Goal: Task Accomplishment & Management: Manage account settings

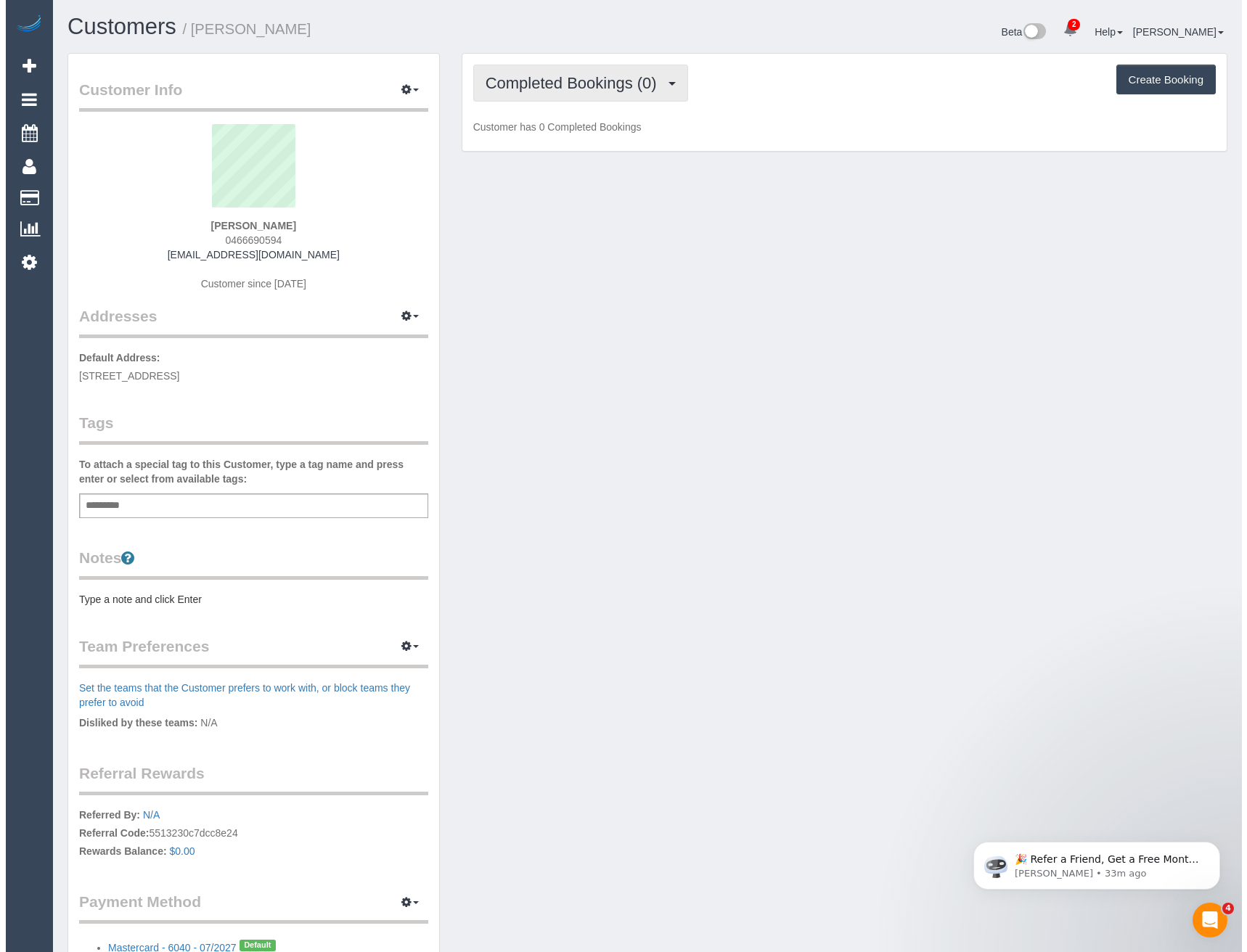
scroll to position [1062, 1236]
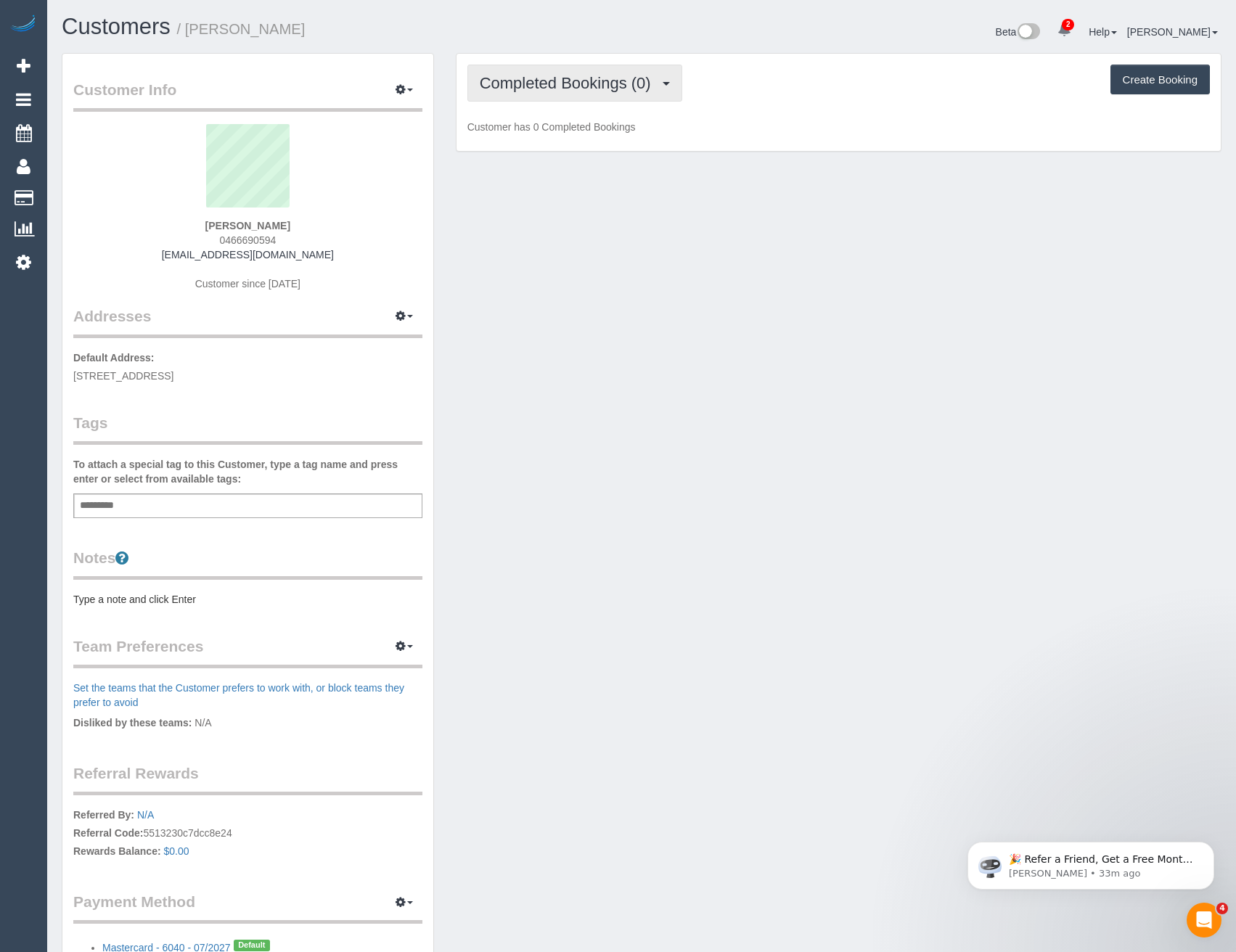
click at [601, 93] on button "Completed Bookings (0)" at bounding box center [575, 83] width 214 height 37
click at [589, 169] on ul "Completed Bookings (0) Upcoming Bookings (0) Cancelled Bookings (1) Charges (0)…" at bounding box center [544, 168] width 153 height 130
click at [588, 152] on div "Completed Bookings (0) Completed Bookings (0) Upcoming Bookings (0) Cancelled B…" at bounding box center [839, 103] width 765 height 100
click at [580, 92] on span "Completed Bookings (0)" at bounding box center [569, 83] width 178 height 19
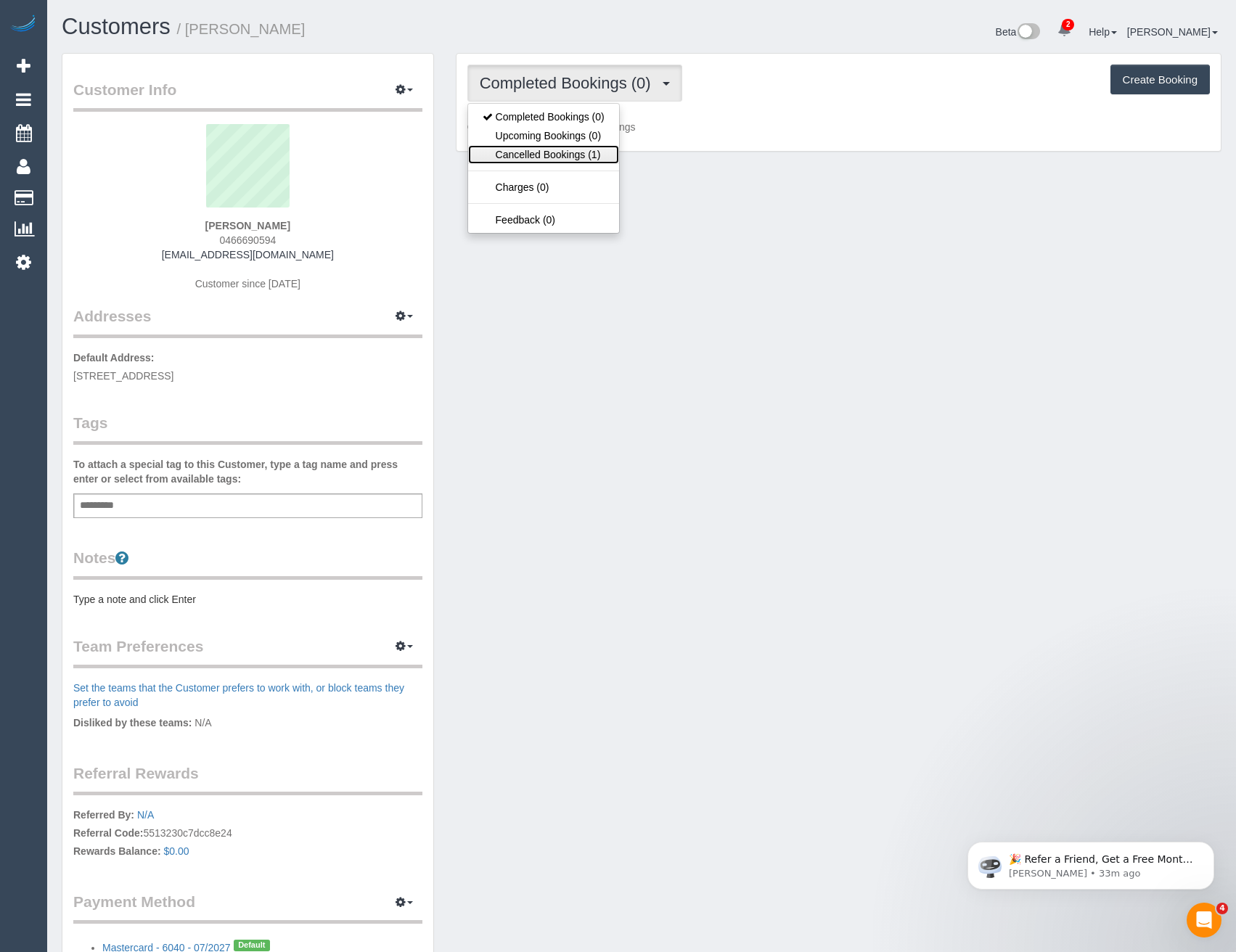
click at [576, 151] on link "Cancelled Bookings (1)" at bounding box center [544, 154] width 151 height 19
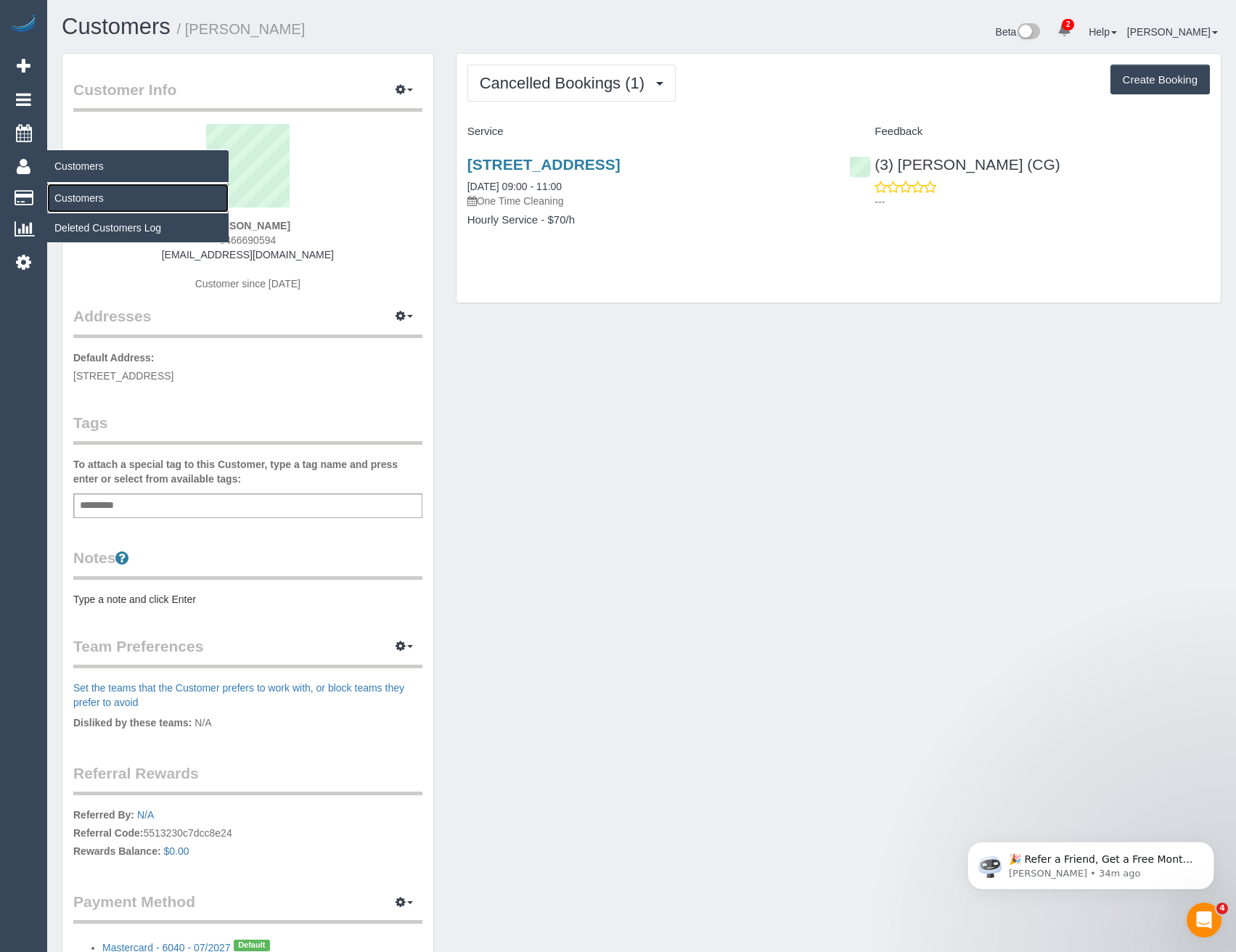
drag, startPoint x: 70, startPoint y: 201, endPoint x: 159, endPoint y: 170, distance: 94.2
click at [70, 201] on link "Customers" at bounding box center [137, 198] width 181 height 29
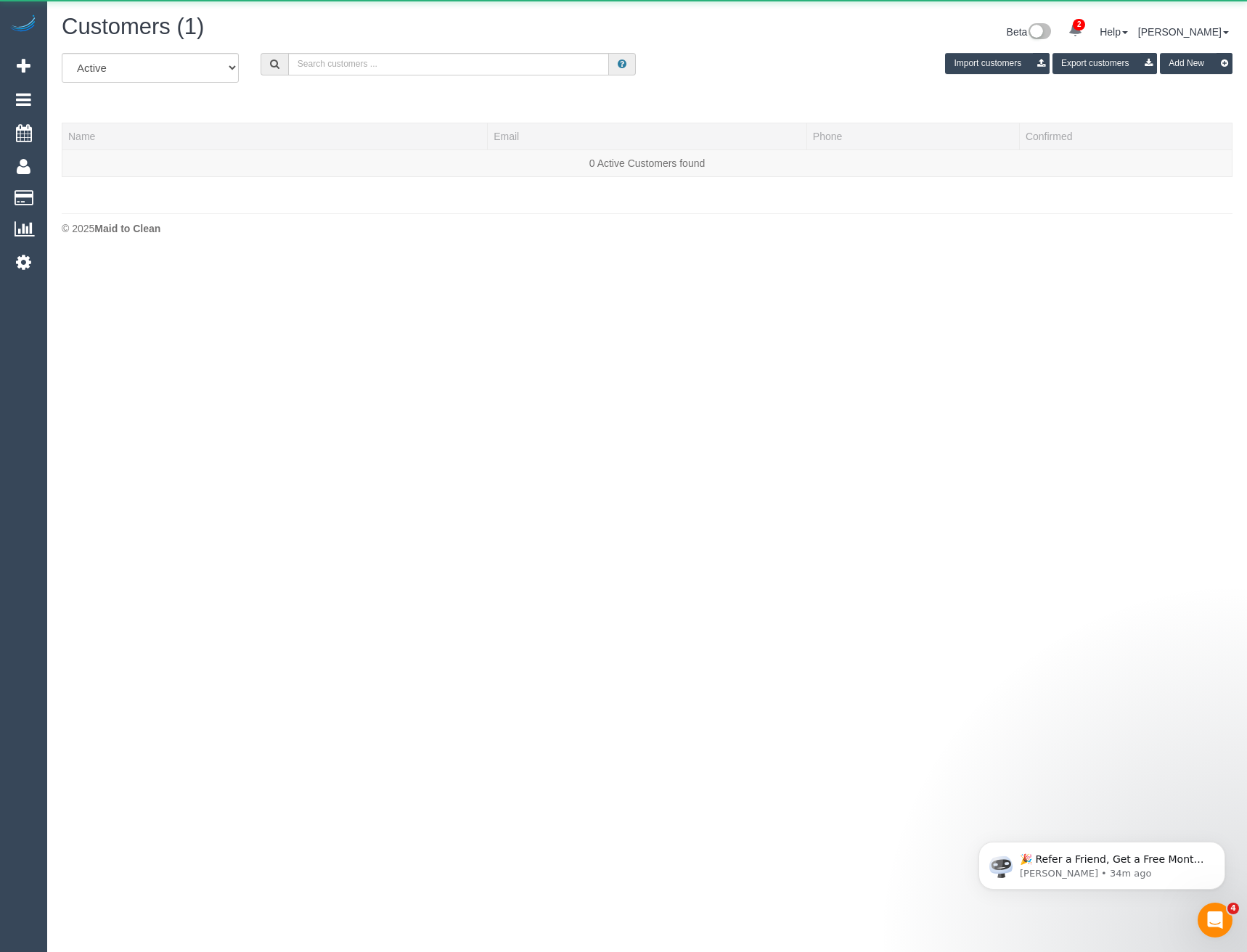
scroll to position [306, 1247]
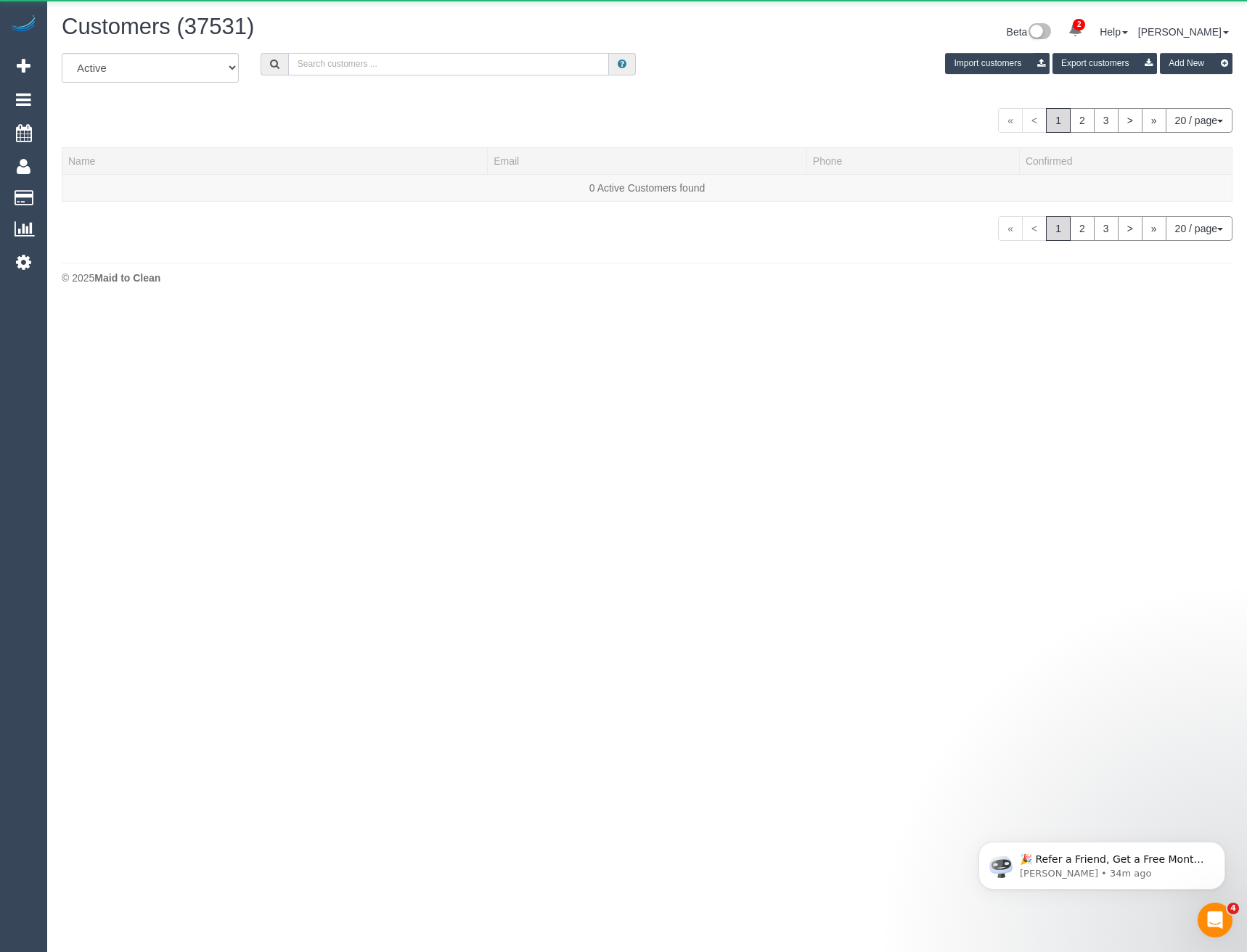
click at [337, 65] on input "text" at bounding box center [448, 64] width 322 height 22
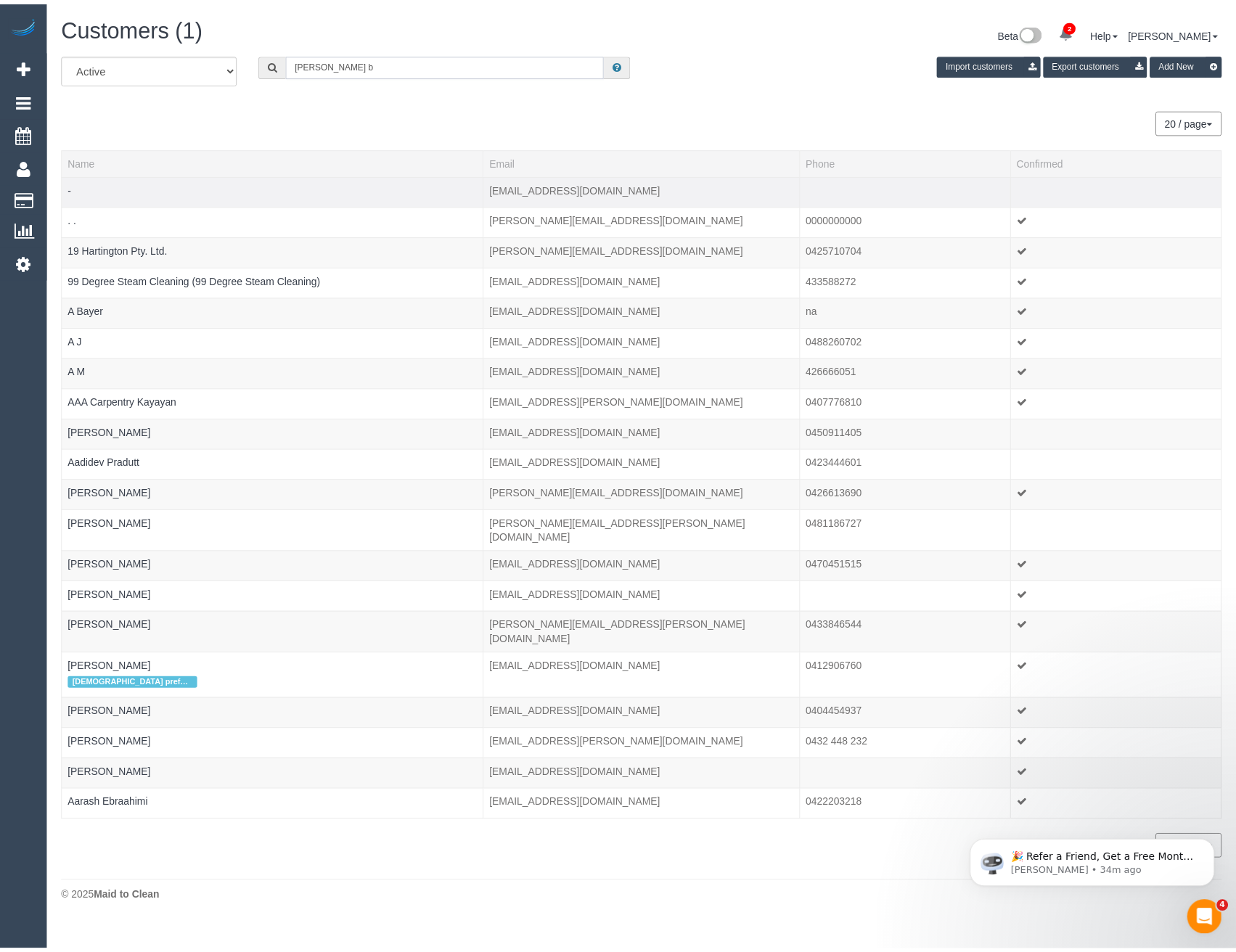
scroll to position [72240, 71328]
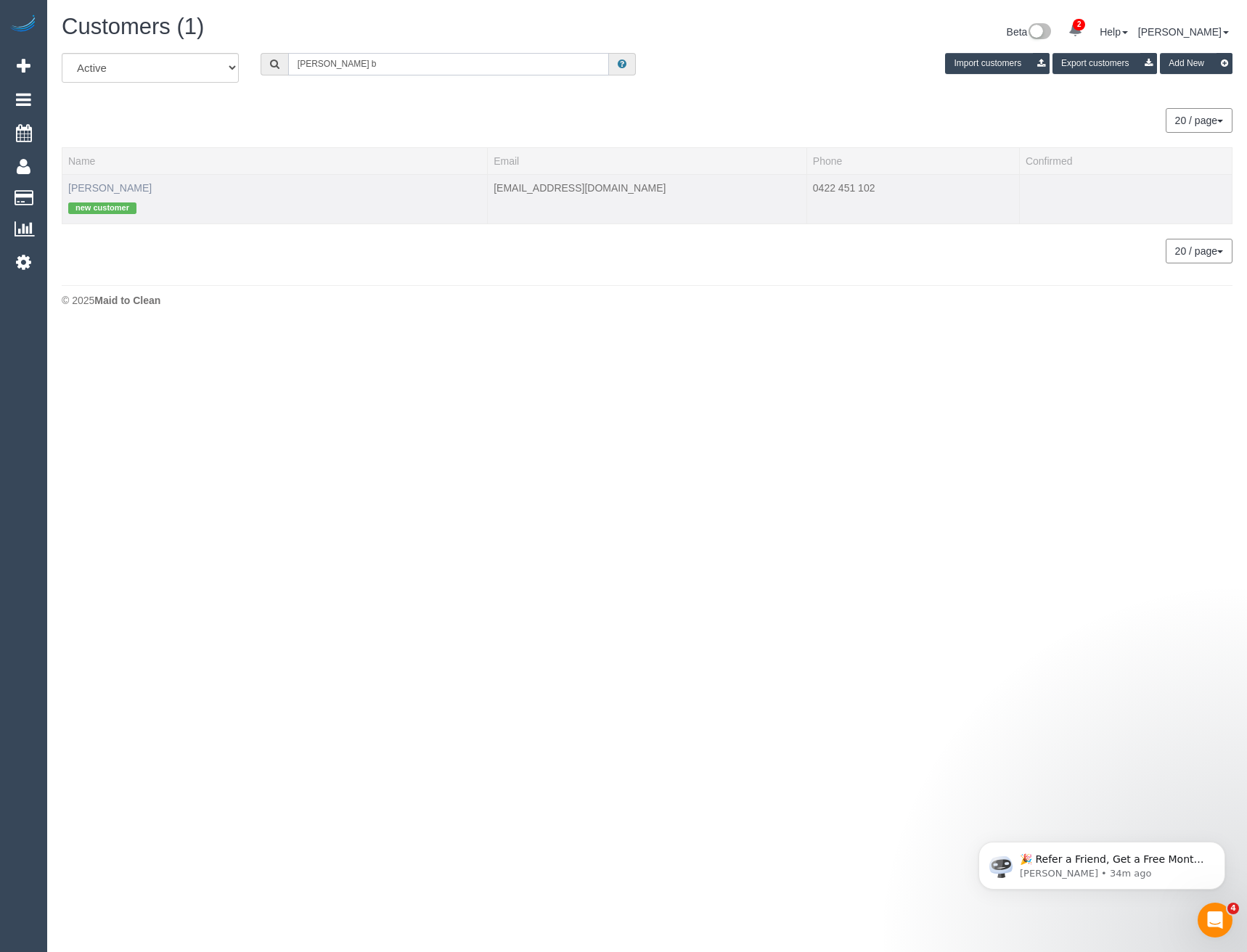
type input "Kaitlyn b"
click at [81, 187] on link "kaitlyn boye" at bounding box center [110, 187] width 83 height 12
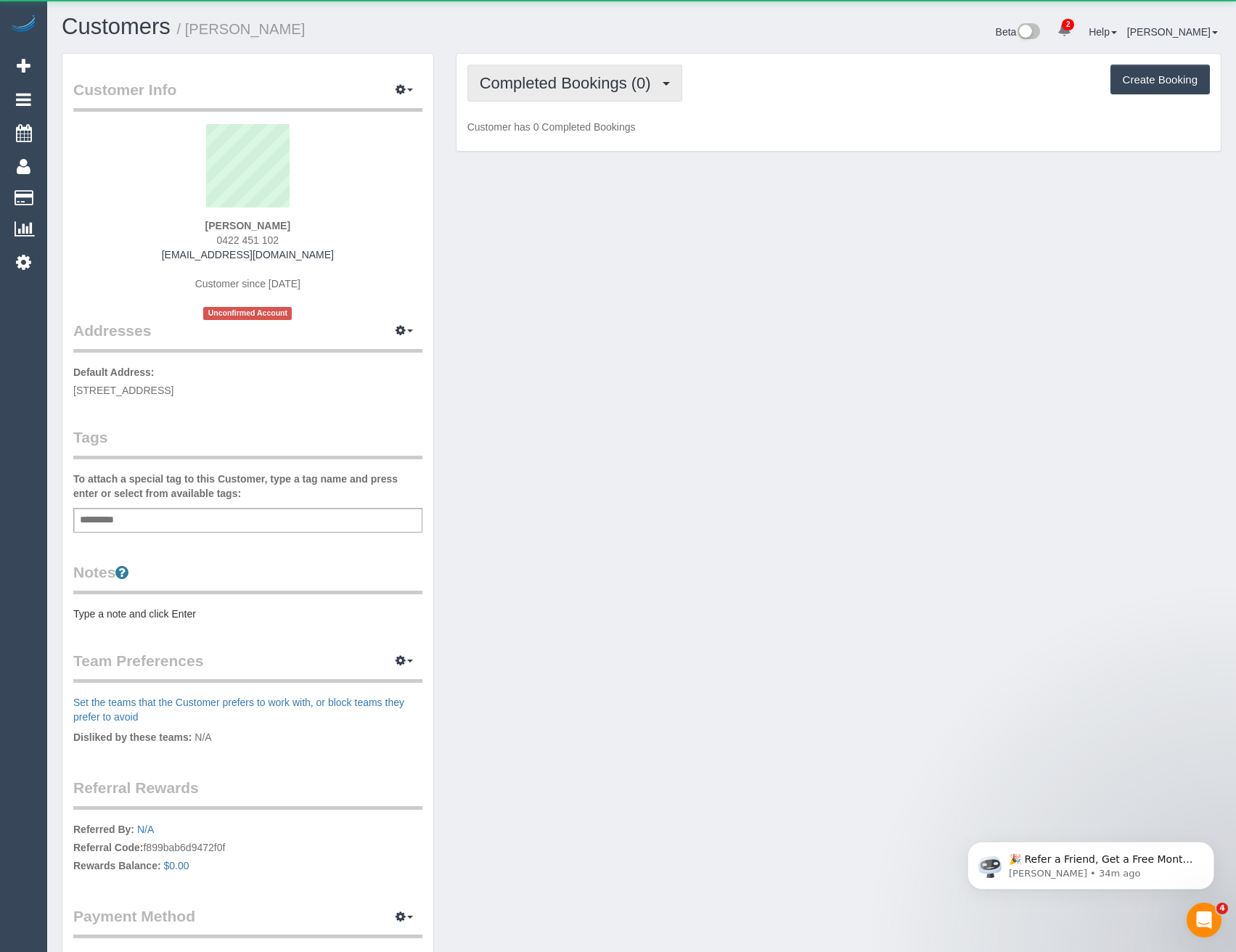
scroll to position [1076, 1236]
click at [592, 84] on span "Completed Bookings (0)" at bounding box center [569, 83] width 178 height 19
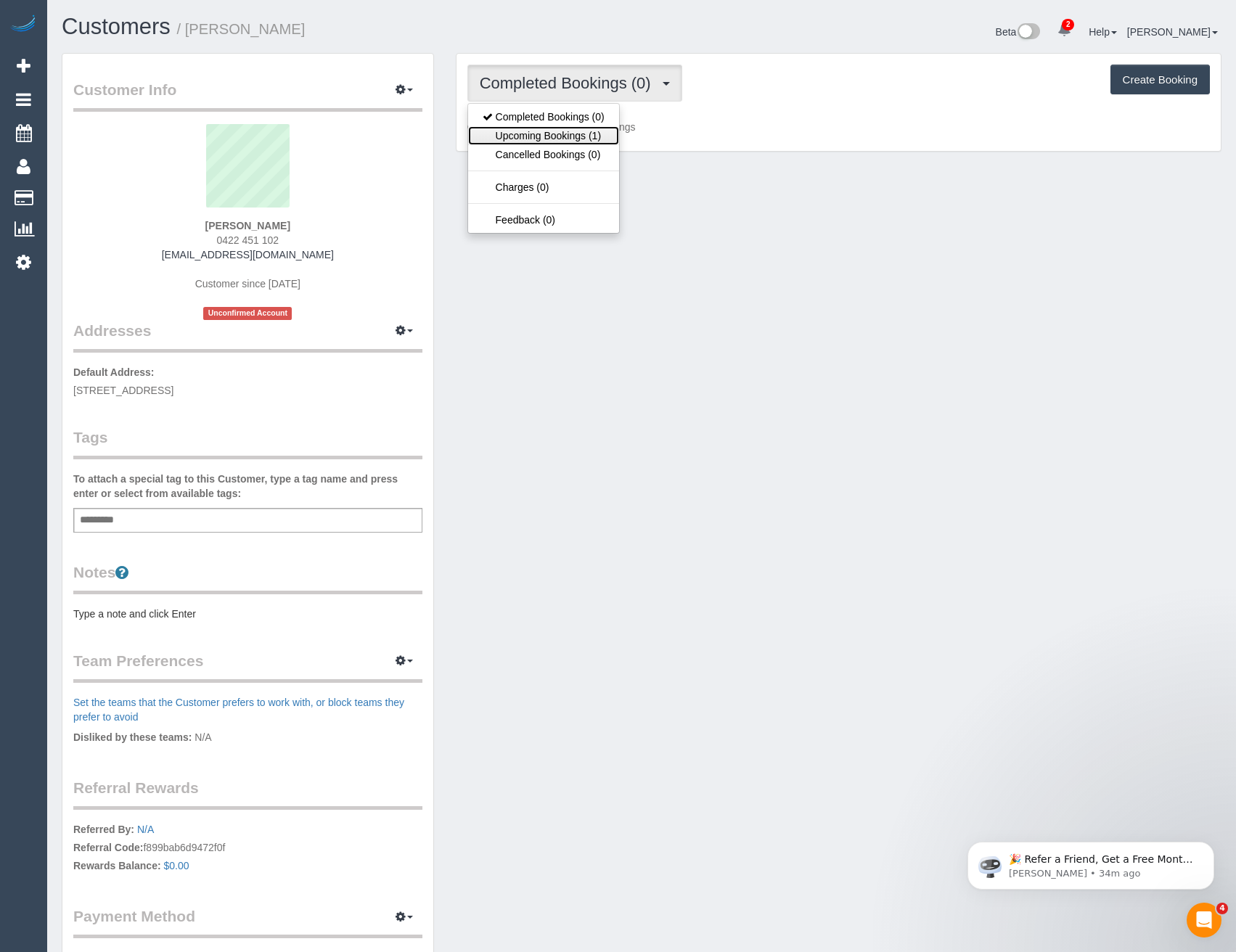
click at [593, 136] on link "Upcoming Bookings (1)" at bounding box center [544, 136] width 151 height 19
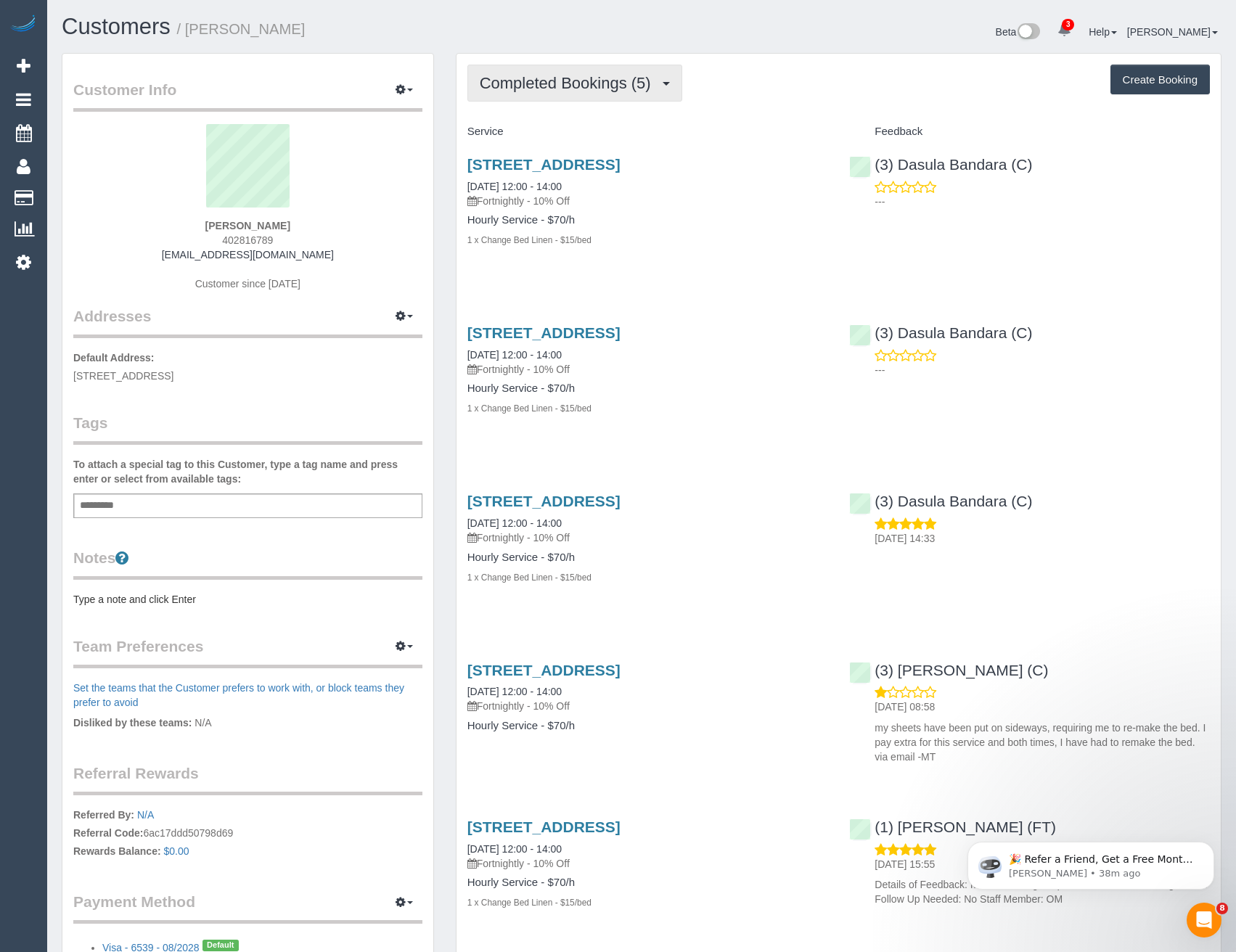
click at [578, 81] on span "Completed Bookings (5)" at bounding box center [569, 83] width 178 height 19
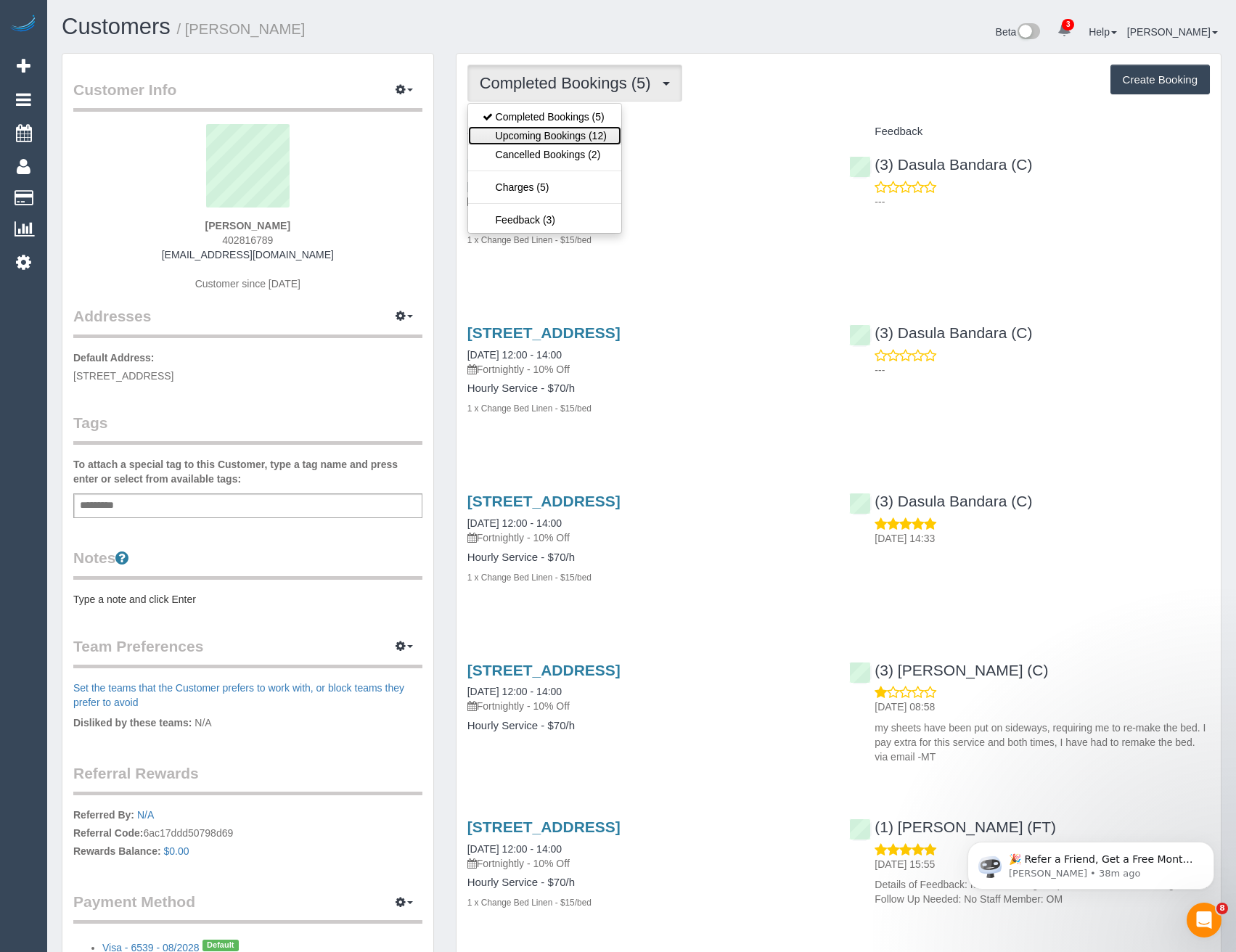
click at [576, 133] on link "Upcoming Bookings (12)" at bounding box center [545, 136] width 153 height 19
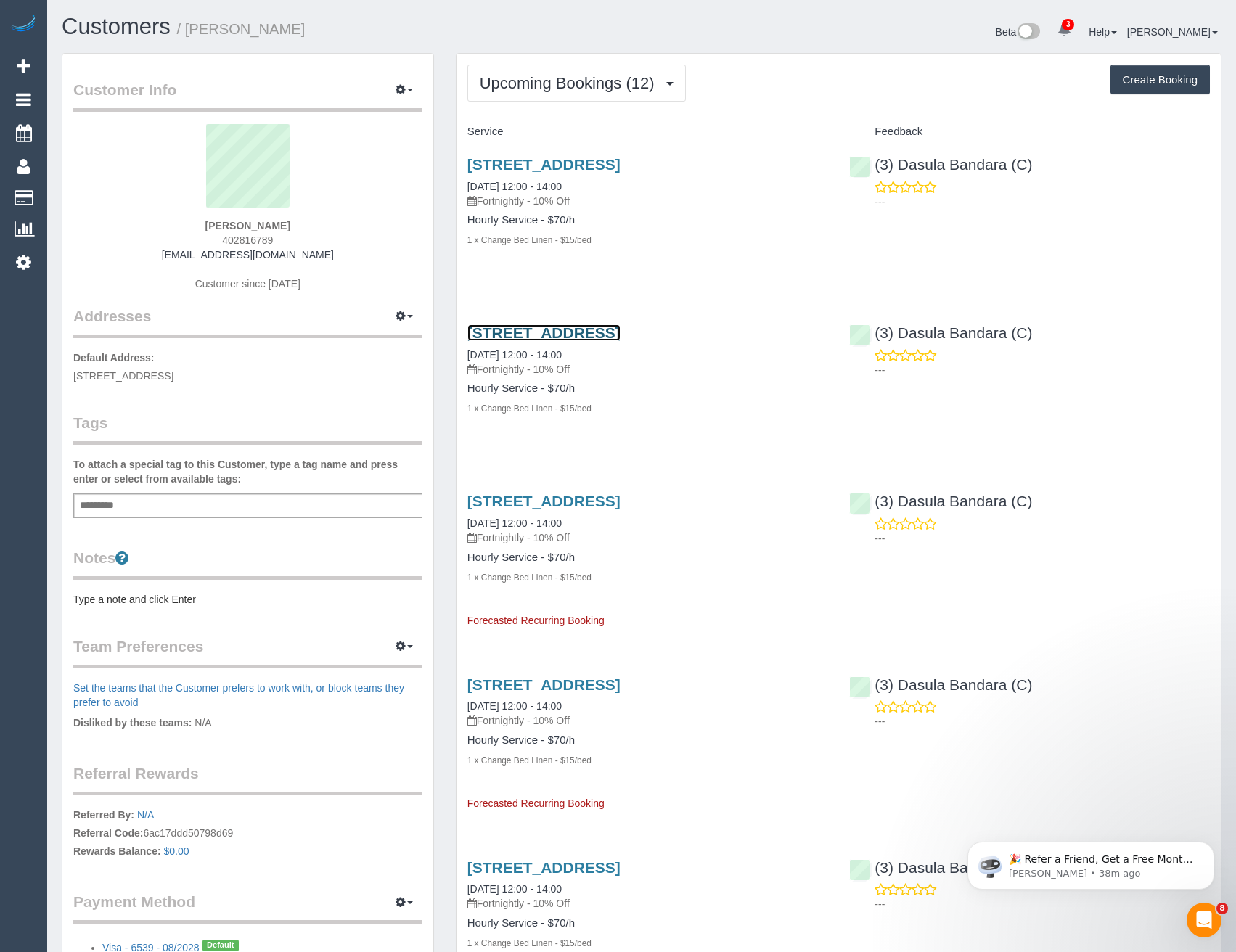
click at [620, 341] on link "154-164 Rathmines Road, 26, Hawthorn East, VIC 3123" at bounding box center [544, 333] width 153 height 17
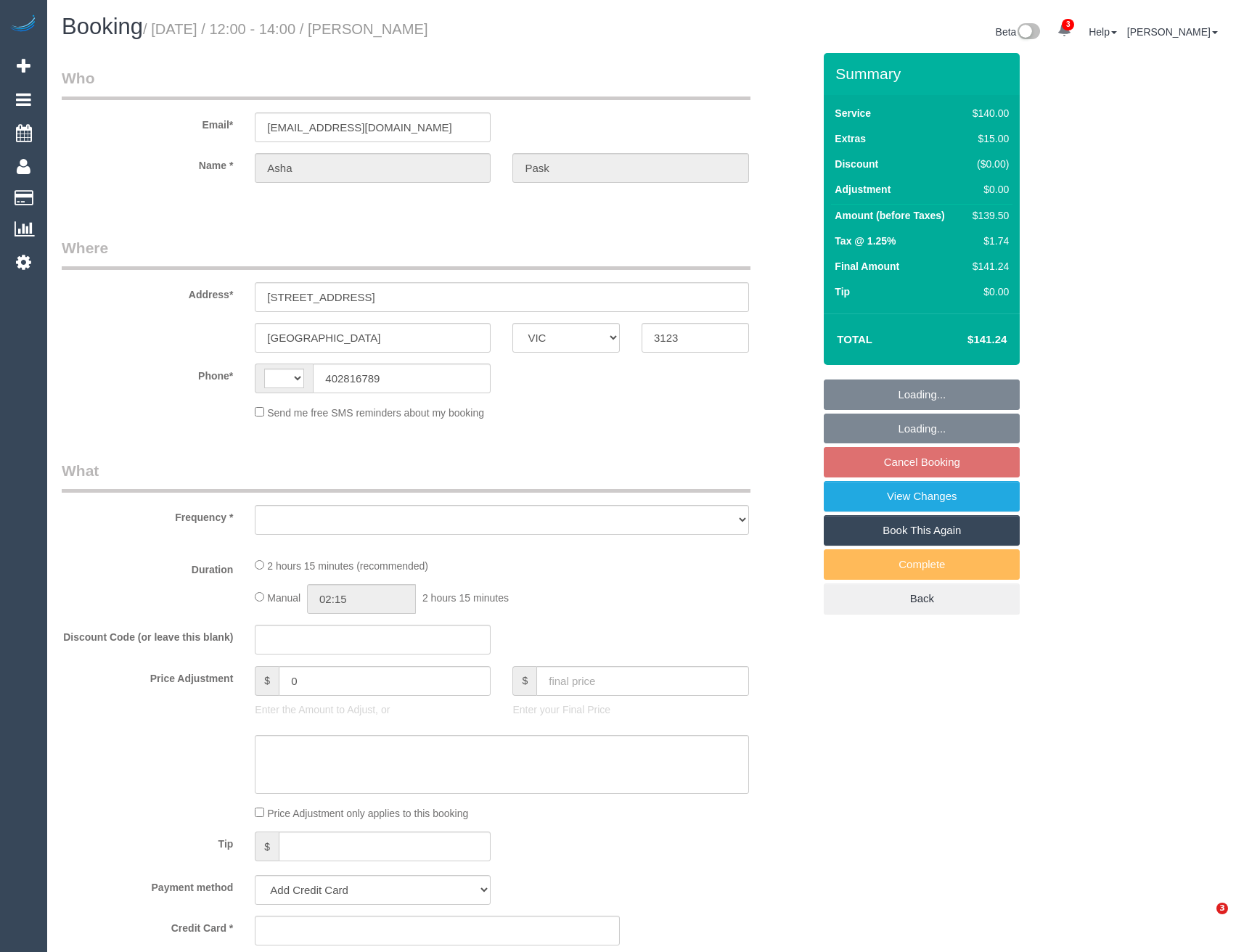
select select "VIC"
select select "object:308"
select select "string:stripe-pm_1RCXyn2GScqysDRVjV5LaCZC"
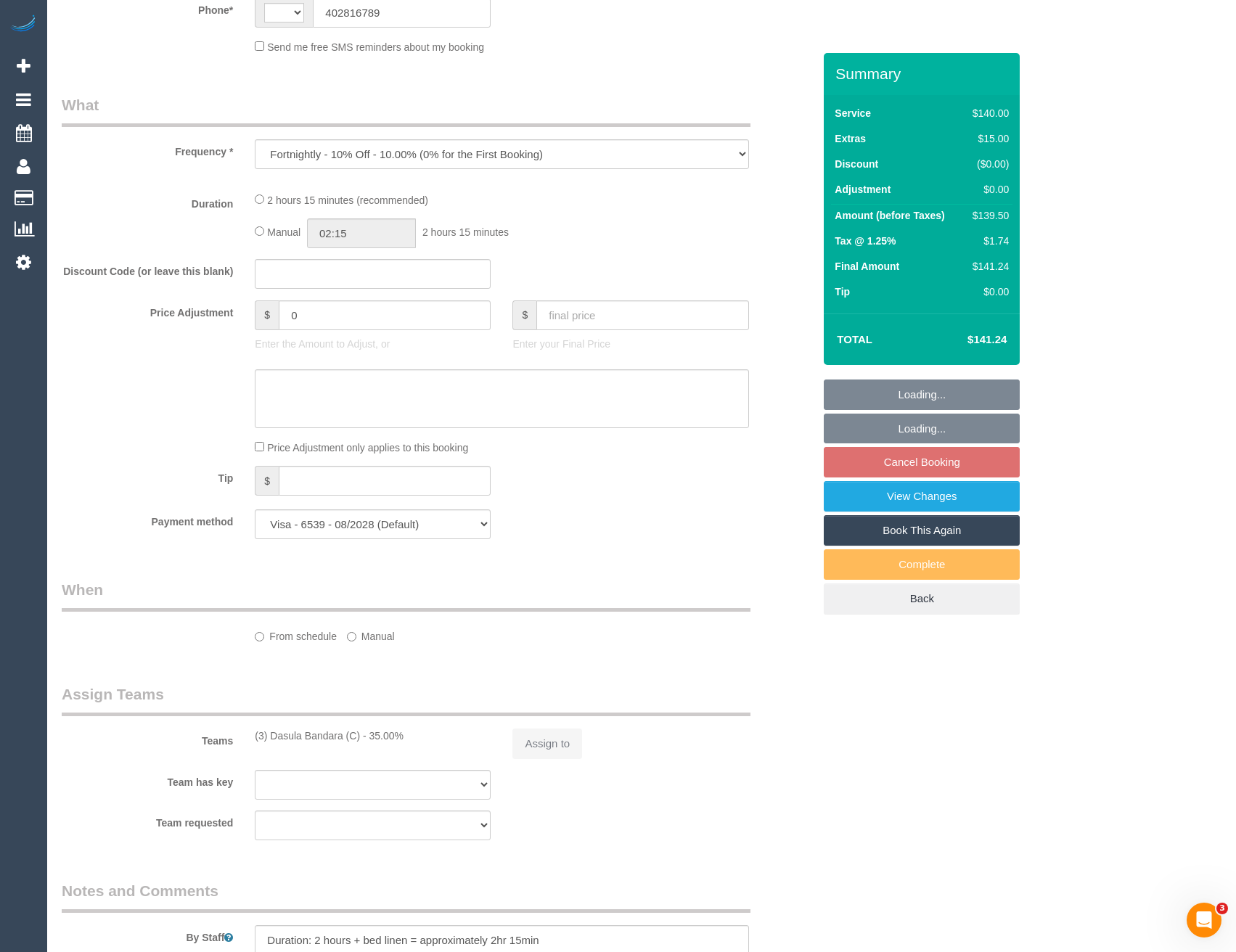
select select "number:30"
select select "number:14"
select select "number:19"
select select "number:22"
select select "number:34"
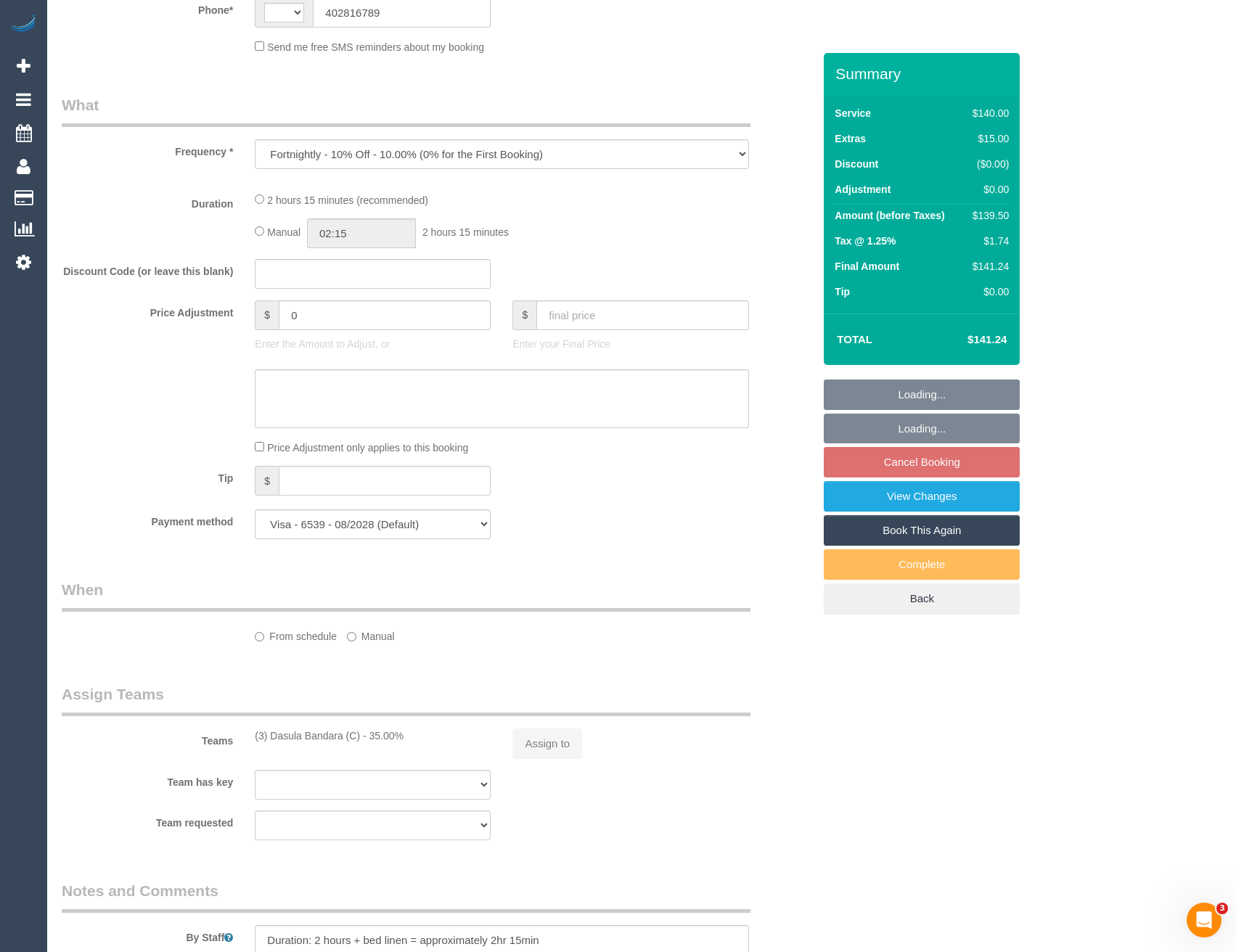
select select "number:12"
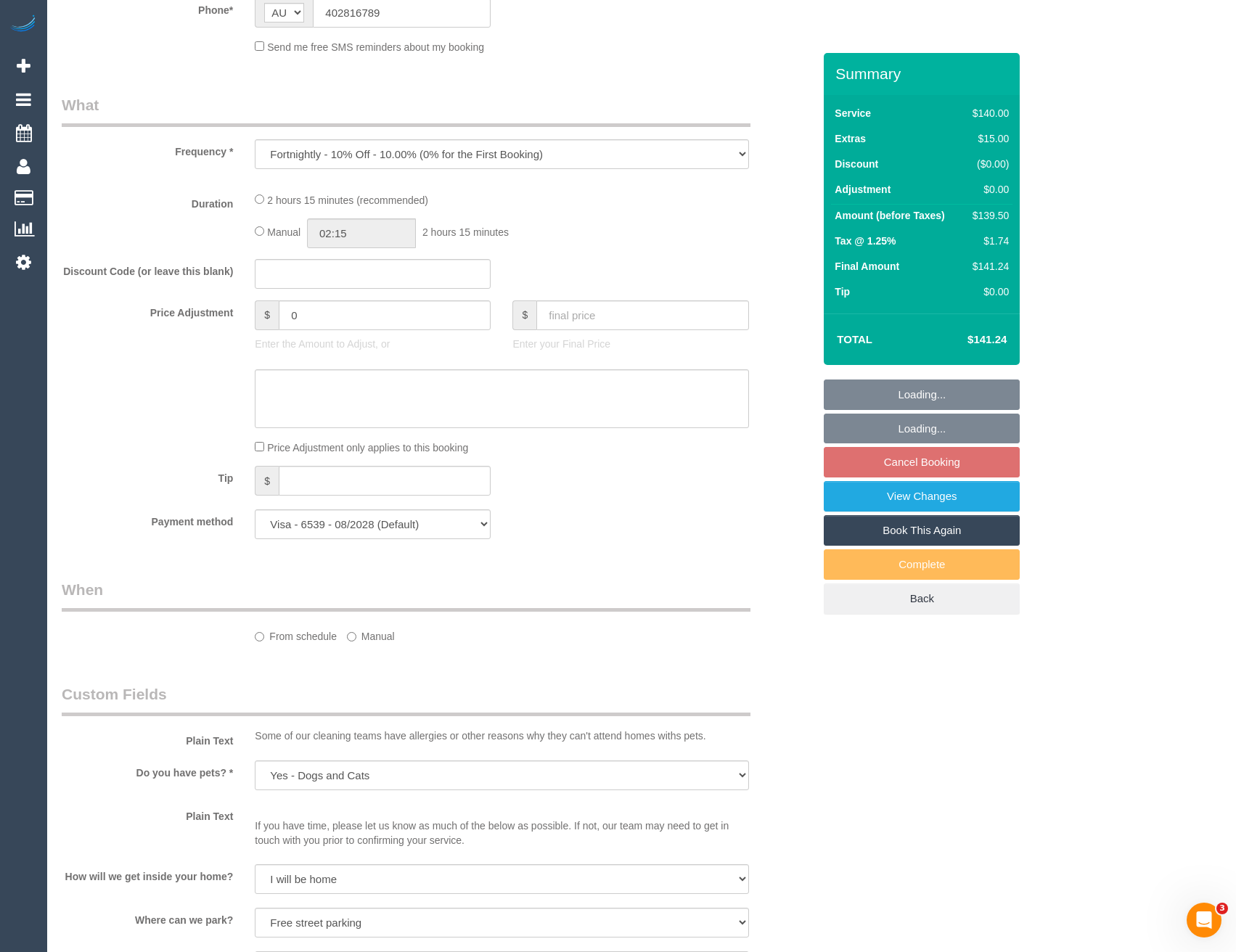
select select "string:AU"
select select "object:948"
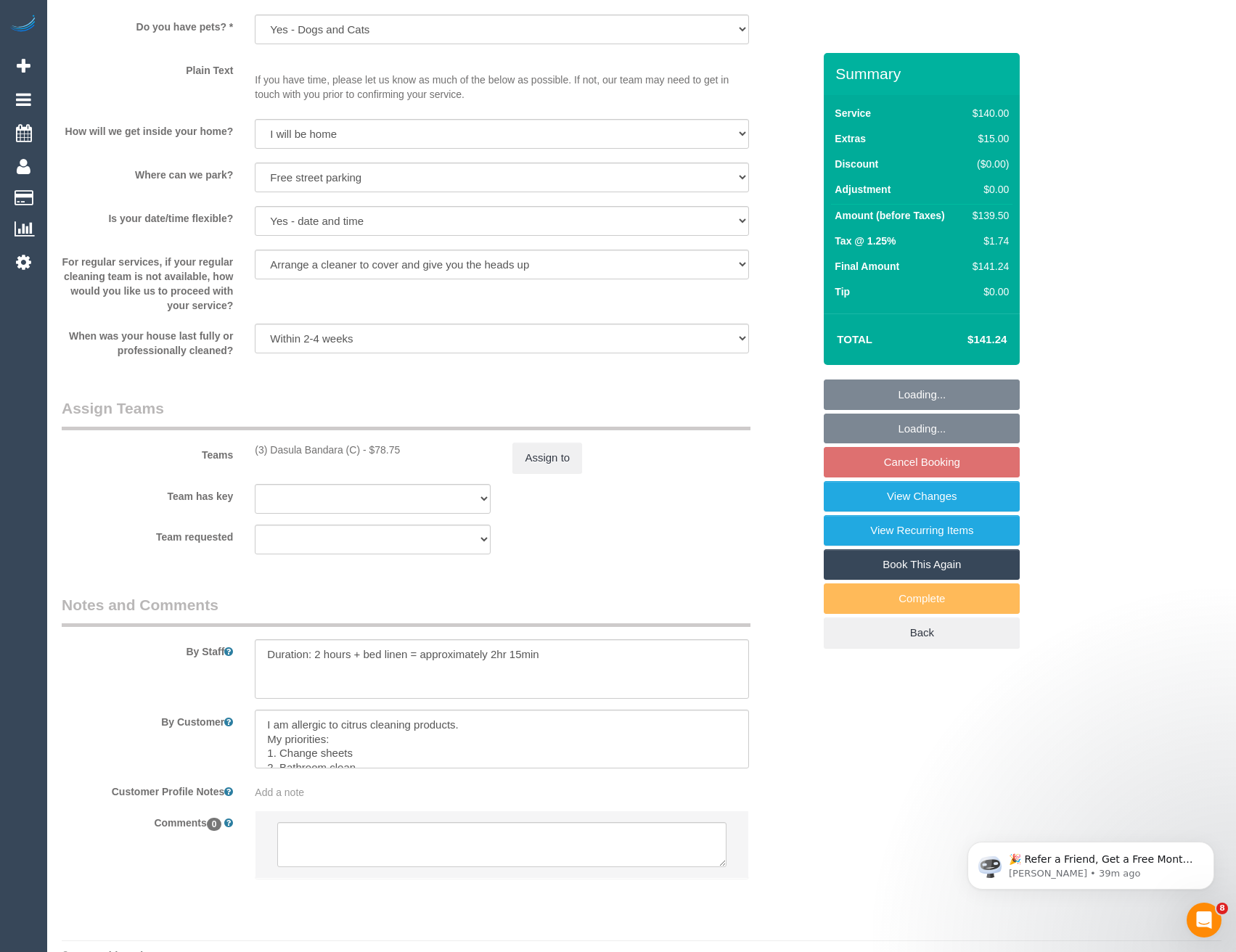
scroll to position [1875, 0]
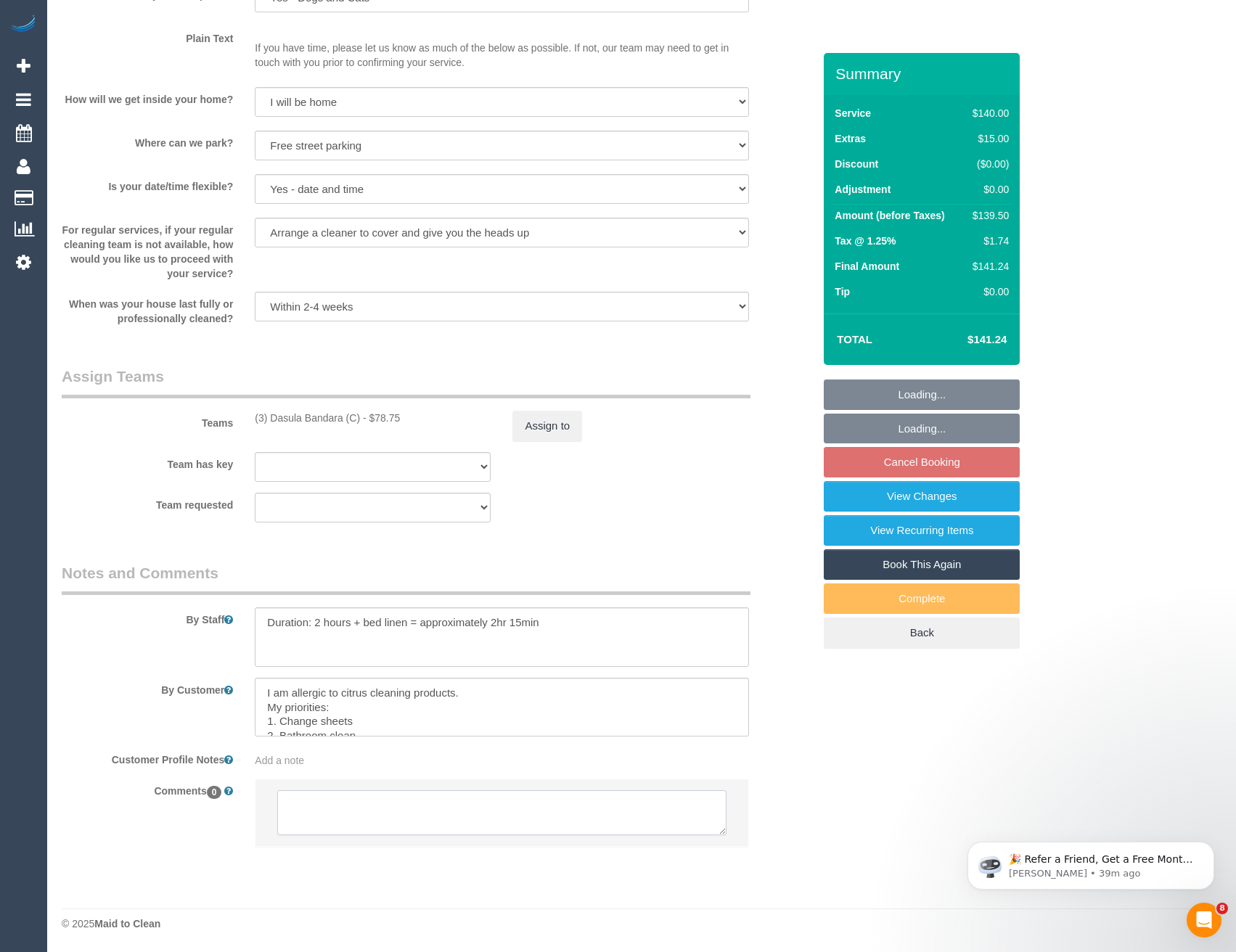
click at [414, 809] on textarea at bounding box center [501, 812] width 448 height 45
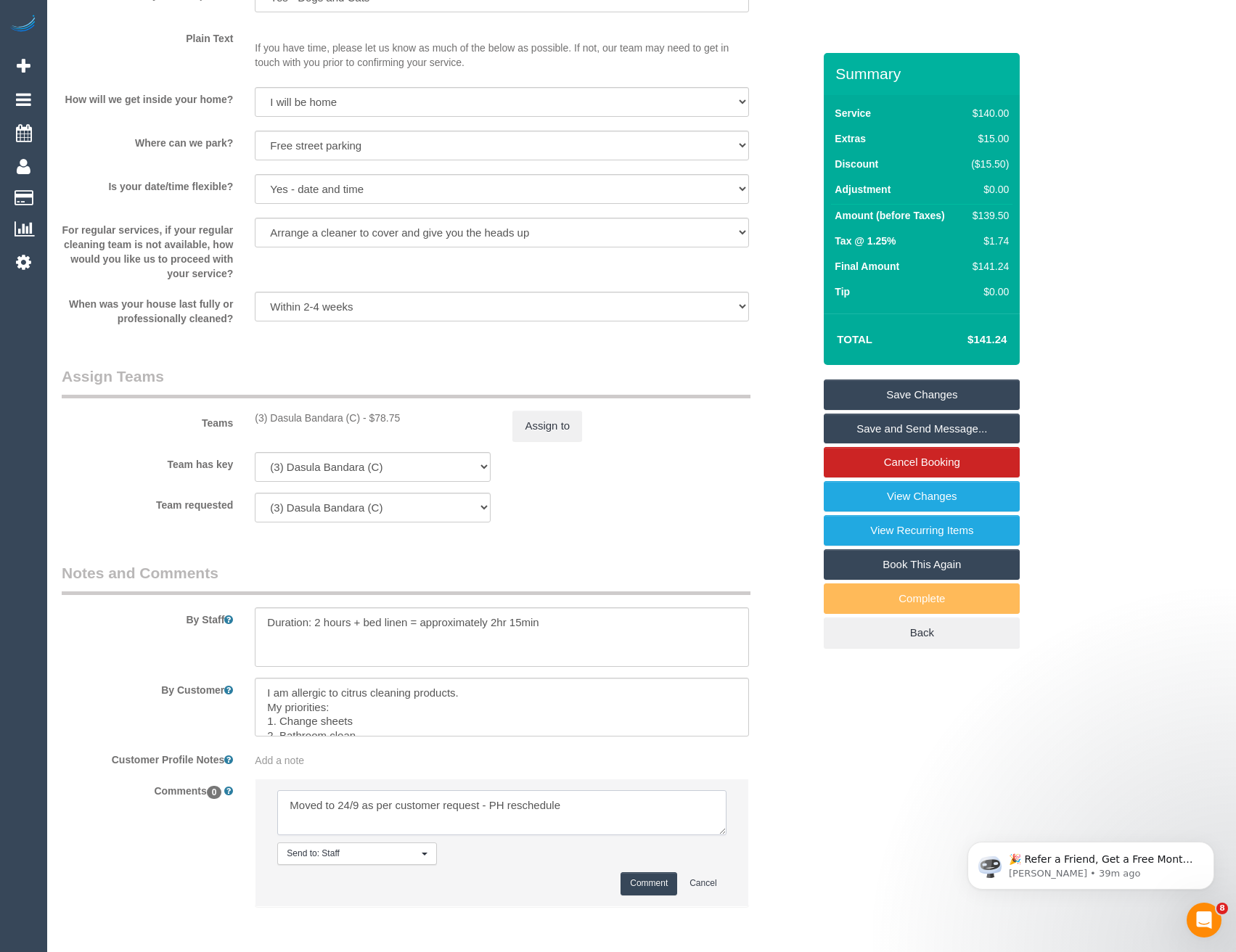
type textarea "Moved to 24/9 as per customer request - PH reschedule"
click at [640, 877] on button "Comment" at bounding box center [648, 883] width 56 height 22
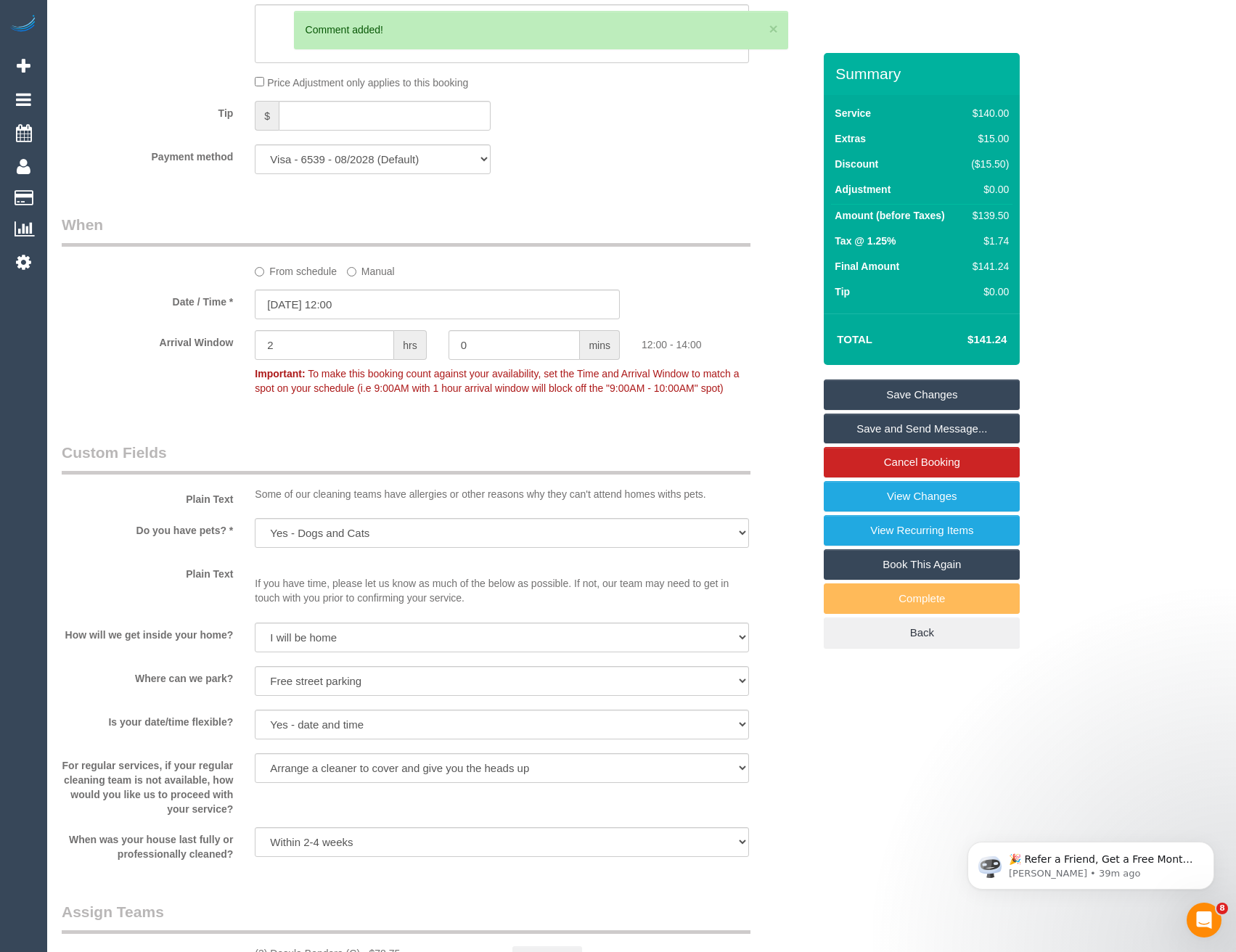
scroll to position [1149, 0]
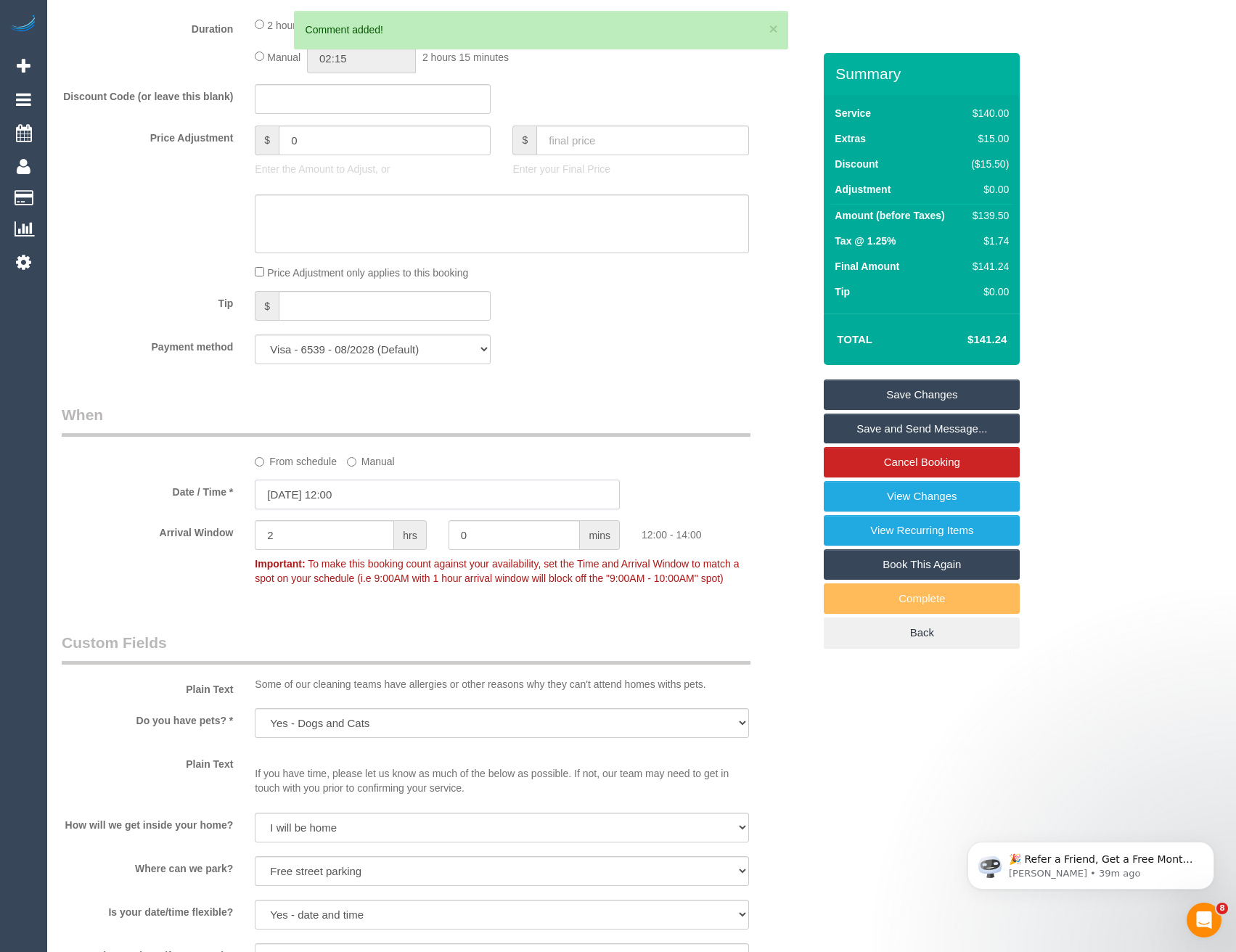
click at [380, 497] on input "26/09/2025 12:00" at bounding box center [437, 495] width 365 height 30
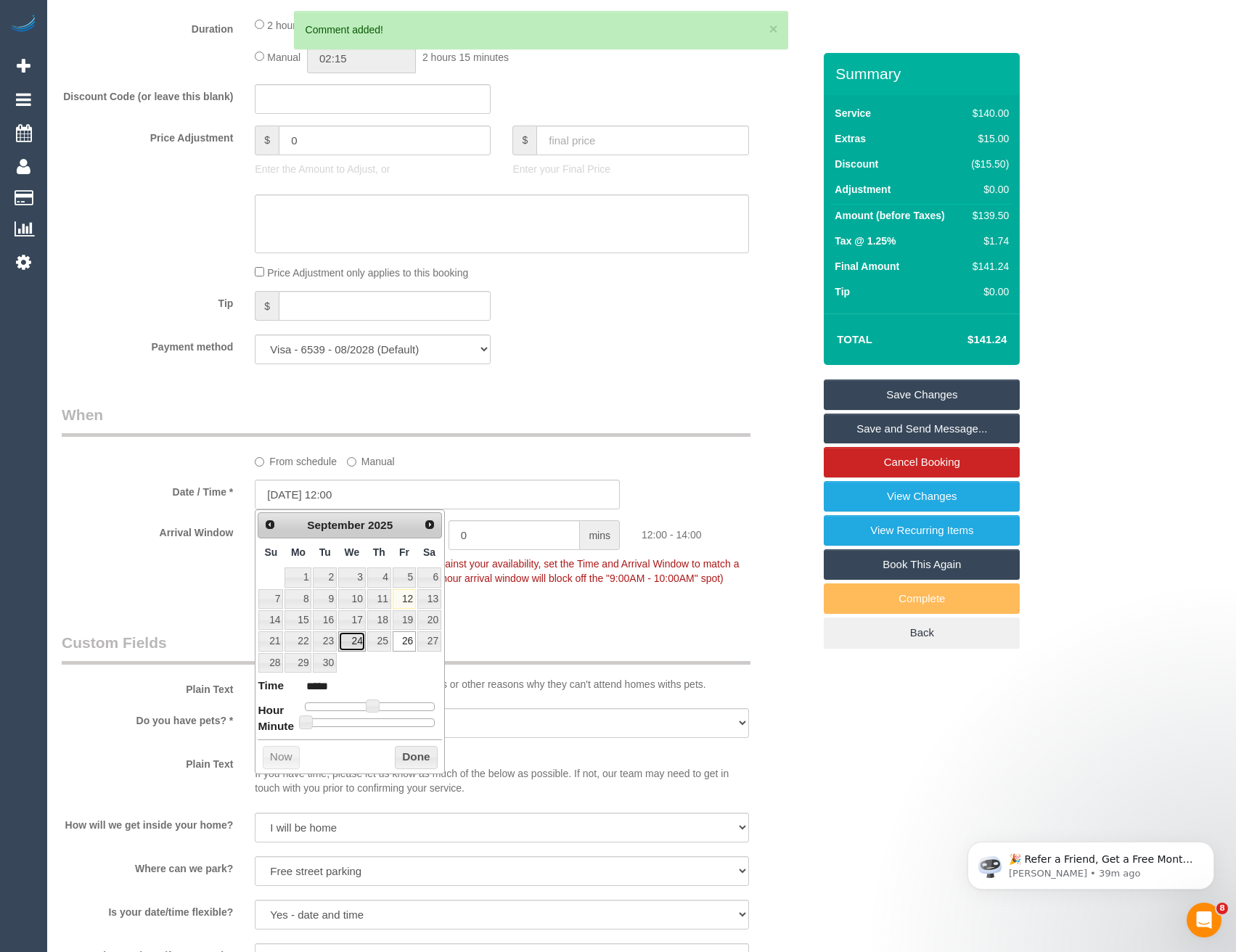
click at [357, 644] on link "24" at bounding box center [352, 640] width 28 height 19
type input "24/09/2025 12:00"
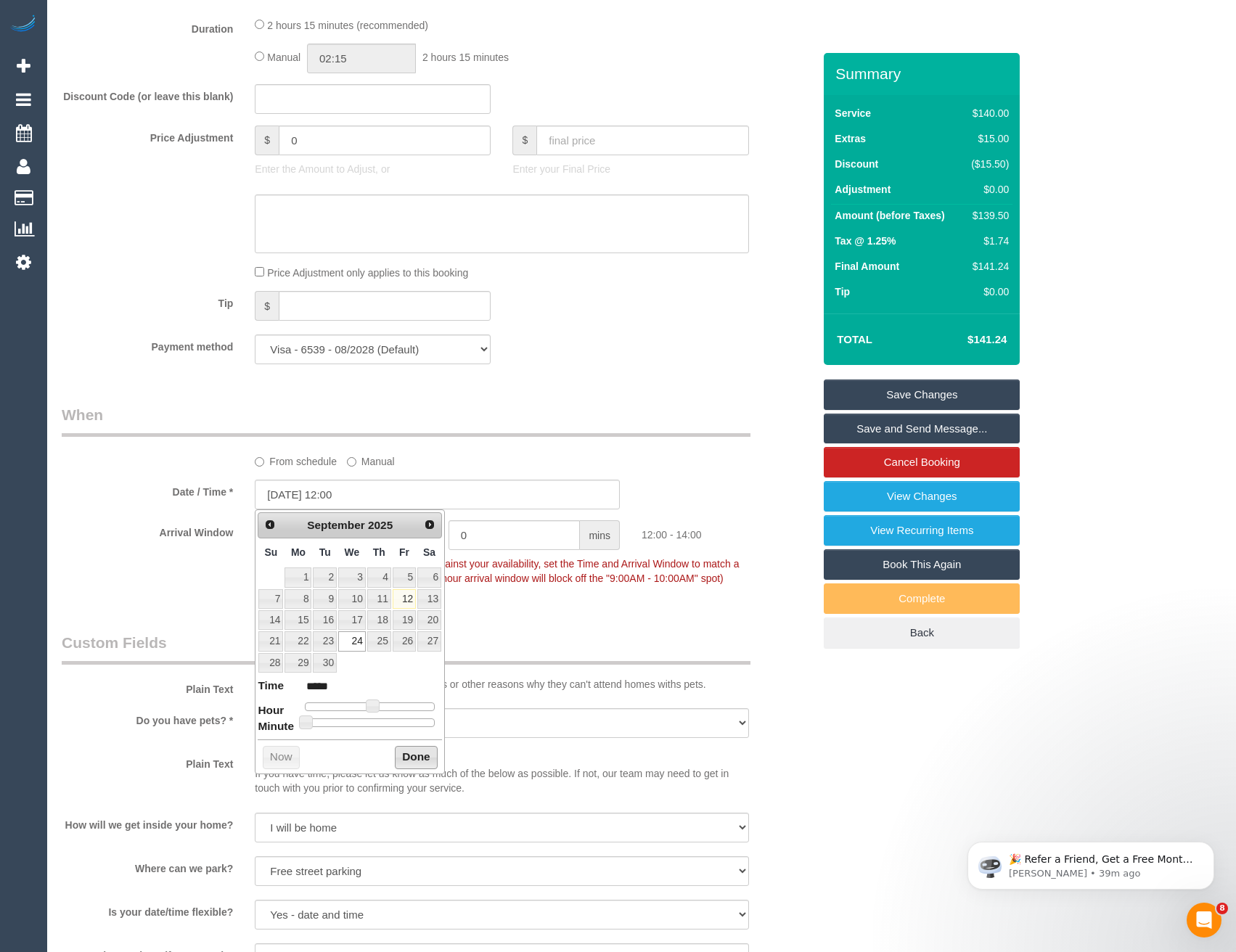
click at [427, 752] on button "Done" at bounding box center [416, 758] width 42 height 23
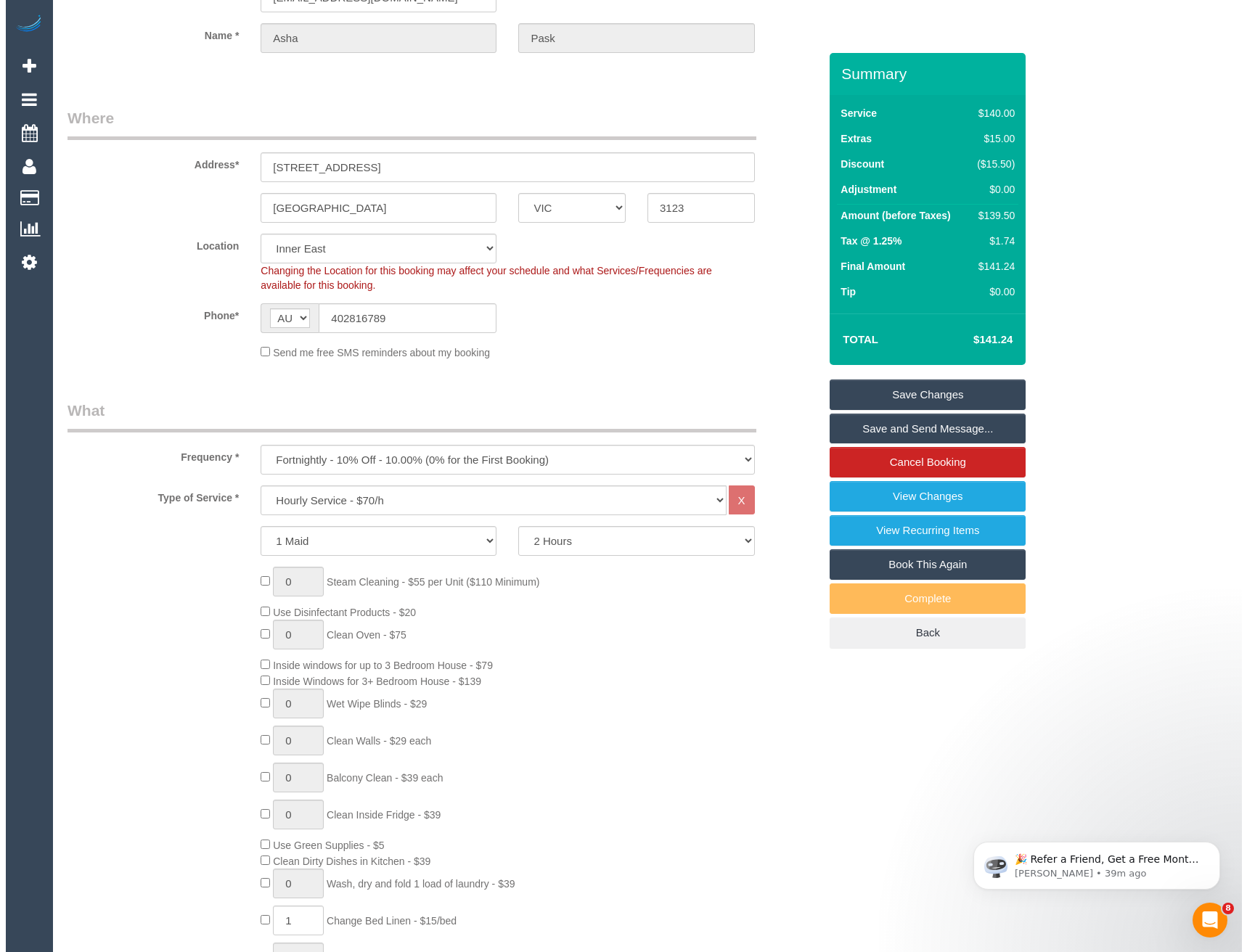
scroll to position [0, 0]
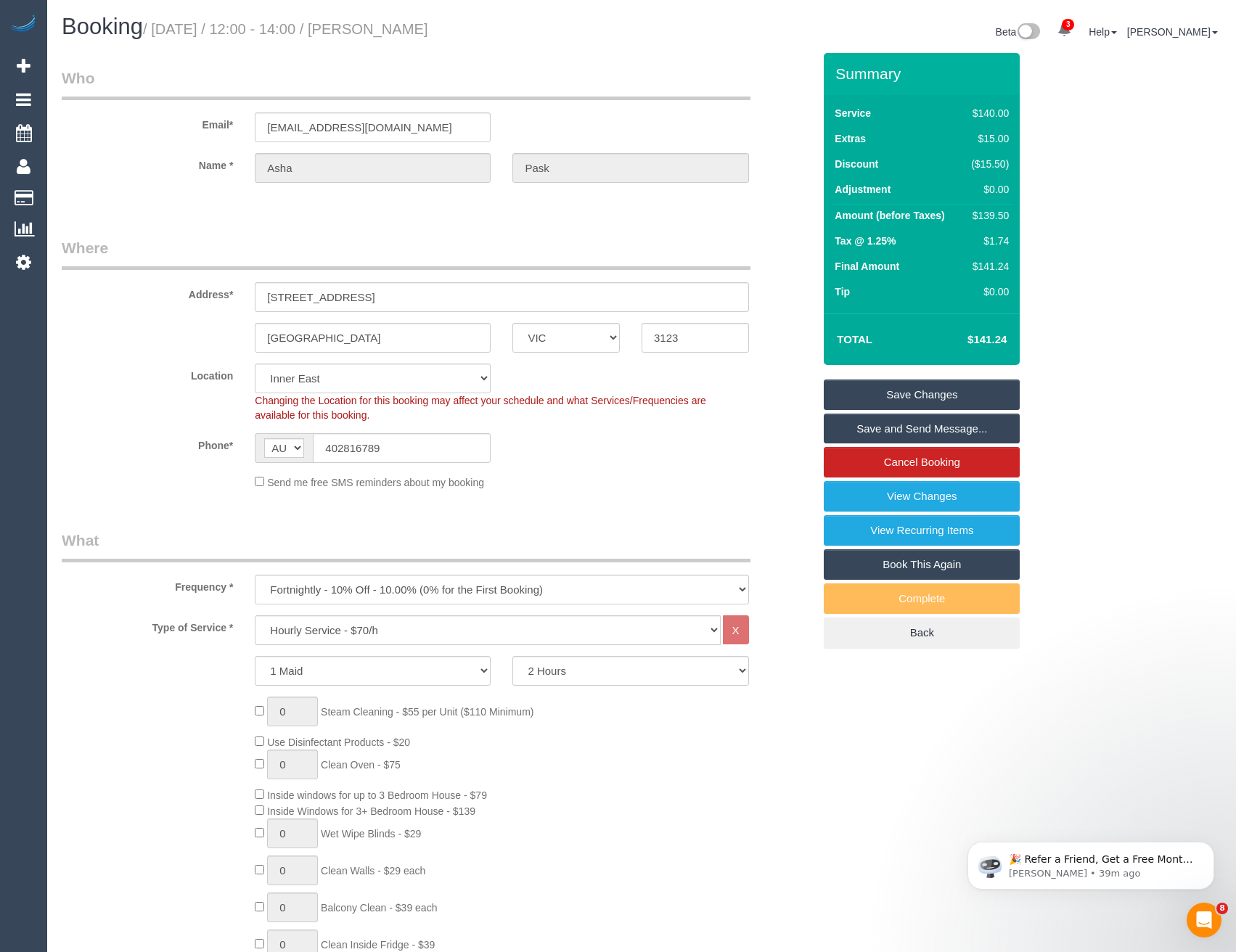
click at [862, 433] on link "Save and Send Message..." at bounding box center [922, 429] width 196 height 31
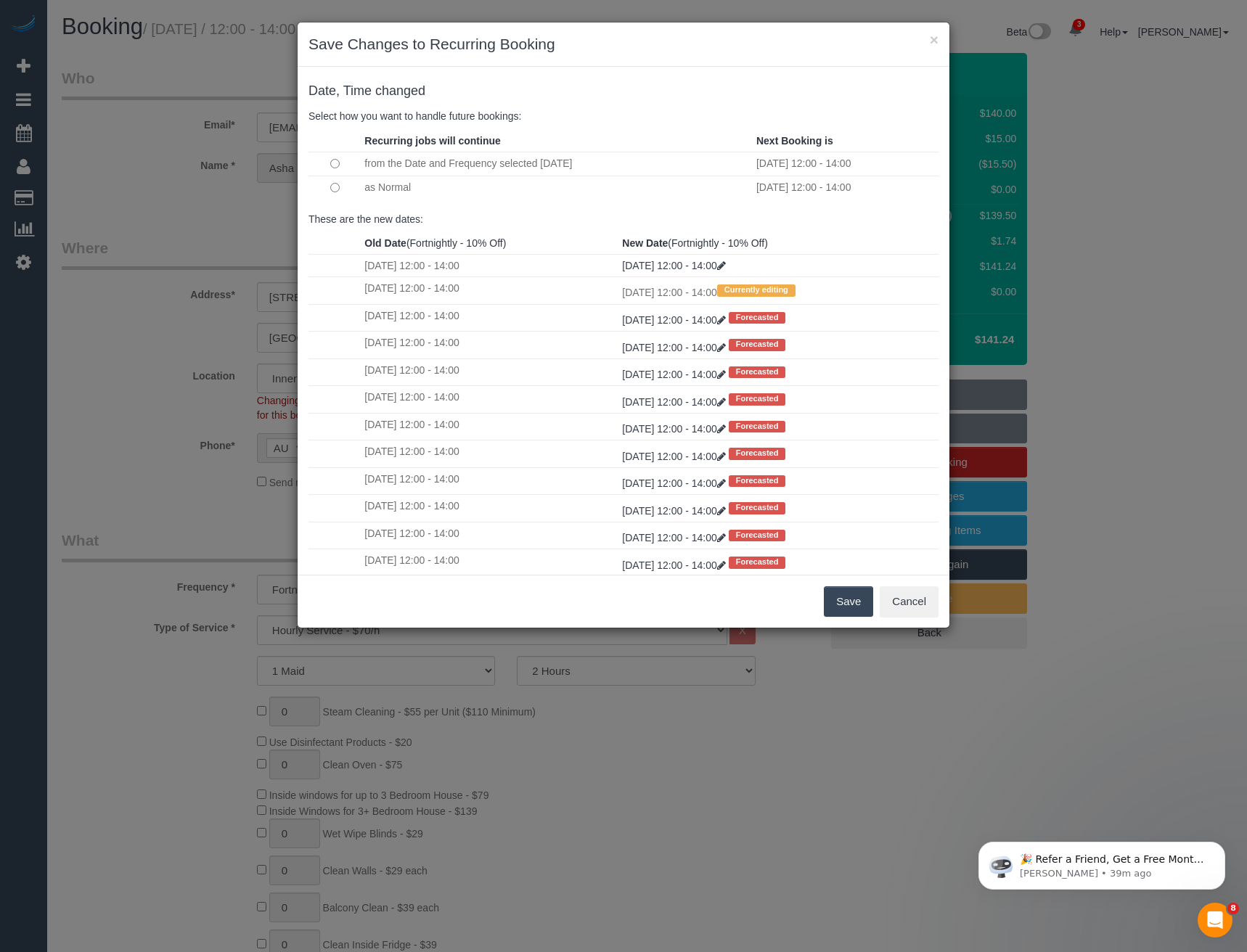
click at [328, 187] on td at bounding box center [335, 187] width 52 height 24
click at [846, 606] on button "Save" at bounding box center [849, 602] width 49 height 31
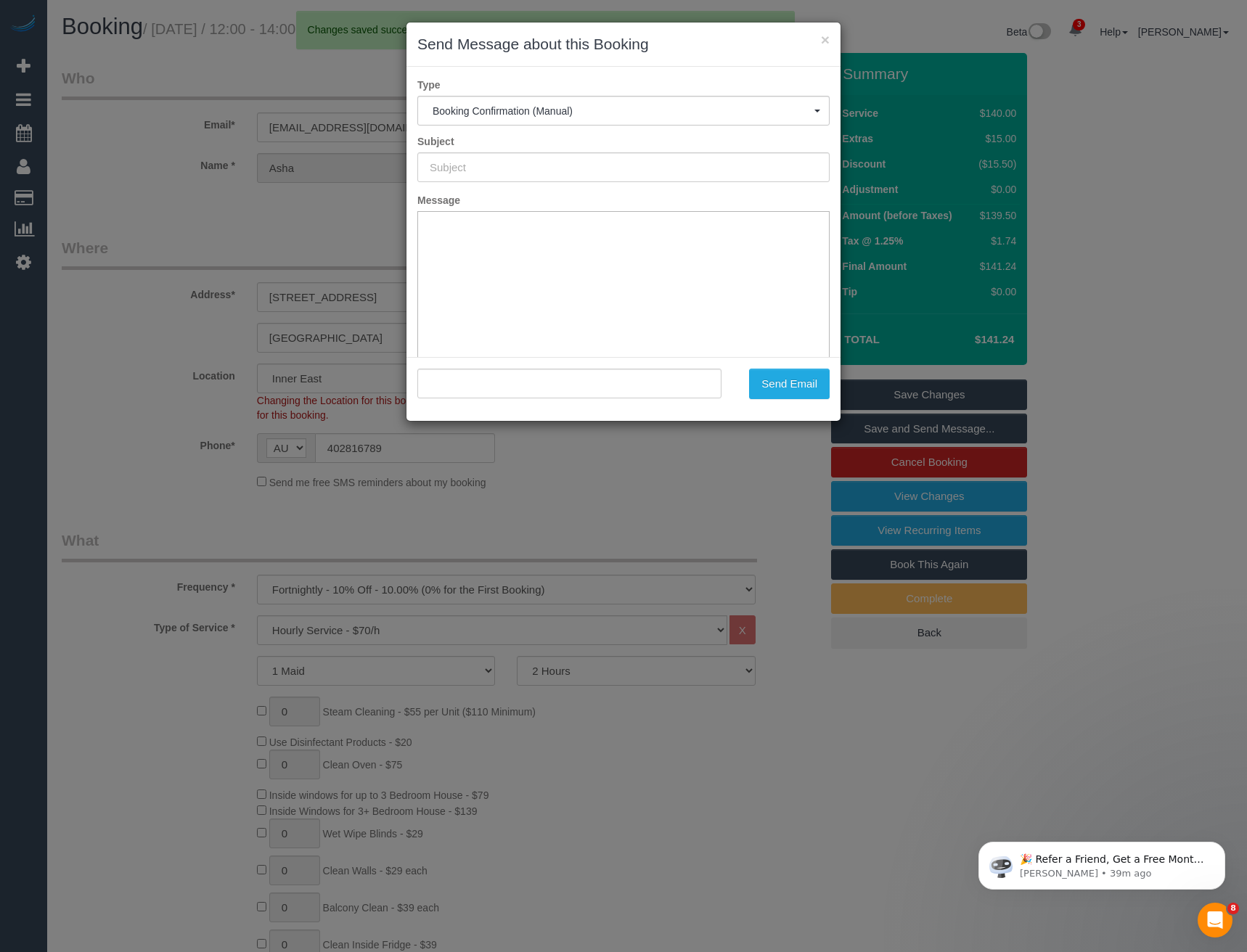
type input "Booking Confirmed"
type input ""Asha Pask" <asha@ashapask.com>"
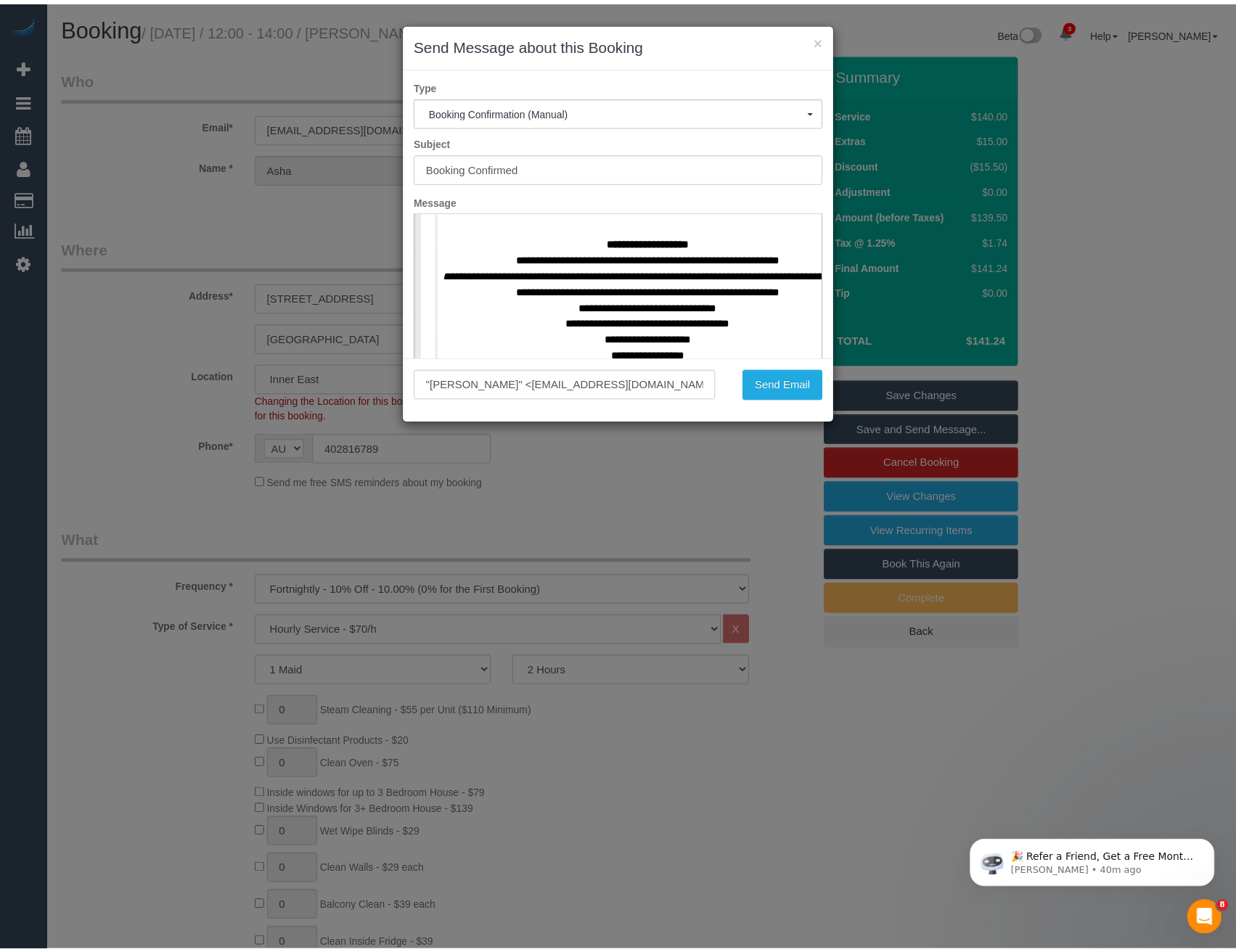
scroll to position [653, 0]
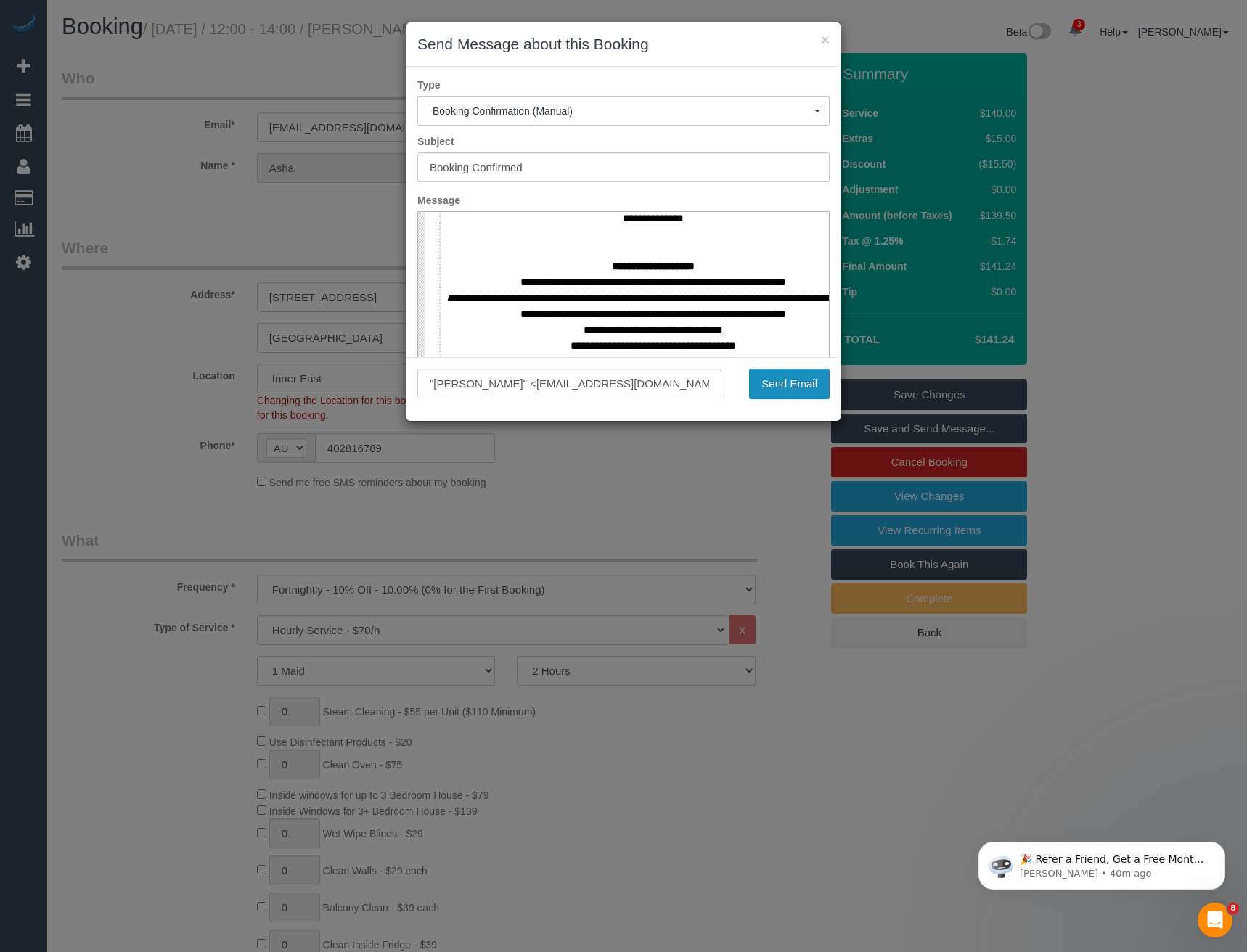
click at [778, 382] on button "Send Email" at bounding box center [789, 384] width 80 height 31
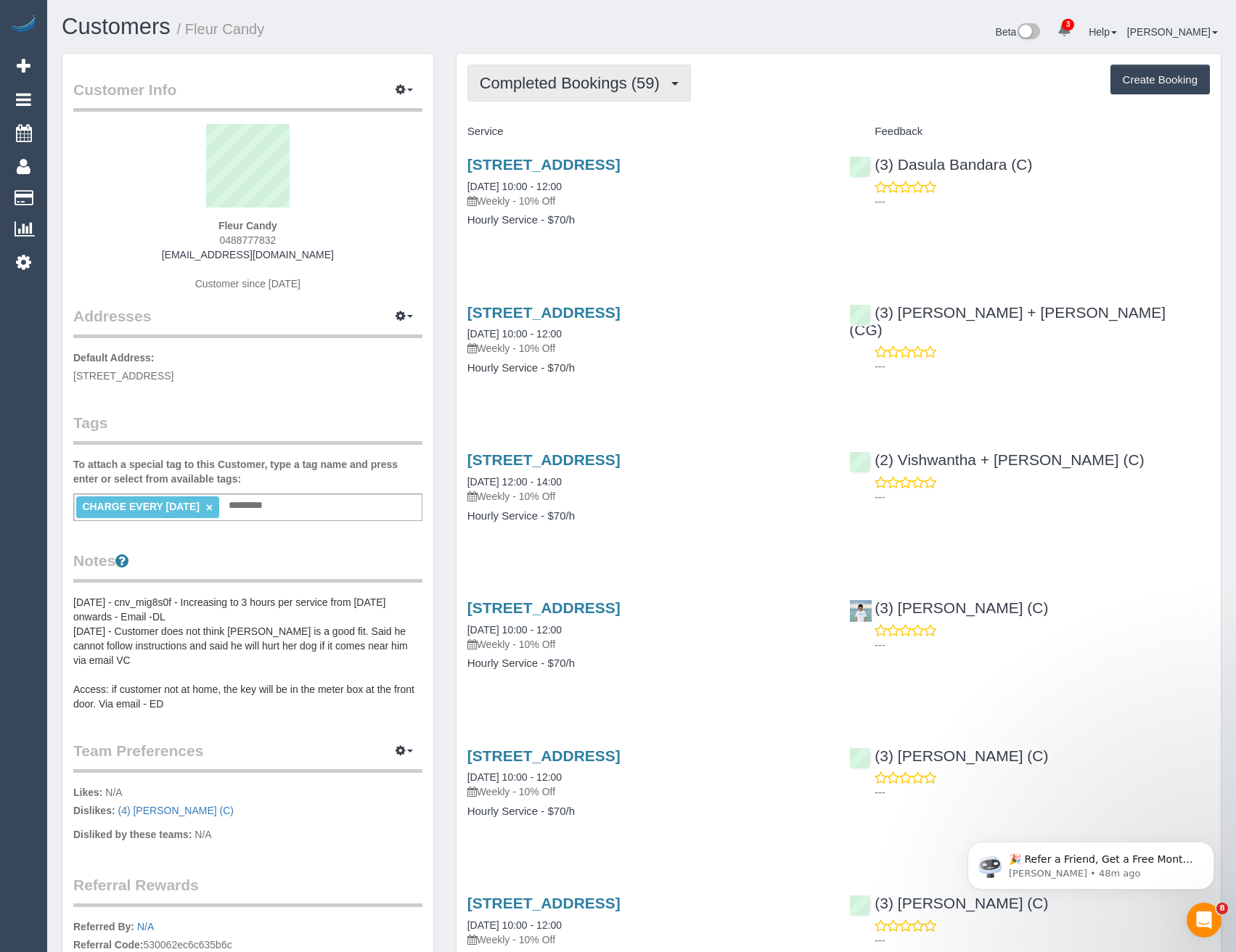
click at [656, 88] on span "Completed Bookings (59)" at bounding box center [573, 83] width 187 height 19
drag, startPoint x: 691, startPoint y: 238, endPoint x: 683, endPoint y: 228, distance: 12.8
click at [690, 238] on div "[STREET_ADDRESS] [DATE] 10:00 - 12:00 Weekly - 10% Off Hourly Service - $70/h" at bounding box center [648, 199] width 383 height 112
click at [592, 74] on span "Completed Bookings (59)" at bounding box center [573, 83] width 187 height 19
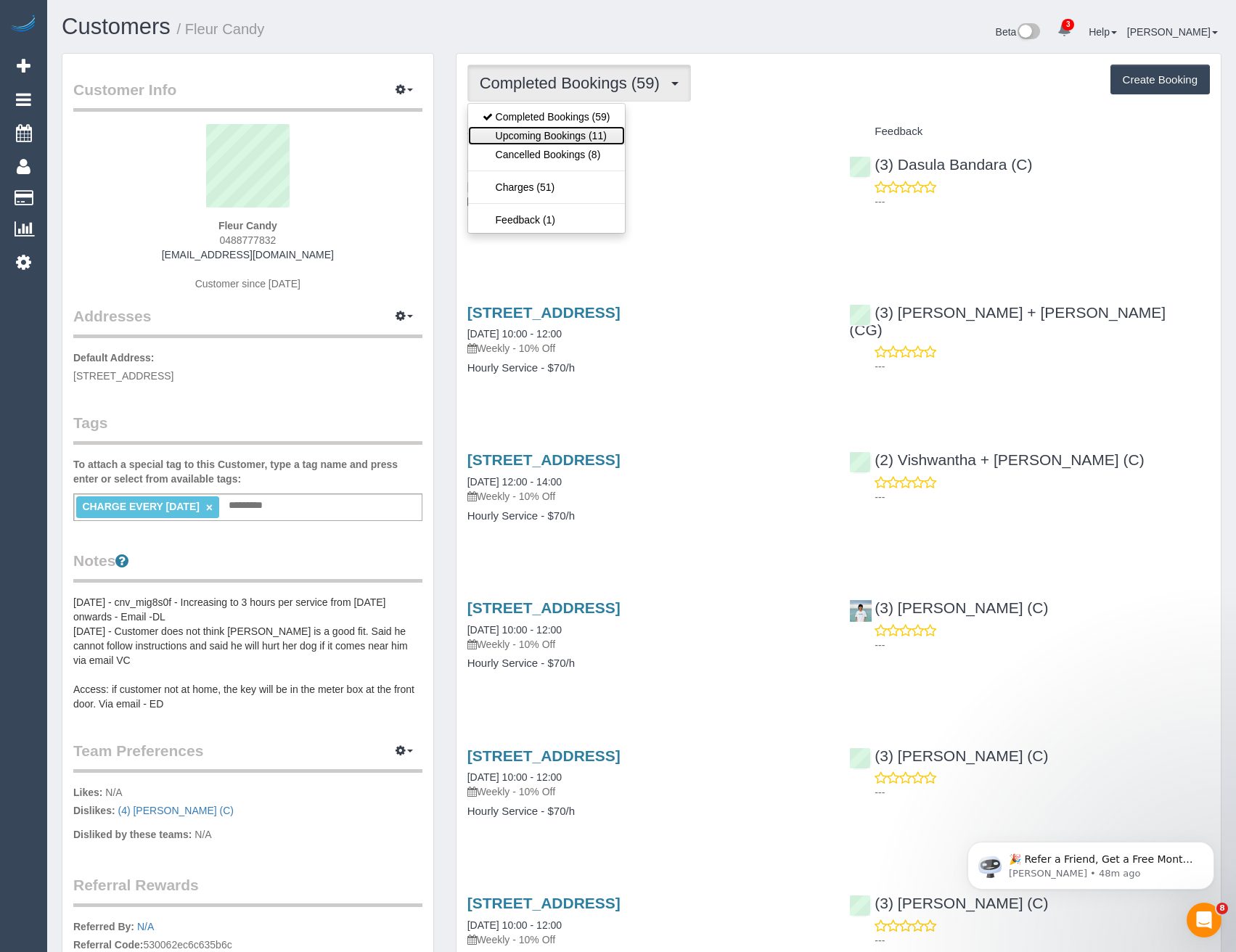
click at [586, 140] on link "Upcoming Bookings (11)" at bounding box center [546, 136] width 157 height 19
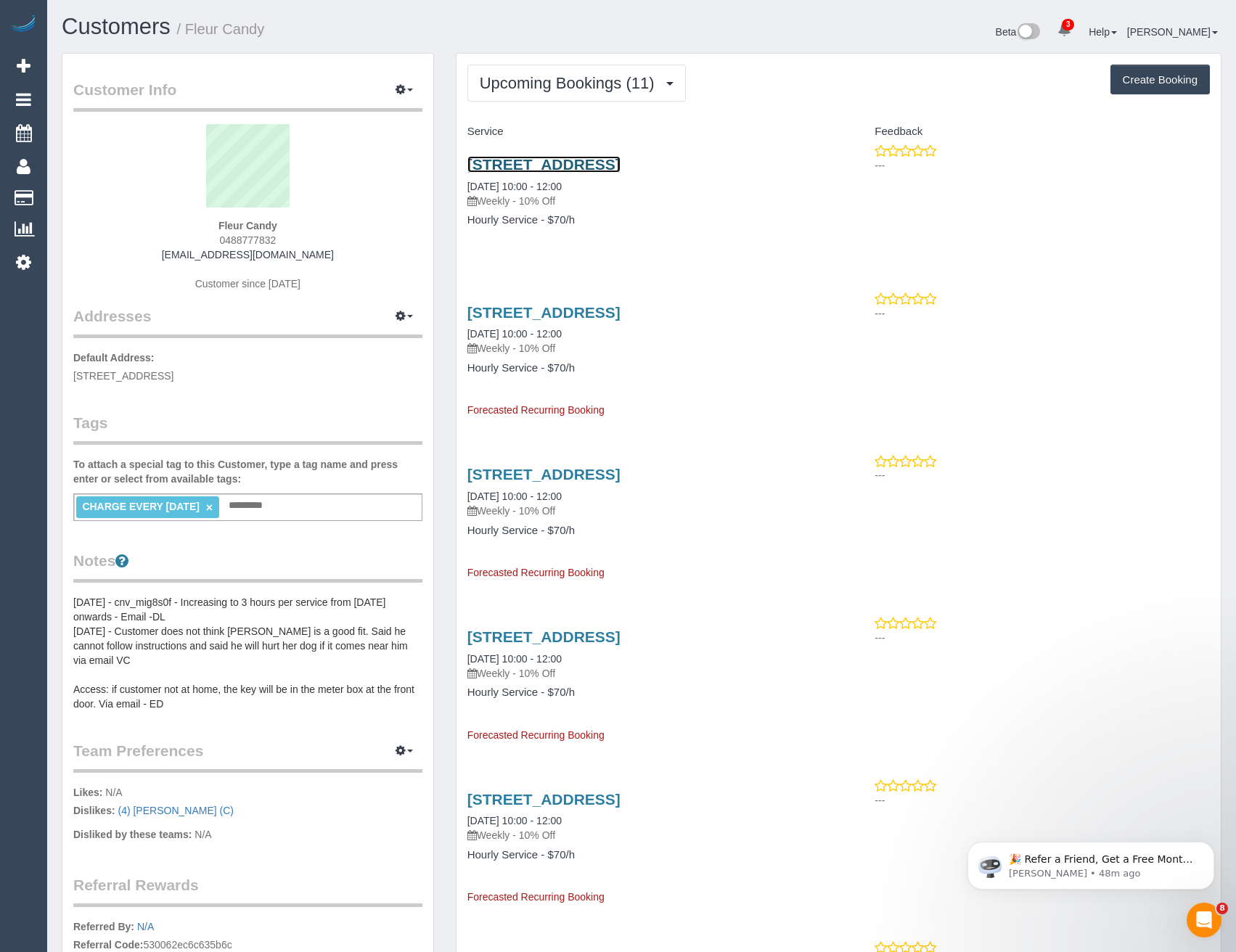
click at [584, 165] on link "684-686 Park Road, Park Orchards, VIC 3114" at bounding box center [544, 164] width 153 height 17
click at [542, 91] on span "Upcoming Bookings (11)" at bounding box center [571, 83] width 182 height 19
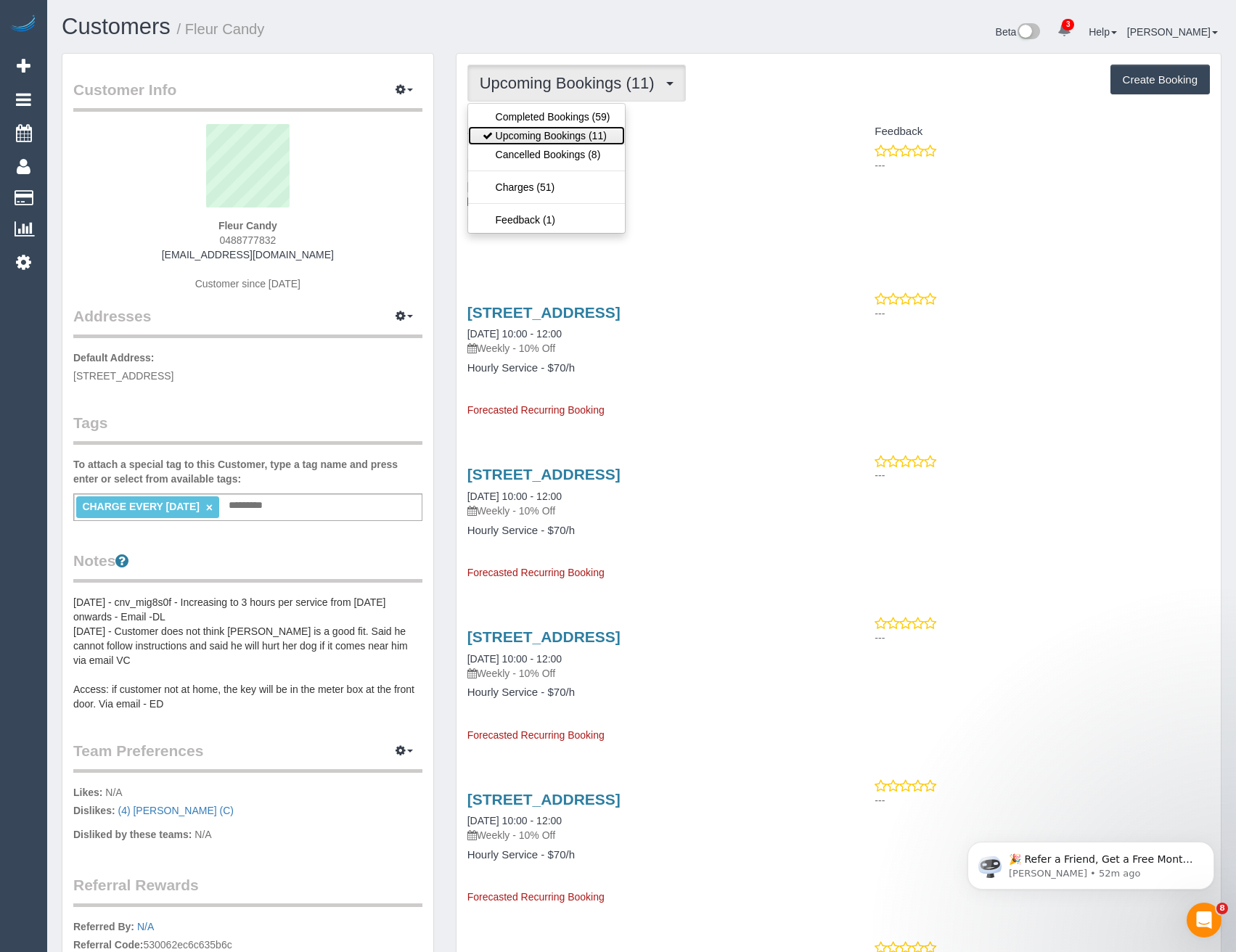
click at [544, 132] on link "Upcoming Bookings (11)" at bounding box center [546, 136] width 157 height 19
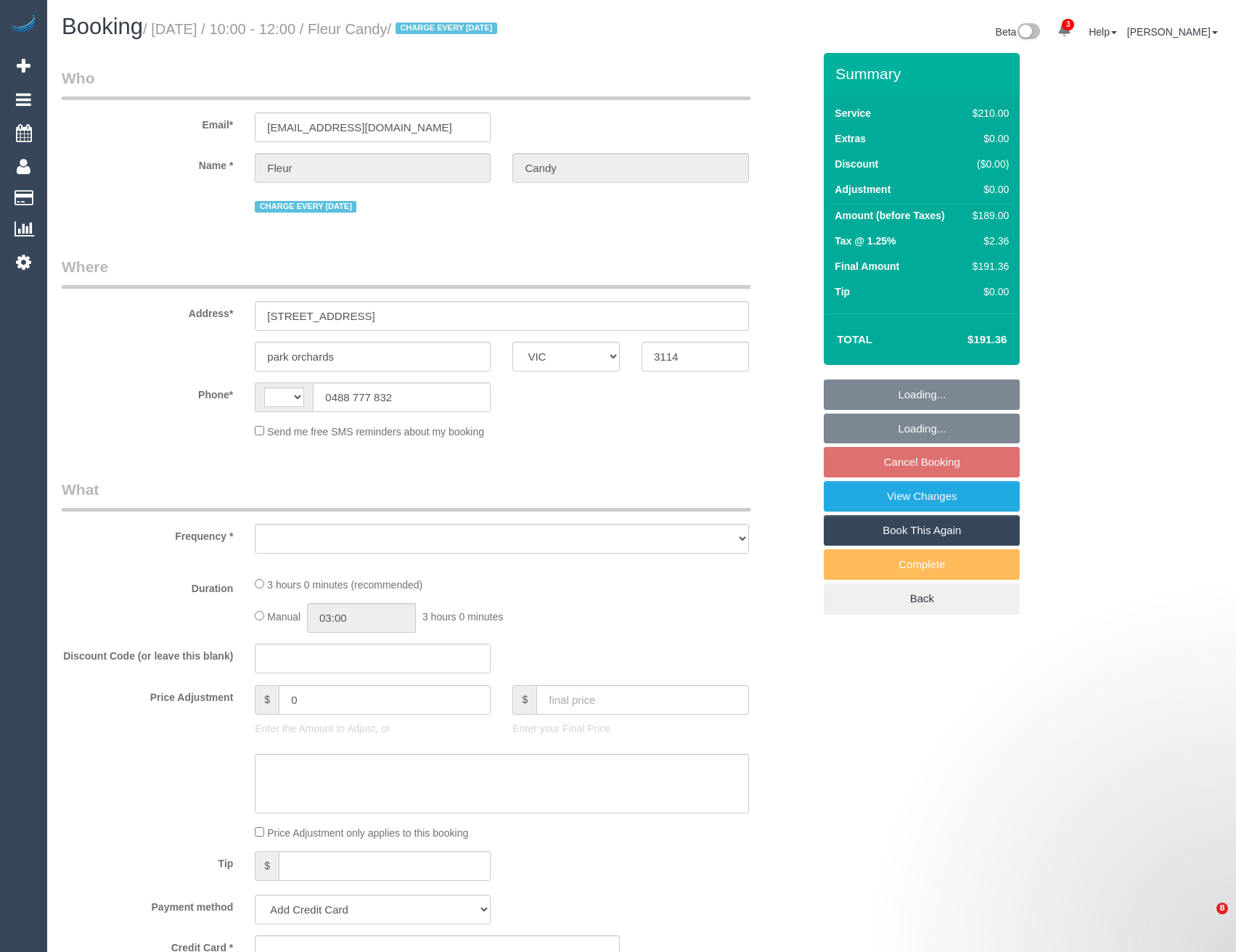
select select "VIC"
select select "string:AU"
select select "object:558"
select select "string:stripe-pm_1PLGYu2GScqysDRVE7fStWJY"
select select "180"
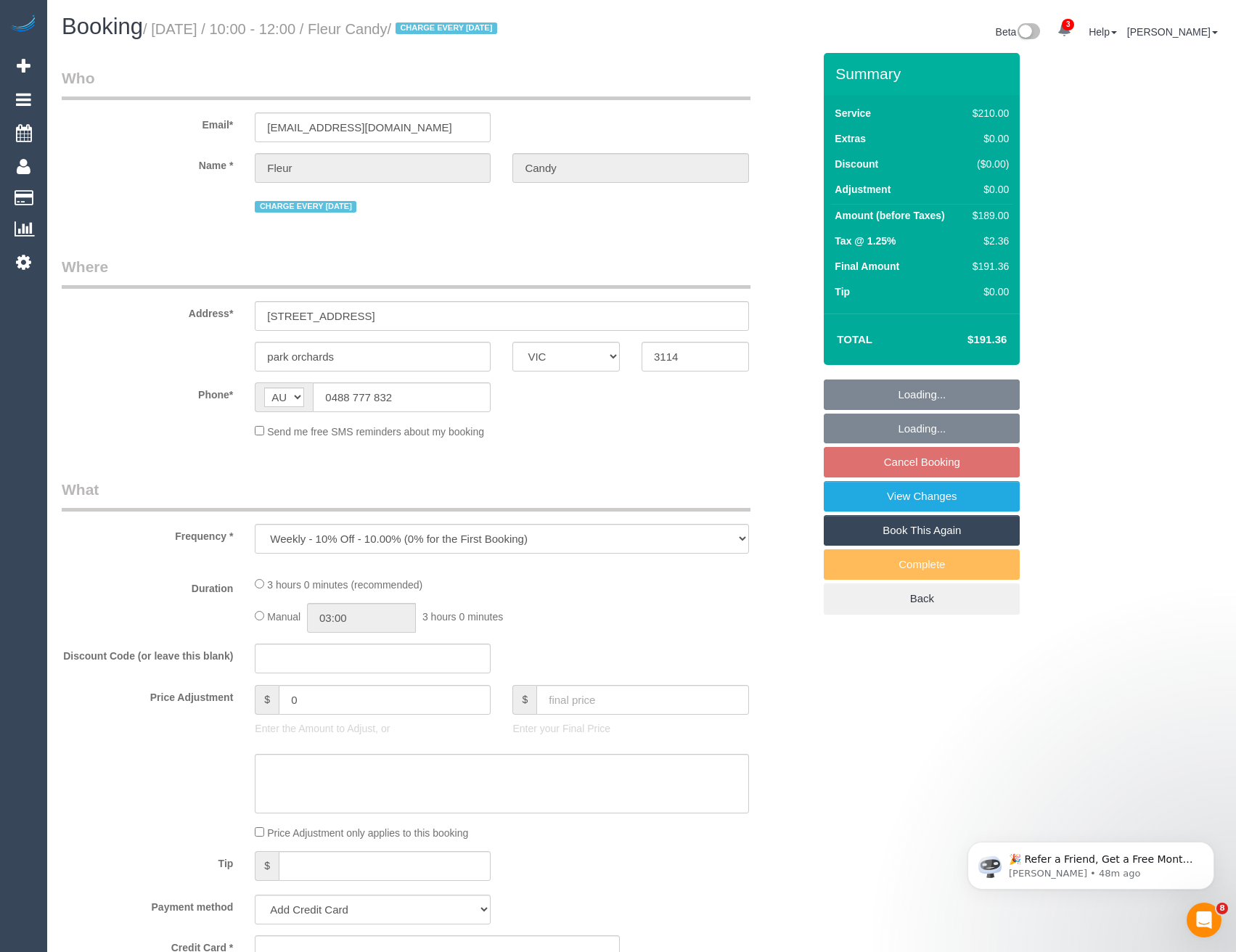
select select "number:30"
select select "number:15"
select select "number:18"
select select "number:22"
select select "number:34"
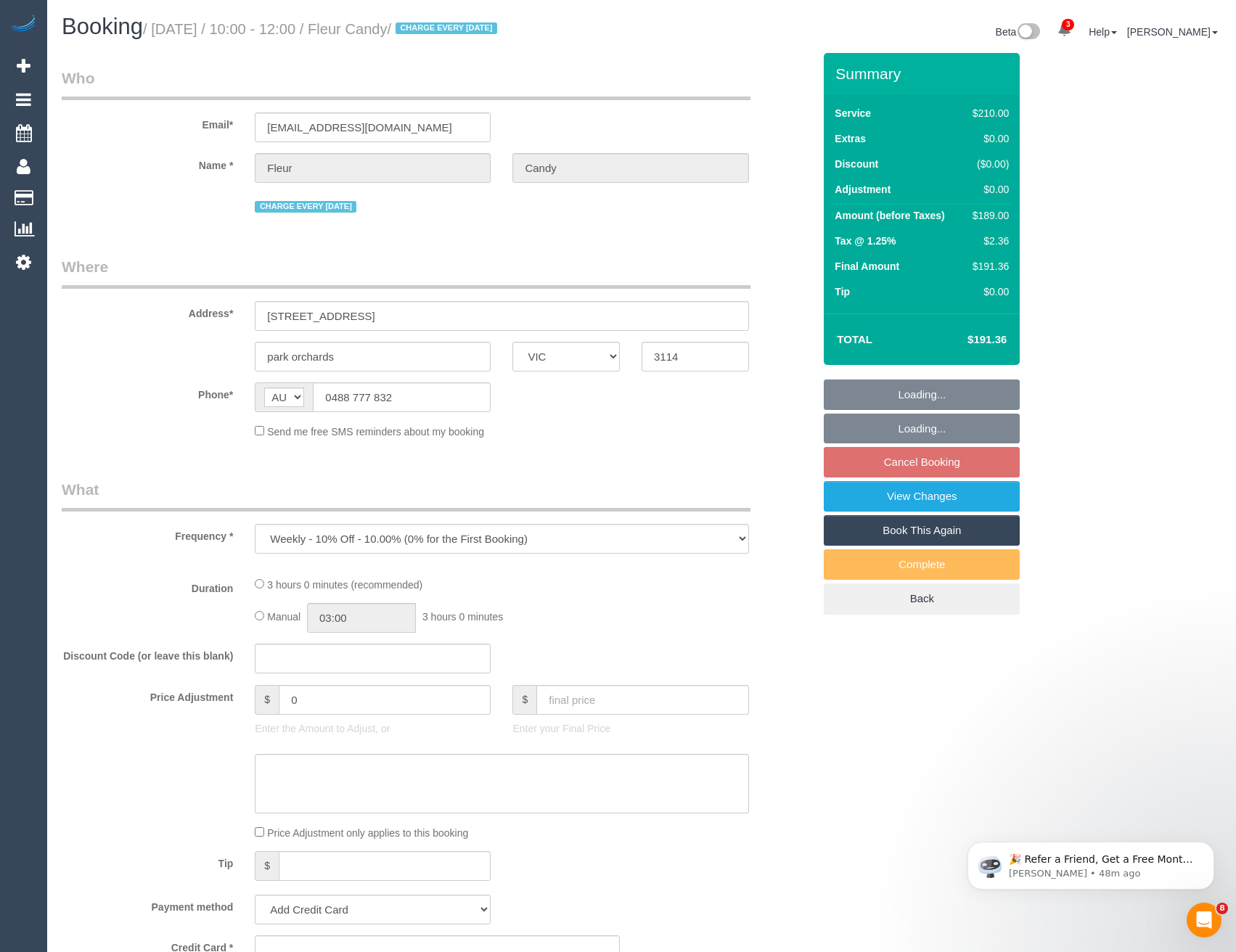
select select "number:26"
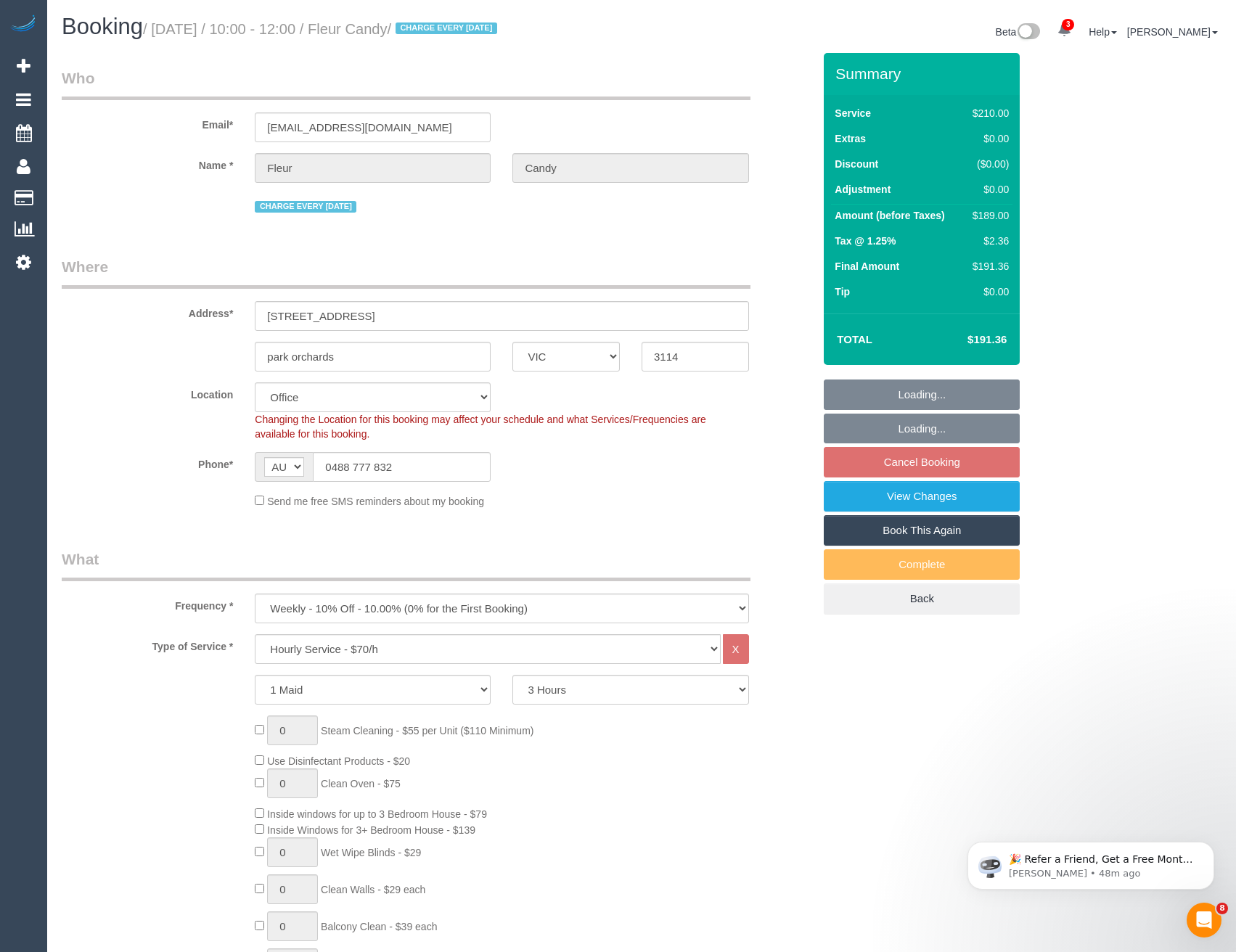
select select "object:875"
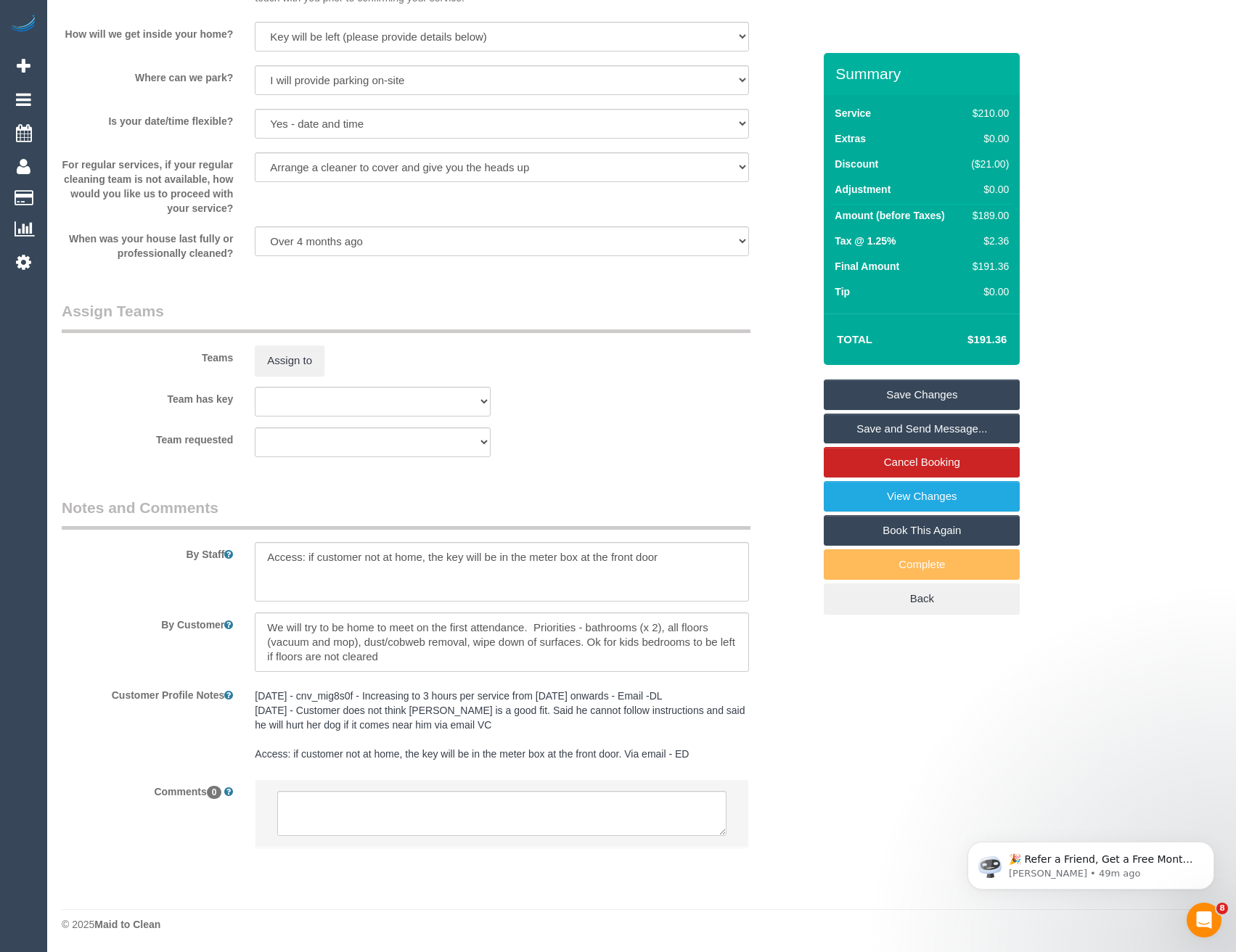
scroll to position [1960, 0]
click at [383, 807] on textarea at bounding box center [501, 812] width 448 height 45
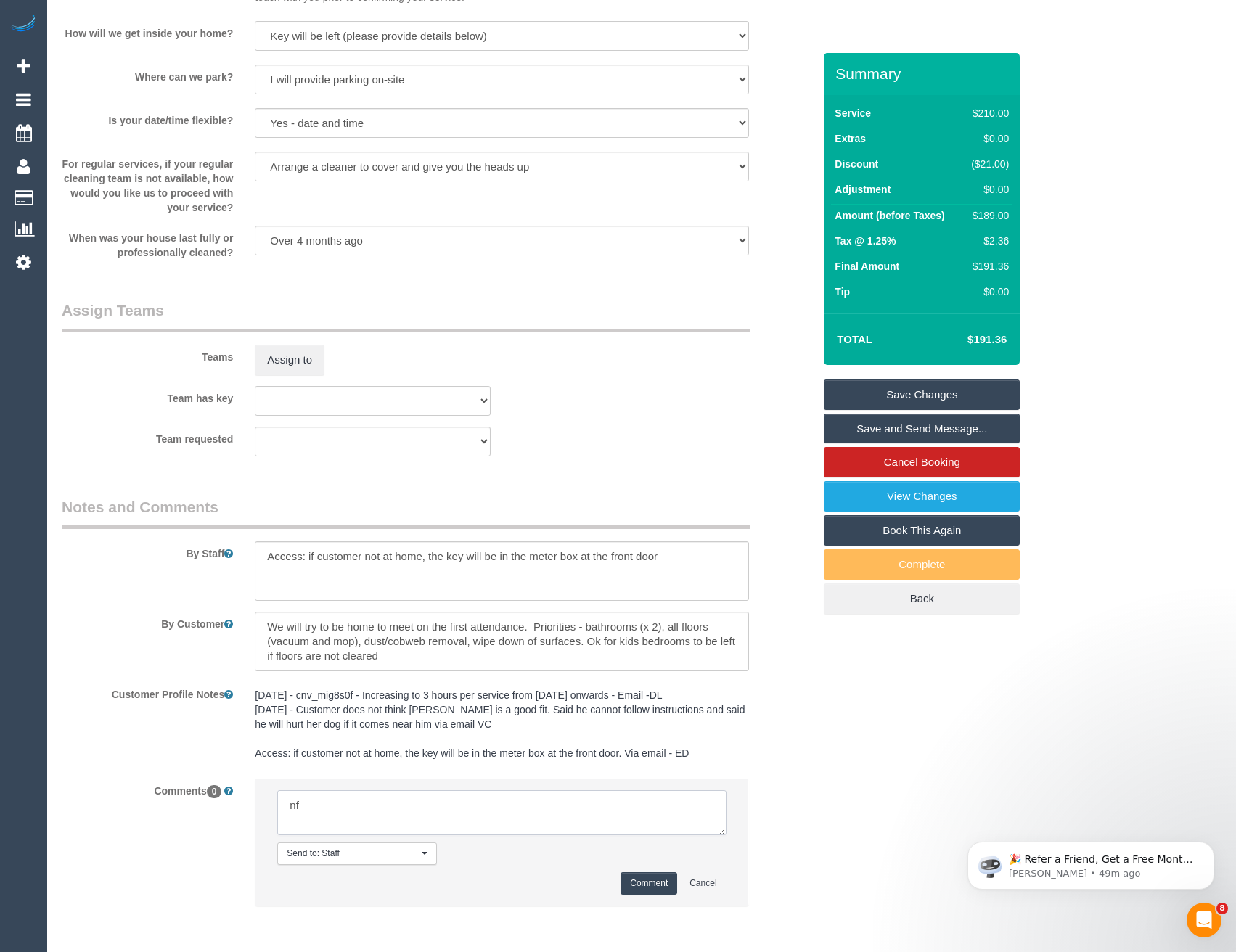
type textarea "n"
type textarea "Inf via email one off cover"
click at [649, 873] on button "Comment" at bounding box center [648, 883] width 56 height 22
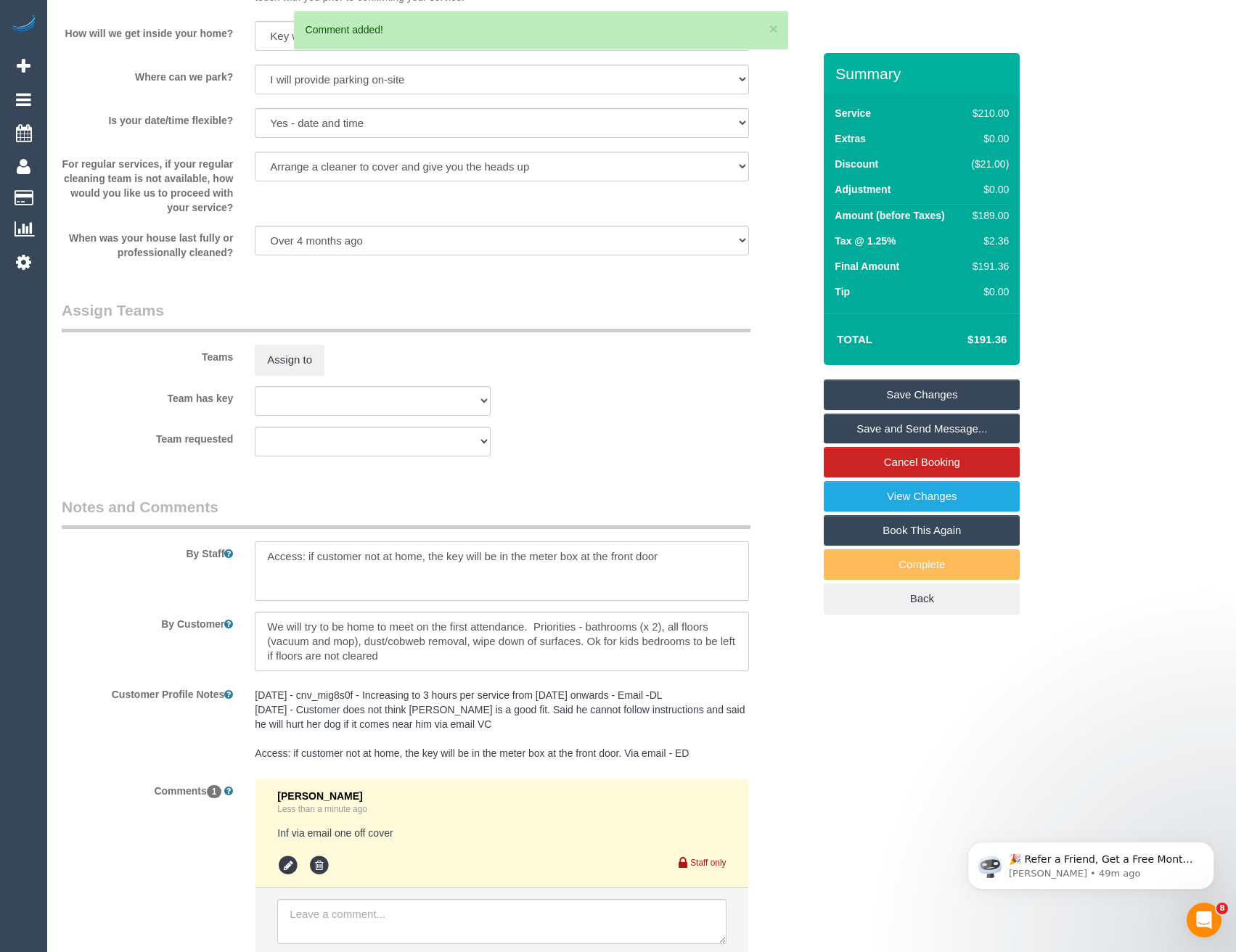
click at [263, 556] on textarea at bounding box center [501, 571] width 494 height 59
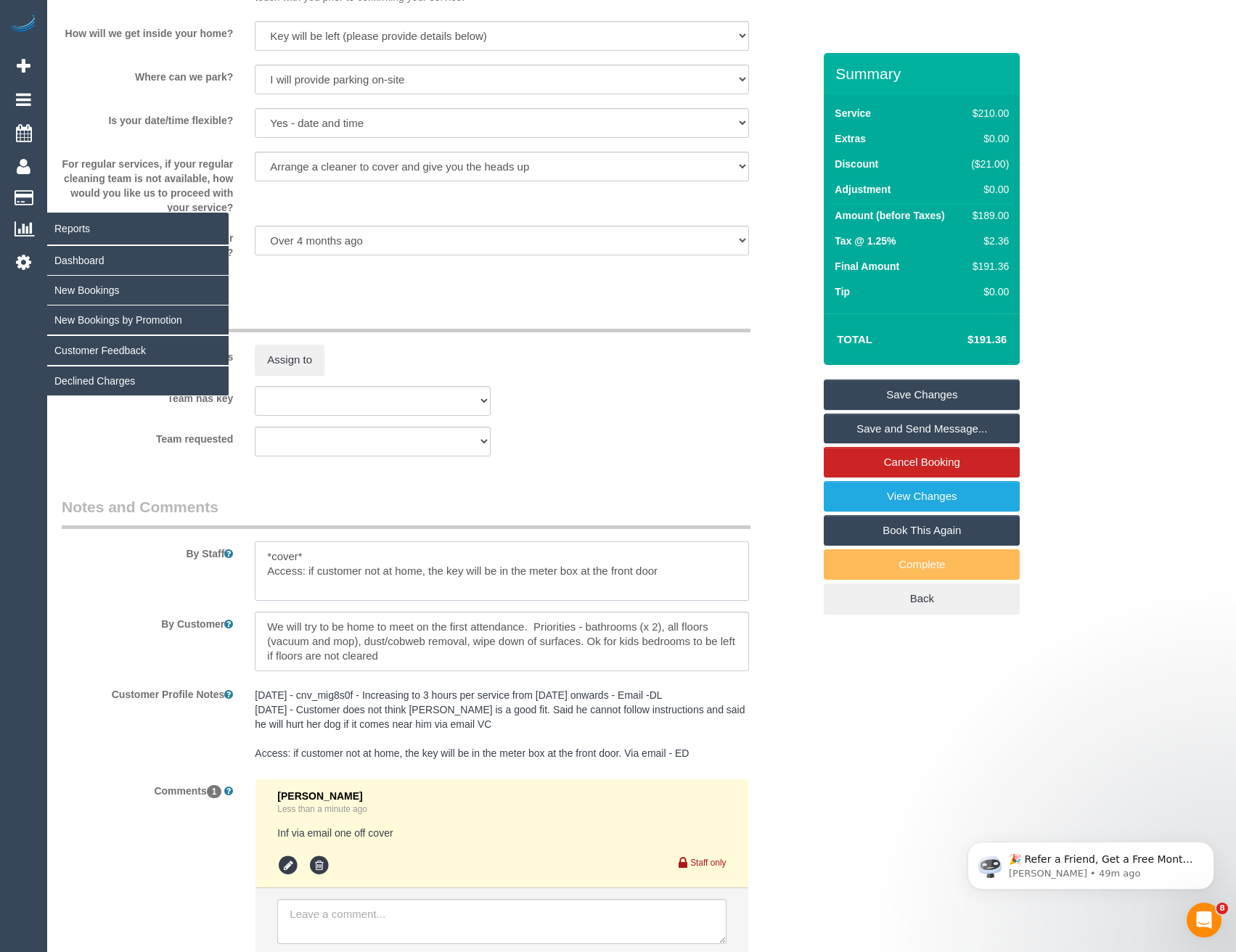
type textarea "*cover* Access: if customer not at home, the key will be in the meter box at th…"
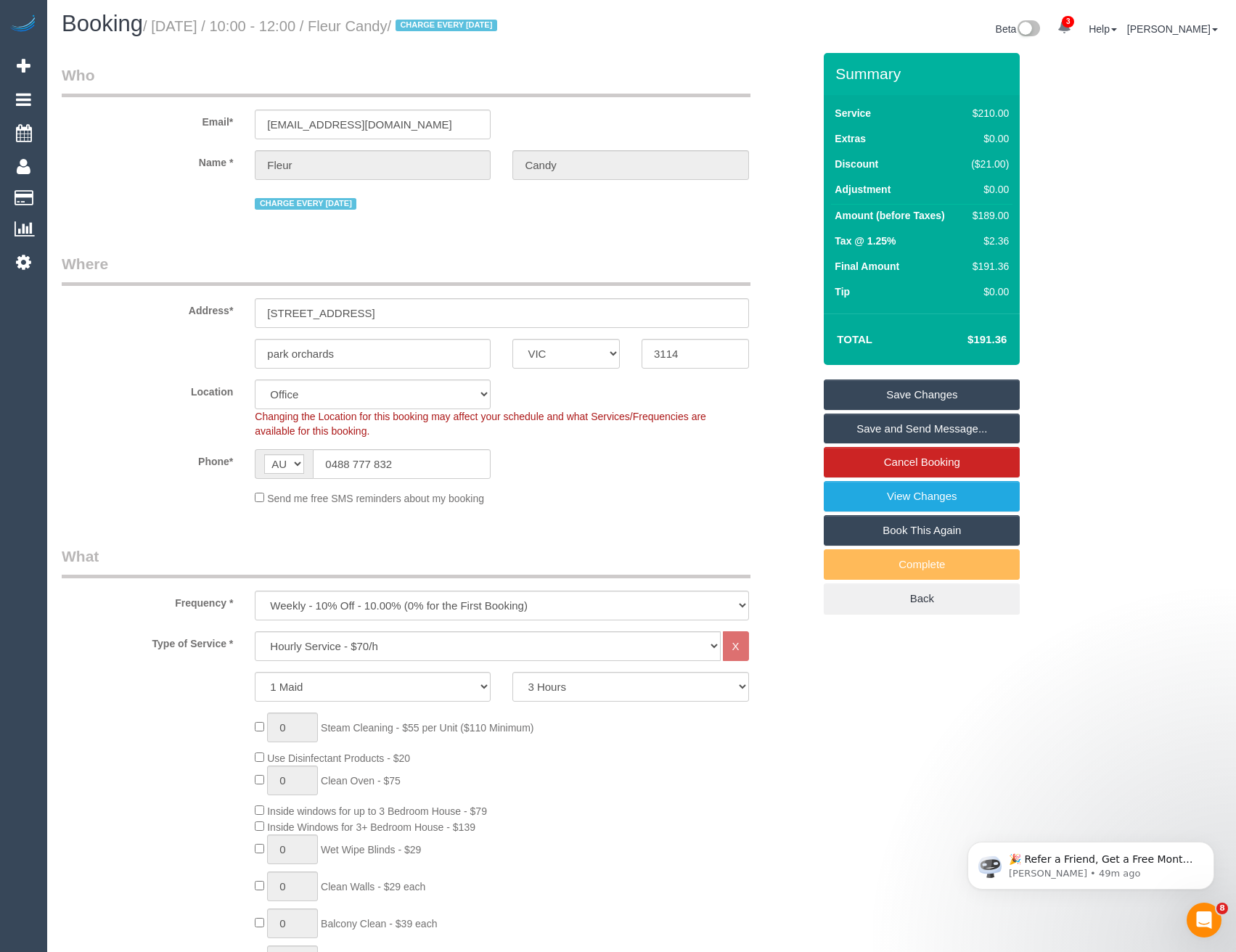
scroll to position [0, 0]
drag, startPoint x: 406, startPoint y: 127, endPoint x: 268, endPoint y: 126, distance: 138.0
click at [230, 116] on div "Email* [EMAIL_ADDRESS][DOMAIN_NAME]" at bounding box center [437, 104] width 773 height 75
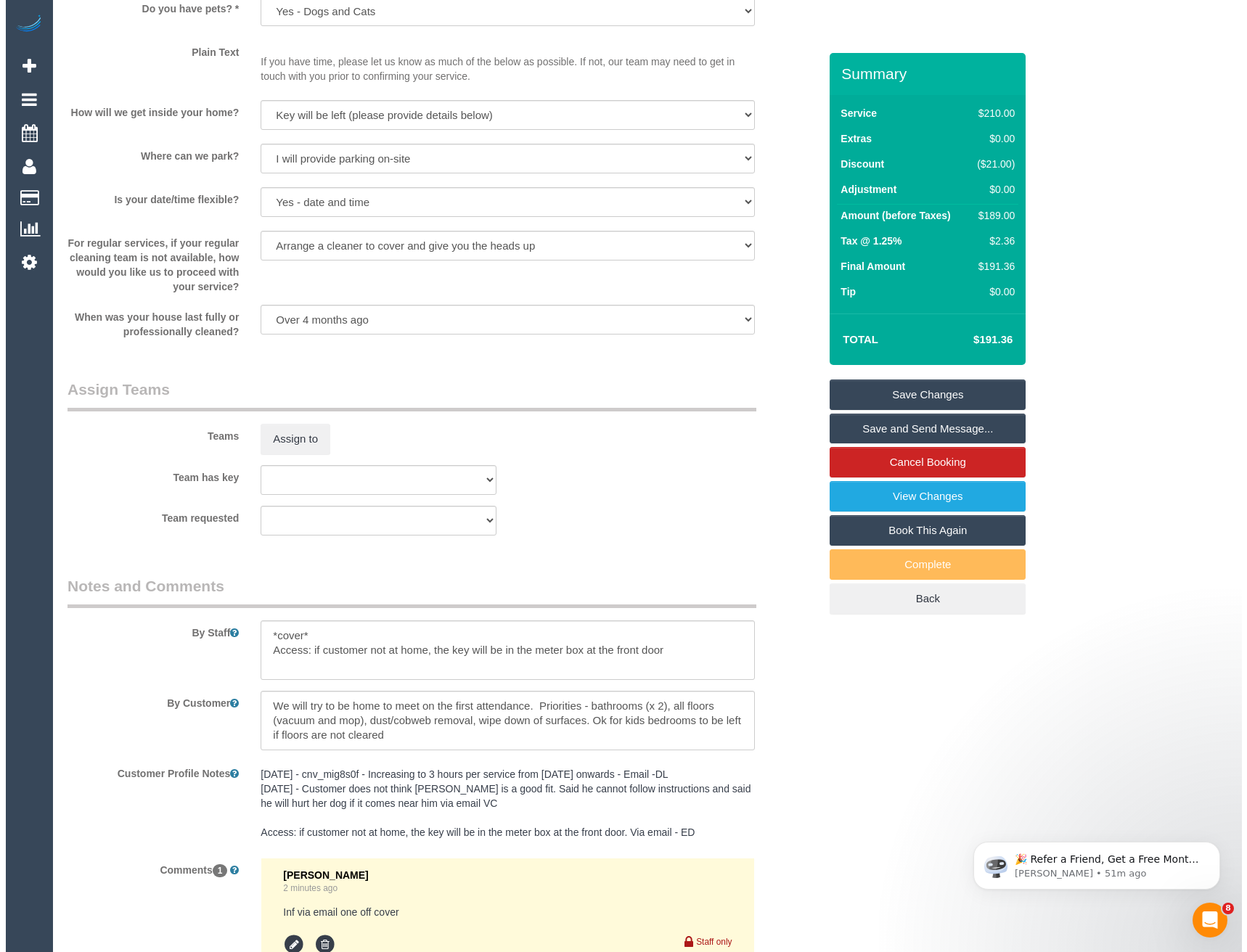
scroll to position [1960, 0]
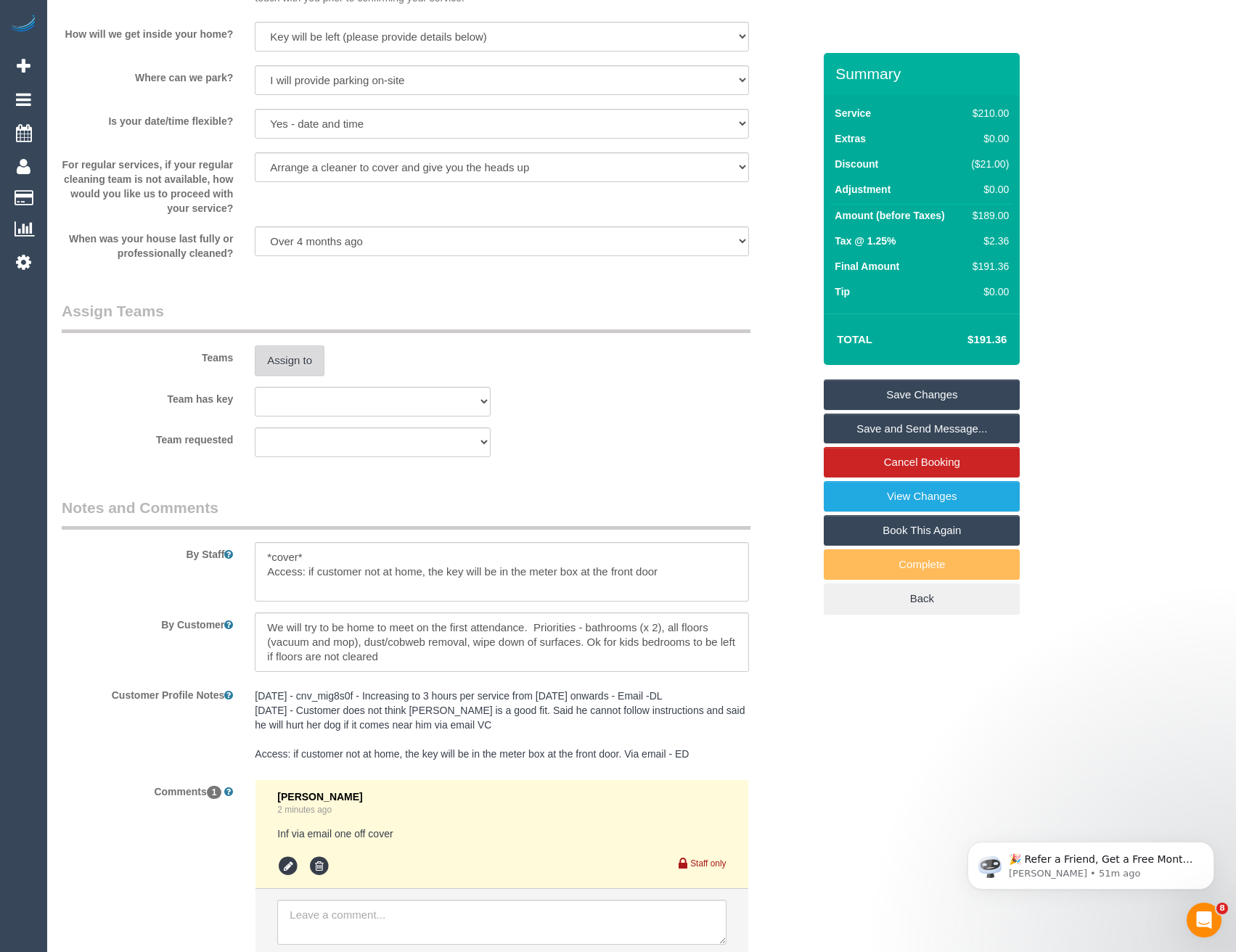
click at [282, 358] on button "Assign to" at bounding box center [289, 361] width 69 height 31
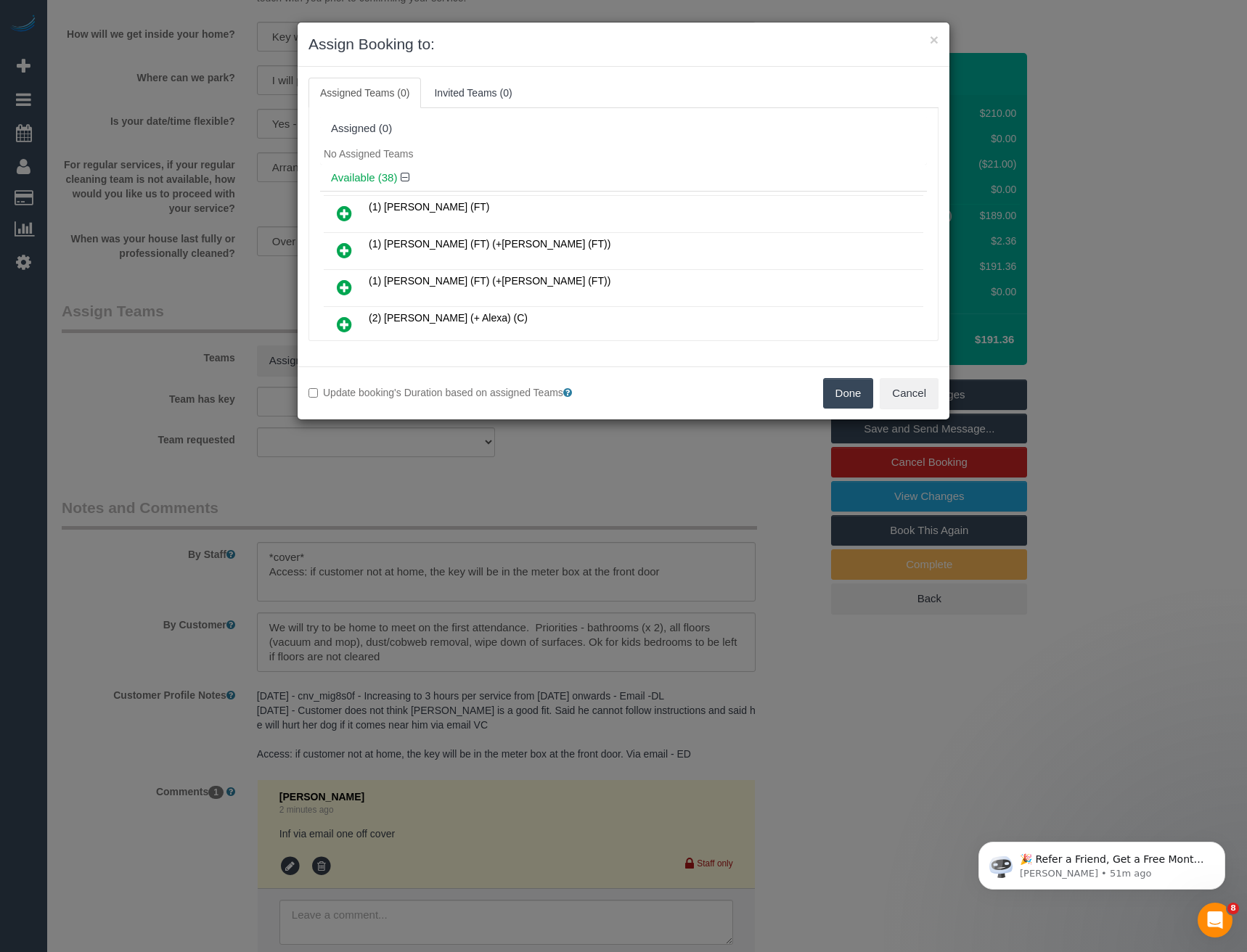
scroll to position [8576, 0]
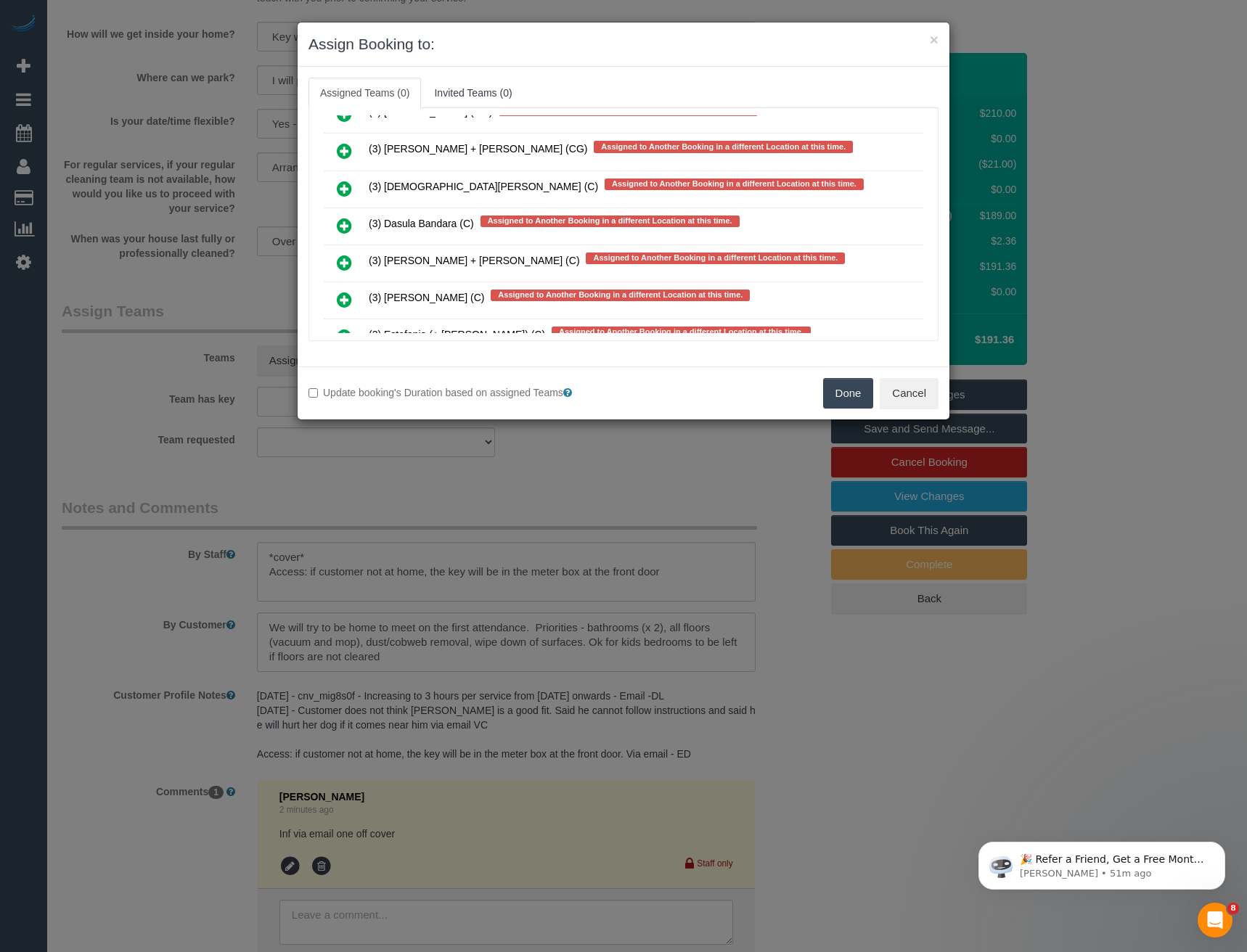
click at [342, 225] on icon at bounding box center [344, 225] width 15 height 18
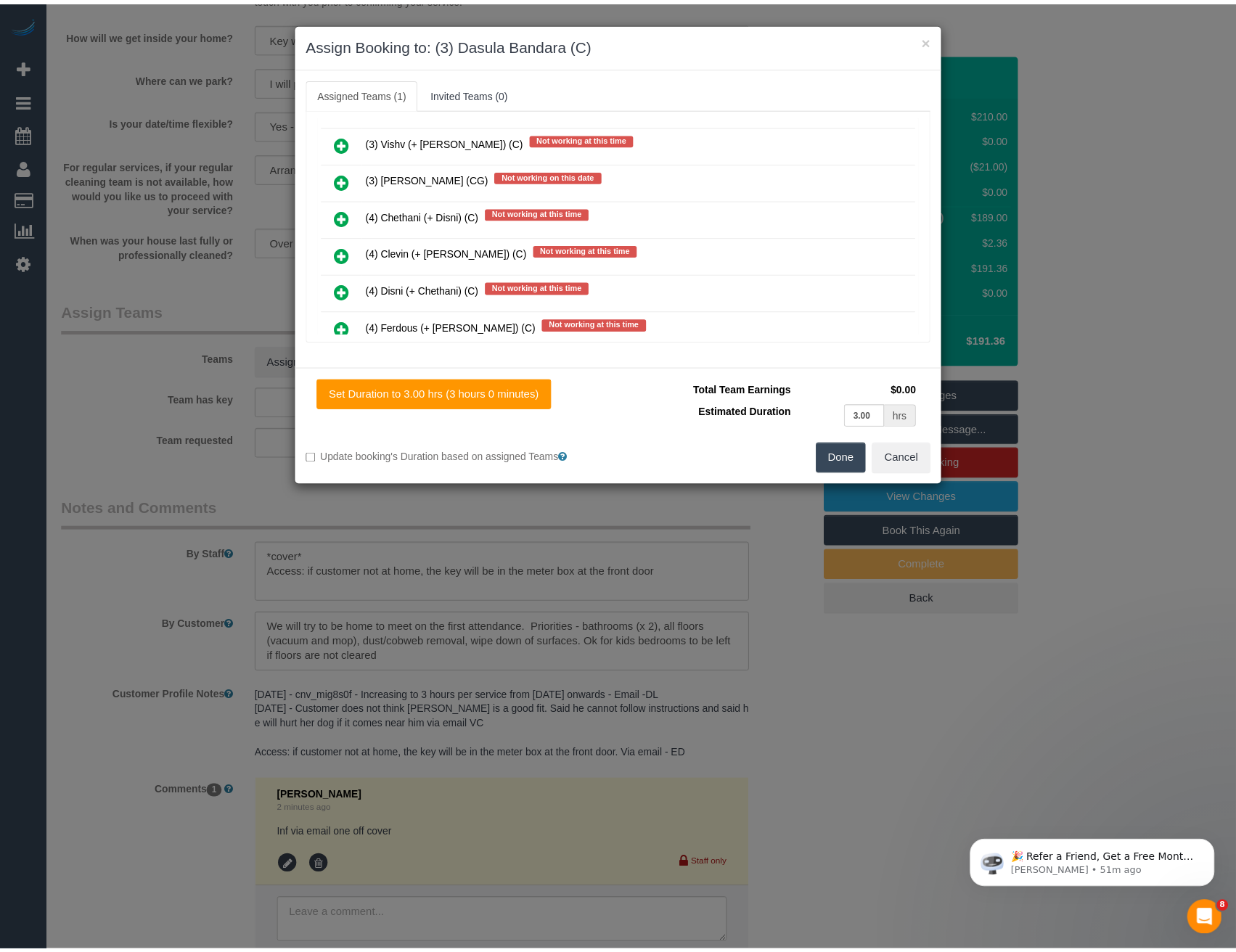
scroll to position [0, 0]
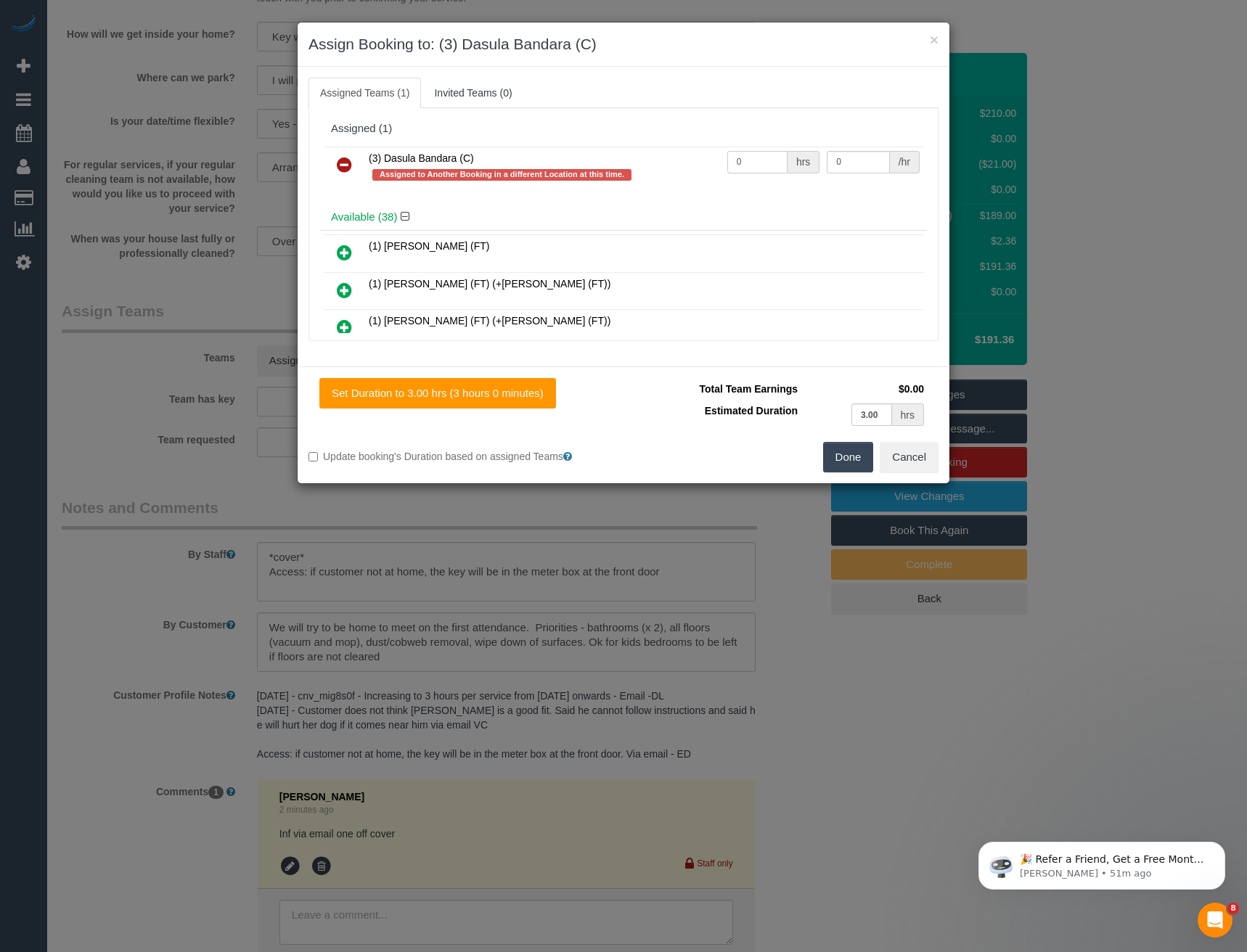
drag, startPoint x: 759, startPoint y: 157, endPoint x: 581, endPoint y: 166, distance: 178.2
click at [593, 165] on tr "(3) Dasula Bandara (C) Assigned to Another Booking in a different Location at t…" at bounding box center [624, 167] width 600 height 42
type input "3"
type input "35"
click at [850, 452] on button "Done" at bounding box center [849, 457] width 51 height 31
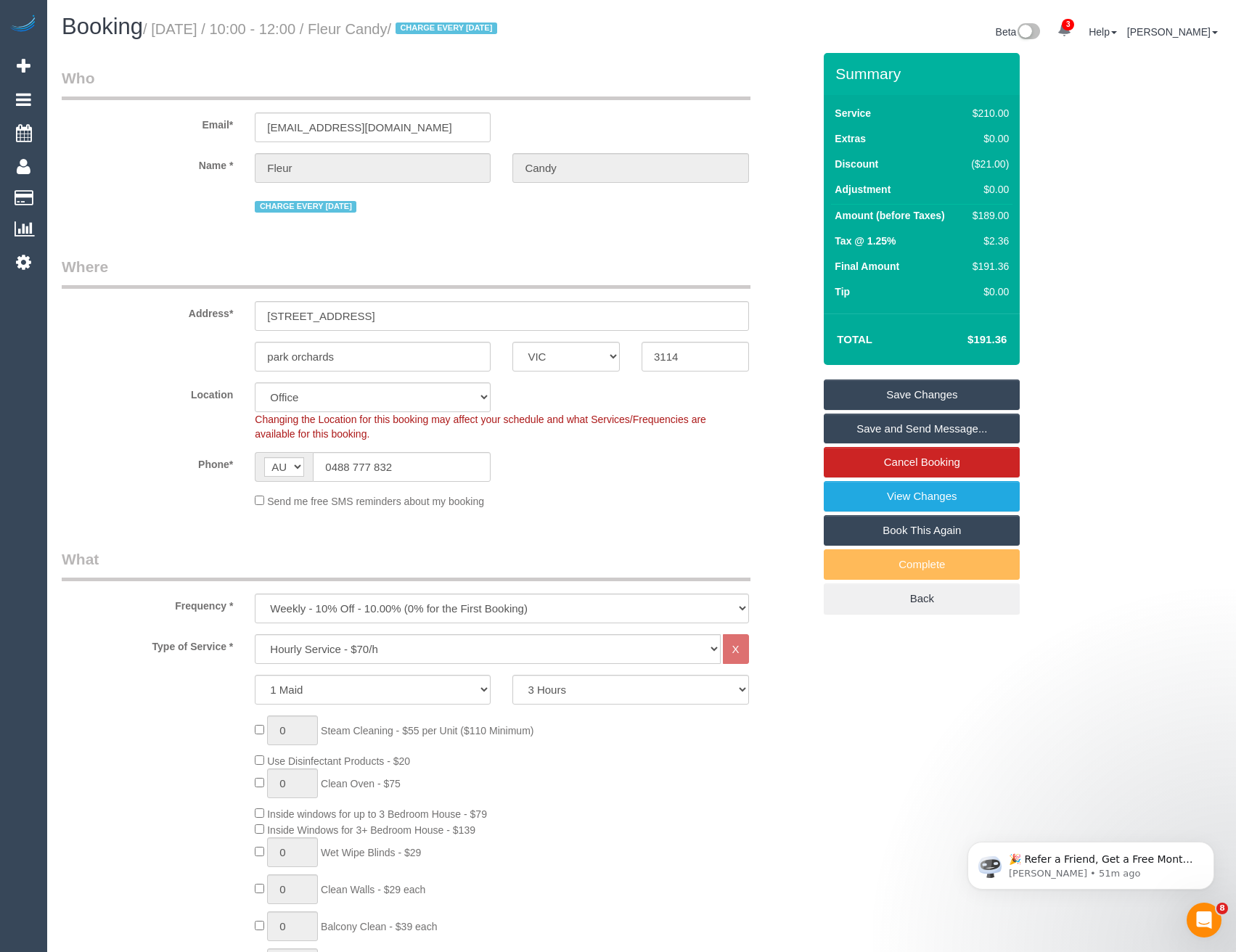
click at [881, 422] on link "Save and Send Message..." at bounding box center [922, 429] width 196 height 31
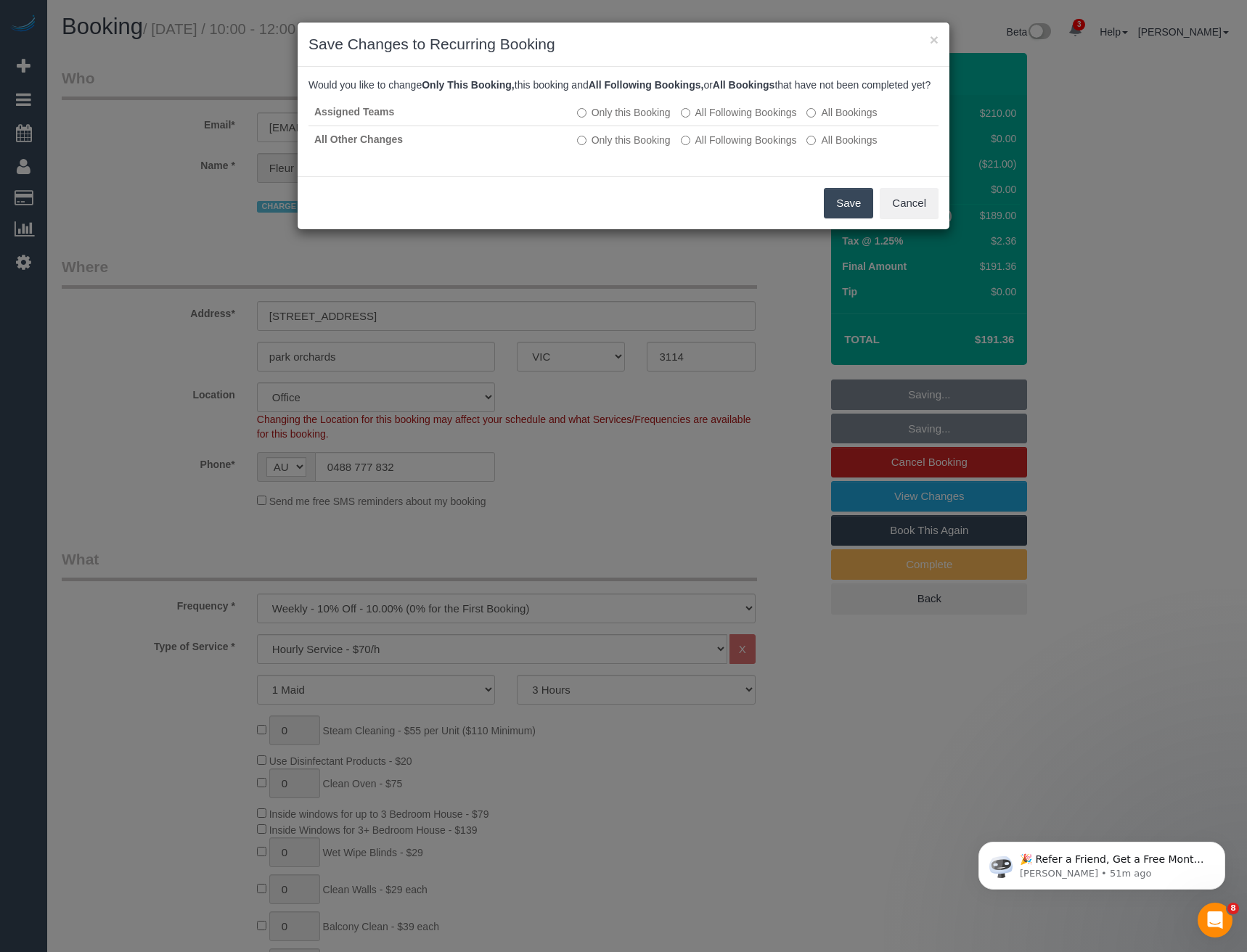
drag, startPoint x: 852, startPoint y: 222, endPoint x: 843, endPoint y: 215, distance: 11.4
click at [852, 218] on button "Save" at bounding box center [849, 204] width 49 height 31
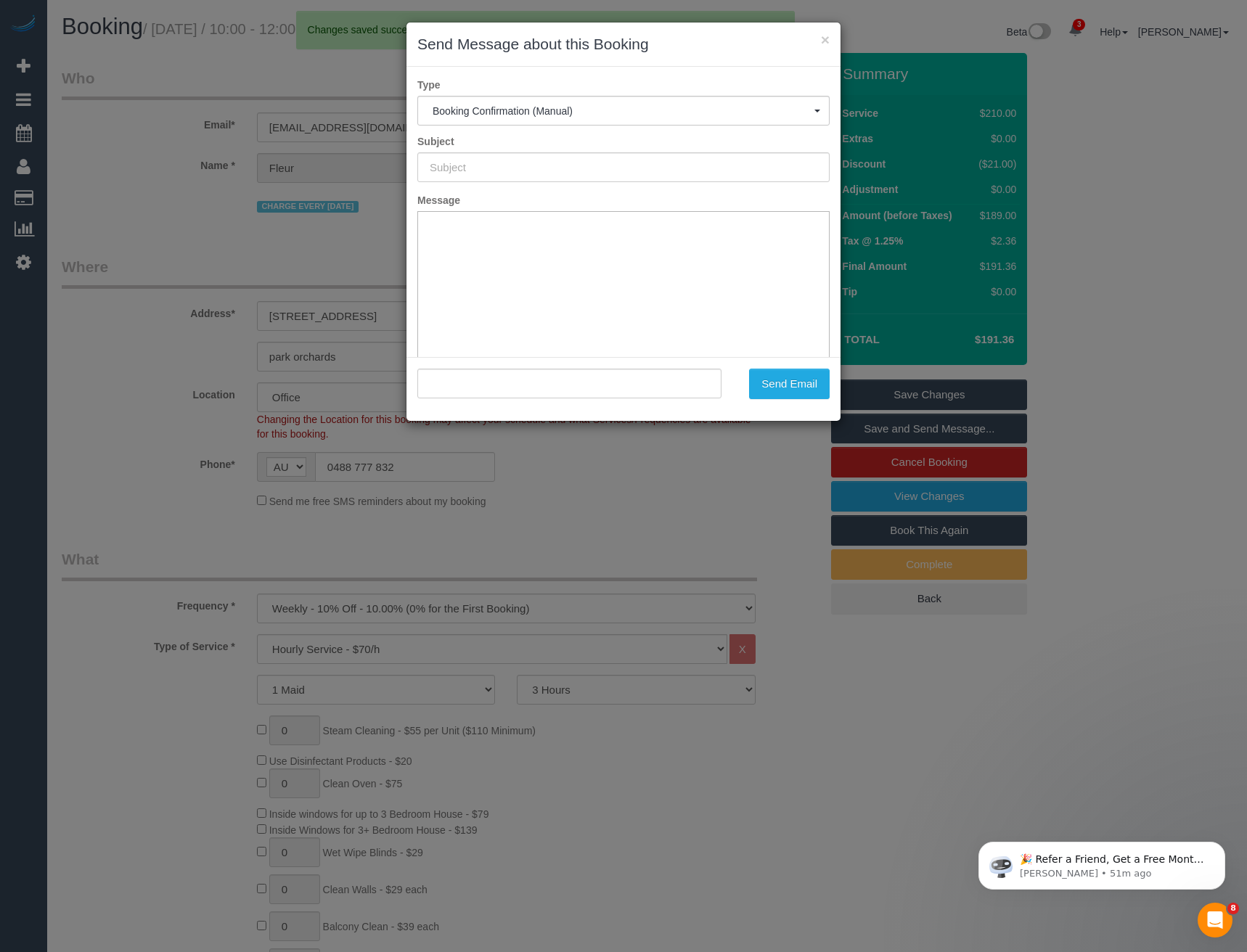
type input "Booking Confirmed"
type input ""Fleur Candy" <candycoms@gmail.com>"
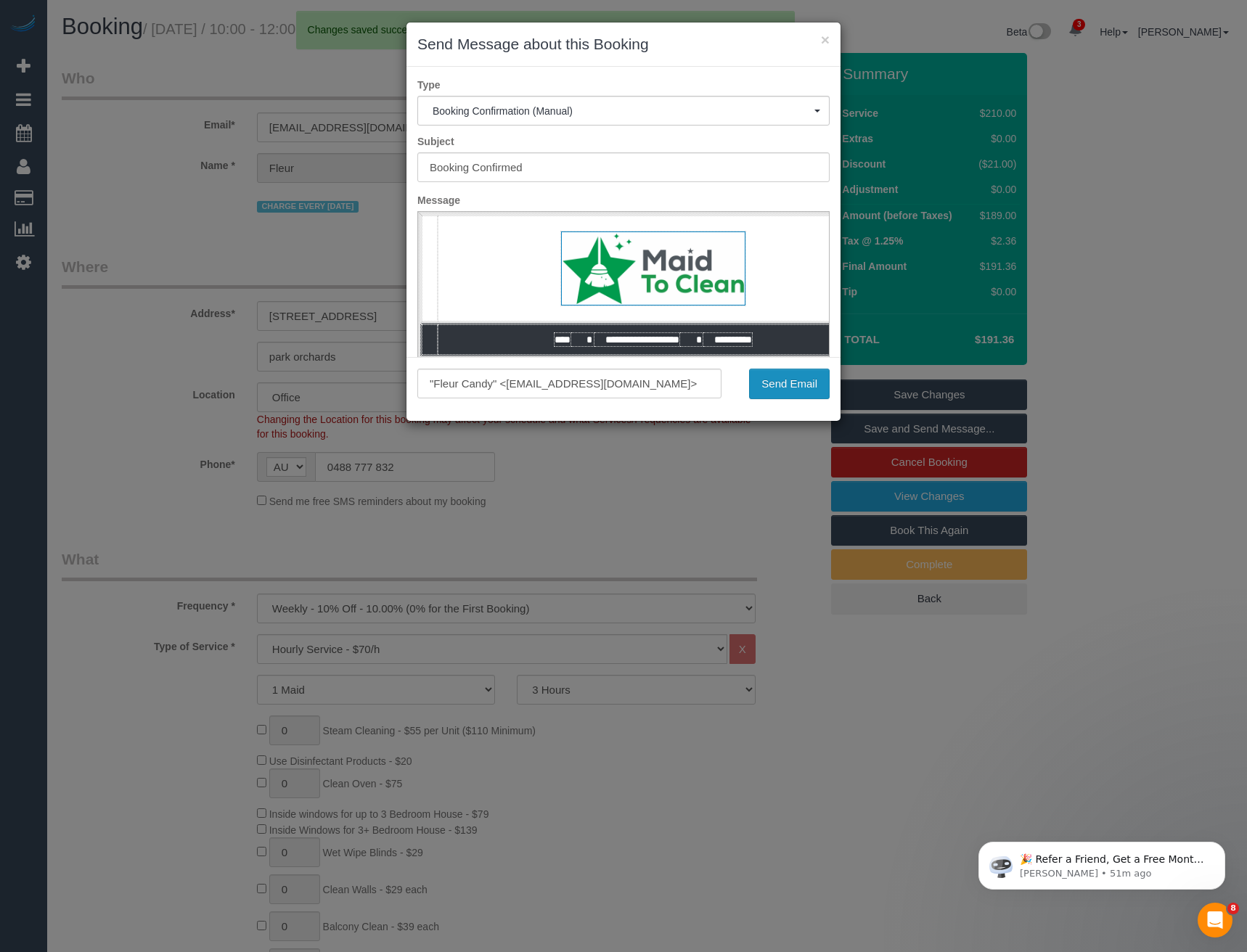
click at [819, 391] on button "Send Email" at bounding box center [789, 384] width 80 height 31
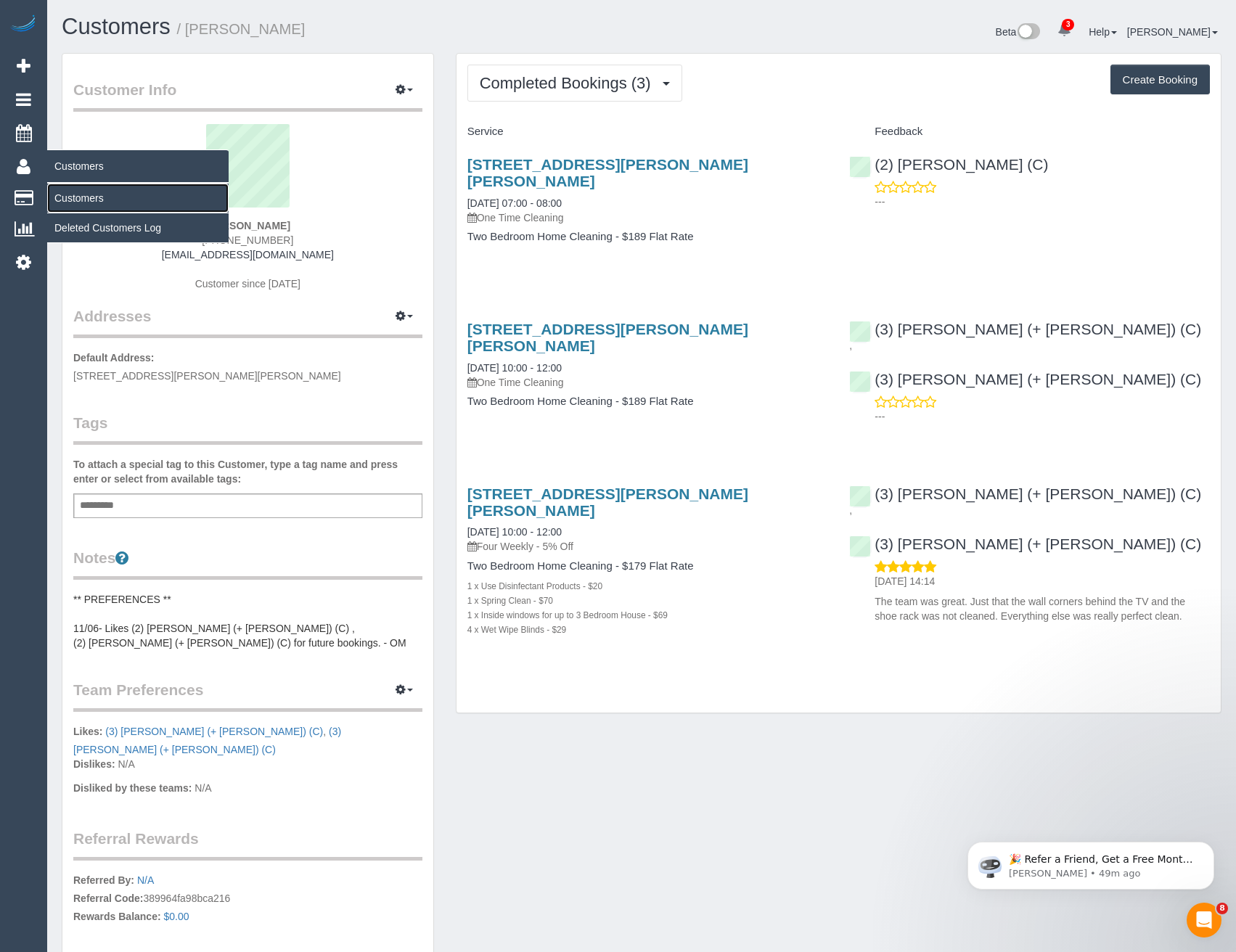
click at [83, 197] on link "Customers" at bounding box center [137, 198] width 181 height 29
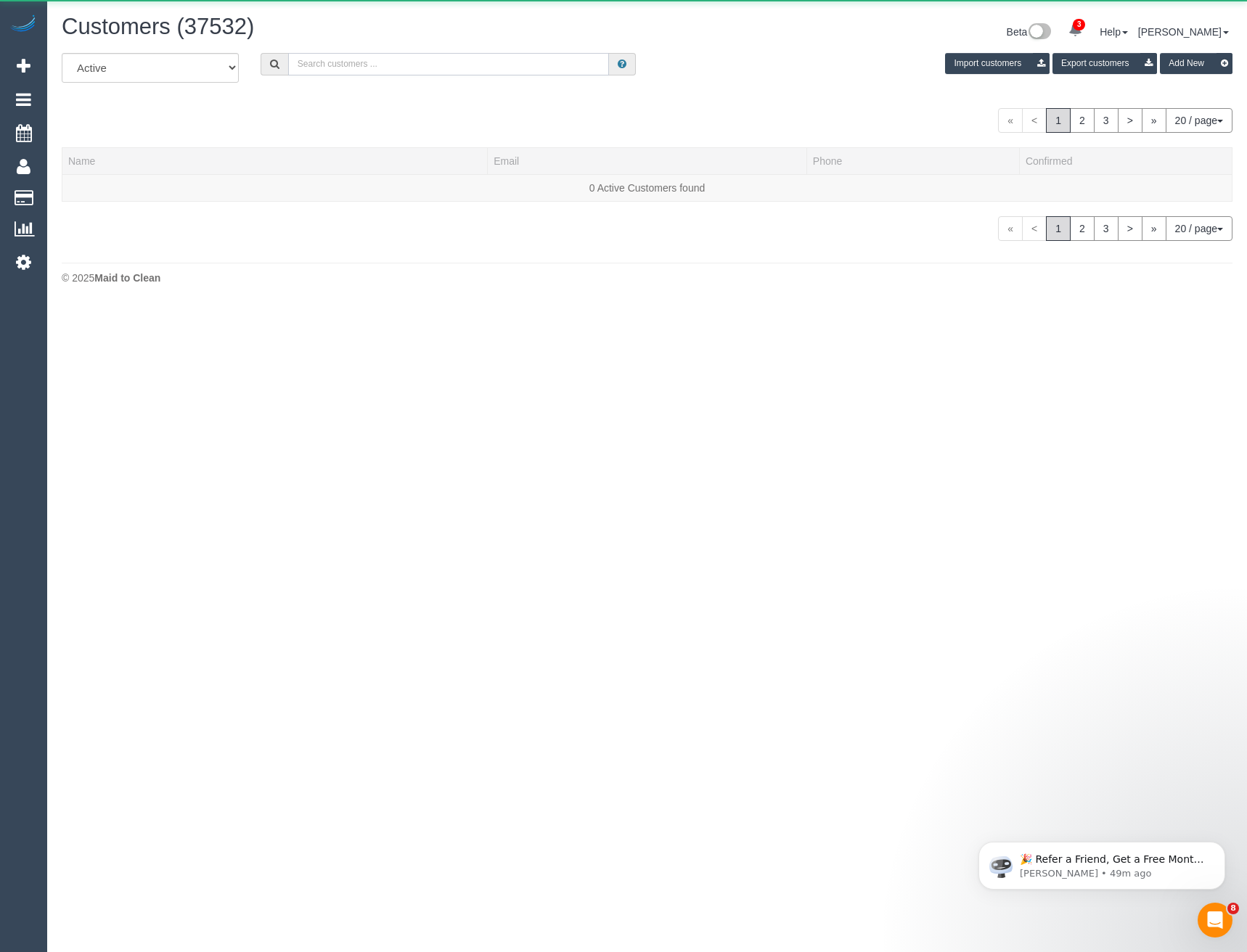
click at [337, 64] on input "text" at bounding box center [448, 64] width 322 height 22
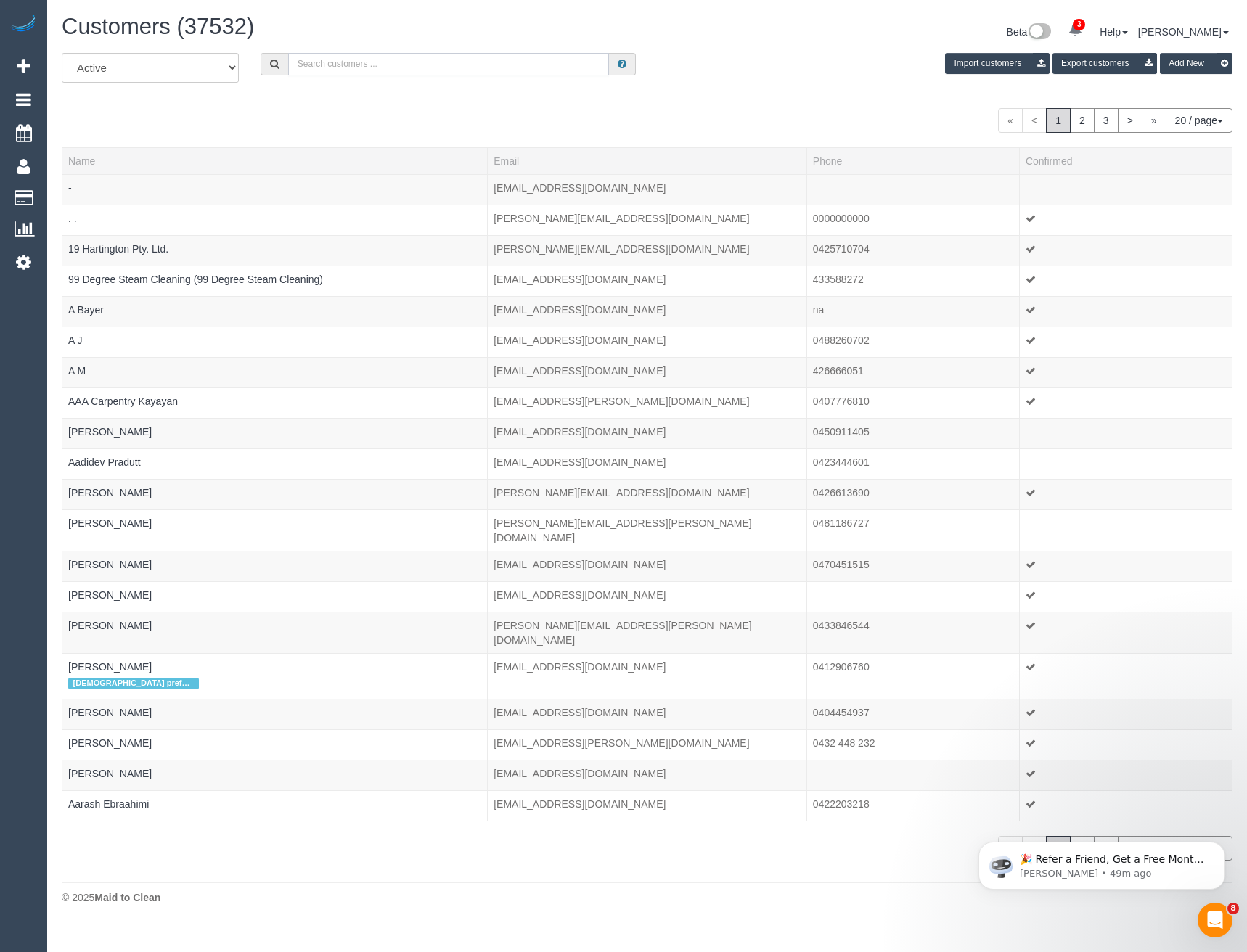
type input "L"
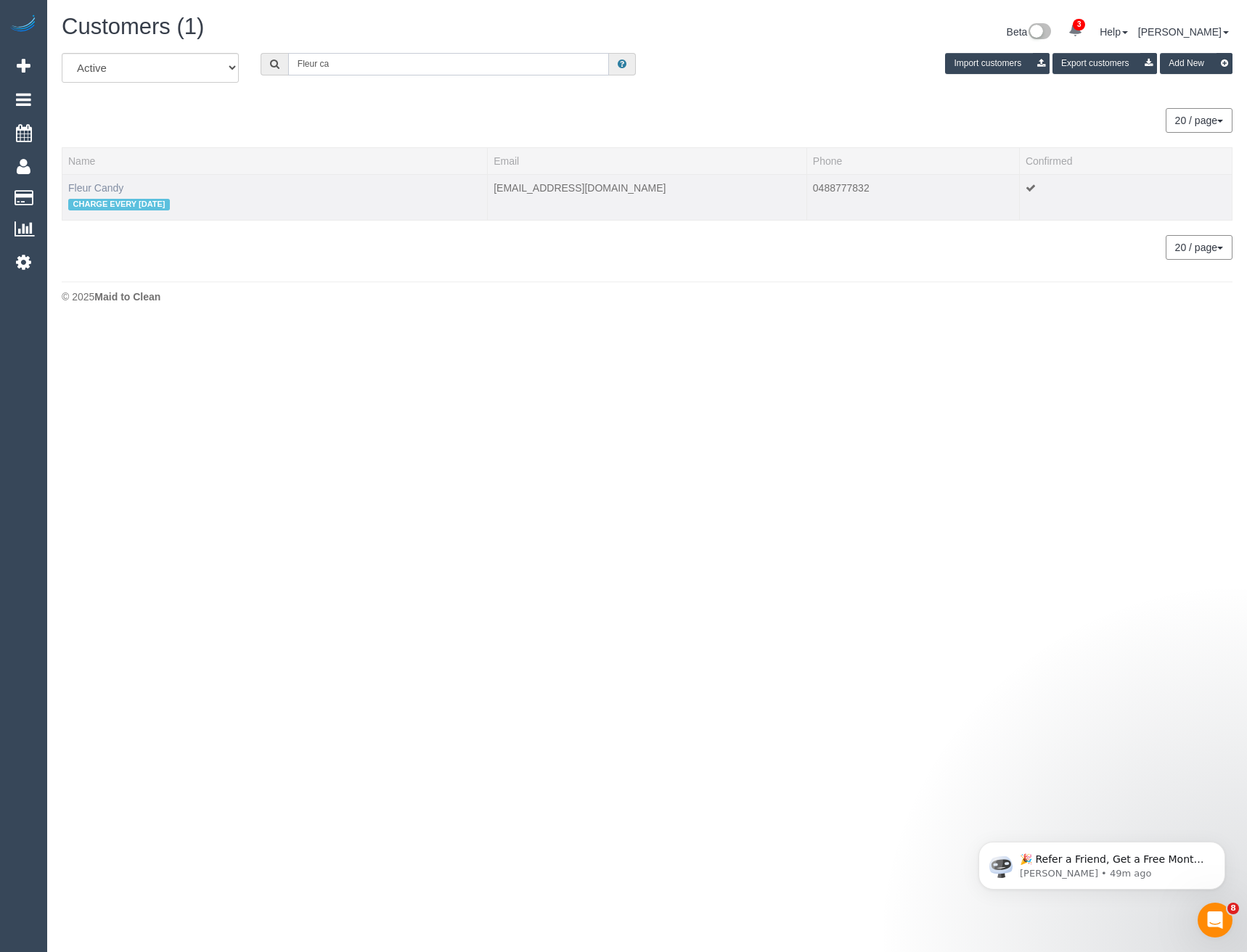
type input "Fleur ca"
click at [110, 190] on link "Fleur Candy" at bounding box center [95, 187] width 55 height 12
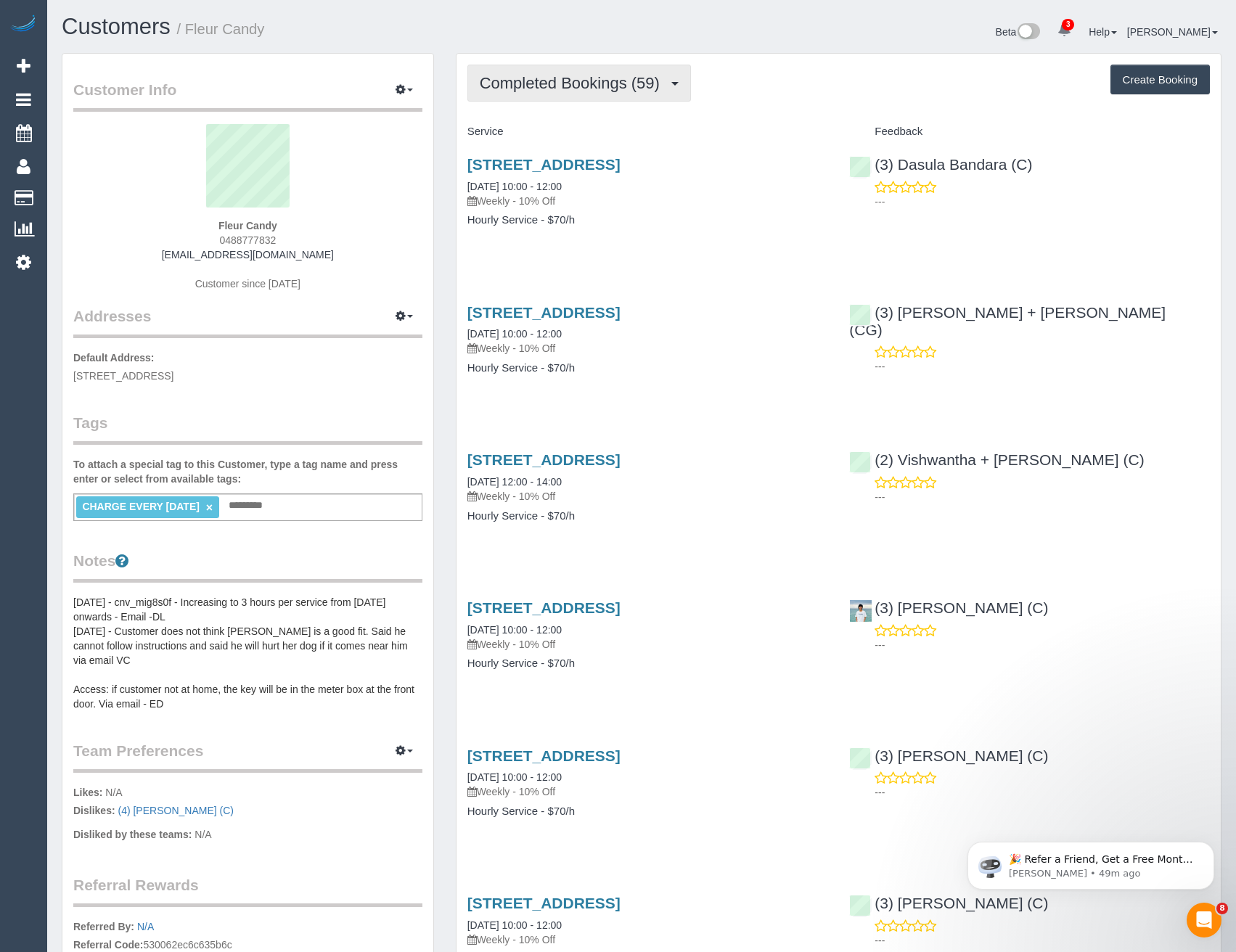
click at [588, 83] on span "Completed Bookings (59)" at bounding box center [573, 83] width 187 height 19
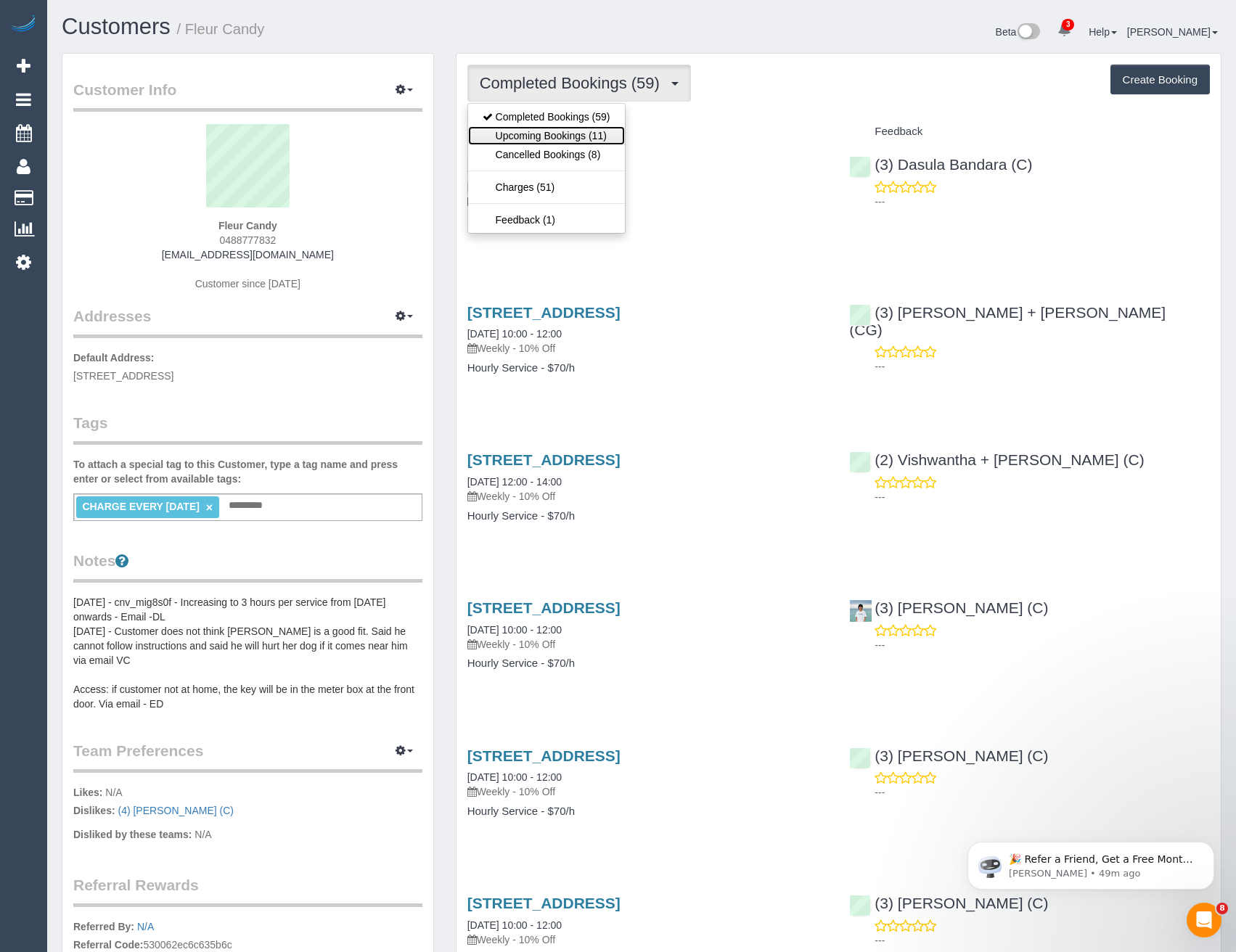
click at [598, 139] on link "Upcoming Bookings (11)" at bounding box center [546, 136] width 157 height 19
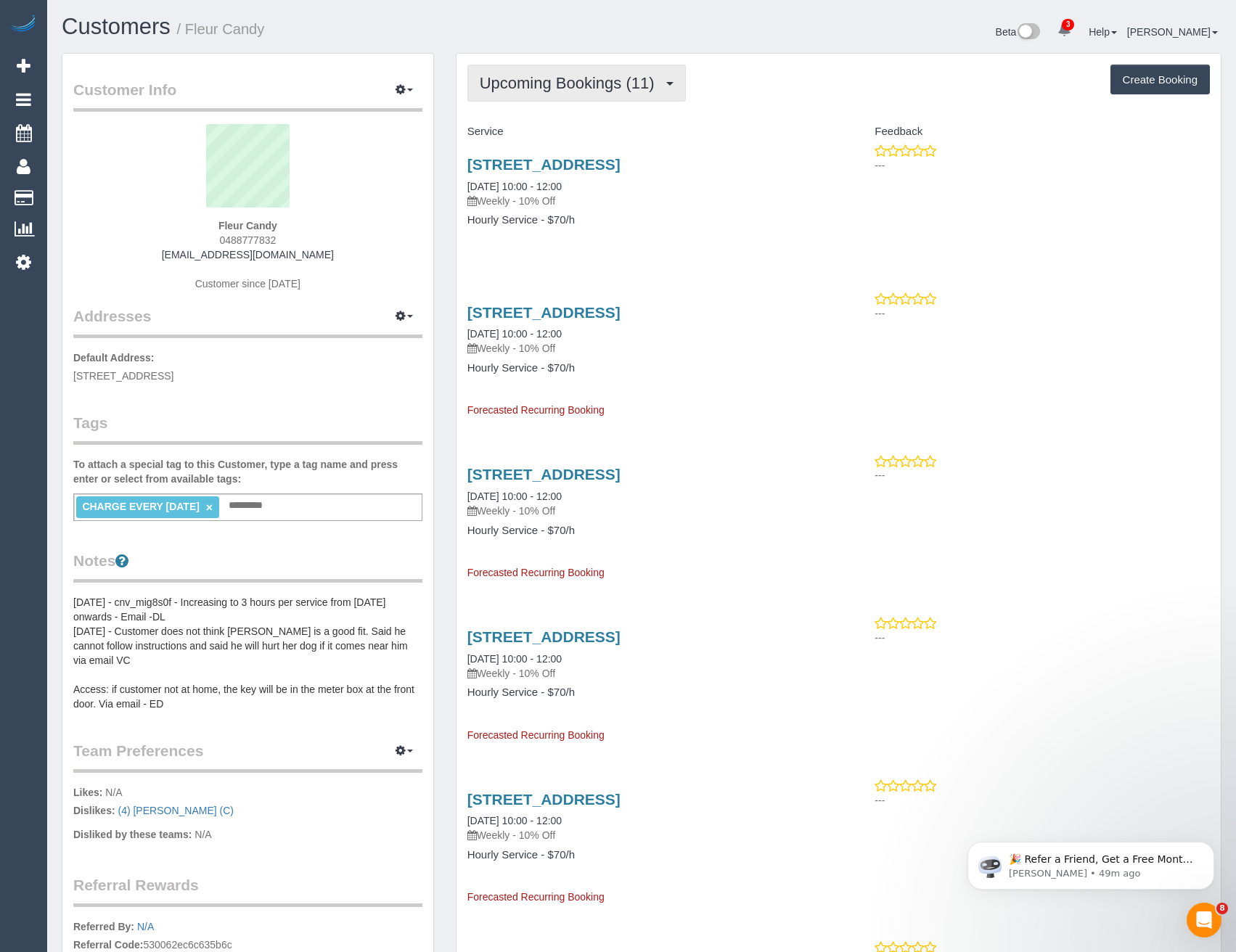
click at [556, 94] on button "Upcoming Bookings (11)" at bounding box center [576, 83] width 218 height 37
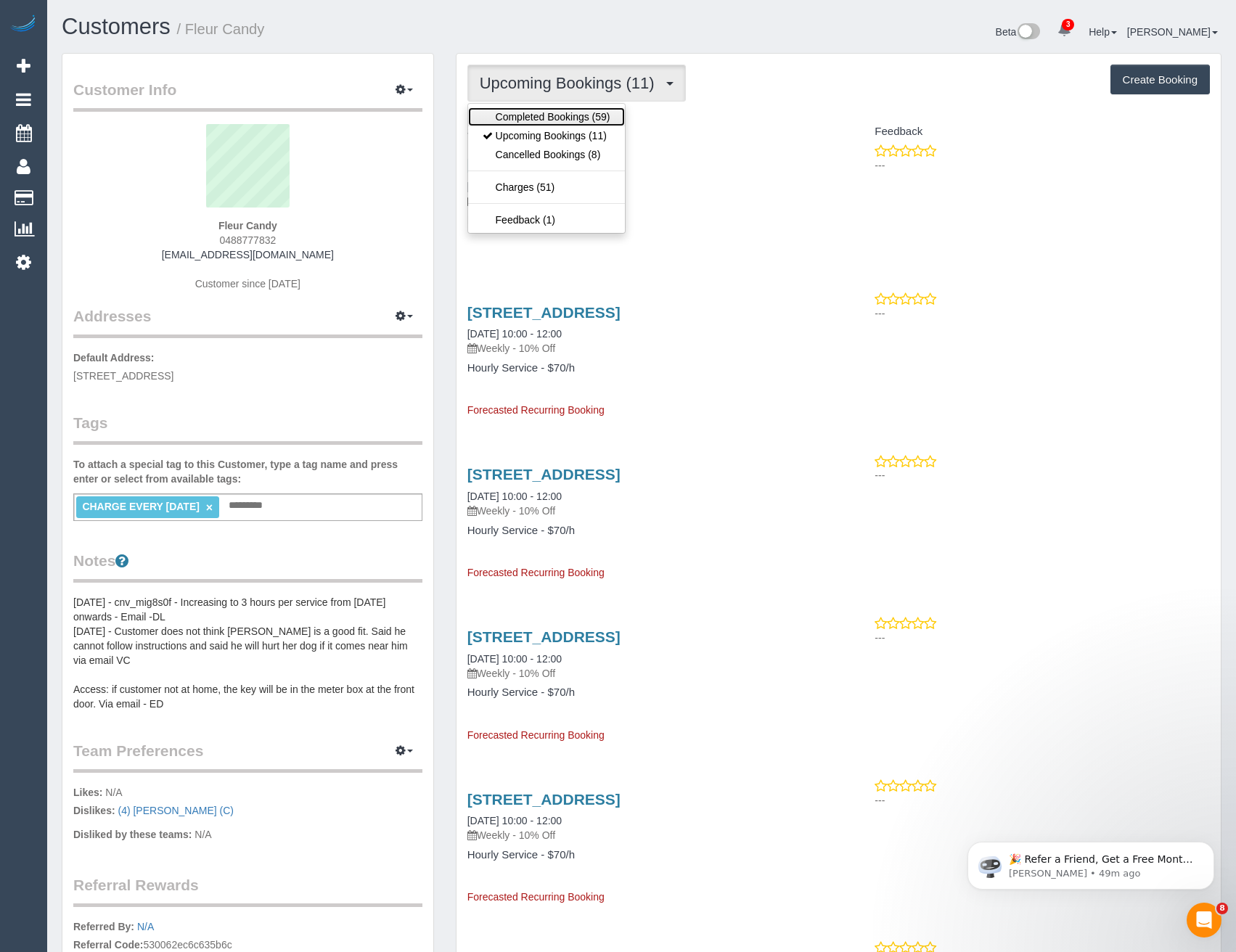
click at [556, 108] on link "Completed Bookings (59)" at bounding box center [546, 116] width 157 height 19
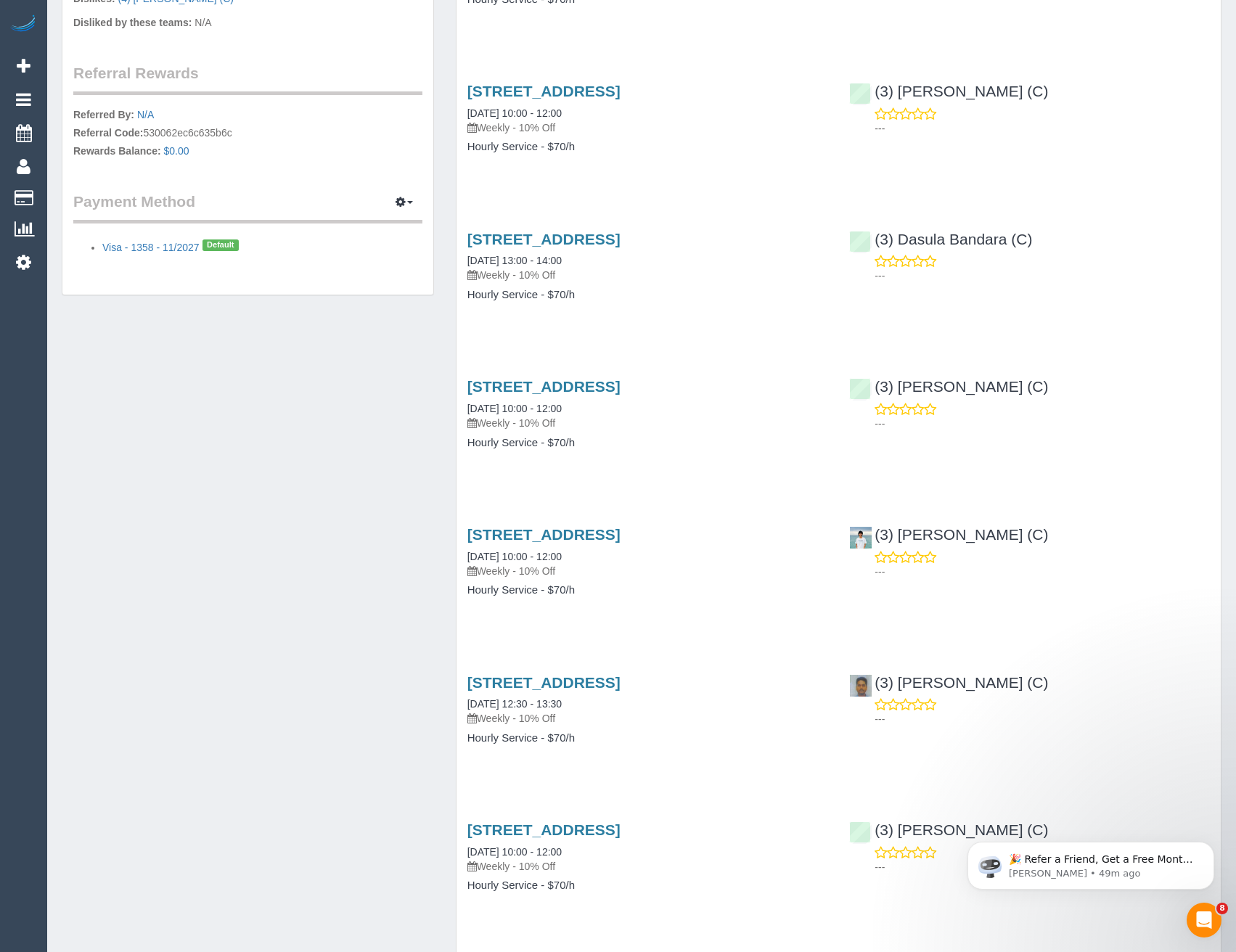
scroll to position [726, 0]
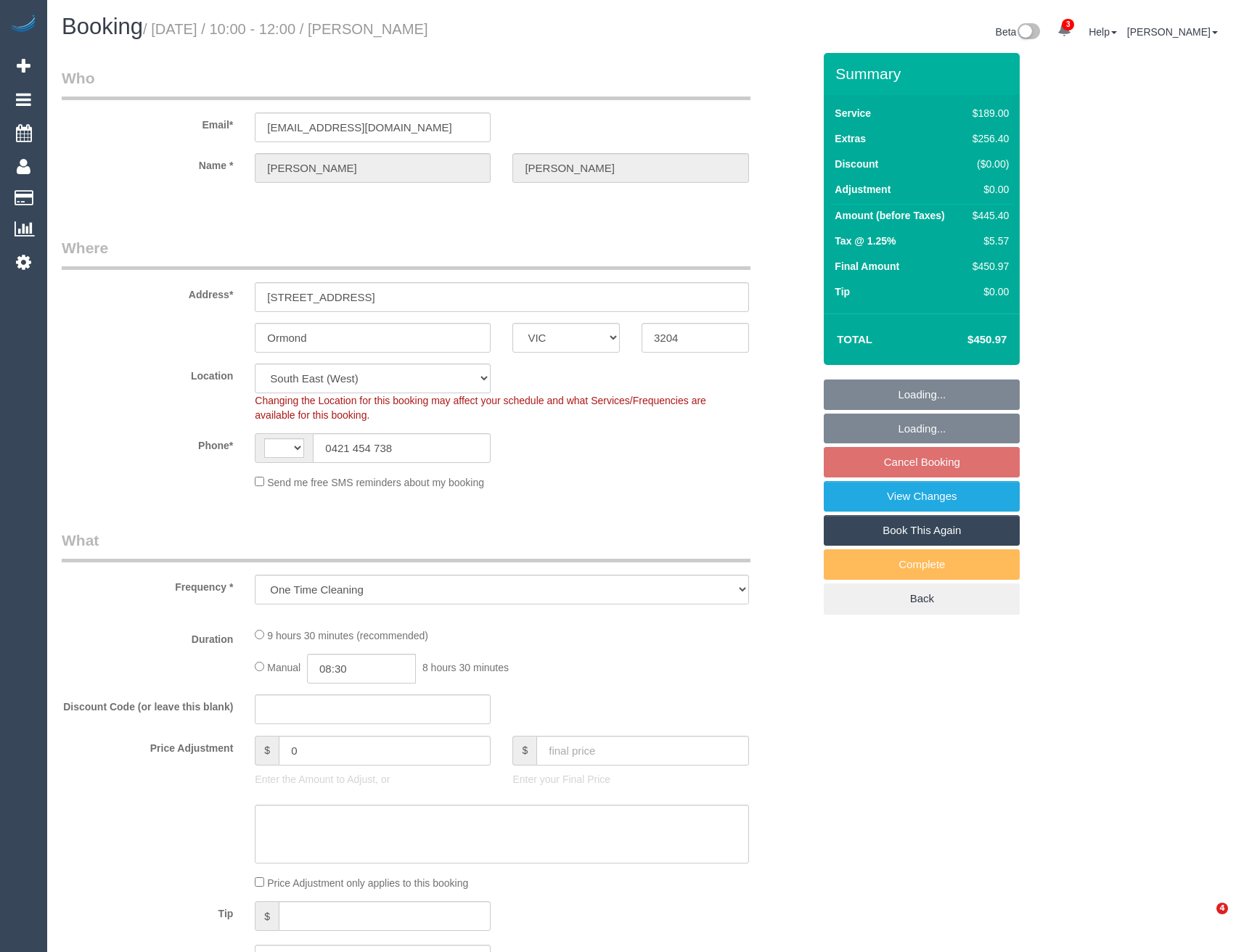
select select "VIC"
select select "object:673"
select select "string:AU"
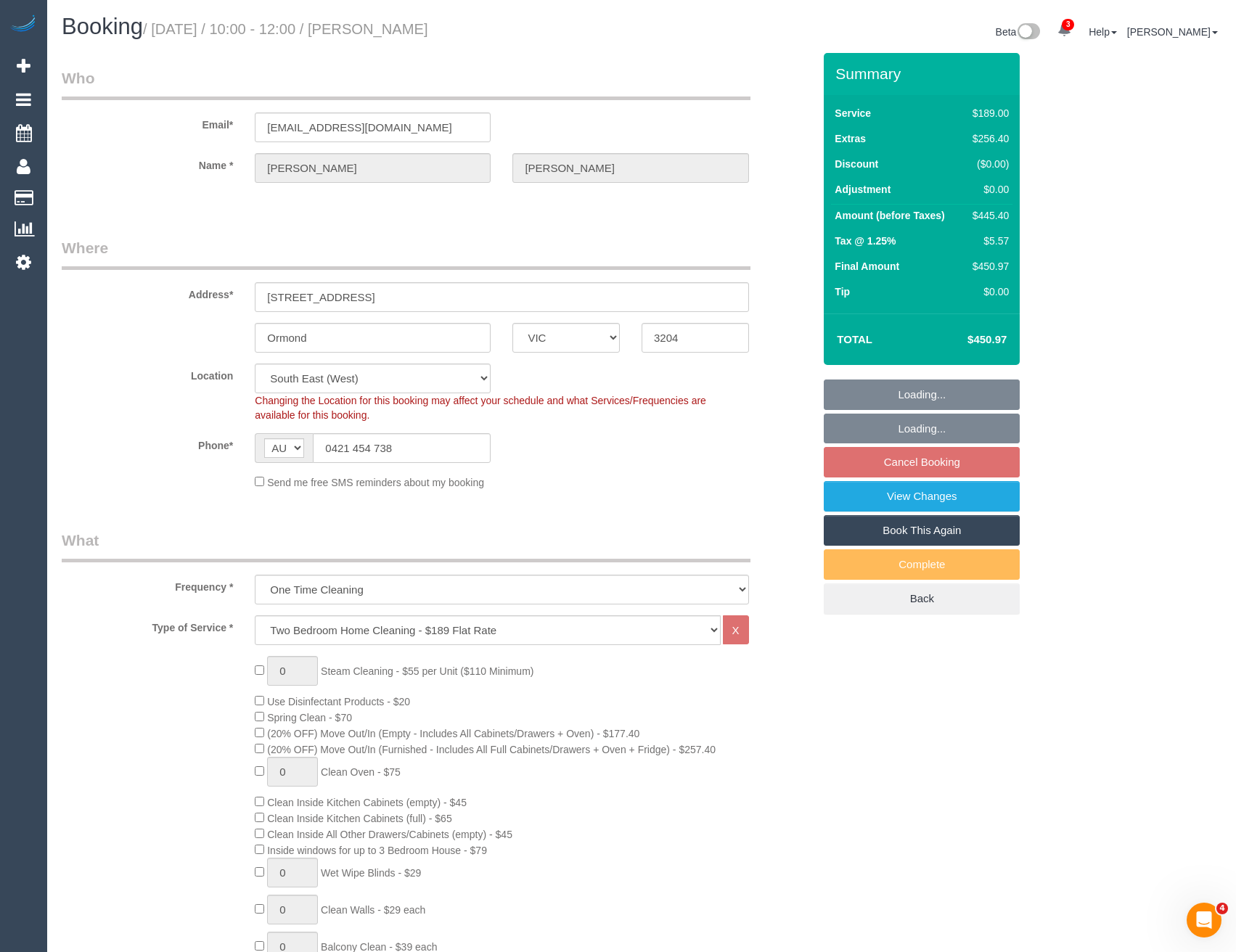
select select "number:28"
select select "number:14"
select select "number:19"
select select "number:24"
select select "spot3"
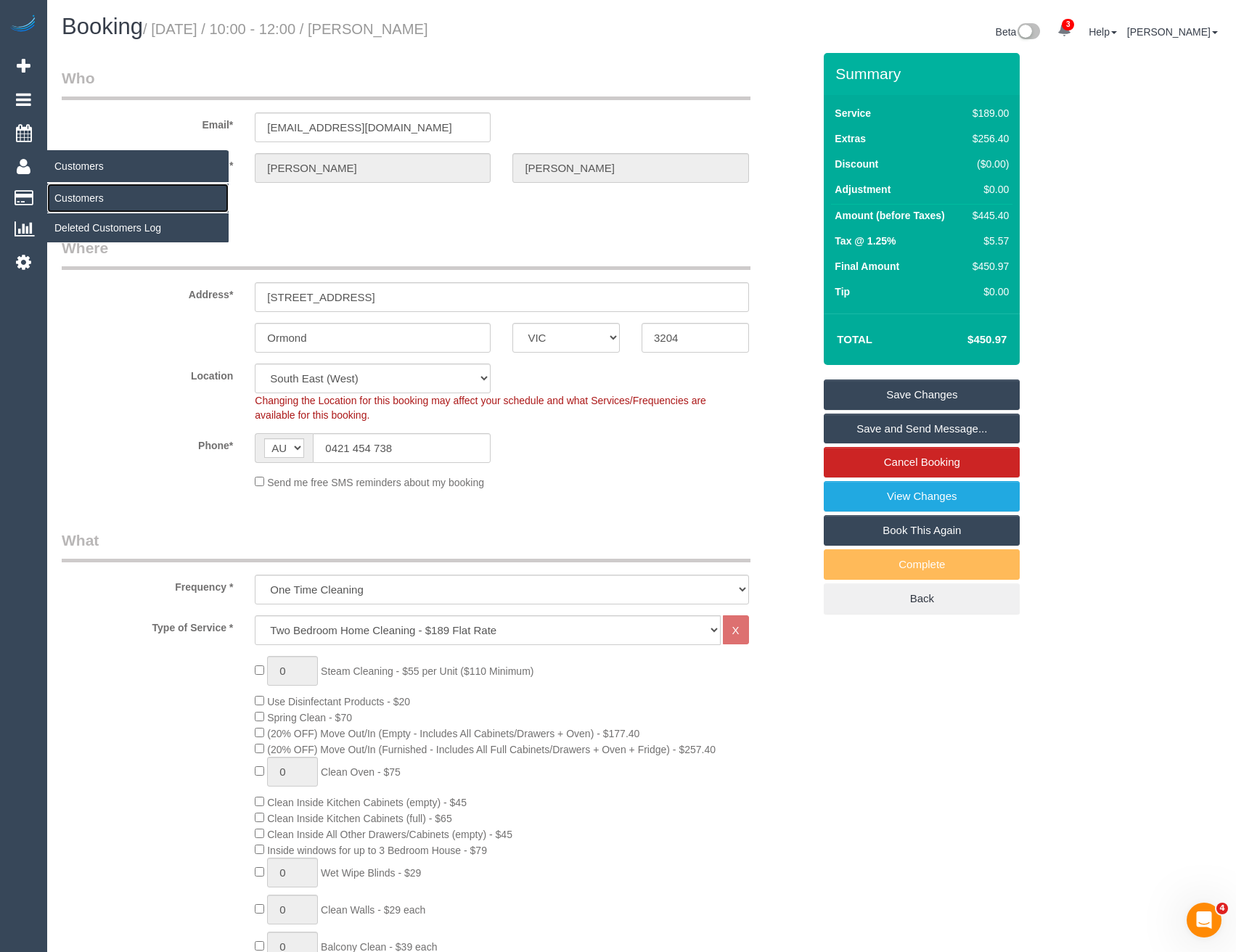
click at [84, 204] on link "Customers" at bounding box center [137, 198] width 181 height 29
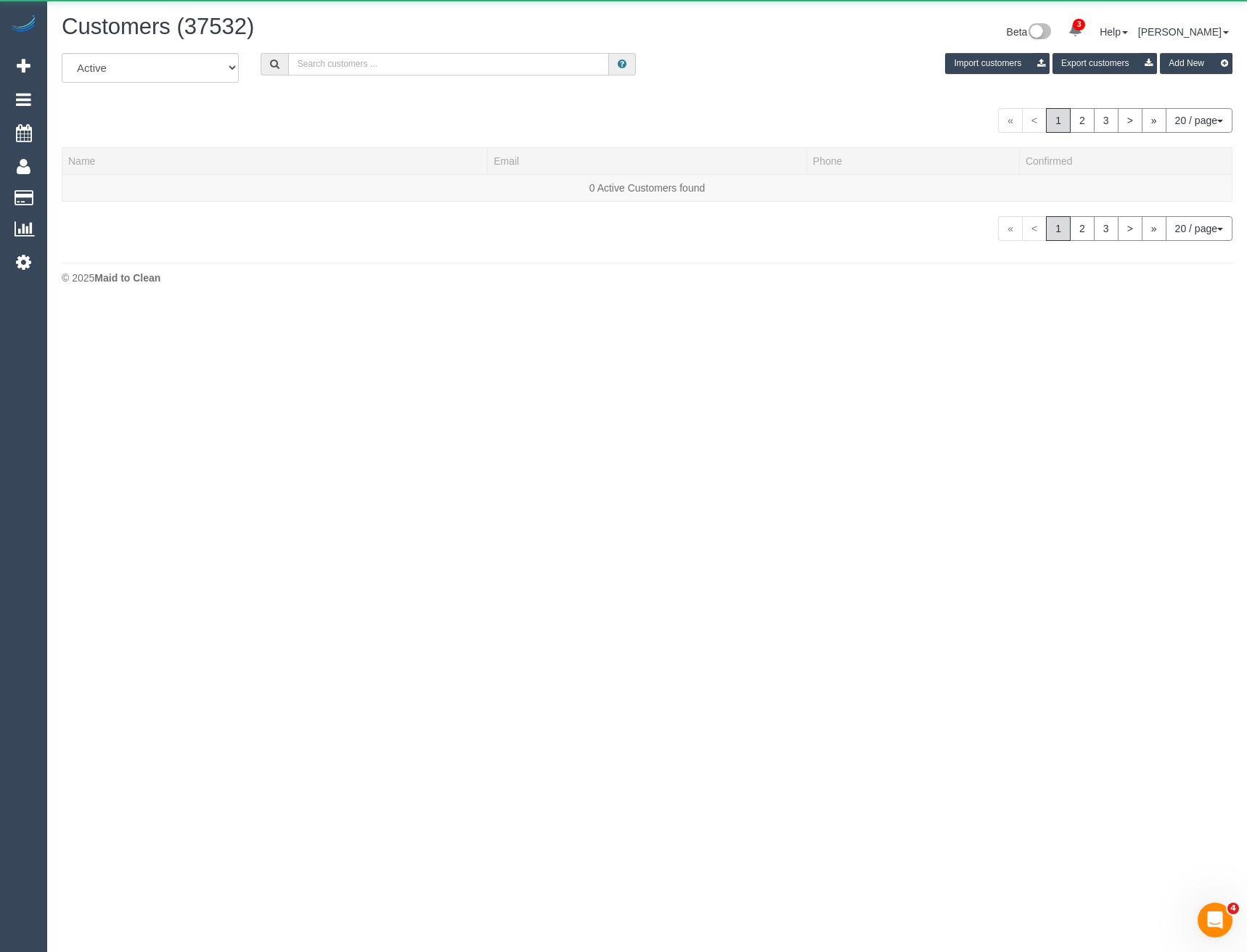
click at [384, 62] on input "text" at bounding box center [448, 64] width 322 height 22
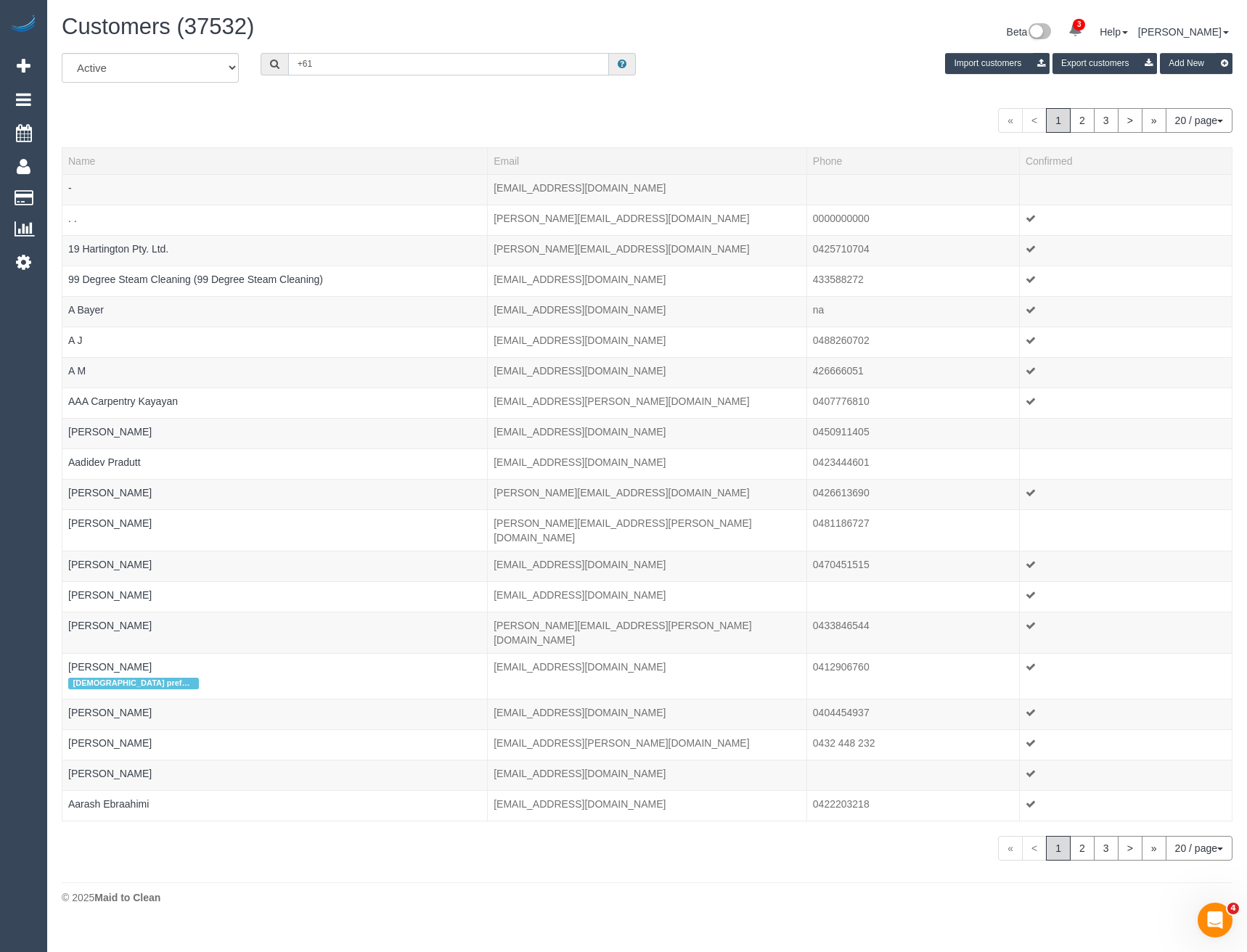
paste input "410 986 889"
click at [307, 65] on input "+61410 986 889" at bounding box center [448, 64] width 322 height 22
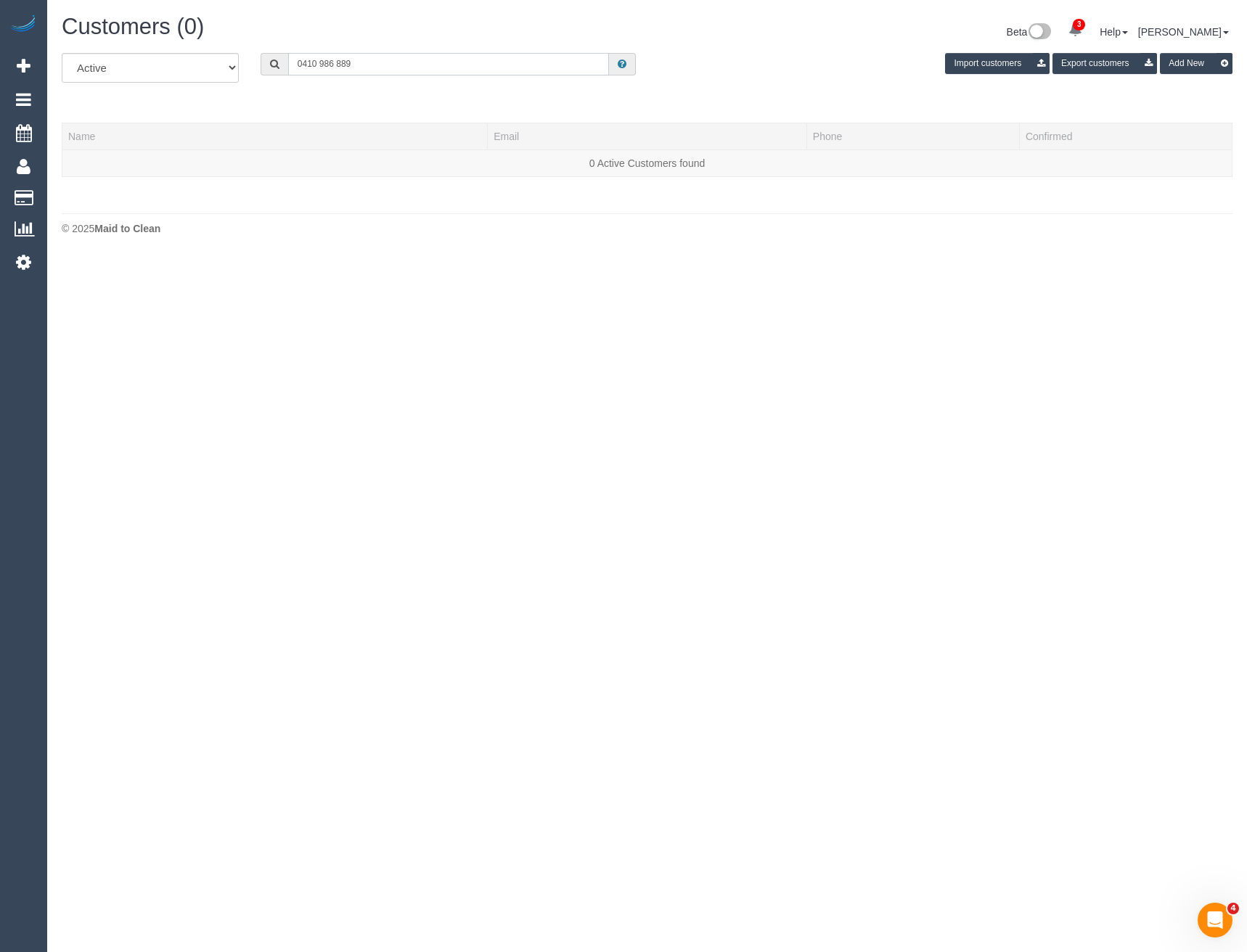
click at [350, 69] on input "0410 986 889" at bounding box center [448, 64] width 322 height 22
click at [322, 63] on input "0410 986 889" at bounding box center [448, 64] width 322 height 22
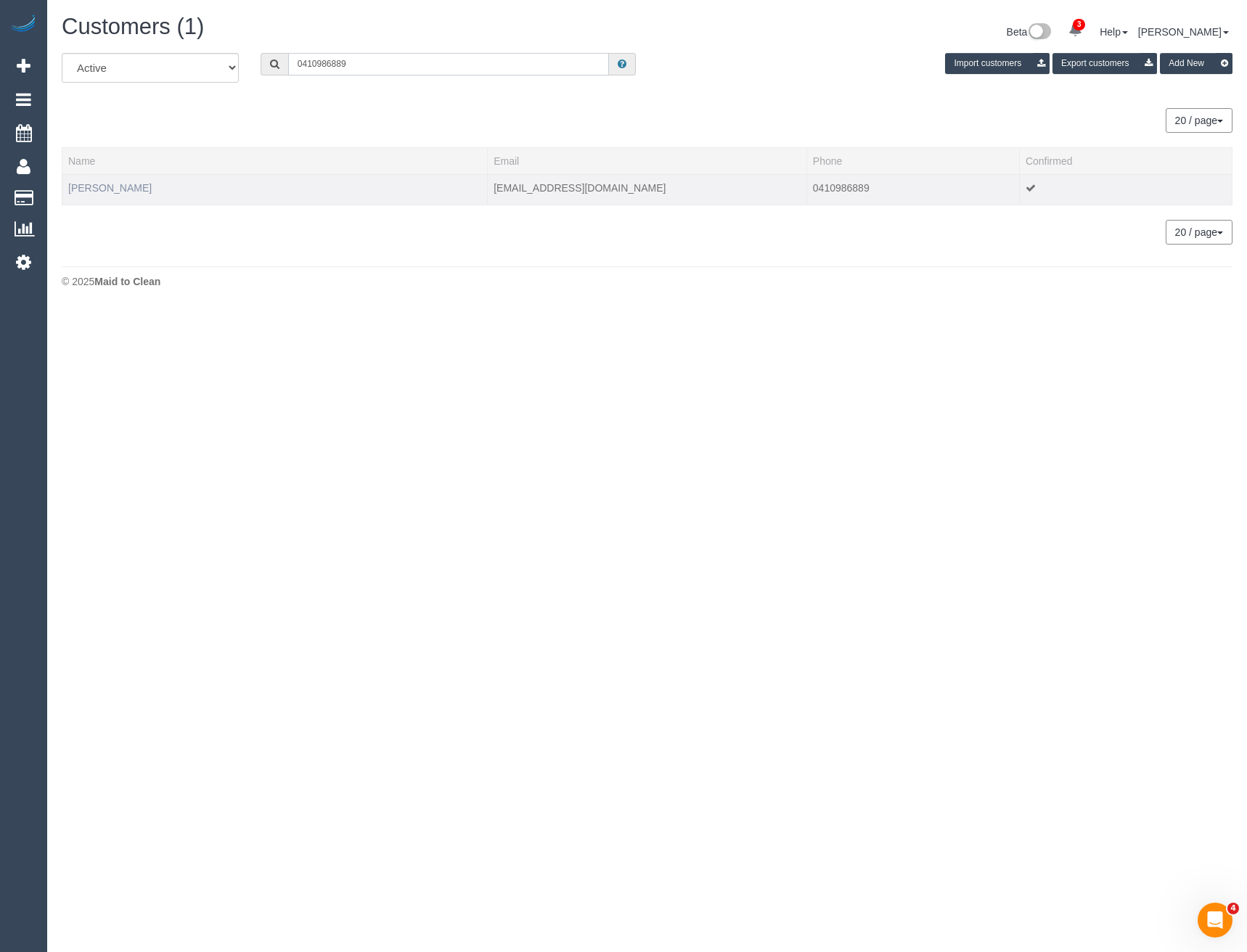
type input "0410986889"
click at [110, 187] on link "Emily Wang" at bounding box center [110, 187] width 83 height 12
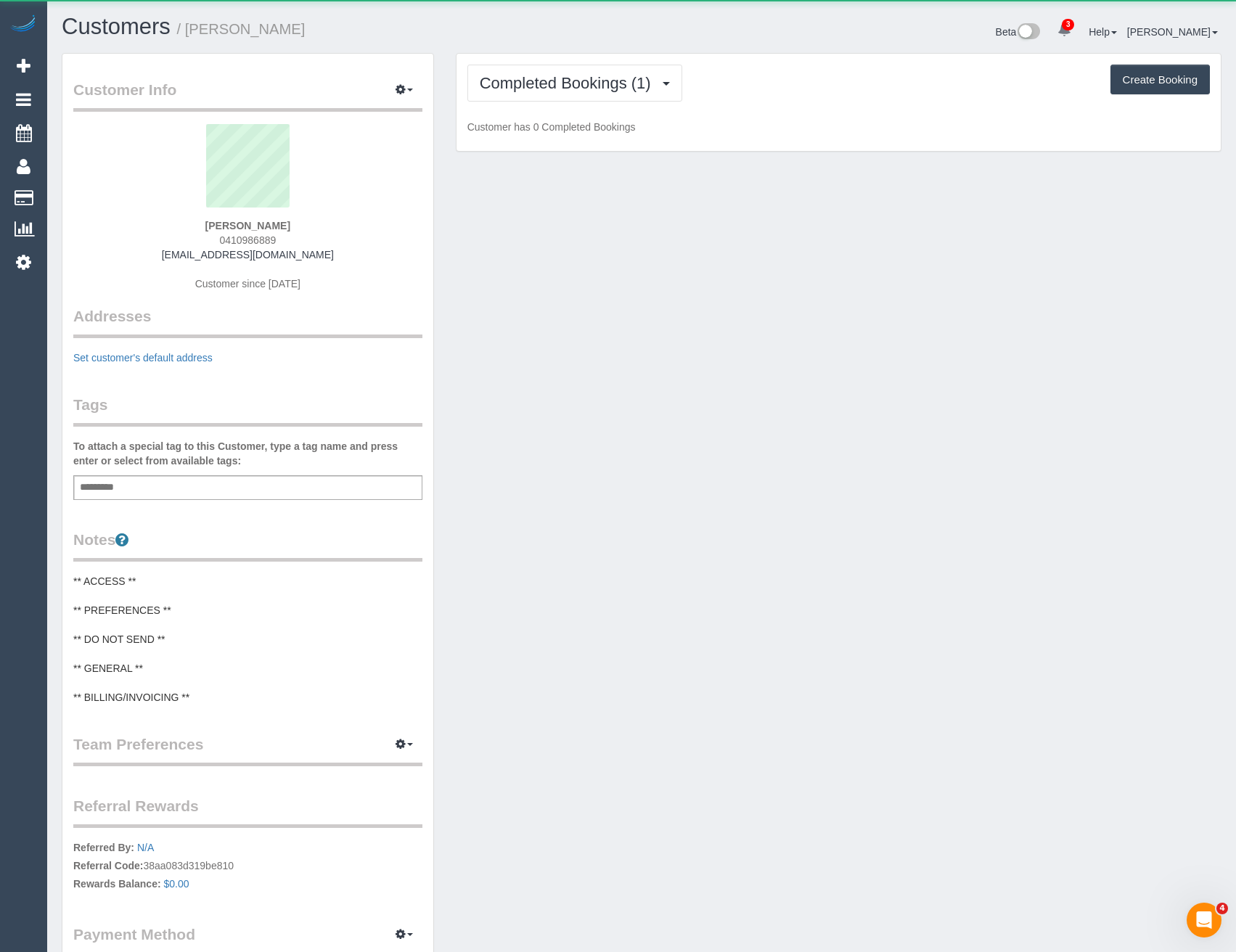
click at [504, 56] on div "Completed Bookings (1) Completed Bookings (1) Upcoming Bookings (0) Charges (0)…" at bounding box center [839, 103] width 765 height 98
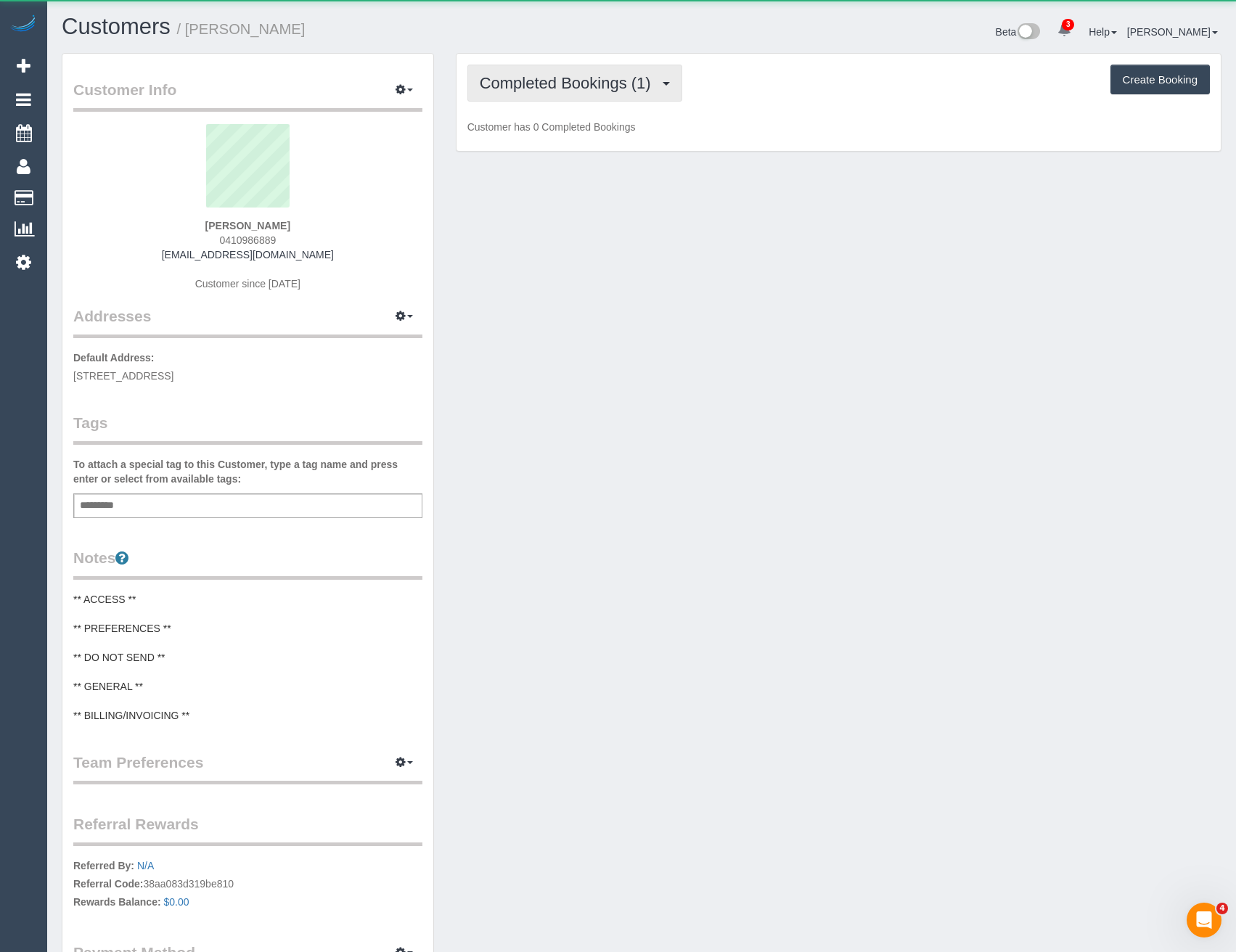
click at [532, 79] on span "Completed Bookings (1)" at bounding box center [569, 83] width 178 height 19
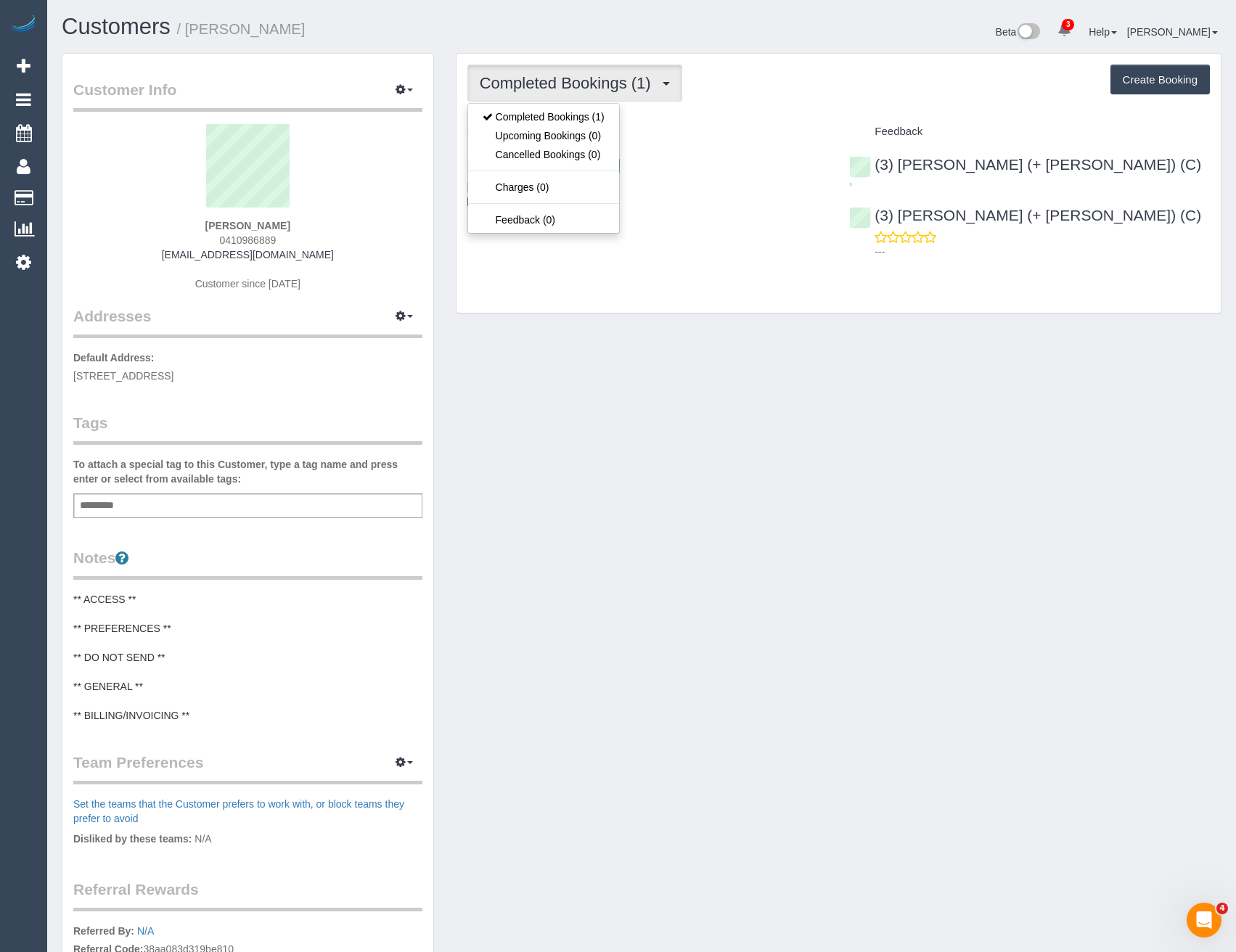
click at [606, 283] on div "Completed Bookings (1) Completed Bookings (1) Upcoming Bookings (0) Cancelled B…" at bounding box center [839, 184] width 765 height 259
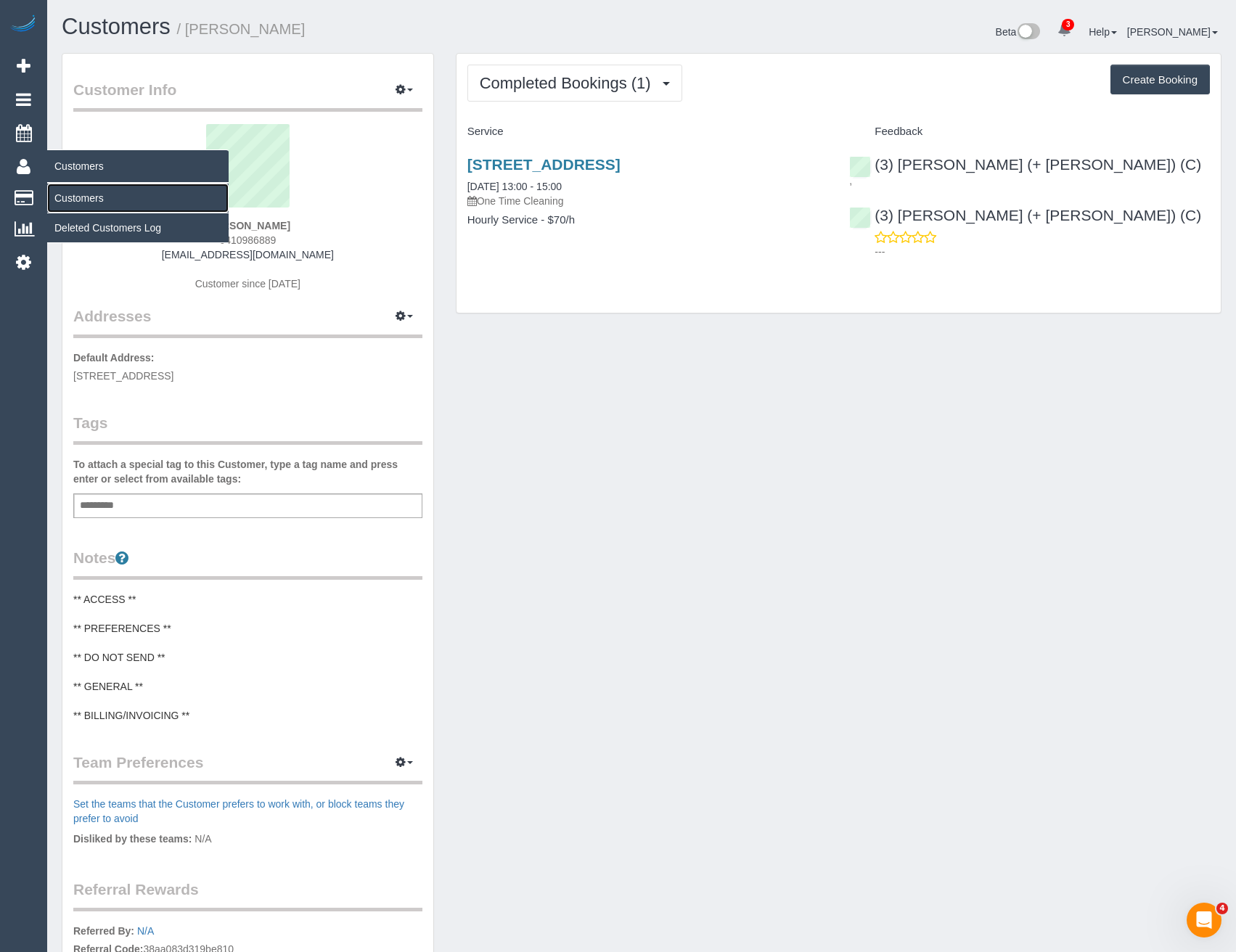
click at [79, 195] on link "Customers" at bounding box center [137, 198] width 181 height 29
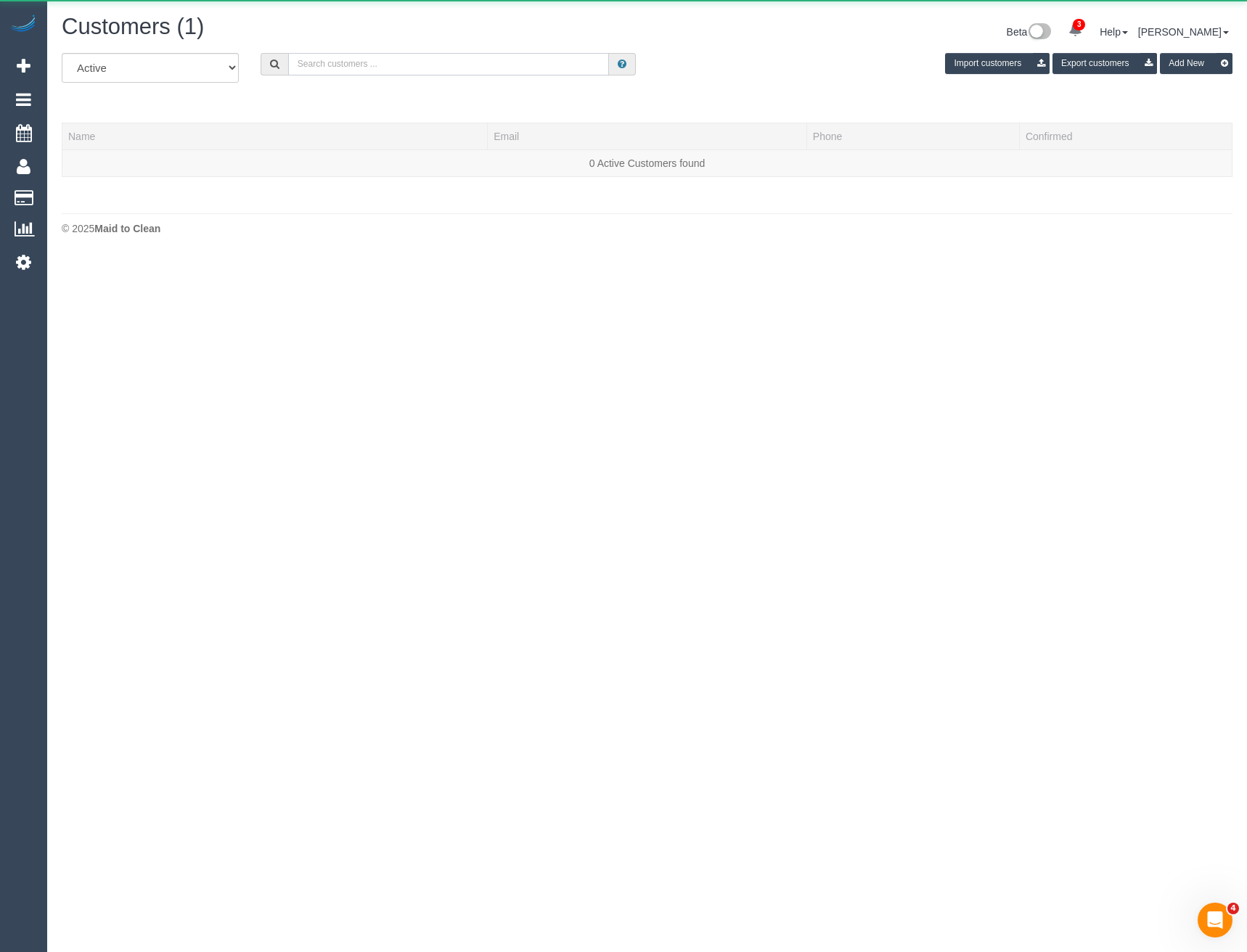
click at [401, 69] on input "text" at bounding box center [448, 64] width 322 height 22
drag, startPoint x: 347, startPoint y: 64, endPoint x: 263, endPoint y: 73, distance: 84.5
click at [267, 77] on div "All Active Archived Nicky grov Import customers Export customers Add New" at bounding box center [647, 73] width 1192 height 41
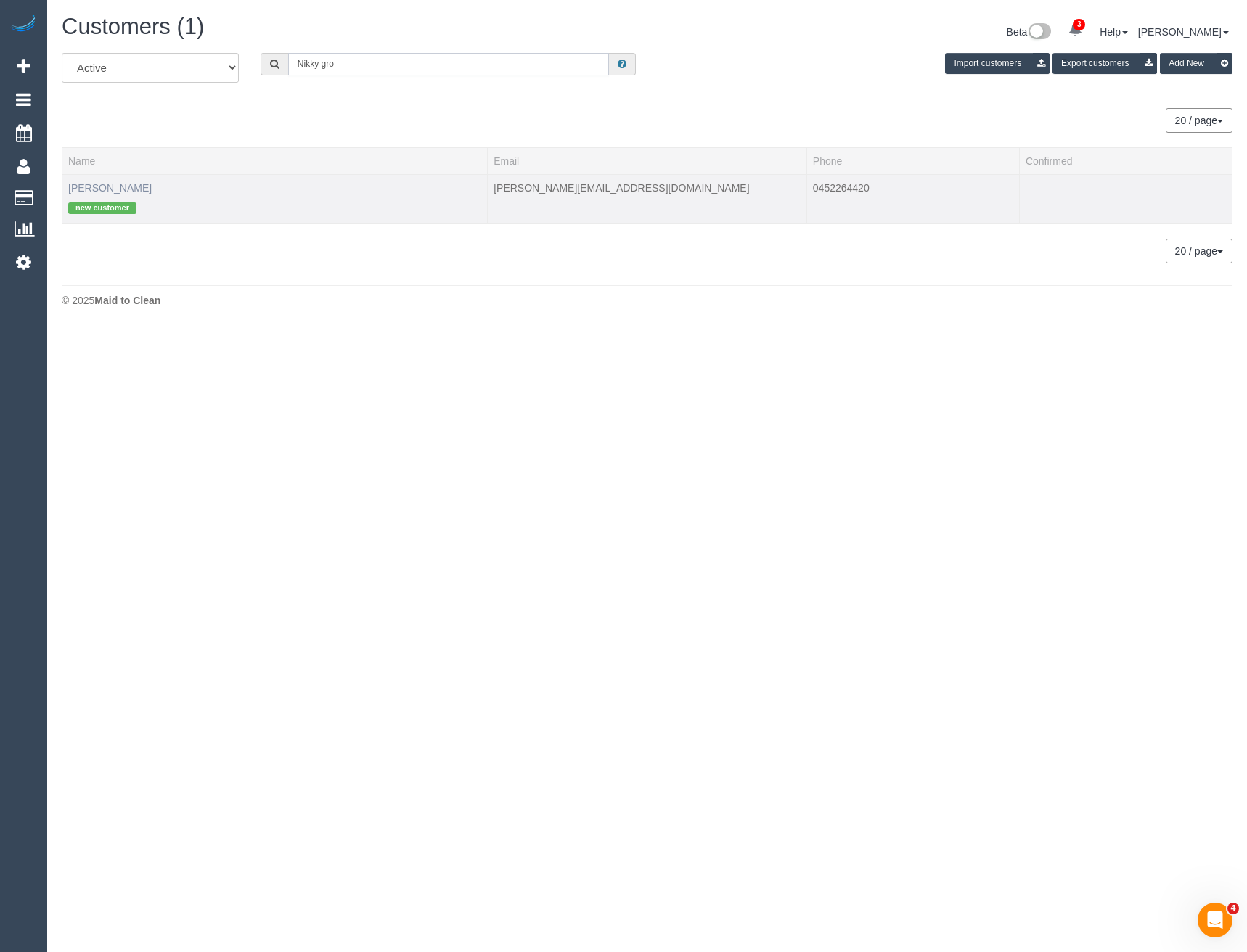
type input "Nikky gro"
click at [104, 190] on link "Nikky Grover" at bounding box center [110, 187] width 83 height 12
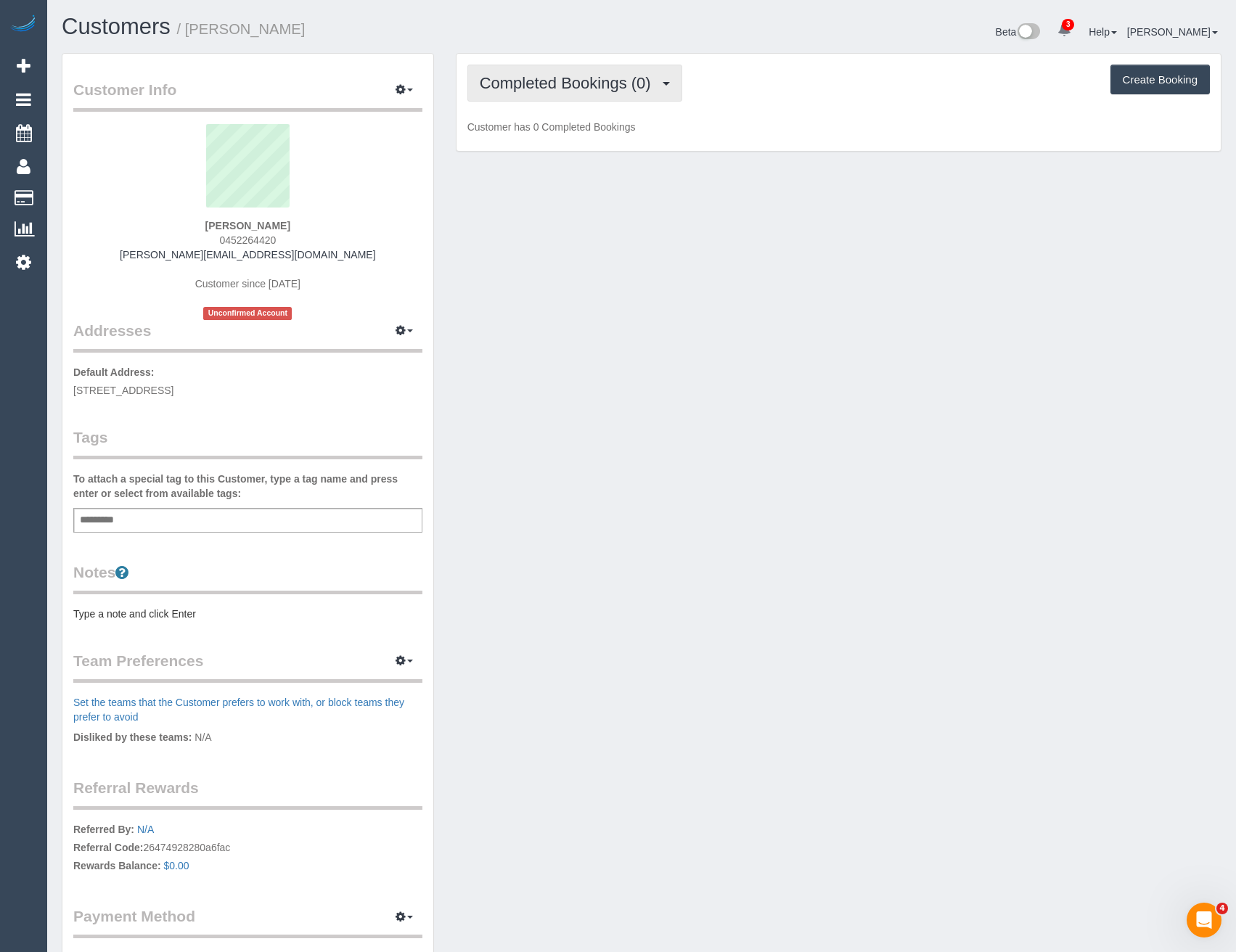
click at [596, 79] on span "Completed Bookings (0)" at bounding box center [569, 83] width 178 height 19
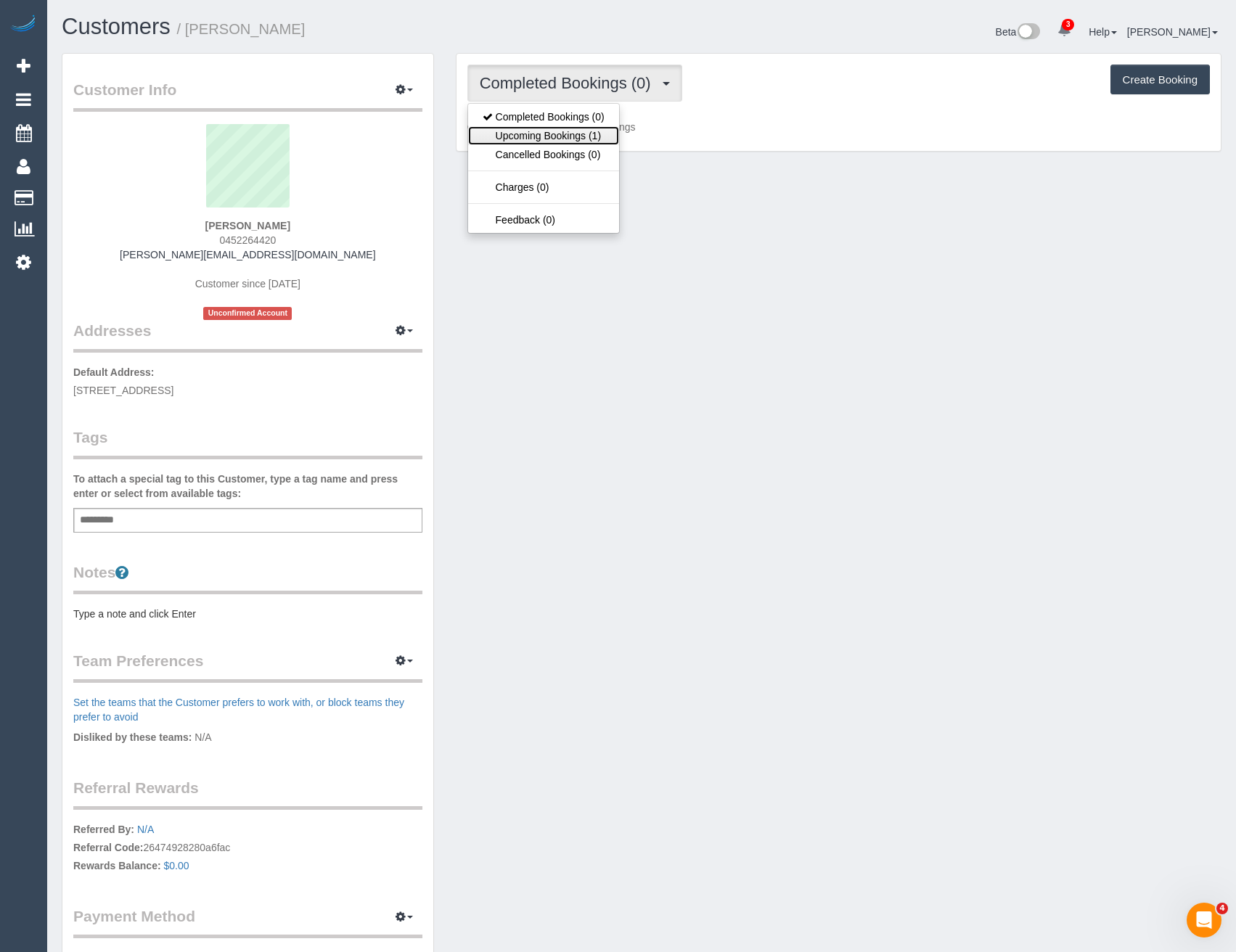
click at [595, 136] on link "Upcoming Bookings (1)" at bounding box center [544, 136] width 151 height 19
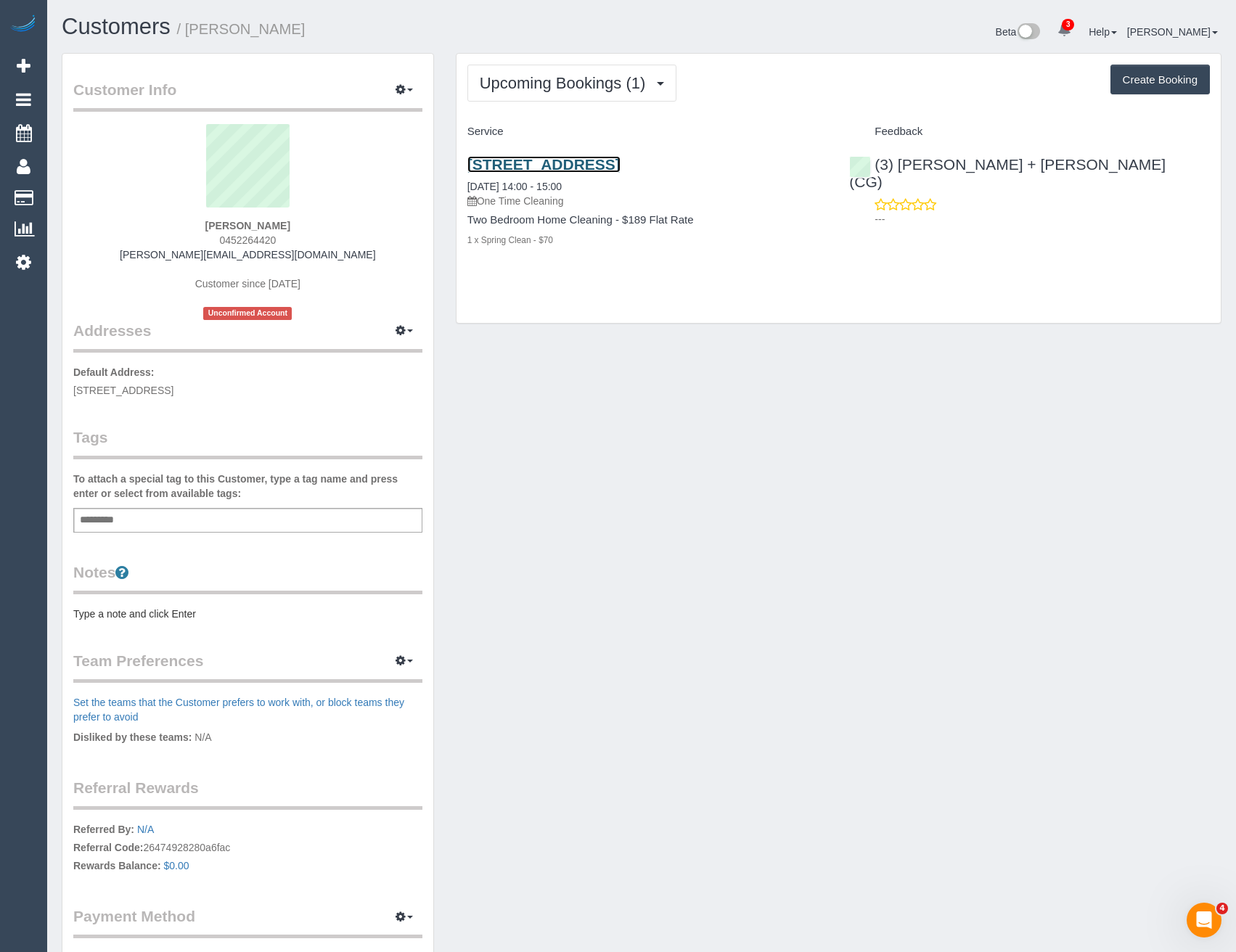
click at [620, 162] on link "229 Toorak Road, South Yarra, VIC 3141" at bounding box center [544, 164] width 153 height 17
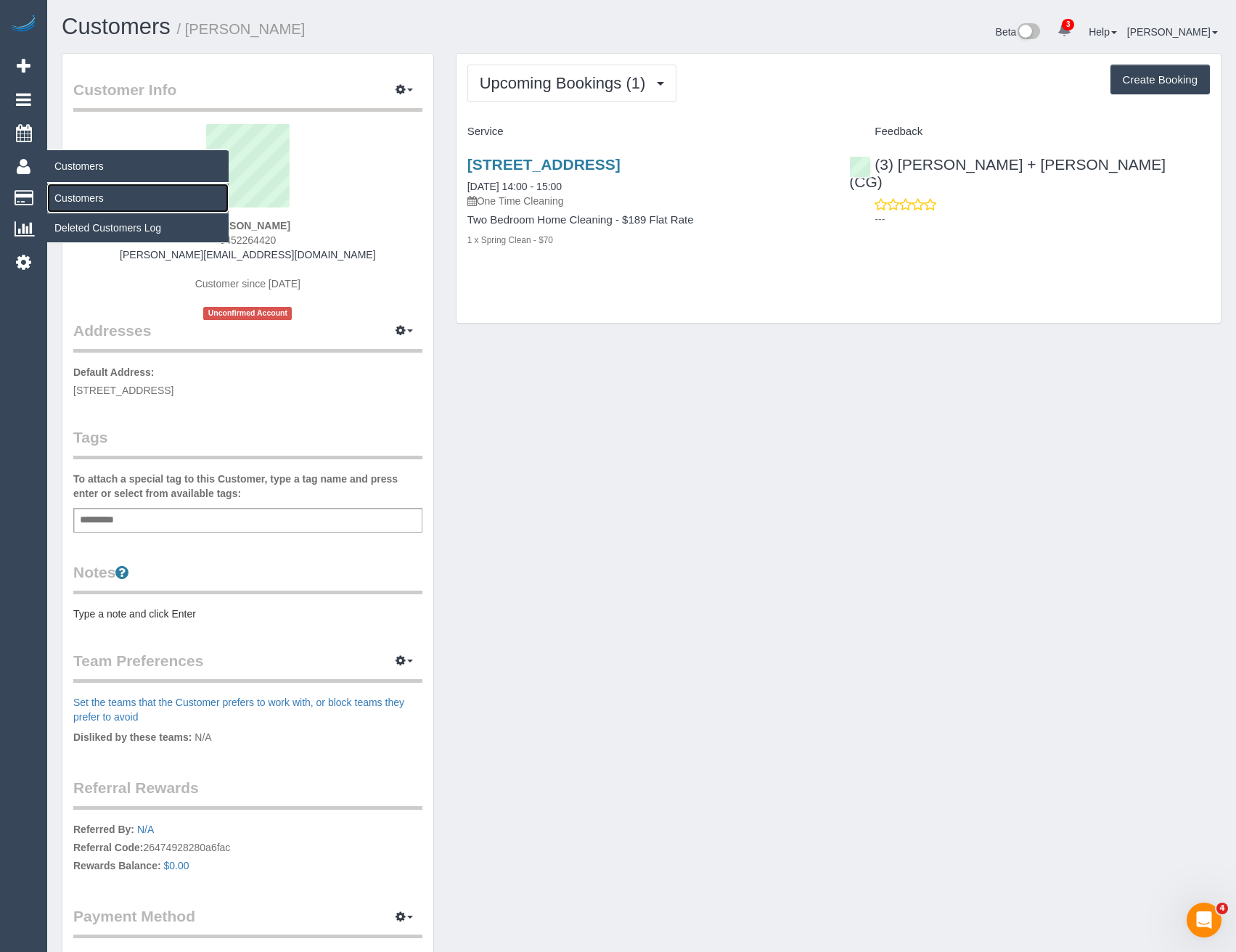
click at [73, 203] on link "Customers" at bounding box center [137, 198] width 181 height 29
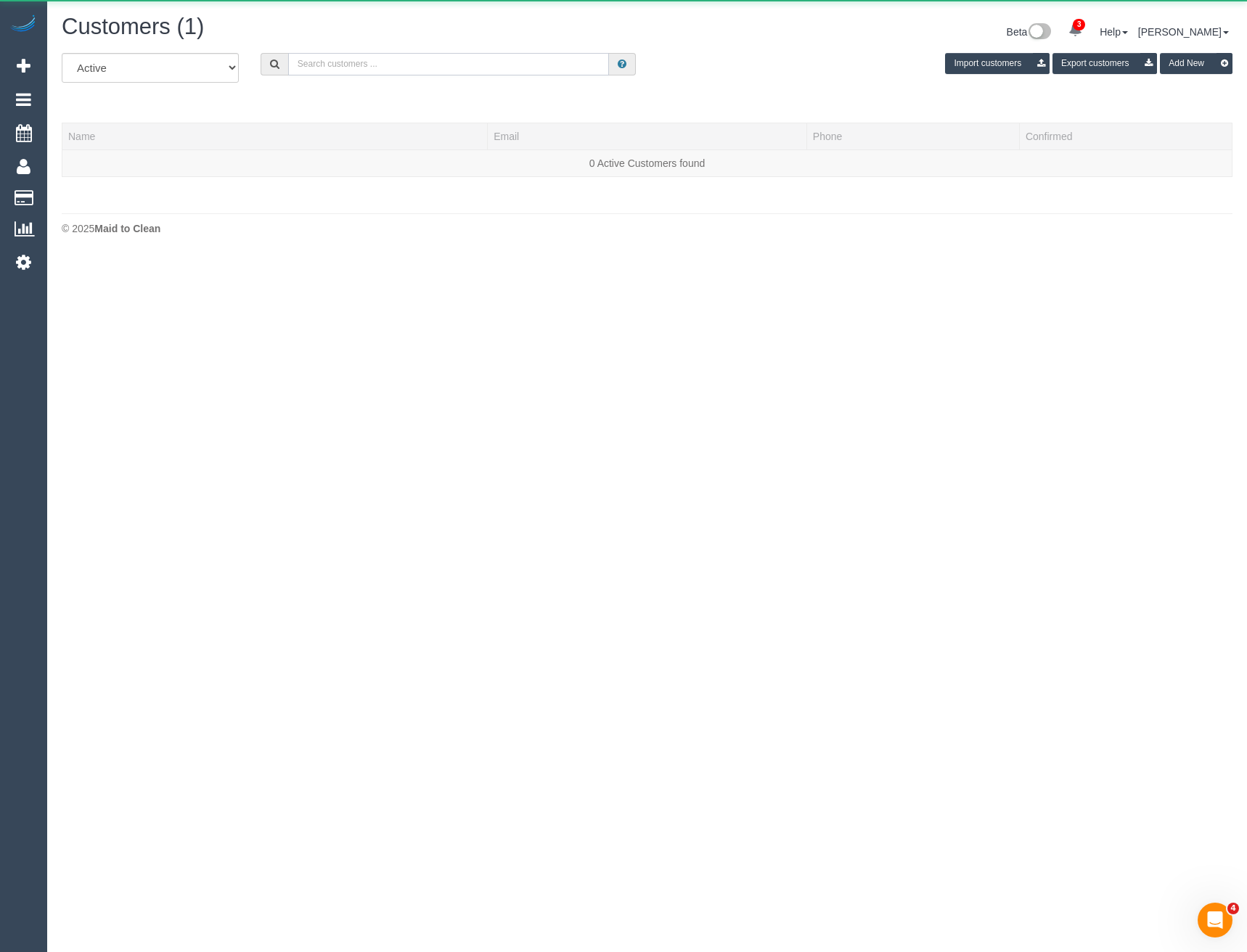
click at [397, 61] on input "text" at bounding box center [448, 64] width 322 height 22
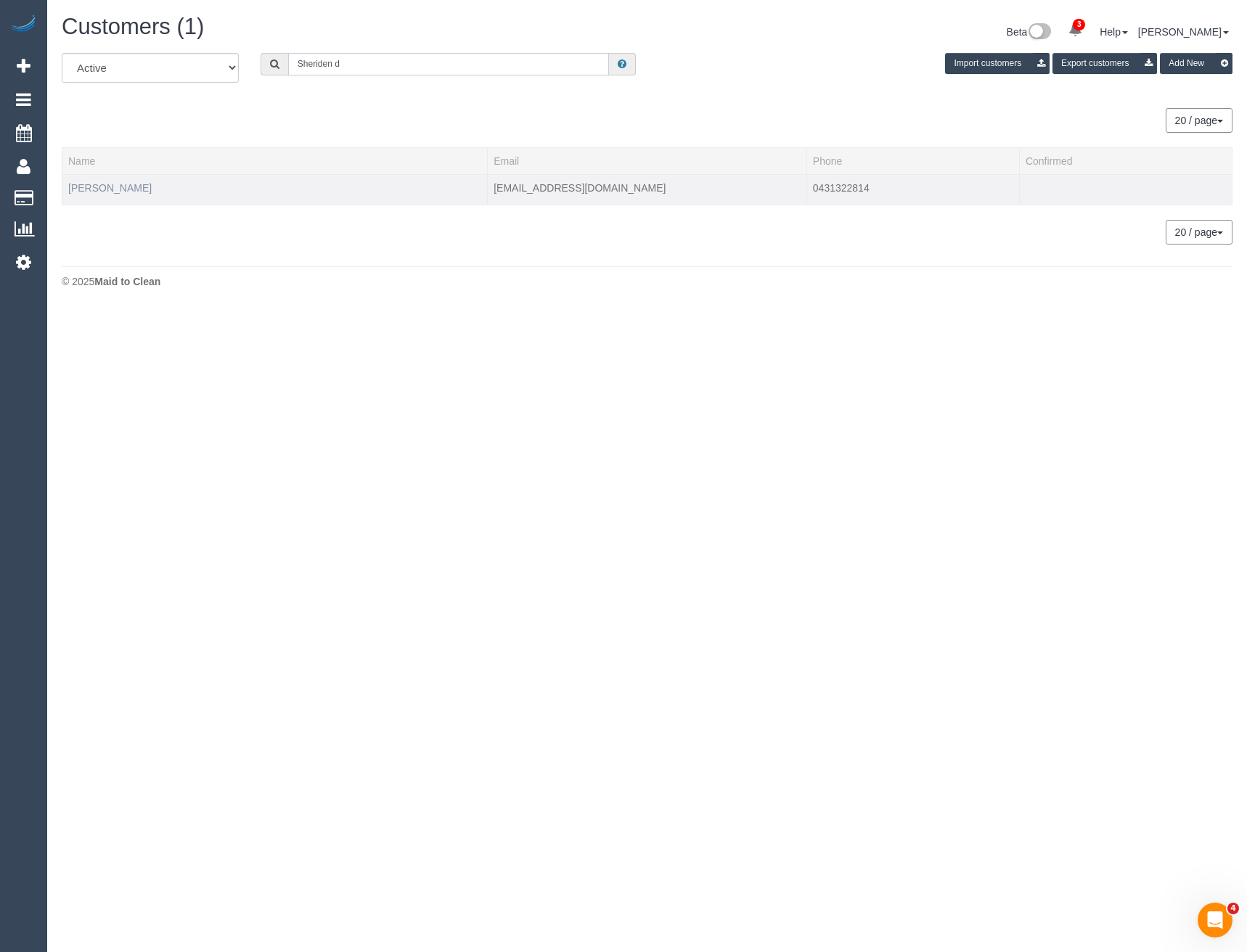
type input "Sheriden d"
click at [96, 193] on link "Sheriden Dobson" at bounding box center [110, 187] width 83 height 12
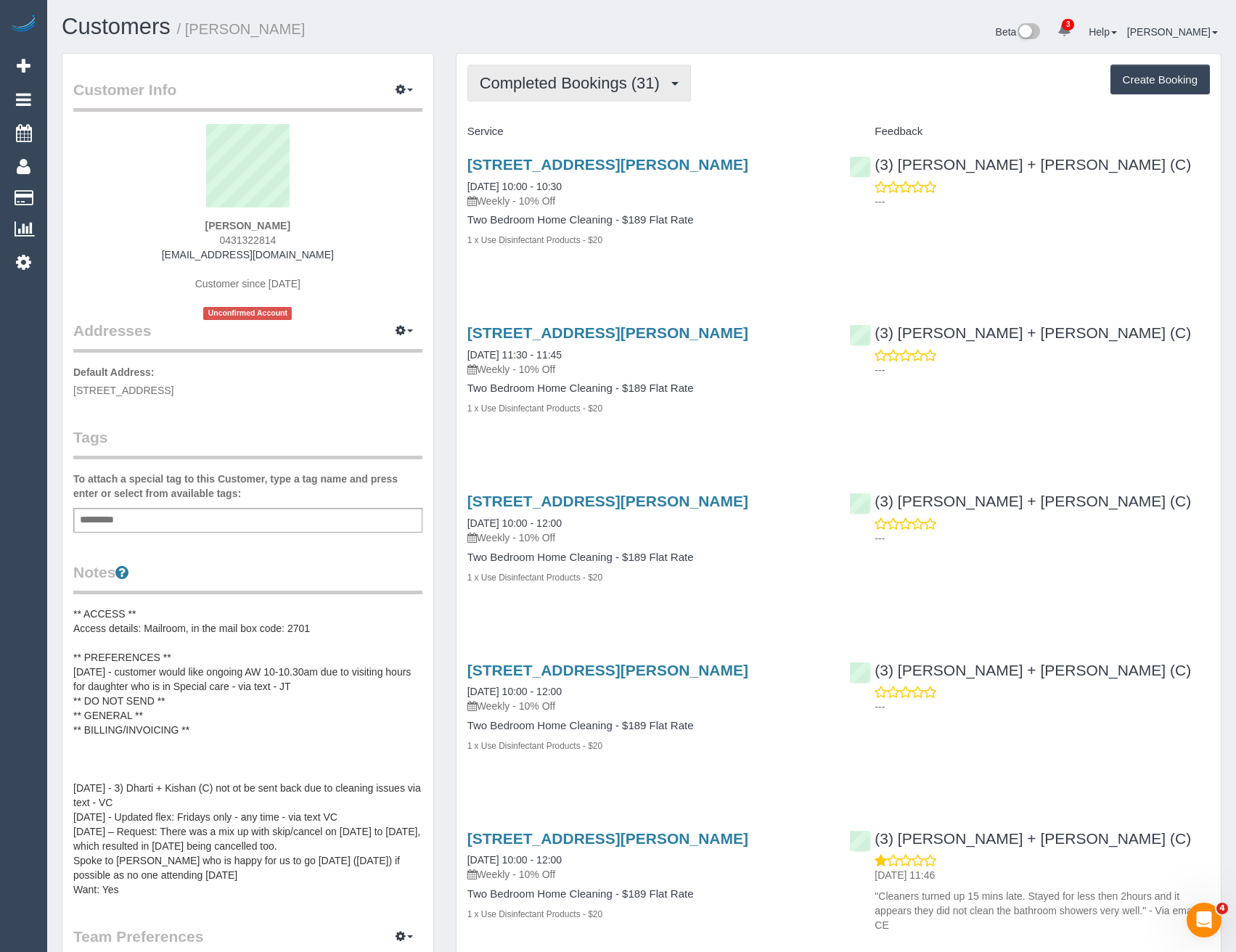
click at [532, 92] on span "Completed Bookings (31)" at bounding box center [573, 83] width 187 height 19
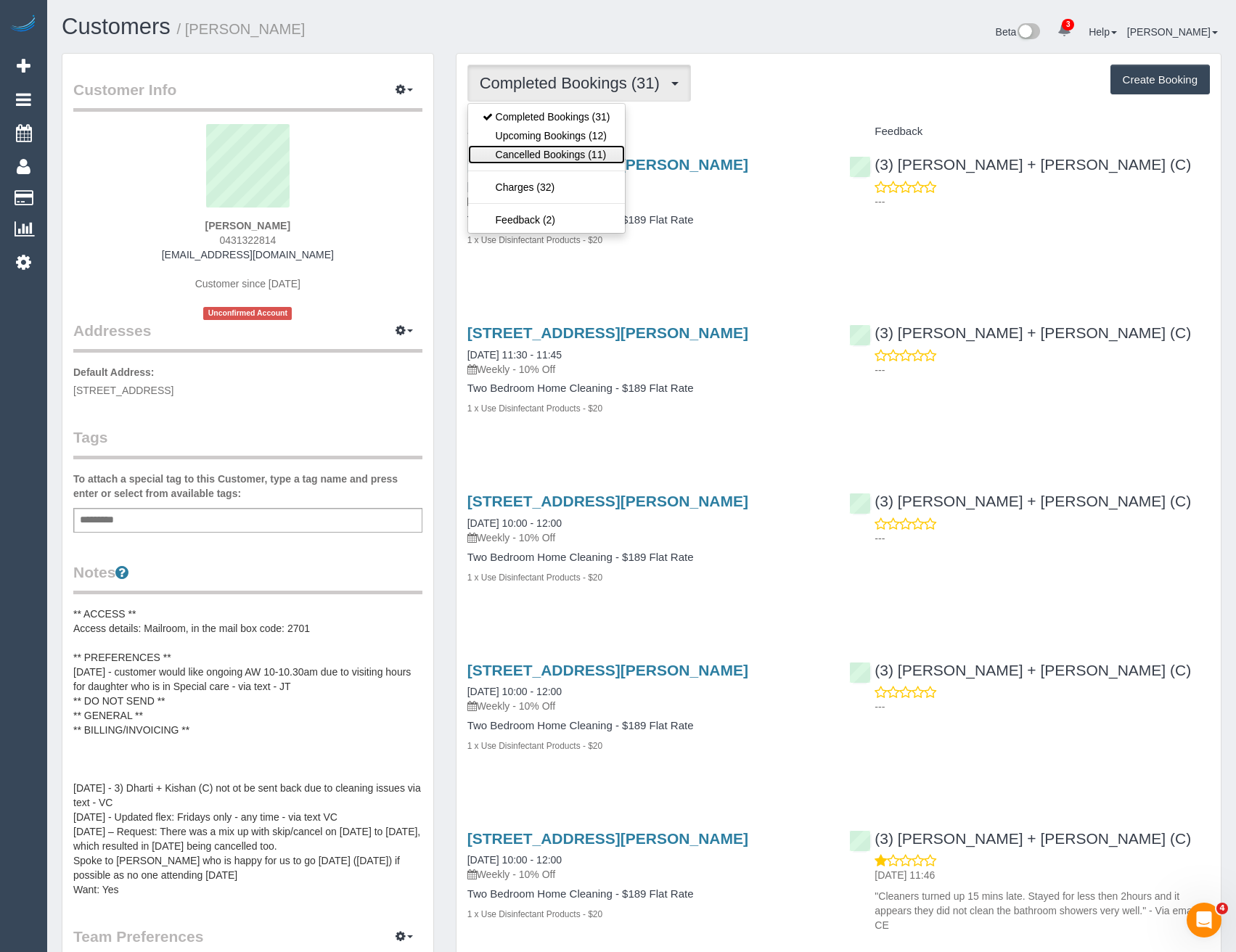
click at [547, 157] on link "Cancelled Bookings (11)" at bounding box center [546, 154] width 157 height 19
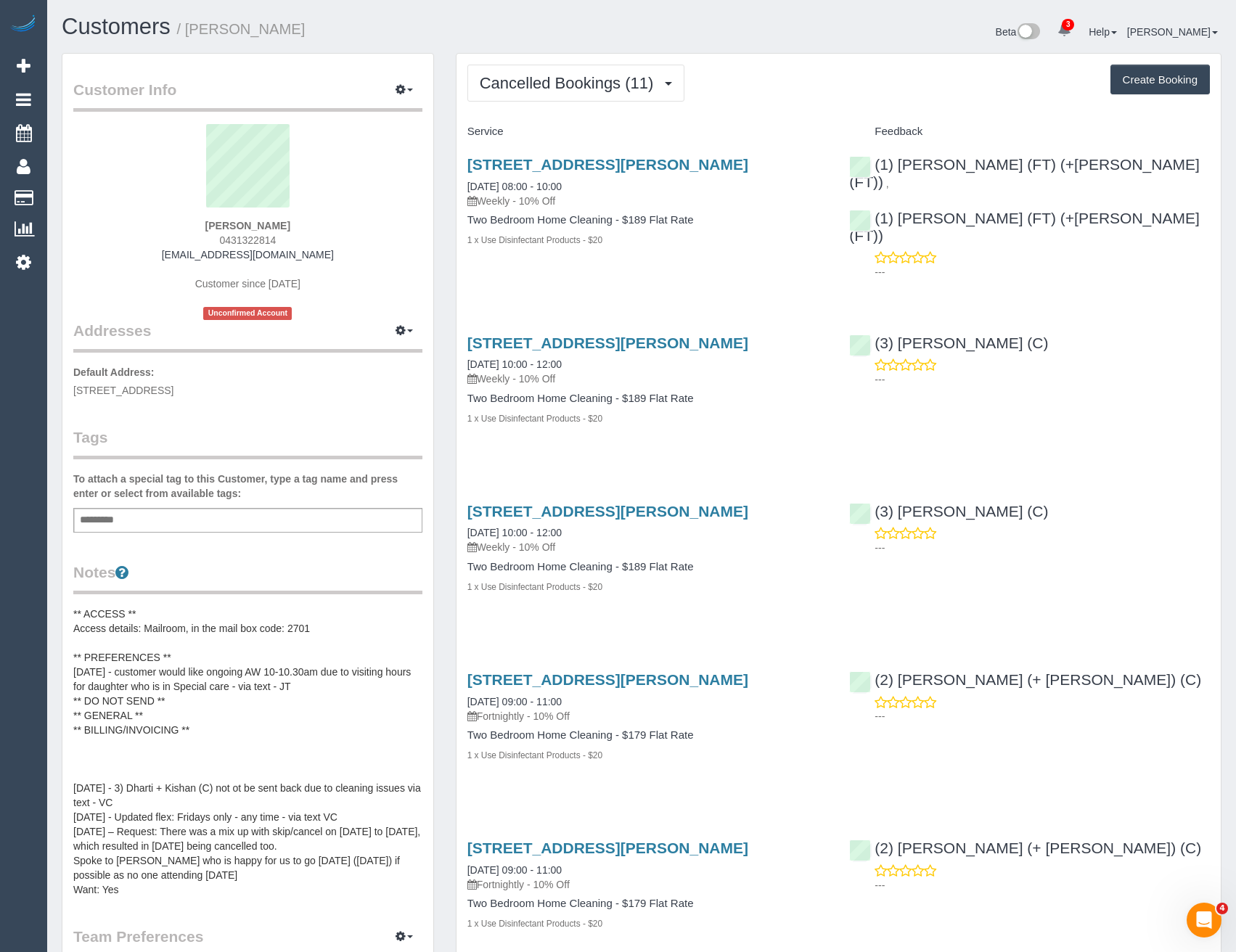
drag, startPoint x: 328, startPoint y: 252, endPoint x: 177, endPoint y: 251, distance: 151.0
click at [177, 251] on div "Sheriden Dobson 0431322814 sheridenmerrin@hotmail.com Customer since 2021 Uncon…" at bounding box center [248, 222] width 349 height 196
click at [316, 238] on div "Sheriden Dobson 0431322814 sheridenmerrin@hotmail.com Customer since 2021 Uncon…" at bounding box center [248, 222] width 349 height 196
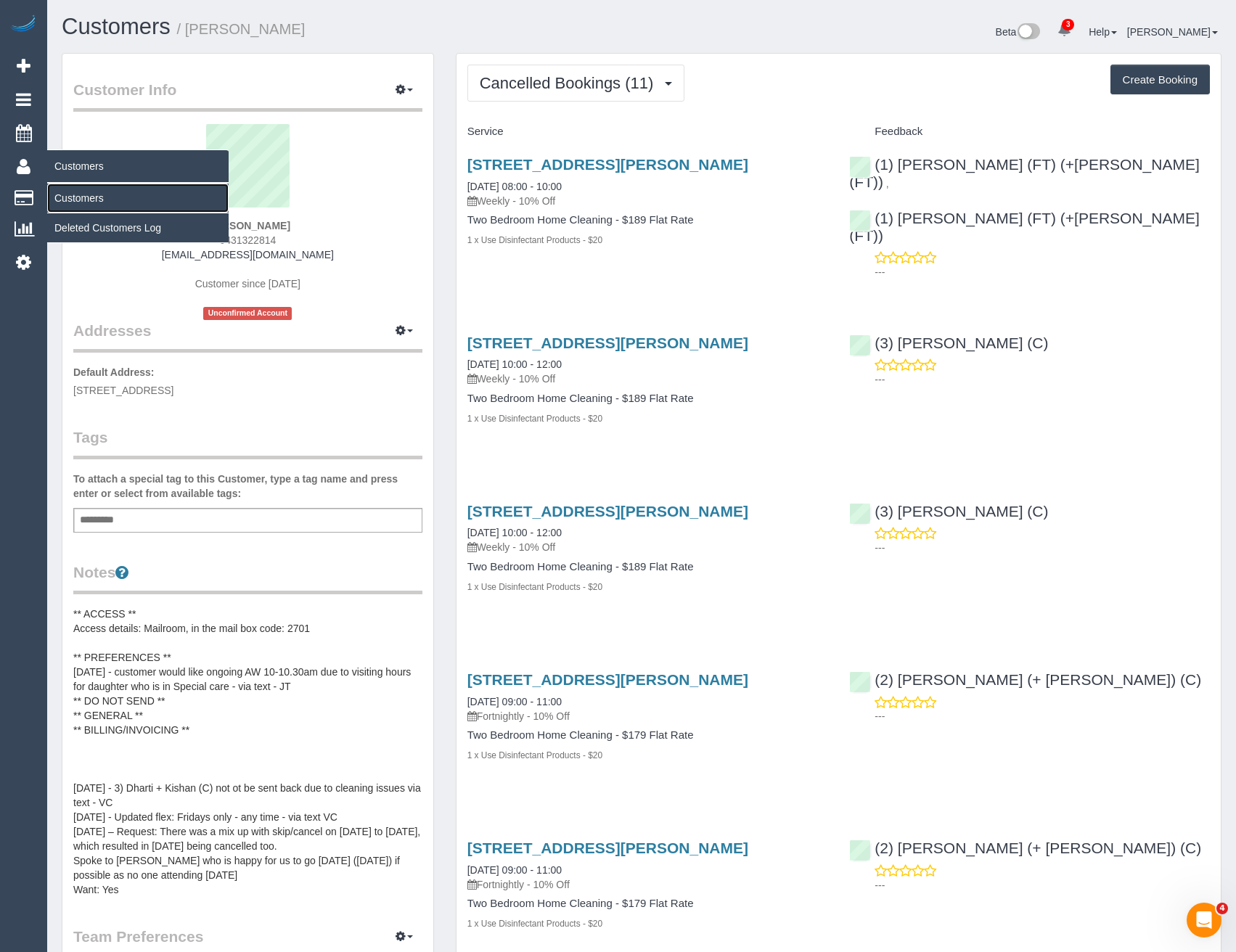
drag, startPoint x: 93, startPoint y: 195, endPoint x: 123, endPoint y: 202, distance: 30.8
click at [93, 195] on link "Customers" at bounding box center [137, 198] width 181 height 29
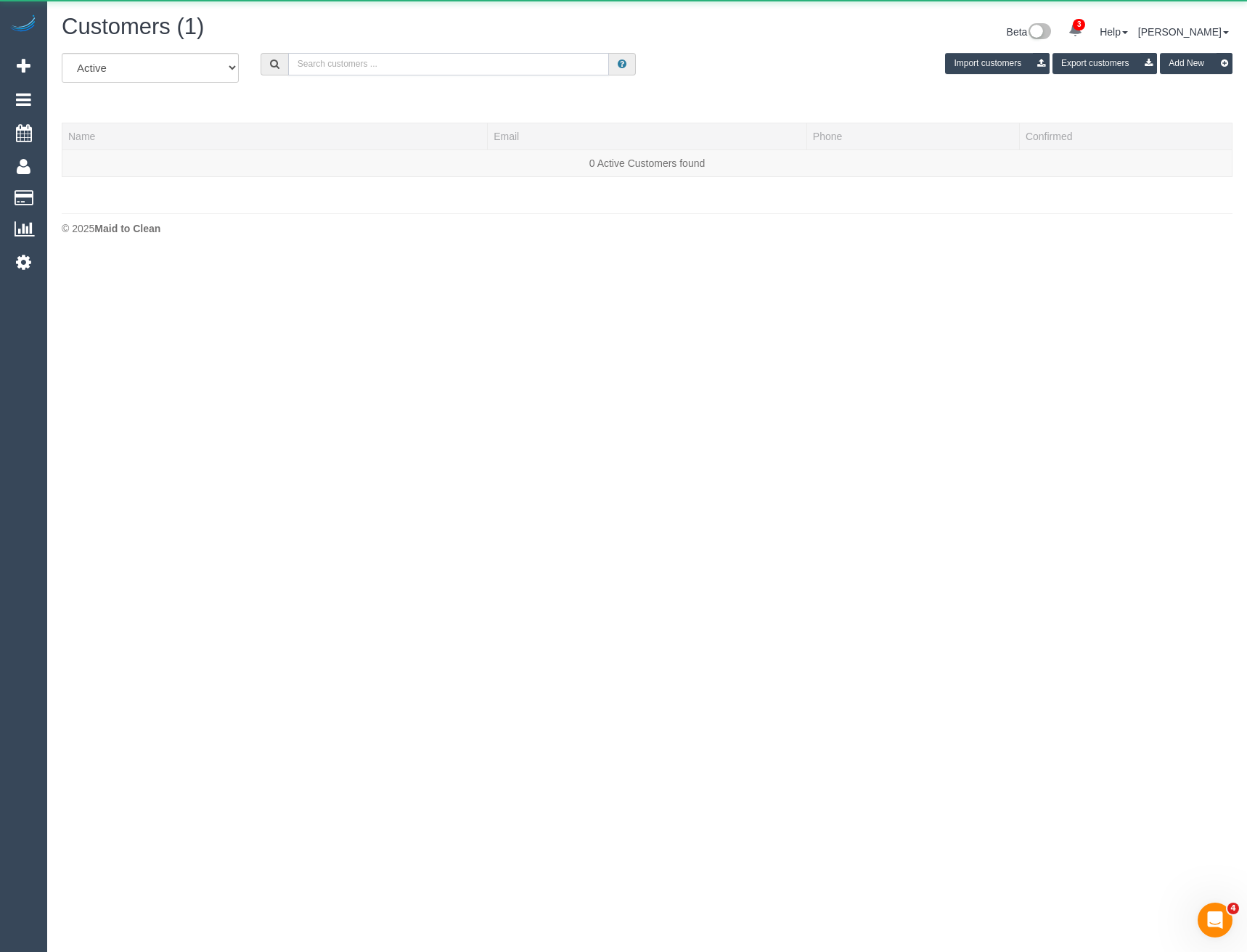
click at [324, 66] on input "text" at bounding box center [448, 64] width 322 height 22
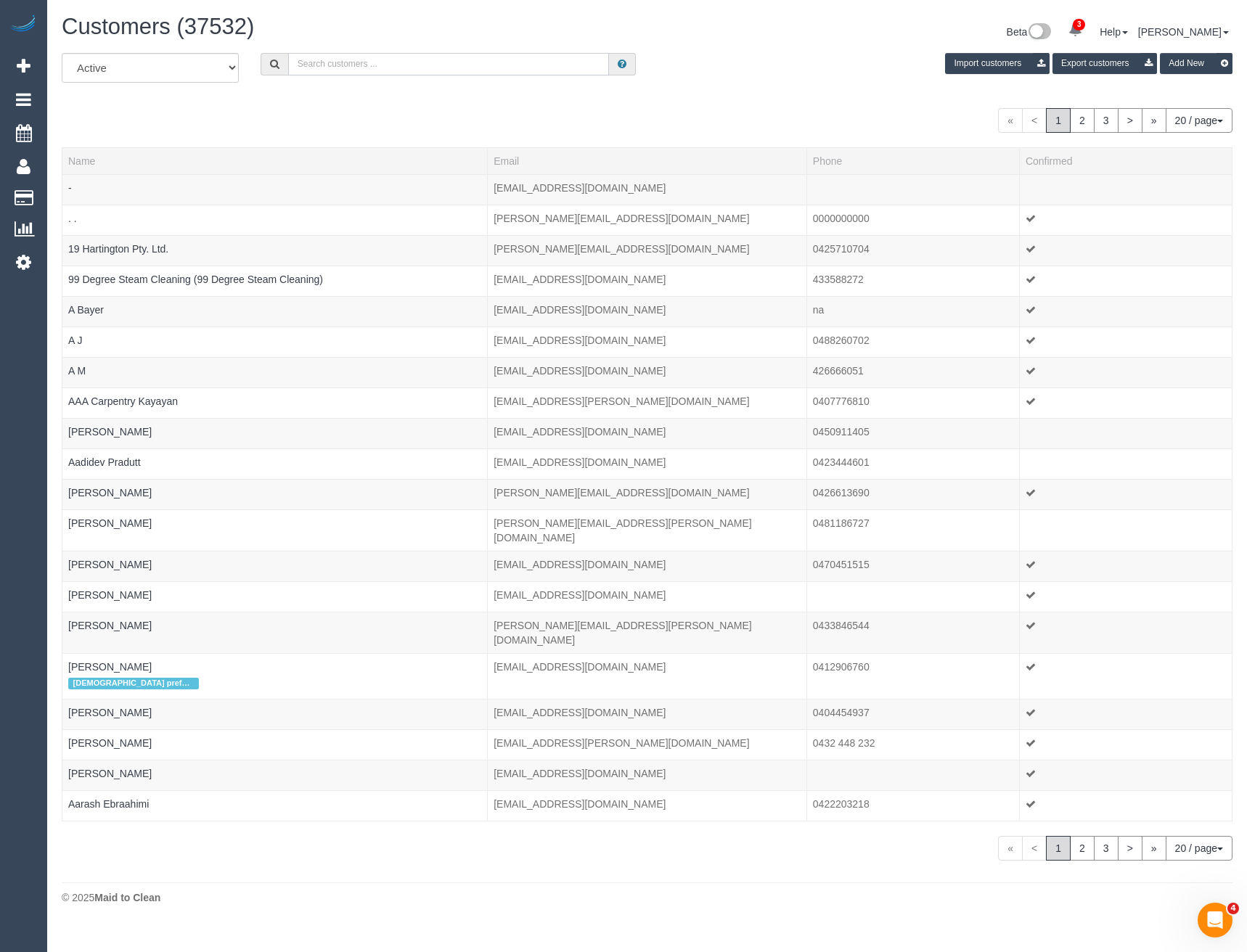
click at [318, 62] on input "text" at bounding box center [448, 64] width 322 height 22
paste input "feltia2312@gmail.com"
click at [427, 53] on input "feltia2312@gmail.com" at bounding box center [448, 64] width 322 height 22
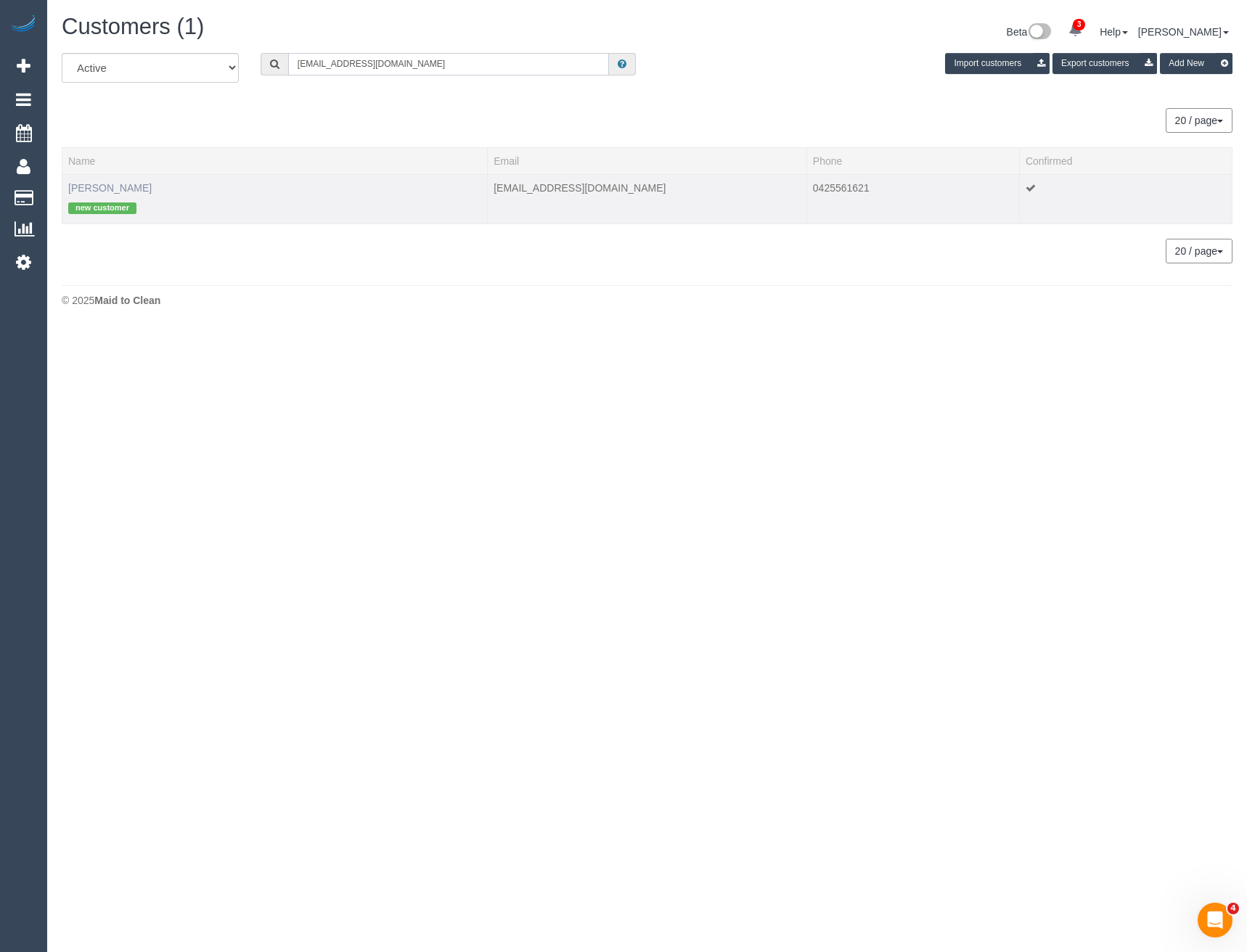
type input "feltia2312@gmail.com"
click at [111, 185] on link "Felicia Tiara" at bounding box center [110, 187] width 83 height 12
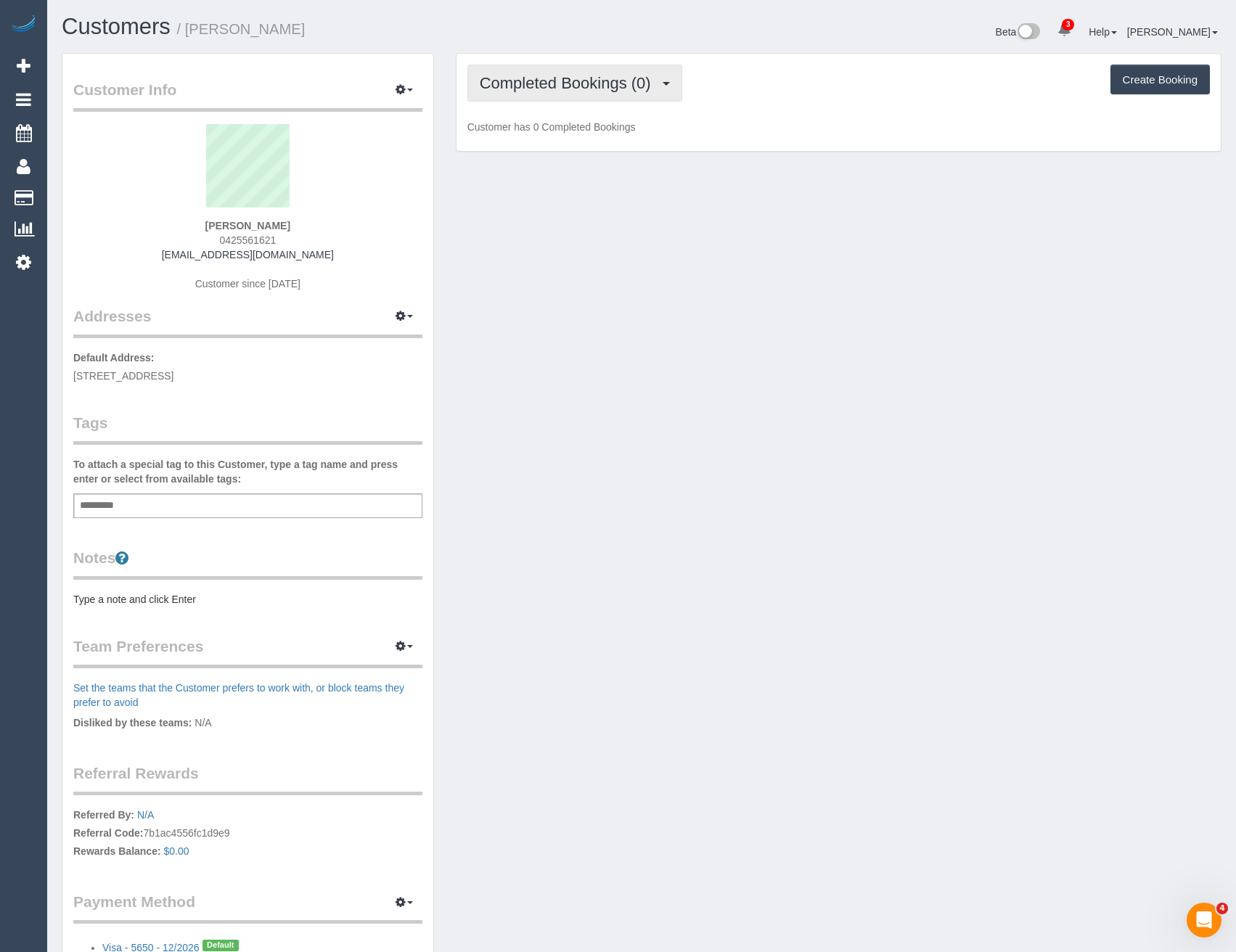
click at [593, 89] on span "Completed Bookings (0)" at bounding box center [569, 83] width 178 height 19
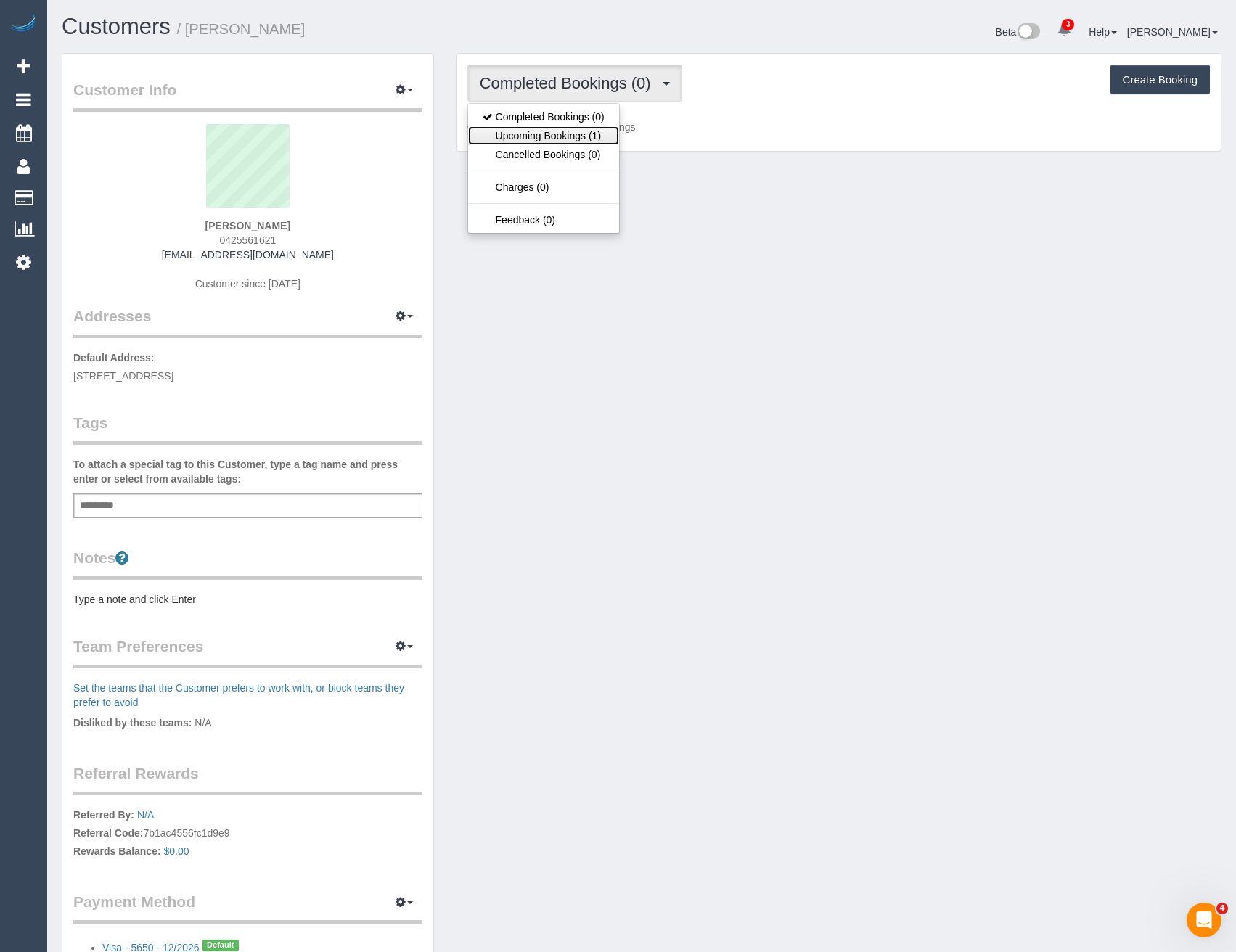
click at [591, 136] on link "Upcoming Bookings (1)" at bounding box center [544, 136] width 151 height 19
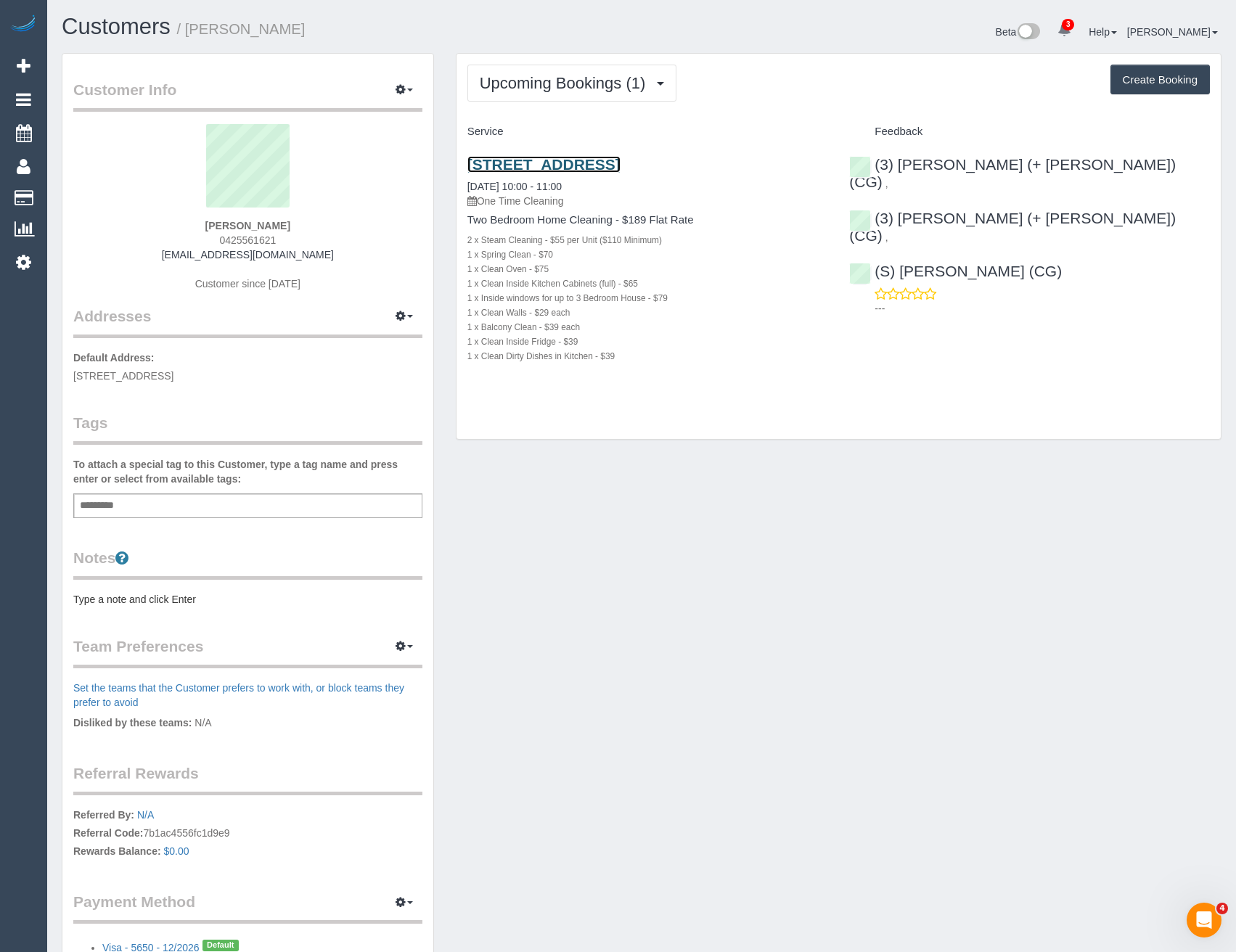
click at [620, 167] on link "30 La Scala Avenue, 6, Maribyrnong, VIC 3032" at bounding box center [544, 164] width 153 height 17
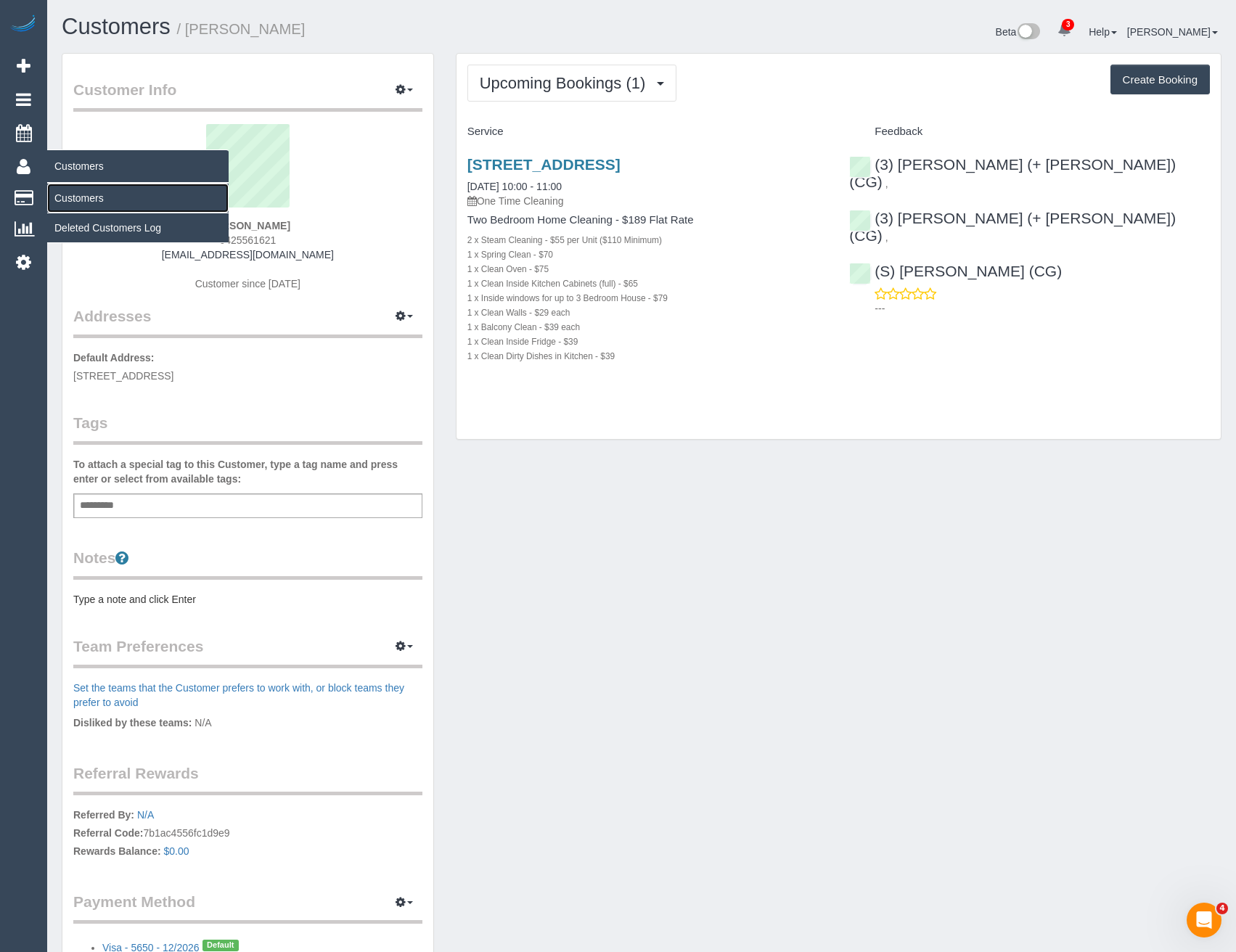
click at [75, 198] on link "Customers" at bounding box center [137, 198] width 181 height 29
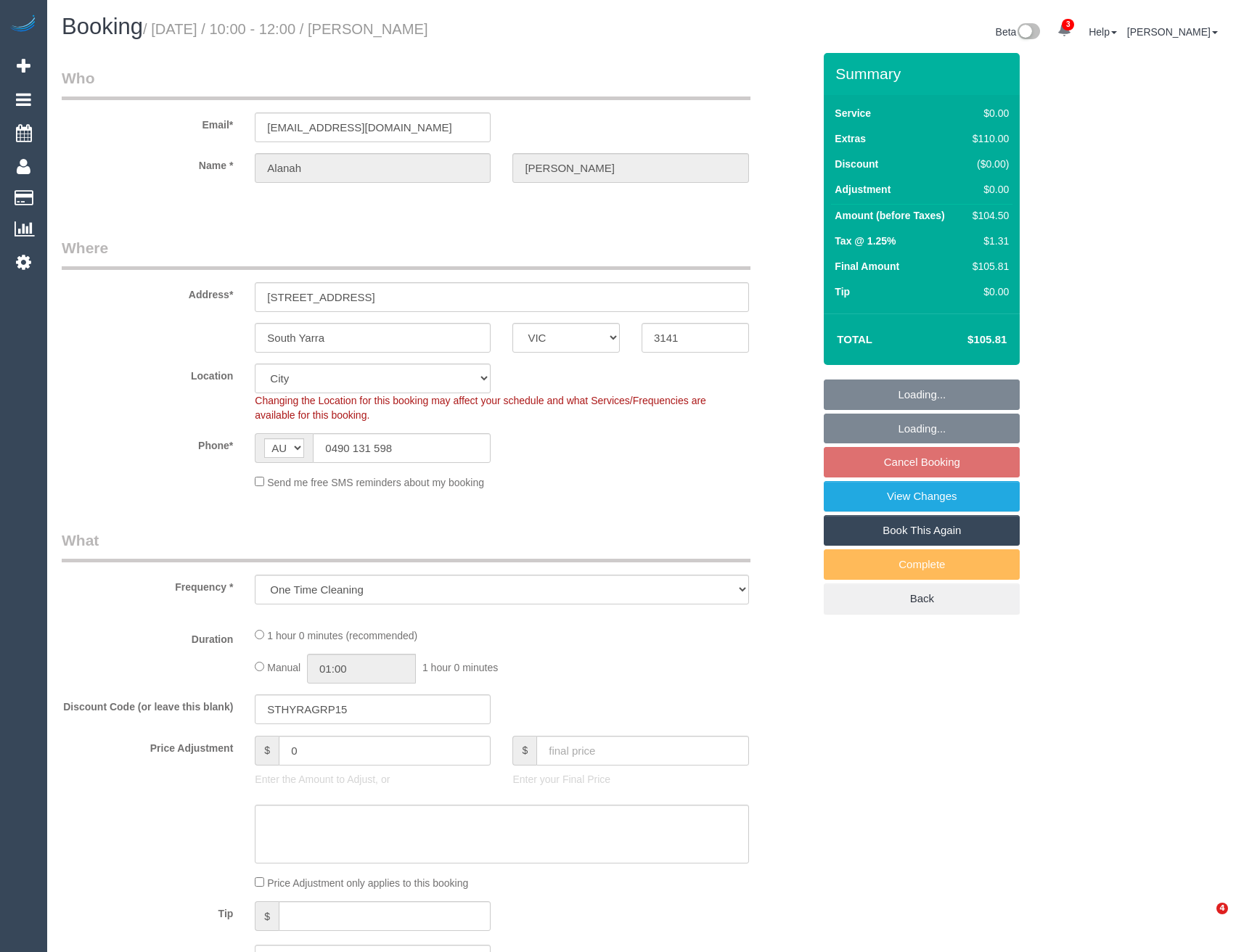
select select "VIC"
select select "object:723"
select select "number:29"
select select "number:14"
select select "number:18"
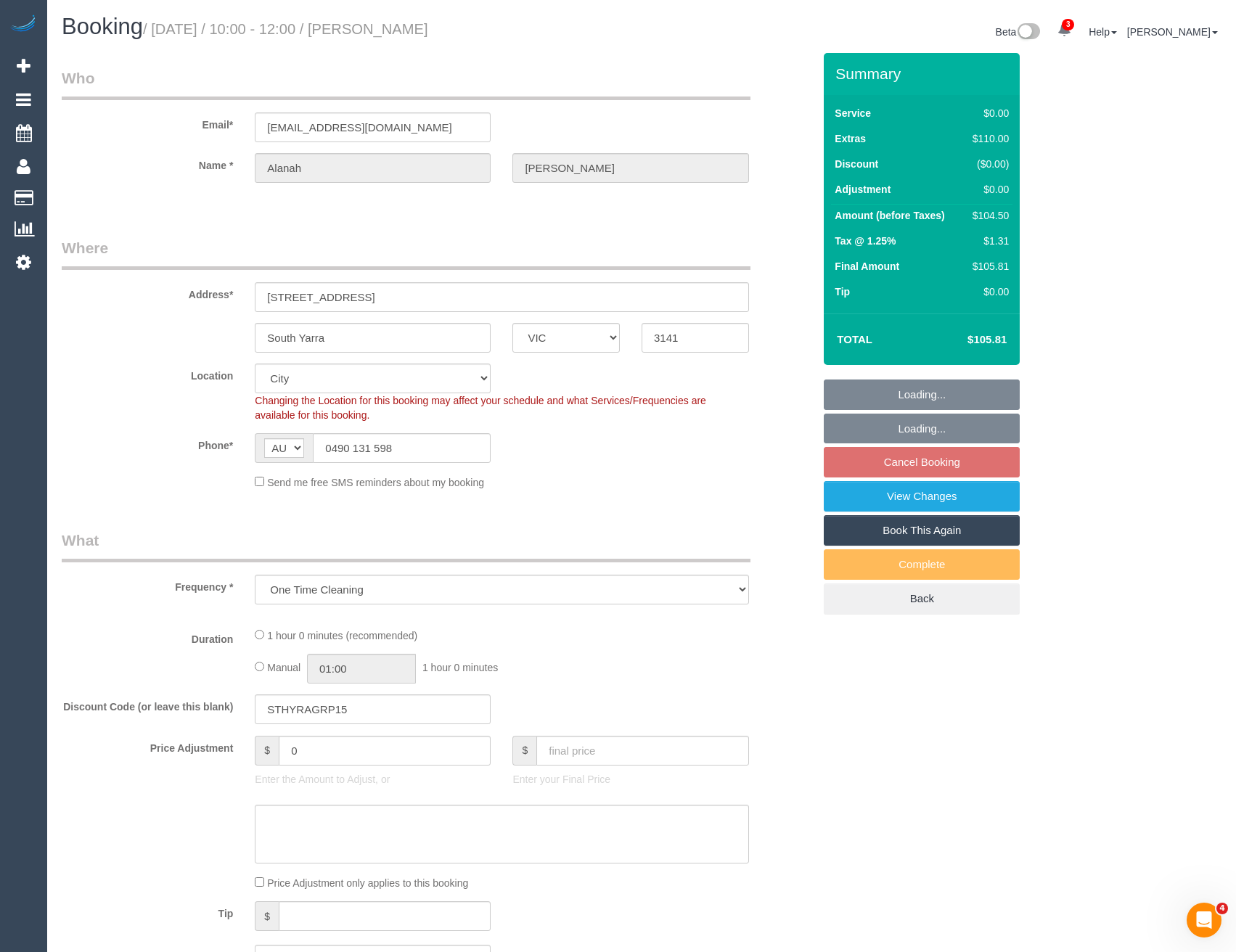
select select "number:25"
select select "number:13"
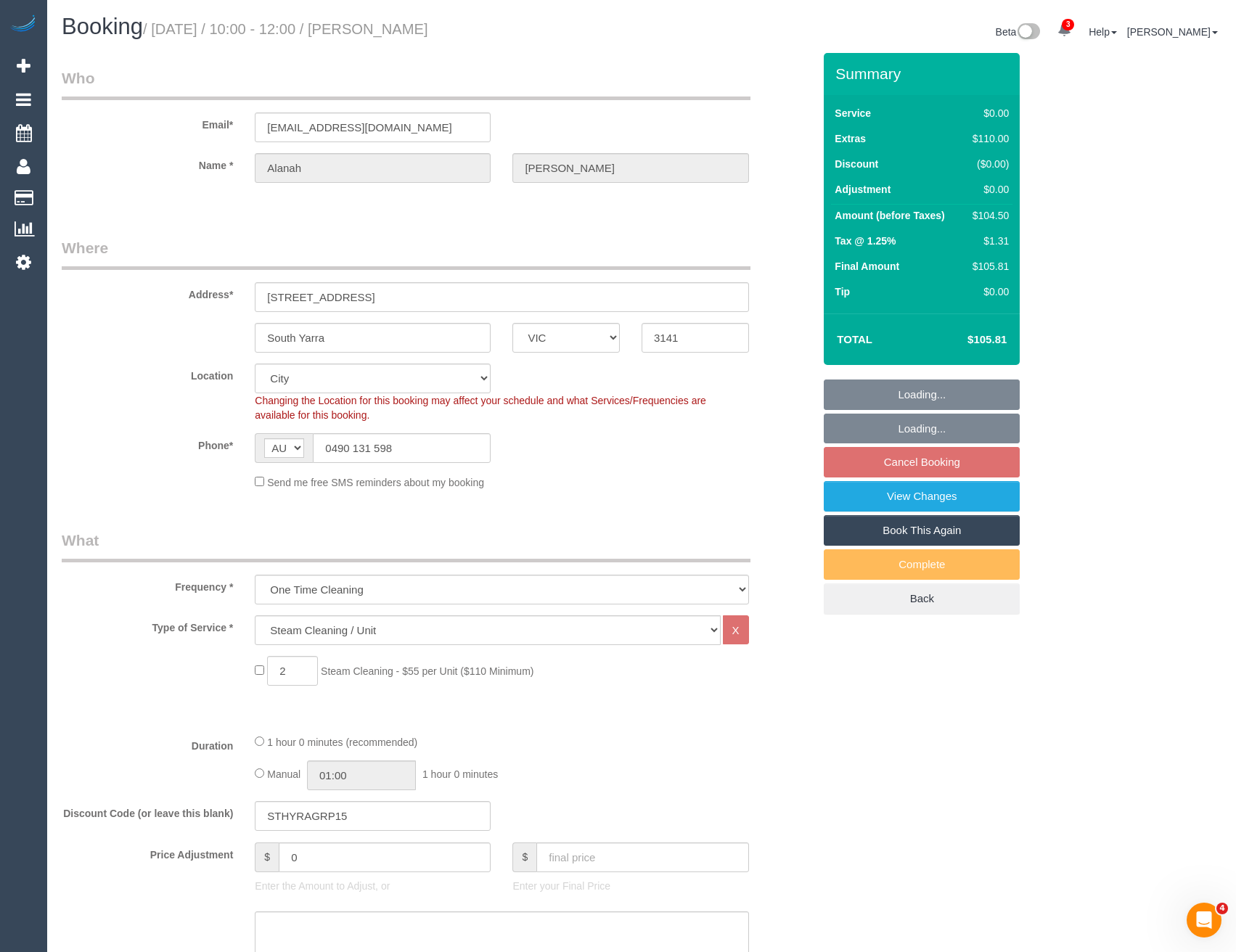
select select "string:stripe-pm_1S11Ty2GScqysDRVeEYmUExY"
select select "spot3"
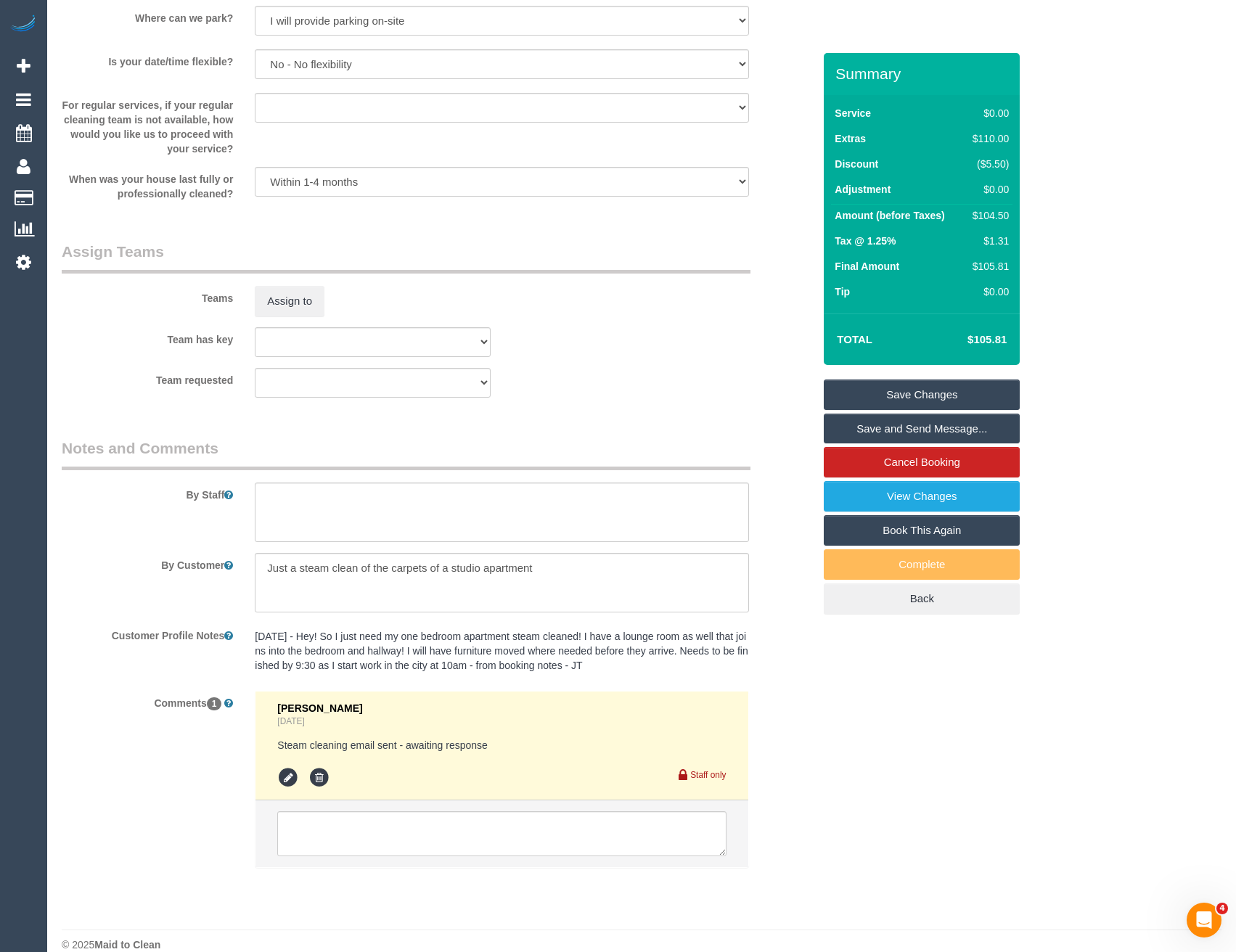
scroll to position [1509, 0]
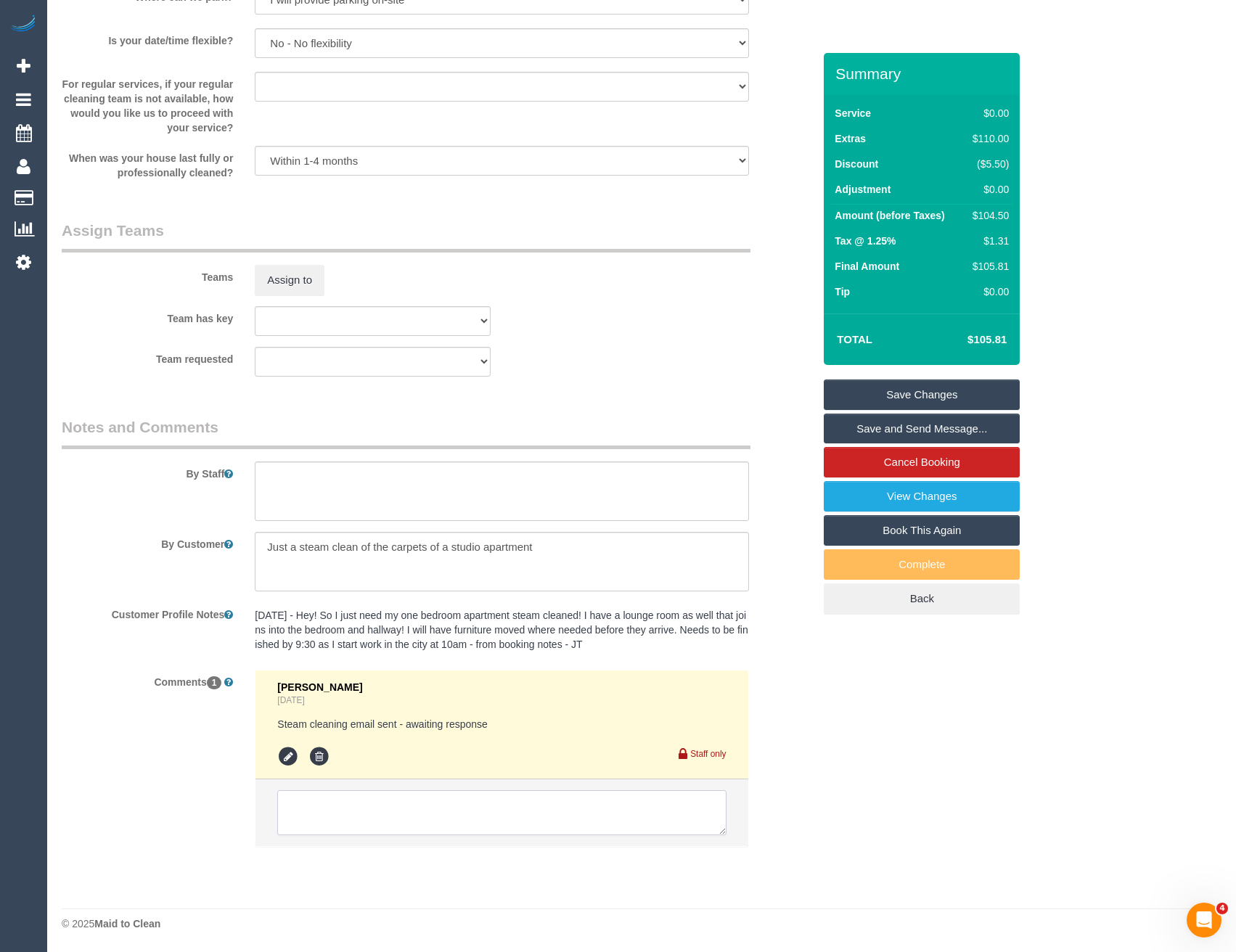
click at [310, 814] on textarea at bounding box center [501, 812] width 448 height 45
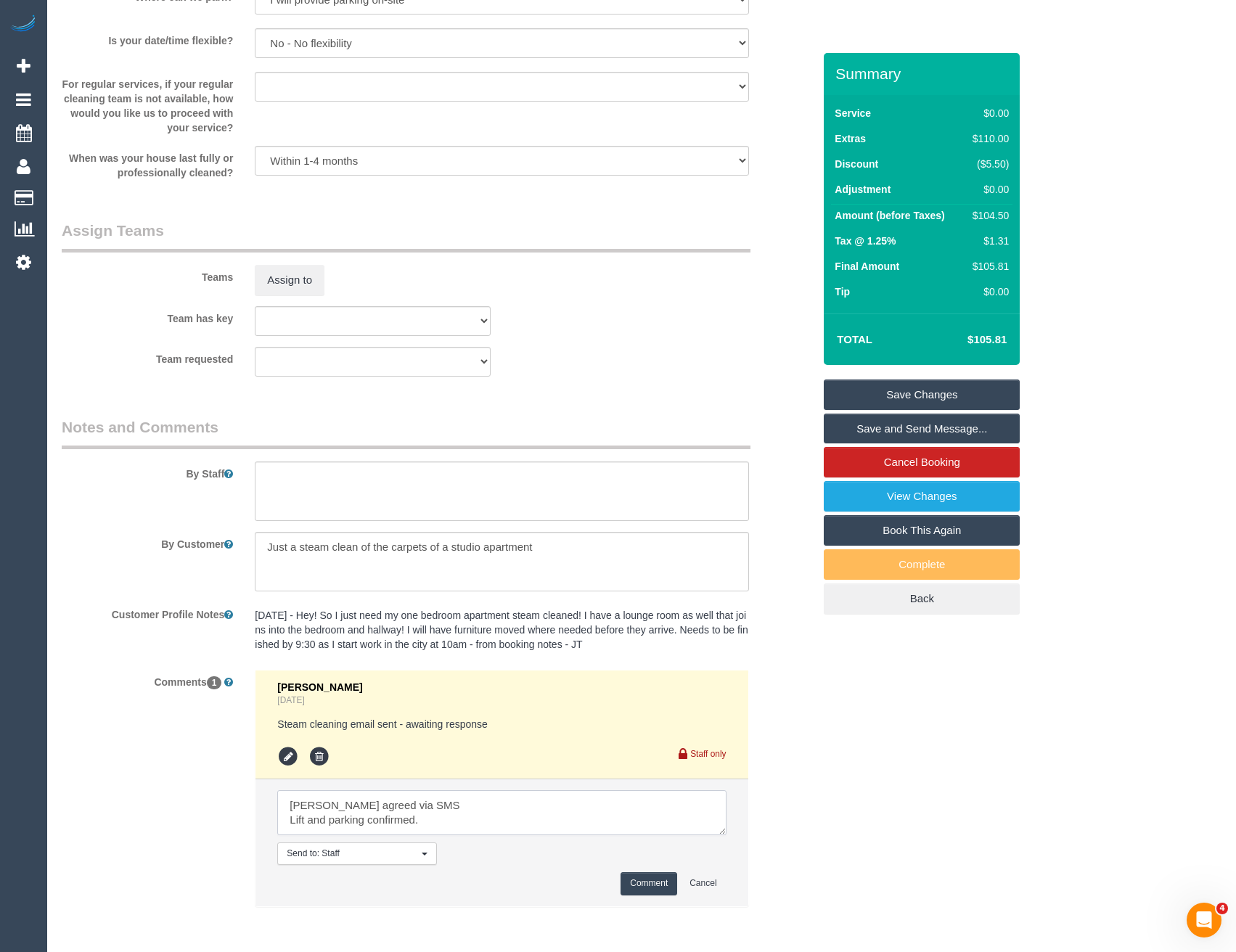
scroll to position [6, 0]
type textarea "Mark agreed via SMS Lift and parking confirmed. Areas conf via email"
click at [639, 880] on button "Comment" at bounding box center [648, 883] width 56 height 22
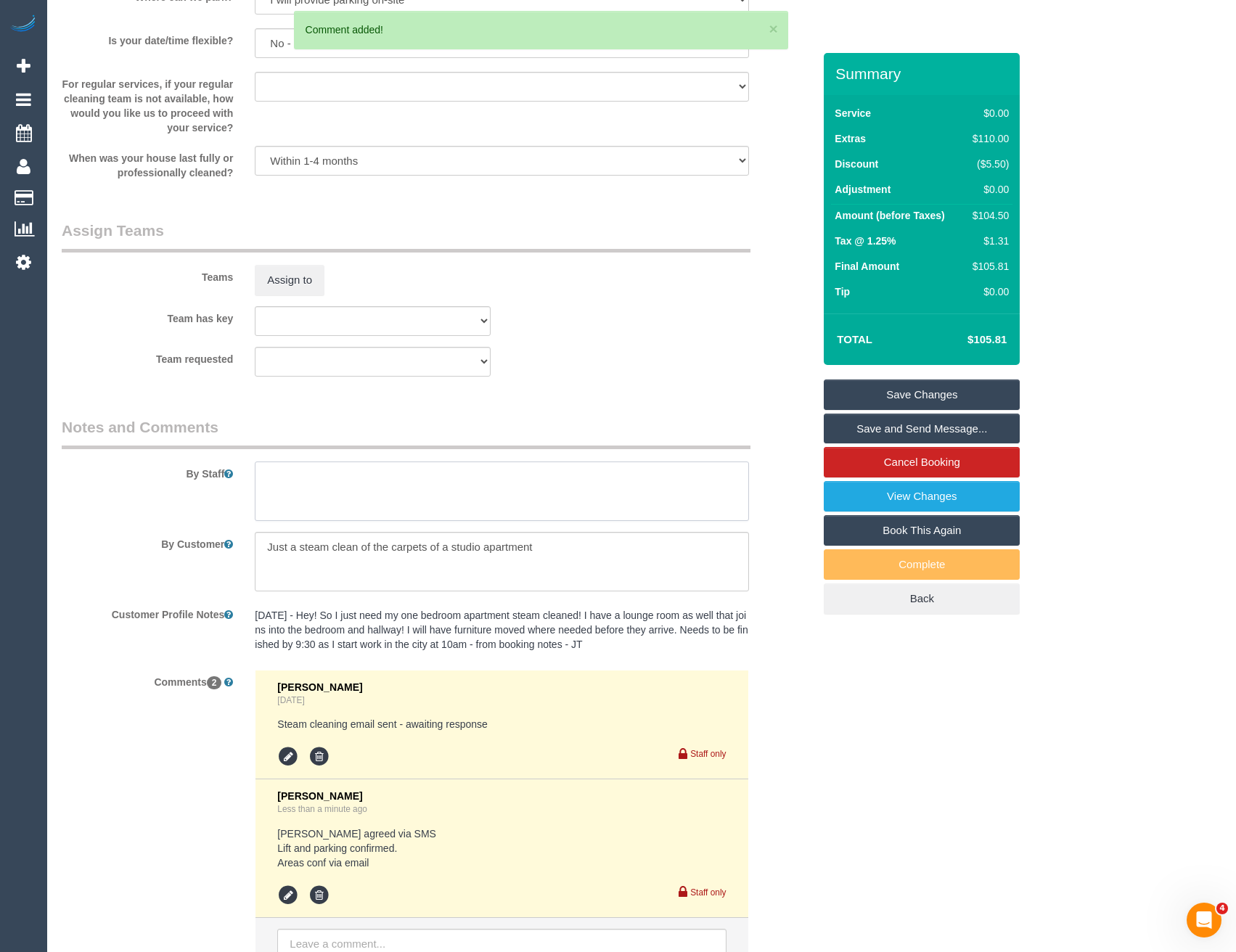
click at [350, 492] on textarea at bounding box center [501, 491] width 494 height 59
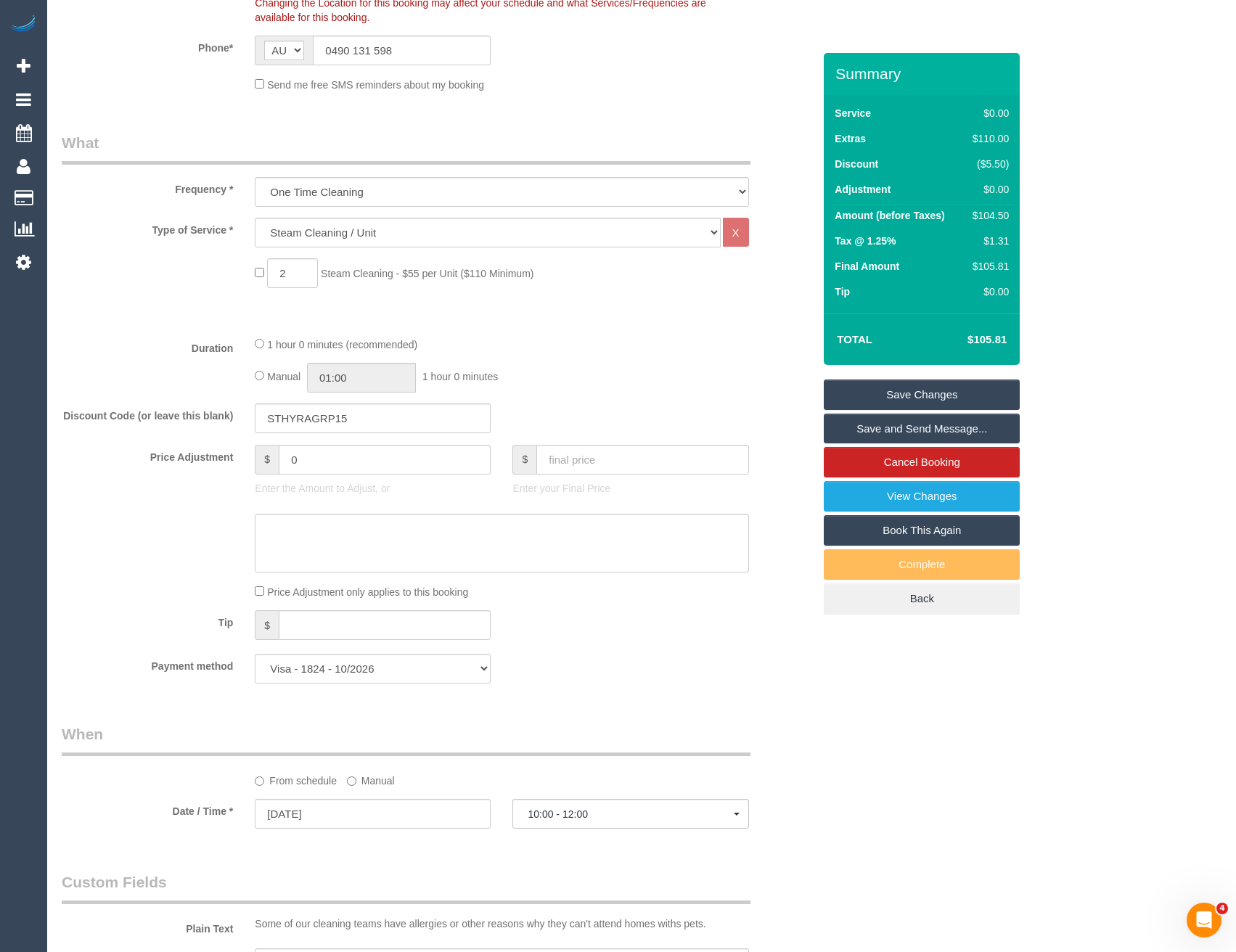
scroll to position [275, 0]
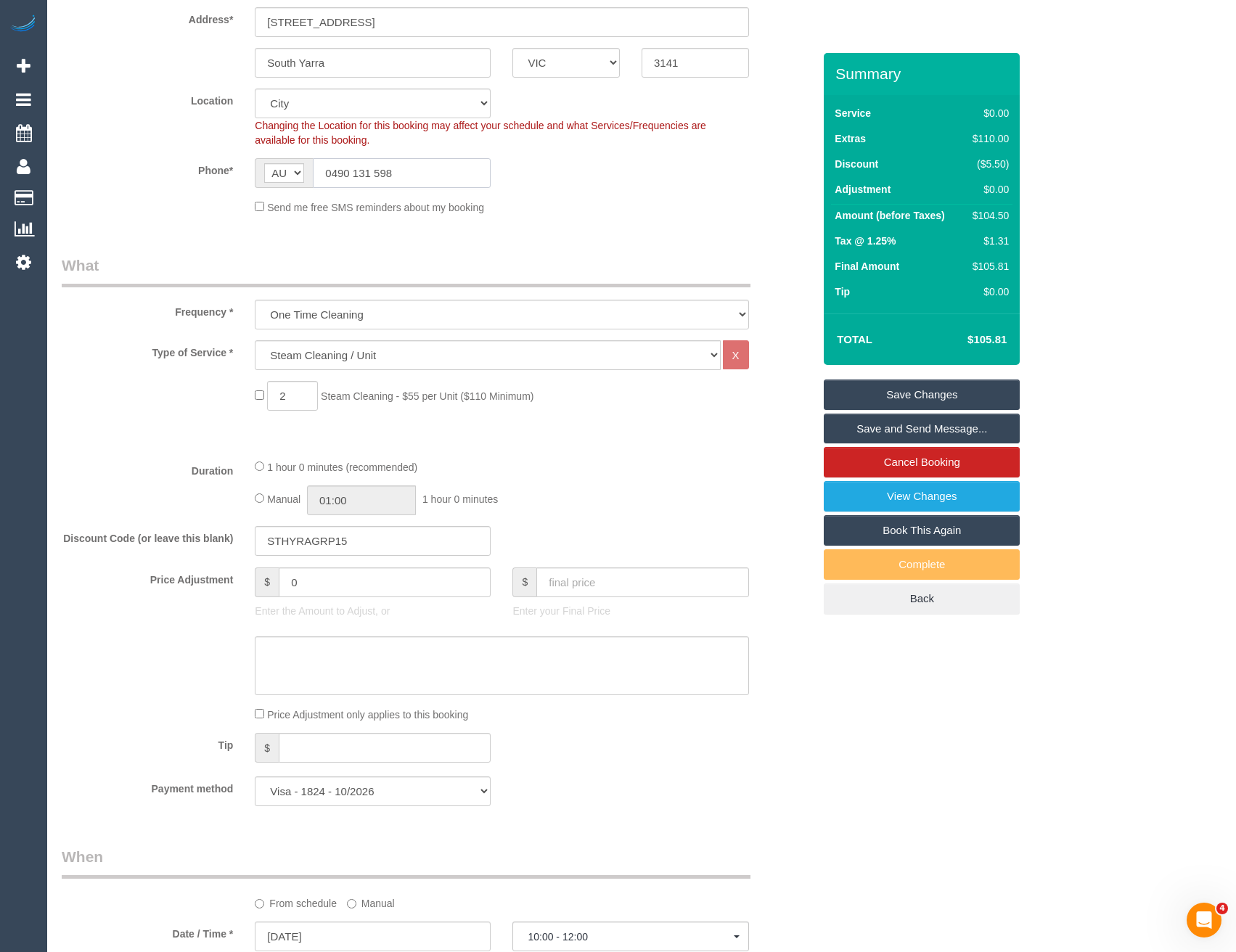
drag, startPoint x: 417, startPoint y: 168, endPoint x: 289, endPoint y: 169, distance: 128.0
click at [289, 169] on div "AF AL DZ AD AO AI AQ AG AR AM AW AU AT AZ BS BH BD BB BY BE BZ BJ BM BT BO BA B…" at bounding box center [373, 173] width 236 height 30
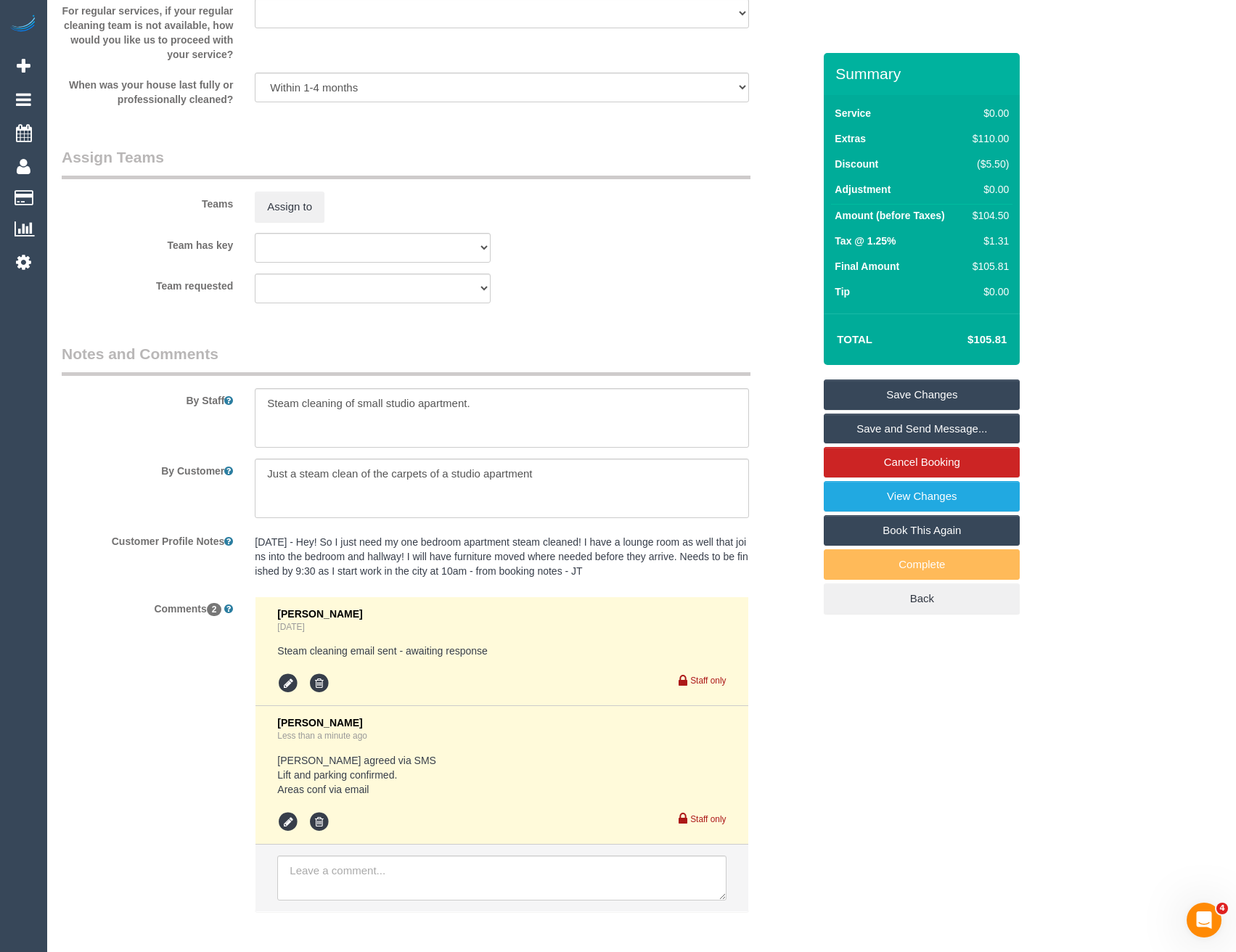
scroll to position [1647, 0]
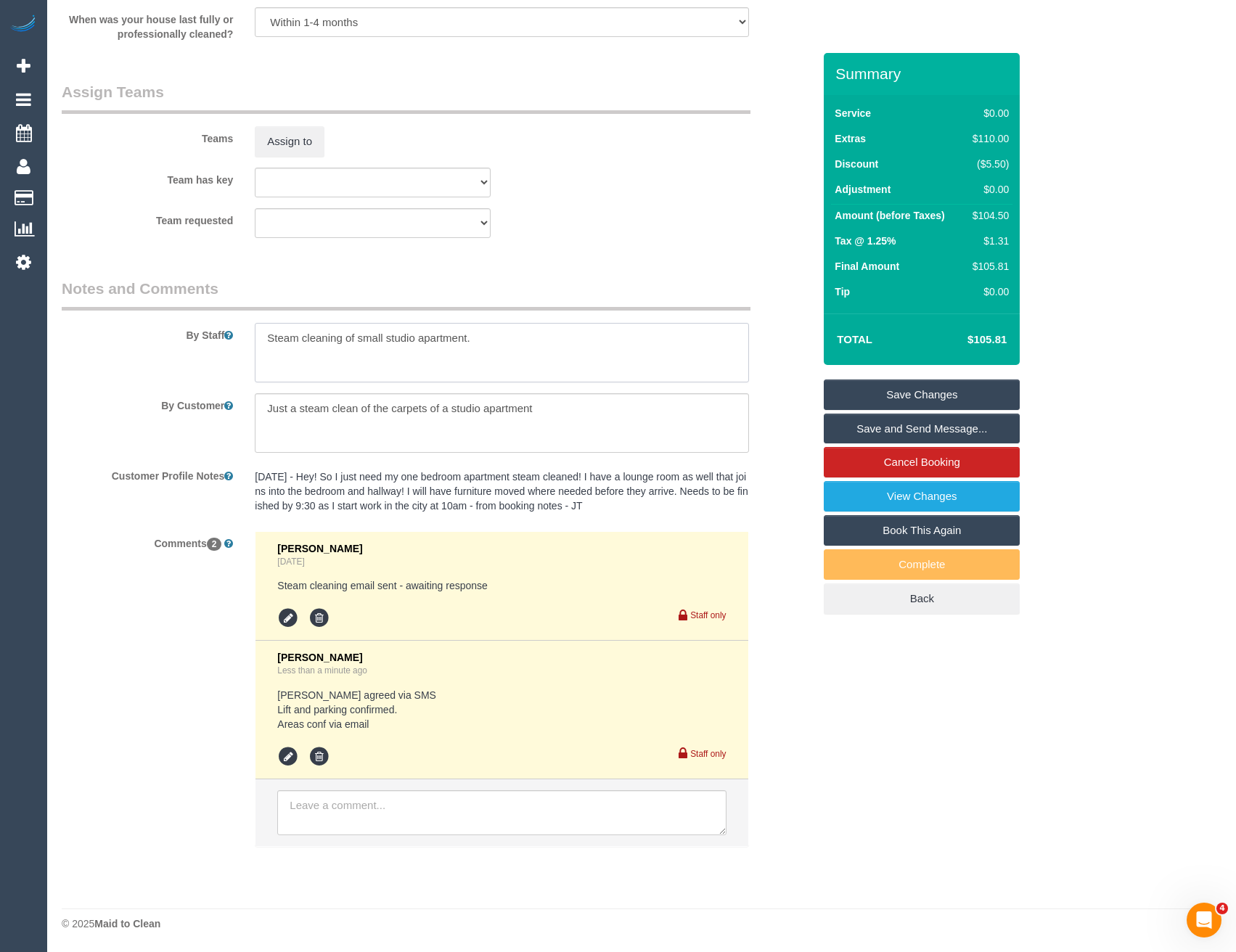
click at [516, 348] on textarea at bounding box center [501, 353] width 494 height 59
paste textarea "0490 131 598"
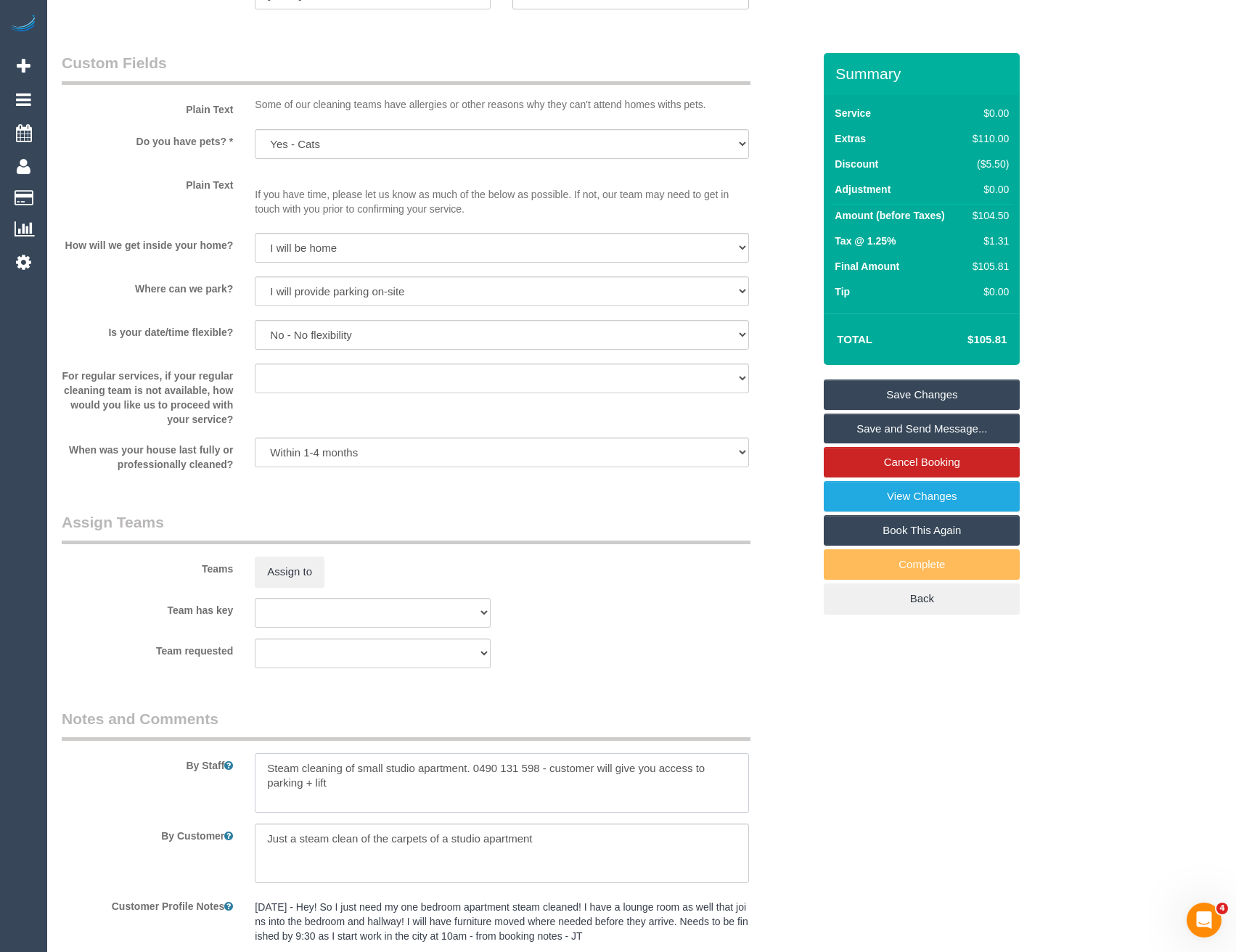
scroll to position [1212, 0]
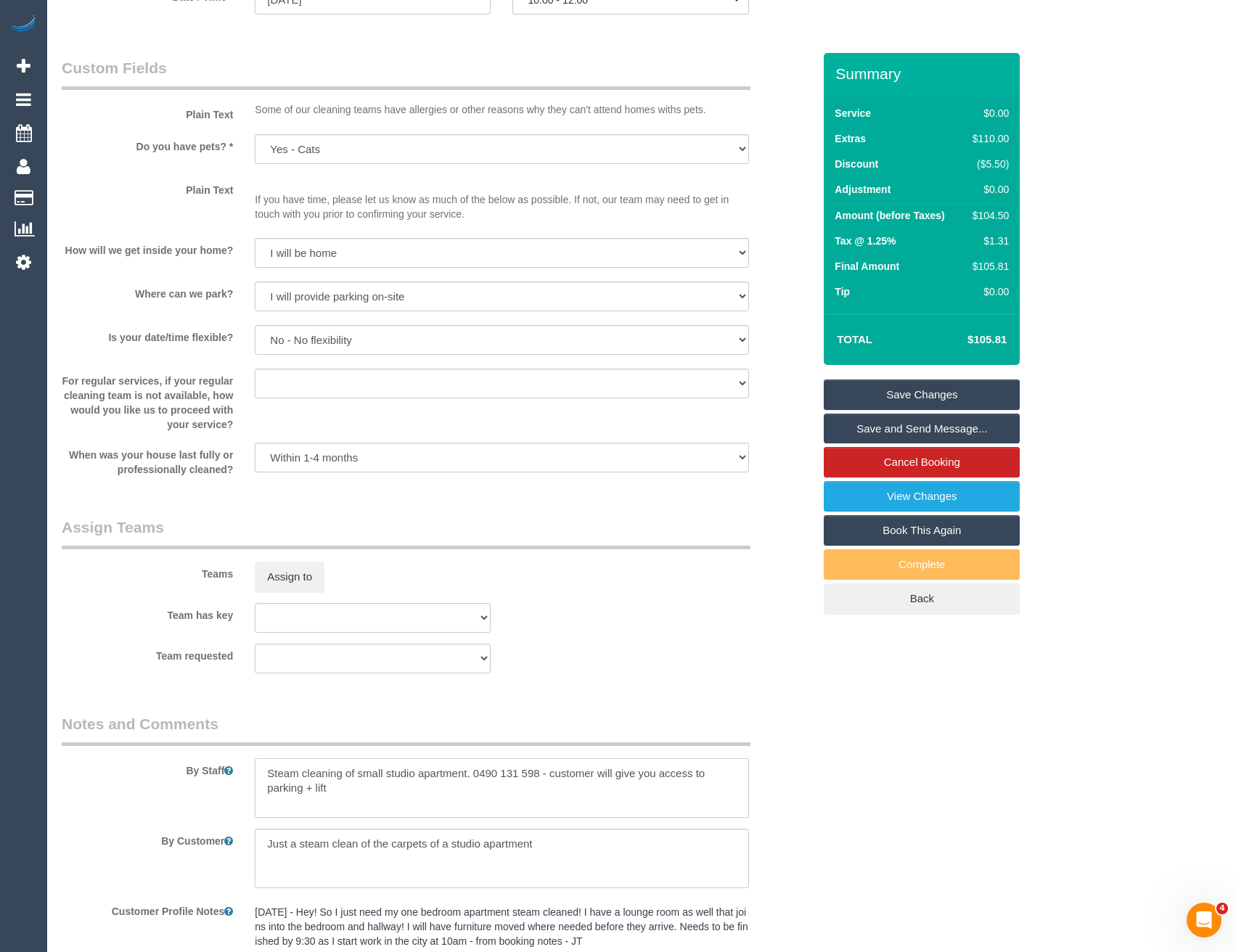
type textarea "Steam cleaning of small studio apartment. 0490 131 598 - customer will give you…"
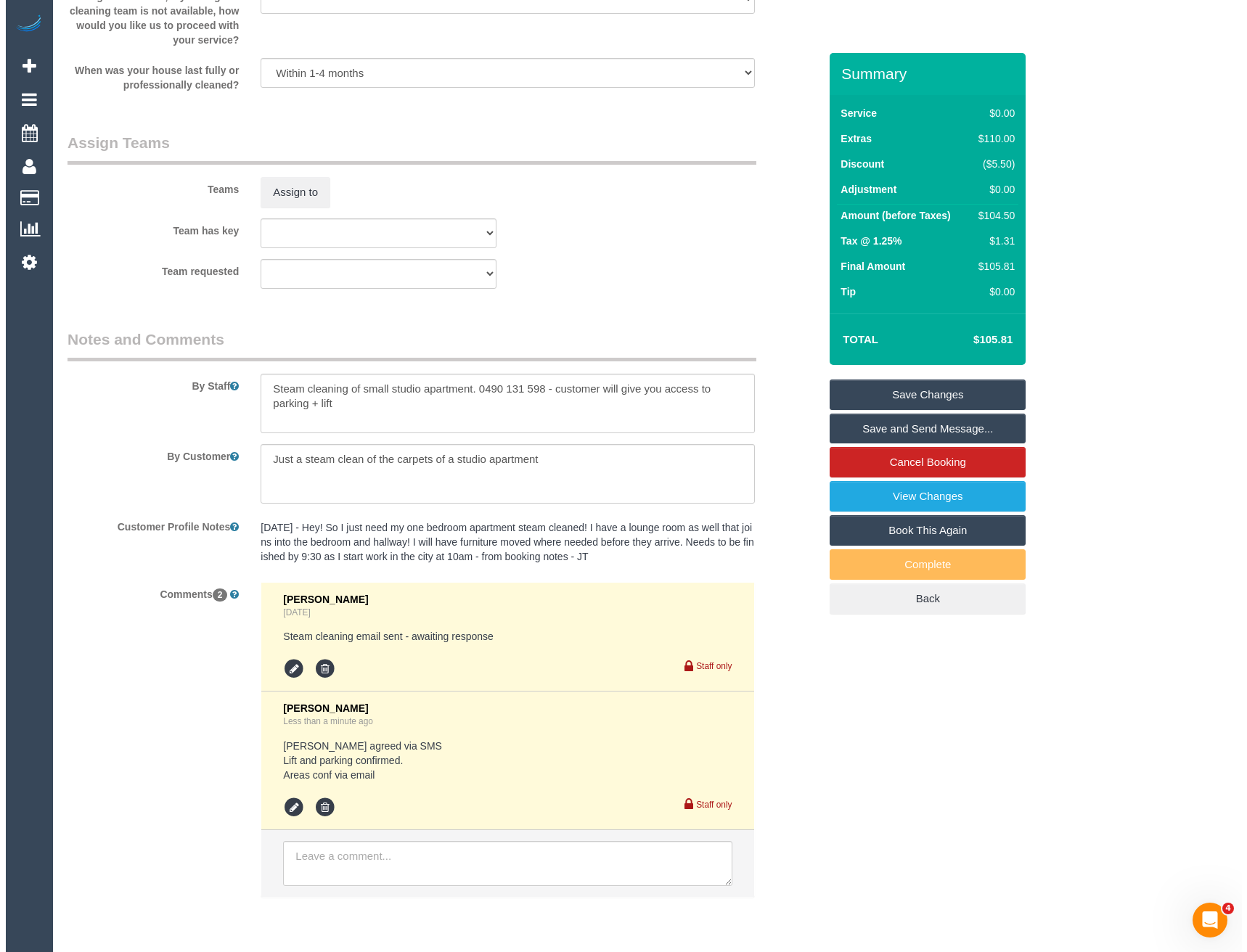
scroll to position [1357, 0]
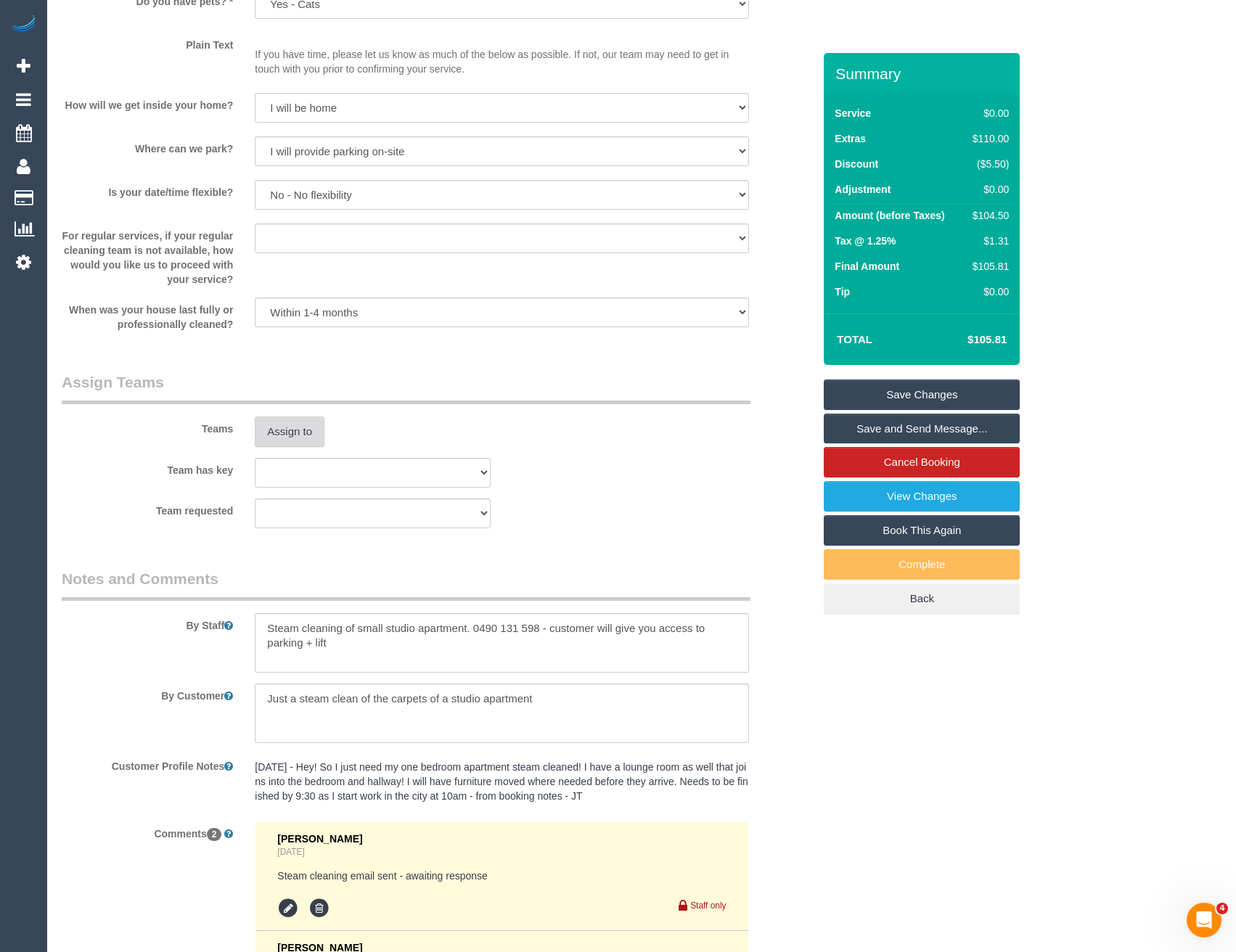
click at [306, 437] on button "Assign to" at bounding box center [289, 432] width 69 height 31
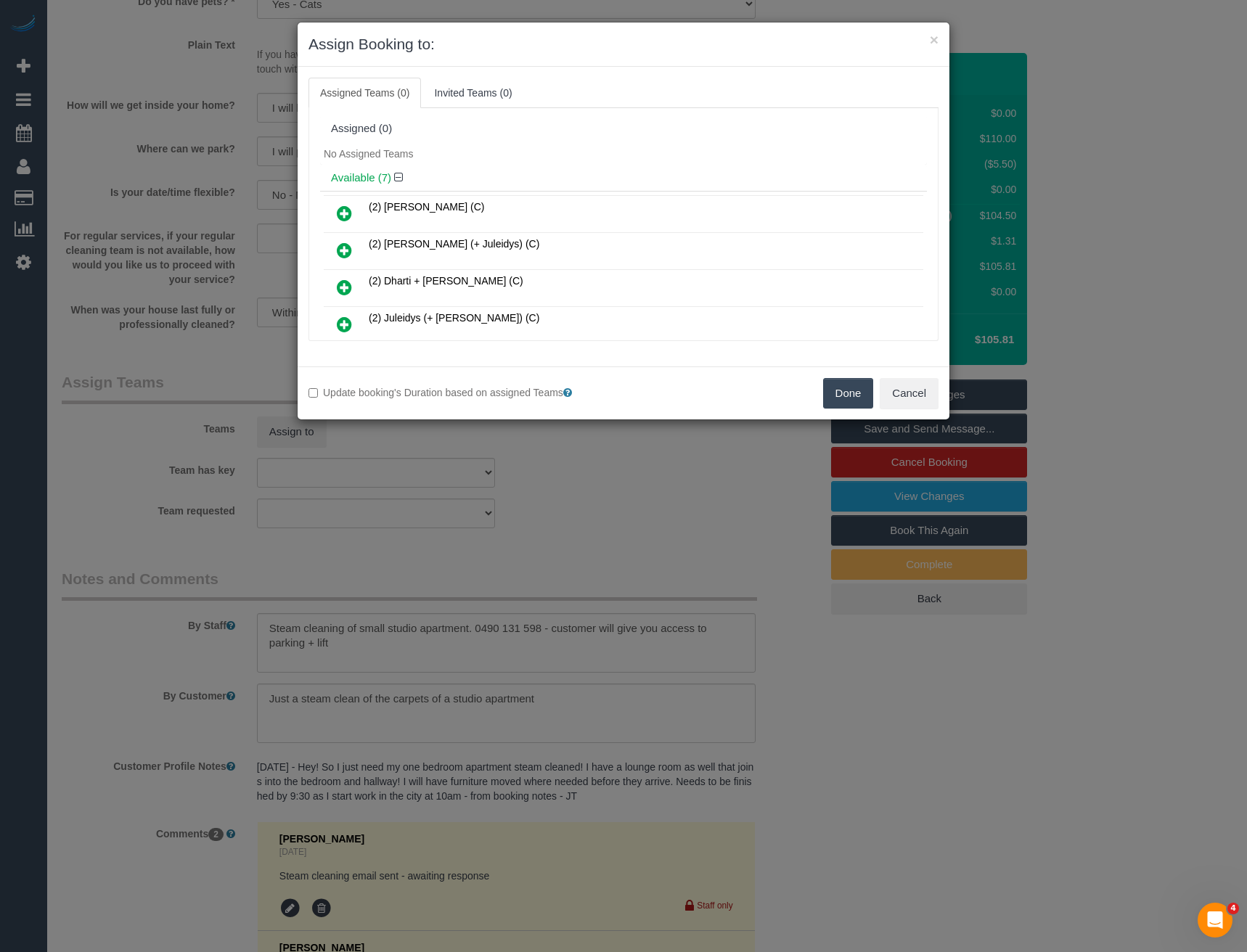
scroll to position [2501, 0]
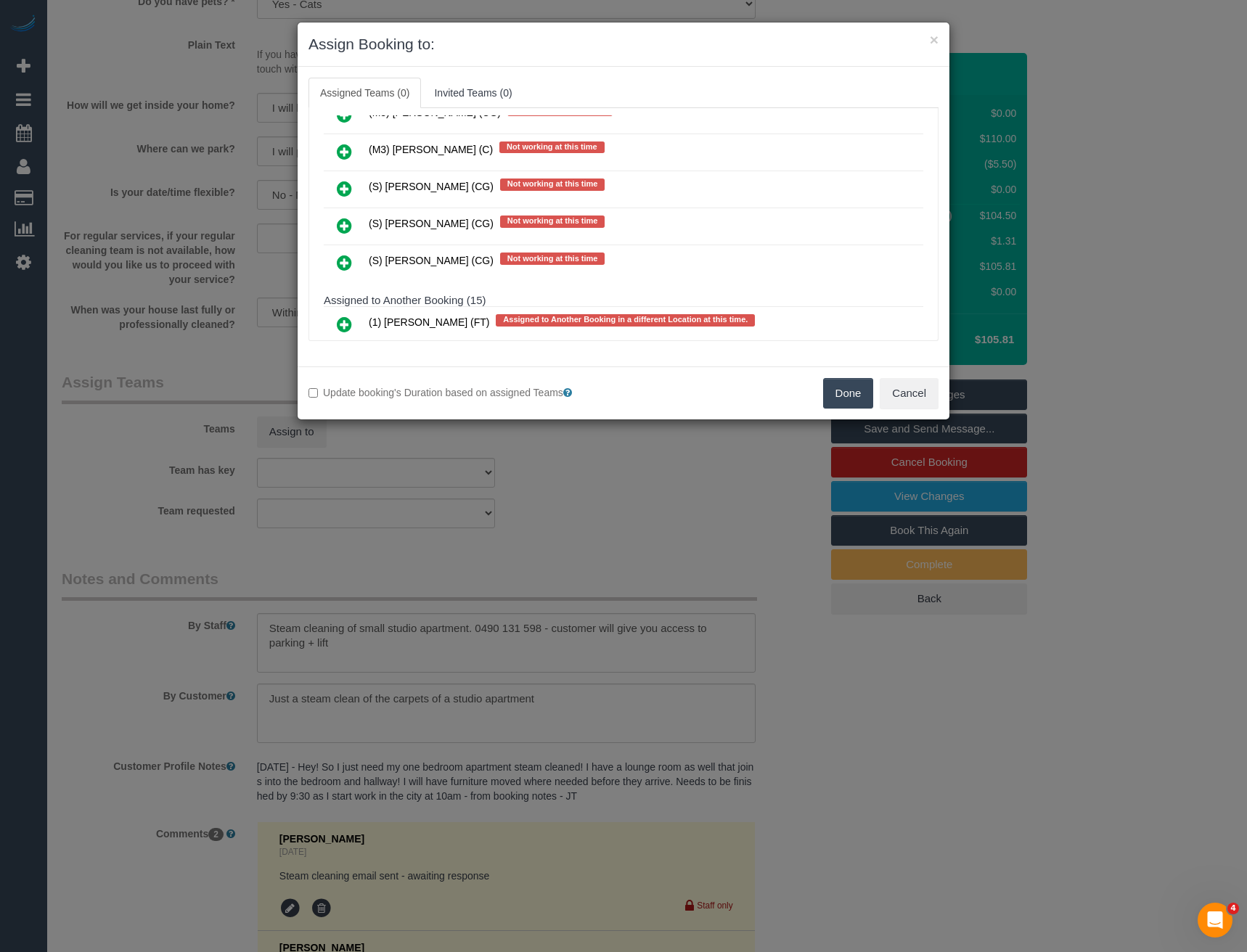
click at [342, 226] on icon at bounding box center [344, 225] width 15 height 18
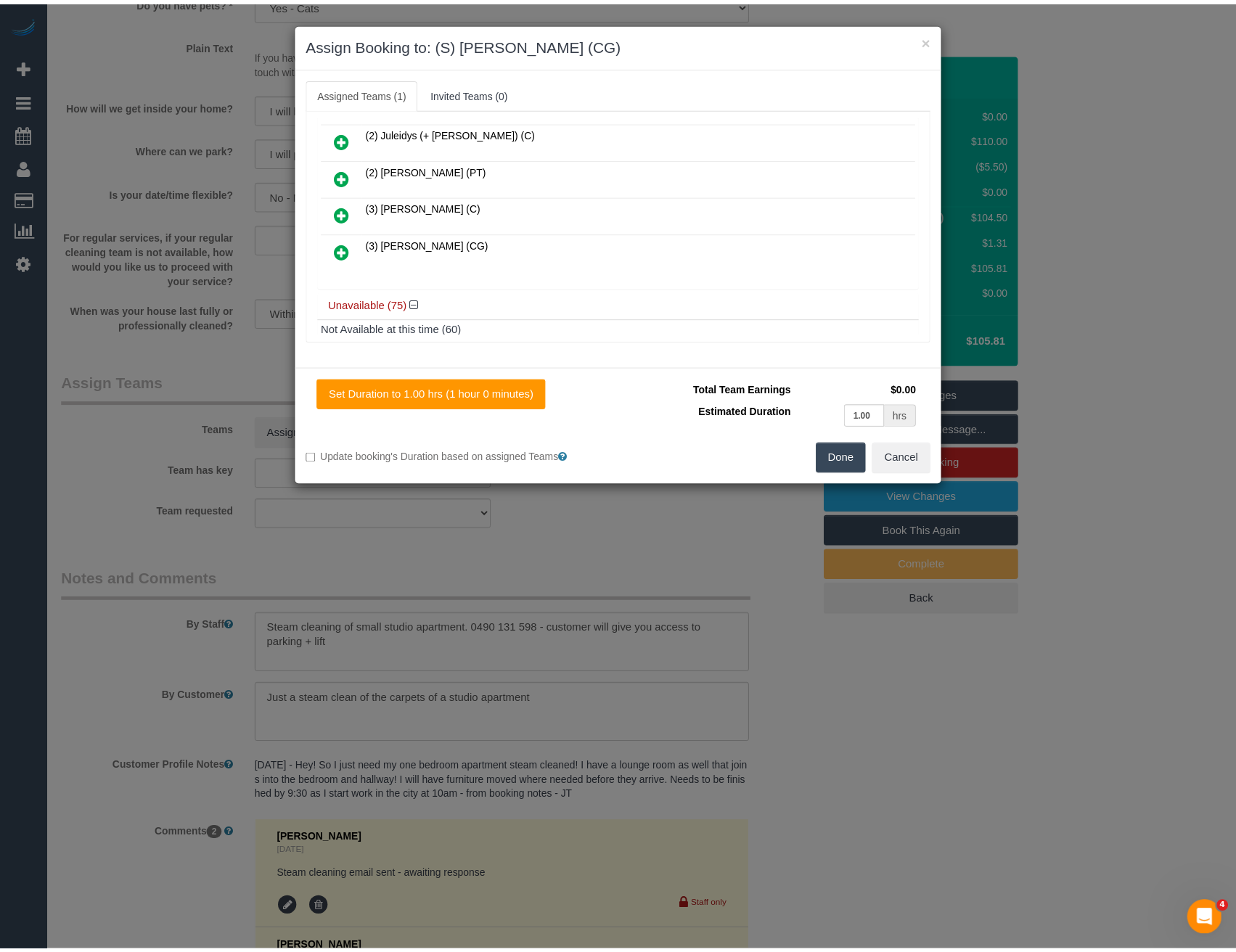
scroll to position [0, 0]
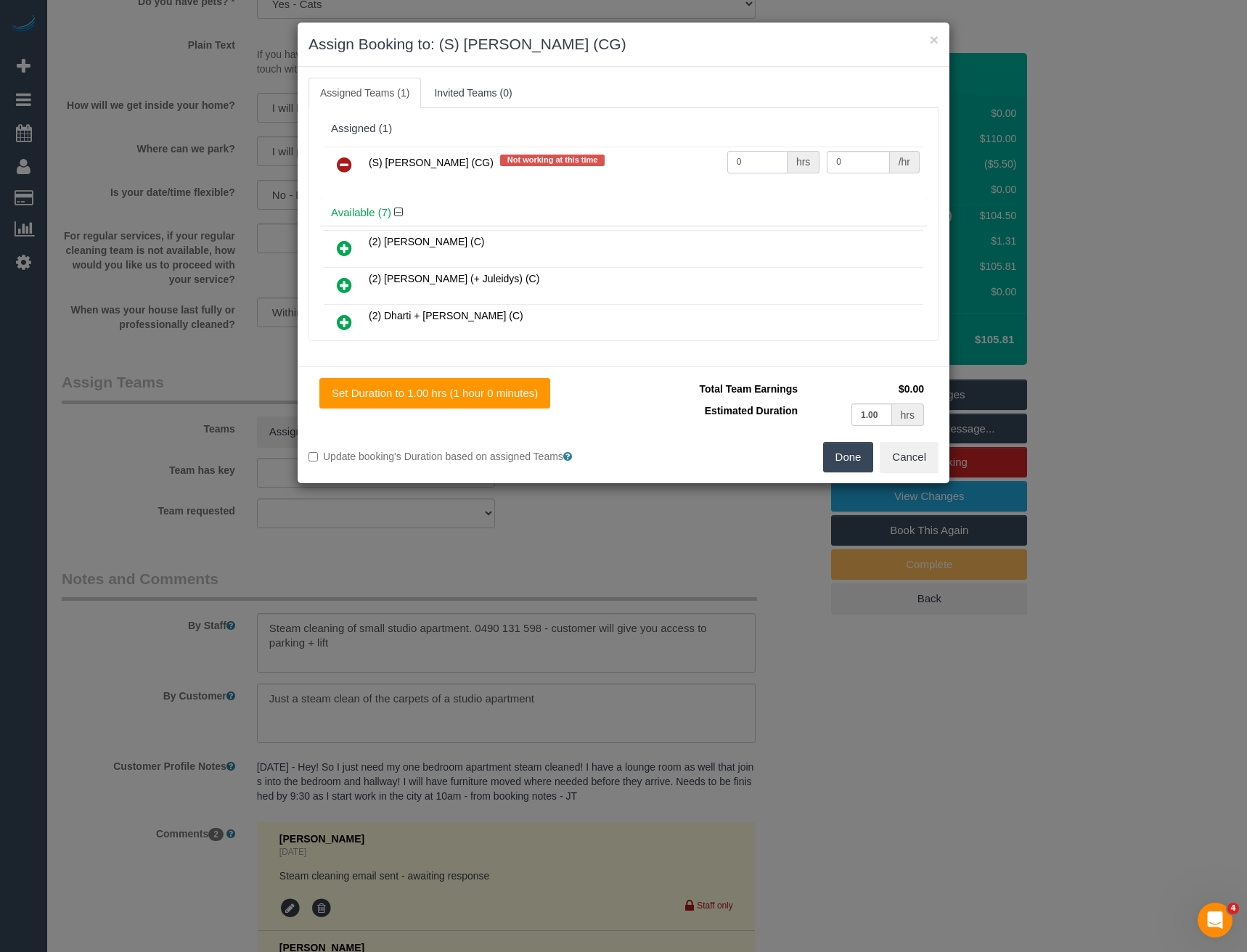
drag, startPoint x: 755, startPoint y: 157, endPoint x: 614, endPoint y: 168, distance: 141.4
click at [627, 170] on tr "(S) Mark Yenimireddy (CG) Not working at this time 0 hrs 0 /hr" at bounding box center [624, 165] width 600 height 37
type input "1"
type input "70"
click at [847, 457] on button "Done" at bounding box center [849, 457] width 51 height 31
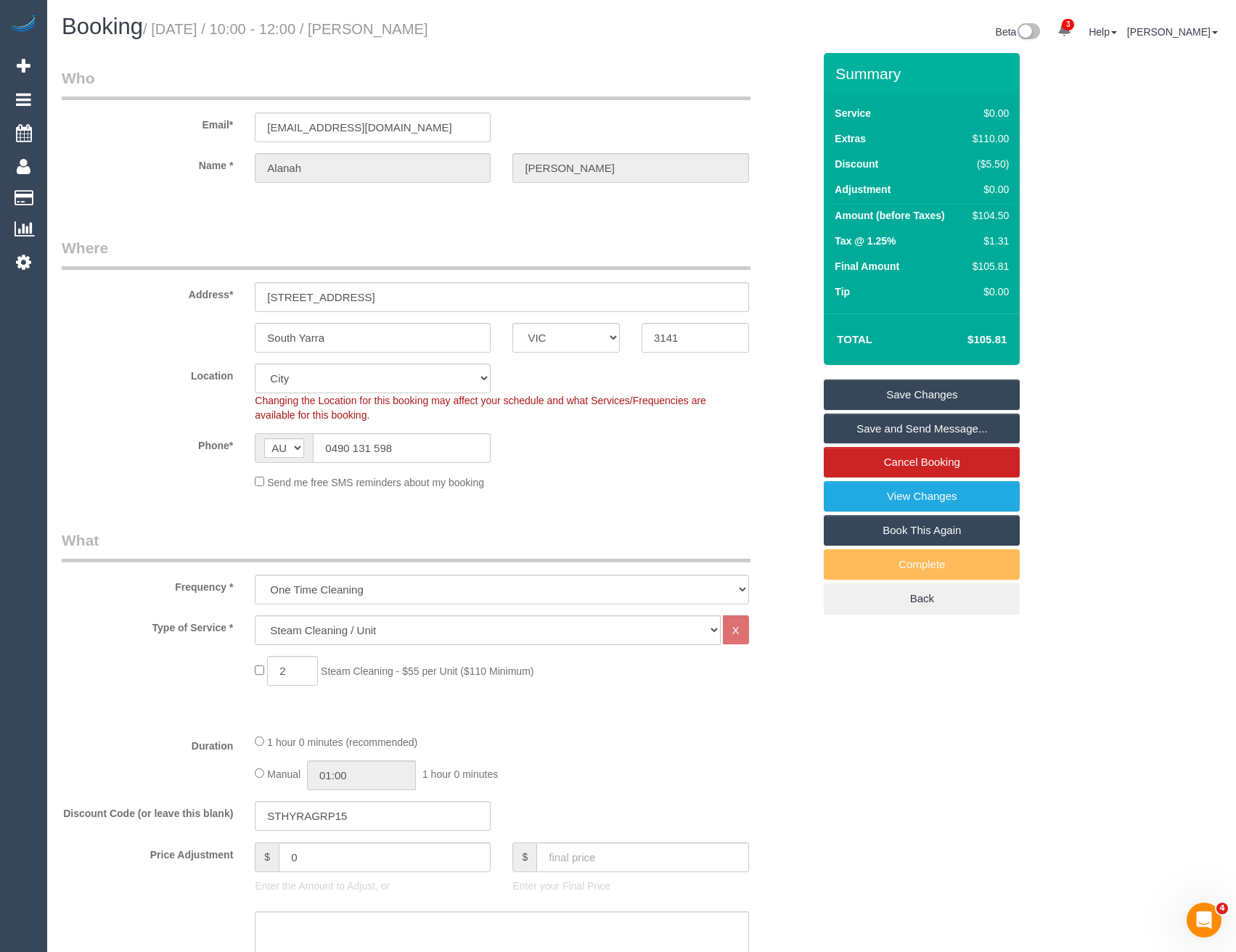
click at [910, 423] on link "Save and Send Message..." at bounding box center [922, 429] width 196 height 31
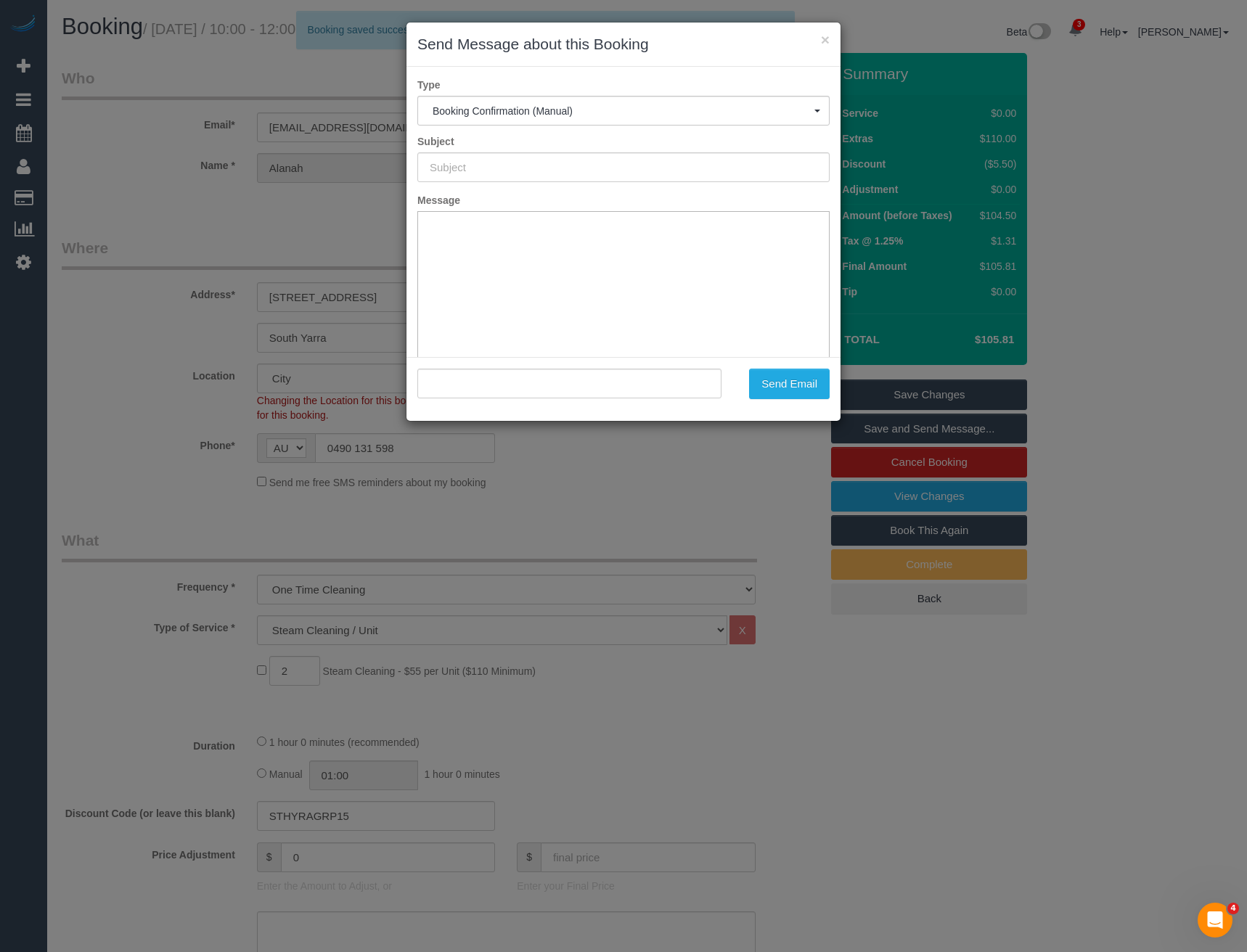
type input "Booking Confirmed"
type input ""Alanah Shankland" <alanahrose08@bigpond.com>"
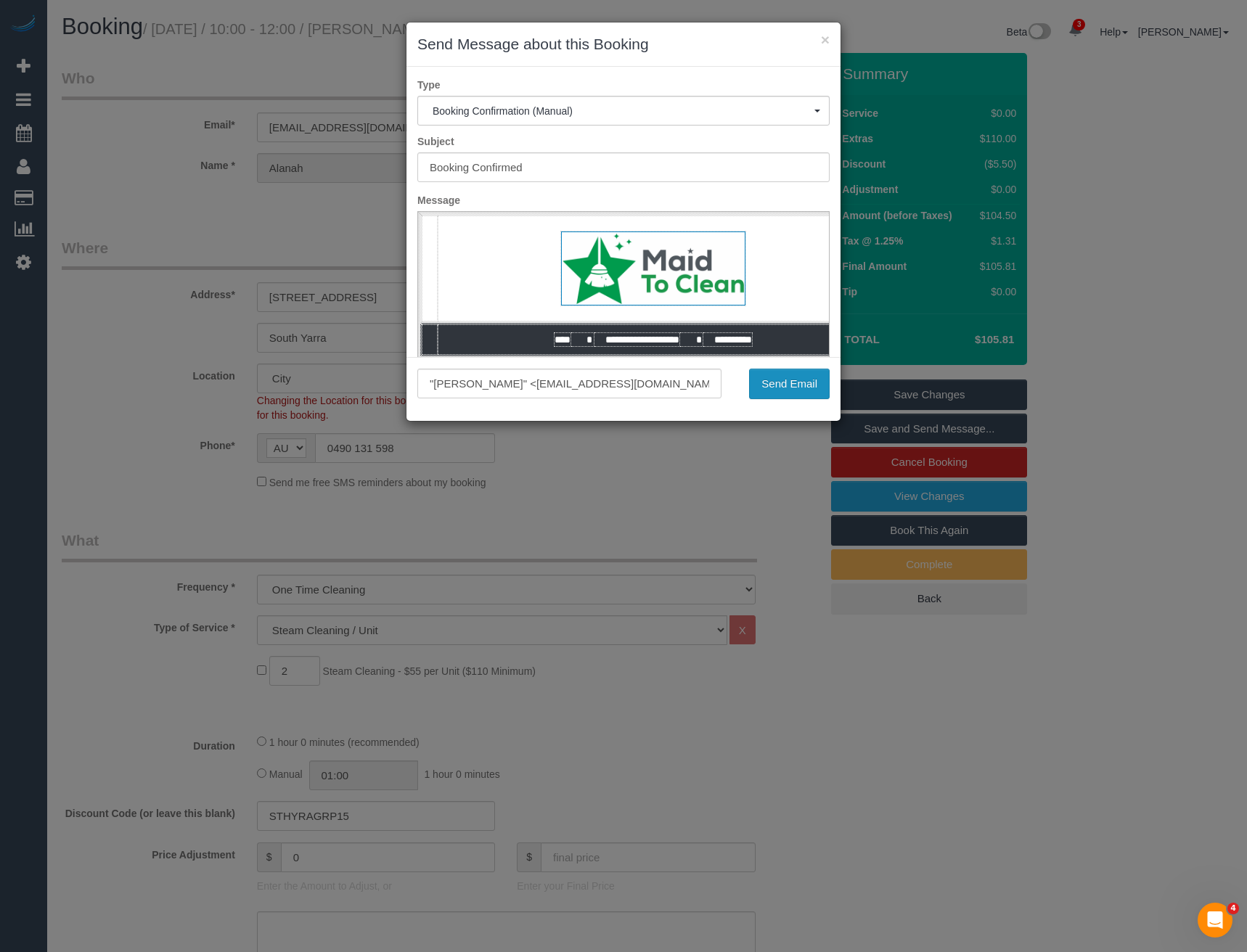
click at [787, 376] on button "Send Email" at bounding box center [789, 384] width 80 height 31
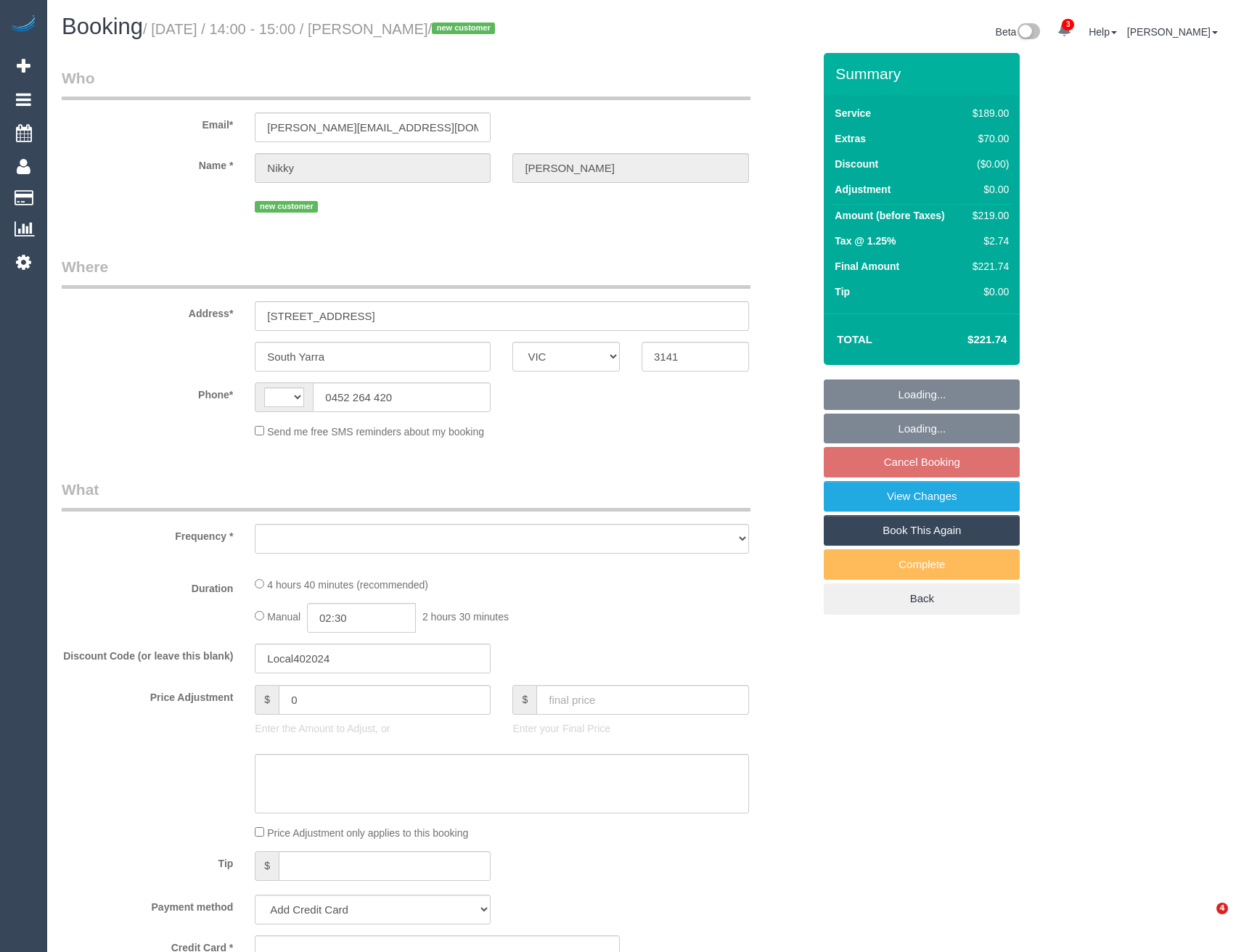
select select "VIC"
select select "string:AU"
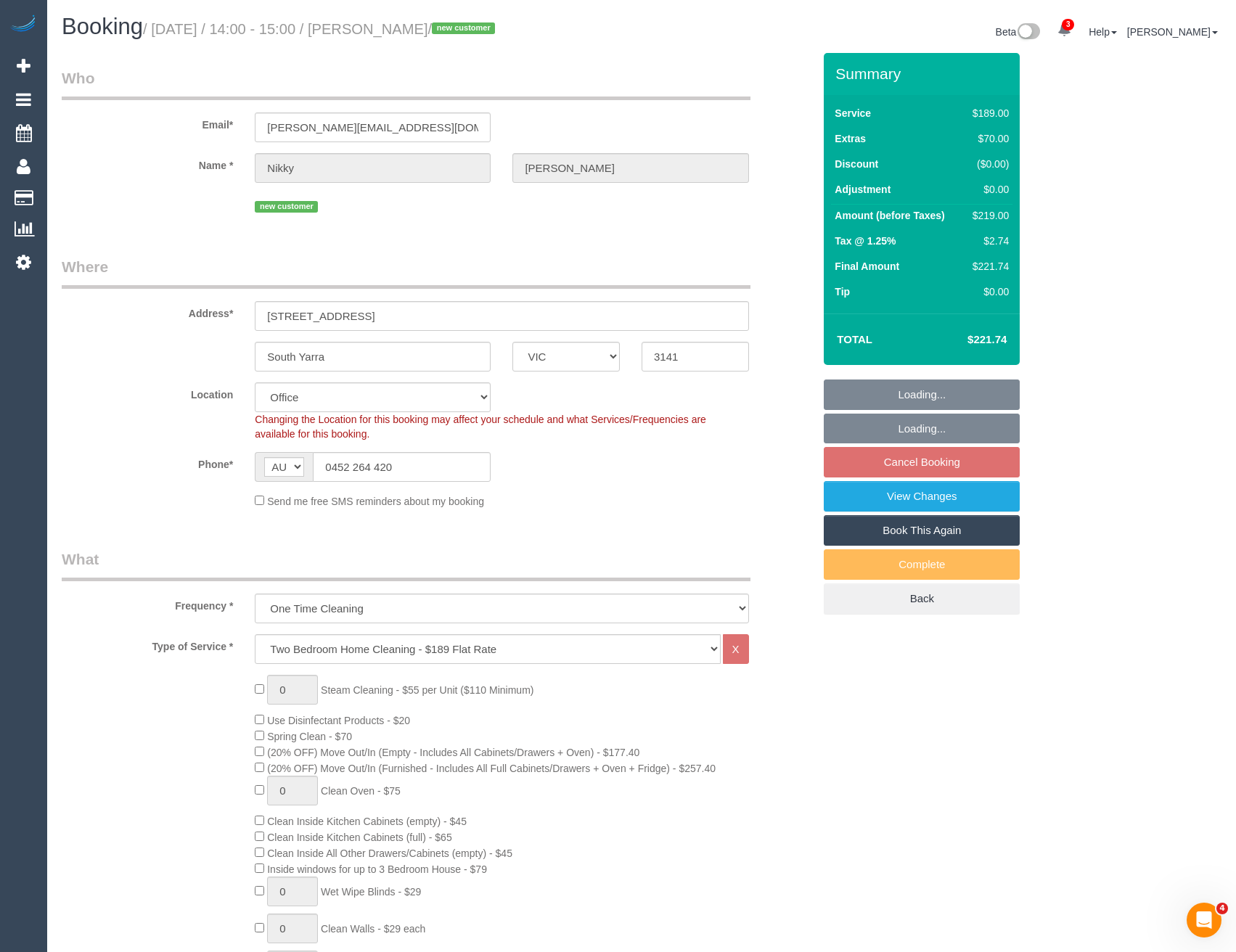
select select "object:738"
select select "string:stripe-pm_1S263z2GScqysDRV6gHCxx74"
select select "number:27"
select select "number:14"
select select "number:19"
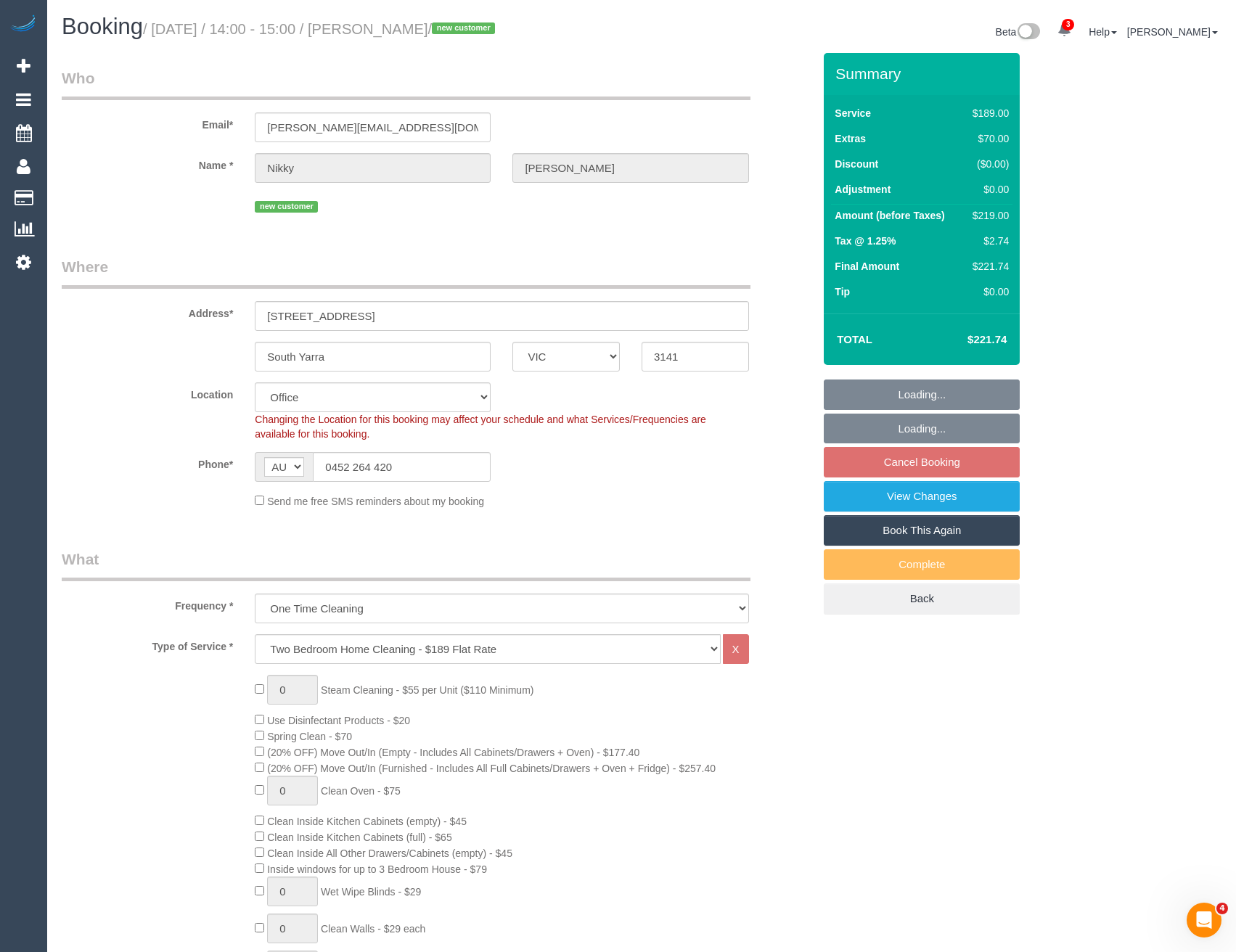
select select "number:22"
select select "number:12"
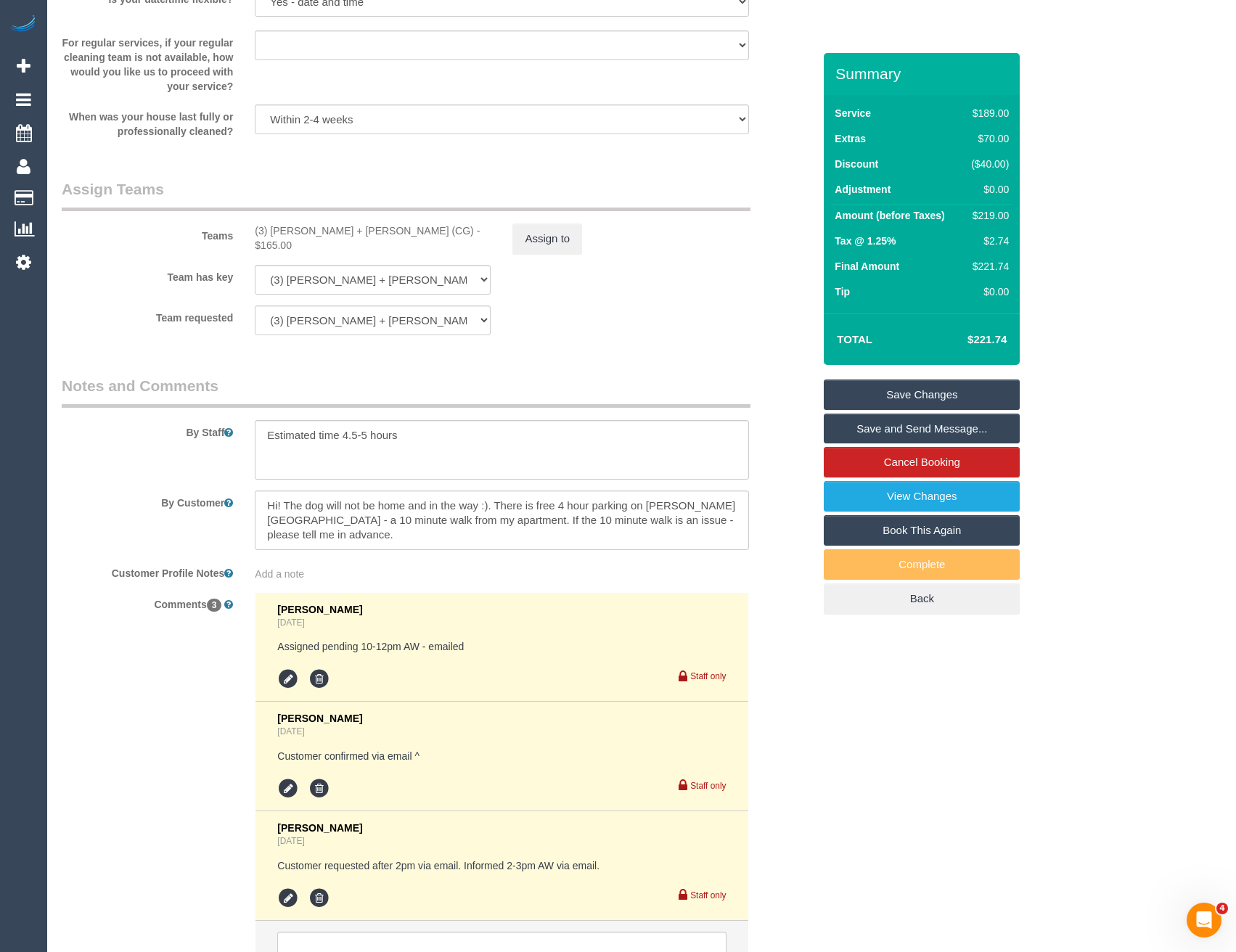
scroll to position [2262, 0]
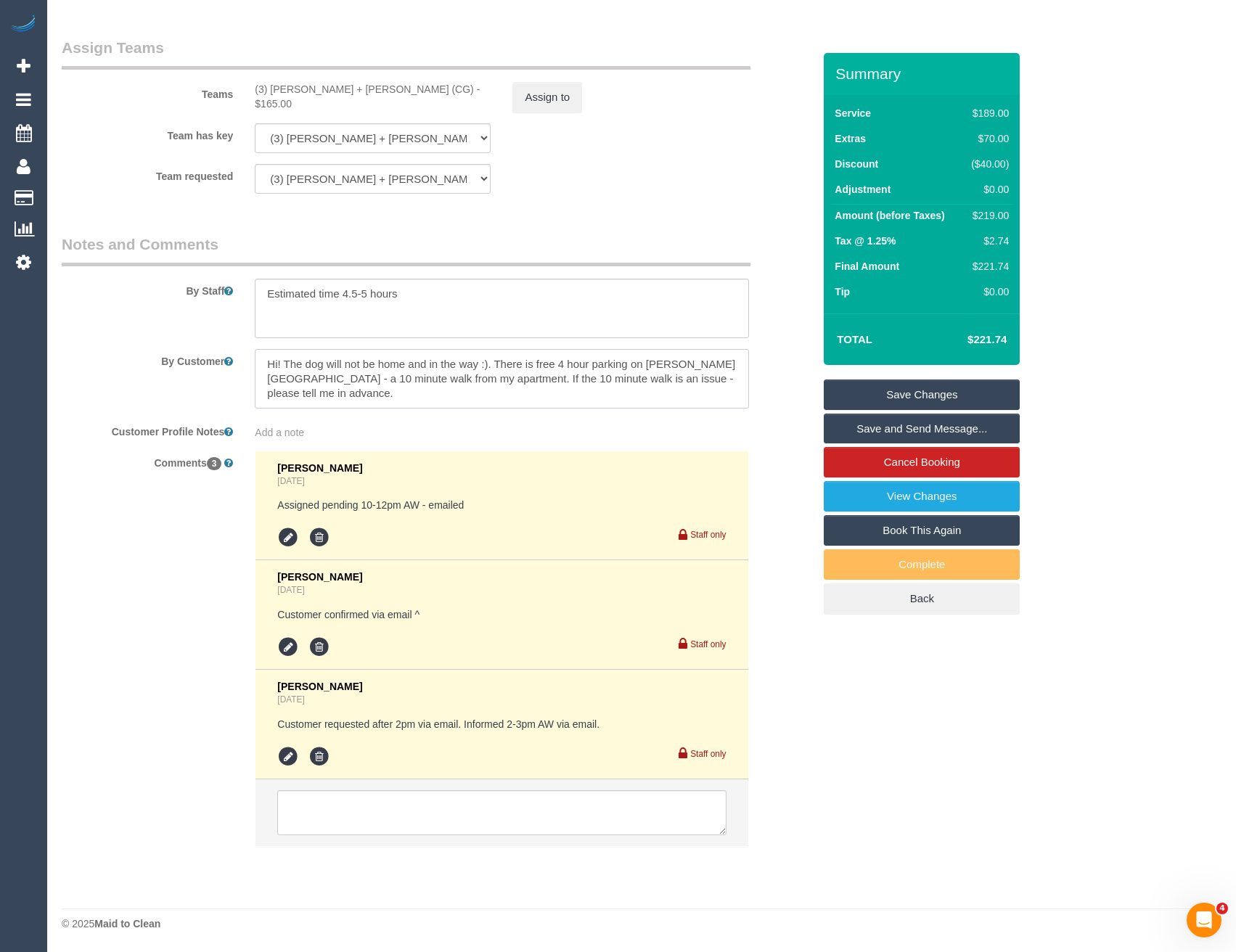
drag, startPoint x: 723, startPoint y: 383, endPoint x: 490, endPoint y: 357, distance: 234.4
click at [490, 357] on textarea at bounding box center [501, 378] width 494 height 59
type textarea "Hi! The dog will not be home and in the way :)."
click at [431, 301] on textarea at bounding box center [501, 308] width 494 height 59
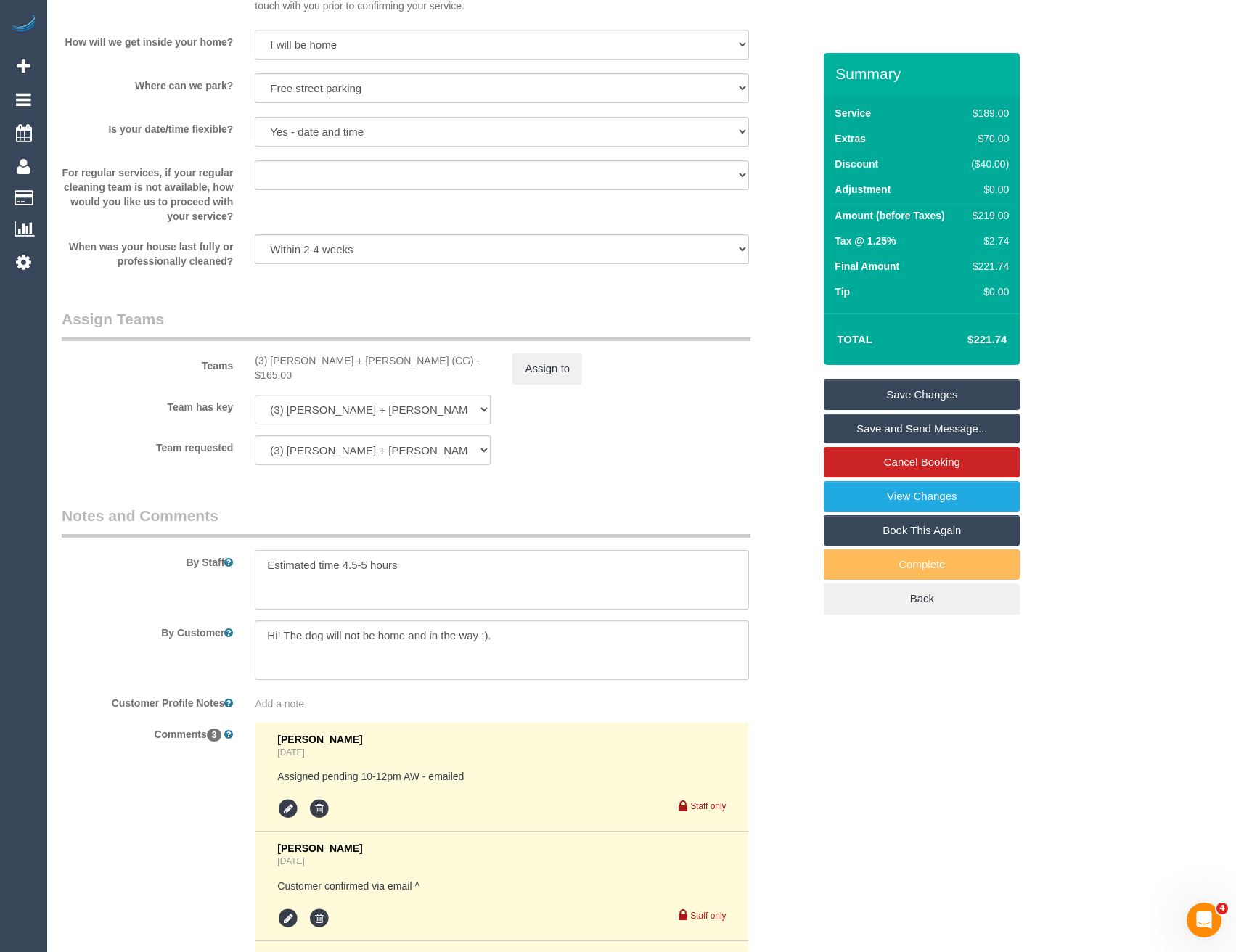
scroll to position [2177, 0]
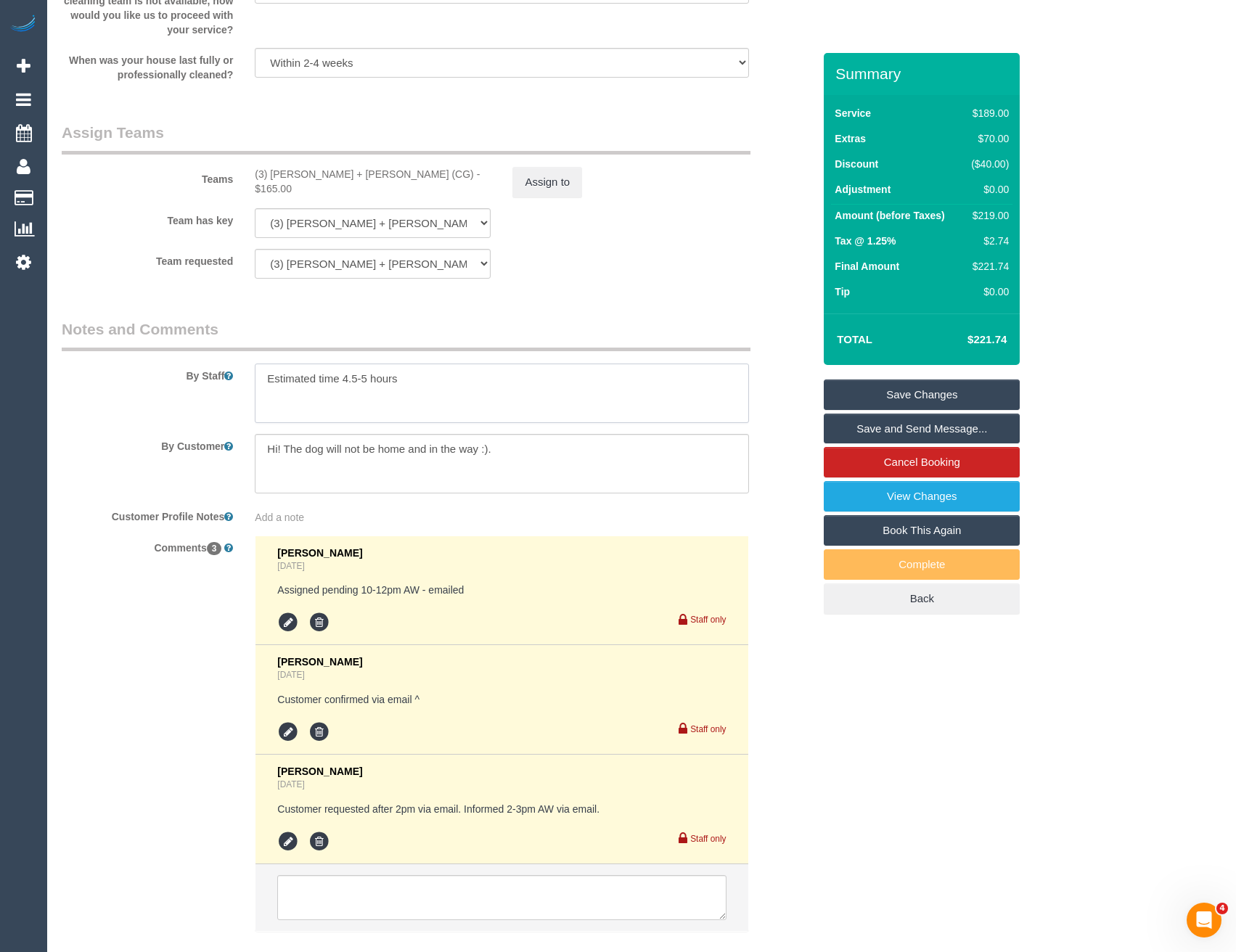
click at [430, 391] on textarea at bounding box center [501, 393] width 494 height 59
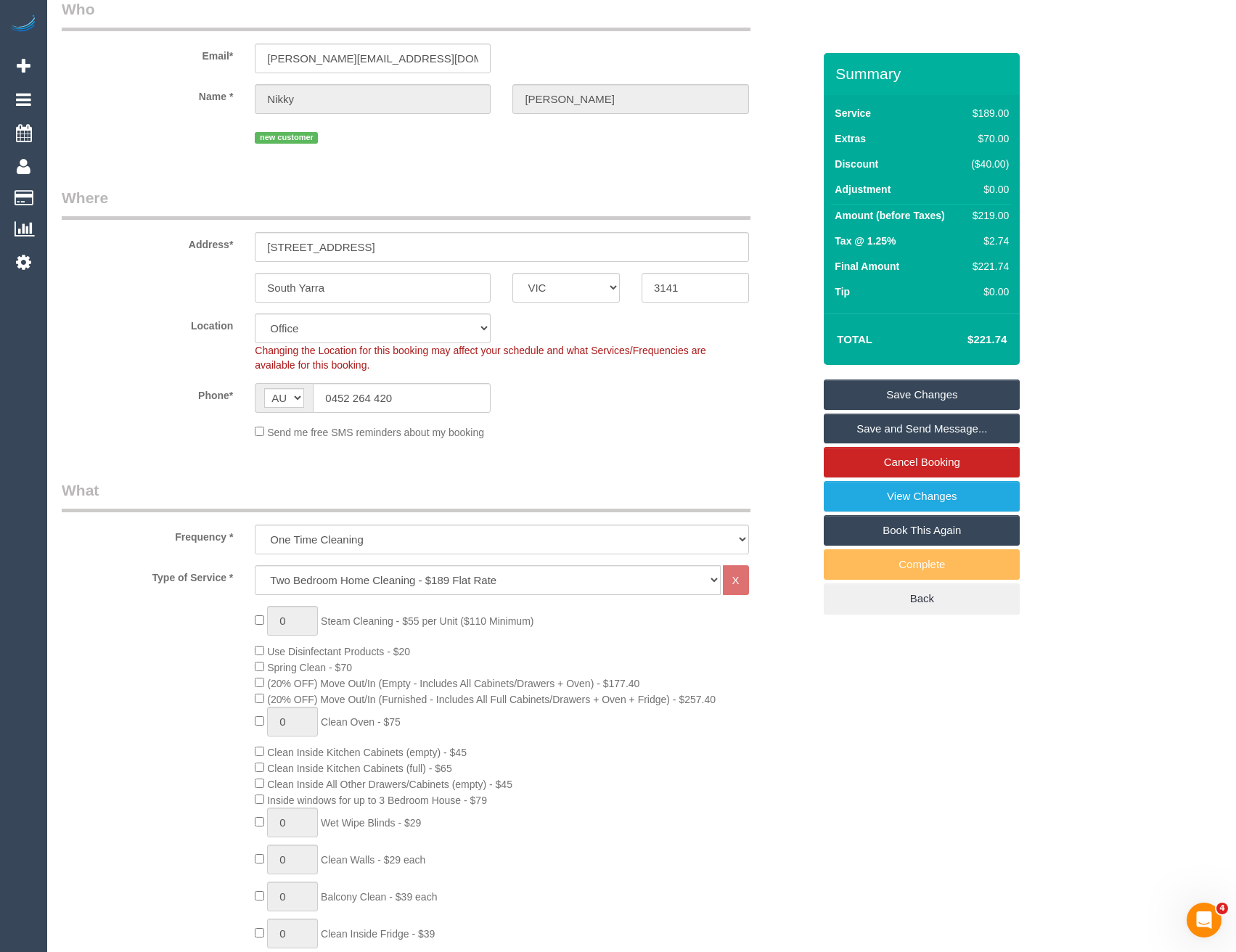
scroll to position [0, 0]
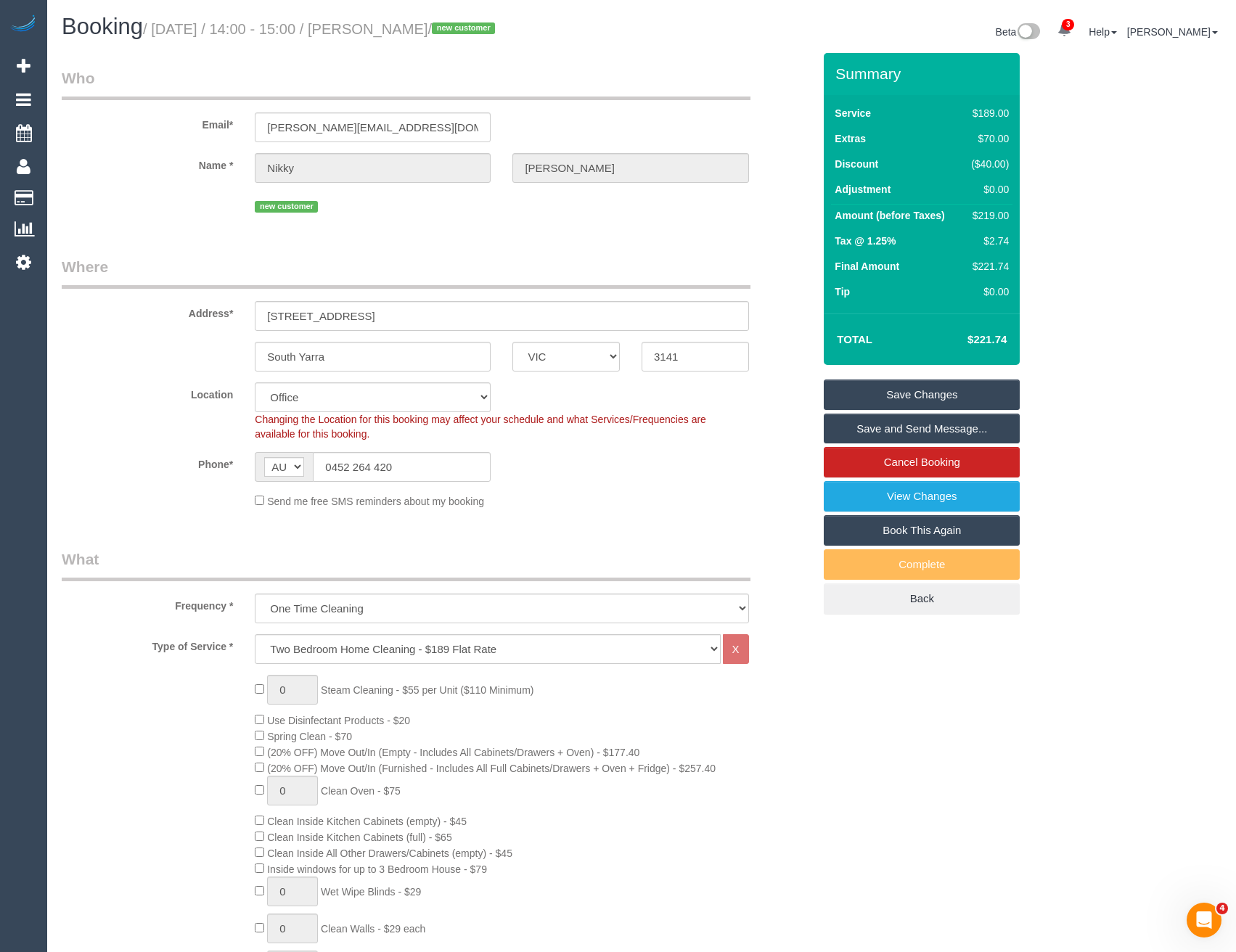
type textarea "Estimated time 4.5-5 hours Customer has parking for you. Please meet customer o…"
click at [921, 402] on link "Save Changes" at bounding box center [922, 395] width 196 height 31
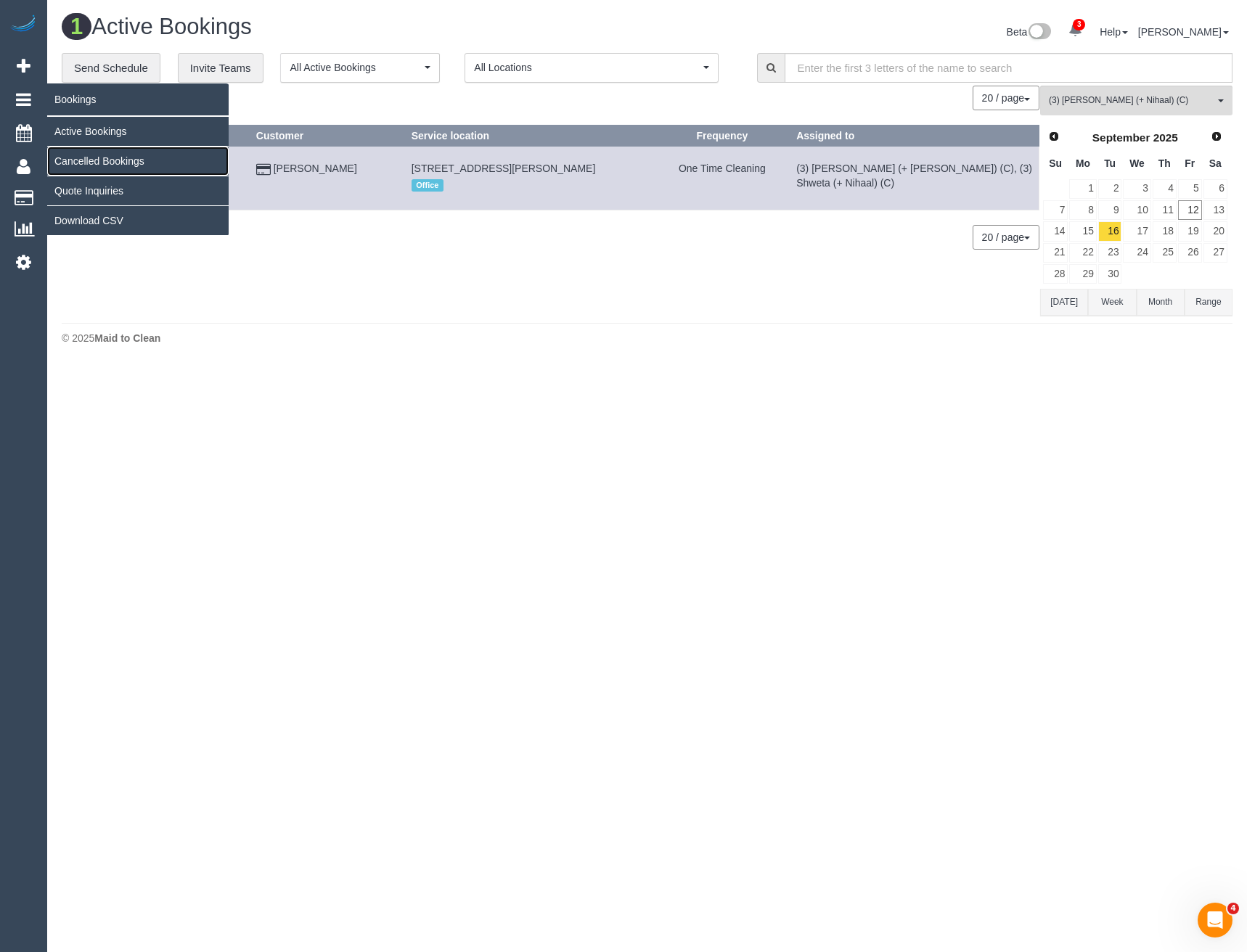
click at [69, 161] on link "Cancelled Bookings" at bounding box center [137, 161] width 181 height 29
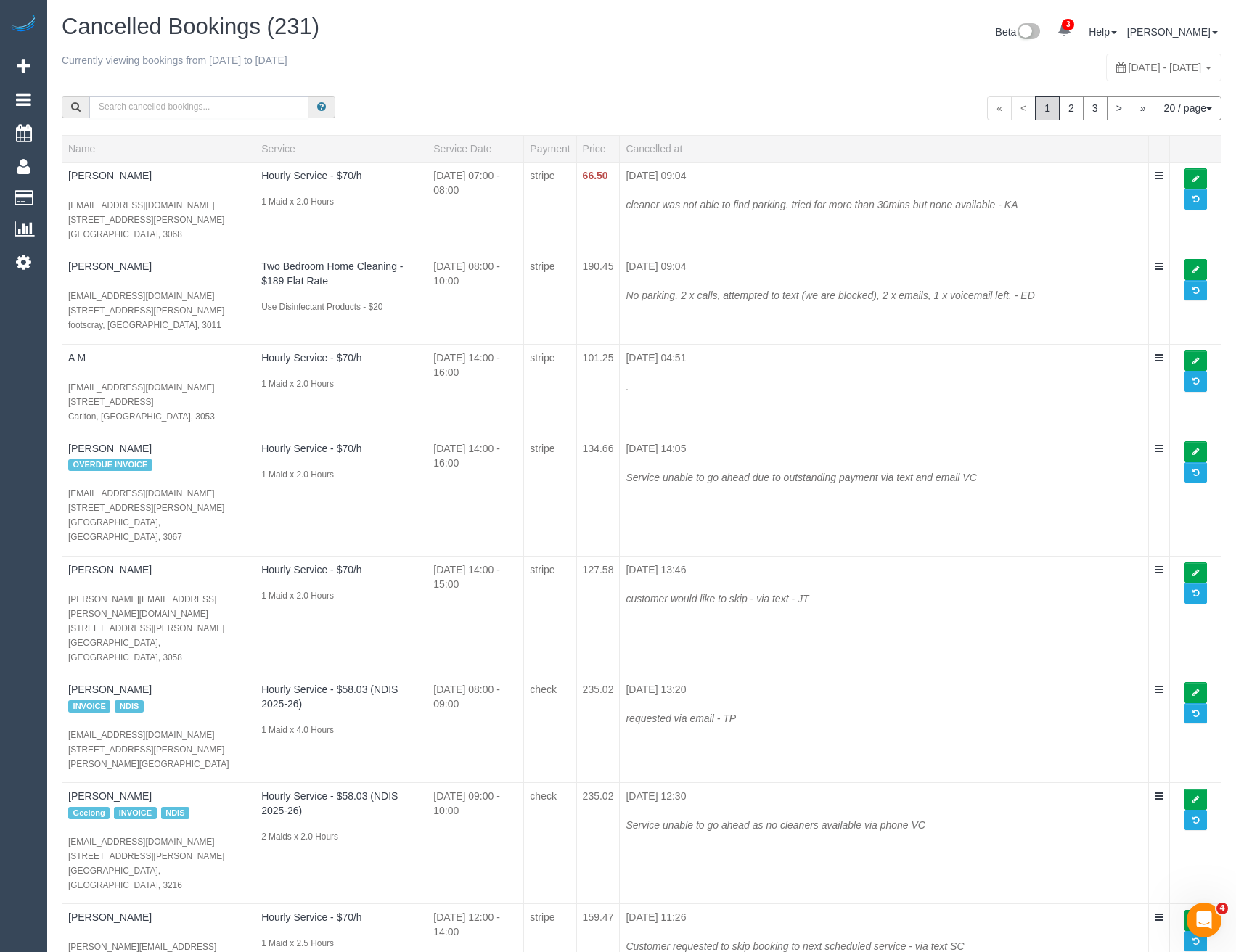
click at [255, 111] on input "text" at bounding box center [199, 106] width 219 height 22
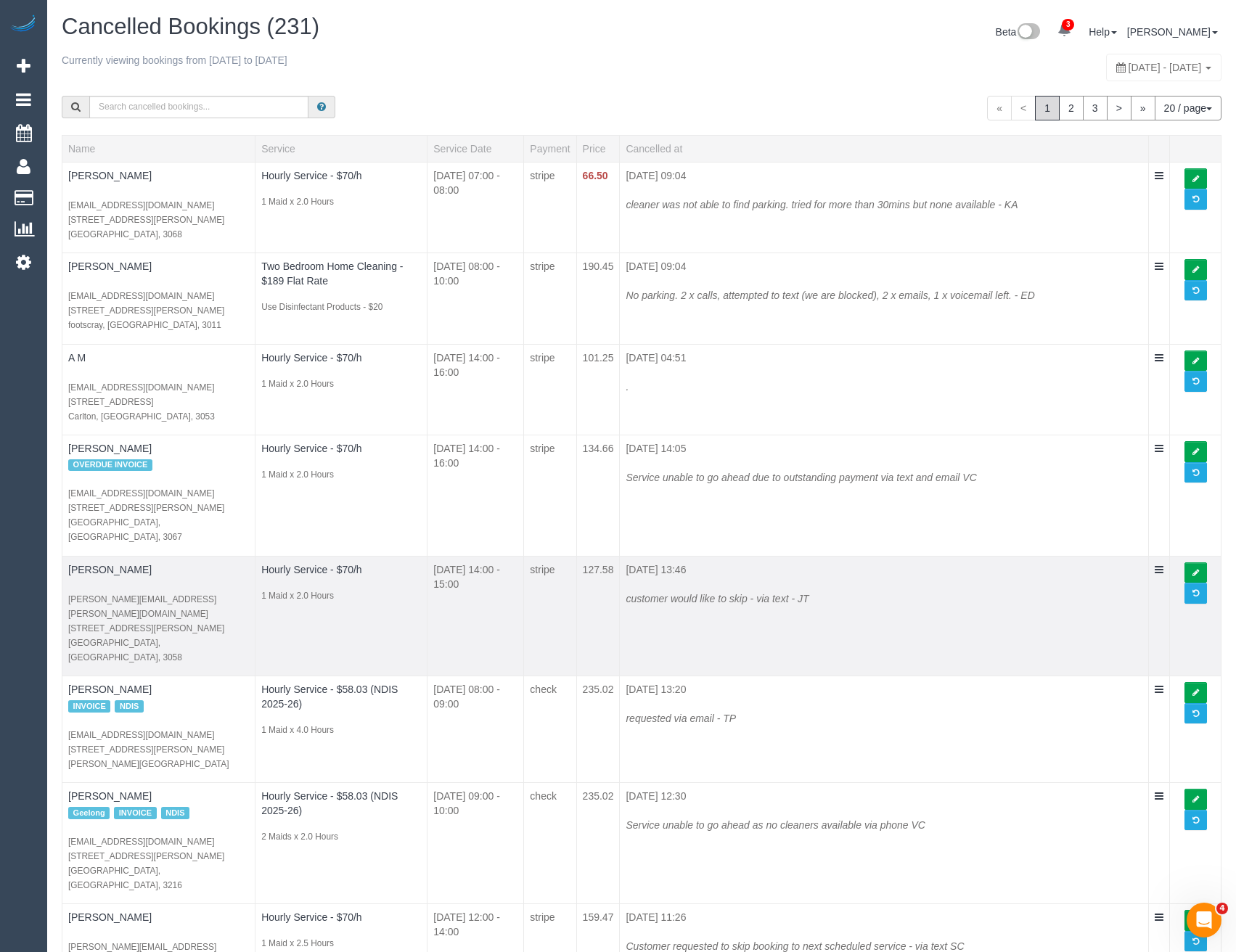
click at [181, 596] on p "shea.godsil@gmail.com 34 Jamieson Street Coburg, VIC, 3058" at bounding box center [158, 628] width 181 height 73
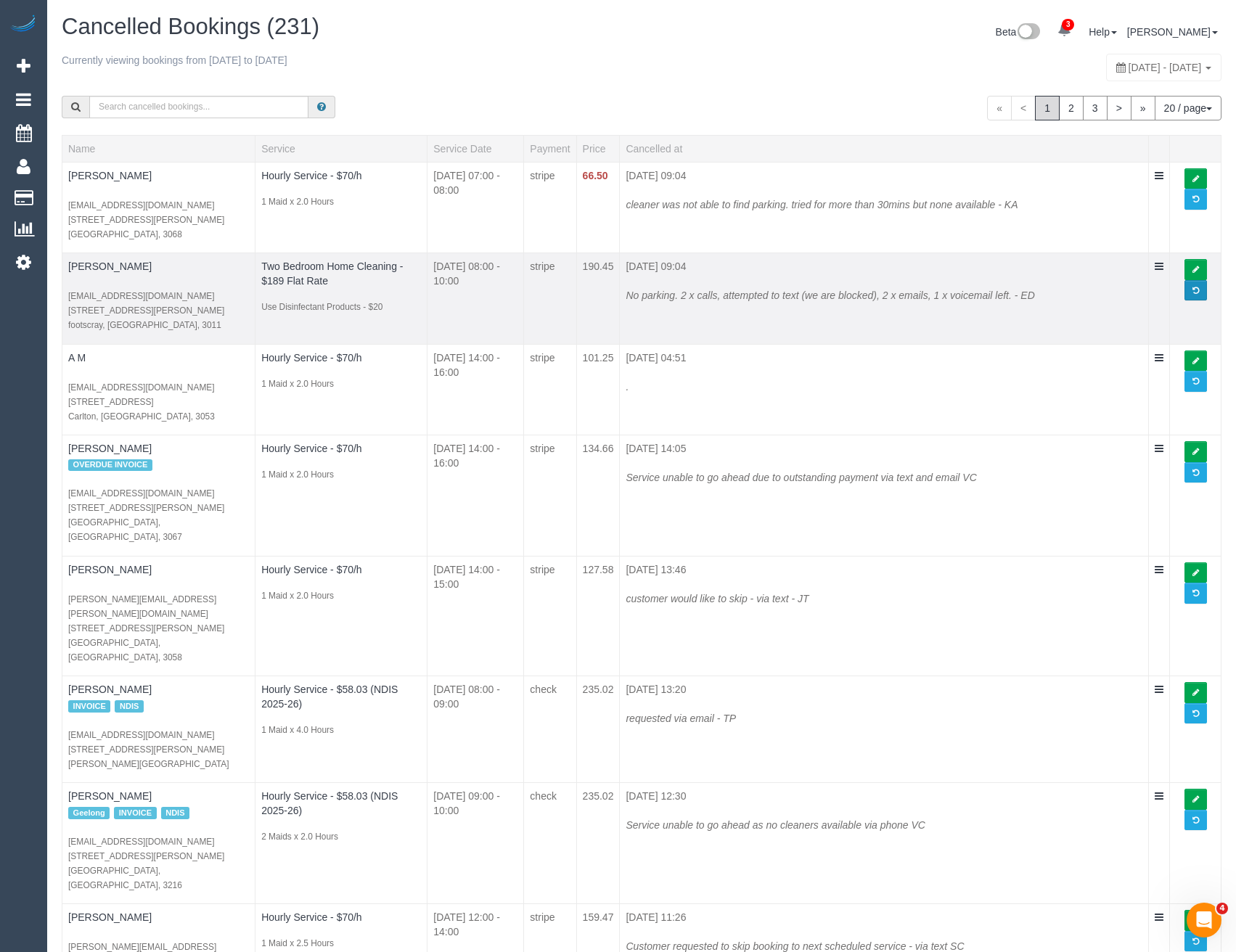
click at [1195, 291] on span at bounding box center [1195, 291] width 6 height 8
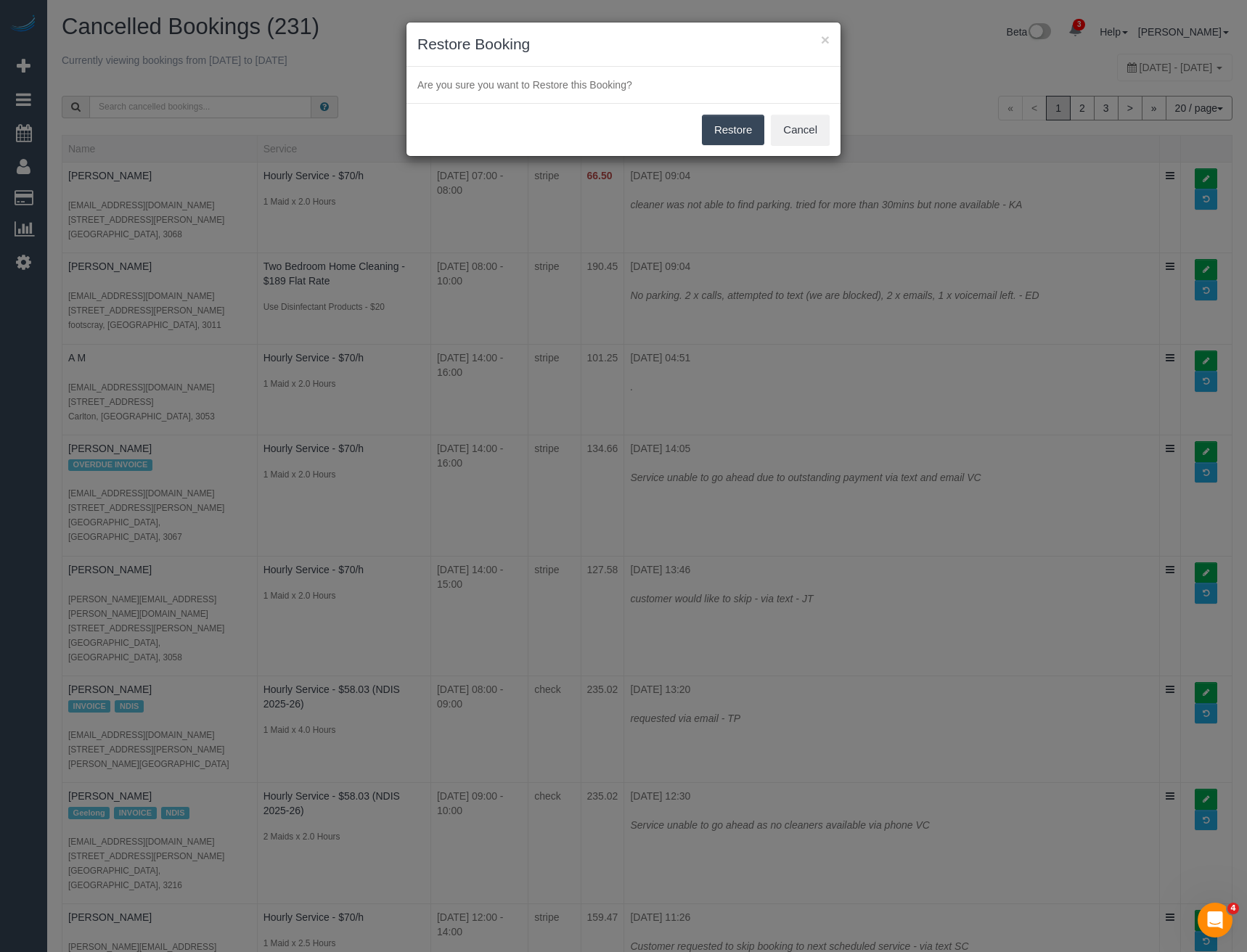
click at [728, 129] on button "Restore" at bounding box center [734, 130] width 63 height 31
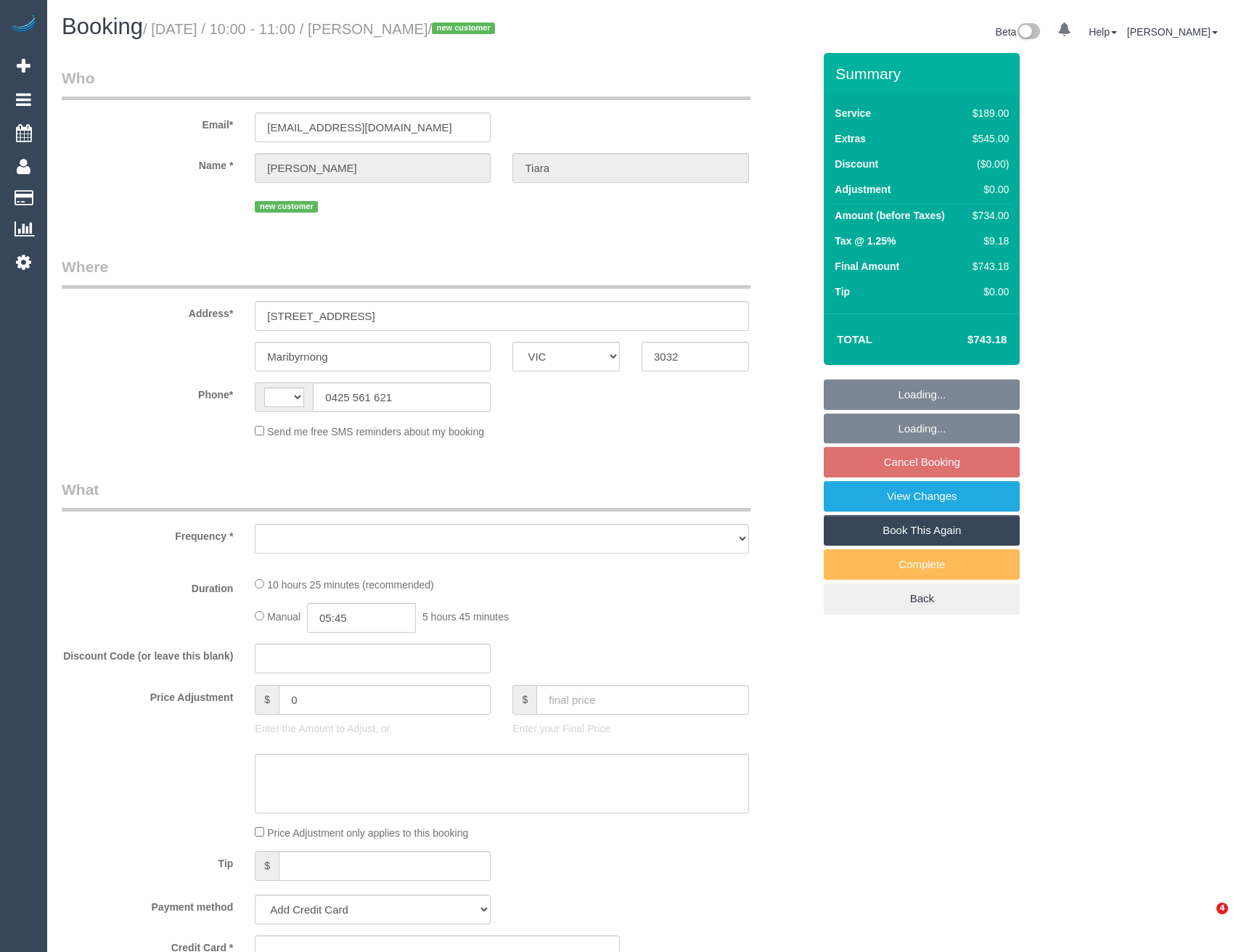
select select "VIC"
select select "string:AU"
select select "object:614"
select select "string:stripe-pm_1S5zmc2GScqysDRVyz7m8t0B"
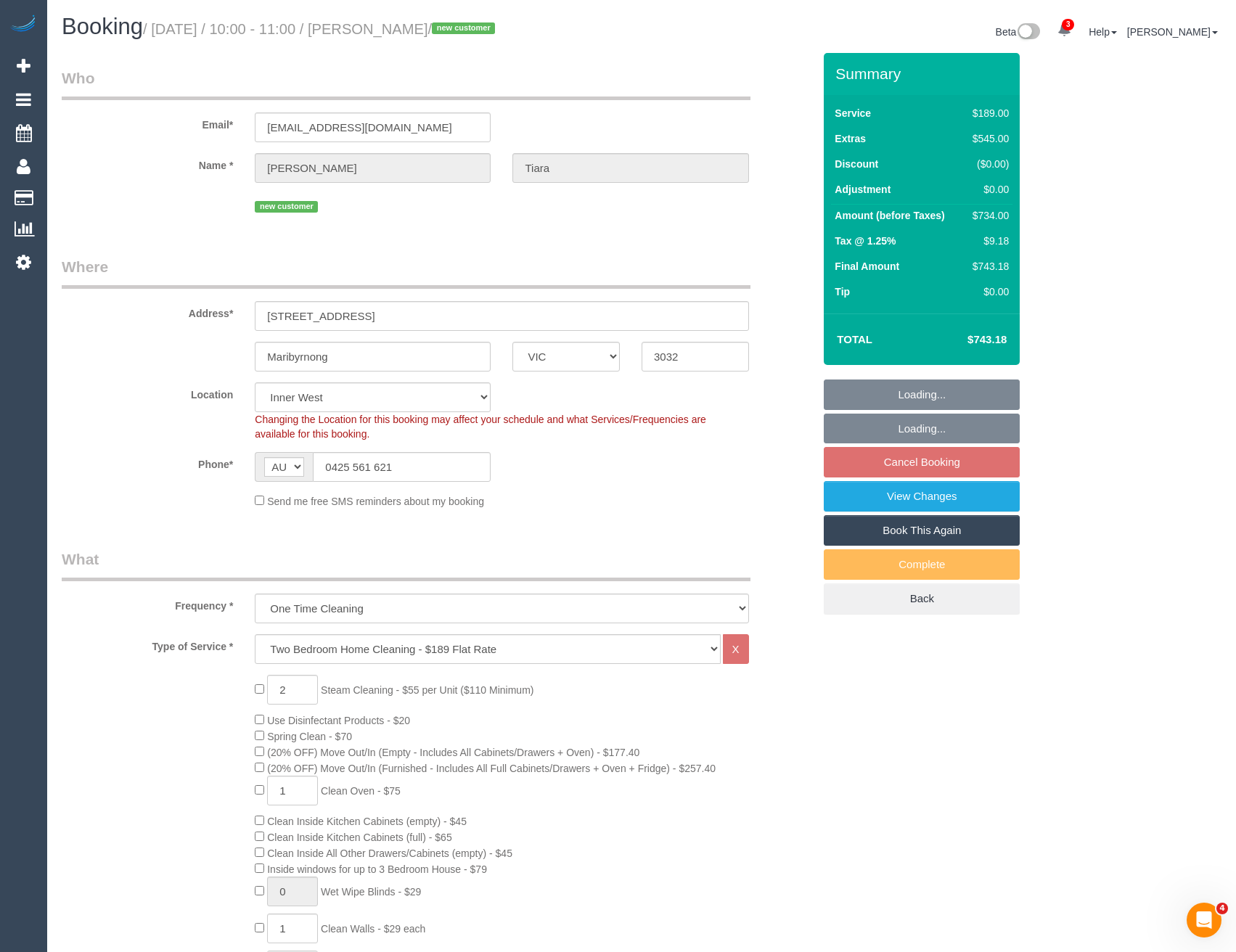
select select "number:28"
select select "number:14"
select select "number:19"
select select "number:24"
select select "number:26"
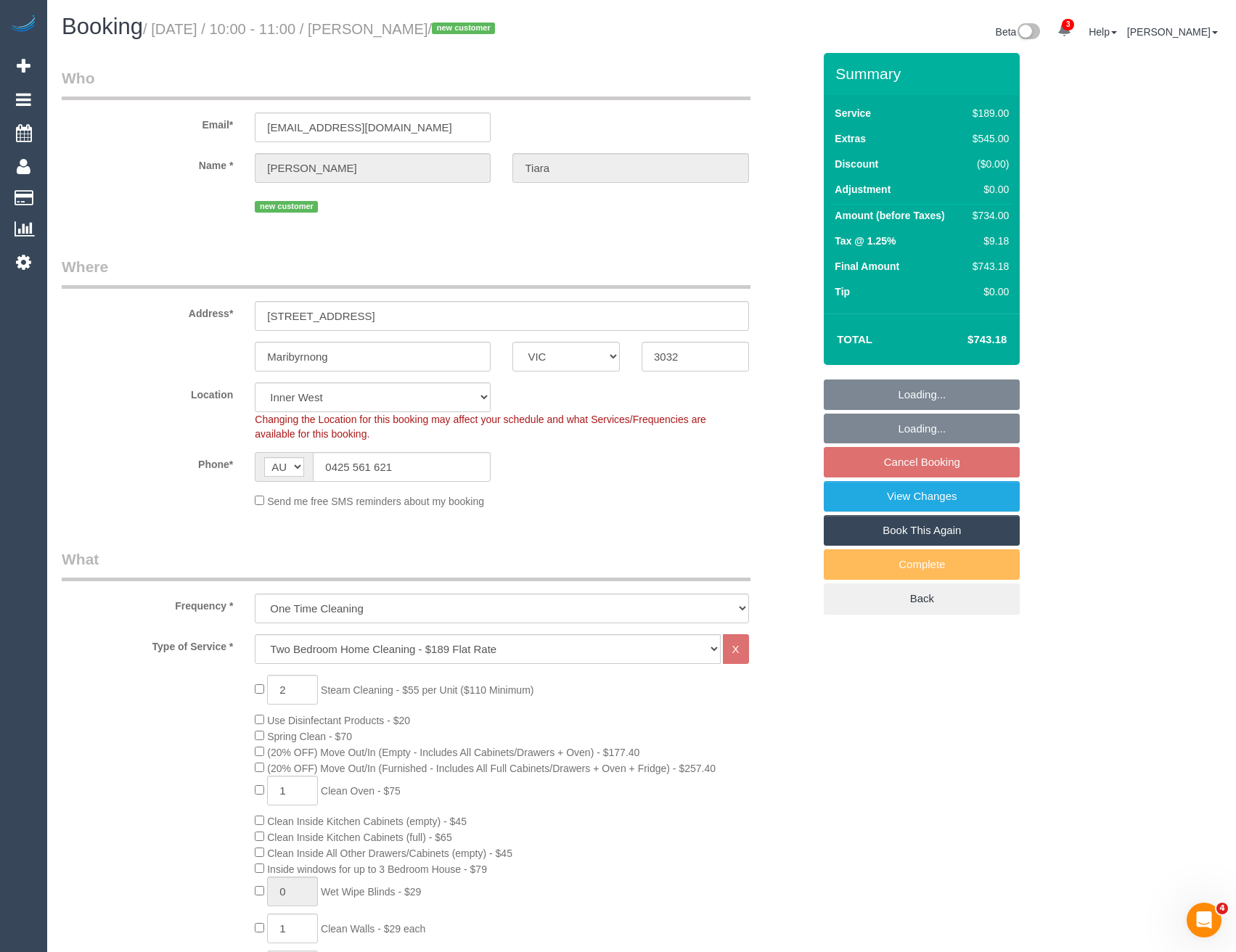
select select "object:1555"
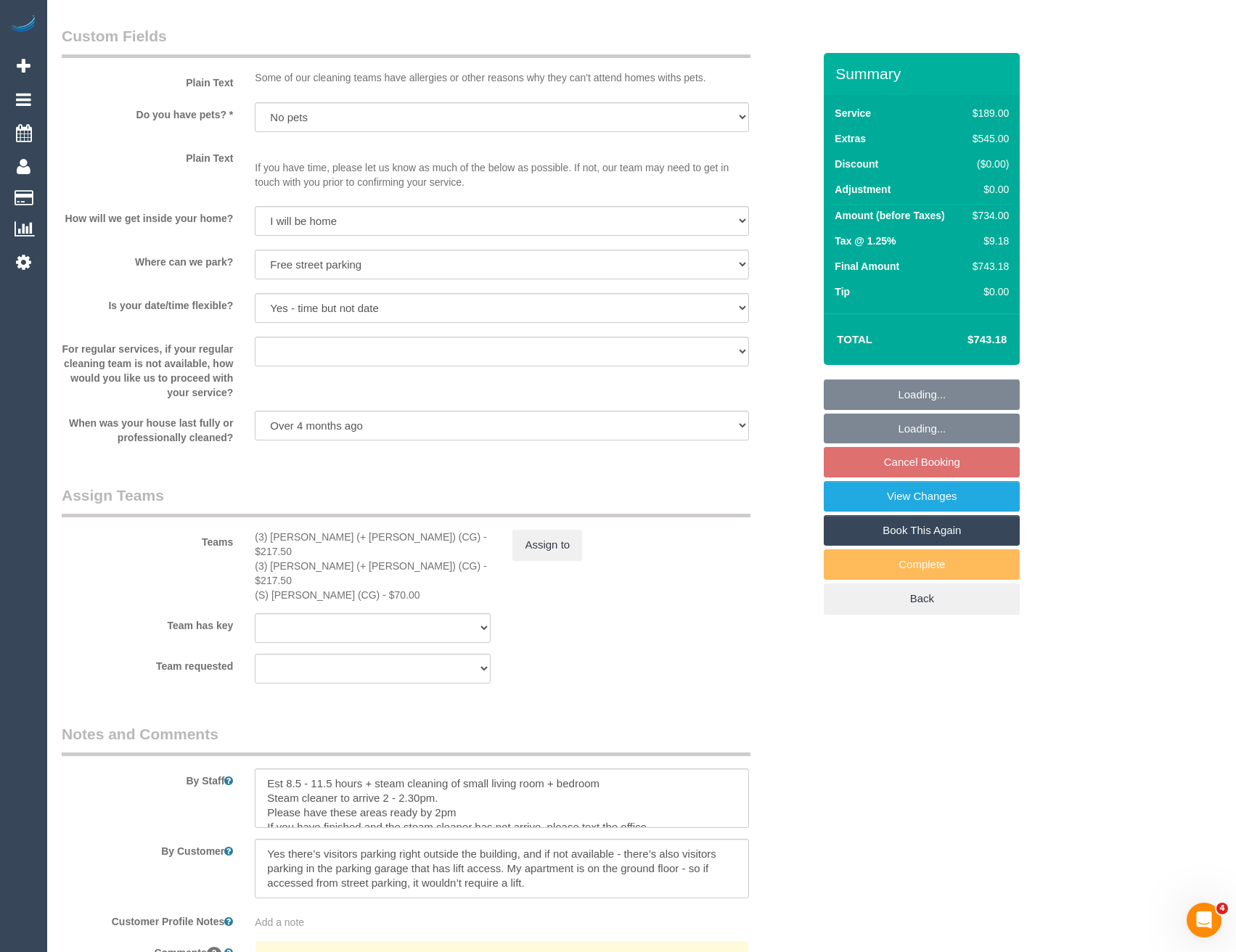
scroll to position [2245, 0]
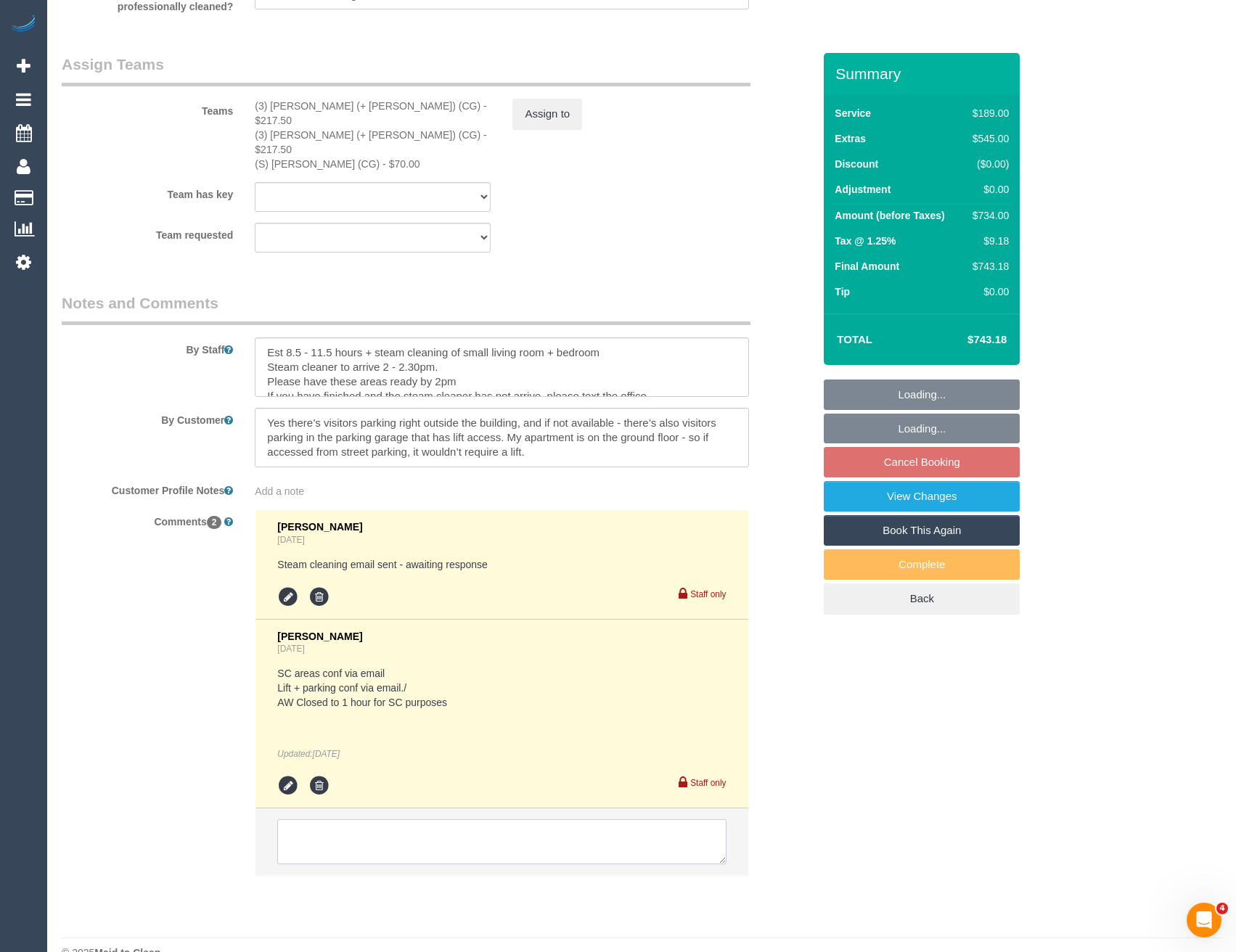
click at [386, 825] on textarea at bounding box center [501, 842] width 448 height 45
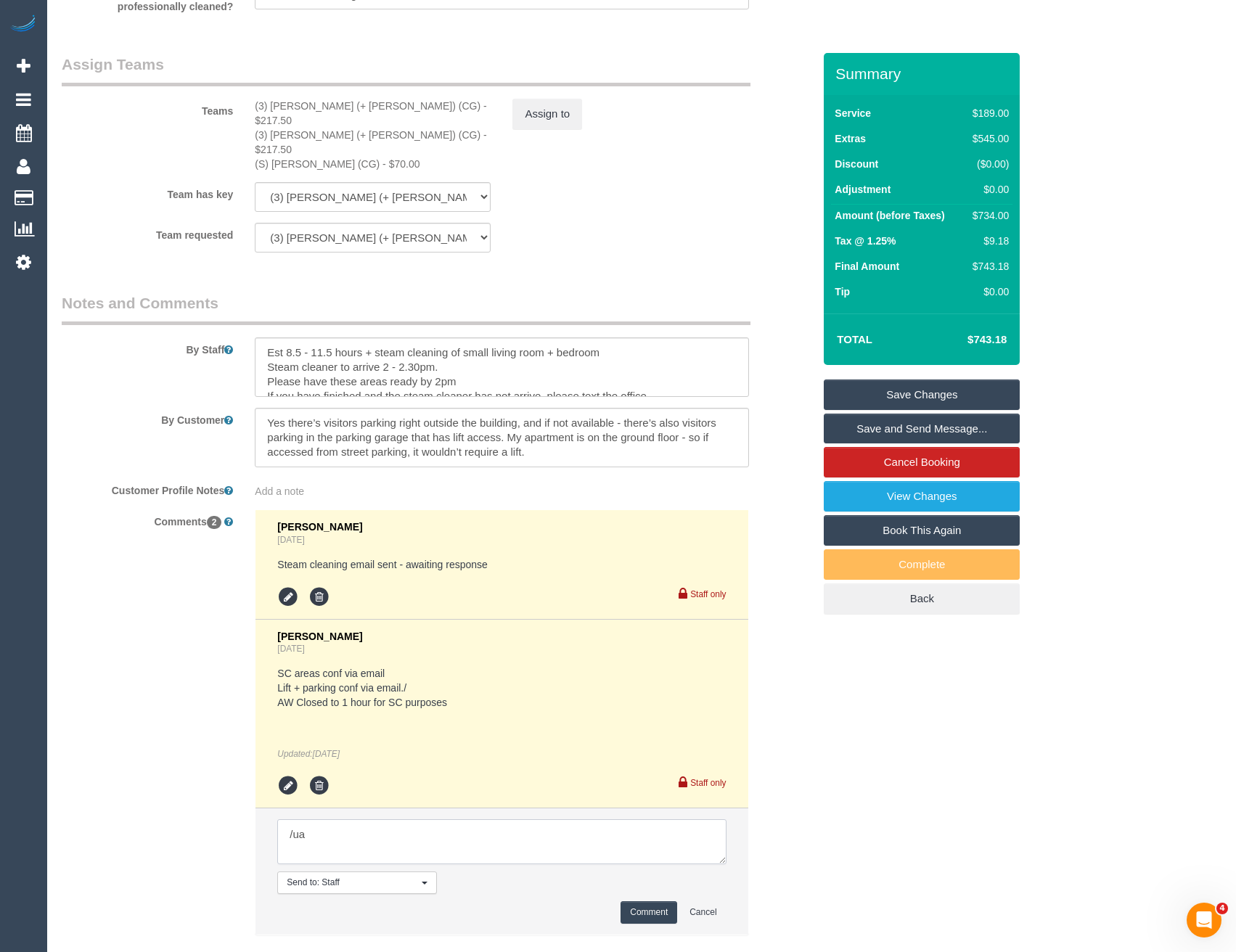
type textarea "Cleaner(s) Unassigned: Reason Unassigned: One Off/Ongoing: Flexibility: Close a…"
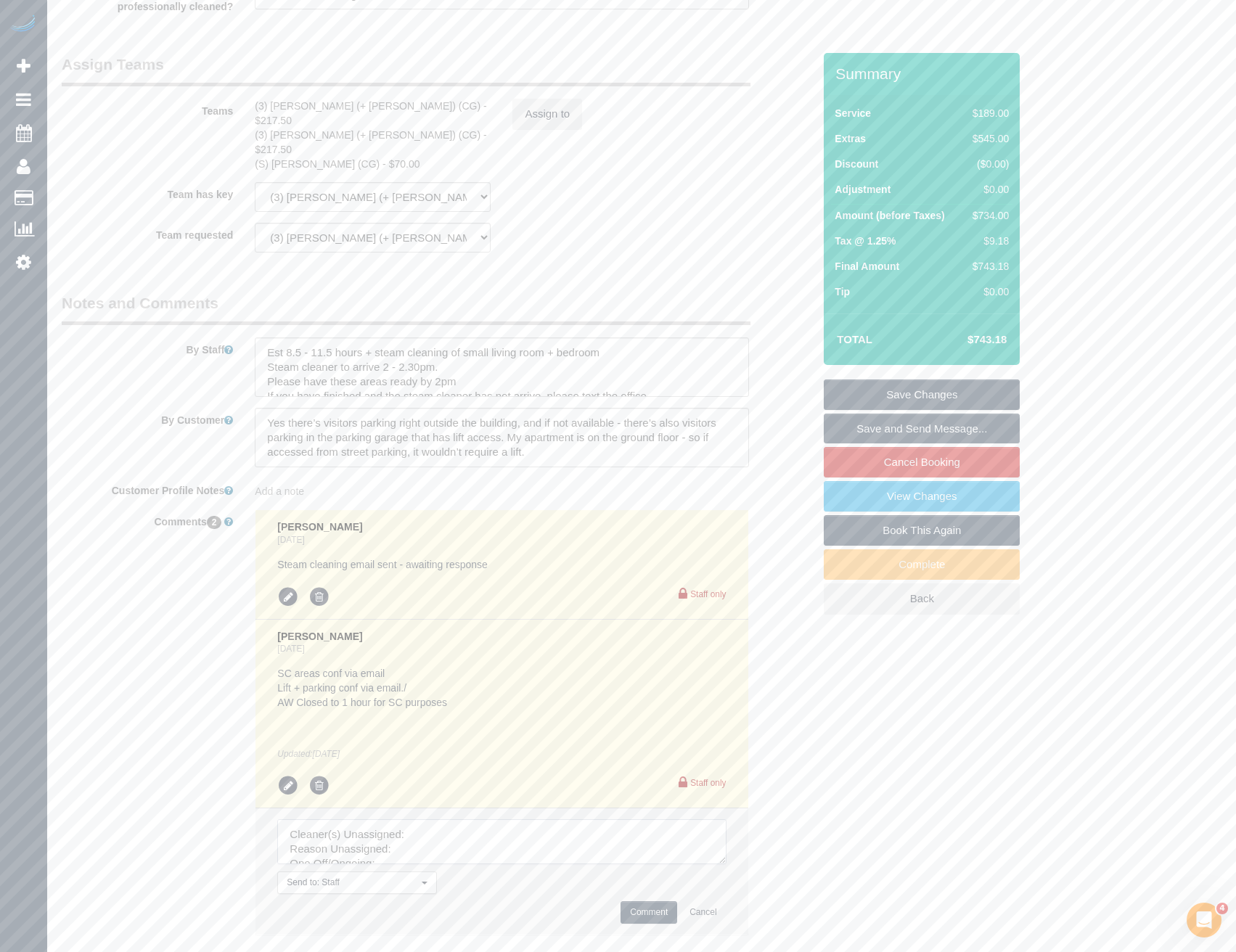
scroll to position [87, 0]
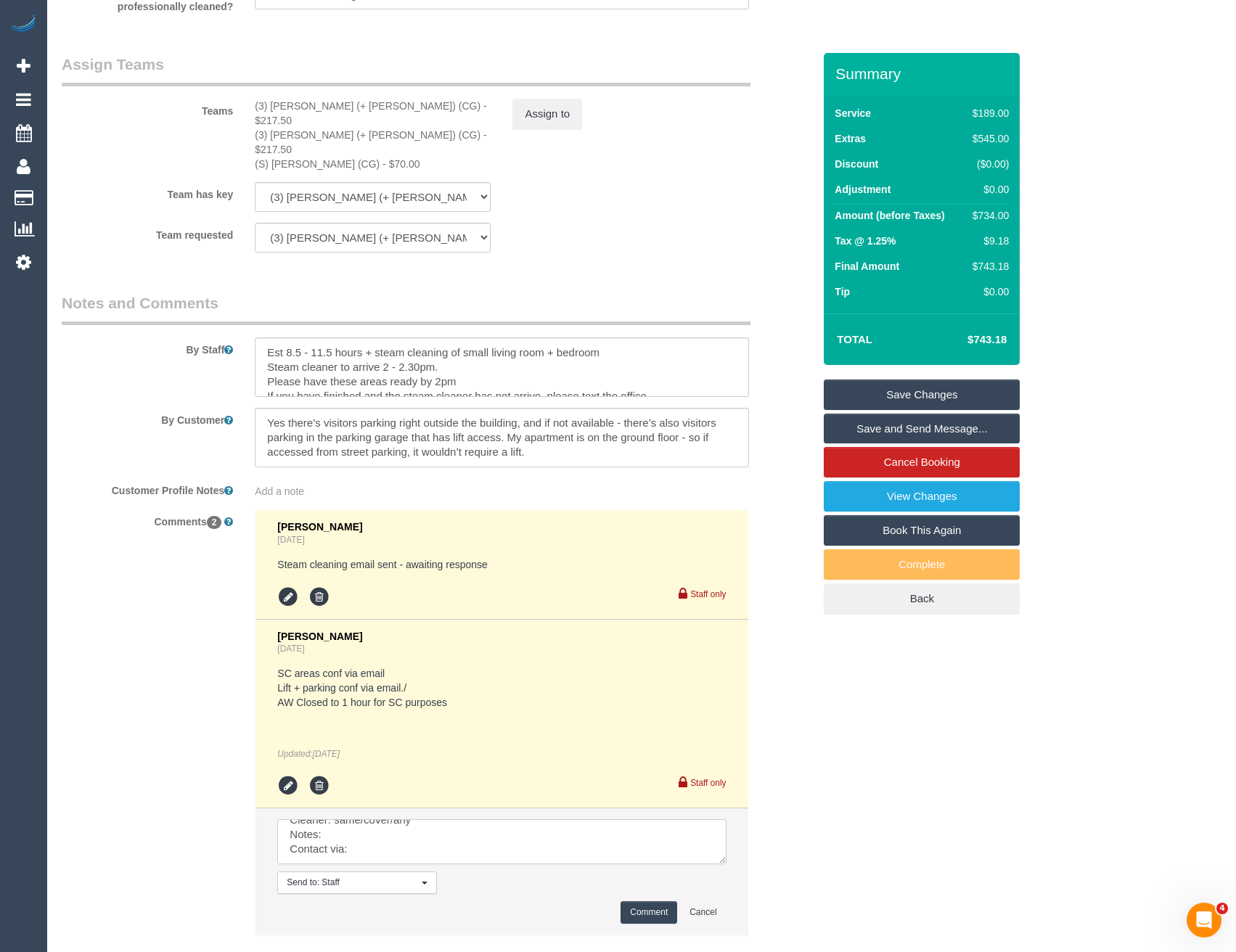
click at [721, 835] on textarea at bounding box center [501, 842] width 448 height 45
click at [474, 819] on textarea at bounding box center [501, 842] width 448 height 45
type textarea "UA Amninder + Sohail + Mark Cust requested to move to Tues 16/9 Conf 8 - 10 AW …"
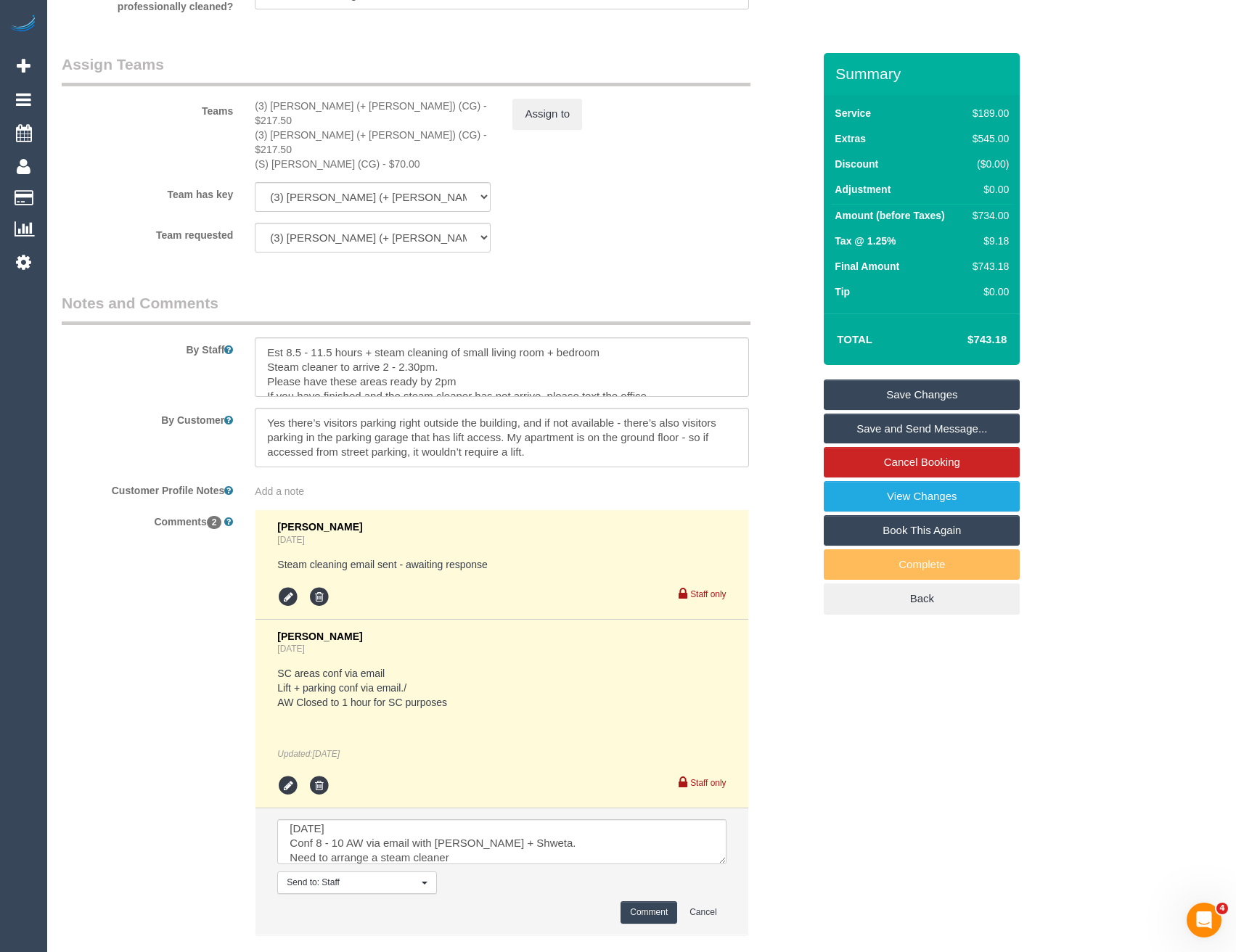
click at [650, 901] on button "Comment" at bounding box center [648, 912] width 56 height 22
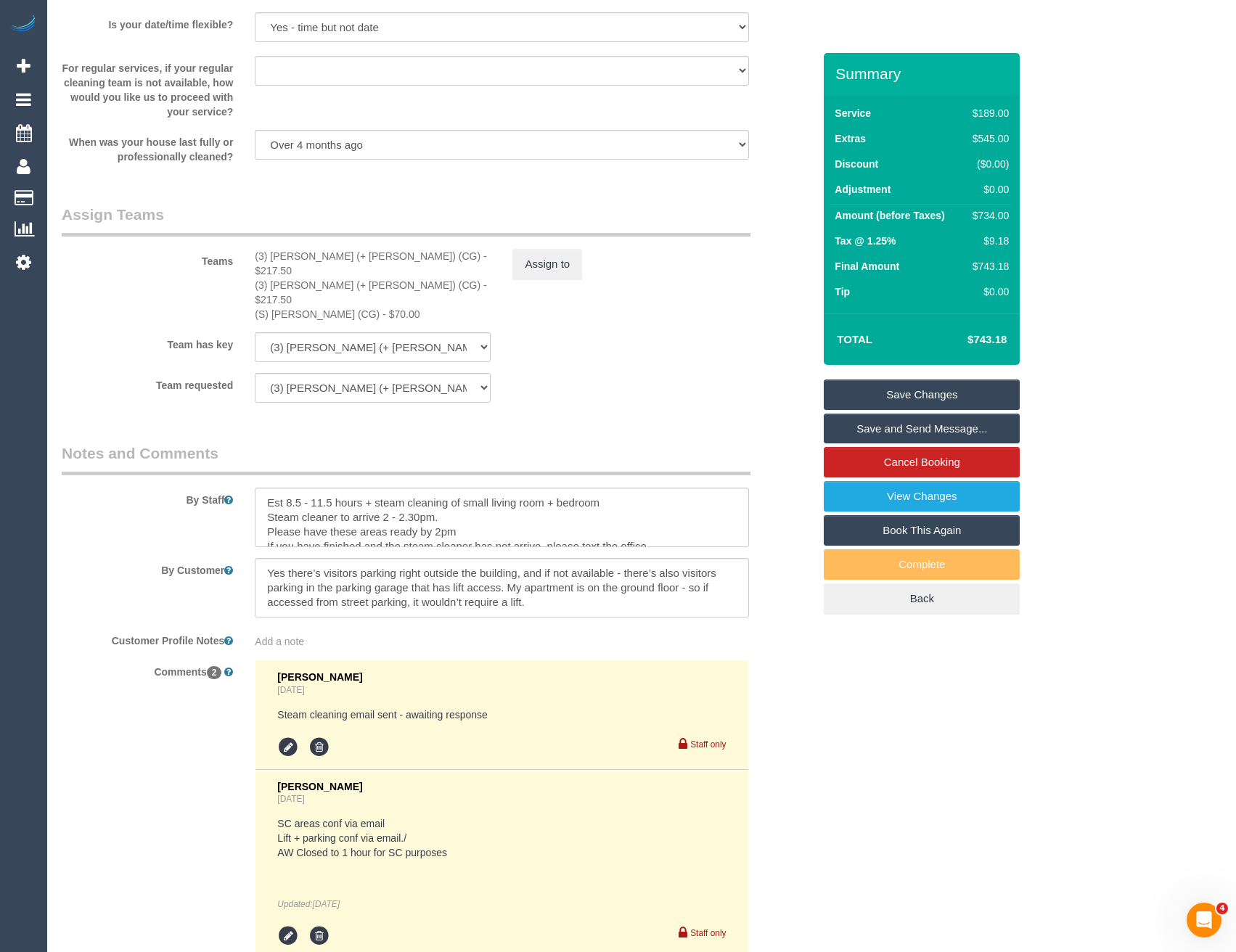
scroll to position [1882, 0]
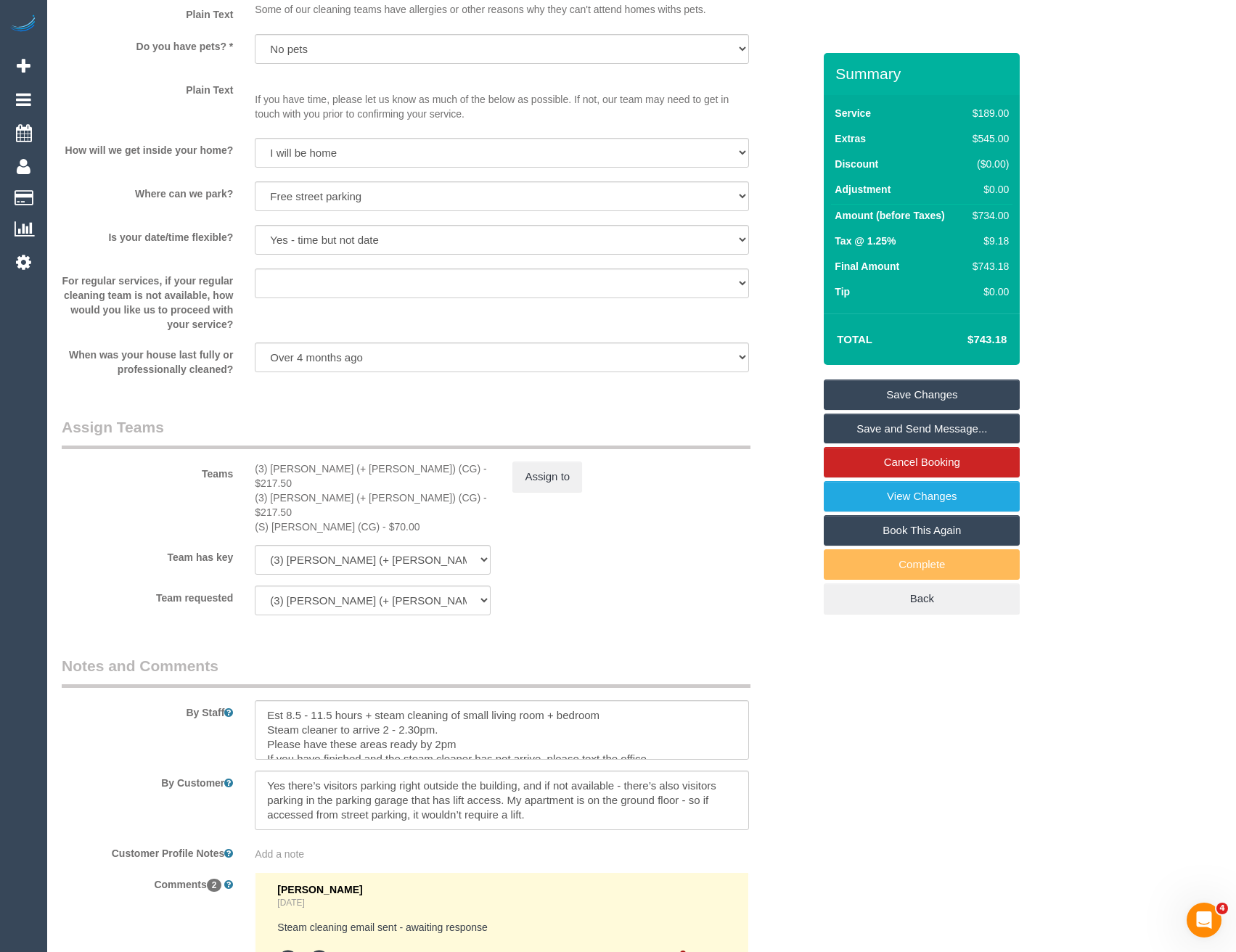
click at [556, 494] on div "Teams (3) Amninder (+ Sohail) (CG) - $217.50 (3) Sohail (+ Amninder) (CG) - $21…" at bounding box center [437, 475] width 773 height 117
click at [556, 482] on button "Assign to" at bounding box center [547, 477] width 69 height 31
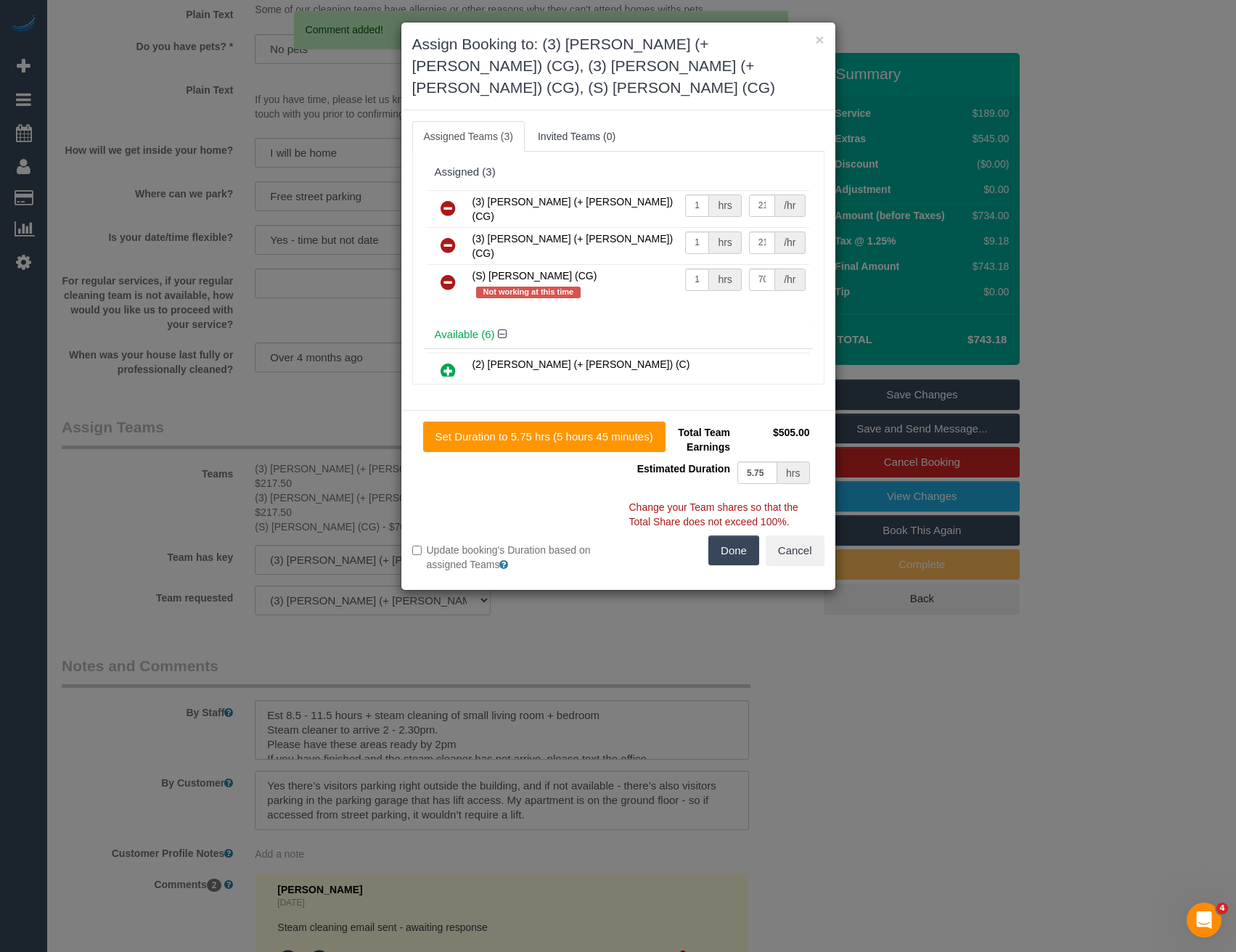
scroll to position [0, 0]
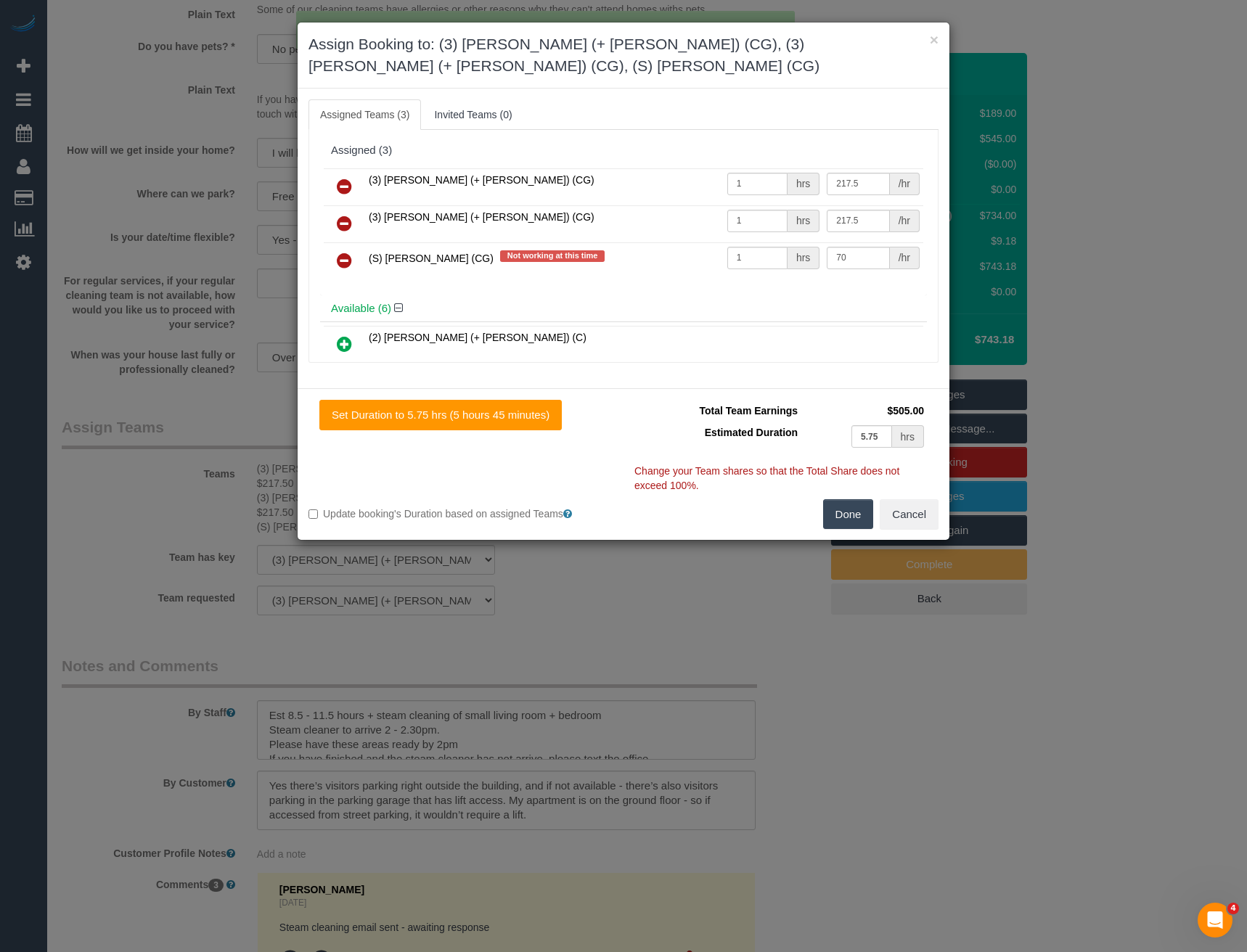
click at [340, 189] on icon at bounding box center [344, 186] width 15 height 18
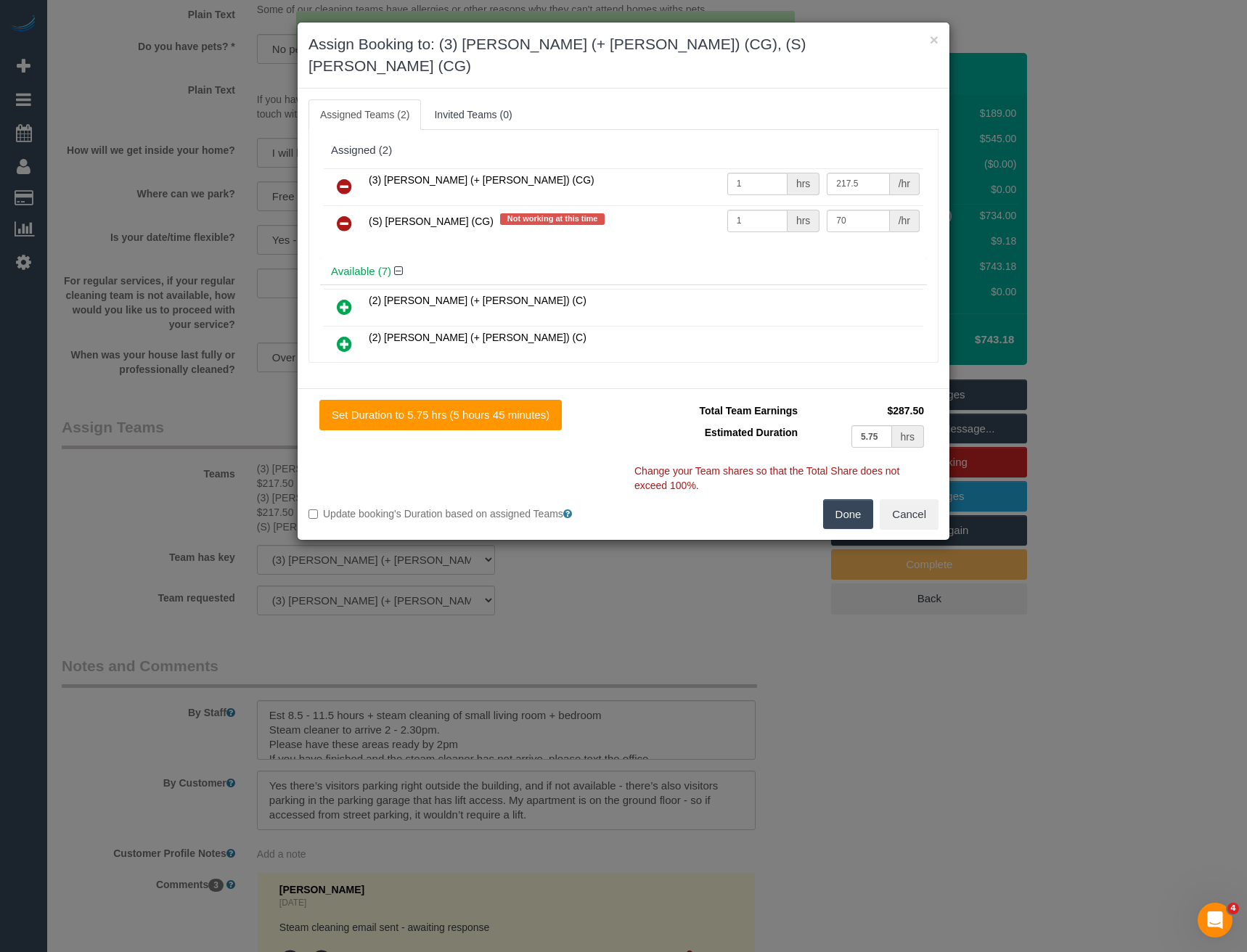
click at [342, 177] on link at bounding box center [344, 187] width 34 height 29
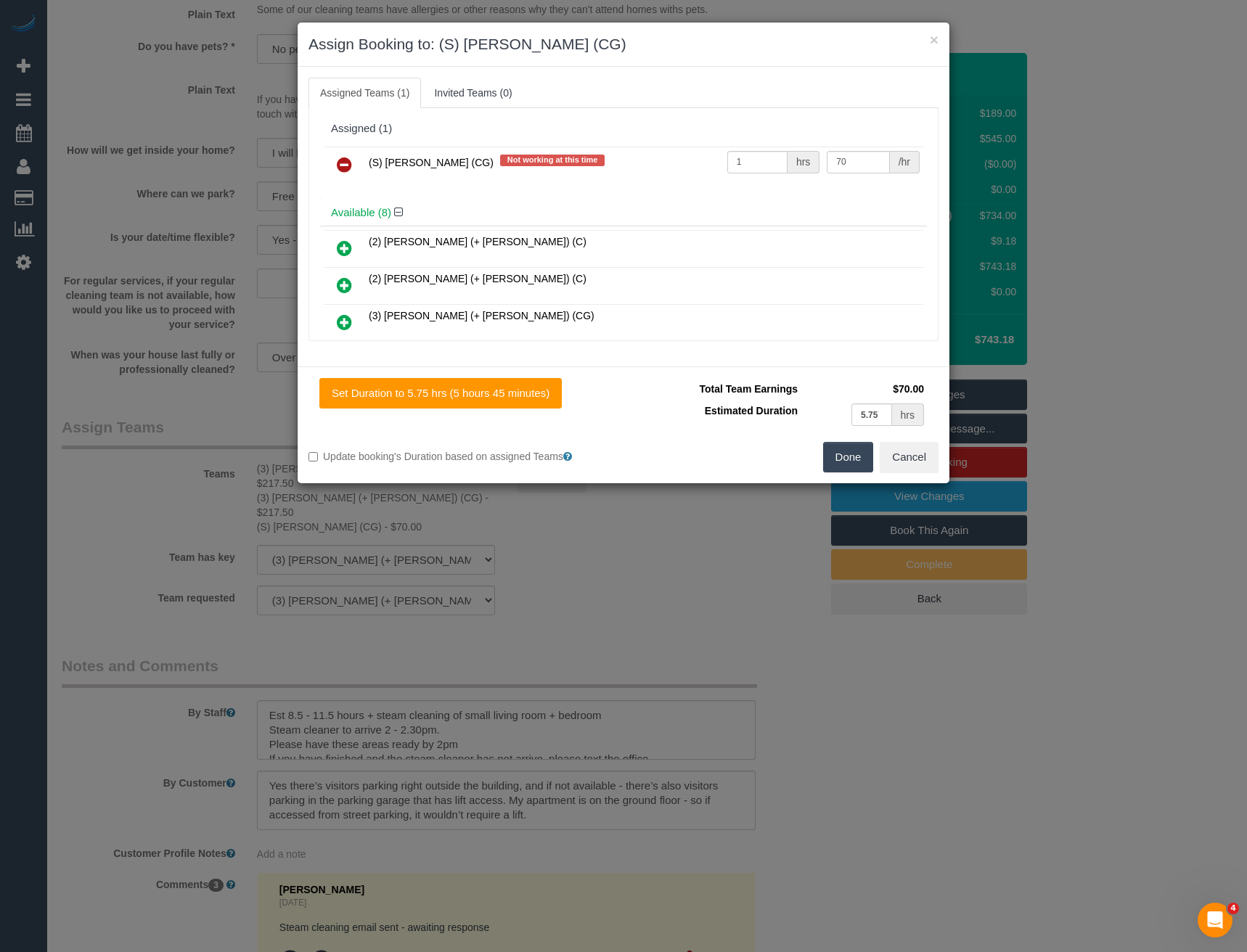
click at [342, 164] on icon at bounding box center [344, 164] width 15 height 18
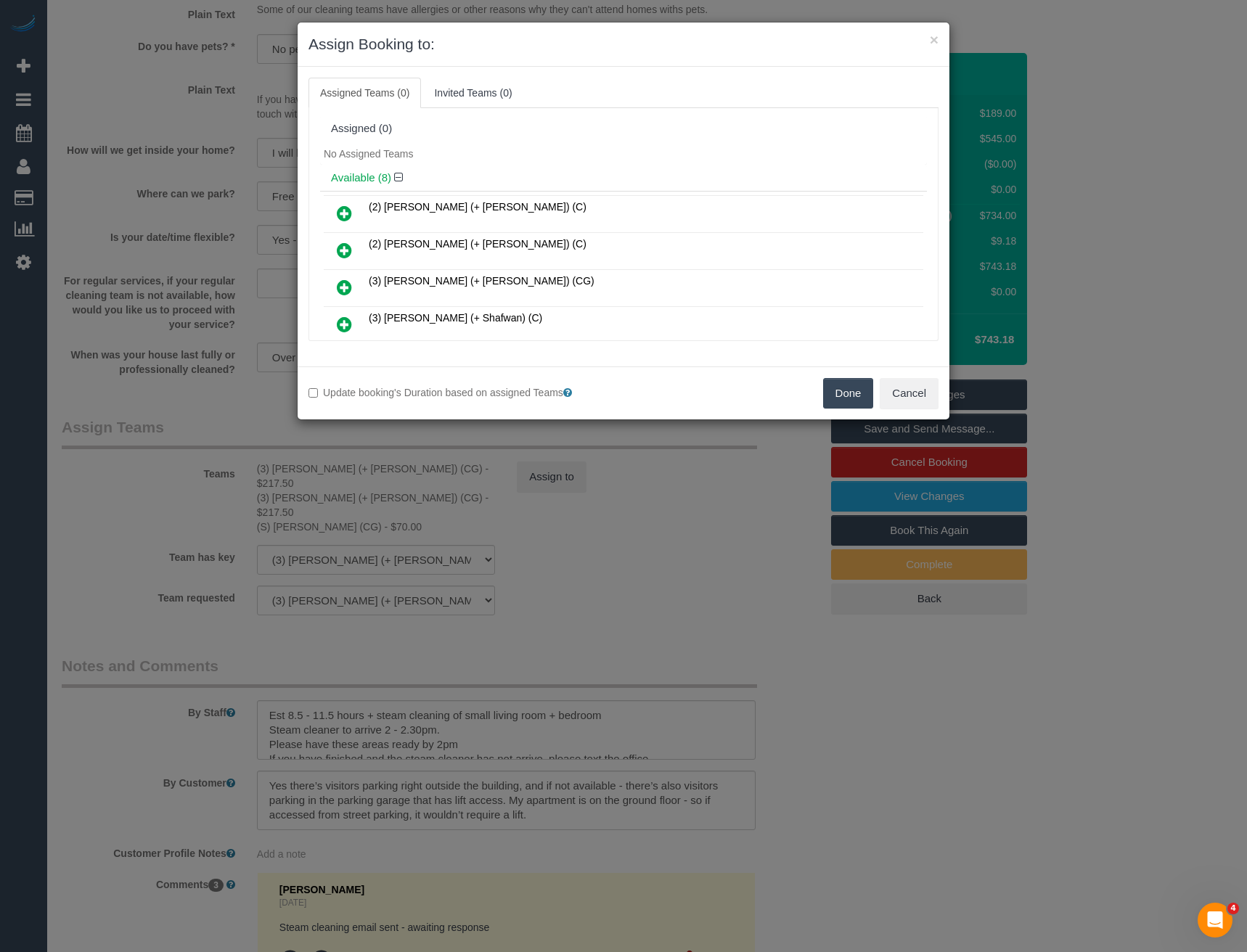
click at [838, 383] on button "Done" at bounding box center [849, 393] width 51 height 31
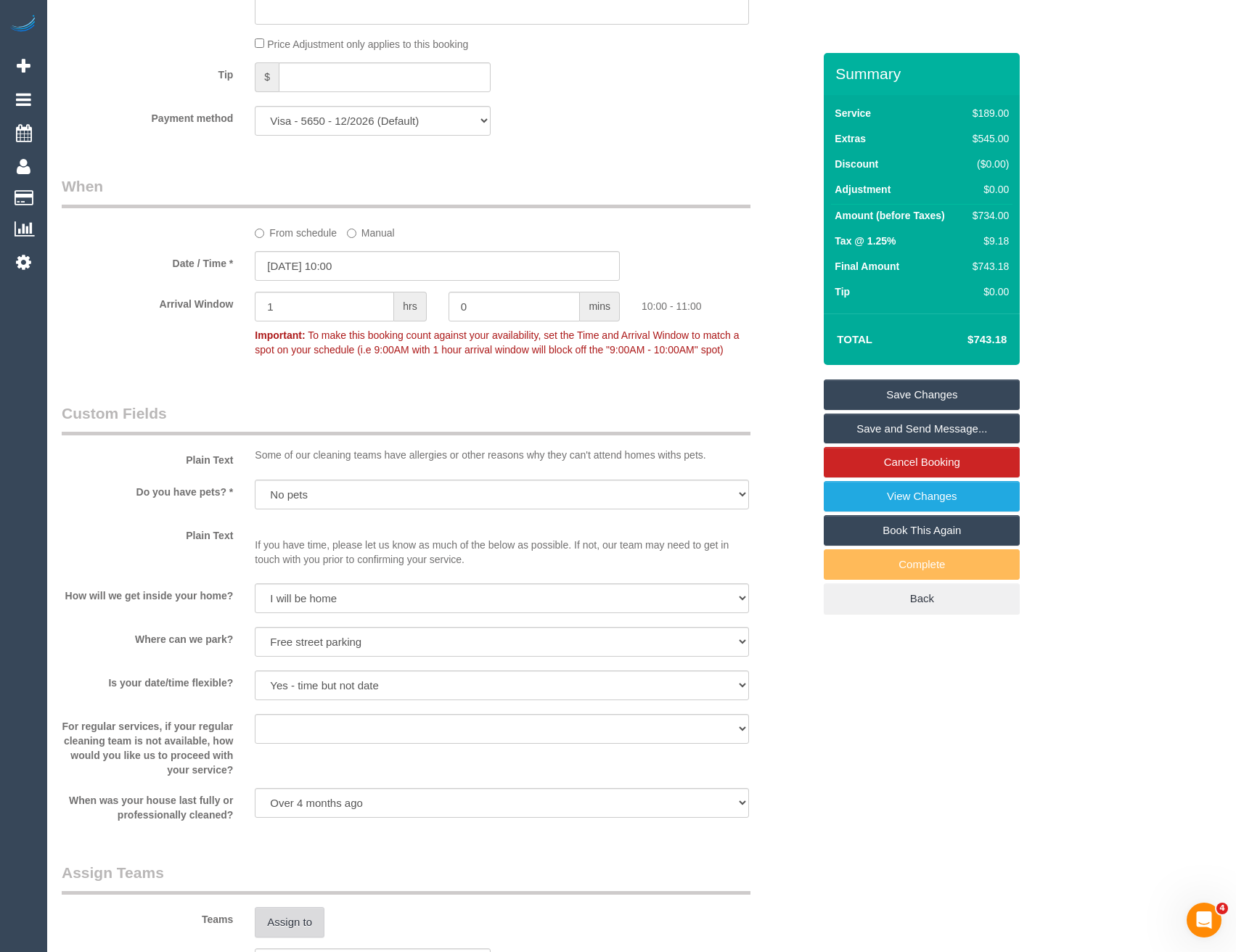
scroll to position [1375, 0]
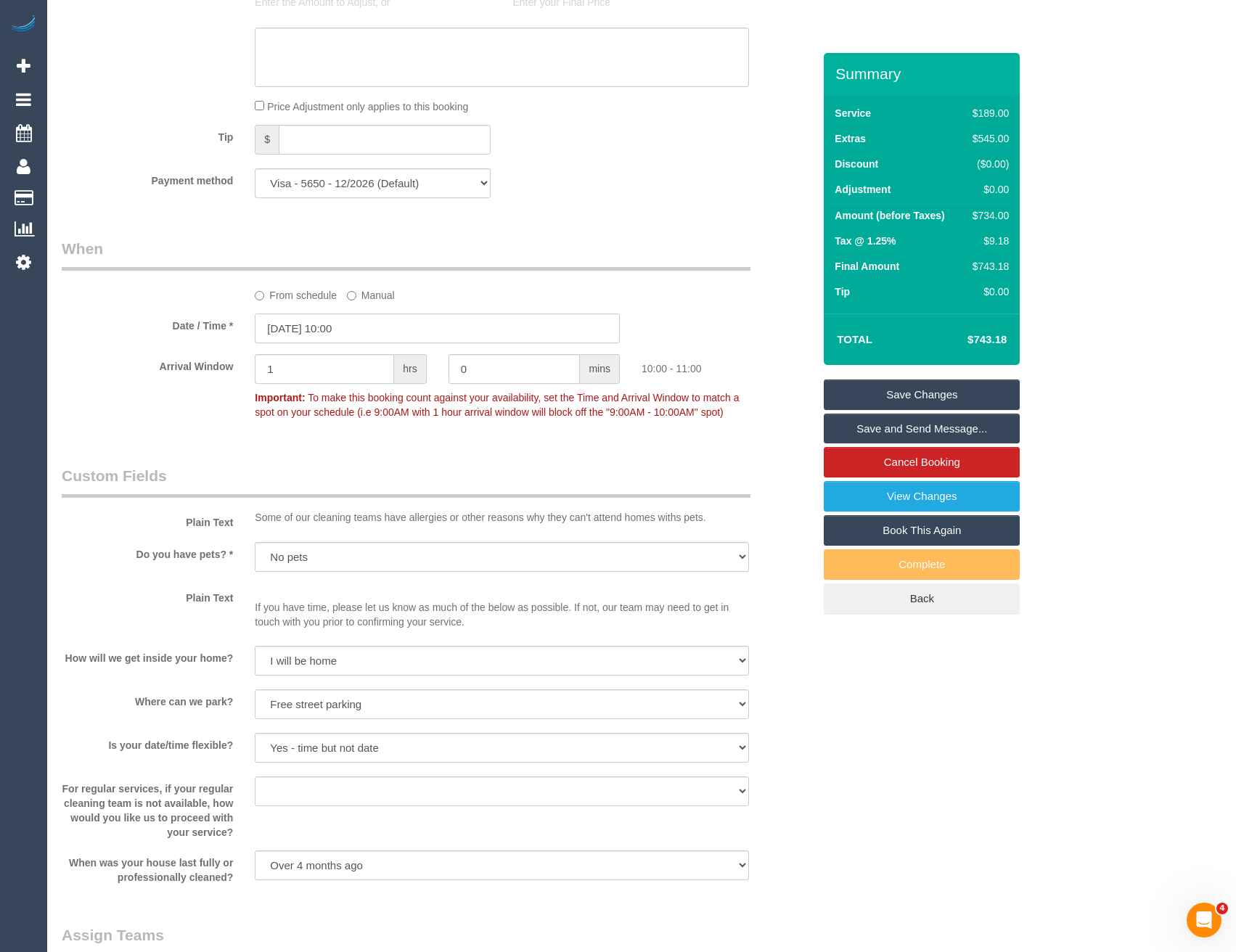
click at [358, 329] on input "13/09/2025 10:00" at bounding box center [437, 328] width 365 height 30
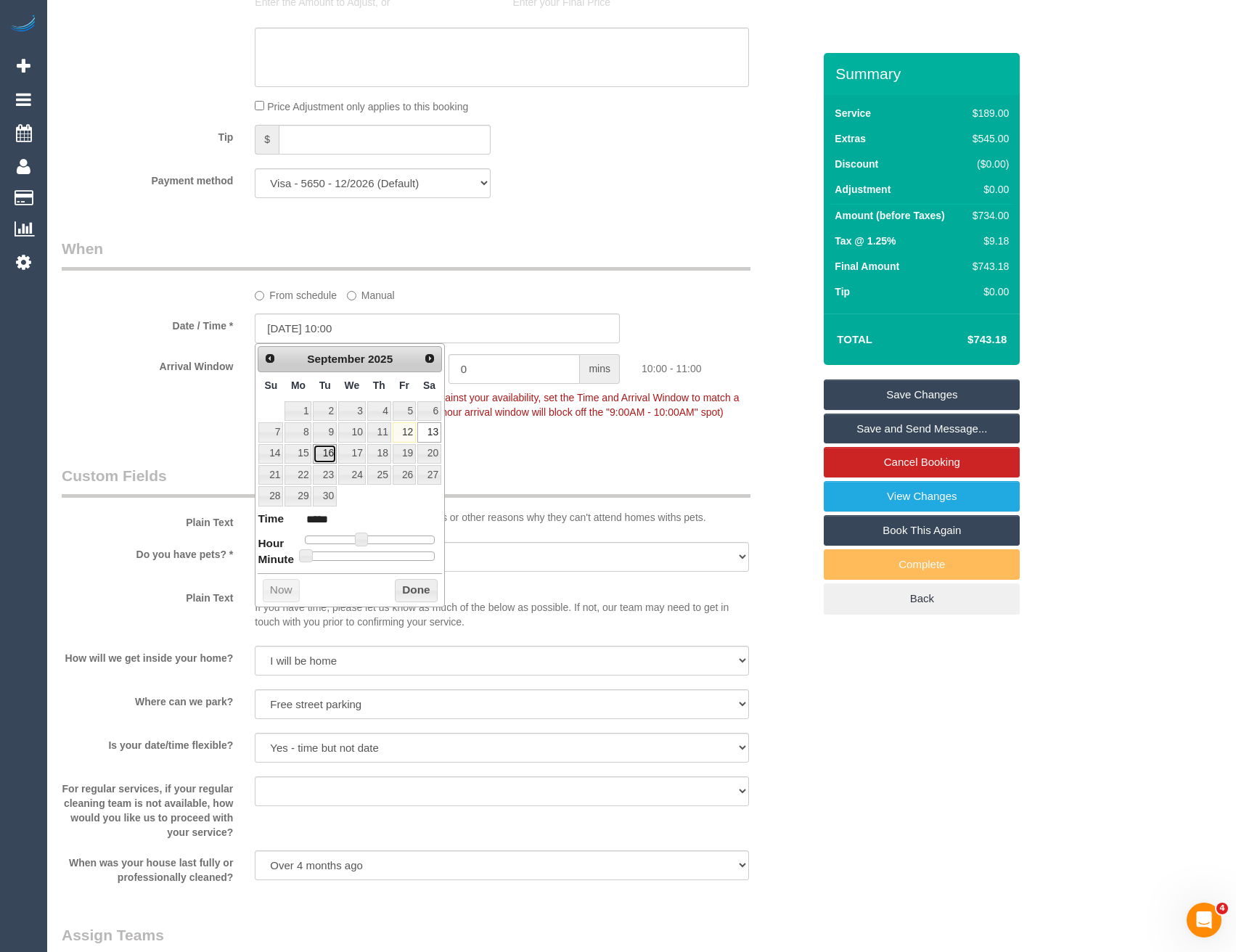
click at [323, 453] on link "16" at bounding box center [324, 454] width 23 height 19
type input "16/09/2025 09:00"
type input "*****"
type input "16/09/2025 08:00"
type input "*****"
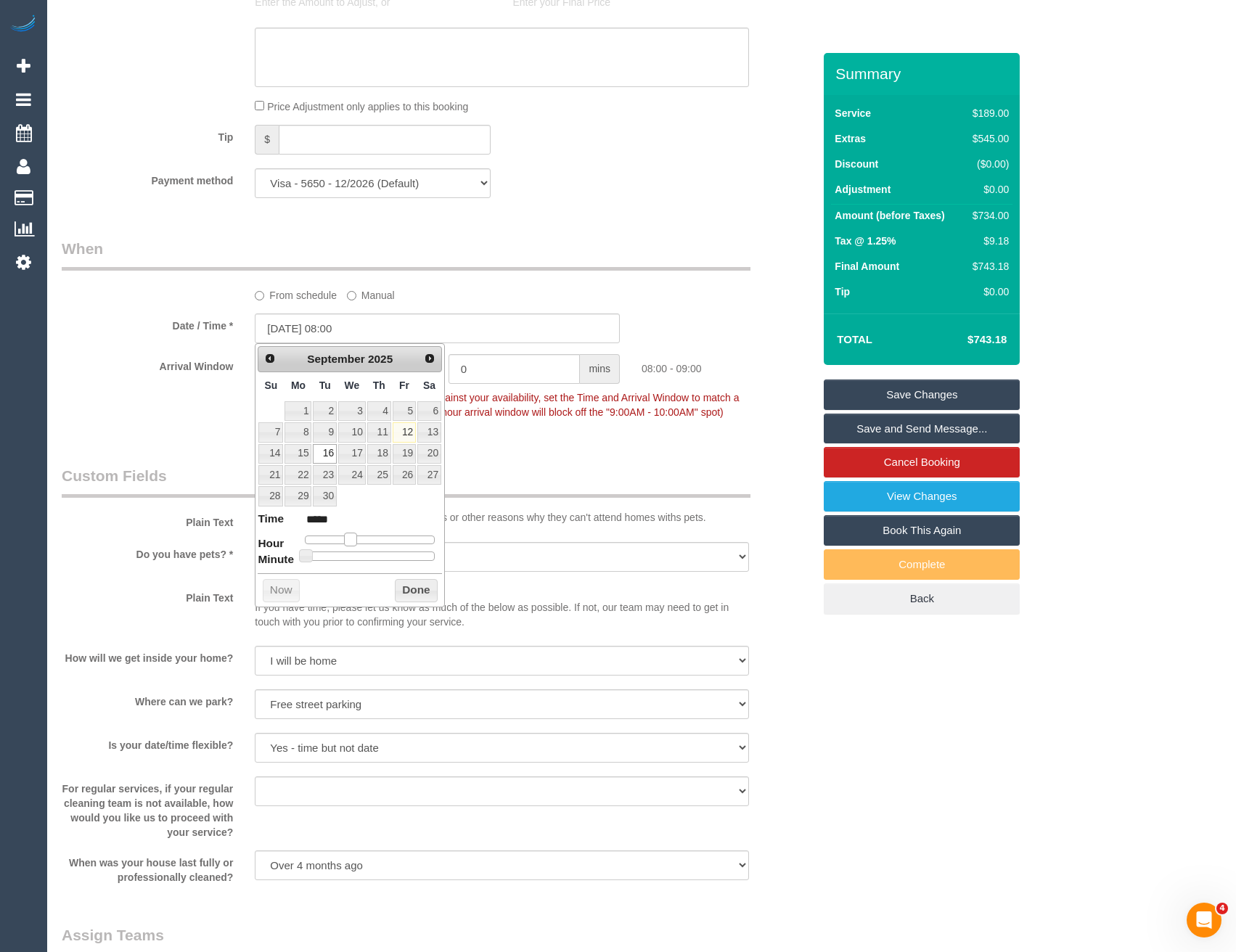
drag, startPoint x: 363, startPoint y: 538, endPoint x: 353, endPoint y: 538, distance: 10.0
click at [353, 538] on span at bounding box center [350, 538] width 13 height 13
click at [414, 593] on button "Done" at bounding box center [416, 591] width 42 height 23
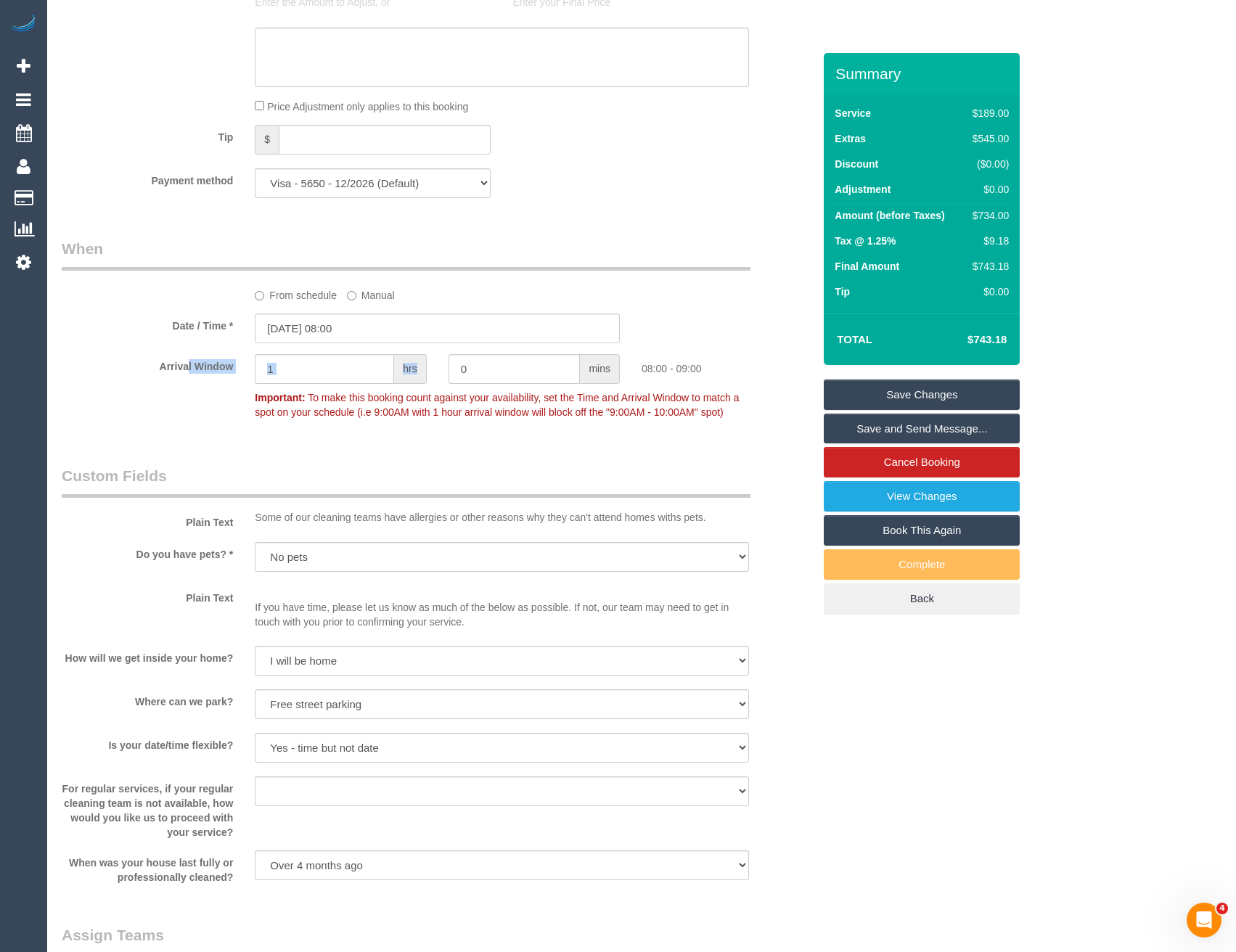
drag, startPoint x: 302, startPoint y: 385, endPoint x: 183, endPoint y: 383, distance: 119.0
click at [183, 383] on div "Arrival Window 1 hrs 0 mins 08:00 - 09:00 Important: To make this booking count…" at bounding box center [437, 390] width 773 height 72
click at [289, 370] on input "1" at bounding box center [324, 369] width 140 height 30
drag, startPoint x: 272, startPoint y: 374, endPoint x: 219, endPoint y: 376, distance: 53.0
click at [221, 376] on div "Arrival Window 1 hrs 0 mins 08:00 - 09:00 Important: To make this booking count…" at bounding box center [437, 390] width 773 height 72
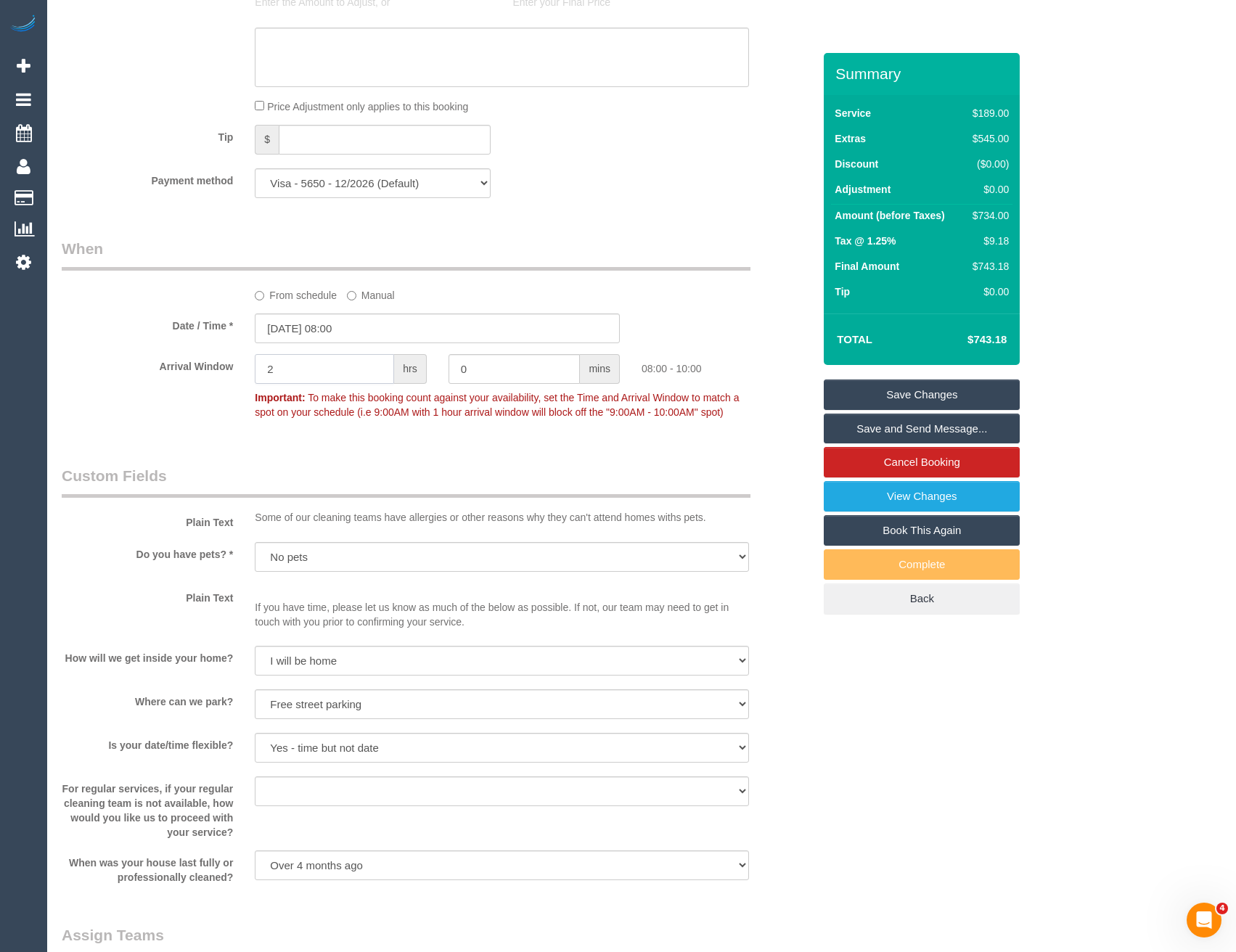
type input "2"
click at [439, 472] on legend "Custom Fields" at bounding box center [406, 481] width 689 height 32
click at [874, 396] on link "Save Changes" at bounding box center [922, 395] width 196 height 31
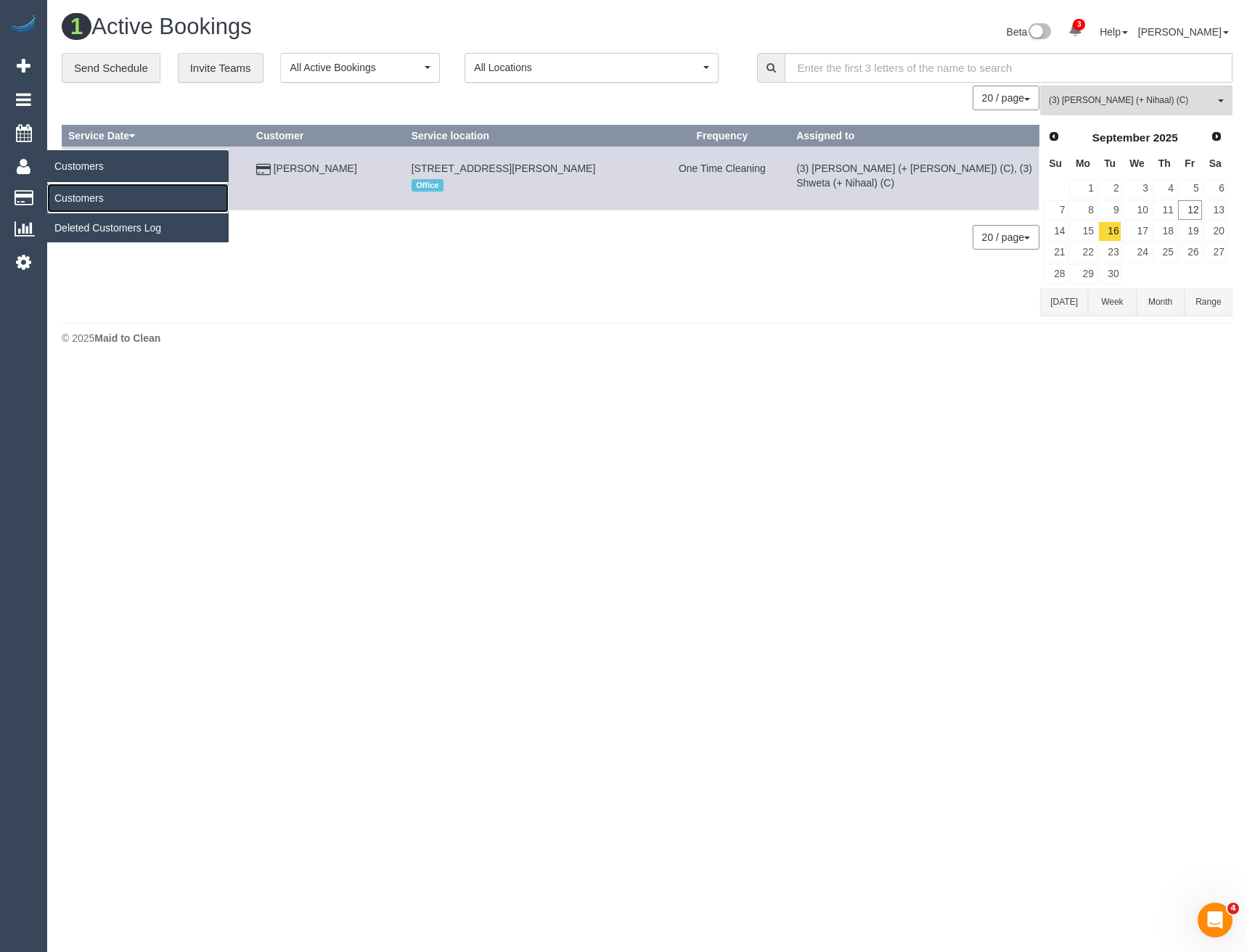
click at [93, 209] on link "Customers" at bounding box center [137, 198] width 181 height 29
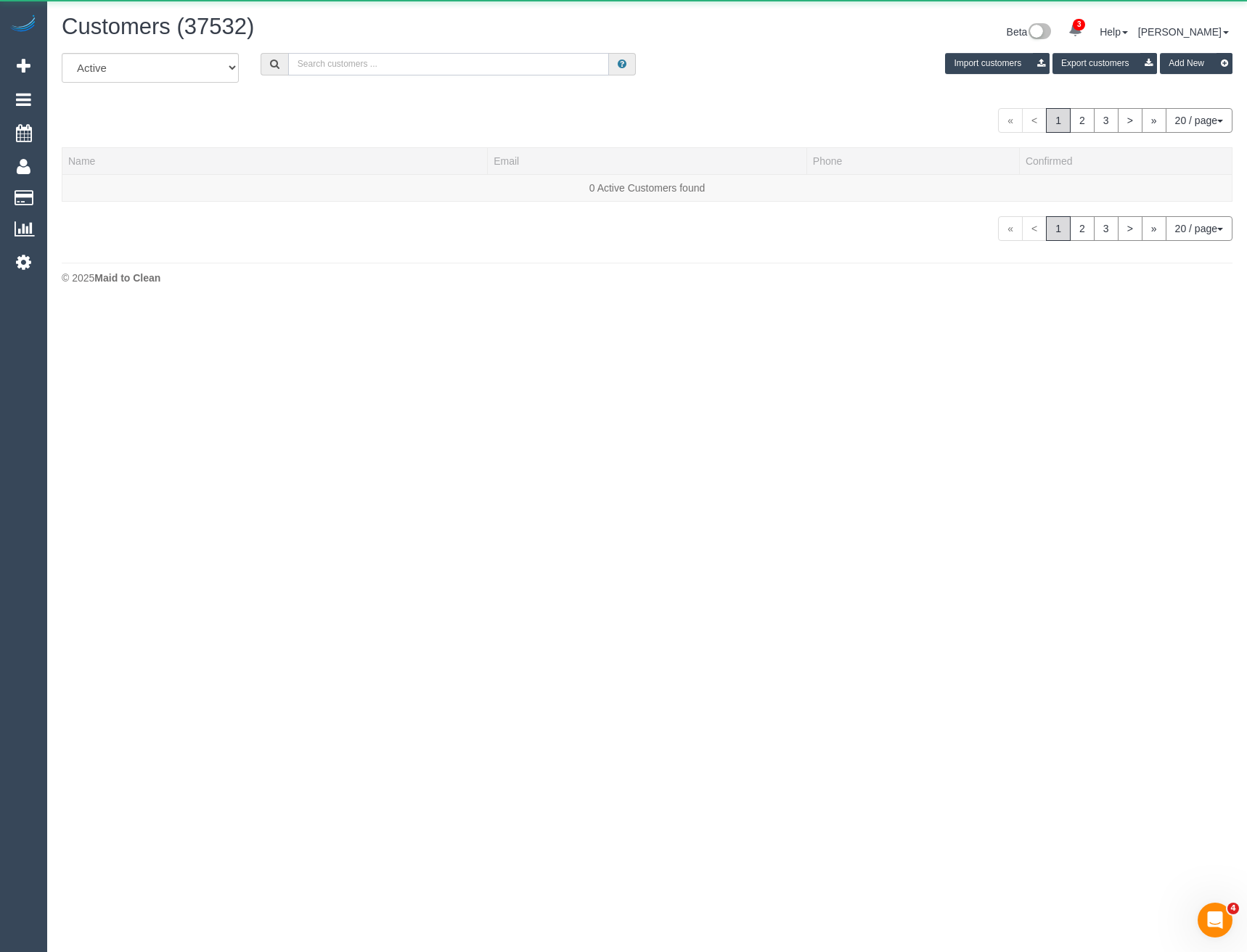
drag, startPoint x: 418, startPoint y: 75, endPoint x: 417, endPoint y: 67, distance: 8.1
click at [417, 71] on input "text" at bounding box center [448, 64] width 322 height 22
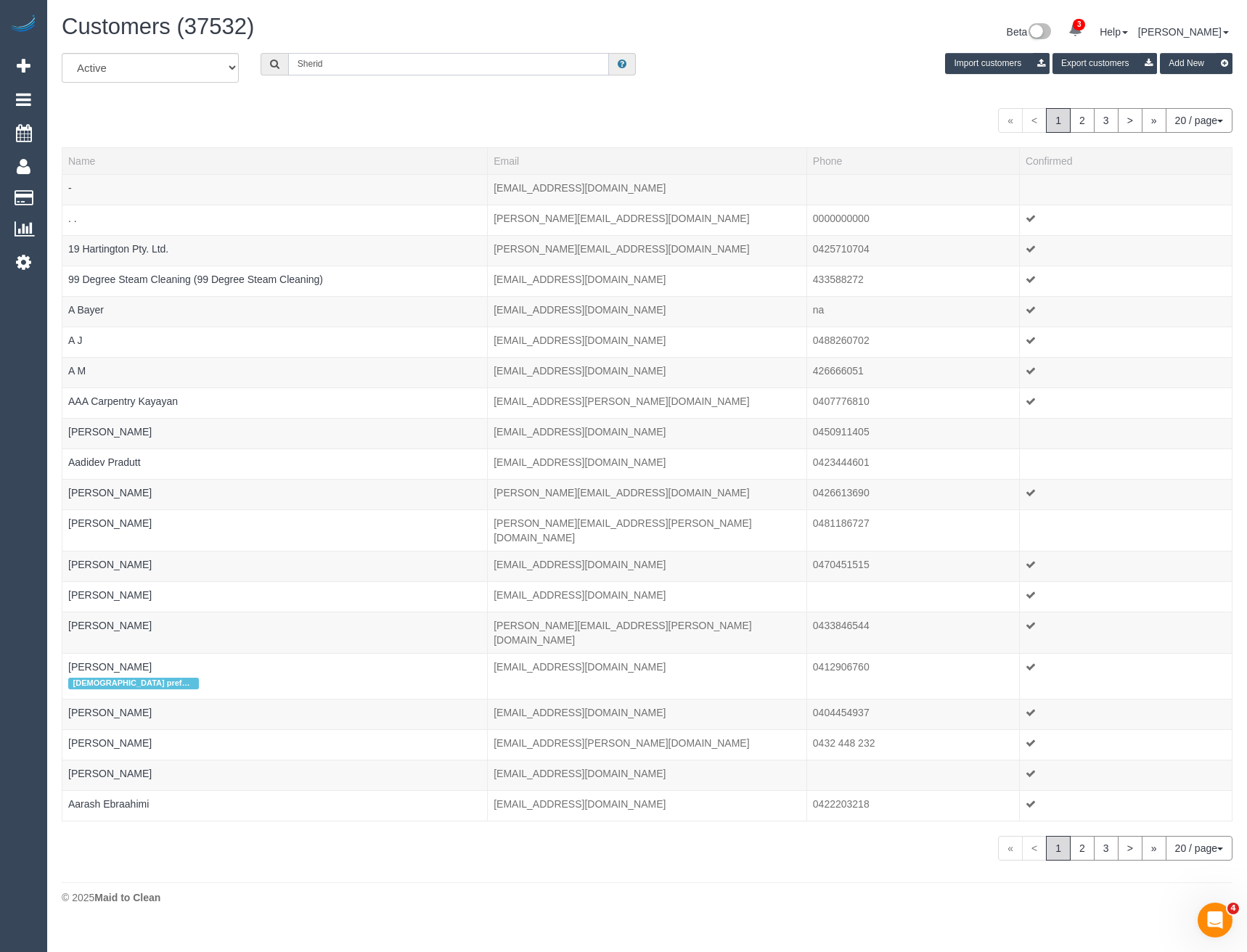
type input "Sheriden d"
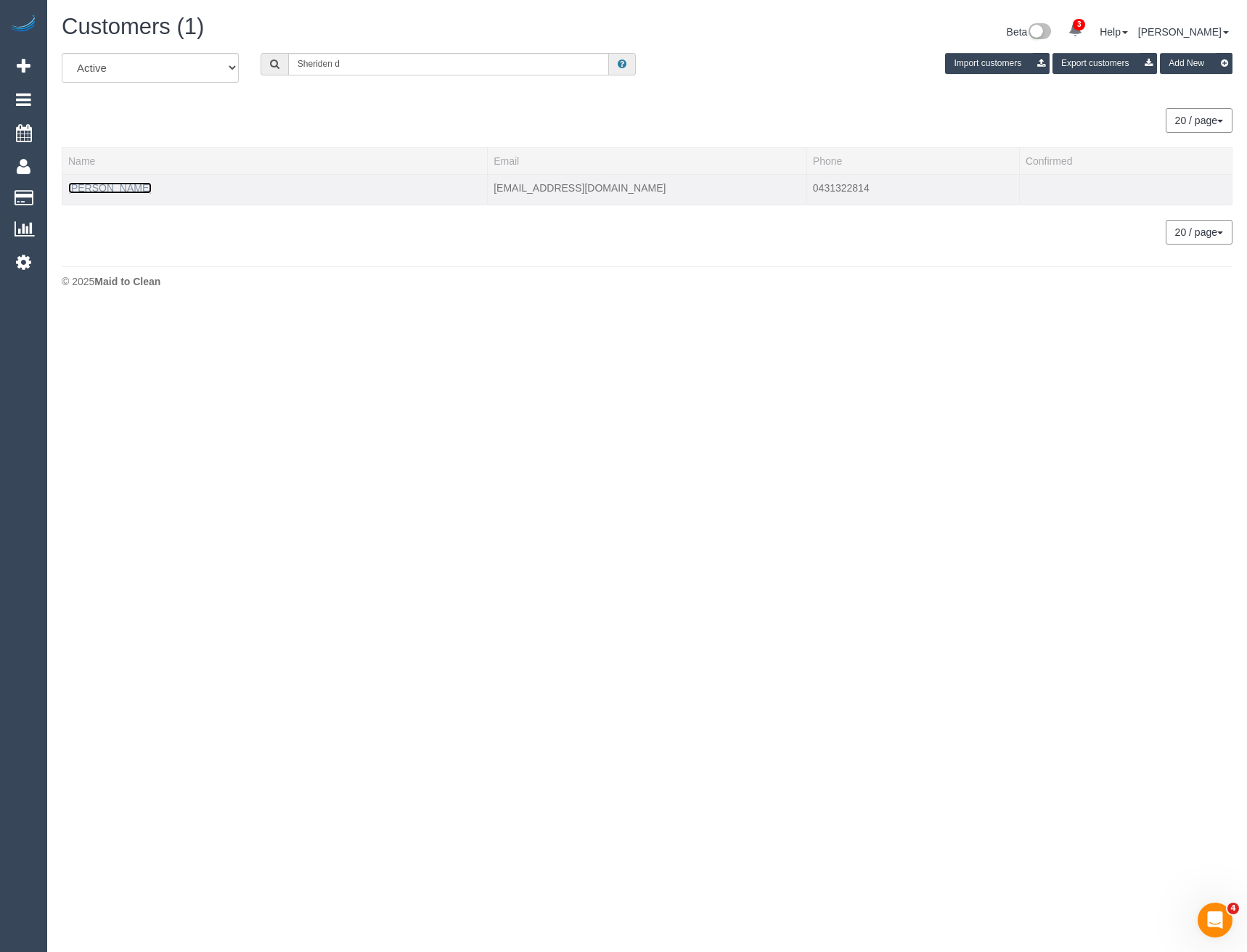
click at [134, 190] on link "Sheriden Dobson" at bounding box center [110, 187] width 83 height 12
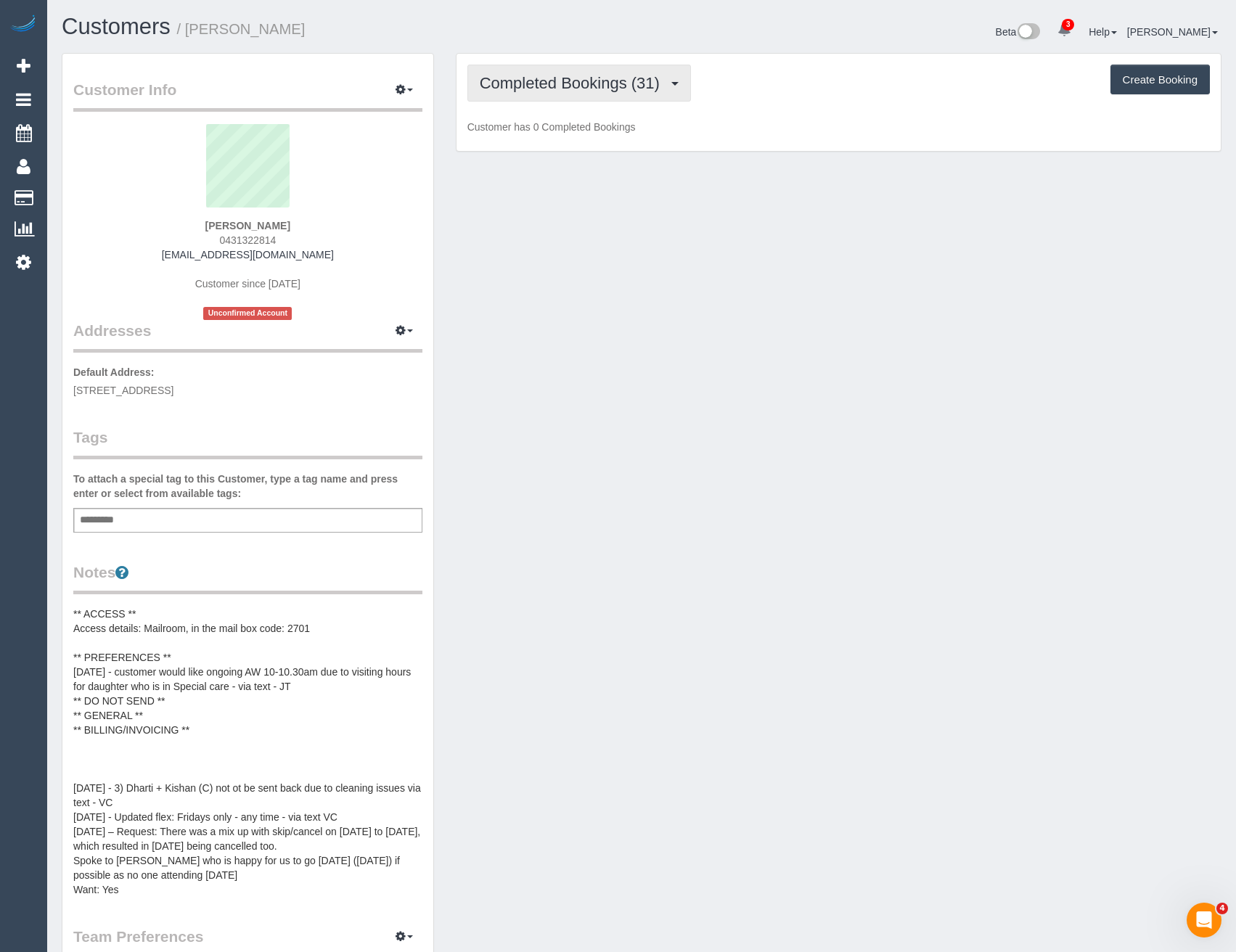
click at [642, 82] on span "Completed Bookings (31)" at bounding box center [573, 83] width 187 height 19
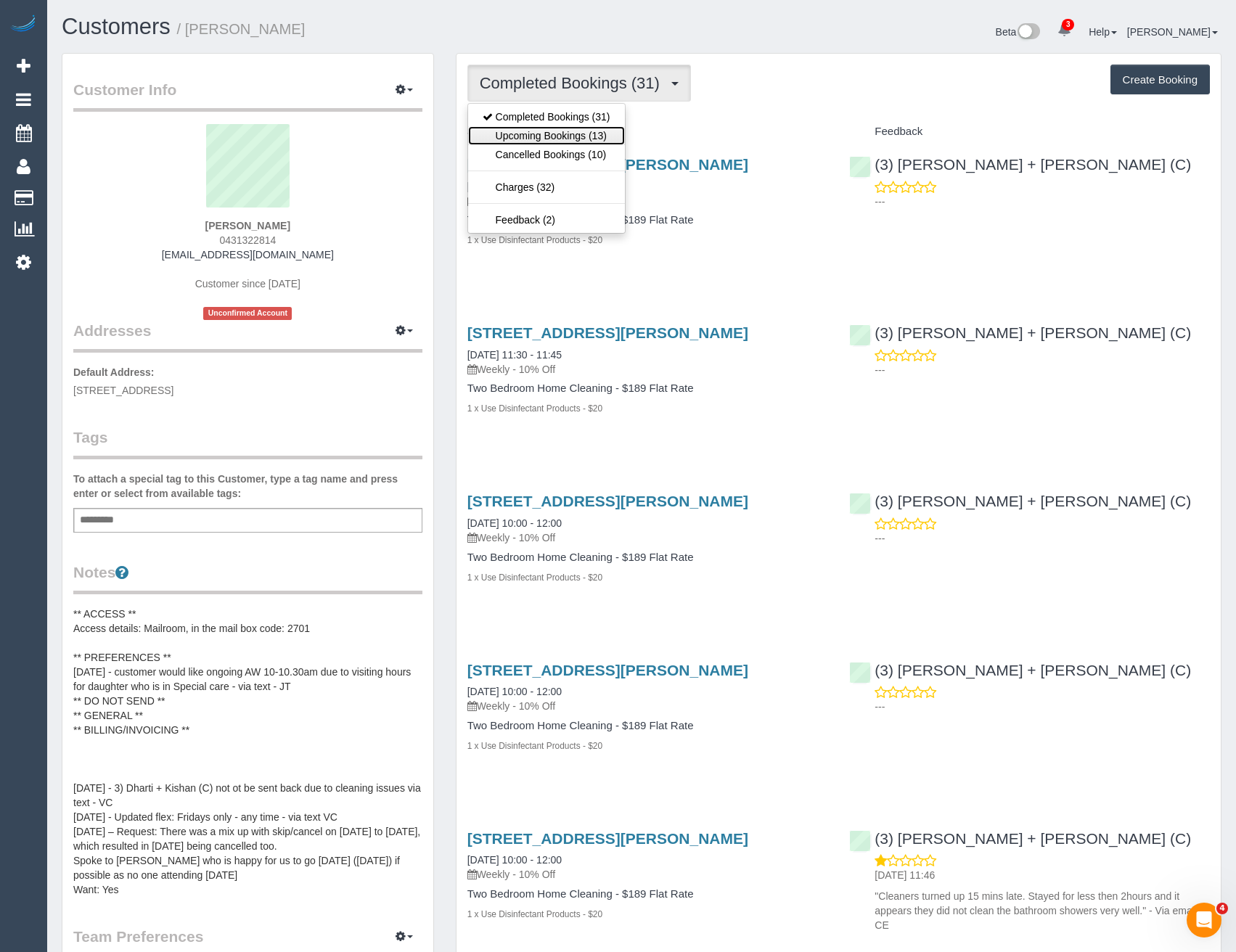
click at [581, 138] on link "Upcoming Bookings (13)" at bounding box center [546, 136] width 157 height 19
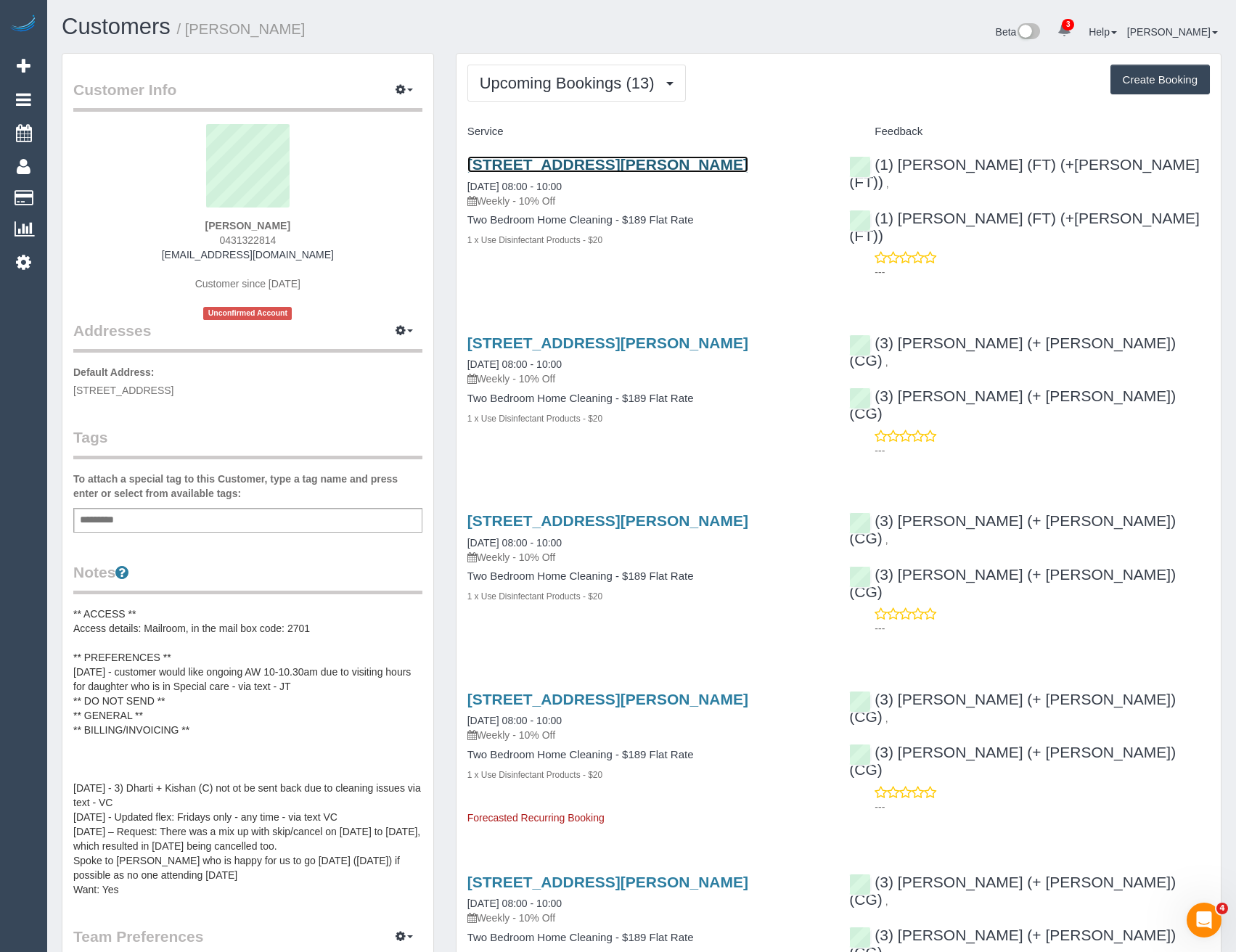
click at [620, 166] on link "1 Moreland Street, 222, Footscray, VIC 3011" at bounding box center [608, 164] width 281 height 17
click at [531, 85] on span "Upcoming Bookings (13)" at bounding box center [571, 83] width 182 height 19
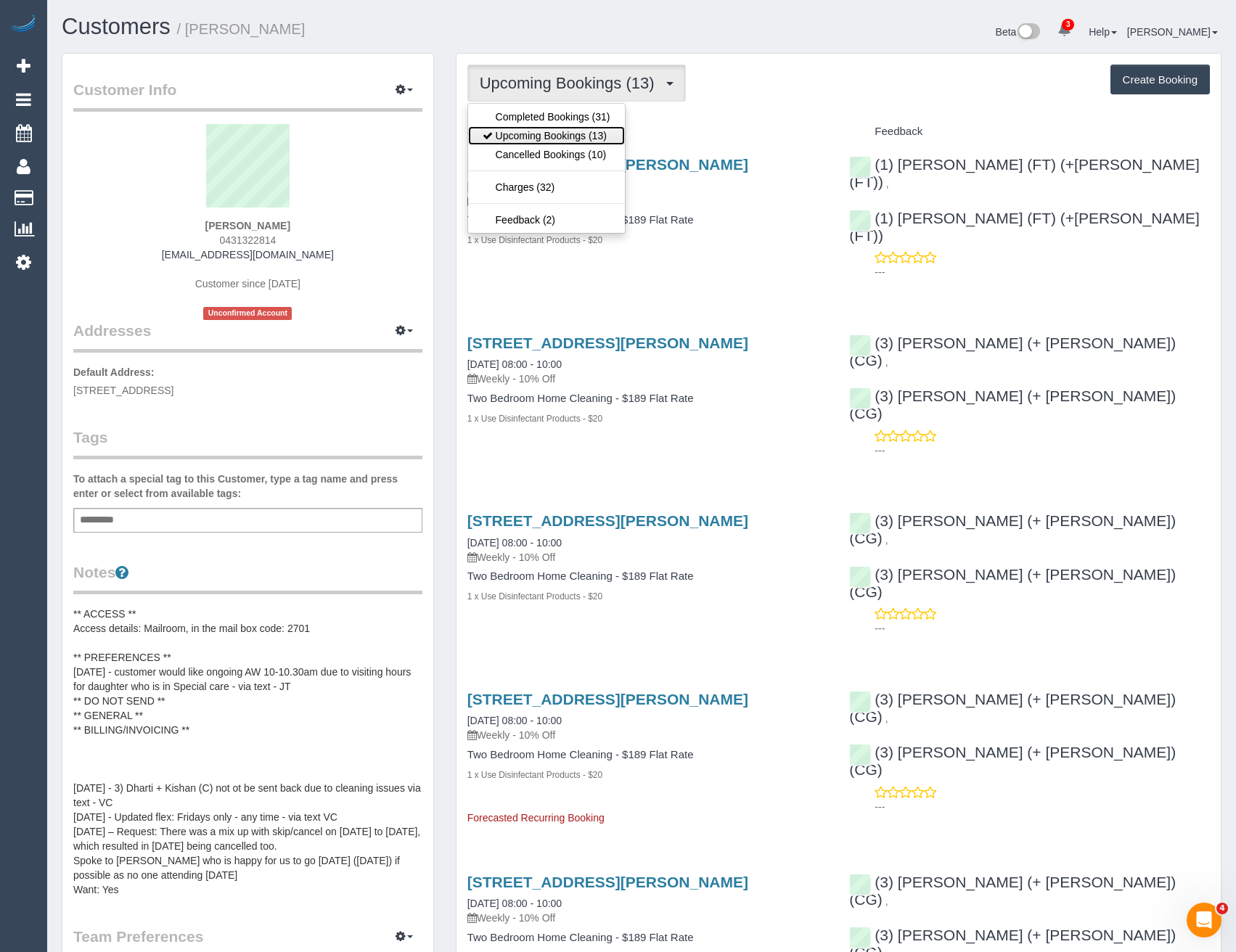
click at [525, 129] on link "Upcoming Bookings (13)" at bounding box center [546, 136] width 157 height 19
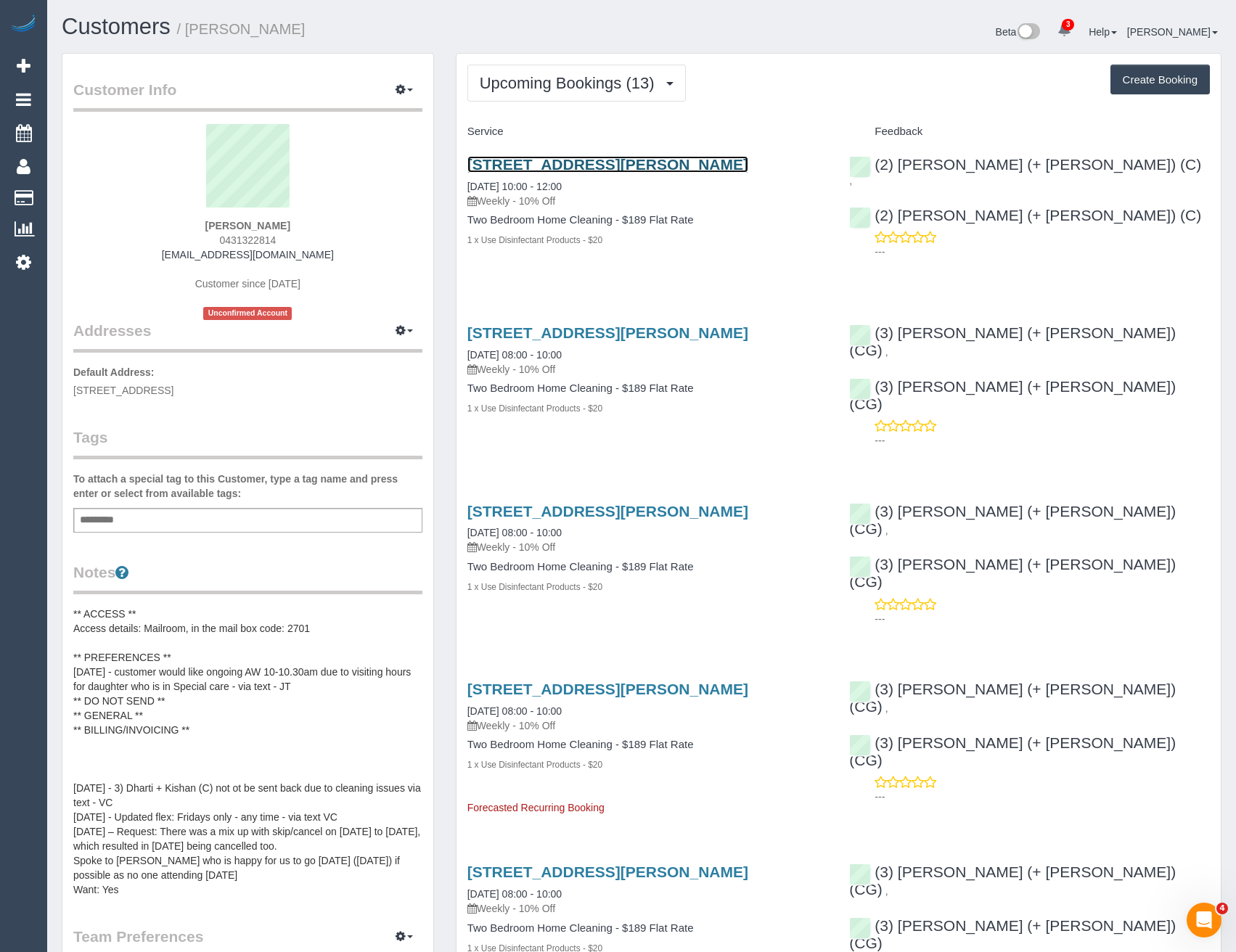
click at [680, 167] on link "1 Moreland Street, 222, Footscray, VIC 3011" at bounding box center [608, 164] width 281 height 17
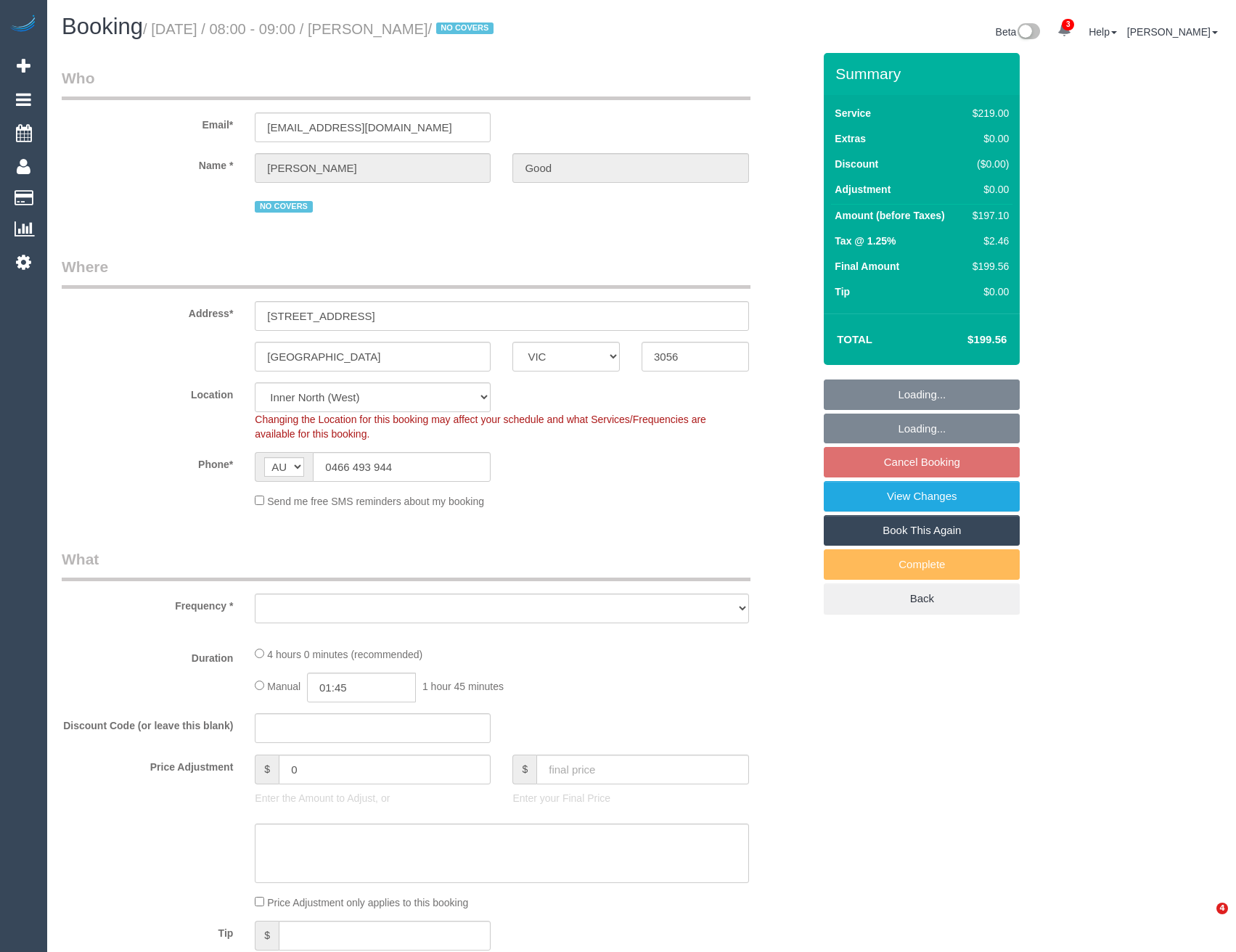
select select "VIC"
select select "object:581"
select select "string:stripe-pm_1MzIFF2GScqysDRV3l35c8su"
select select "number:27"
select select "number:14"
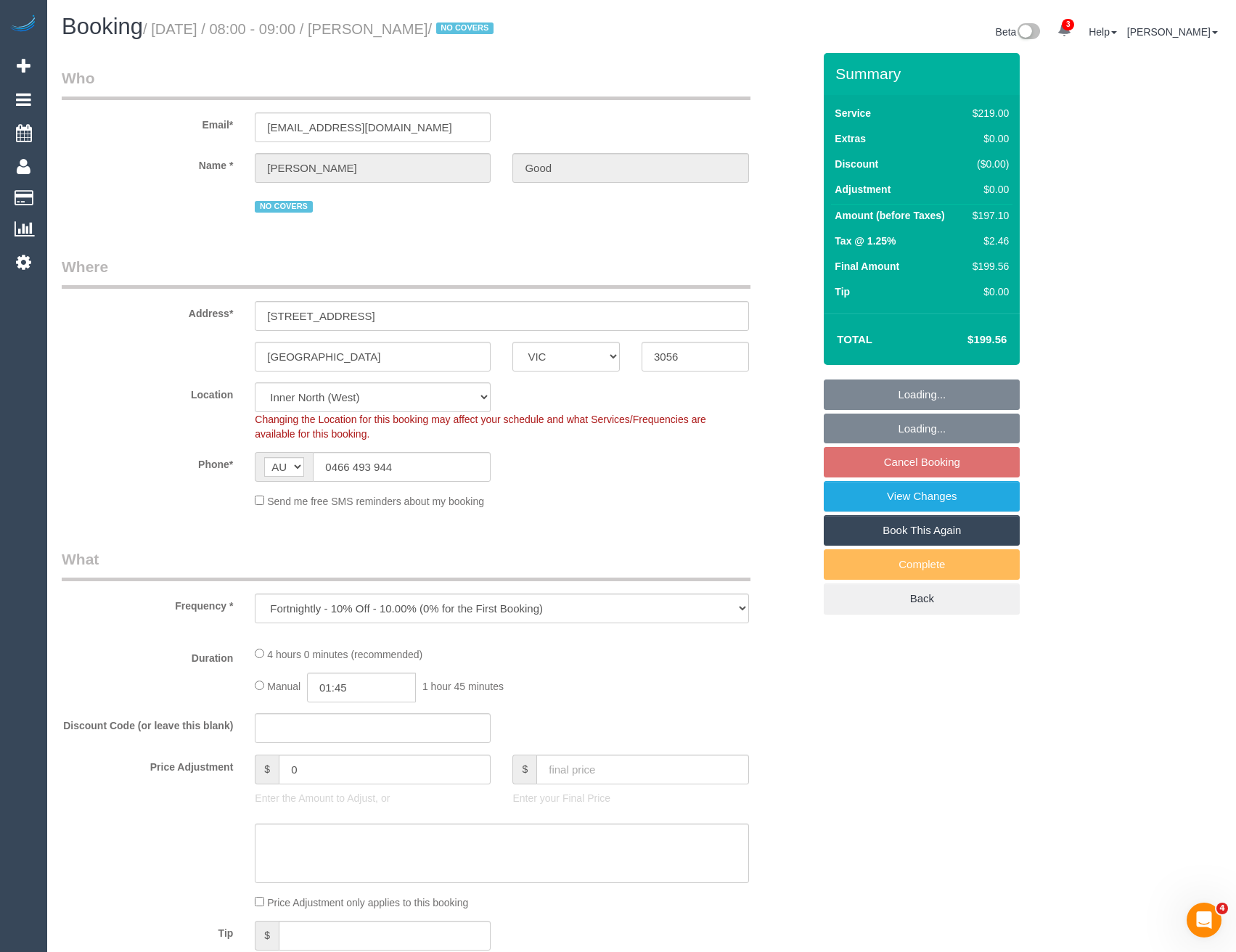
select select "number:19"
select select "number:24"
select select "number:34"
select select "number:13"
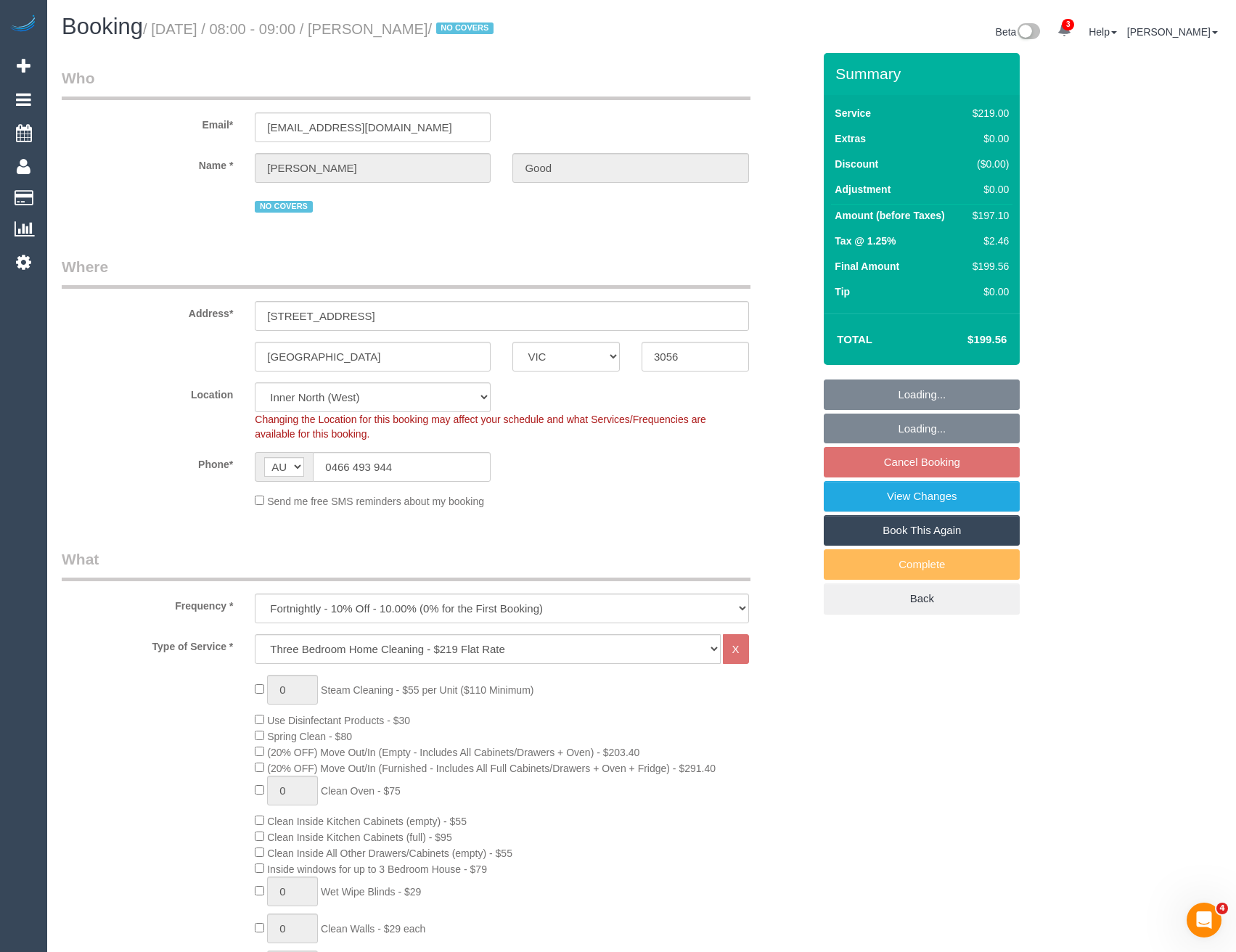
select select "object:1736"
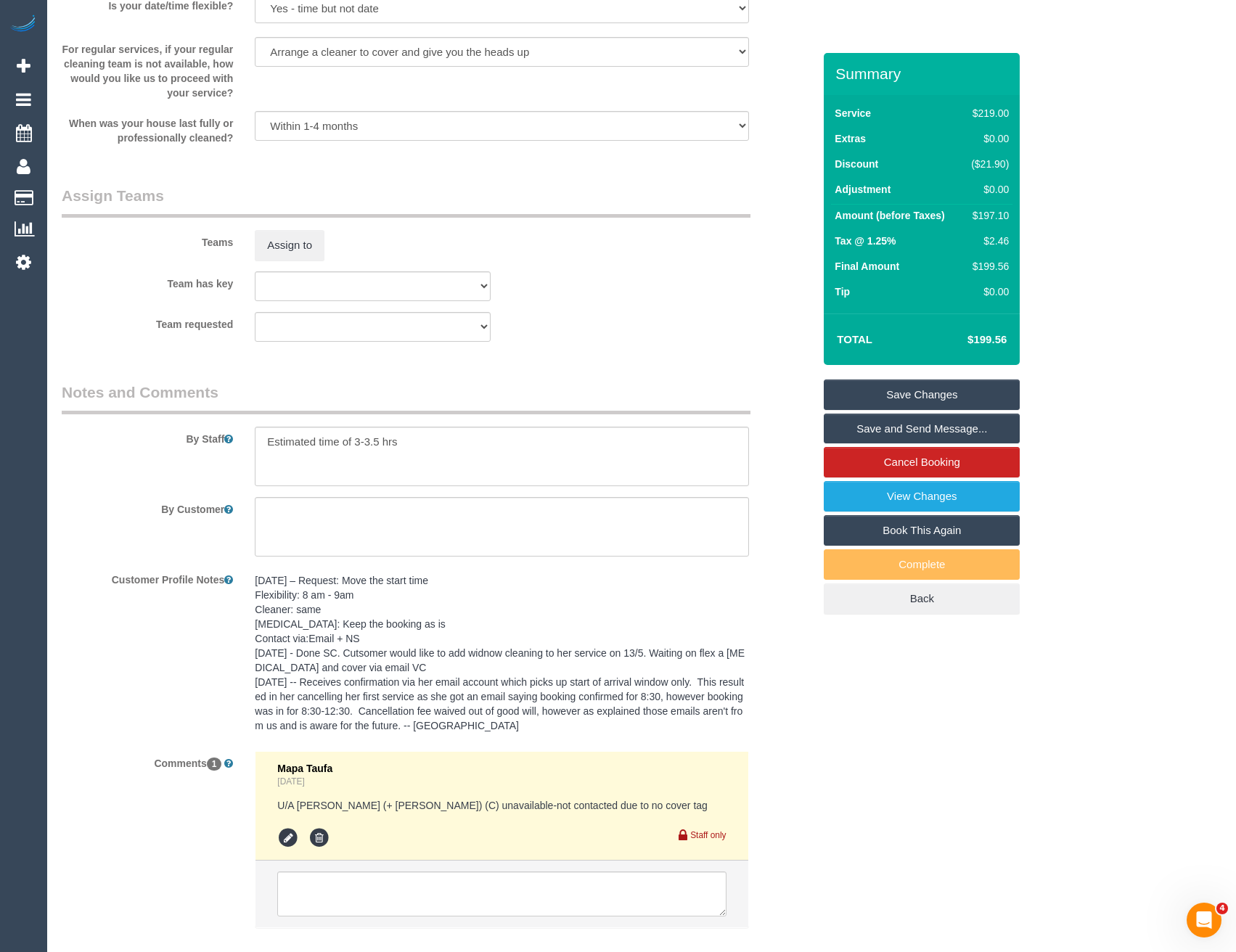
scroll to position [2220, 0]
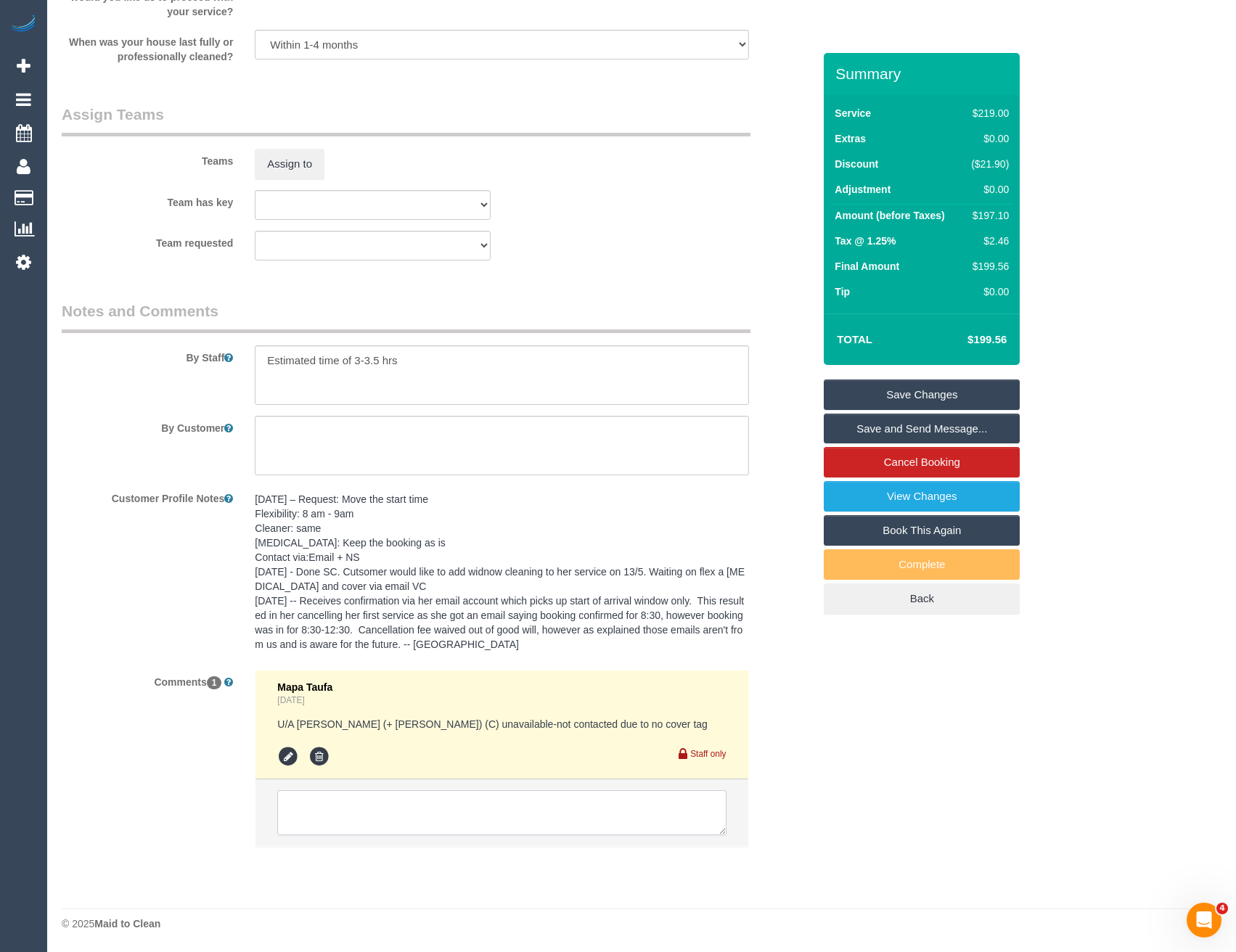
click at [376, 817] on textarea at bounding box center [501, 812] width 448 height 45
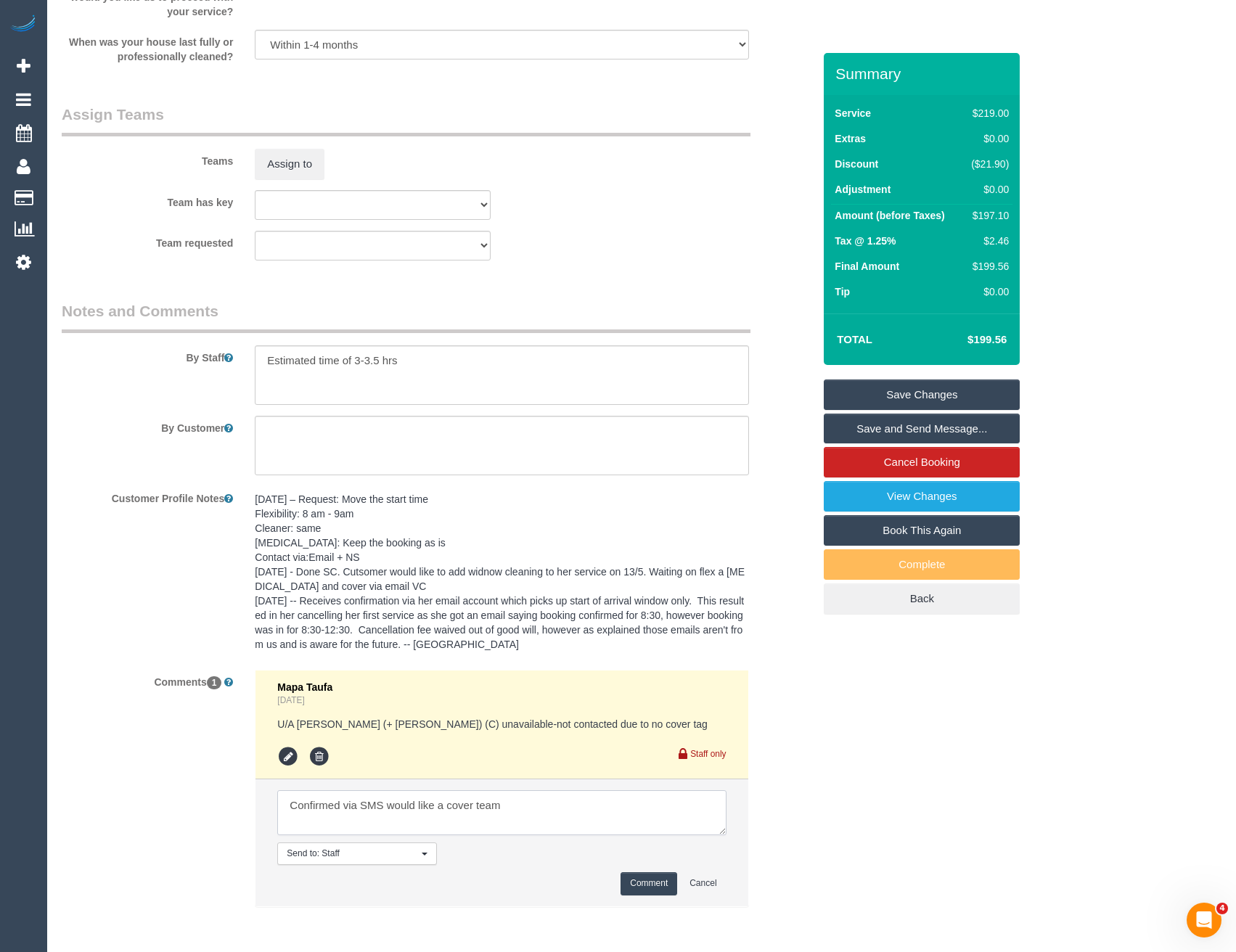
type textarea "Confirmed via SMS would like a cover team"
click at [660, 882] on button "Comment" at bounding box center [648, 883] width 56 height 22
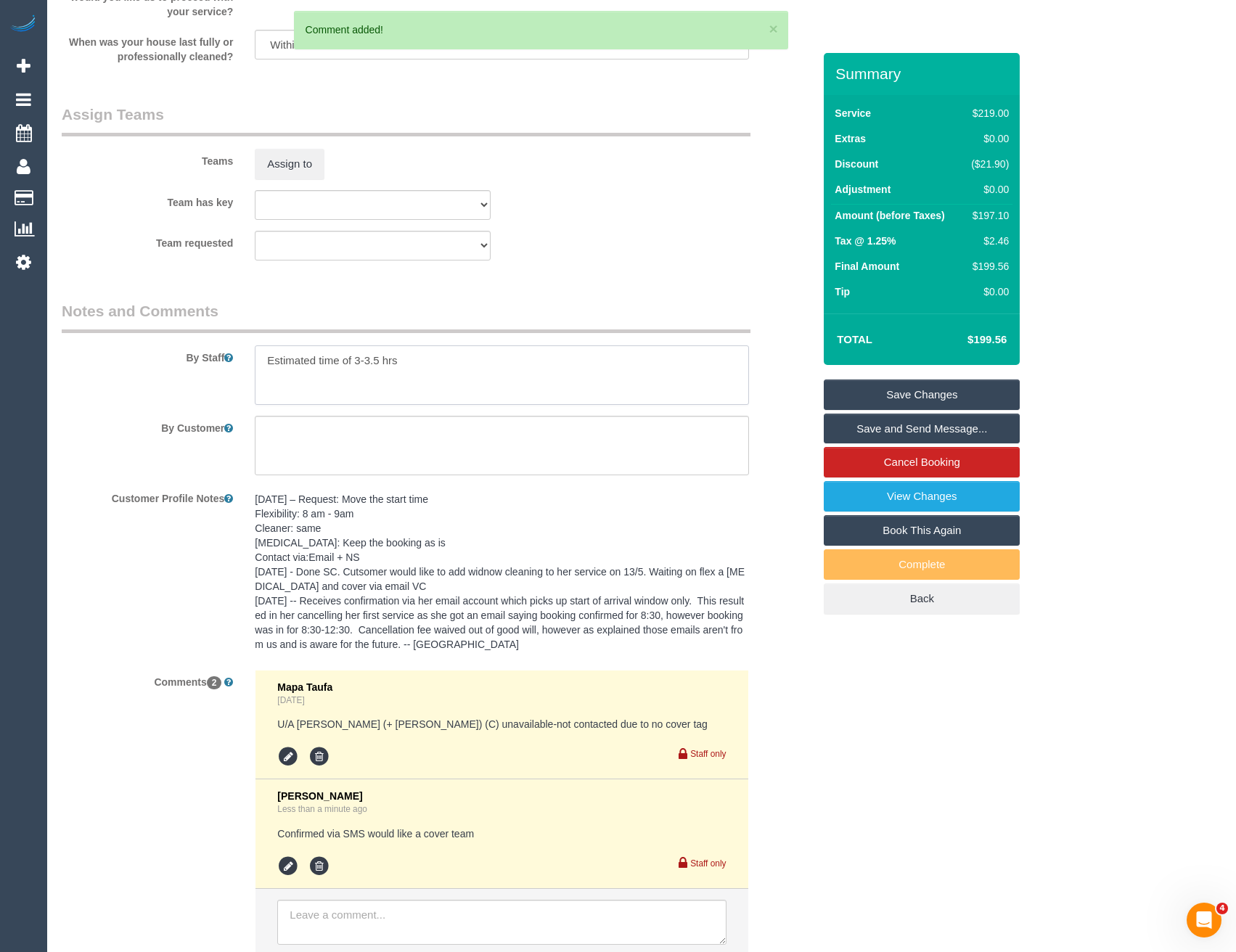
click at [265, 357] on textarea at bounding box center [501, 375] width 494 height 59
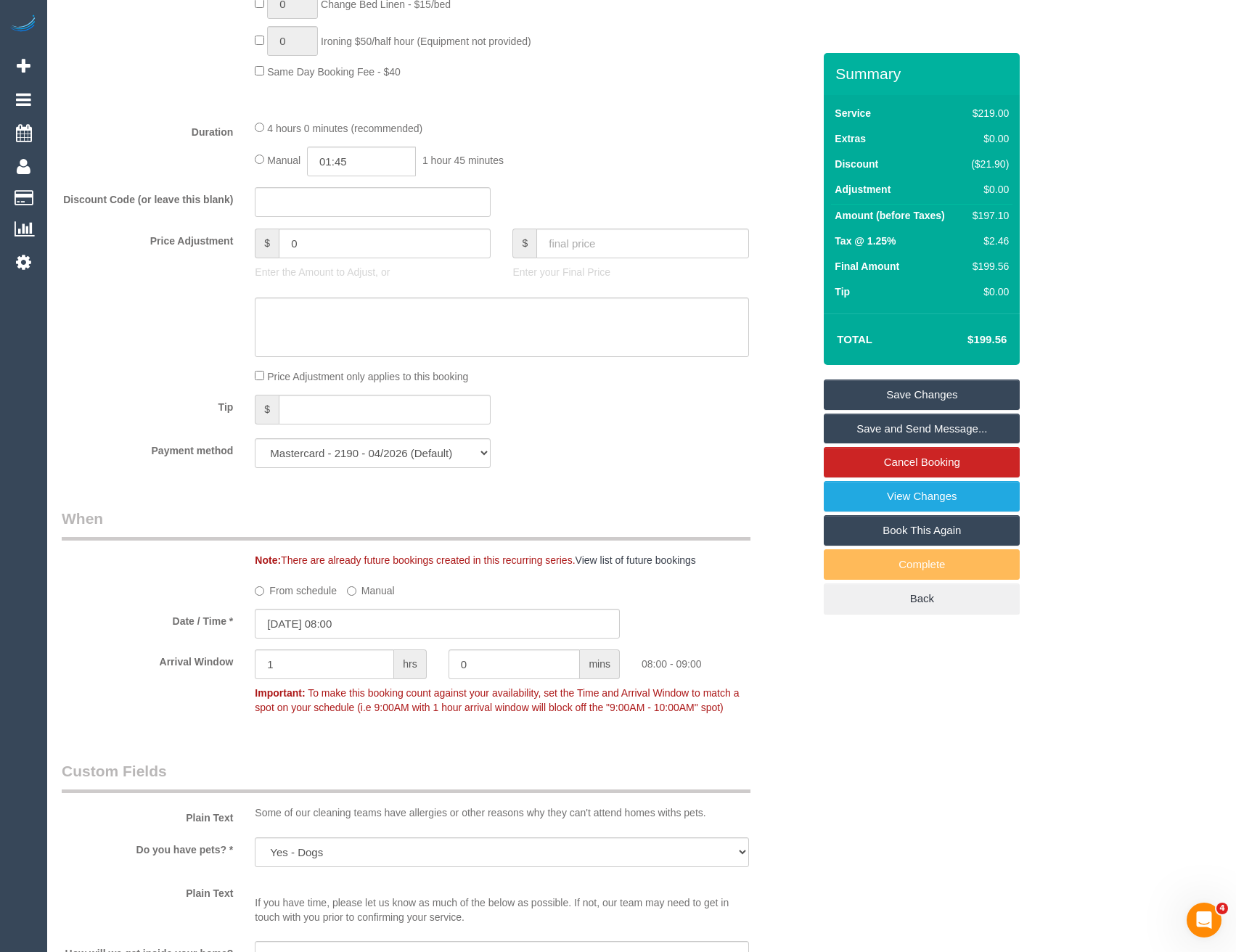
scroll to position [987, 0]
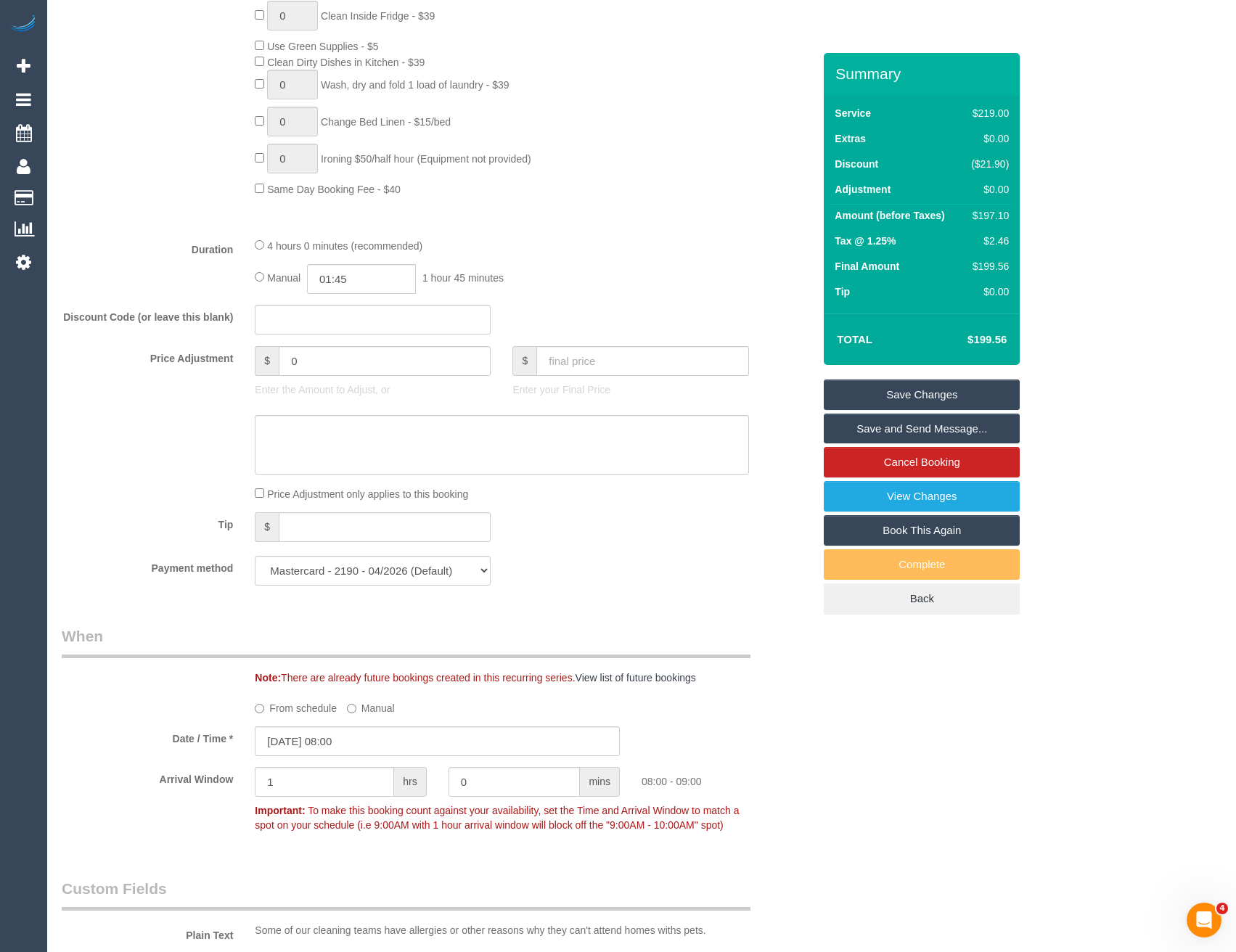
type textarea "*cover* Estimated time of 3-3.5 hrs"
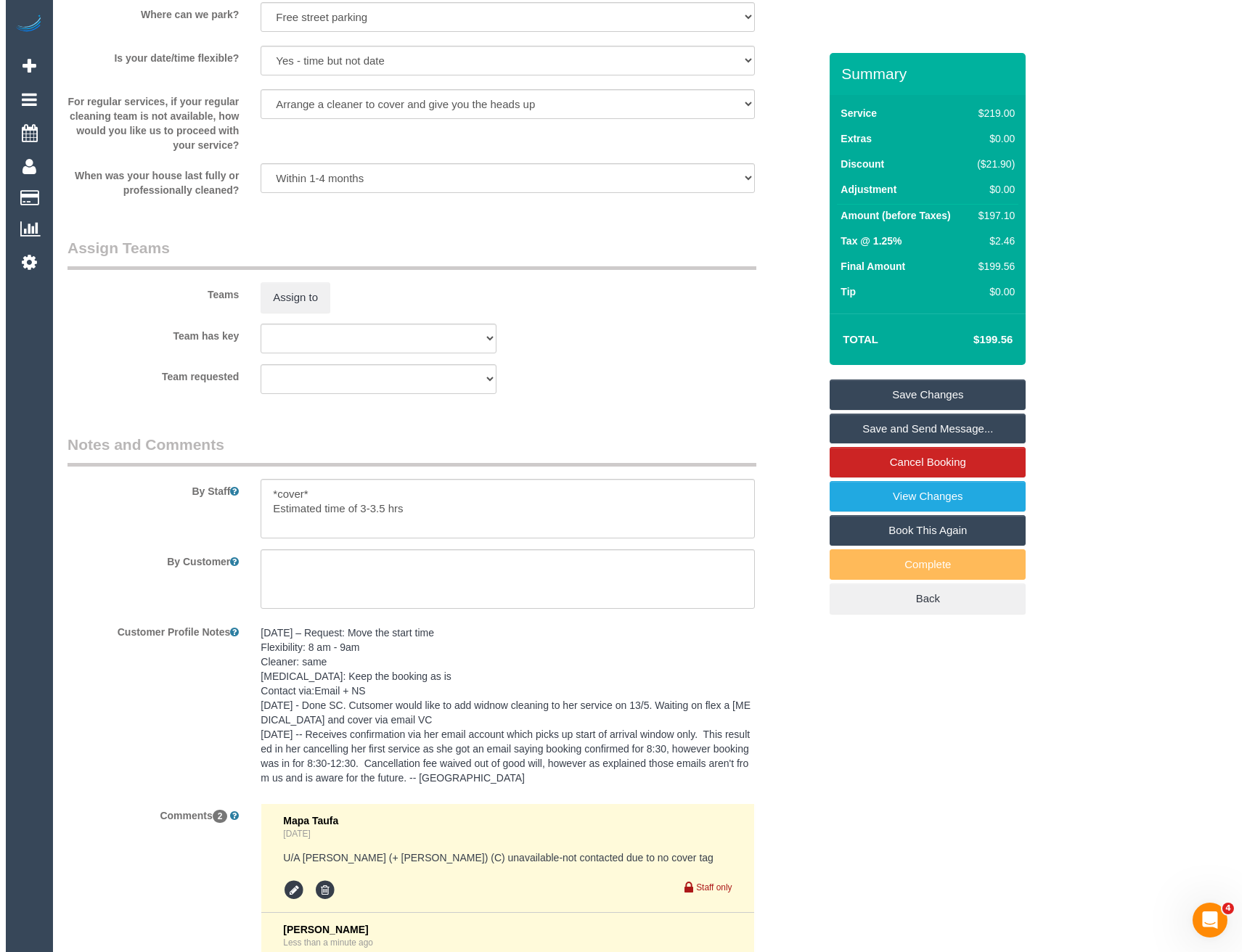
scroll to position [2003, 0]
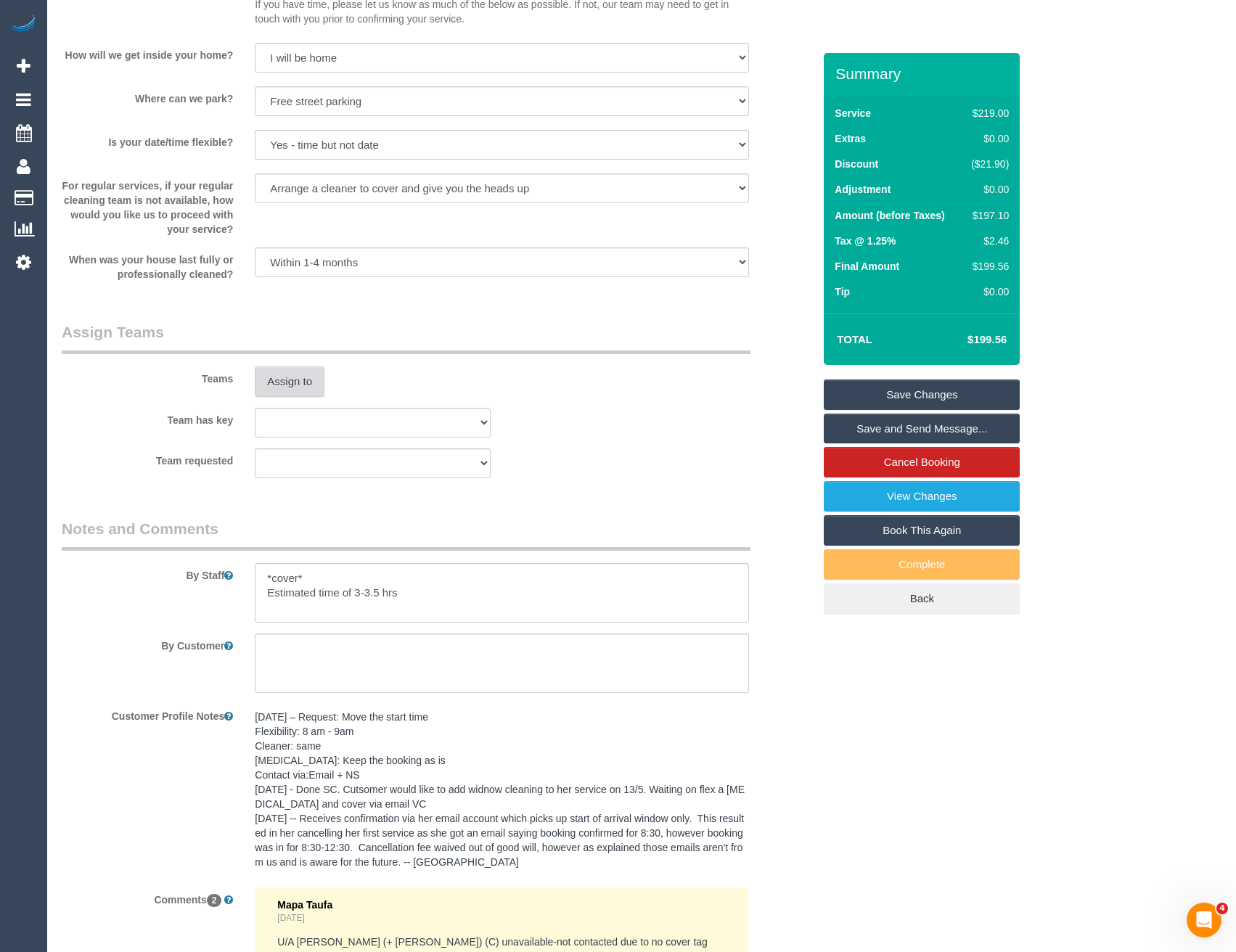
click at [291, 374] on button "Assign to" at bounding box center [289, 382] width 69 height 31
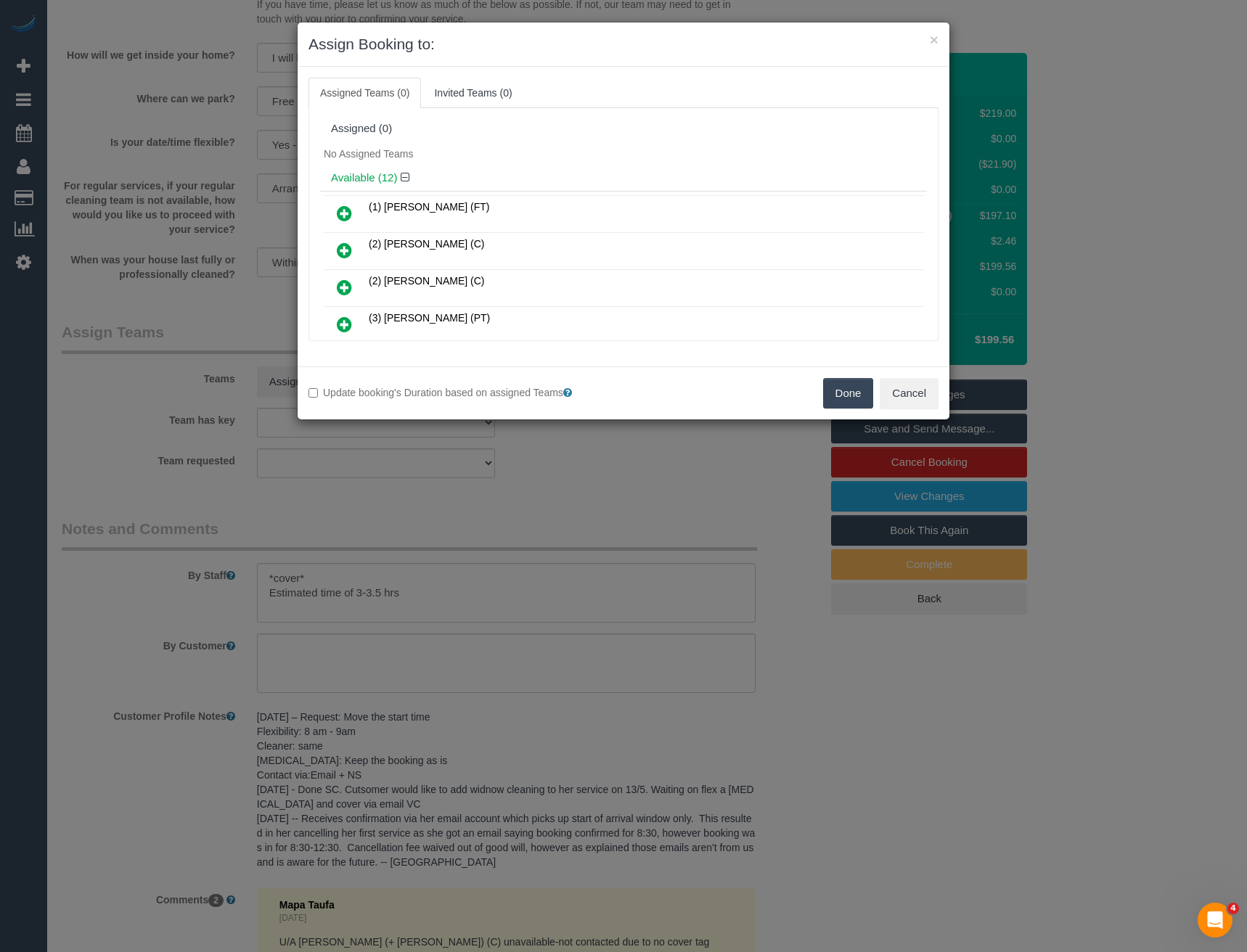
scroll to position [2391, 0]
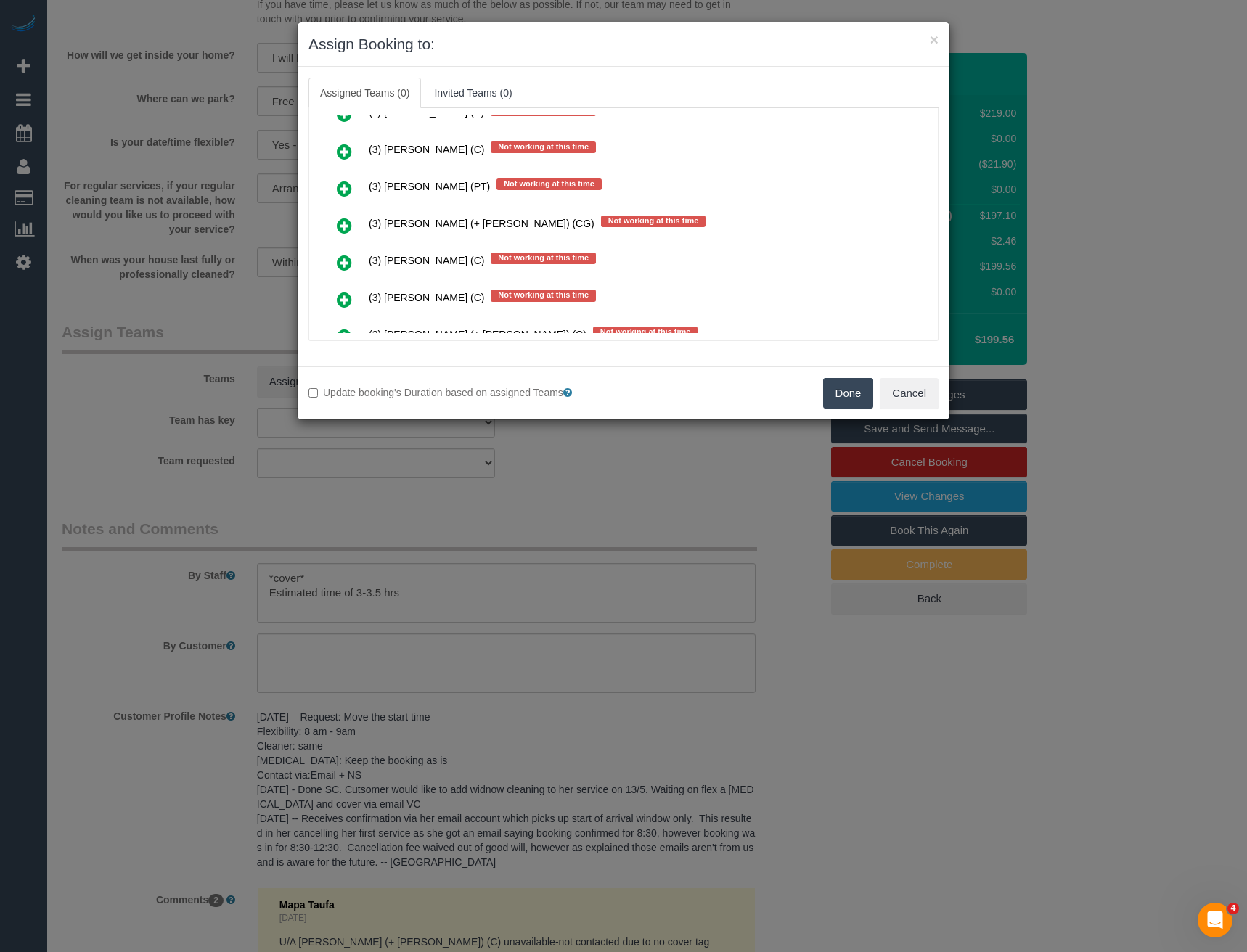
click at [349, 226] on icon at bounding box center [344, 225] width 15 height 18
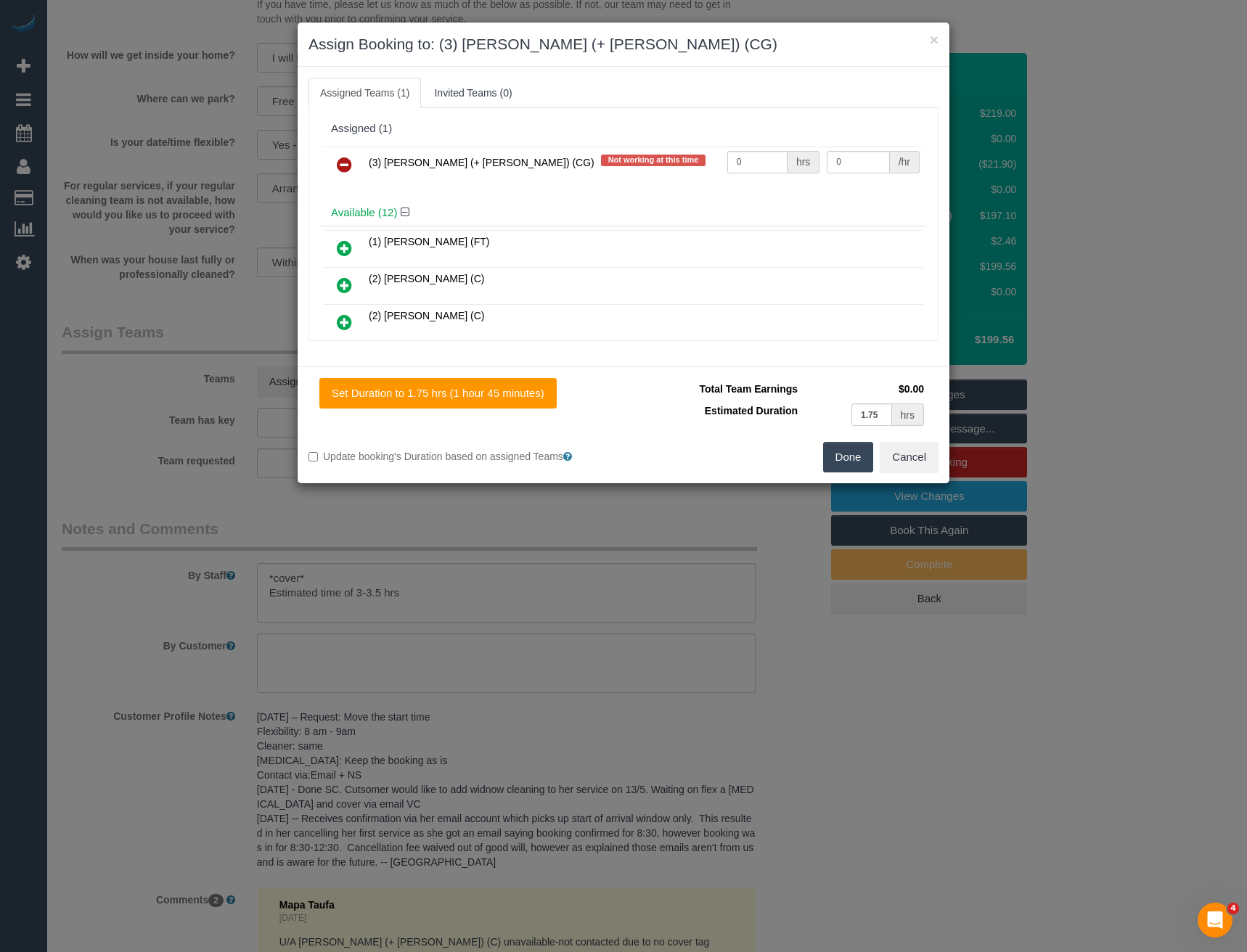
scroll to position [4318, 0]
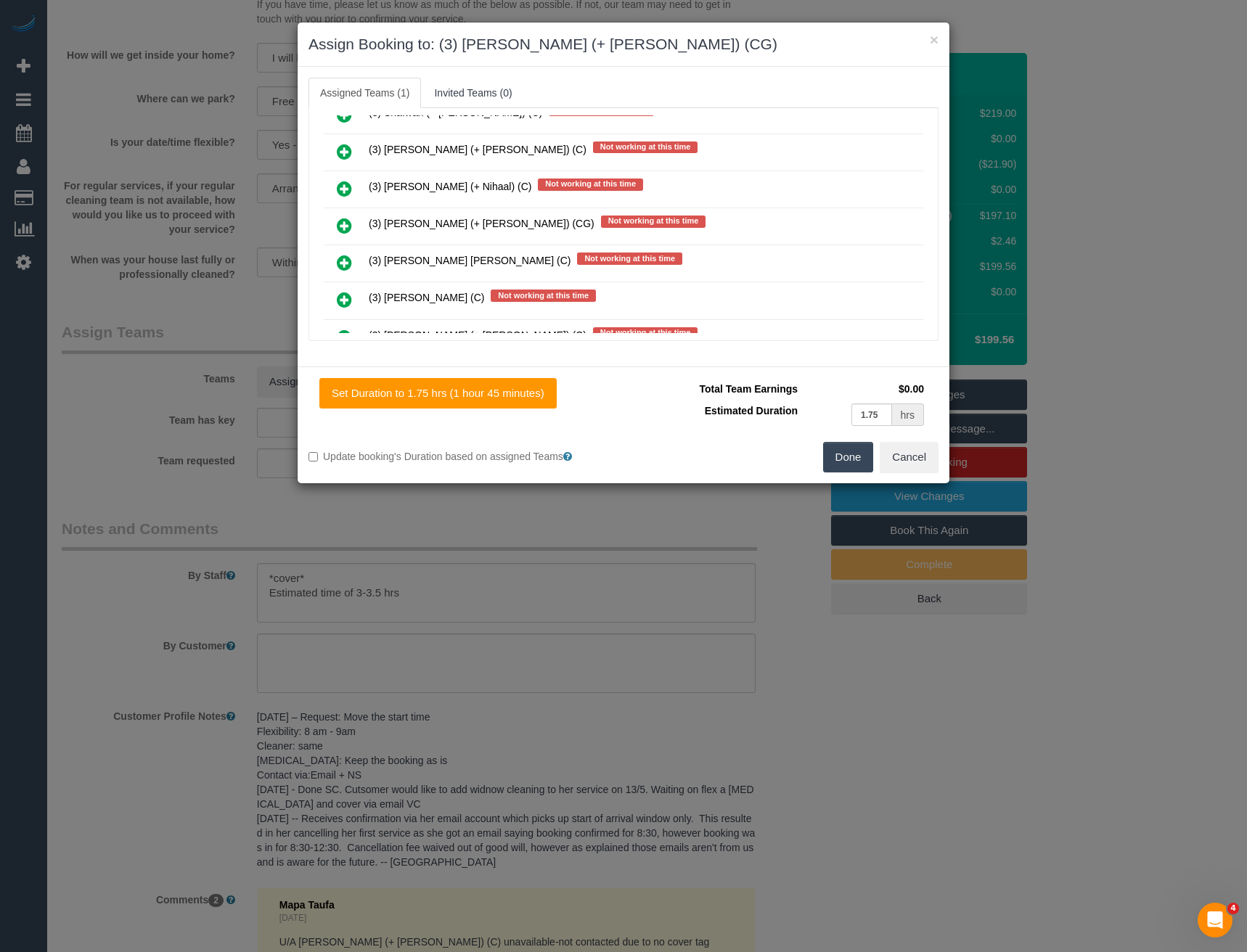
click at [343, 221] on icon at bounding box center [344, 225] width 15 height 18
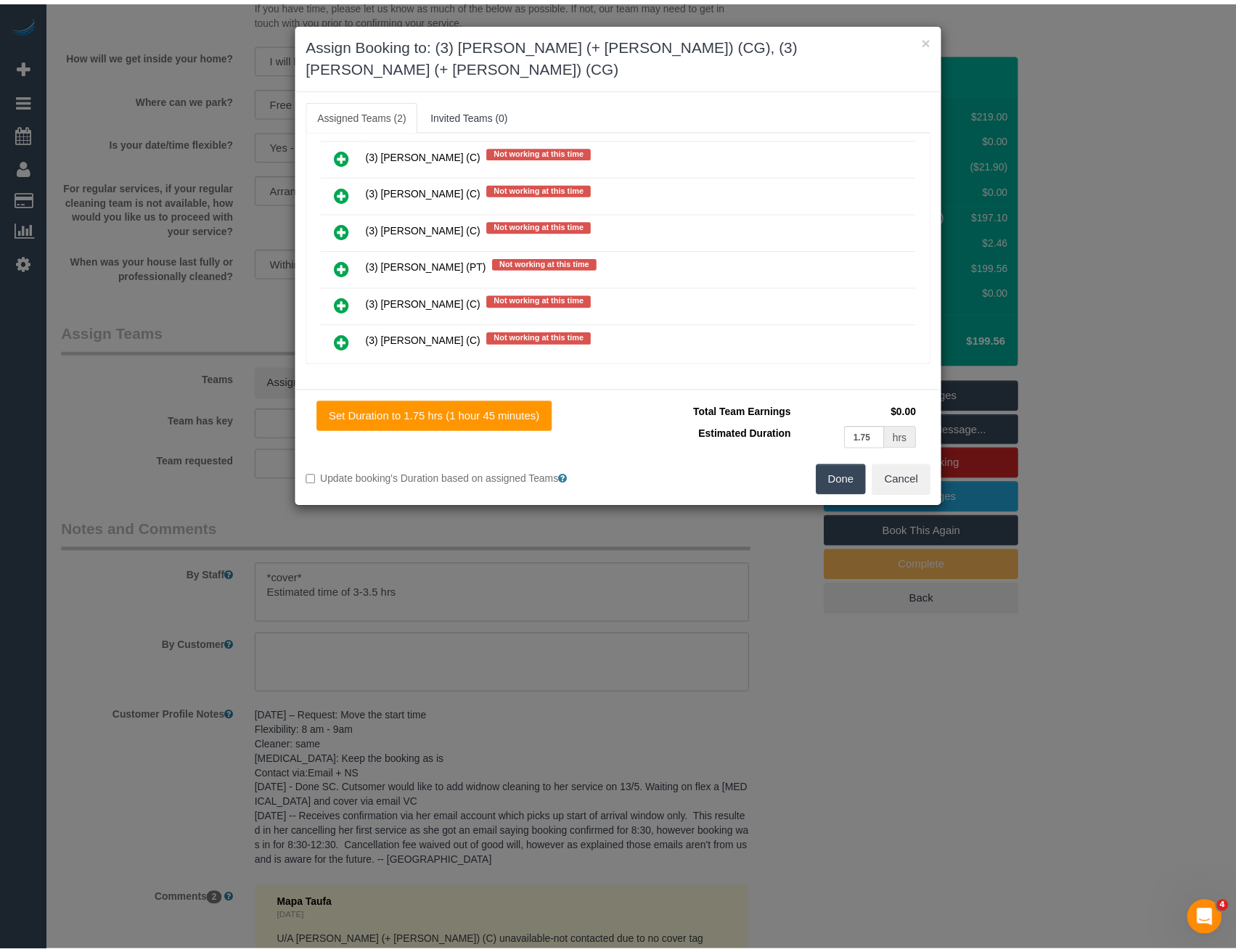
scroll to position [0, 0]
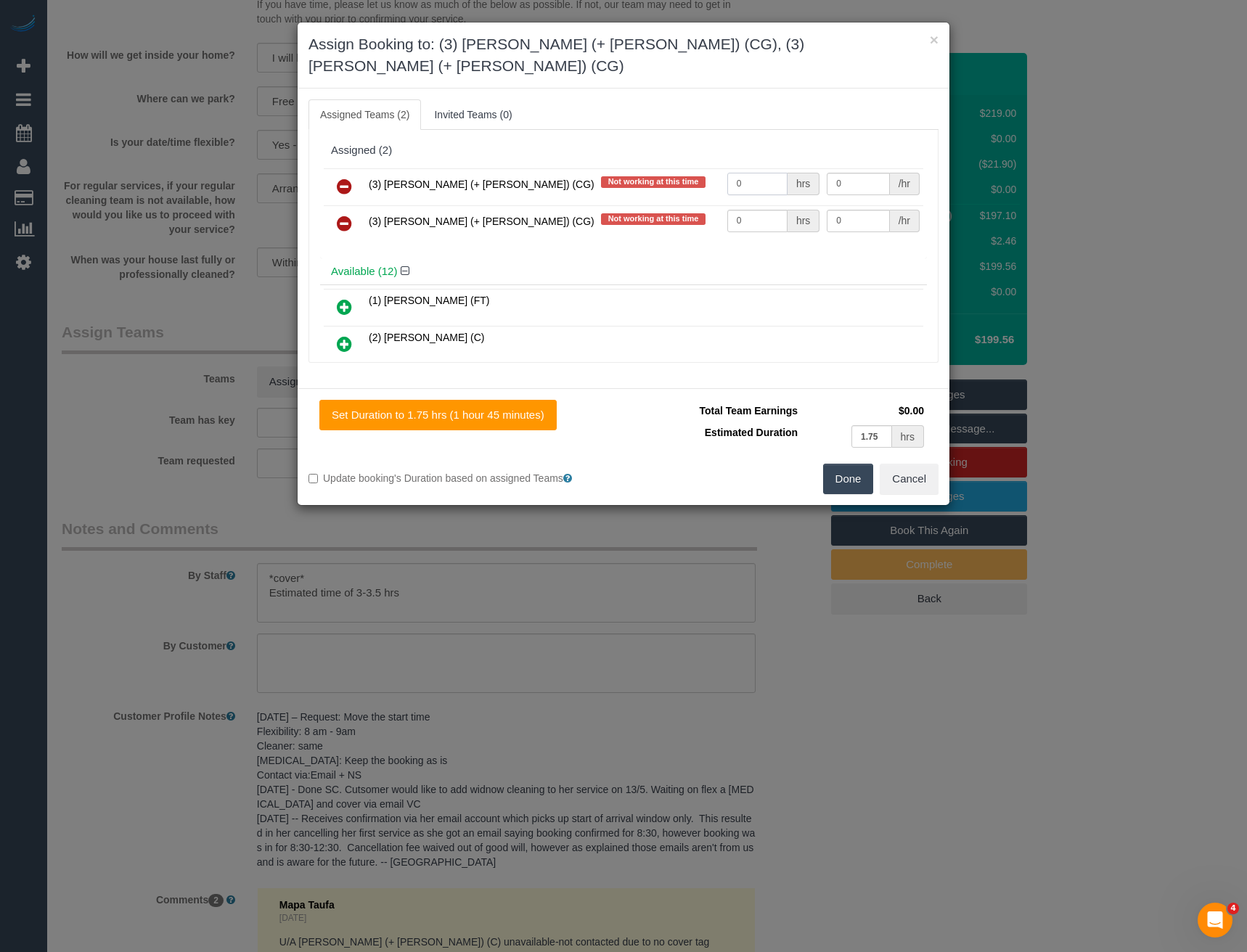
drag, startPoint x: 722, startPoint y: 164, endPoint x: 671, endPoint y: 164, distance: 51.0
click at [677, 168] on tr "(3) [PERSON_NAME] (+ [PERSON_NAME]) (CG) Not working at this time 0 hrs 0 /hr" at bounding box center [624, 187] width 600 height 37
type input "1"
type input "70"
drag, startPoint x: 738, startPoint y: 197, endPoint x: 659, endPoint y: 188, distance: 79.5
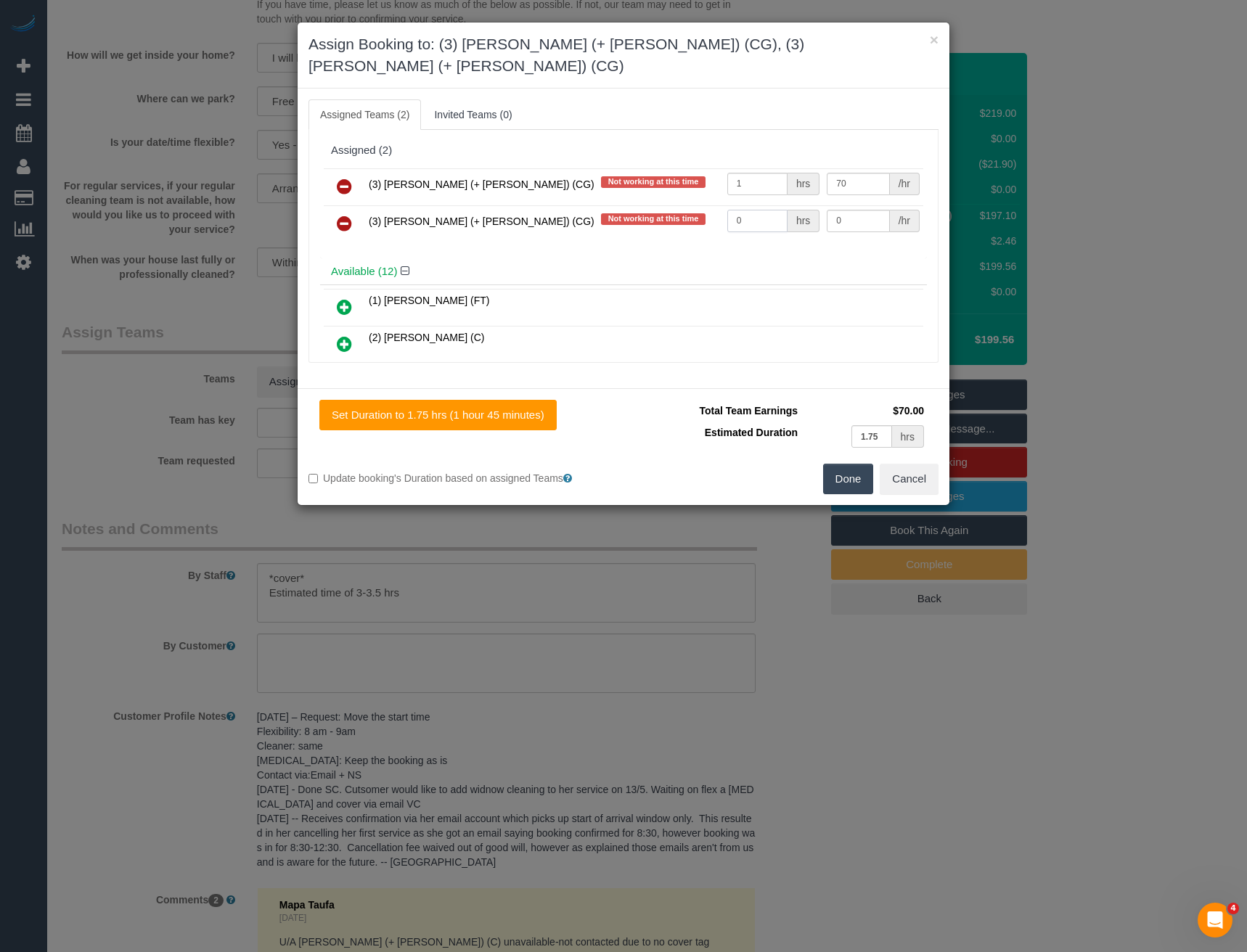
click at [678, 205] on tr "(3) [PERSON_NAME] (+ [PERSON_NAME]) (CG) Not working at this time 0 hrs 0 /hr" at bounding box center [624, 224] width 600 height 37
type input "1"
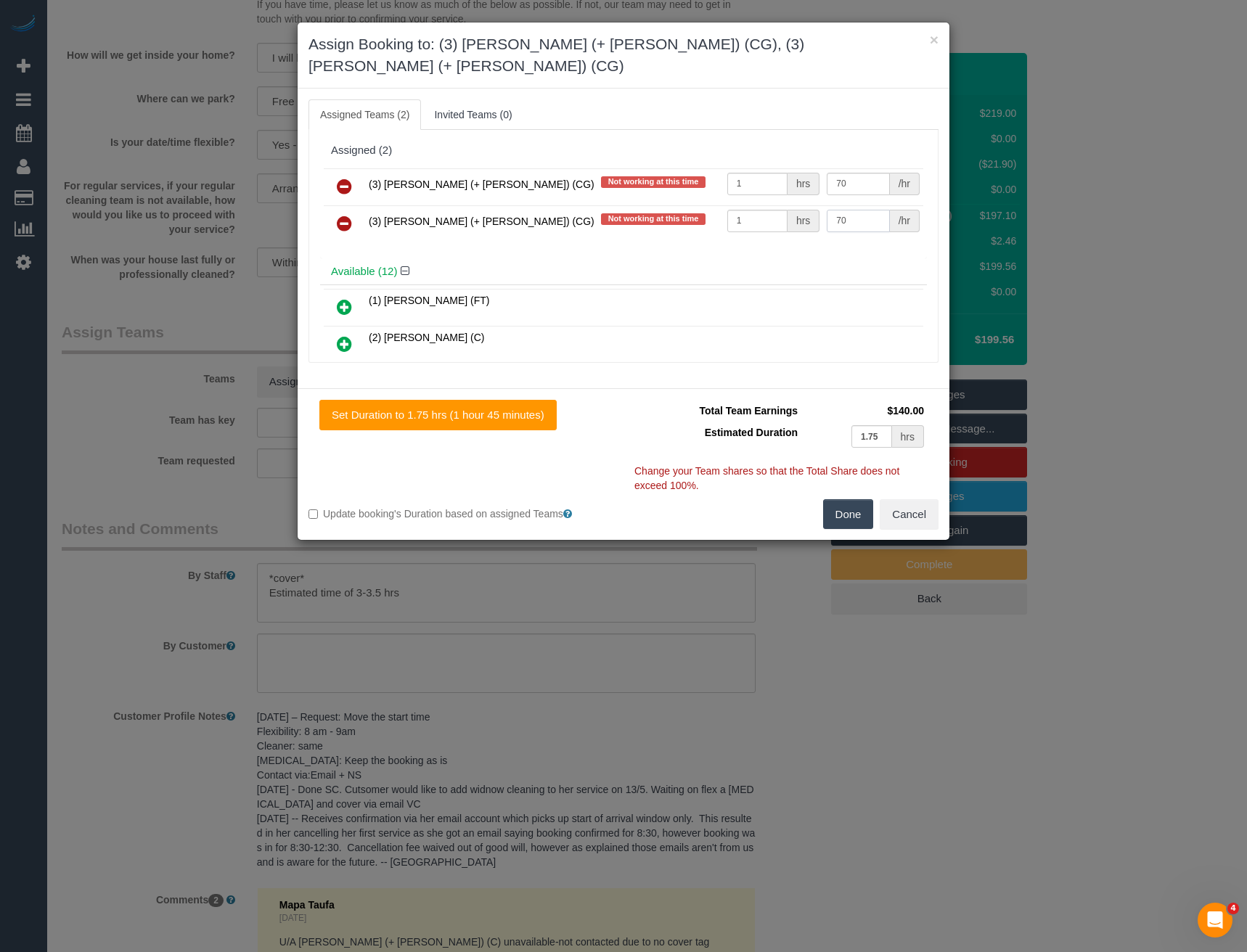
type input "70"
click at [848, 499] on button "Done" at bounding box center [849, 515] width 51 height 31
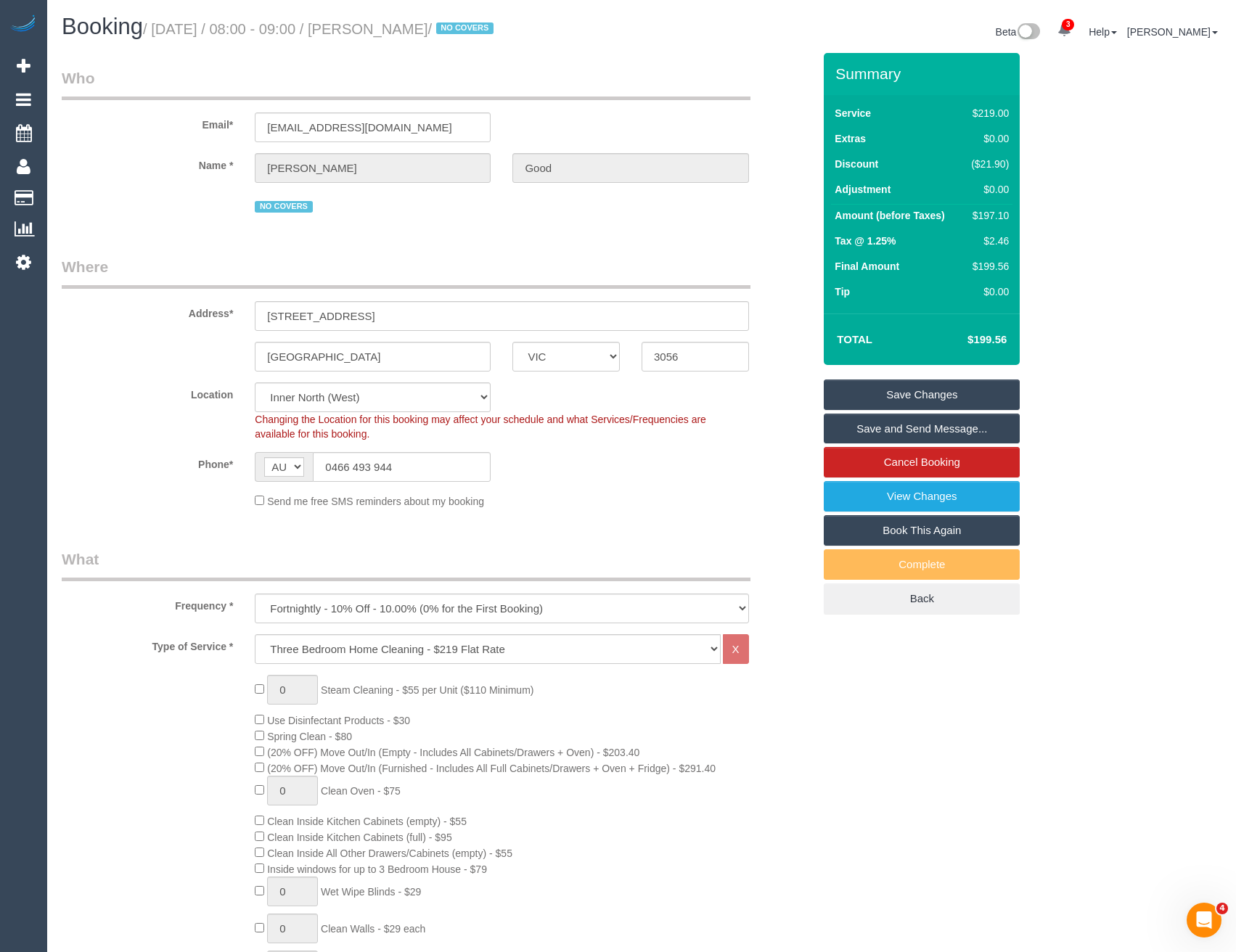
click at [908, 430] on link "Save and Send Message..." at bounding box center [922, 429] width 196 height 31
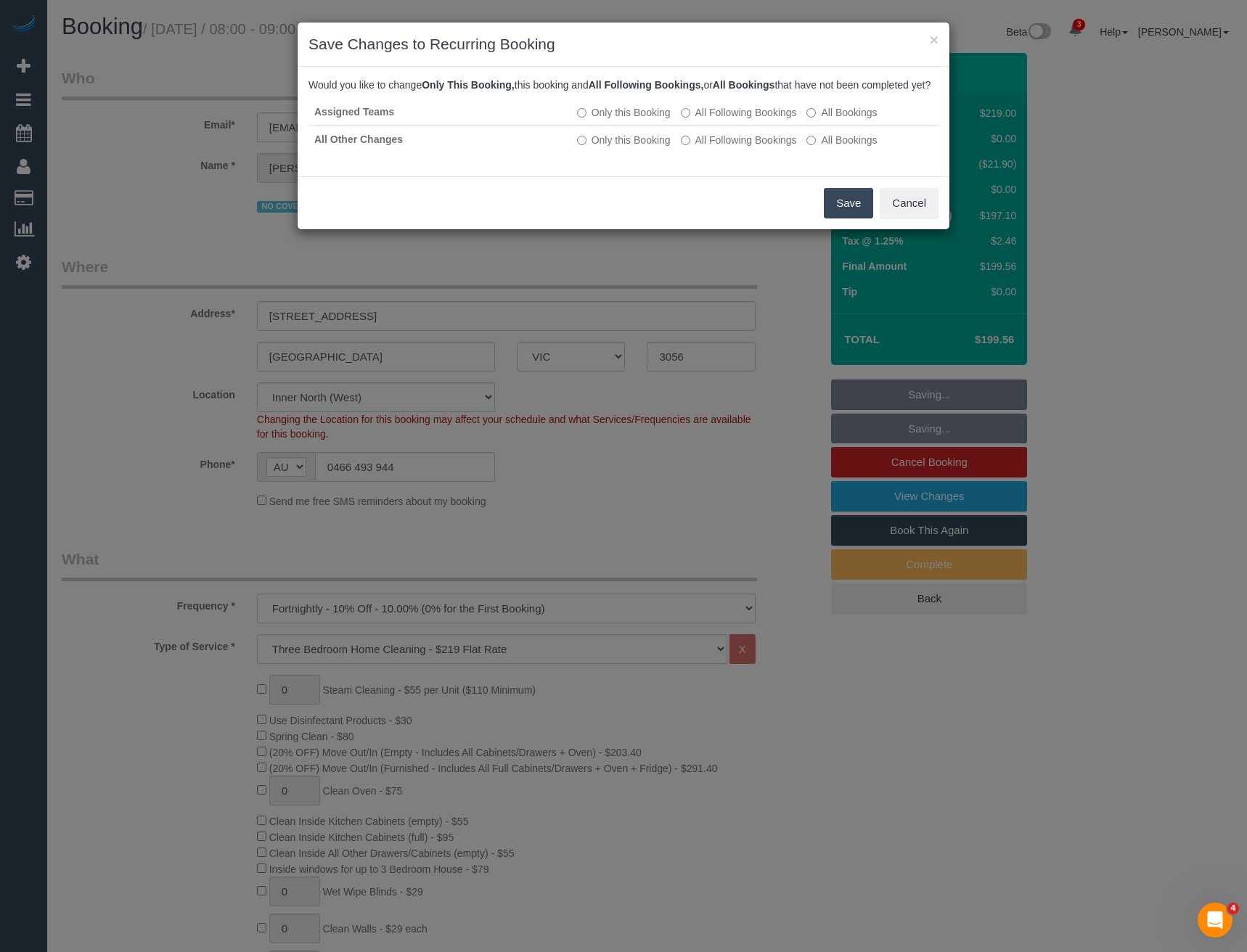
drag, startPoint x: 863, startPoint y: 218, endPoint x: 853, endPoint y: 237, distance: 21.5
click at [863, 218] on button "Save" at bounding box center [849, 204] width 49 height 31
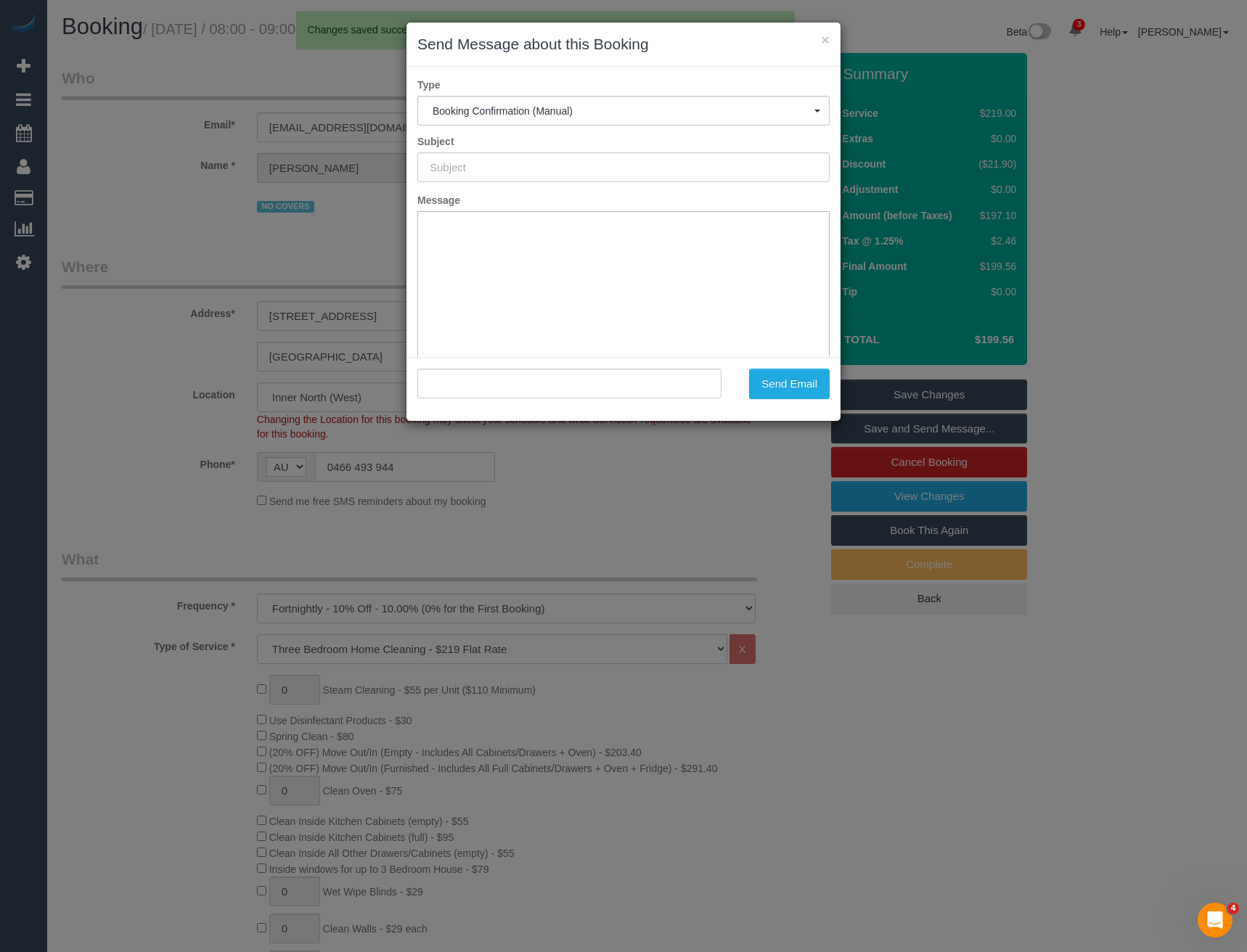
type input "Booking Confirmed"
type input ""[PERSON_NAME]" <[EMAIL_ADDRESS][DOMAIN_NAME]>"
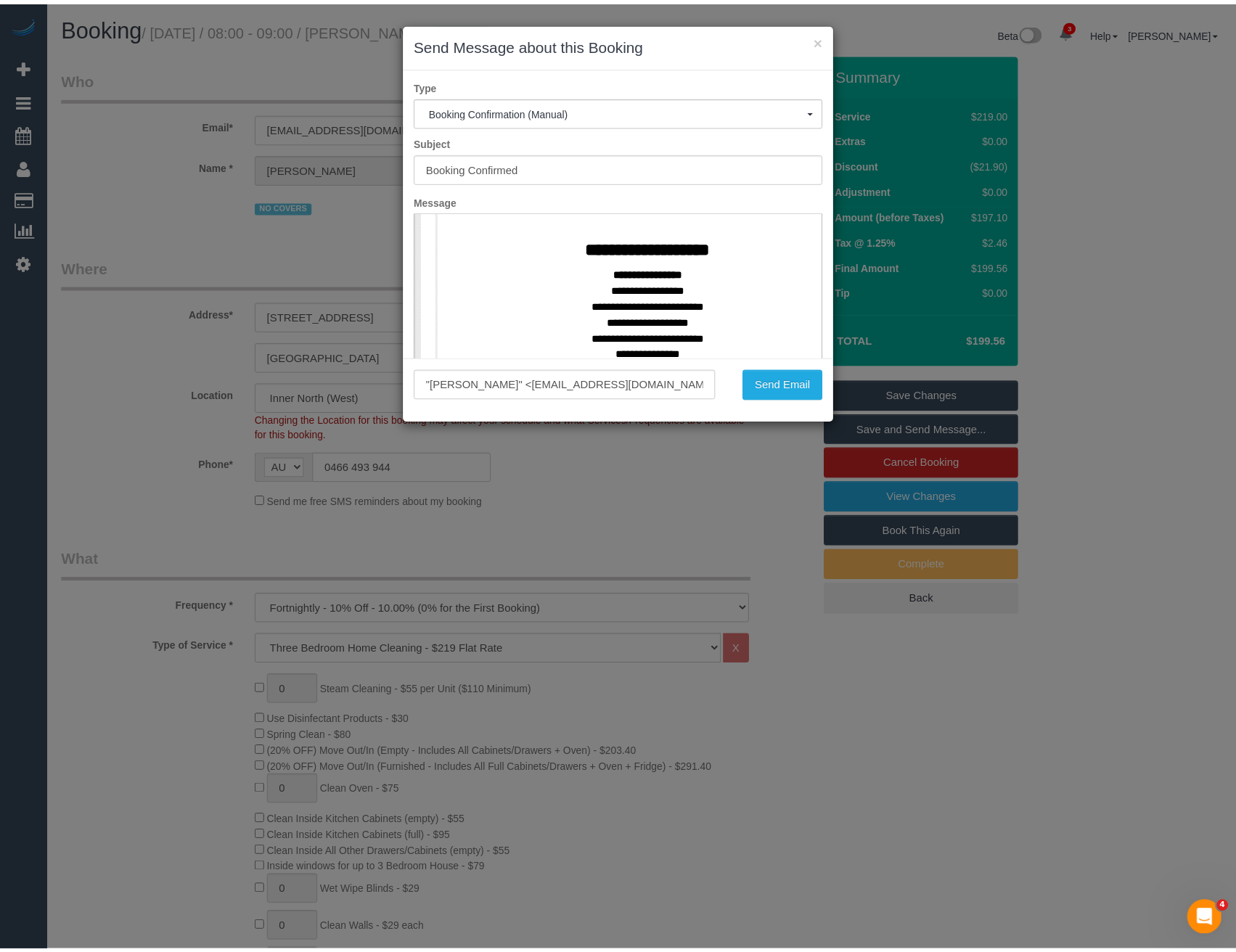
scroll to position [581, 0]
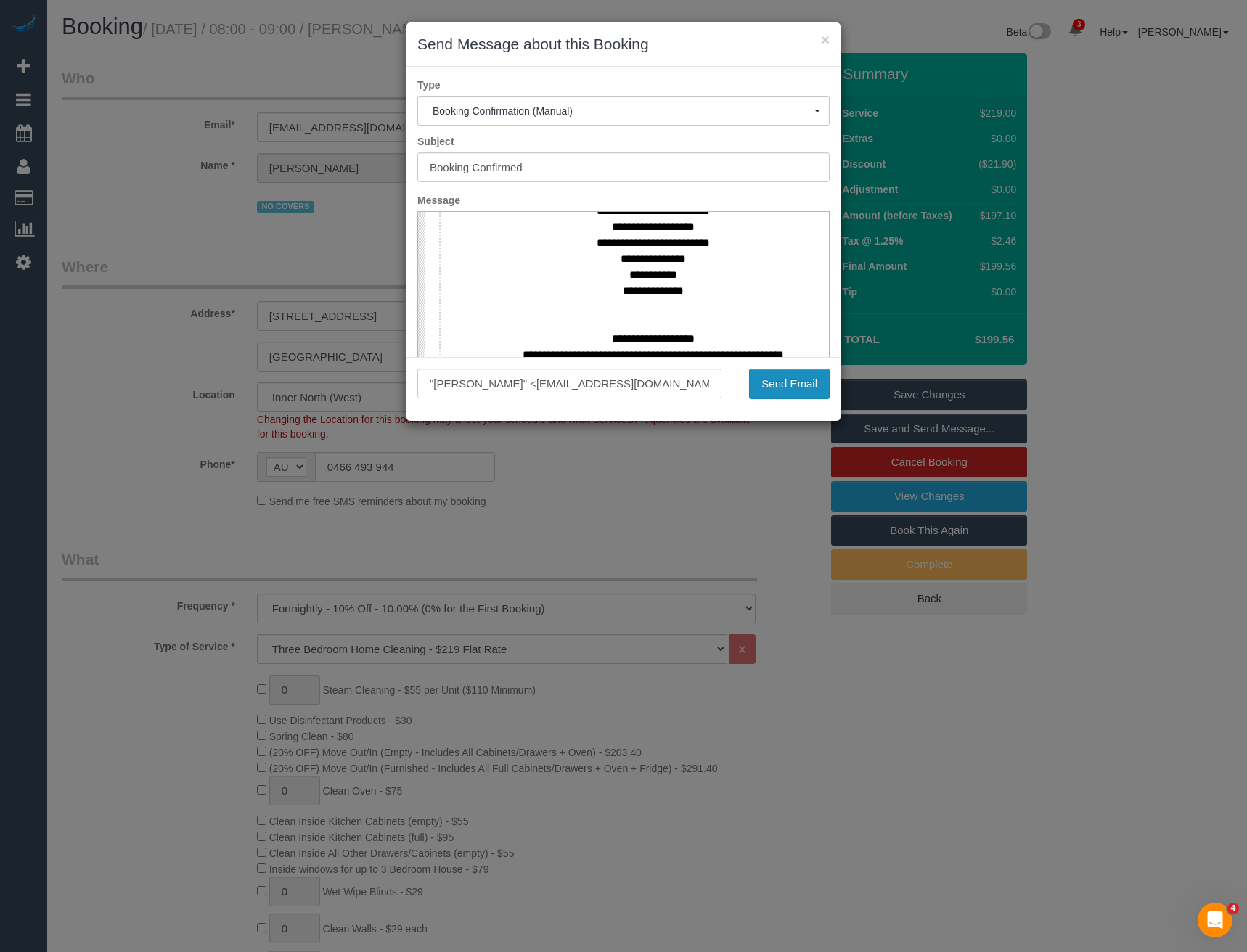
click at [776, 383] on button "Send Email" at bounding box center [789, 384] width 80 height 31
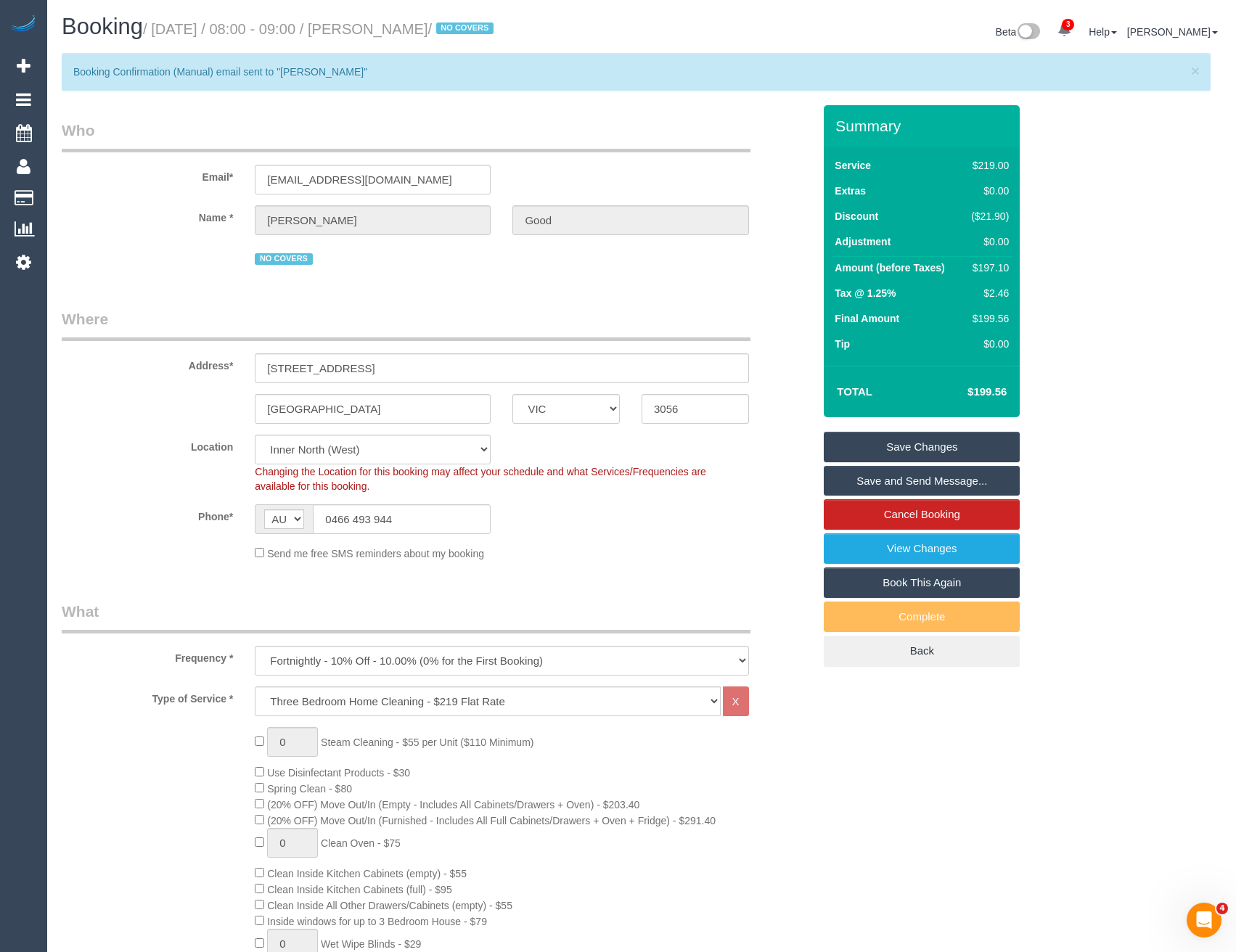
click at [681, 538] on sui-booking-location "Location [GEOGRAPHIC_DATA] (North) East (South) [GEOGRAPHIC_DATA] (East) [GEOGR…" at bounding box center [437, 498] width 751 height 127
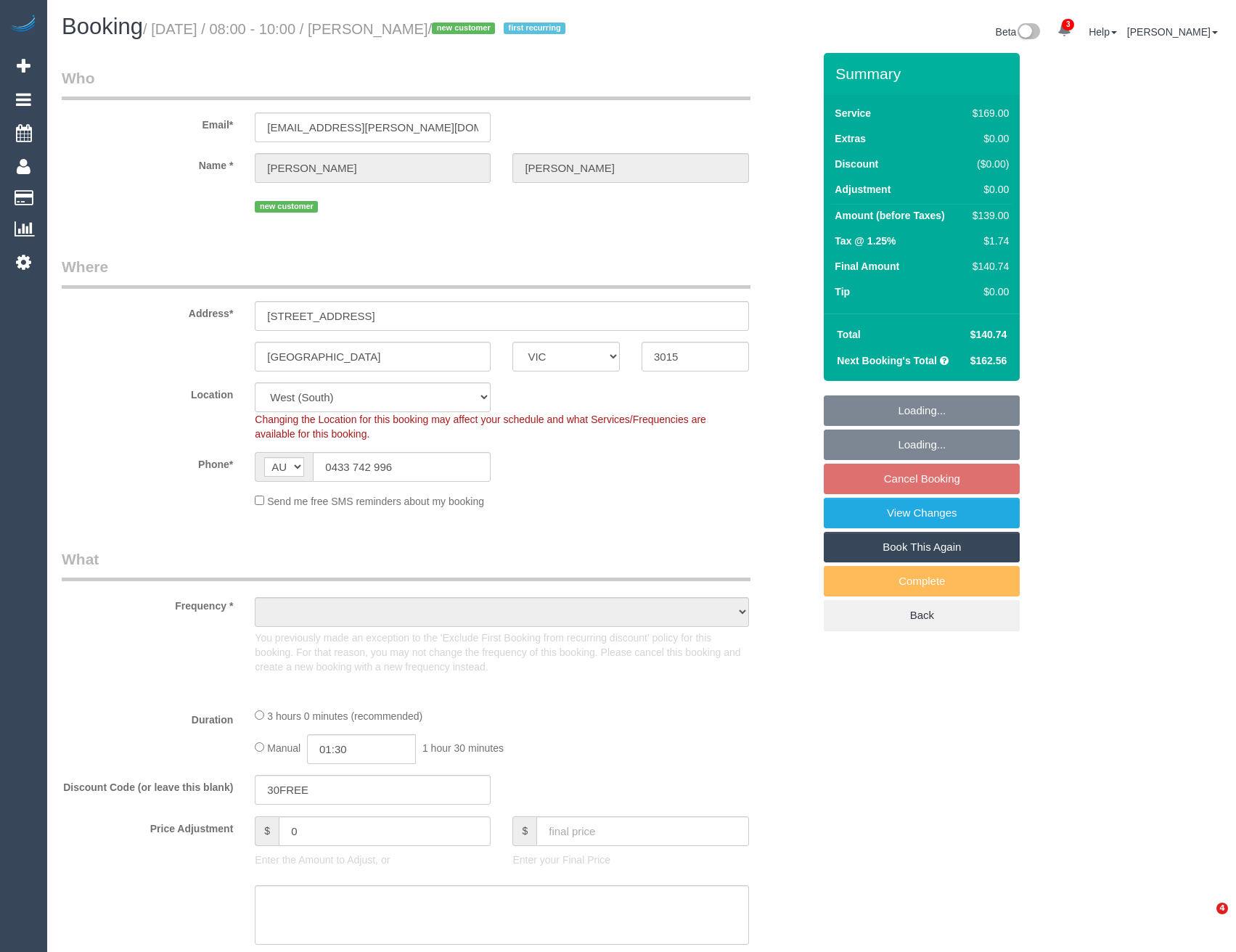
select select "VIC"
select select "string:stripe-pm_1S4Fkq2GScqysDRV6q9kfUSF"
select select "number:27"
select select "number:14"
select select "number:19"
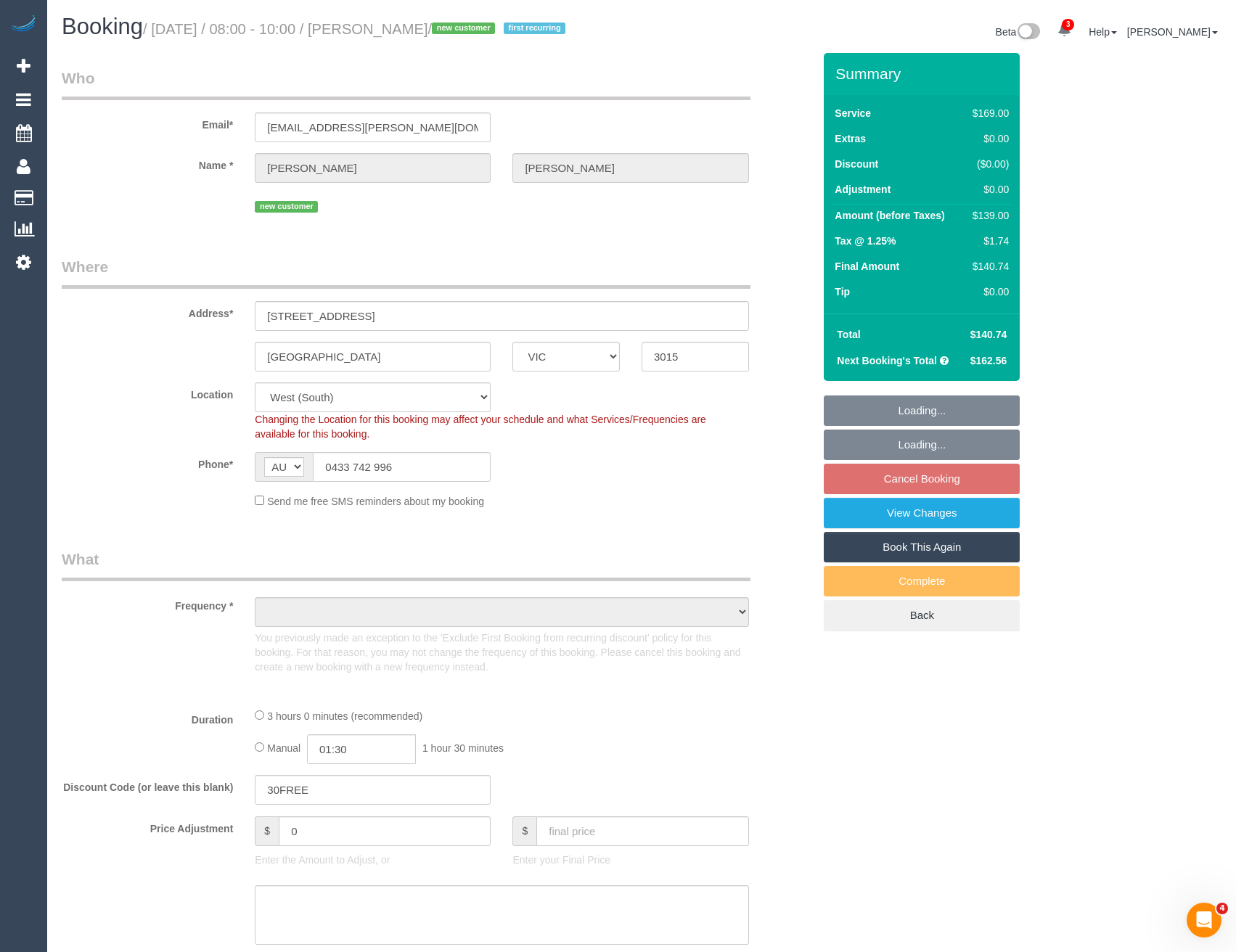
select select "number:22"
select select "number:33"
select select "number:26"
select select "object:832"
select select "spot1"
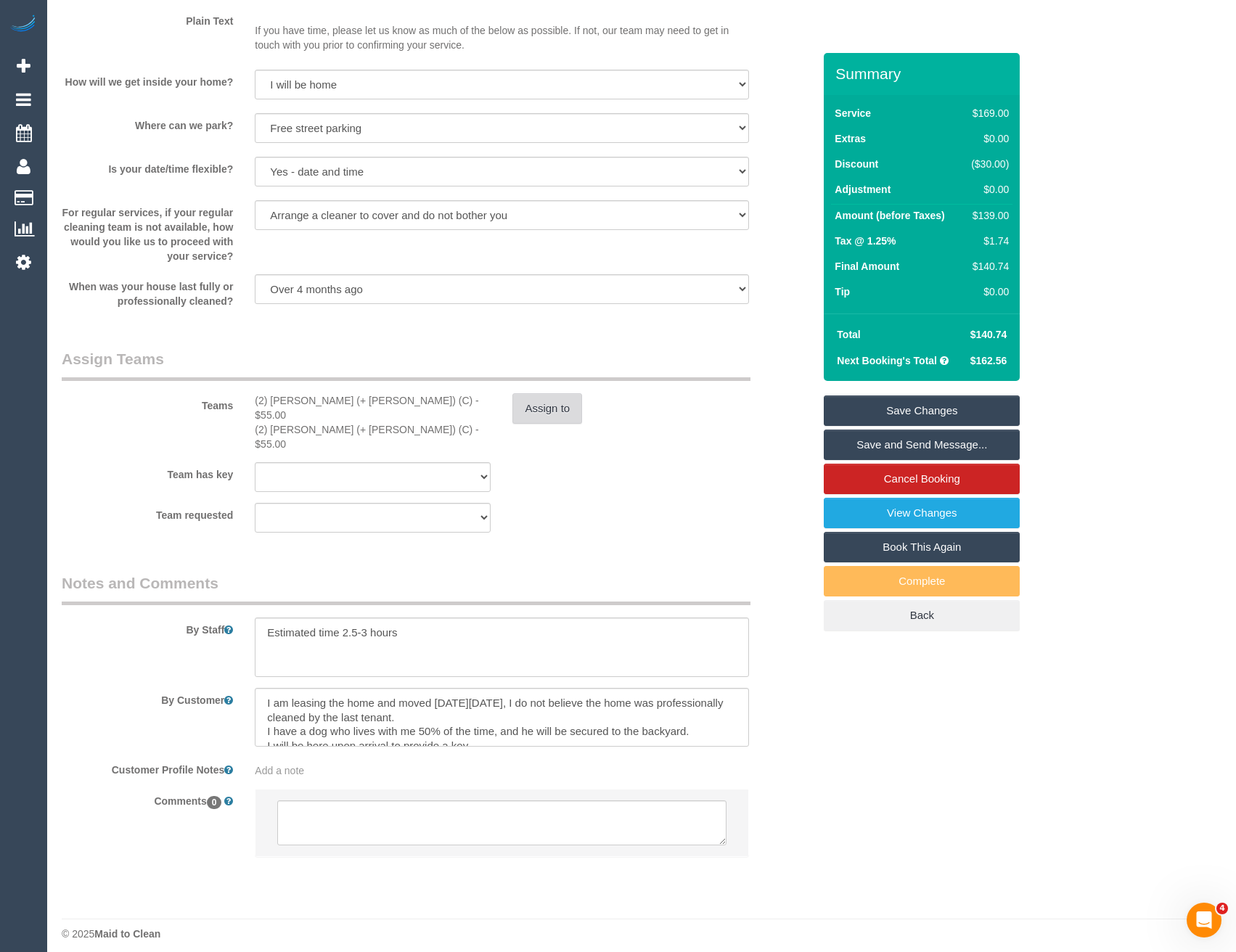
click at [561, 424] on button "Assign to" at bounding box center [547, 409] width 69 height 31
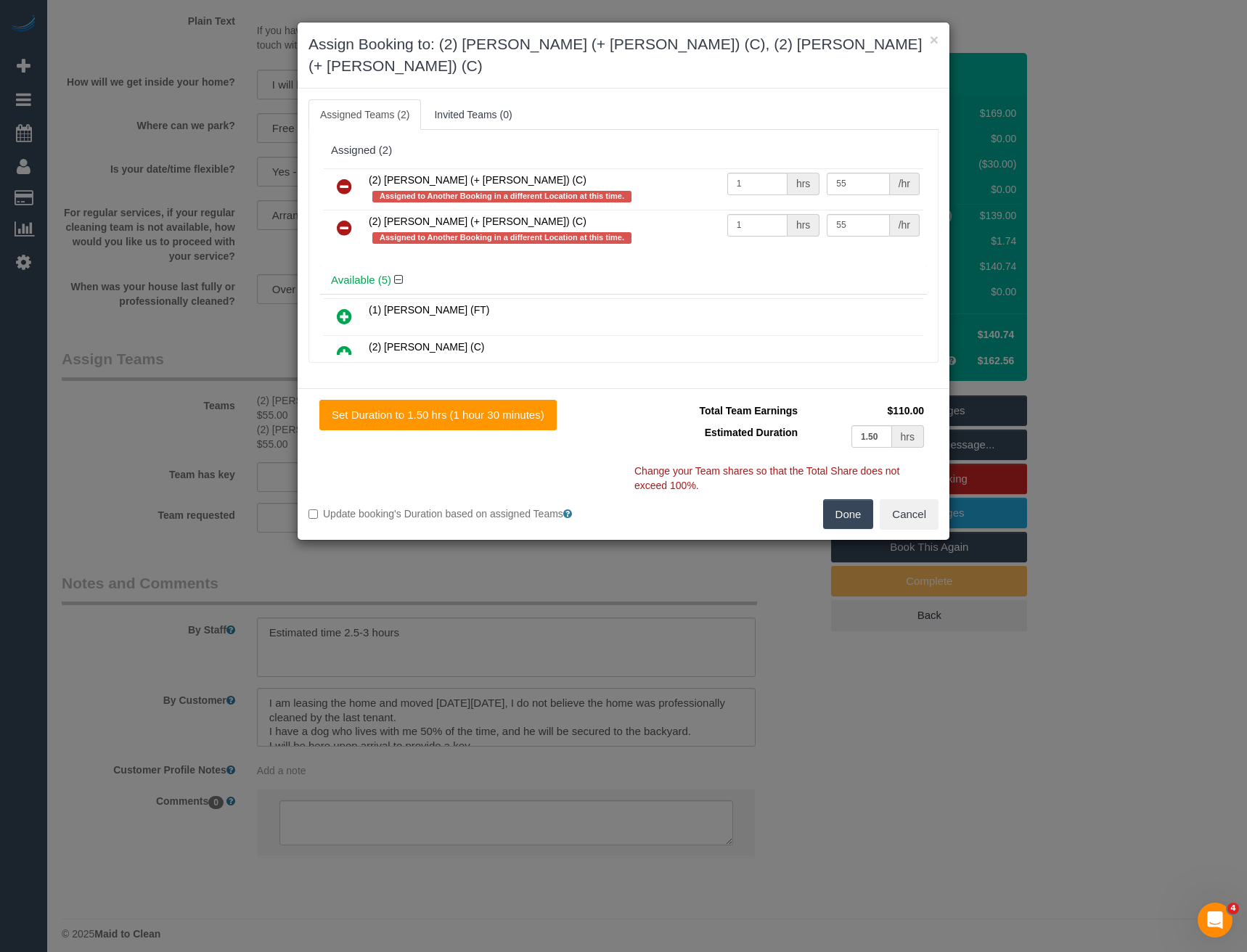
click at [343, 177] on icon at bounding box center [344, 186] width 15 height 18
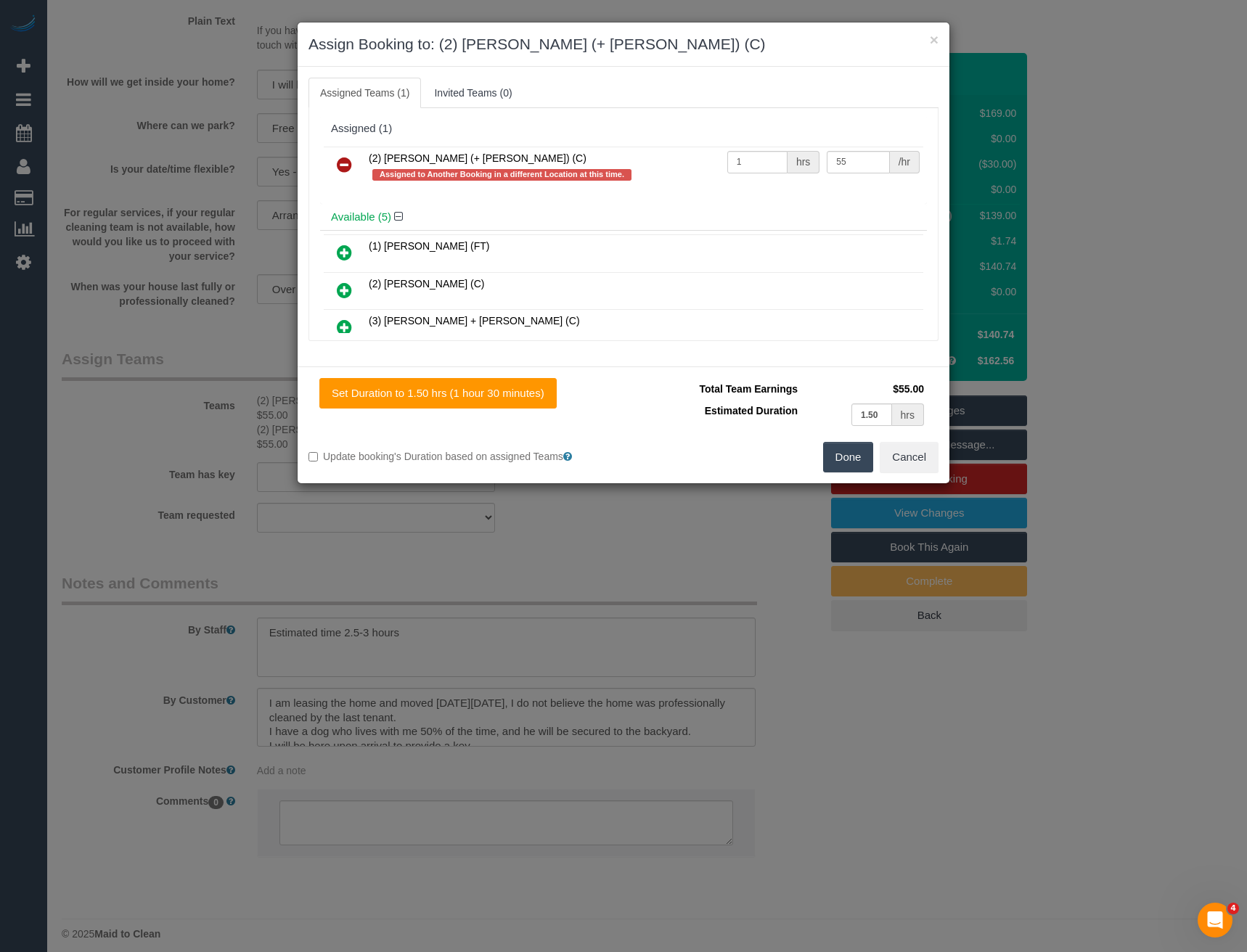
click at [343, 167] on icon at bounding box center [344, 164] width 15 height 18
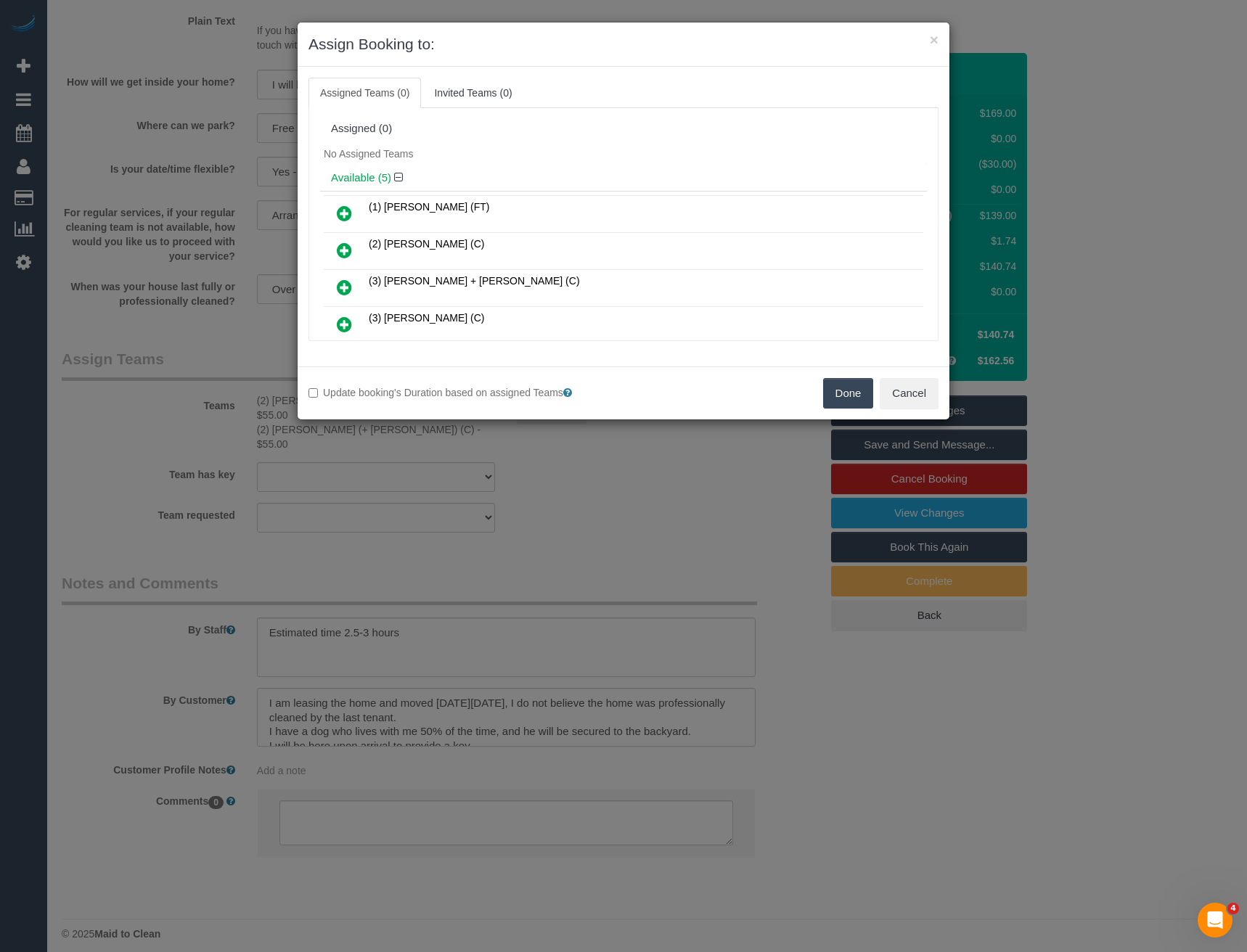
click at [343, 295] on icon at bounding box center [344, 287] width 15 height 18
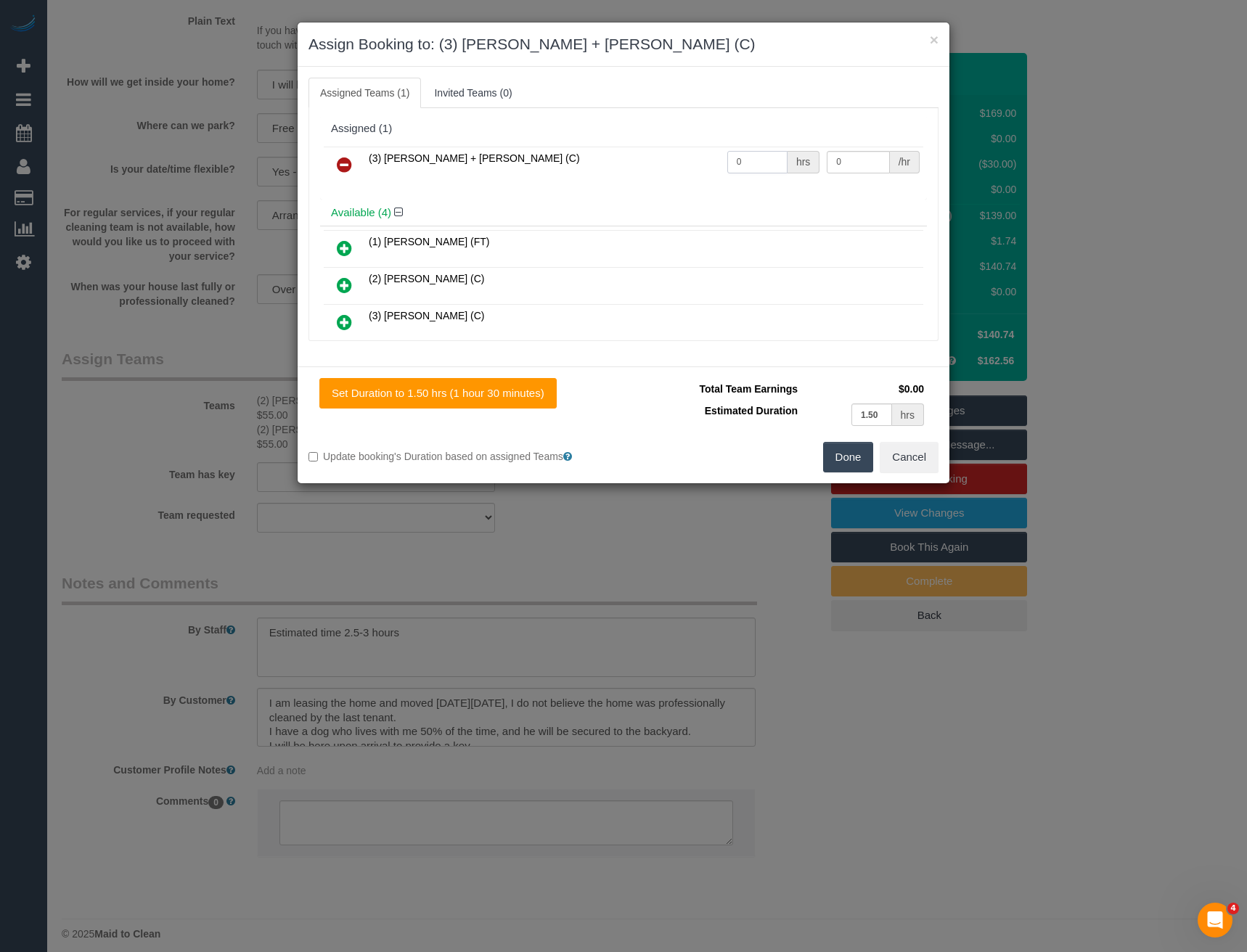
drag, startPoint x: 745, startPoint y: 157, endPoint x: 667, endPoint y: 154, distance: 78.1
click at [672, 157] on tr "(3) Gurdeep + Kamalpreet (C) 0 hrs 0 /hr" at bounding box center [624, 165] width 600 height 37
type input "1"
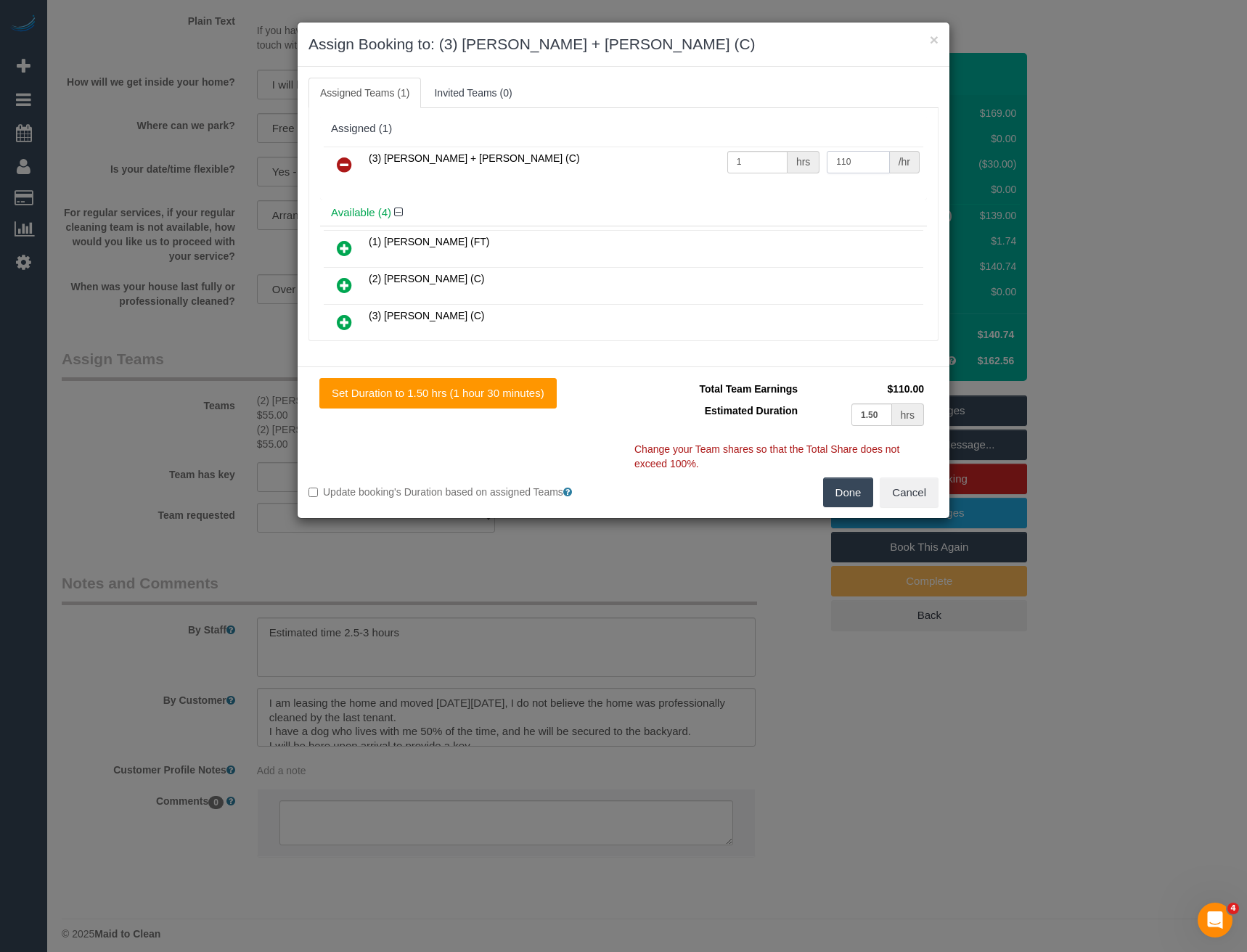
type input "110"
click at [844, 495] on button "Done" at bounding box center [849, 493] width 51 height 31
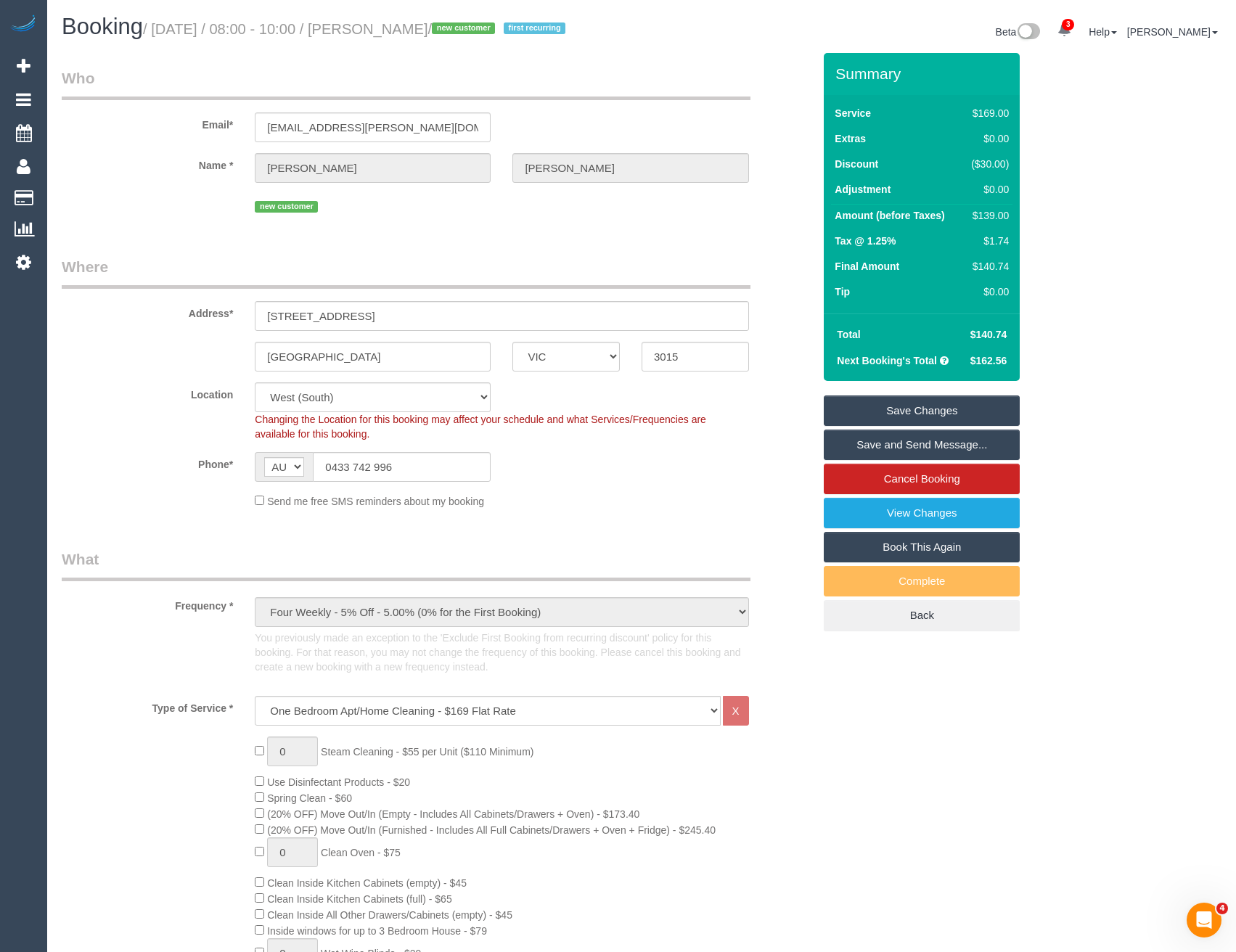
click at [912, 426] on link "Save Changes" at bounding box center [922, 411] width 196 height 31
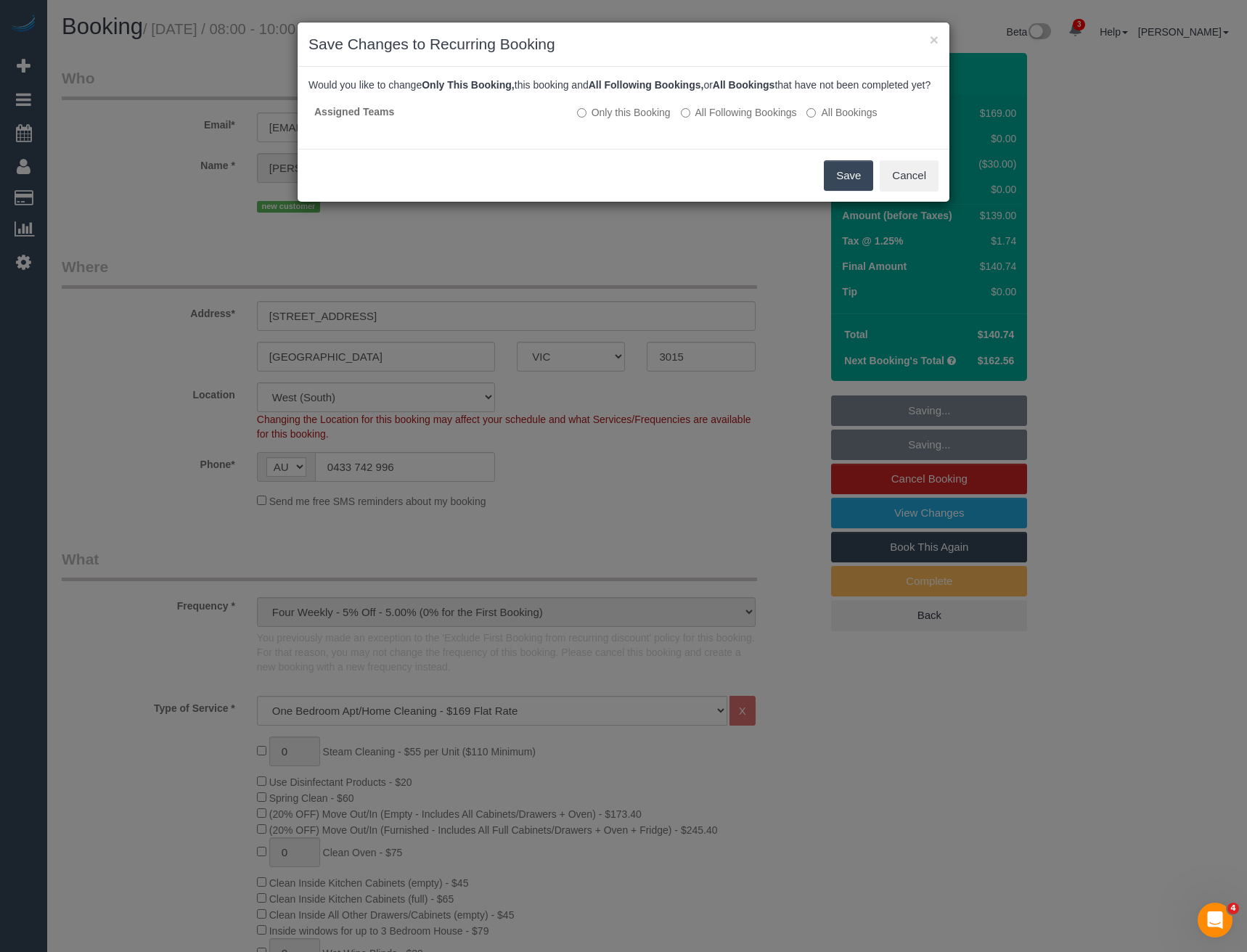
click at [840, 191] on button "Save" at bounding box center [849, 176] width 49 height 31
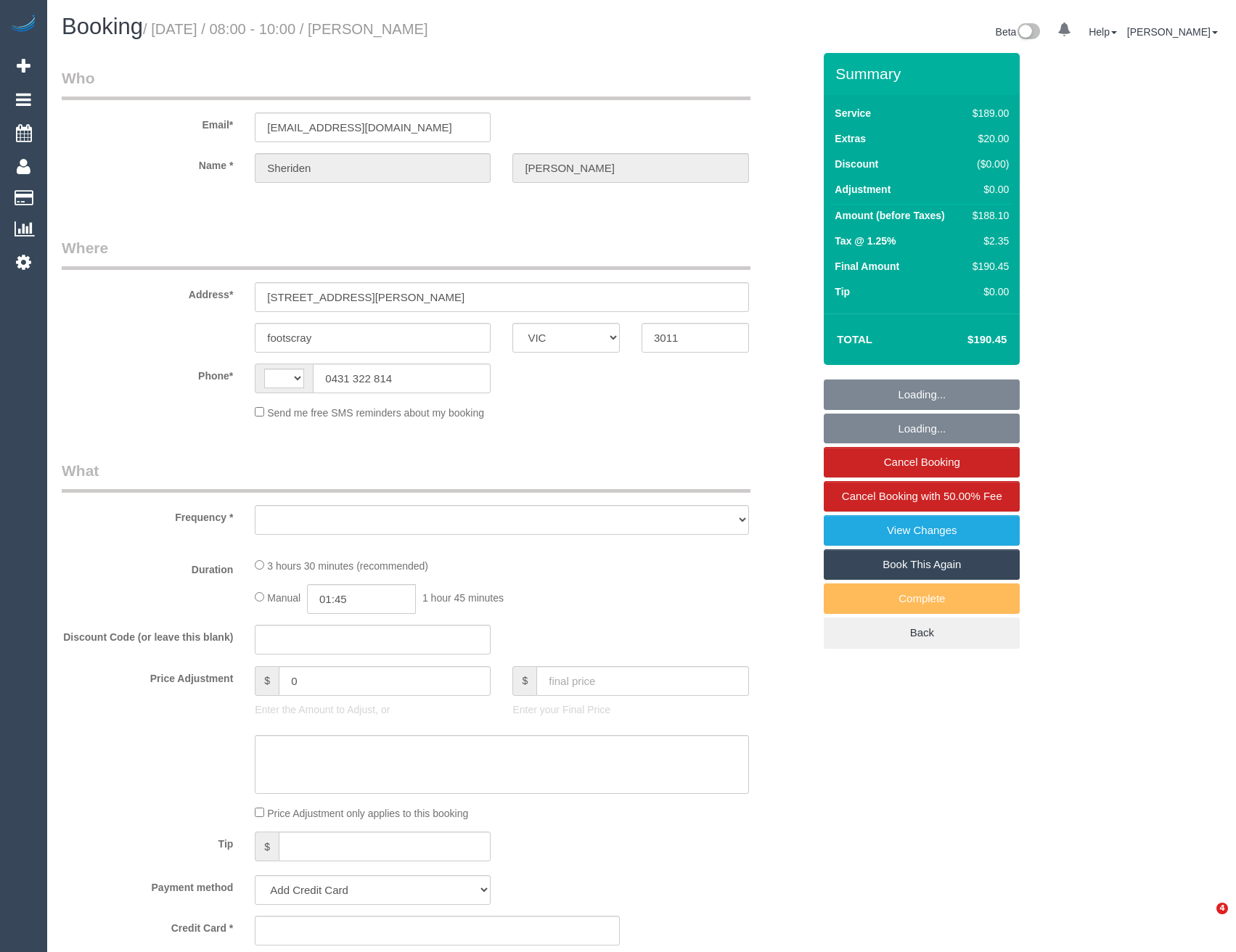
select select "VIC"
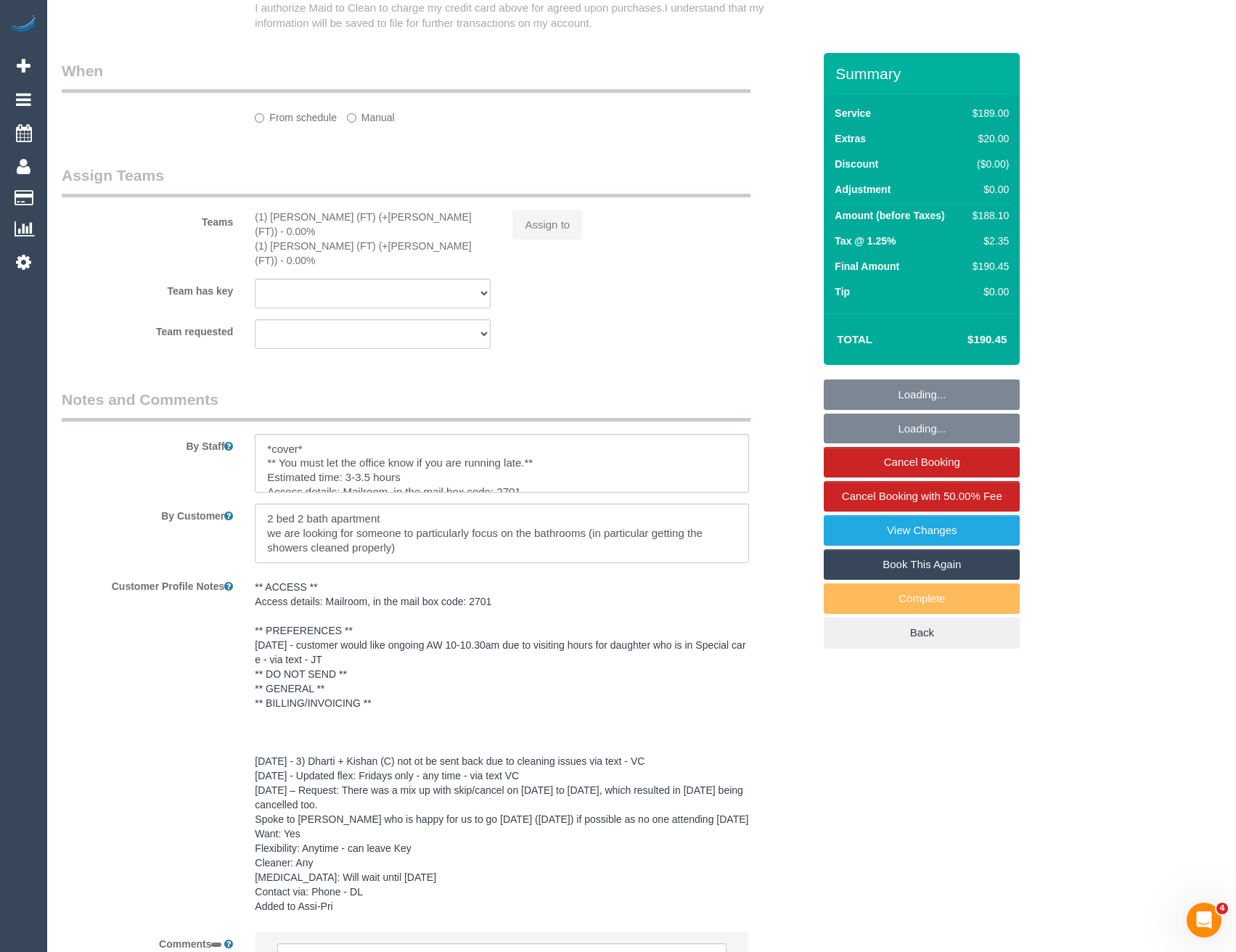
select select "string:AU"
select select "object:602"
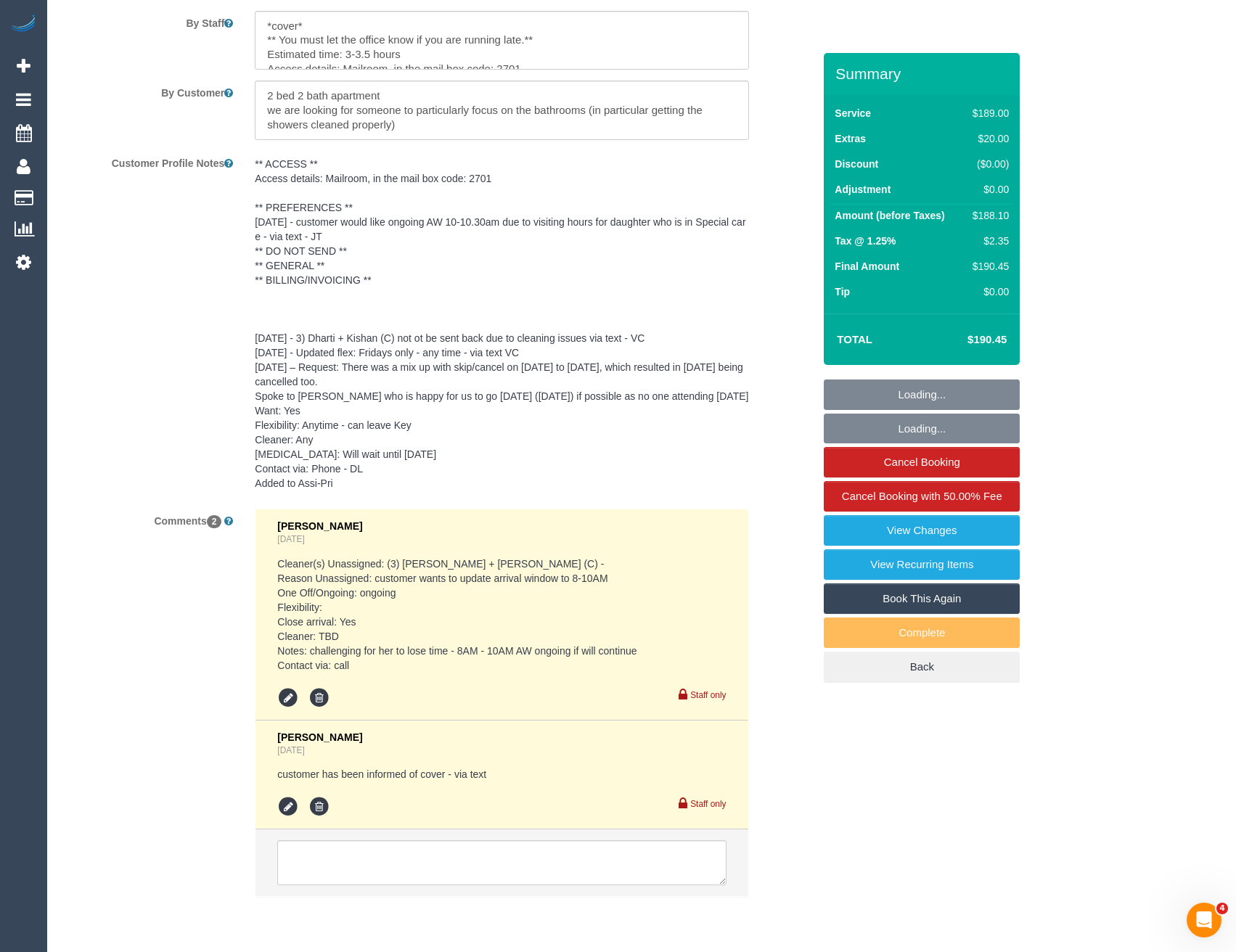
select select "string:stripe-pm_1Rj8jX2GScqysDRV4J43Whc2"
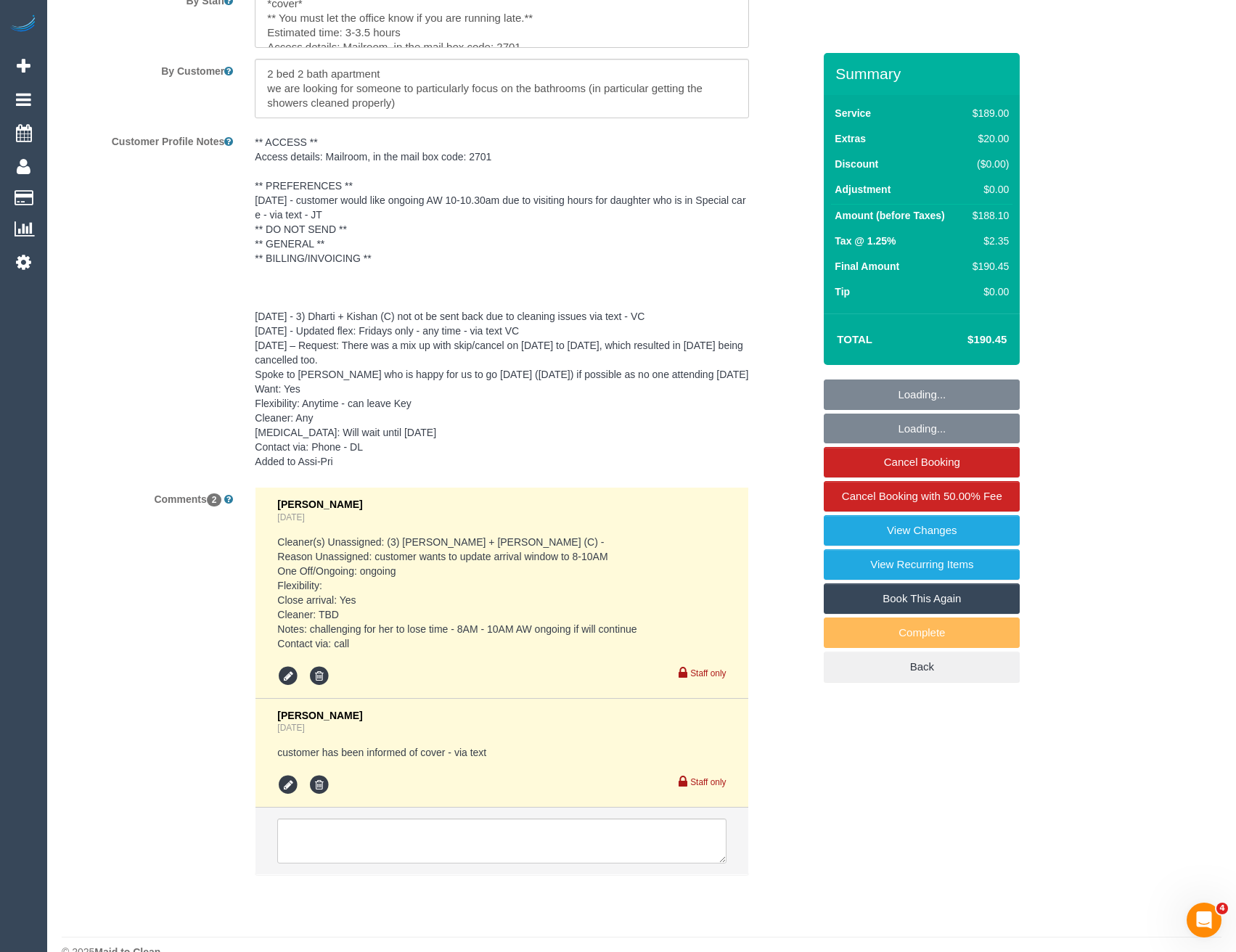
select select "number:27"
select select "number:16"
select select "number:19"
select select "number:24"
select select "number:34"
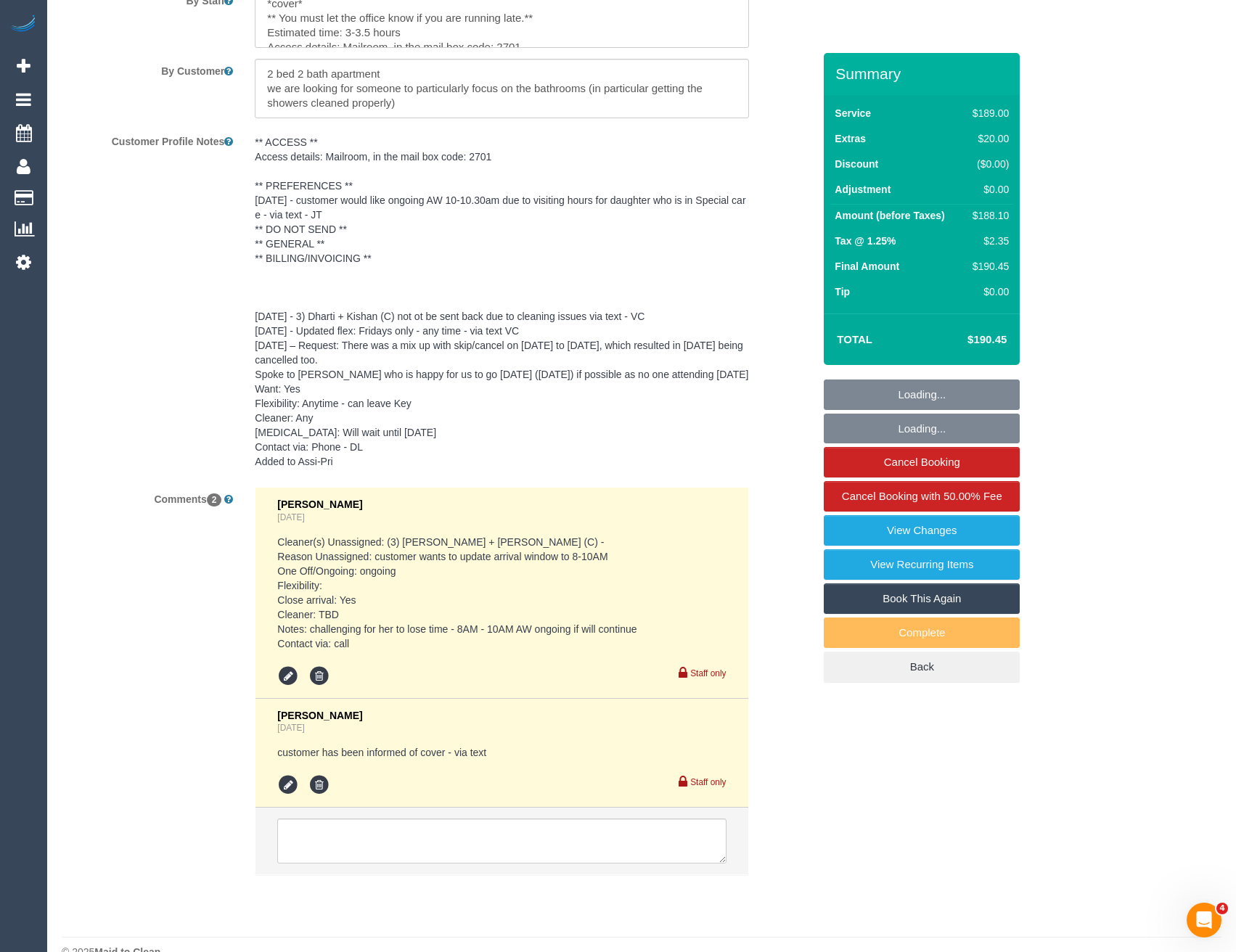
select select "number:12"
click at [394, 819] on textarea at bounding box center [501, 841] width 448 height 45
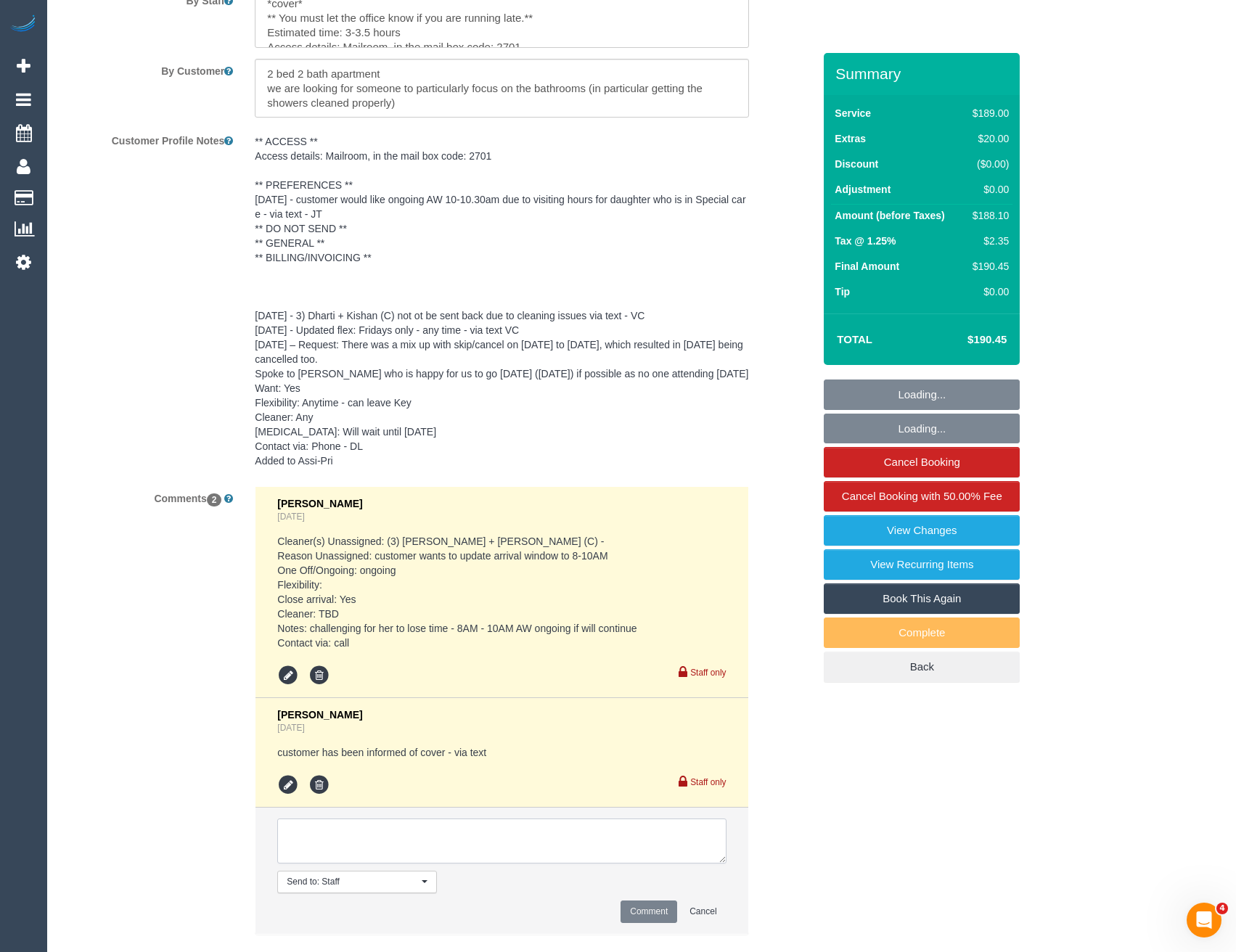
select select "object:1567"
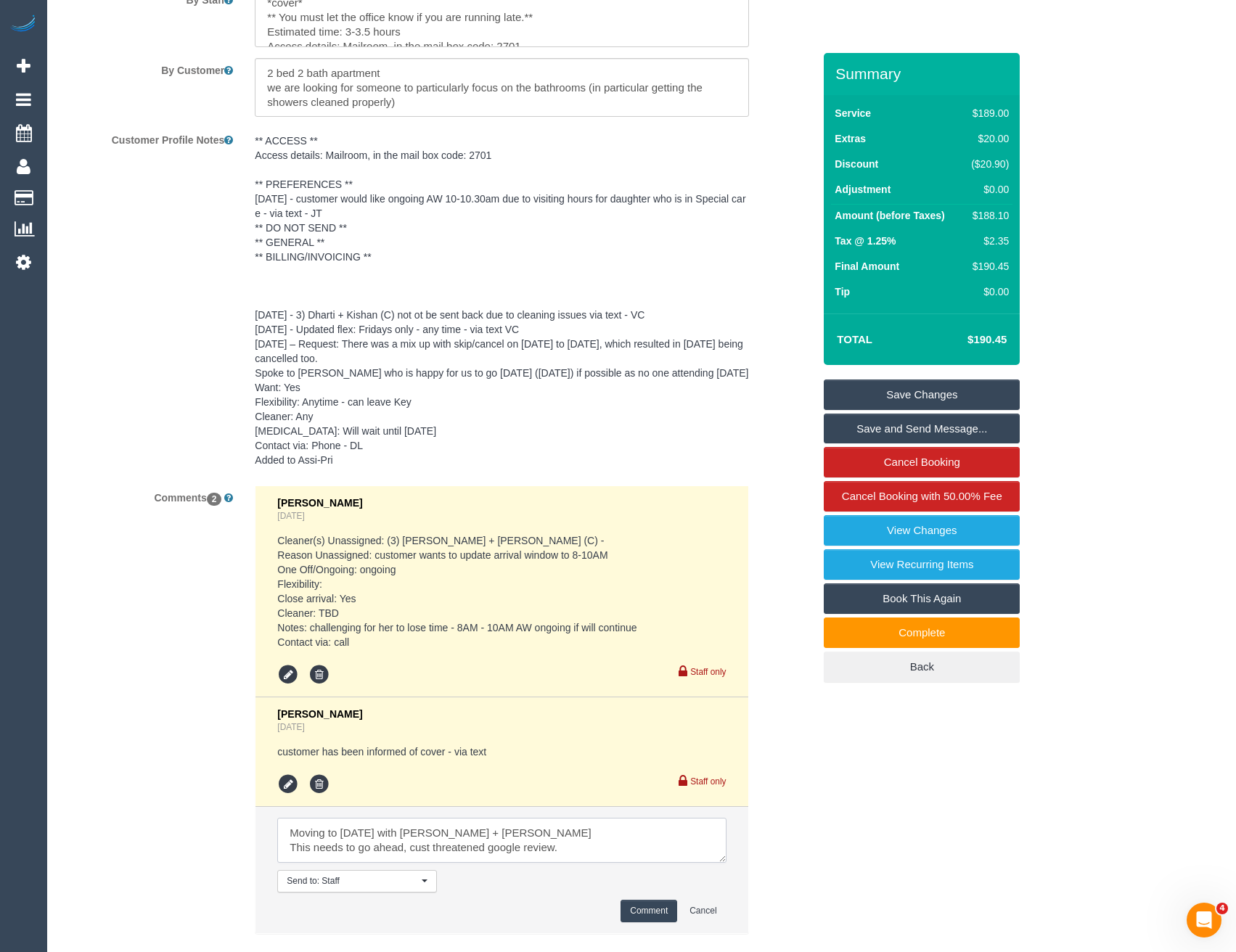
type textarea "Moving to [DATE] with [PERSON_NAME] + [PERSON_NAME] This needs to go ahead, cus…"
click at [650, 900] on button "Comment" at bounding box center [648, 910] width 56 height 22
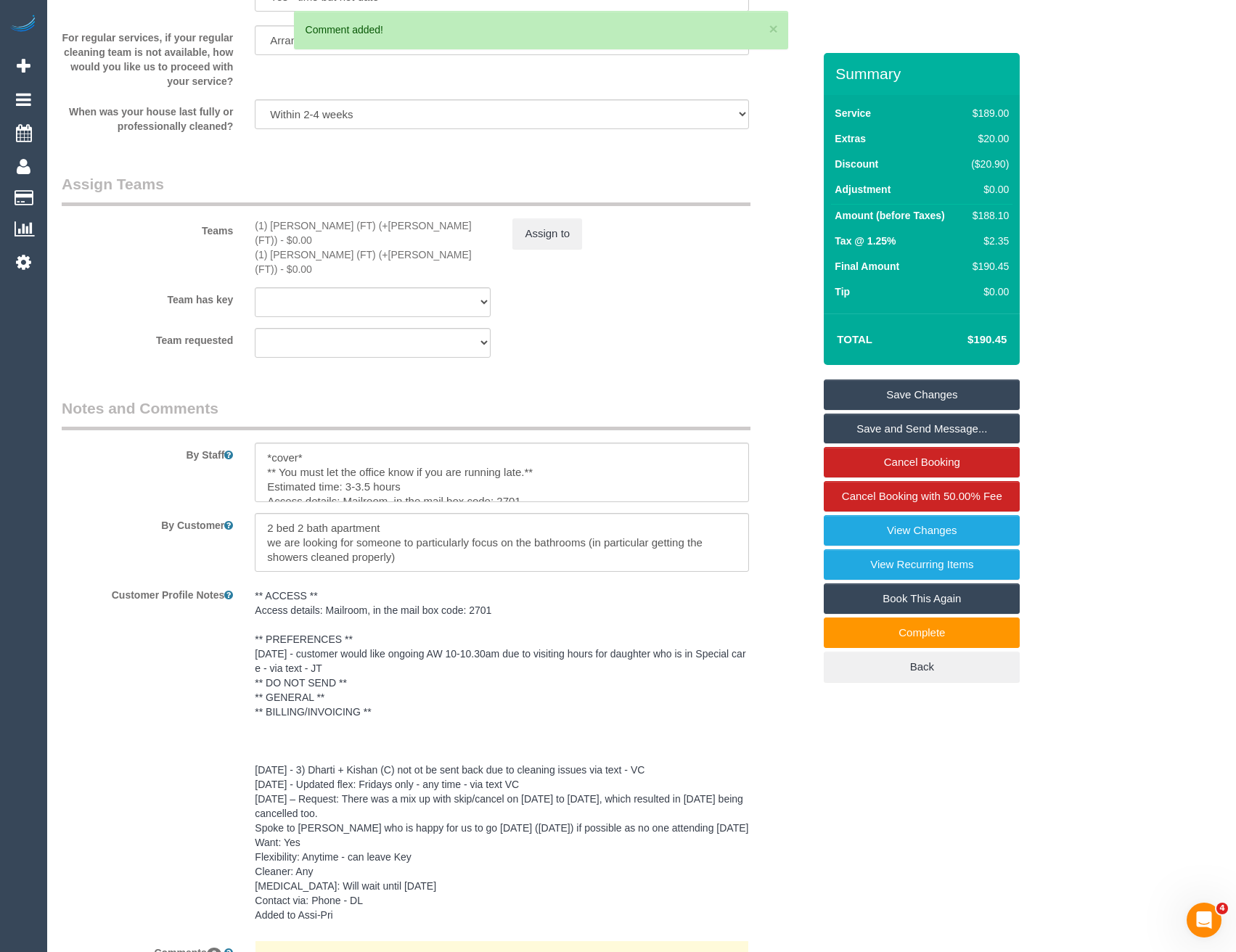
scroll to position [2079, 0]
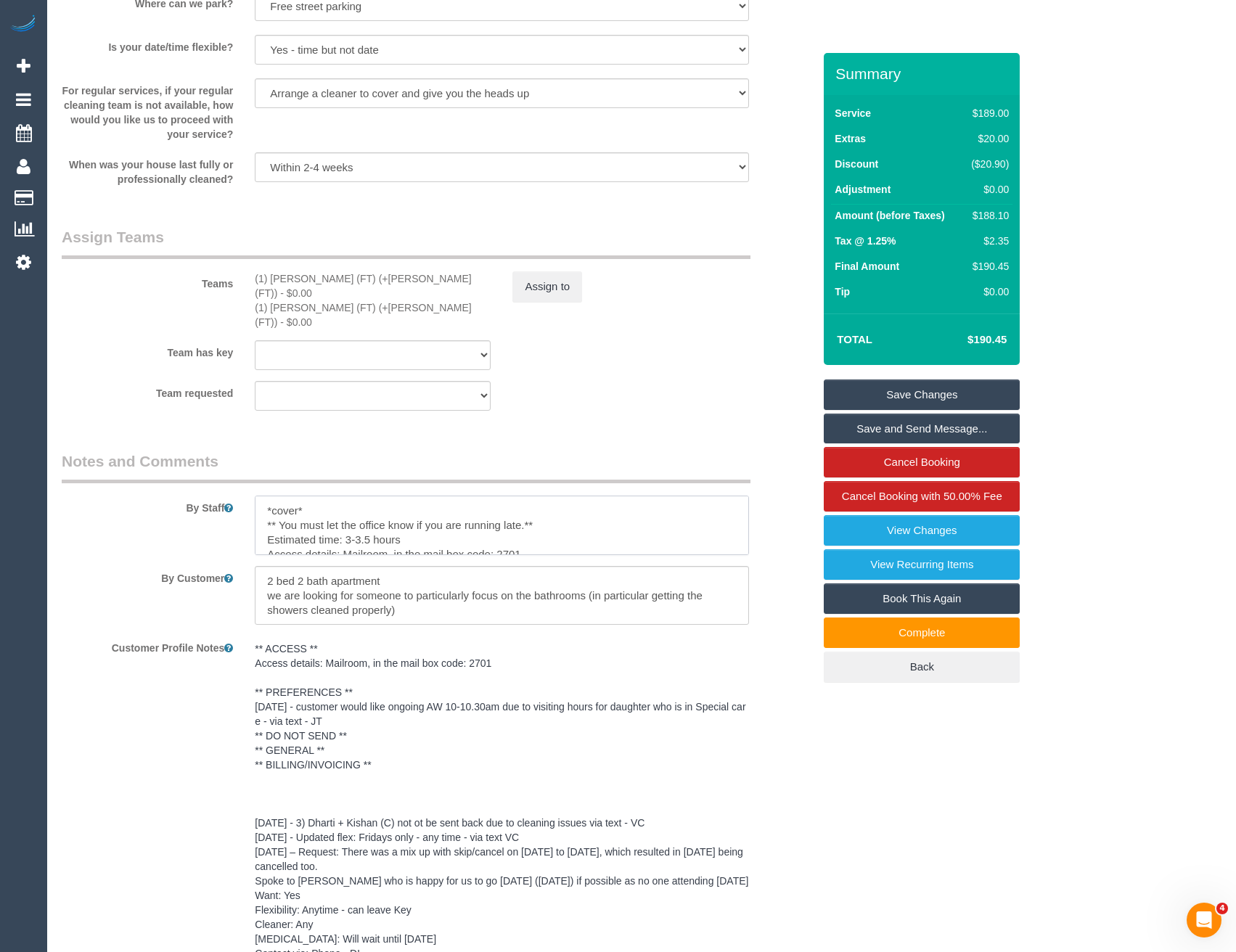
click at [343, 495] on textarea at bounding box center [501, 525] width 494 height 59
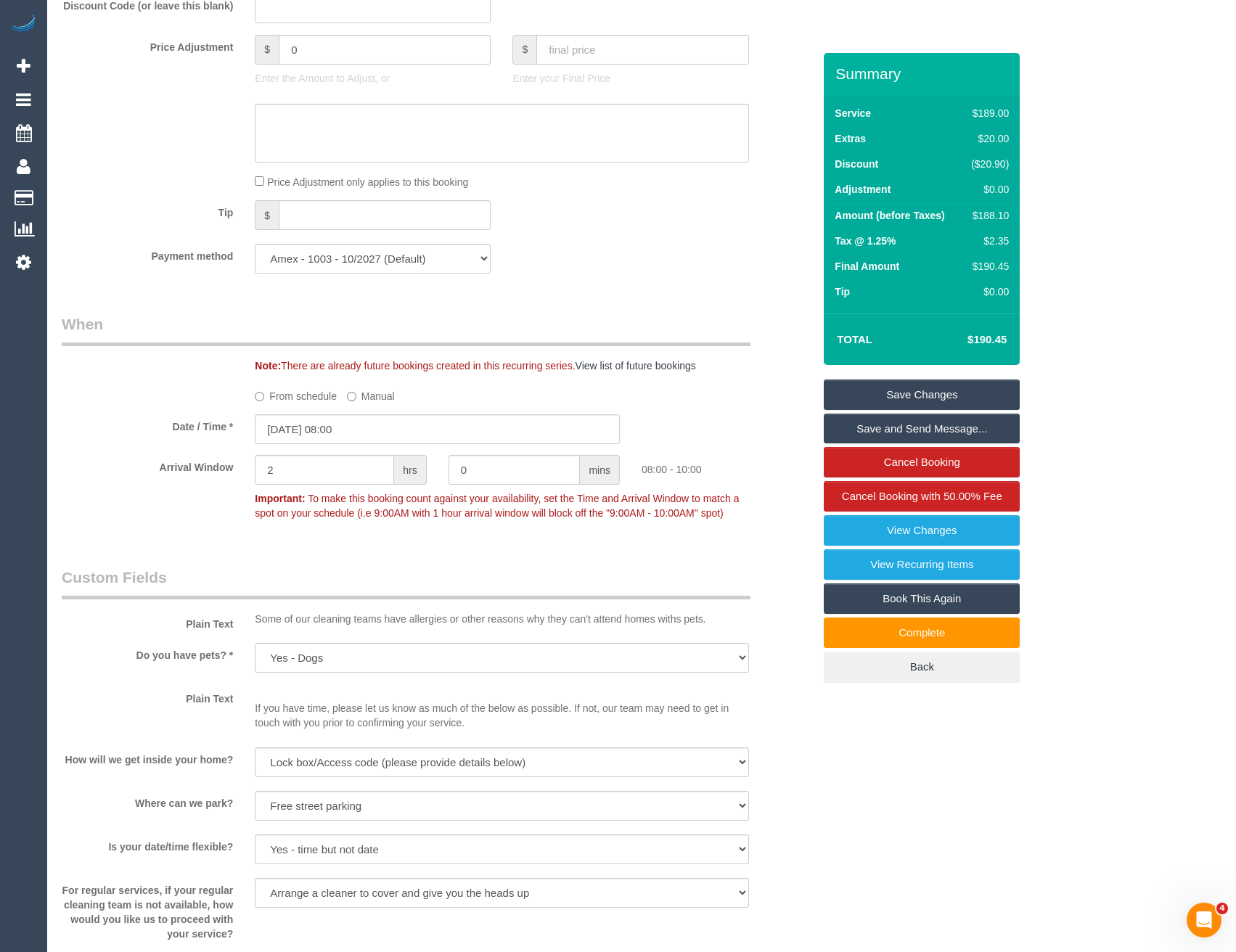
scroll to position [1136, 0]
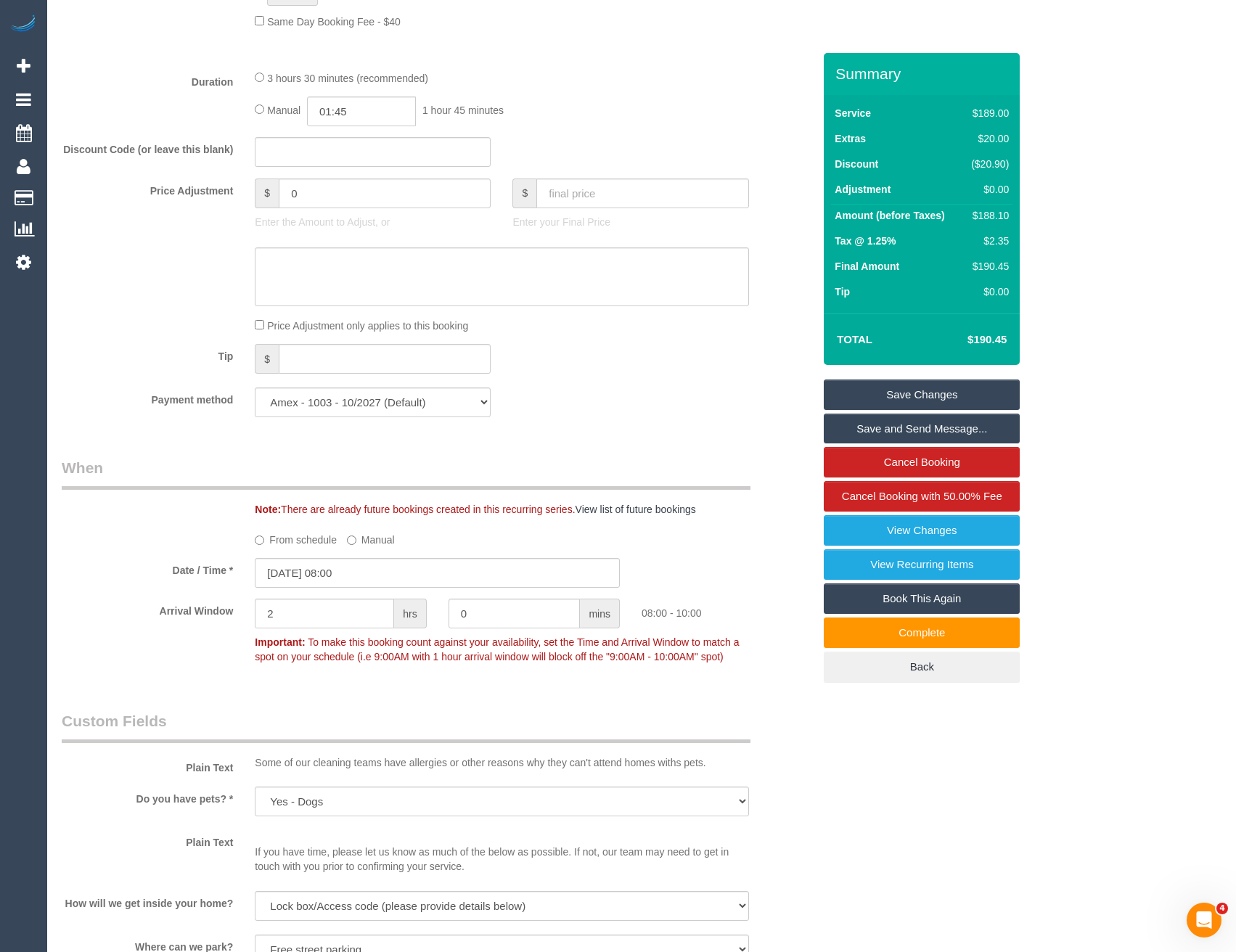
type textarea "*cover* The is plenty of parking around, Please contact office if any issues. *…"
drag, startPoint x: 299, startPoint y: 195, endPoint x: 235, endPoint y: 197, distance: 64.0
click at [236, 199] on div "Price Adjustment $ 0 Enter the Amount to Adjust, or $ Enter your Final Price" at bounding box center [437, 207] width 773 height 58
type input "-30"
click at [299, 275] on textarea at bounding box center [501, 277] width 494 height 59
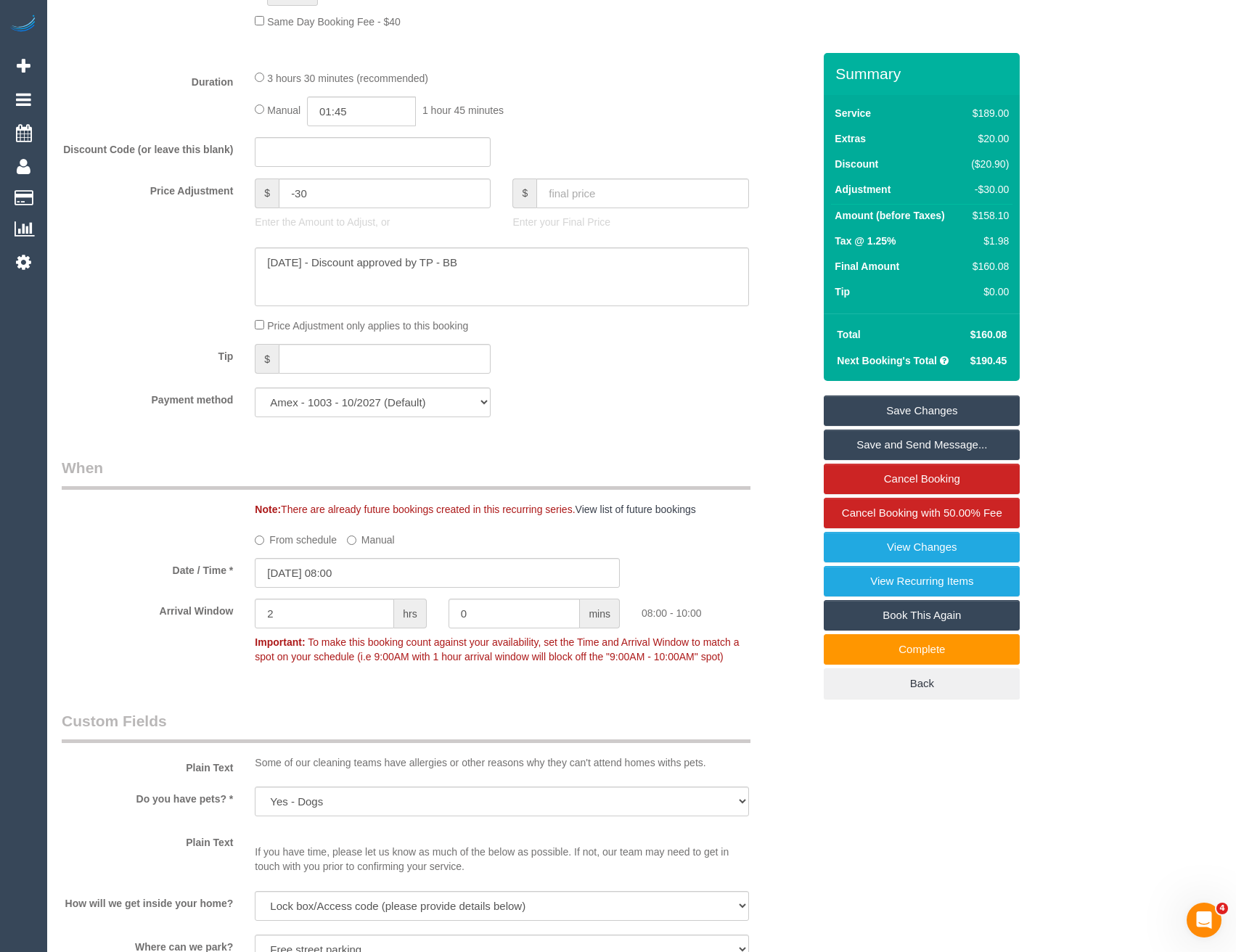
click at [593, 363] on div "Tip $" at bounding box center [437, 360] width 773 height 32
click at [369, 276] on textarea at bounding box center [501, 277] width 494 height 59
click at [433, 264] on textarea at bounding box center [501, 277] width 494 height 59
type textarea "[DATE] - Discount approved by TP (angry customer) - BB"
click at [561, 327] on div "Price Adjustment only applies to this booking" at bounding box center [501, 325] width 515 height 16
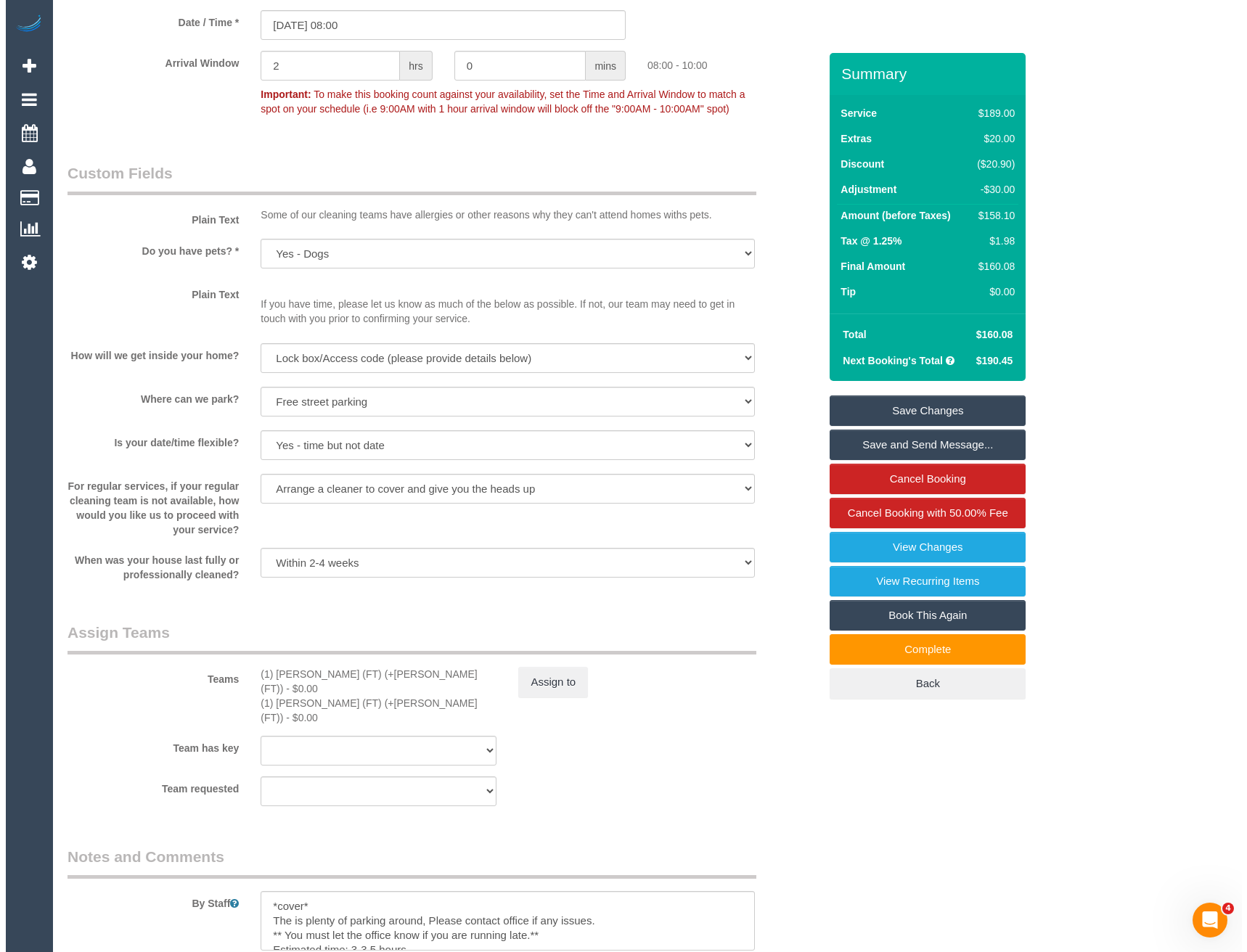
scroll to position [1789, 0]
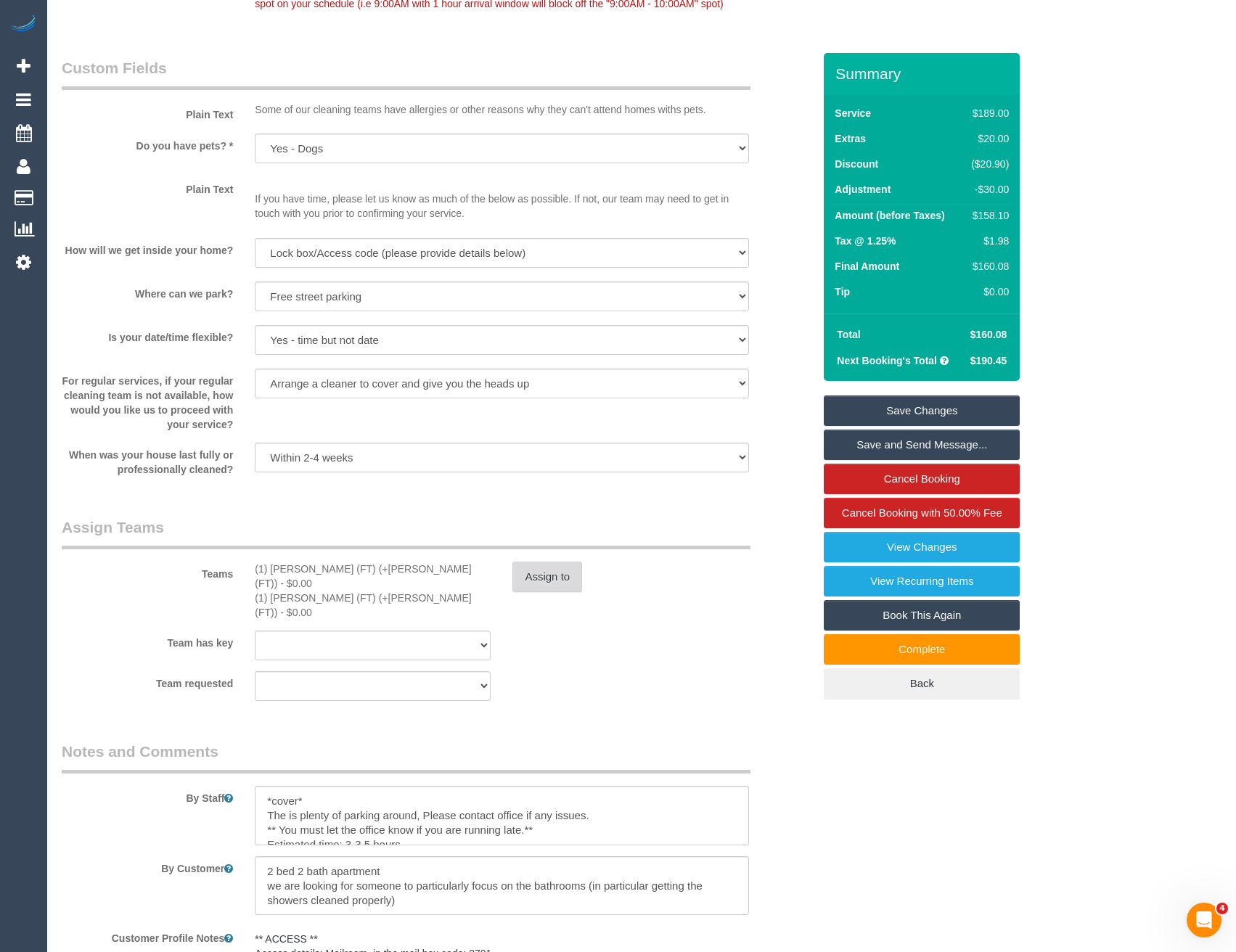
click at [546, 569] on button "Assign to" at bounding box center [547, 577] width 69 height 31
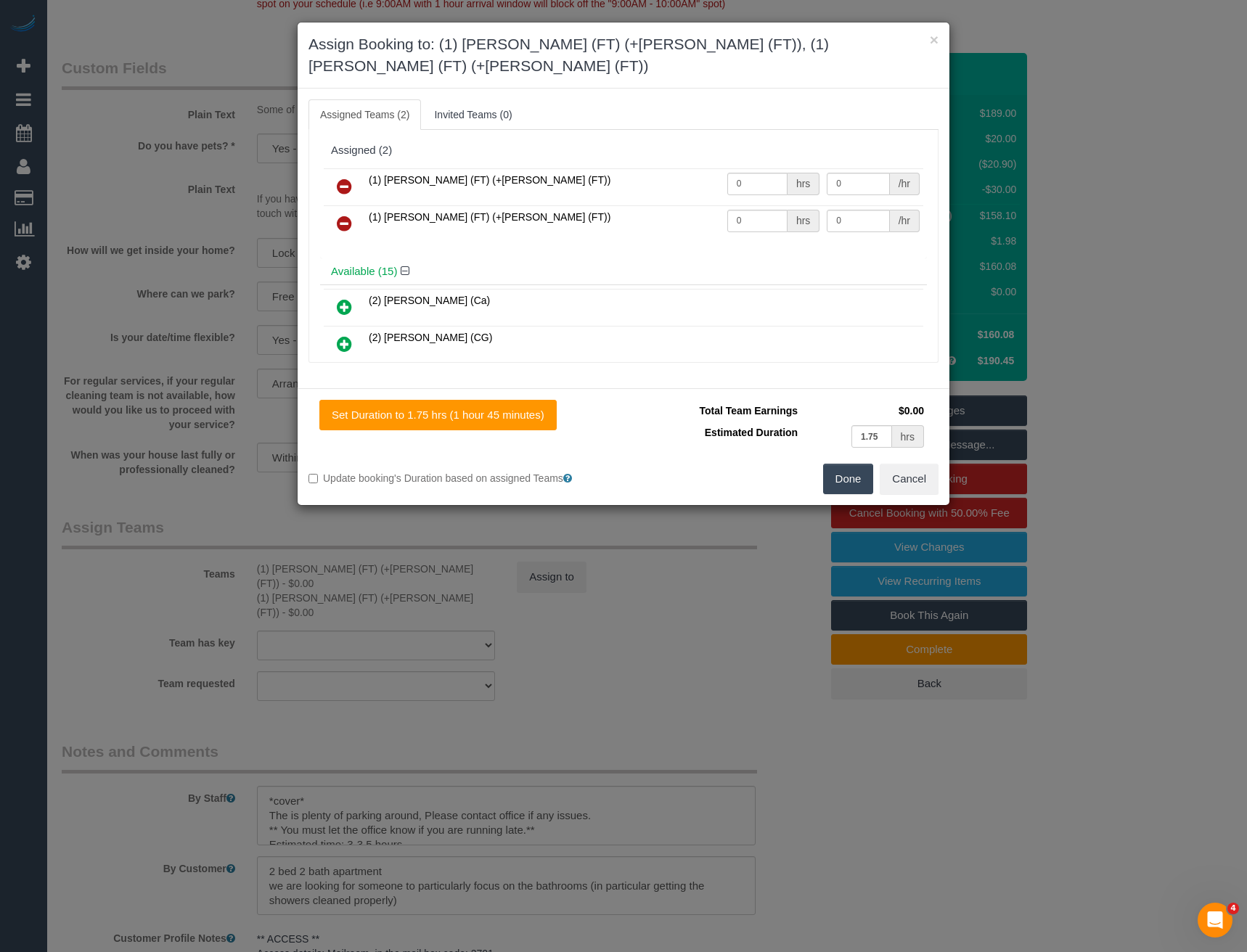
click at [348, 177] on icon at bounding box center [344, 186] width 15 height 18
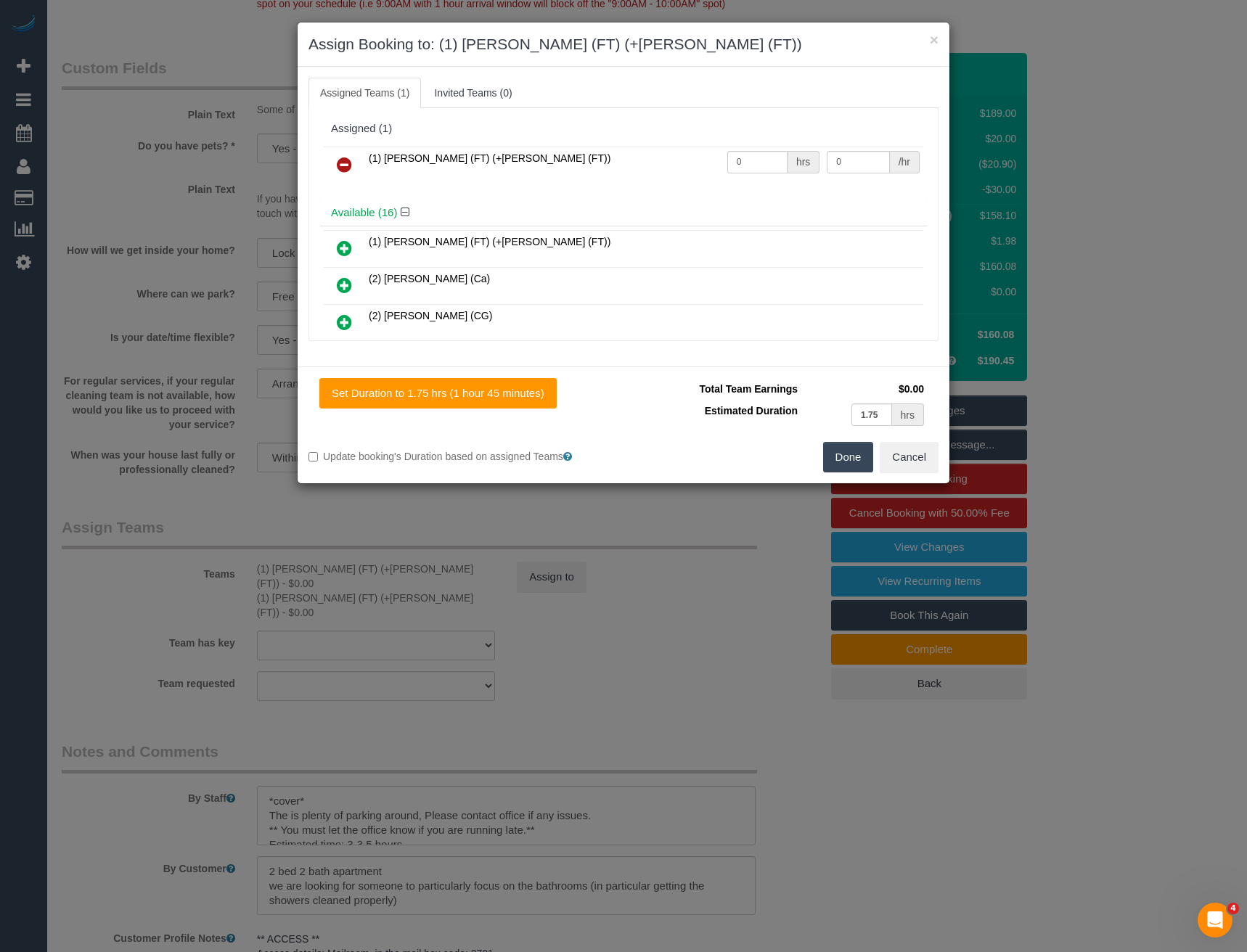
click at [348, 164] on icon at bounding box center [344, 164] width 15 height 18
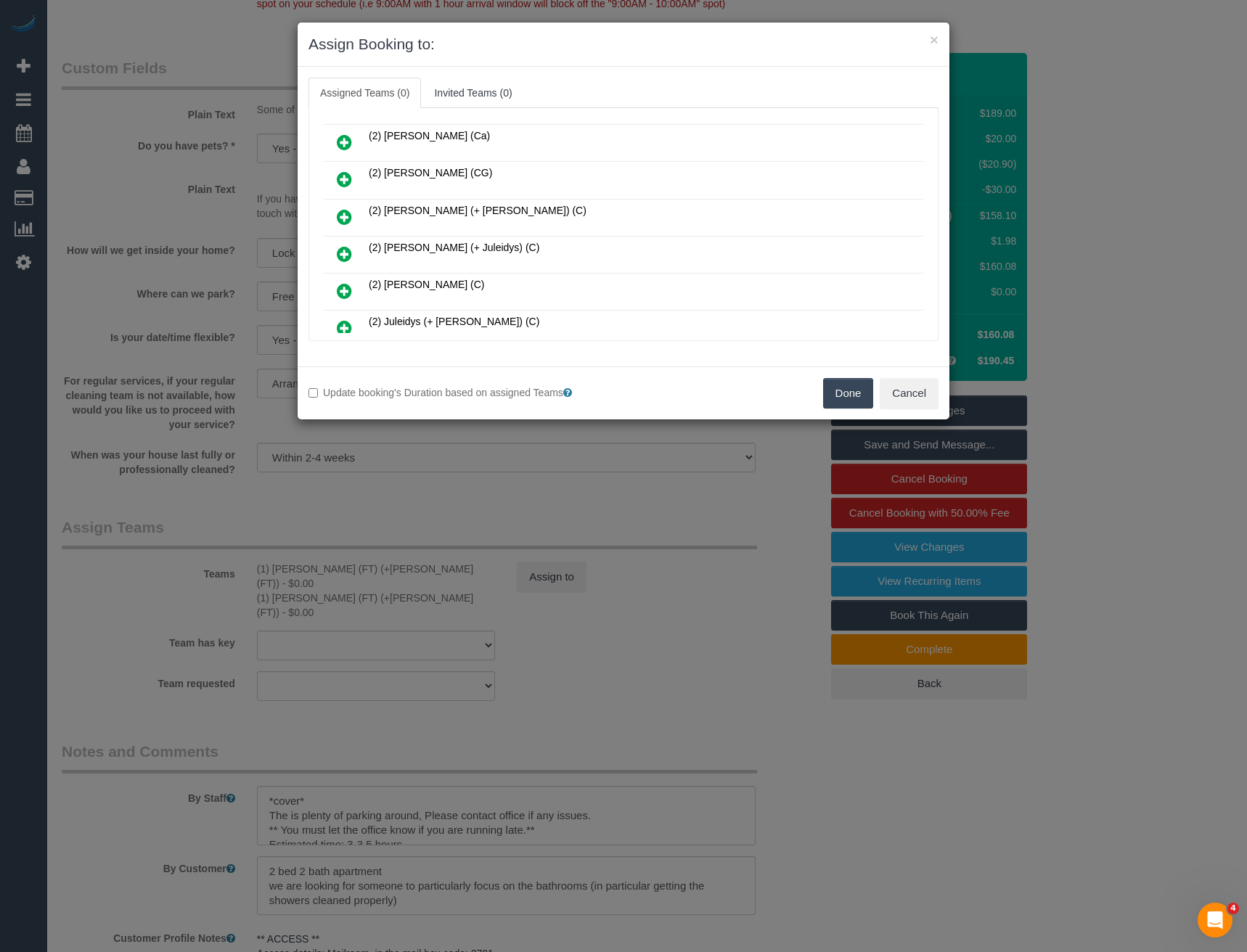
click at [350, 218] on icon at bounding box center [344, 217] width 15 height 18
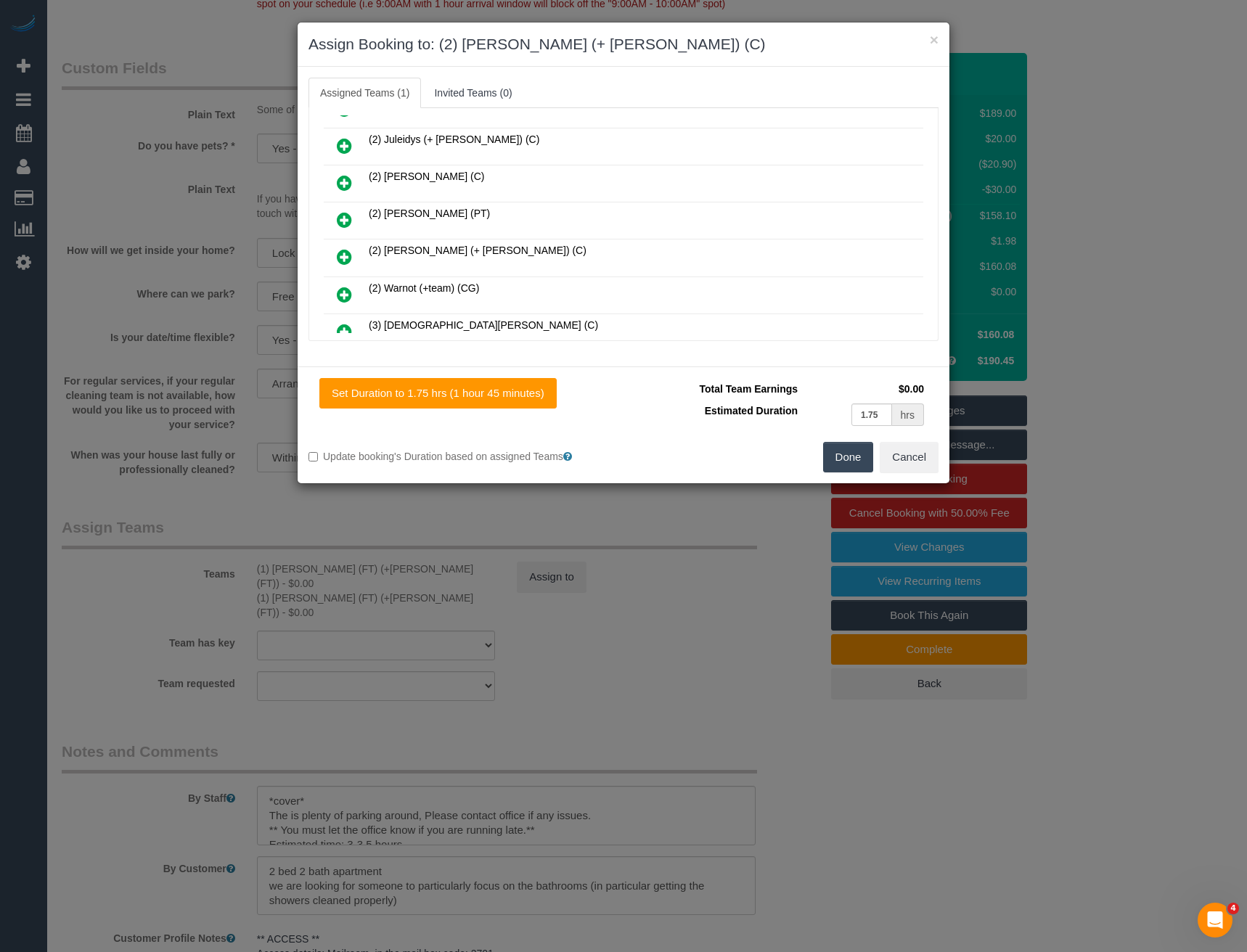
click at [346, 257] on icon at bounding box center [344, 257] width 15 height 18
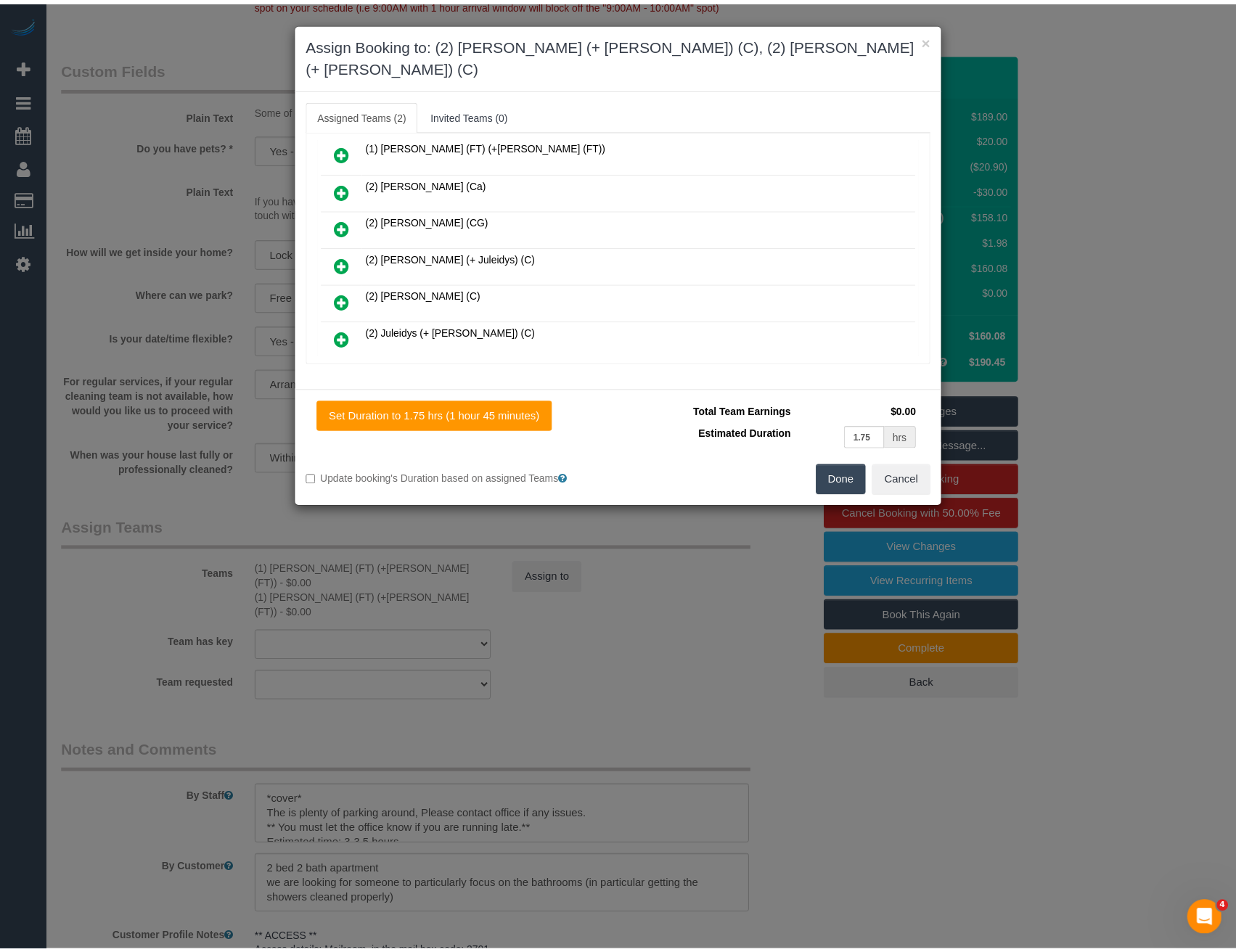
scroll to position [0, 0]
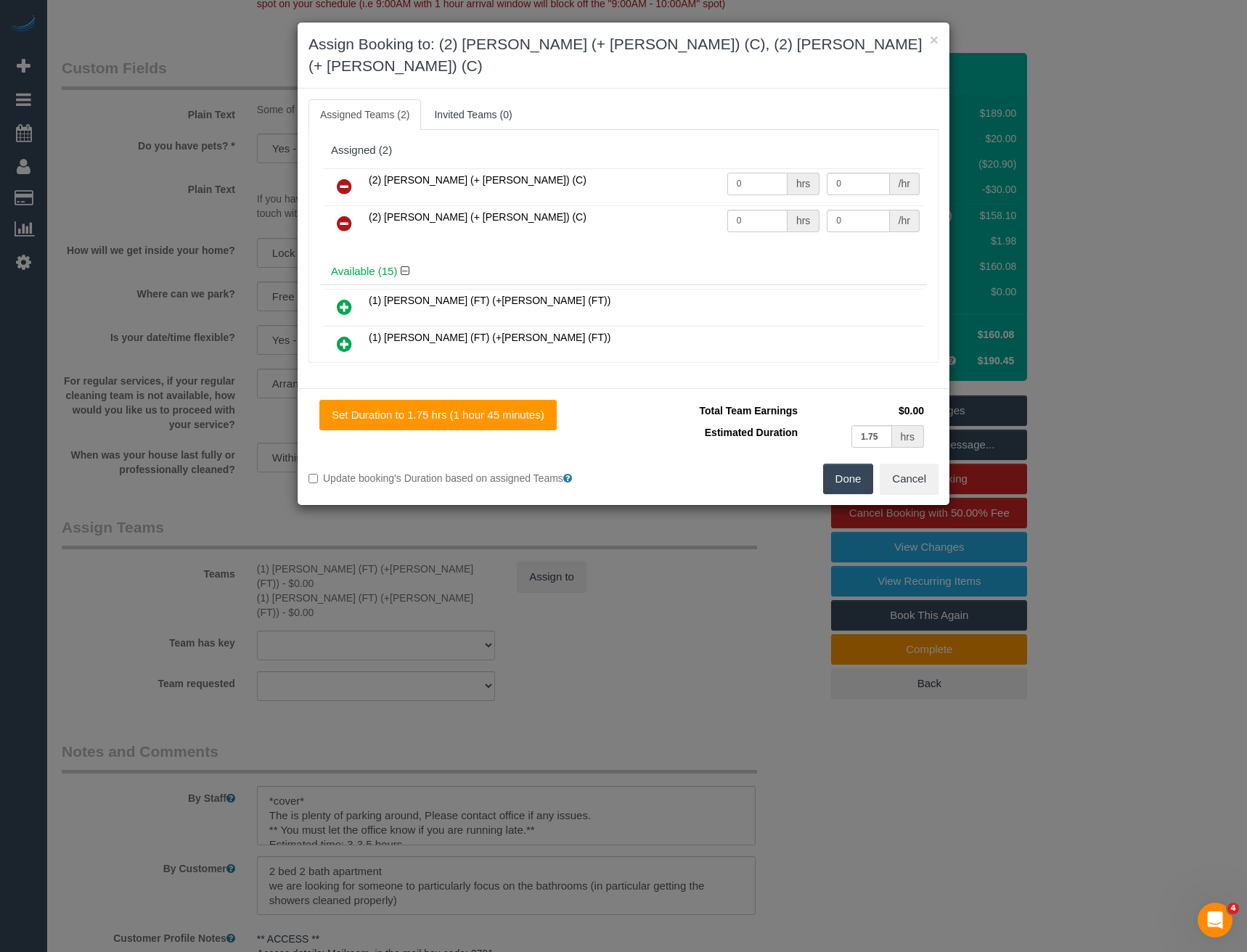
drag, startPoint x: 714, startPoint y: 167, endPoint x: 630, endPoint y: 165, distance: 84.0
click at [640, 169] on tr "(2) [PERSON_NAME] (+ [PERSON_NAME]) (C) 0 hrs 0 /hr" at bounding box center [624, 187] width 600 height 37
type input "1"
type input "60"
drag, startPoint x: 749, startPoint y: 208, endPoint x: 632, endPoint y: 204, distance: 117.1
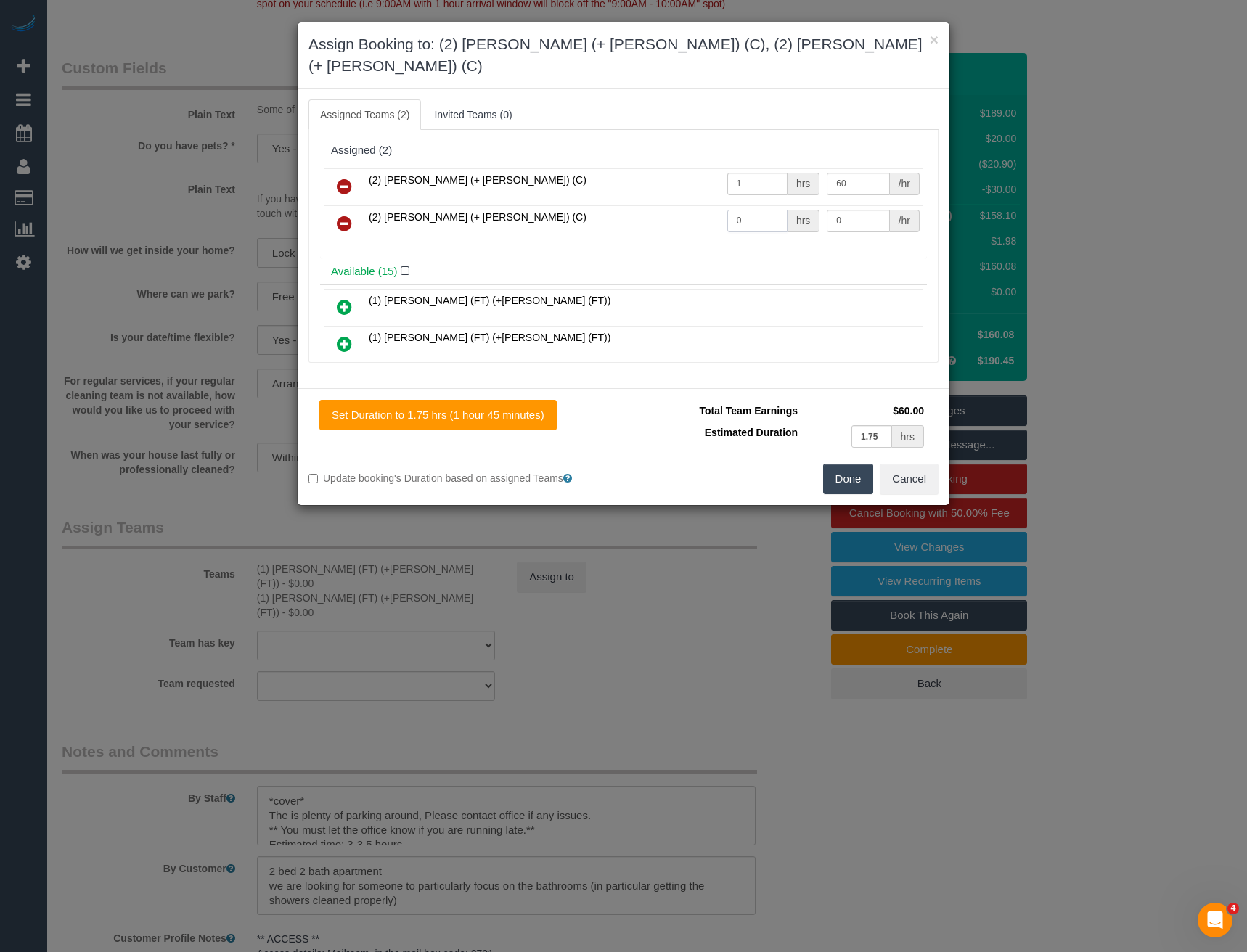
click at [669, 205] on tr "(2) [PERSON_NAME] (+ [PERSON_NAME]) (C) 0 hrs 0 /hr" at bounding box center [624, 224] width 600 height 37
type input "1"
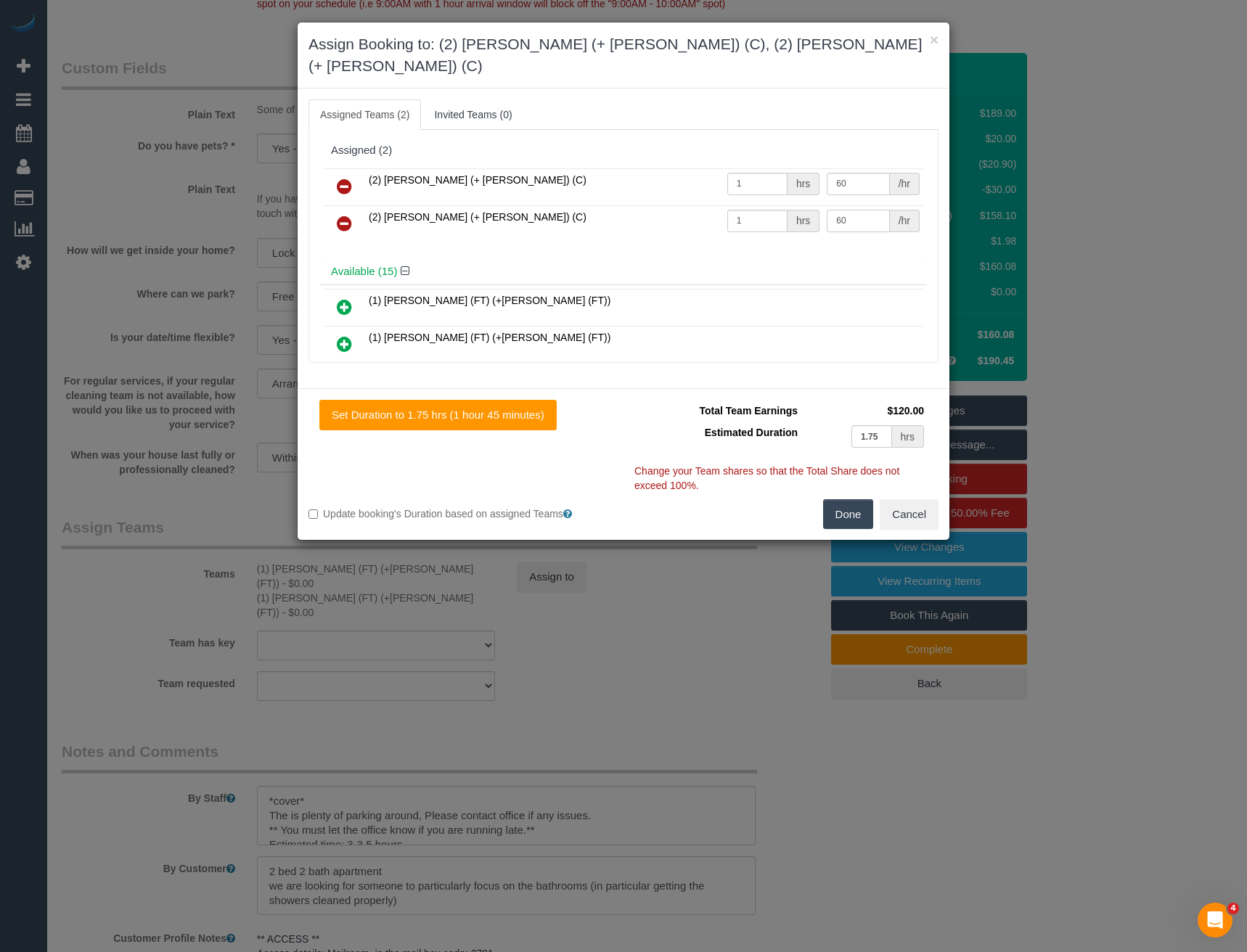
type input "60"
click at [831, 499] on button "Done" at bounding box center [849, 515] width 51 height 31
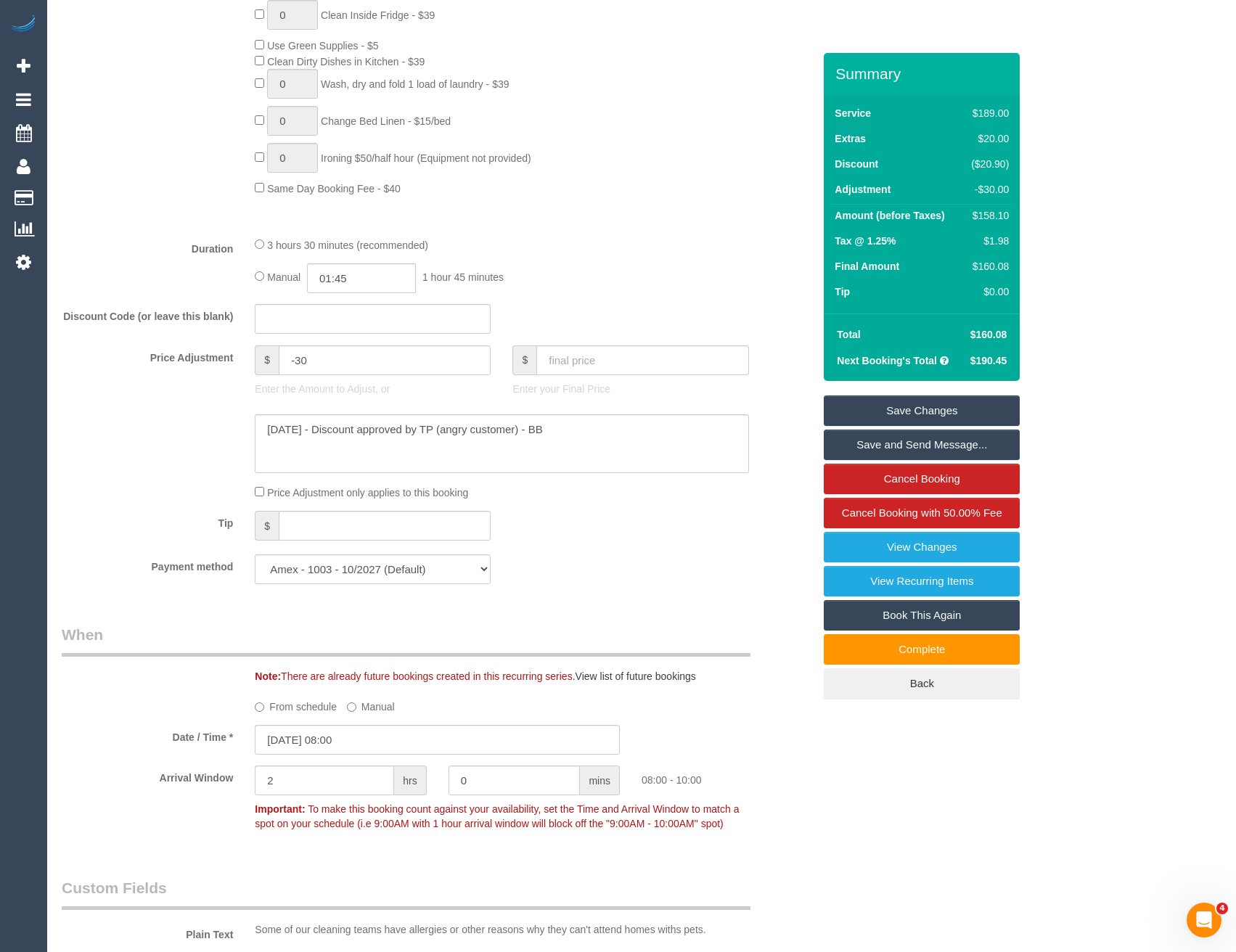
scroll to position [1234, 0]
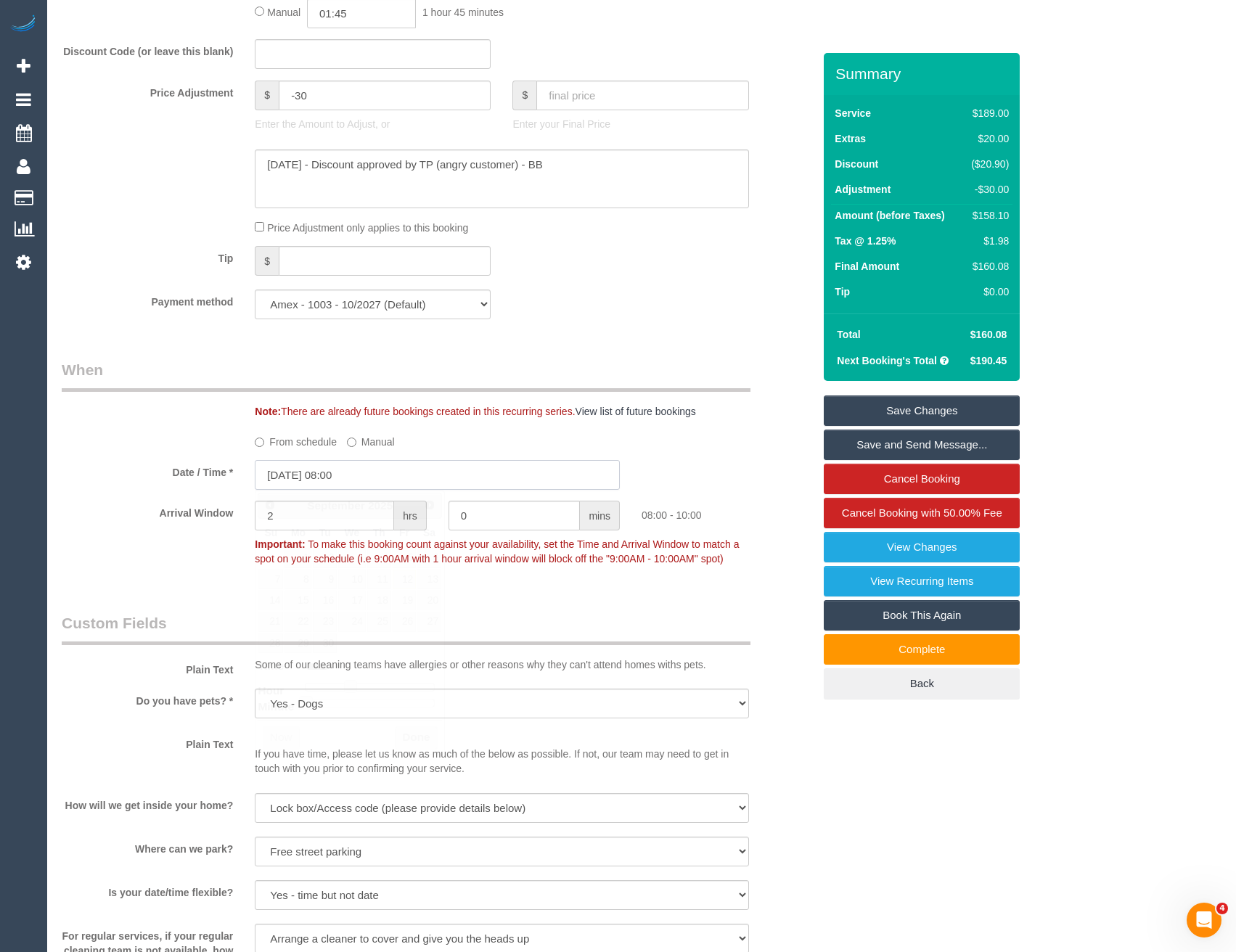
click at [364, 482] on input "12/09/2025 08:00" at bounding box center [437, 474] width 365 height 30
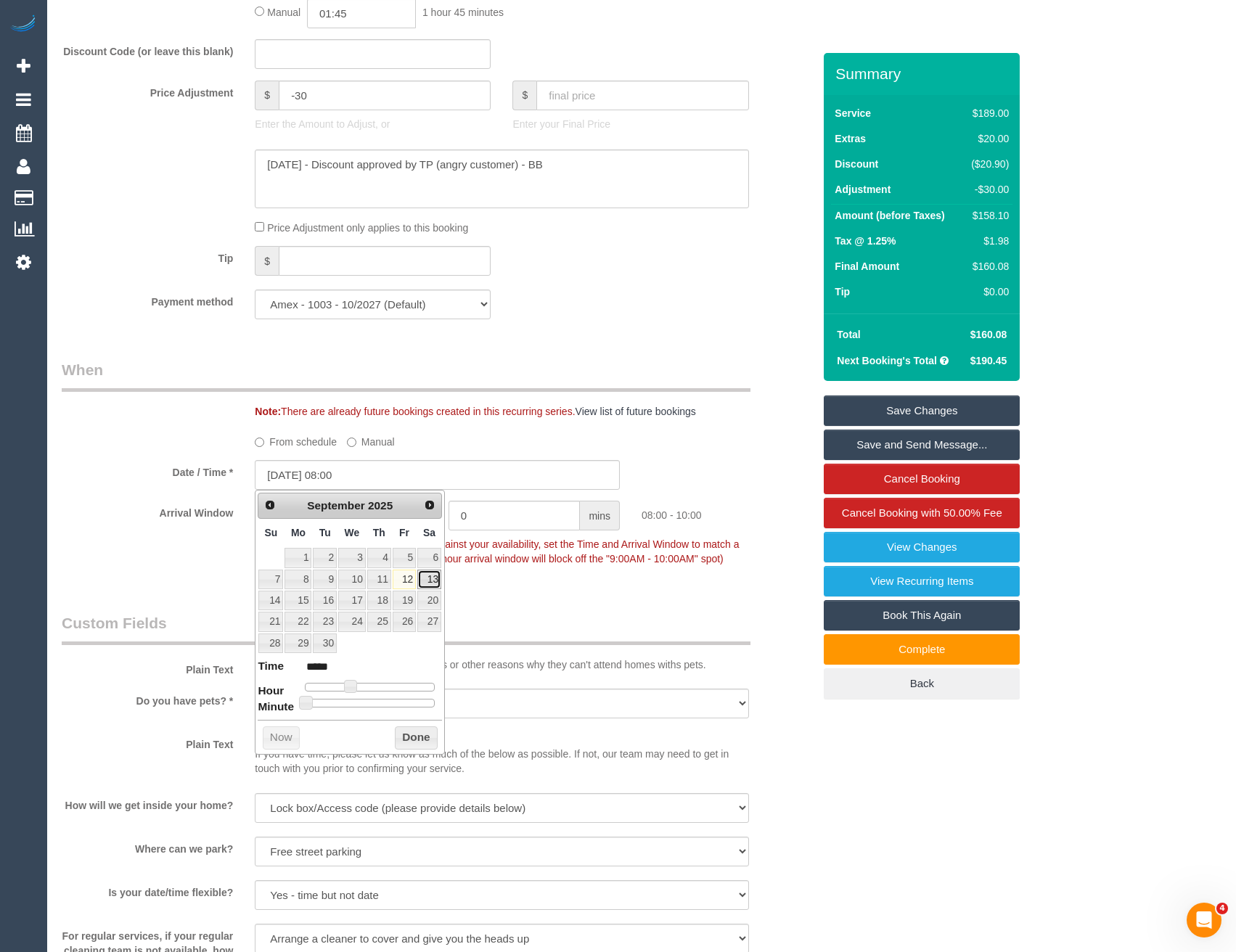
click at [428, 577] on link "13" at bounding box center [429, 579] width 24 height 19
type input "13/09/2025 09:00"
type input "*****"
type input "13/09/2025 10:00"
type input "*****"
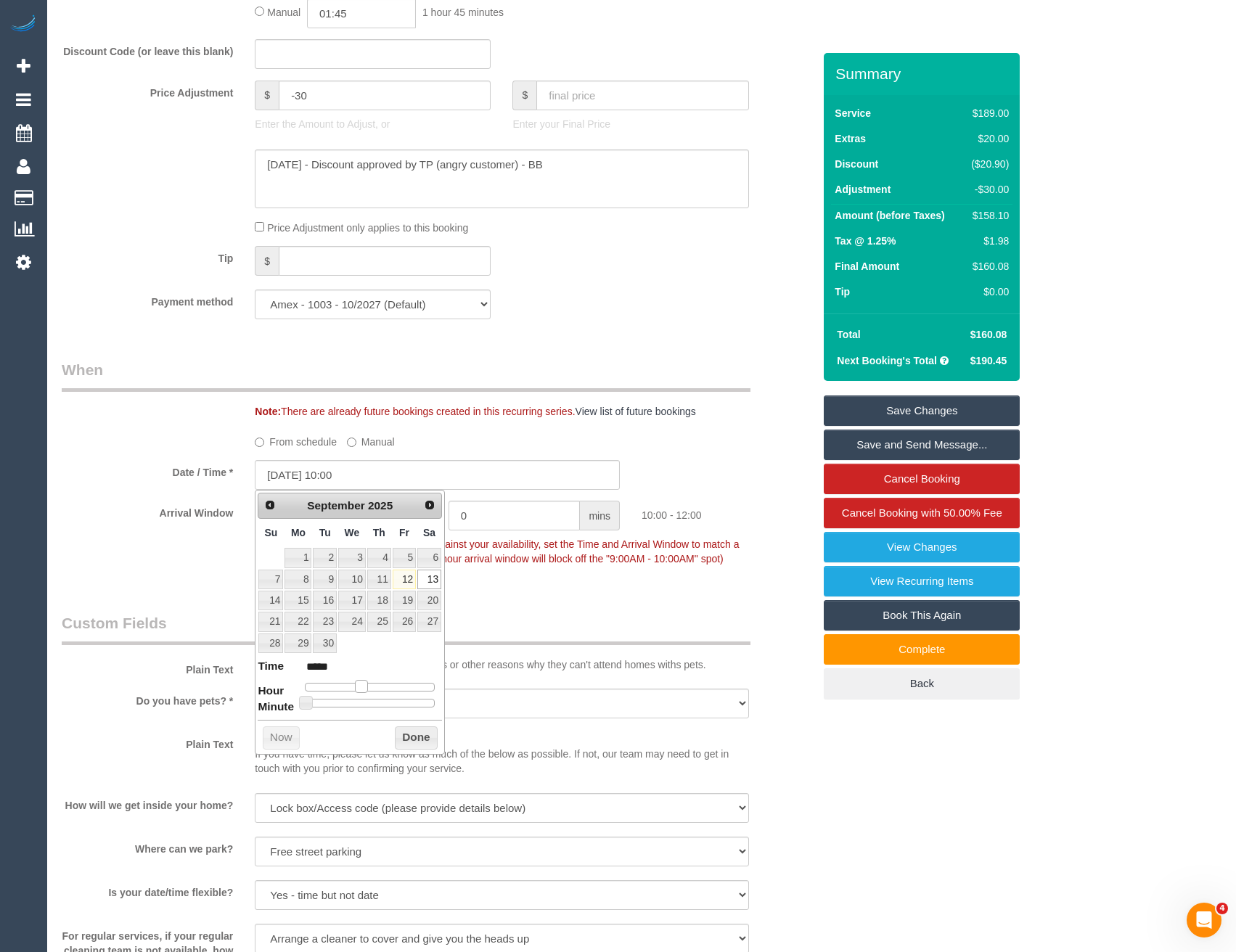
drag, startPoint x: 353, startPoint y: 683, endPoint x: 363, endPoint y: 684, distance: 10.0
click at [363, 684] on span at bounding box center [361, 686] width 13 height 13
click at [407, 742] on button "Done" at bounding box center [416, 738] width 42 height 23
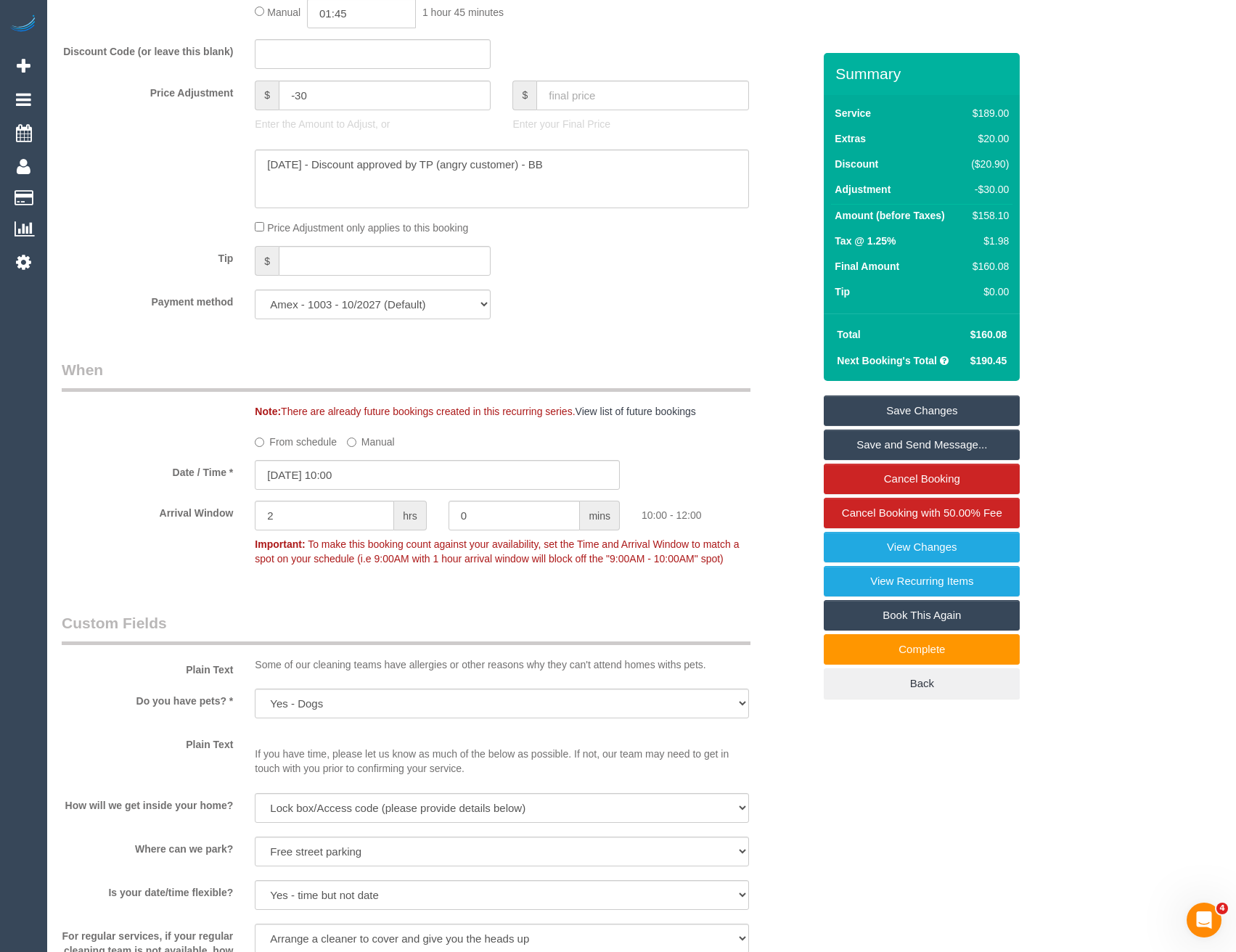
click at [906, 415] on link "Save Changes" at bounding box center [922, 411] width 196 height 31
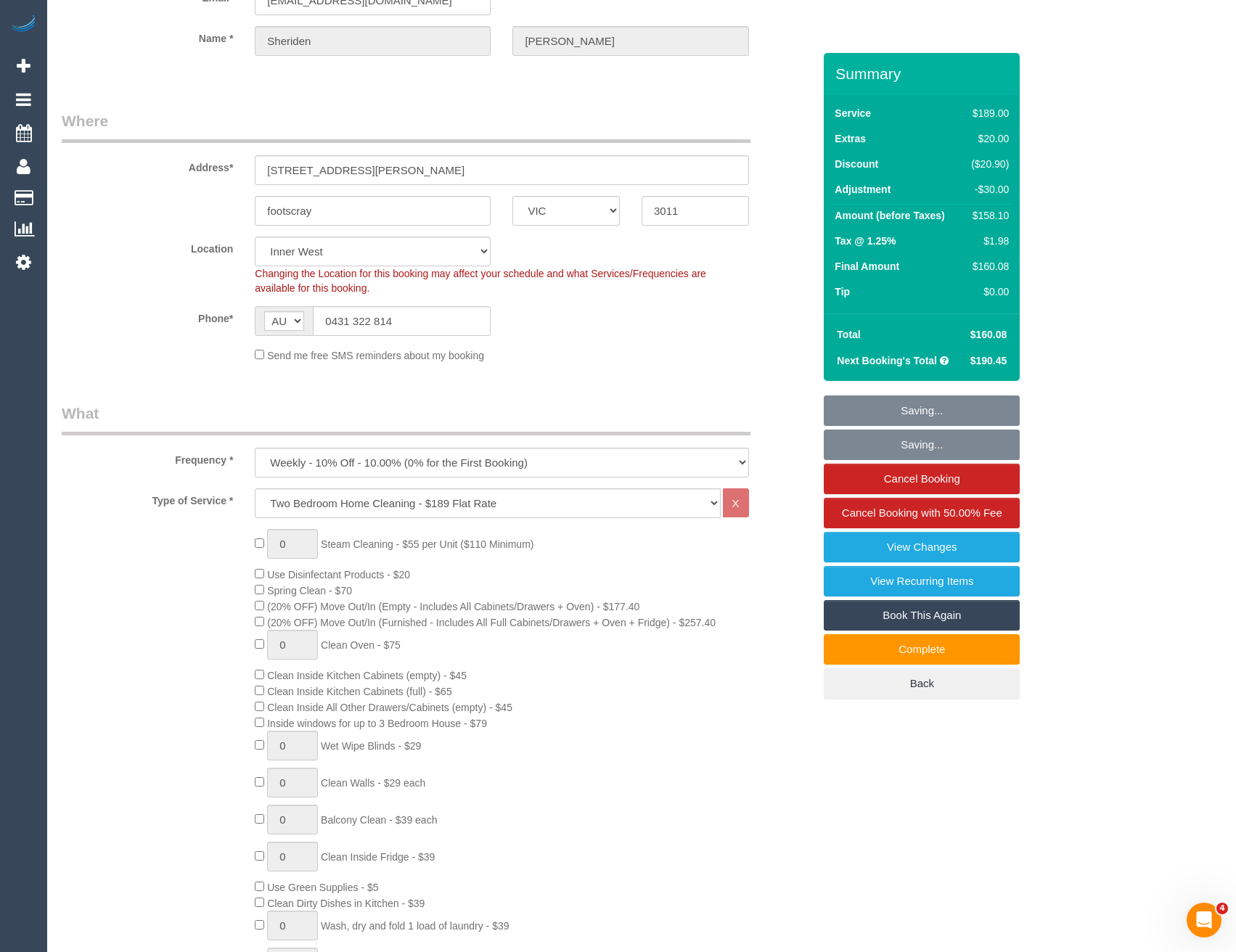
scroll to position [0, 0]
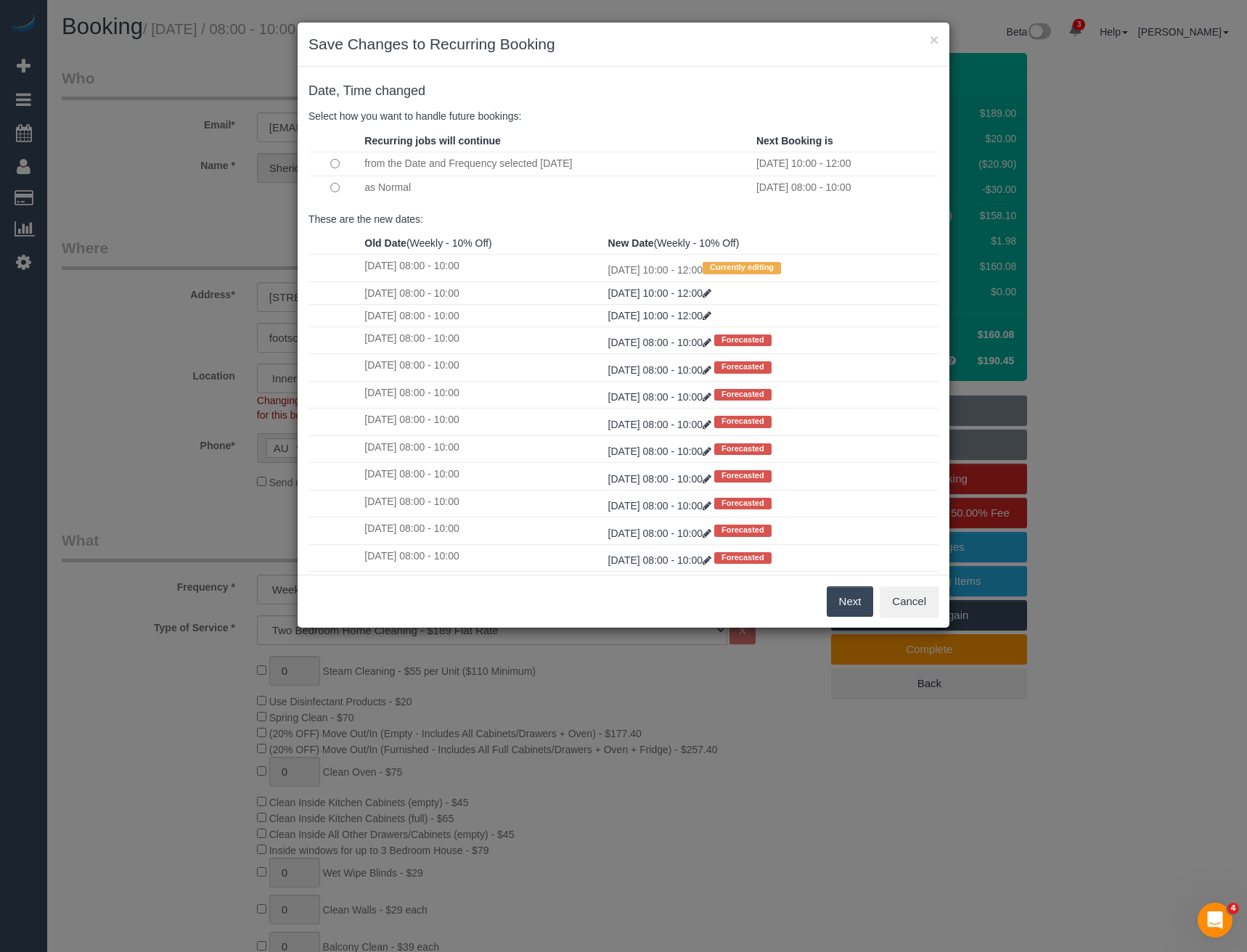
click at [329, 184] on td at bounding box center [335, 187] width 52 height 24
click at [842, 604] on button "Next" at bounding box center [850, 602] width 47 height 31
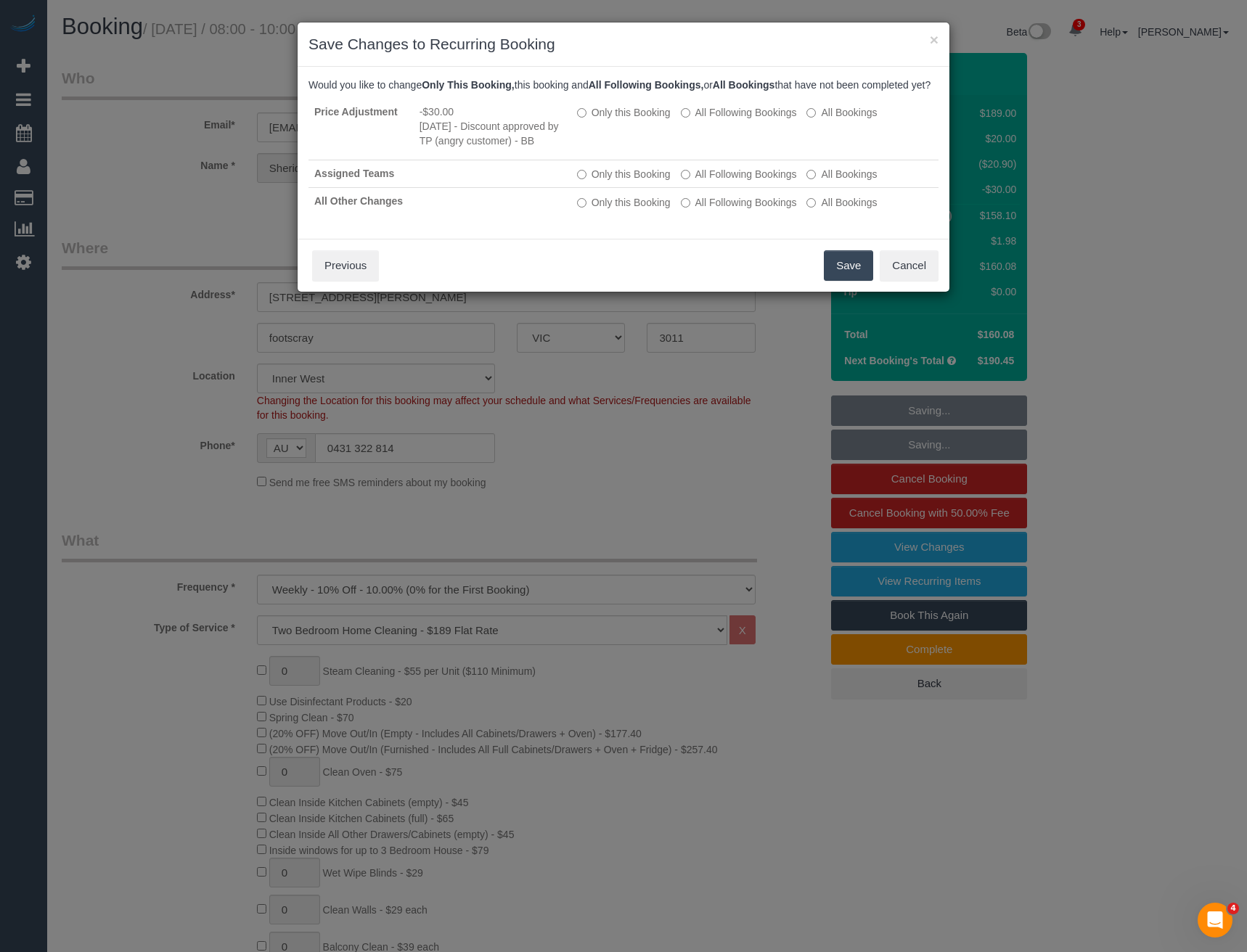
click at [847, 281] on button "Save" at bounding box center [849, 266] width 49 height 31
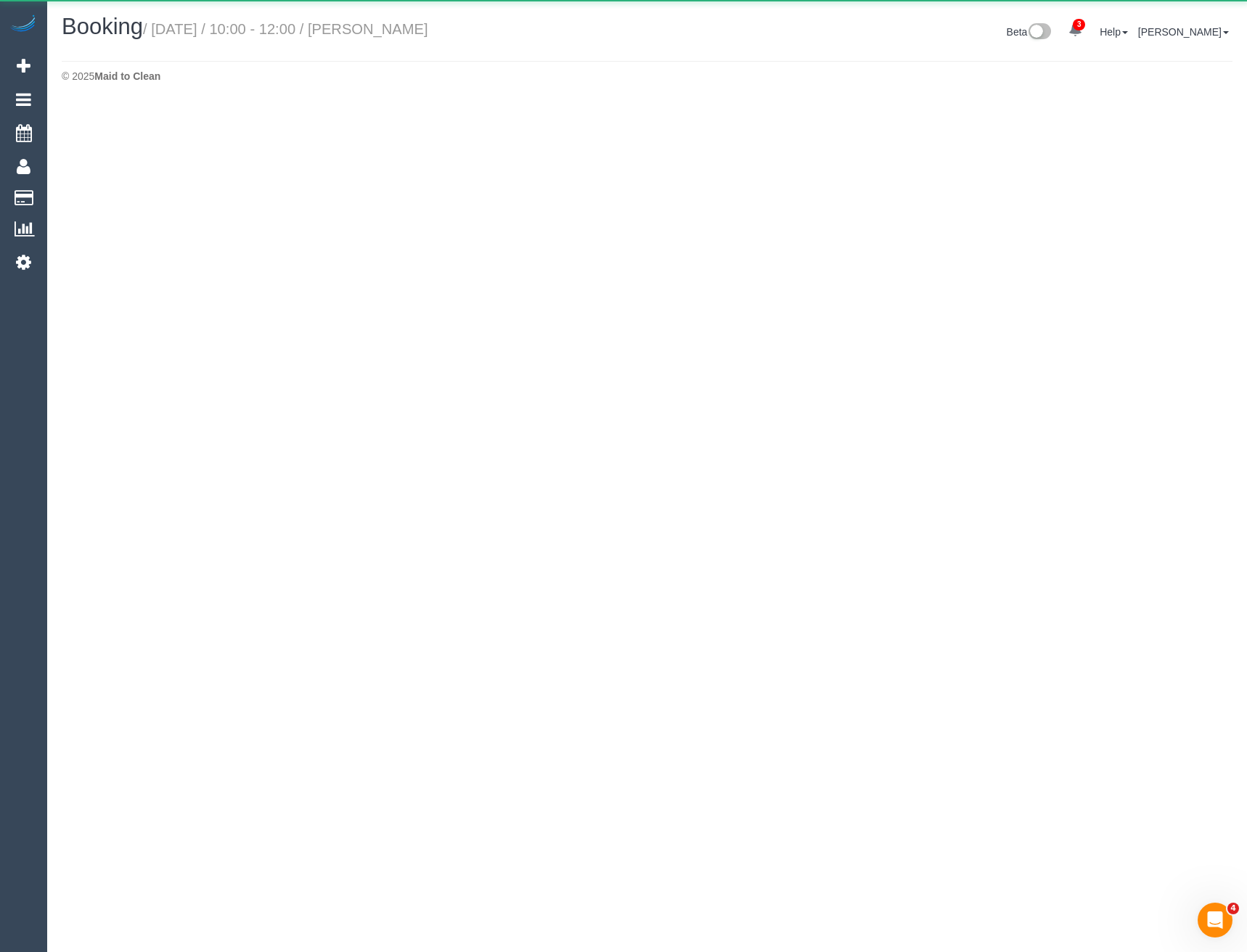
select select "VIC"
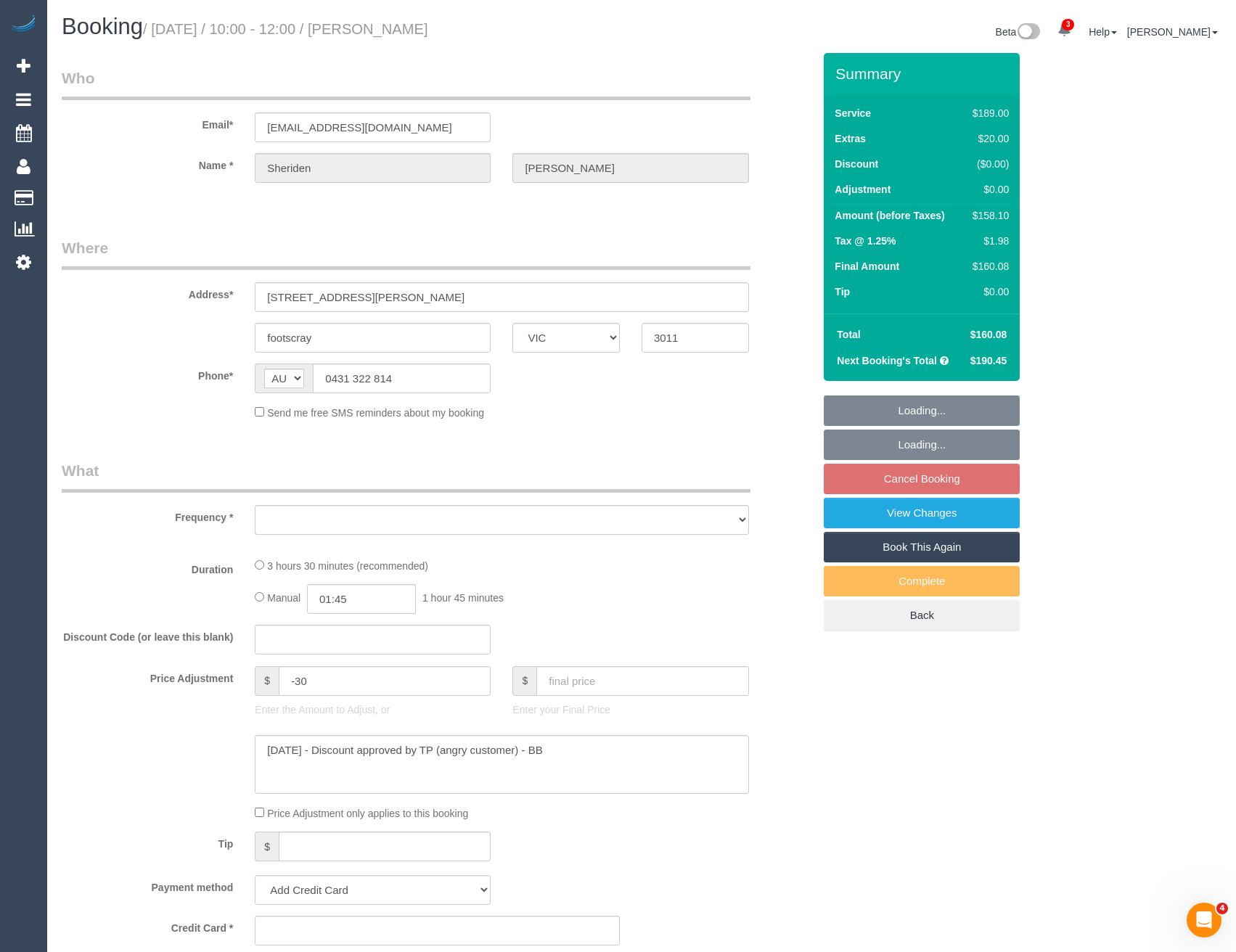
select select "string:stripe-pm_1Rj8jX2GScqysDRV4J43Whc2"
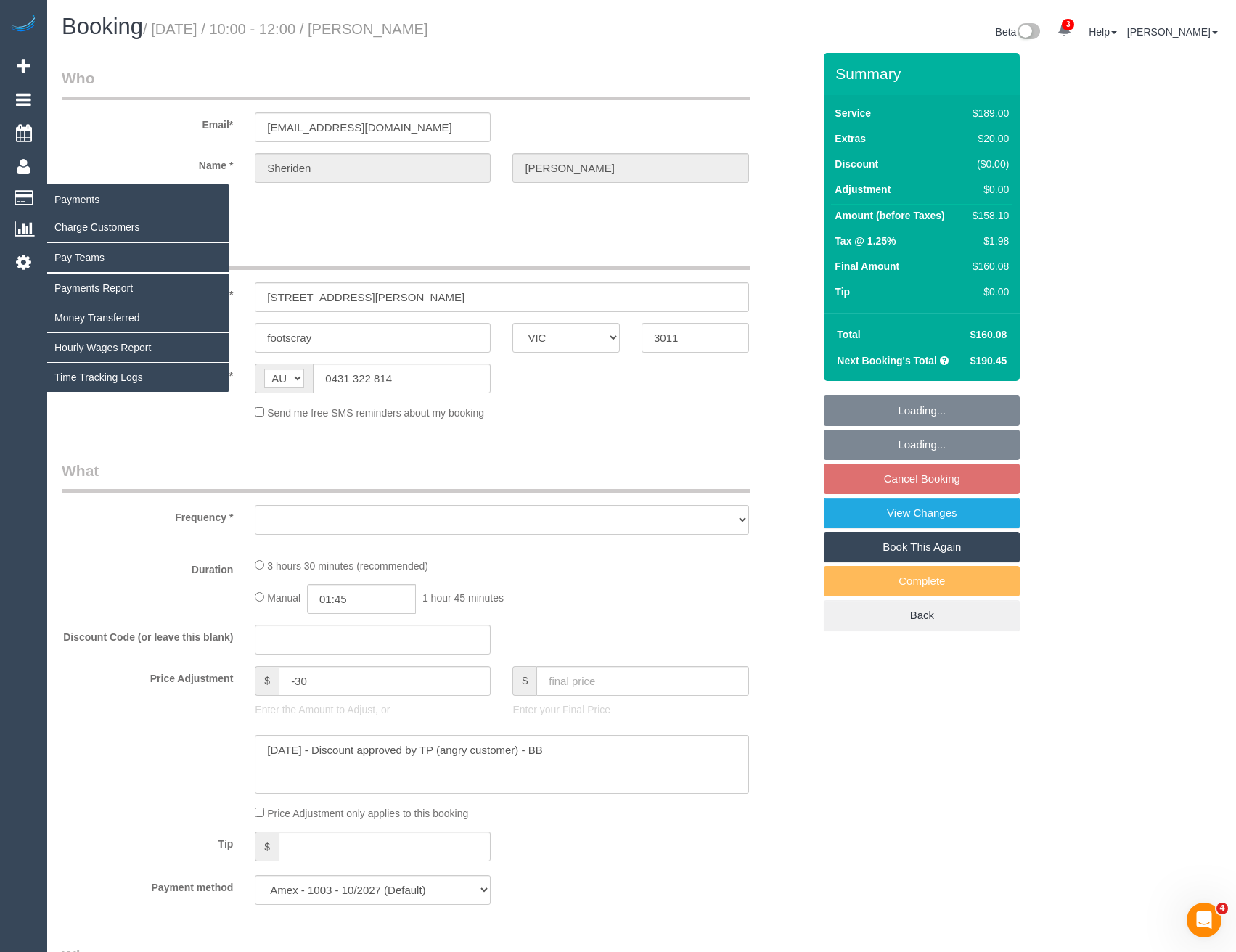
select select "object:6421"
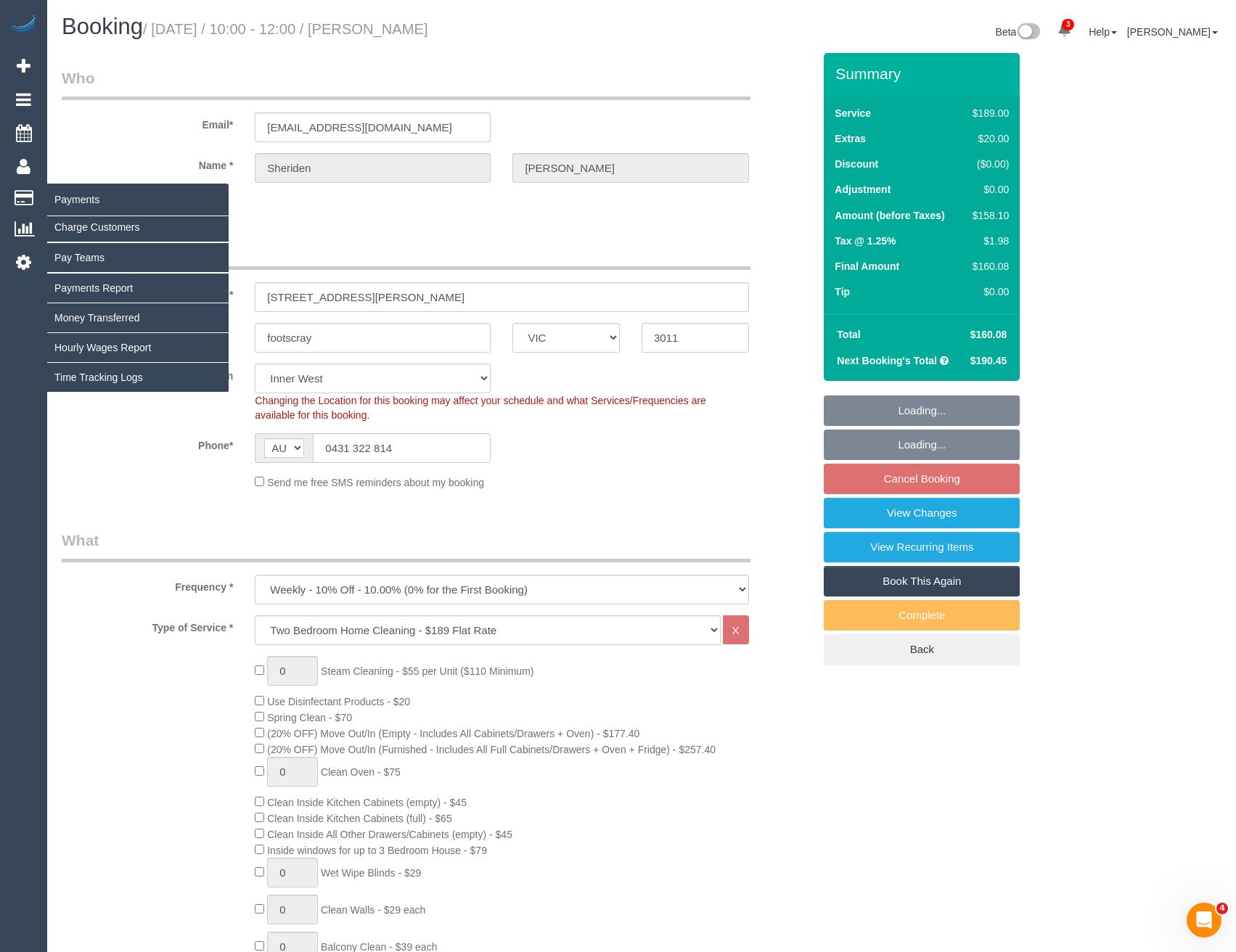
select select "number:27"
select select "number:16"
select select "number:19"
select select "number:24"
select select "number:34"
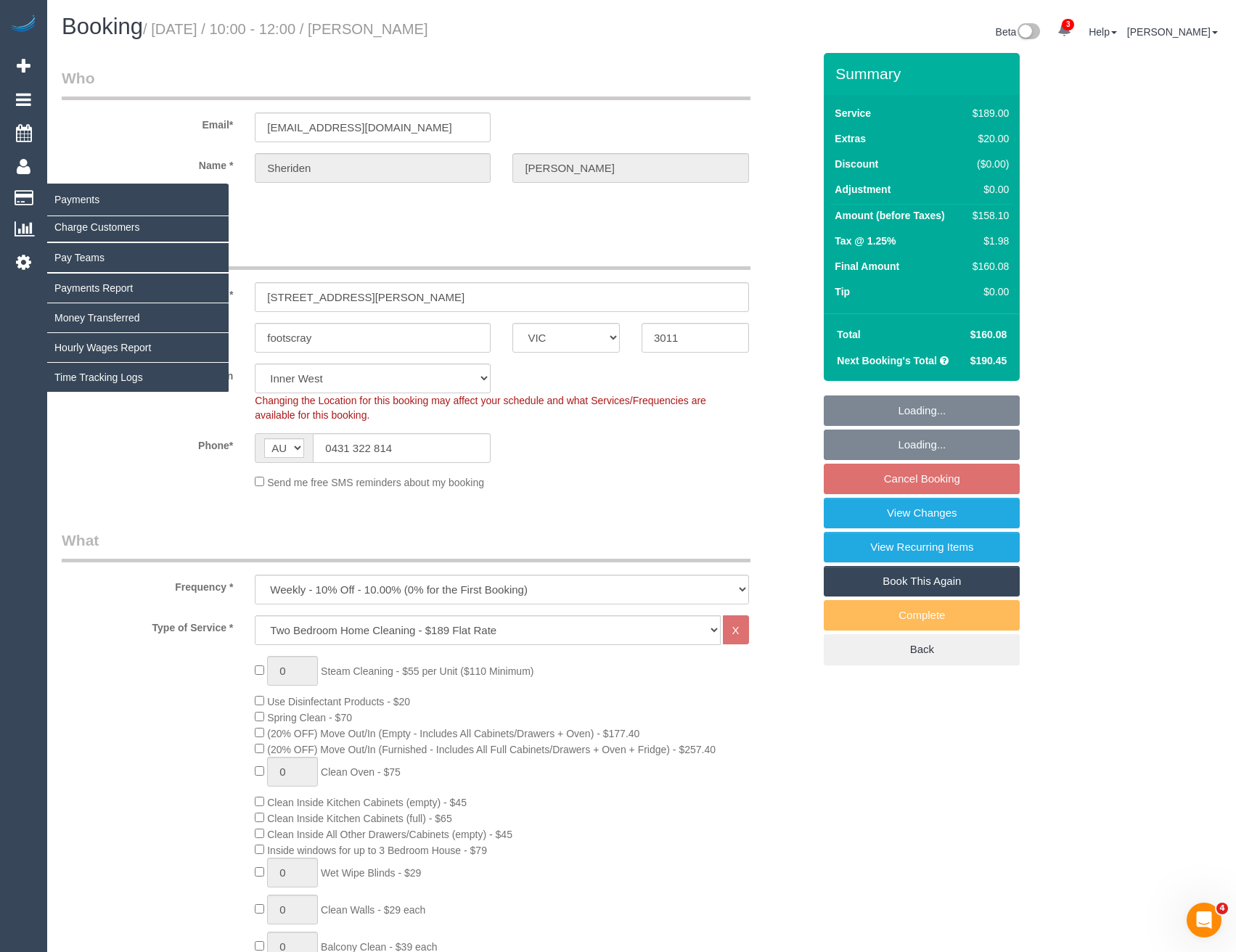
select select "number:12"
select select "object:7220"
select select "spot10"
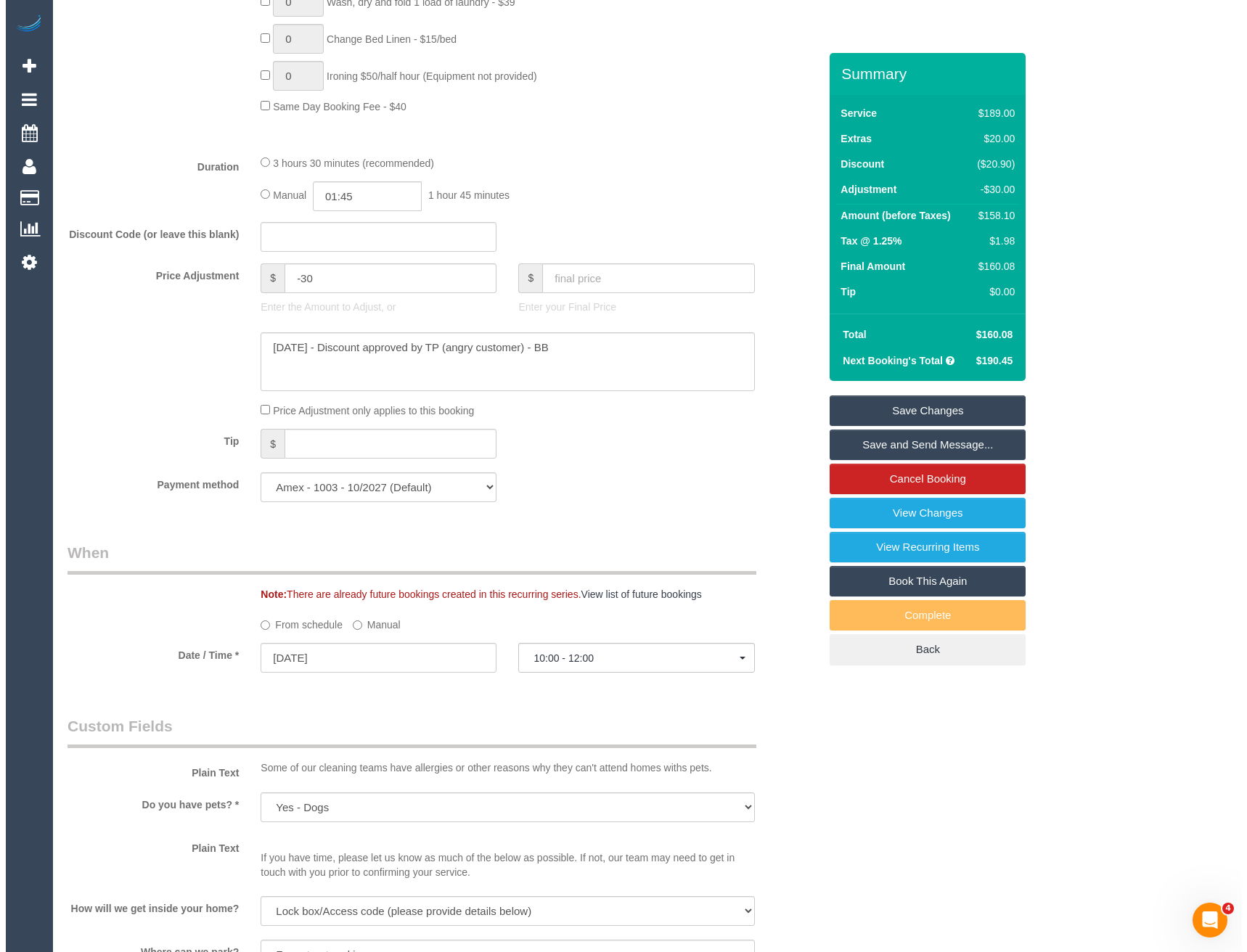
scroll to position [944, 0]
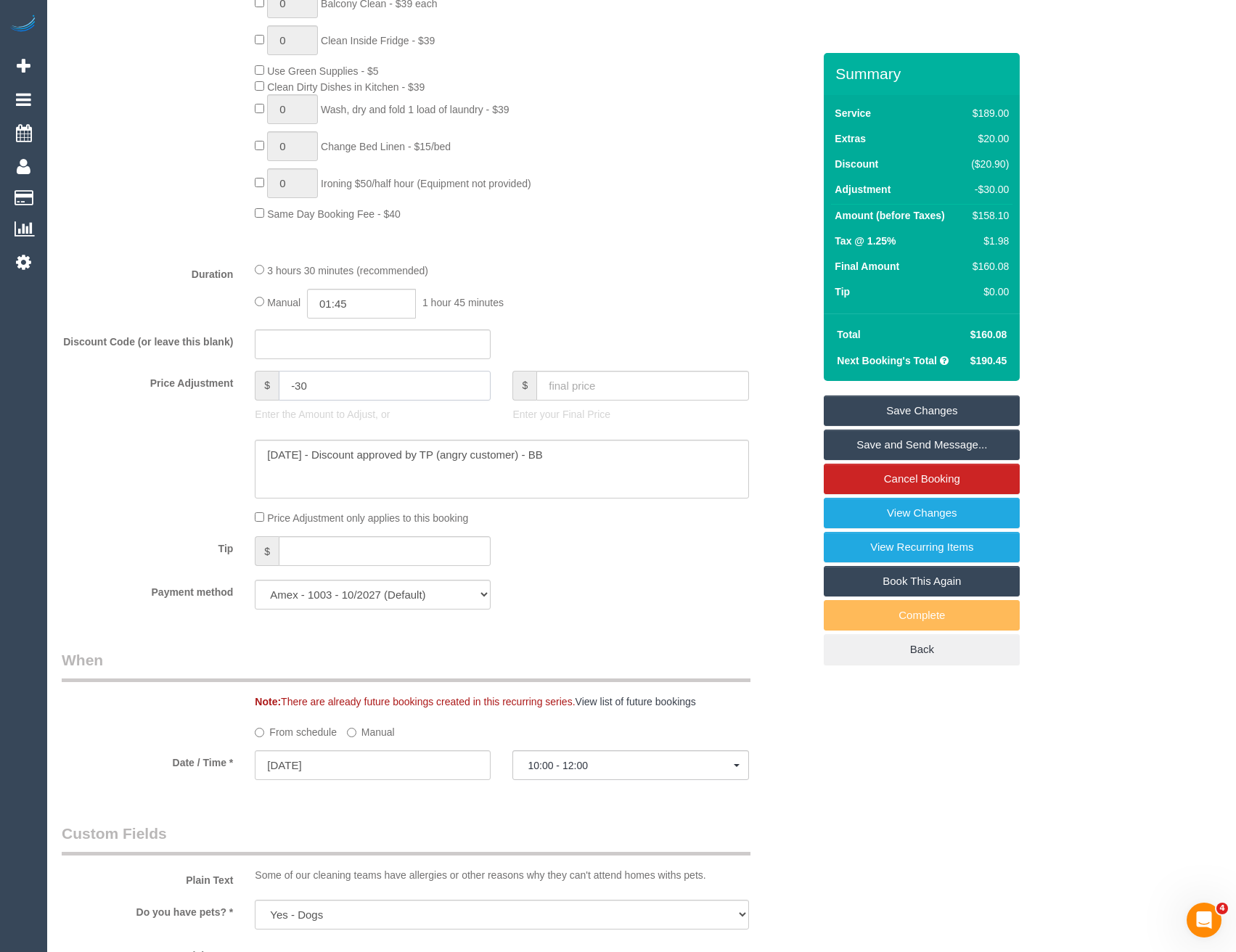
click at [302, 388] on input "-30" at bounding box center [384, 386] width 212 height 30
type input "-40"
click at [395, 494] on textarea at bounding box center [501, 469] width 494 height 59
click at [876, 449] on link "Save and Send Message..." at bounding box center [922, 445] width 196 height 31
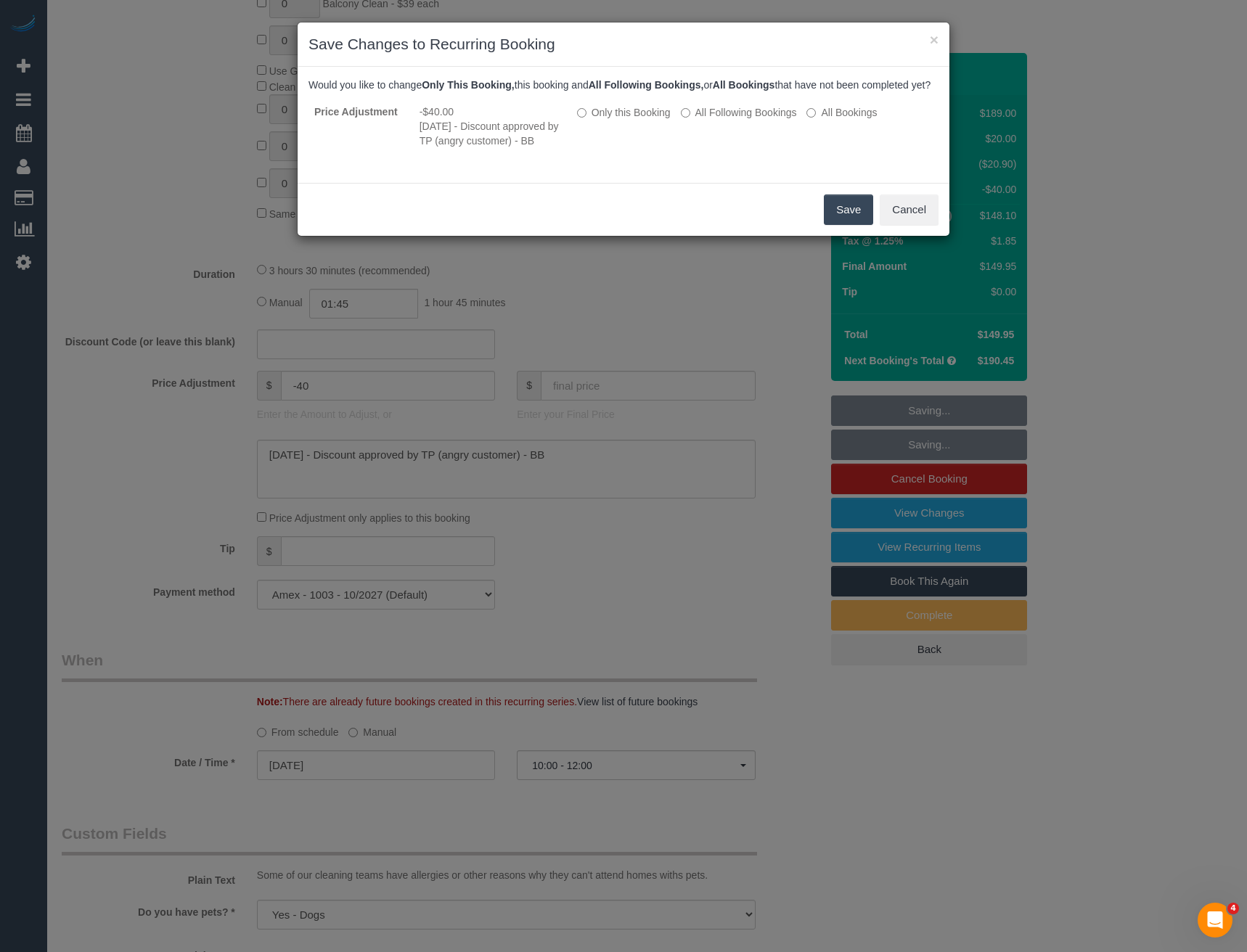
click at [847, 225] on button "Save" at bounding box center [849, 210] width 49 height 31
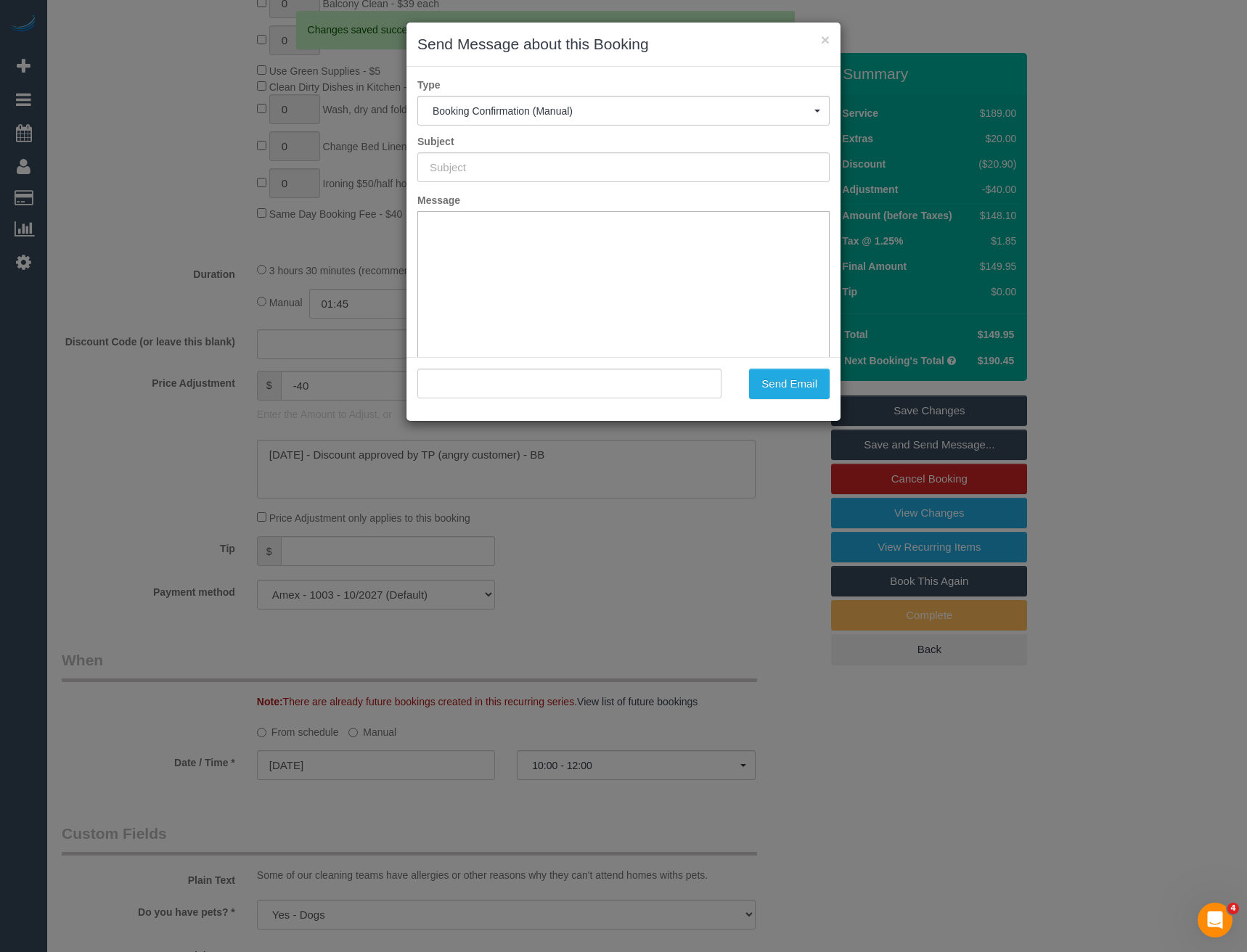
scroll to position [0, 0]
type input "Booking Confirmed"
type input ""Sheriden Dobson" <sheridenmerrin@hotmail.com>"
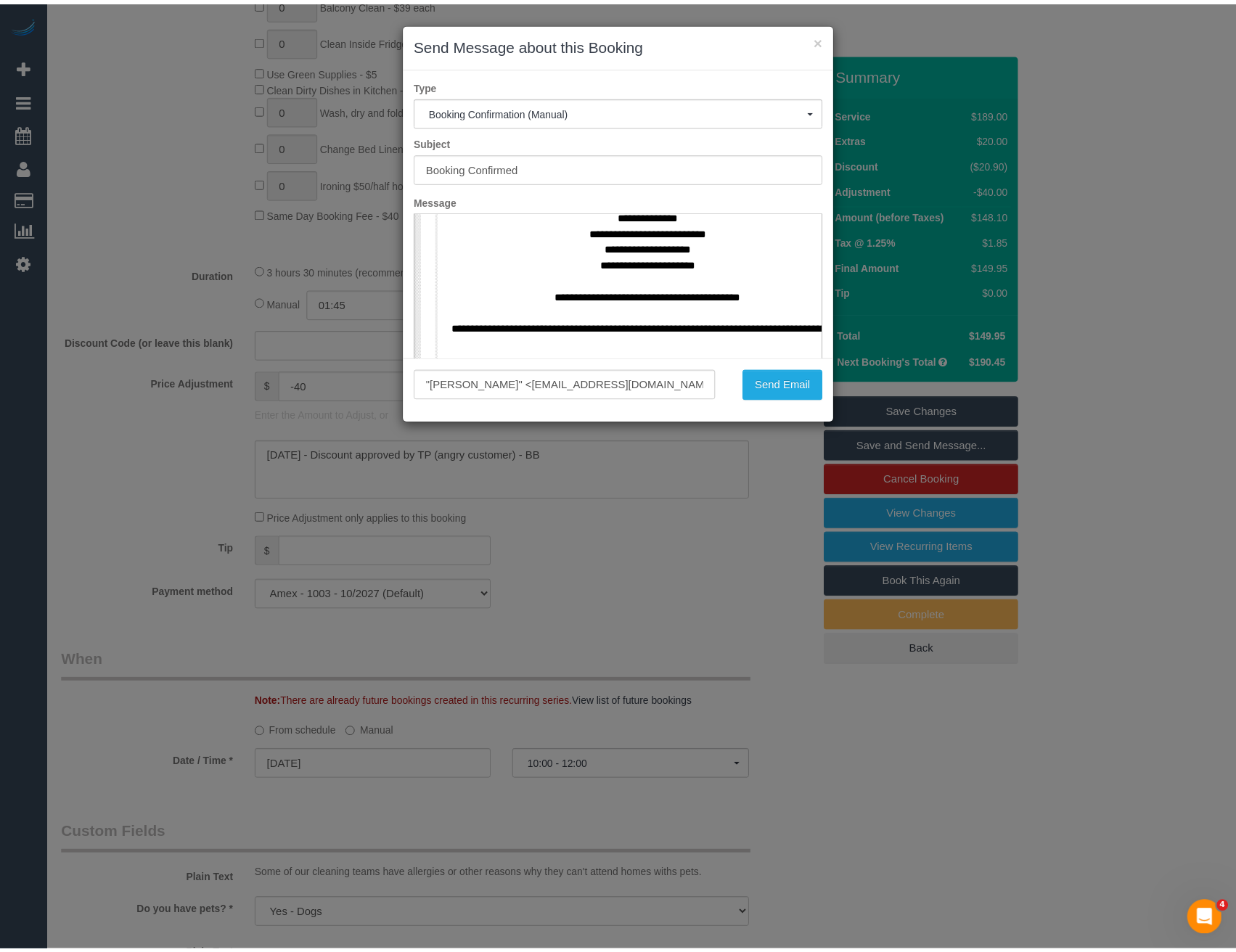
scroll to position [871, 0]
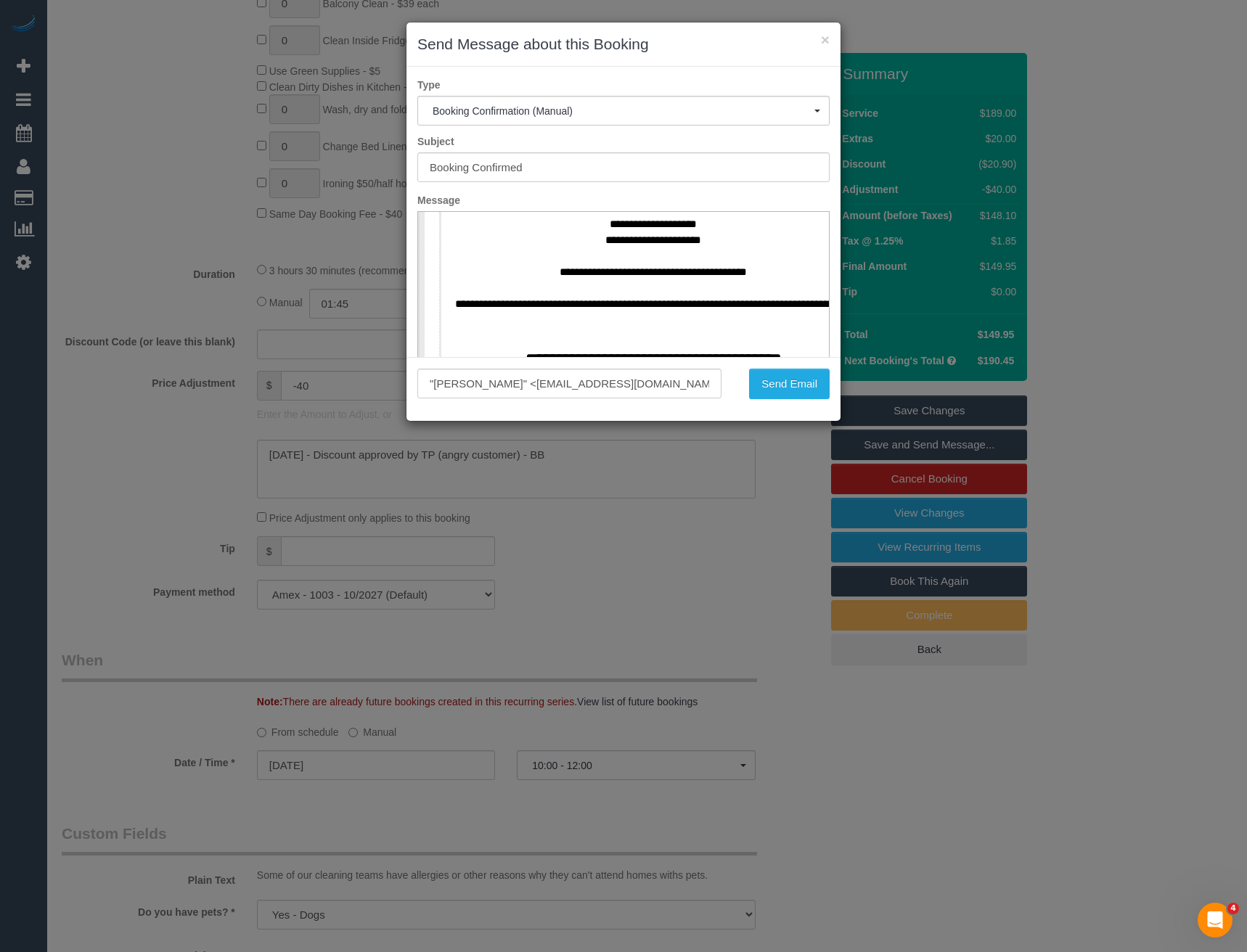
click at [566, 537] on div "× Send Message about this Booking Type Booking Confirmation (Manual) Booking Co…" at bounding box center [624, 476] width 1247 height 952
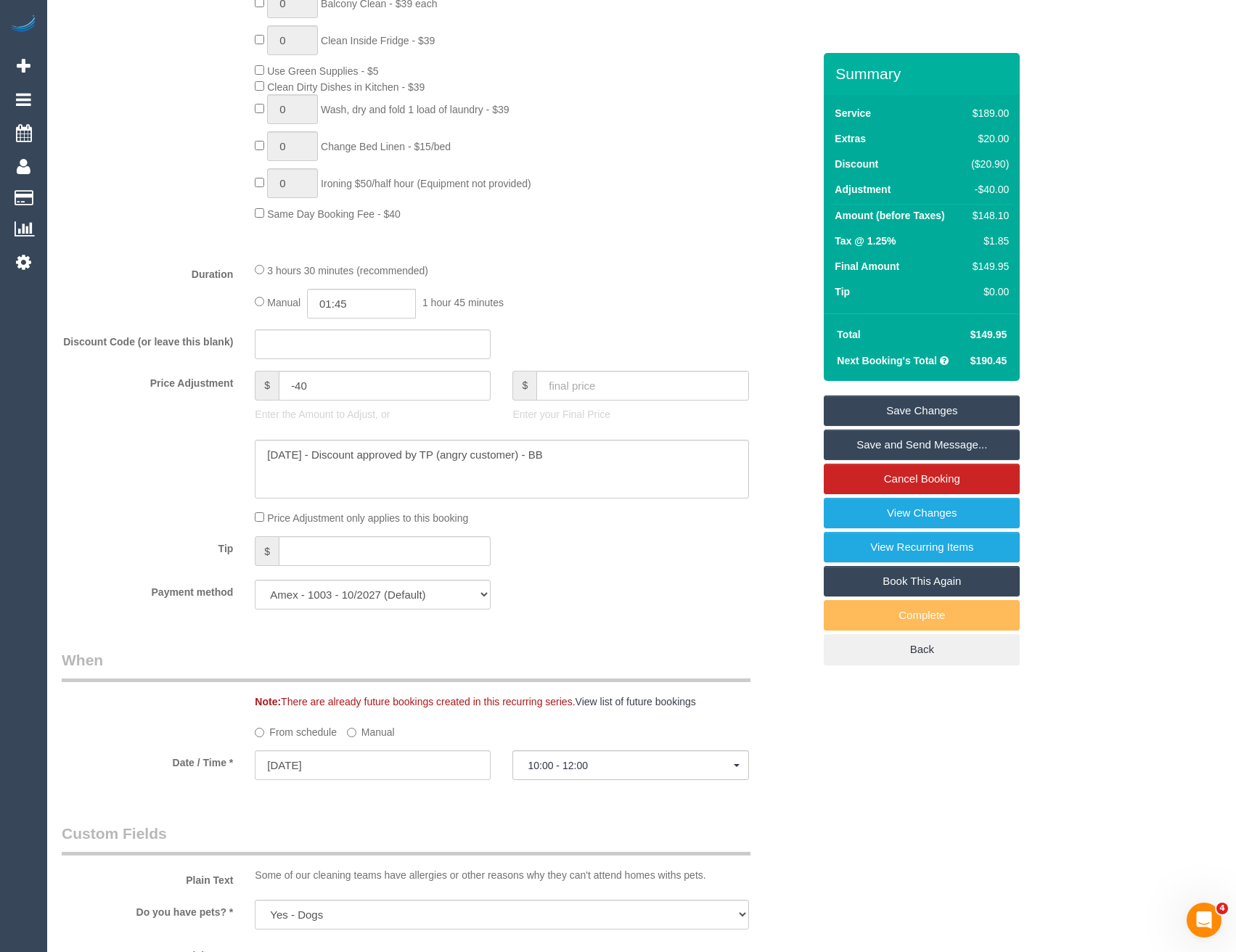
click at [902, 414] on link "Save Changes" at bounding box center [922, 411] width 196 height 31
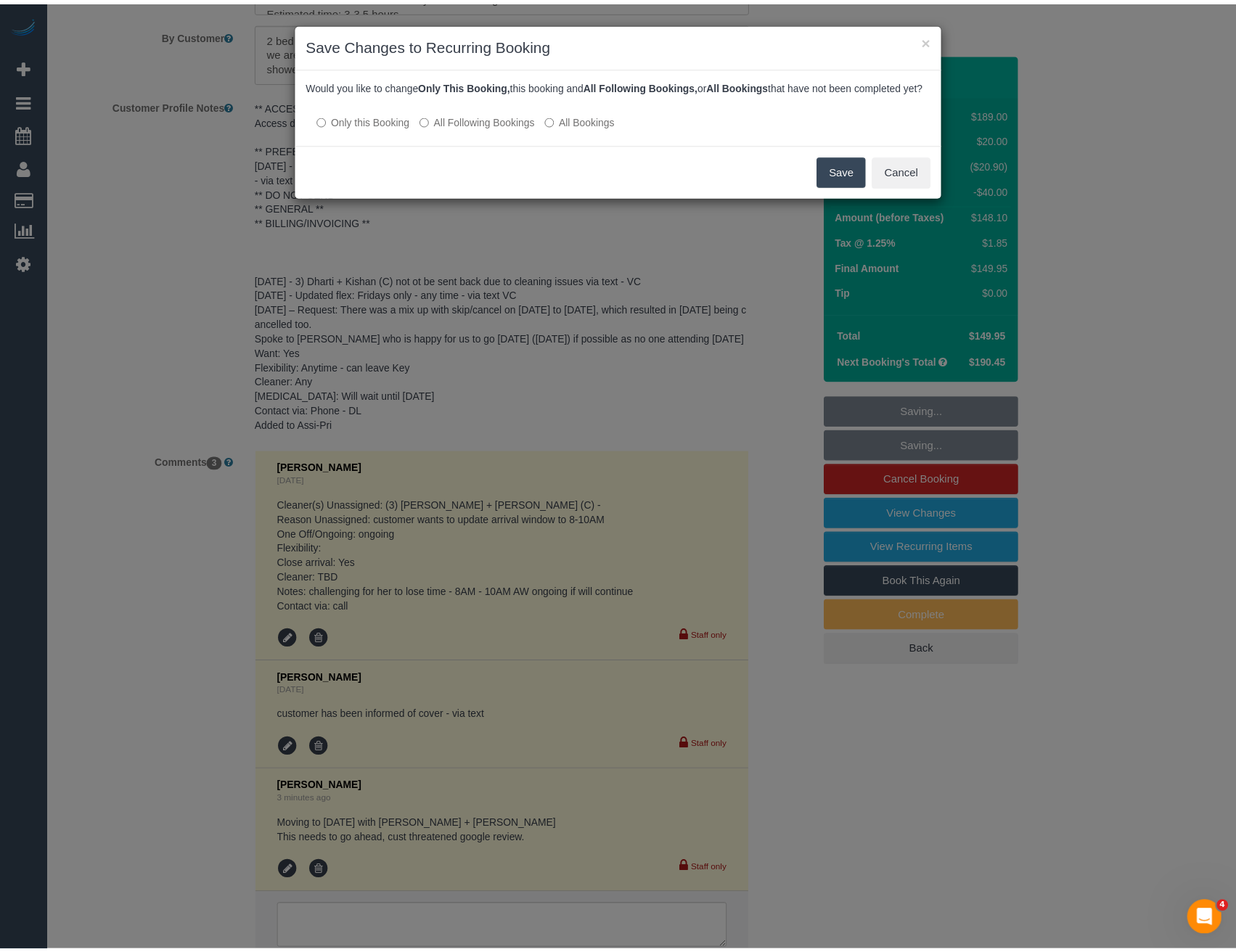
scroll to position [2632, 0]
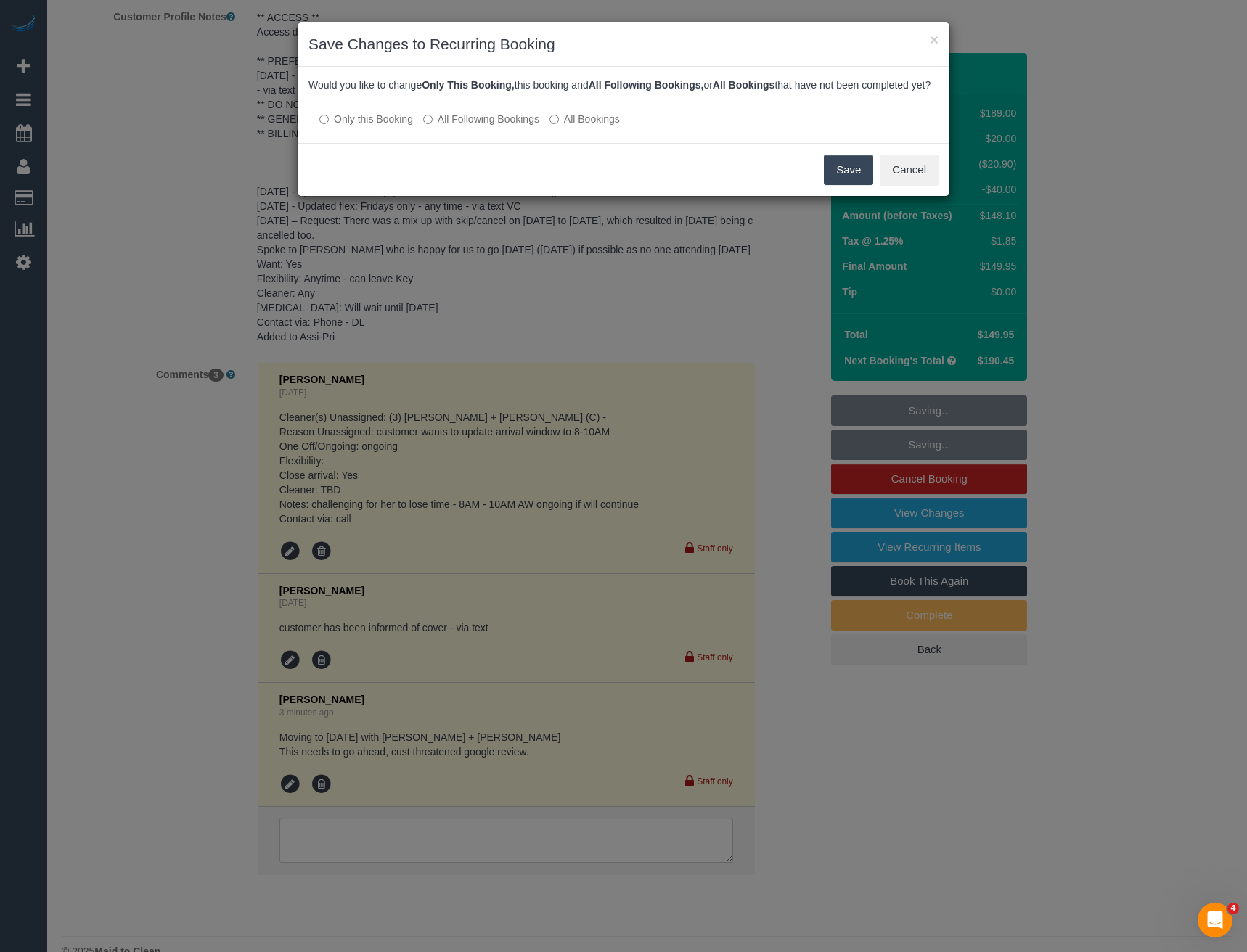
click at [847, 185] on button "Save" at bounding box center [849, 170] width 49 height 31
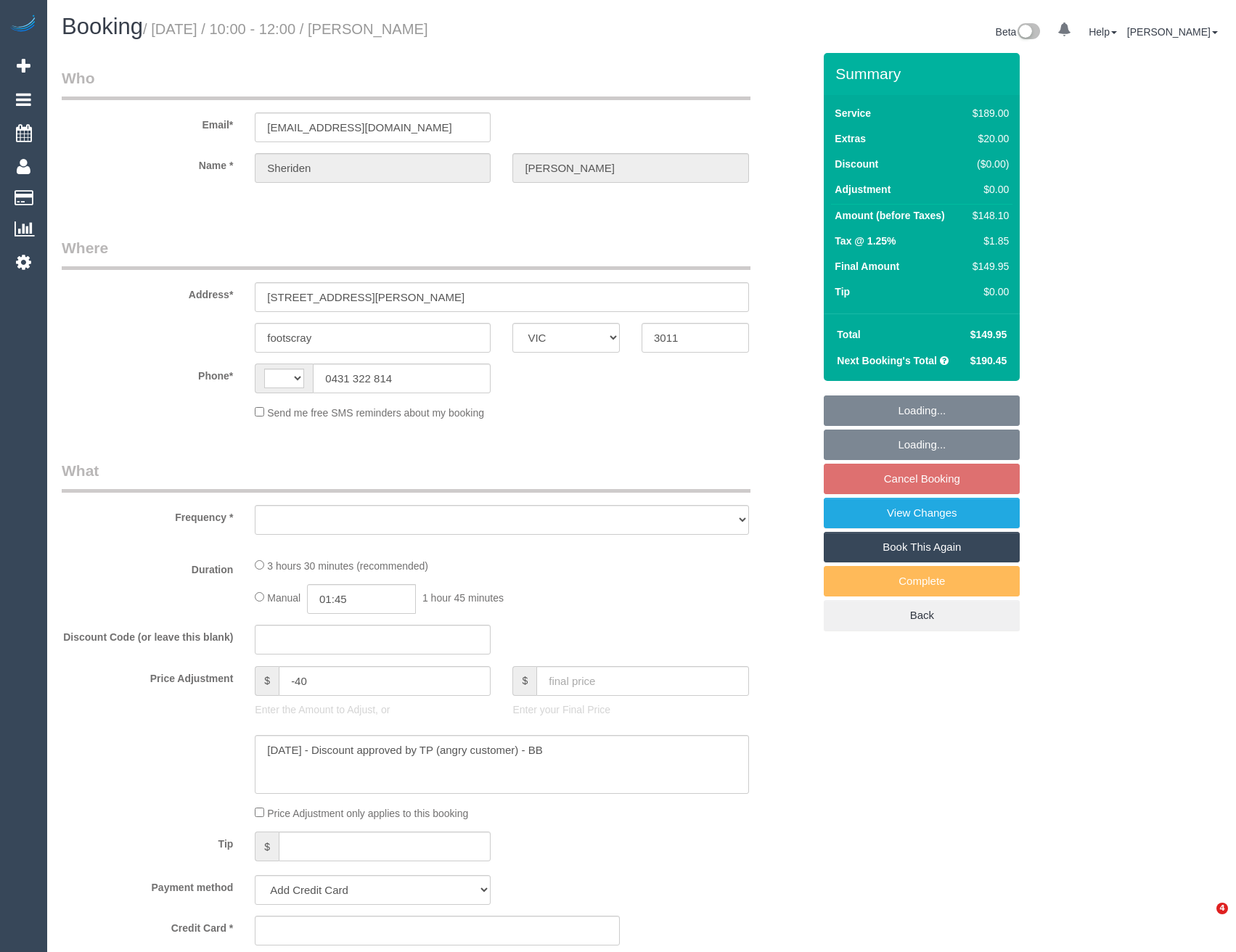
select select "VIC"
select select "string:AU"
select select "object:562"
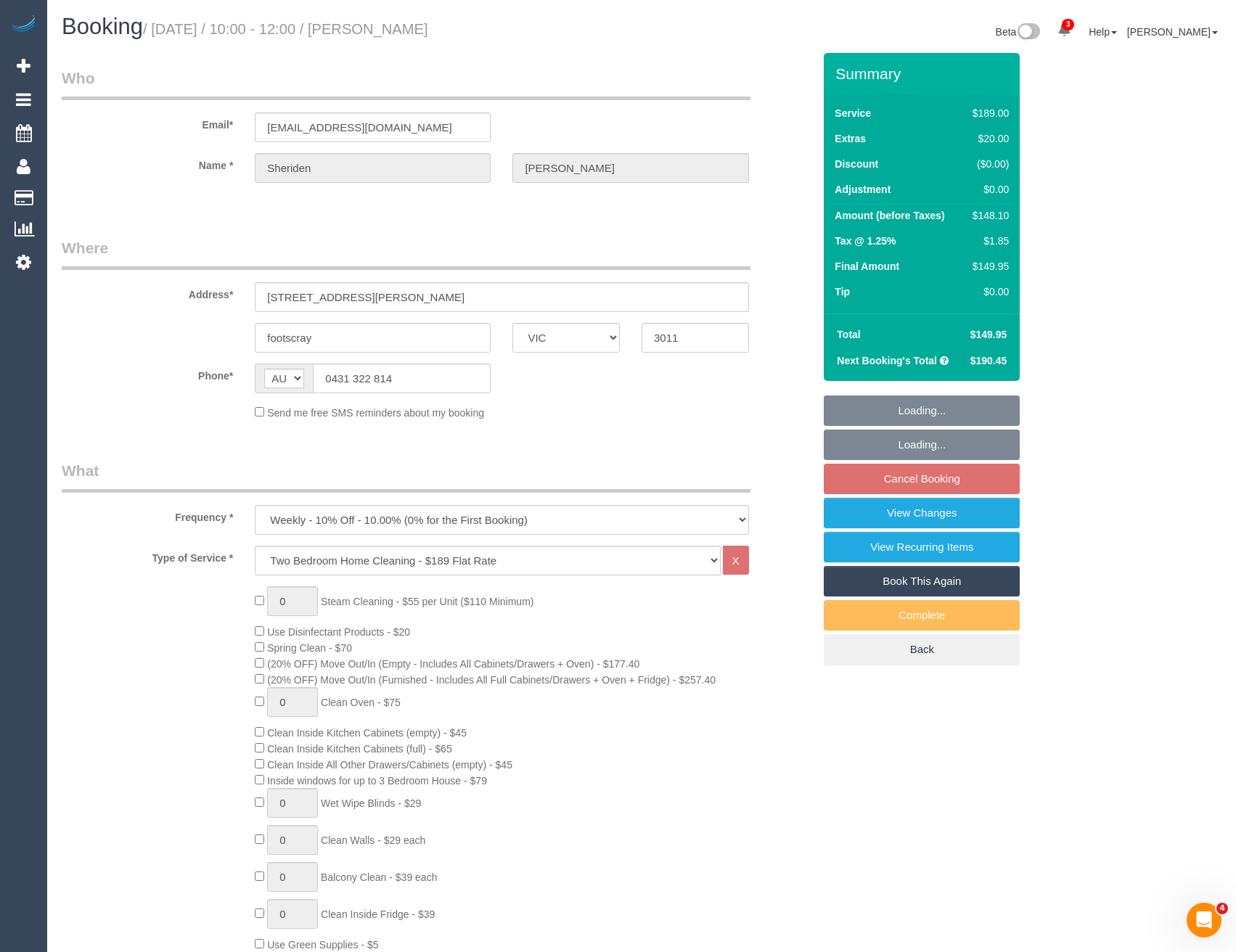
select select "string:stripe-pm_1Rj8jX2GScqysDRV4J43Whc2"
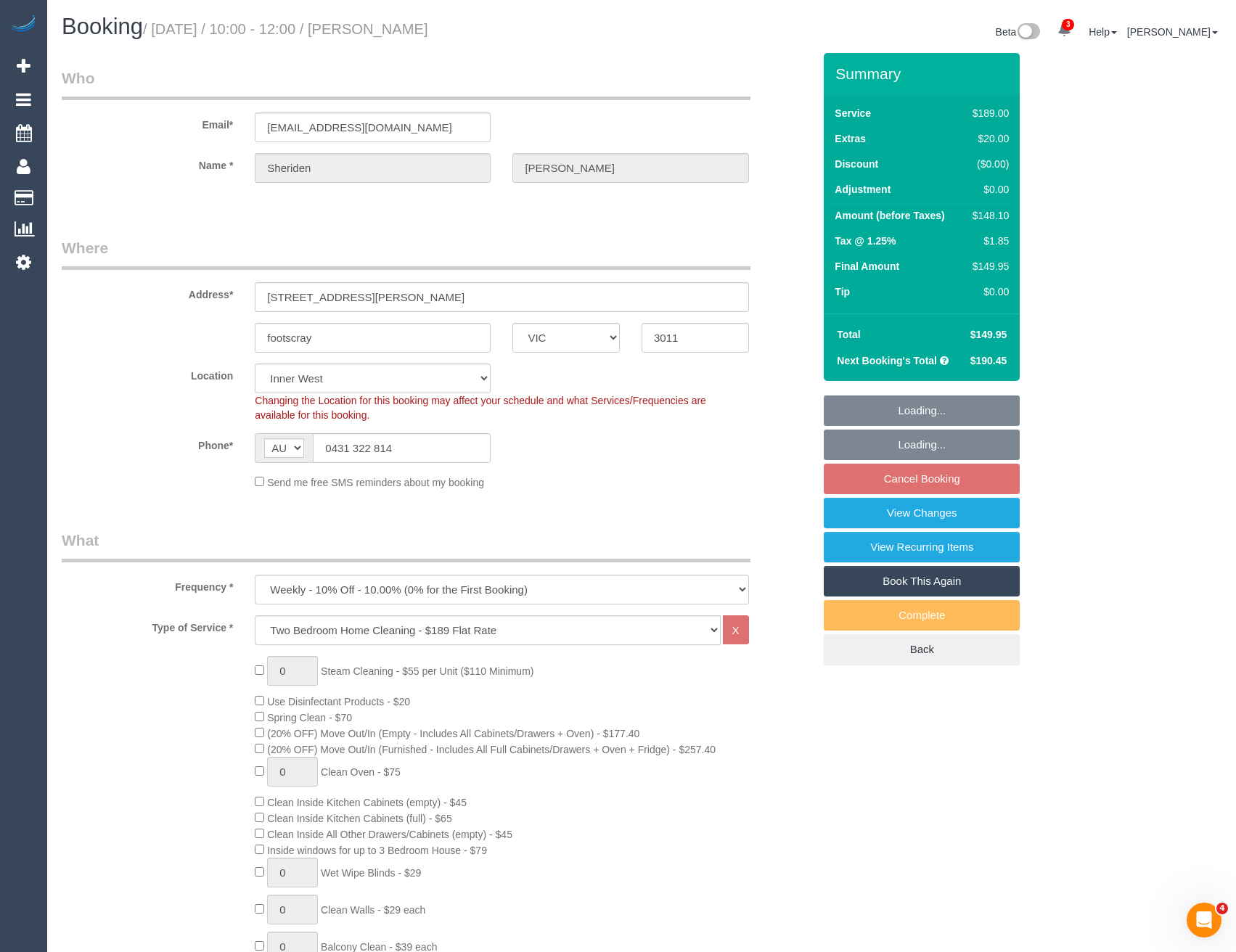
select select "number:27"
select select "number:16"
select select "number:19"
select select "number:24"
select select "number:34"
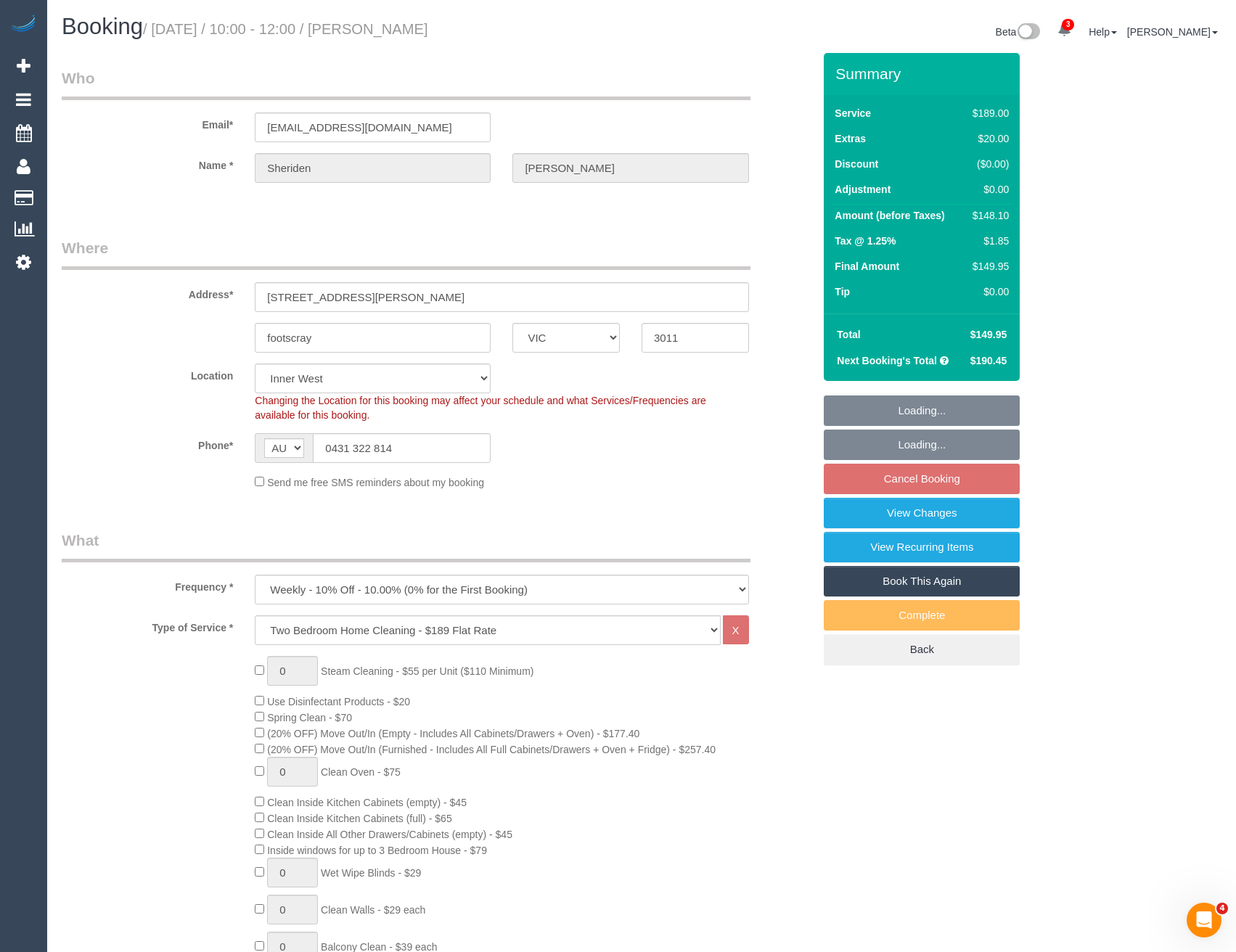
select select "number:12"
select select "object:1560"
select select "spot1"
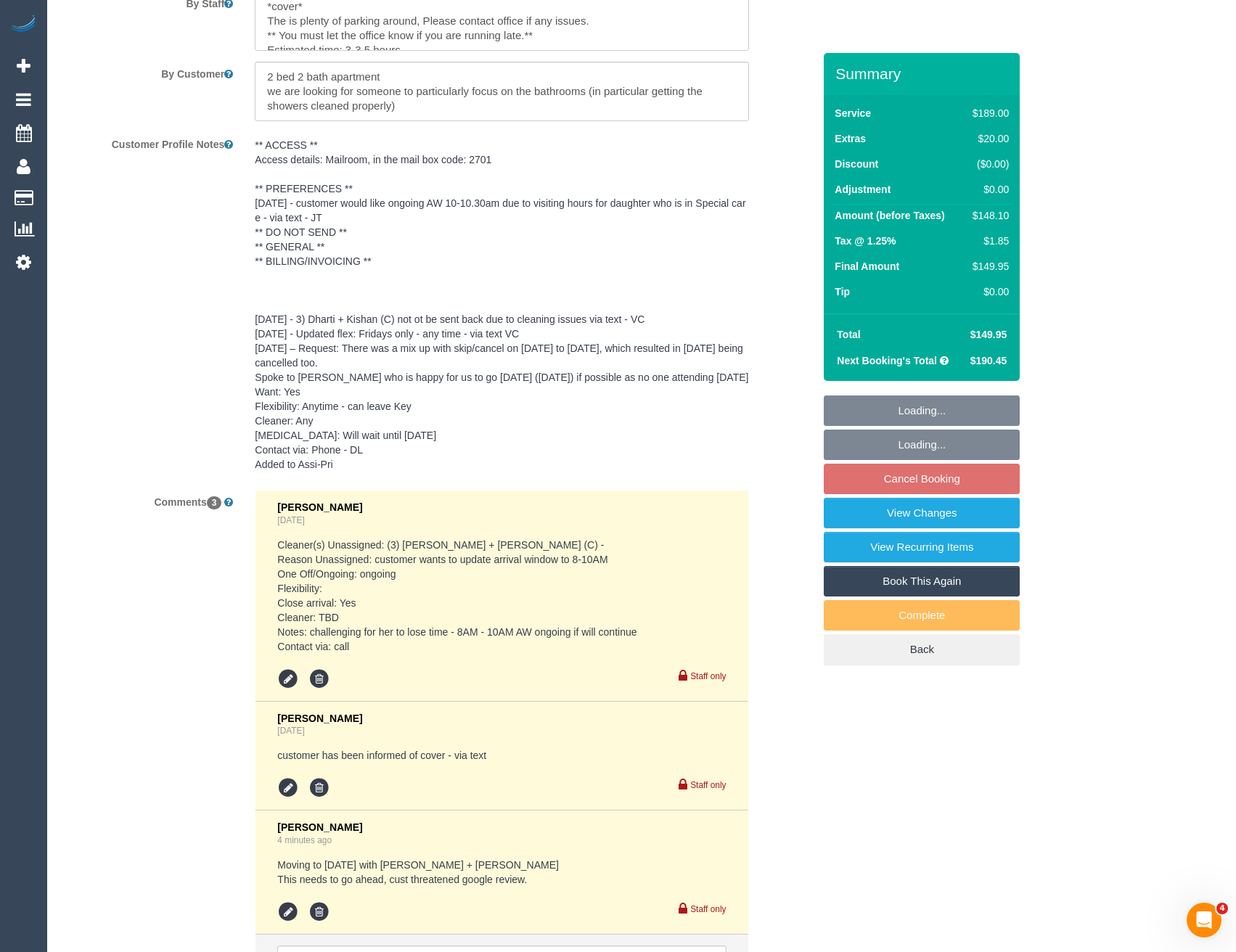
scroll to position [2632, 0]
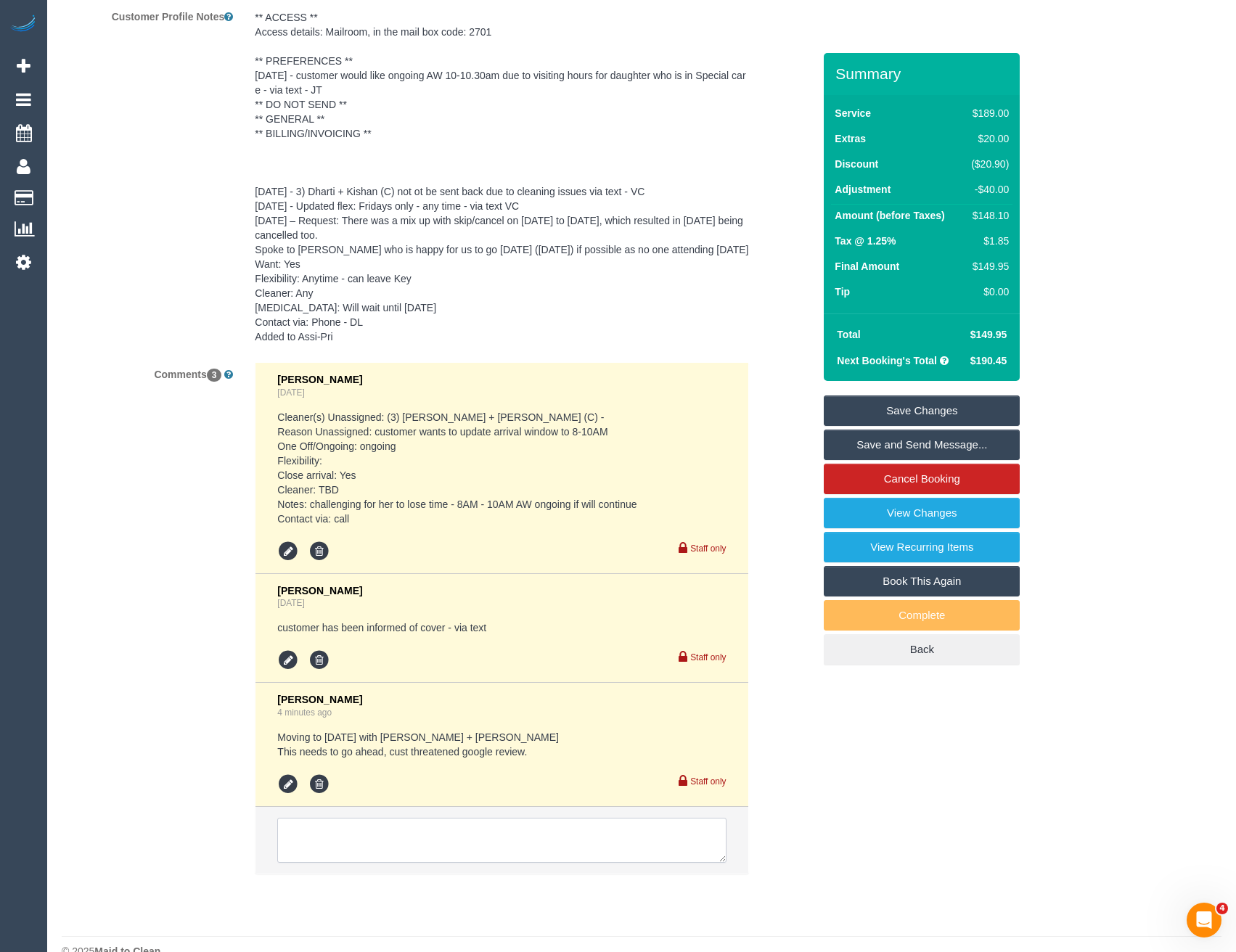
click at [361, 818] on textarea at bounding box center [501, 840] width 448 height 45
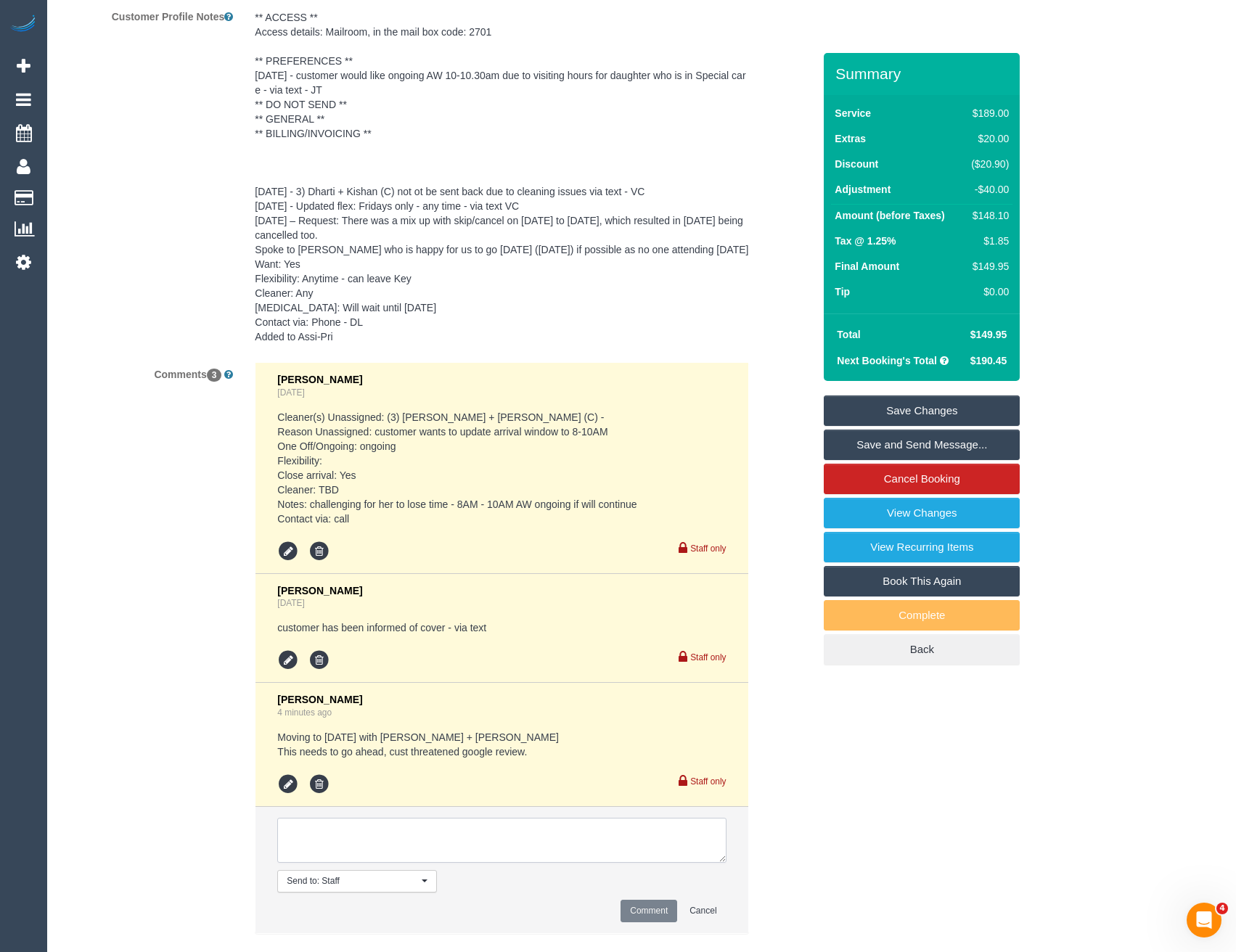
type textarea "C"
click at [286, 774] on icon at bounding box center [288, 785] width 22 height 22
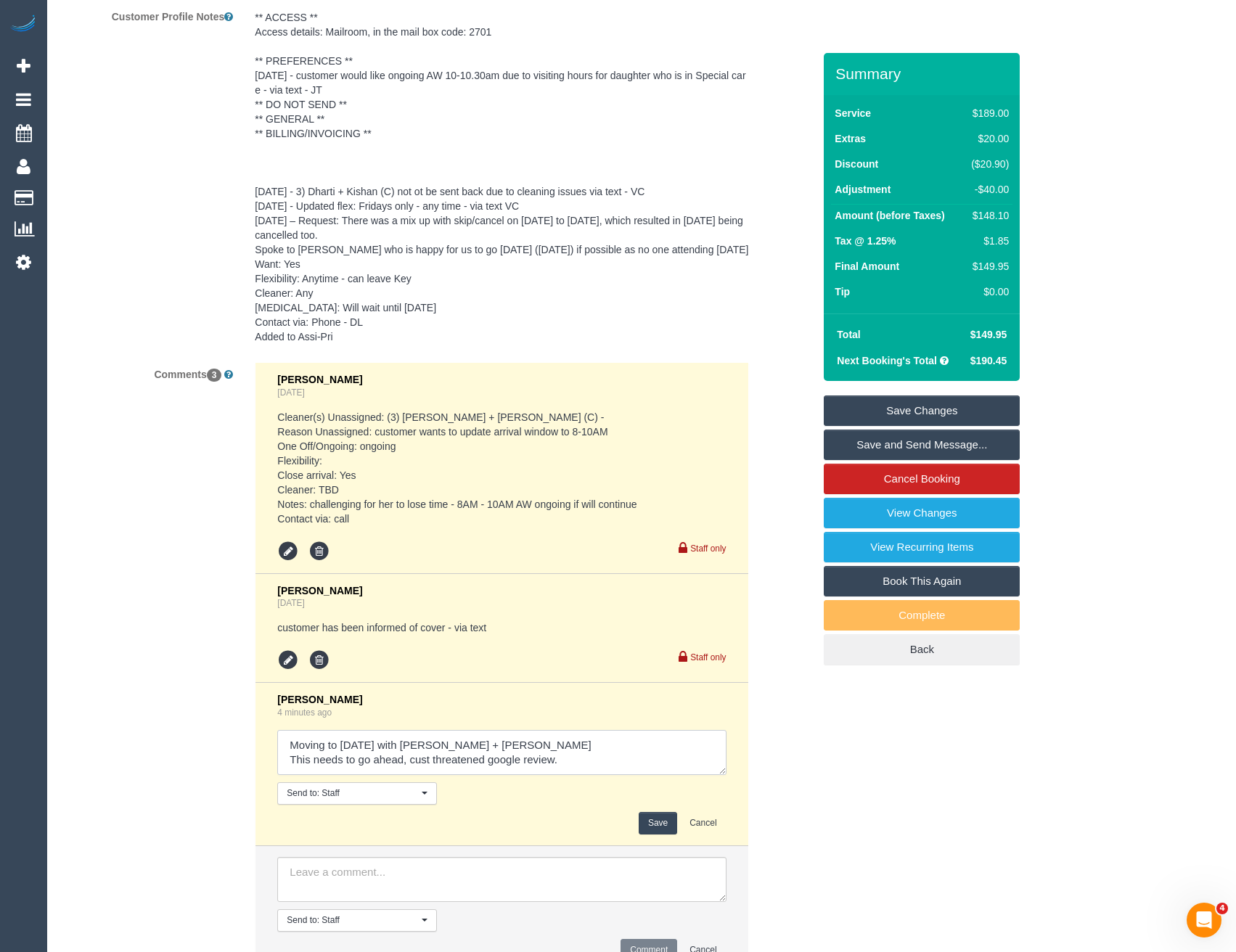
click at [513, 730] on textarea at bounding box center [501, 752] width 448 height 45
type textarea "Moving to [DATE] with [PERSON_NAME] + [PERSON_NAME] // conf with customer via p…"
click at [658, 812] on button "Save" at bounding box center [658, 823] width 39 height 22
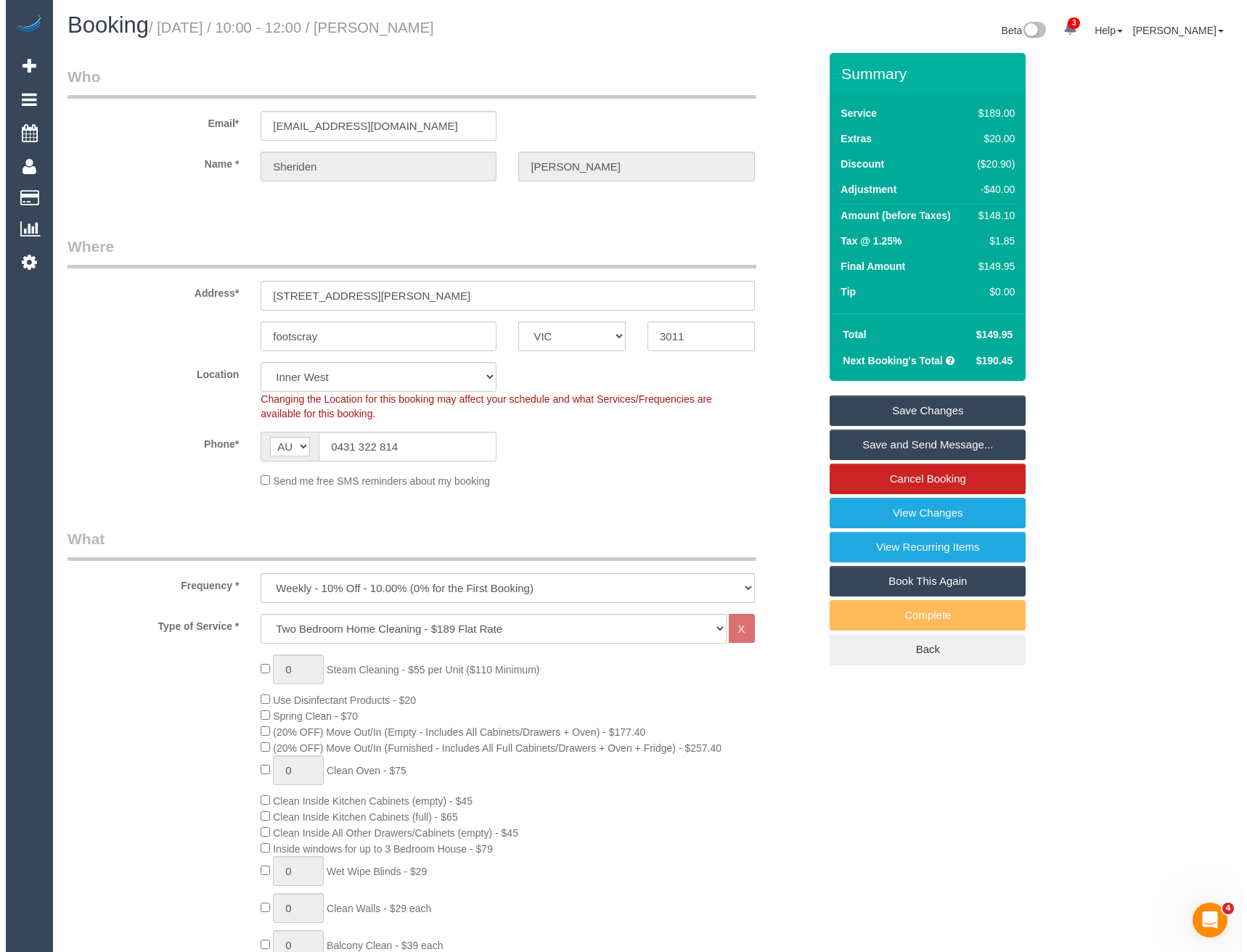
scroll to position [0, 0]
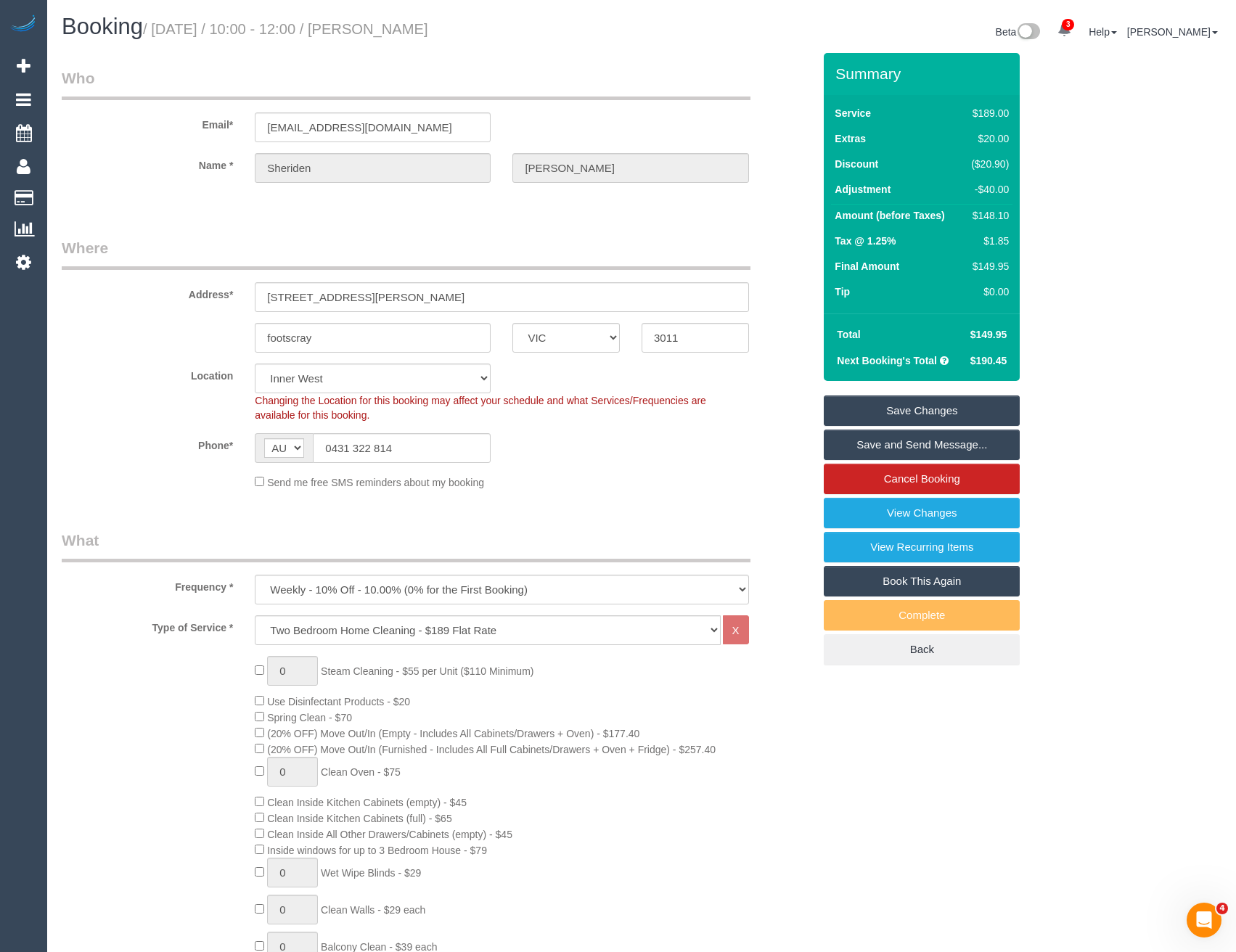
click at [883, 420] on link "Save Changes" at bounding box center [922, 411] width 196 height 31
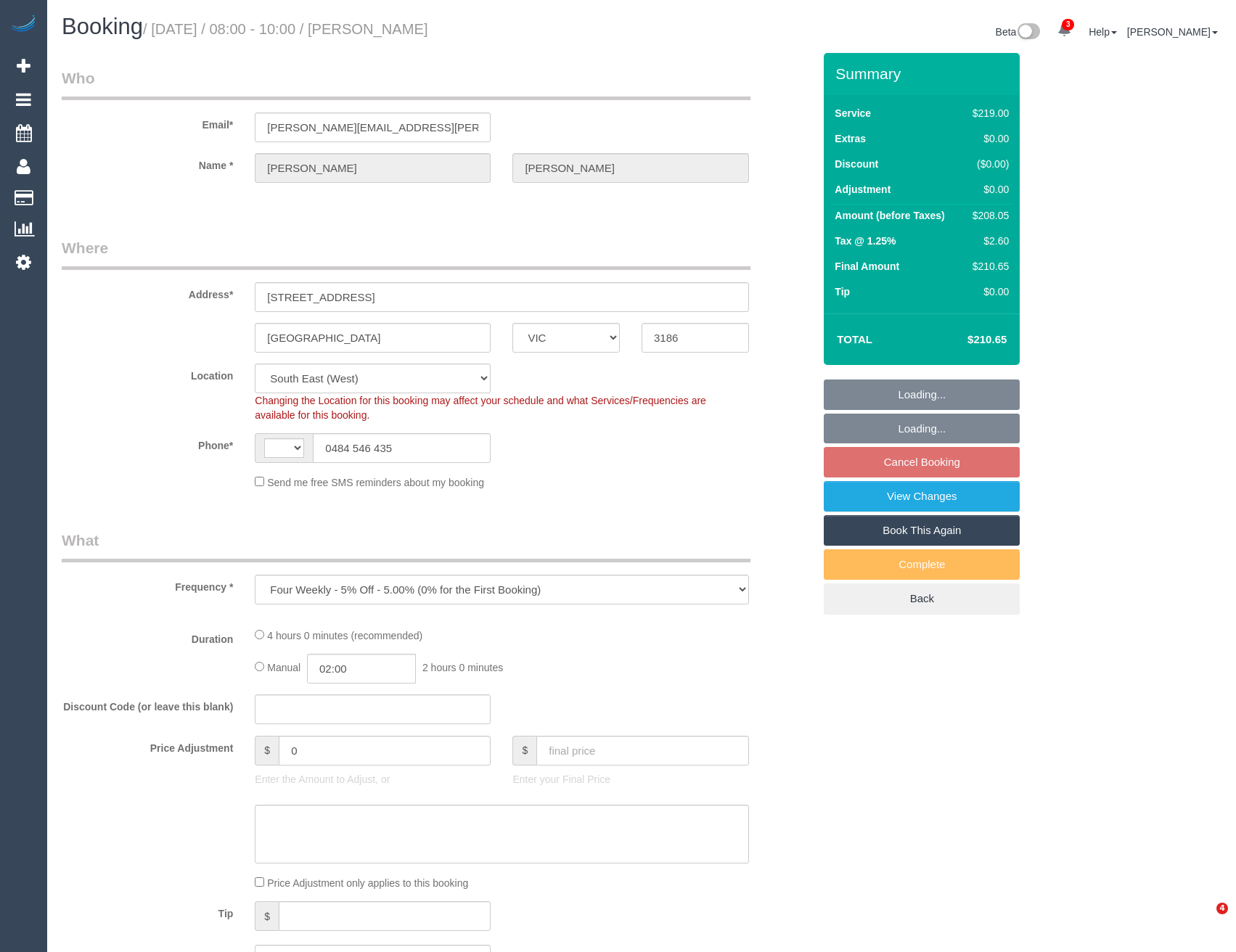
select select "VIC"
select select "string:stripe-pm_1RbtJm2GScqysDRVi6Xivo8Y"
select select "string:AU"
select select "number:28"
select select "number:14"
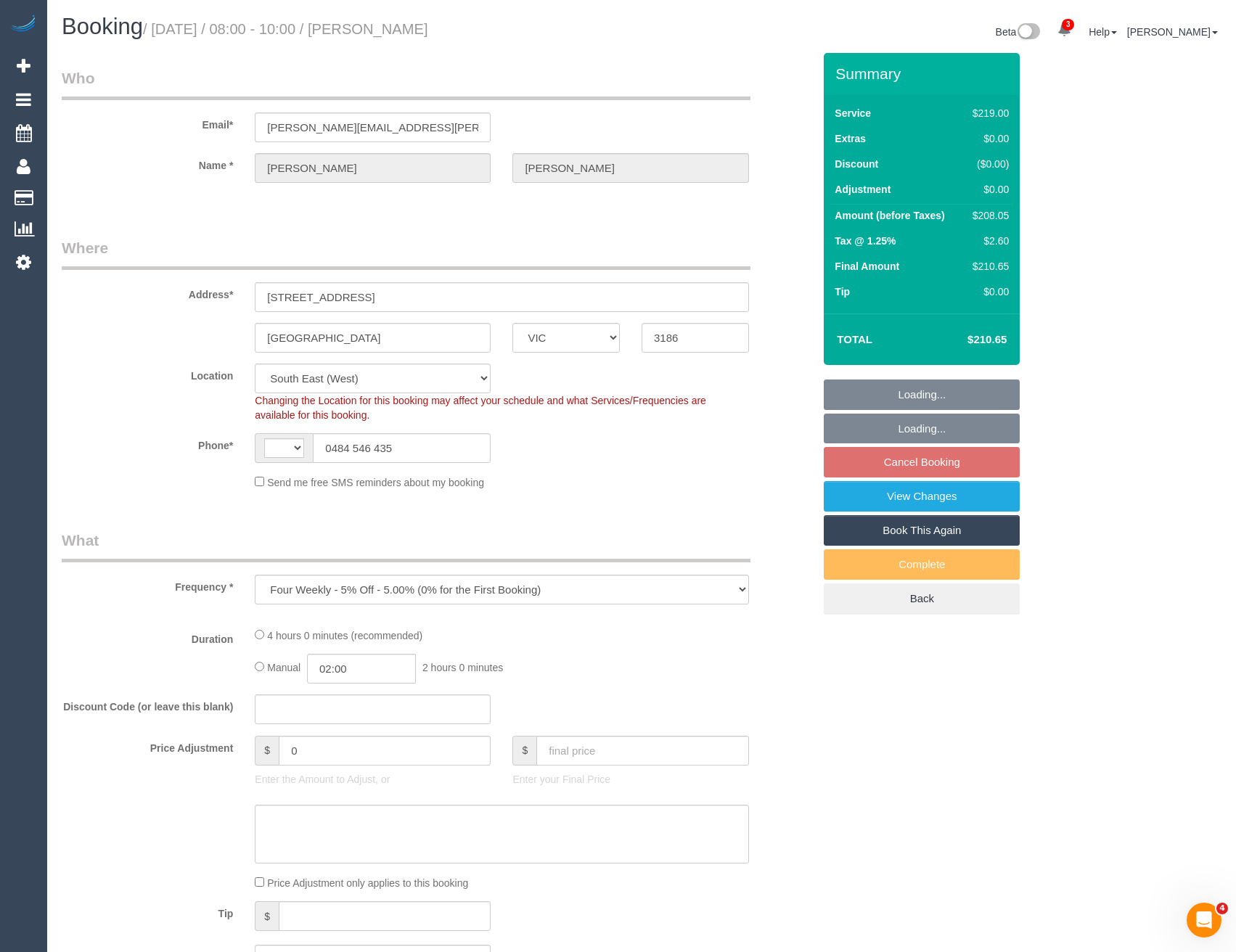
select select "number:18"
select select "number:36"
select select "object:1369"
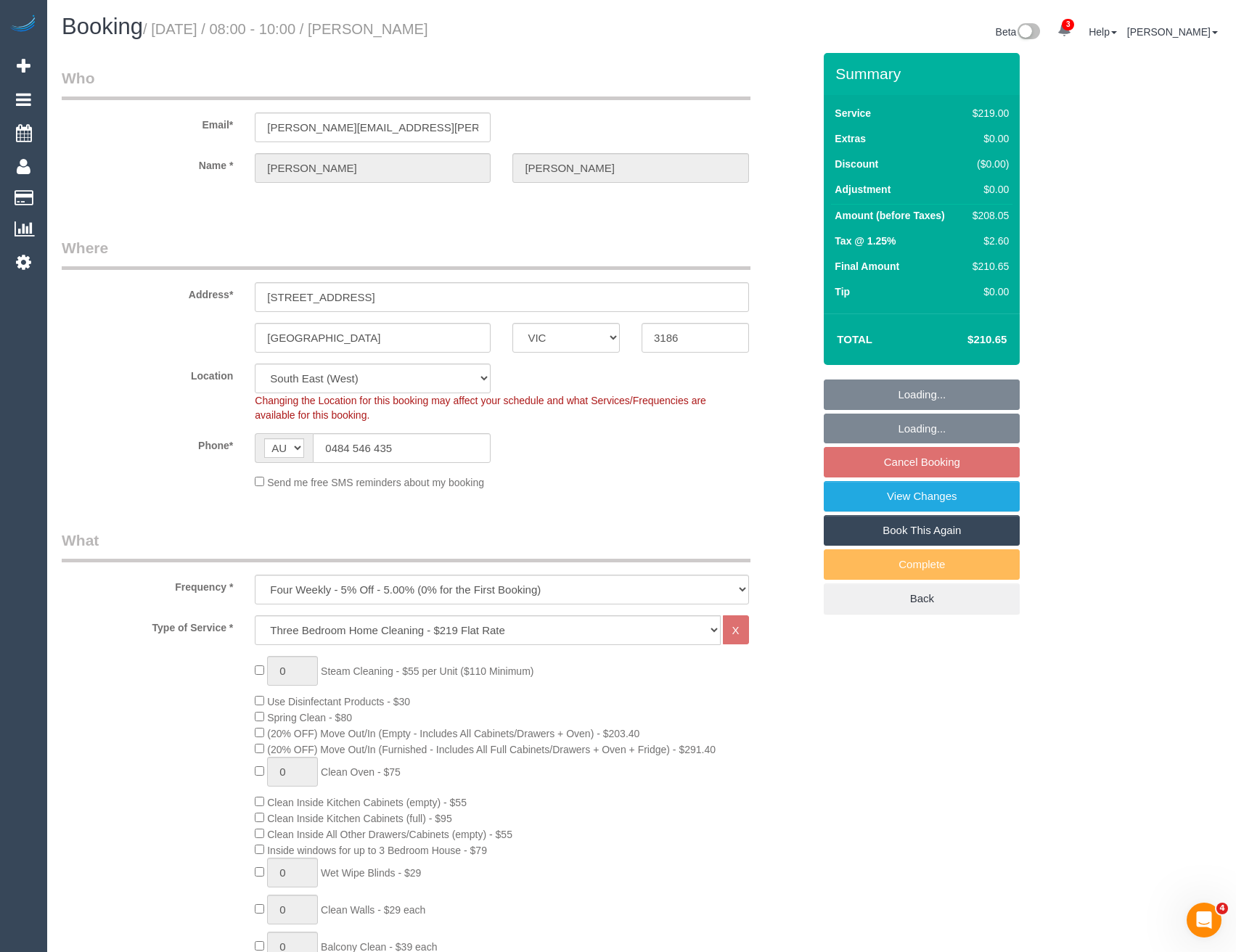
select select "spot1"
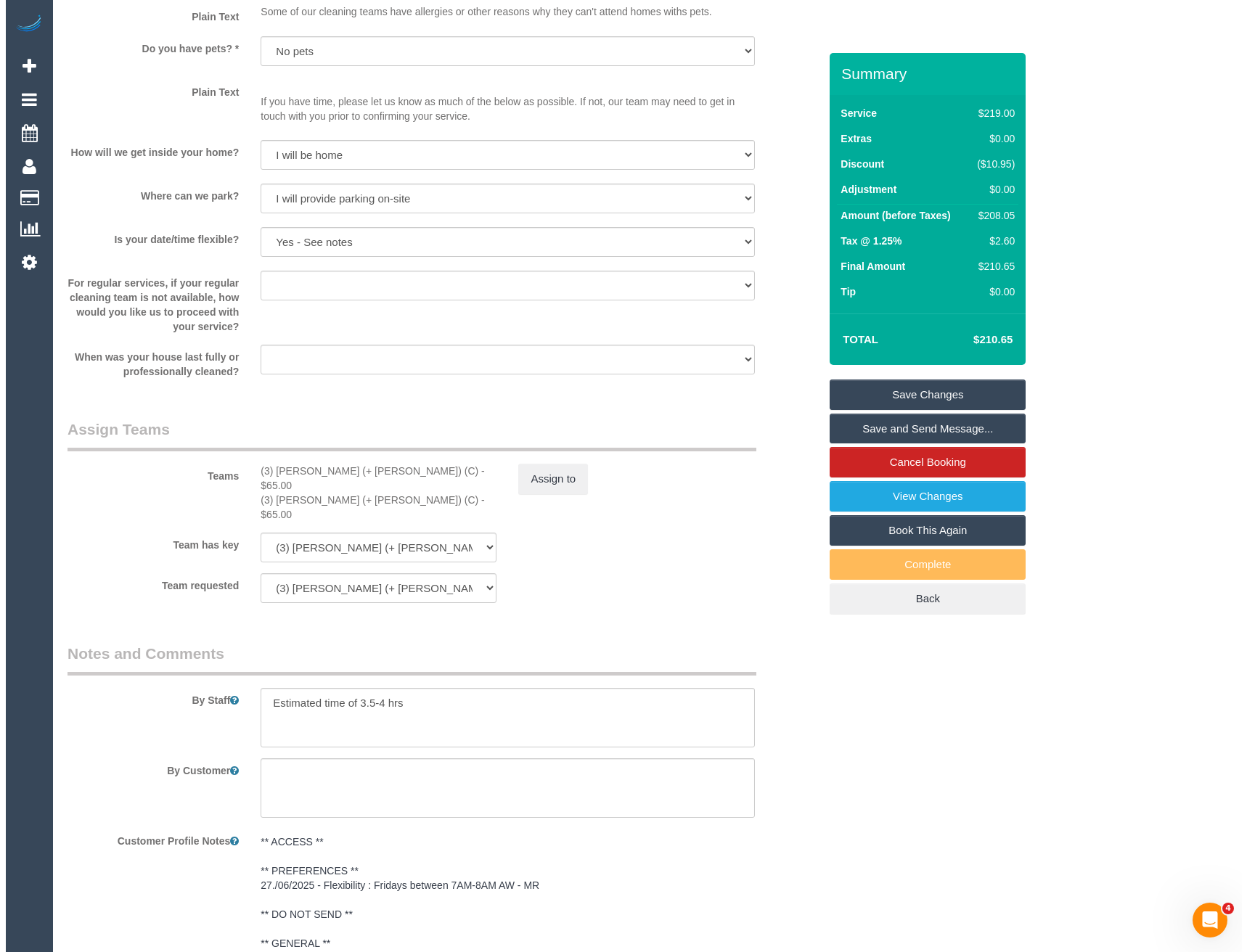
scroll to position [1803, 0]
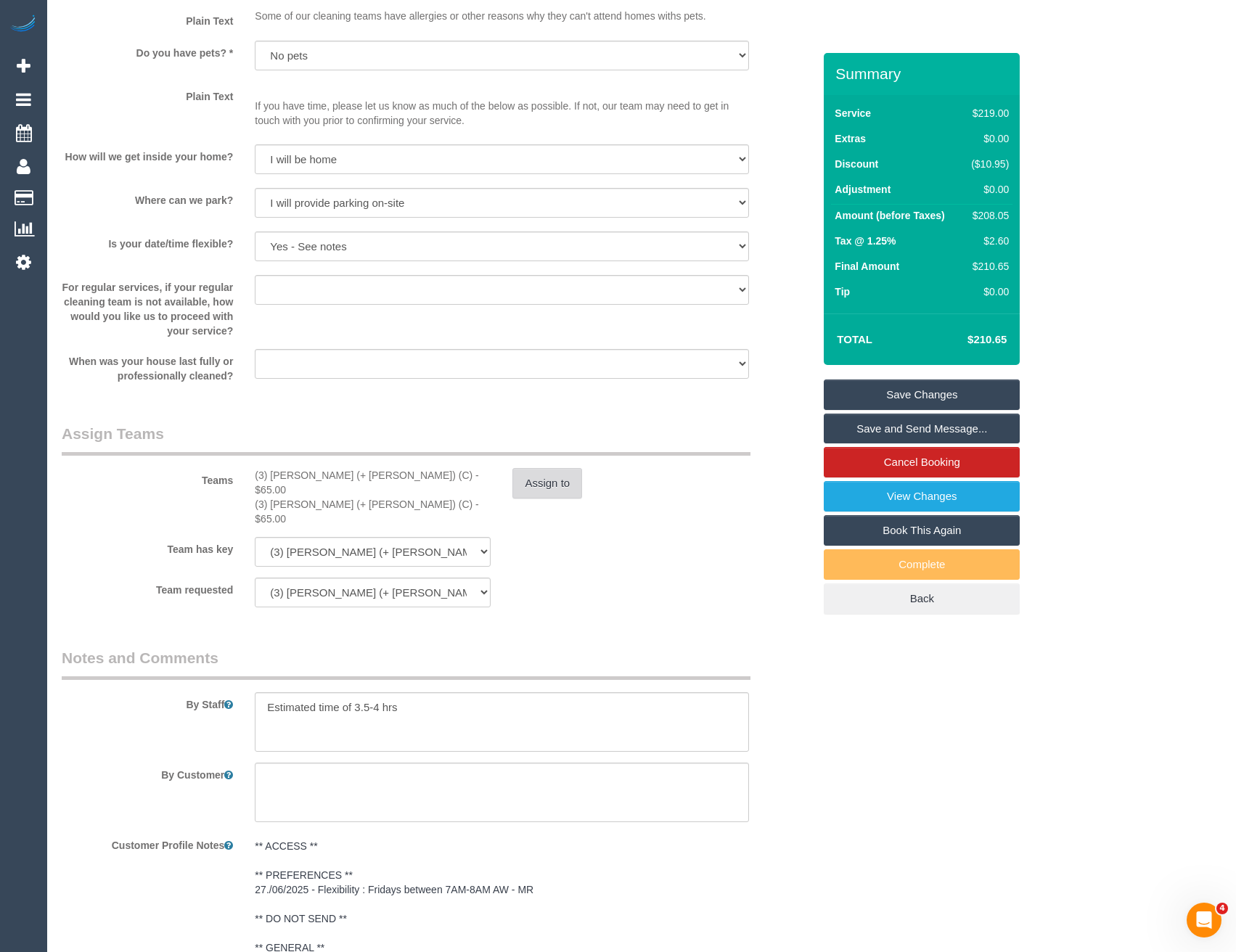
click at [531, 480] on button "Assign to" at bounding box center [547, 484] width 69 height 31
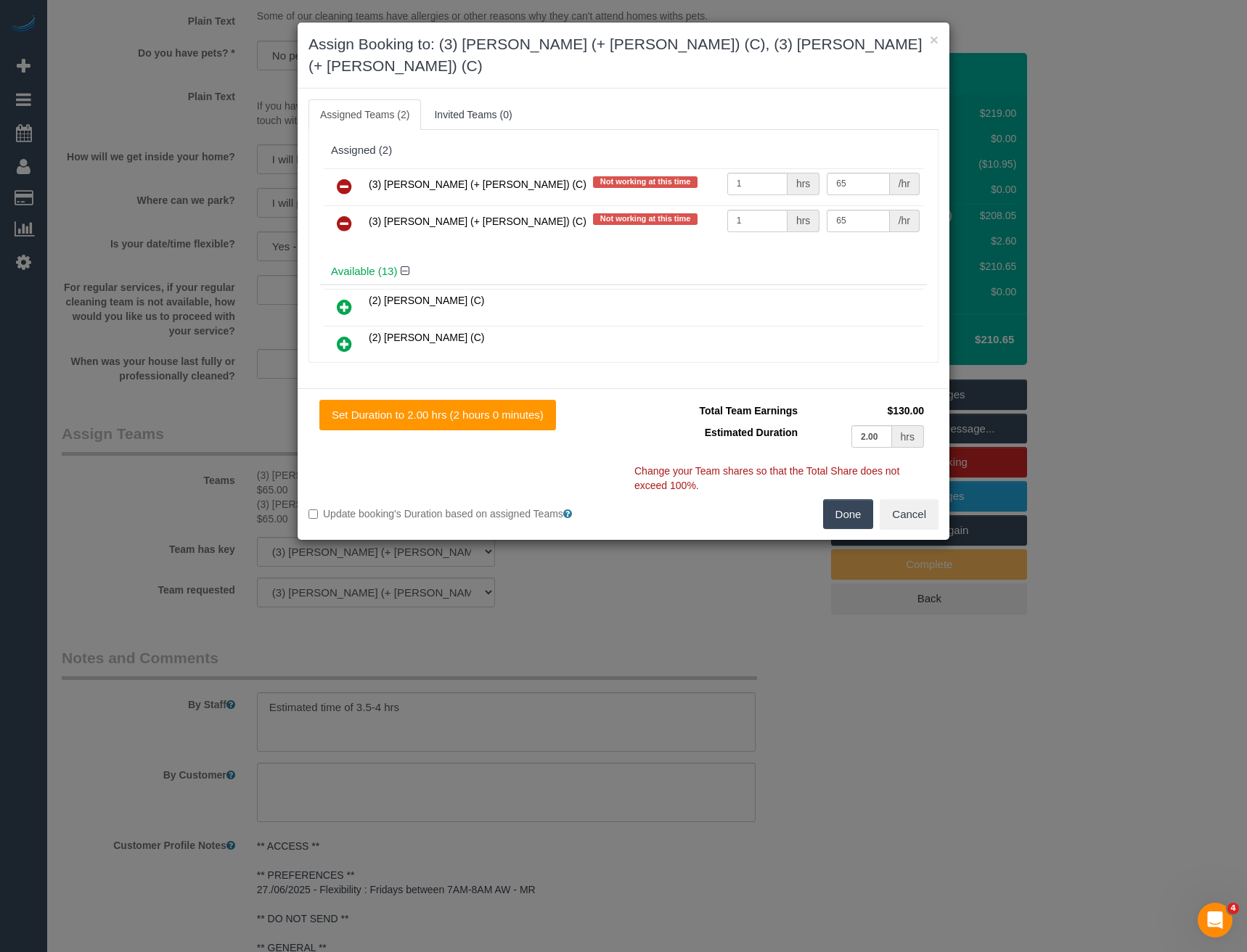
click at [343, 177] on icon at bounding box center [344, 186] width 15 height 18
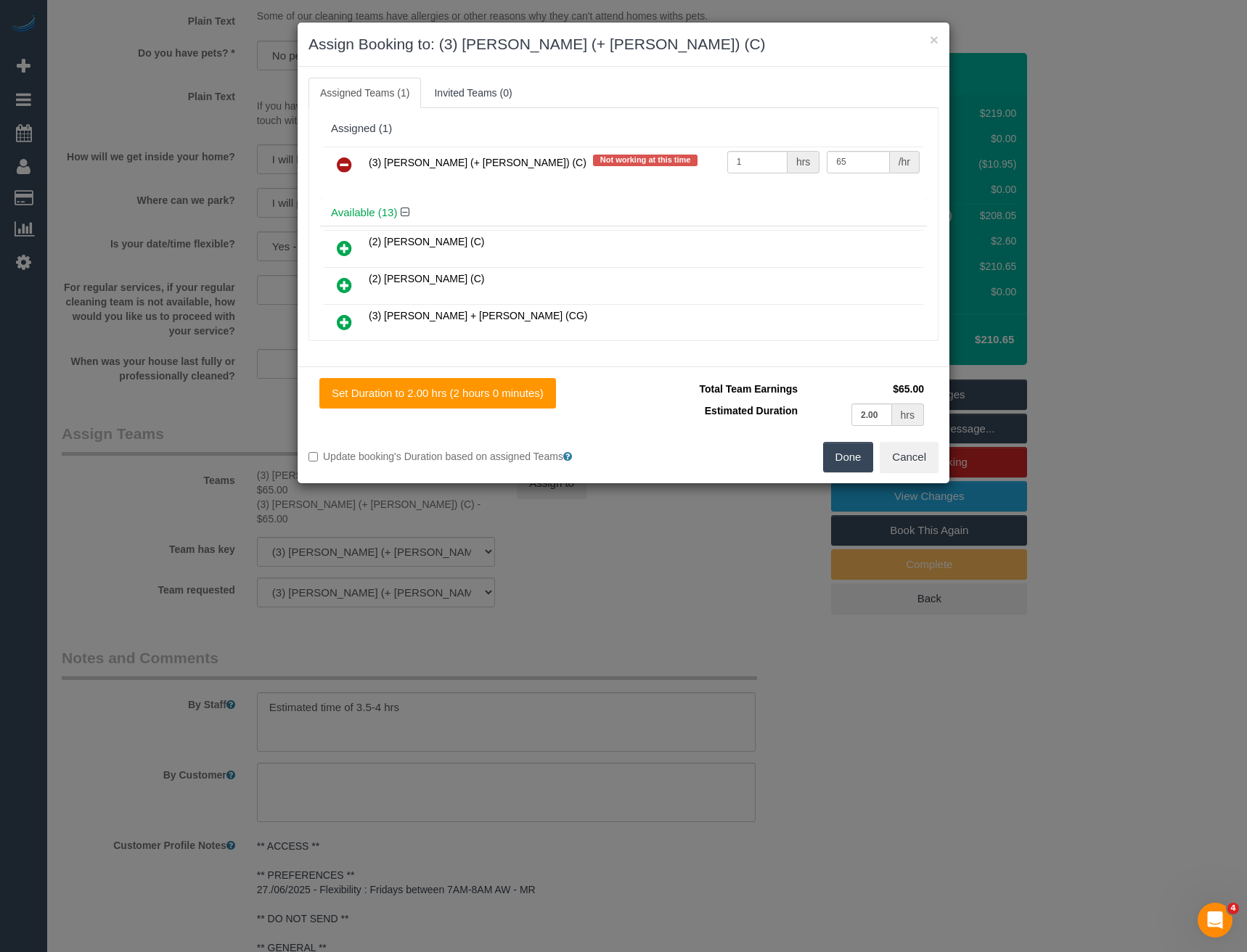
click at [343, 159] on icon at bounding box center [344, 164] width 15 height 18
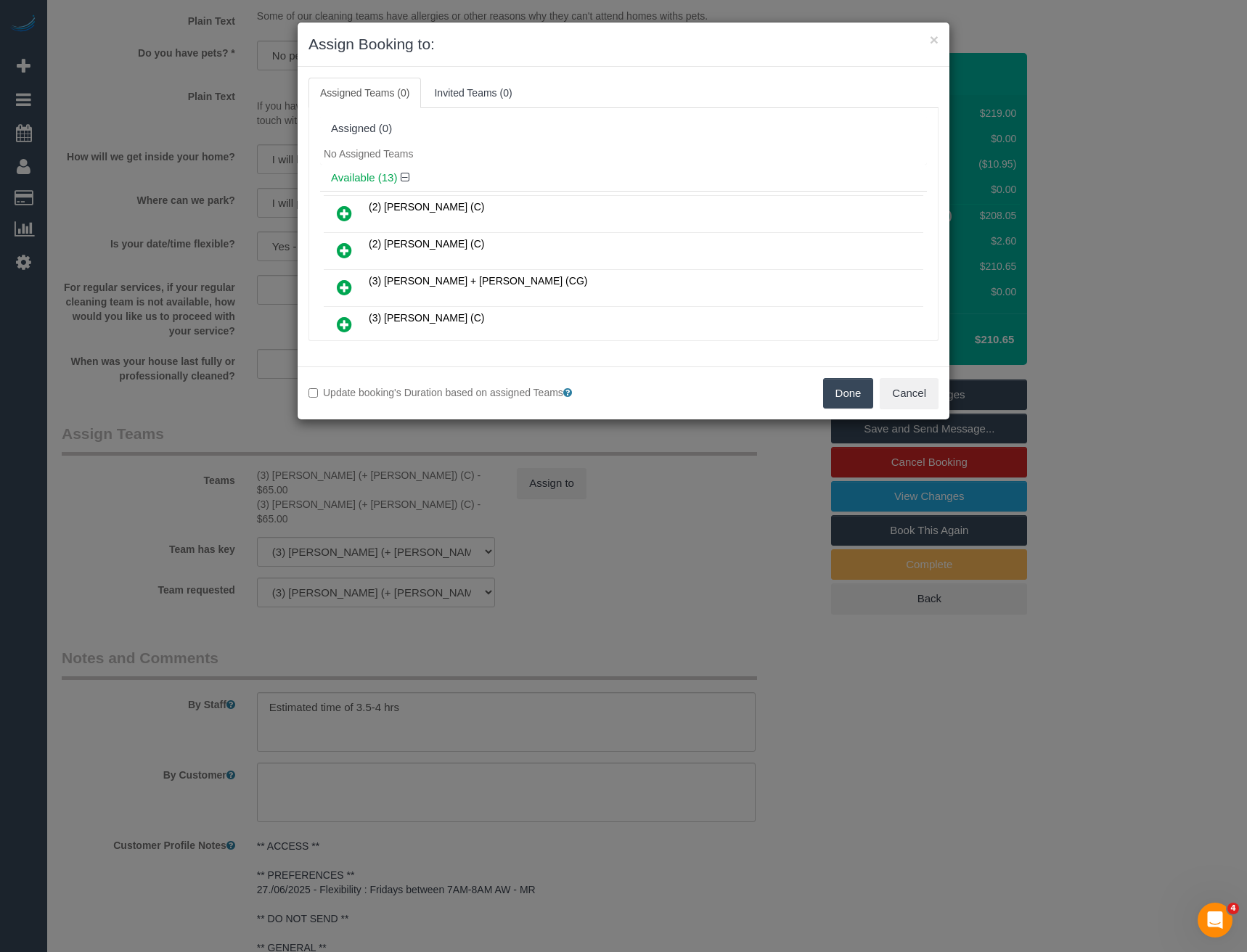
scroll to position [131, 0]
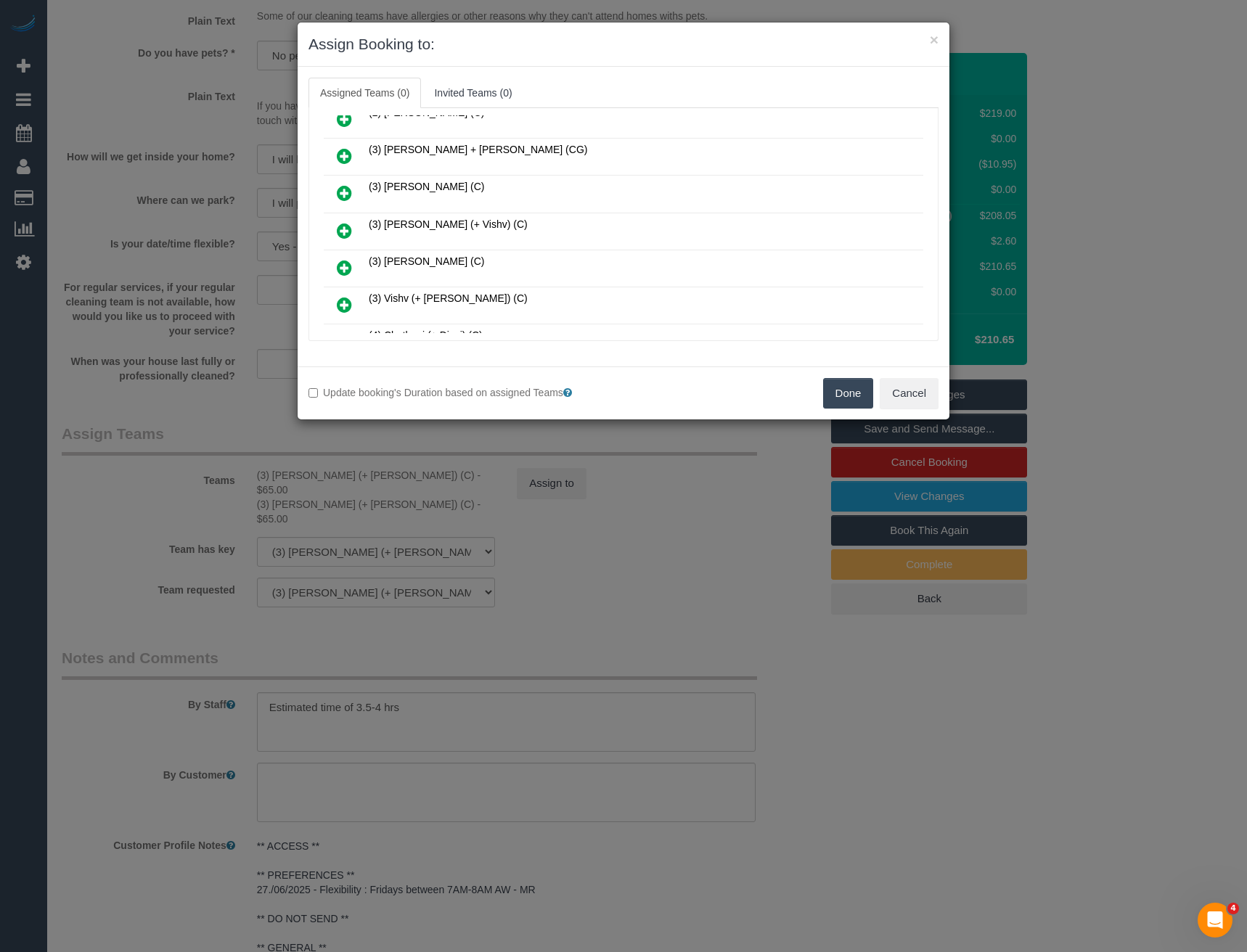
click at [344, 225] on icon at bounding box center [344, 231] width 15 height 18
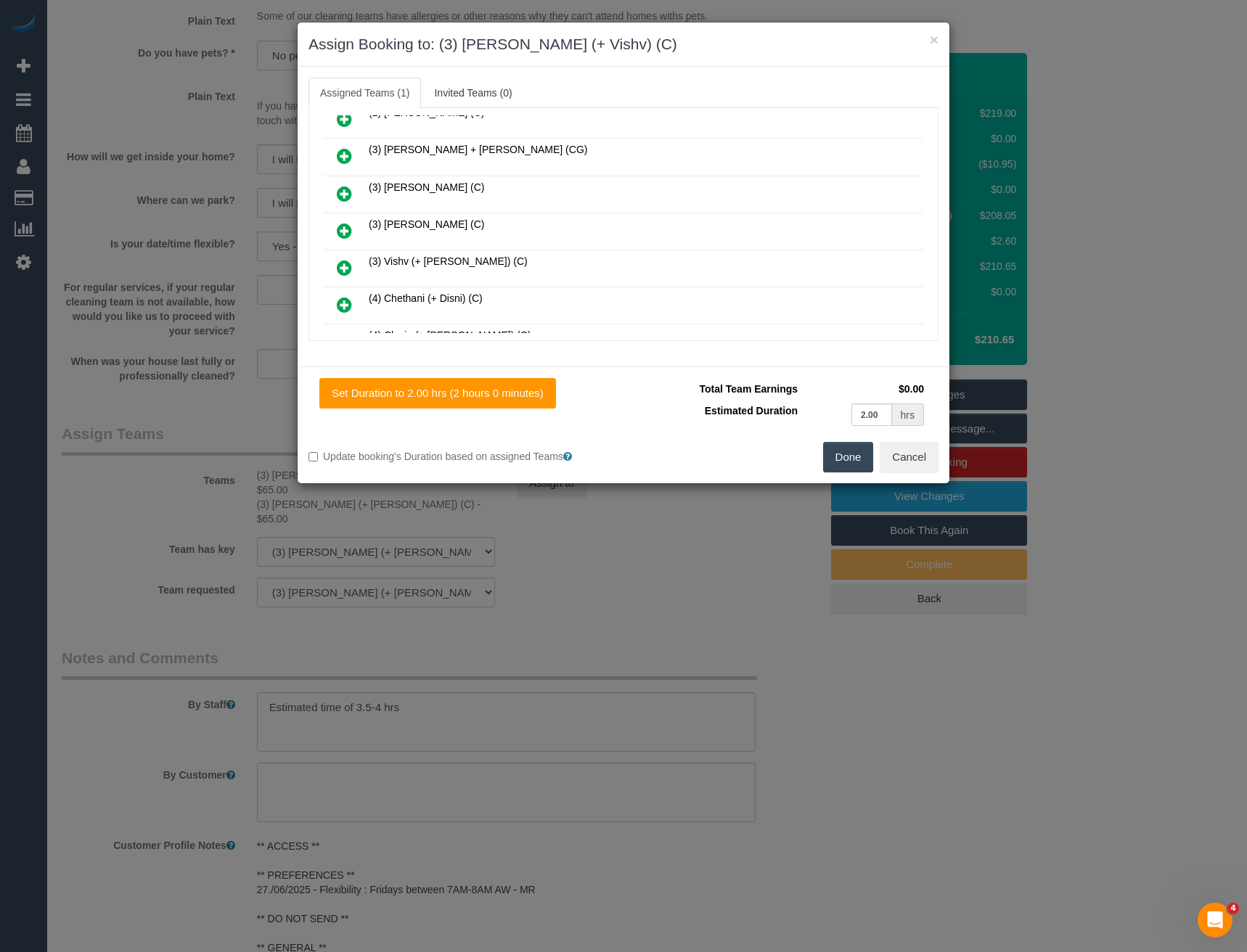
click at [344, 263] on icon at bounding box center [344, 268] width 15 height 18
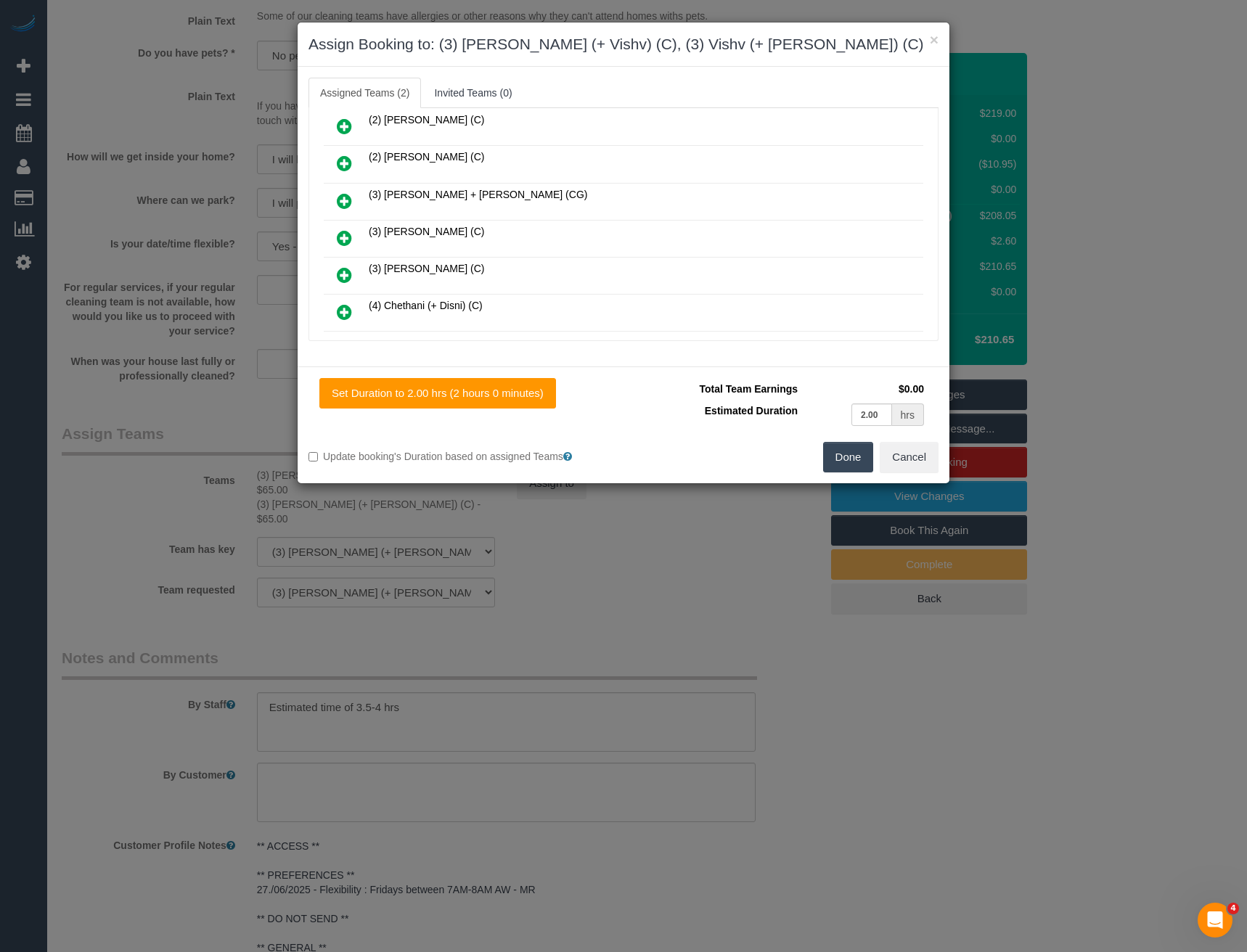
scroll to position [0, 0]
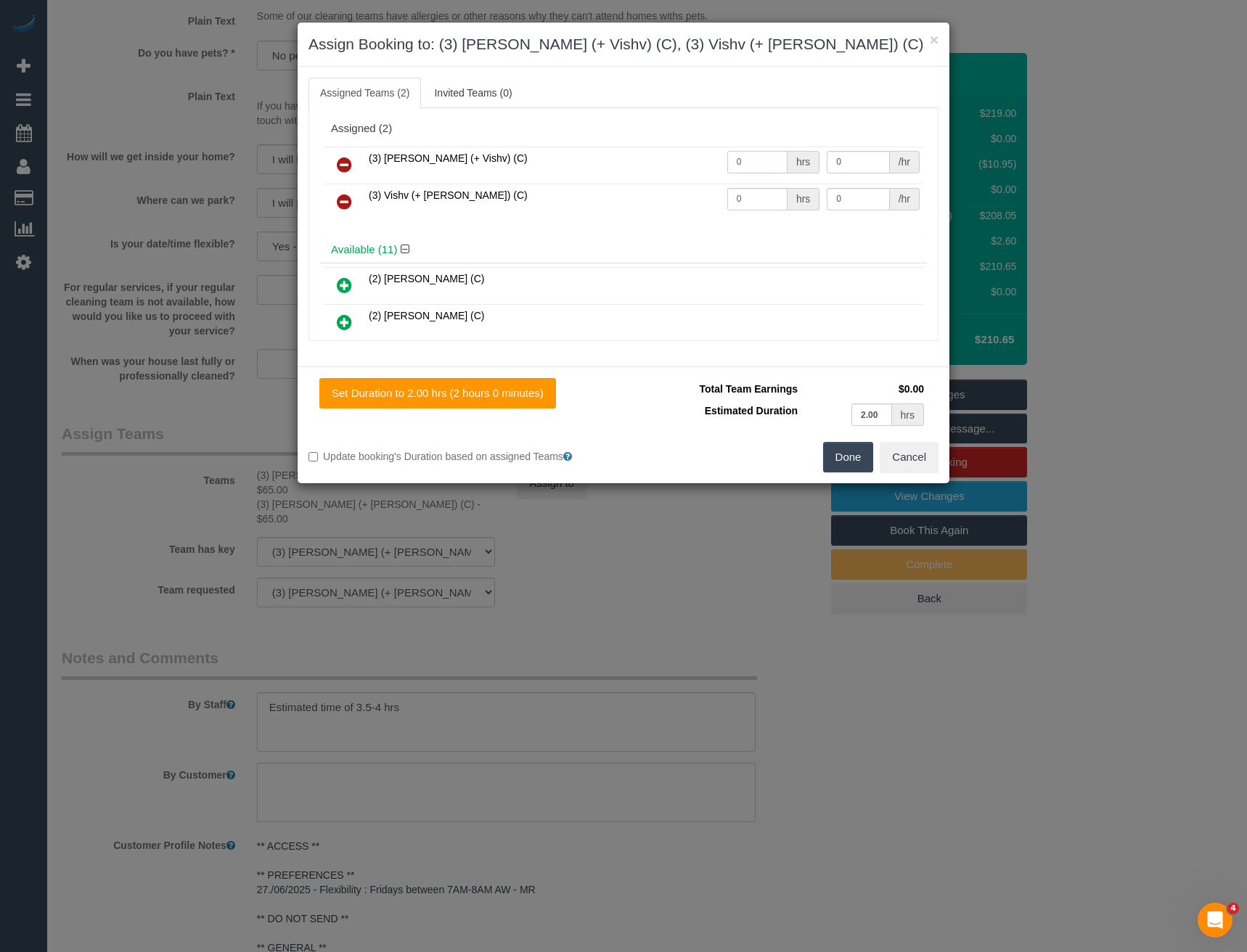
drag, startPoint x: 759, startPoint y: 158, endPoint x: 697, endPoint y: 167, distance: 62.6
click at [708, 160] on tr "(3) Kelvin (+ Vishv) (C) 0 hrs 0 /hr" at bounding box center [624, 165] width 600 height 37
type input "1"
type input "65"
drag, startPoint x: 744, startPoint y: 201, endPoint x: 670, endPoint y: 192, distance: 74.5
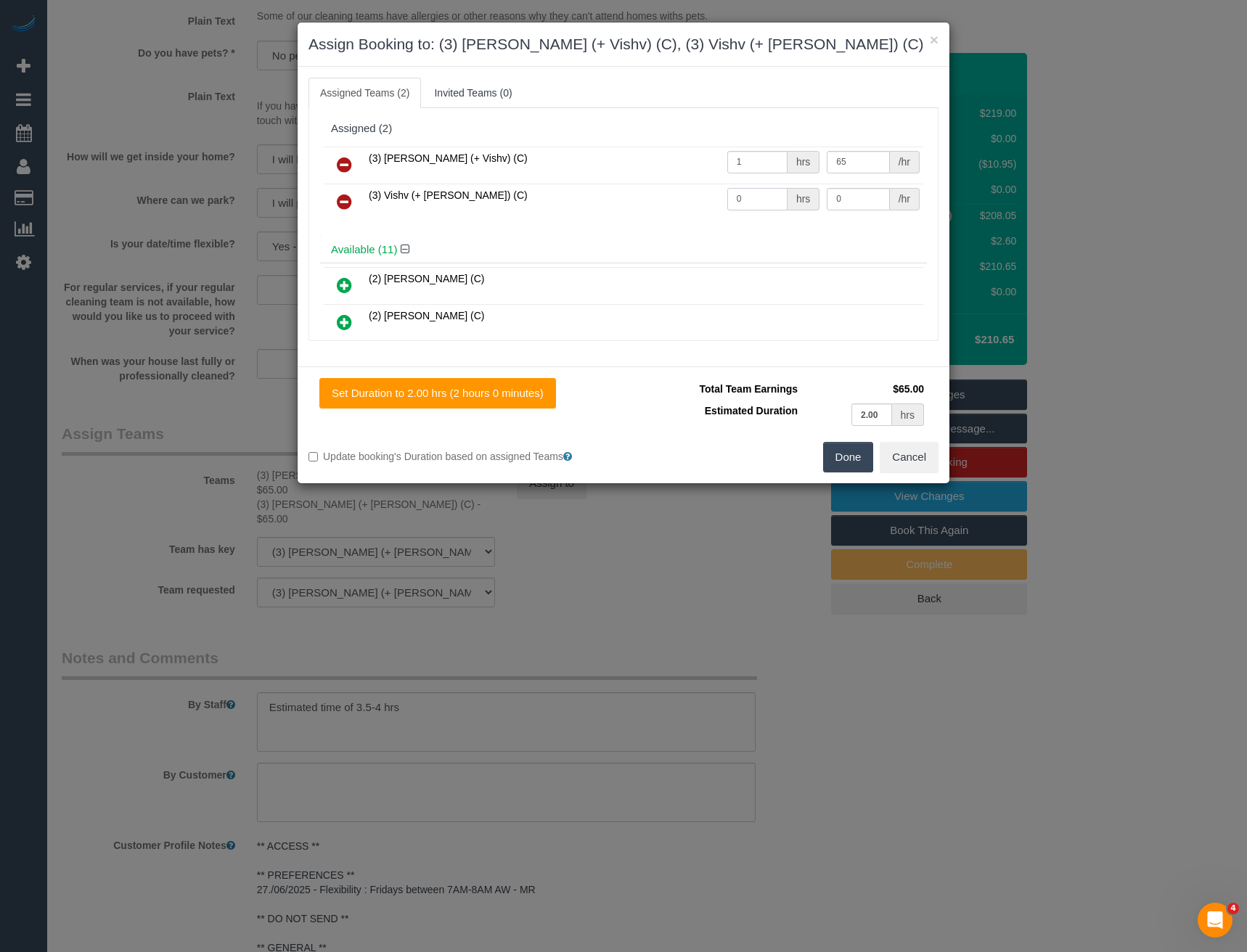
click at [677, 195] on tr "(3) Vishv (+ Kelvin) (C) 0 hrs 0 /hr" at bounding box center [624, 202] width 600 height 37
type input "1"
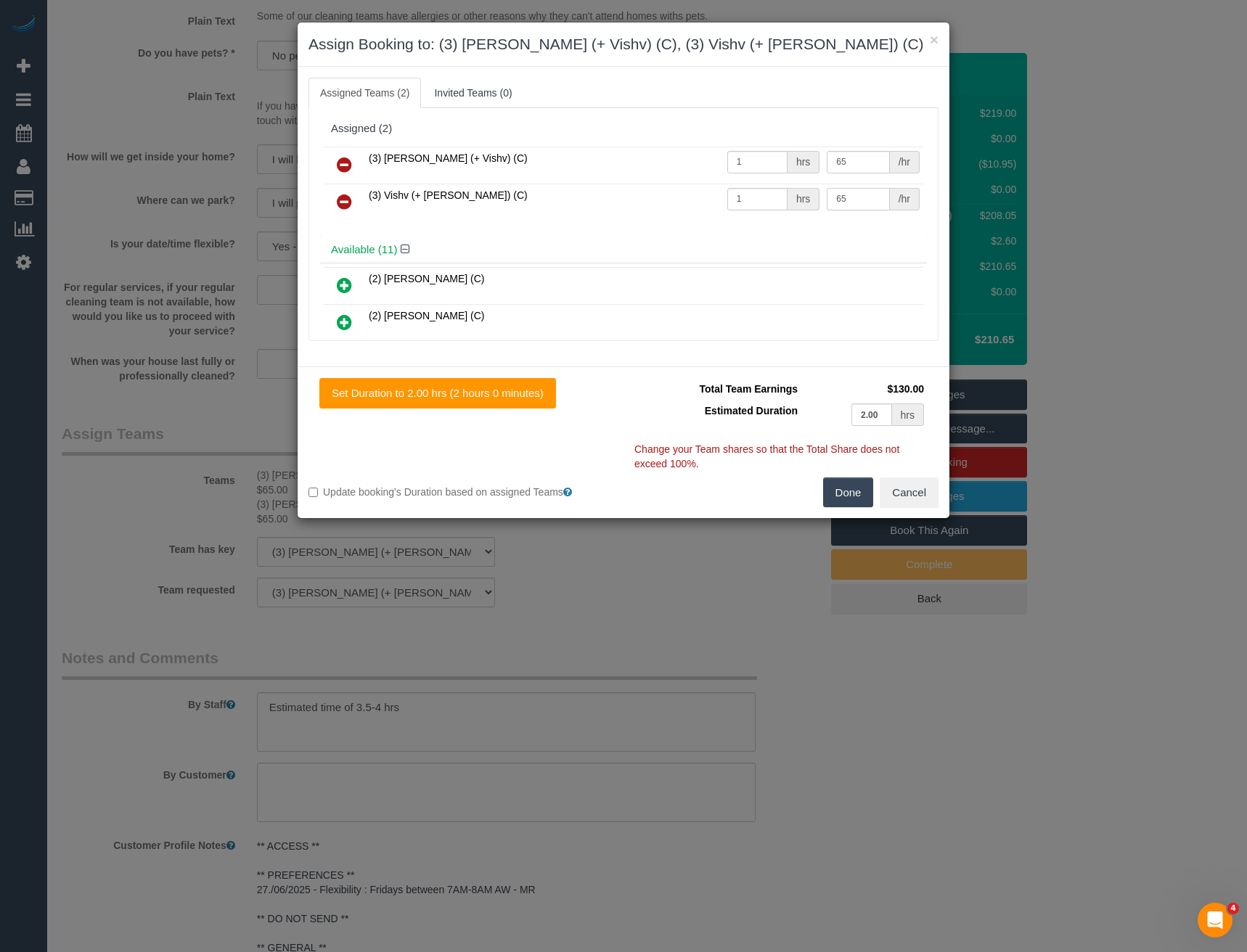
type input "65"
click at [846, 495] on button "Done" at bounding box center [849, 493] width 51 height 31
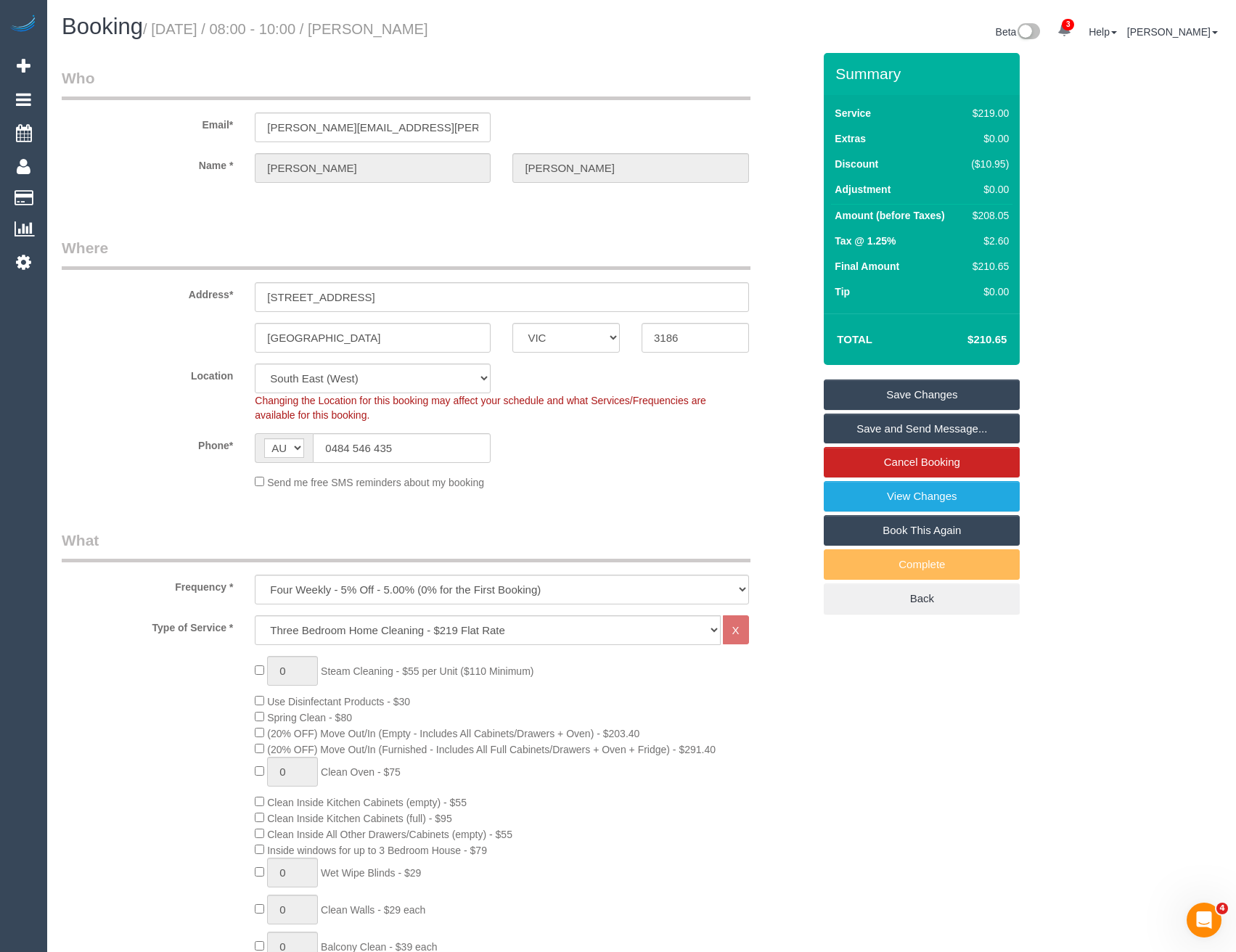
click at [871, 390] on link "Save Changes" at bounding box center [922, 395] width 196 height 31
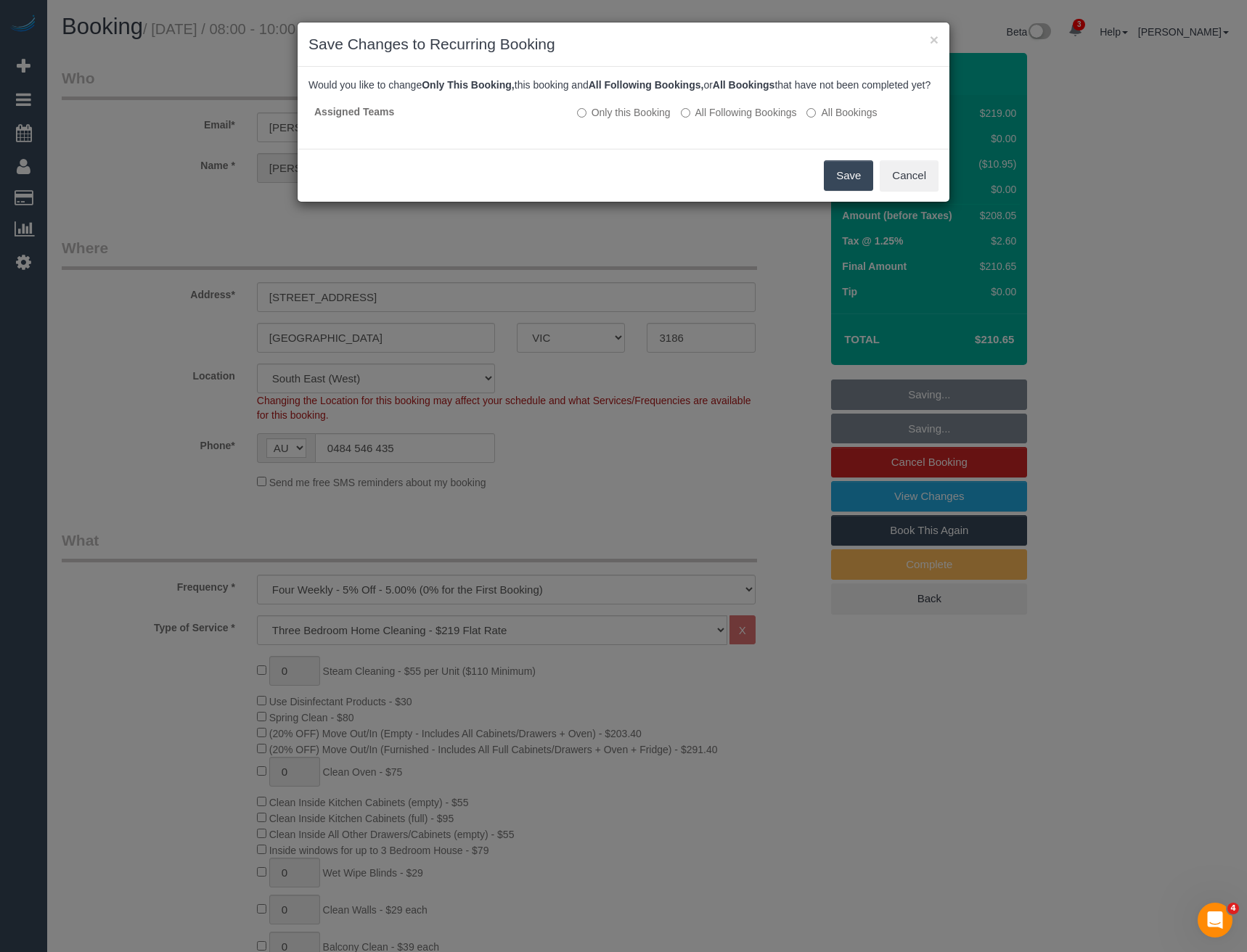
click at [841, 191] on button "Save" at bounding box center [849, 176] width 49 height 31
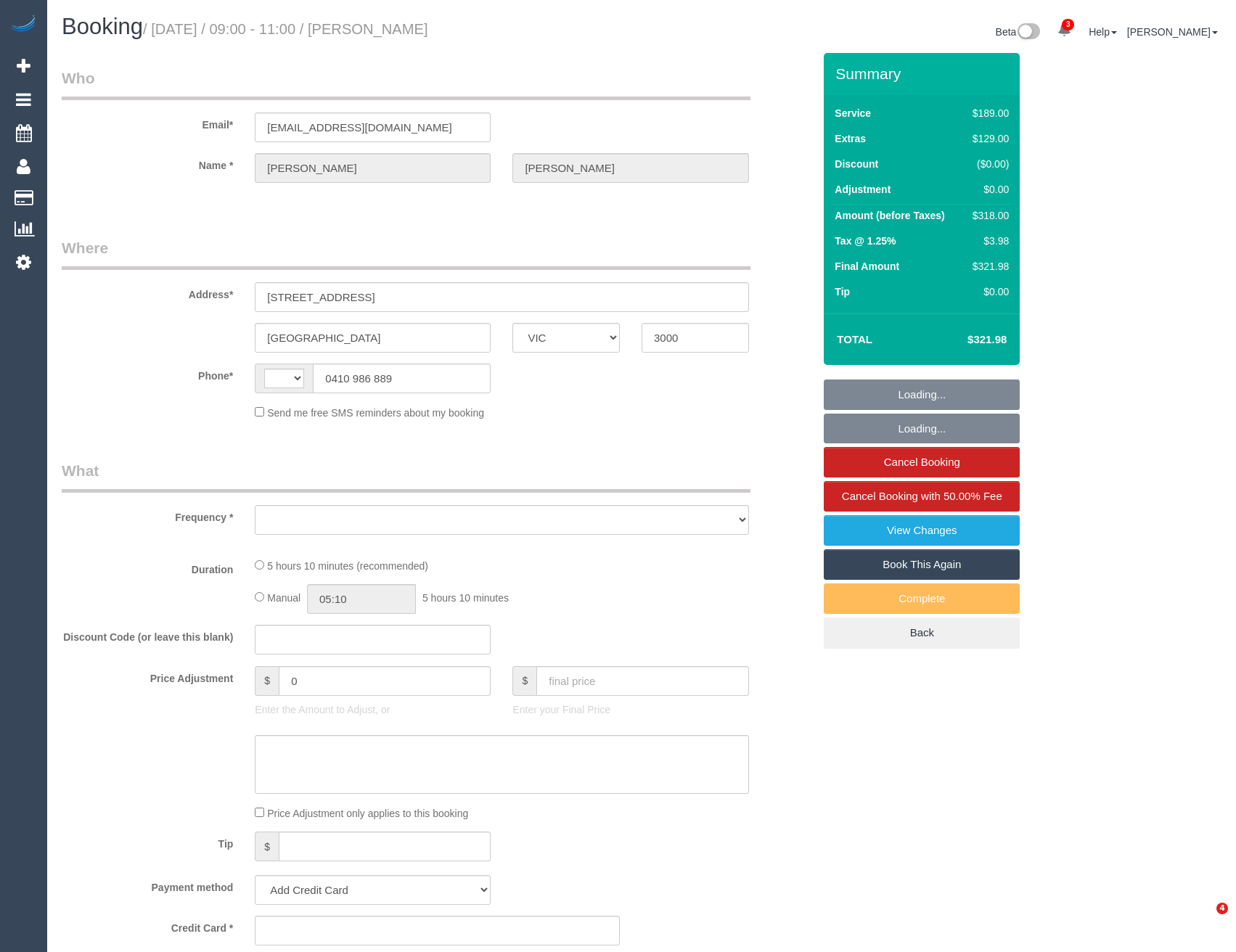
select select "VIC"
select select "string:stripe-pm_1S2zH92GScqysDRV8pxr02Vt"
select select "number:28"
select select "number:14"
select select "number:19"
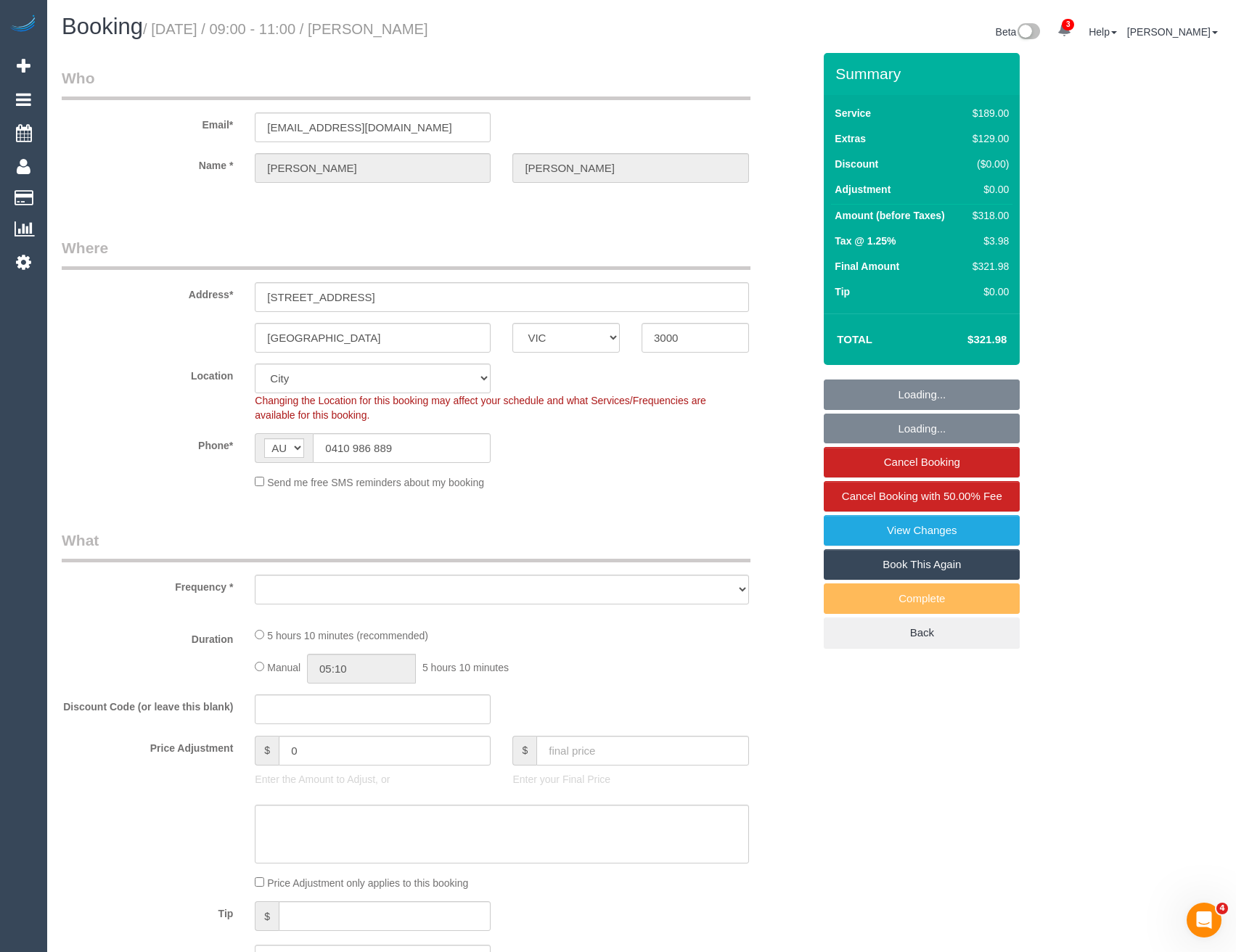
select select "string:AU"
select select "object:837"
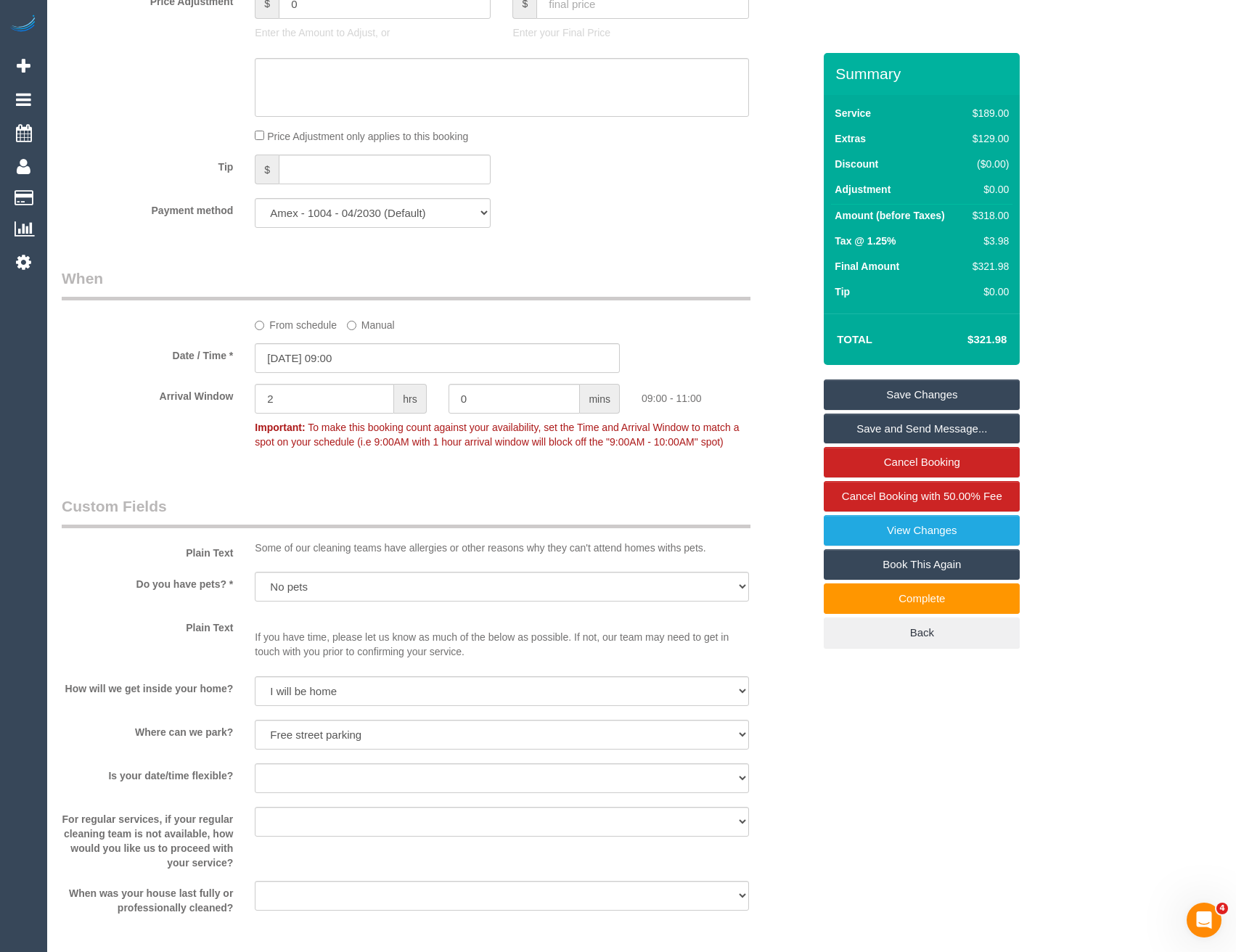
scroll to position [1131, 0]
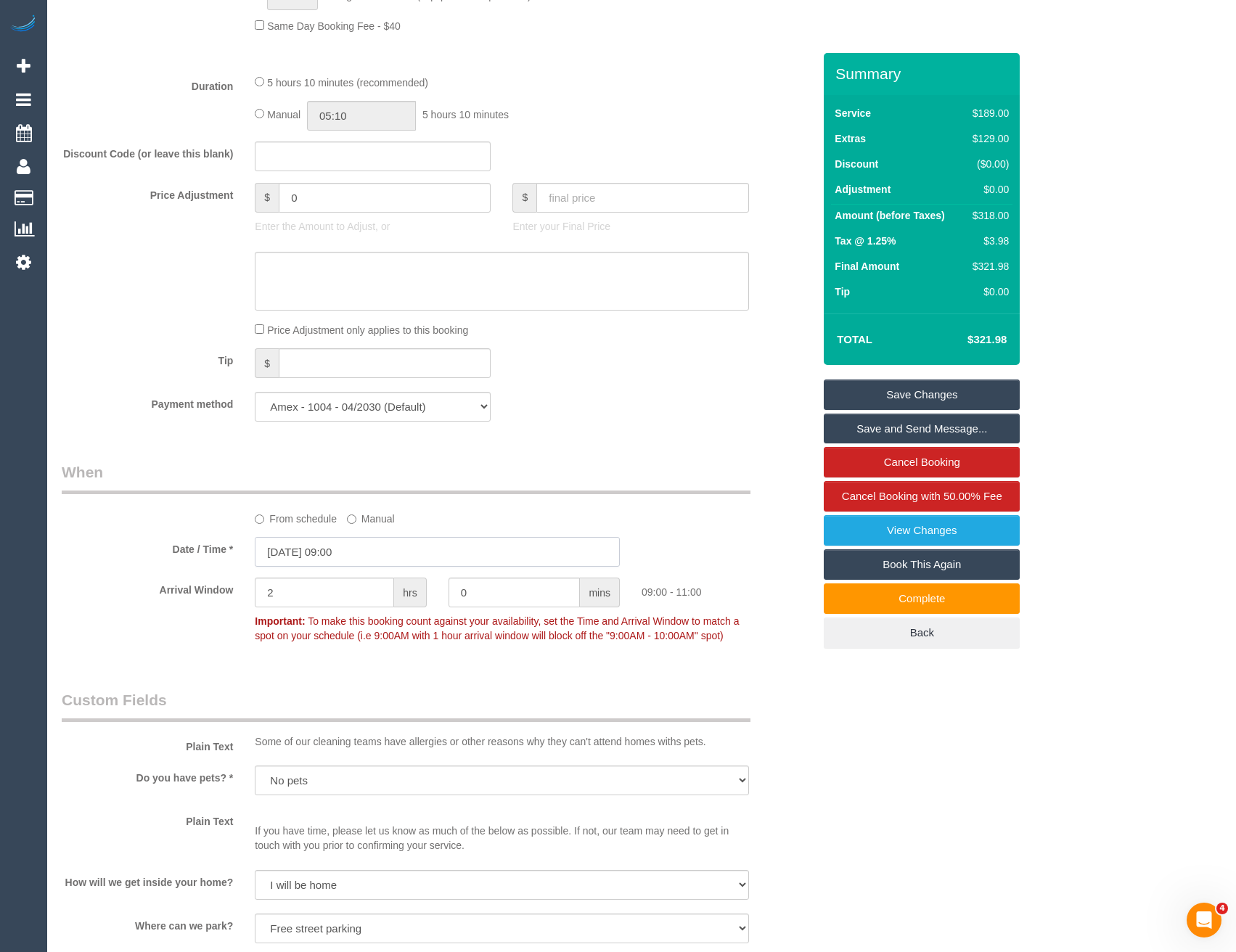
click at [364, 556] on input "[DATE] 09:00" at bounding box center [437, 552] width 365 height 30
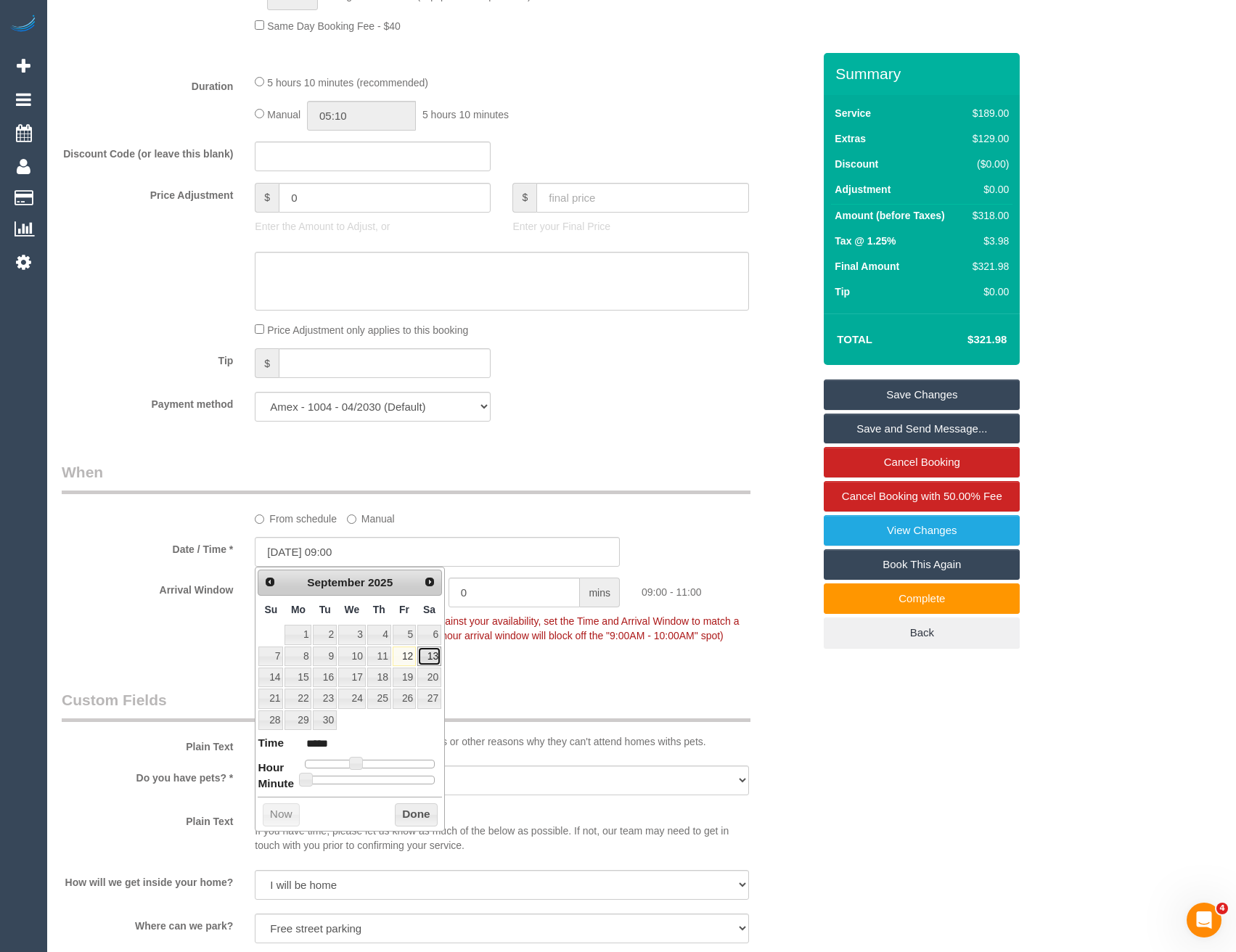
click at [434, 659] on link "13" at bounding box center [429, 656] width 24 height 19
type input "[DATE] 09:00"
click at [406, 819] on button "Done" at bounding box center [416, 815] width 42 height 23
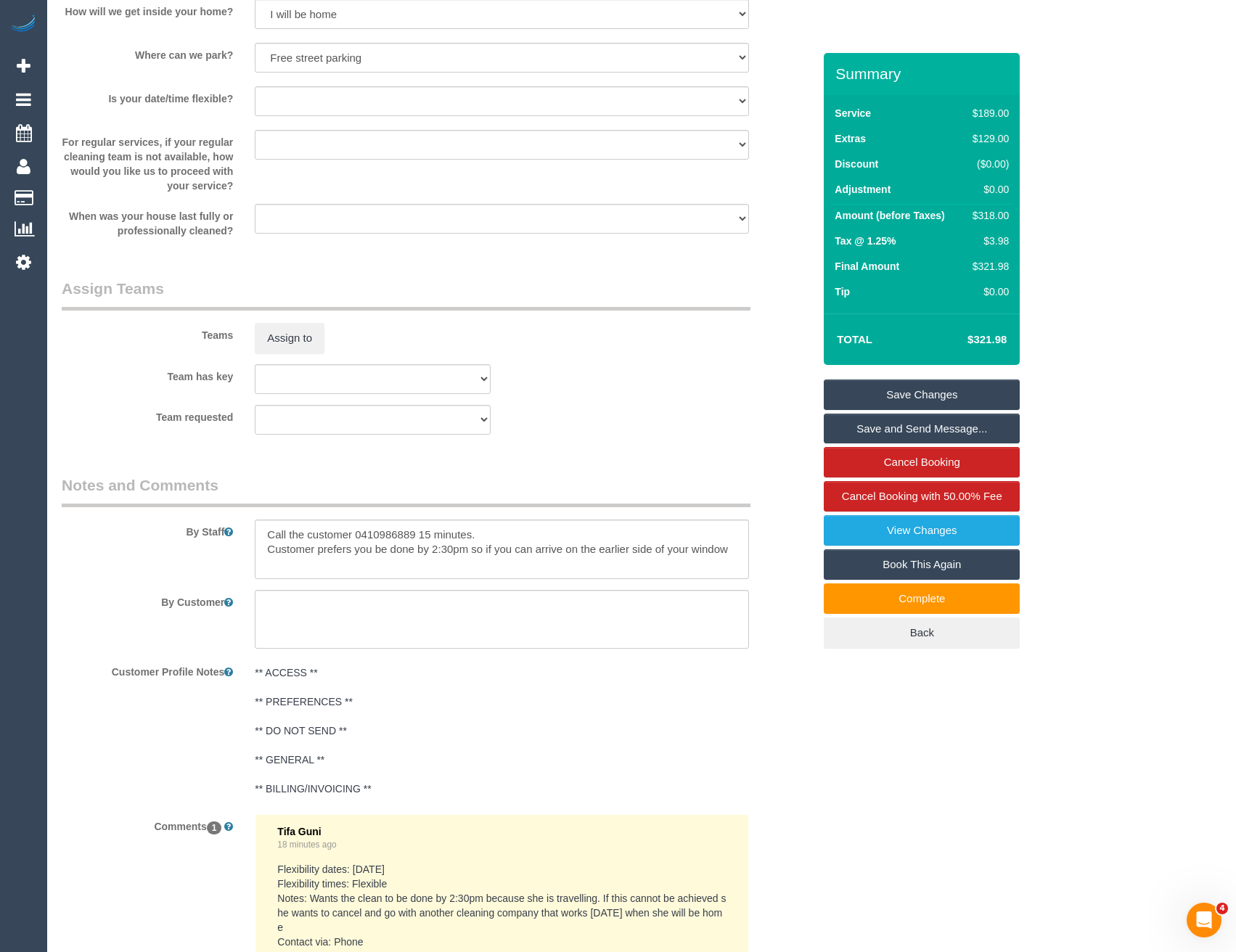
scroll to position [2220, 0]
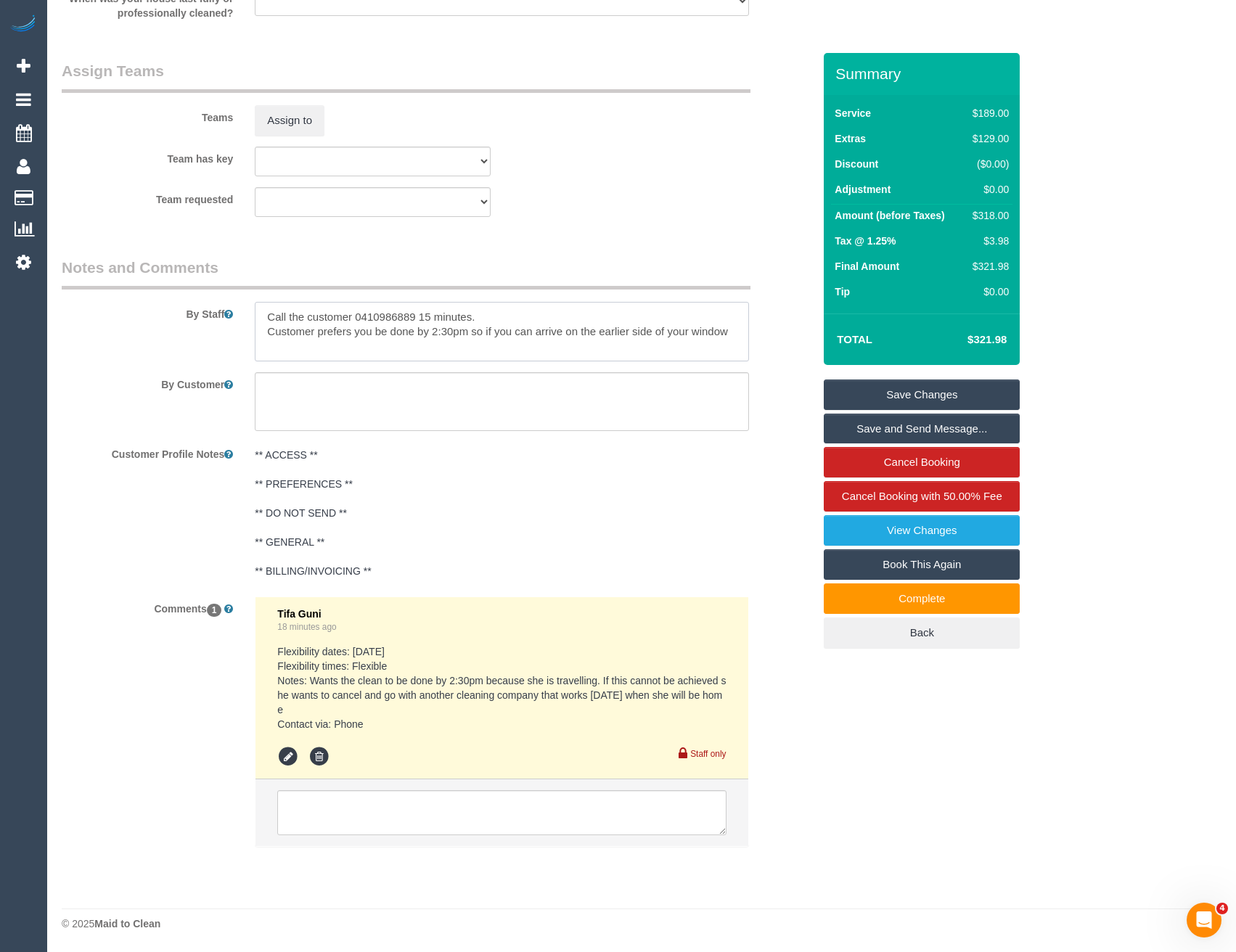
click at [265, 317] on textarea at bounding box center [501, 331] width 494 height 59
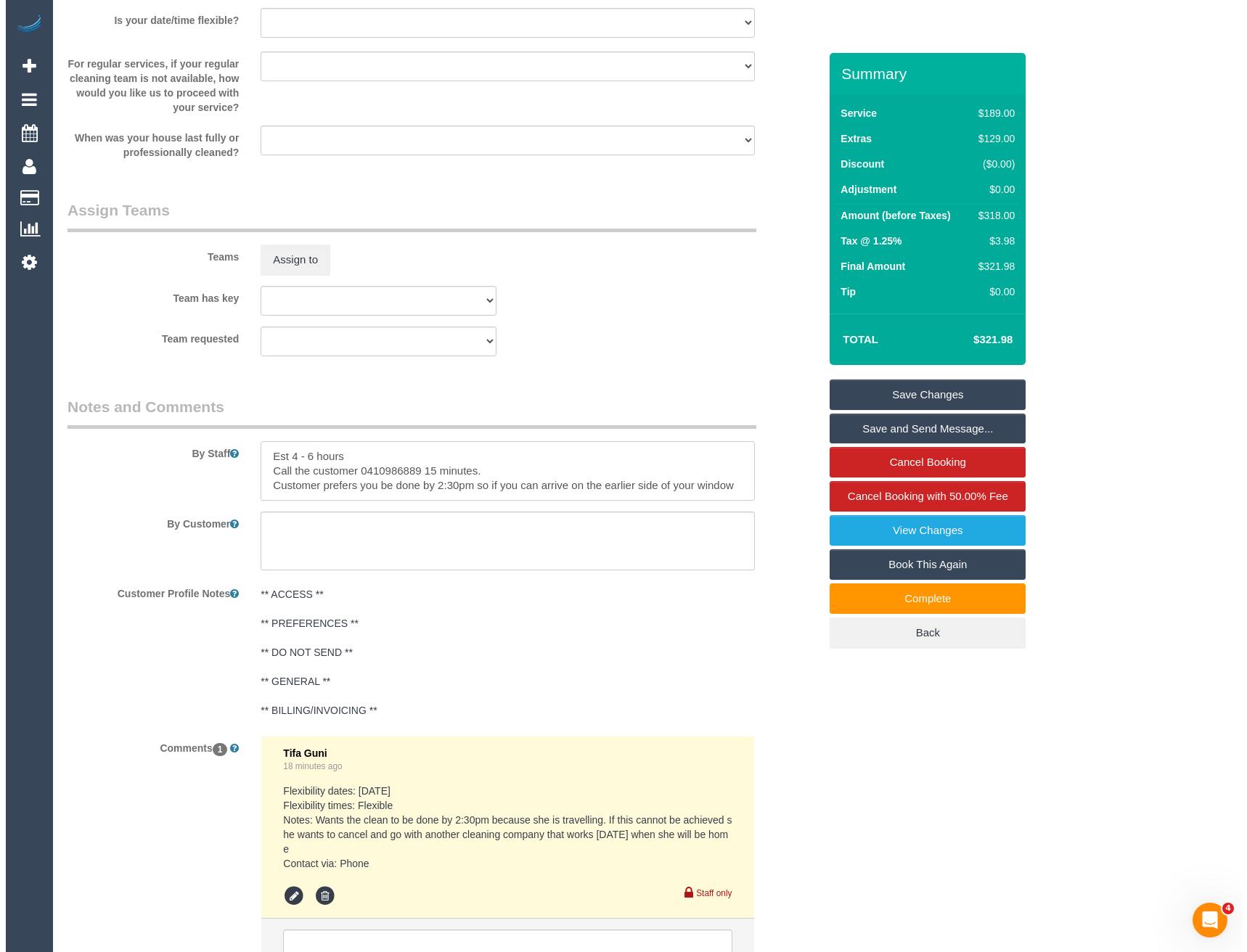
scroll to position [2074, 0]
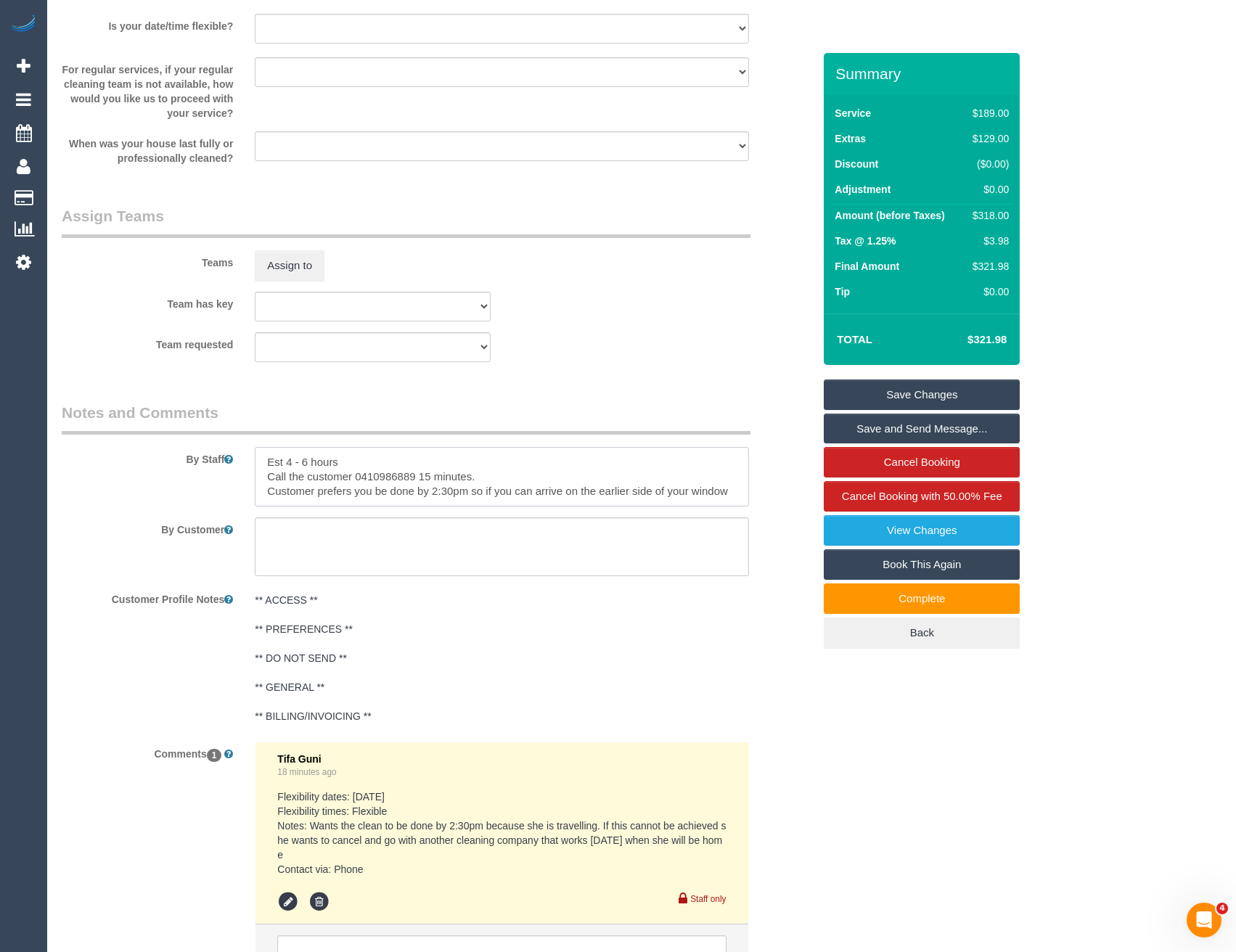
type textarea "Est 4 - 6 hours Call the customer 0410986889 15 minutes. Customer prefers you b…"
click at [298, 282] on sui-booking-teams "Teams Assign to Team has key (0) Office (1) [PERSON_NAME] (FT) (1) [PERSON_NAME…" at bounding box center [437, 283] width 751 height 157
click at [298, 271] on button "Assign to" at bounding box center [289, 266] width 69 height 31
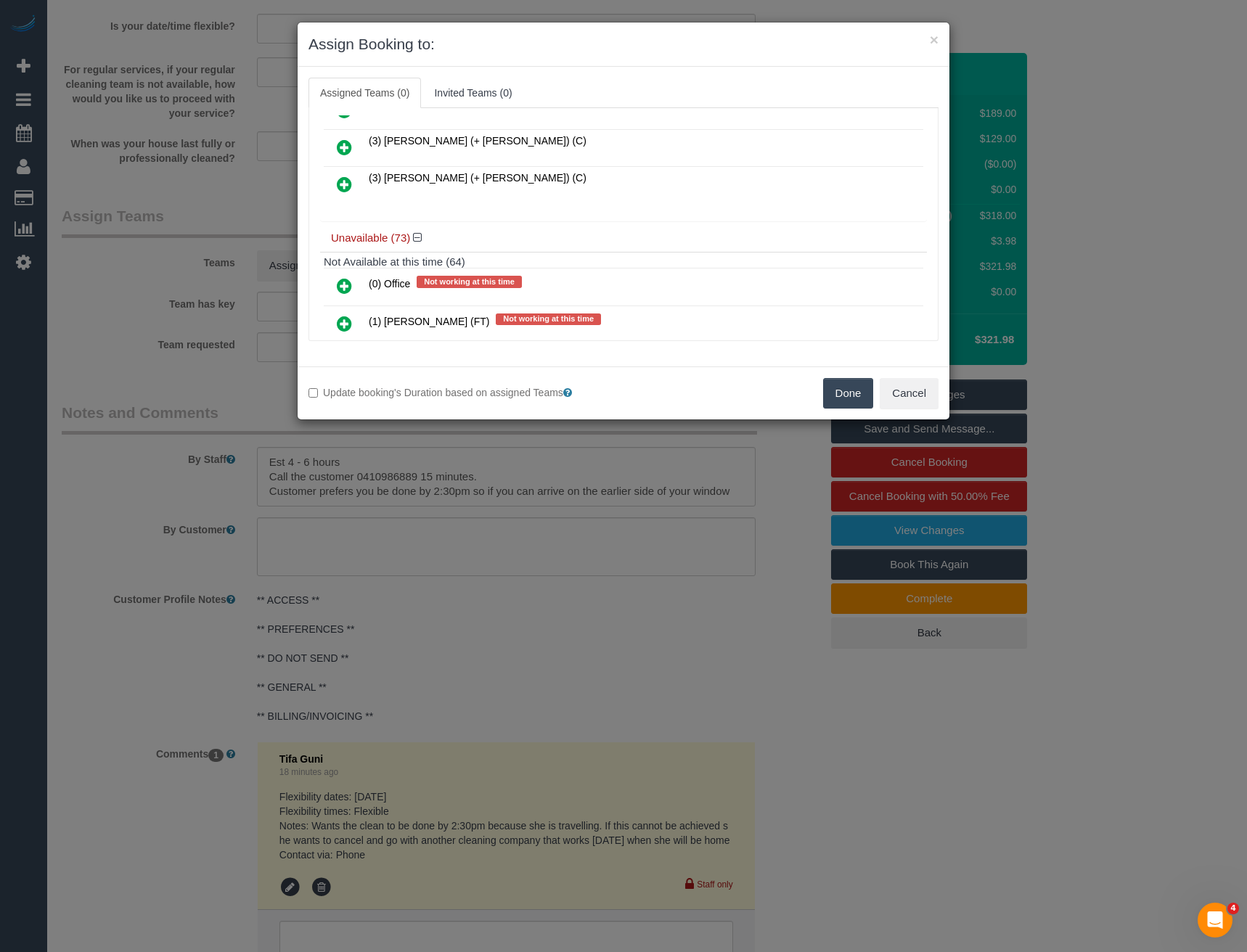
click at [347, 148] on icon at bounding box center [344, 147] width 15 height 18
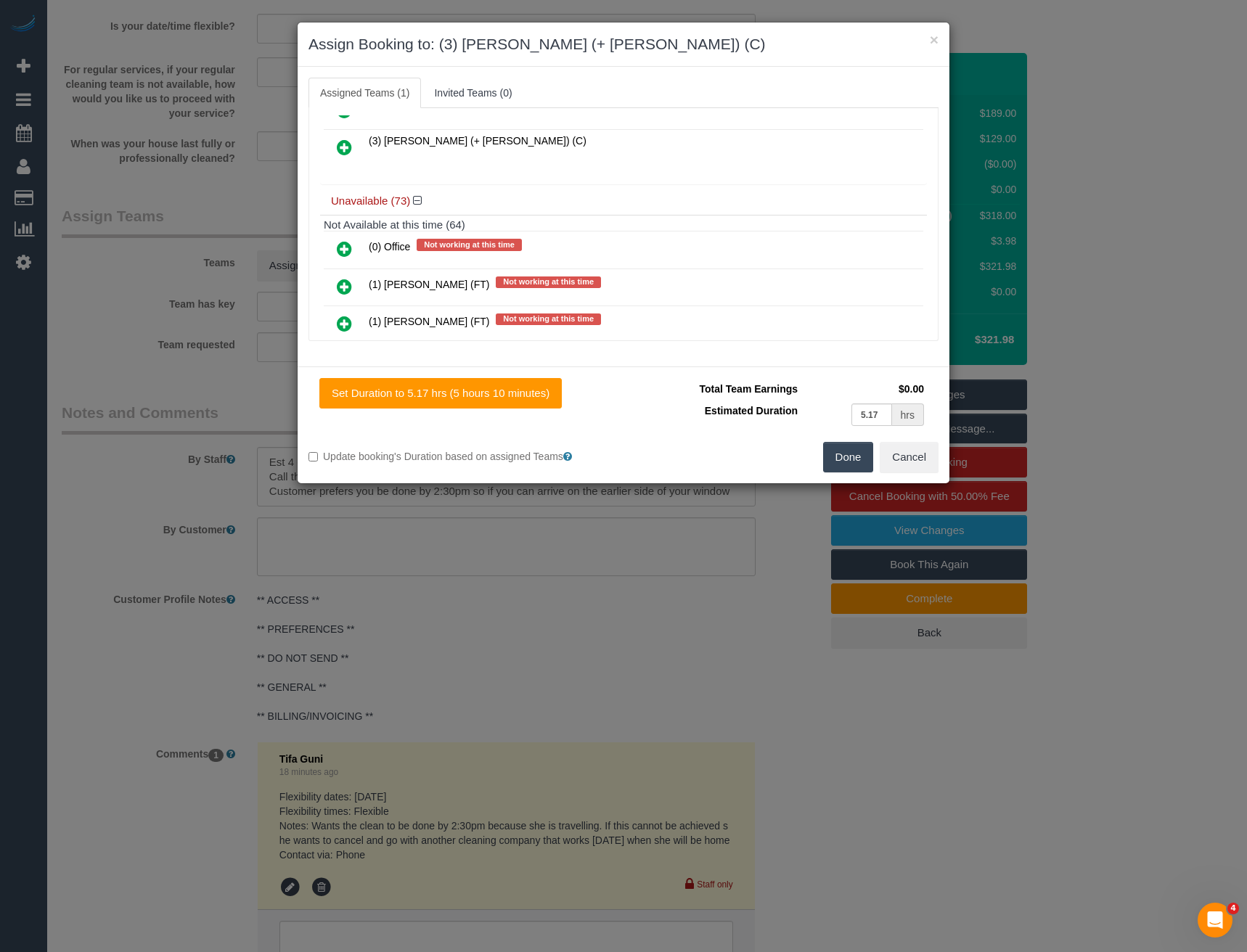
click at [347, 149] on icon at bounding box center [344, 147] width 15 height 18
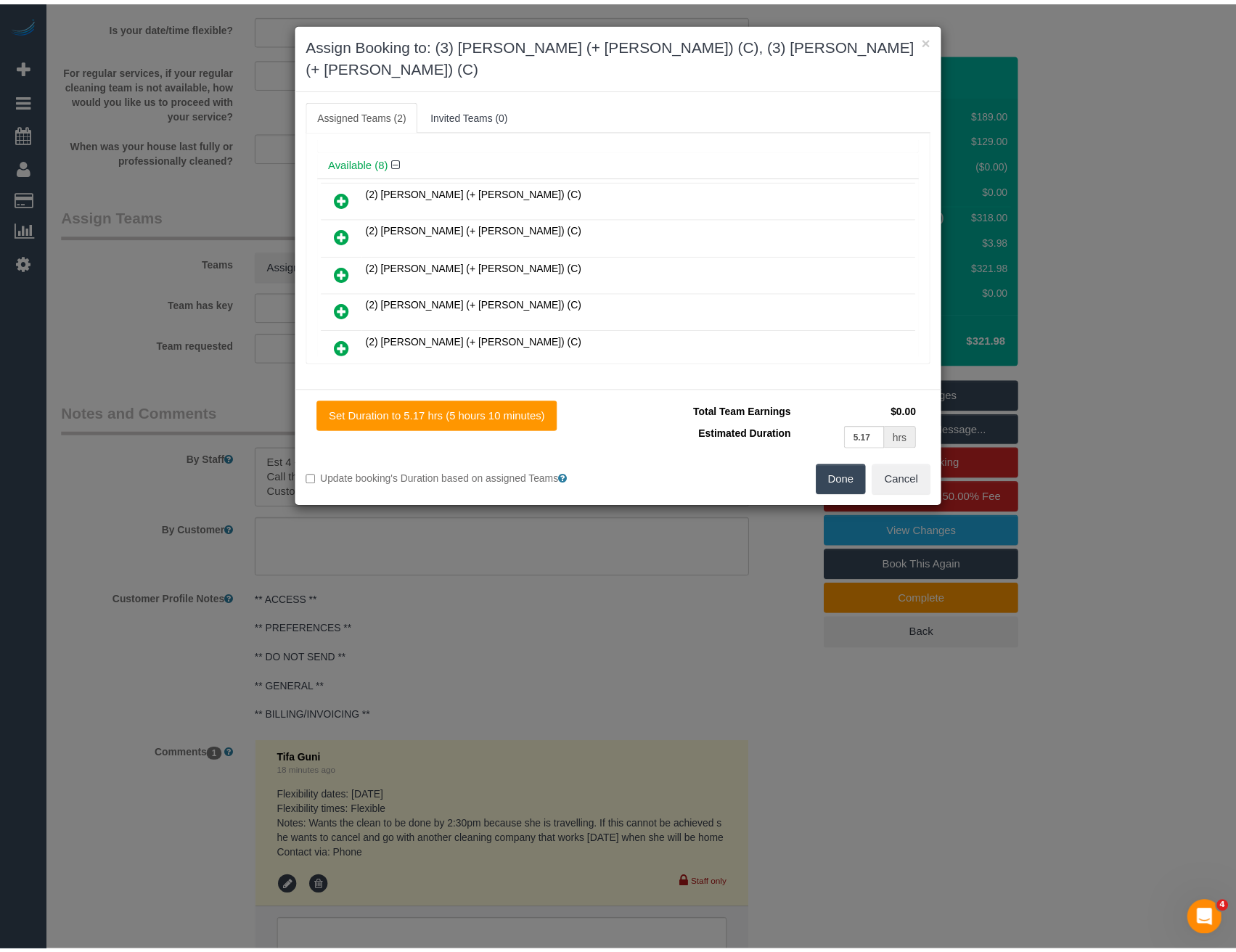
scroll to position [0, 0]
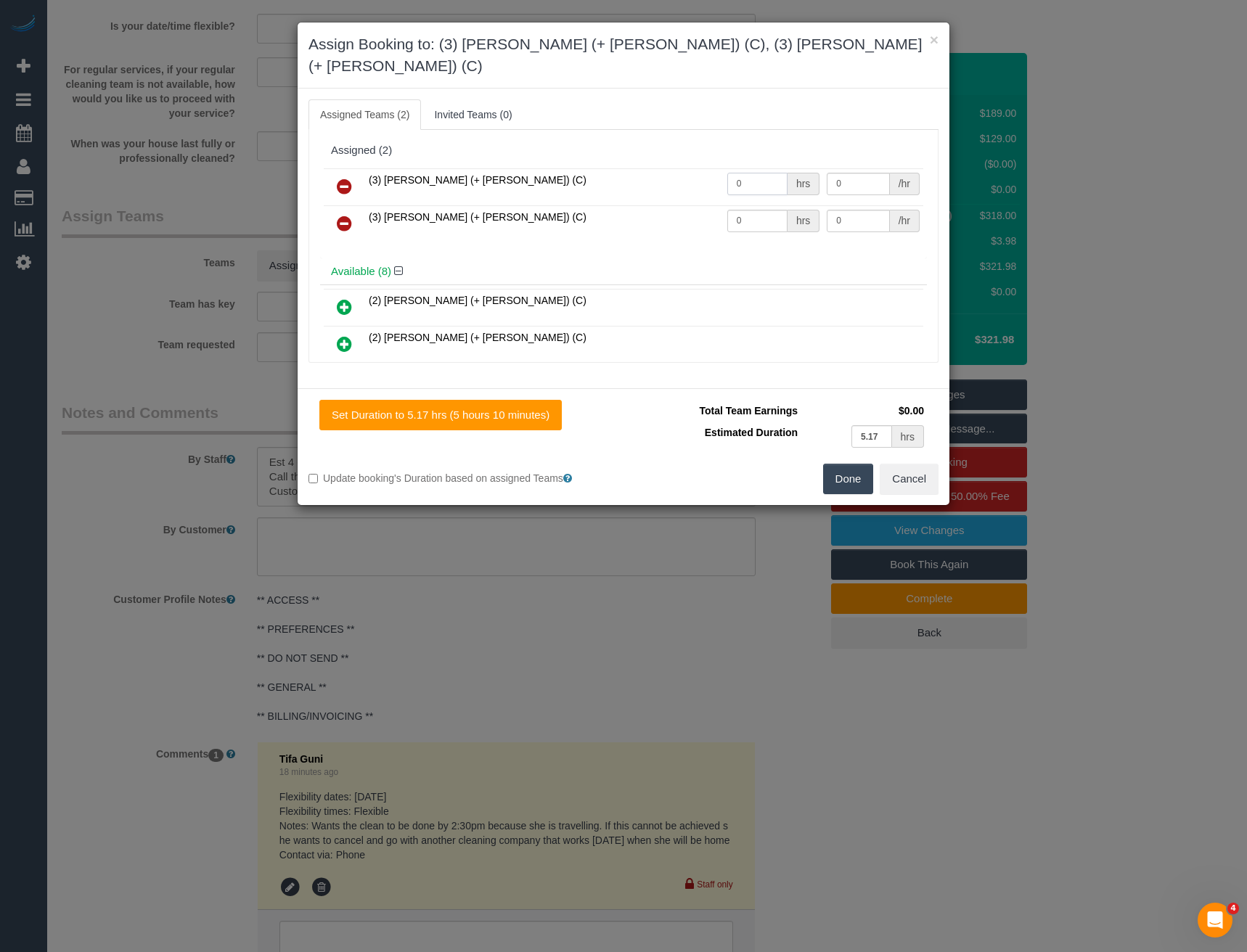
drag, startPoint x: 731, startPoint y: 163, endPoint x: 674, endPoint y: 164, distance: 57.0
click at [676, 168] on tr "(3) [PERSON_NAME] (+ [PERSON_NAME]) (C) 0 hrs 0 /hr" at bounding box center [624, 187] width 600 height 37
type input "1"
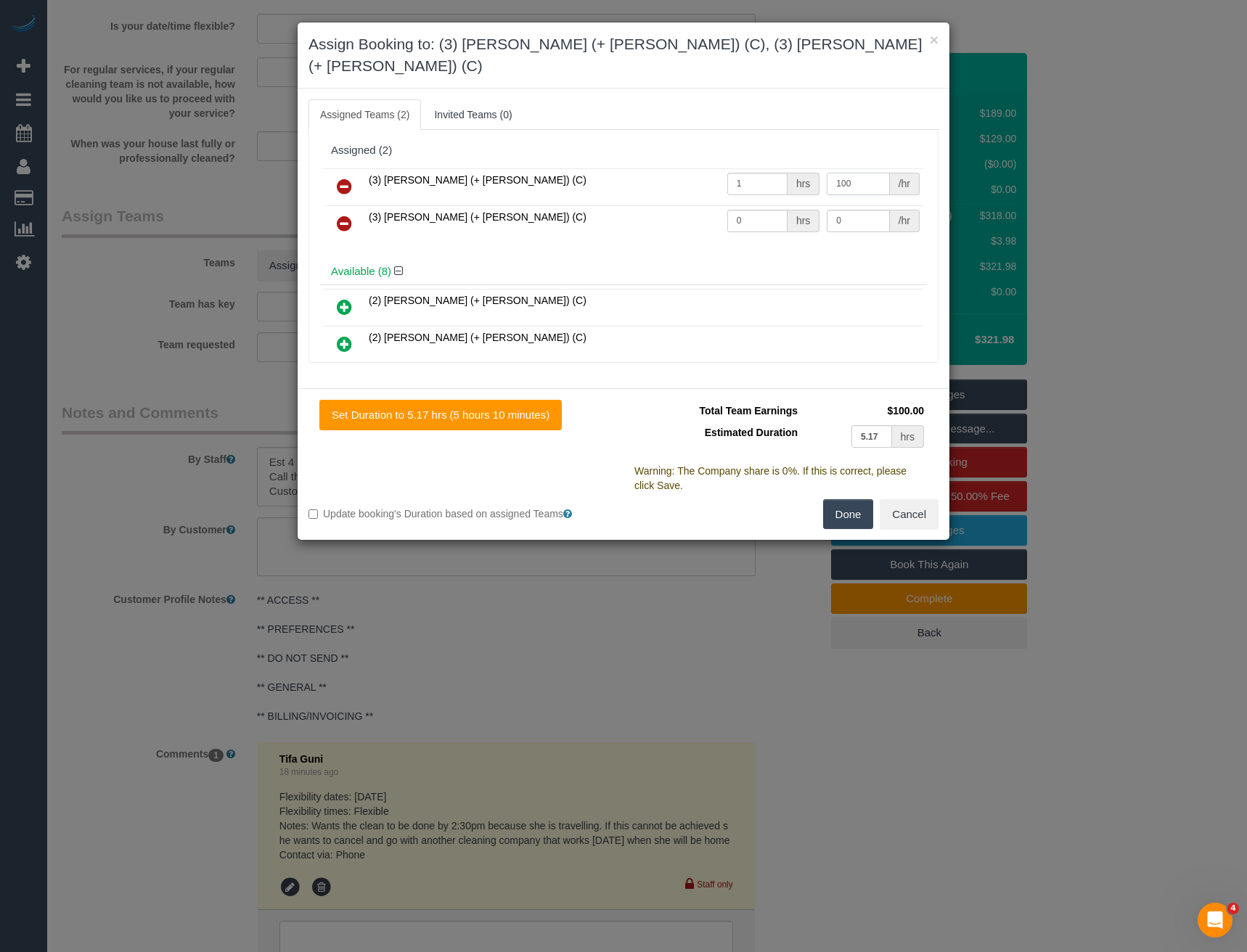
type input "100"
drag, startPoint x: 734, startPoint y: 193, endPoint x: 687, endPoint y: 195, distance: 47.0
click at [690, 205] on tr "(3) [PERSON_NAME] (+ [PERSON_NAME]) (C) 0 hrs 0 /hr" at bounding box center [624, 224] width 600 height 37
type input "1"
type input "100"
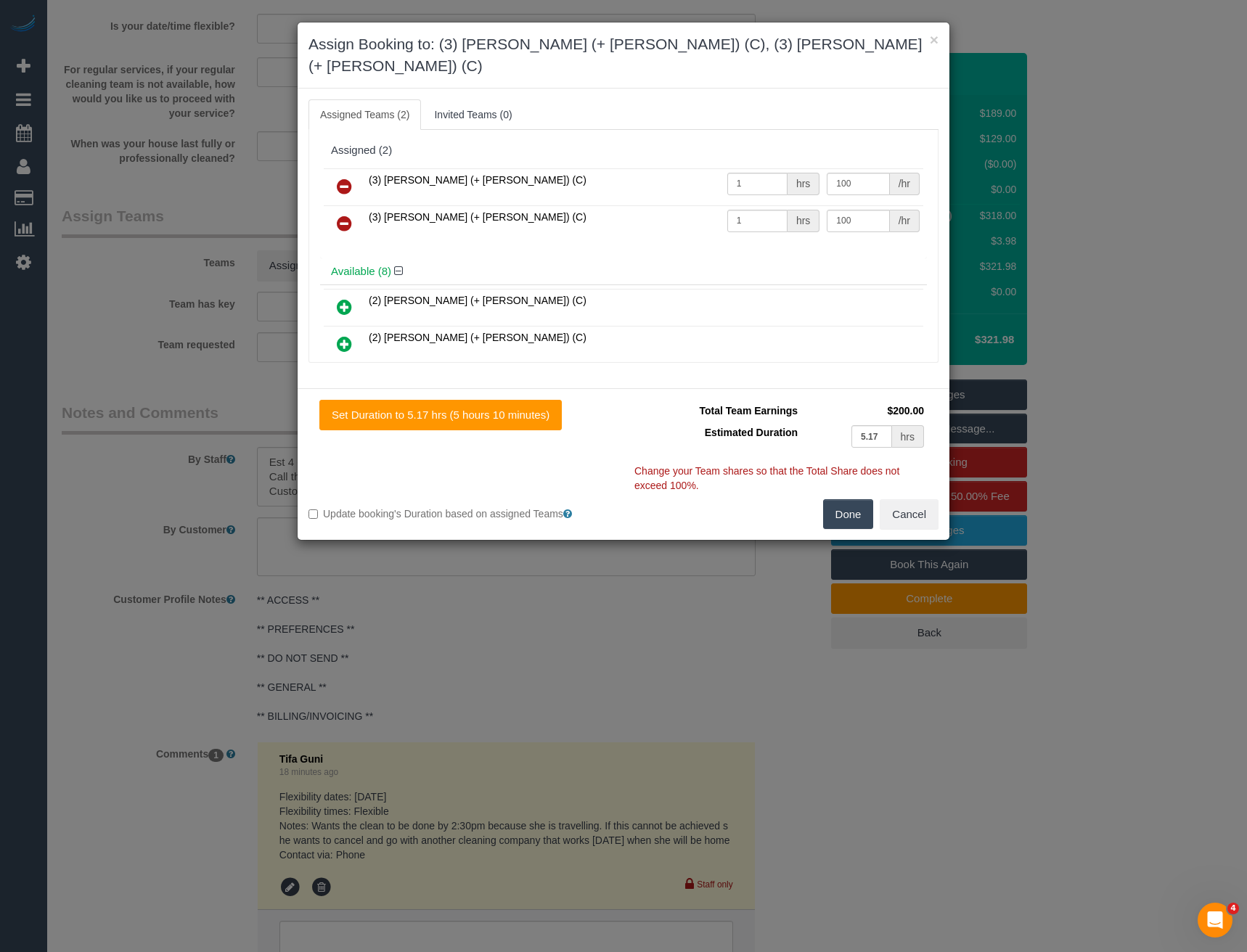
click at [855, 499] on button "Done" at bounding box center [849, 515] width 51 height 31
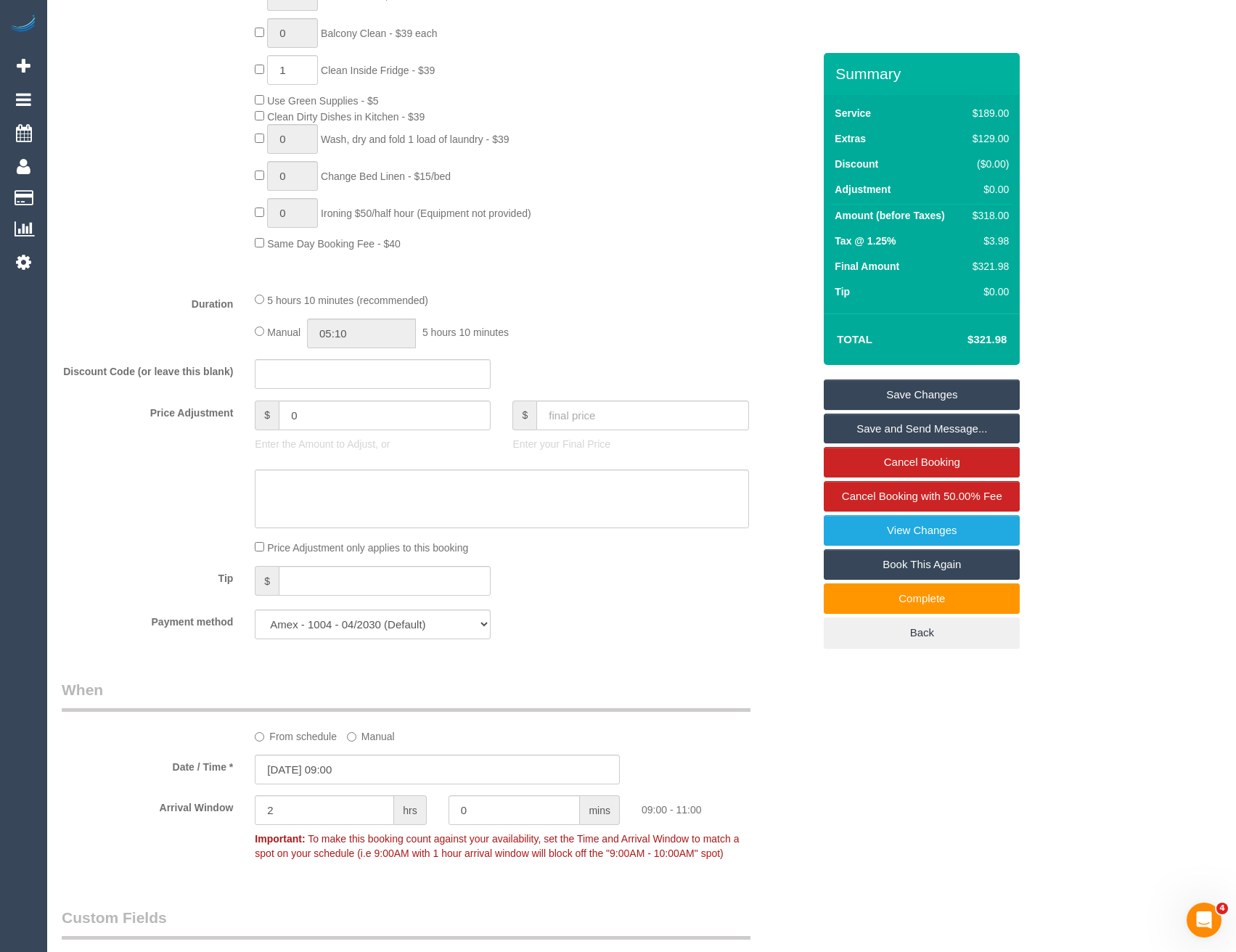
scroll to position [478, 0]
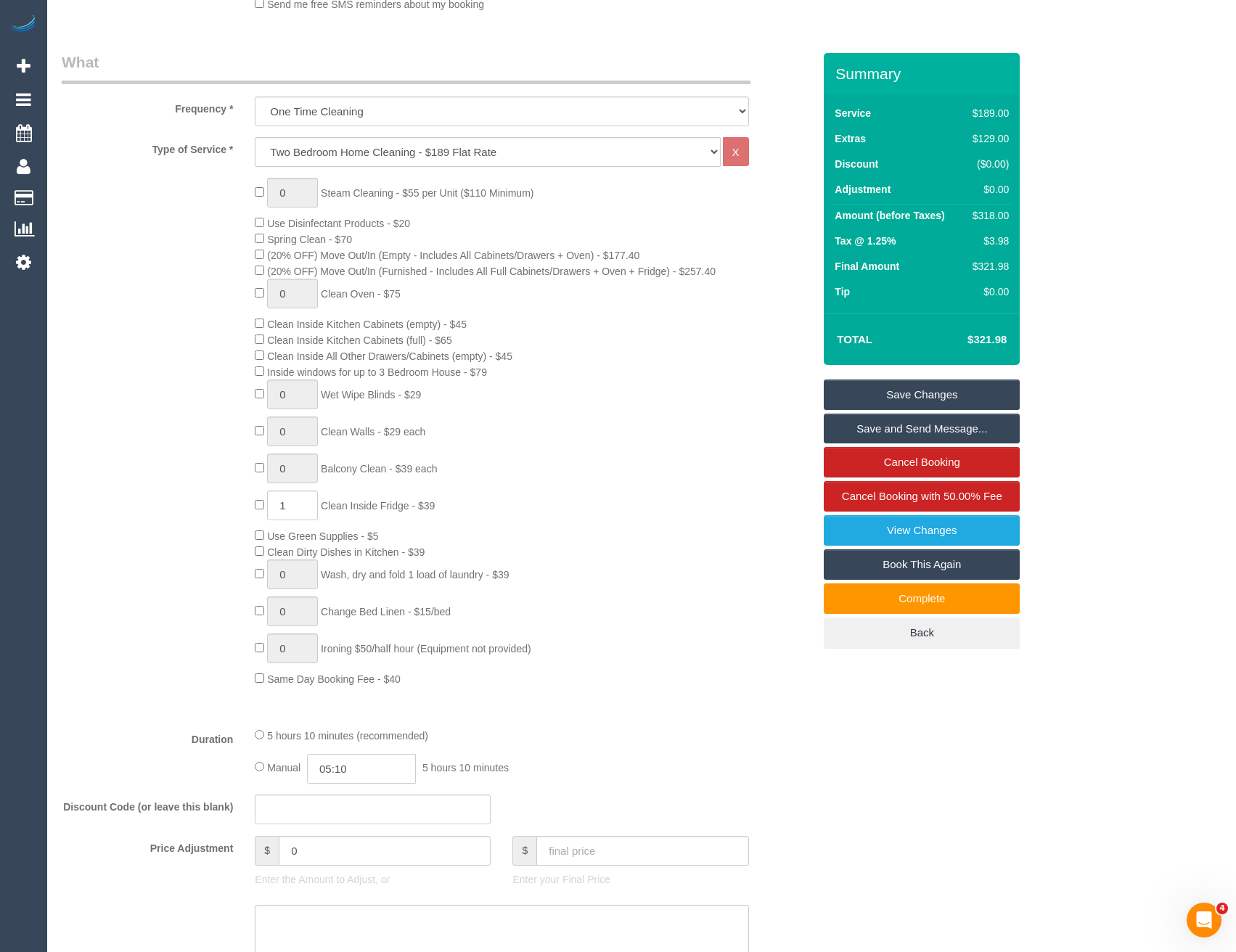
click at [363, 767] on input "05:10" at bounding box center [361, 768] width 109 height 30
click at [363, 761] on input "03:30" at bounding box center [361, 768] width 109 height 30
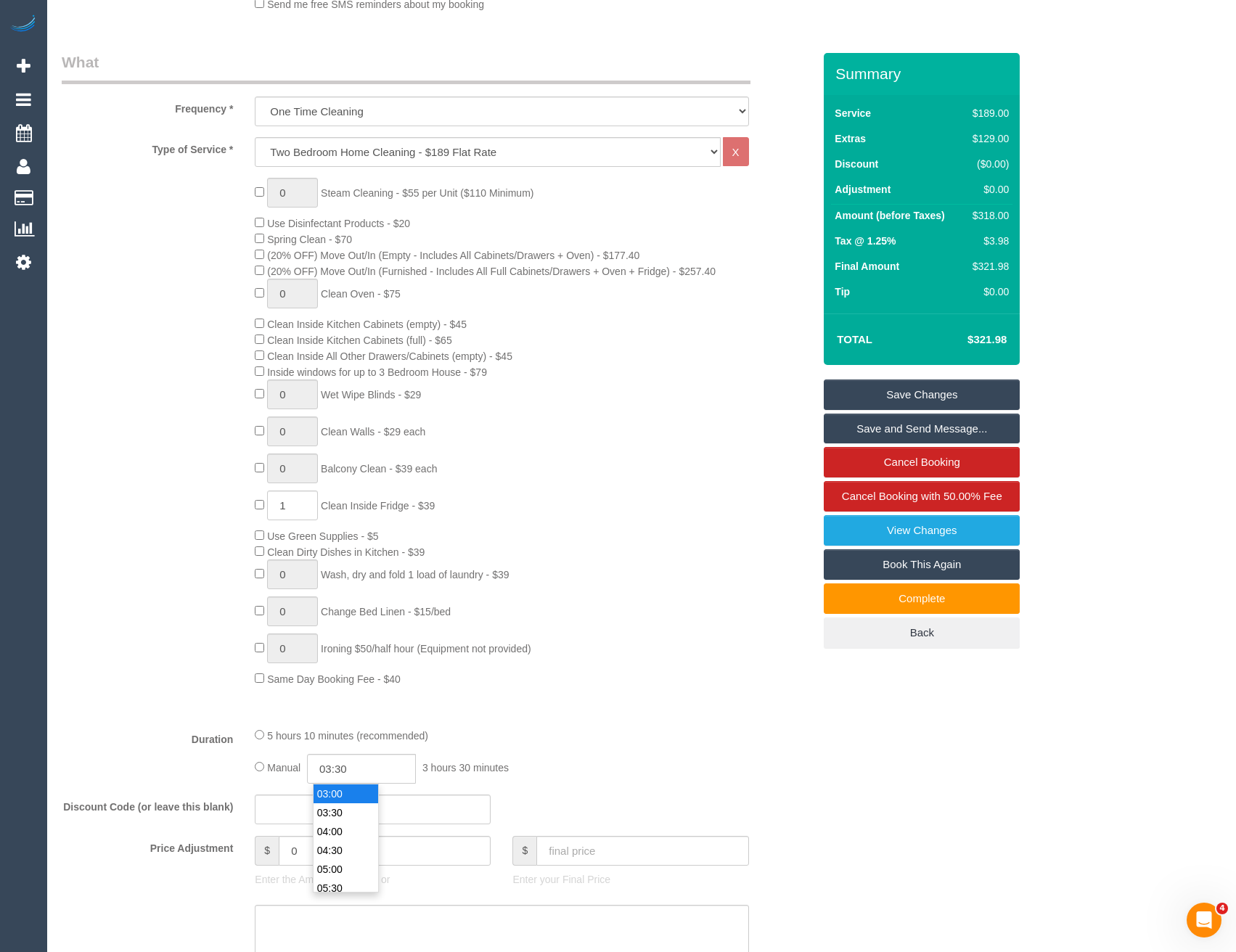
type input "03:00"
click at [337, 794] on li "03:00" at bounding box center [346, 794] width 65 height 19
click at [611, 689] on div "Type of Service * Hourly Service - $70/h Hourly Service - $65/h Hourly Service …" at bounding box center [437, 427] width 751 height 579
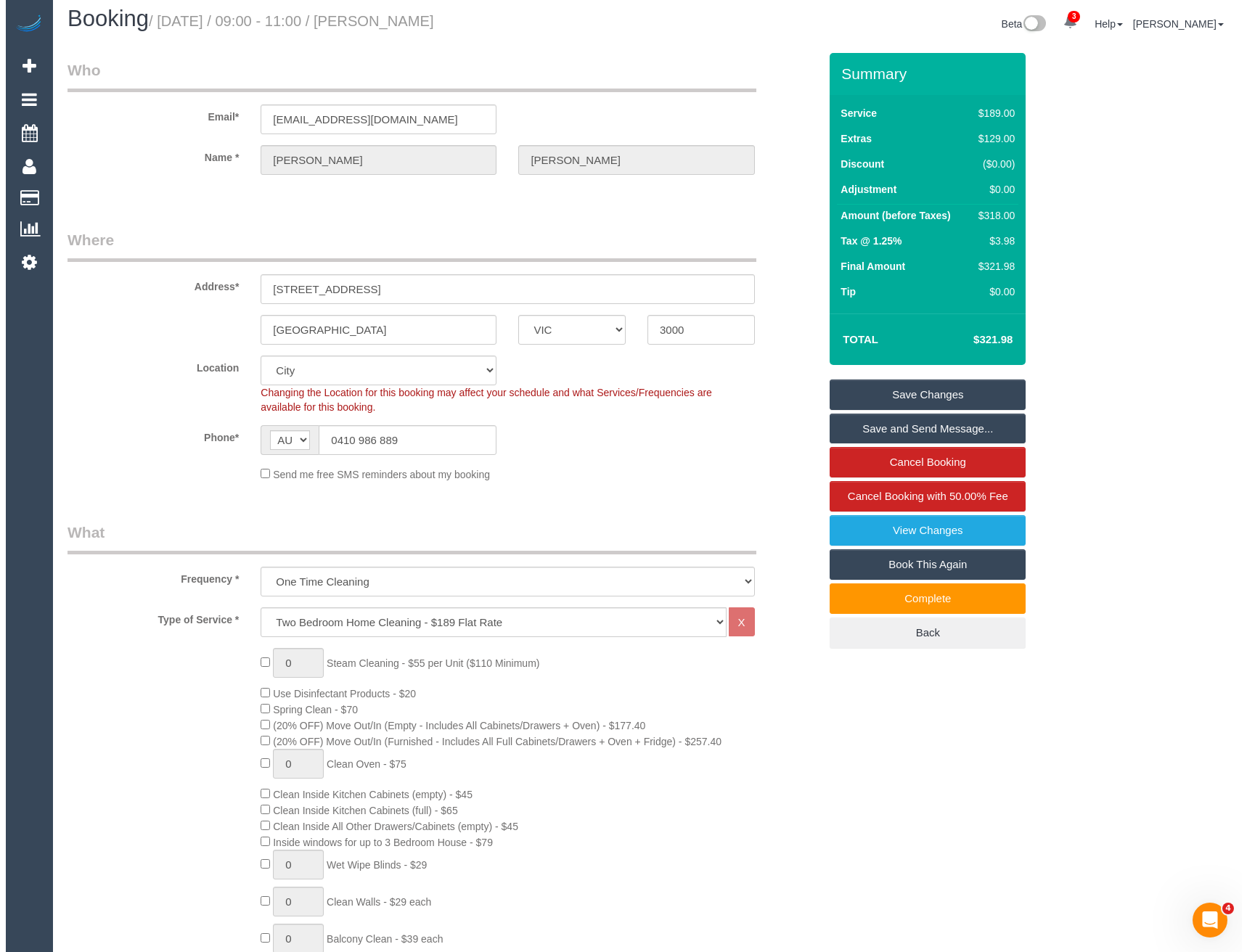
scroll to position [0, 0]
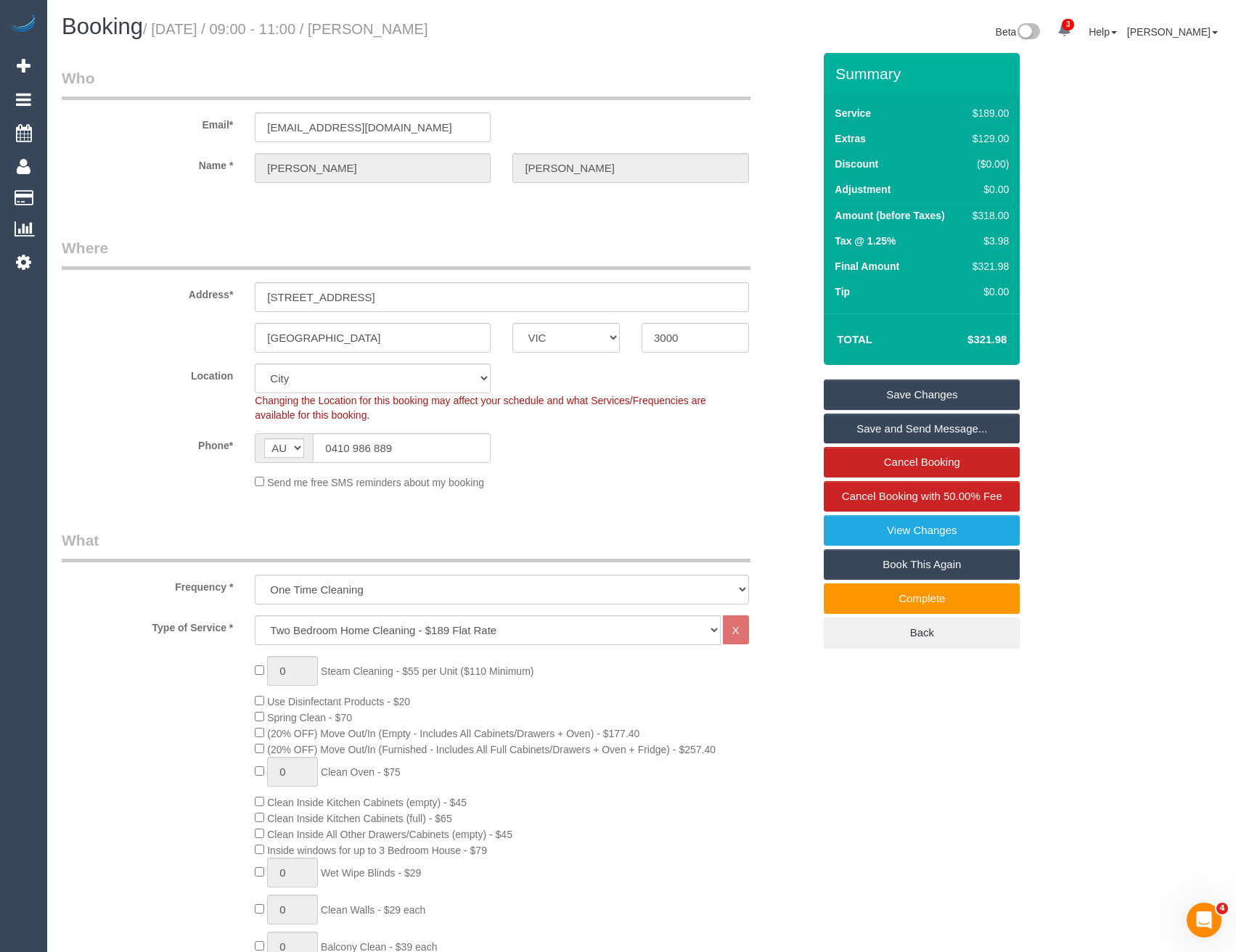
click at [900, 421] on link "Save and Send Message..." at bounding box center [922, 429] width 196 height 31
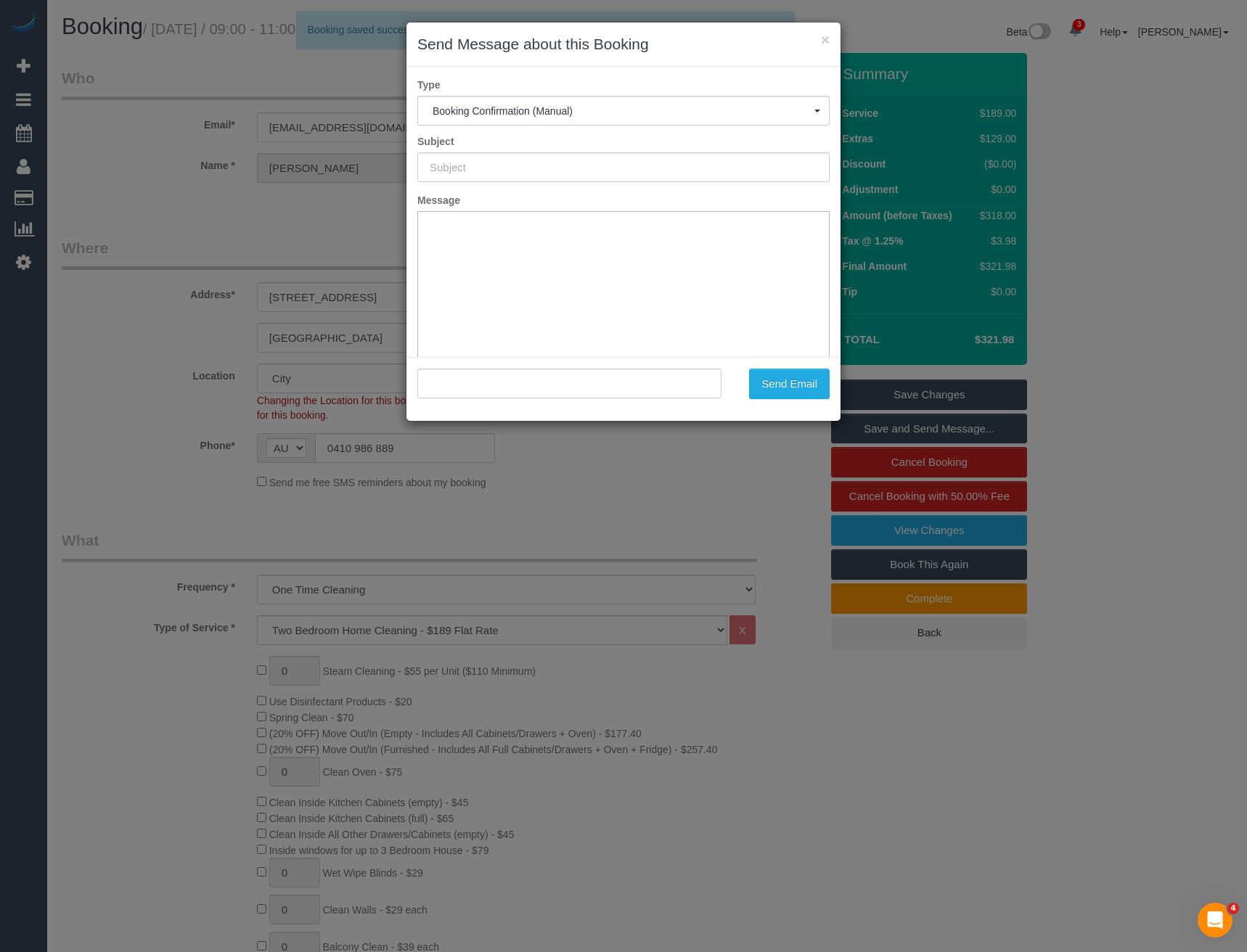
type input "Booking Confirmed"
type input ""Emily Wang" <emails.emilyz@gmail.com>"
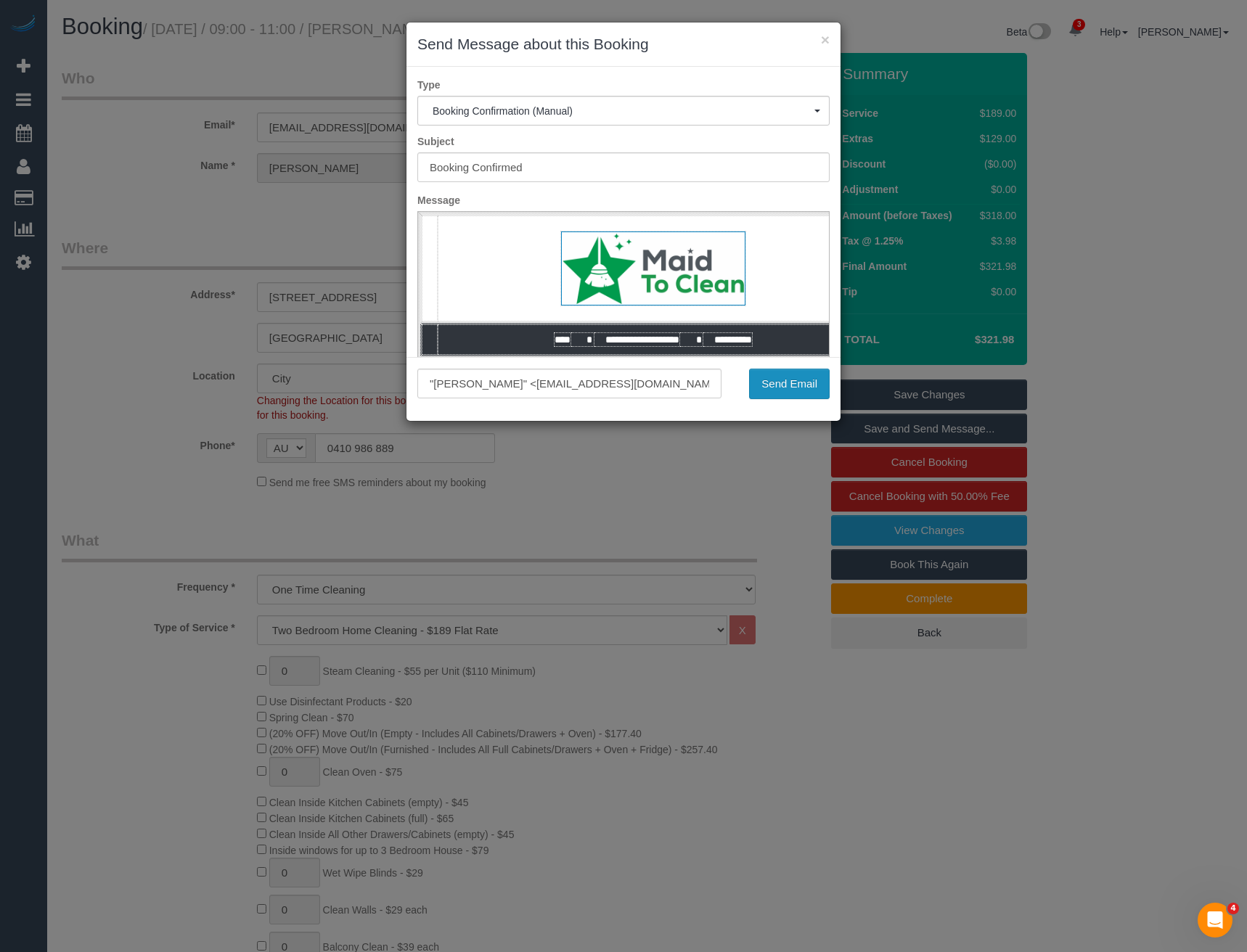
click at [806, 394] on button "Send Email" at bounding box center [789, 384] width 80 height 31
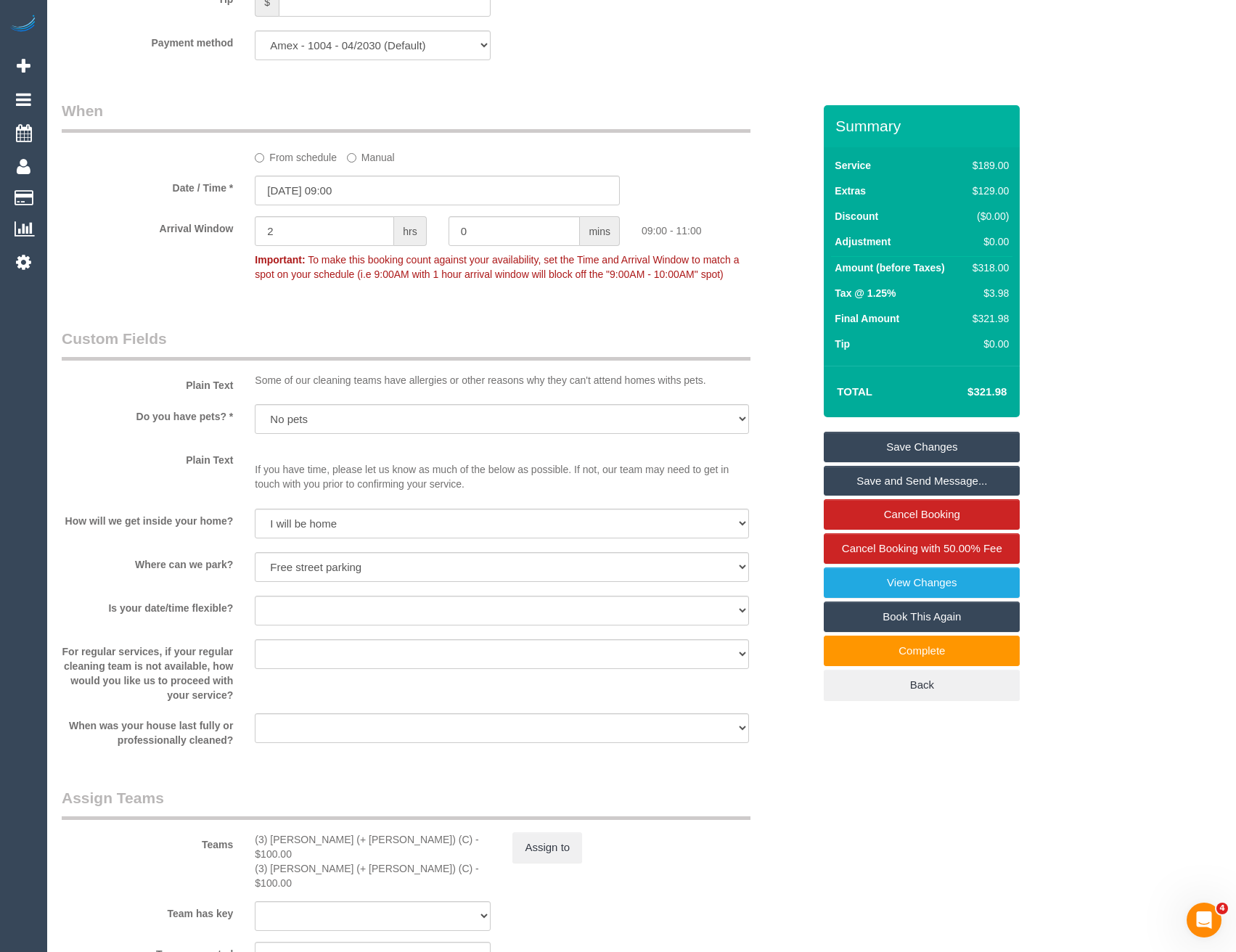
scroll to position [1742, 0]
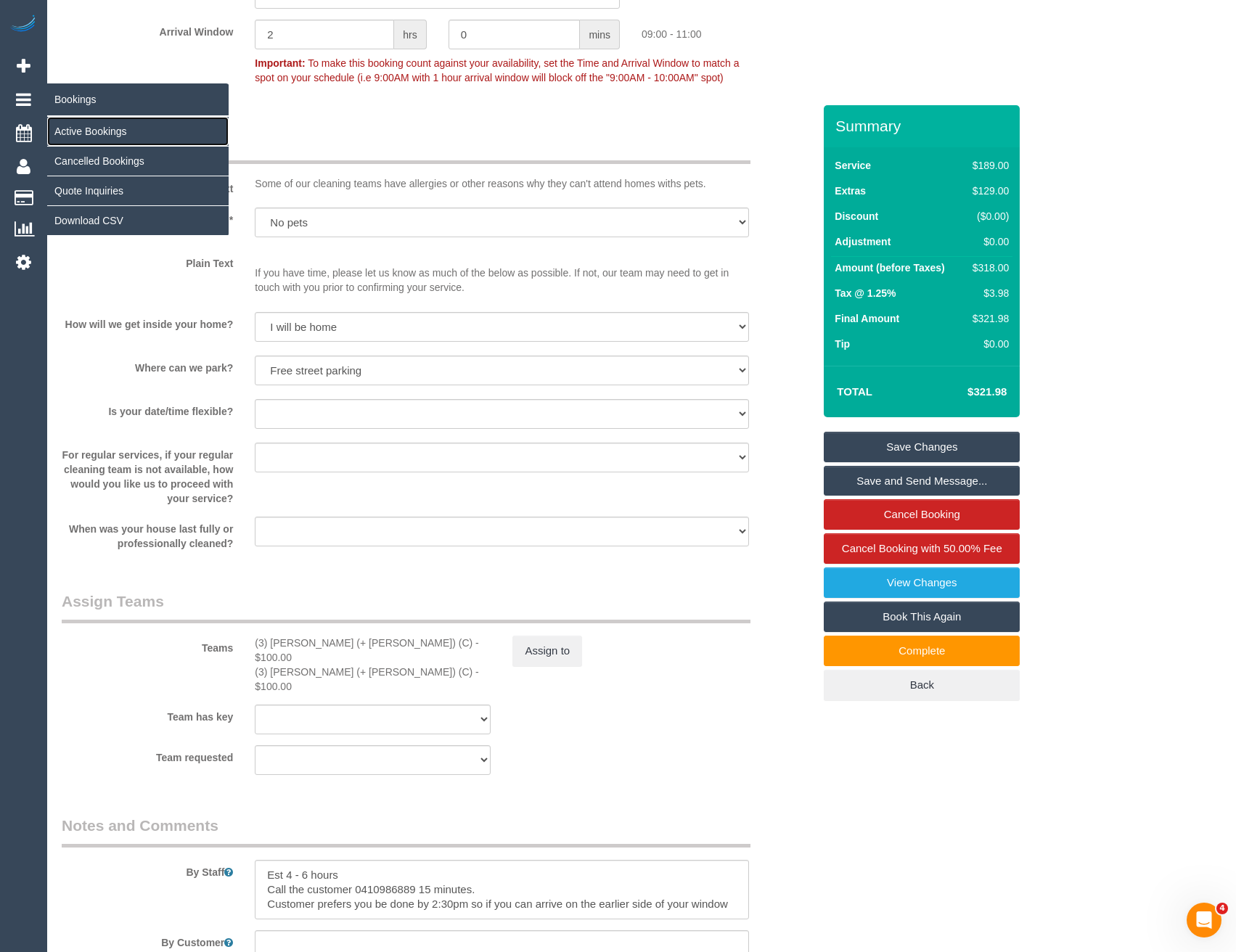
click at [79, 134] on link "Active Bookings" at bounding box center [137, 131] width 181 height 29
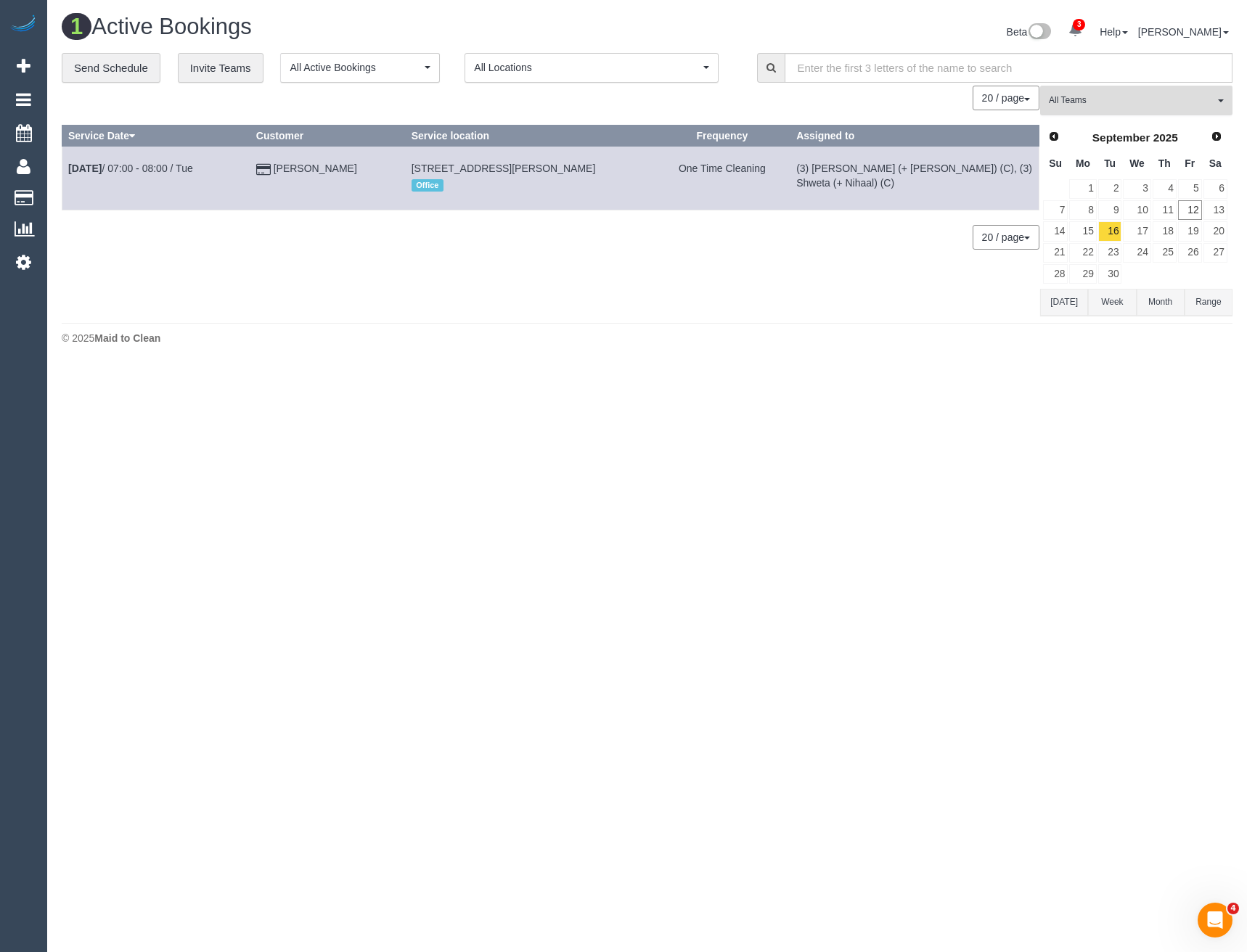
click at [1113, 105] on span "All Teams" at bounding box center [1131, 100] width 165 height 12
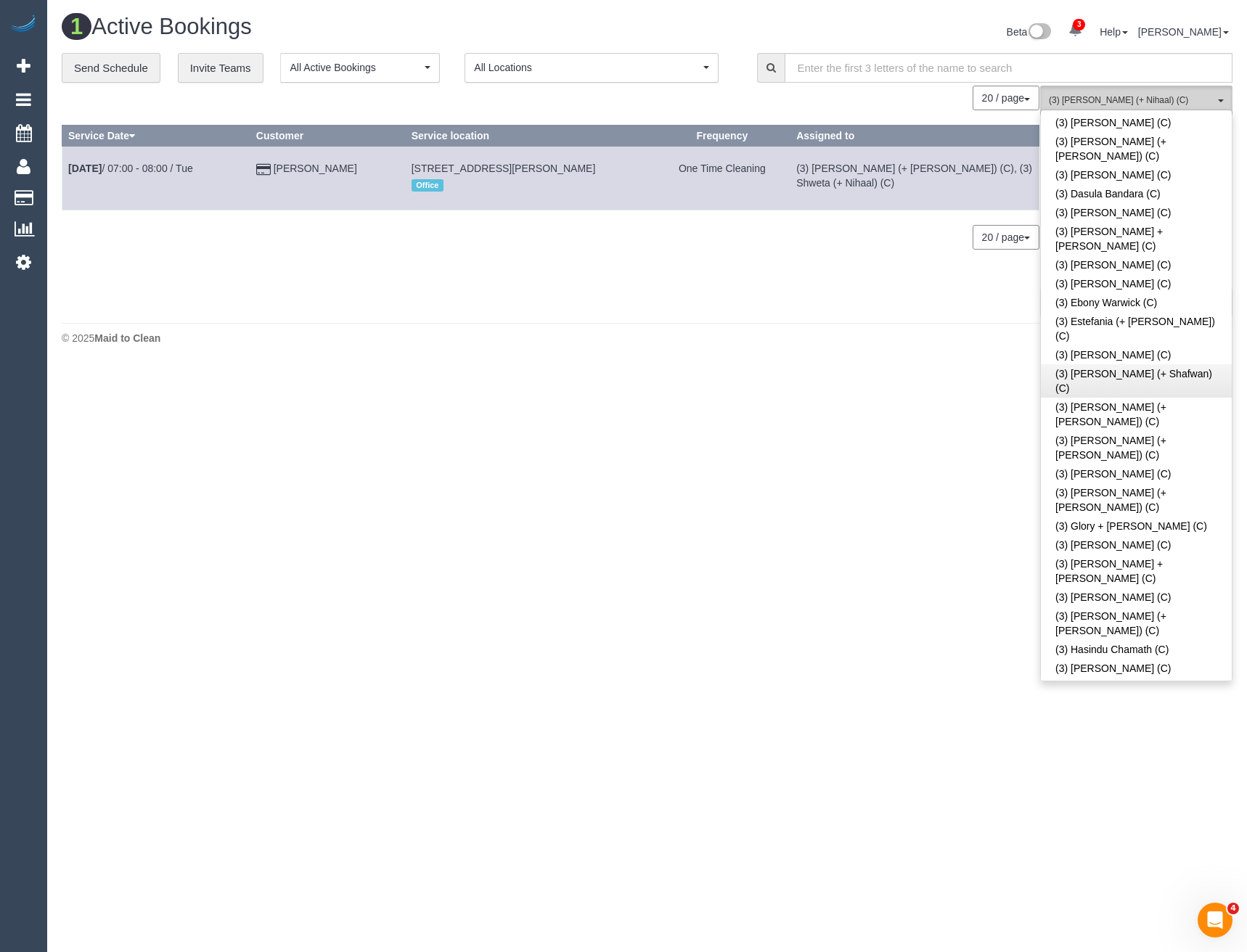
scroll to position [2903, 0]
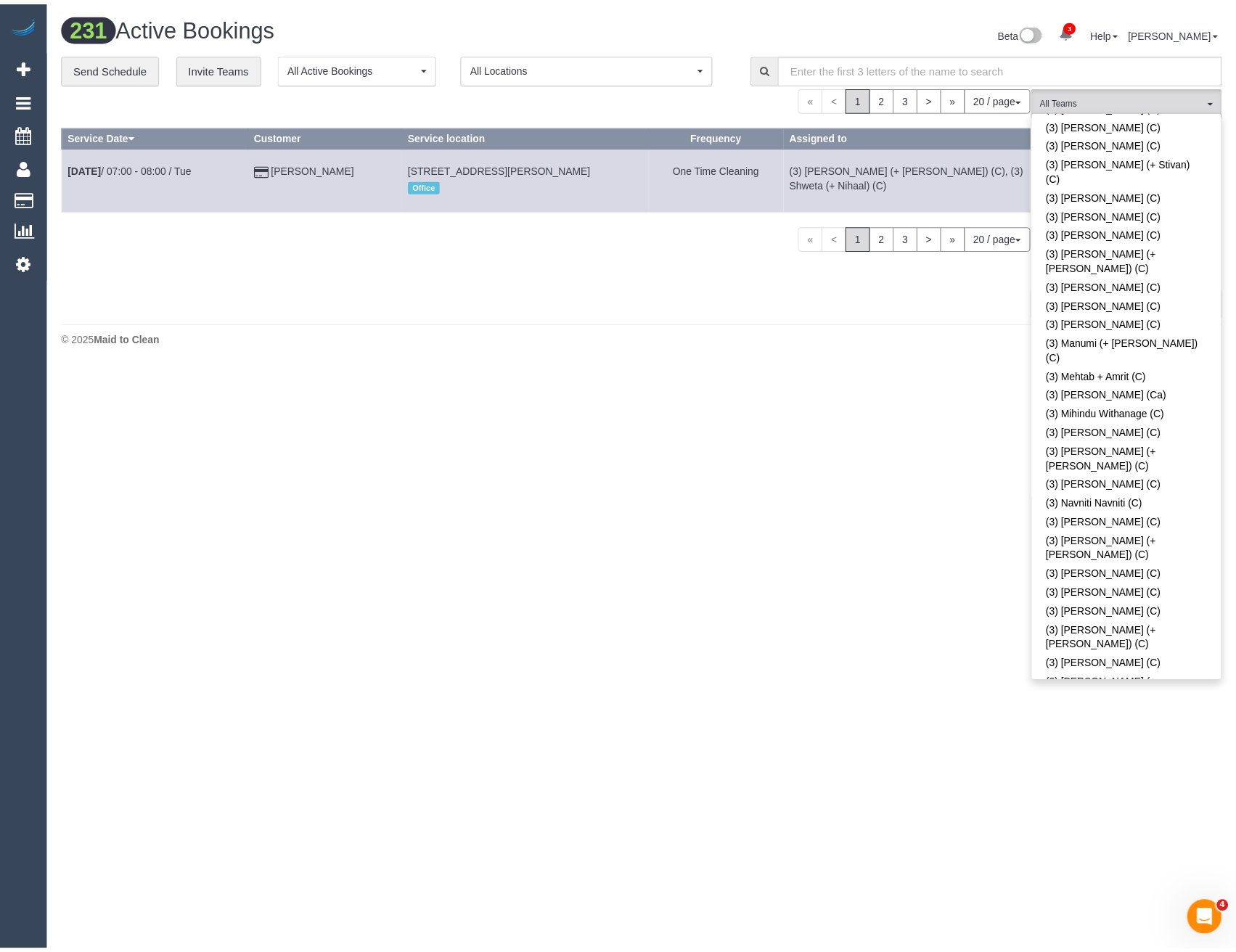
scroll to position [3338, 0]
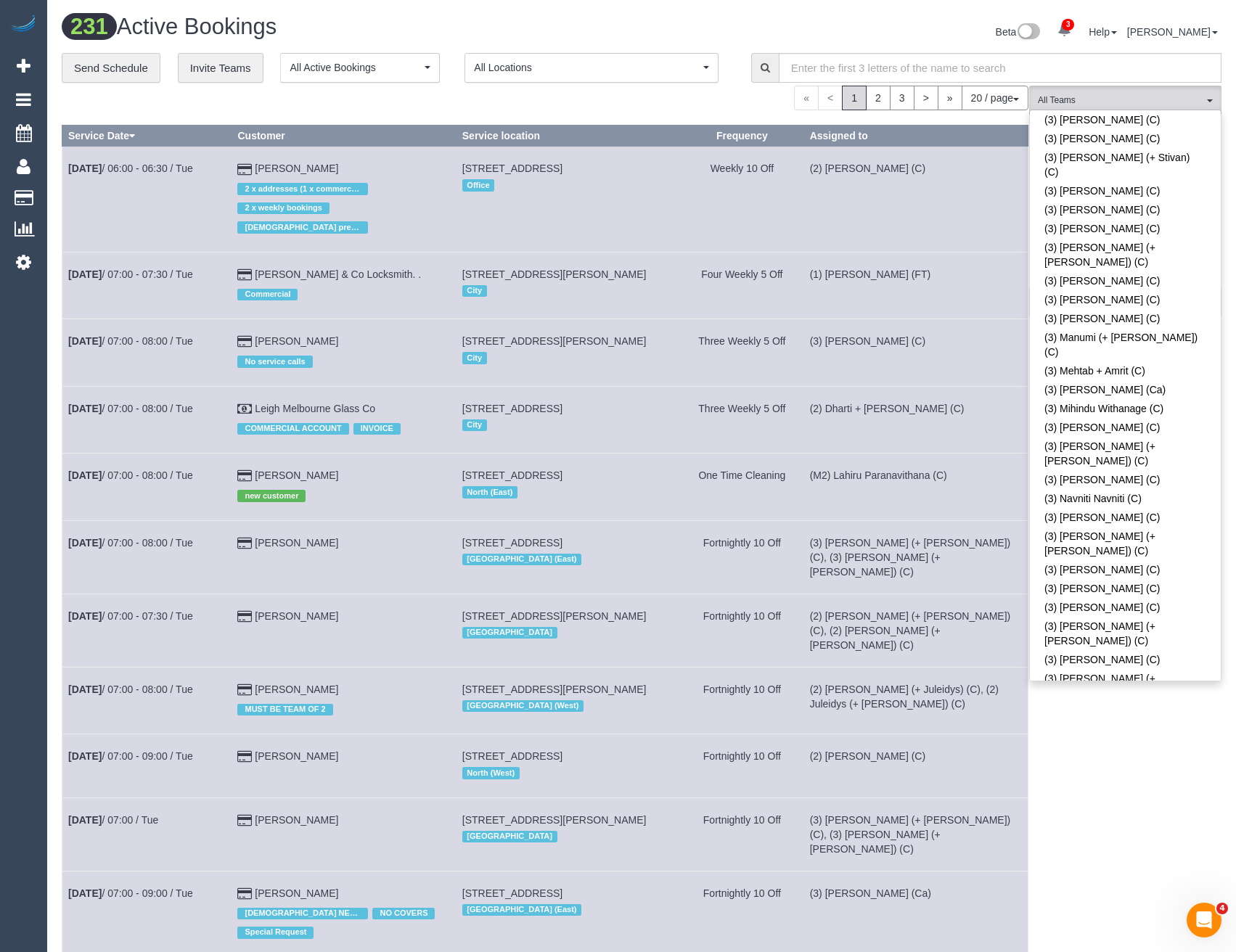
click at [1118, 752] on body "3 Beta Your Notifications You have 0 alerts × You have 1 to charge for 12/09/20…" at bounding box center [618, 476] width 1236 height 952
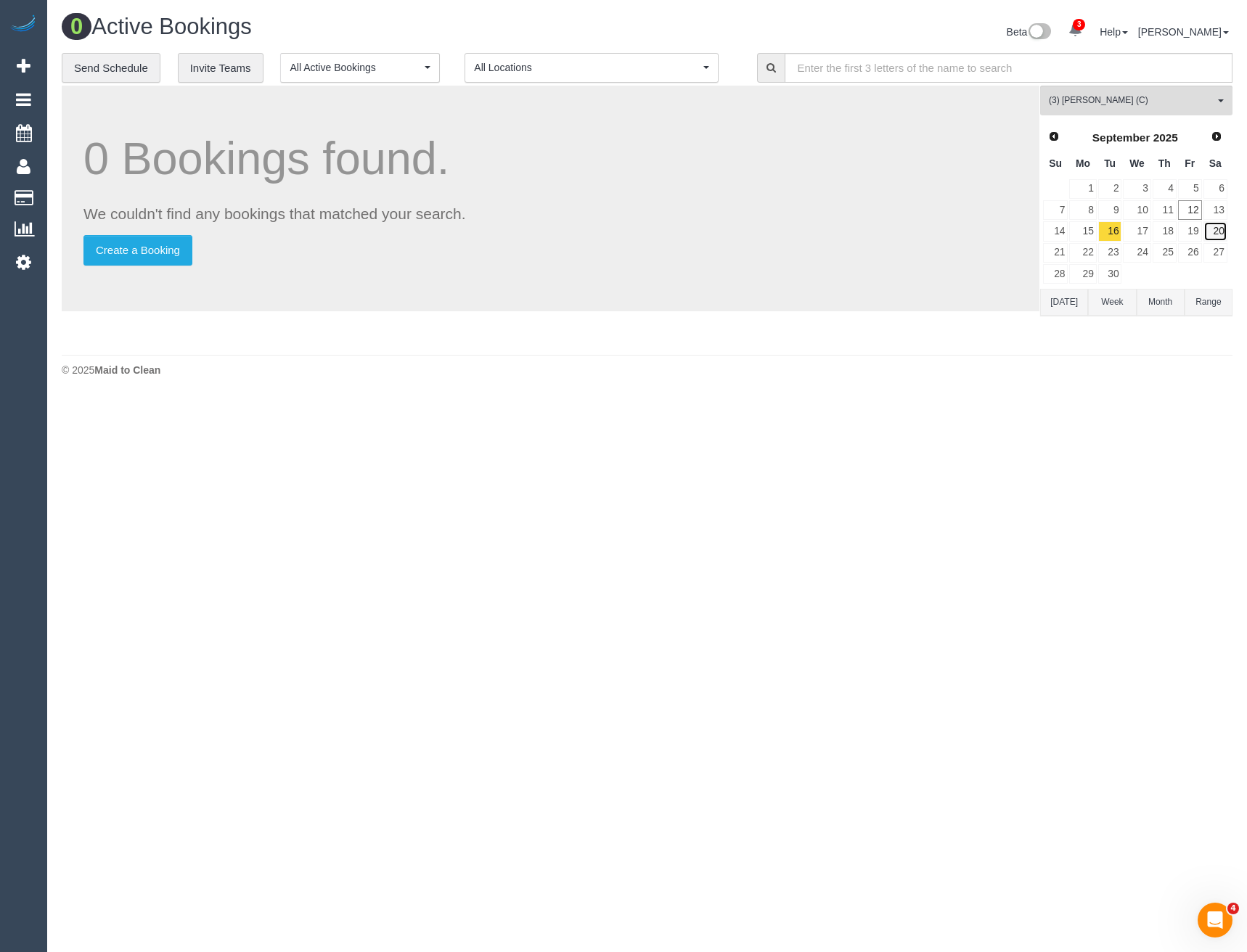
click at [1211, 229] on link "20" at bounding box center [1215, 231] width 24 height 19
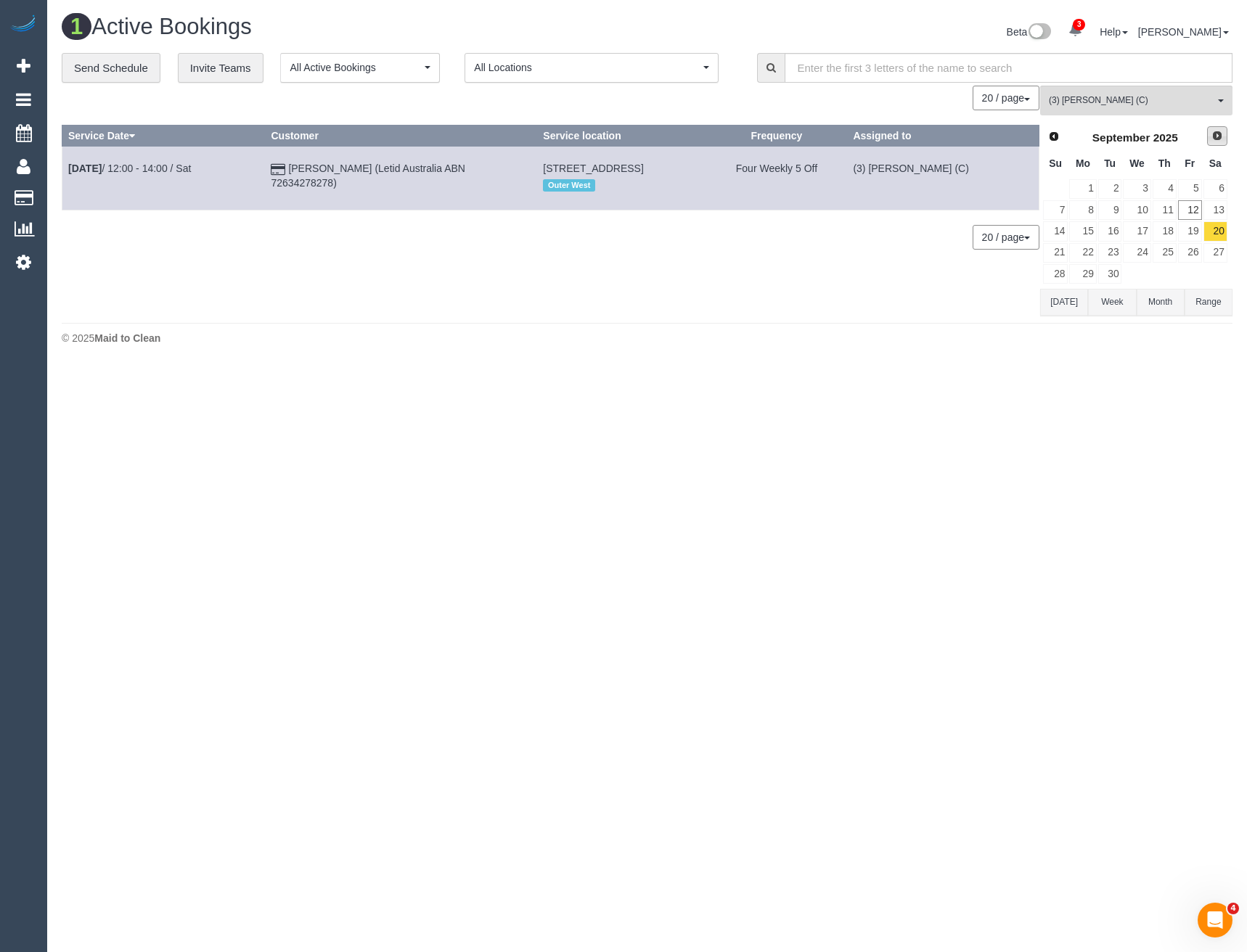
click at [1221, 133] on span "Next" at bounding box center [1217, 135] width 12 height 12
click at [1225, 187] on link "4" at bounding box center [1215, 188] width 24 height 19
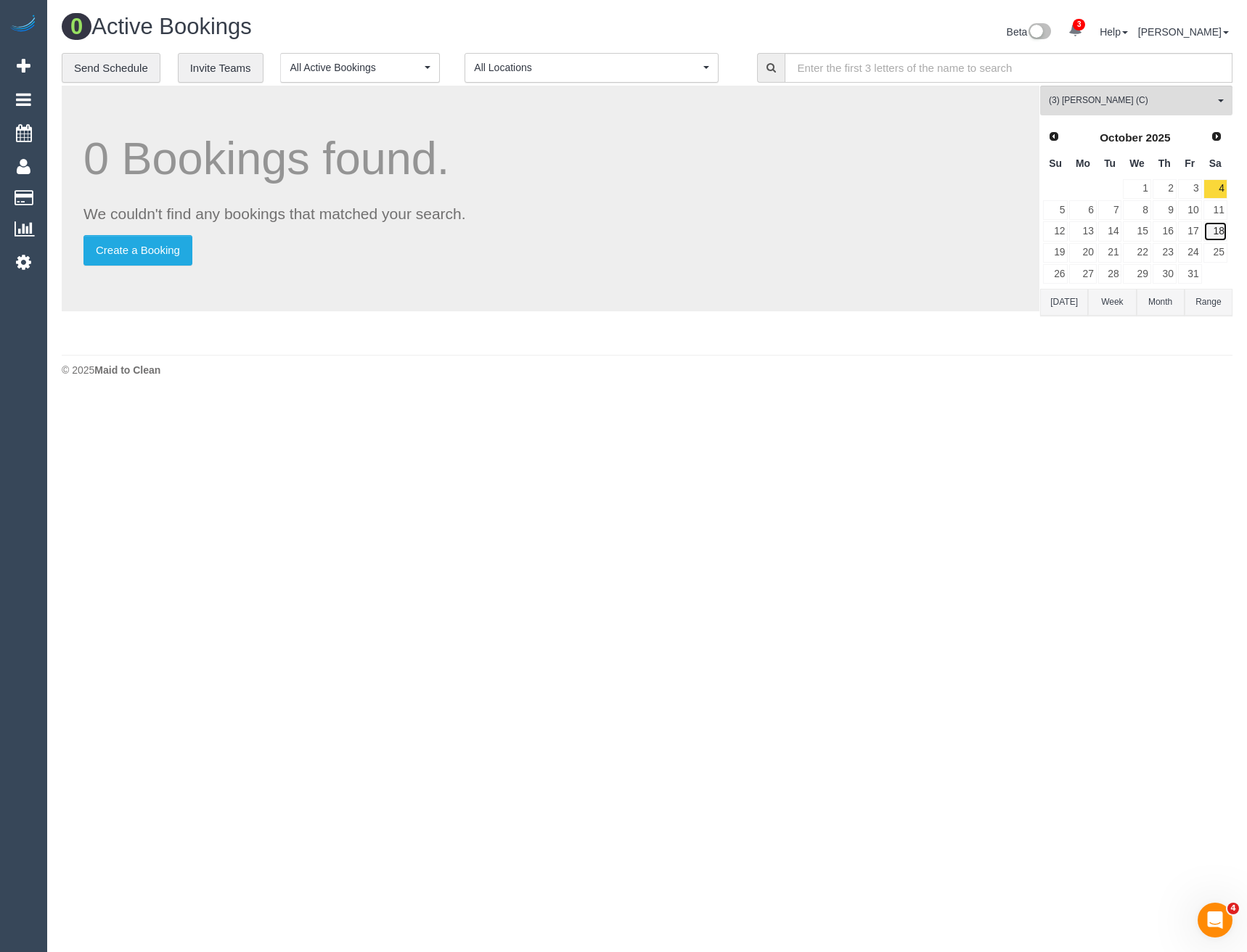
click at [1226, 233] on link "18" at bounding box center [1215, 231] width 24 height 19
click at [1059, 136] on link "Prev" at bounding box center [1053, 137] width 20 height 20
click at [1054, 141] on span "Prev" at bounding box center [1053, 135] width 12 height 12
click at [1219, 130] on span "Next" at bounding box center [1217, 135] width 12 height 12
click at [1220, 215] on link "13" at bounding box center [1215, 210] width 24 height 19
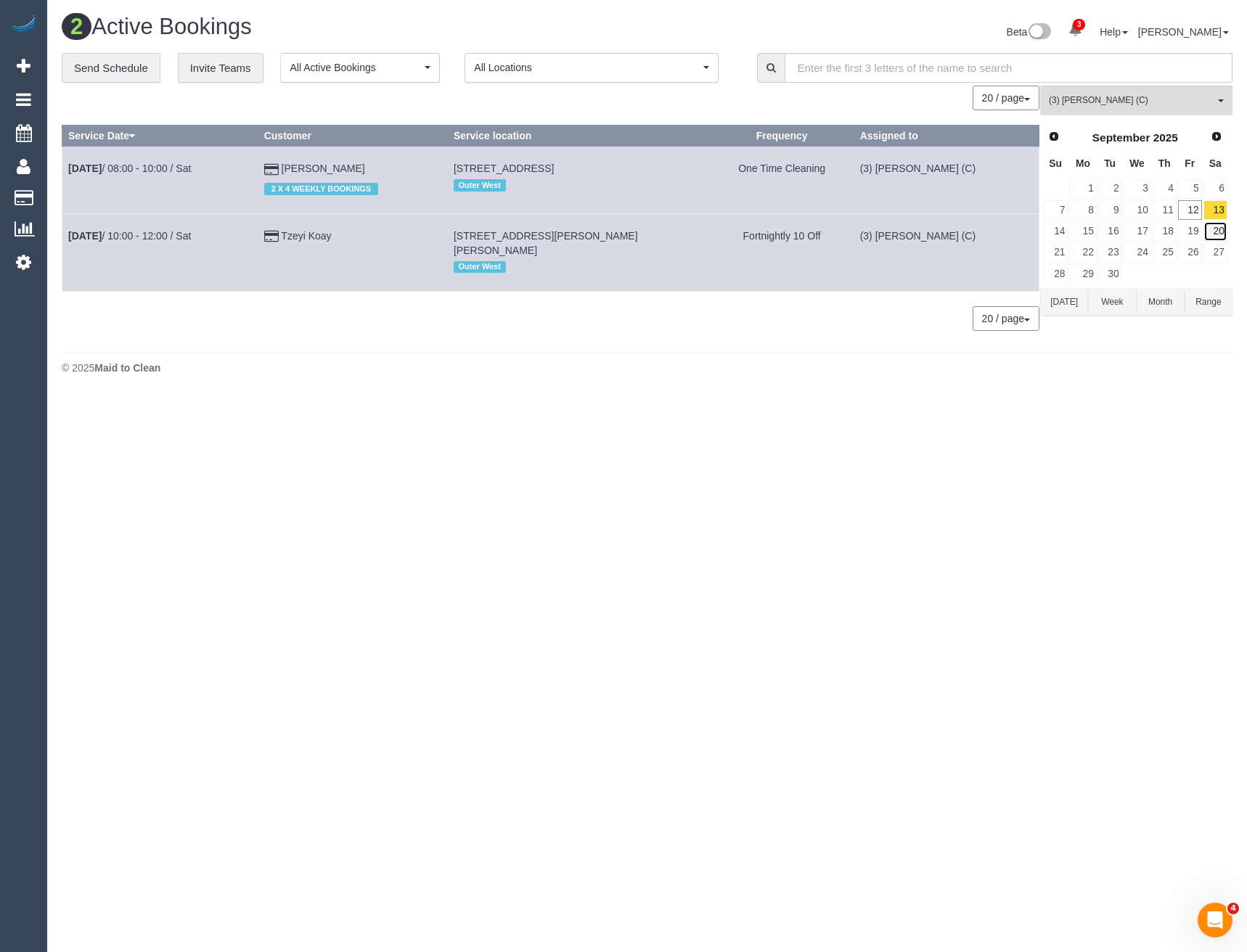
click at [1219, 234] on link "20" at bounding box center [1215, 231] width 24 height 19
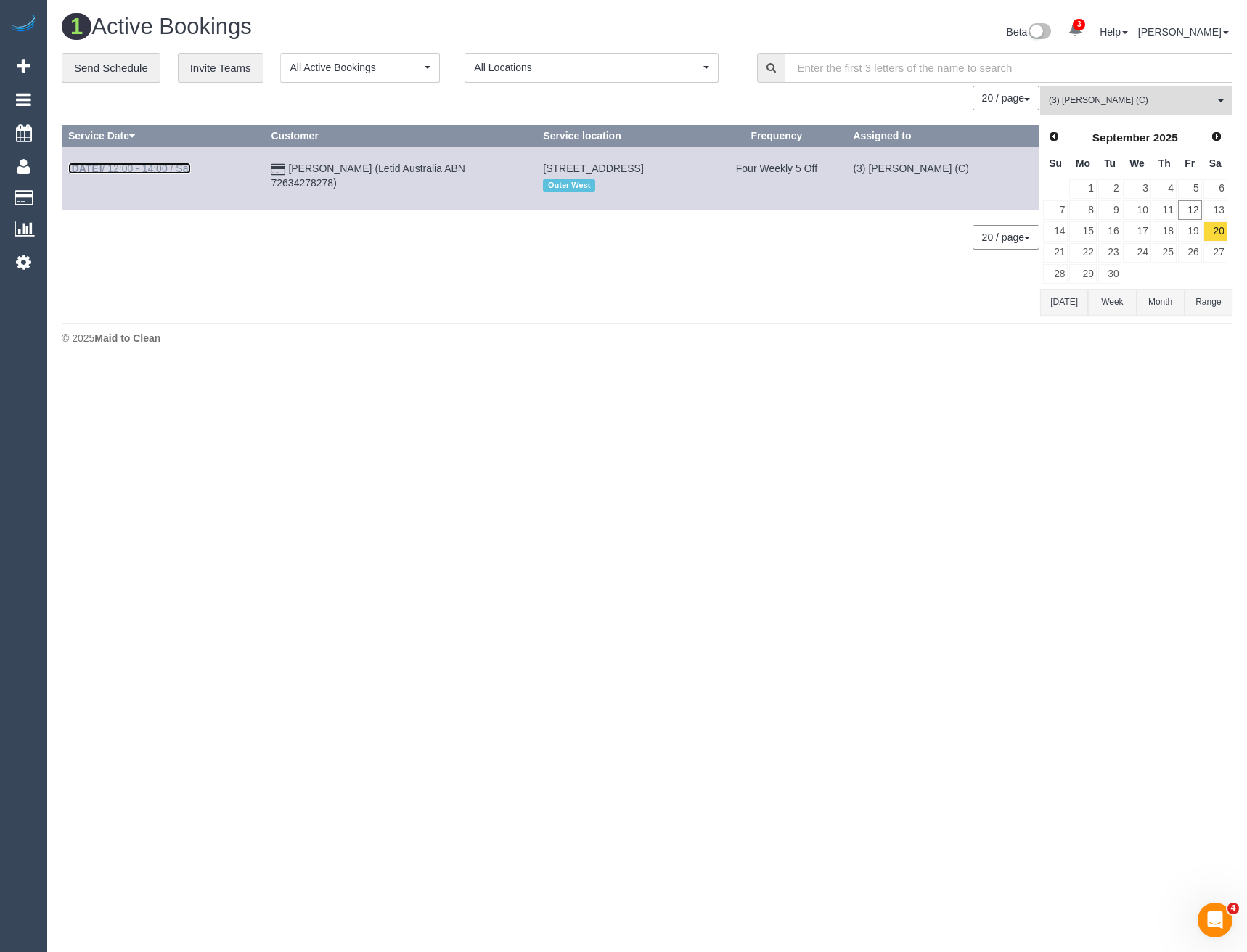
click at [164, 164] on link "Sep 20th / 12:00 - 14:00 / Sat" at bounding box center [129, 168] width 123 height 12
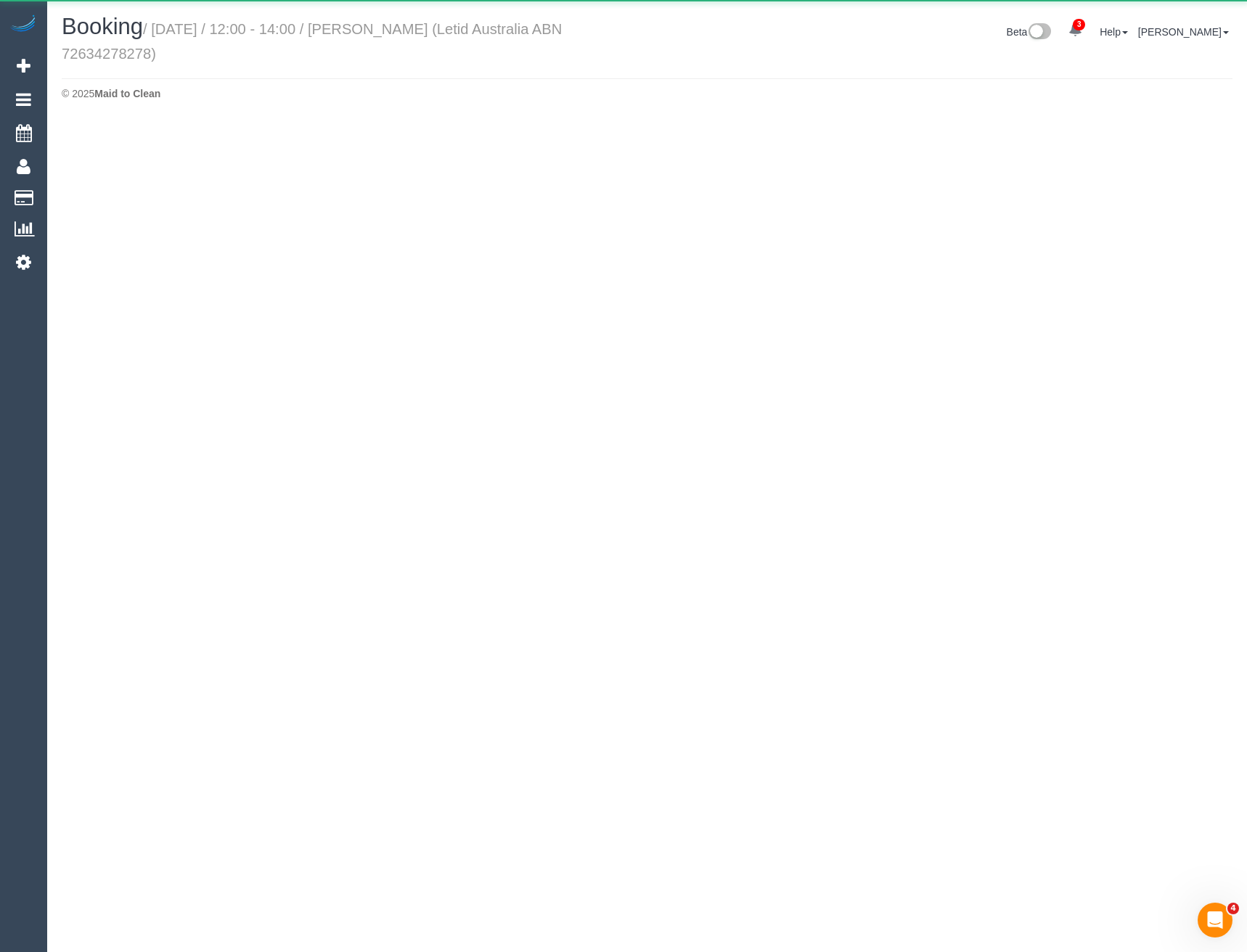
select select "VIC"
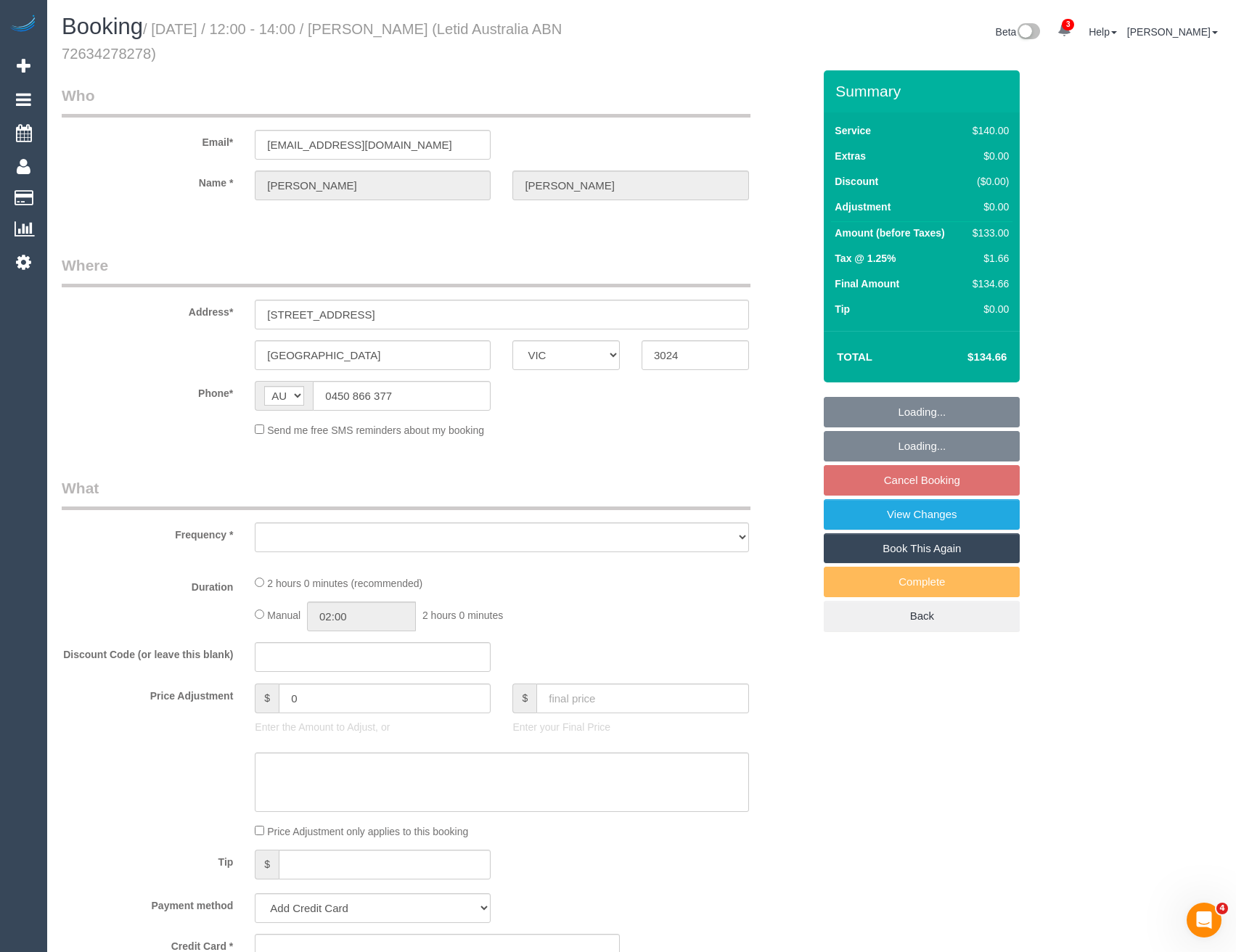
select select "object:4595"
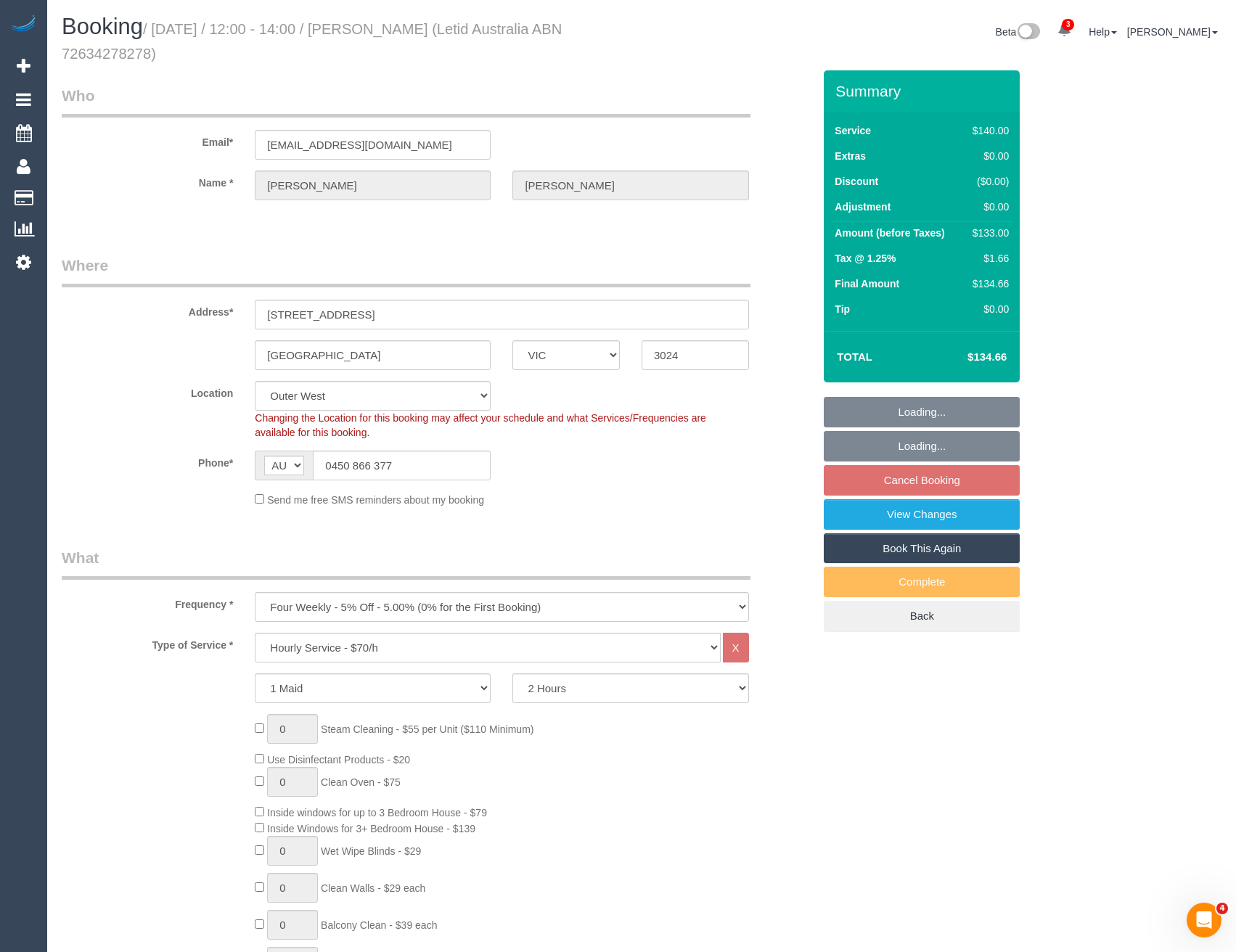
select select "string:stripe-pm_1Rlp3Q2GScqysDRVm8p4l2tt"
select select "object:4766"
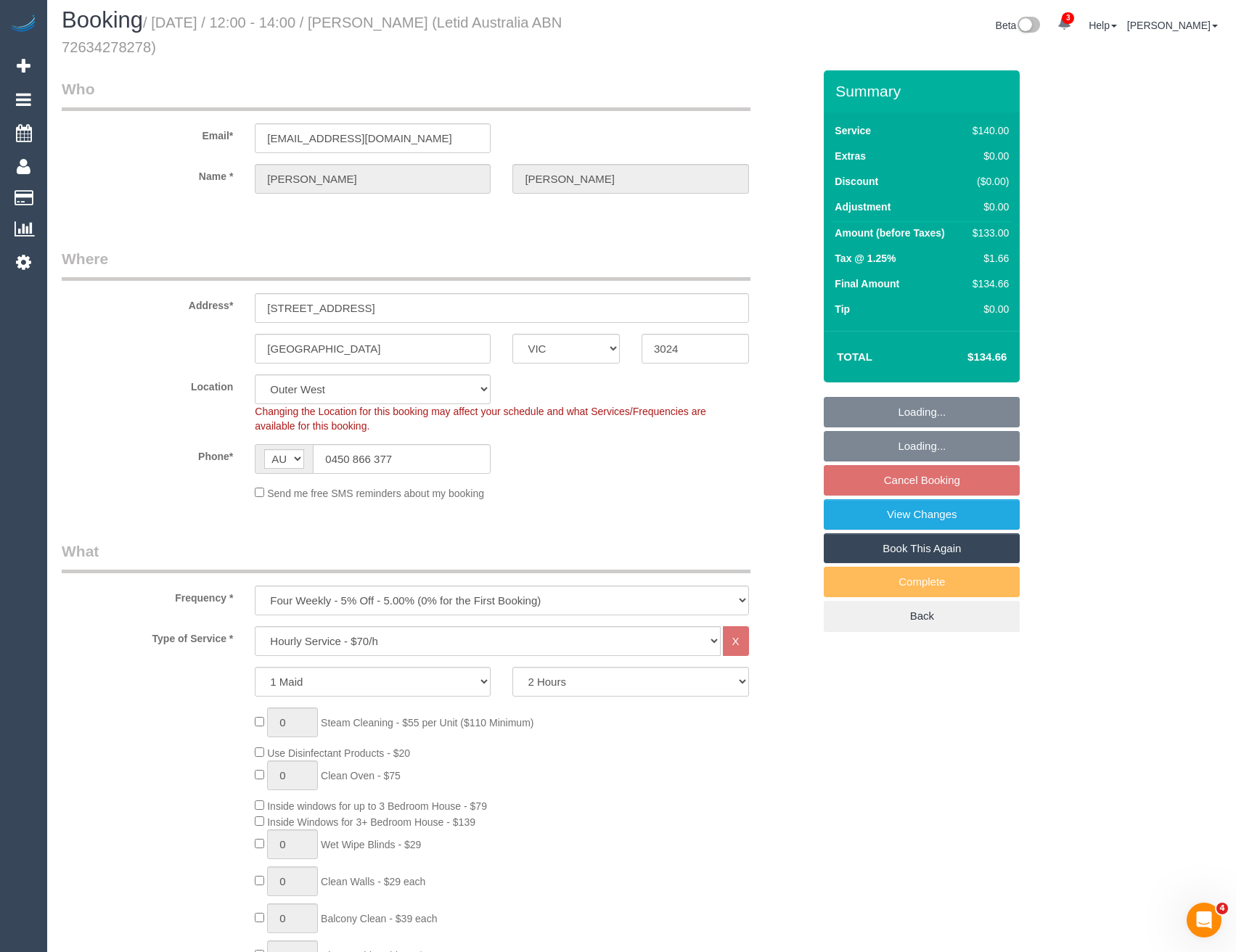
select select "number:28"
select select "number:14"
select select "number:19"
select select "number:23"
select select "number:33"
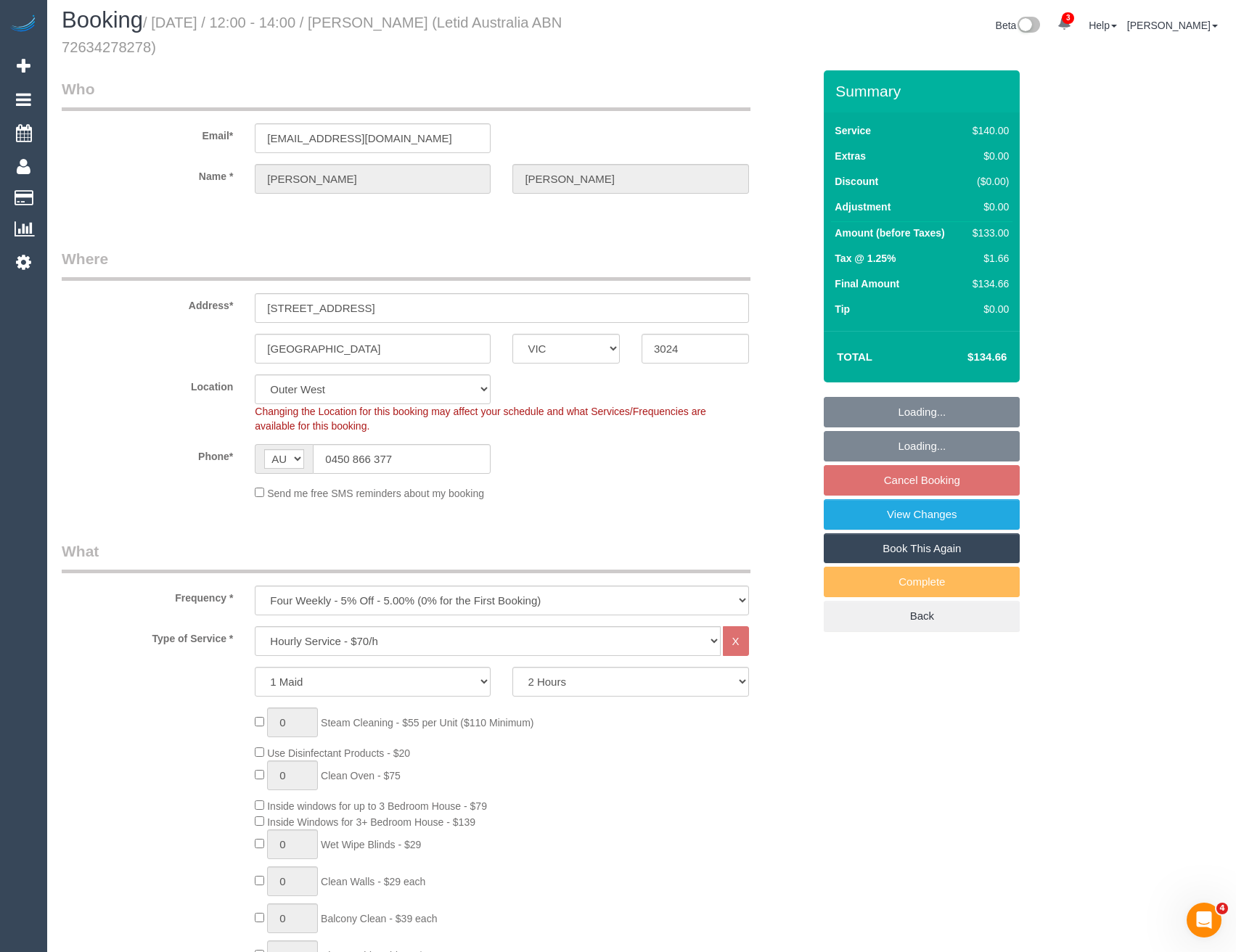
select select "number:12"
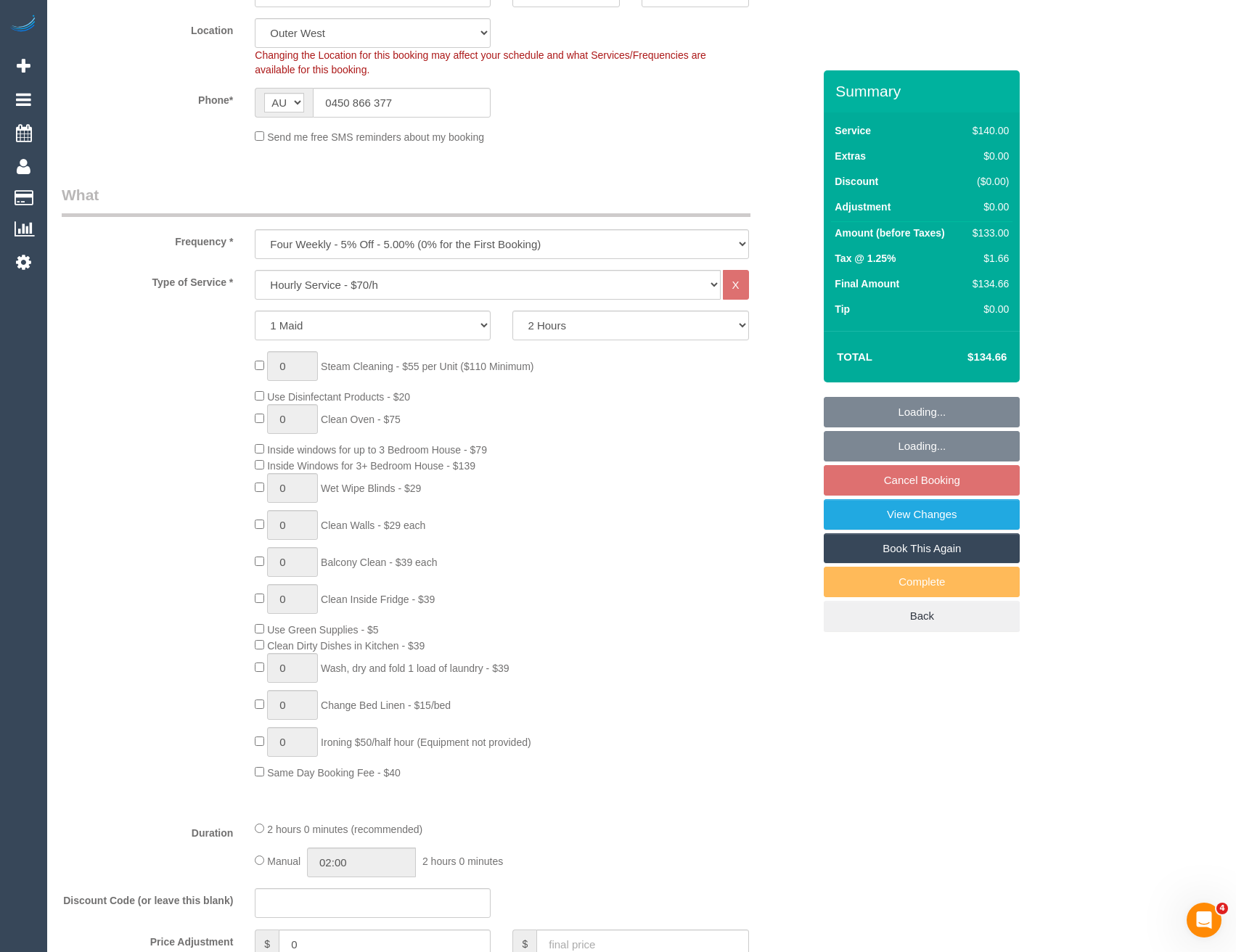
select select "spot14"
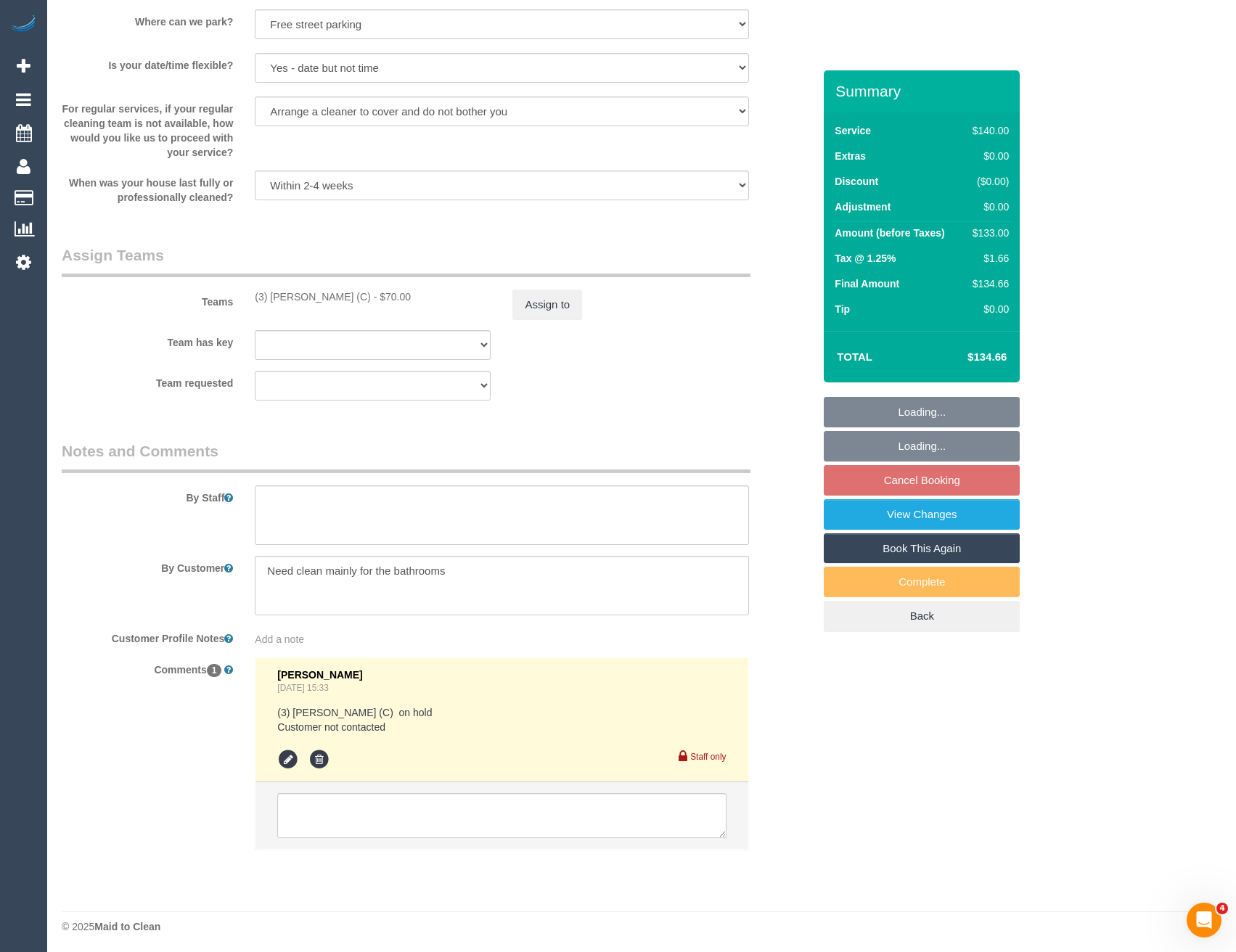
scroll to position [1963, 0]
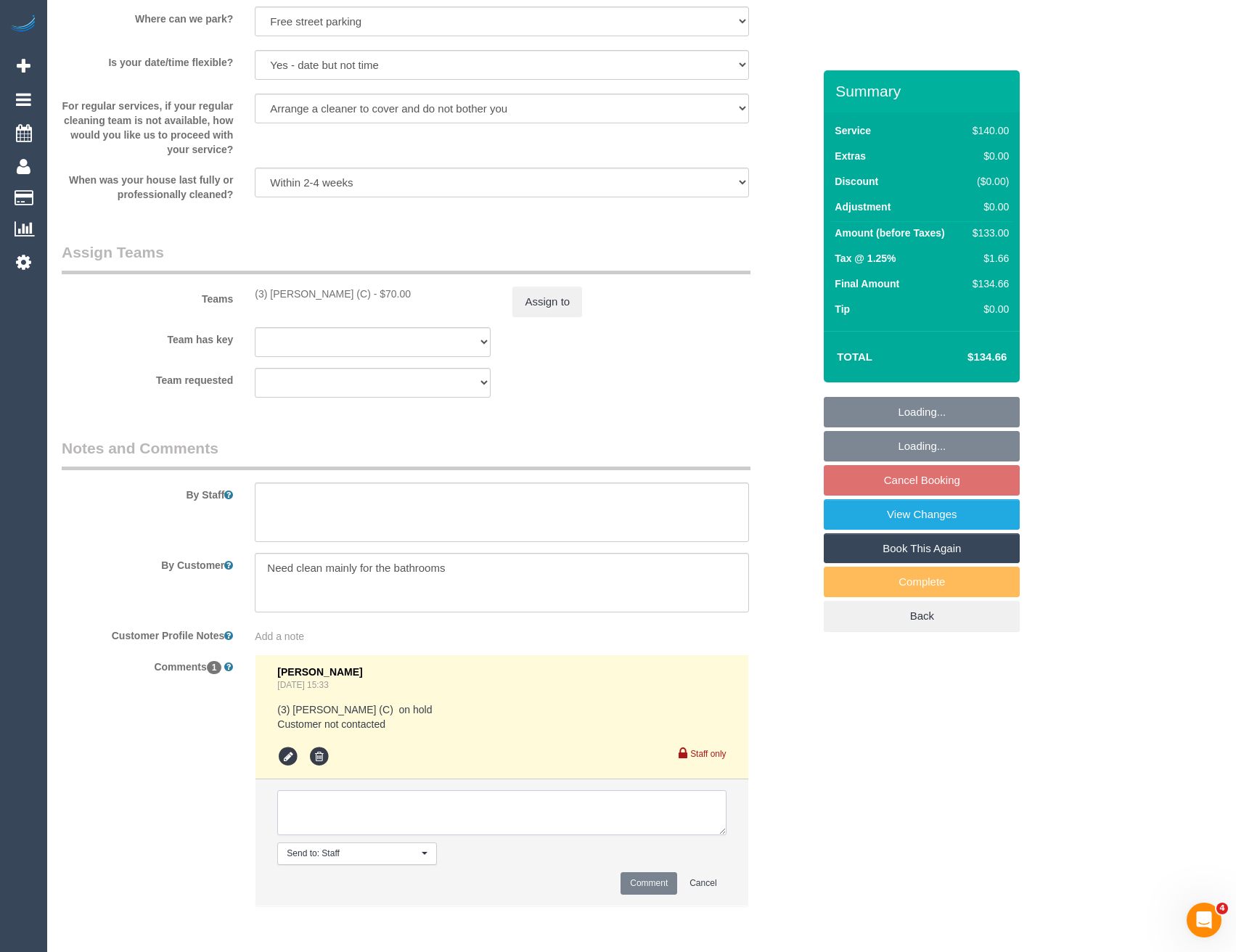
click at [471, 824] on textarea at bounding box center [501, 812] width 448 height 45
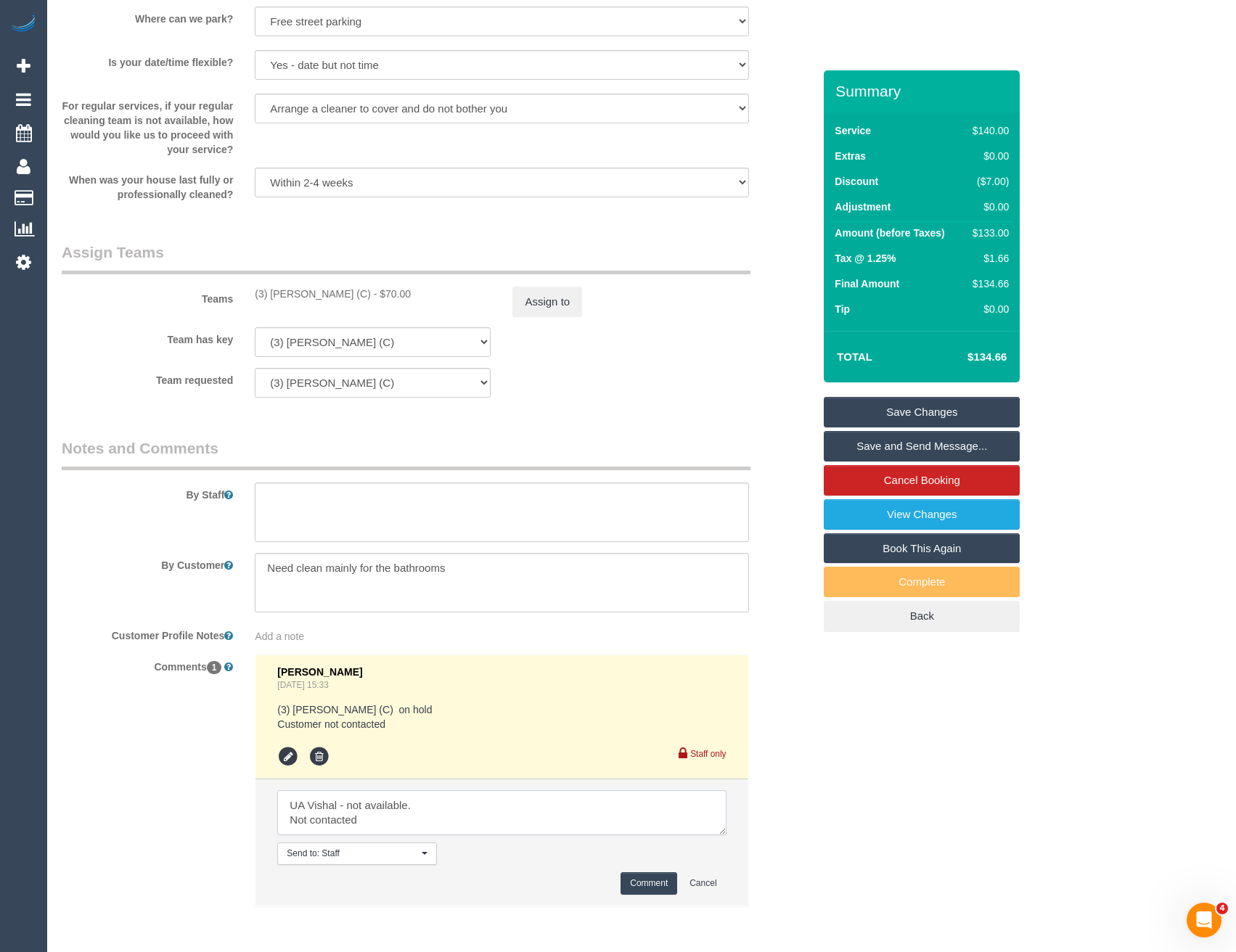
type textarea "UA Vishal - not available. Not contacted"
click at [630, 883] on button "Comment" at bounding box center [648, 883] width 56 height 22
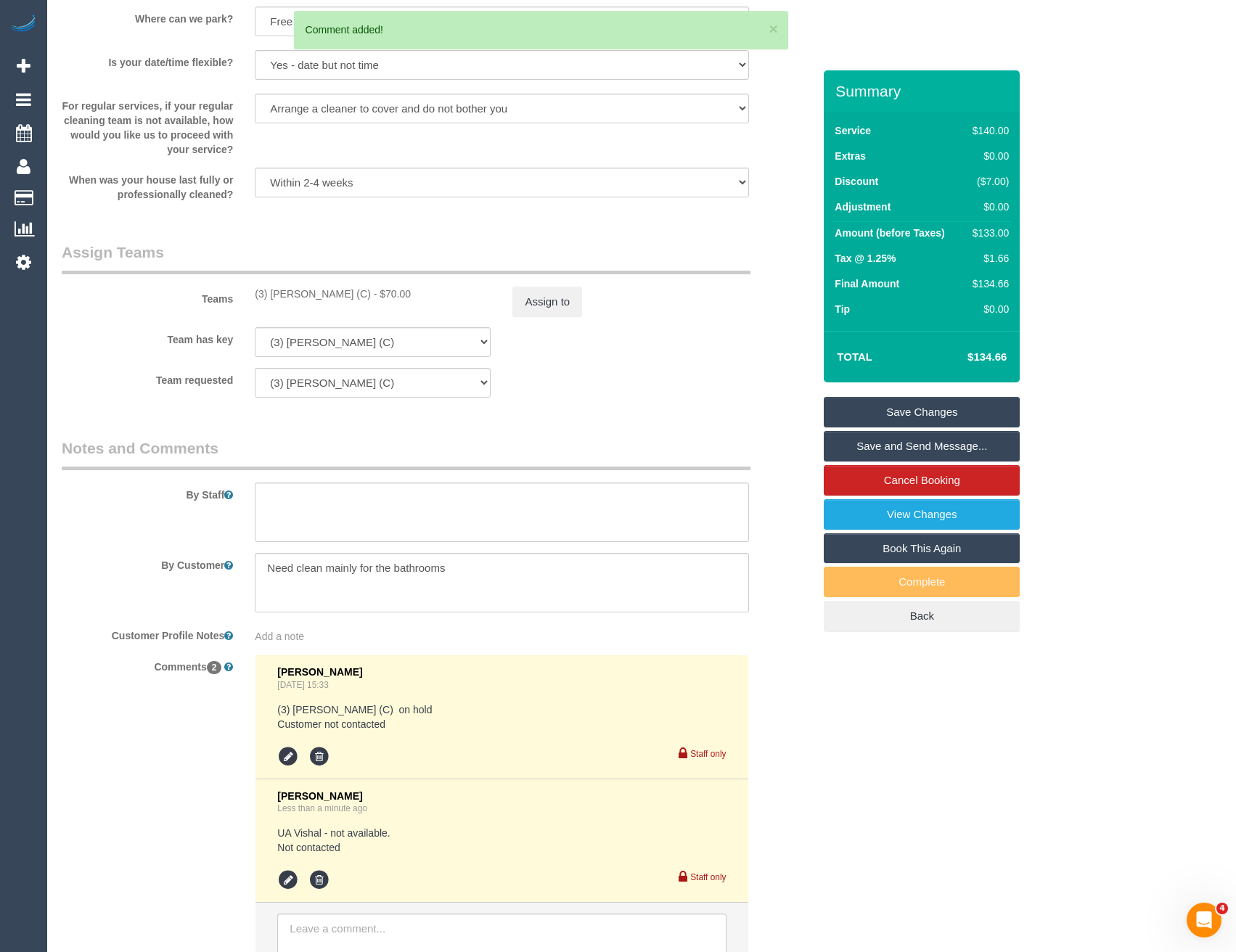
click at [518, 317] on sui-booking-teams "Teams (3) Vishal Kumar (C) - $70.00 Assign to Team has key (3) Vishal Kumar (C)…" at bounding box center [437, 319] width 751 height 157
click at [562, 287] on button "Assign to" at bounding box center [547, 302] width 69 height 31
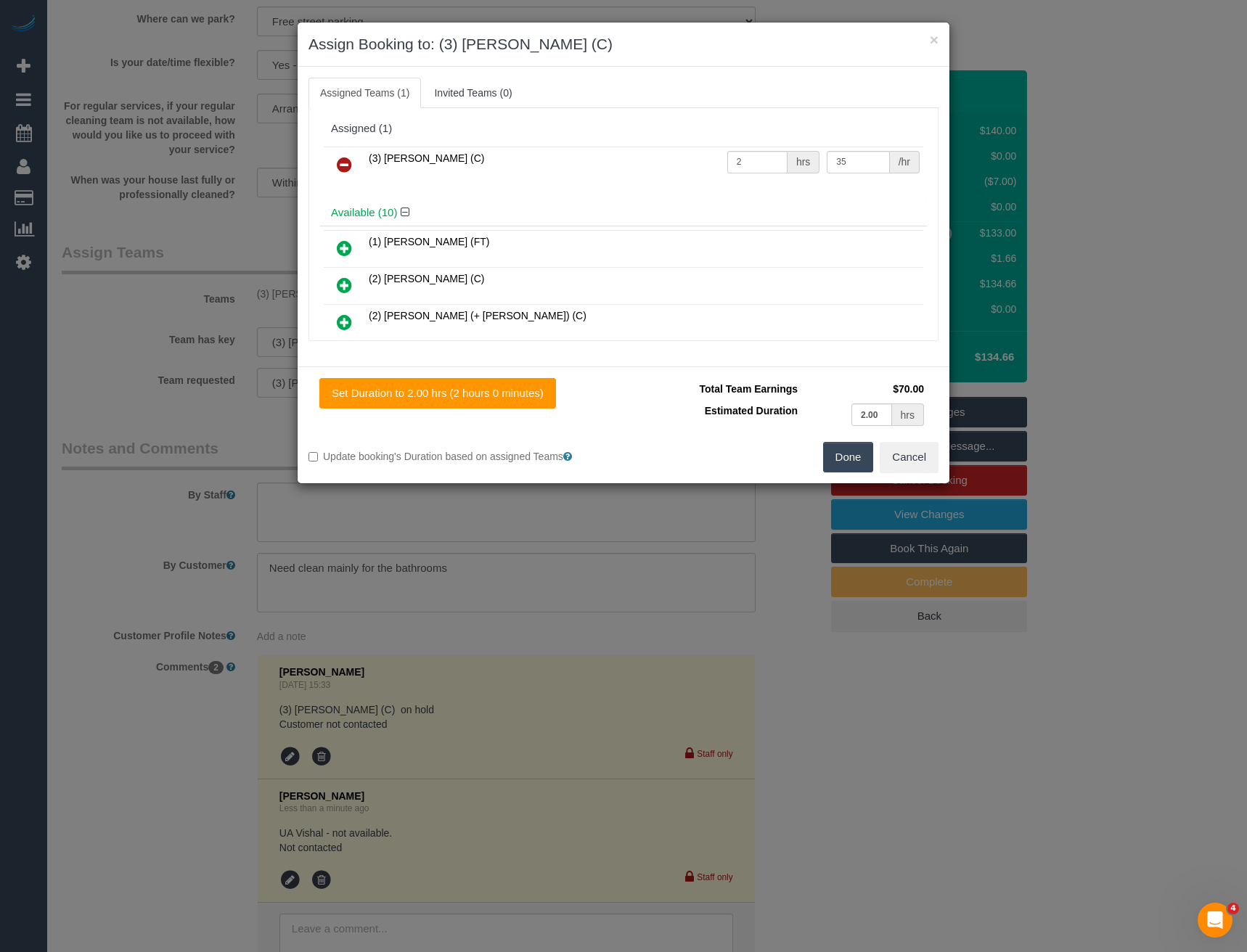
click at [346, 158] on icon at bounding box center [344, 164] width 15 height 18
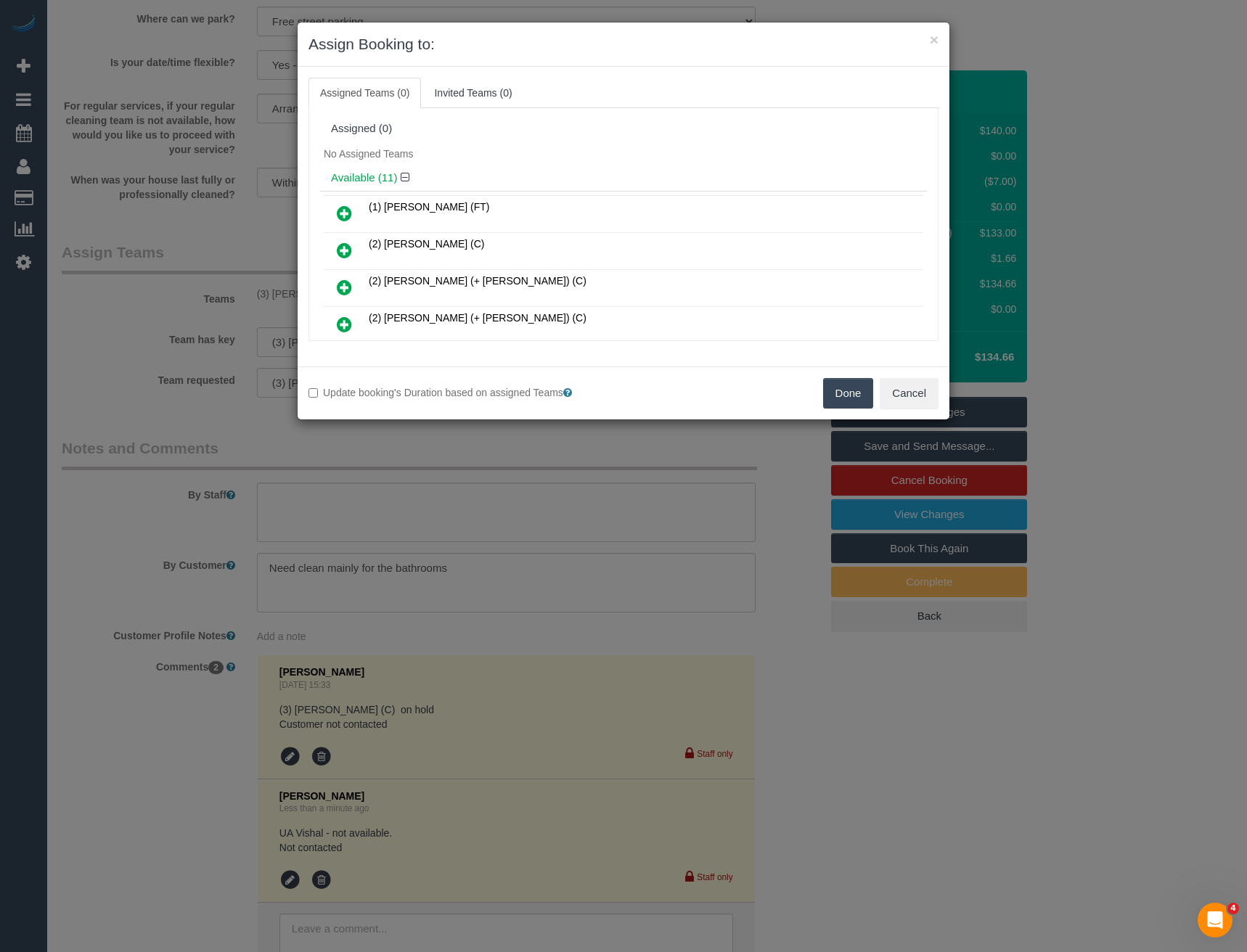
click at [849, 404] on button "Done" at bounding box center [849, 393] width 51 height 31
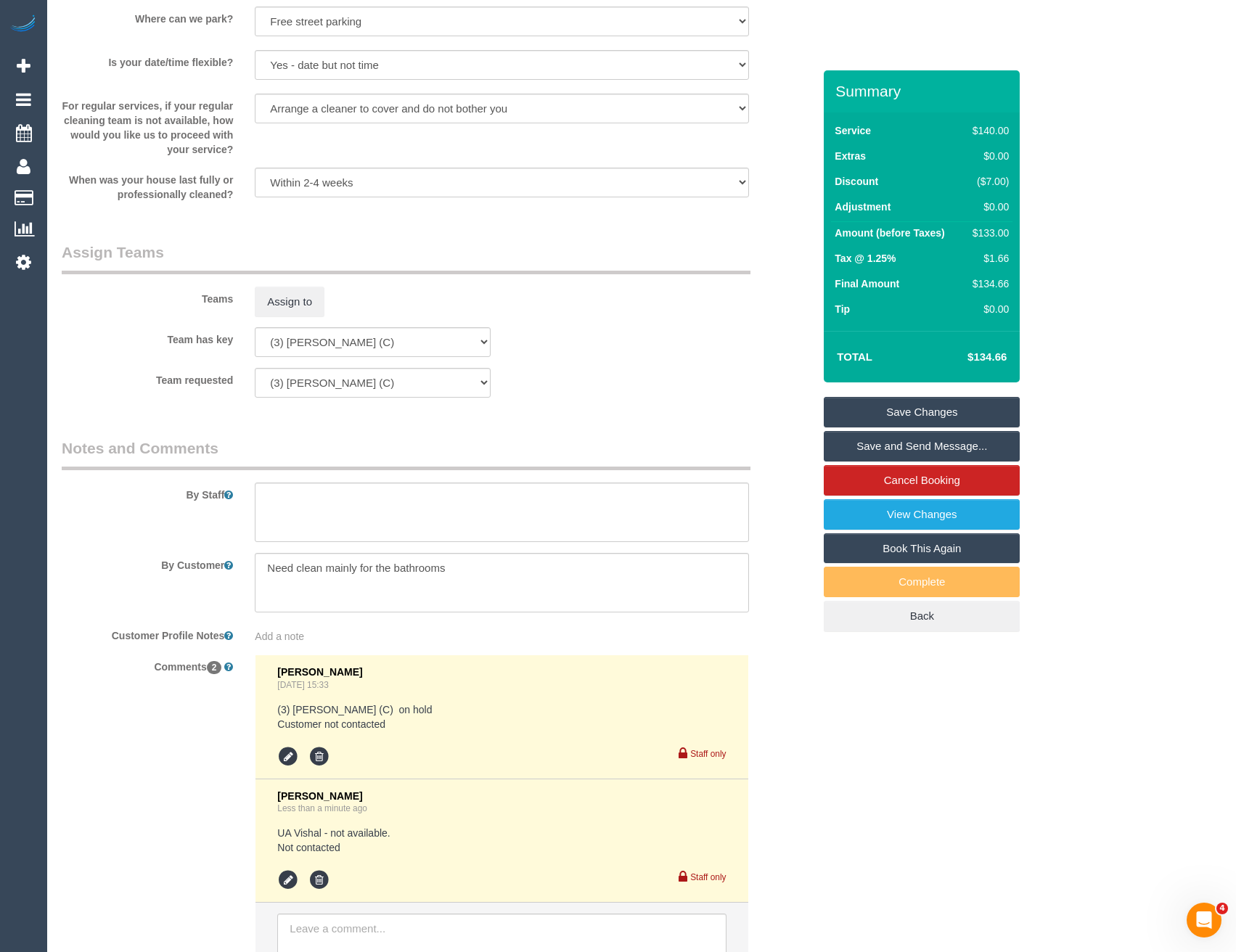
click at [900, 420] on link "Save Changes" at bounding box center [922, 413] width 196 height 31
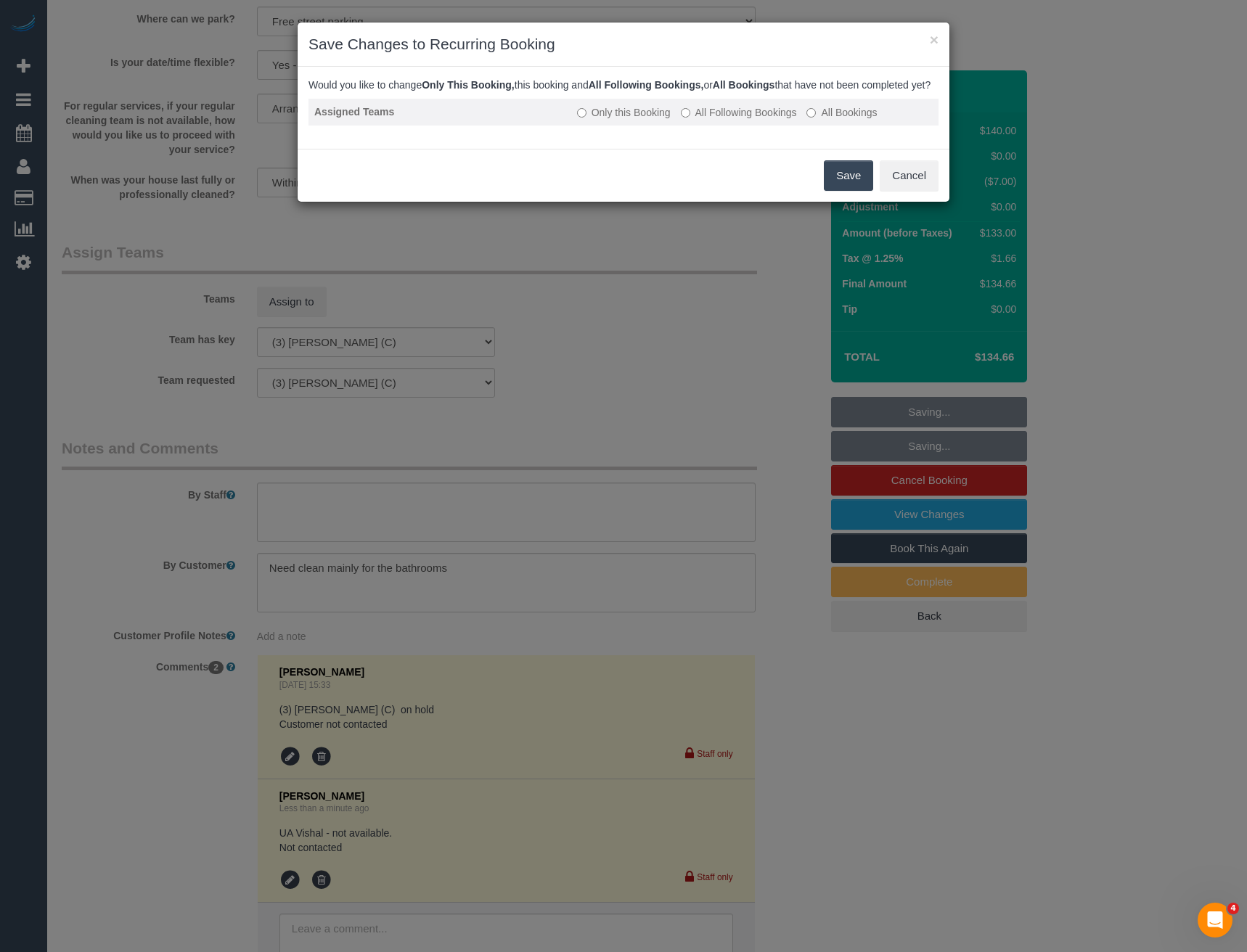
click at [698, 120] on label "All Following Bookings" at bounding box center [738, 112] width 117 height 15
click at [847, 191] on button "Save" at bounding box center [849, 176] width 49 height 31
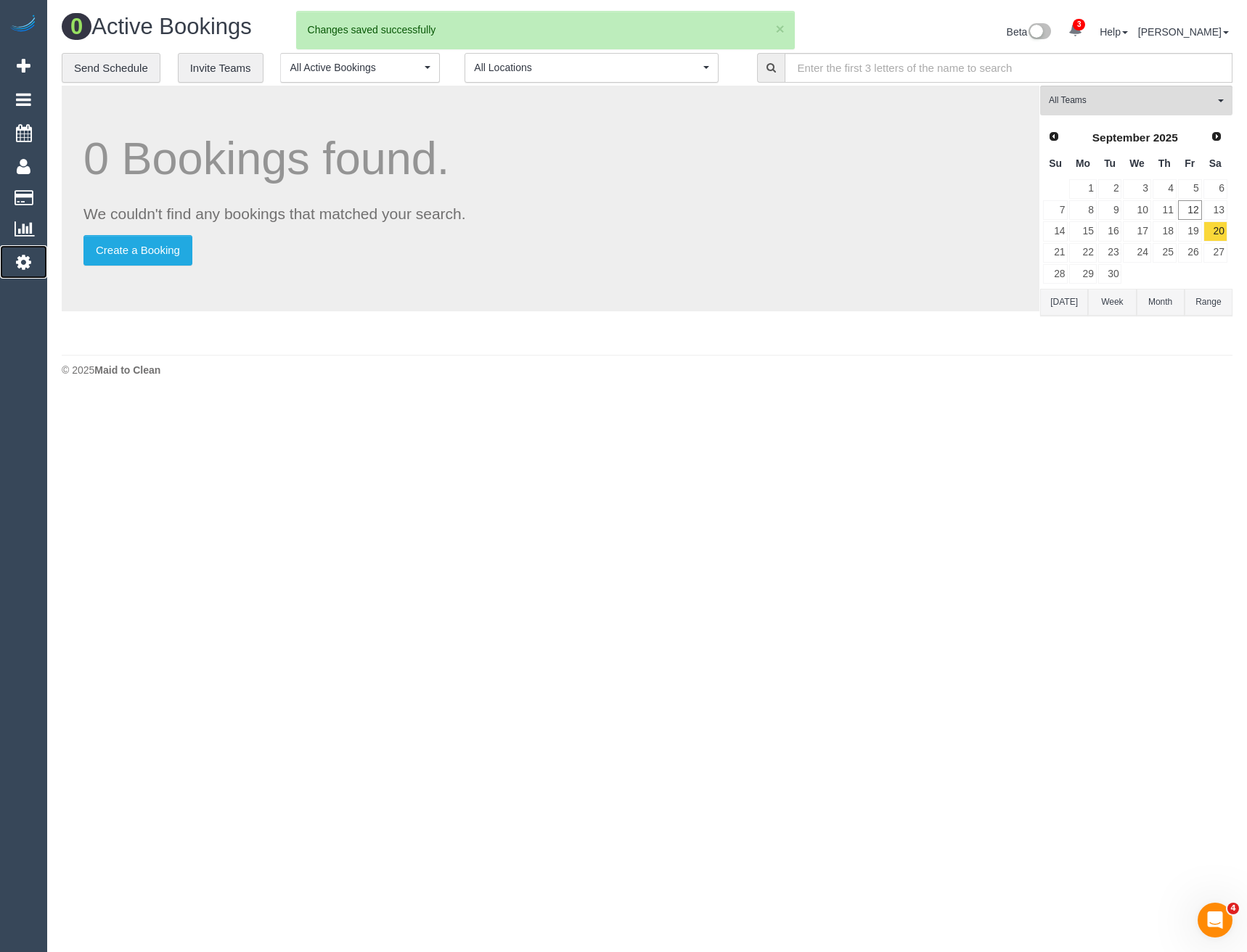
click at [25, 267] on icon at bounding box center [24, 262] width 15 height 18
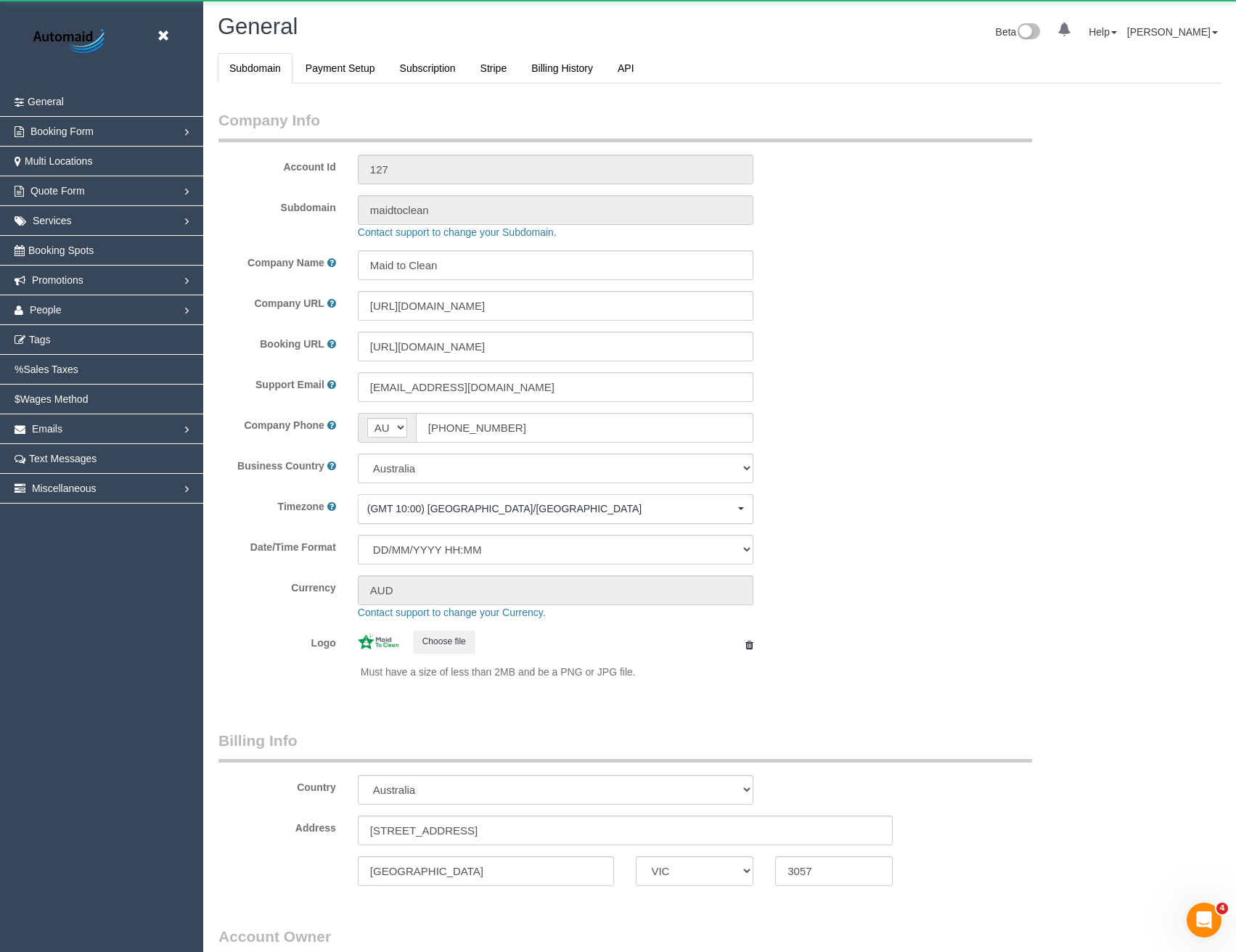
scroll to position [3317, 1236]
select select "1"
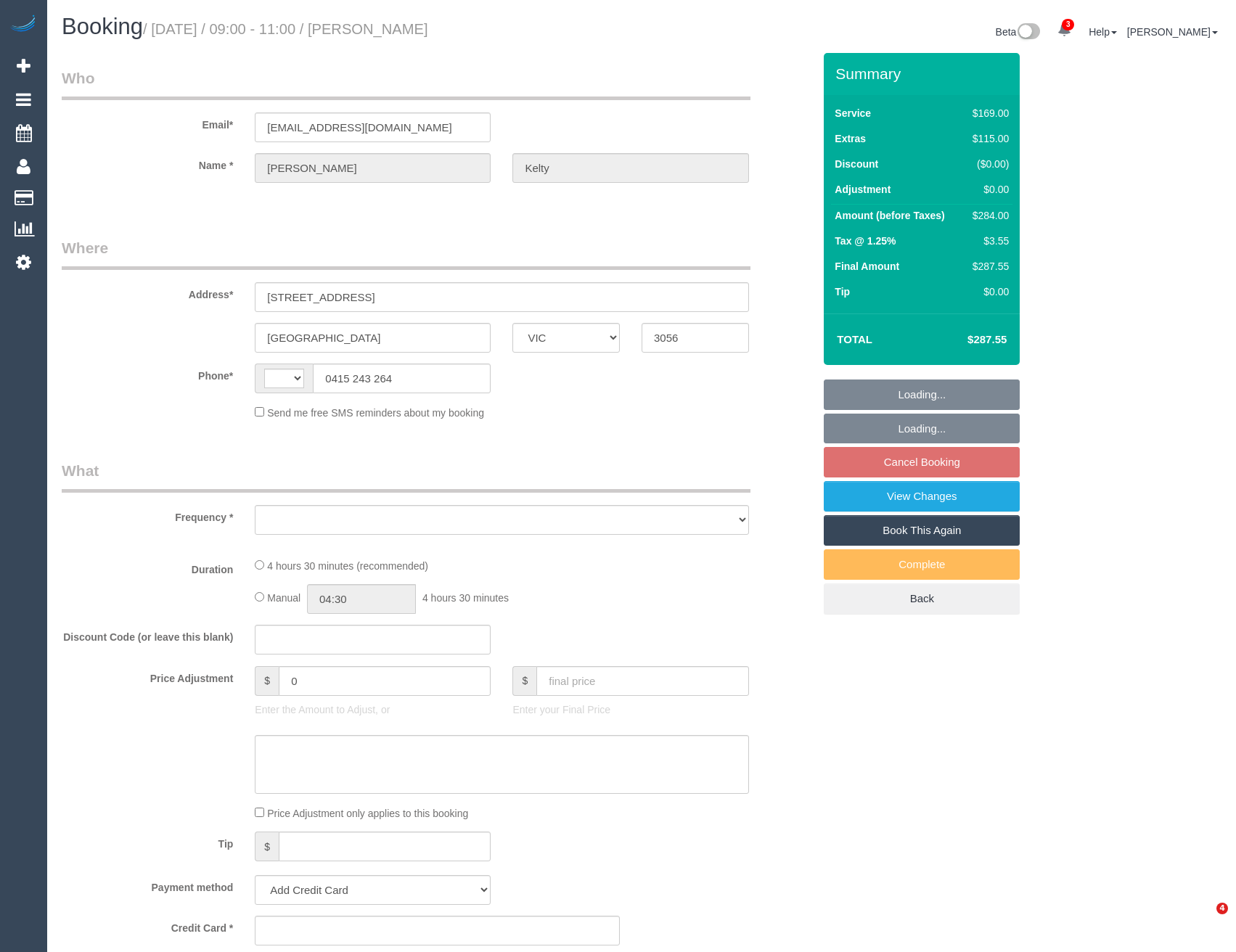
select select "VIC"
select select "string:AU"
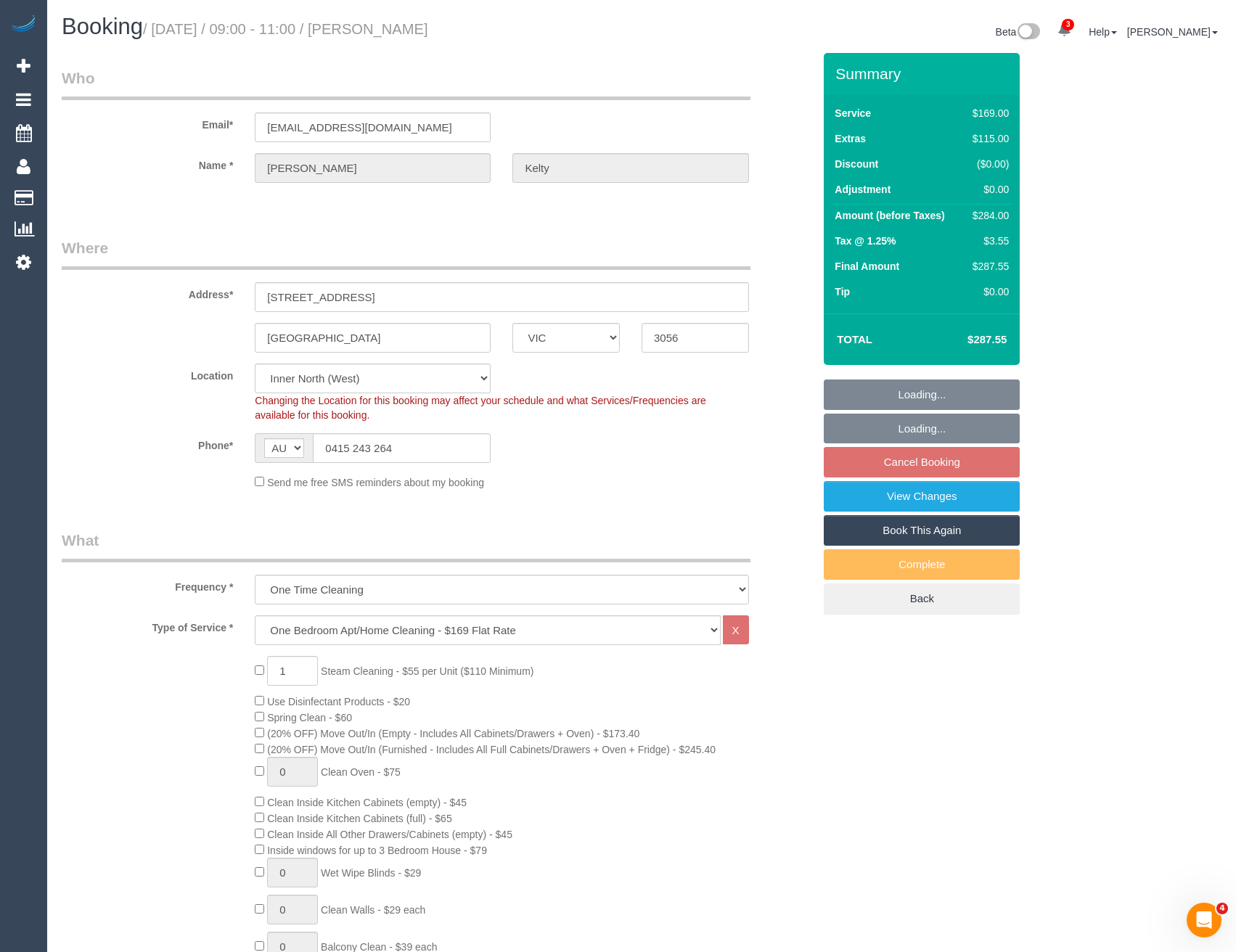
select select "object:652"
select select "number:28"
select select "number:15"
select select "number:19"
select select "number:25"
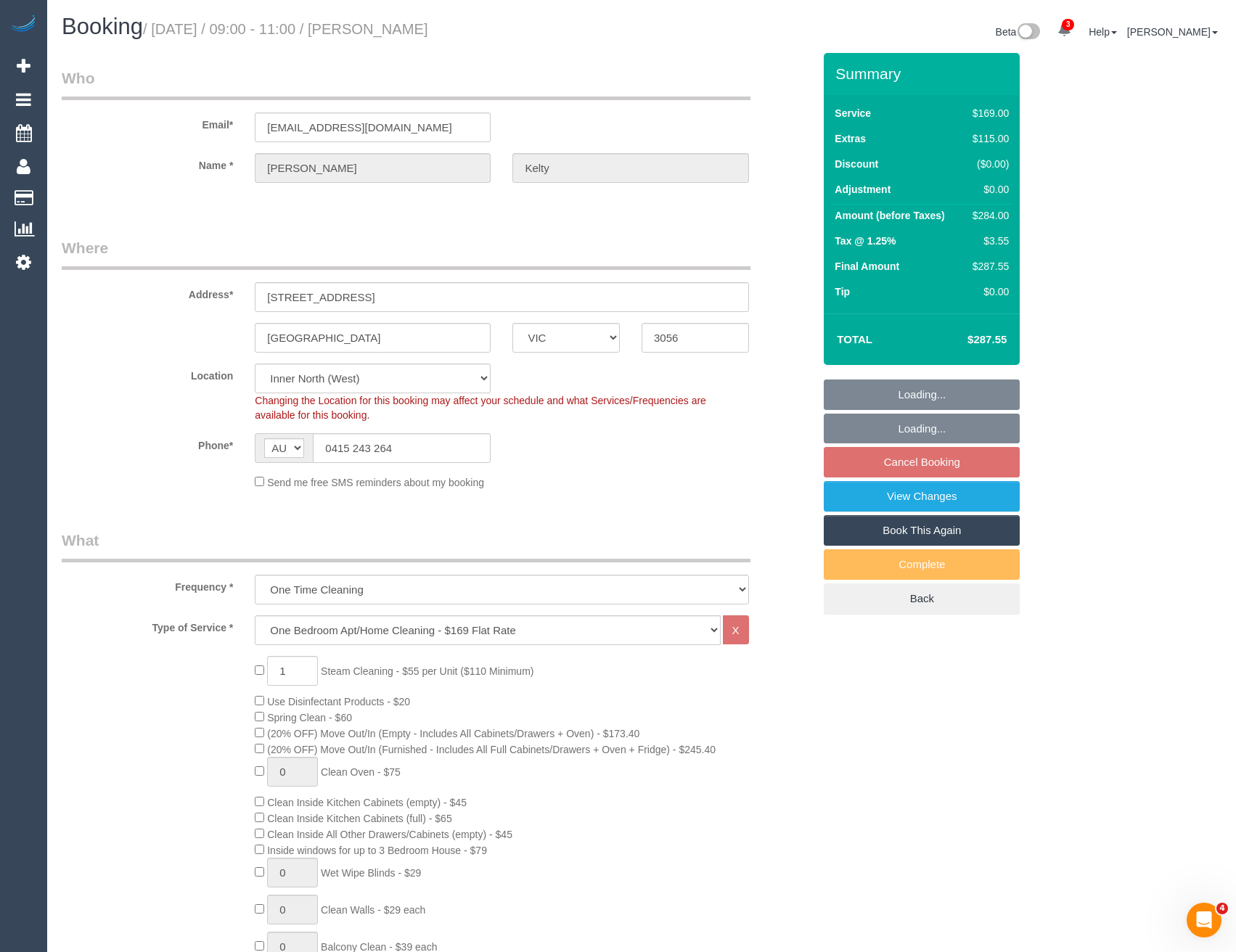
select select "string:stripe-pm_1S67sf2GScqysDRVD2xzMKcD"
select select "spot1"
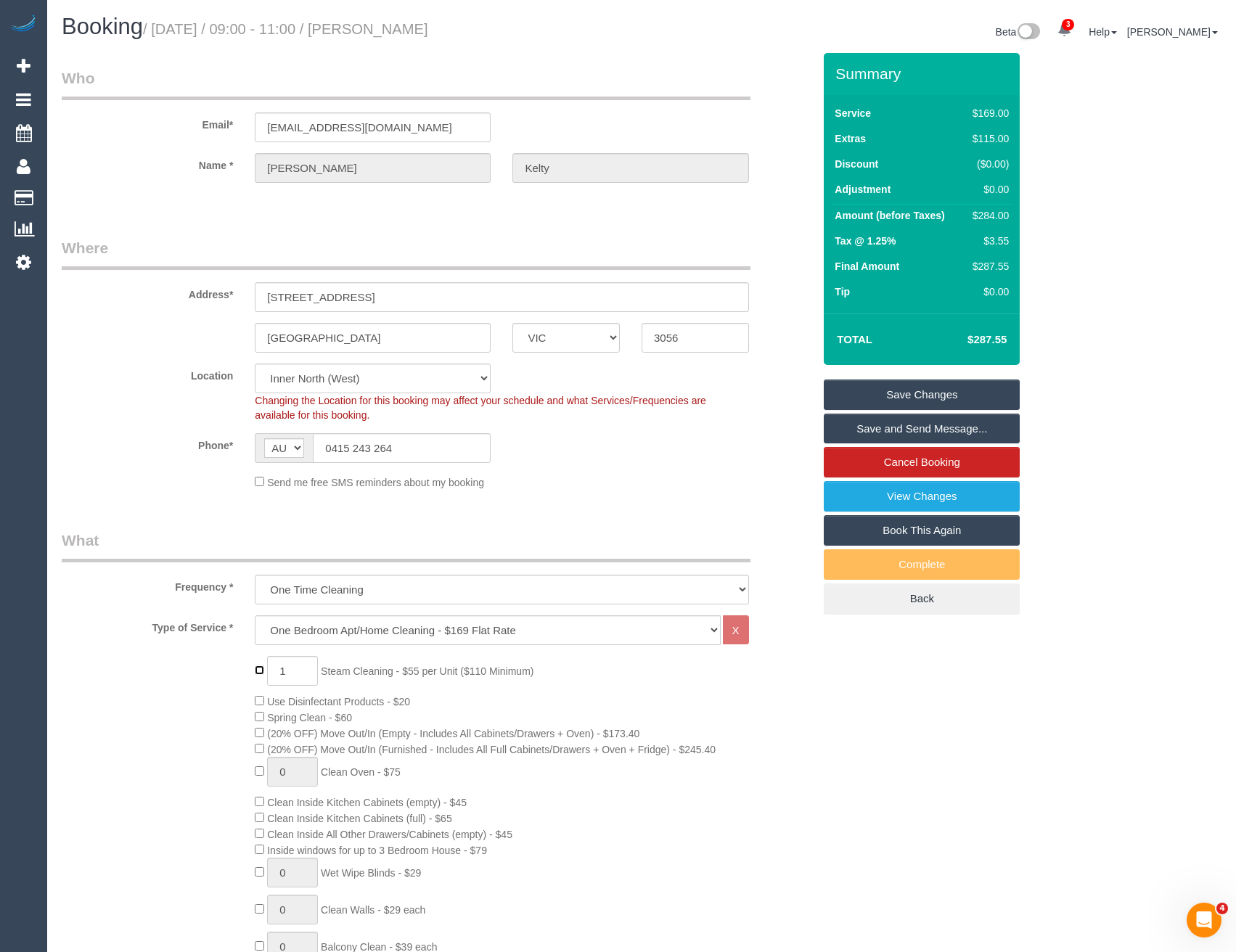
type input "0"
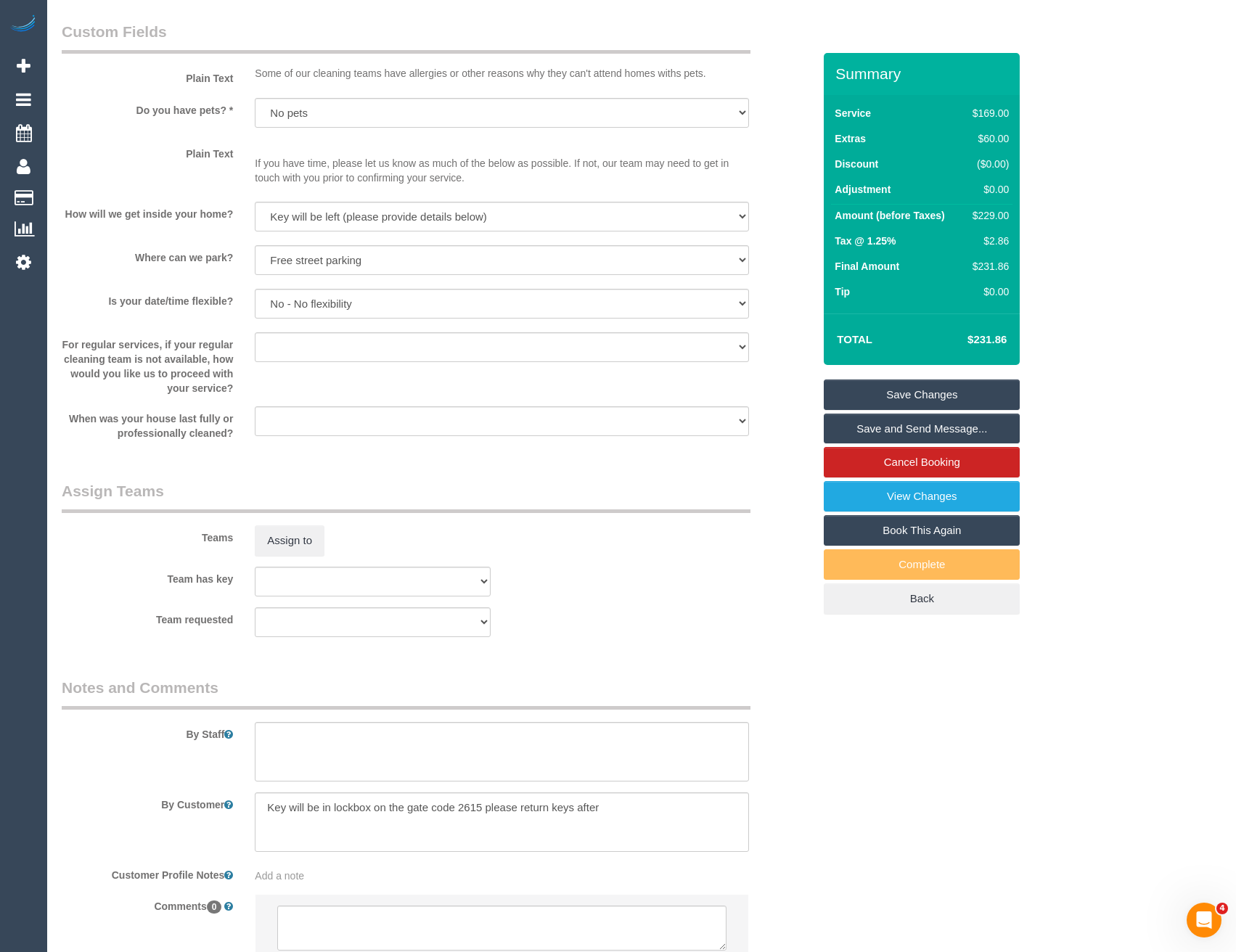
scroll to position [1835, 0]
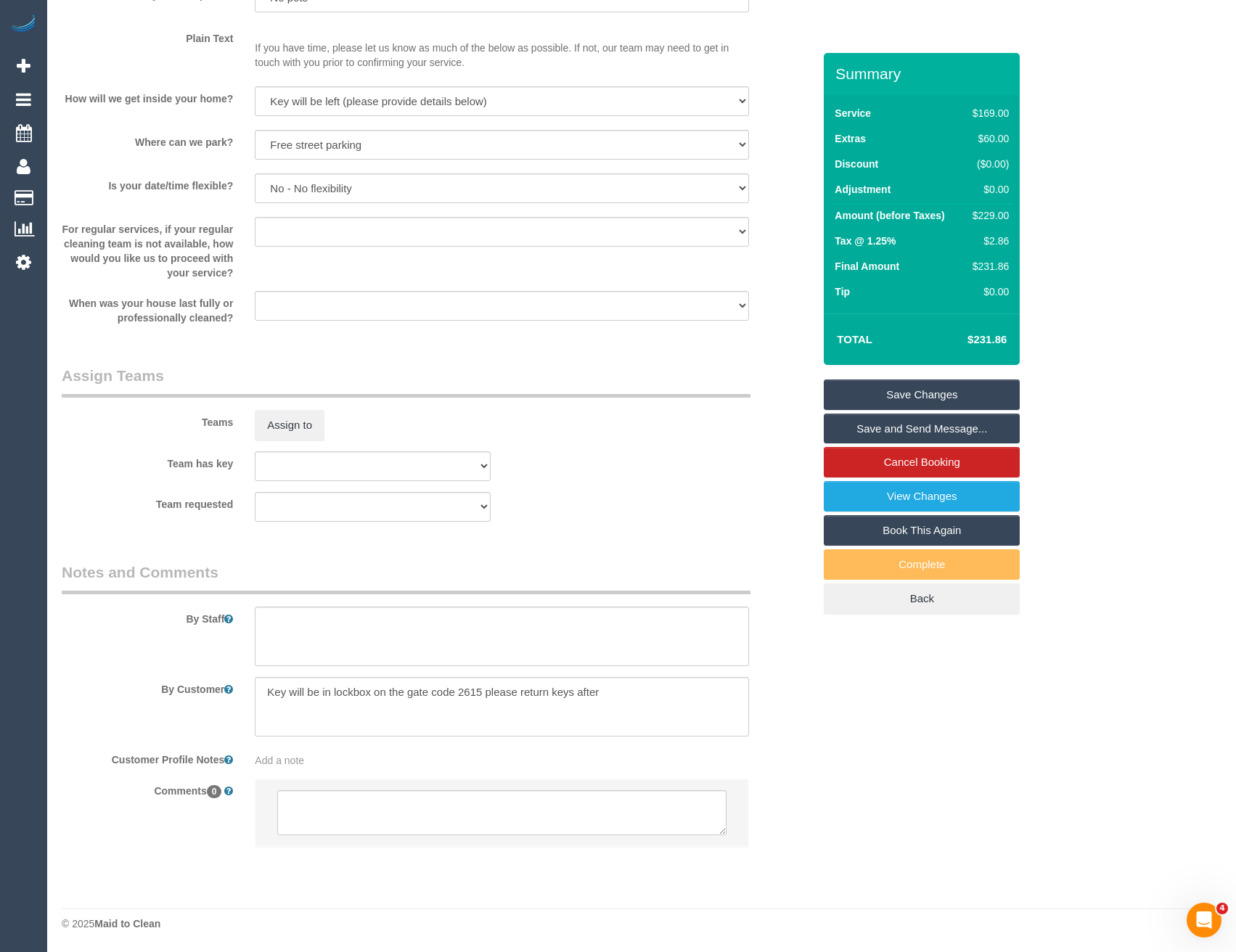
select select "spot22"
click at [393, 801] on textarea at bounding box center [501, 812] width 448 height 45
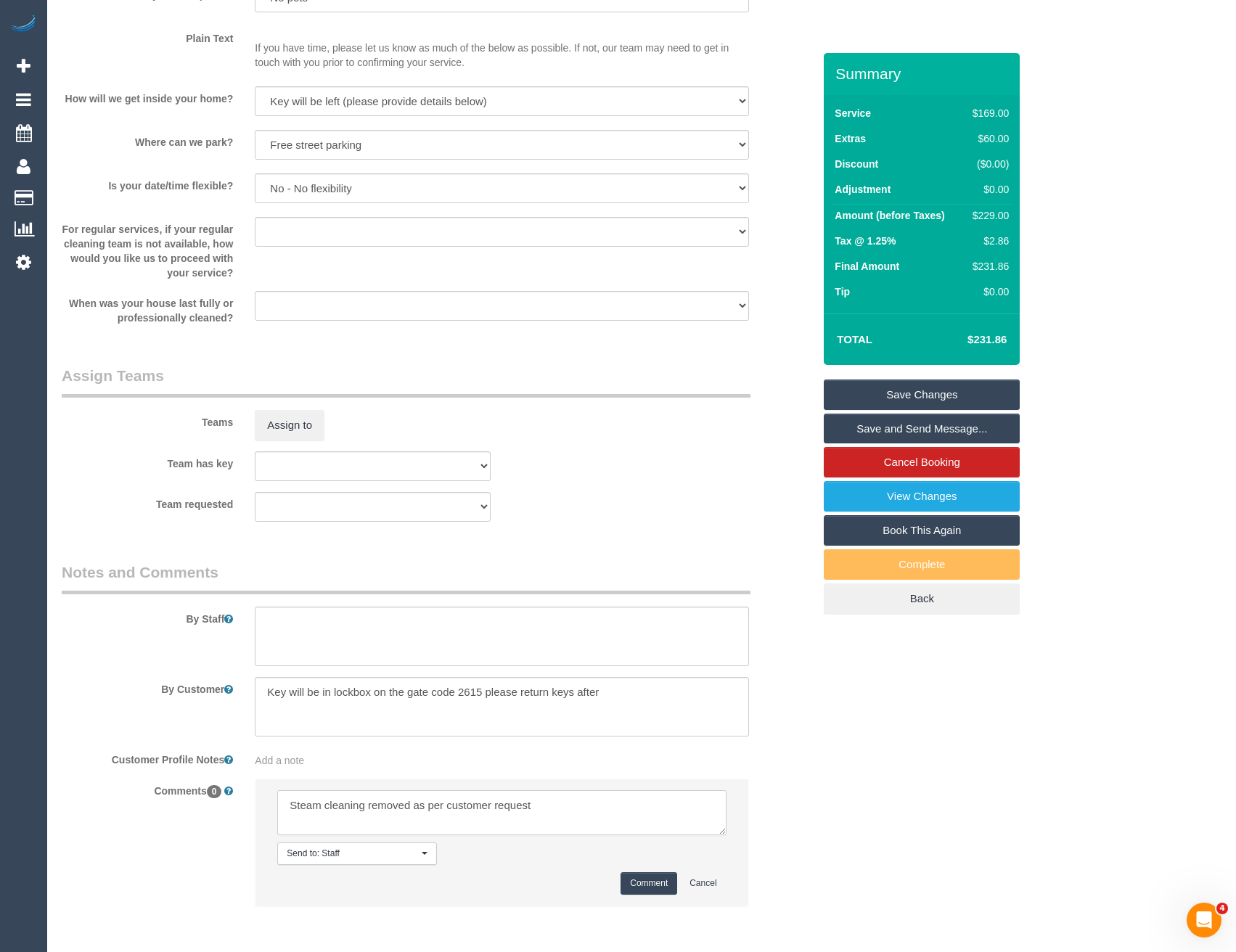
type textarea "Steam cleaning removed as per customer request"
click at [654, 884] on button "Comment" at bounding box center [648, 883] width 56 height 22
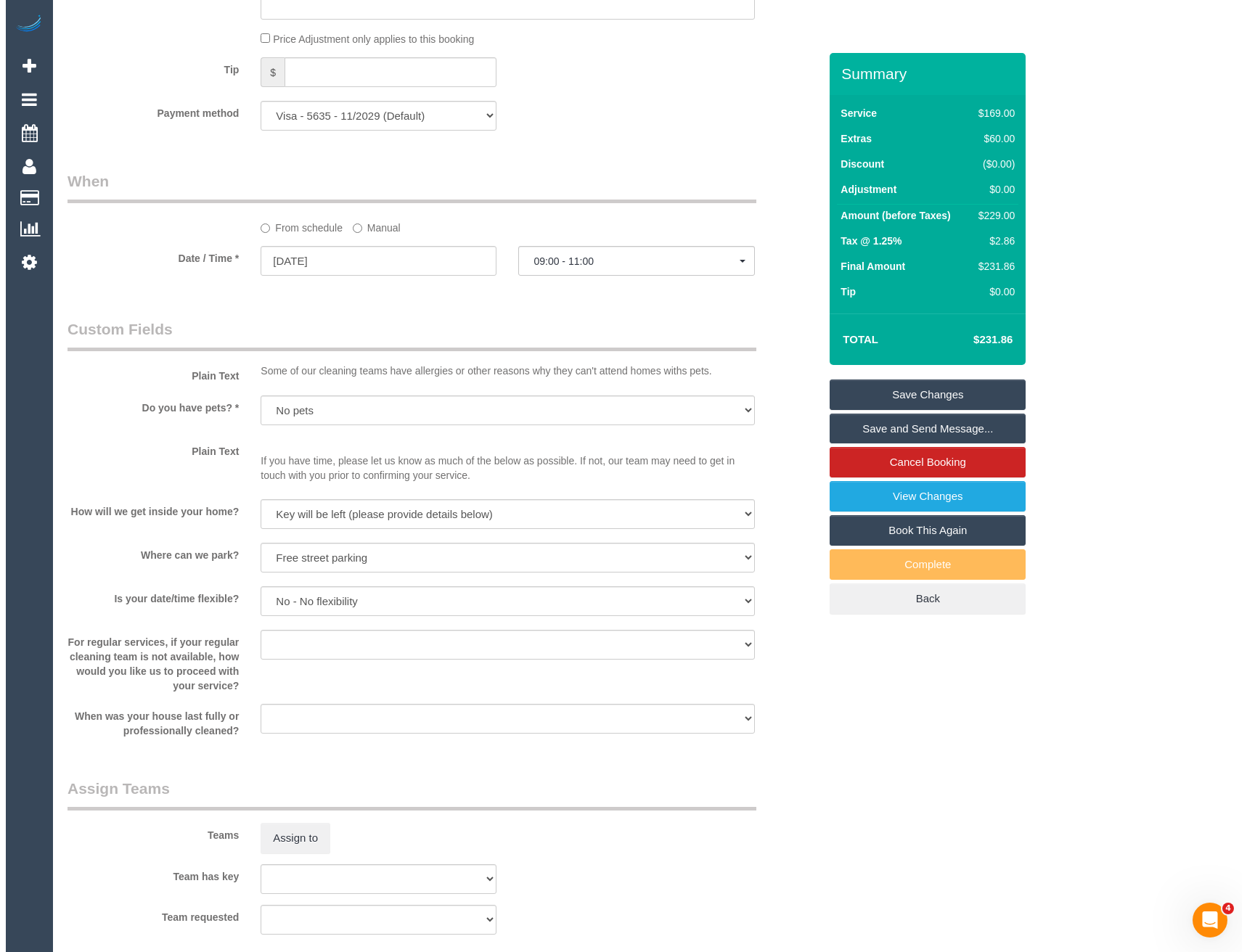
scroll to position [1596, 0]
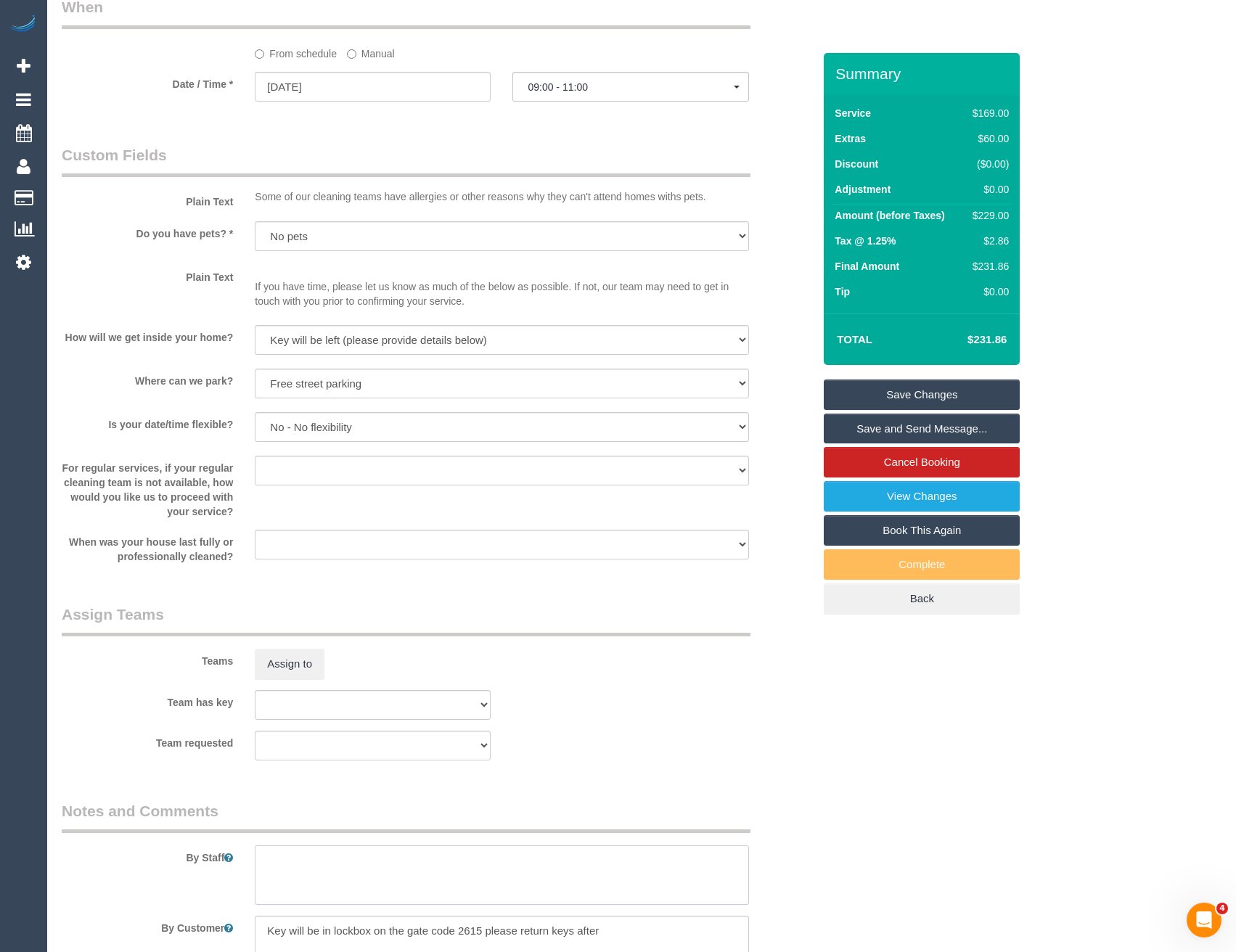
click at [285, 863] on textarea at bounding box center [501, 875] width 494 height 59
type textarea "Est 3.5 - 4.5 hours"
click at [301, 663] on button "Assign to" at bounding box center [289, 664] width 69 height 31
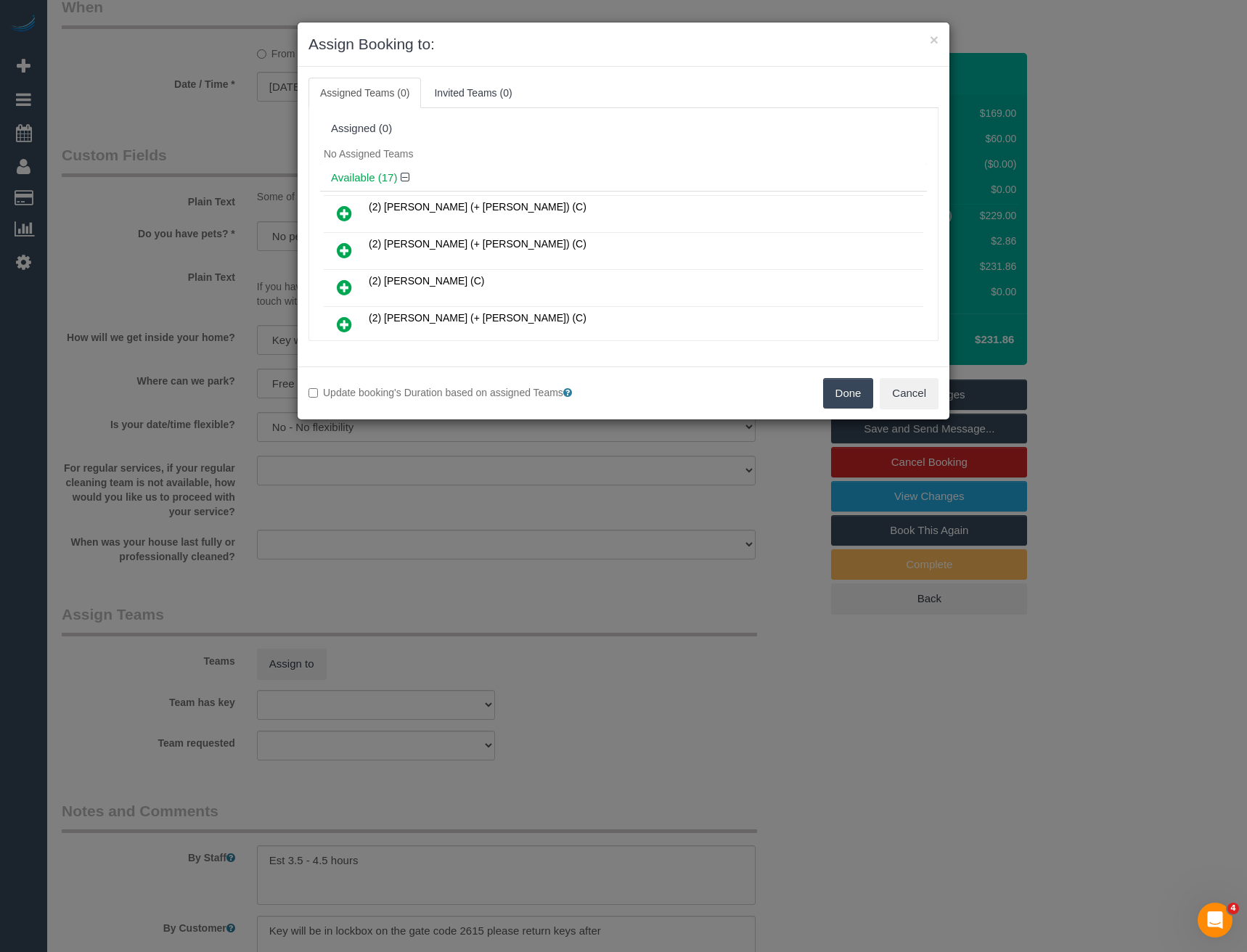
scroll to position [280, 0]
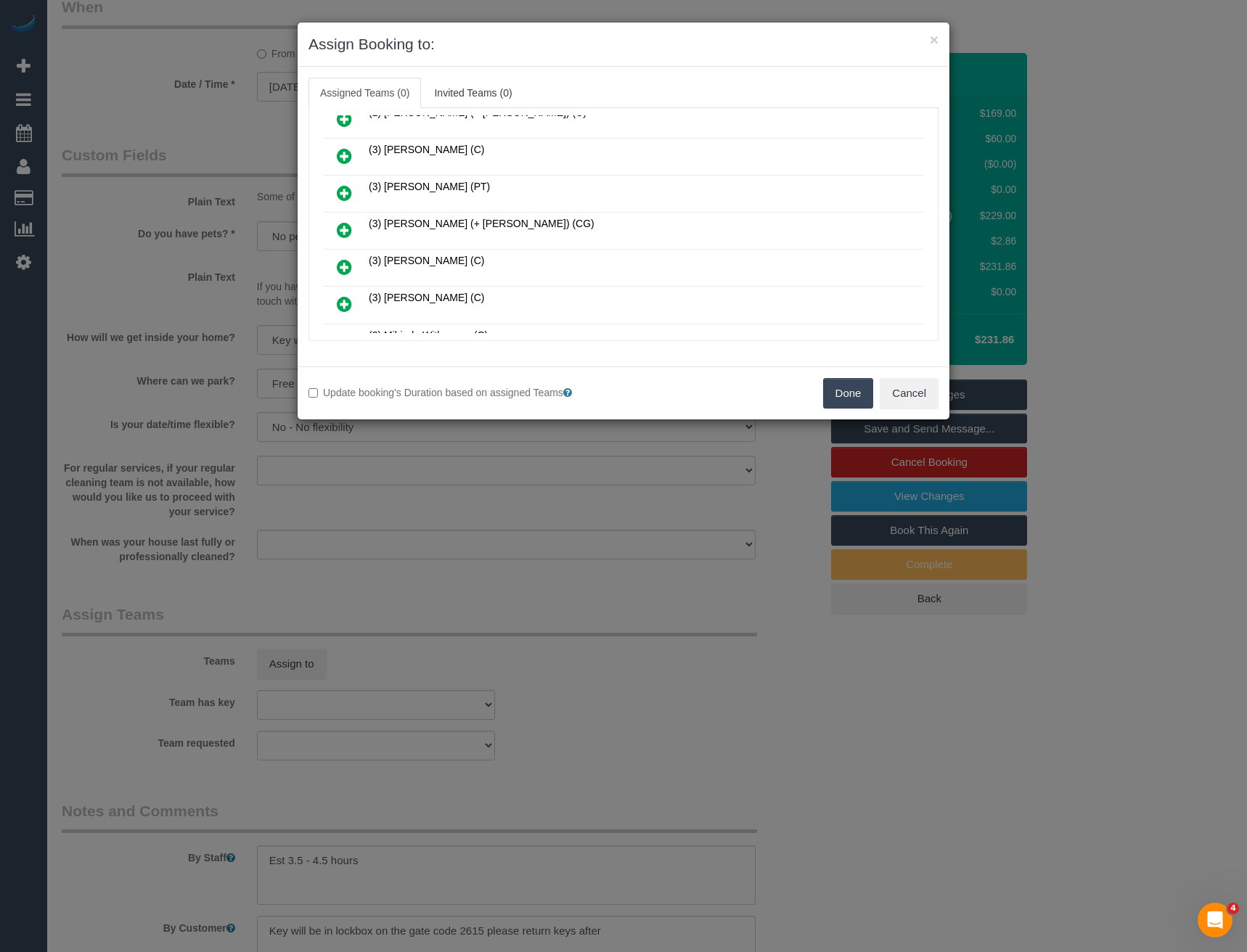
click at [345, 234] on icon at bounding box center [344, 230] width 15 height 18
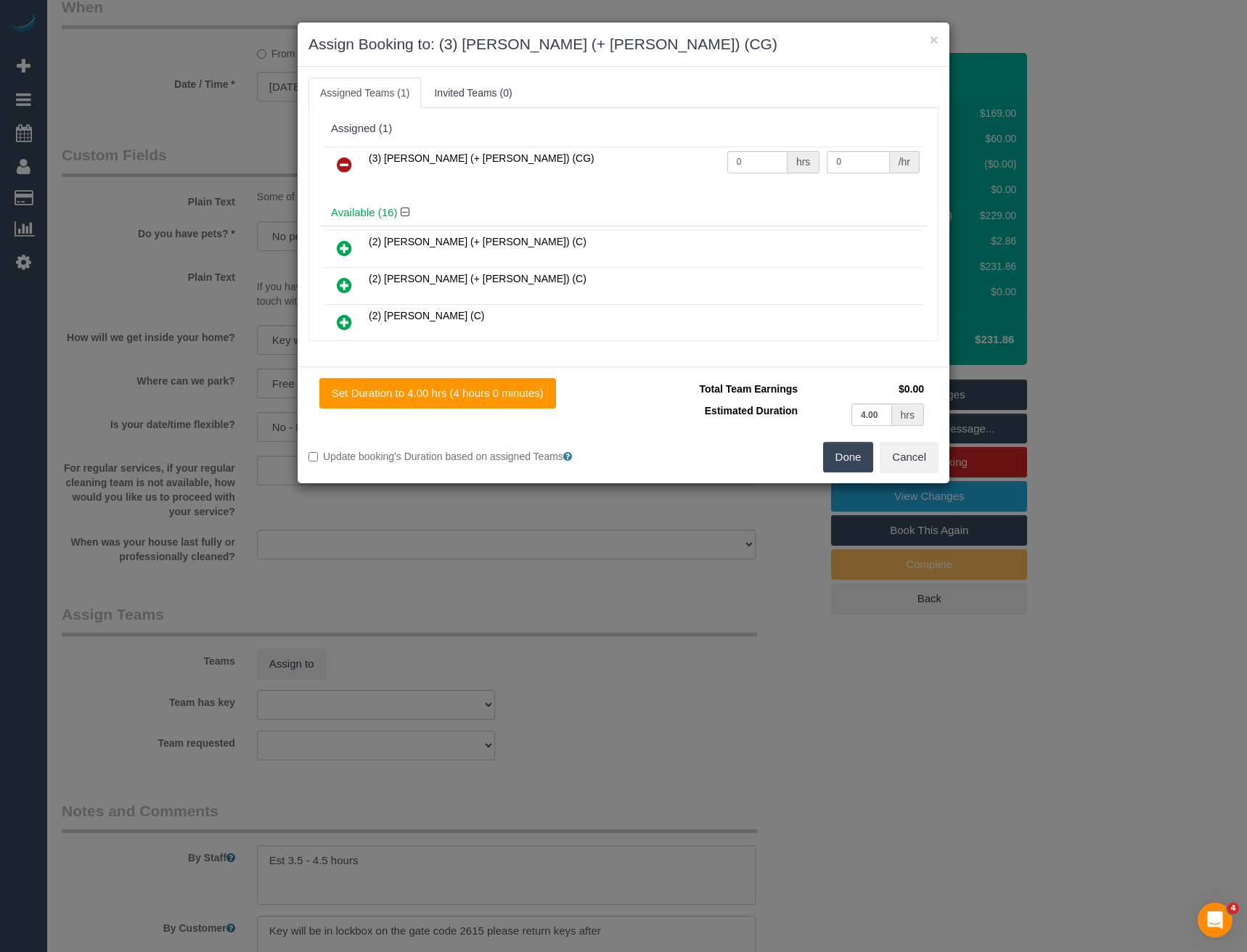
scroll to position [500, 0]
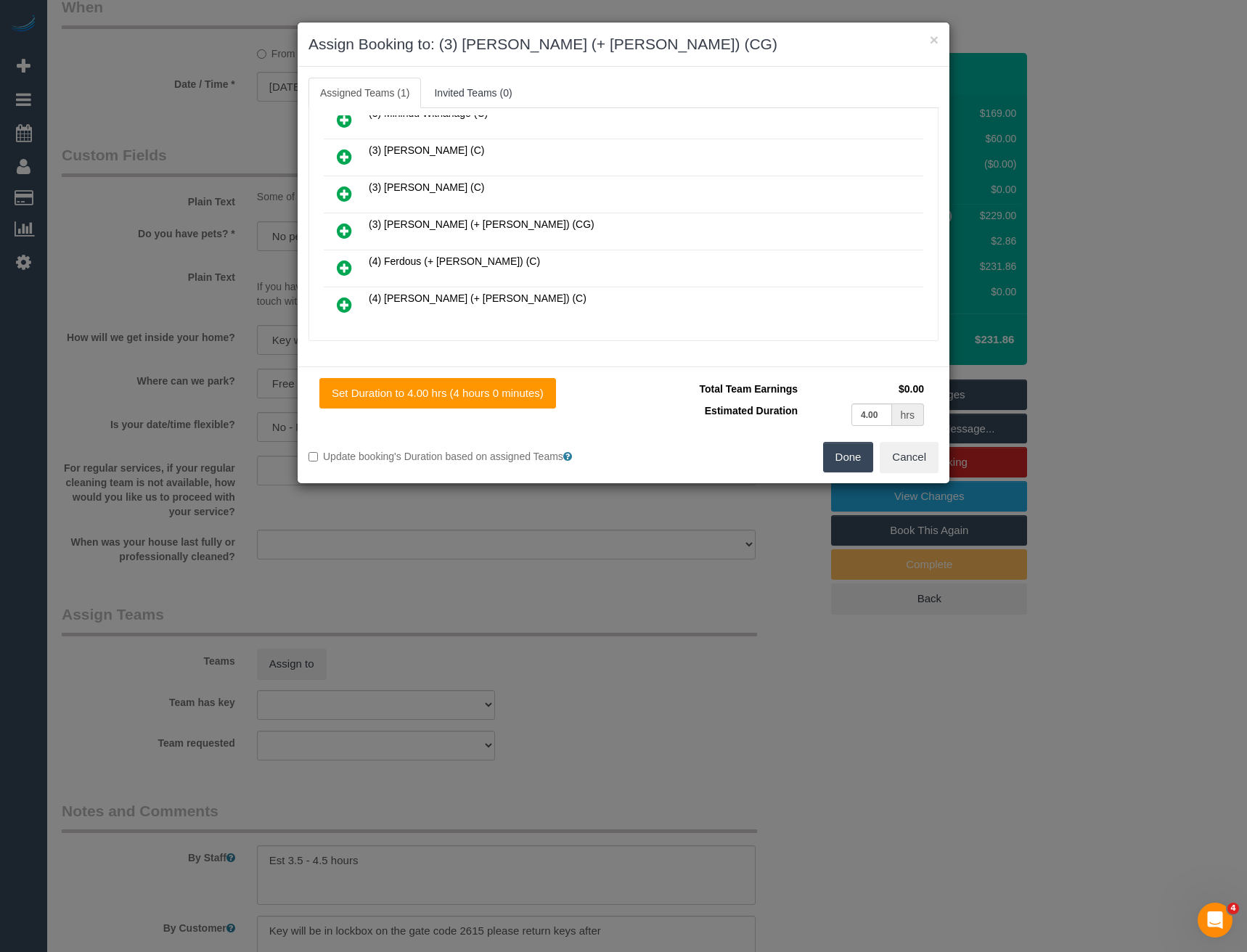
click at [342, 229] on icon at bounding box center [344, 231] width 15 height 18
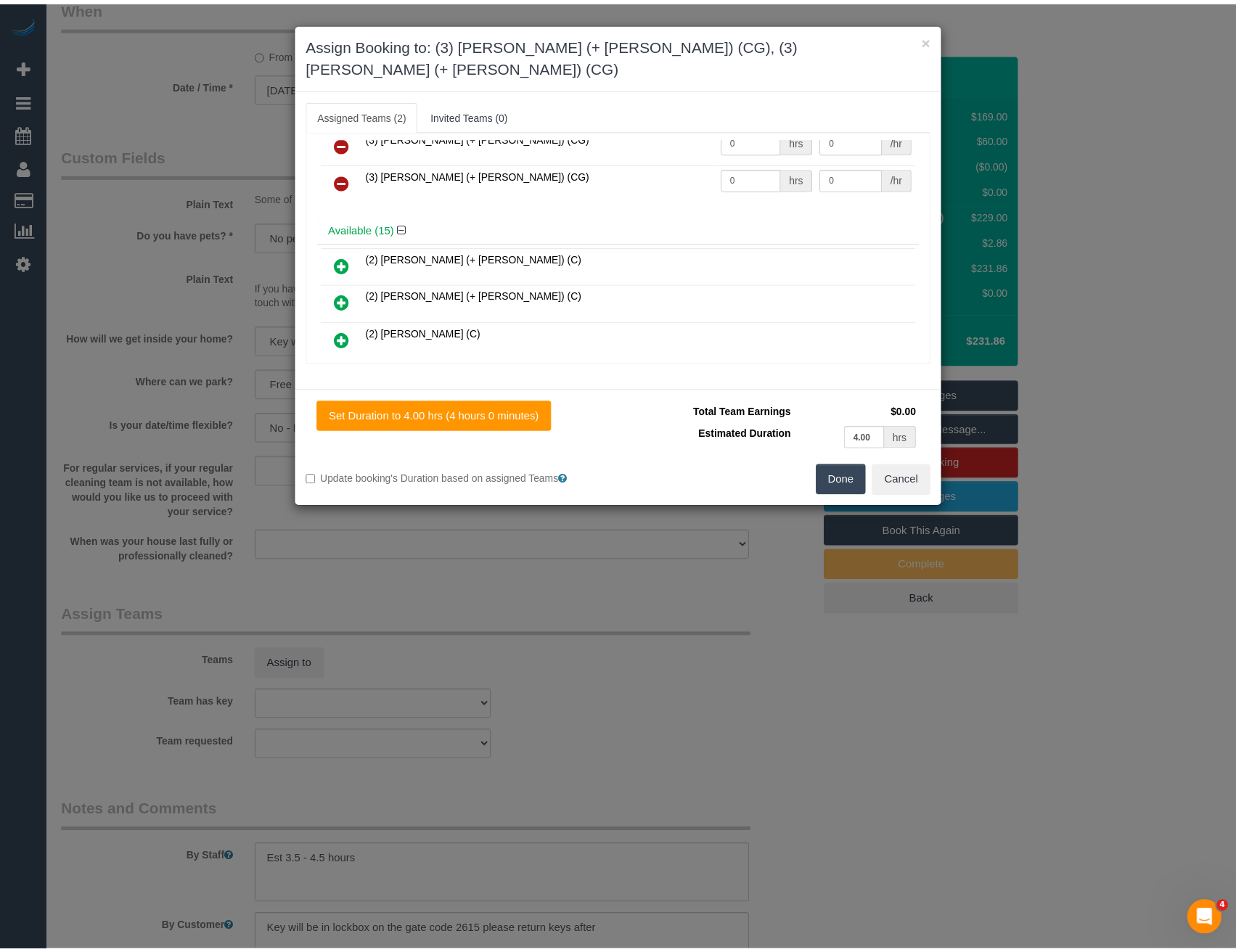
scroll to position [0, 0]
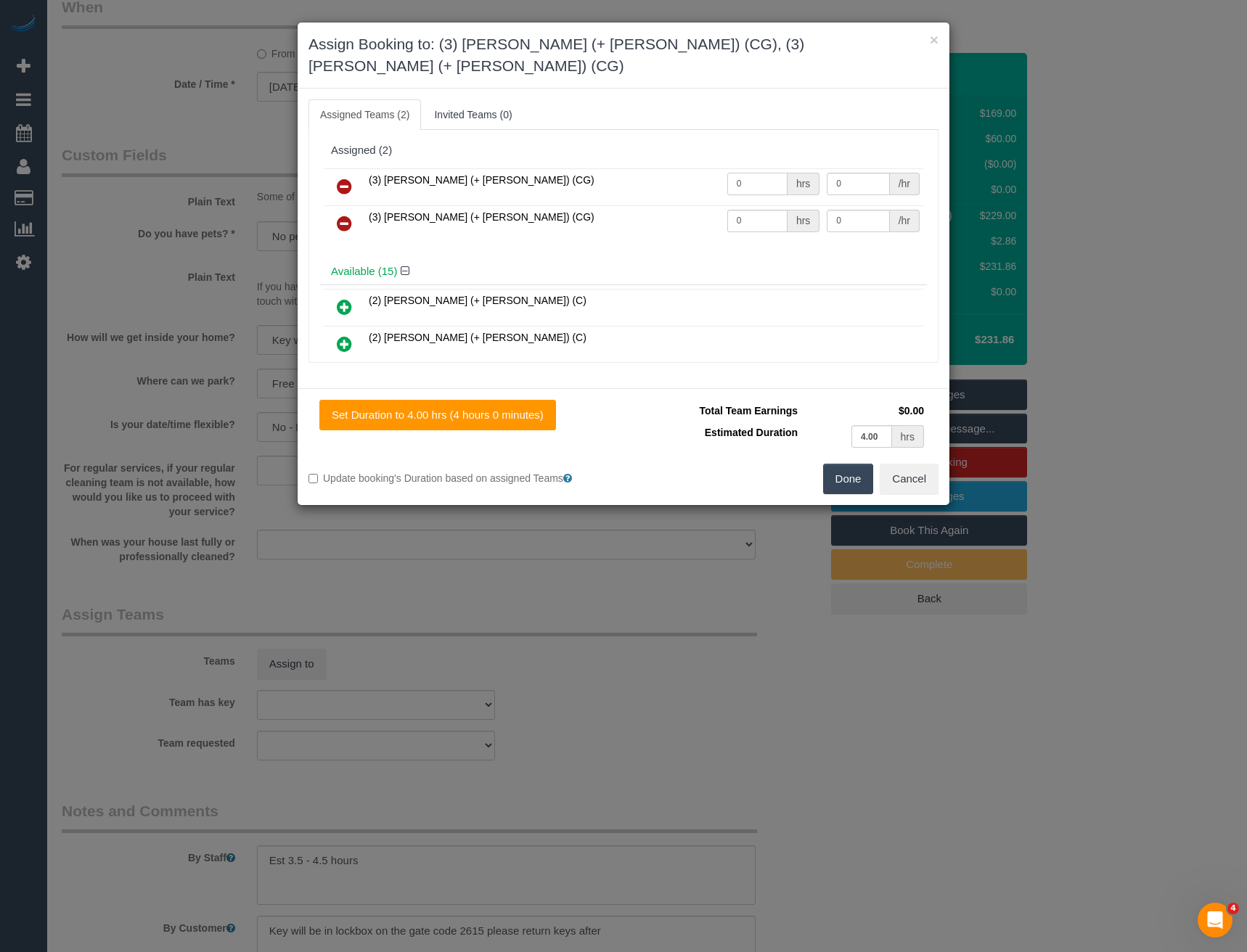
drag, startPoint x: 743, startPoint y: 159, endPoint x: 589, endPoint y: 144, distance: 154.7
click at [649, 168] on tr "(3) [PERSON_NAME] (+ [PERSON_NAME]) (CG) 0 hrs 0 /hr" at bounding box center [624, 187] width 600 height 37
type input "1"
type input "80"
drag, startPoint x: 723, startPoint y: 201, endPoint x: 687, endPoint y: 203, distance: 36.1
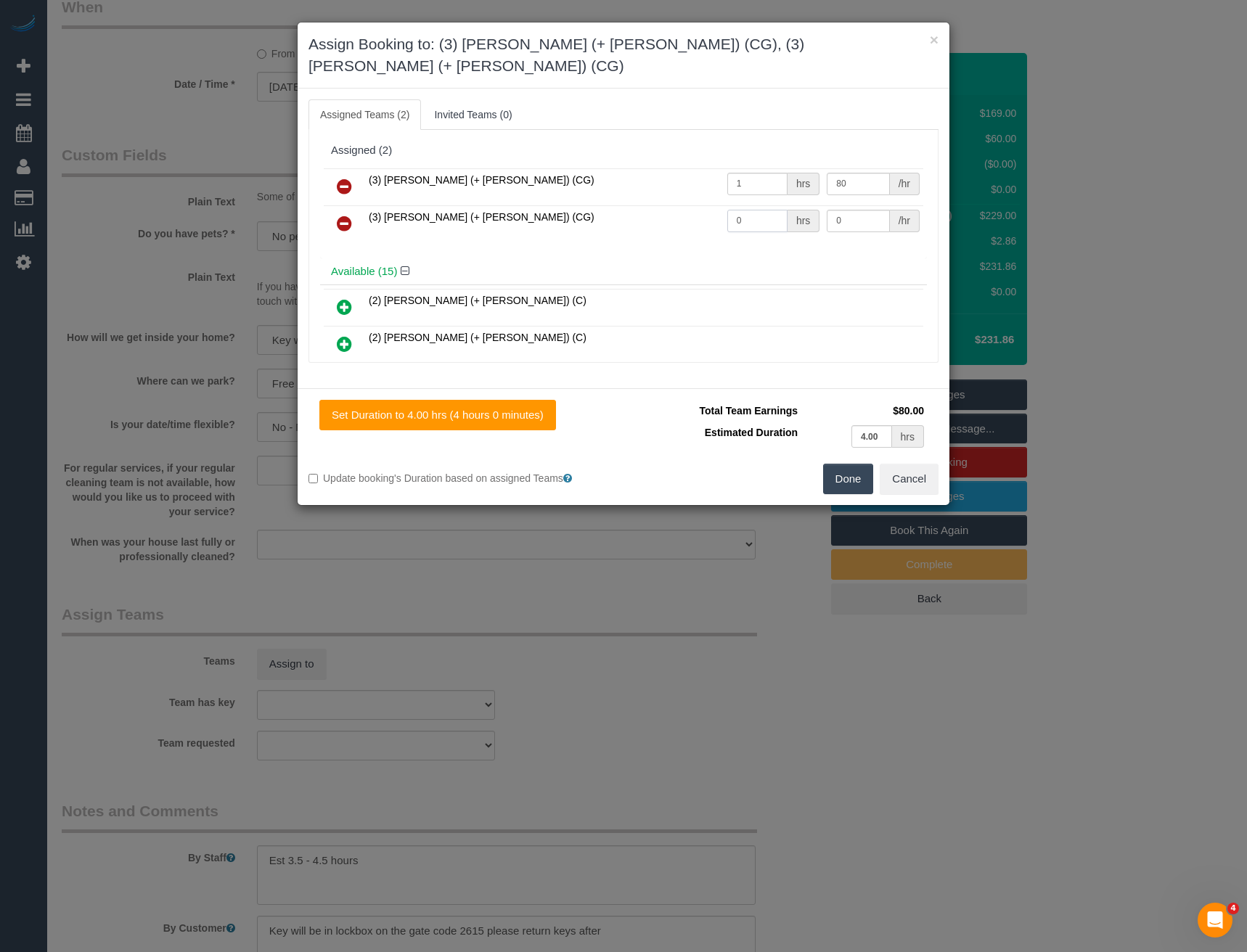
click at [691, 205] on tr "(3) [PERSON_NAME] (+ [PERSON_NAME]) (CG) 0 hrs 0 /hr" at bounding box center [624, 224] width 600 height 37
type input "1"
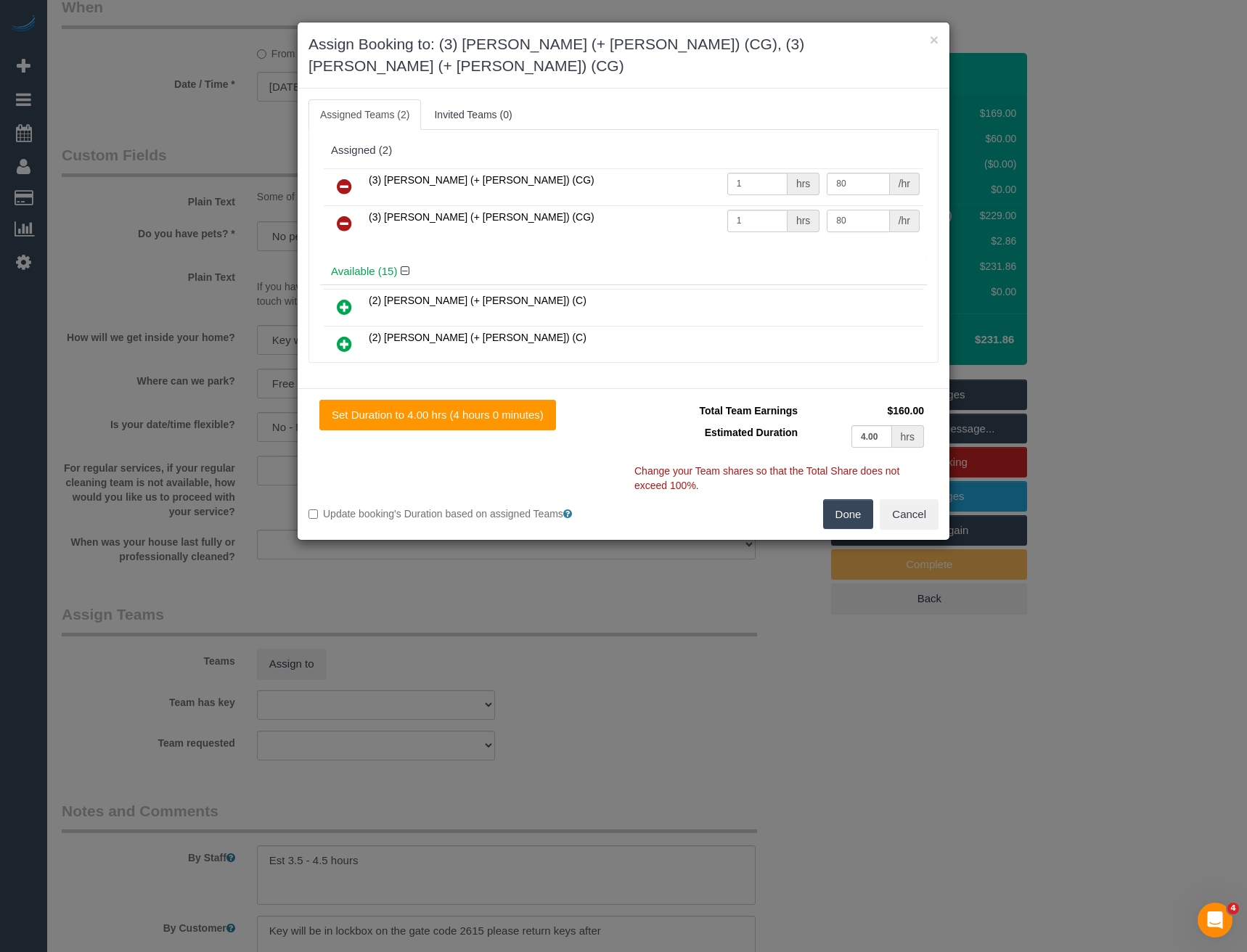
type input "80"
click at [828, 499] on button "Done" at bounding box center [849, 515] width 51 height 31
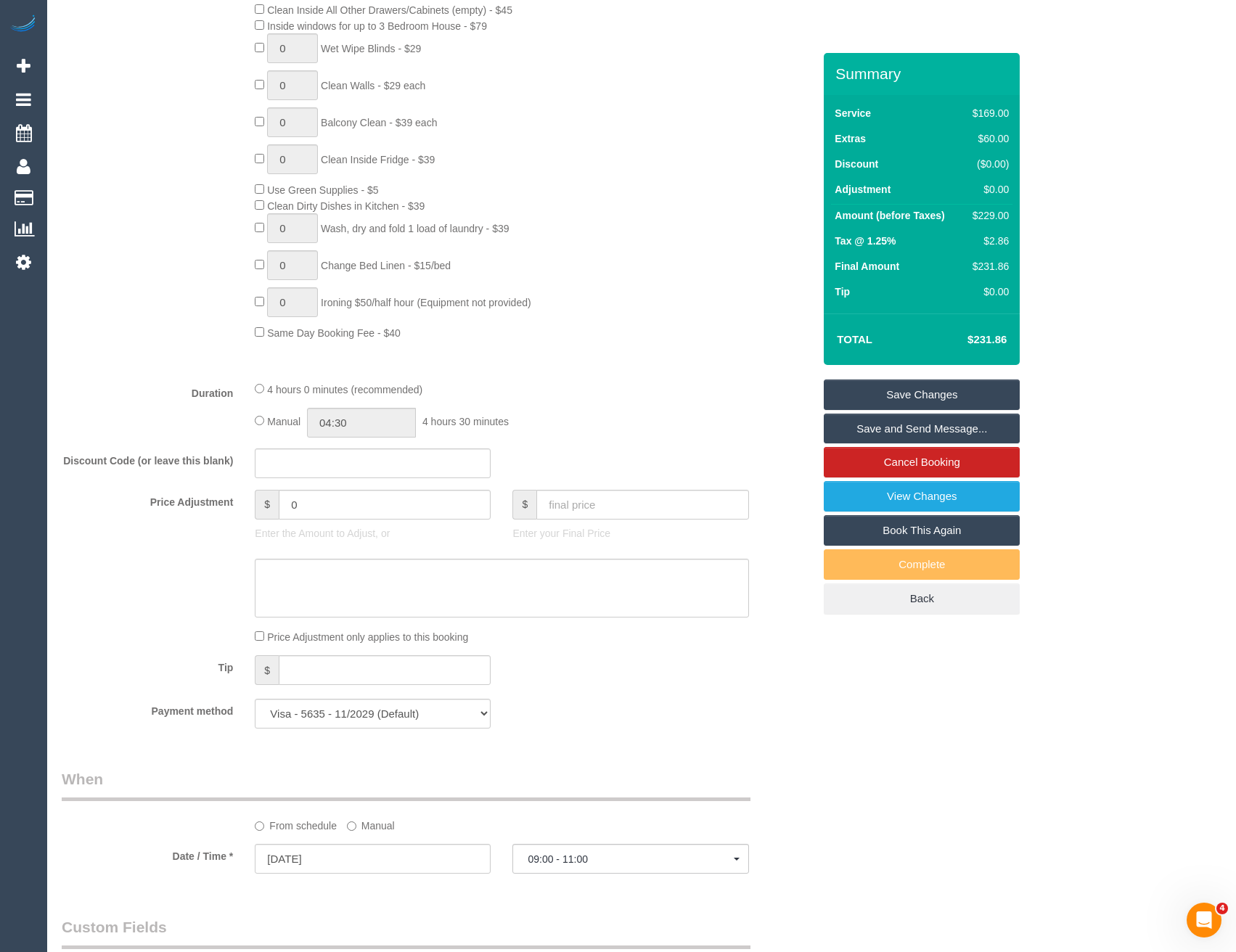
scroll to position [711, 0]
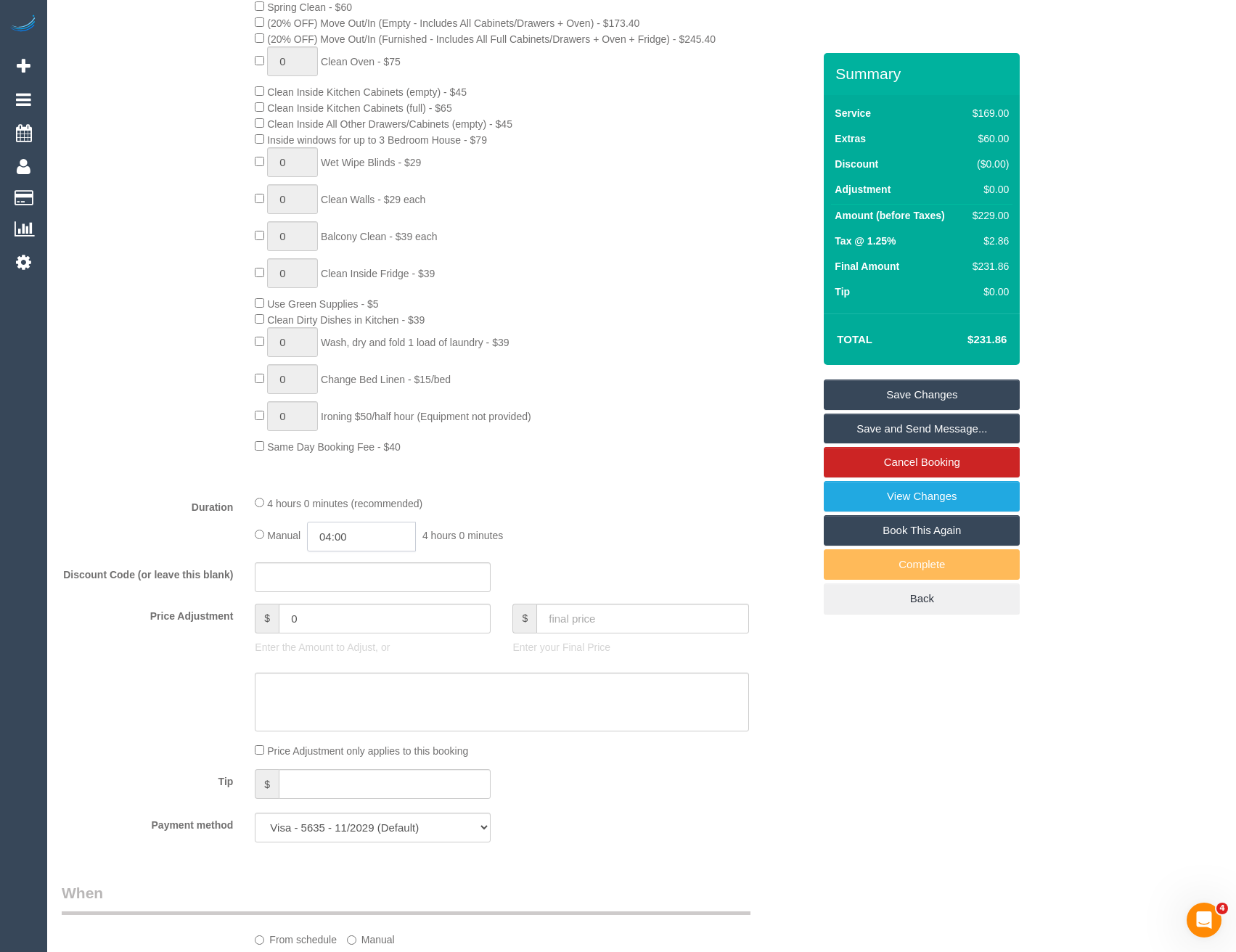
click at [363, 539] on input "04:00" at bounding box center [361, 536] width 109 height 30
click at [343, 592] on li "02:00" at bounding box center [346, 592] width 65 height 19
click at [366, 539] on input "02:00" at bounding box center [361, 536] width 109 height 30
type input "02:15"
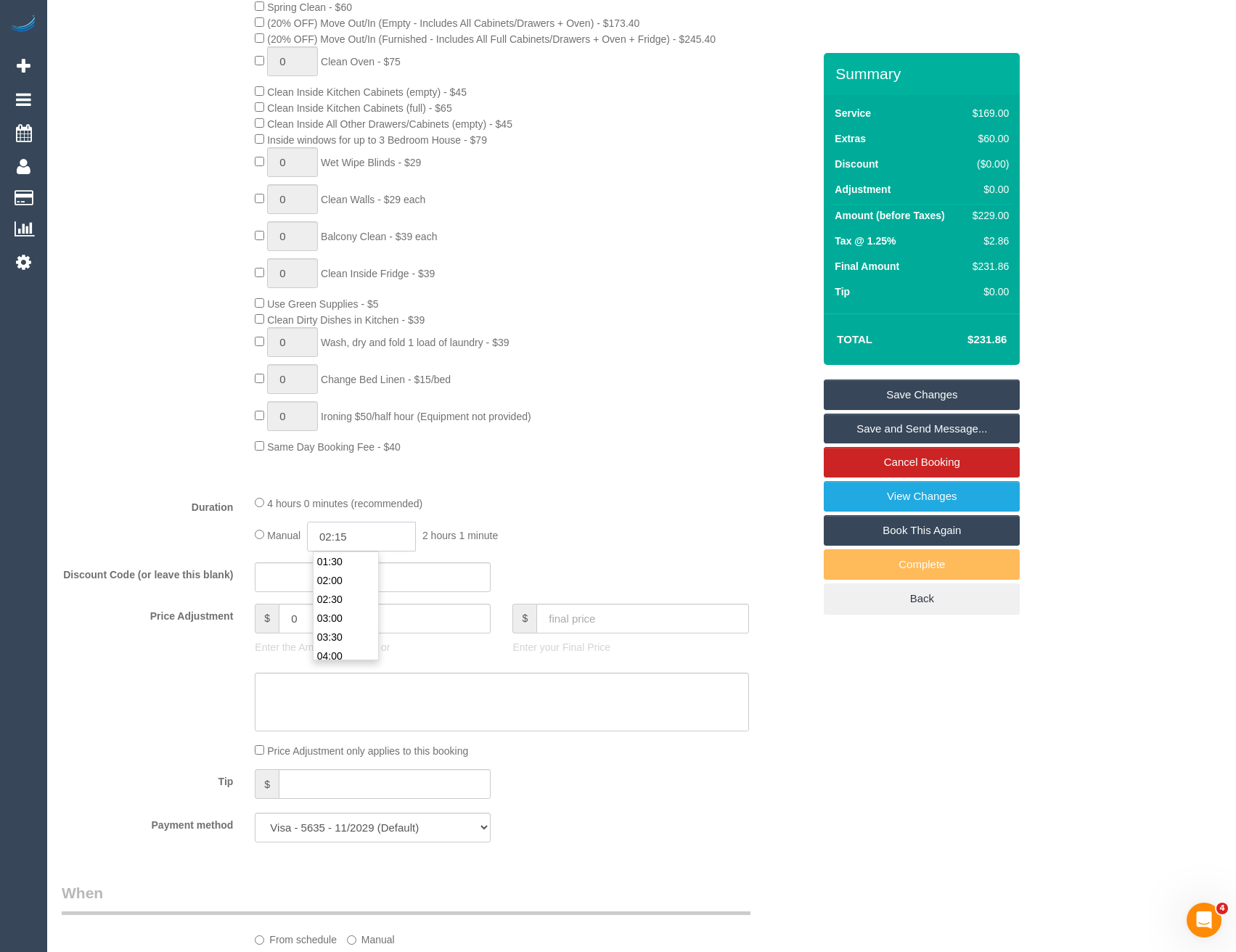
select select "spot43"
type input "02:15"
click at [475, 468] on div "Type of Service * Hourly Service - $70/h Hourly Service - $65/h Hourly Service …" at bounding box center [437, 194] width 751 height 579
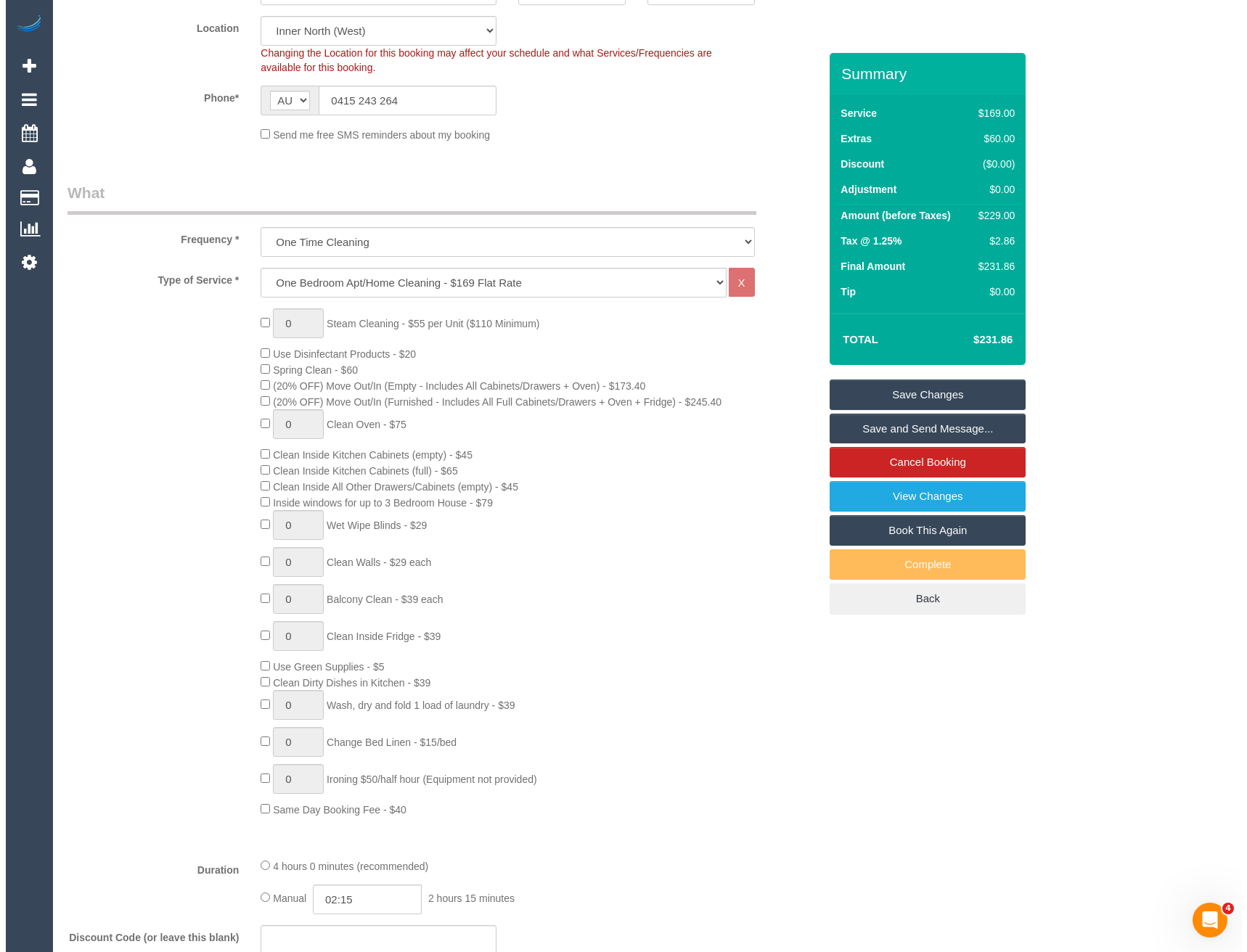
scroll to position [0, 0]
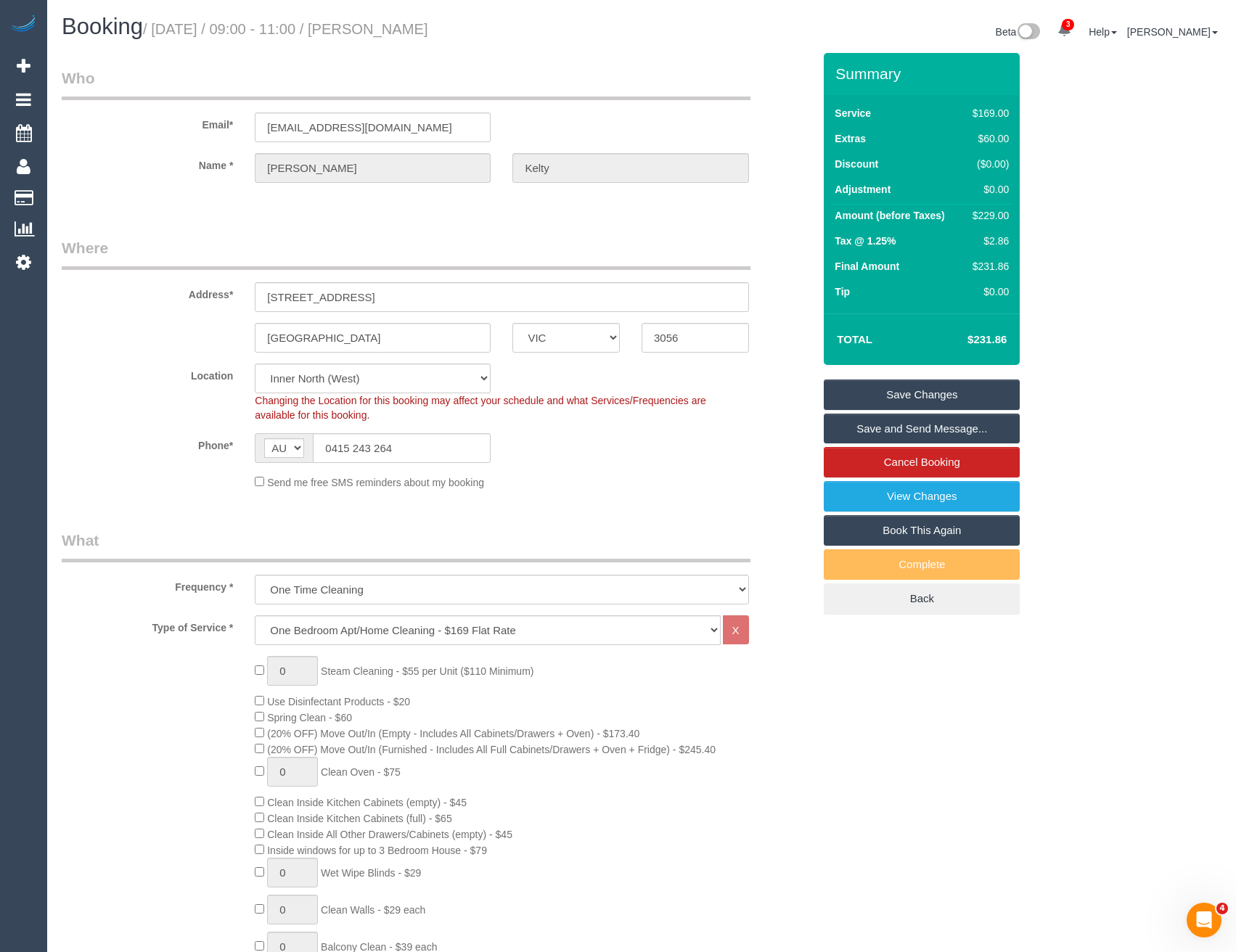
click at [862, 427] on link "Save and Send Message..." at bounding box center [922, 429] width 196 height 31
select select "spot85"
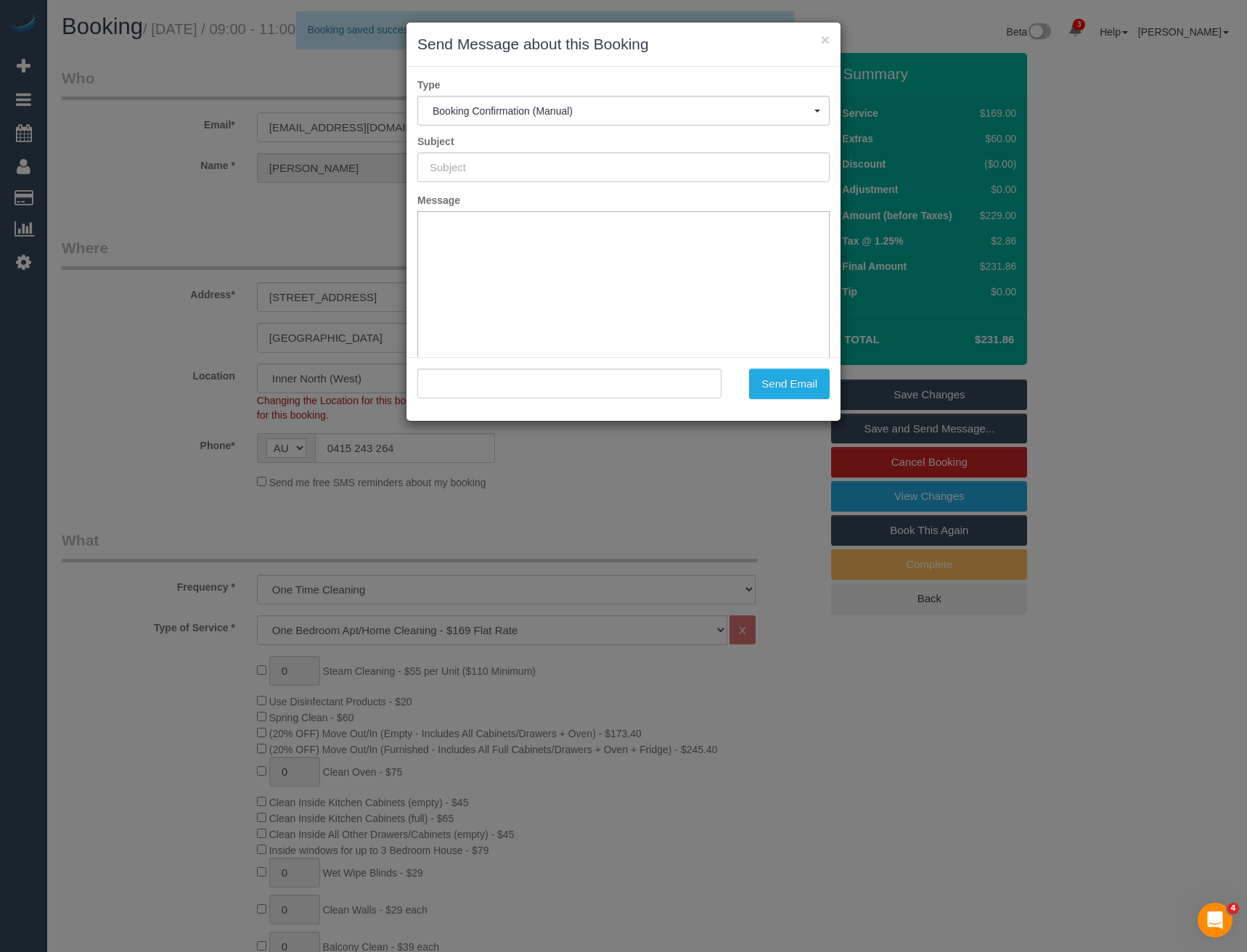
type input "Booking Confirmed"
type input ""[PERSON_NAME]" <[PERSON_NAME][EMAIL_ADDRESS][DOMAIN_NAME]>"
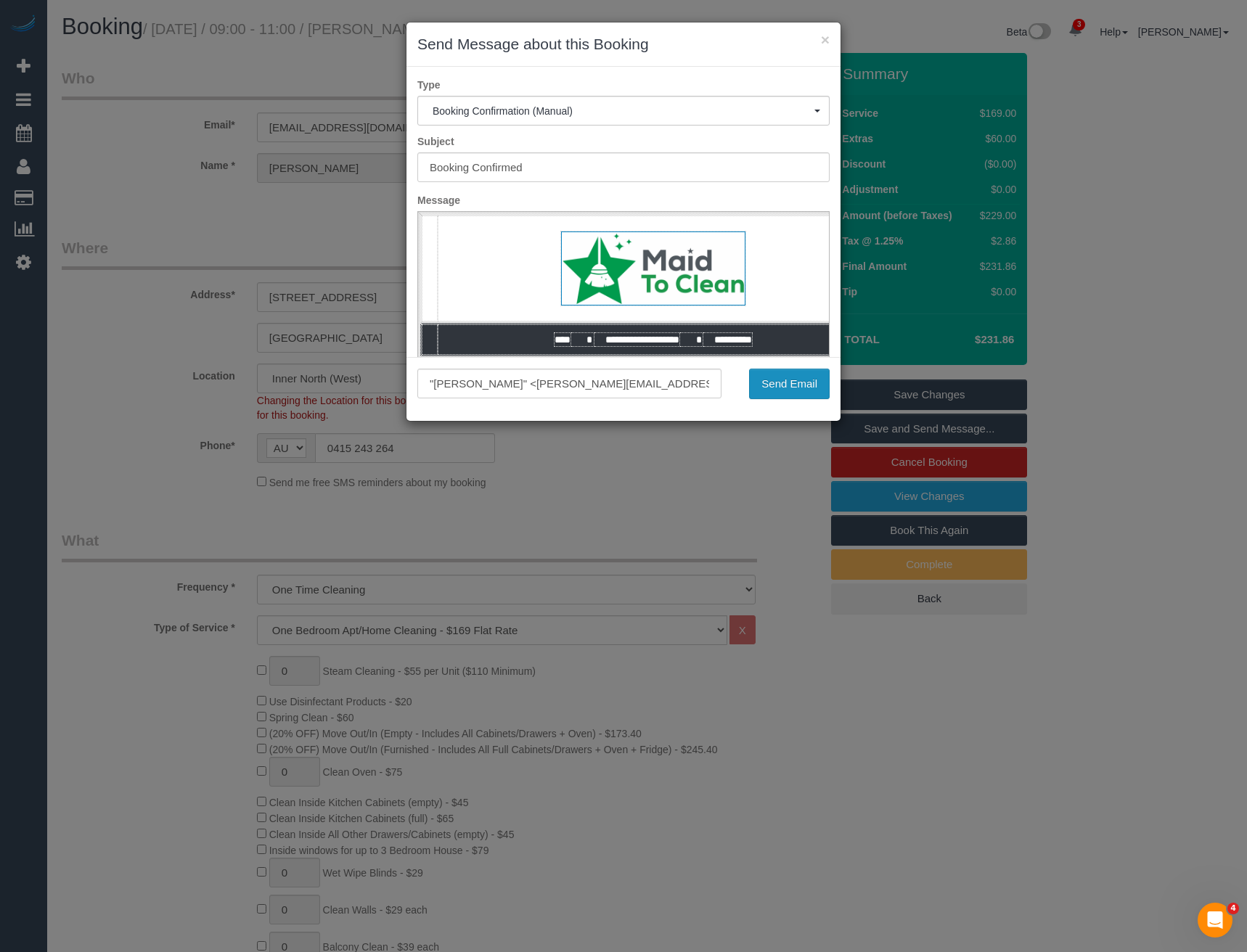
click at [782, 378] on button "Send Email" at bounding box center [789, 384] width 80 height 31
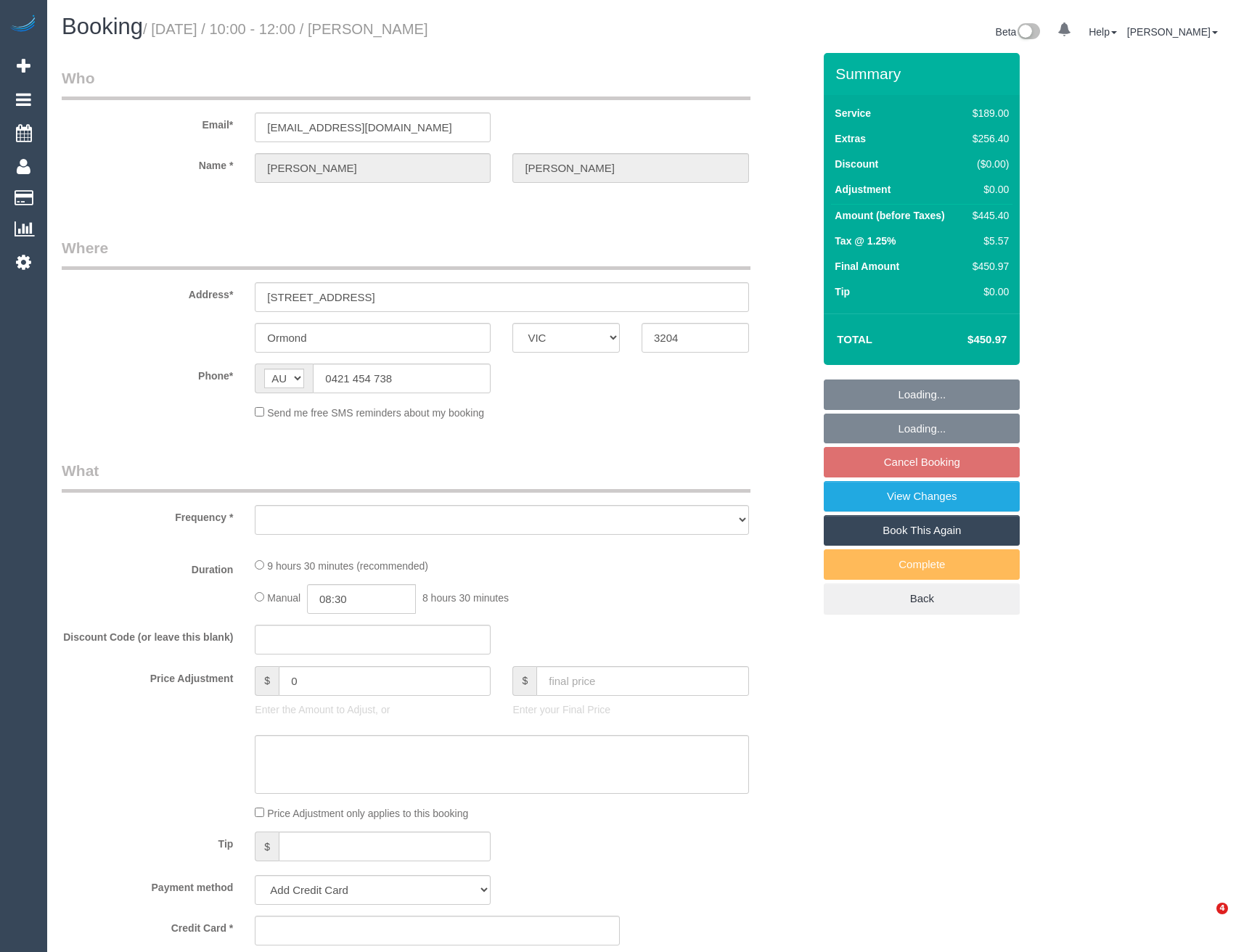
select select "VIC"
select select "string:stripe-pm_1FOdCx2GScqysDRVP8mWqLBD"
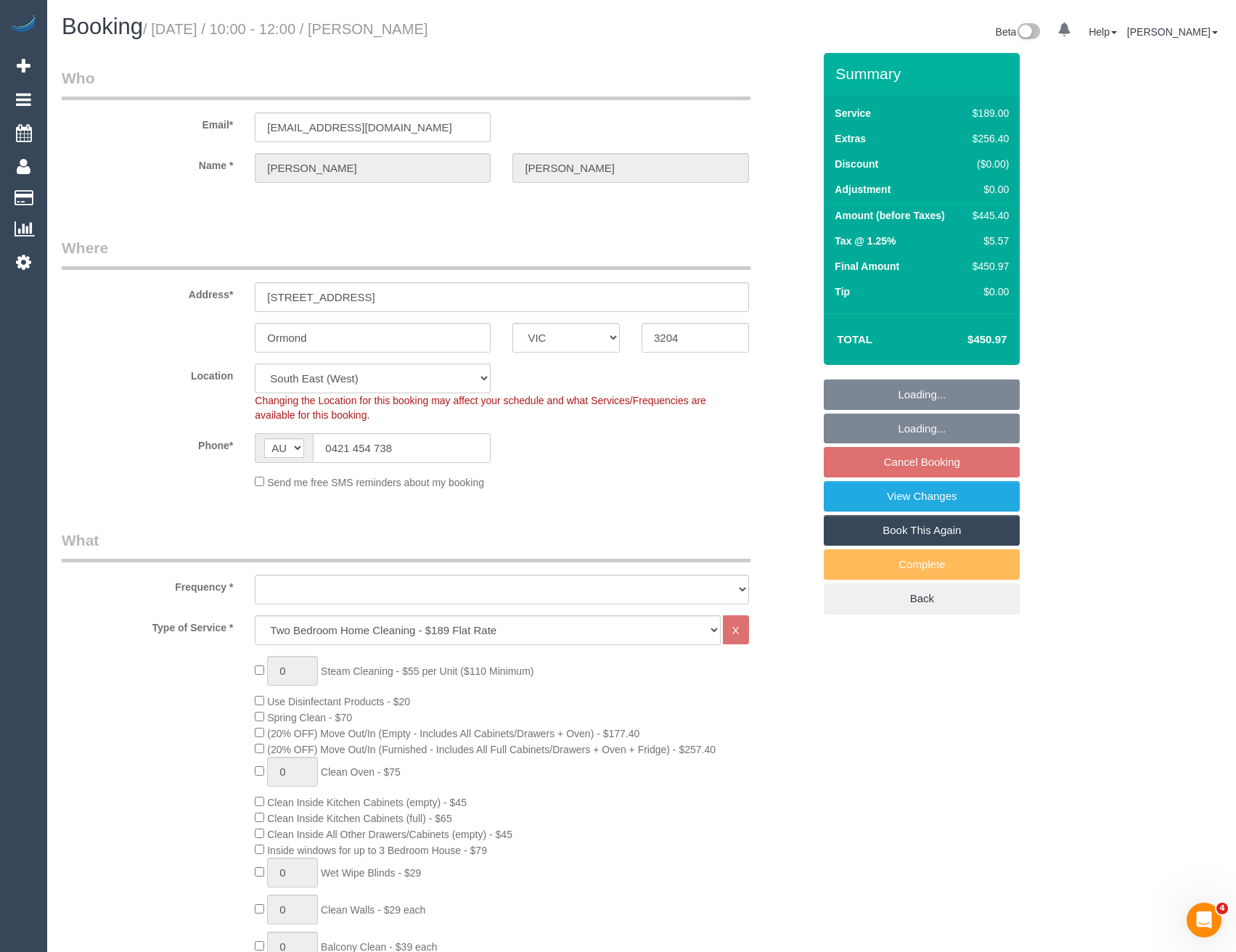
select select "object:668"
select select "number:28"
select select "number:14"
select select "number:19"
select select "number:24"
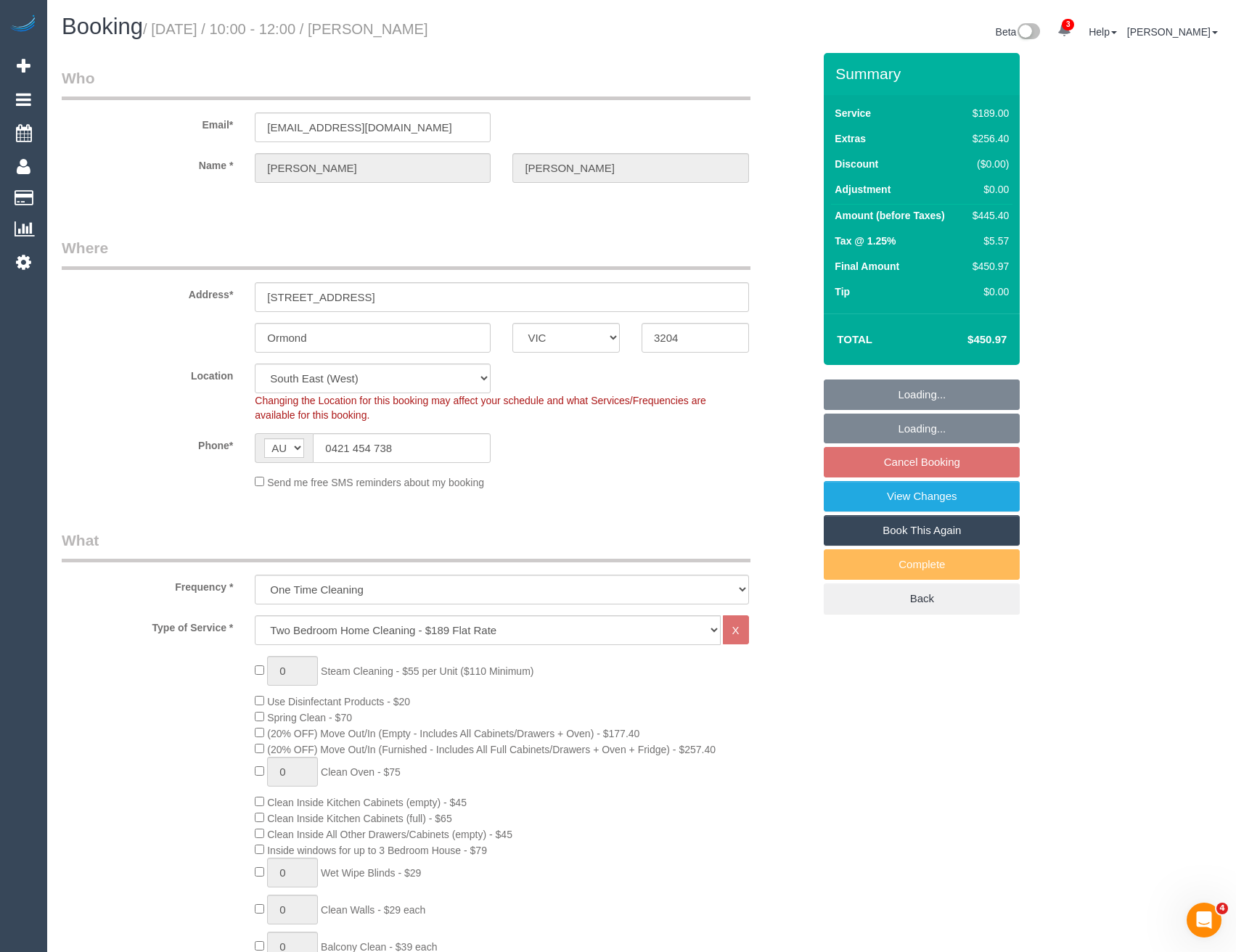
select select "object:819"
select select "spot3"
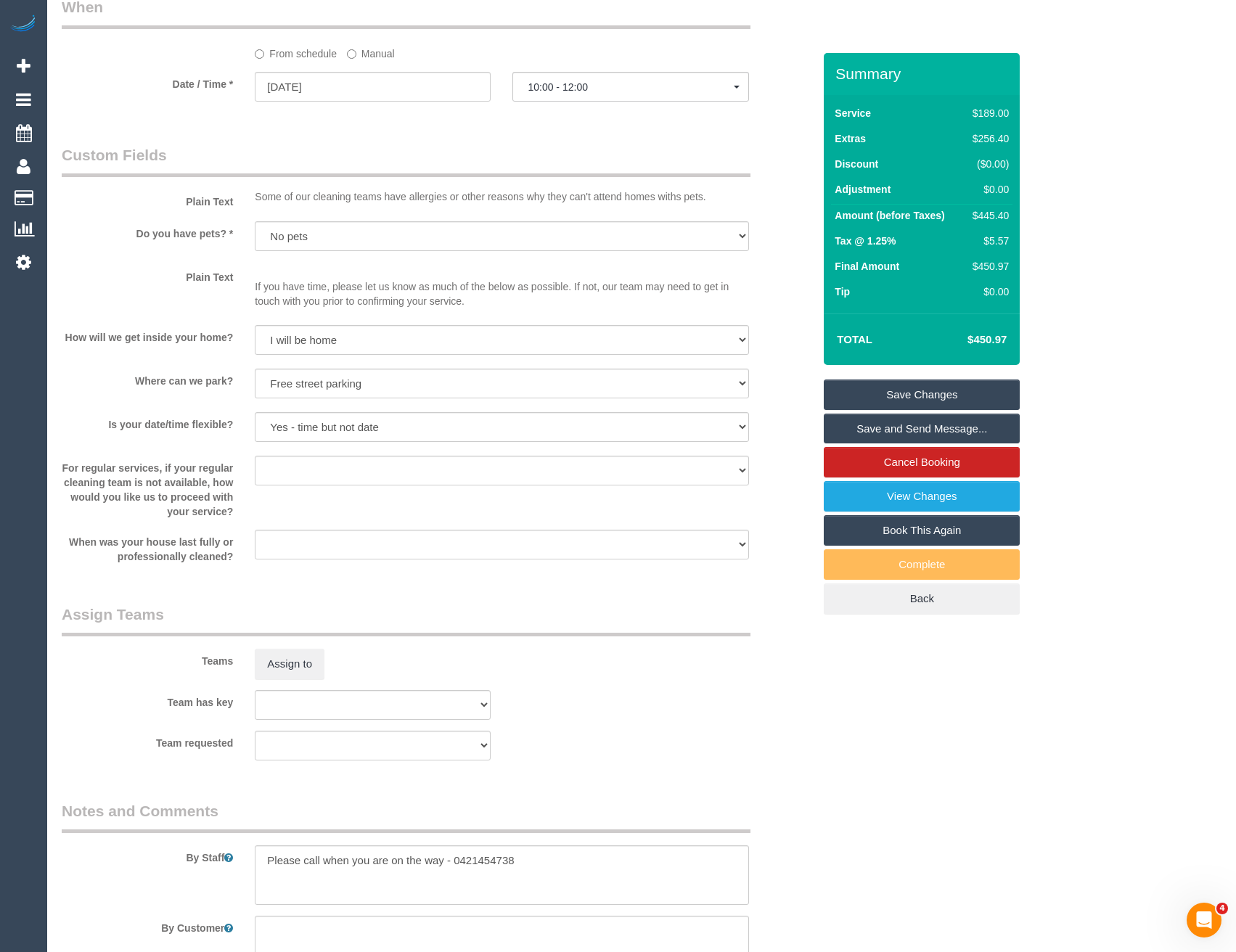
scroll to position [1987, 0]
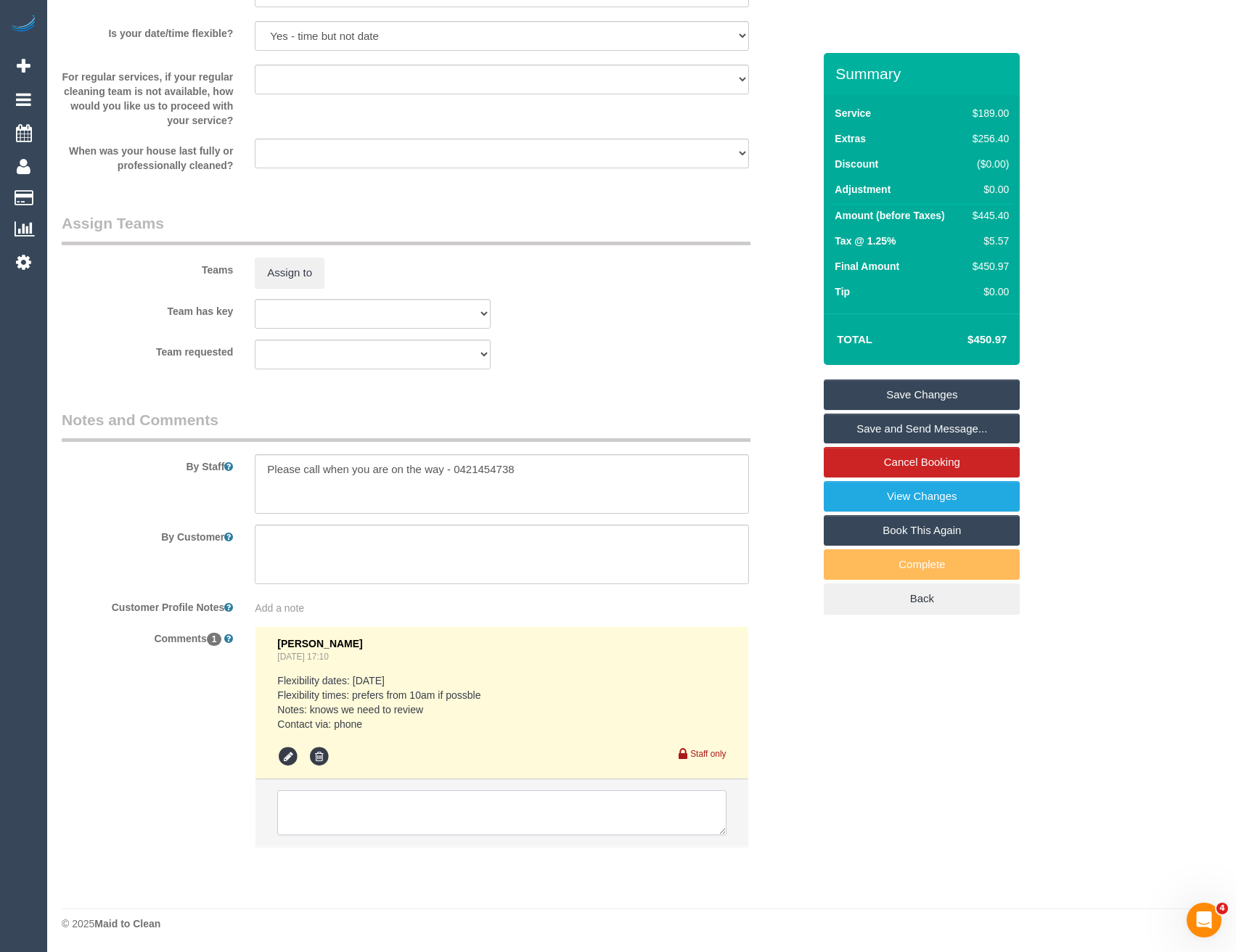
click at [361, 809] on textarea at bounding box center [501, 812] width 448 height 45
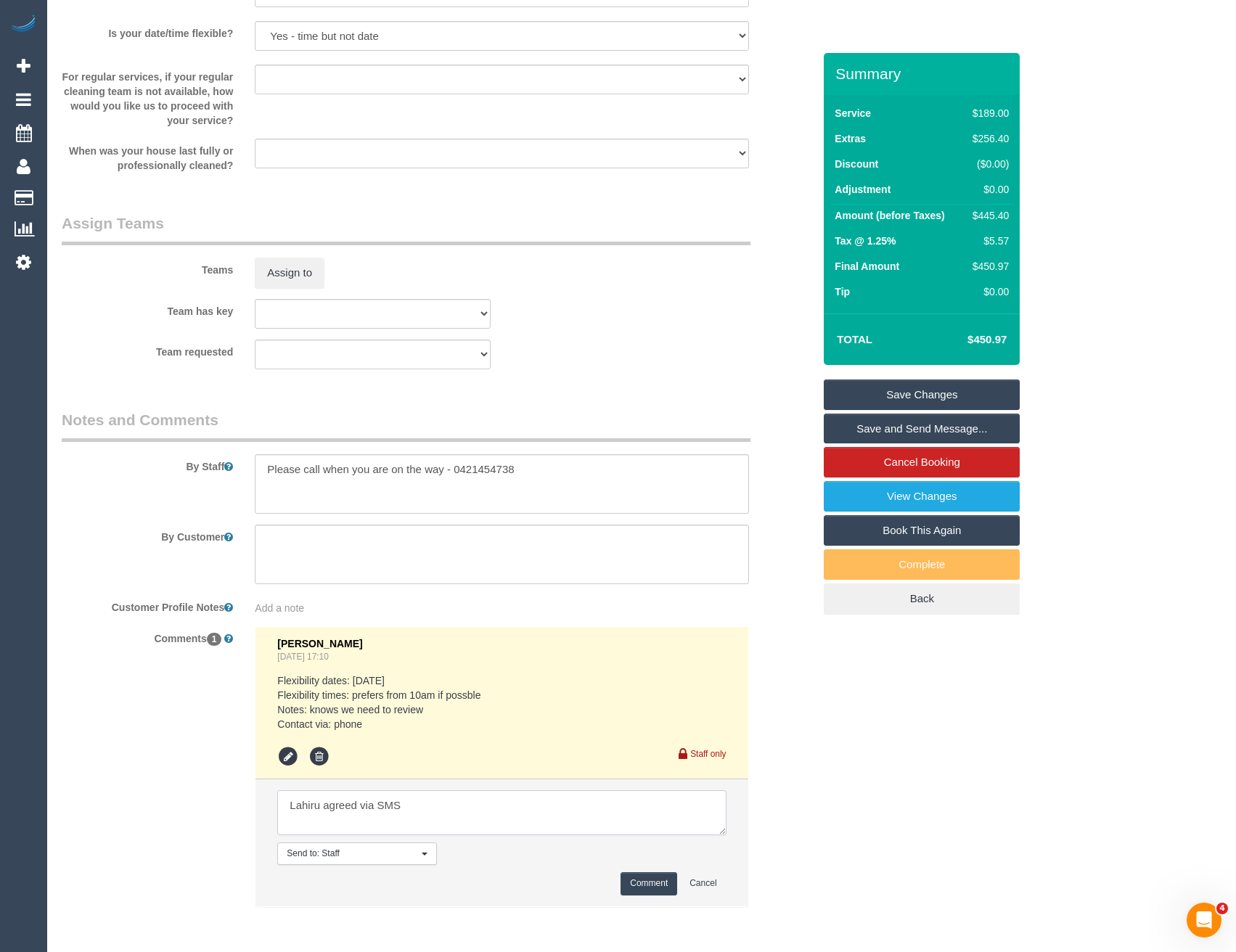
type textarea "Lahiru agreed via SMS"
click at [643, 886] on button "Comment" at bounding box center [648, 883] width 56 height 22
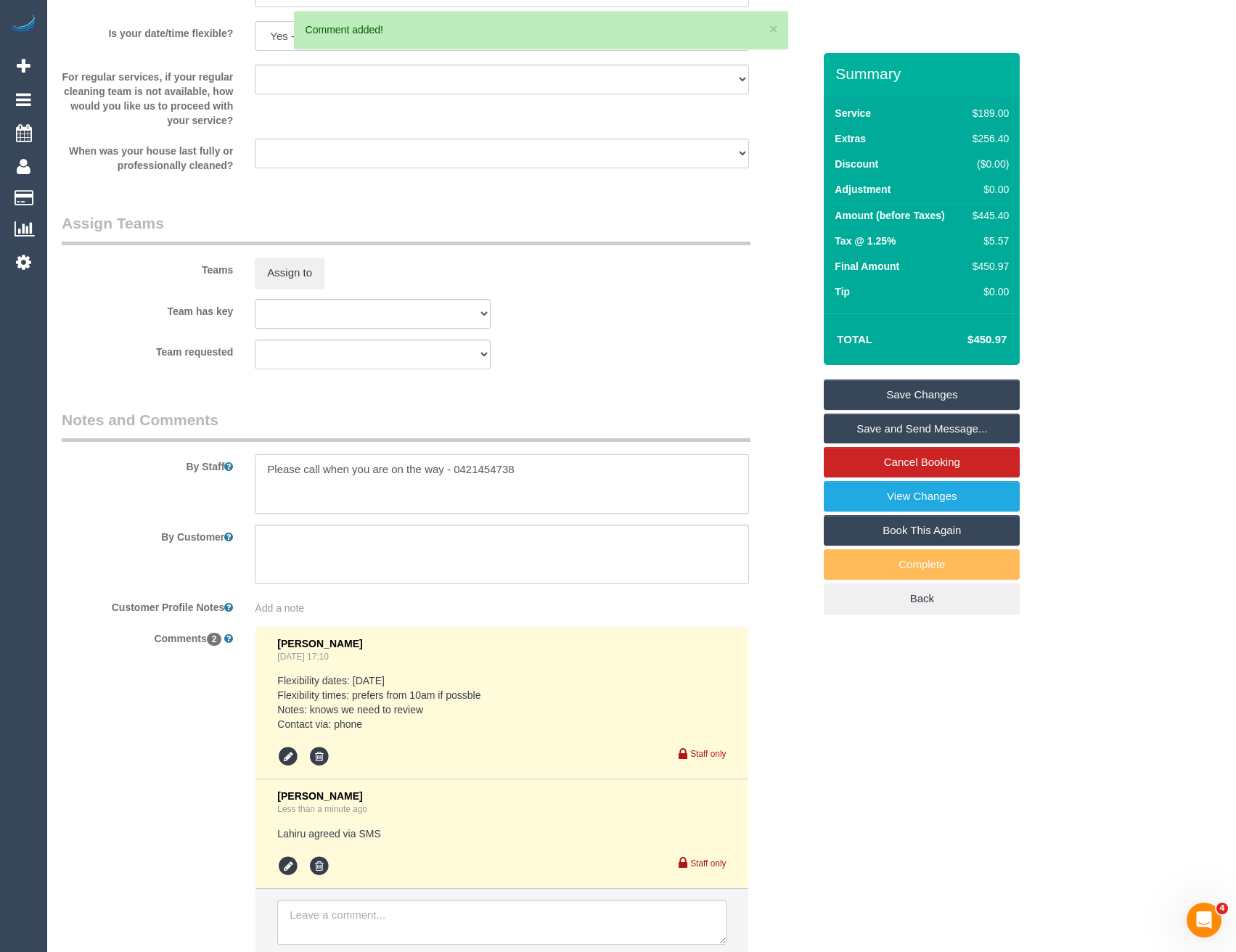
click at [265, 474] on textarea at bounding box center [501, 484] width 494 height 59
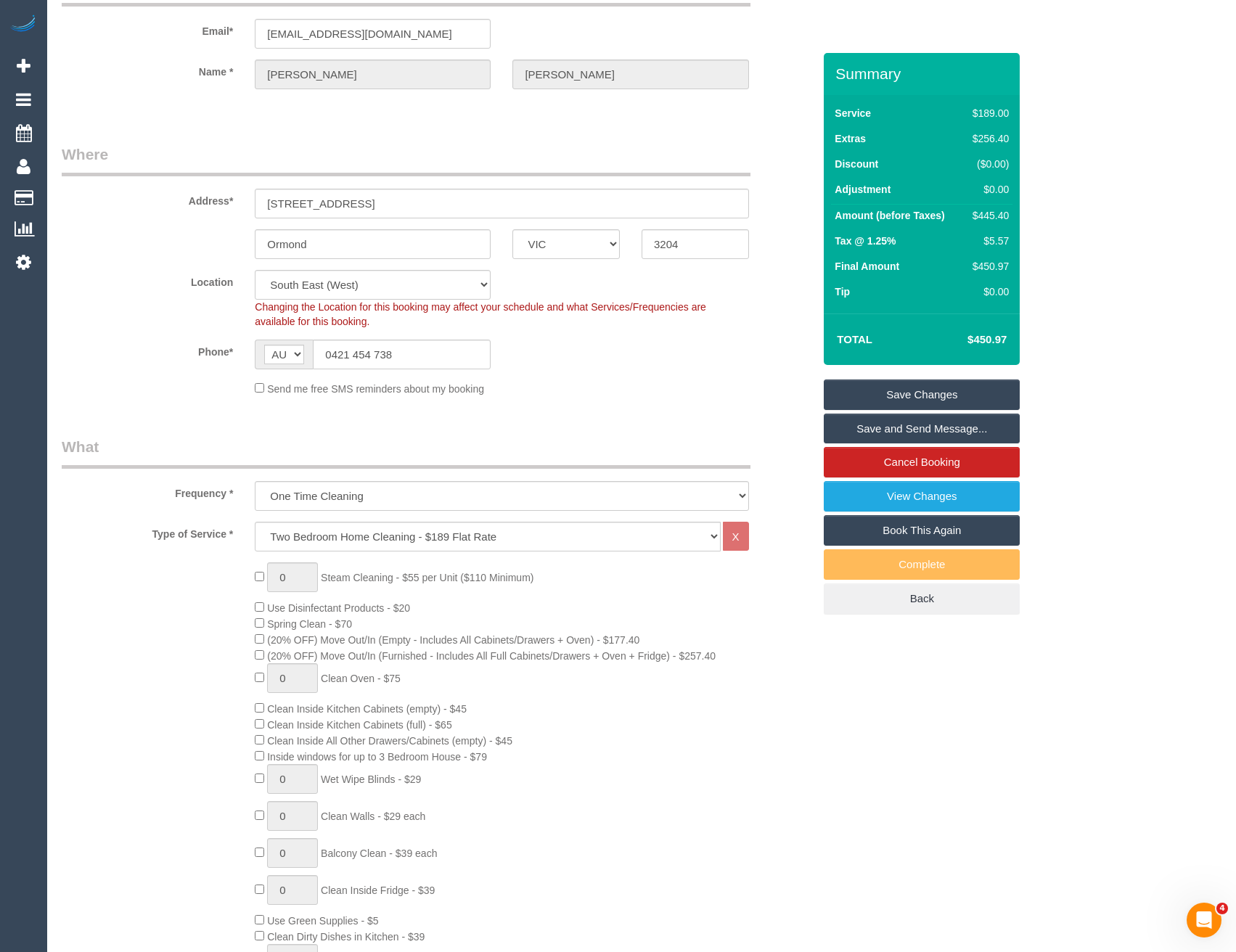
scroll to position [29, 0]
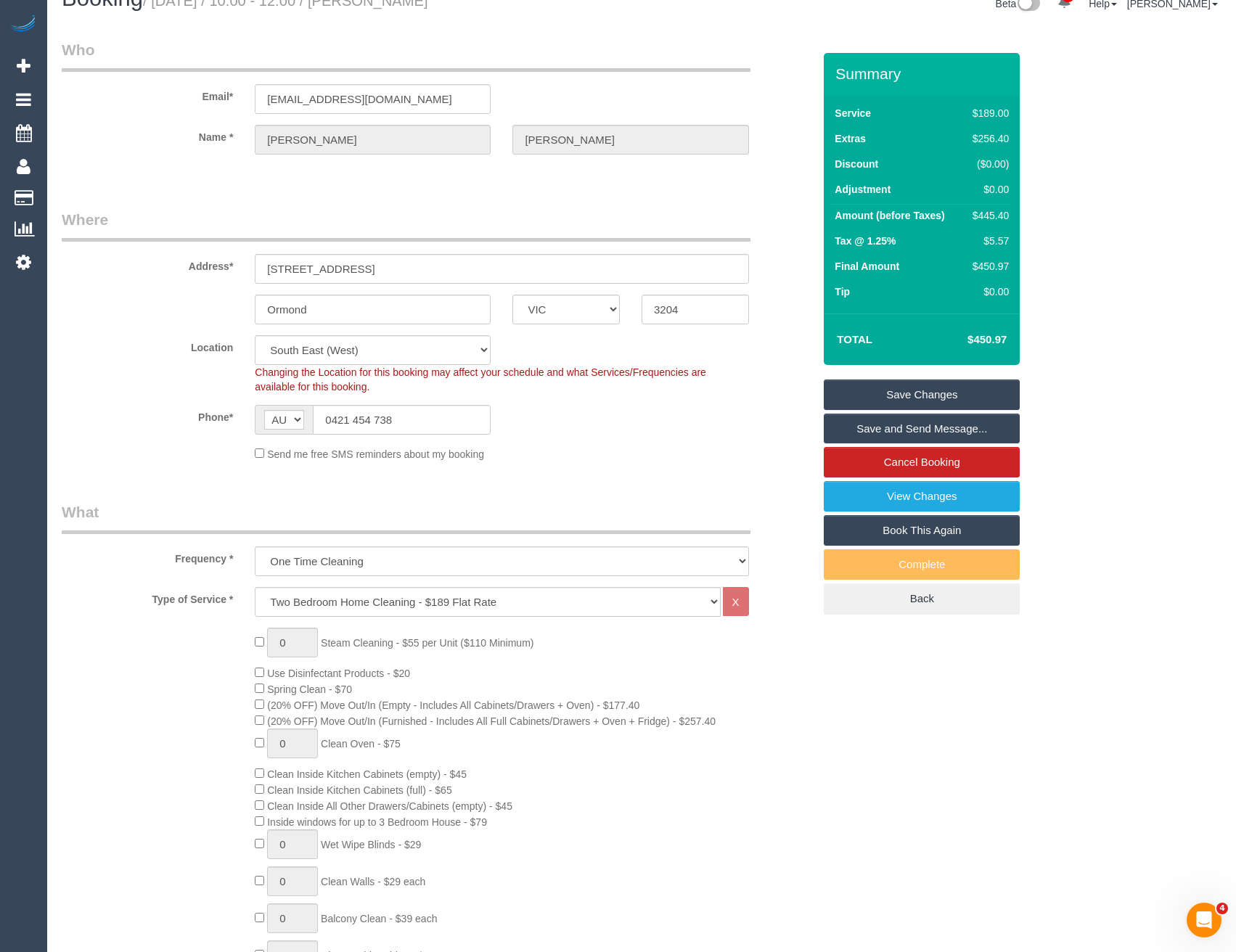
type textarea "Est 6 - 8 hours Please call when you are on the way - 0421454738"
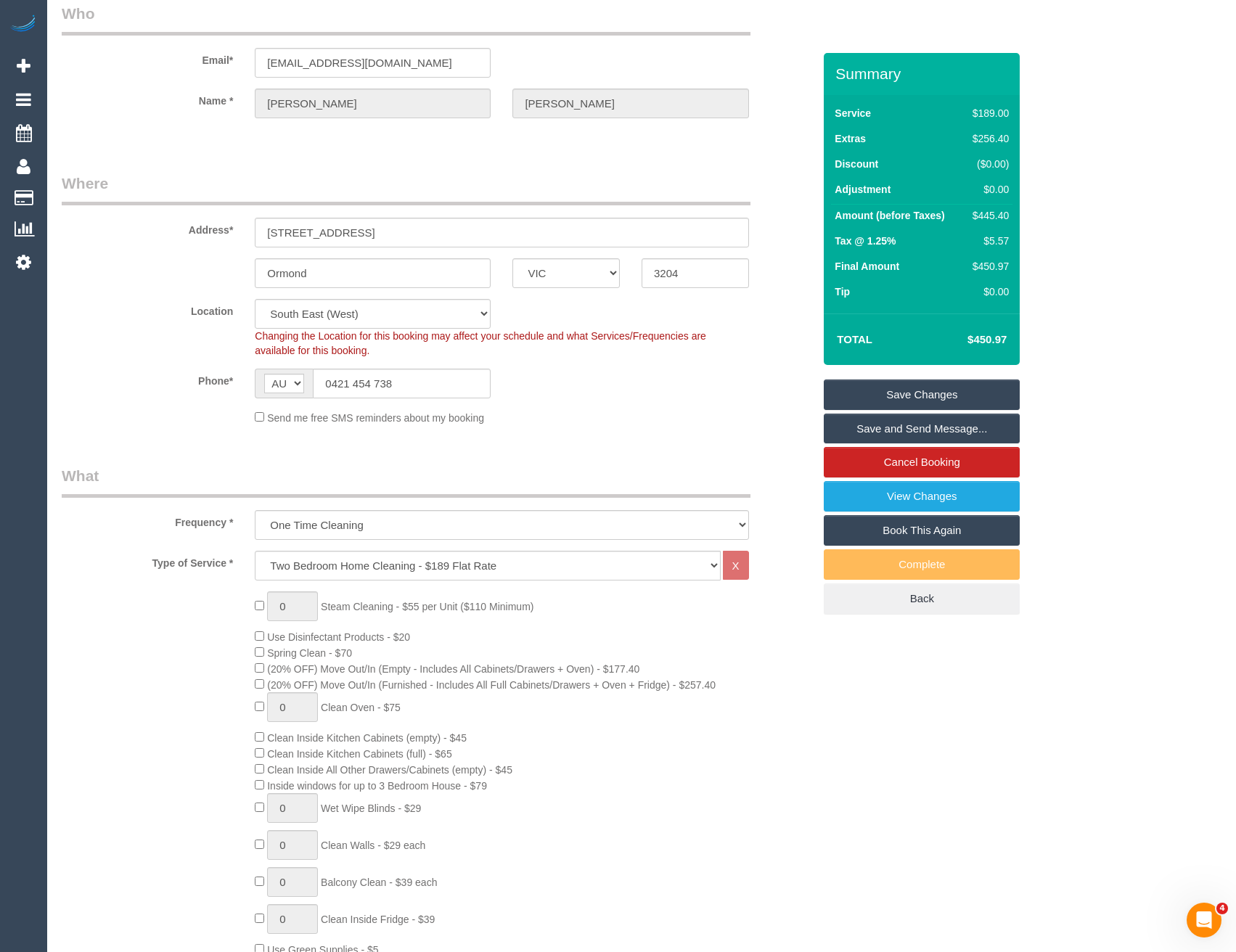
scroll to position [0, 0]
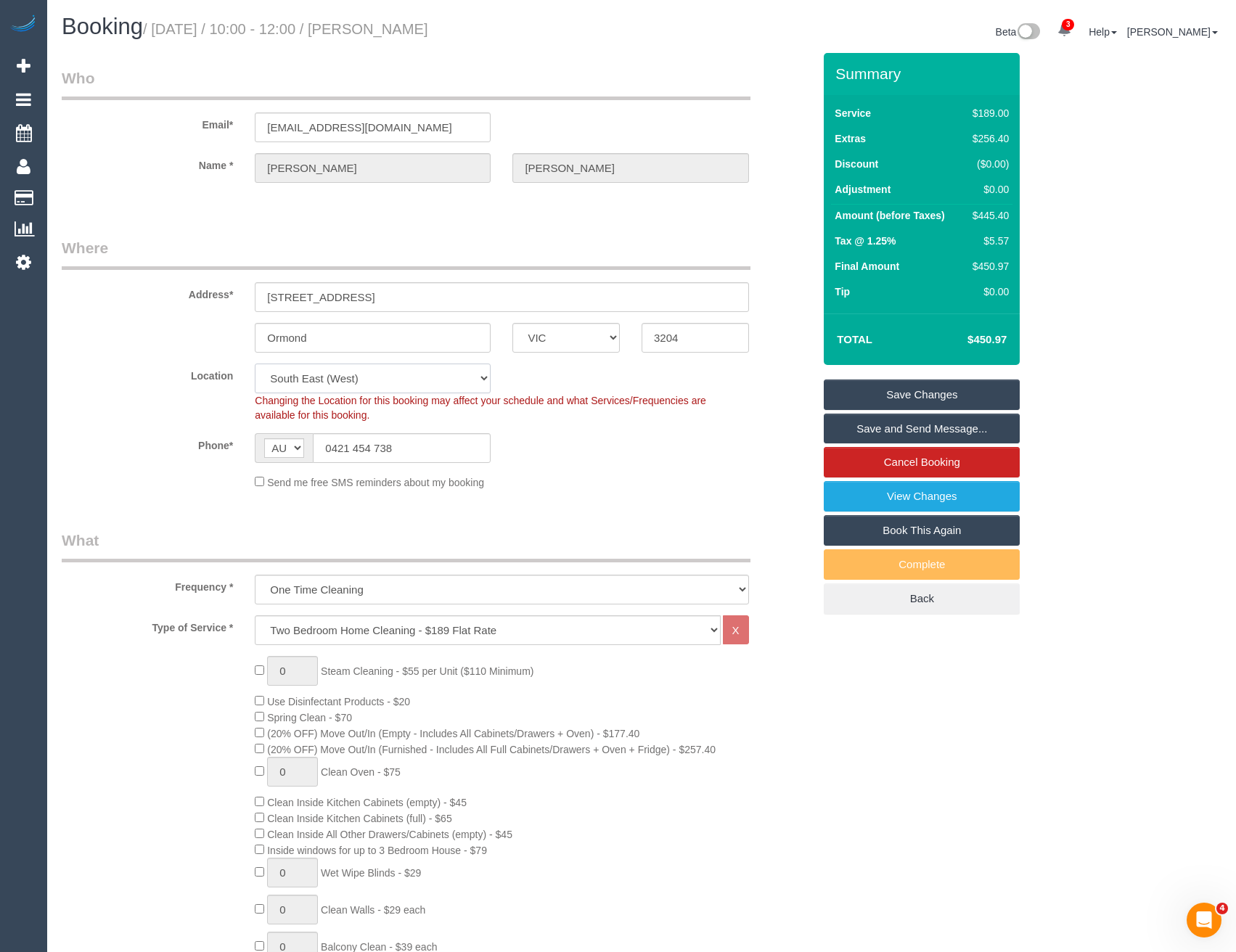
click at [326, 378] on select "Office City East (North) East (South) Inner East Inner North (East) Inner North…" at bounding box center [373, 378] width 236 height 30
select select "50"
click at [255, 363] on select "Office City East (North) East (South) Inner East Inner North (East) Inner North…" at bounding box center [373, 378] width 236 height 30
click at [624, 535] on legend "What" at bounding box center [406, 546] width 689 height 32
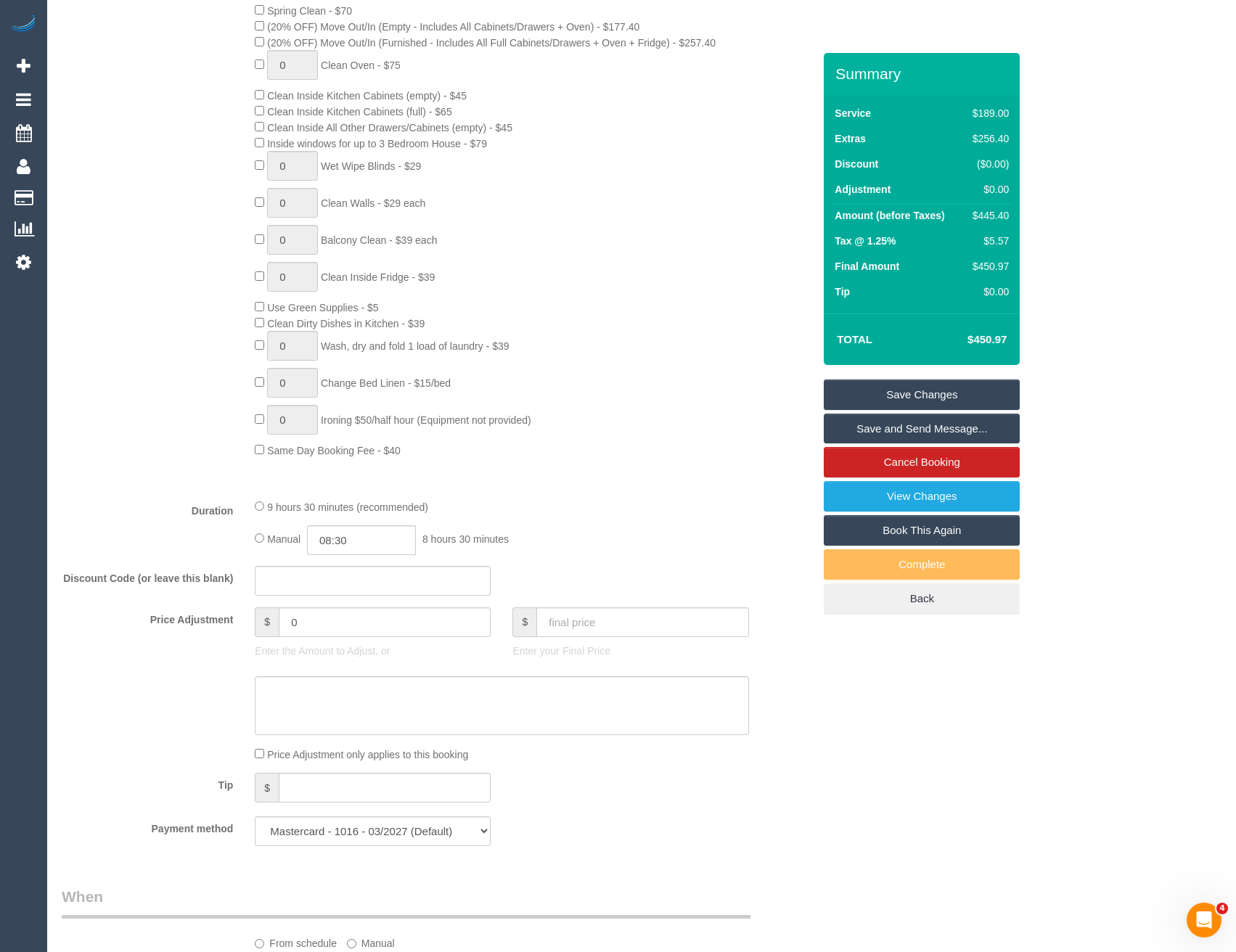
select select "object:1962"
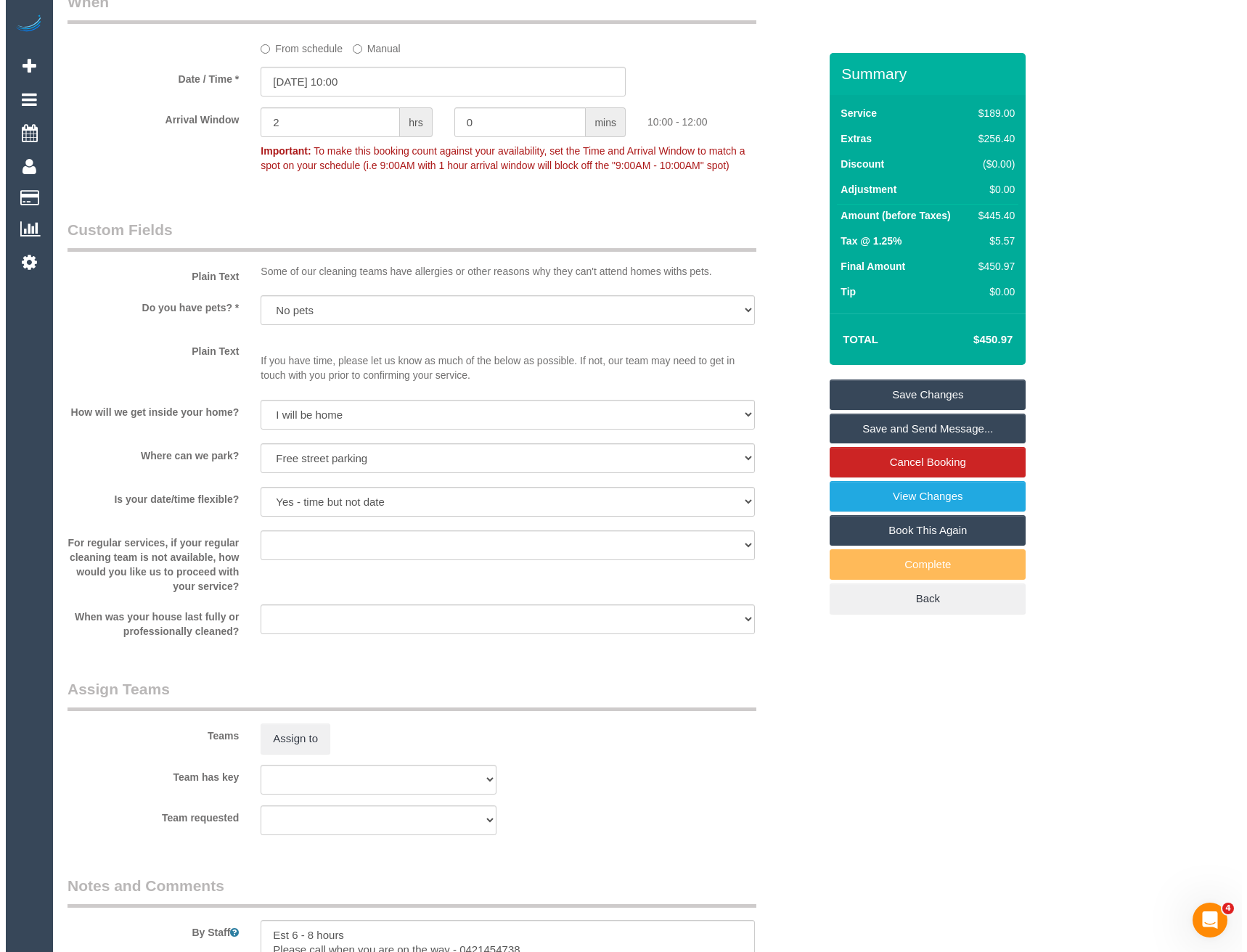
scroll to position [1815, 0]
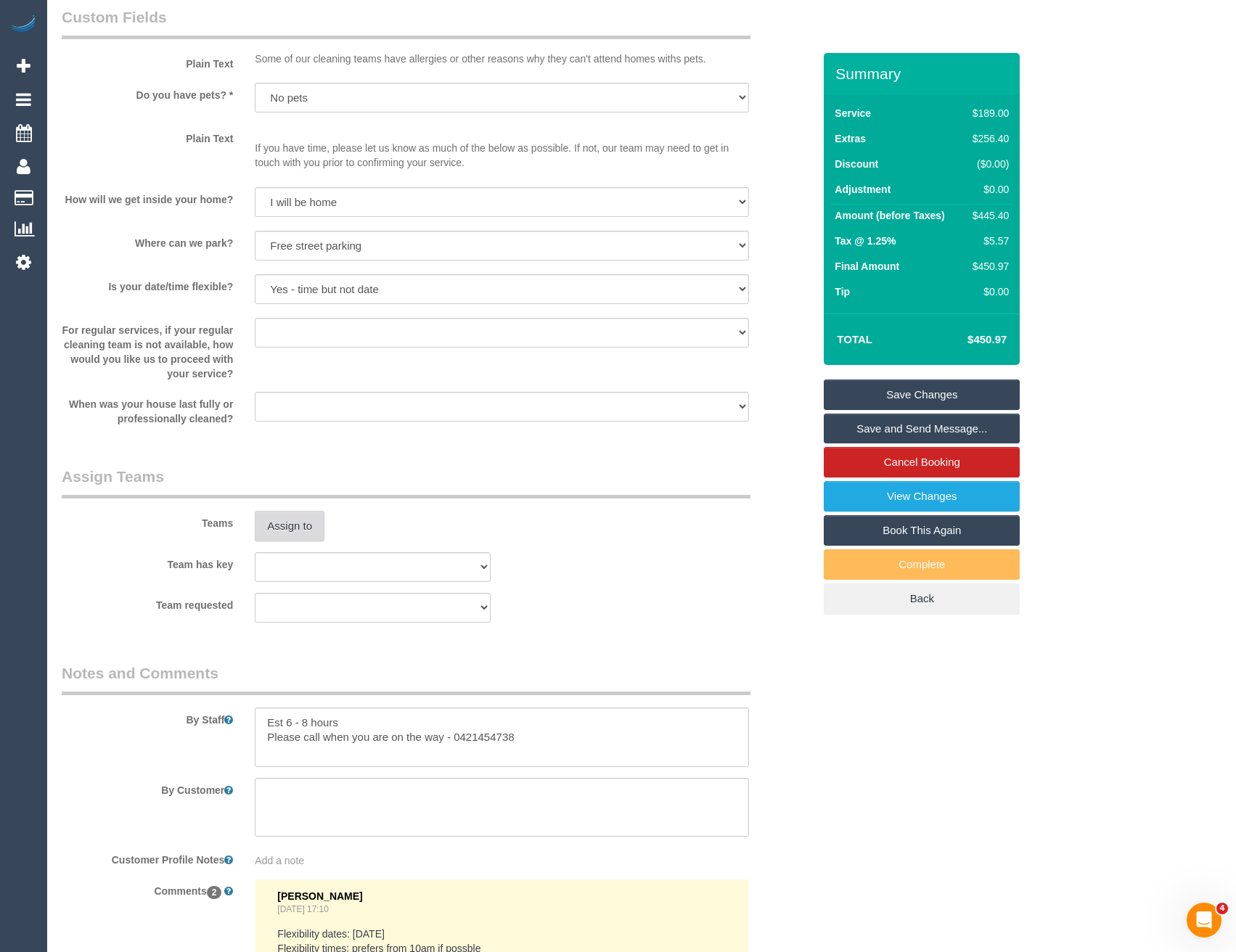
click at [284, 538] on button "Assign to" at bounding box center [289, 526] width 69 height 31
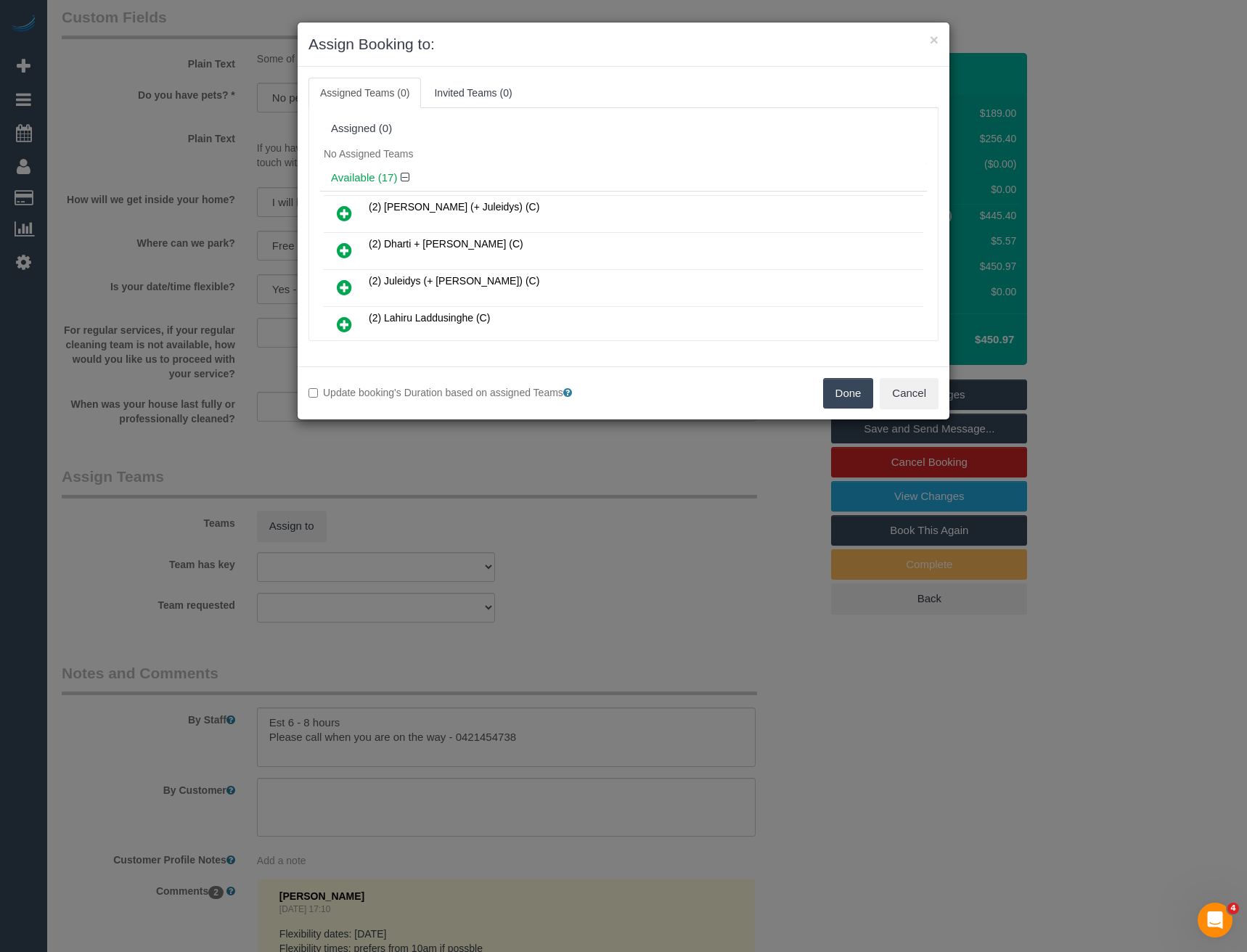
scroll to position [3133, 0]
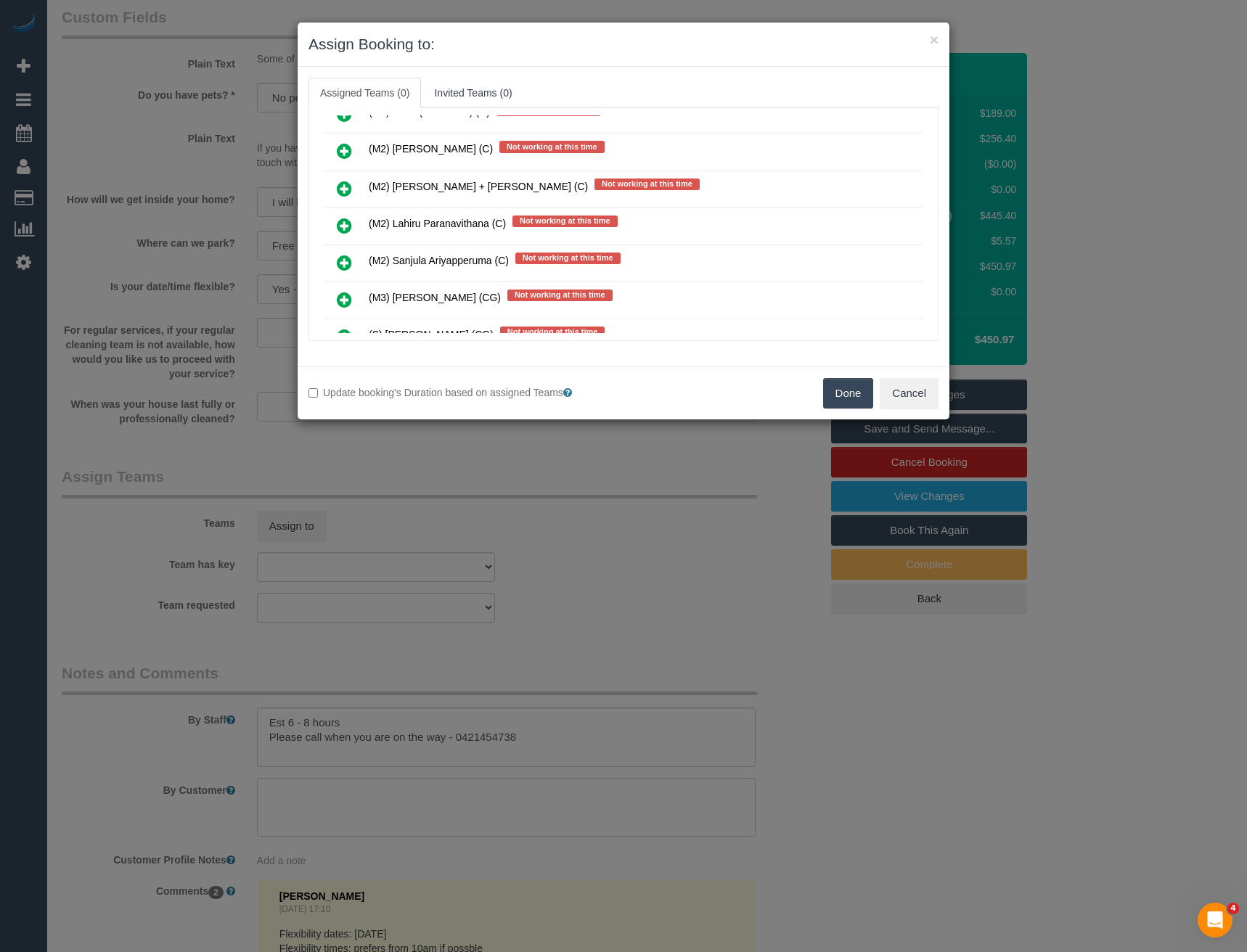
click at [346, 224] on icon at bounding box center [344, 225] width 15 height 18
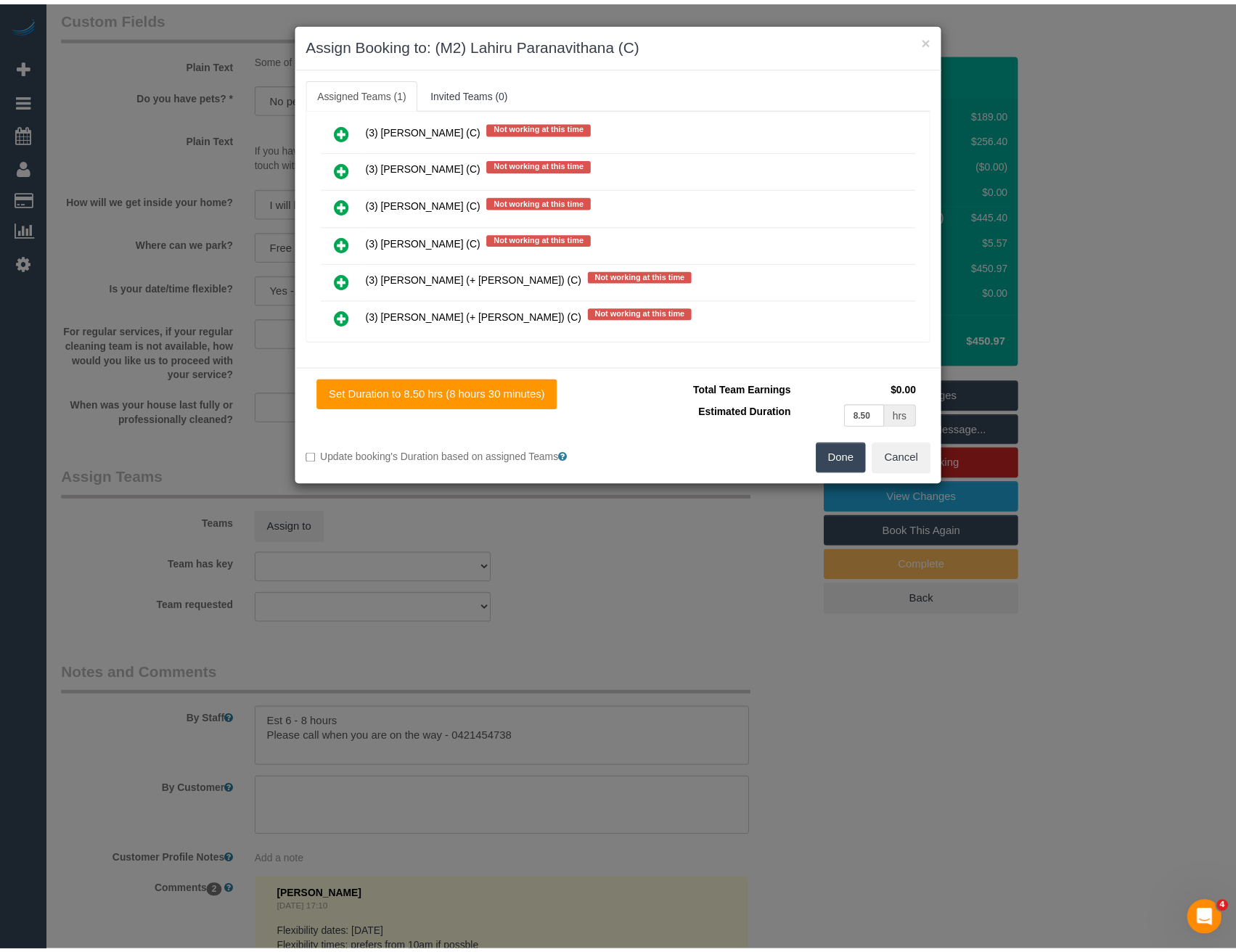
scroll to position [0, 0]
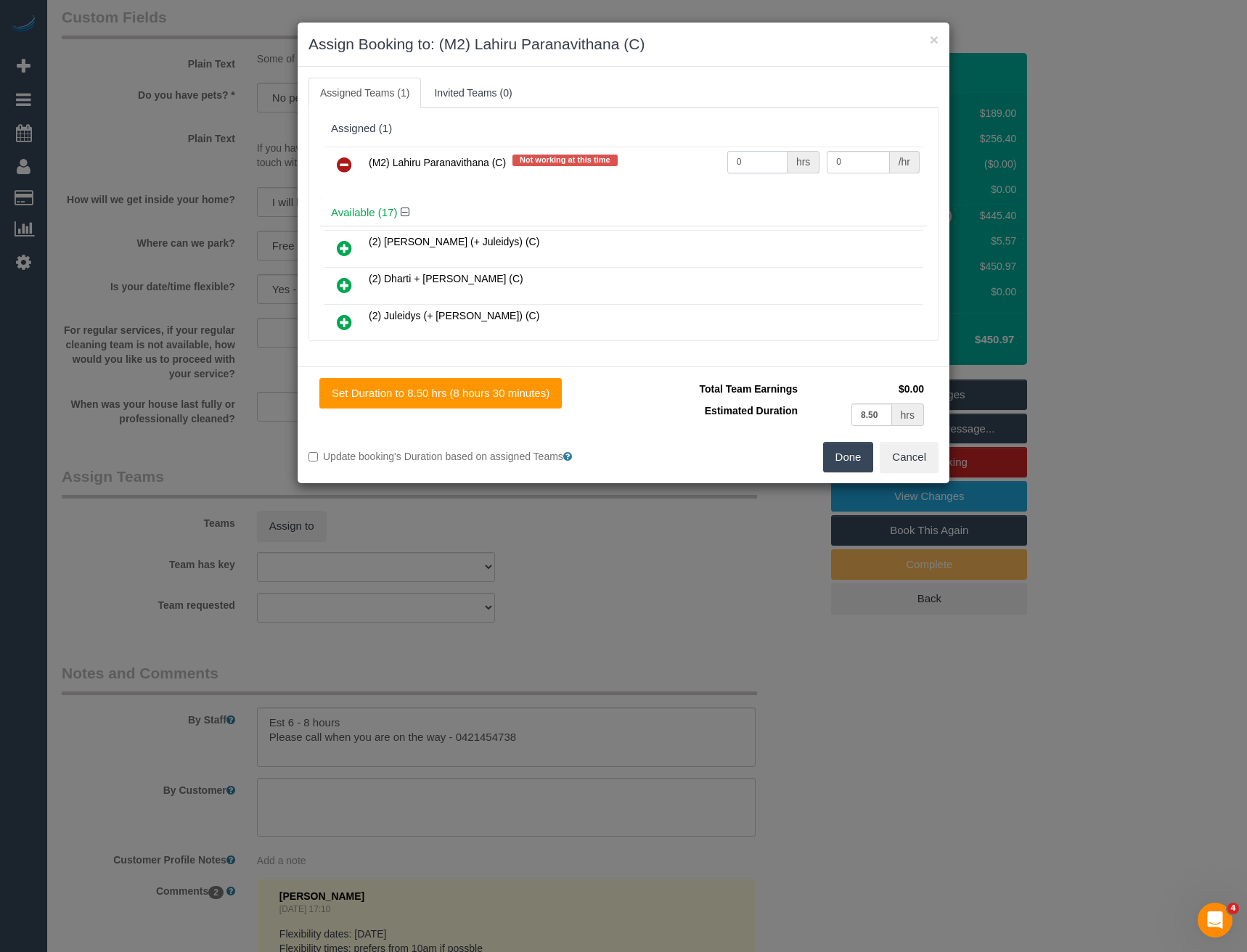
drag, startPoint x: 749, startPoint y: 158, endPoint x: 627, endPoint y: 159, distance: 122.0
click at [634, 161] on tr "(M2) Lahiru Paranavithana (C) Not working at this time 0 hrs 0 /hr" at bounding box center [624, 165] width 600 height 37
type input "1"
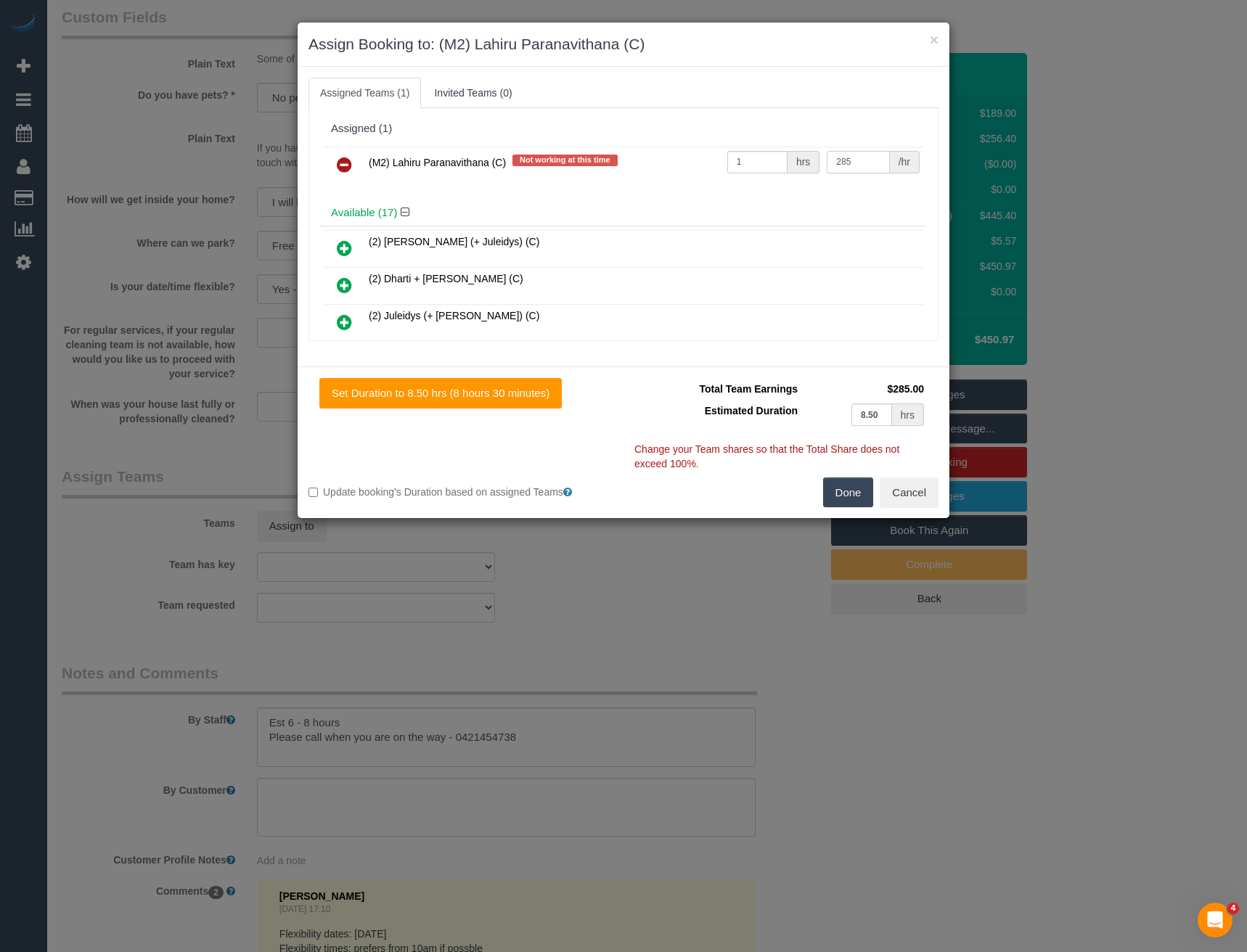
type input "285"
click at [853, 490] on button "Done" at bounding box center [849, 493] width 51 height 31
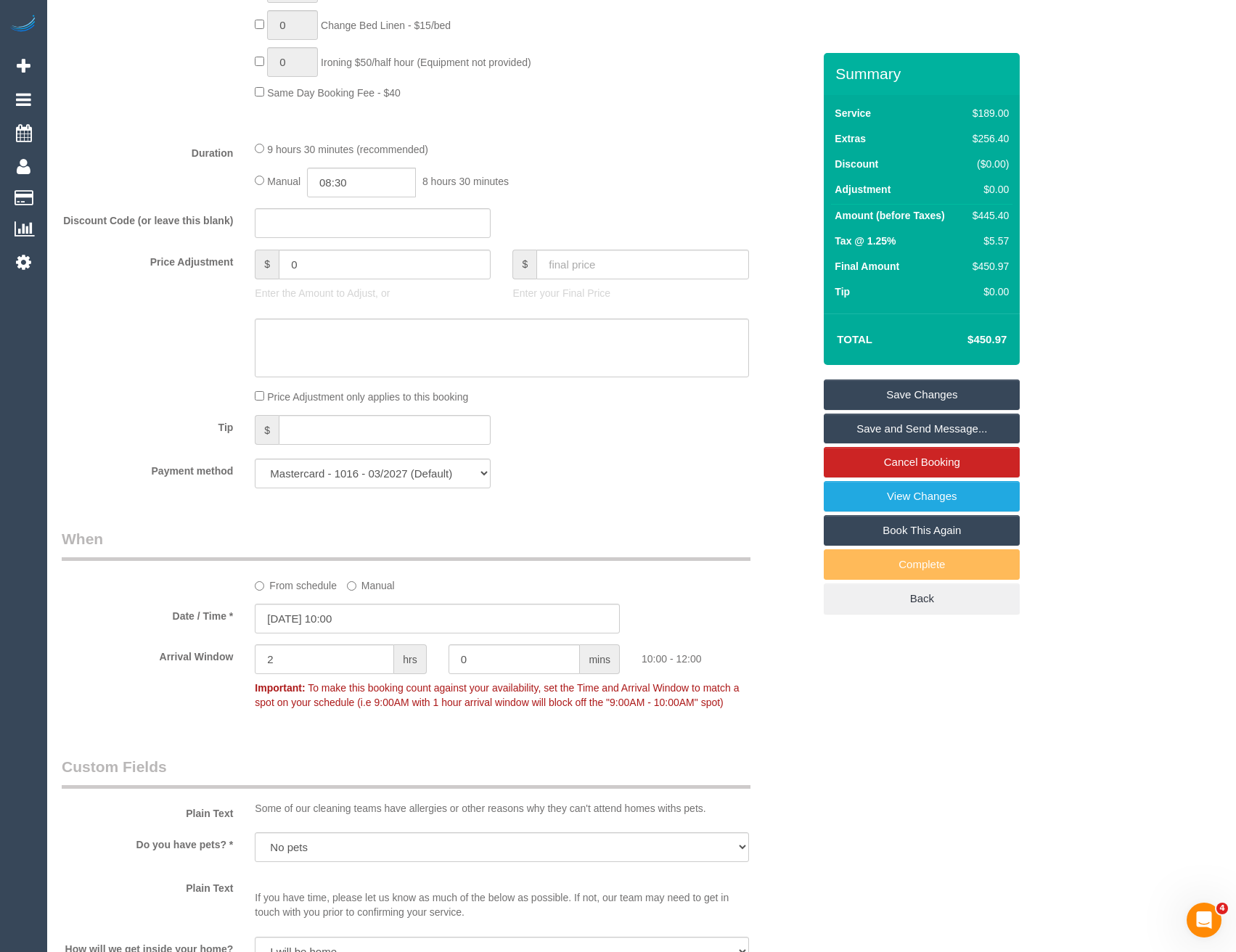
scroll to position [870, 0]
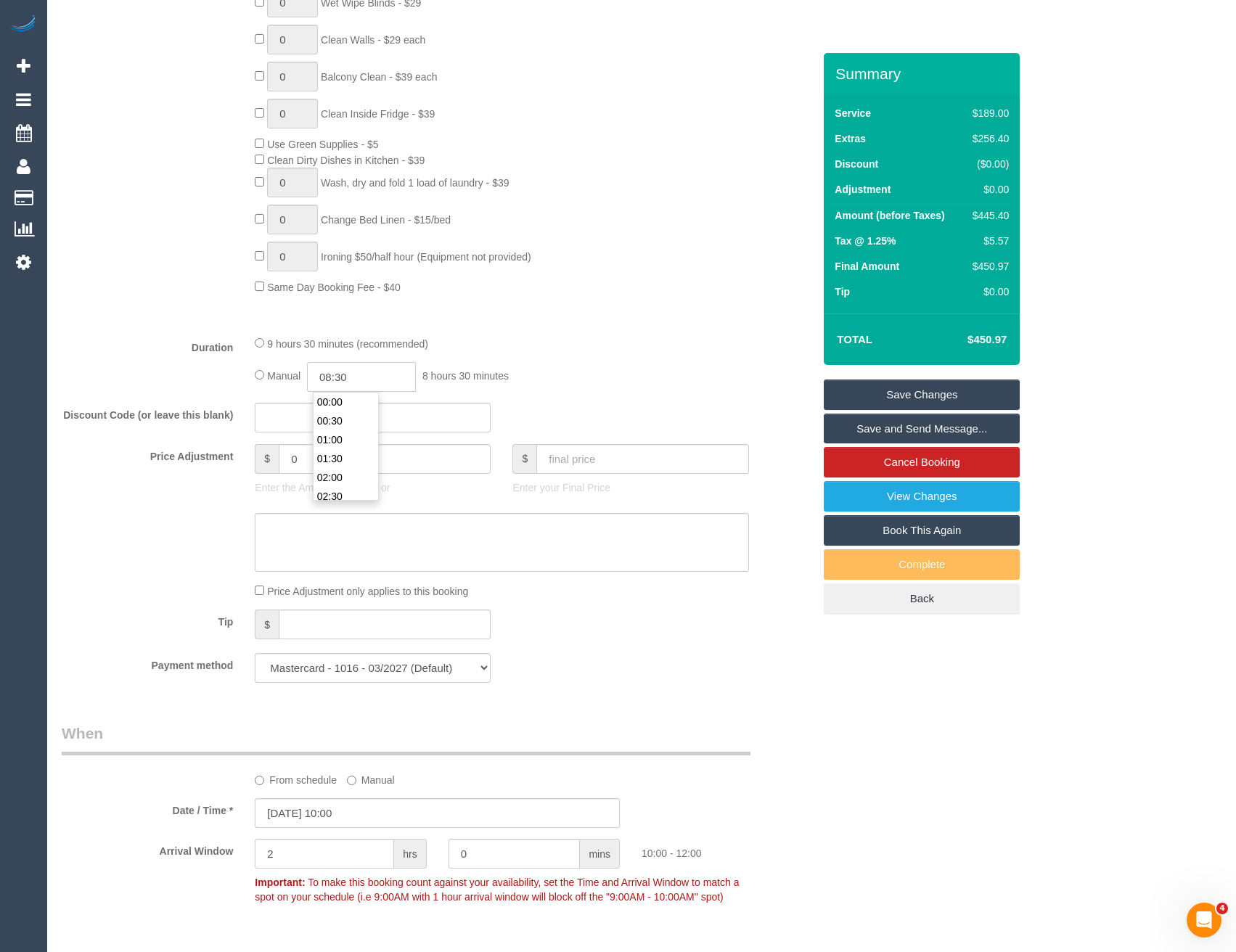
click at [357, 373] on input "08:30" at bounding box center [361, 376] width 109 height 30
type input "08:00"
click at [355, 398] on li "08:00" at bounding box center [346, 402] width 65 height 19
click at [549, 378] on div "Manual 08:00 8 hours 0 minutes" at bounding box center [501, 376] width 494 height 30
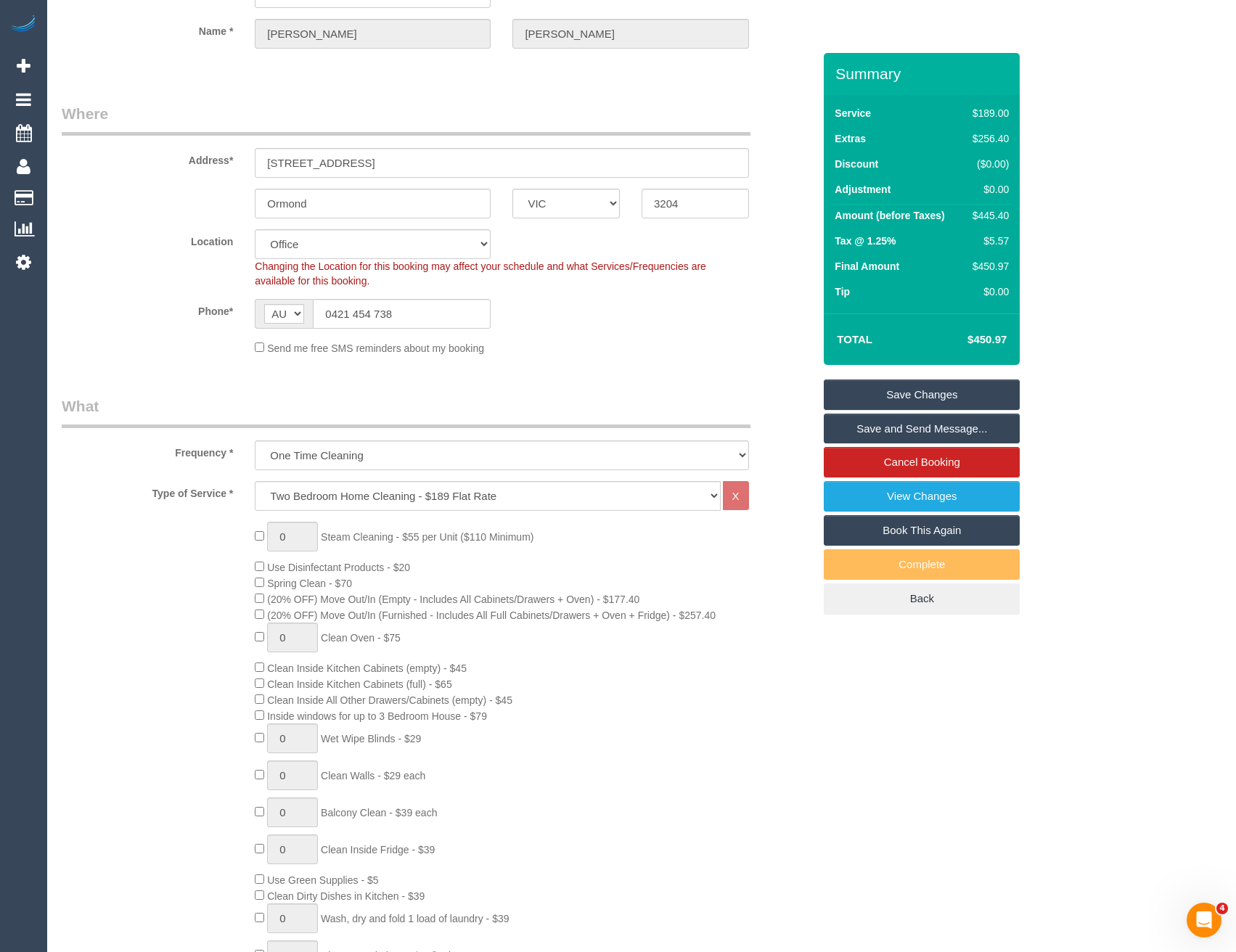
scroll to position [0, 0]
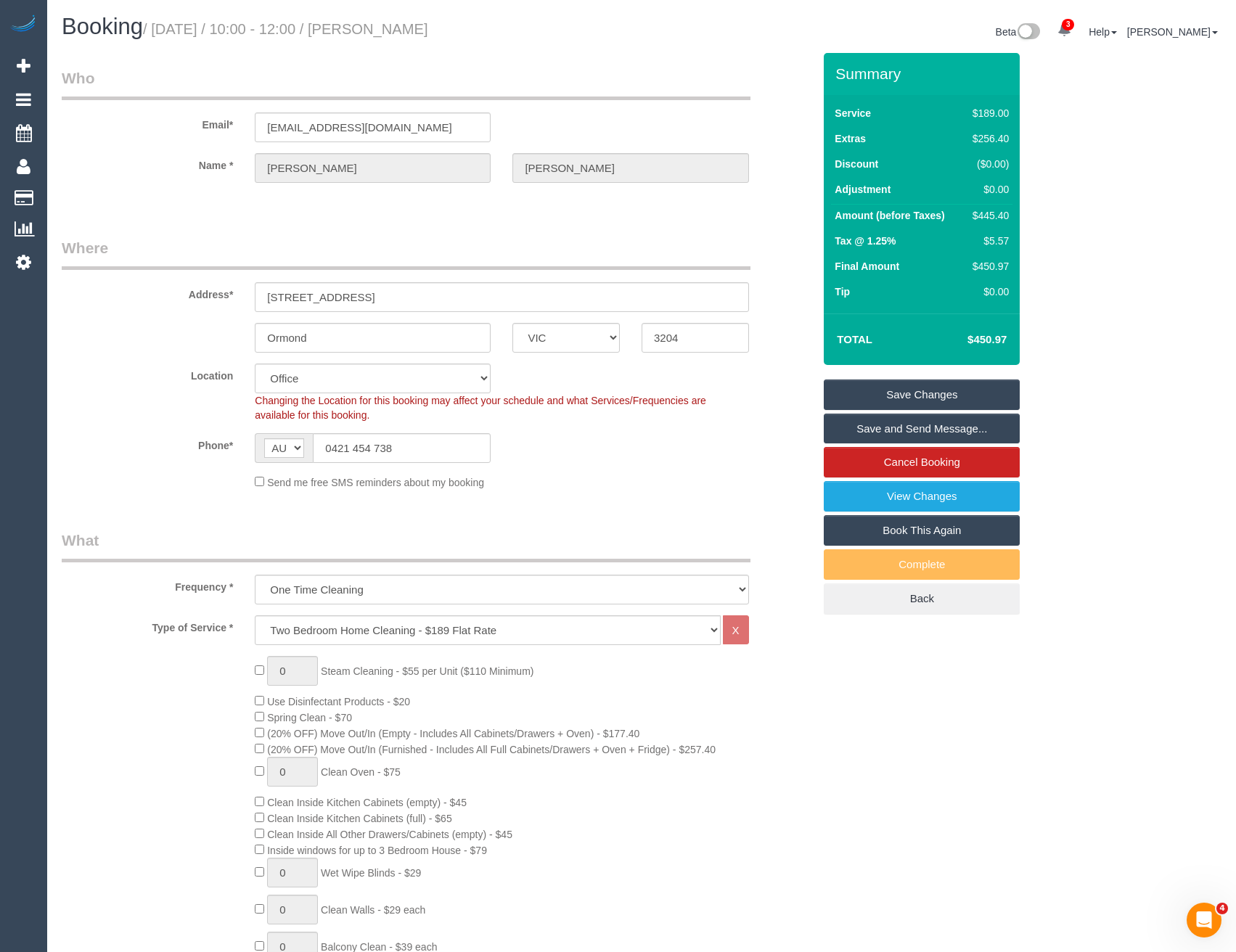
click at [866, 434] on link "Save and Send Message..." at bounding box center [922, 429] width 196 height 31
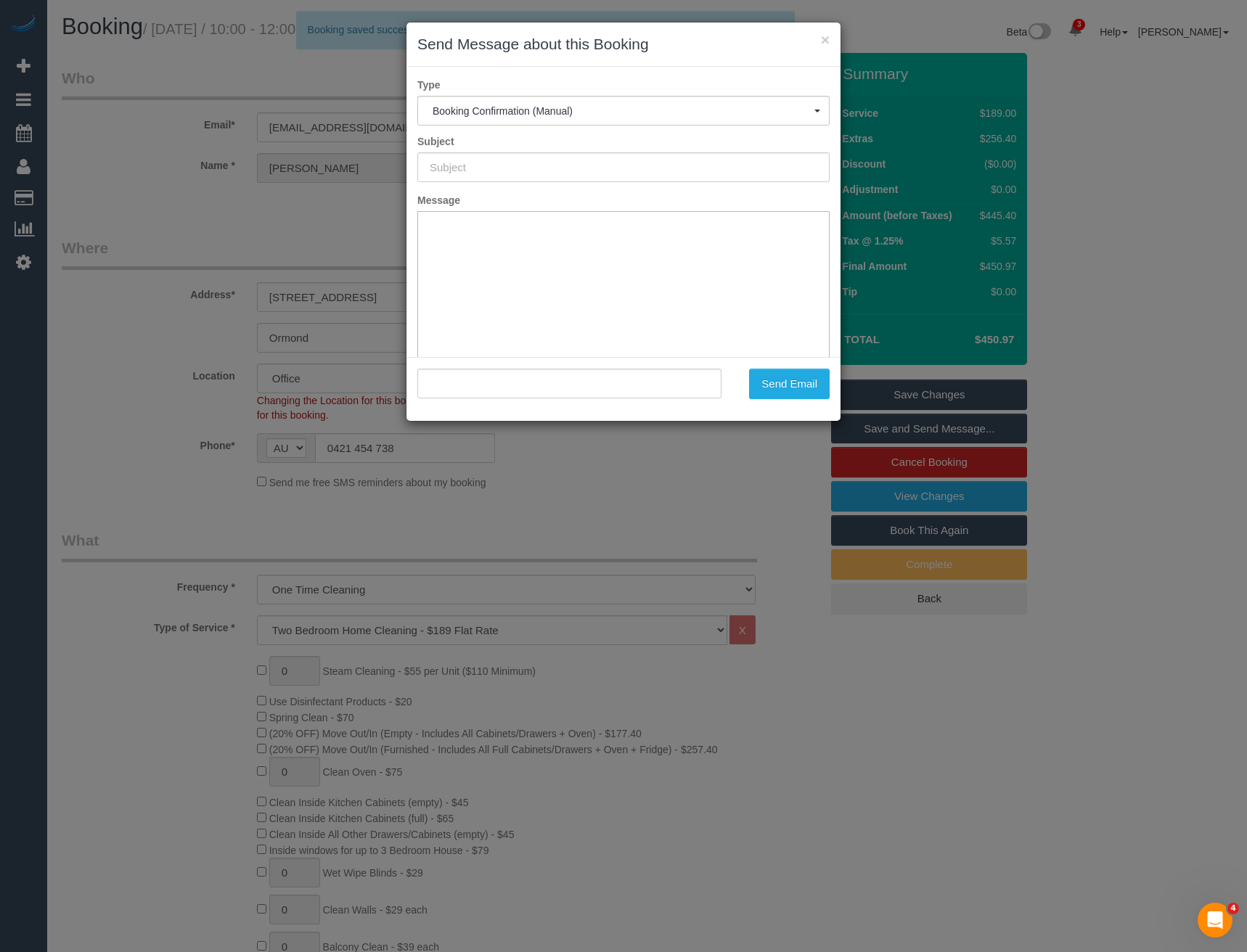
type input "Booking Confirmed"
type input ""Lucas Chan" <lucaschan@live.com.au>"
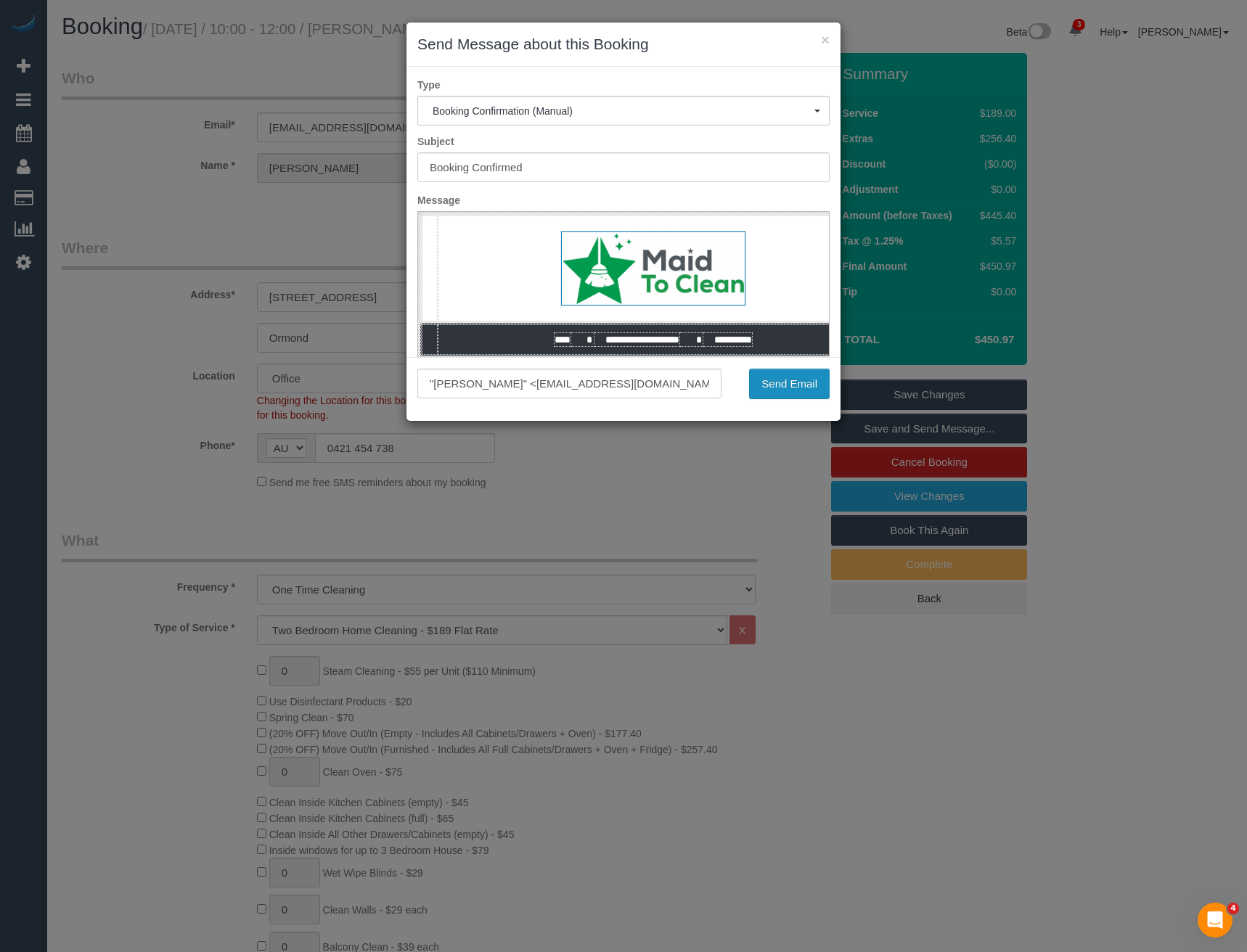
click at [774, 387] on button "Send Email" at bounding box center [789, 384] width 80 height 31
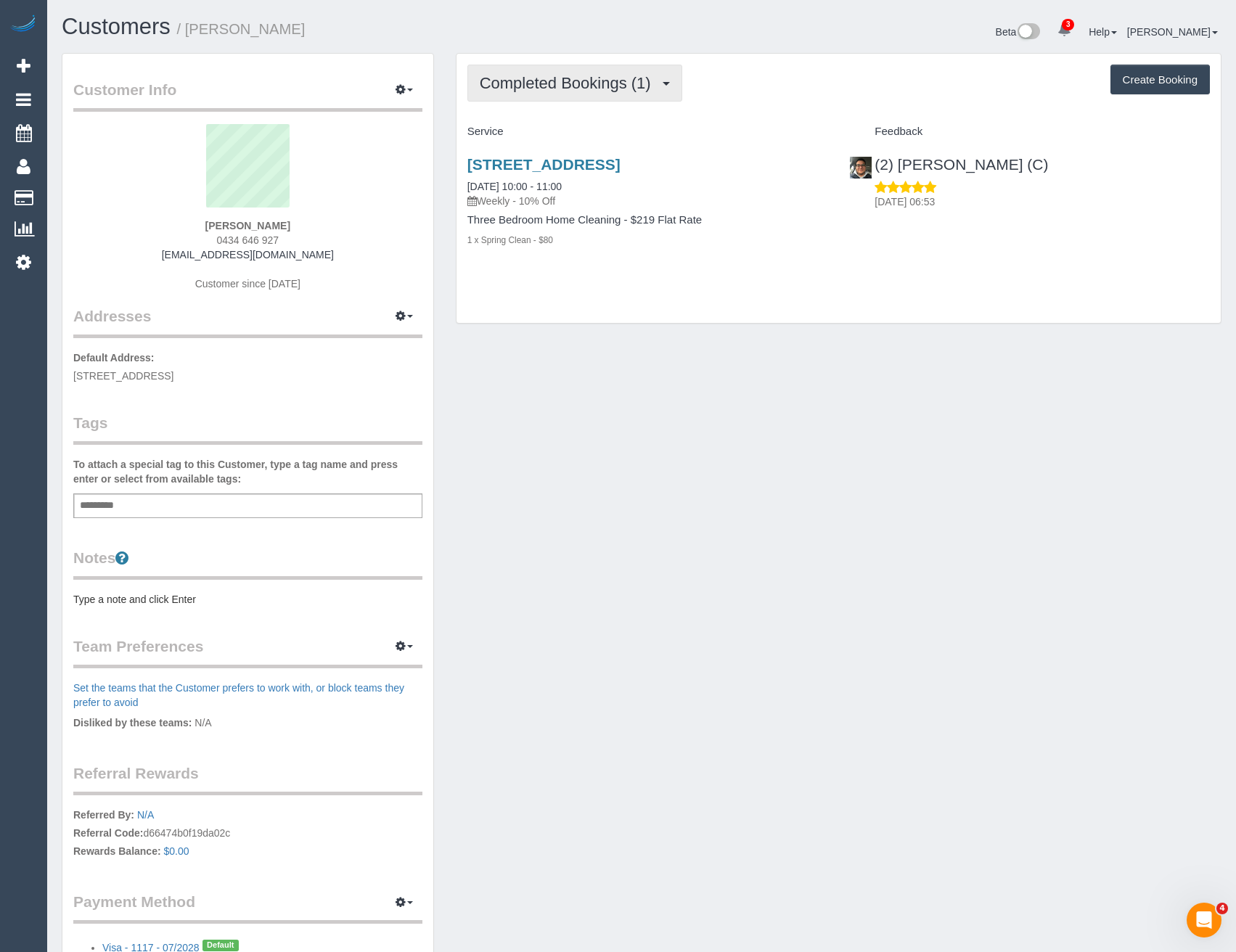
click at [626, 73] on button "Completed Bookings (1)" at bounding box center [575, 83] width 214 height 37
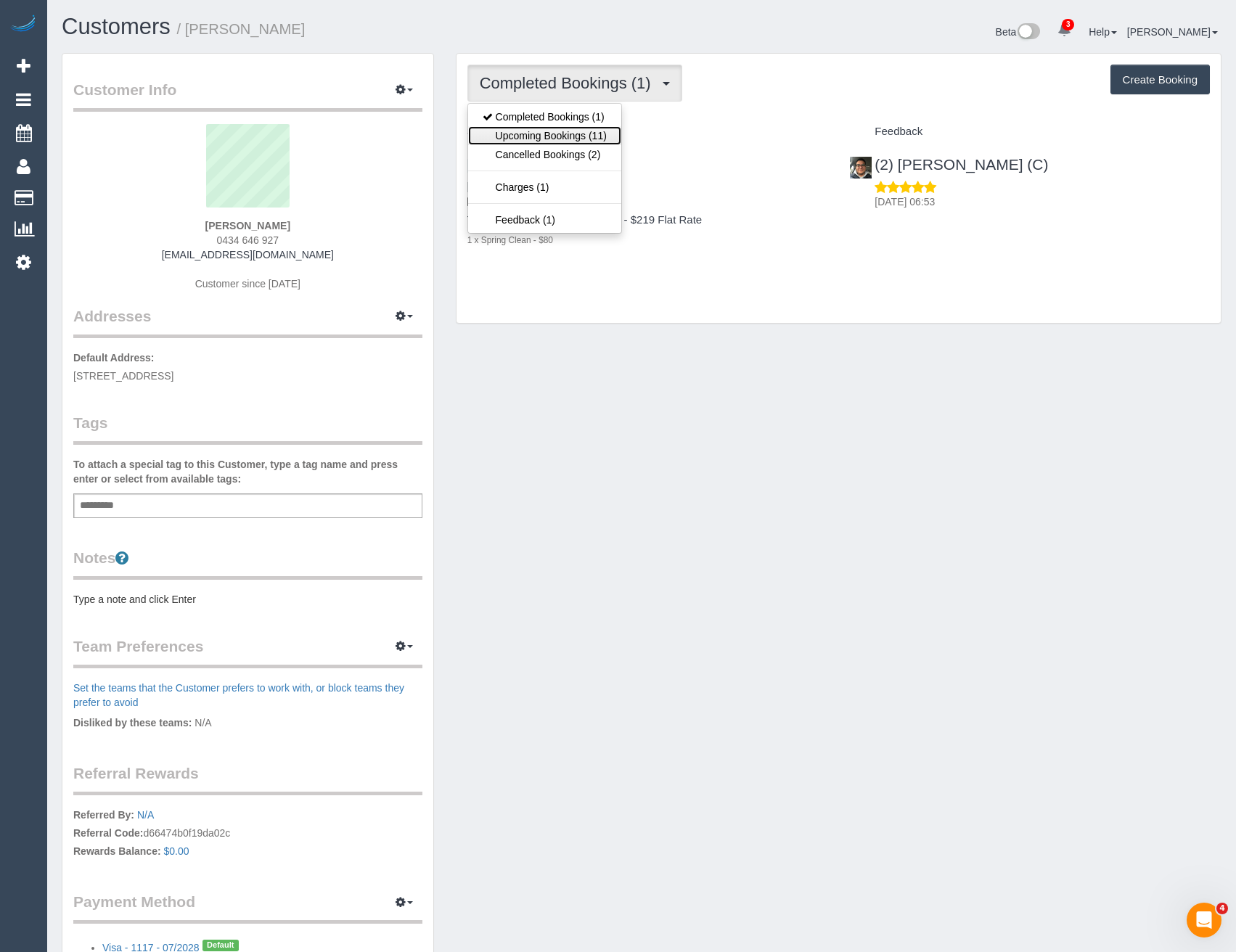
click at [594, 137] on link "Upcoming Bookings (11)" at bounding box center [545, 136] width 153 height 19
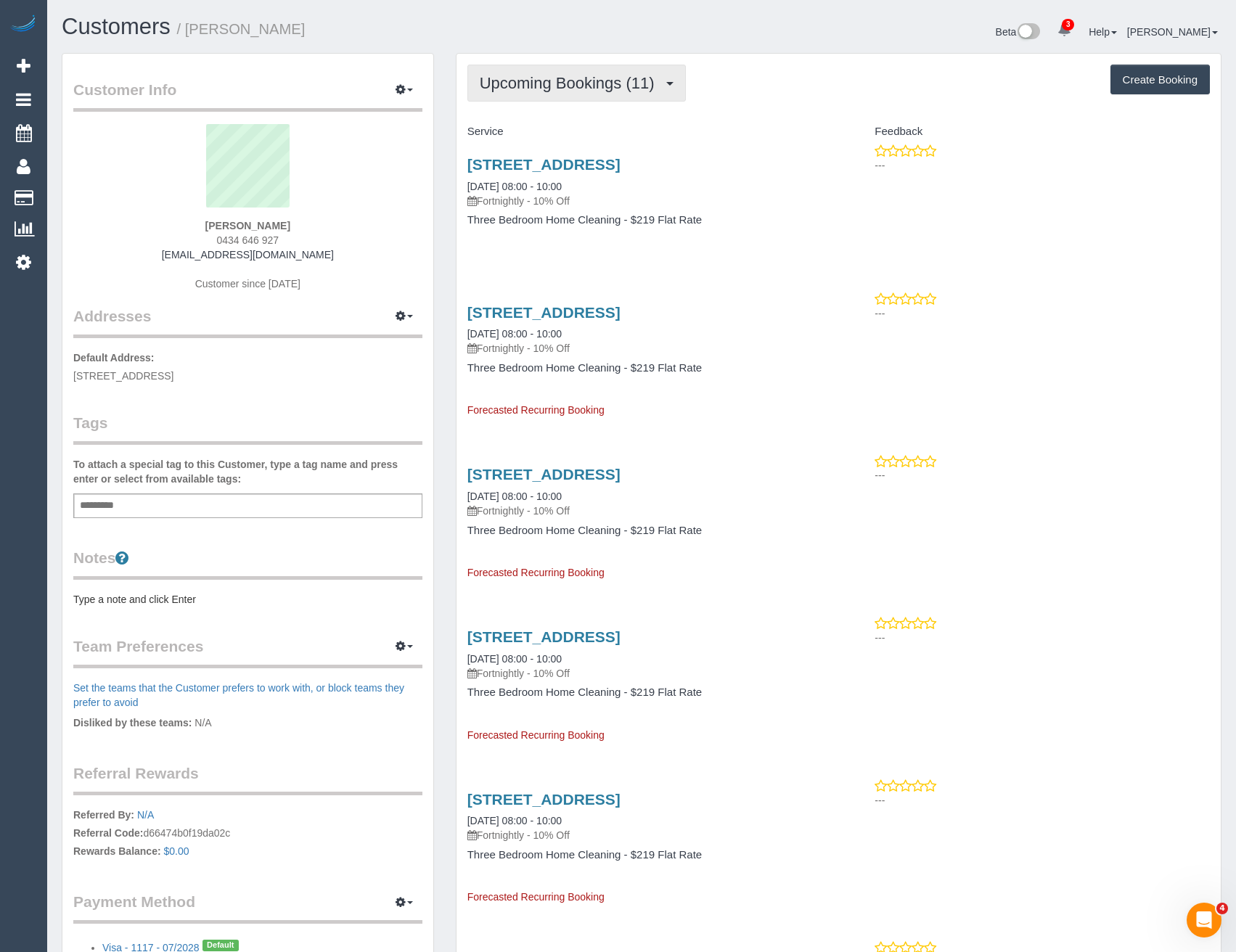
click at [654, 77] on span "Upcoming Bookings (11)" at bounding box center [571, 83] width 182 height 19
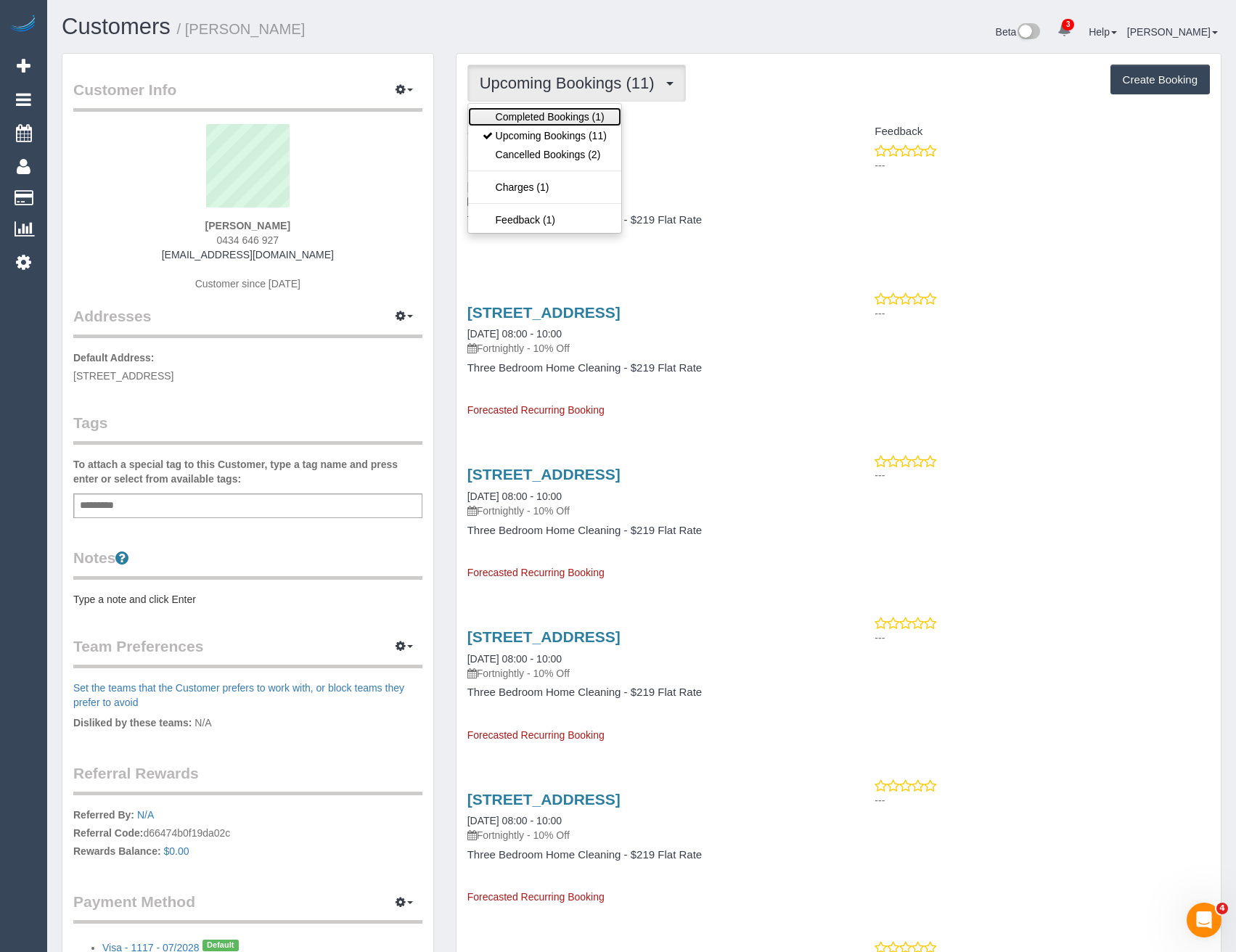
click at [550, 123] on link "Completed Bookings (1)" at bounding box center [545, 116] width 153 height 19
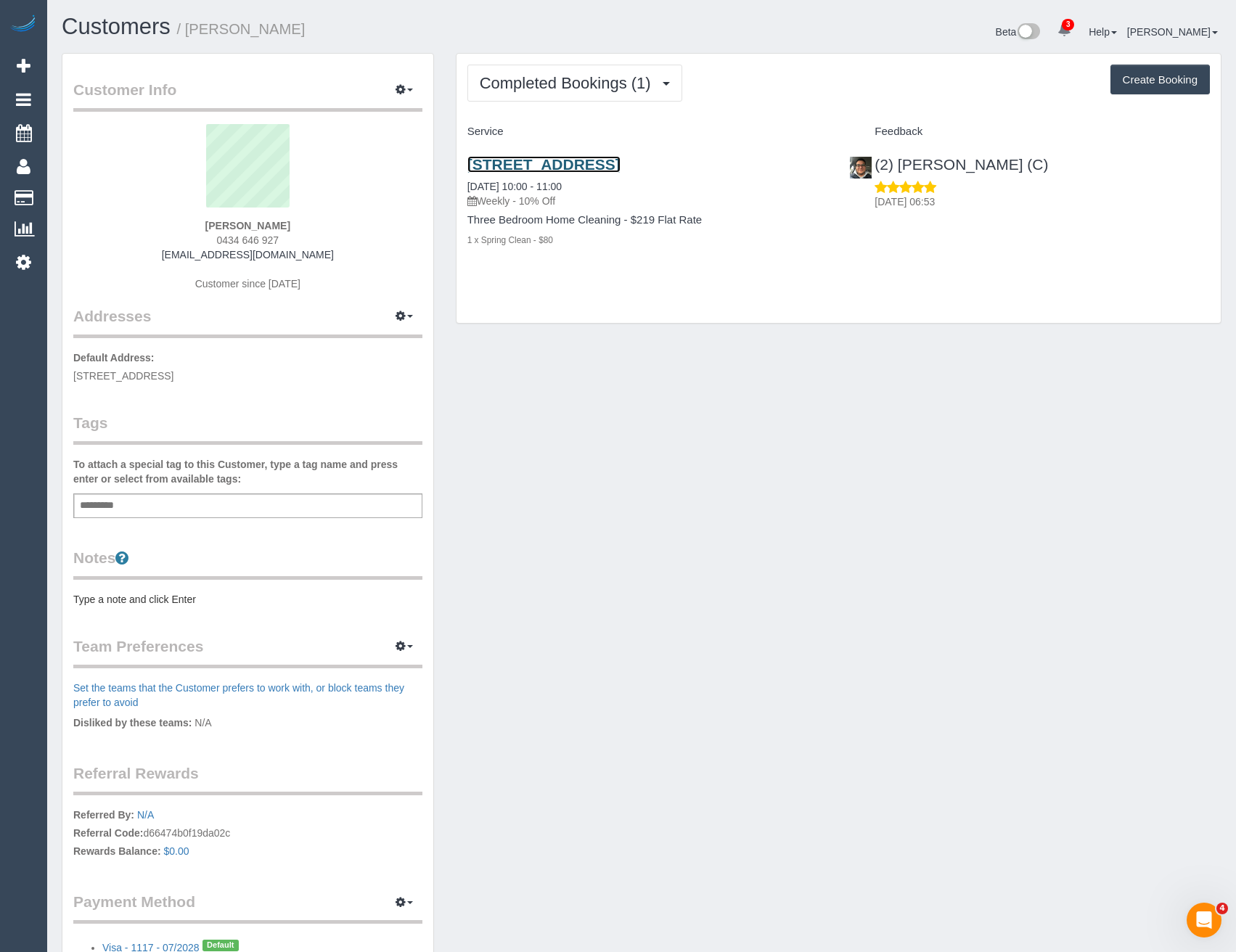
click at [582, 163] on link "[STREET_ADDRESS]" at bounding box center [544, 164] width 153 height 17
click at [576, 83] on span "Completed Bookings (1)" at bounding box center [569, 83] width 178 height 19
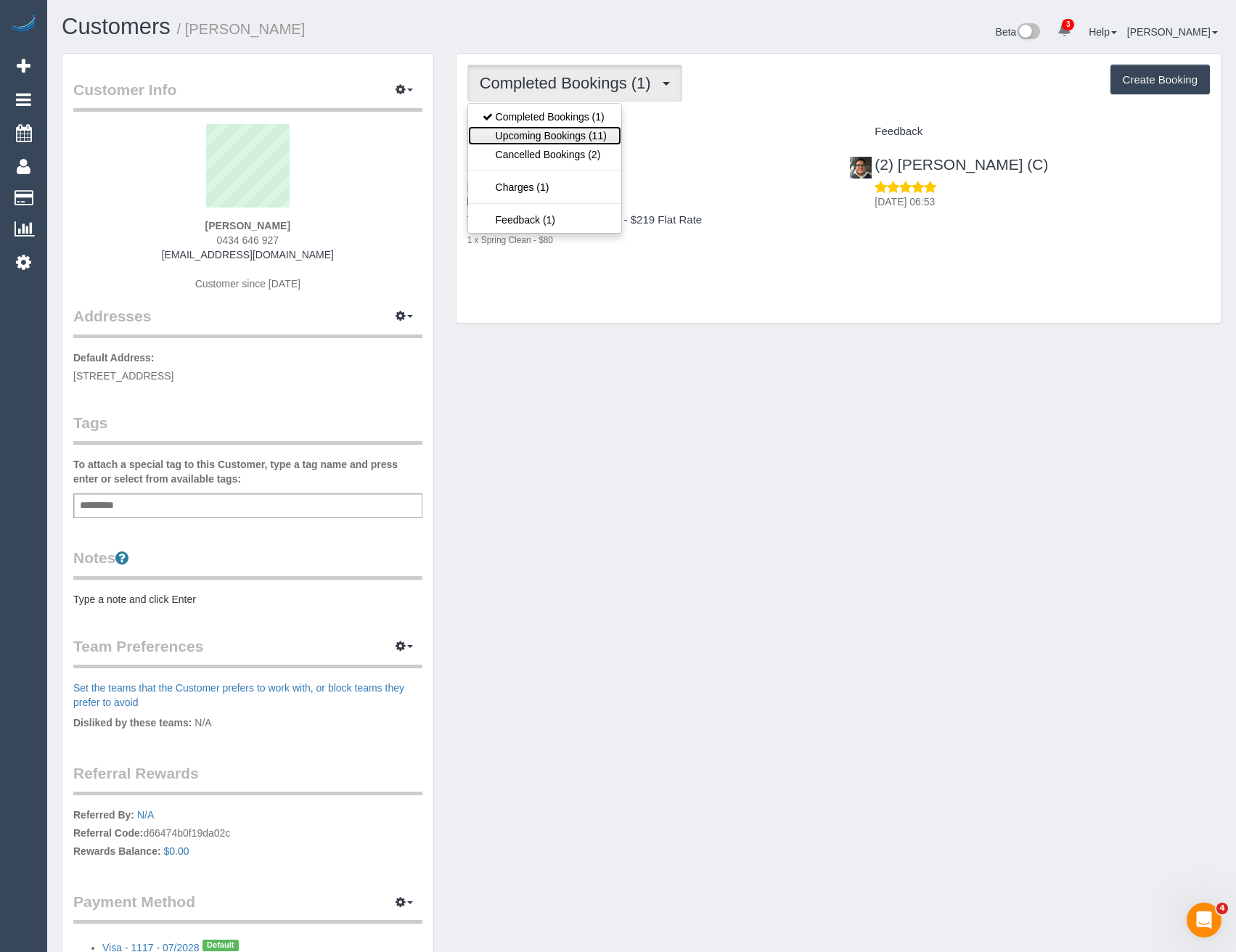
click at [561, 132] on link "Upcoming Bookings (11)" at bounding box center [545, 136] width 153 height 19
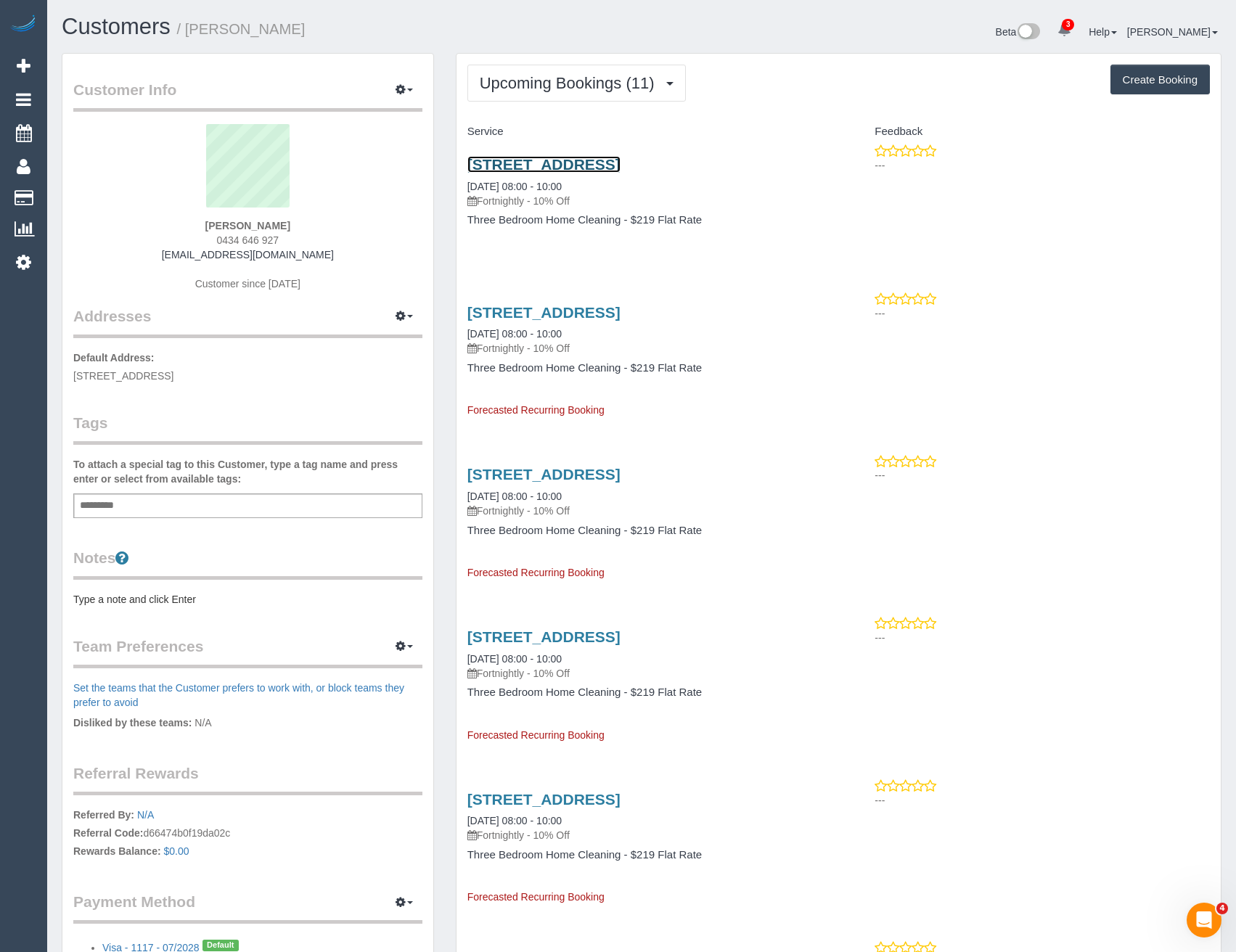
click at [620, 164] on link "[STREET_ADDRESS]" at bounding box center [544, 164] width 153 height 17
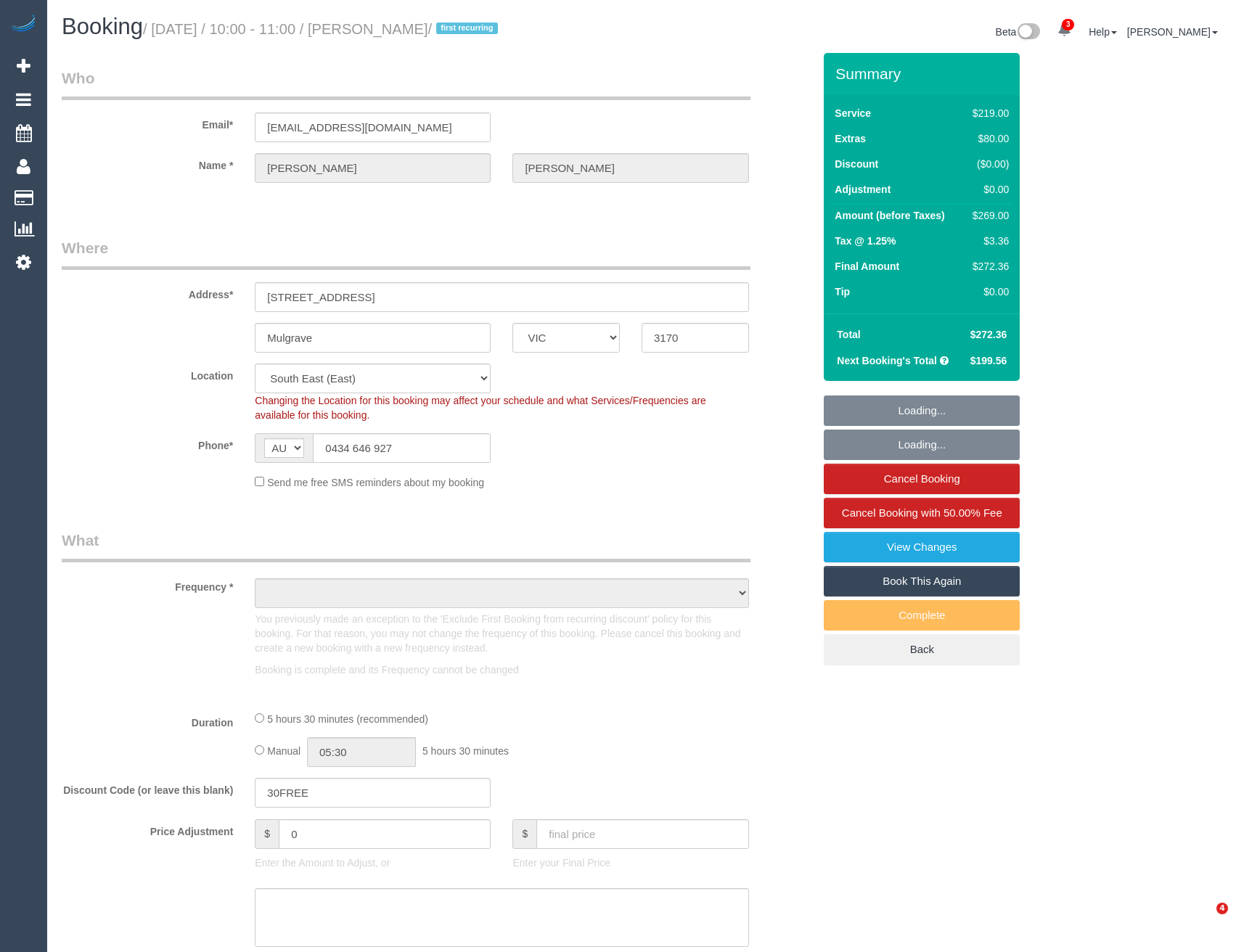
select select "VIC"
select select "string:stripe-pm_1S0uQs2GScqysDRVaE4v6OXg"
select select "number:28"
select select "number:15"
select select "number:18"
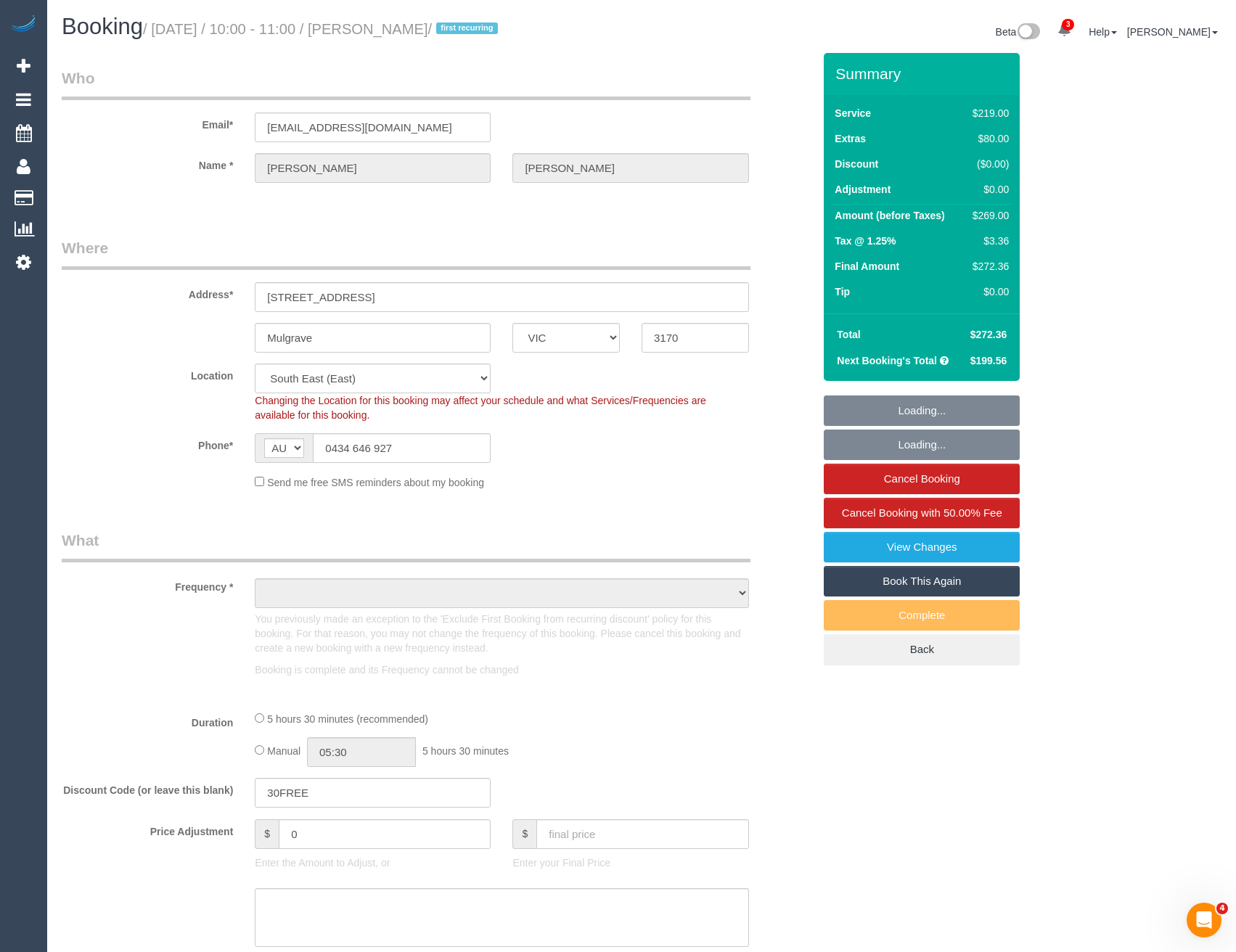
select select "number:36"
select select "number:33"
select select "number:12"
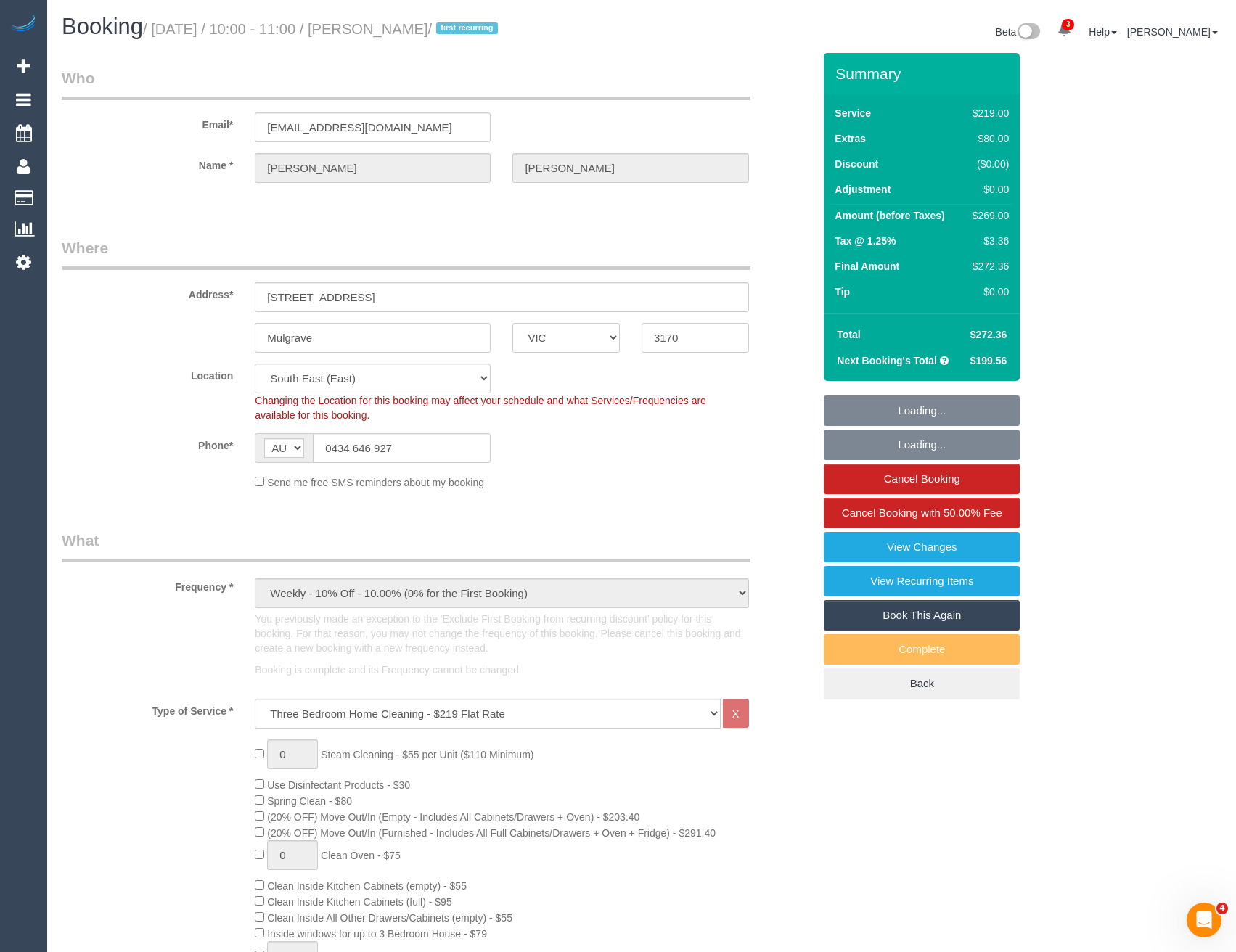
select select "object:1403"
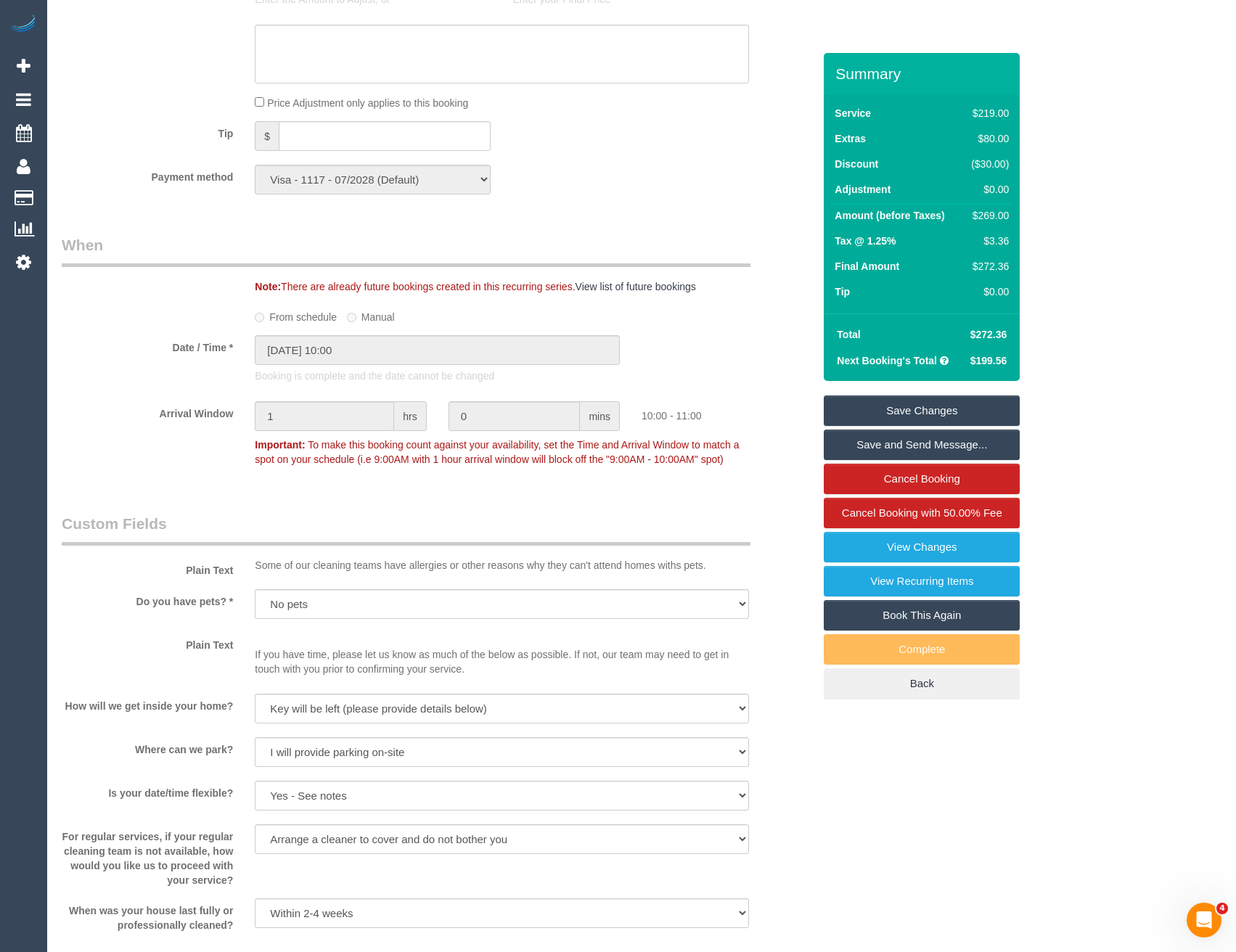
scroll to position [1273, 0]
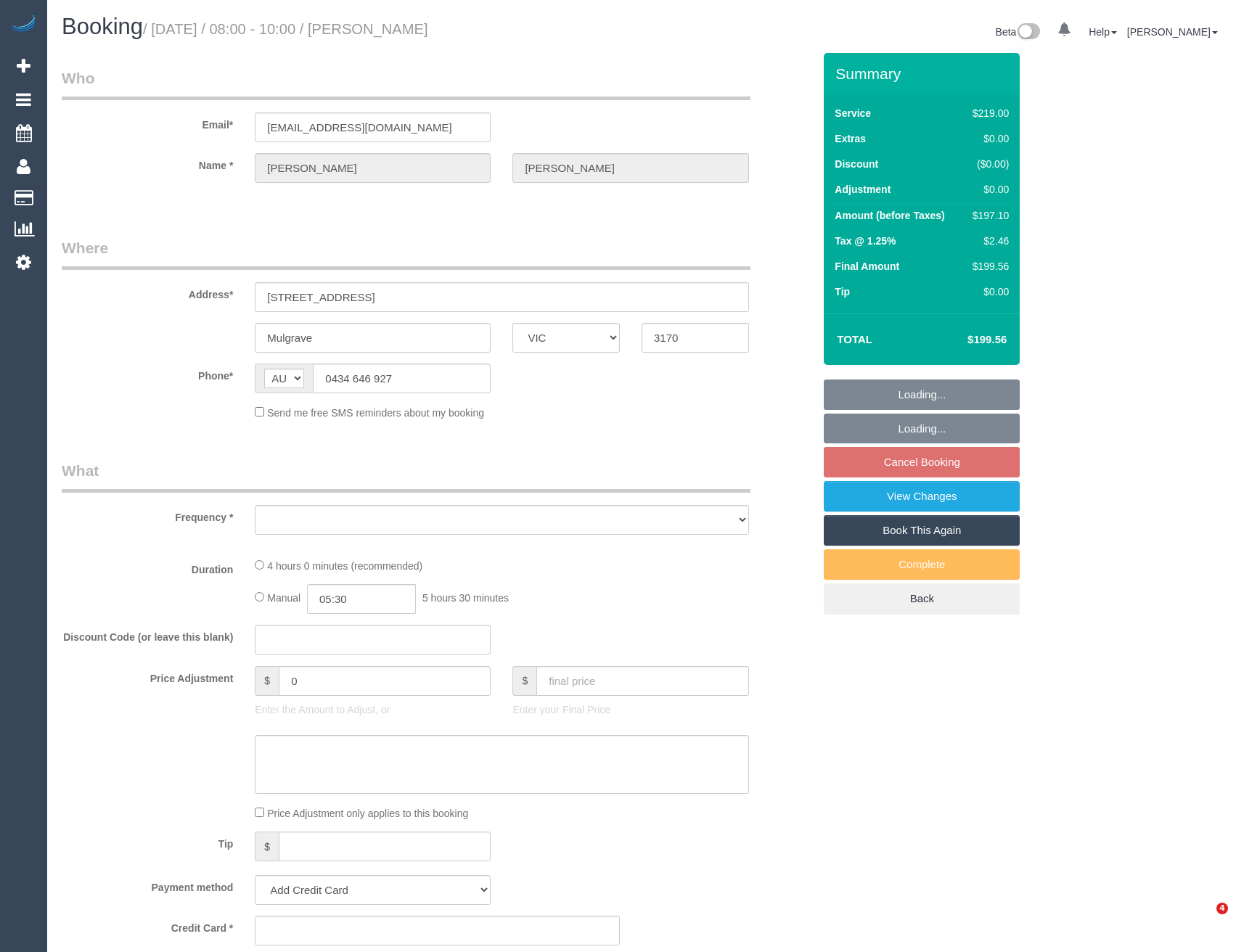
select select "VIC"
select select "string:stripe-pm_1S0uQs2GScqysDRVaE4v6OXg"
select select "number:28"
select select "number:15"
select select "number:18"
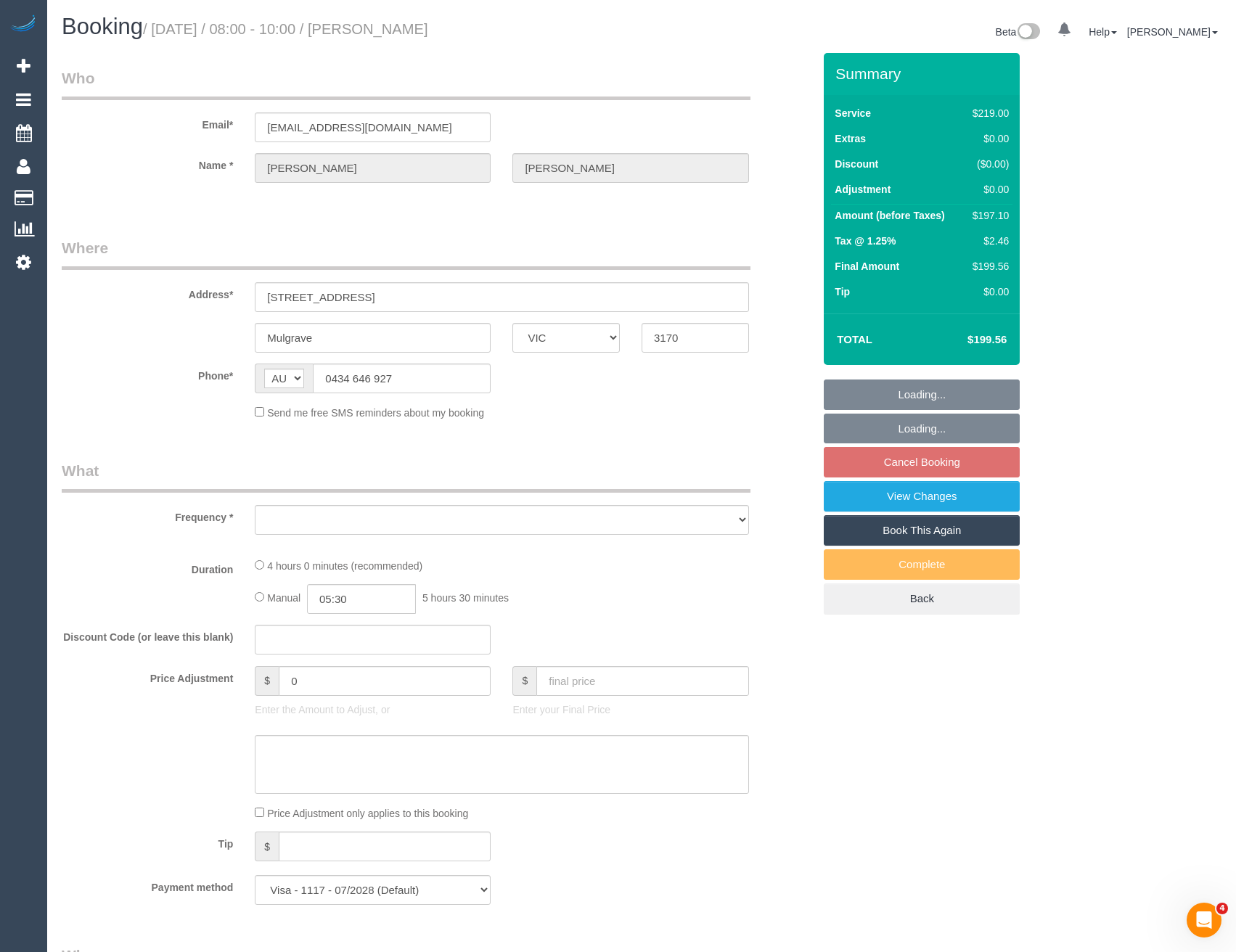
select select "number:36"
select select "number:33"
select select "number:12"
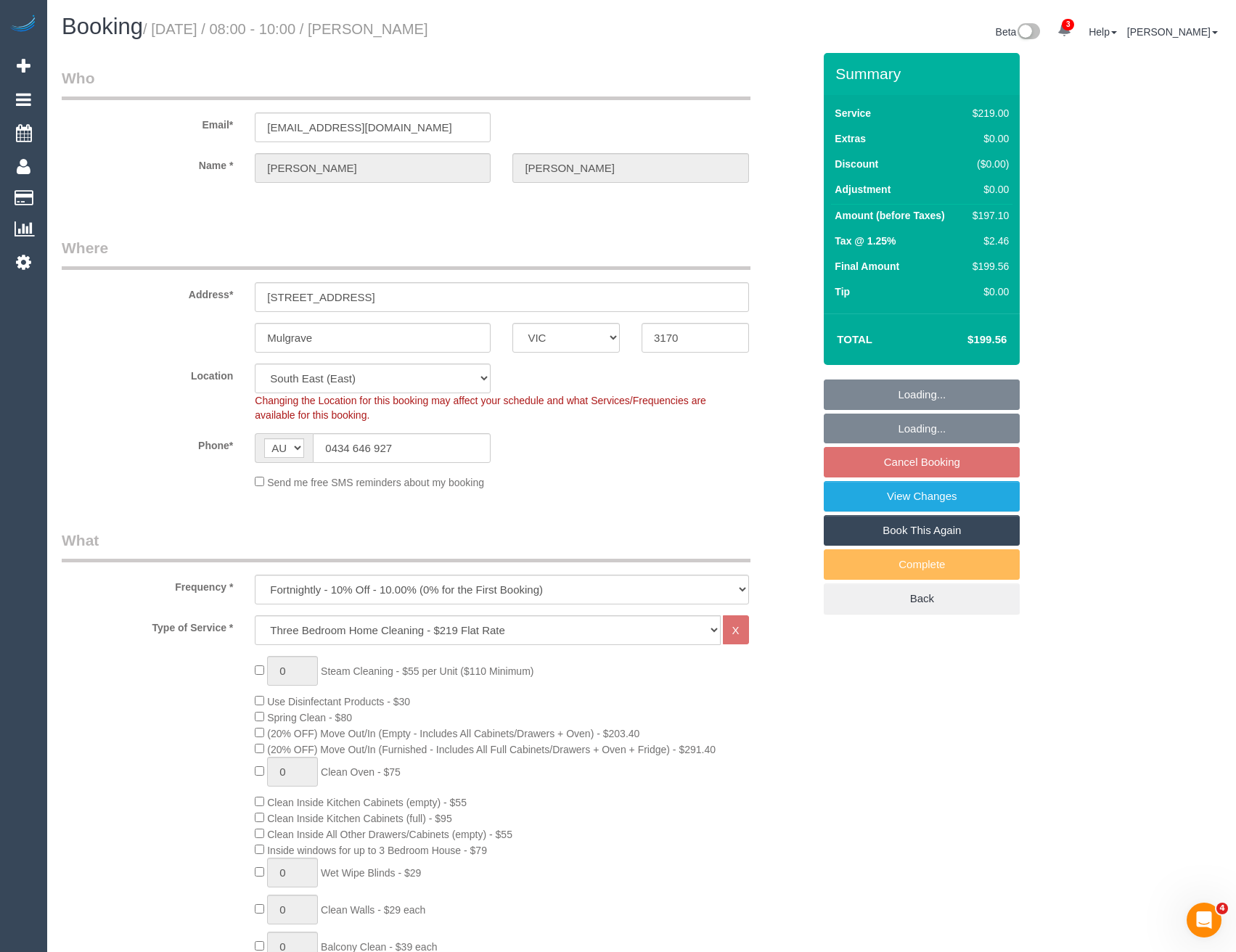
select select "object:1314"
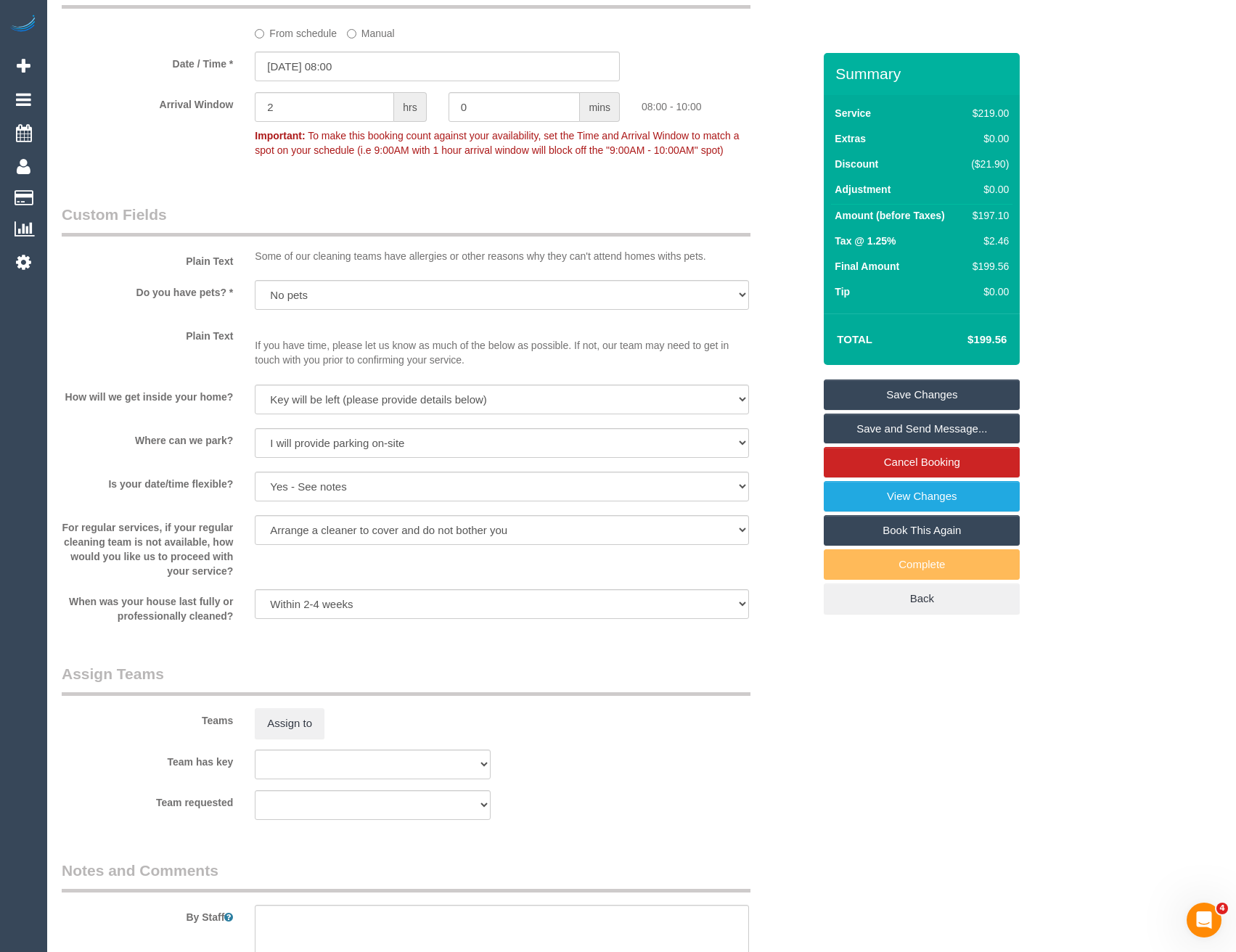
scroll to position [1815, 0]
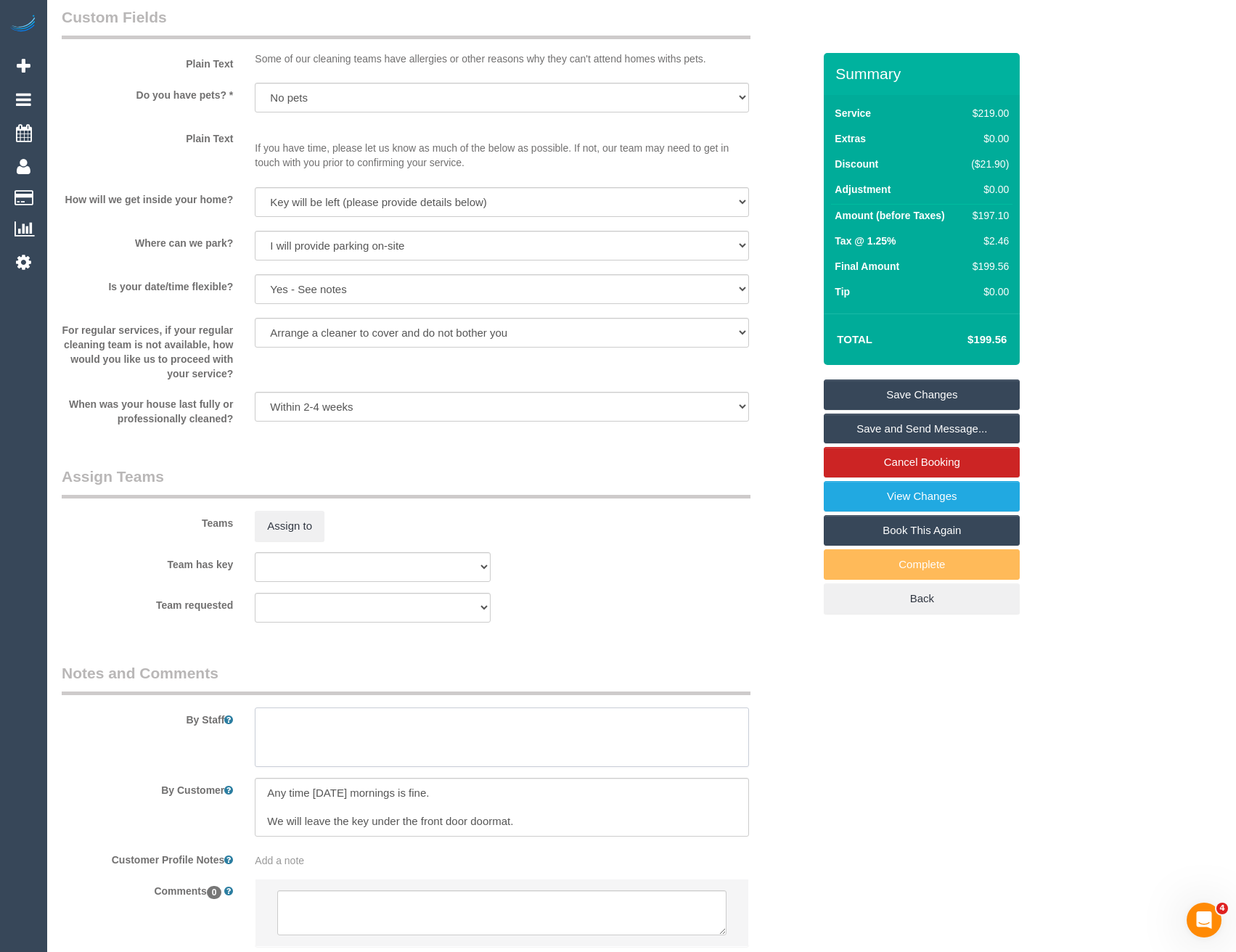
click at [336, 747] on textarea at bounding box center [501, 737] width 494 height 59
click at [287, 717] on textarea at bounding box center [501, 737] width 494 height 59
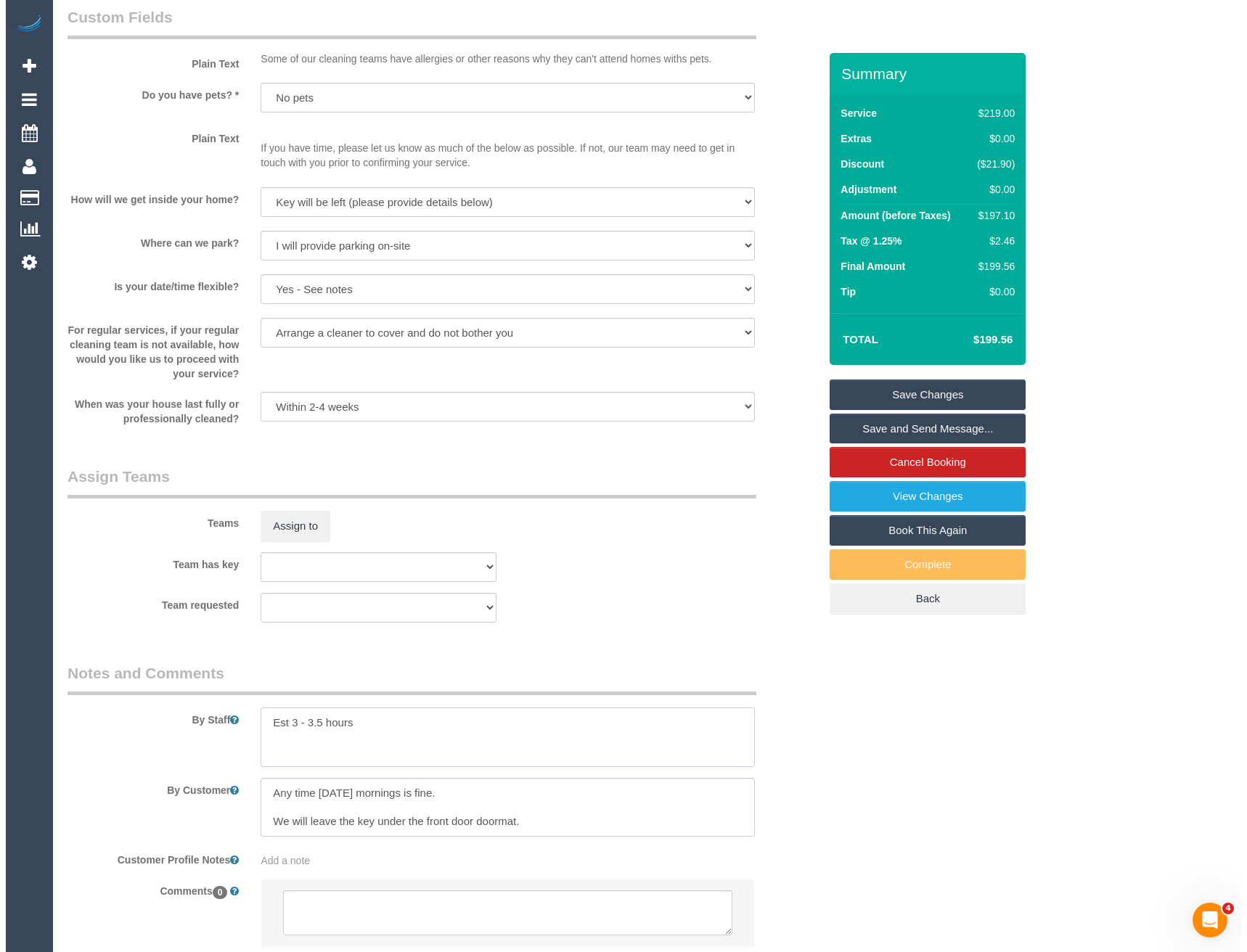
scroll to position [1669, 0]
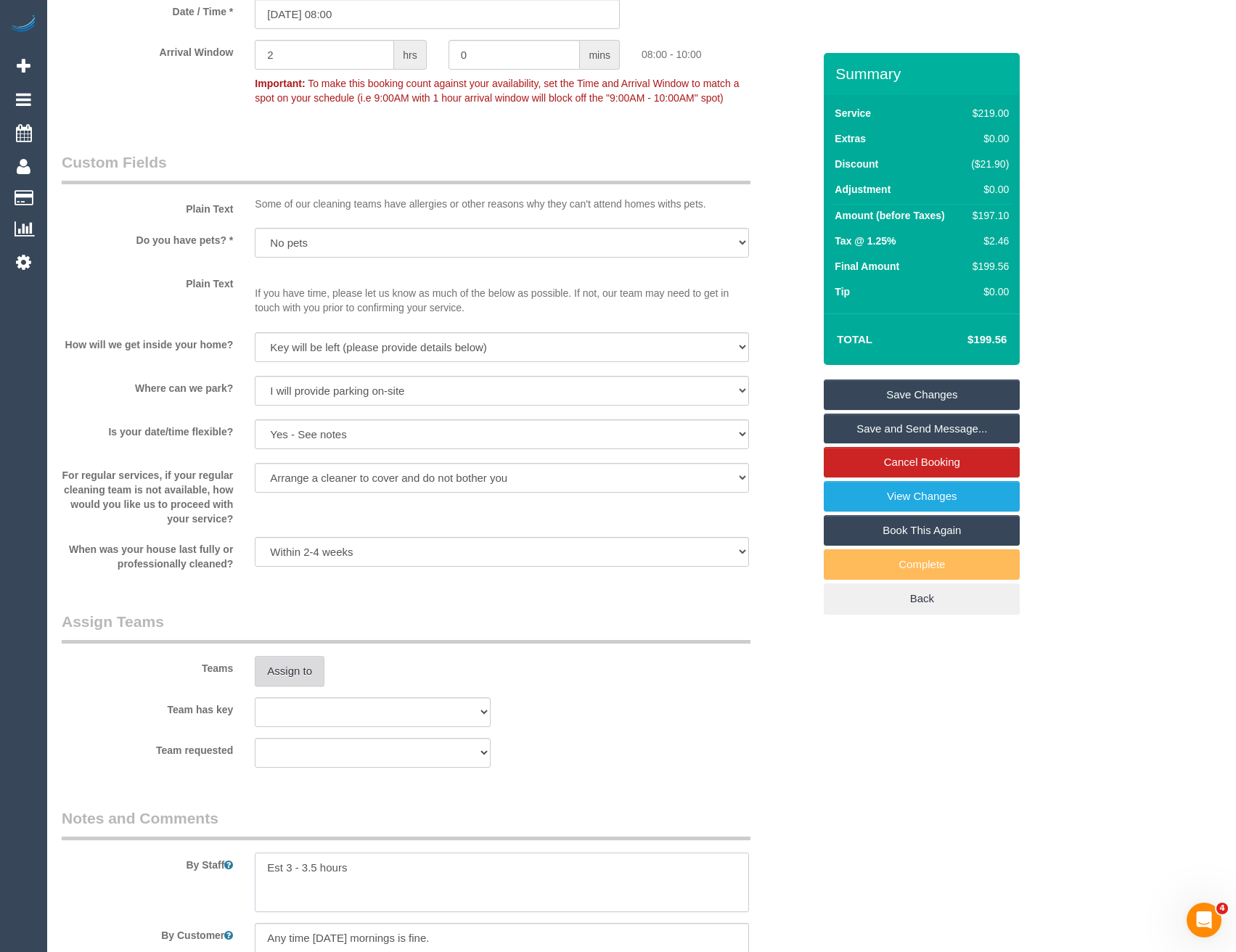
type textarea "Est 3 - 3.5 hours"
click at [286, 664] on button "Assign to" at bounding box center [289, 671] width 69 height 31
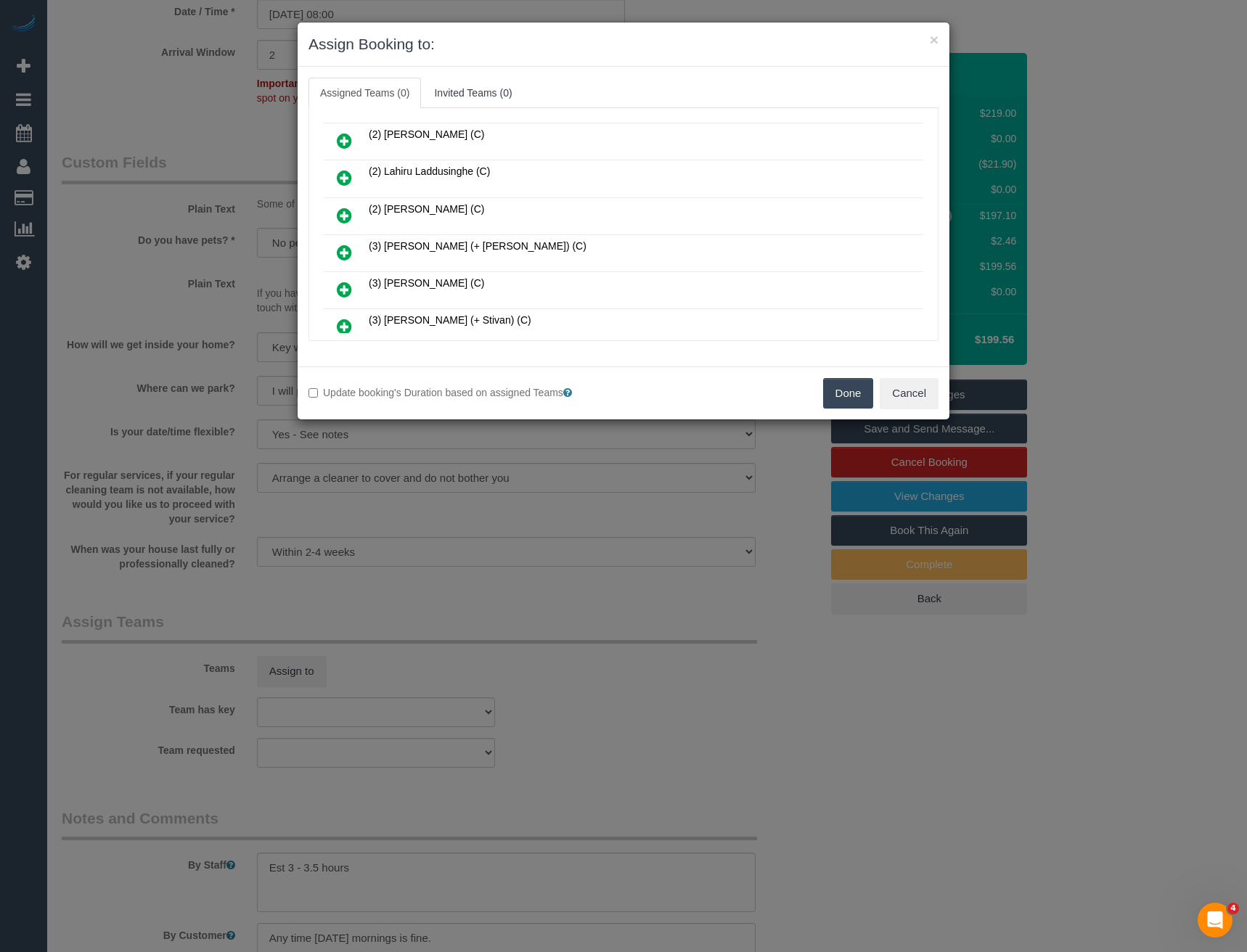
scroll to position [218, 0]
click at [347, 295] on icon at bounding box center [344, 292] width 15 height 18
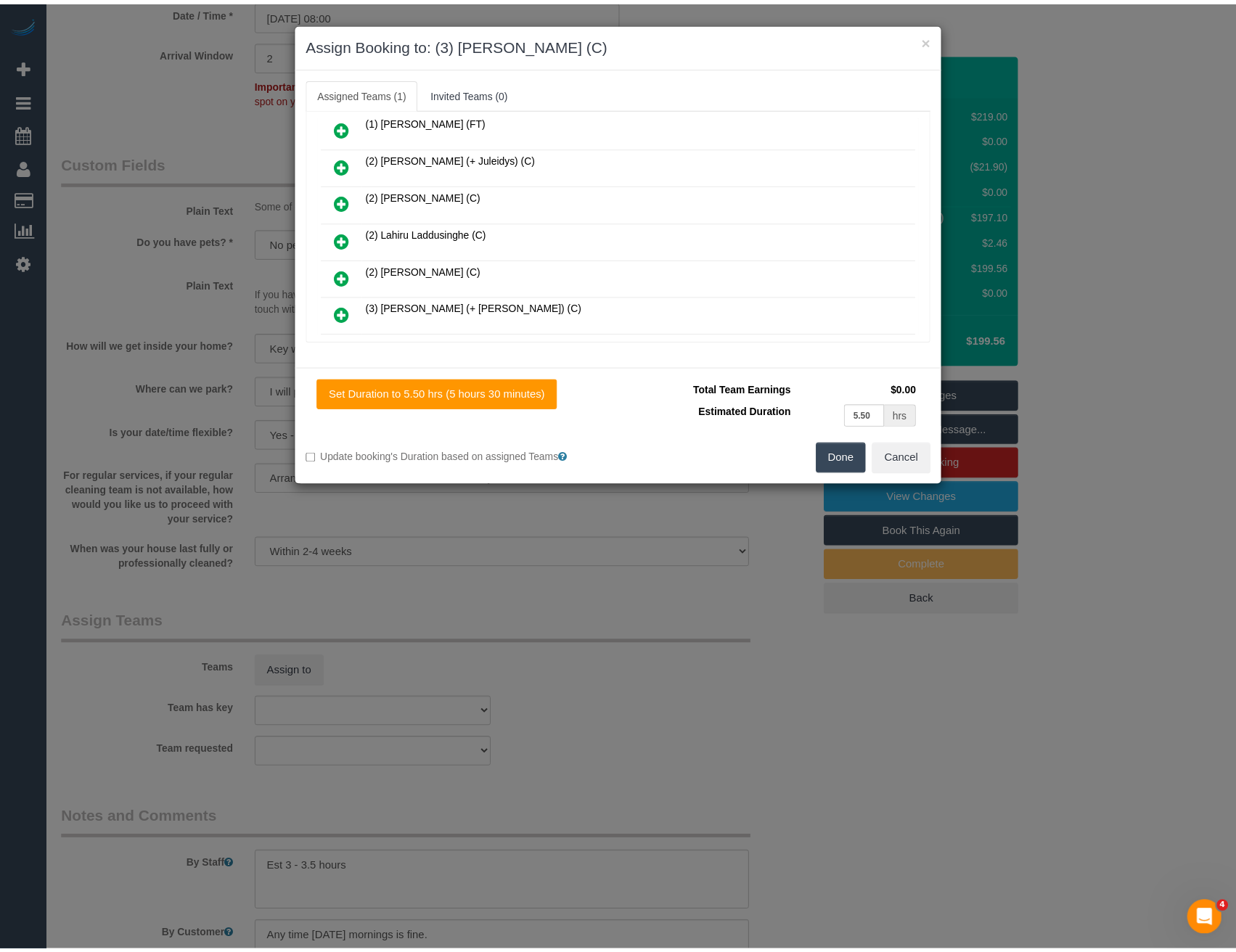
scroll to position [0, 0]
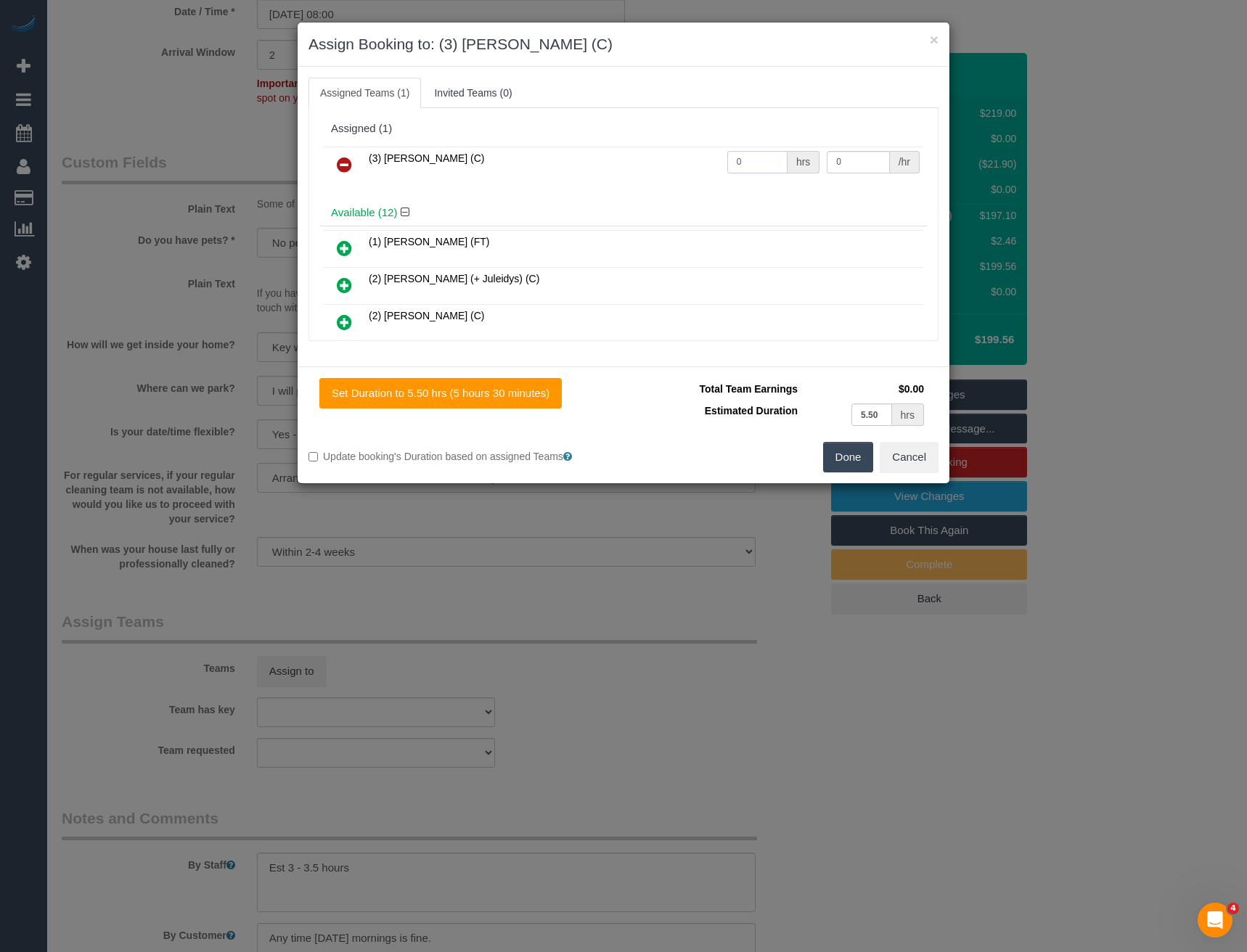
drag, startPoint x: 747, startPoint y: 160, endPoint x: 602, endPoint y: 165, distance: 145.1
click at [645, 171] on tr "(3) [PERSON_NAME] (C) 0 hrs 0 /hr" at bounding box center [624, 165] width 600 height 37
type input "1"
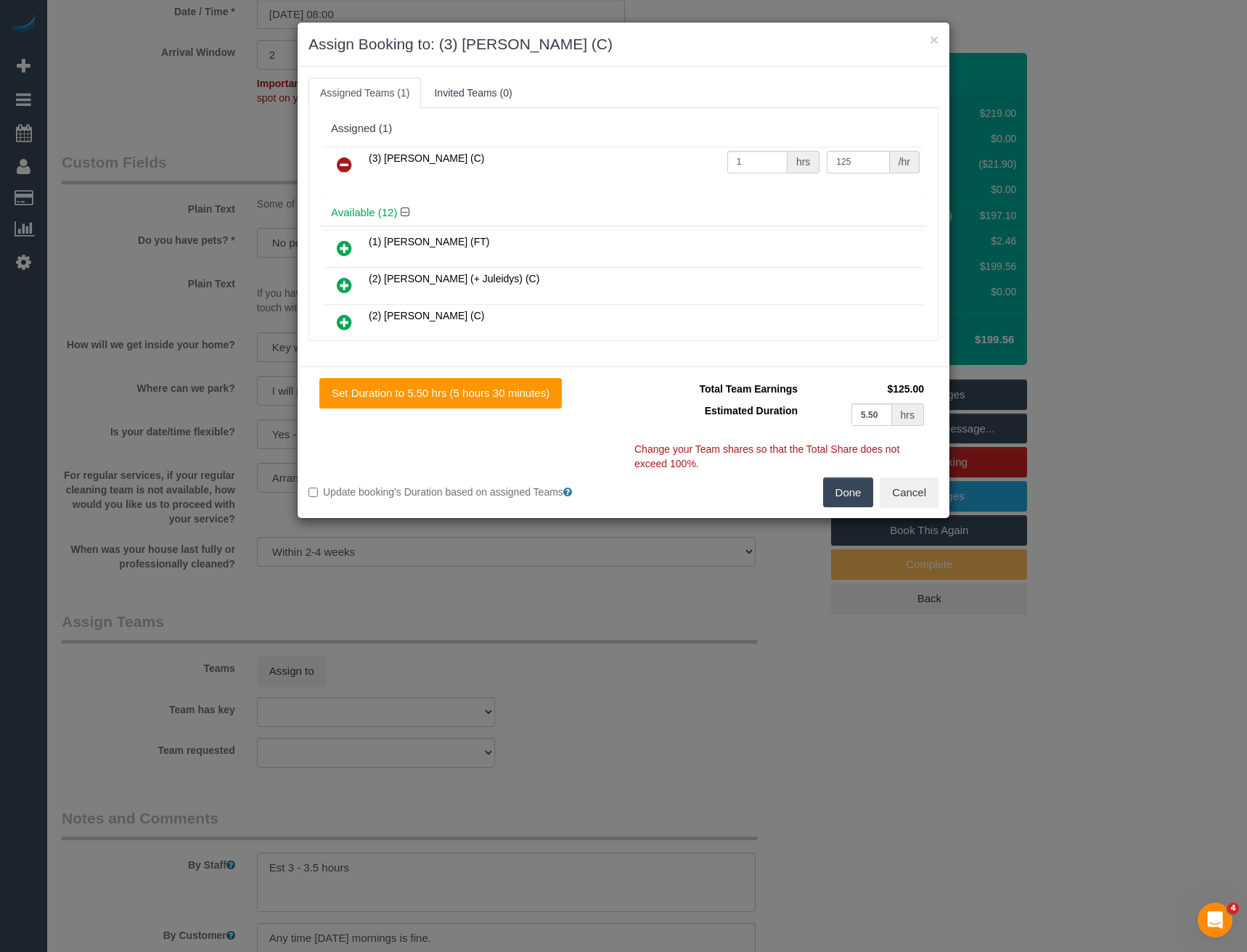
type input "125"
click at [834, 492] on button "Done" at bounding box center [849, 493] width 51 height 31
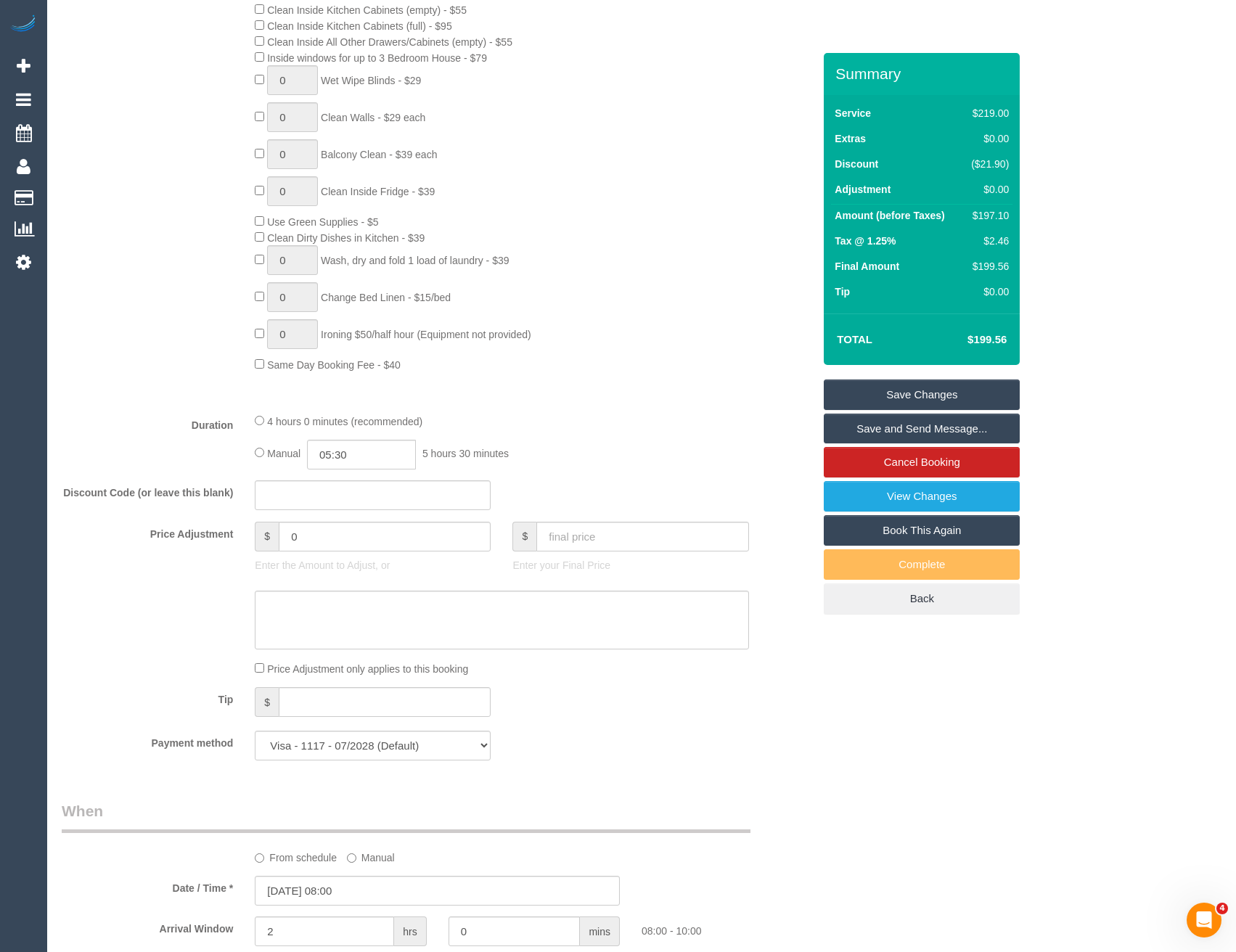
scroll to position [680, 0]
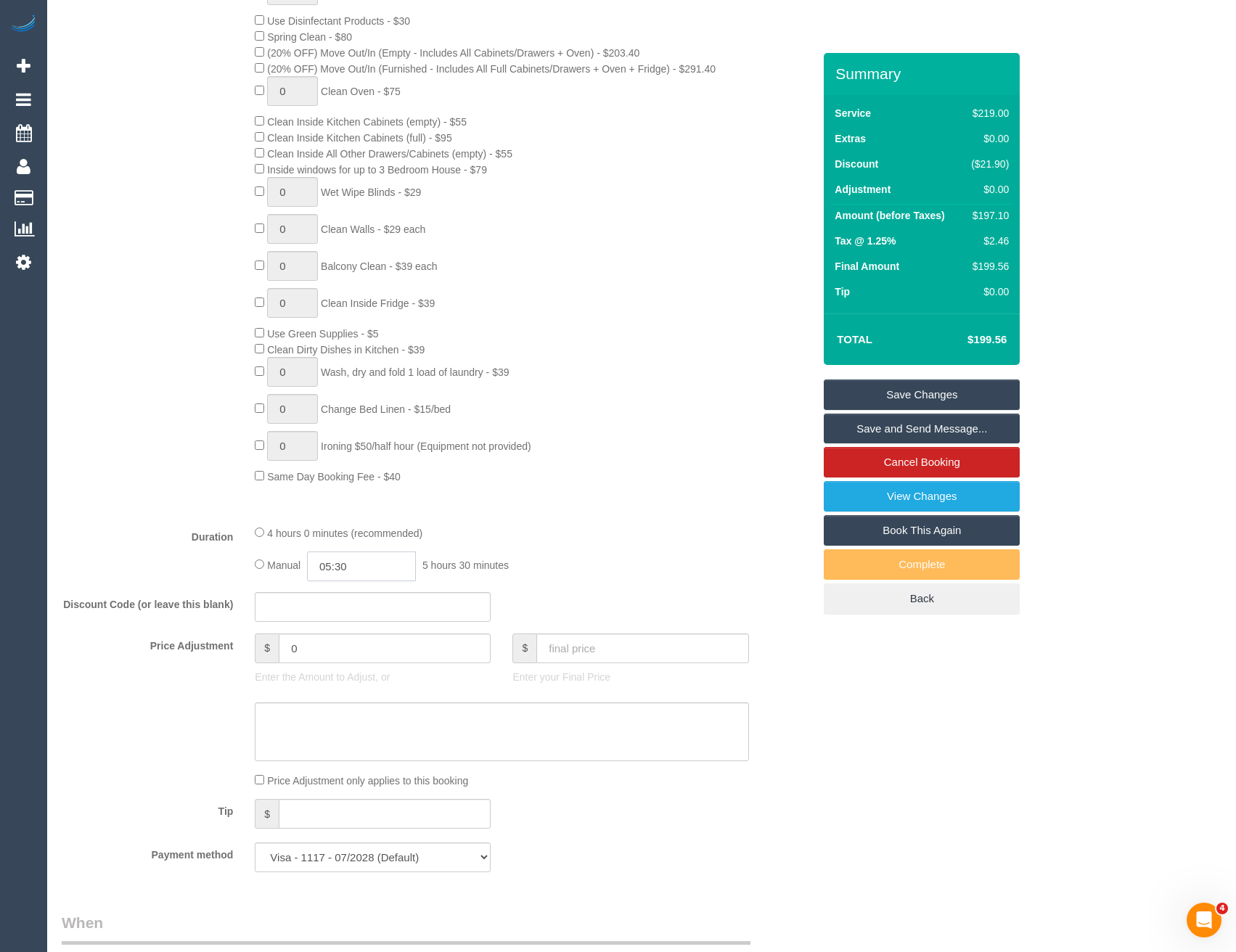
click at [387, 559] on input "05:30" at bounding box center [361, 566] width 109 height 30
type input "03:30"
click at [343, 650] on li "03:30" at bounding box center [346, 651] width 65 height 19
click at [556, 568] on div "Manual 03:30 3 hours 30 minutes" at bounding box center [501, 566] width 494 height 30
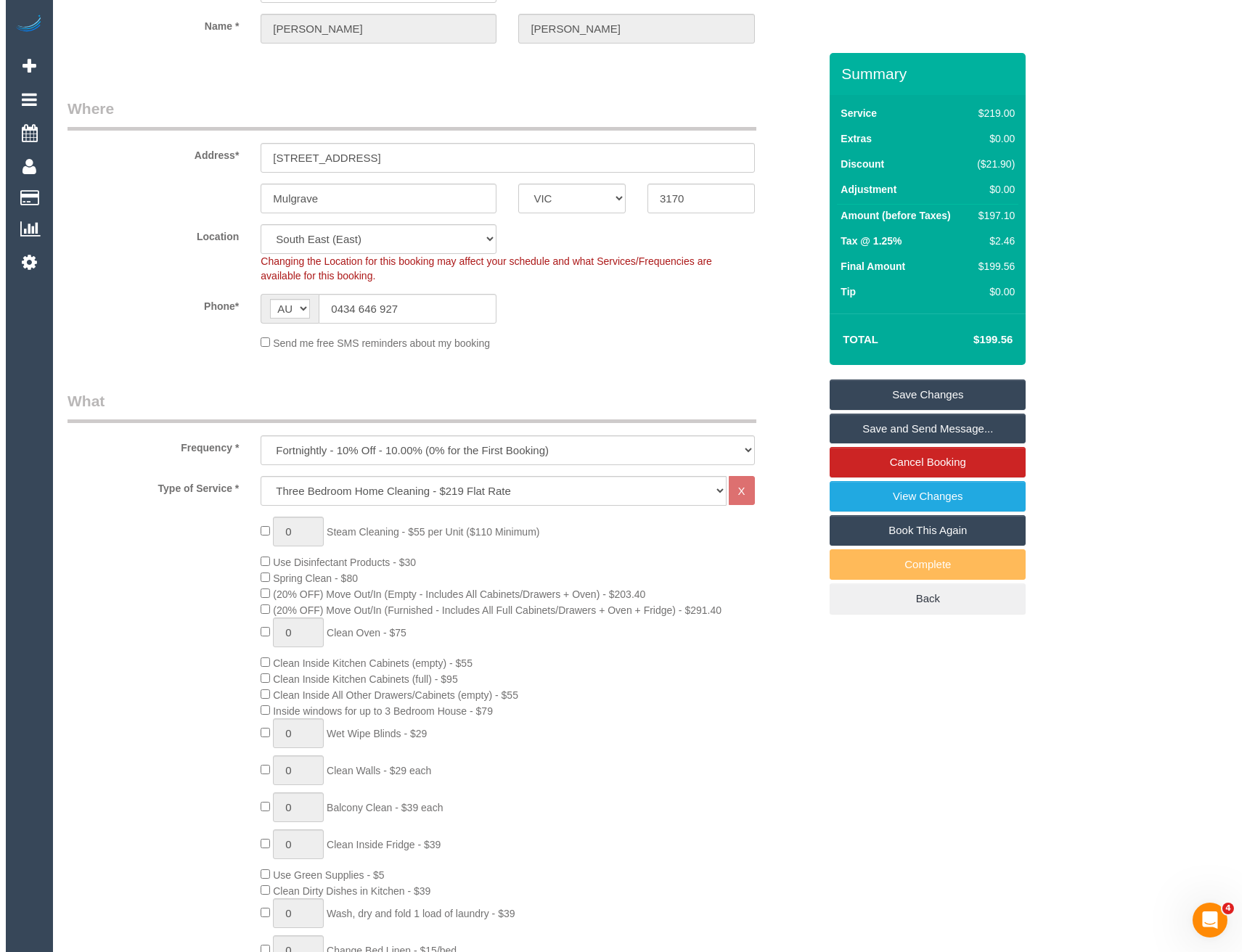
scroll to position [0, 0]
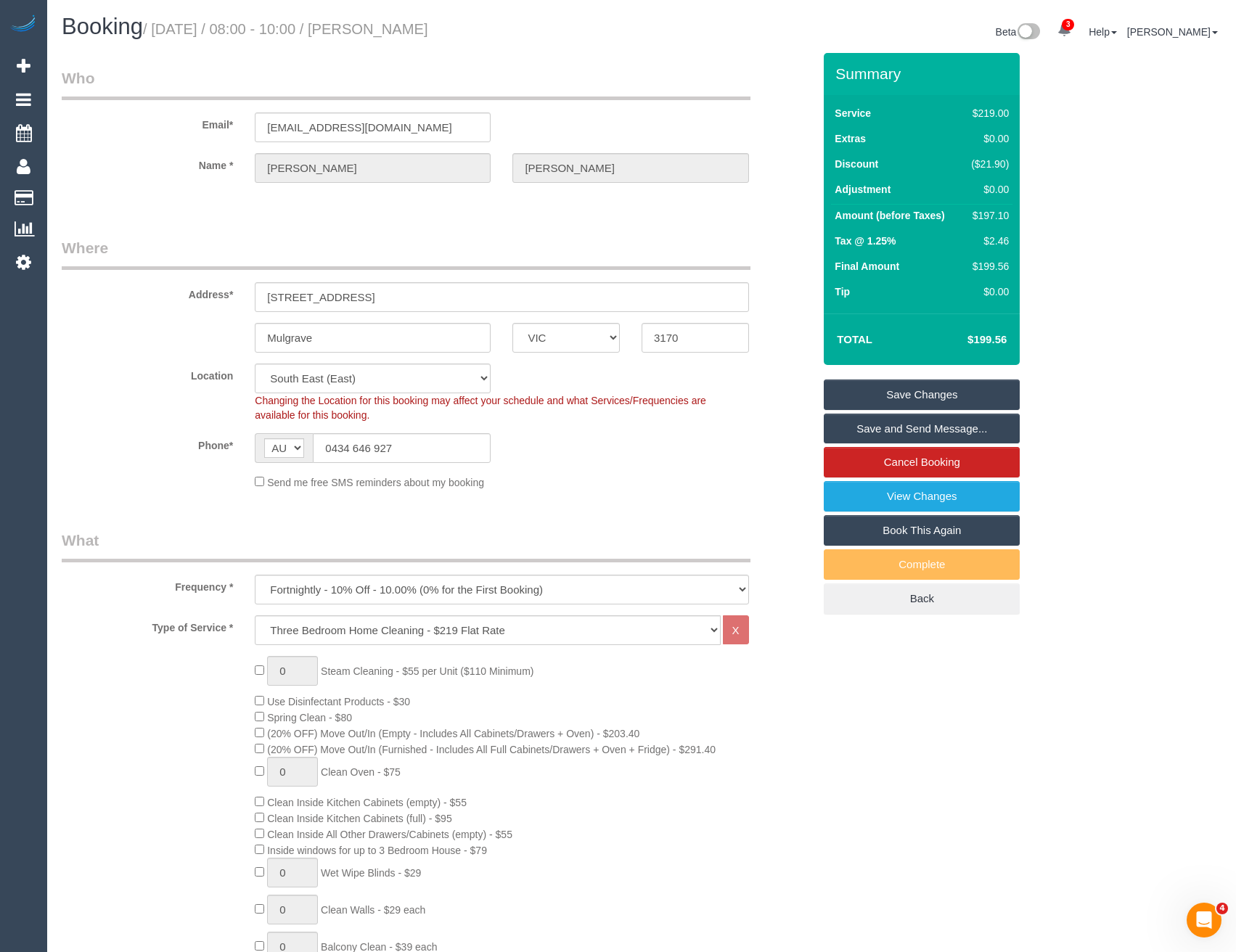
click at [856, 431] on link "Save and Send Message..." at bounding box center [922, 429] width 196 height 31
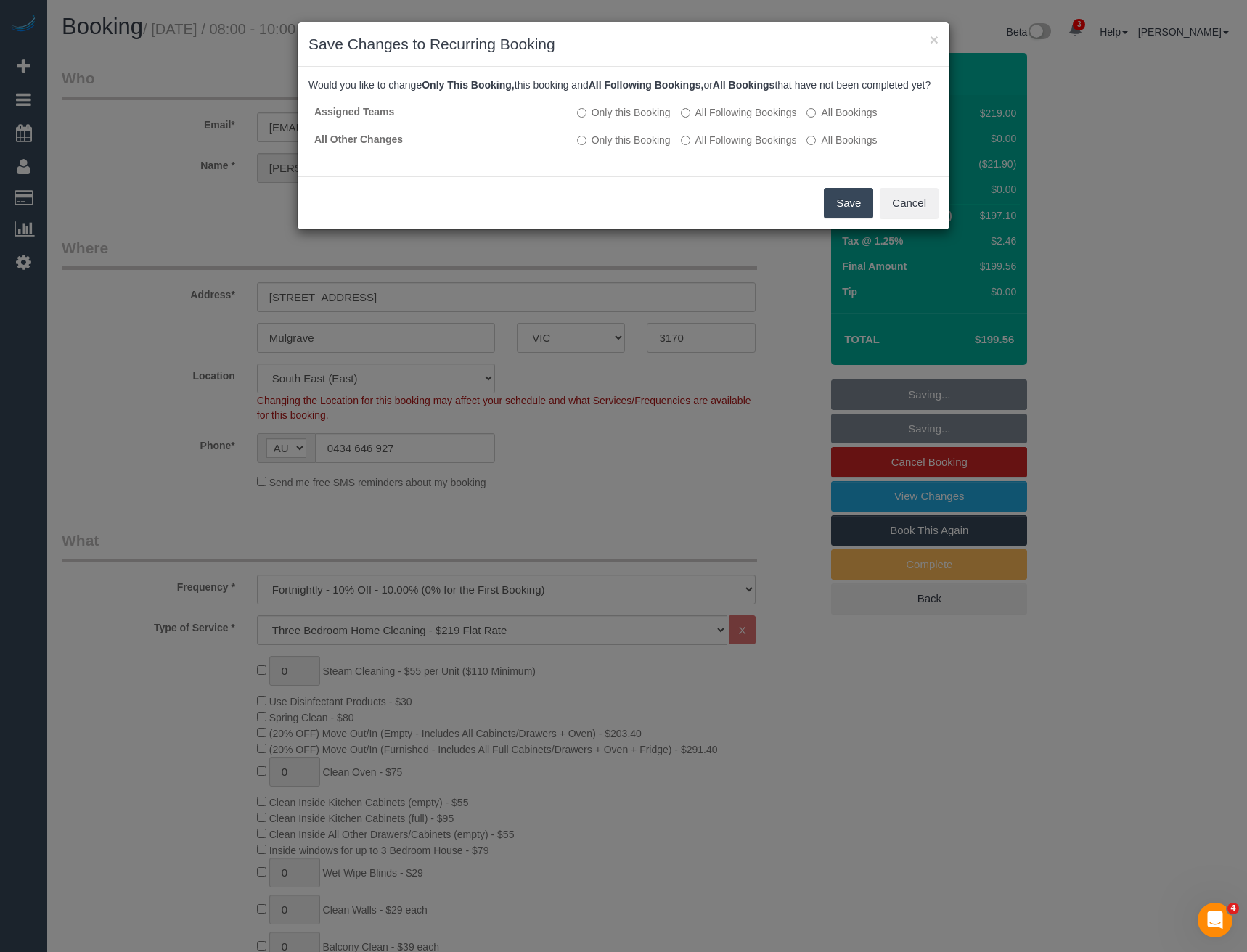
click at [845, 212] on button "Save" at bounding box center [849, 204] width 49 height 31
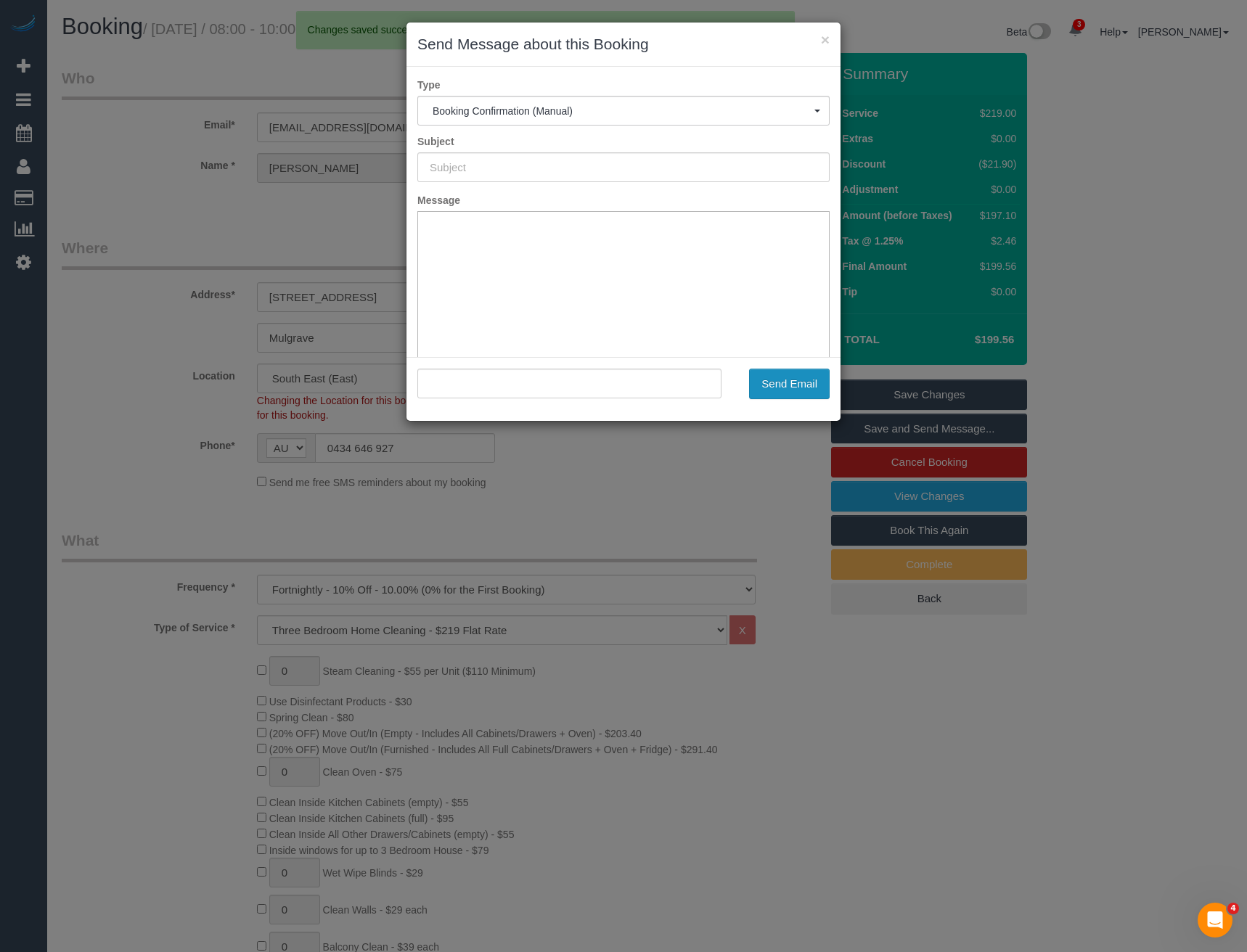
type input "Booking Confirmed"
type input ""[PERSON_NAME]" <[EMAIL_ADDRESS][DOMAIN_NAME]>"
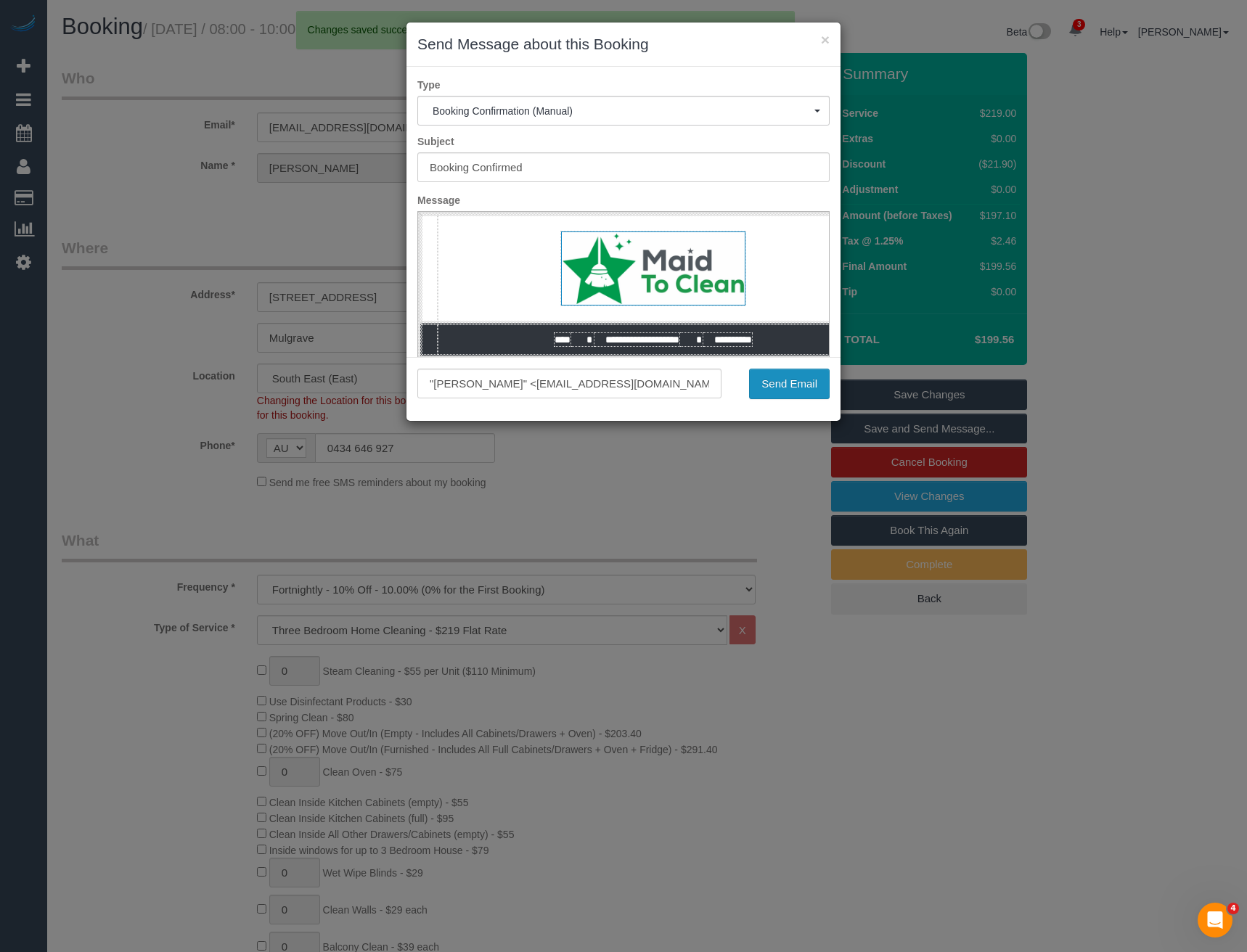
click at [796, 381] on button "Send Email" at bounding box center [789, 384] width 80 height 31
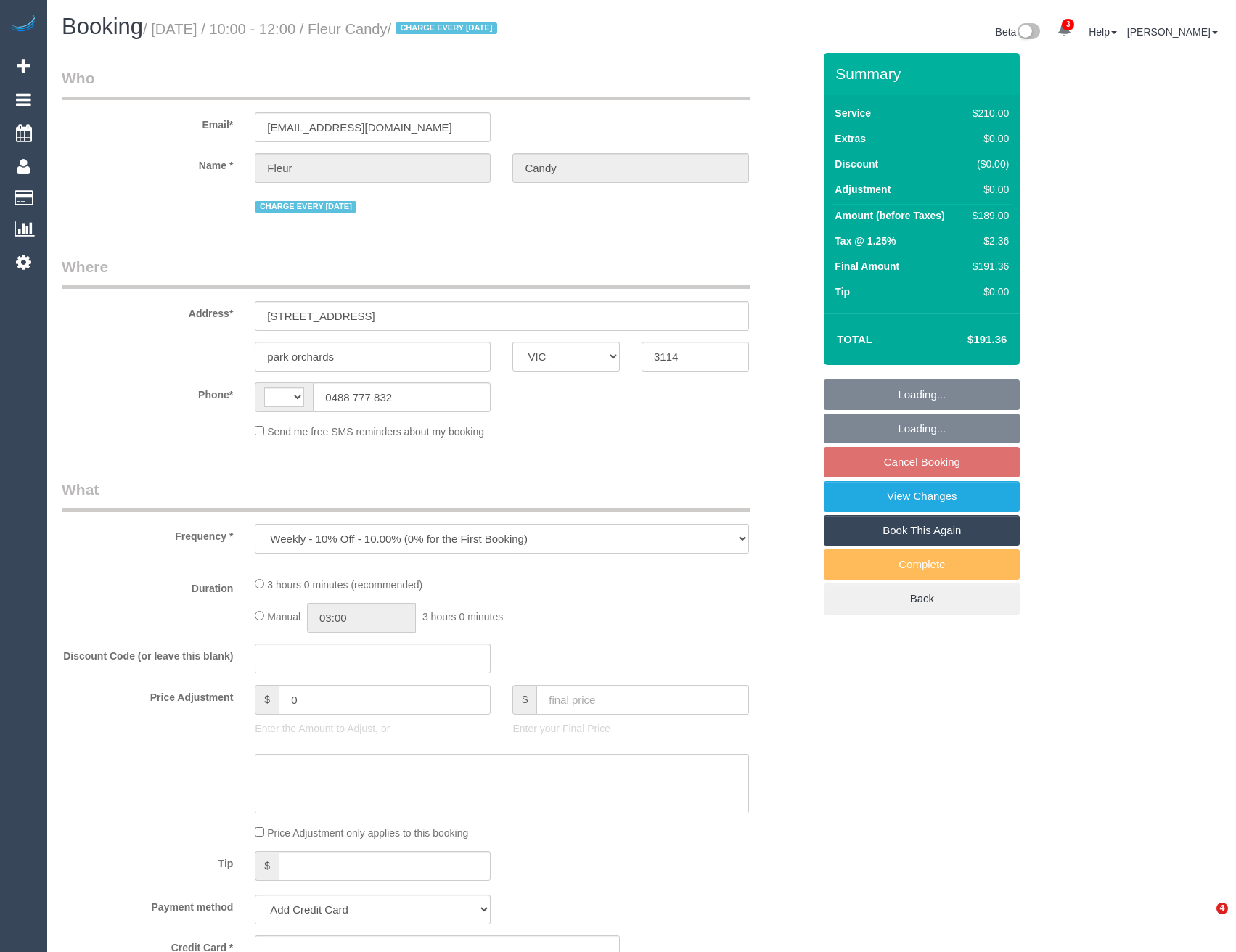
select select "VIC"
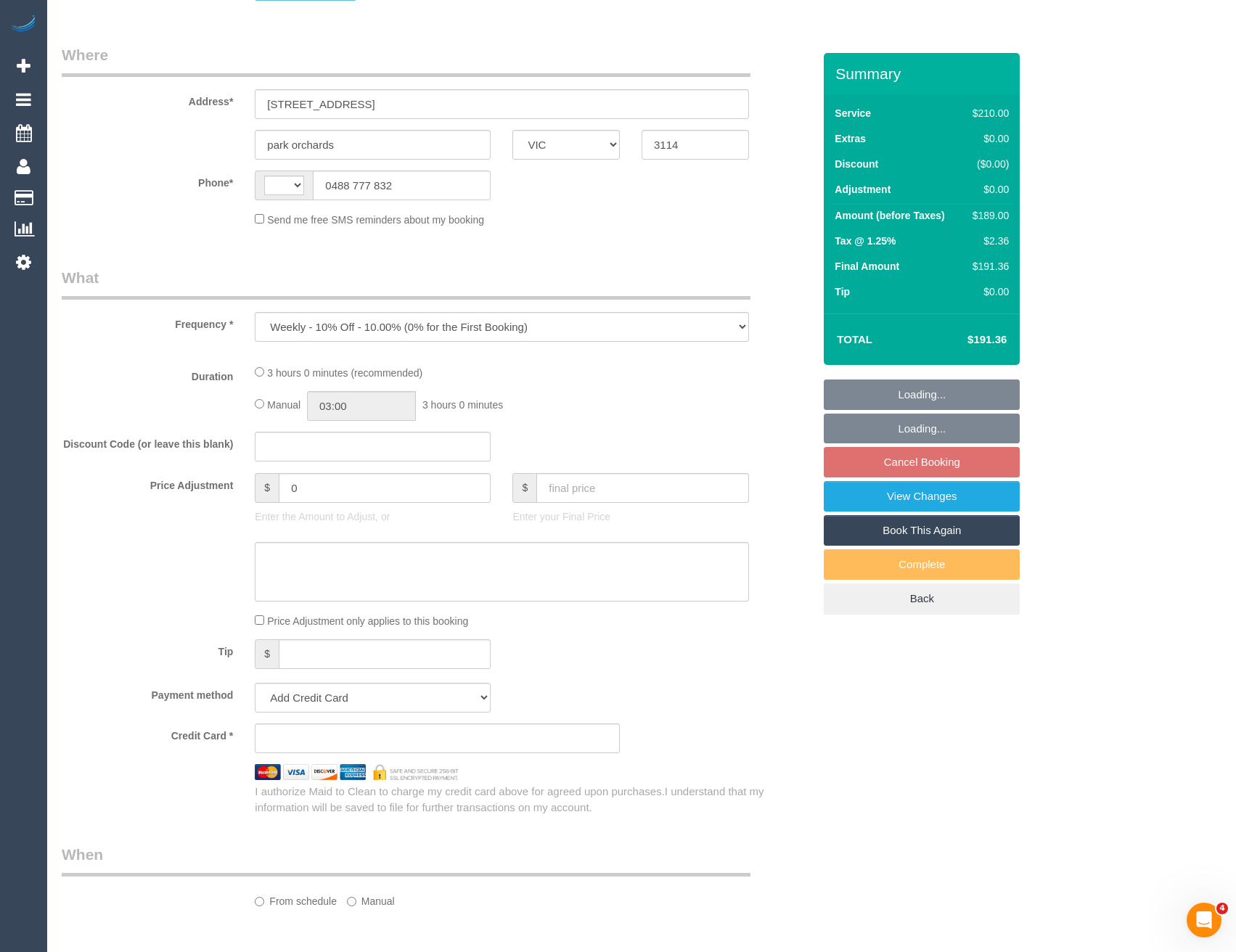
select select "string:stripe-pm_1PLGYu2GScqysDRVE7fStWJY"
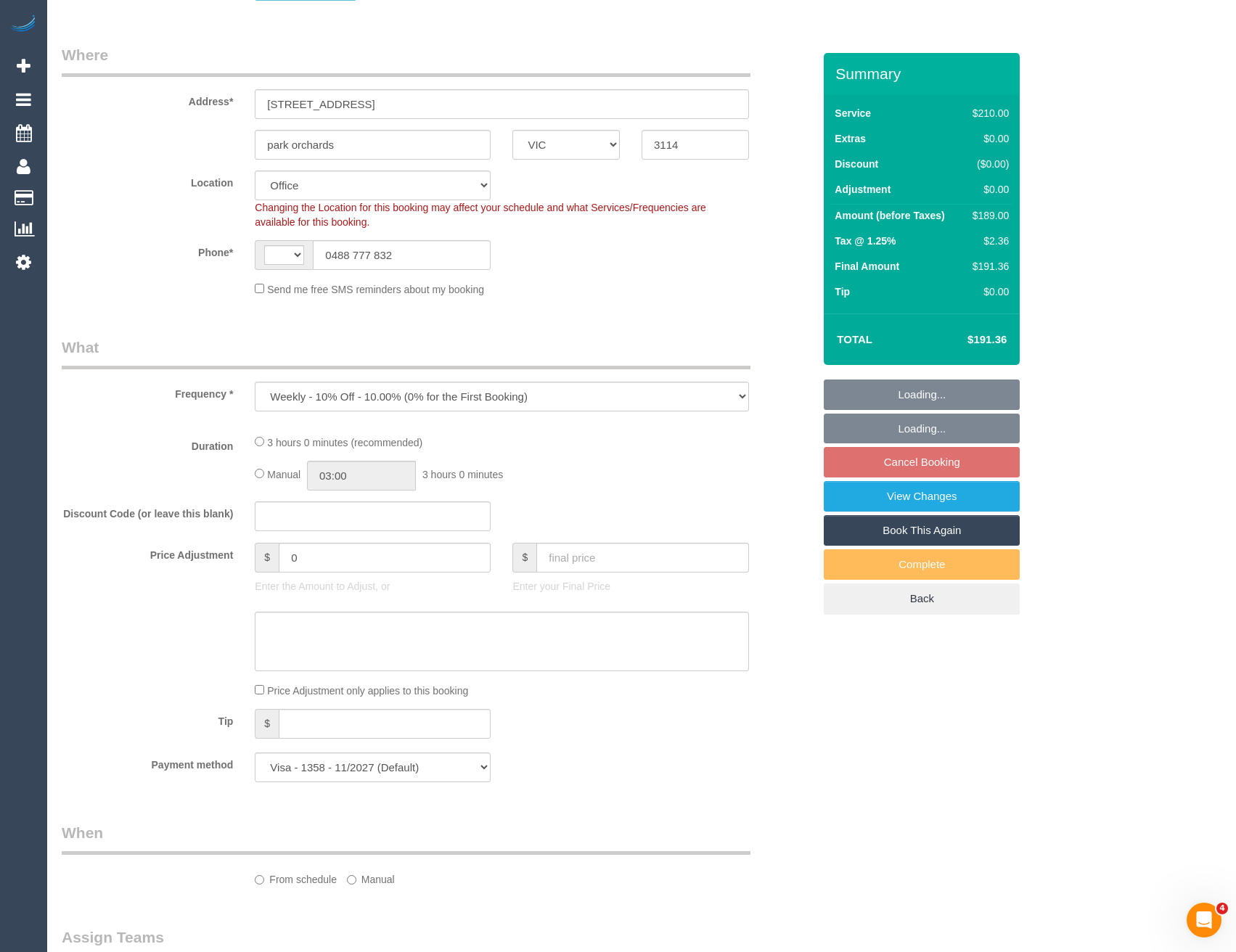
scroll to position [363, 0]
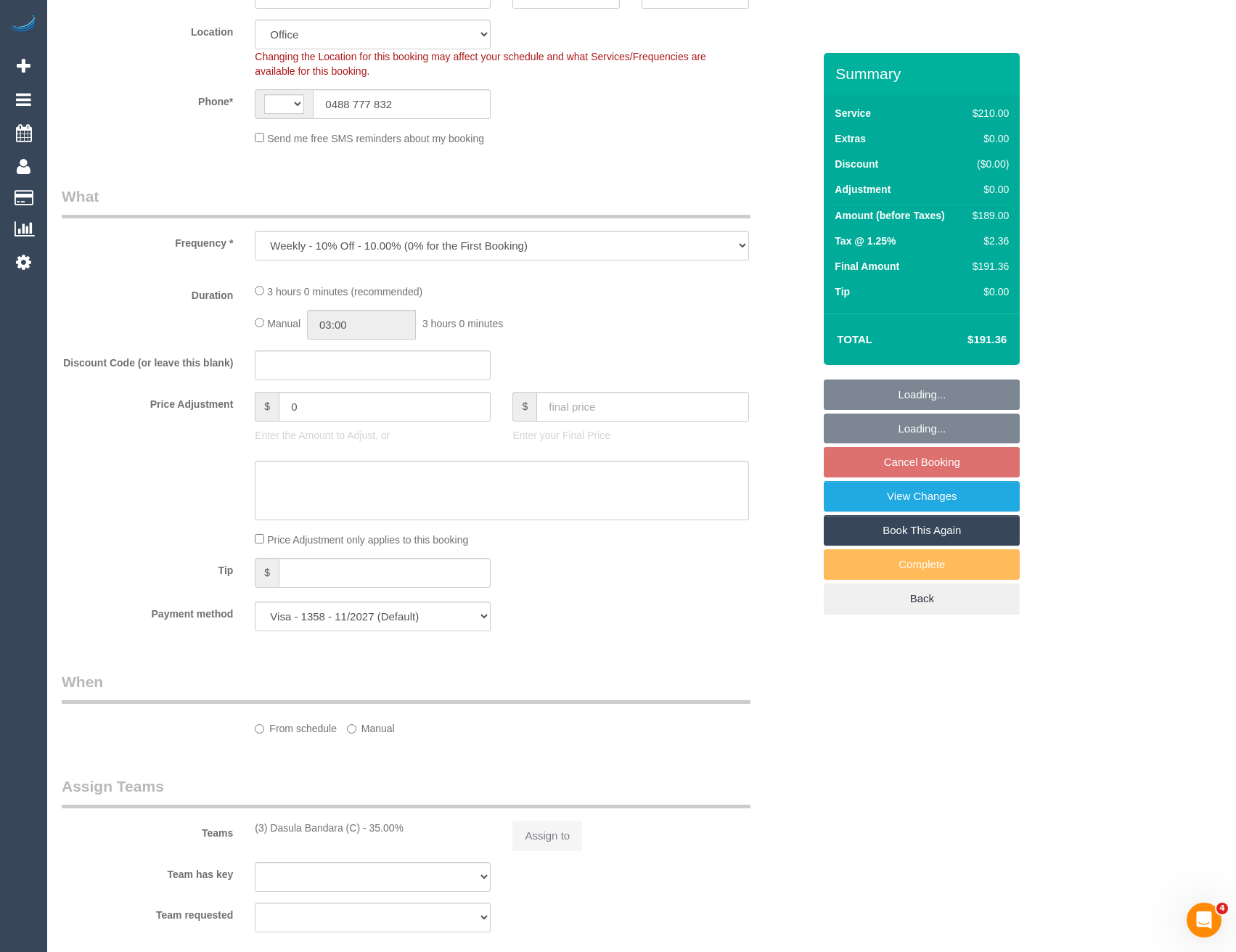
select select "object:592"
select select "string:AU"
select select "number:30"
select select "number:15"
select select "number:18"
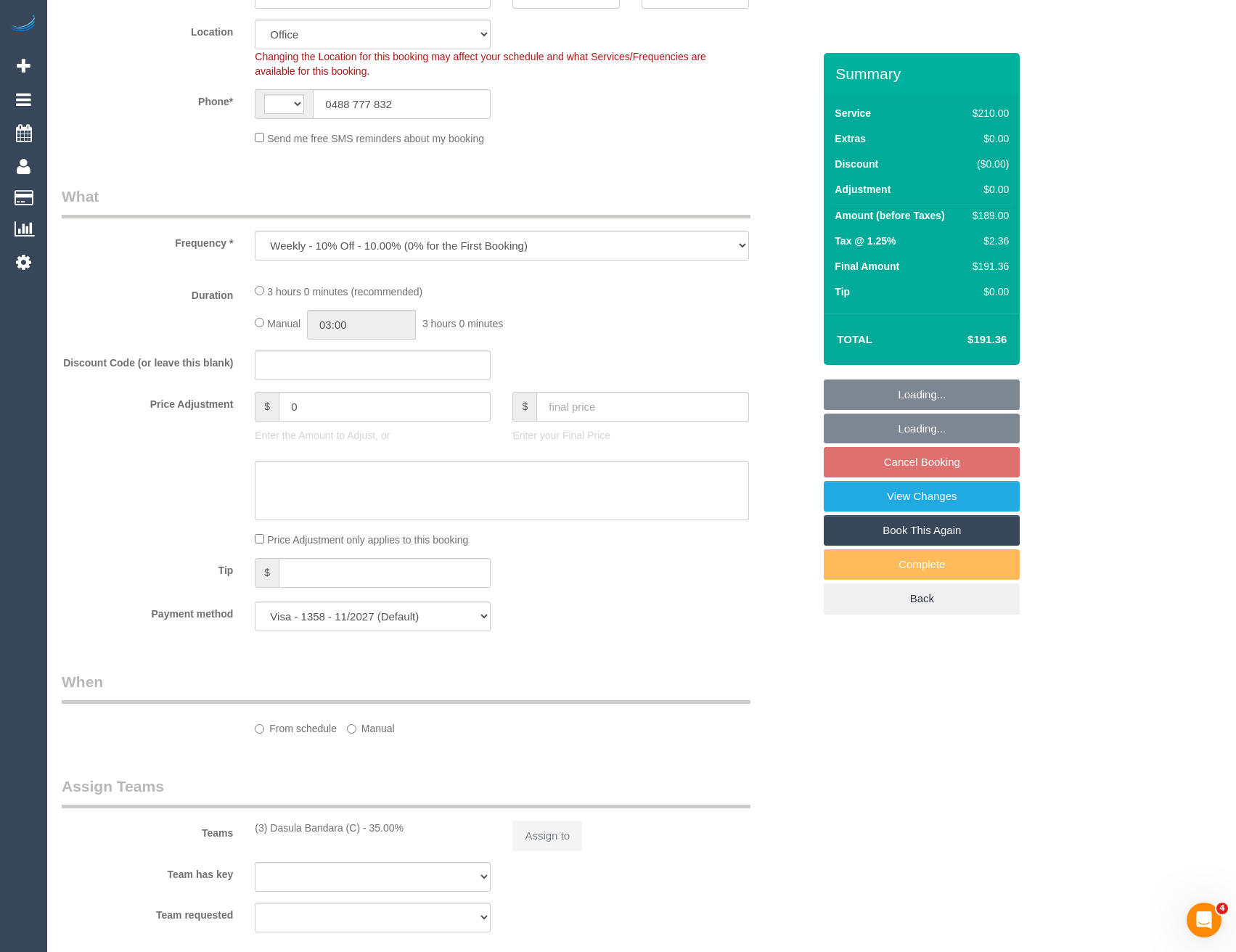
select select "number:22"
select select "number:34"
select select "number:26"
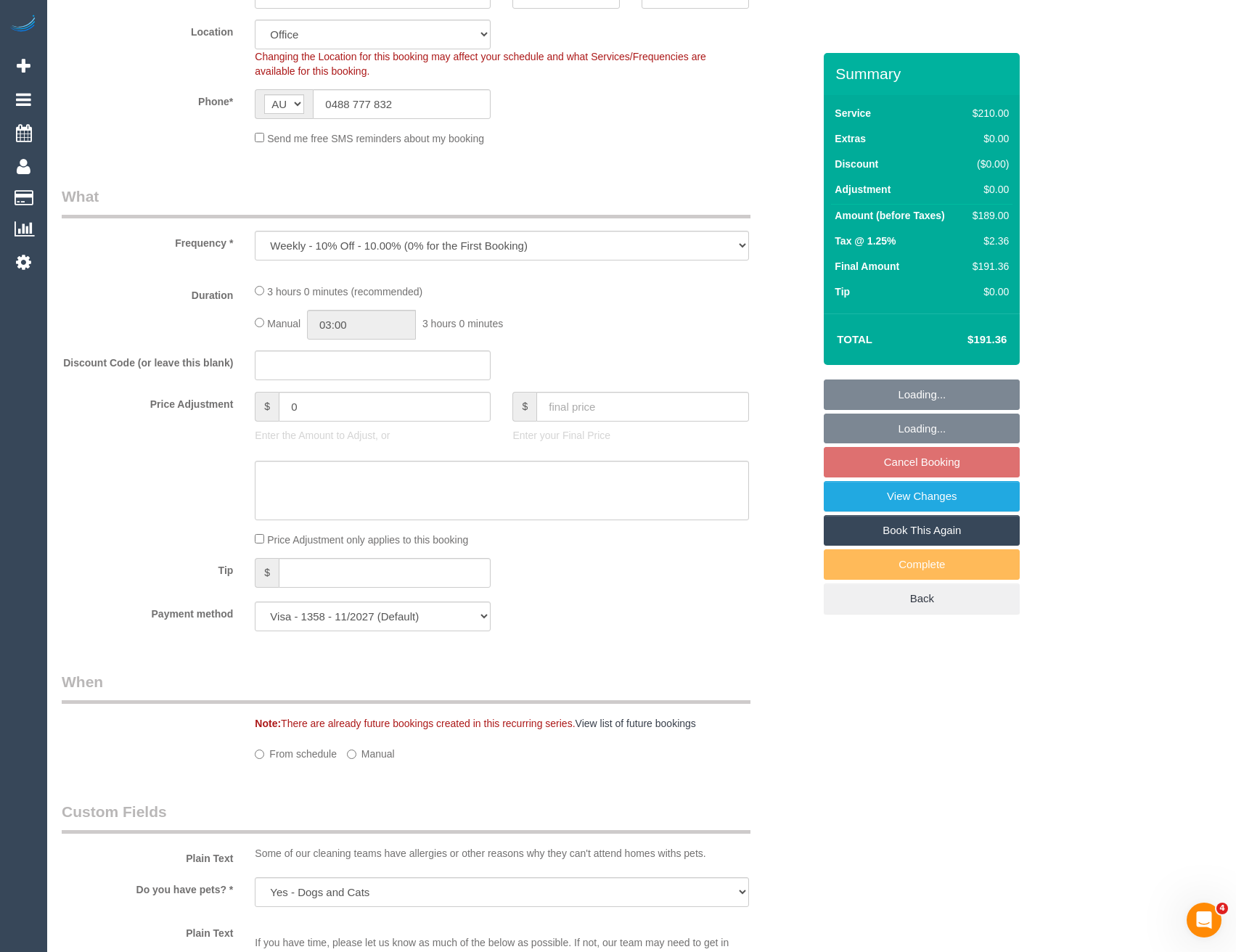
select select "180"
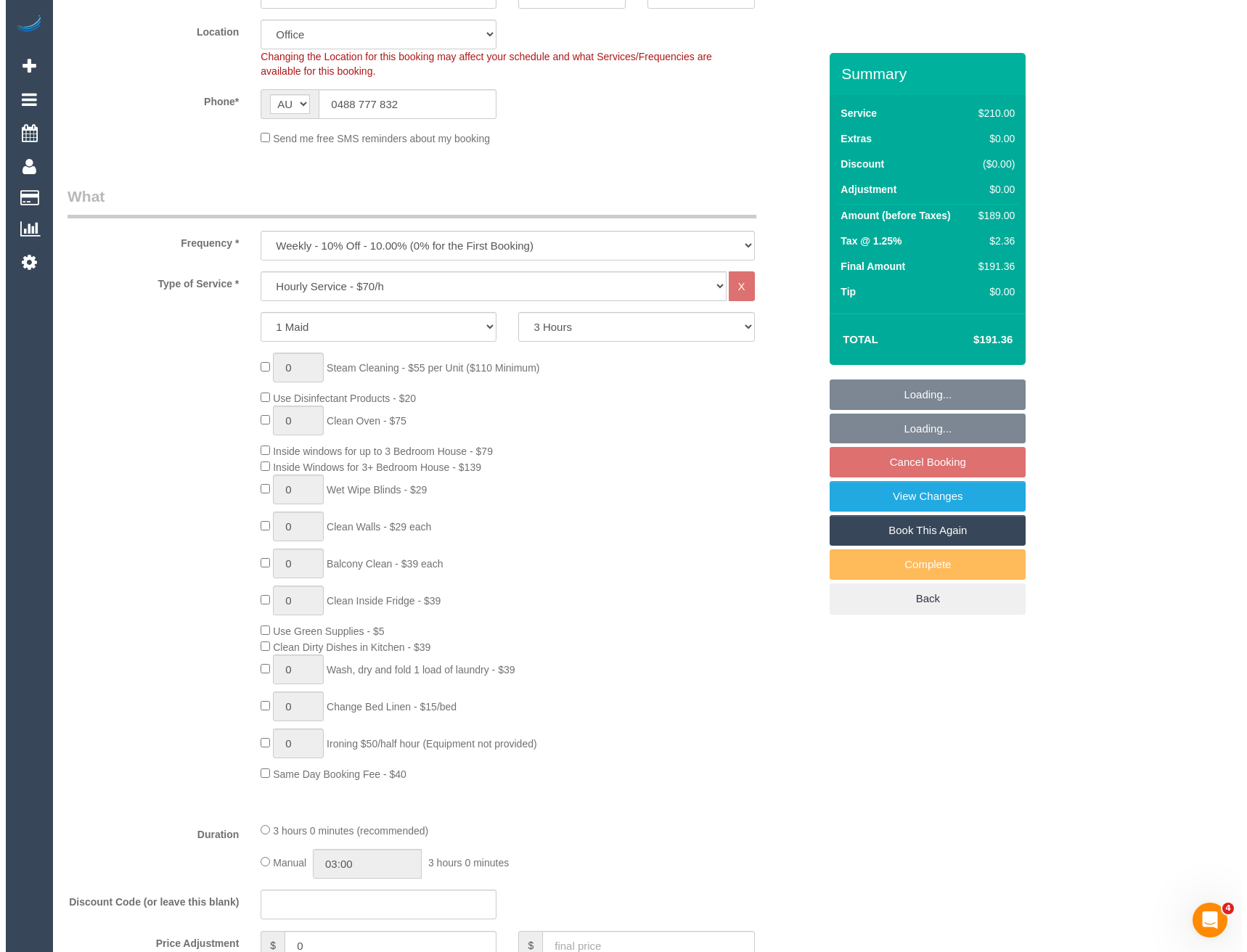
scroll to position [1823, 0]
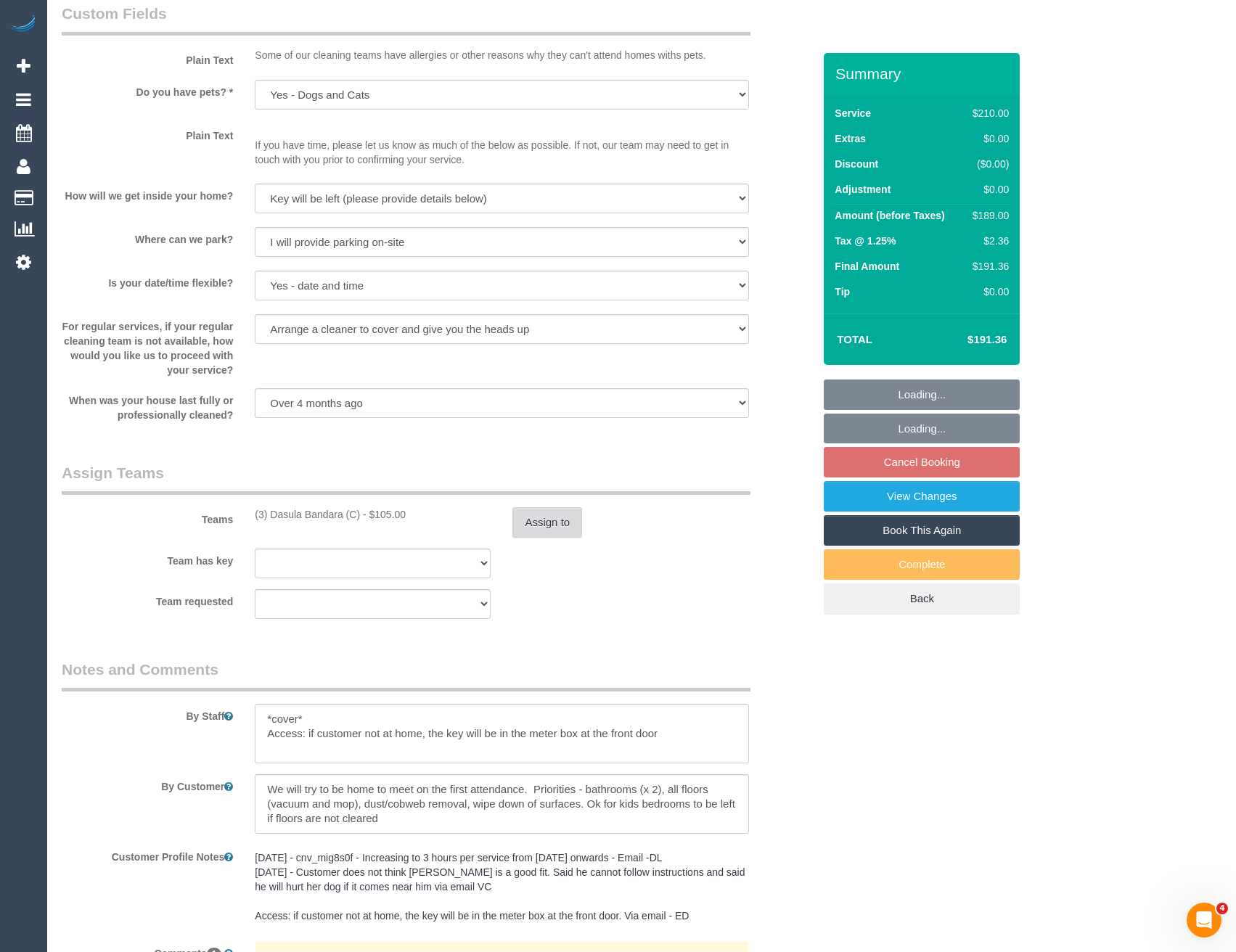
click at [540, 530] on button "Assign to" at bounding box center [547, 523] width 69 height 31
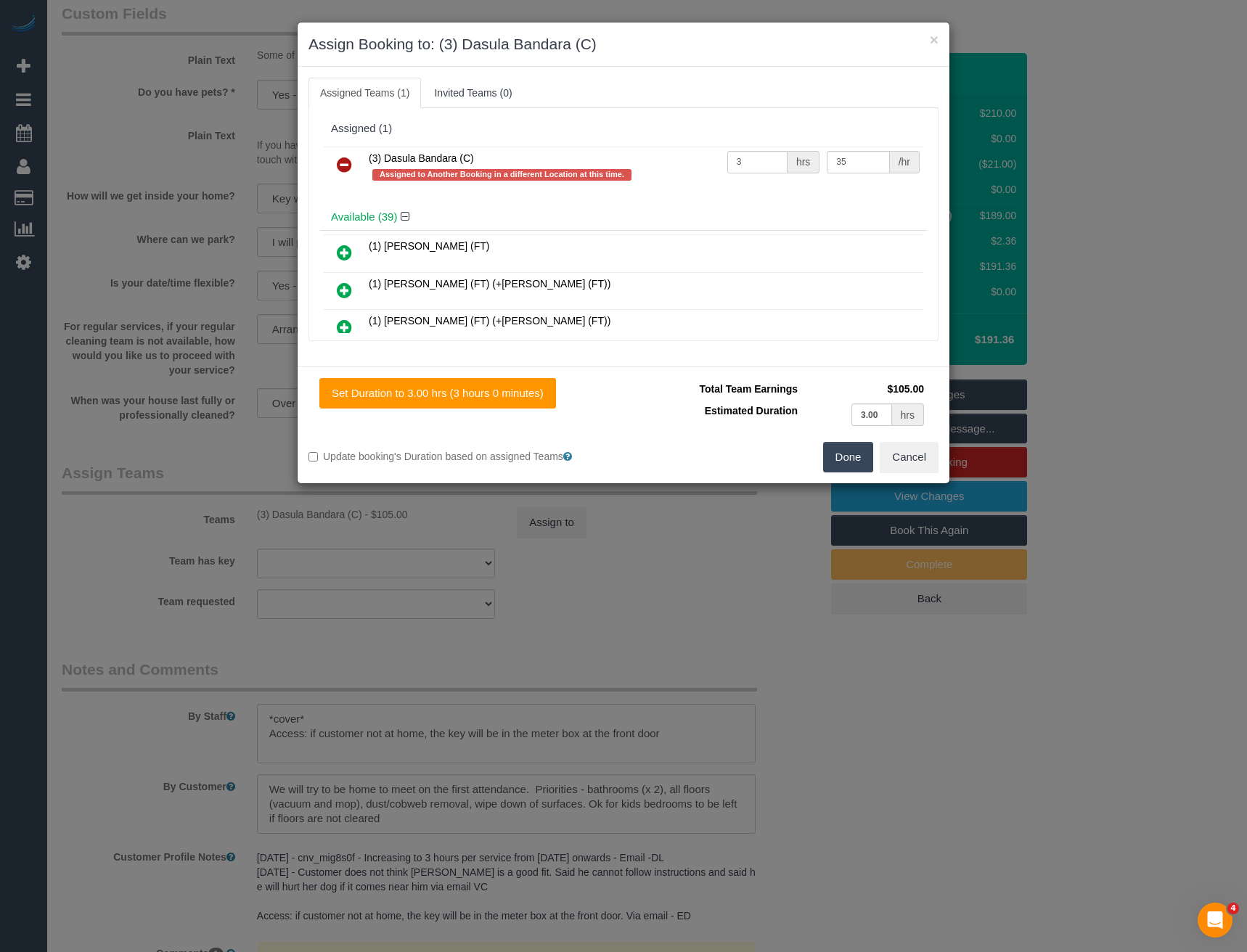
click at [349, 164] on icon at bounding box center [344, 164] width 15 height 18
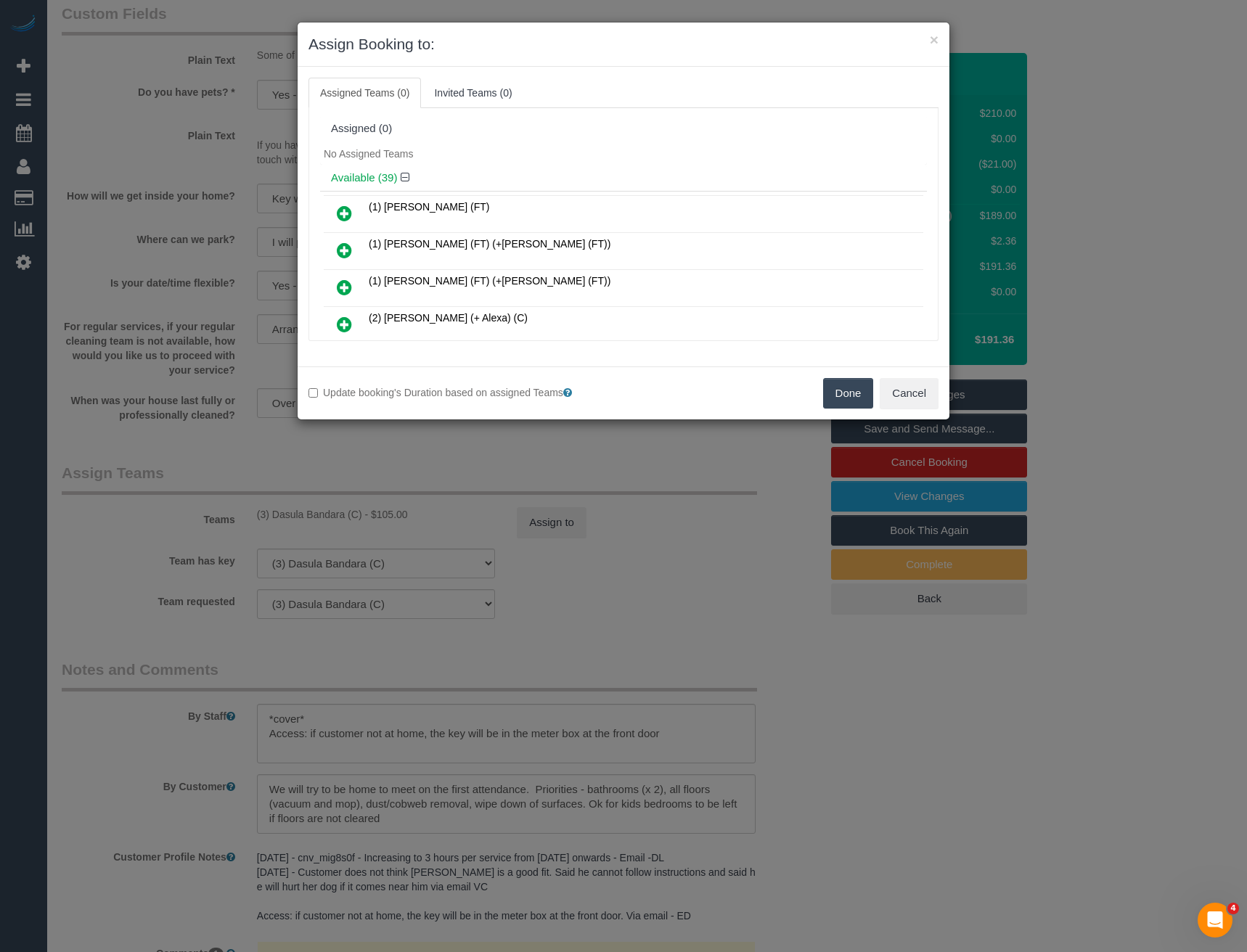
scroll to position [1096, 0]
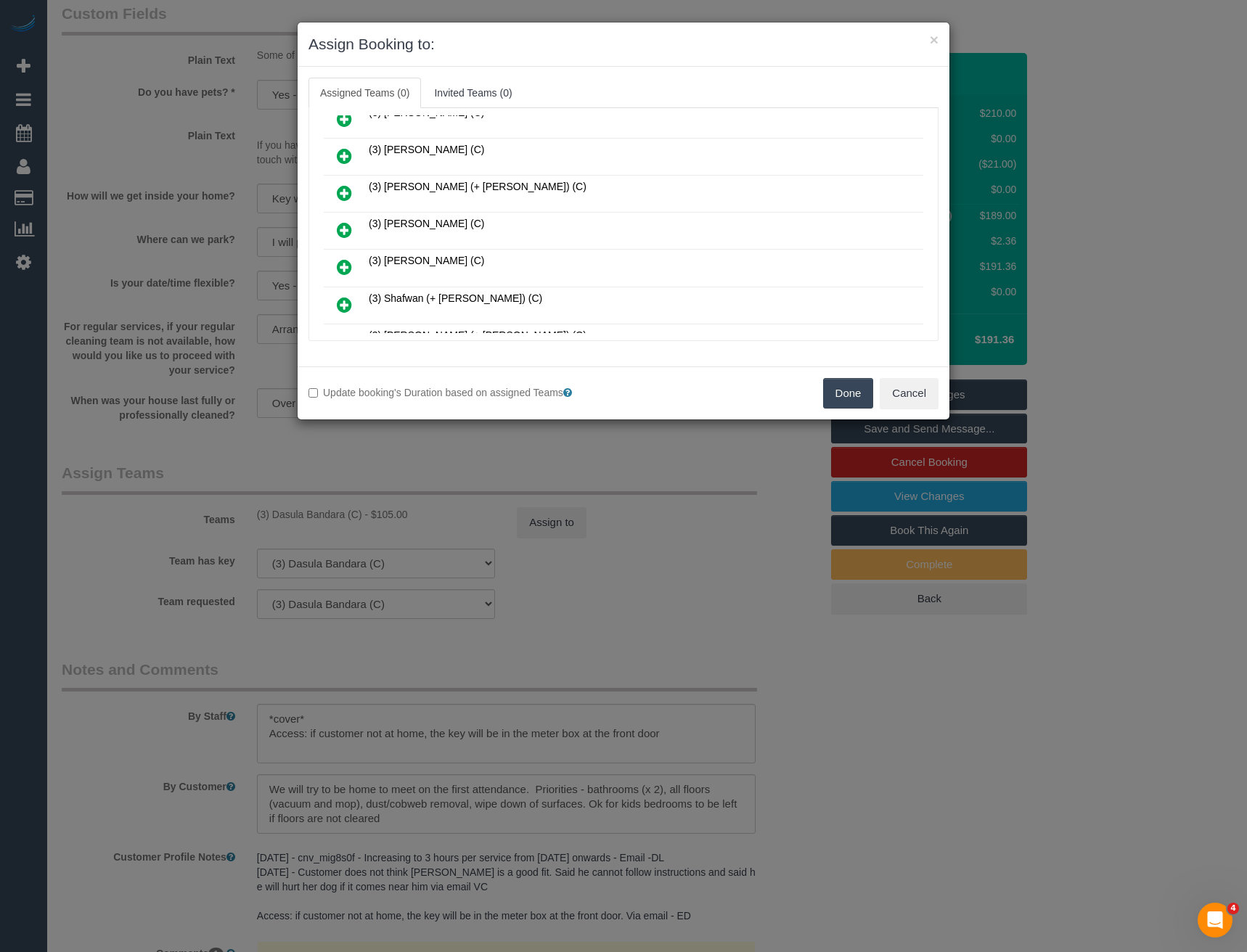
click at [349, 227] on icon at bounding box center [344, 230] width 15 height 18
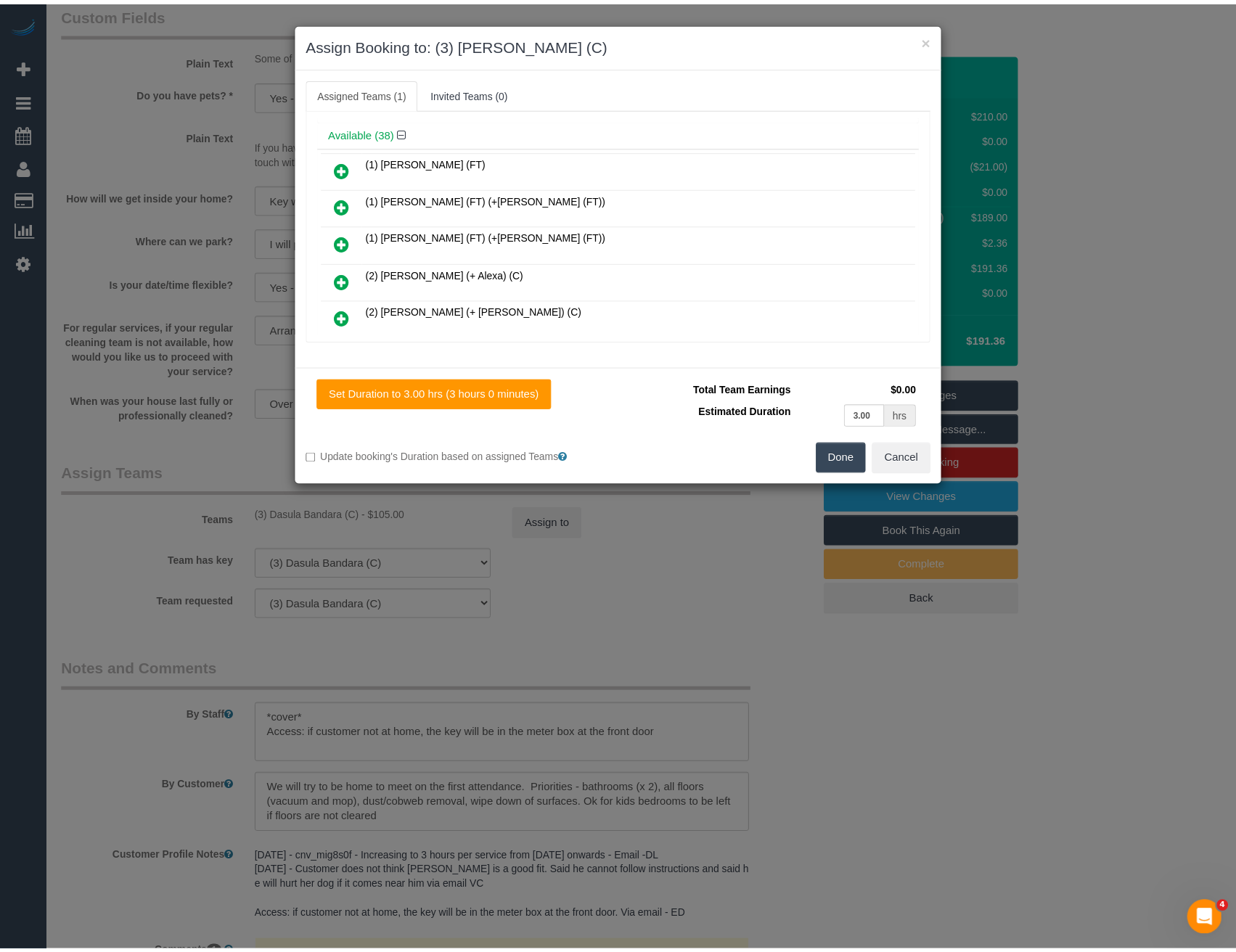
scroll to position [0, 0]
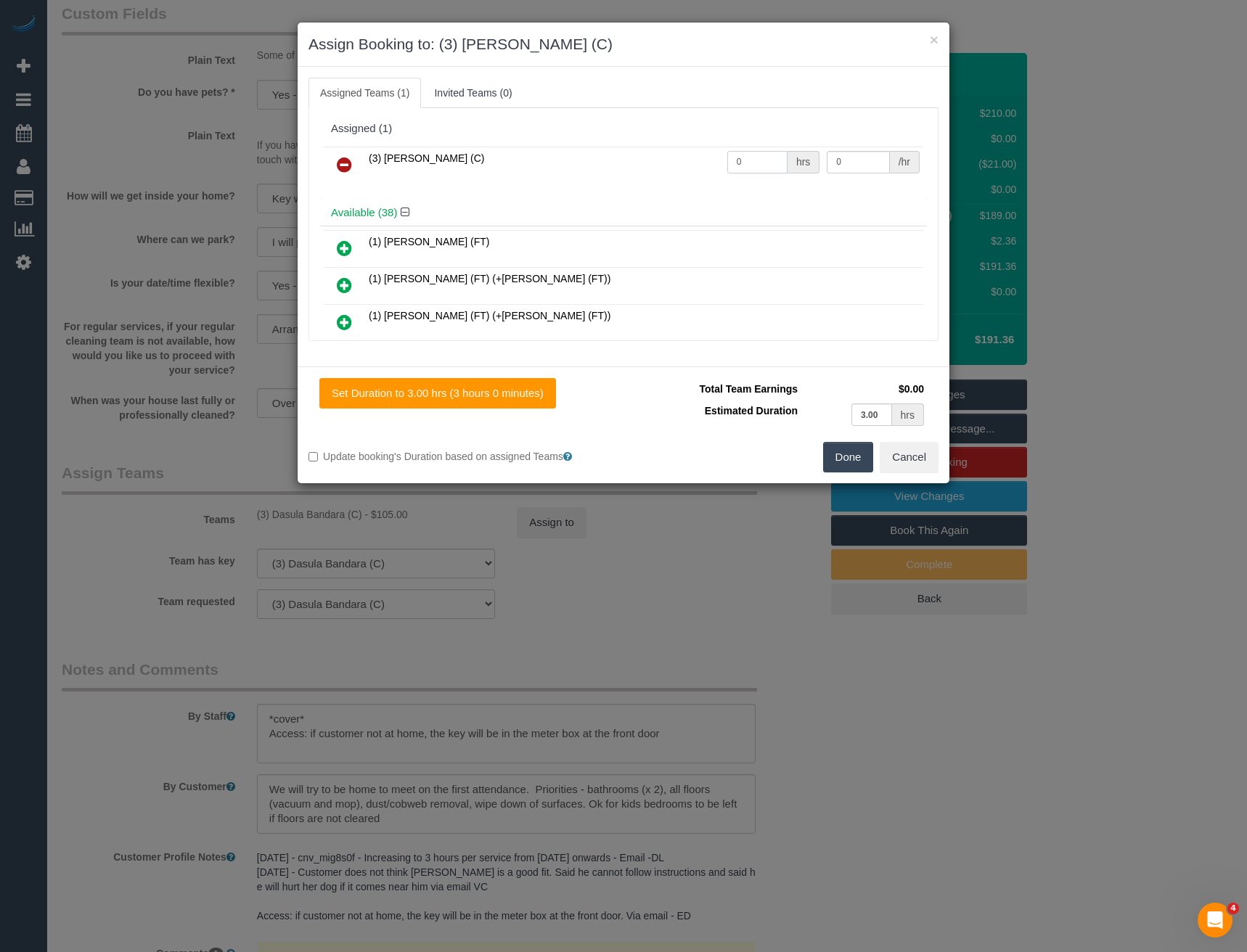
drag, startPoint x: 735, startPoint y: 164, endPoint x: 654, endPoint y: 170, distance: 81.2
click at [681, 171] on tr "(3) [PERSON_NAME] (C) 0 hrs 0 /hr" at bounding box center [624, 165] width 600 height 37
type input "3"
type input "35"
click at [848, 464] on button "Done" at bounding box center [849, 457] width 51 height 31
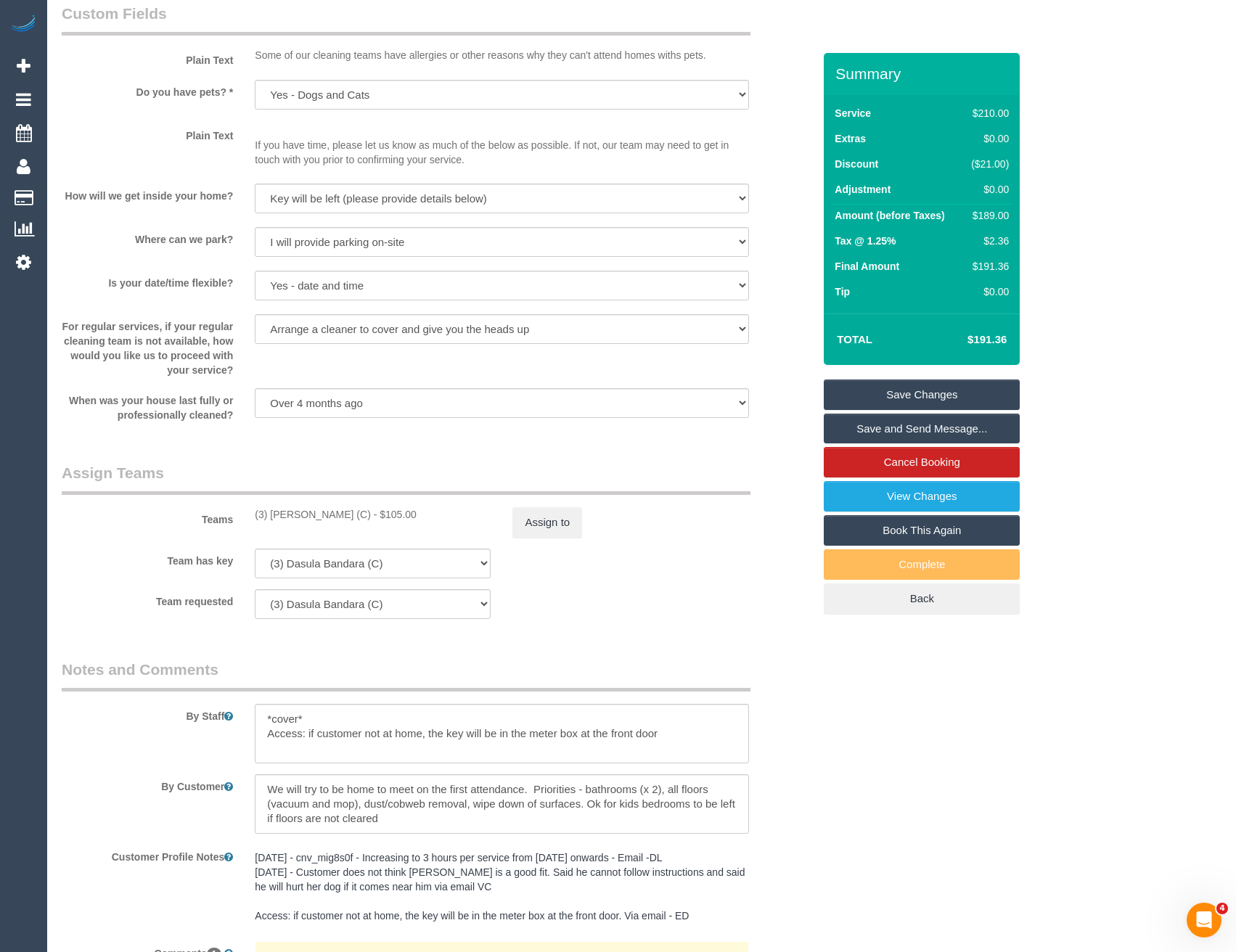
click at [925, 394] on link "Save Changes" at bounding box center [922, 395] width 196 height 31
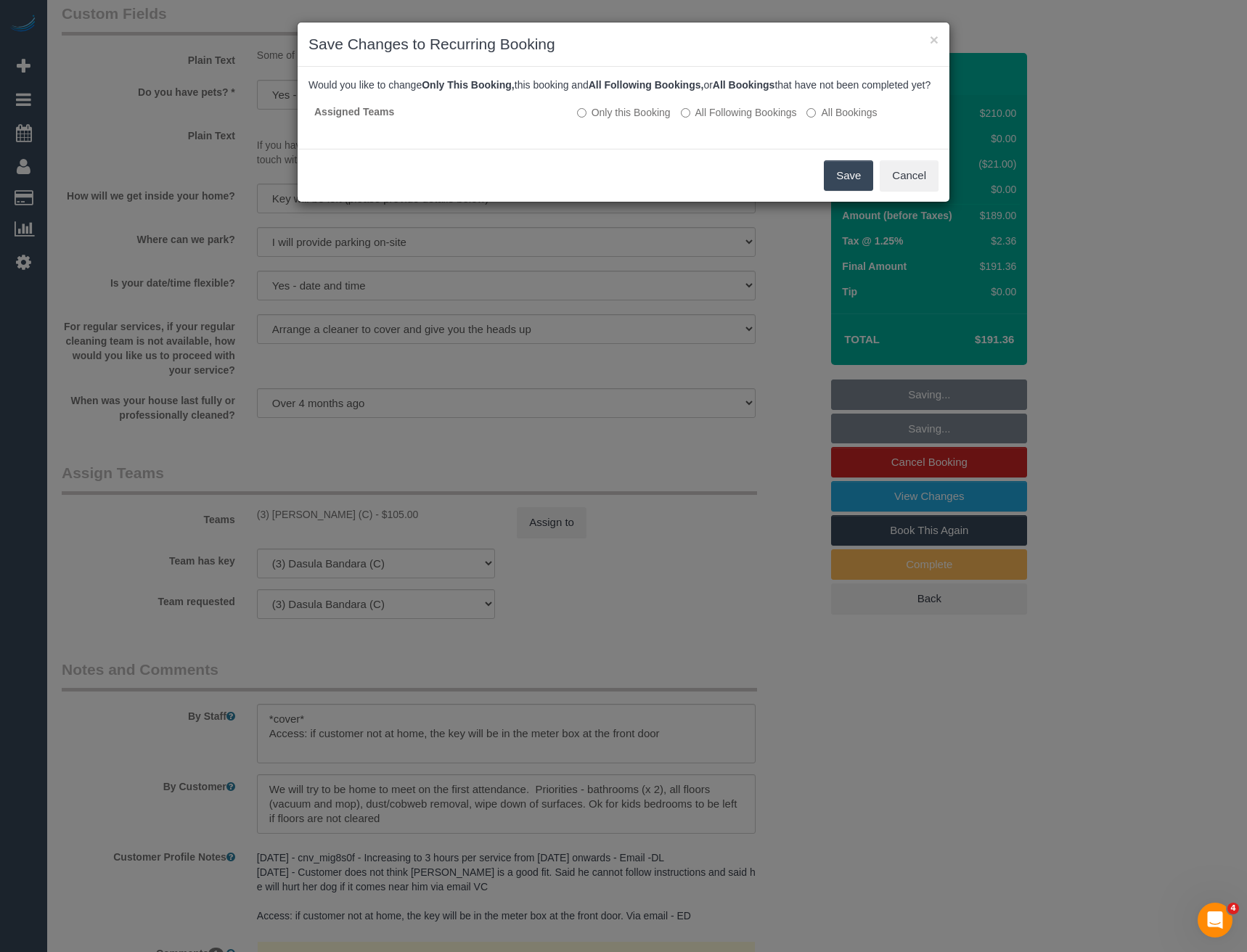
click at [850, 181] on button "Save" at bounding box center [849, 176] width 49 height 31
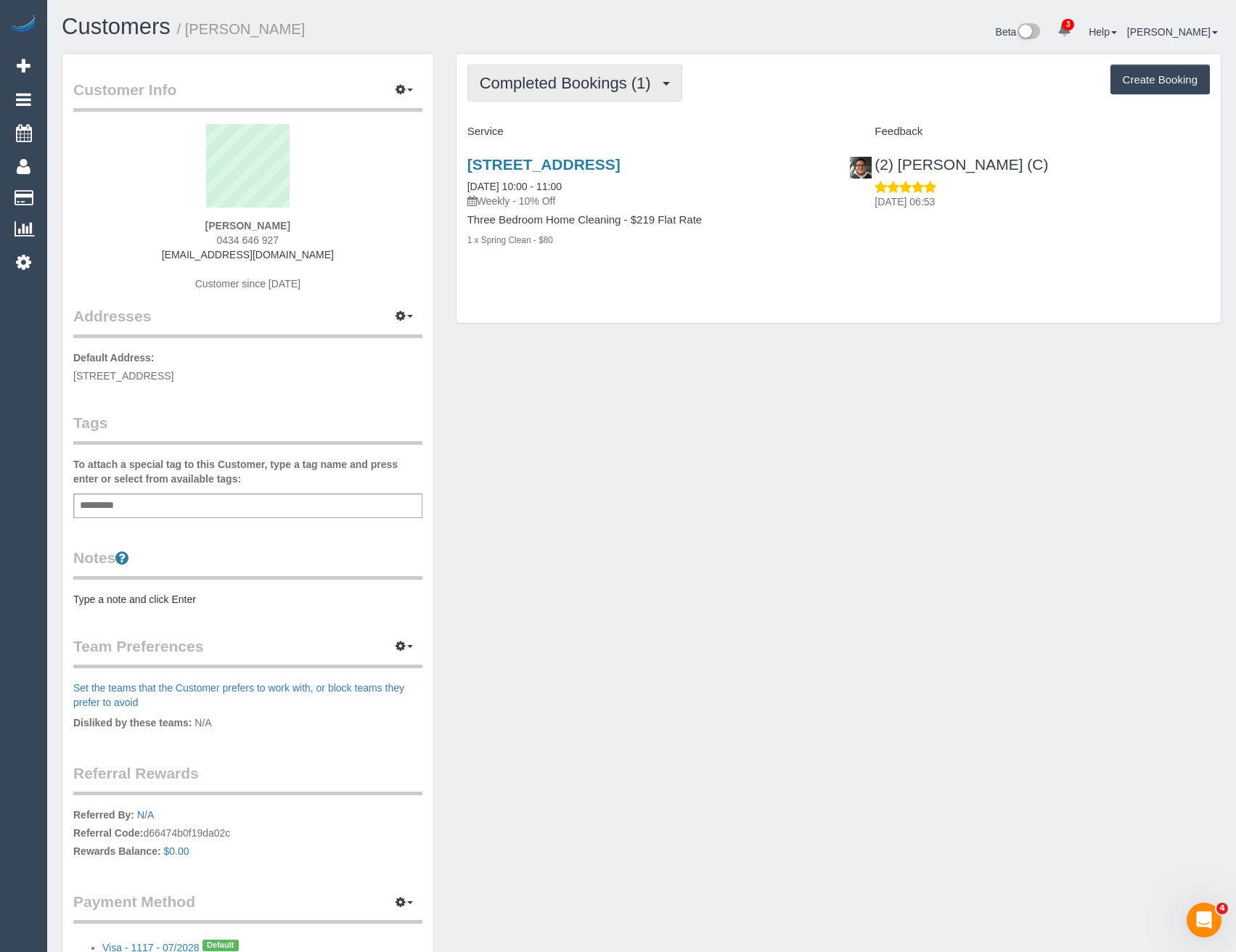
click at [628, 84] on span "Completed Bookings (1)" at bounding box center [569, 83] width 178 height 19
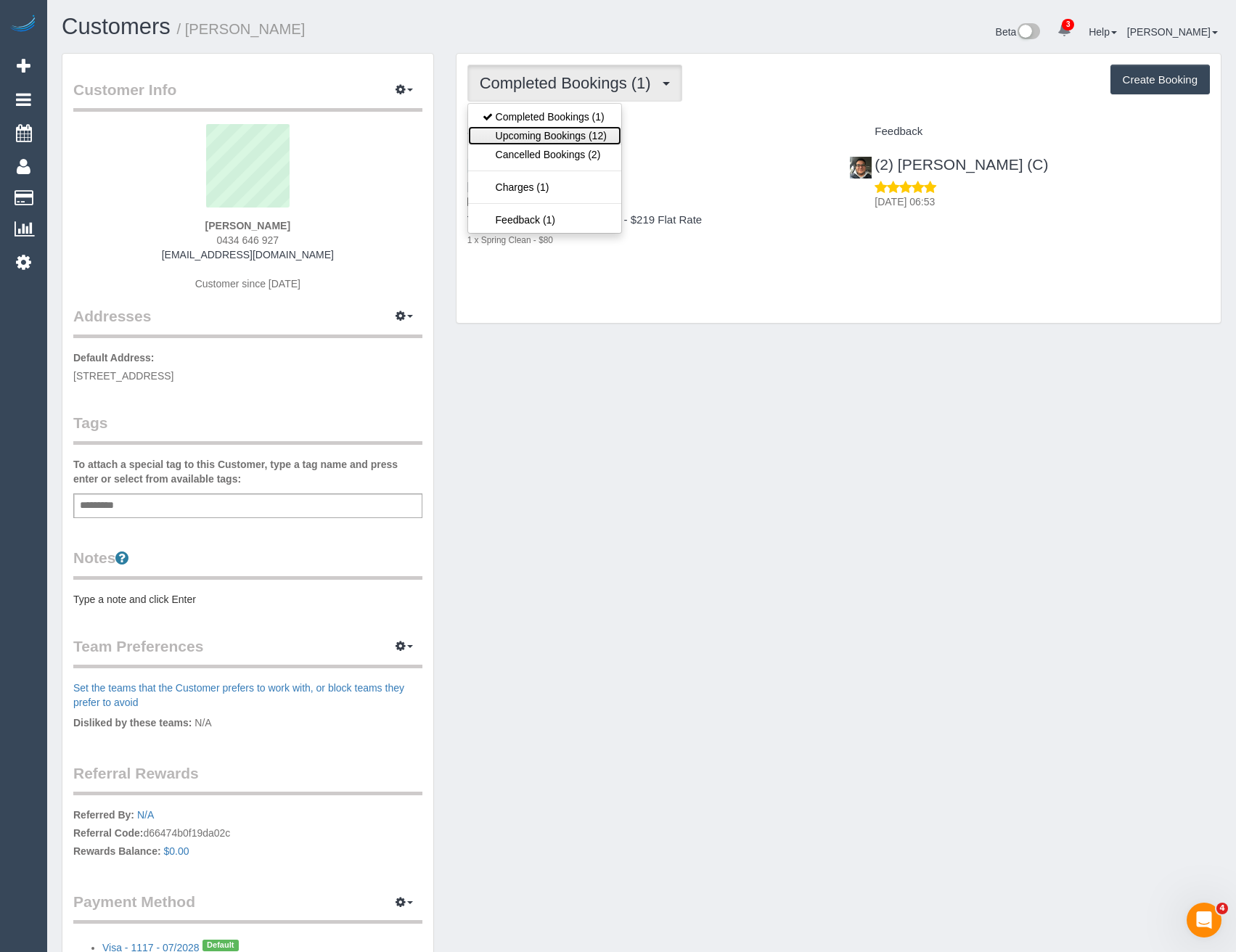
click at [591, 134] on link "Upcoming Bookings (12)" at bounding box center [545, 136] width 153 height 19
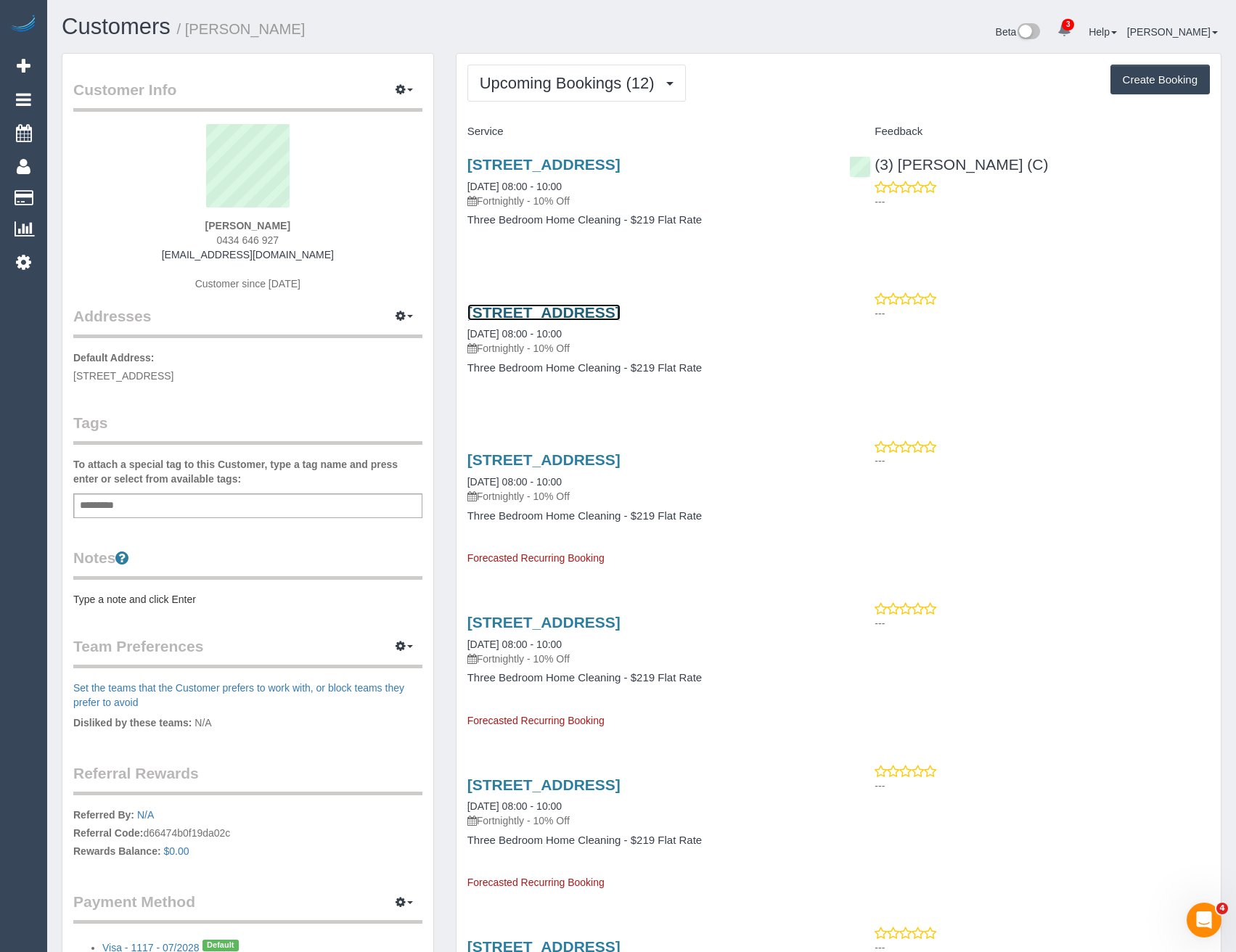
click at [620, 308] on link "[STREET_ADDRESS]" at bounding box center [544, 312] width 153 height 17
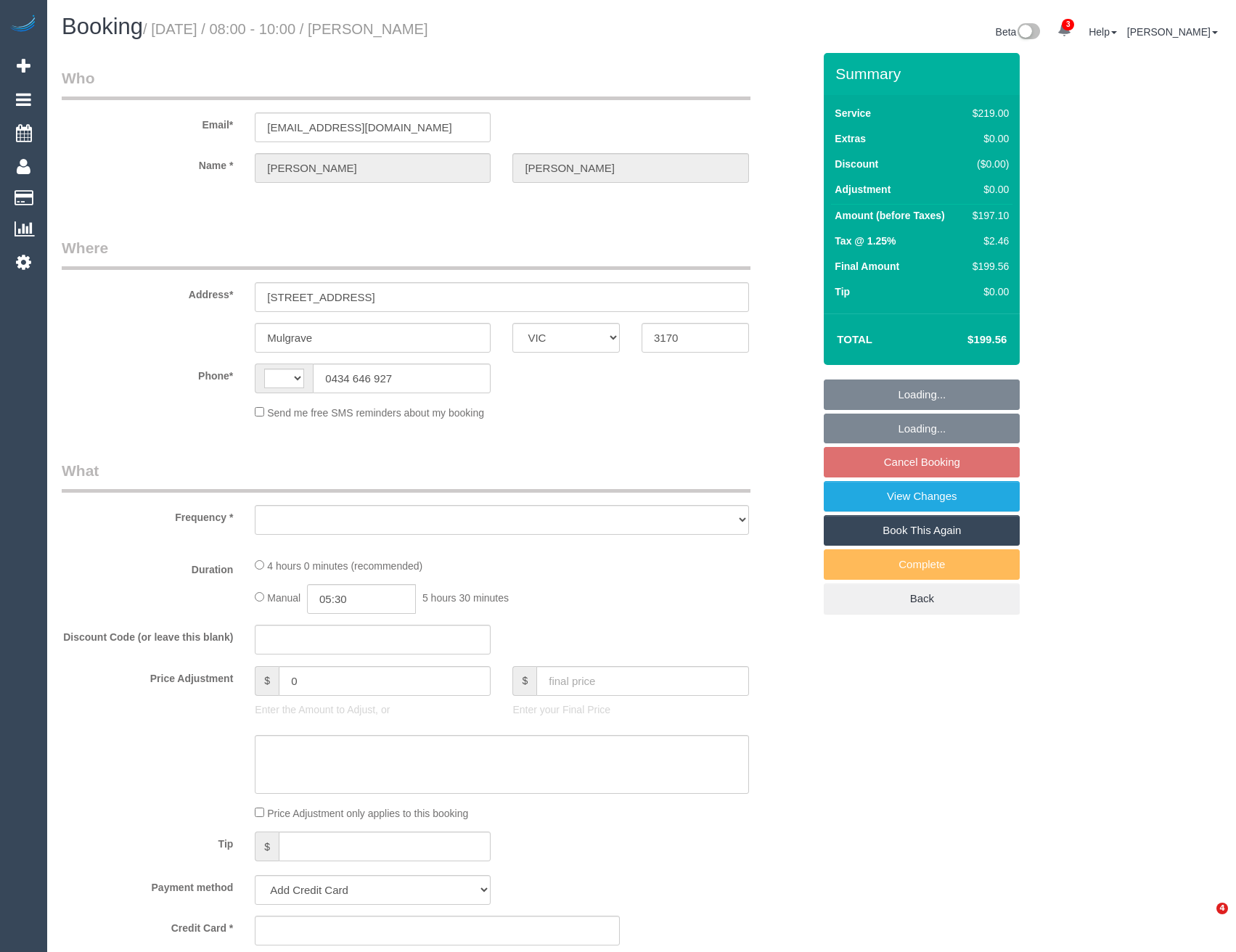
select select "VIC"
select select "object:302"
select select "string:stripe-pm_1S0uQs2GScqysDRVaE4v6OXg"
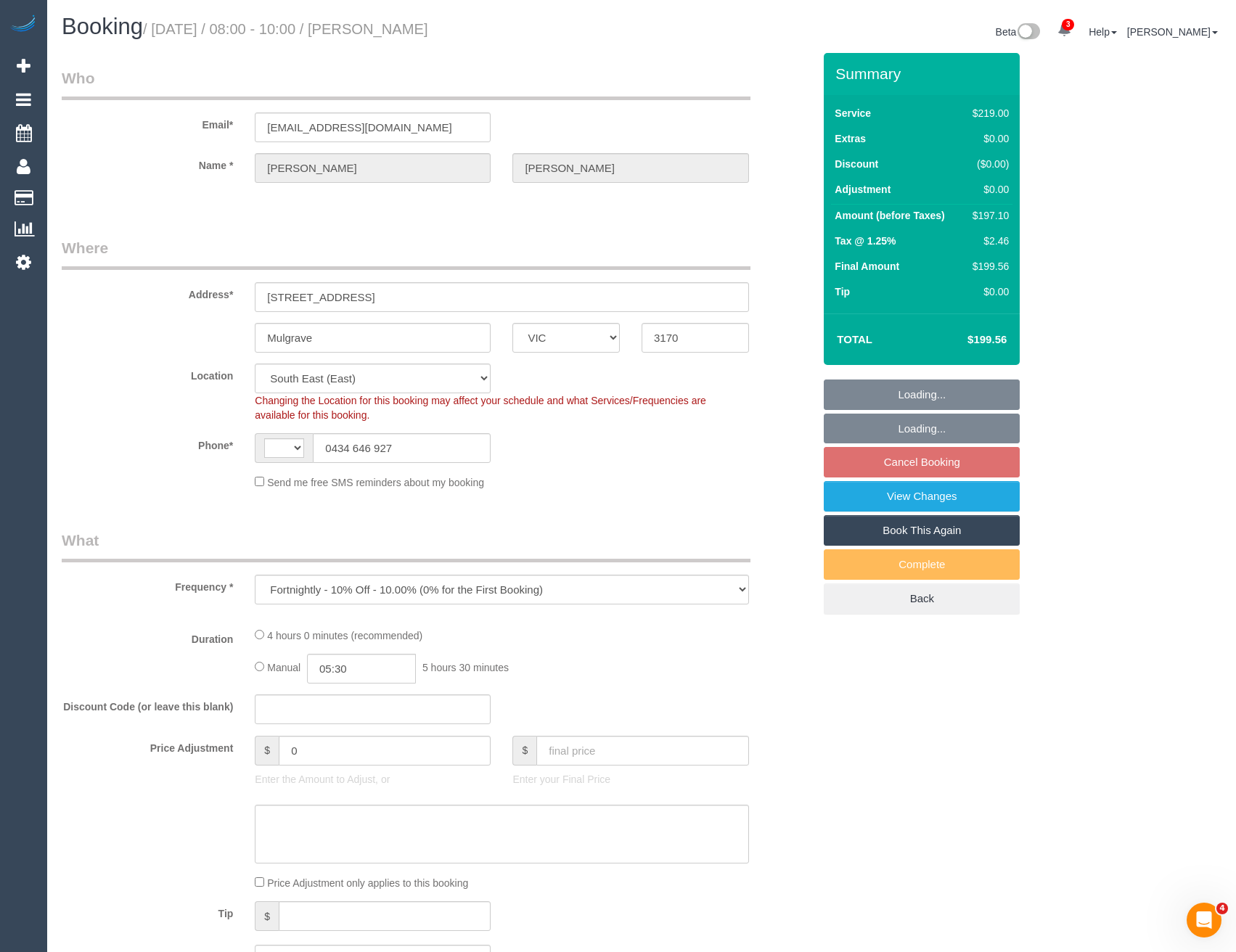
select select "object:556"
select select "string:AU"
select select "spot2"
select select "number:28"
select select "number:15"
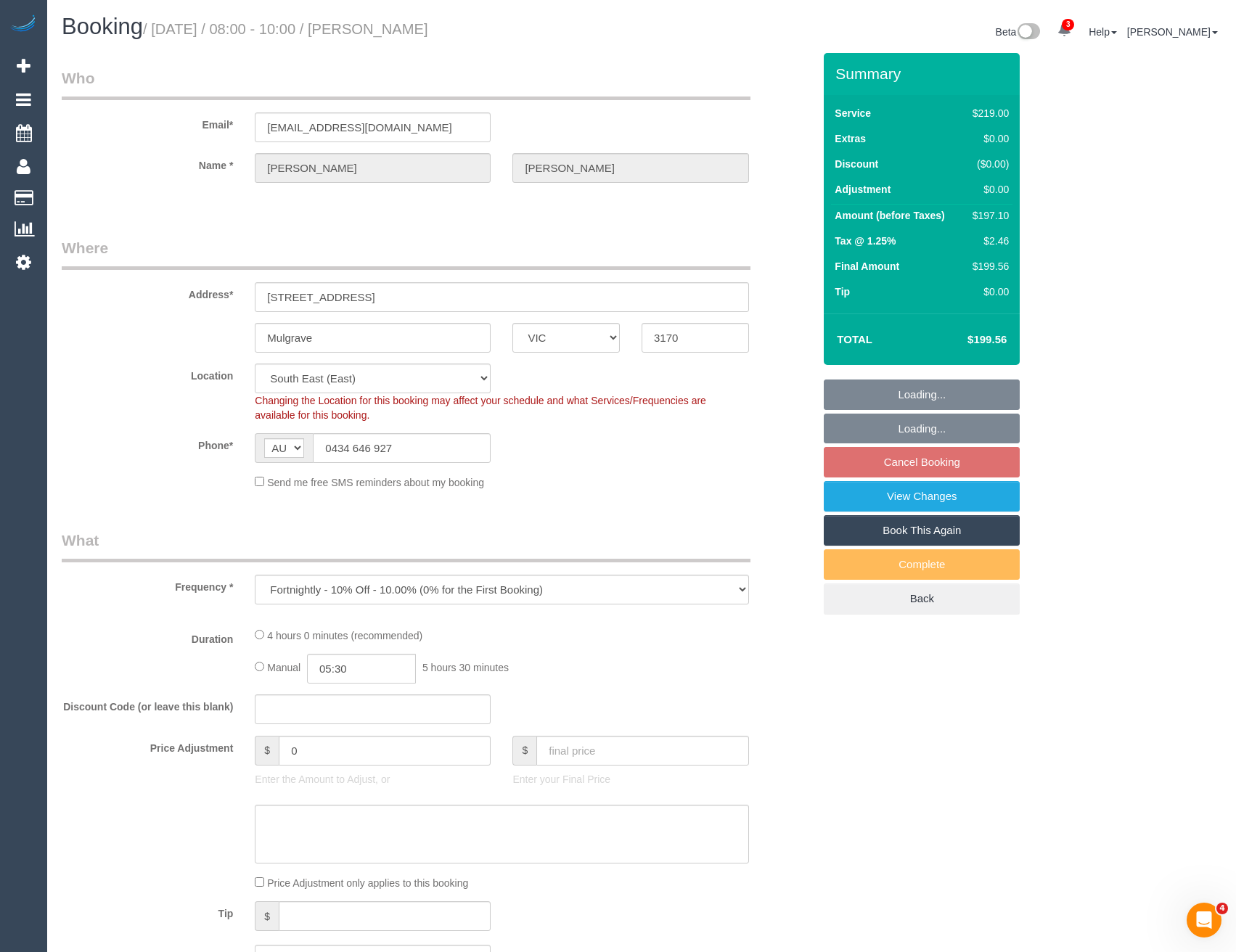
select select "number:18"
select select "number:36"
select select "number:33"
select select "number:12"
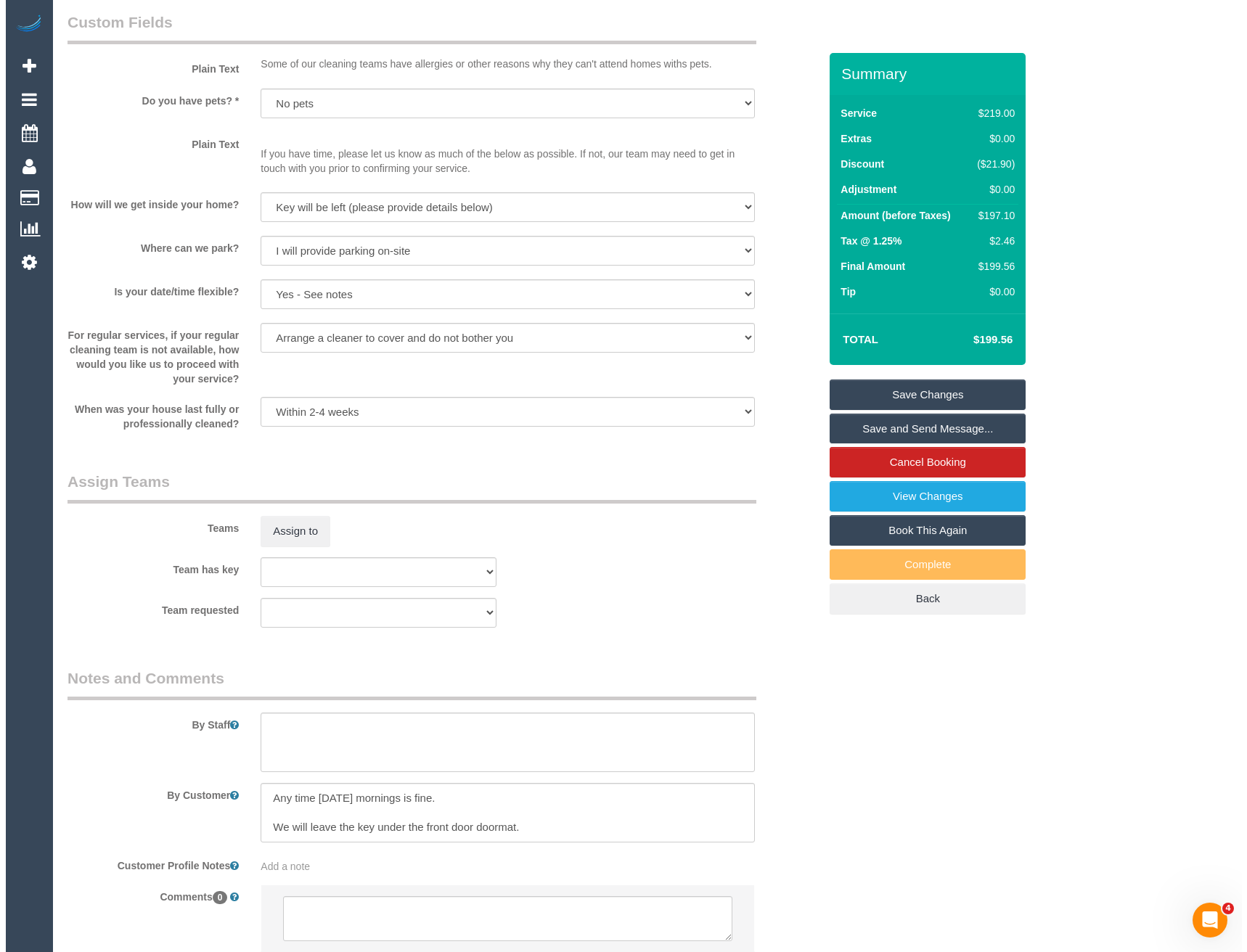
scroll to position [1742, 0]
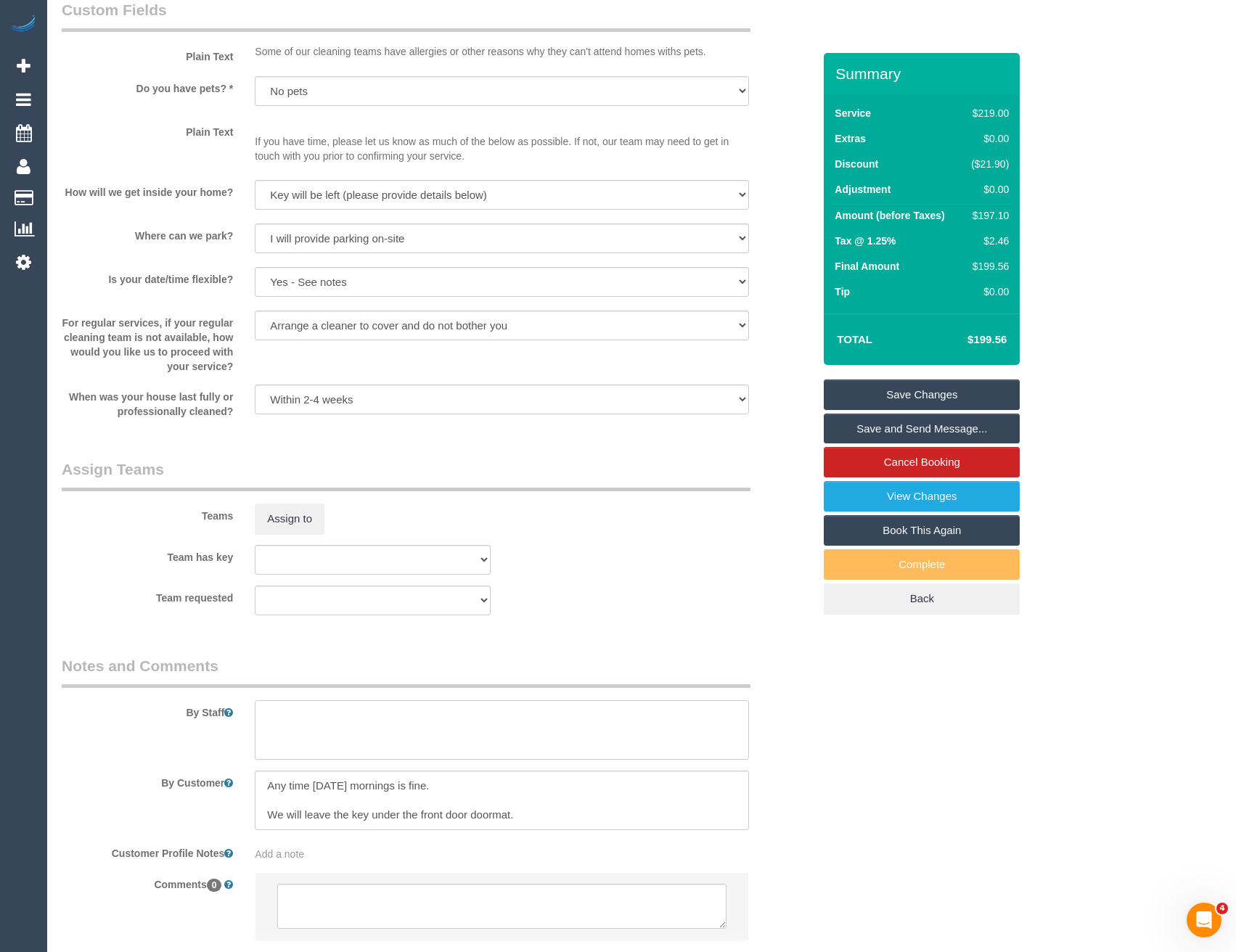
click at [339, 740] on textarea at bounding box center [501, 730] width 494 height 59
type textarea "Est 3-3.5 hours"
click at [282, 510] on button "Assign to" at bounding box center [289, 519] width 69 height 31
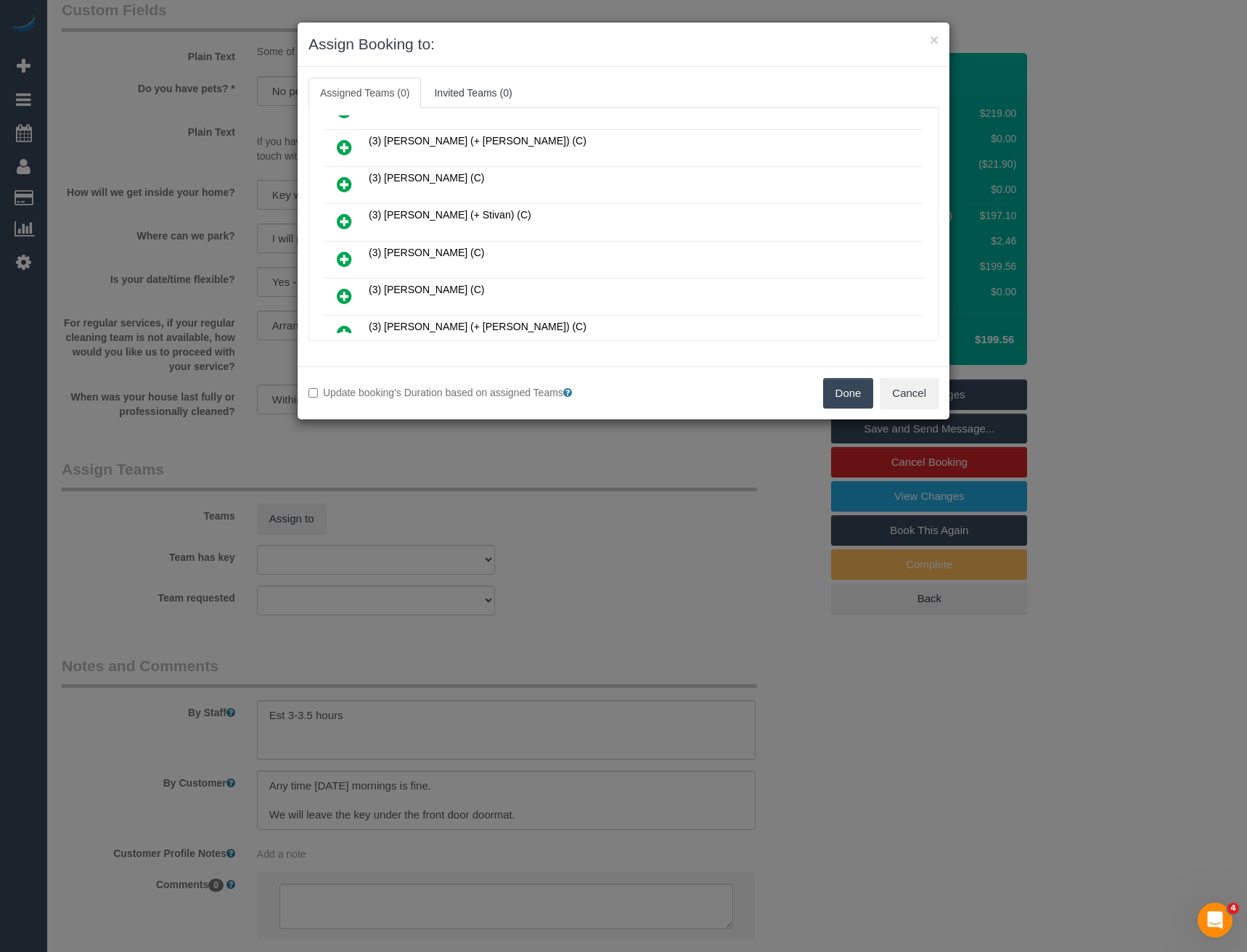
click at [346, 256] on icon at bounding box center [344, 259] width 15 height 18
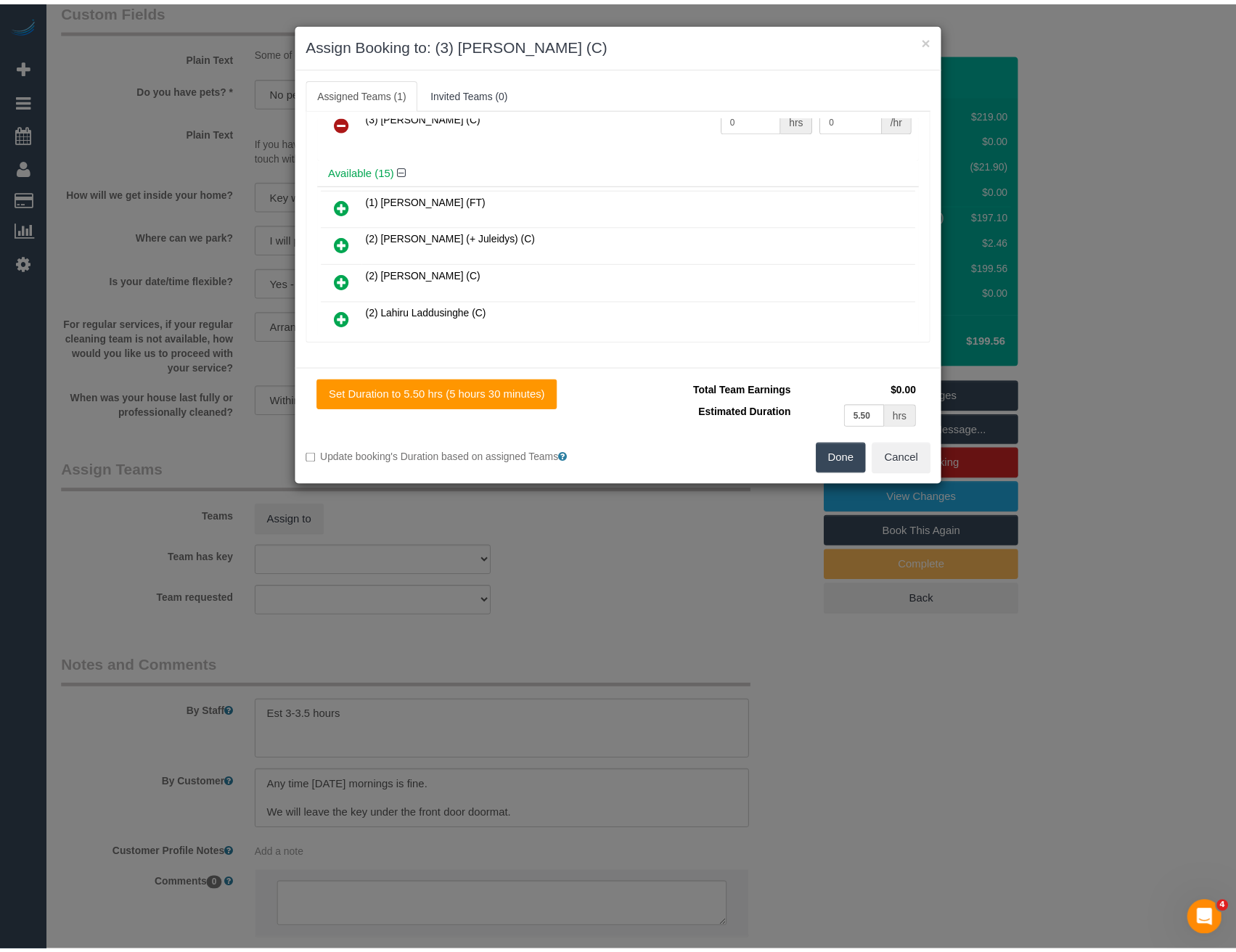
scroll to position [0, 0]
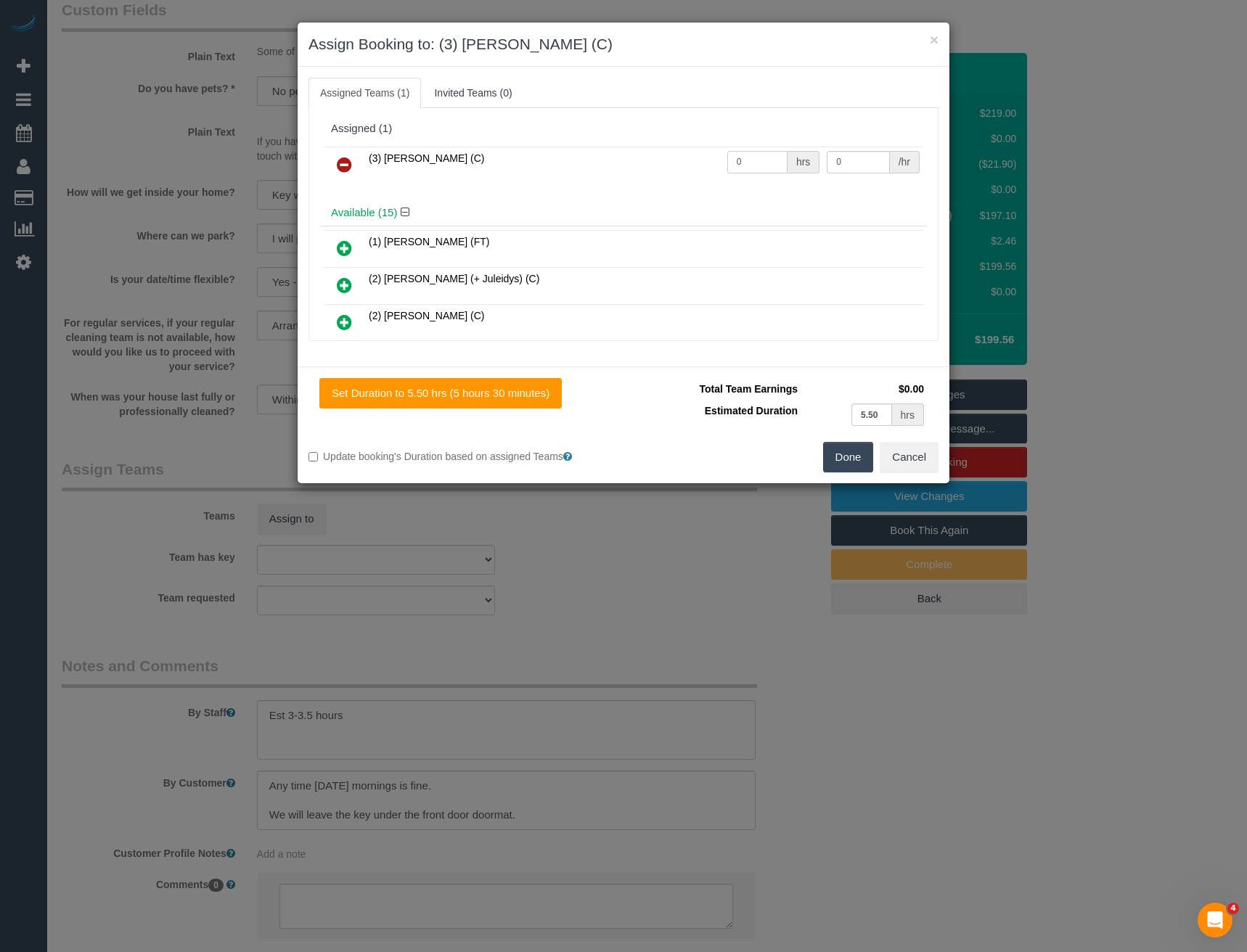
drag, startPoint x: 755, startPoint y: 164, endPoint x: 566, endPoint y: 167, distance: 189.0
click at [634, 164] on tr "(3) Lakitha Wathsara (C) 0 hrs 0 /hr" at bounding box center [624, 165] width 600 height 37
type input "1"
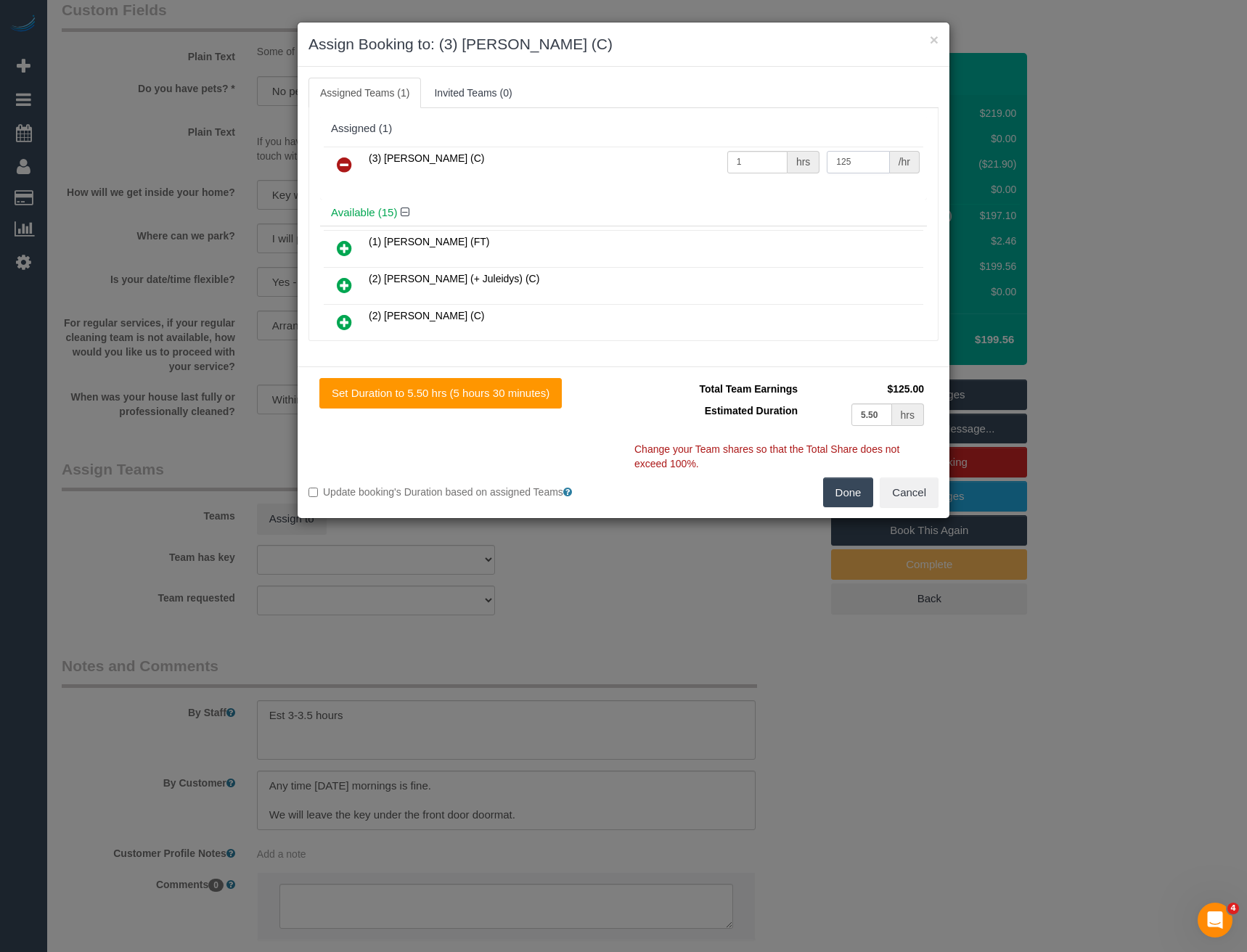
type input "125"
click at [864, 491] on button "Done" at bounding box center [849, 493] width 51 height 31
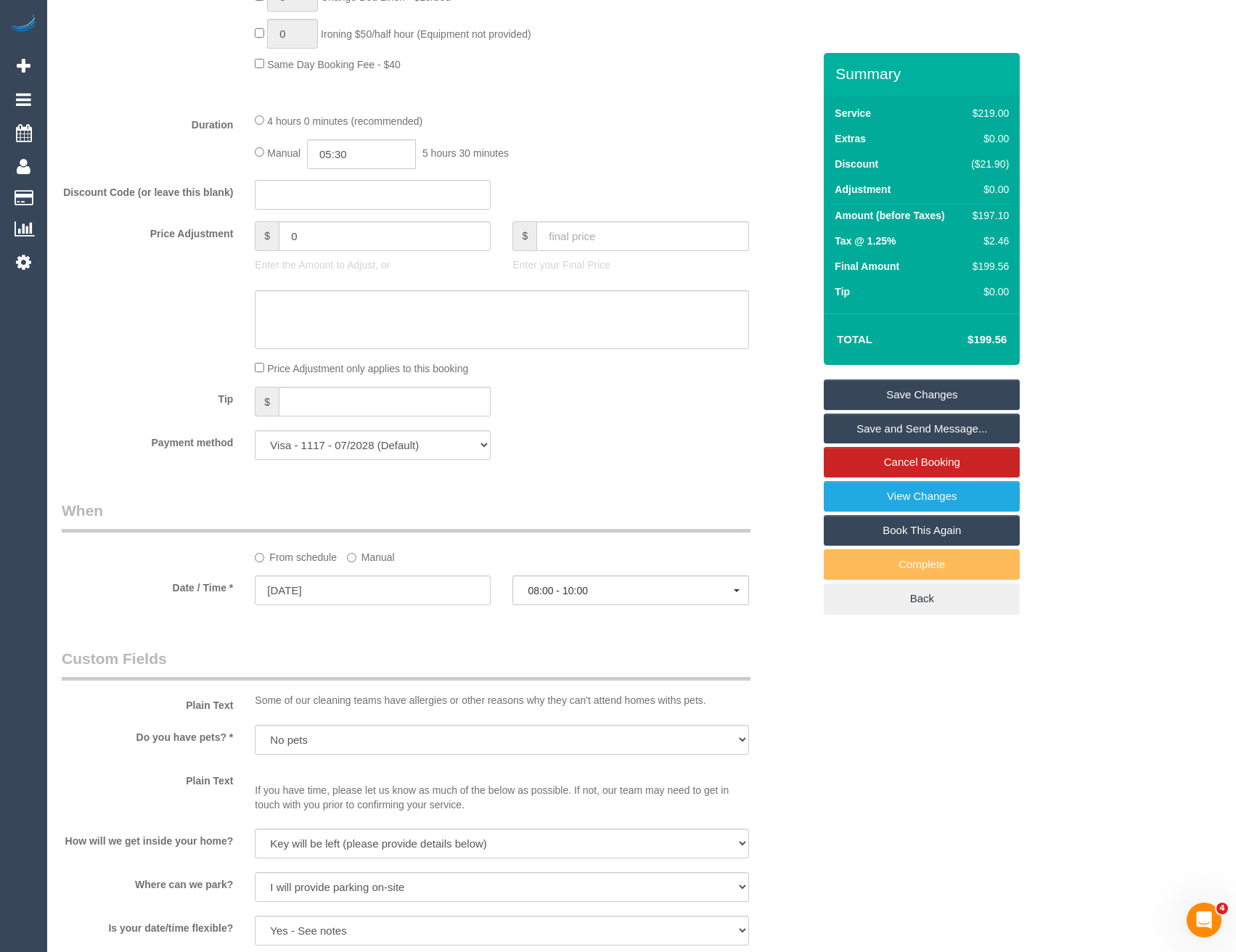
scroll to position [944, 0]
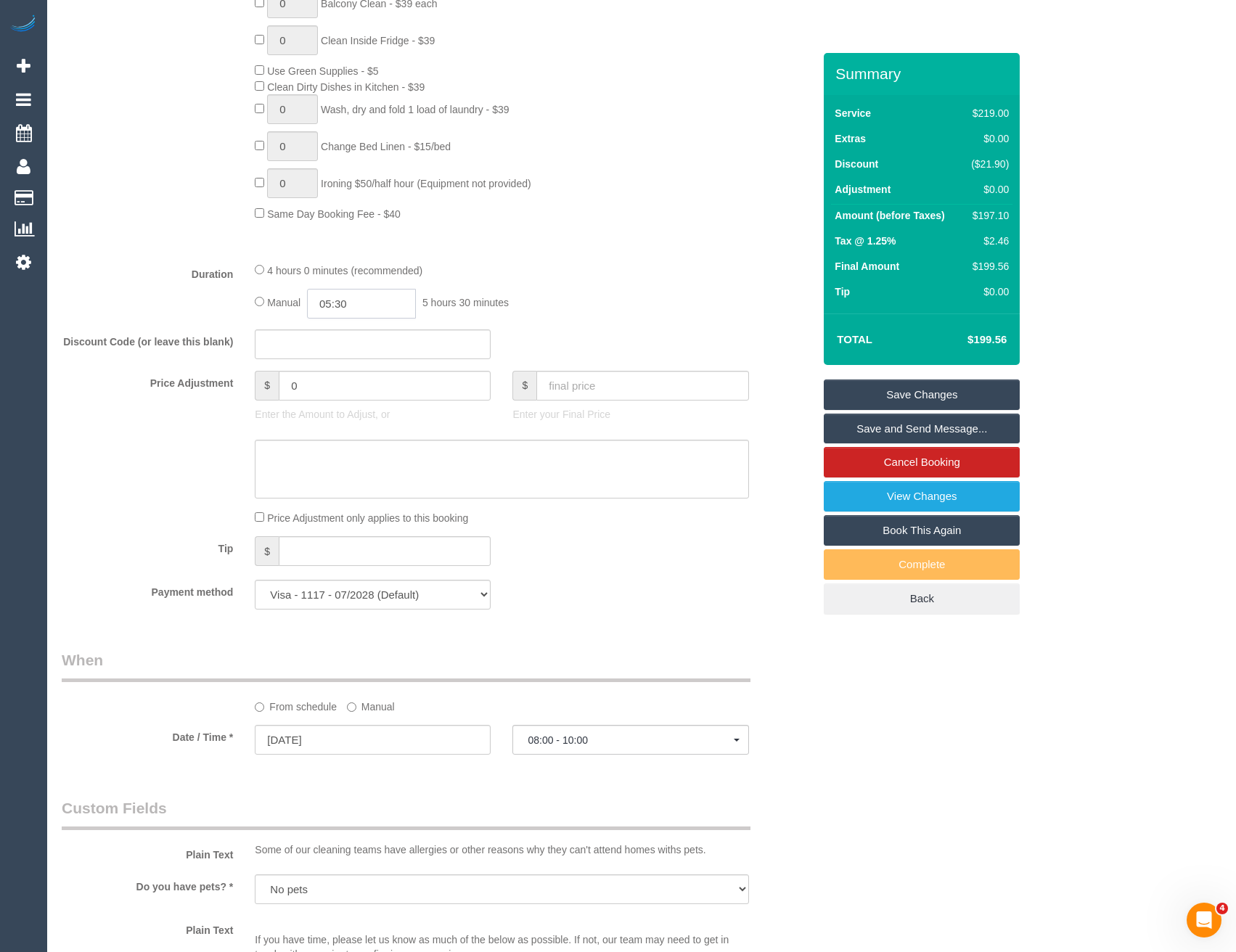
click at [379, 306] on input "05:30" at bounding box center [361, 303] width 109 height 30
type input "03:30"
click at [361, 358] on li "03:30" at bounding box center [346, 359] width 65 height 19
click at [532, 311] on div "Manual 03:30 3 hours 30 minutes" at bounding box center [501, 303] width 494 height 30
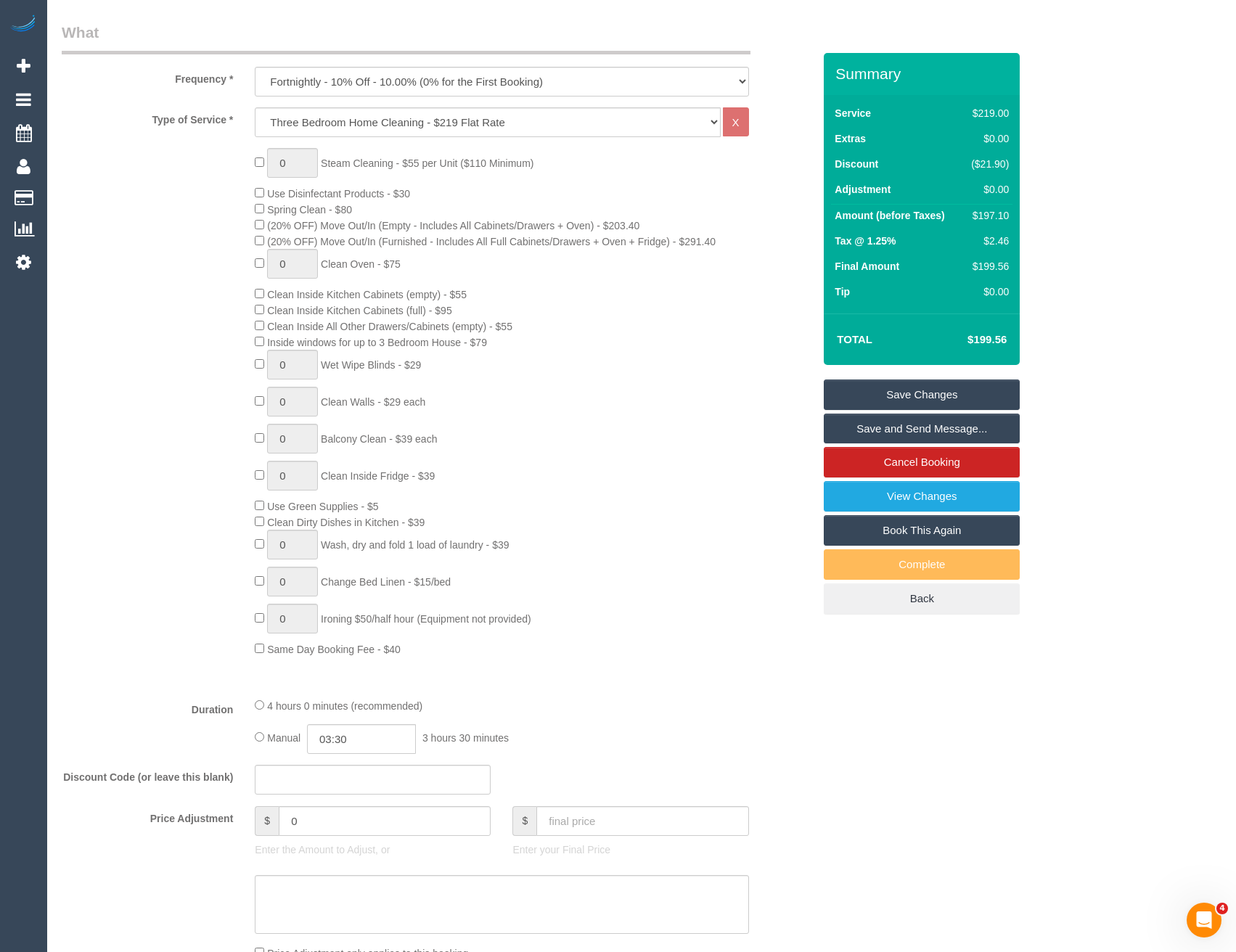
select select "spot23"
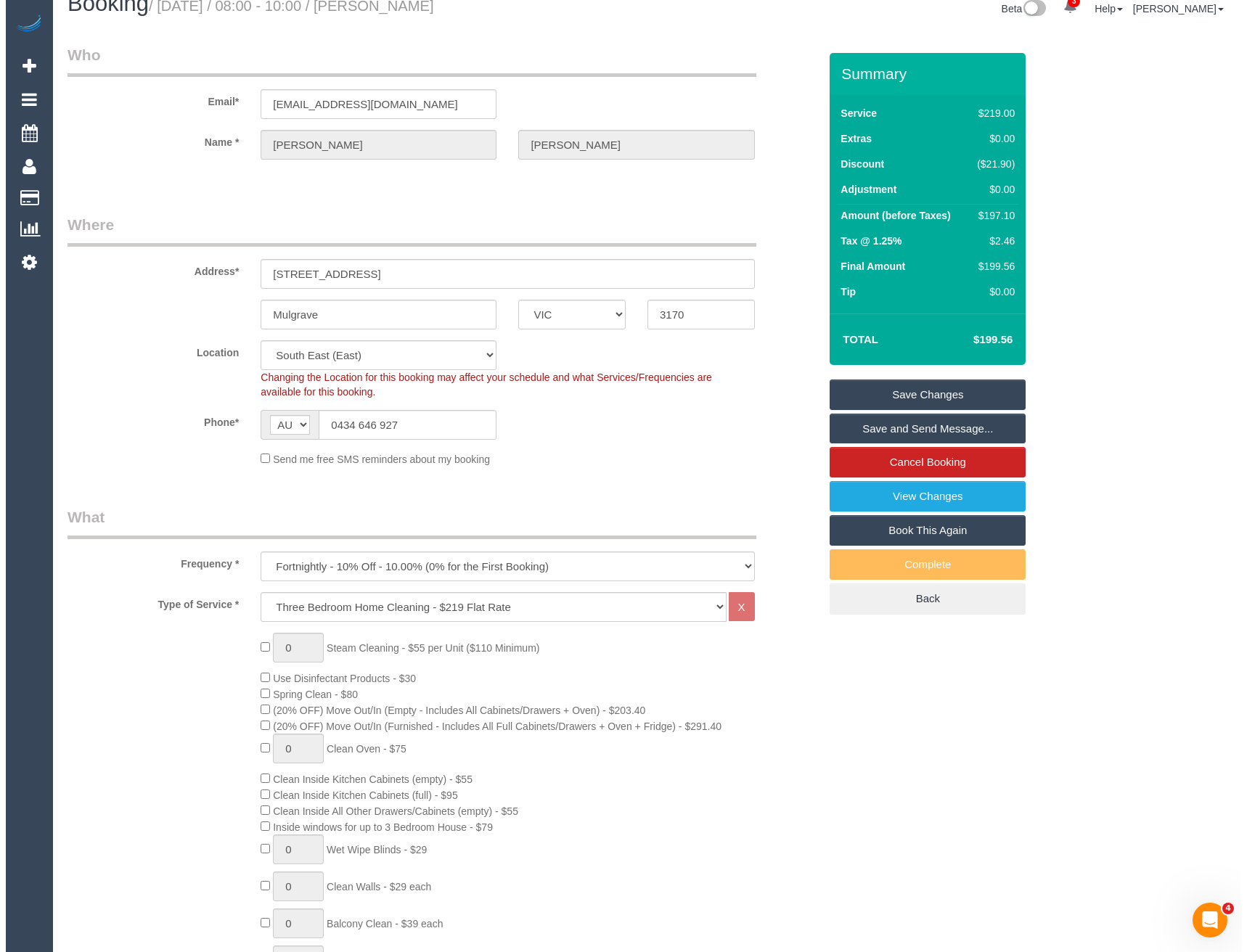
scroll to position [0, 0]
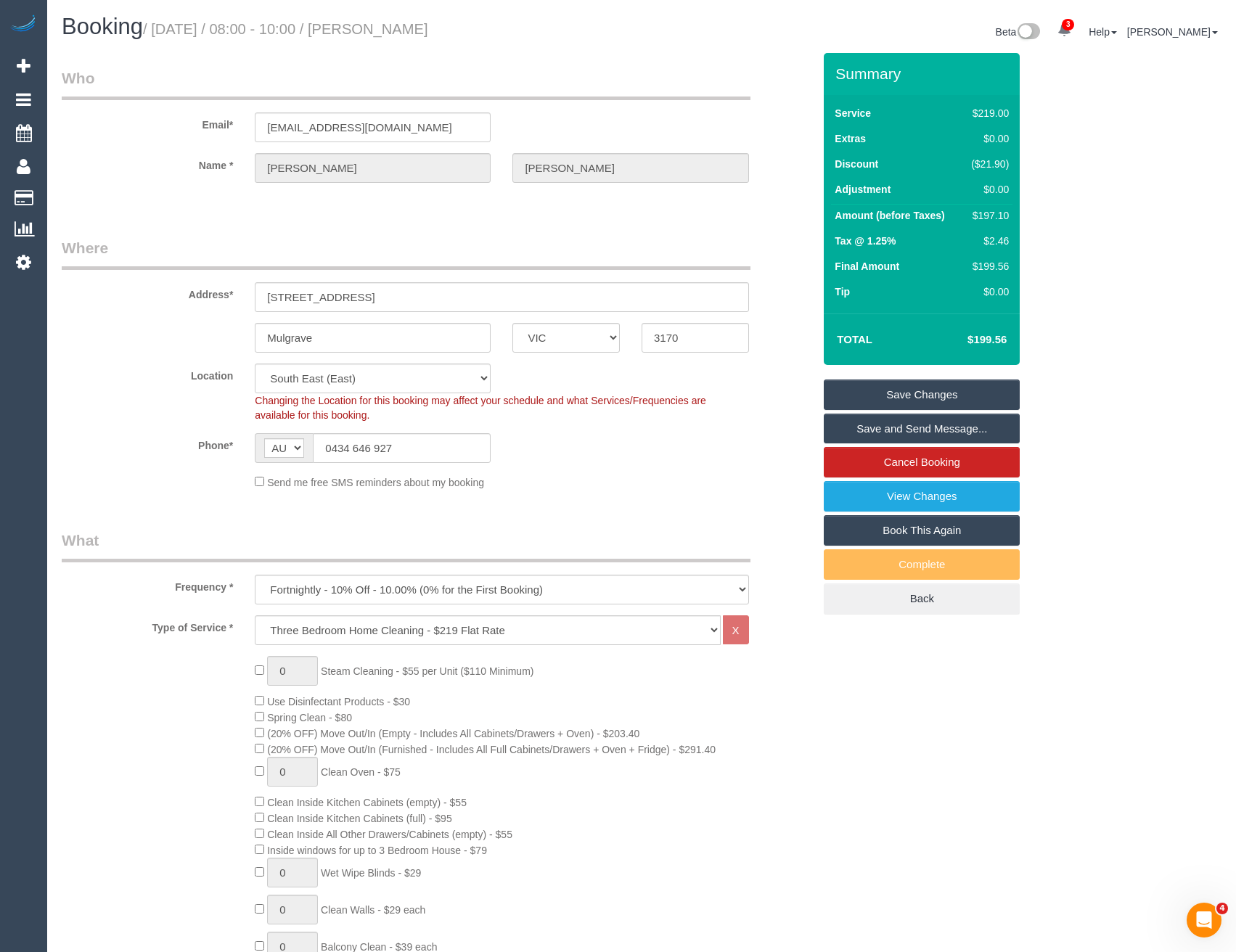
click at [881, 390] on link "Save Changes" at bounding box center [922, 395] width 196 height 31
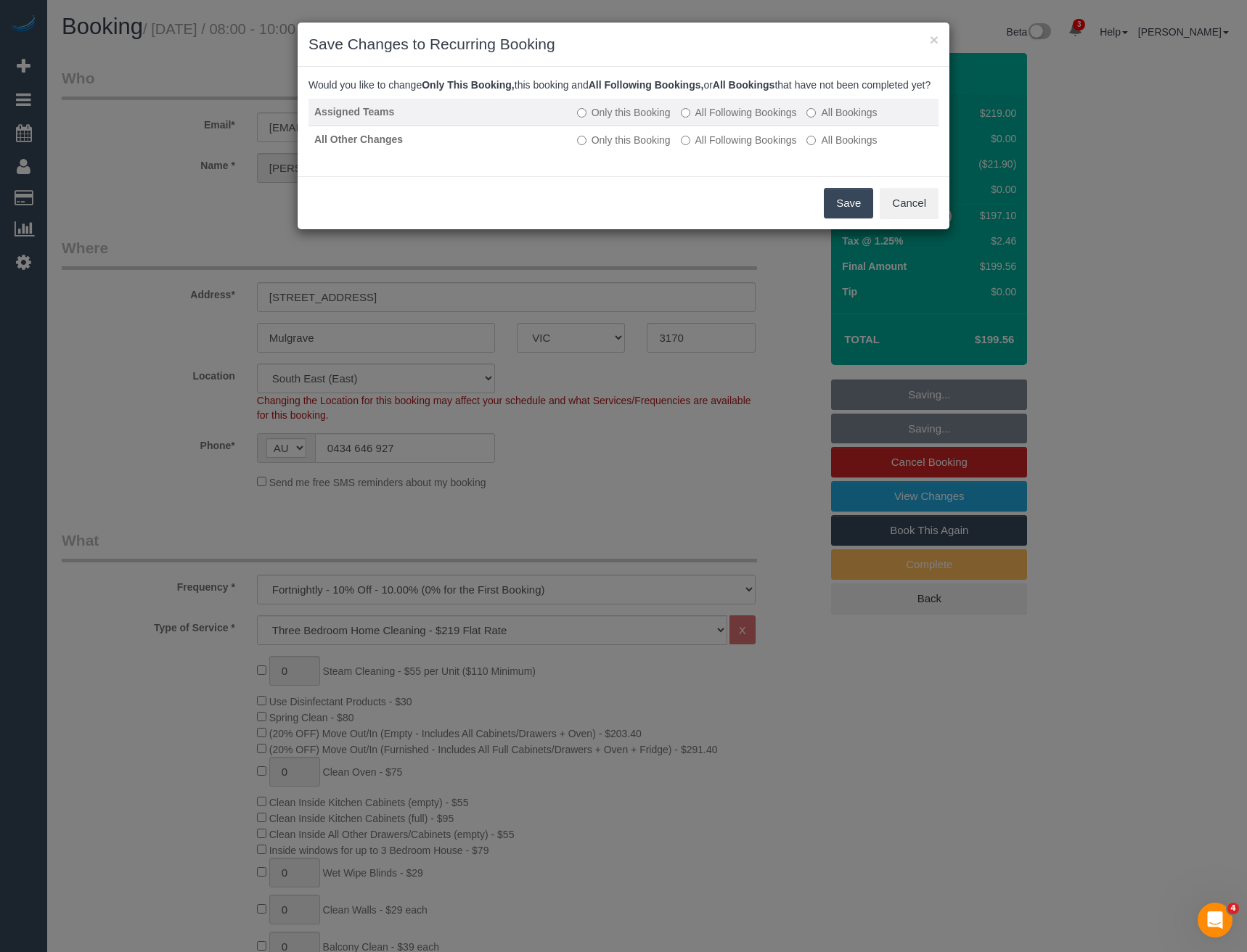
click at [694, 120] on label "All Following Bookings" at bounding box center [738, 112] width 117 height 15
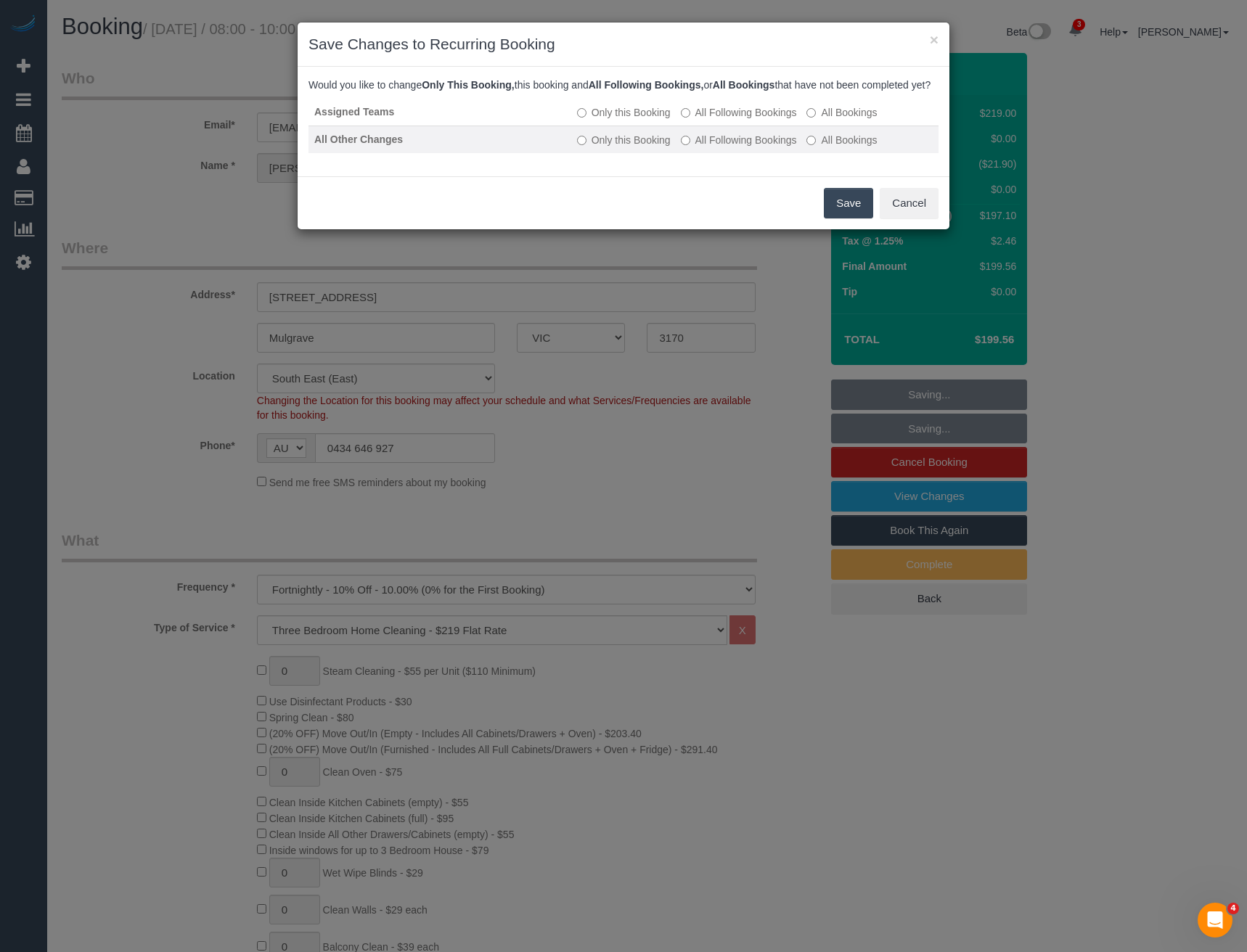
click at [700, 147] on label "All Following Bookings" at bounding box center [738, 140] width 117 height 15
click at [840, 218] on button "Save" at bounding box center [849, 204] width 49 height 31
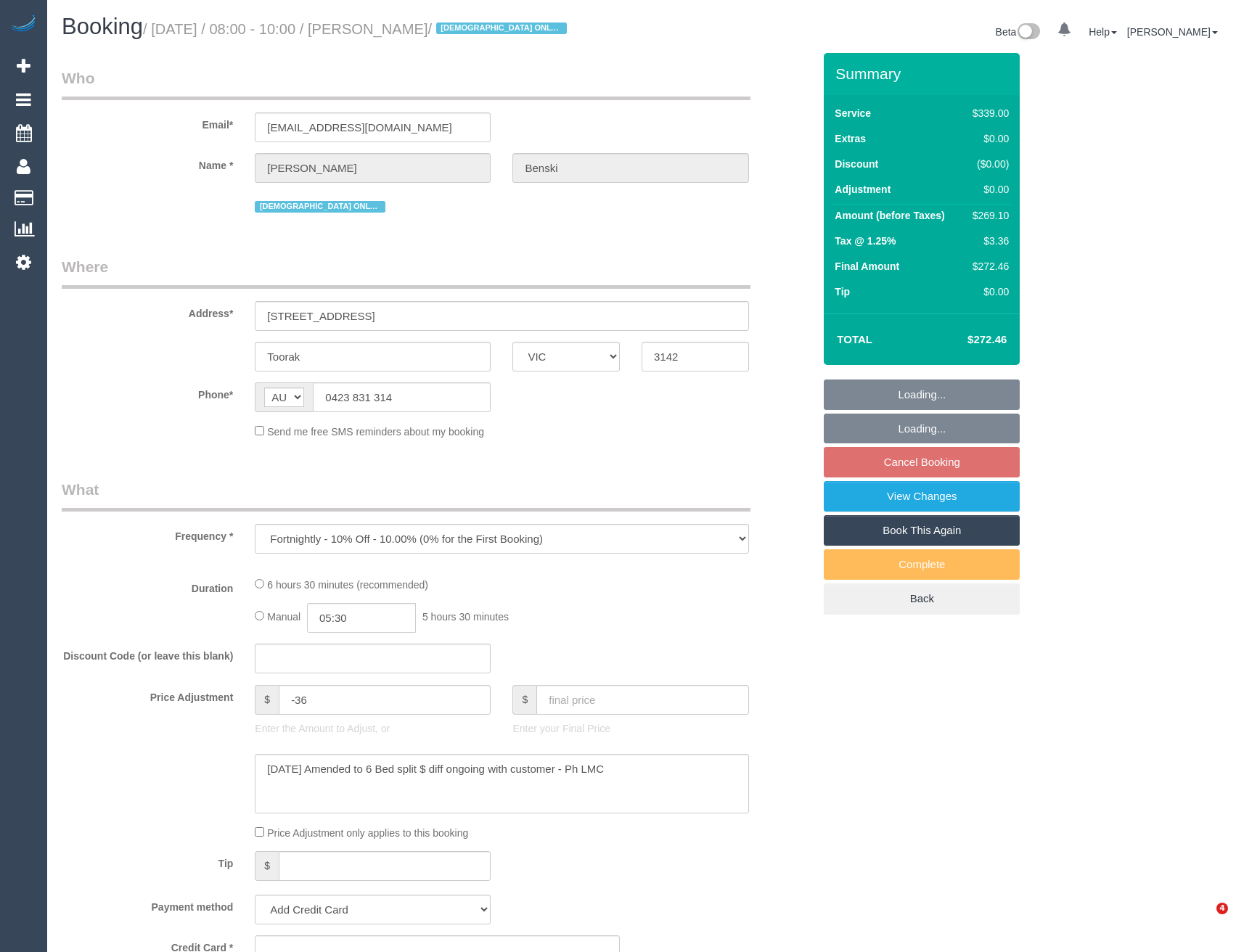
select select "VIC"
select select "string:stripe-pm_1Nanxg2GScqysDRVTXuBTE9w"
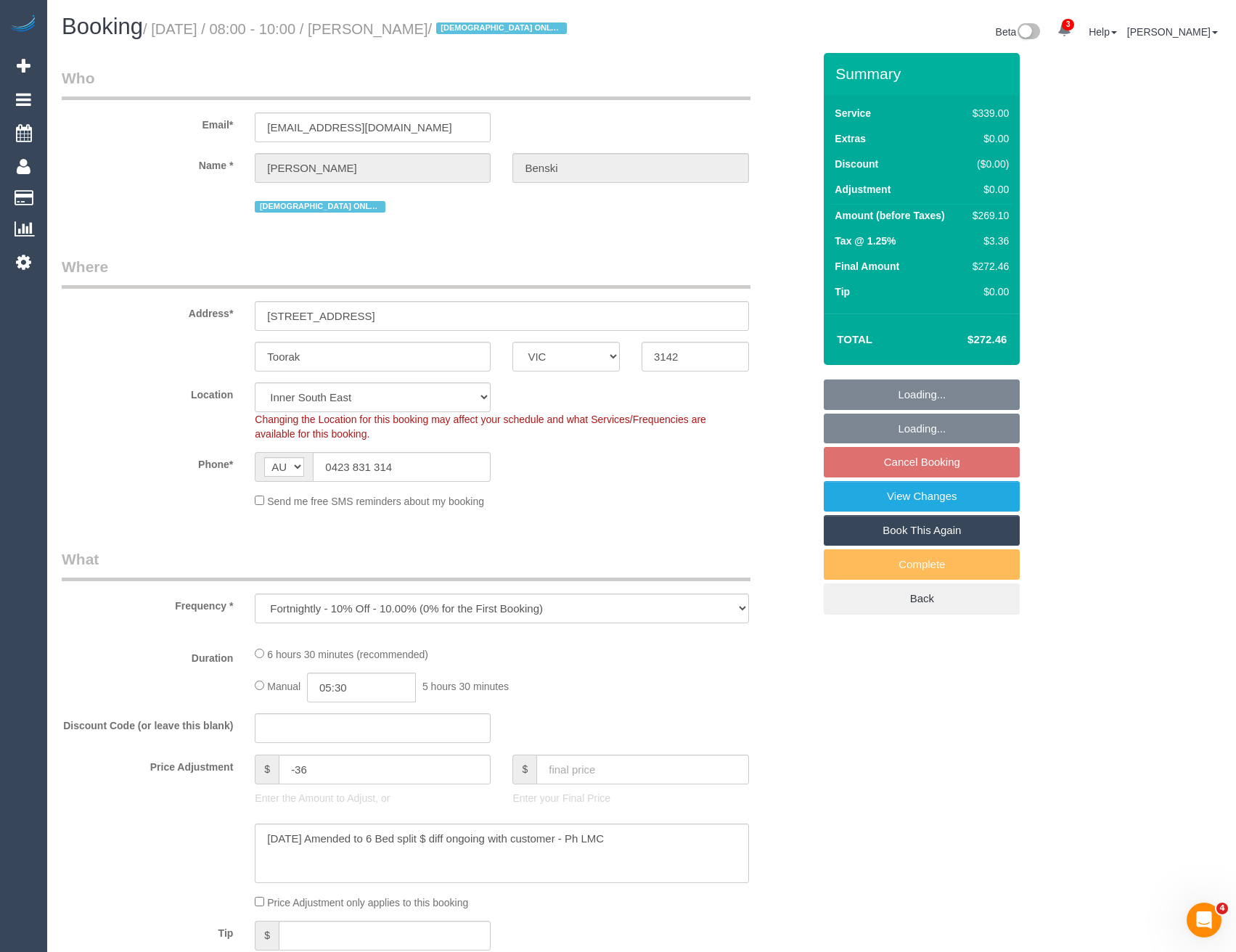
select select "object:586"
select select "number:28"
select select "number:14"
select select "number:19"
select select "number:23"
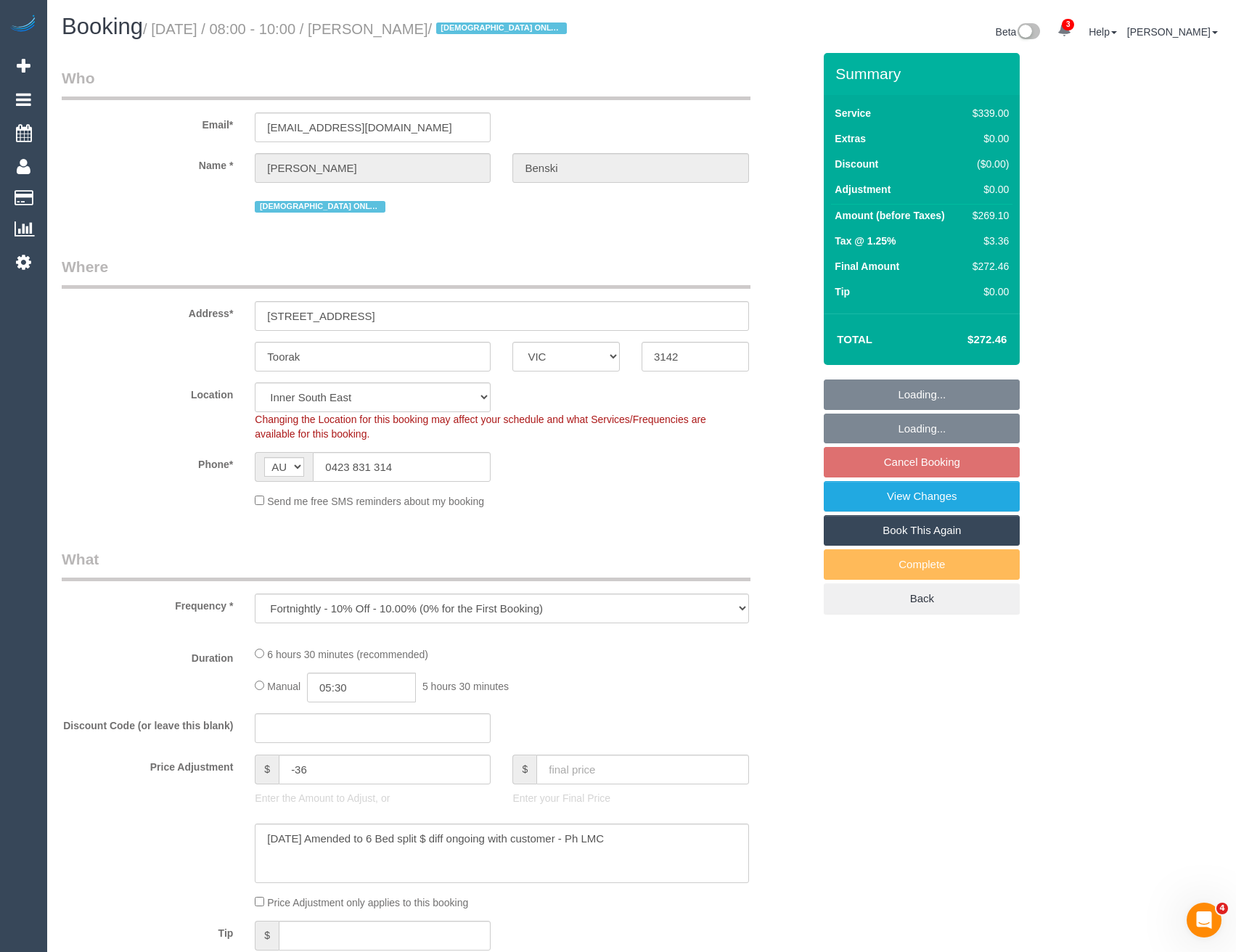
select select "number:35"
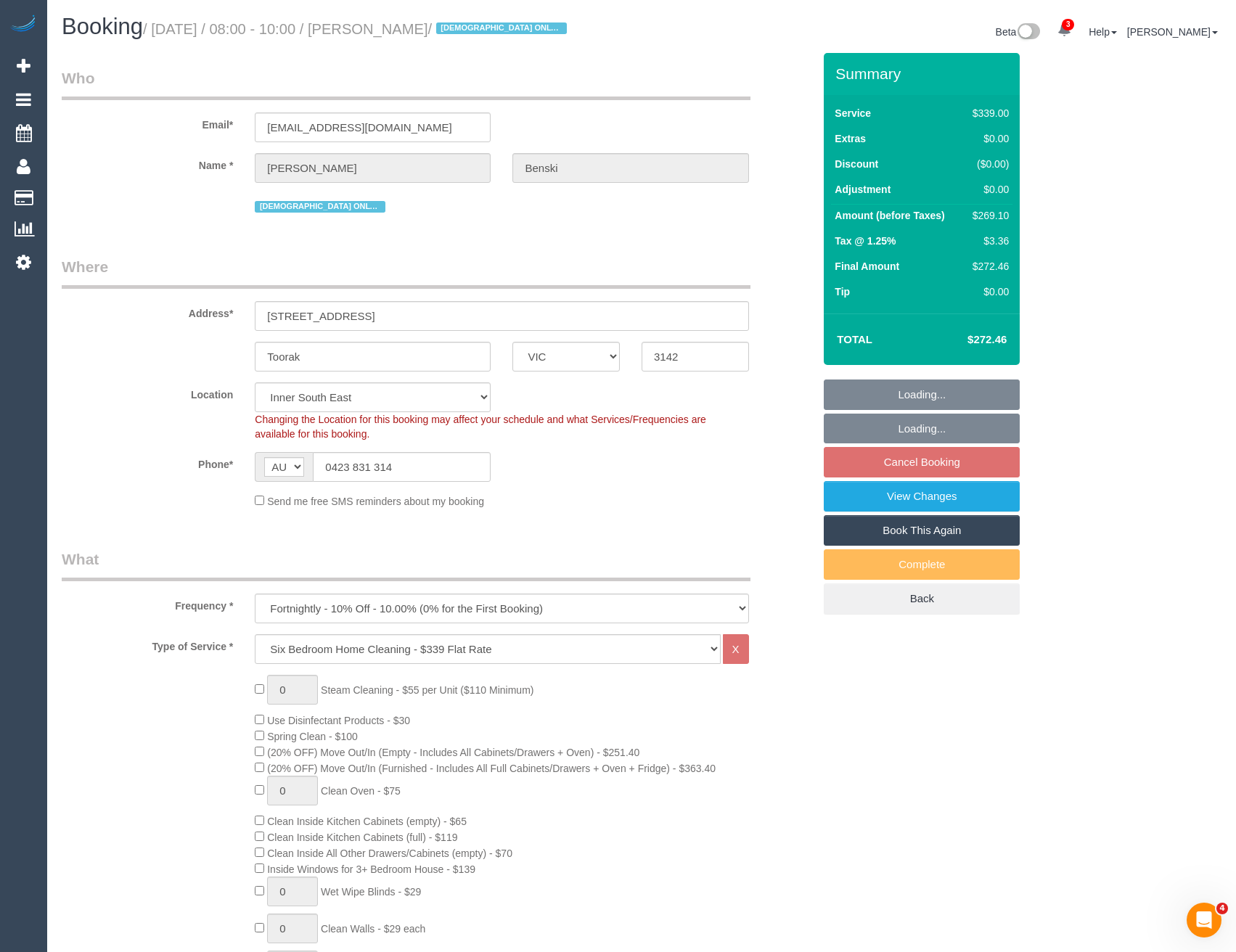
select select "spot2"
drag, startPoint x: 403, startPoint y: 471, endPoint x: 333, endPoint y: 469, distance: 70.0
click at [333, 469] on input "0423 831 314" at bounding box center [401, 467] width 177 height 30
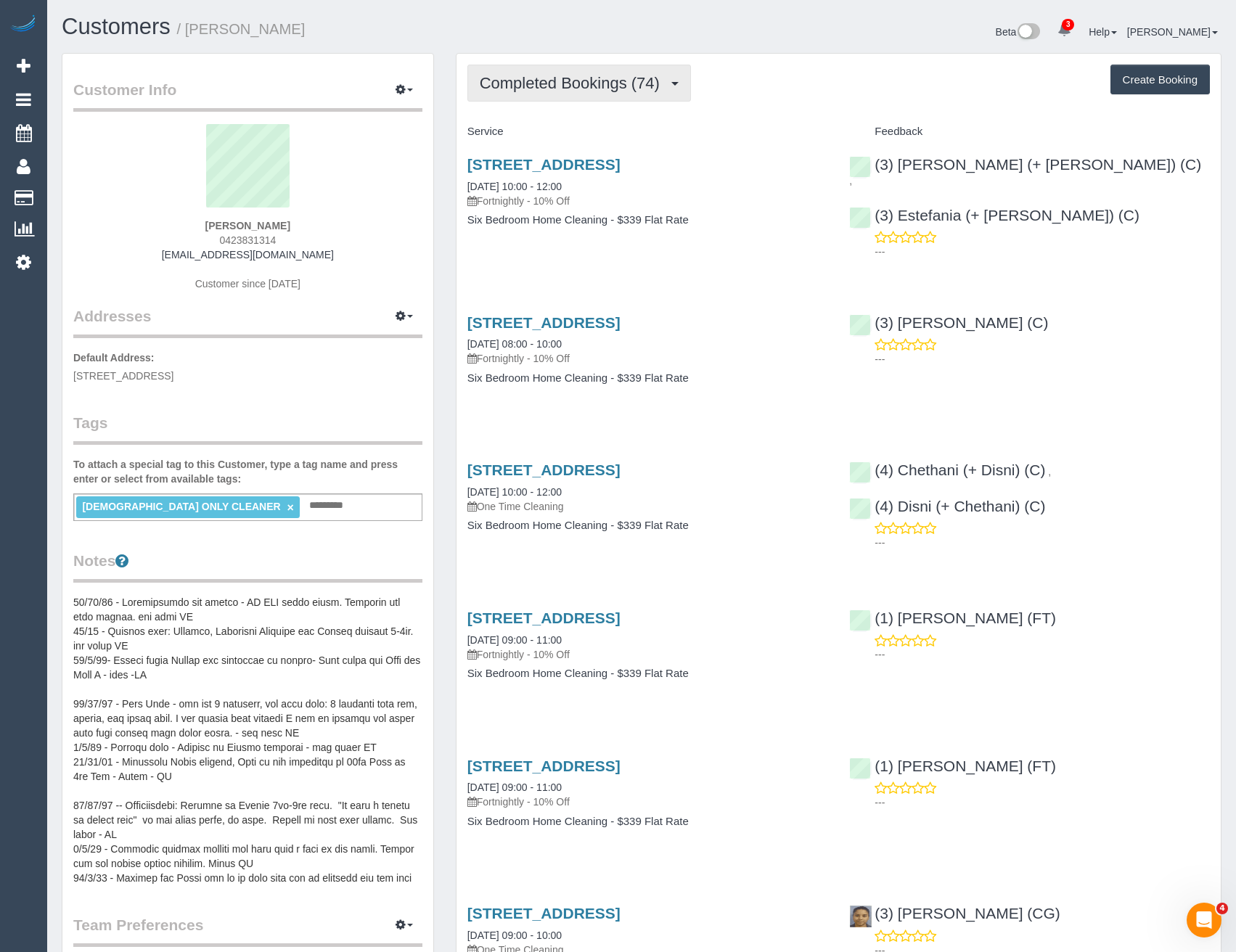
click at [586, 80] on span "Completed Bookings (74)" at bounding box center [573, 83] width 187 height 19
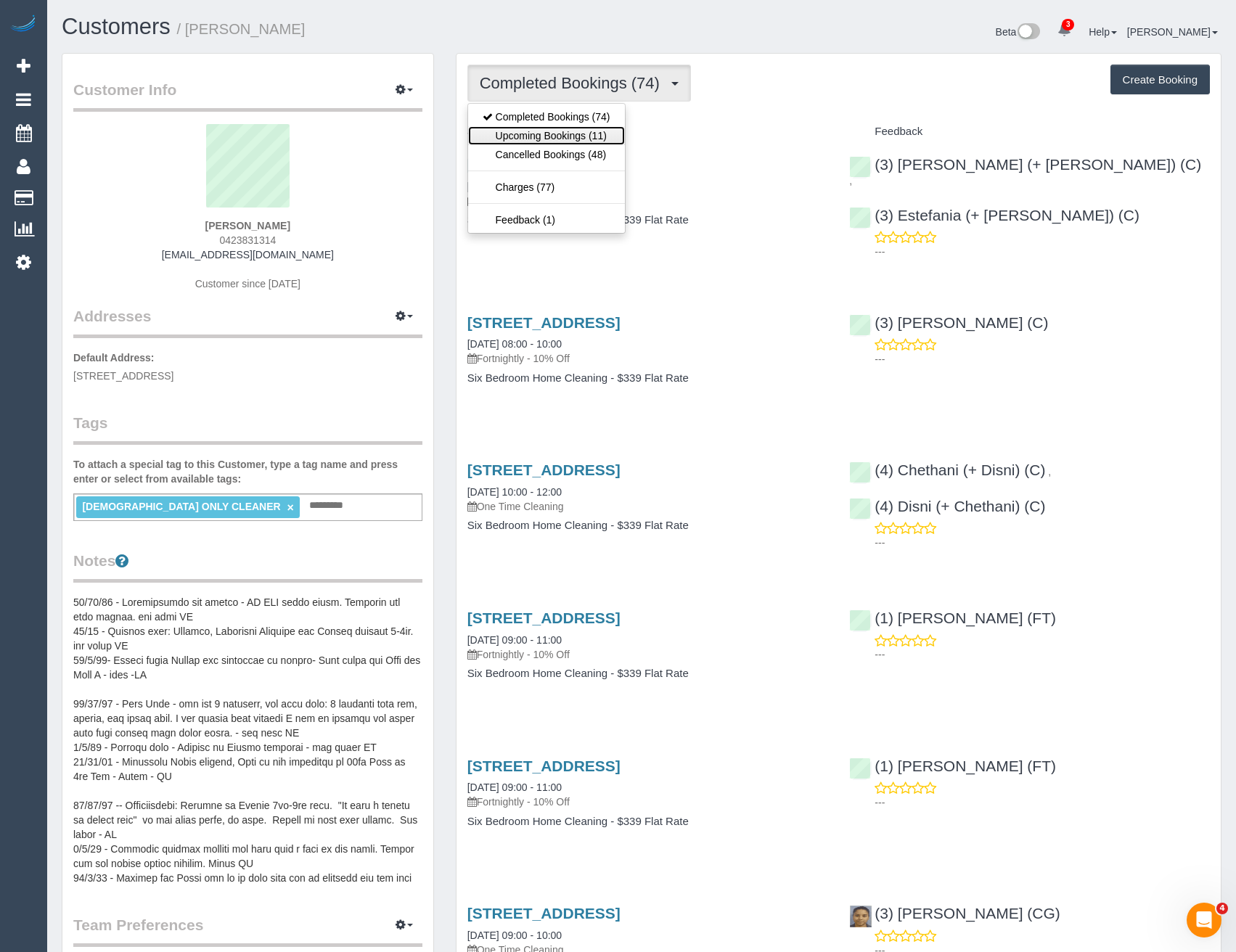
click at [572, 142] on link "Upcoming Bookings (11)" at bounding box center [546, 136] width 157 height 19
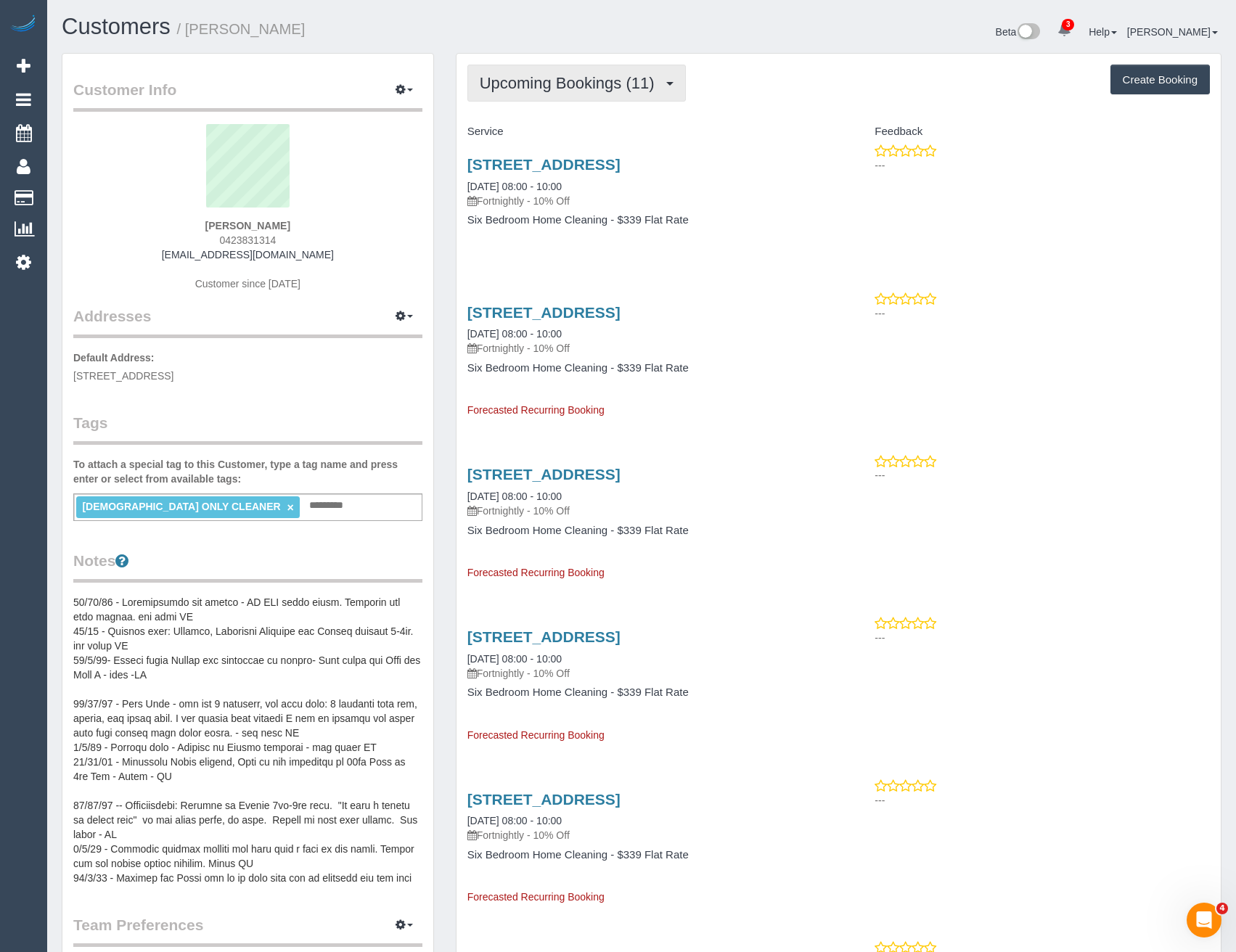
click at [593, 94] on button "Upcoming Bookings (11)" at bounding box center [576, 83] width 218 height 37
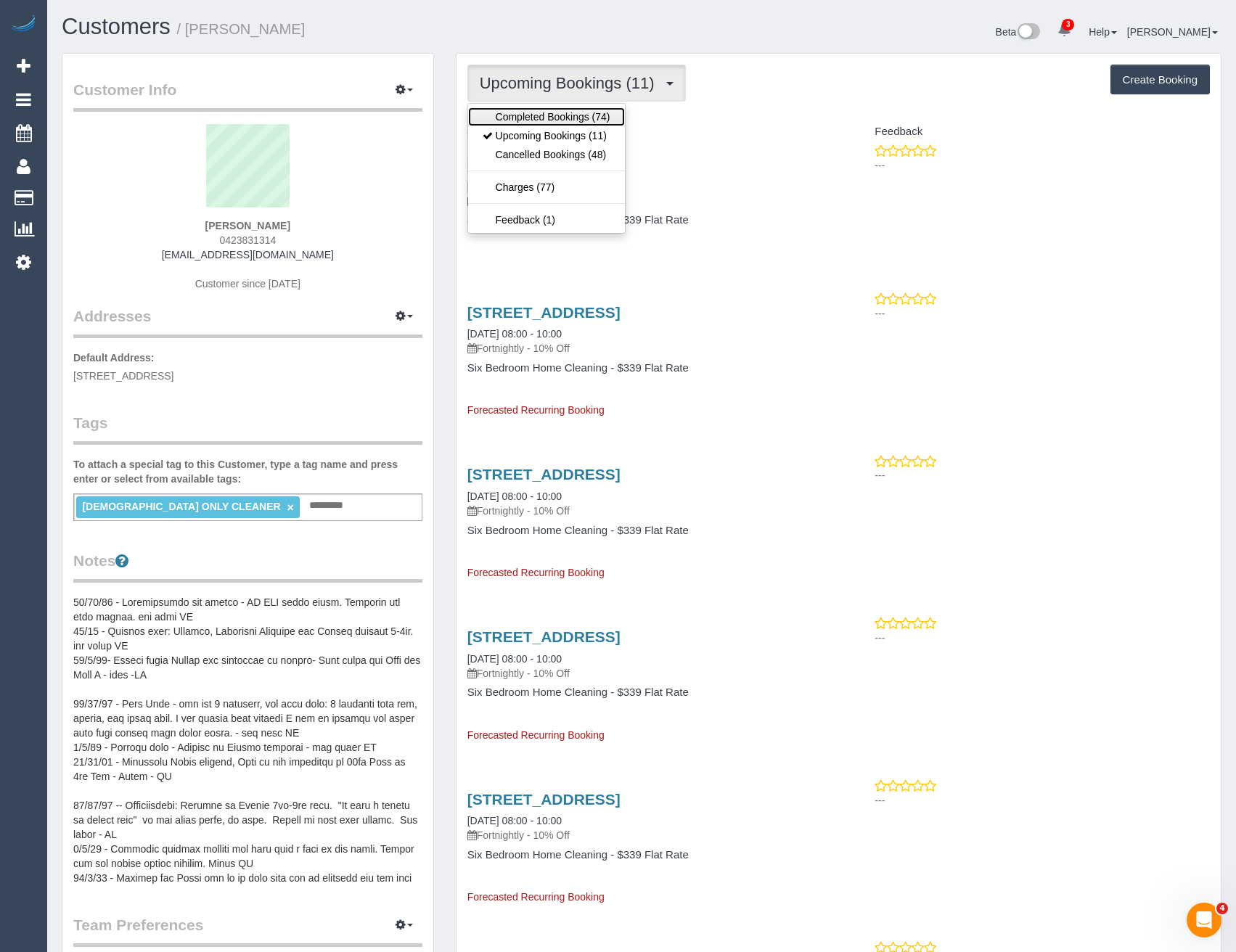
click at [566, 113] on link "Completed Bookings (74)" at bounding box center [546, 116] width 157 height 19
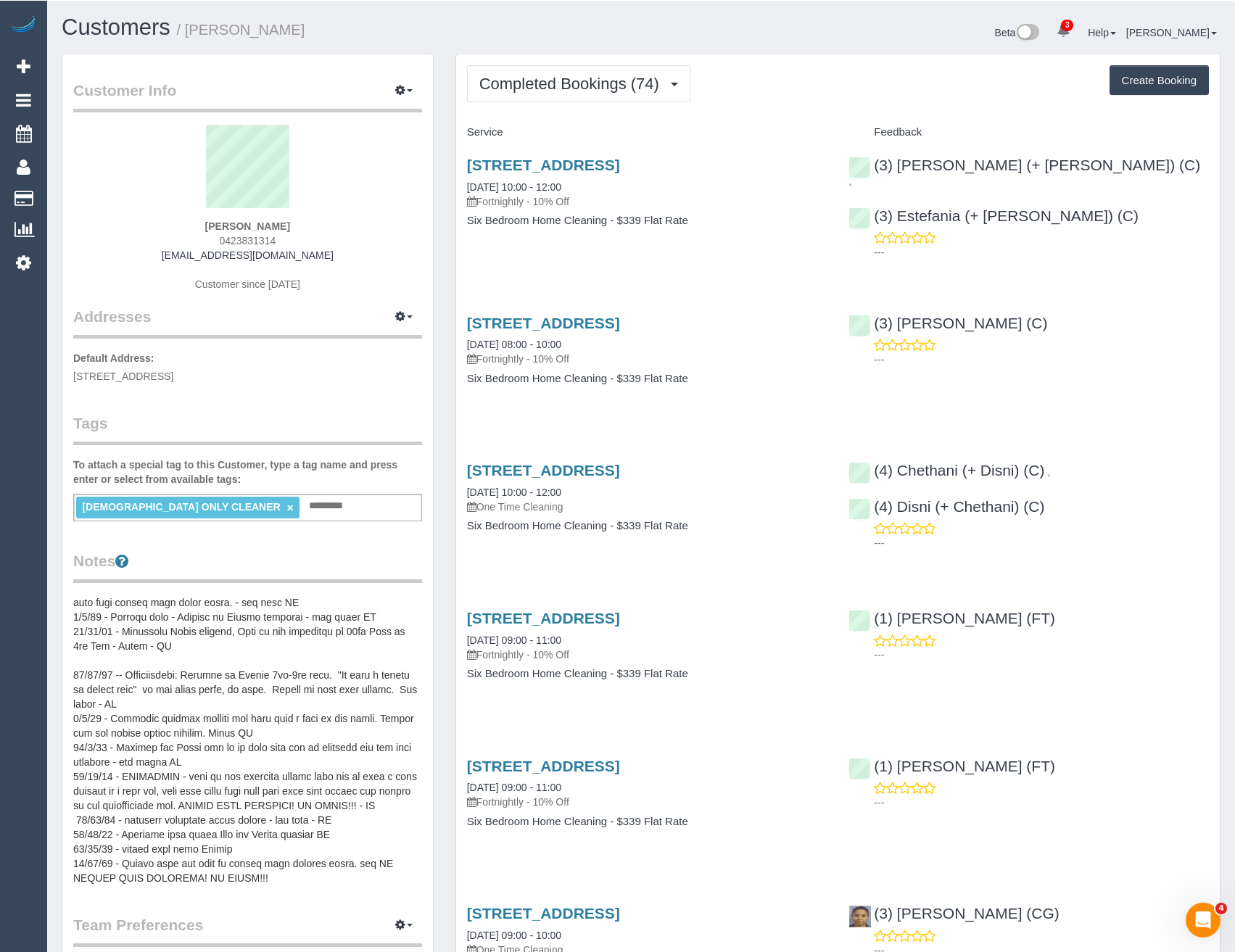
scroll to position [72, 0]
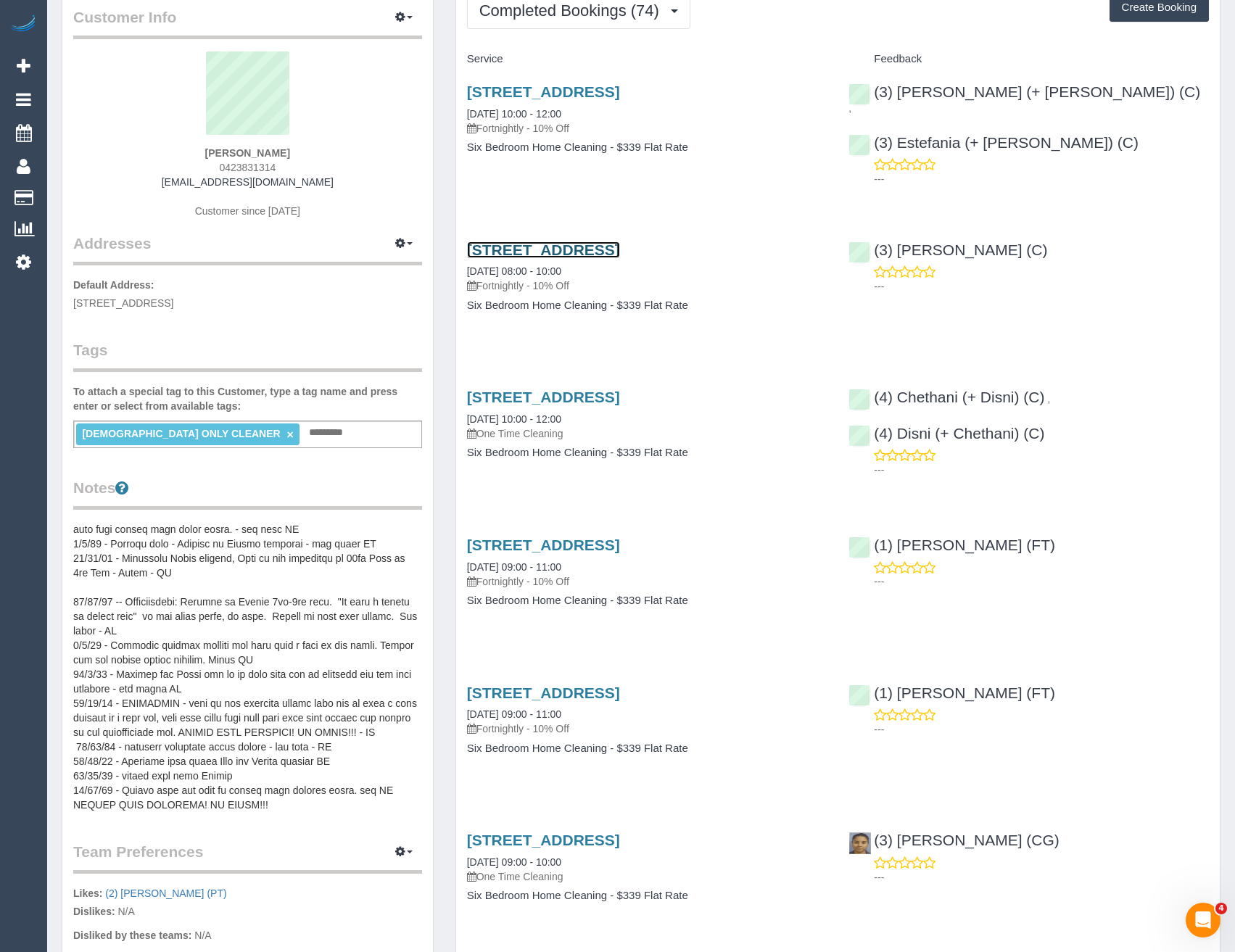
click at [543, 241] on link "4 Tashinny Rd, Toorak, VIC 3142" at bounding box center [543, 250] width 153 height 17
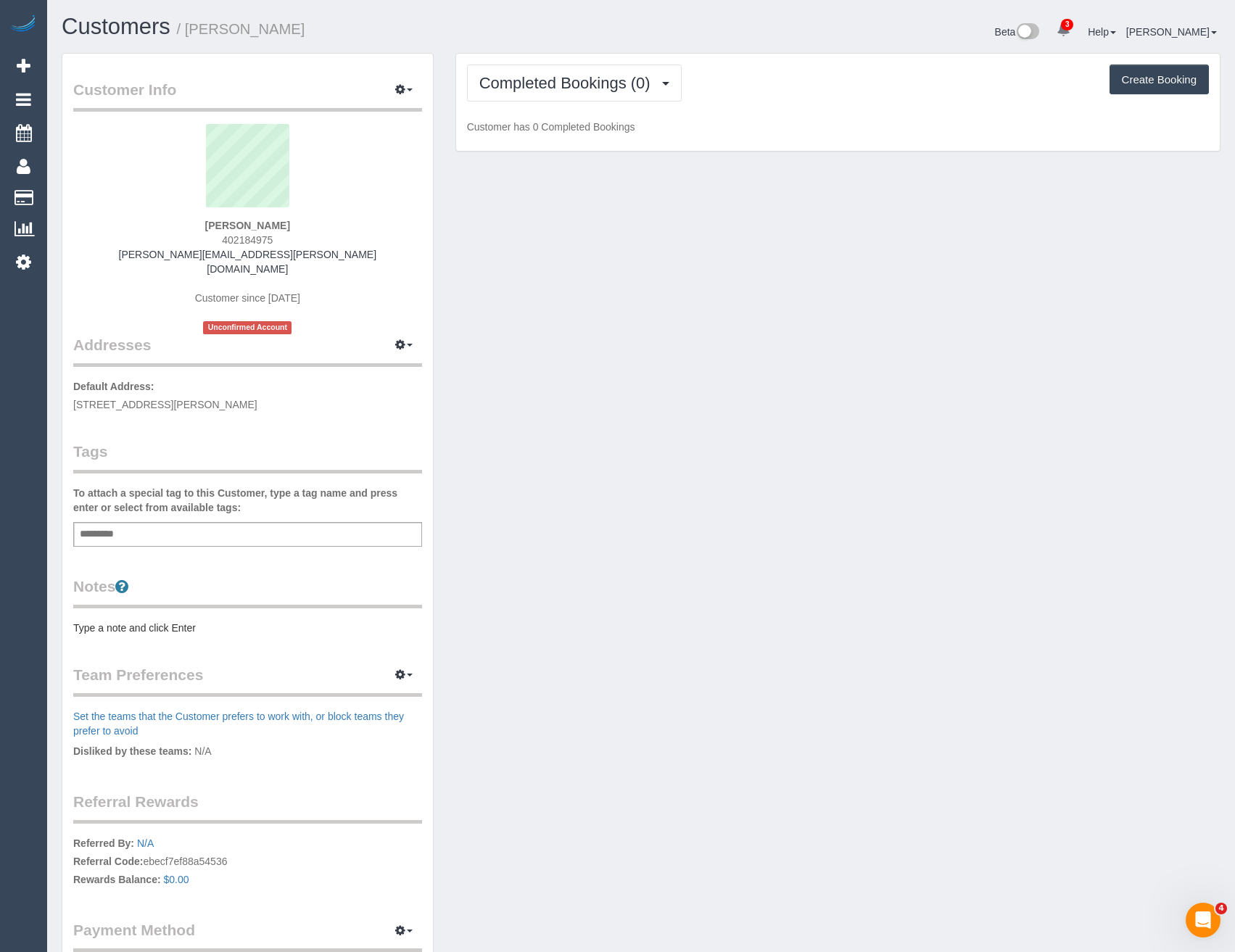
click at [541, 104] on div "Completed Bookings (0) Completed Bookings (0) Upcoming Bookings (0) Cancelled B…" at bounding box center [838, 103] width 764 height 98
click at [554, 90] on span "Completed Bookings (0)" at bounding box center [568, 83] width 178 height 19
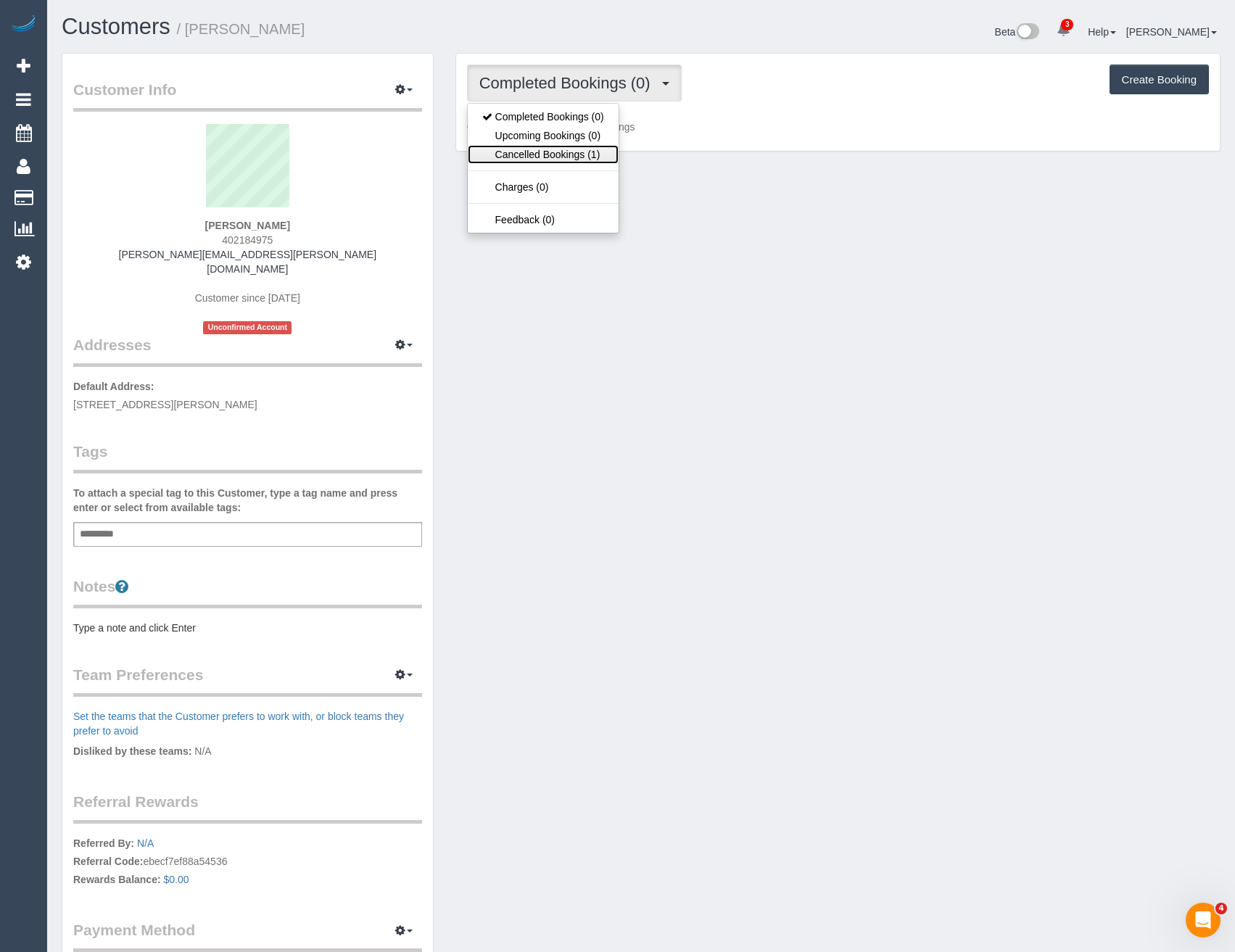
click at [582, 148] on link "Cancelled Bookings (1)" at bounding box center [543, 154] width 151 height 19
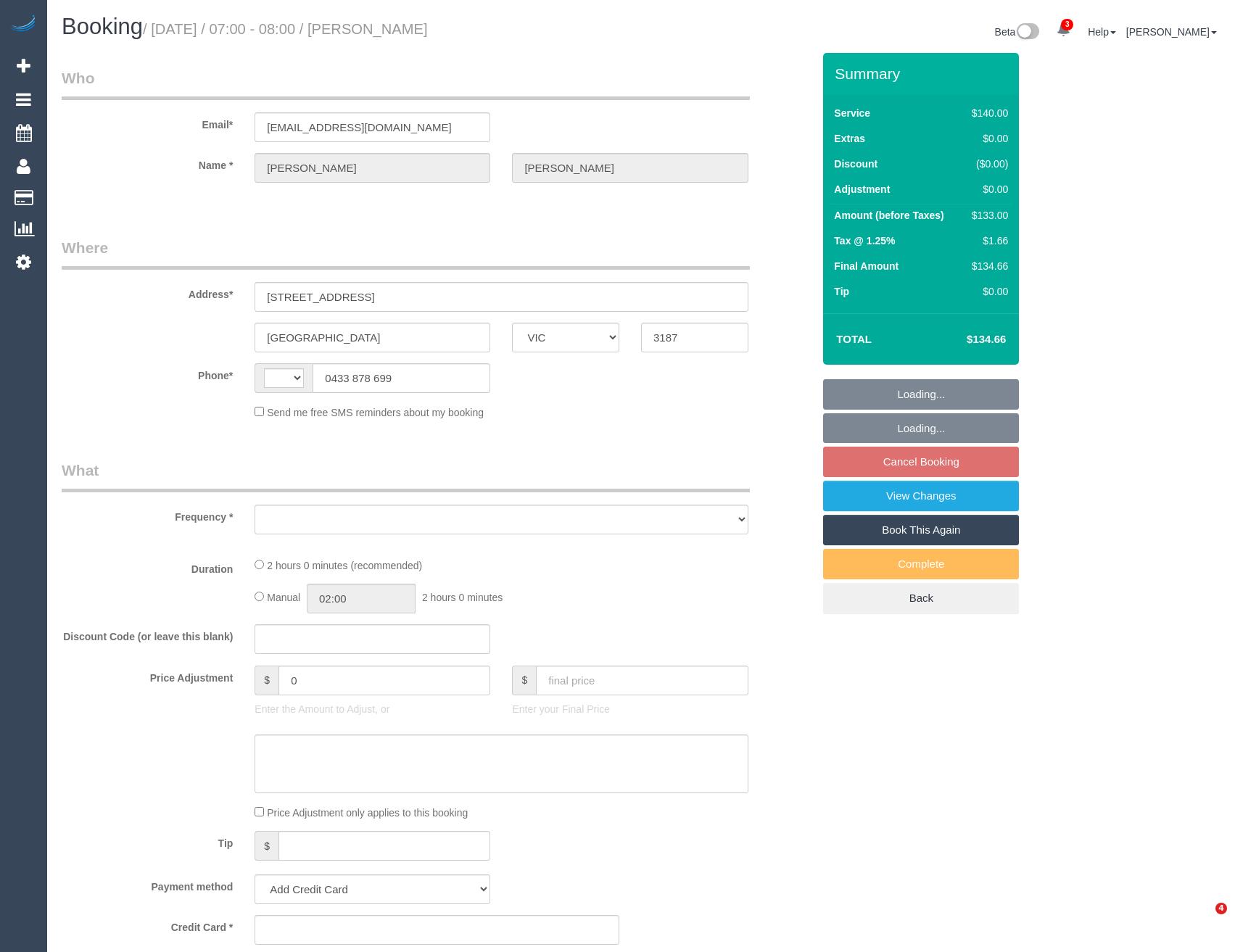
select select "VIC"
select select "string:stripe-pm_1Nhmke2GScqysDRVHxOxJaGC"
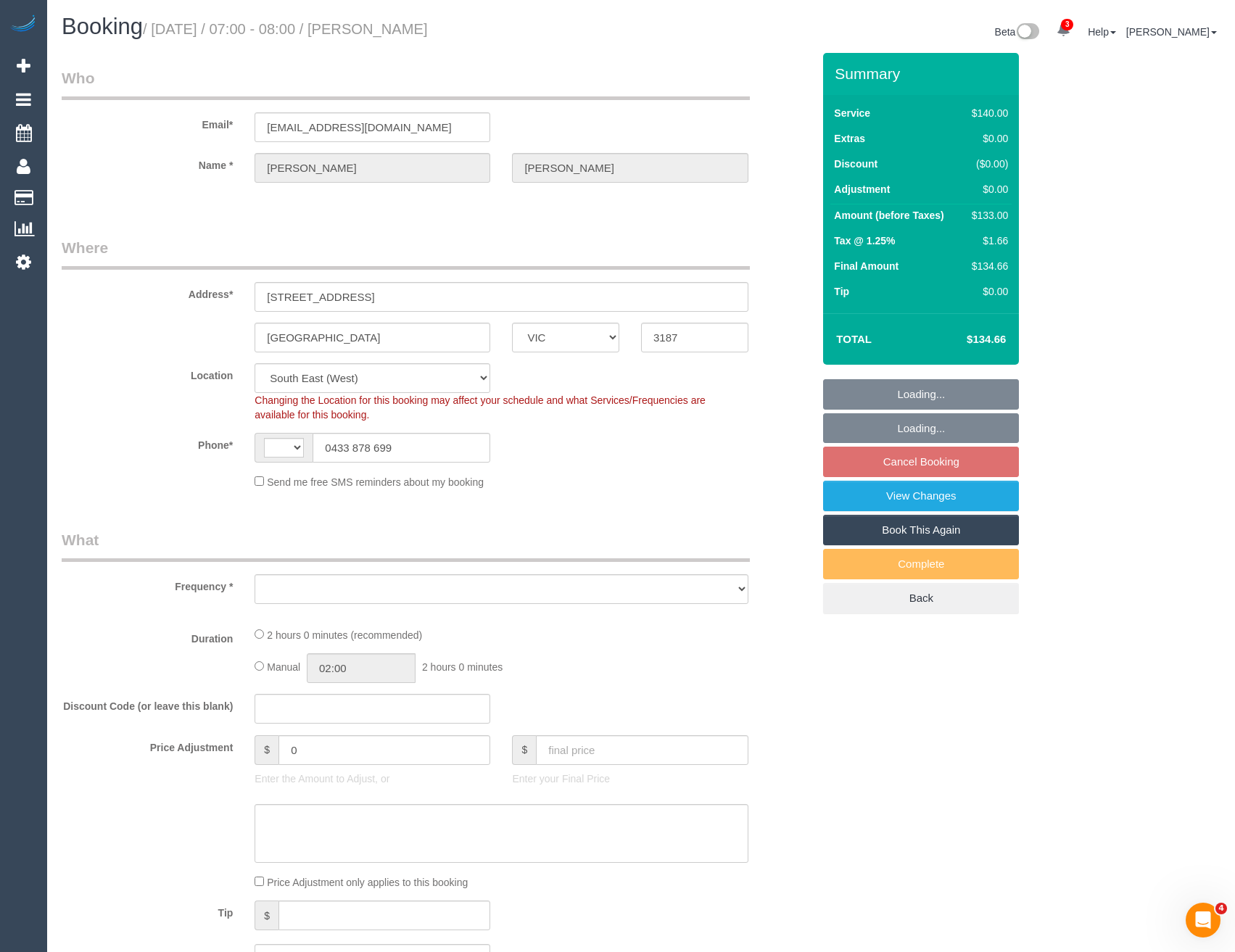
select select "string:AU"
select select "object:888"
select select "number:27"
select select "number:14"
select select "number:19"
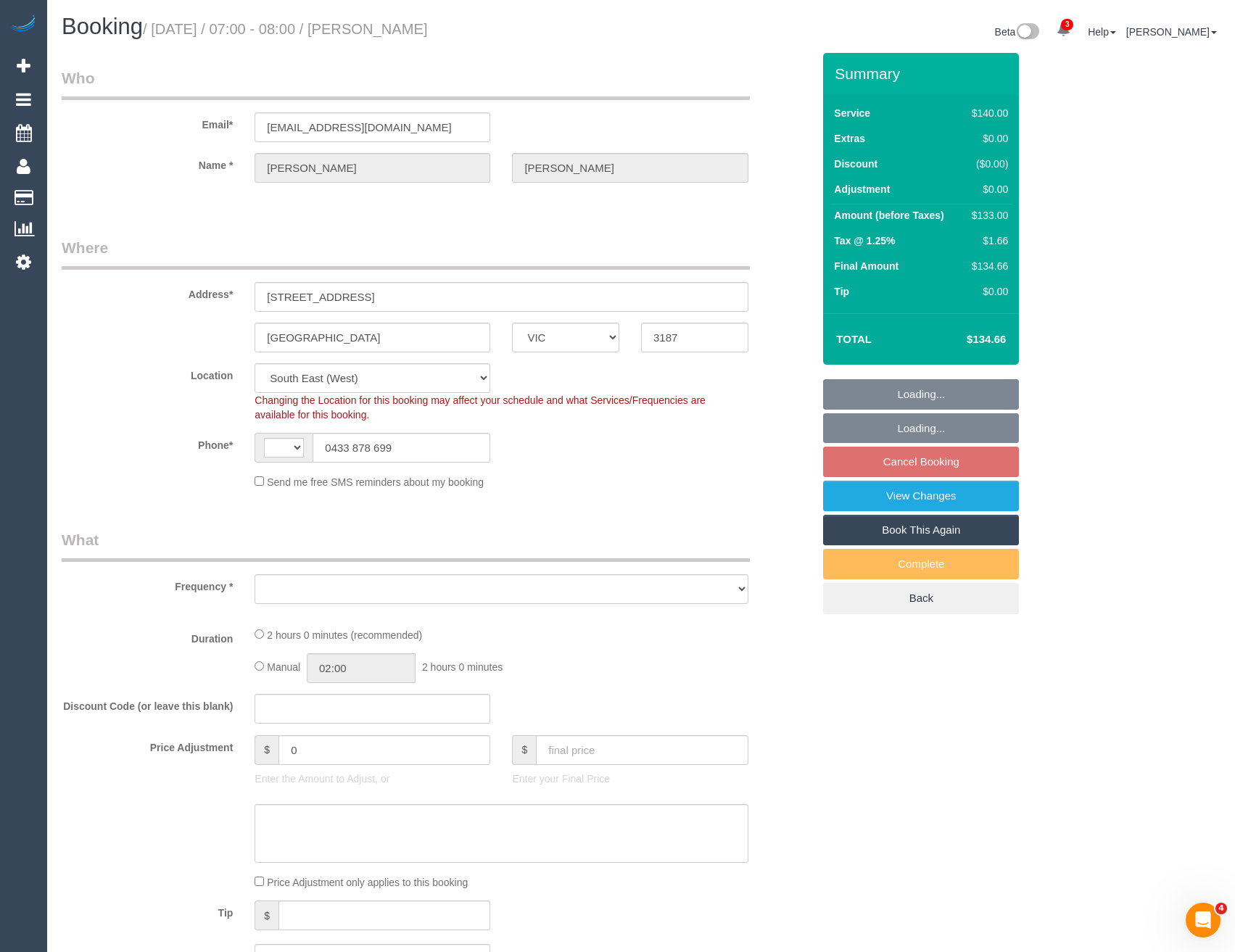
select select "number:23"
select select "number:12"
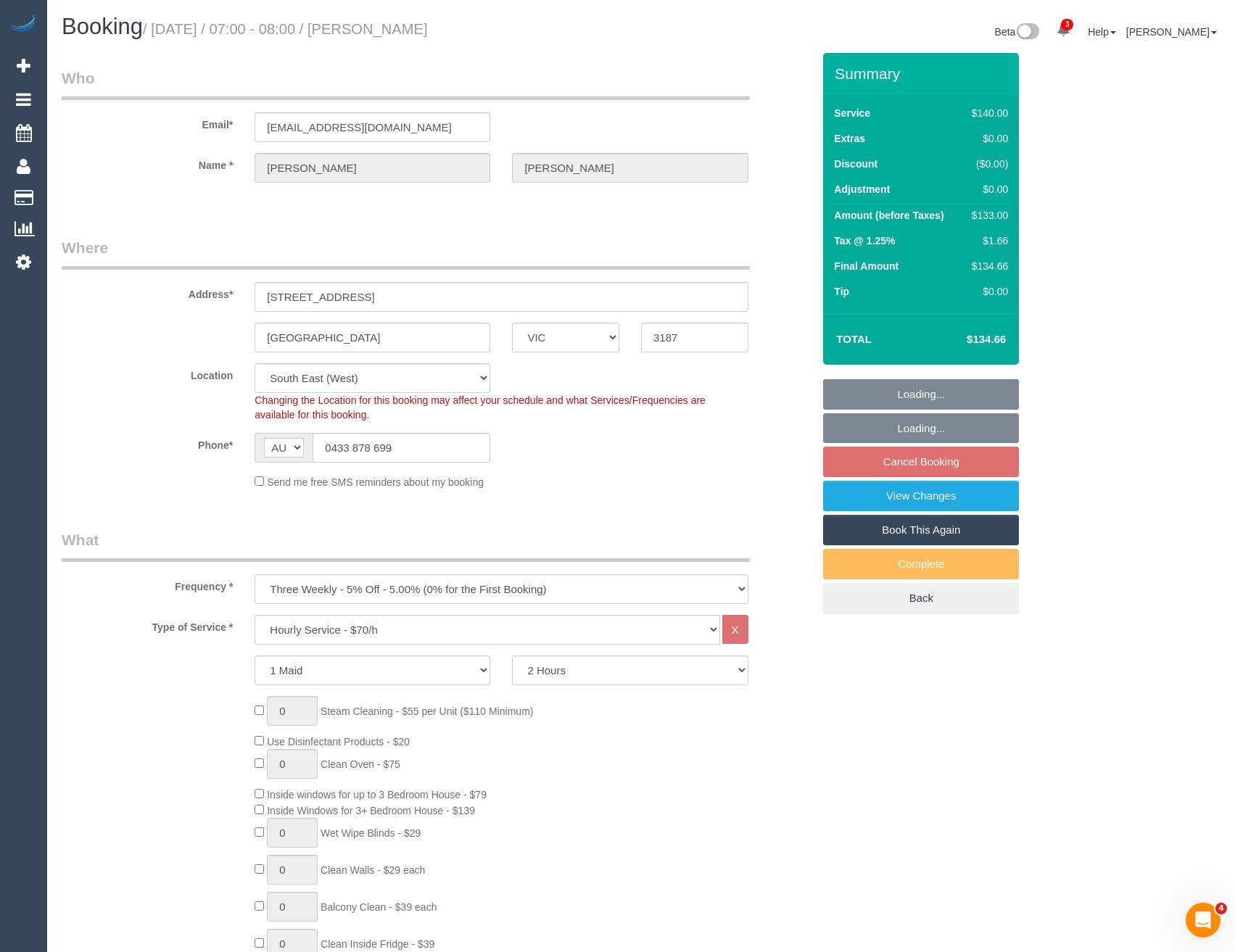
select select "spot1"
select select "object:1436"
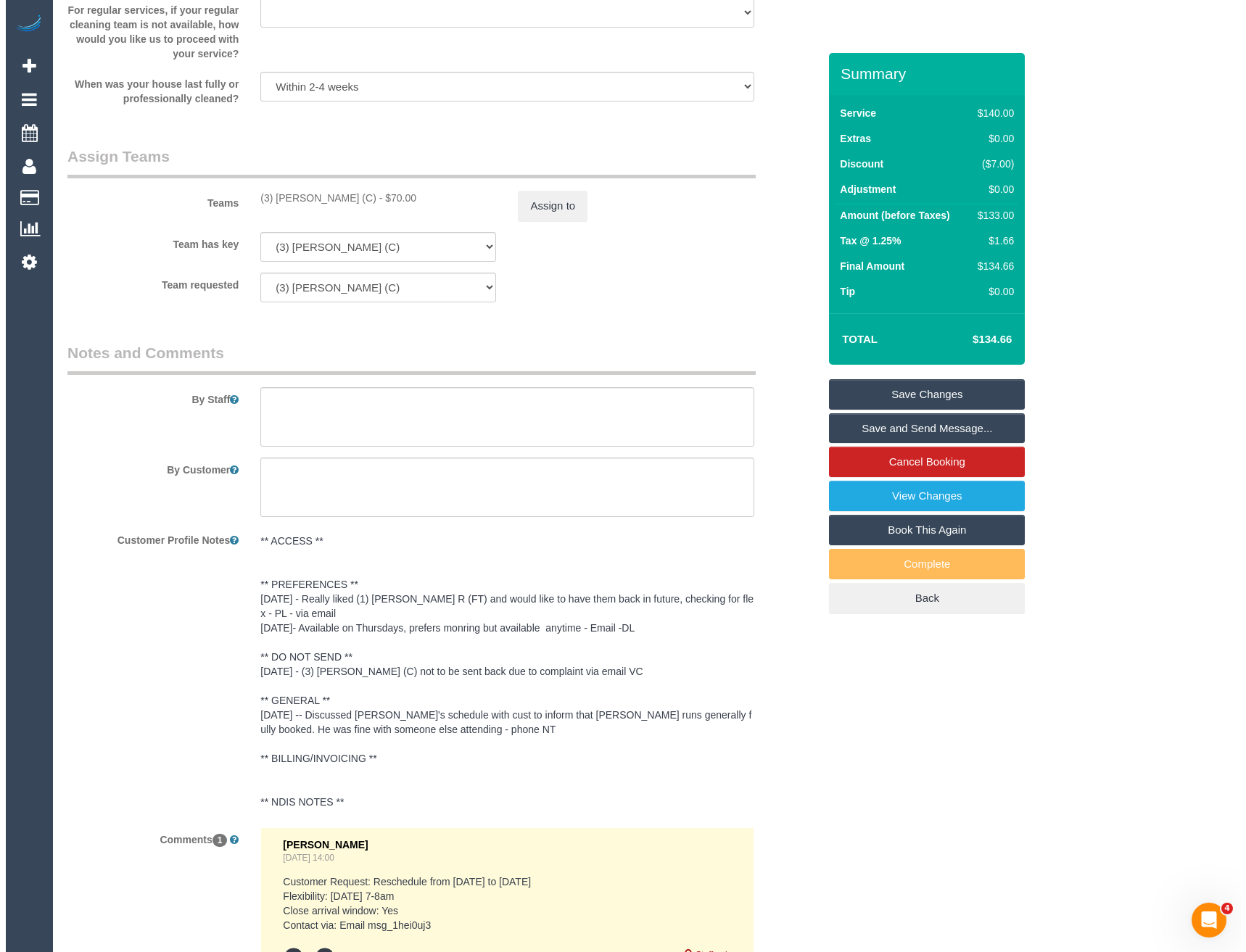
scroll to position [1877, 0]
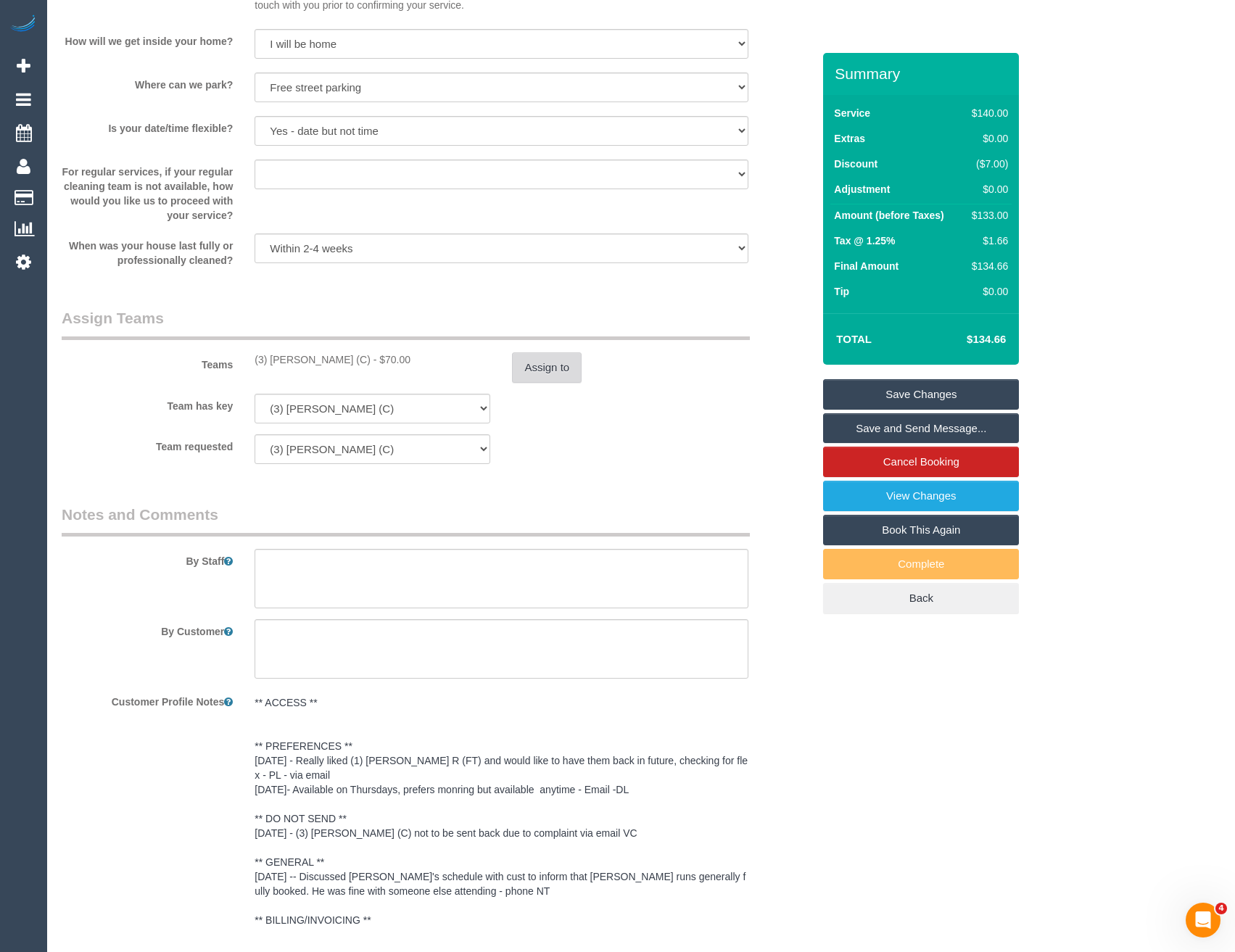
click at [554, 367] on button "Assign to" at bounding box center [547, 368] width 69 height 31
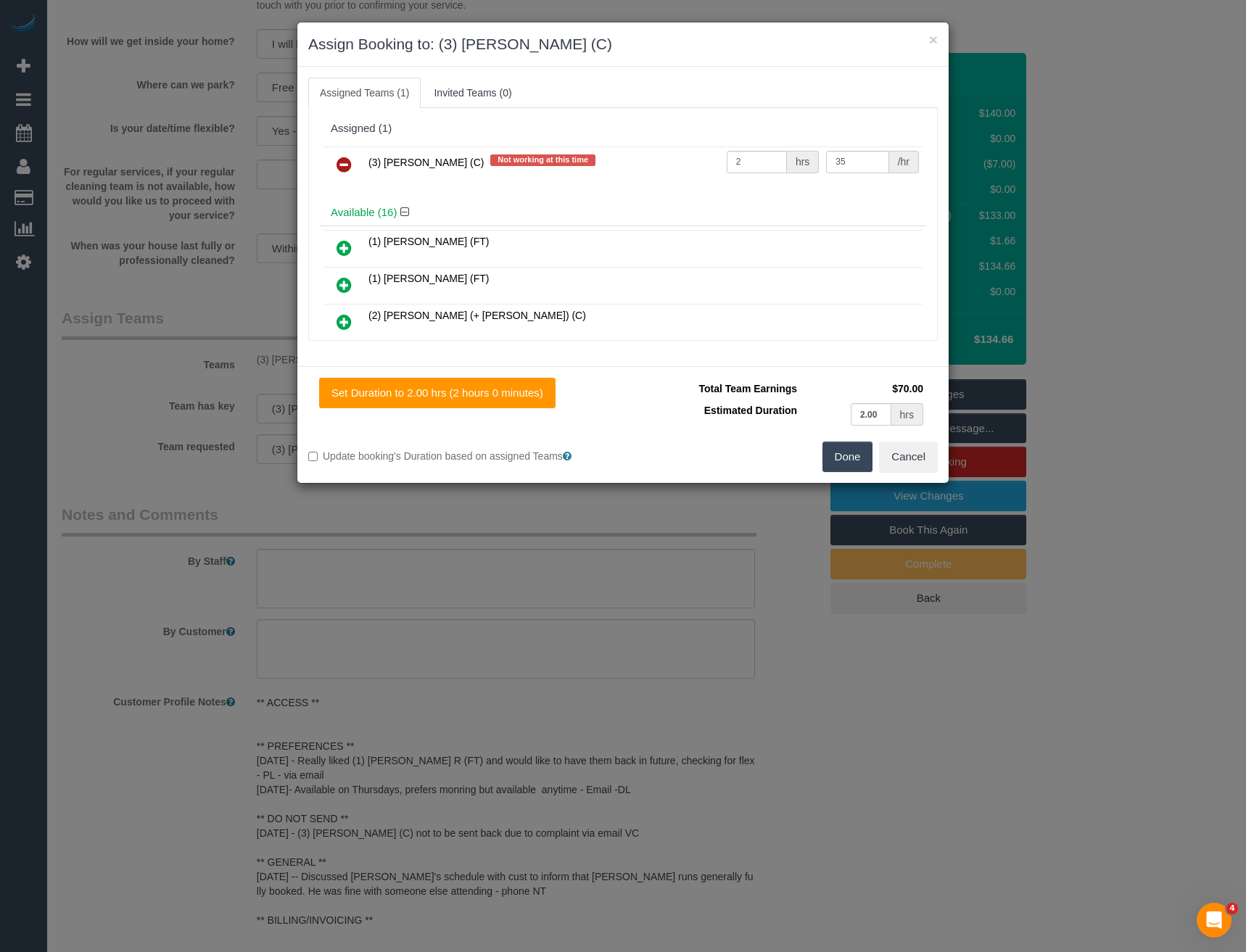
click at [344, 161] on icon at bounding box center [344, 164] width 15 height 18
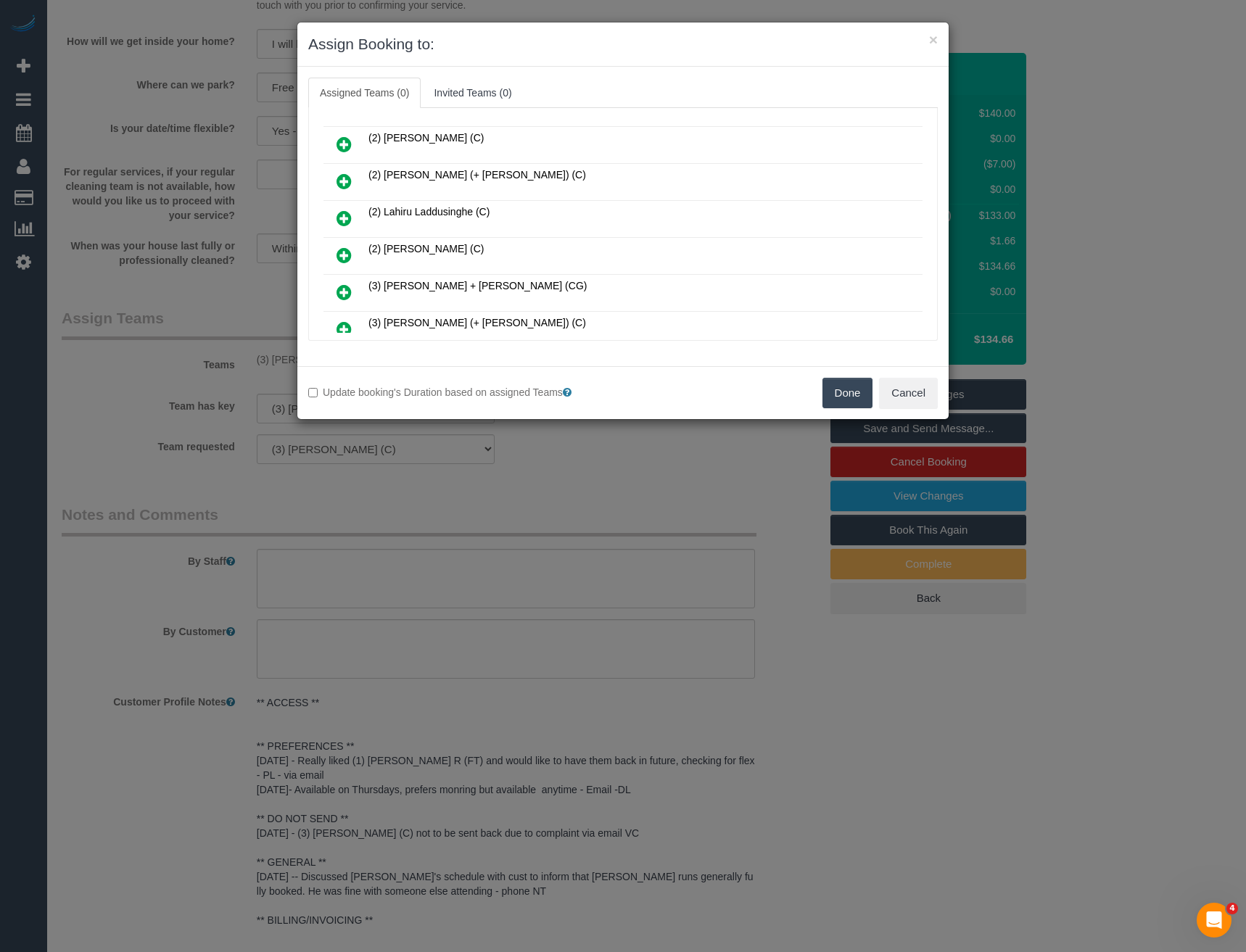
click at [343, 251] on icon at bounding box center [344, 255] width 15 height 18
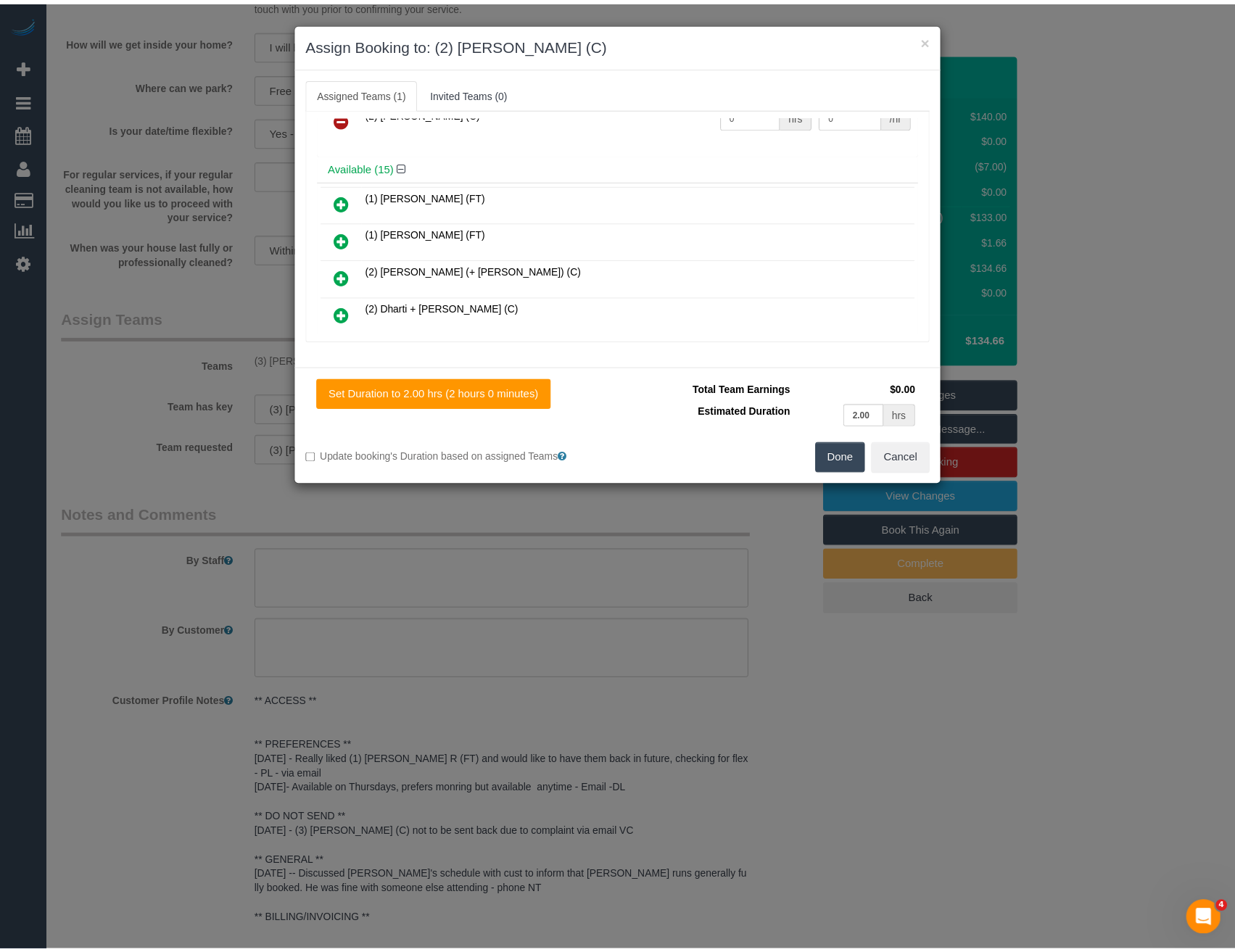
scroll to position [0, 0]
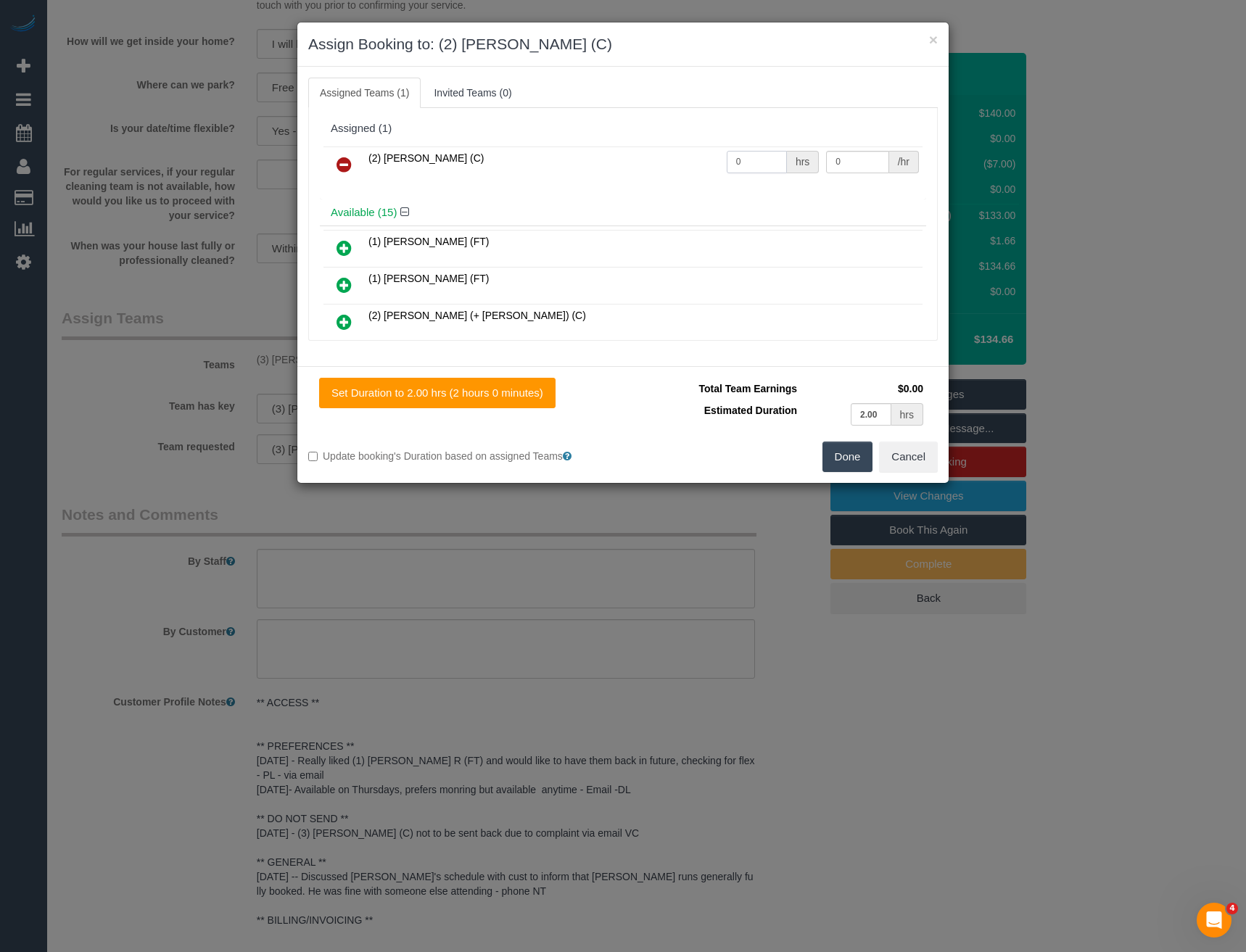
drag, startPoint x: 744, startPoint y: 164, endPoint x: 631, endPoint y: 174, distance: 113.4
click at [642, 177] on tr "(2) Megan Kaewpinich (C) 0 hrs 0 /hr" at bounding box center [623, 165] width 599 height 37
type input "2"
type input "37.5"
click at [843, 457] on button "Done" at bounding box center [848, 457] width 51 height 31
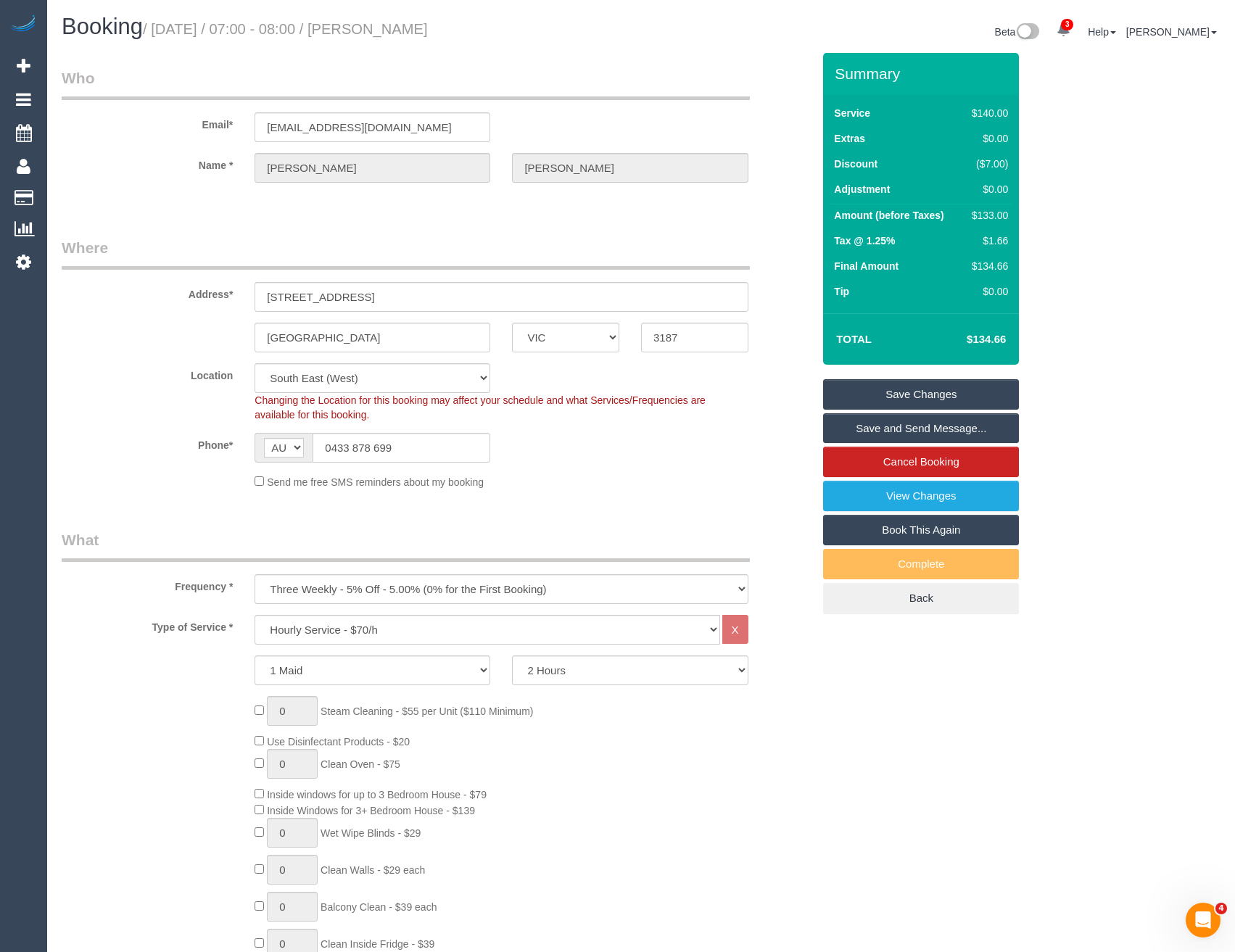
click at [874, 395] on link "Save Changes" at bounding box center [921, 395] width 196 height 31
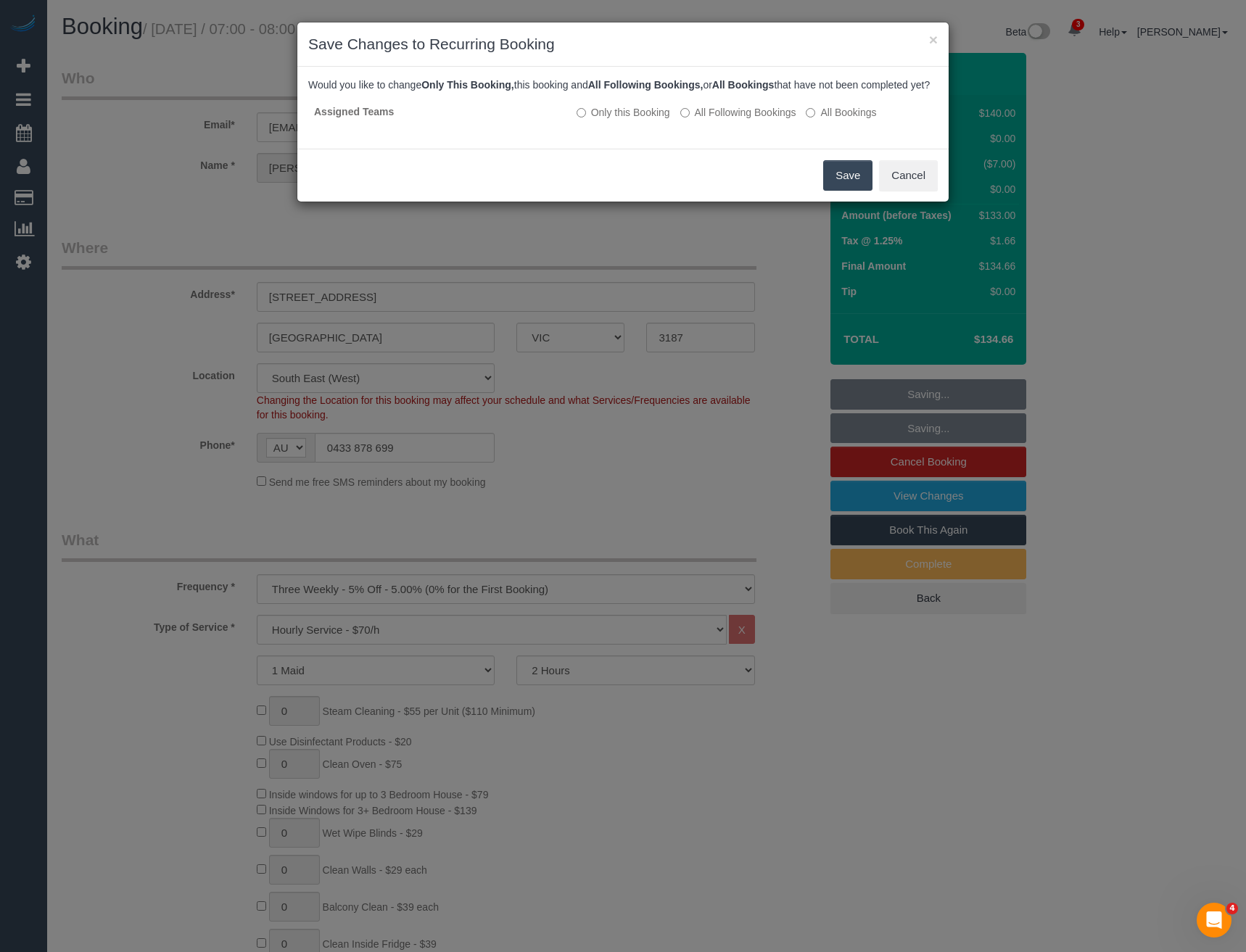
click at [848, 190] on button "Save" at bounding box center [848, 176] width 49 height 31
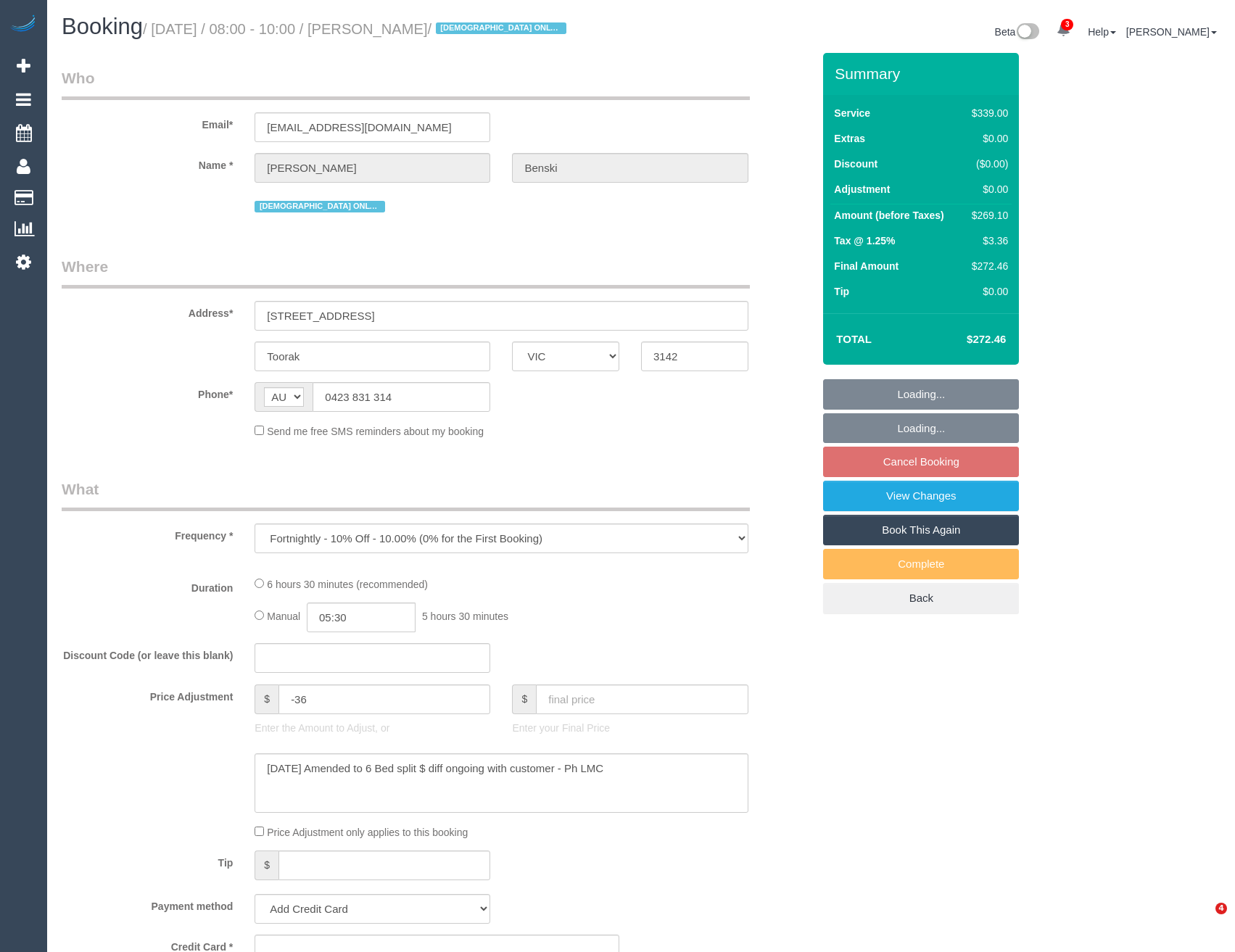
select select "VIC"
select select "string:stripe-pm_1Nanxg2GScqysDRVTXuBTE9w"
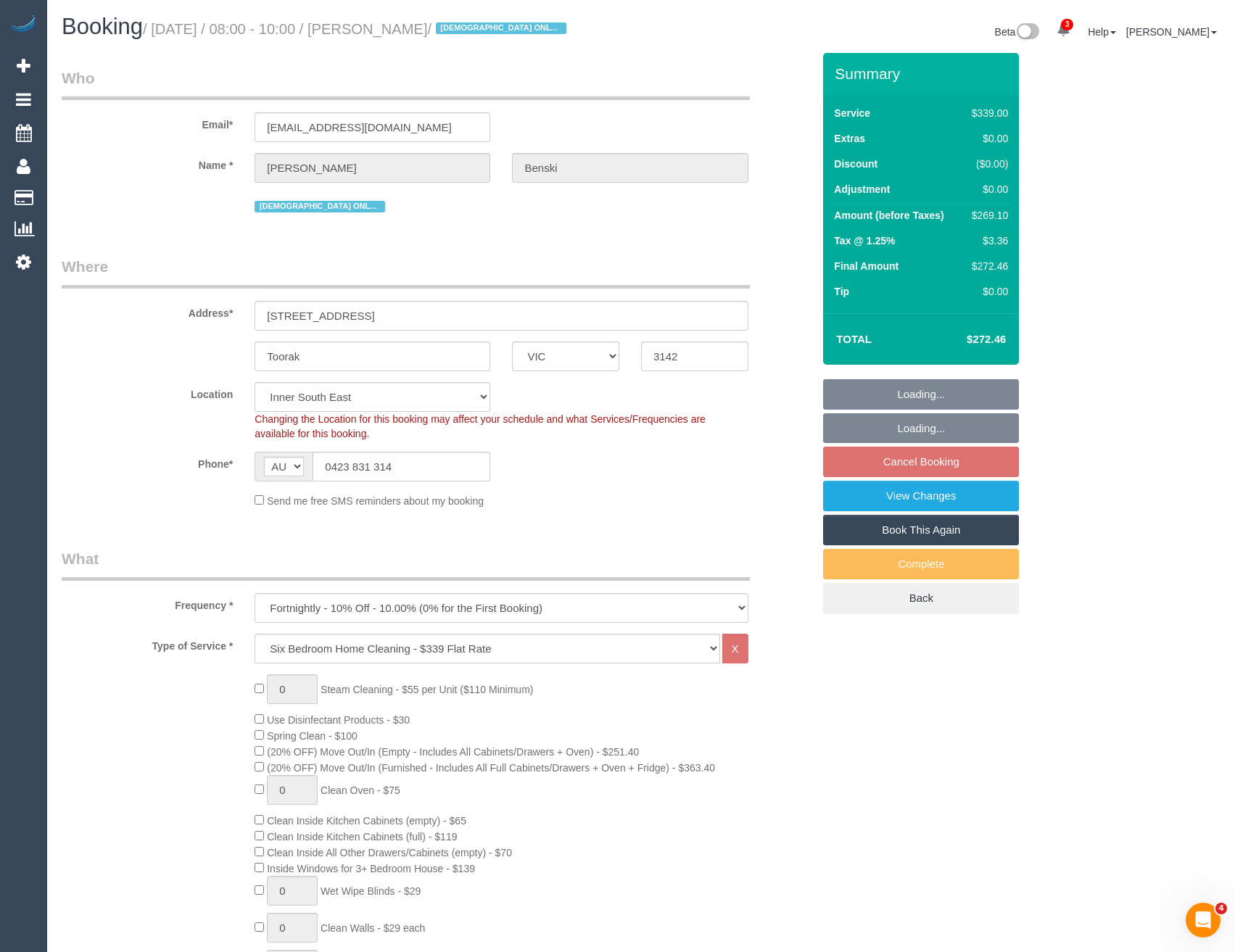
select select "object:828"
select select "spot2"
select select "number:28"
select select "number:14"
select select "number:19"
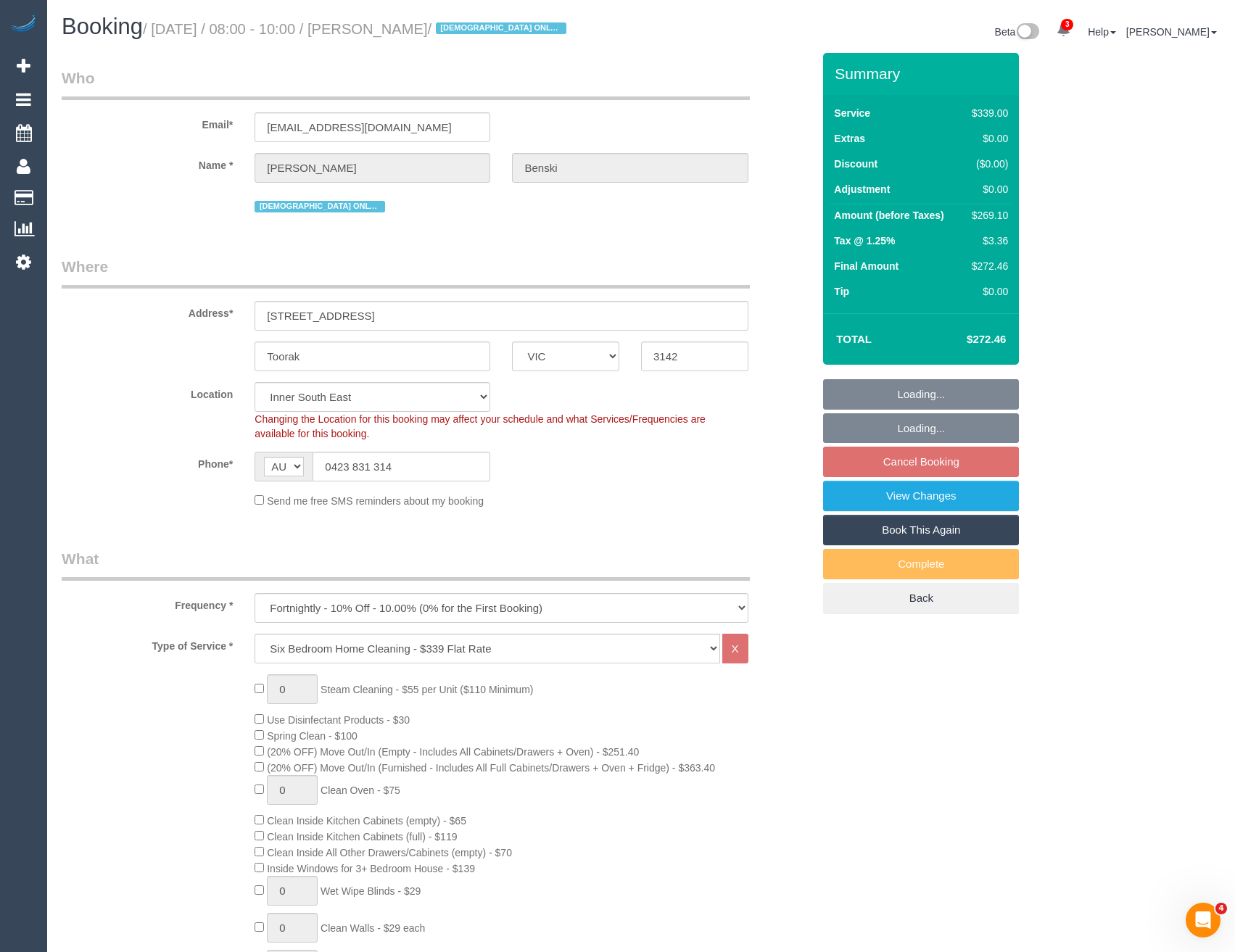
select select "number:23"
select select "number:35"
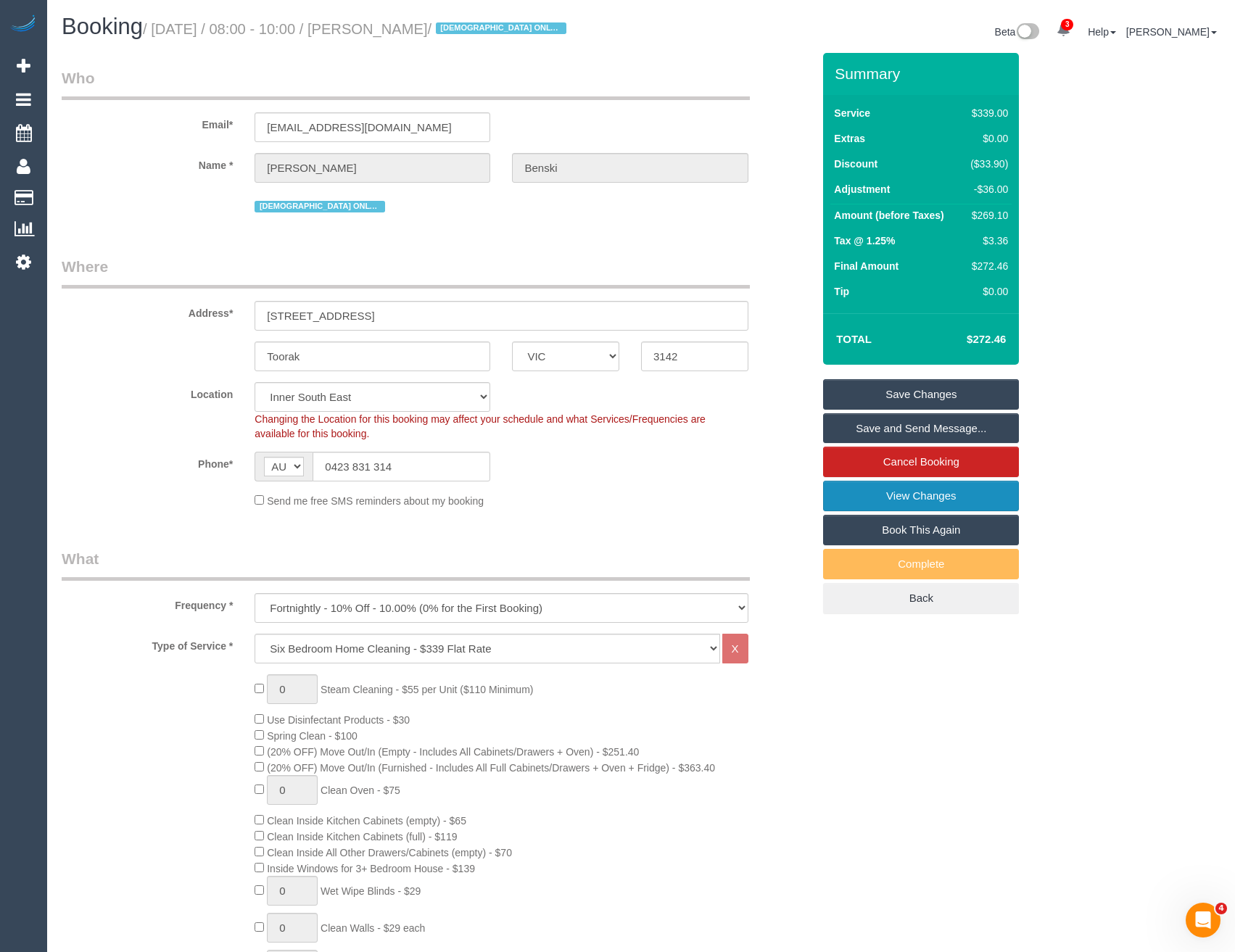
click at [872, 503] on link "View Changes" at bounding box center [921, 496] width 196 height 31
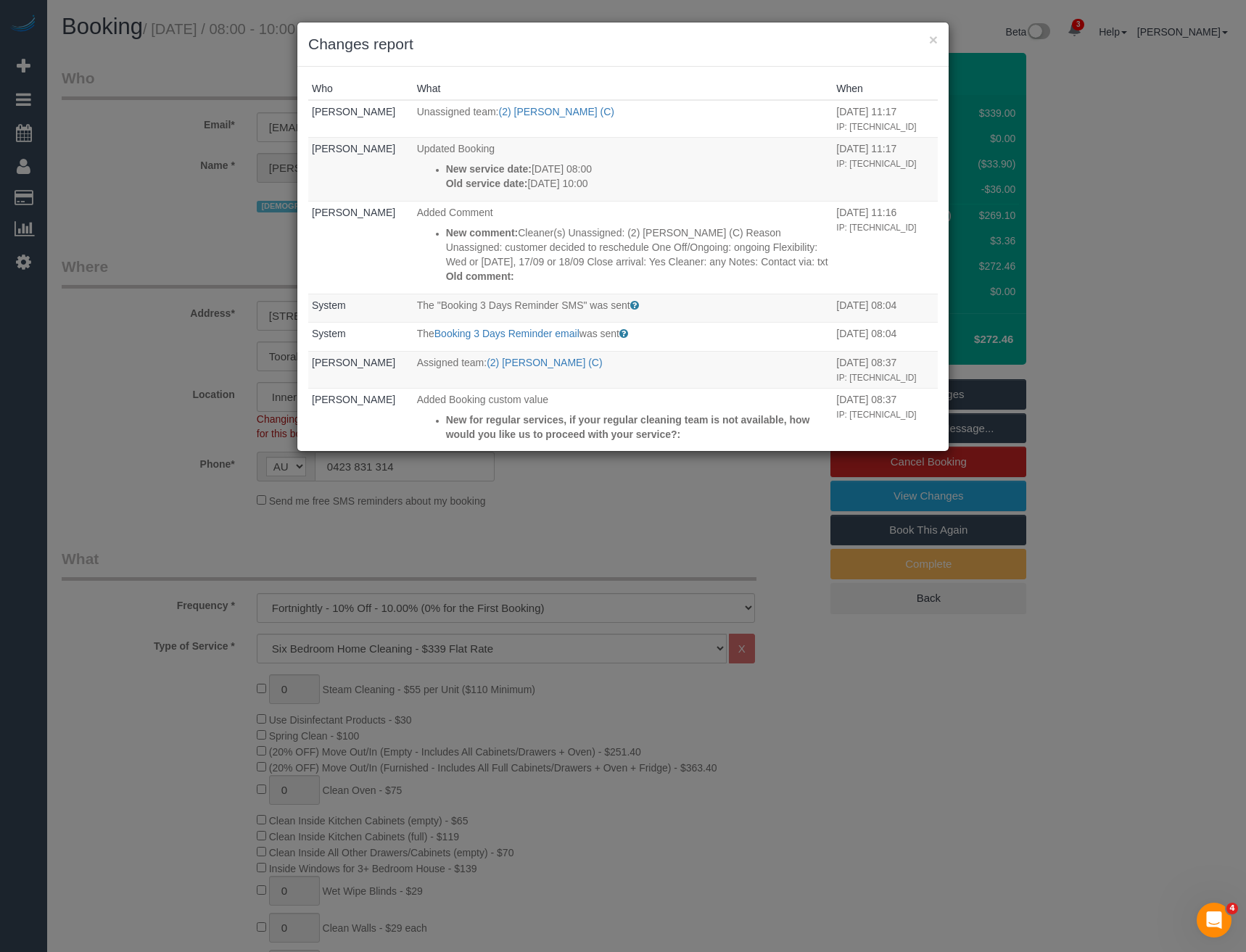
click at [555, 537] on div "× Changes report Who What When [PERSON_NAME] Unassigned team: (2) [PERSON_NAME]…" at bounding box center [623, 476] width 1246 height 952
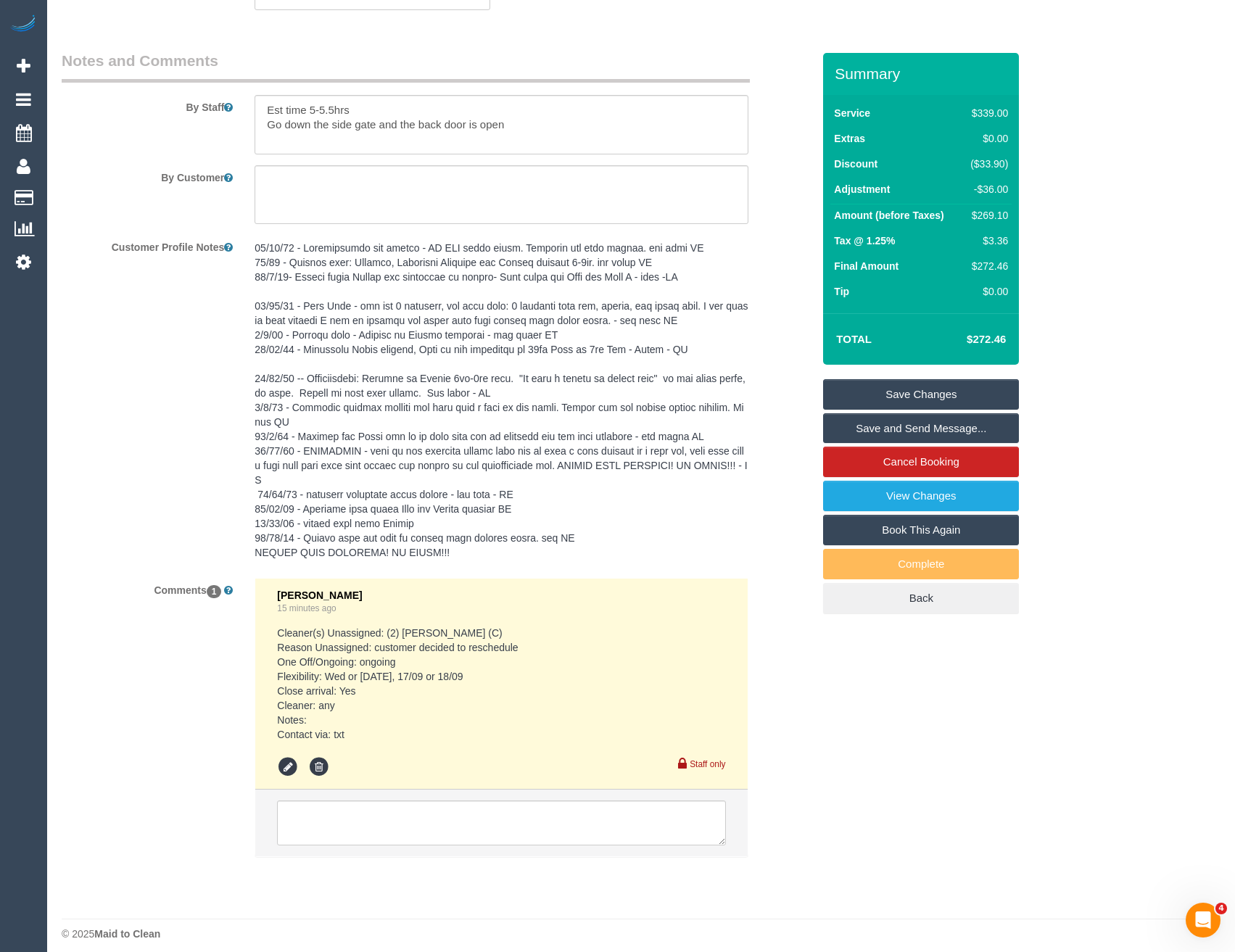
scroll to position [2375, 0]
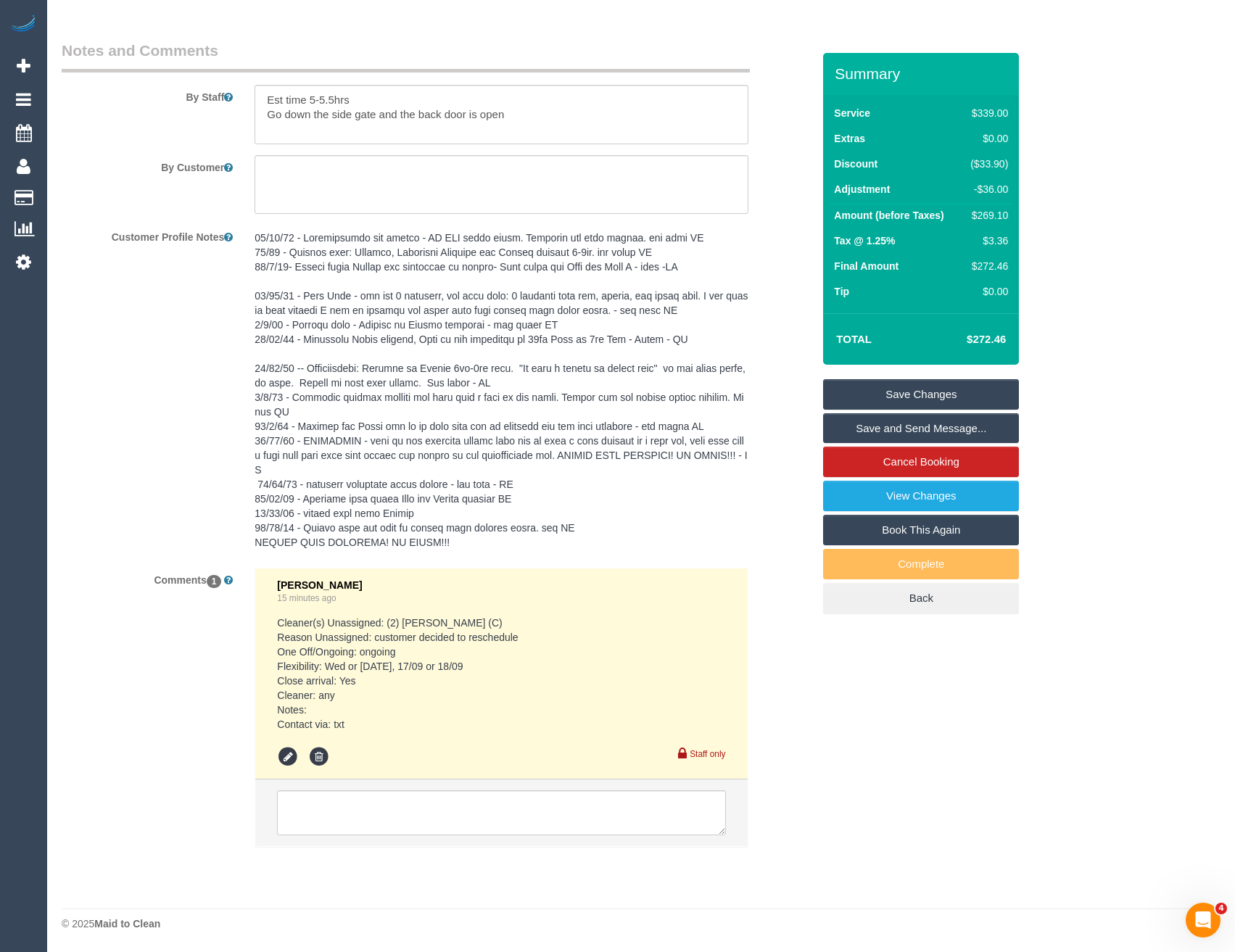
click at [389, 836] on li at bounding box center [501, 812] width 492 height 67
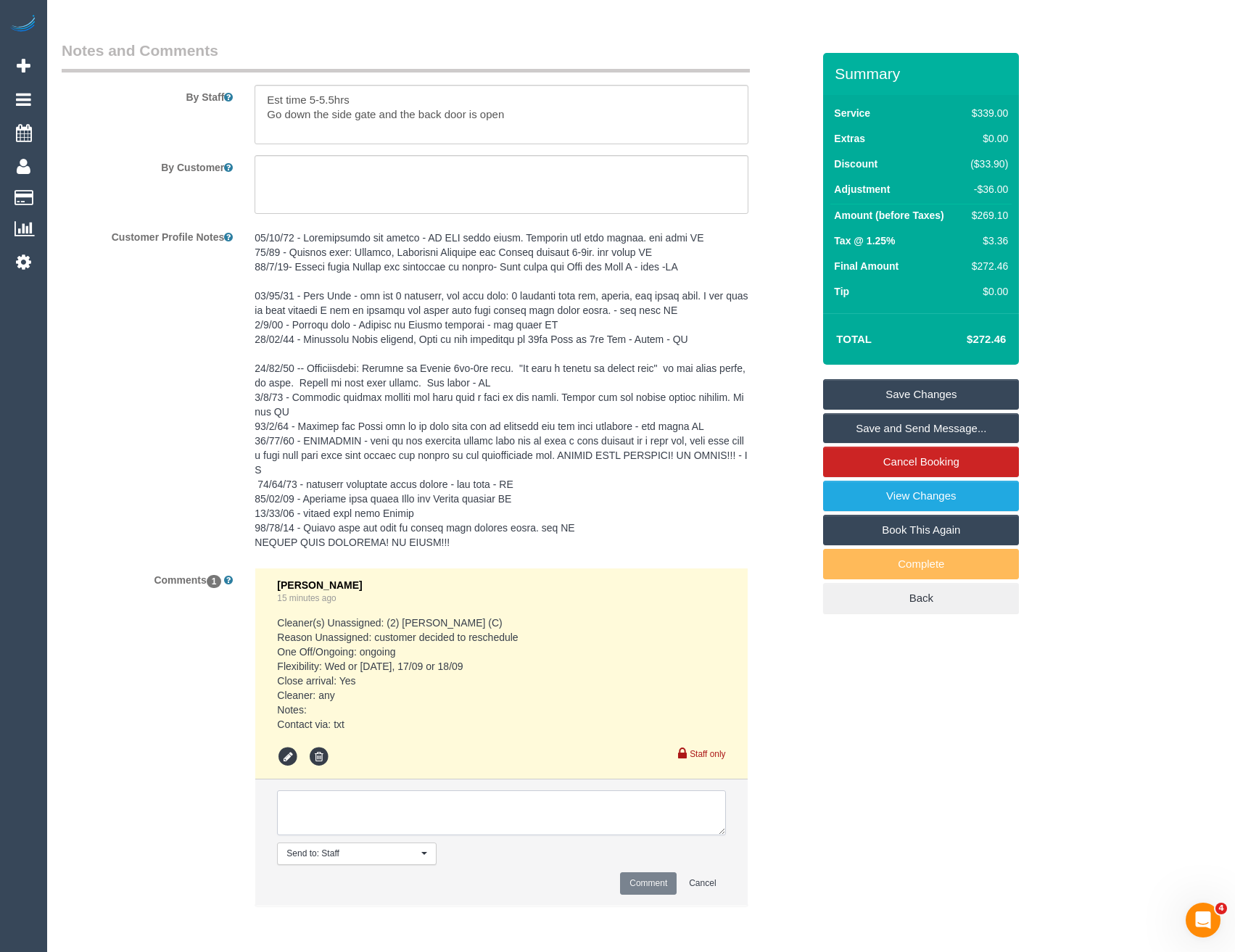
click at [392, 817] on textarea at bounding box center [500, 812] width 448 height 45
type textarea "Moved back to Monday with Dasni as no other females availale"
click at [662, 890] on button "Comment" at bounding box center [648, 883] width 56 height 22
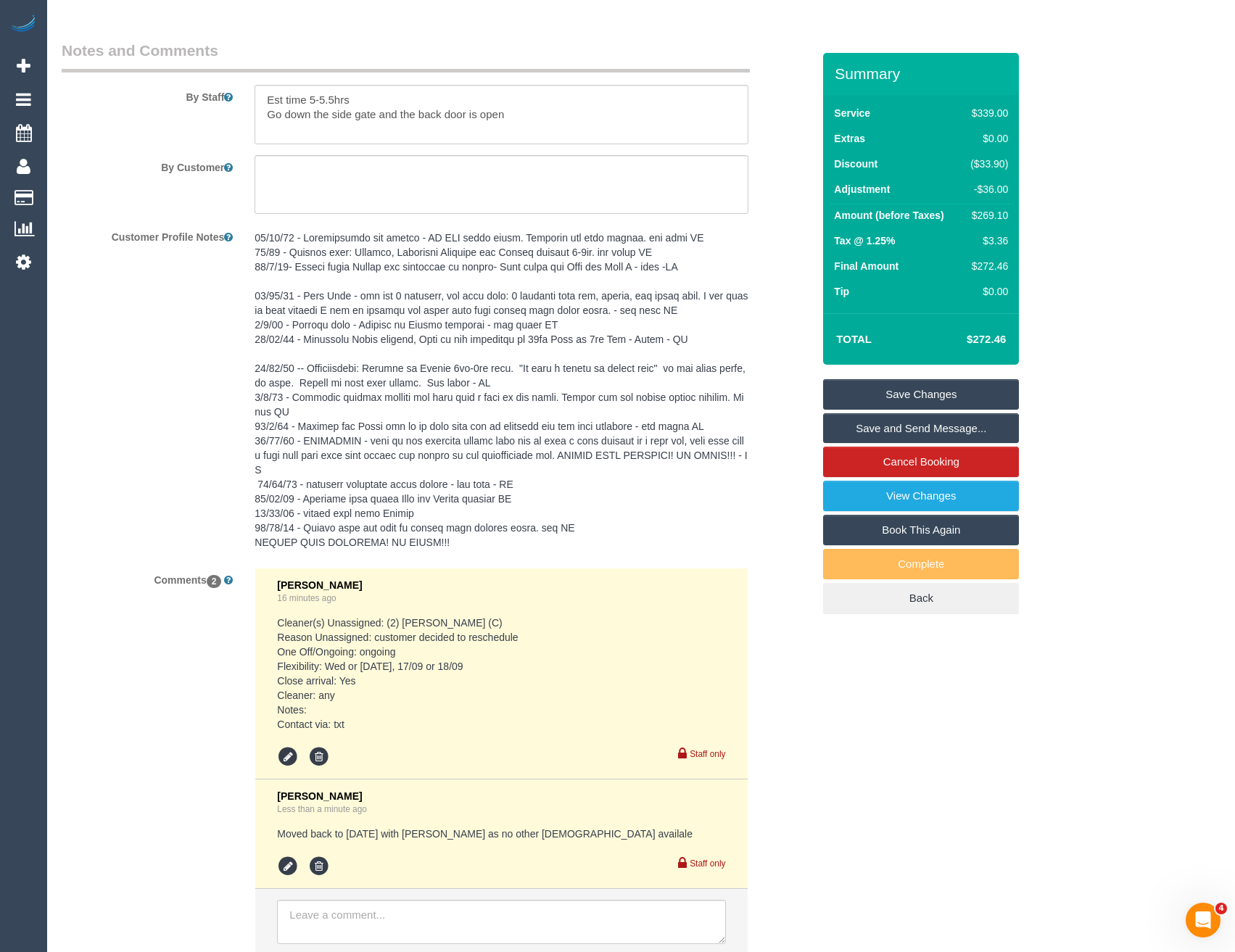
click at [305, 277] on pre at bounding box center [501, 390] width 493 height 319
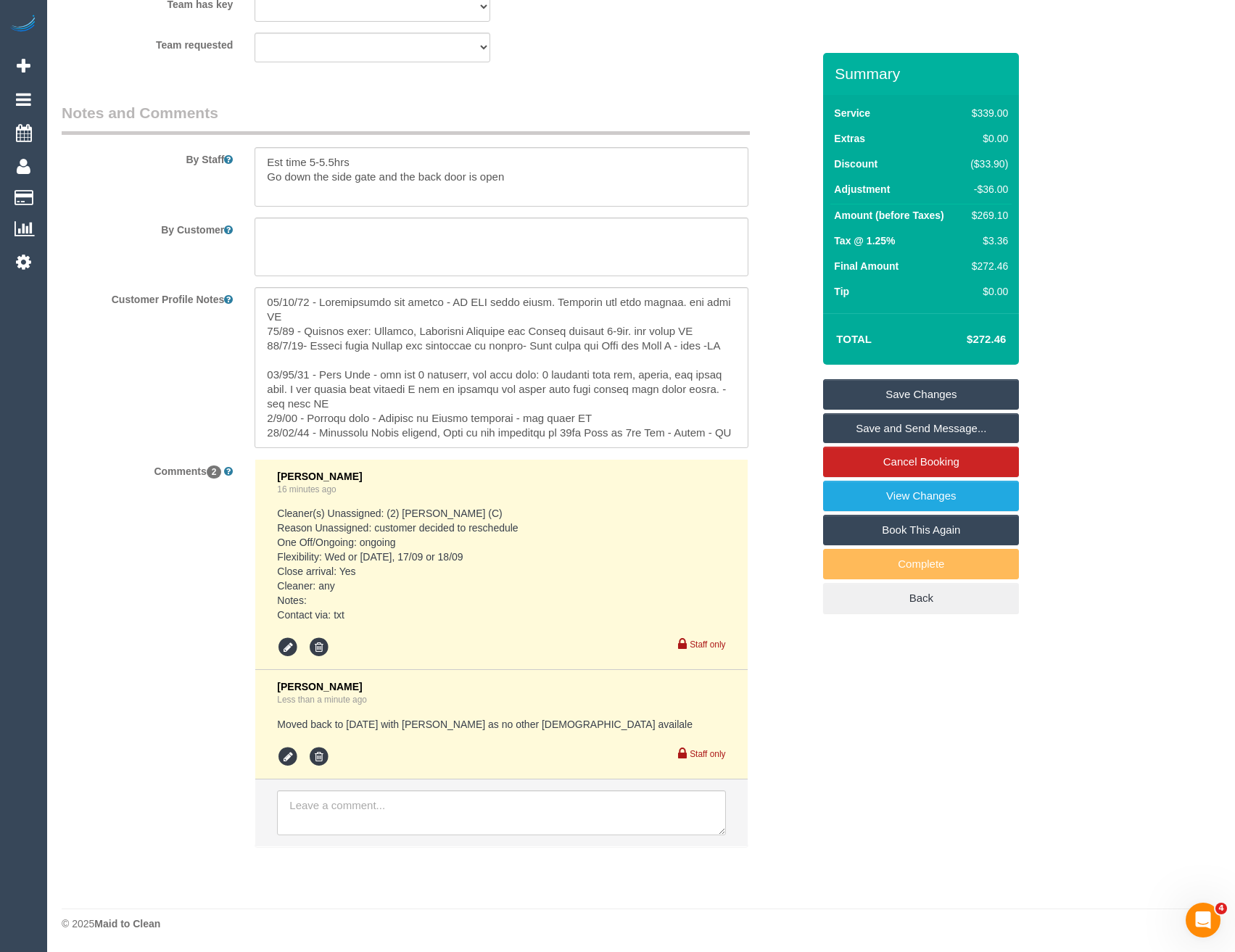
scroll to position [2240, 0]
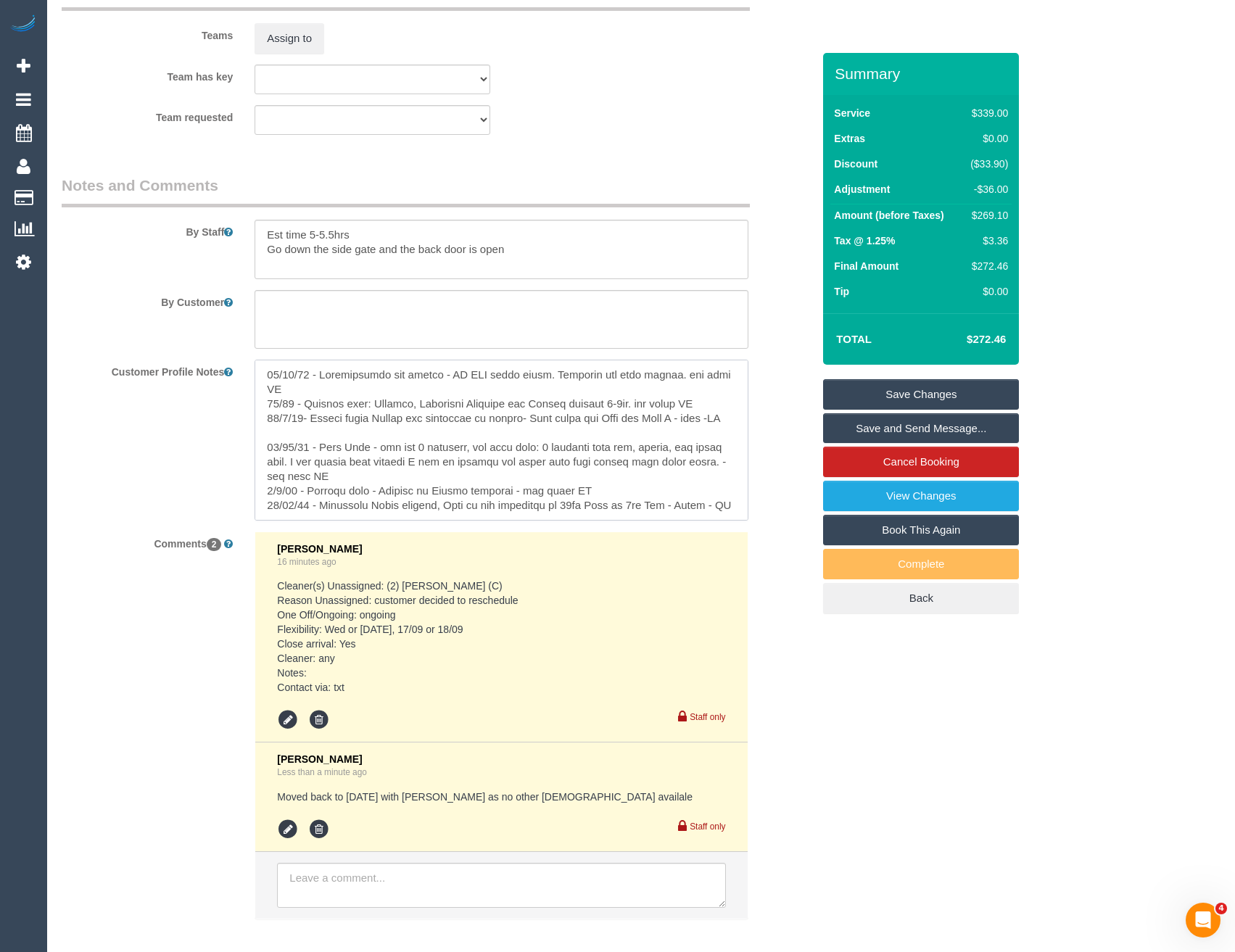
click at [268, 372] on textarea at bounding box center [501, 440] width 493 height 160
paste textarea "** ACCESS ** ** PREFERENCES ** ** DO NOT SEND ** ** GENERAL **"
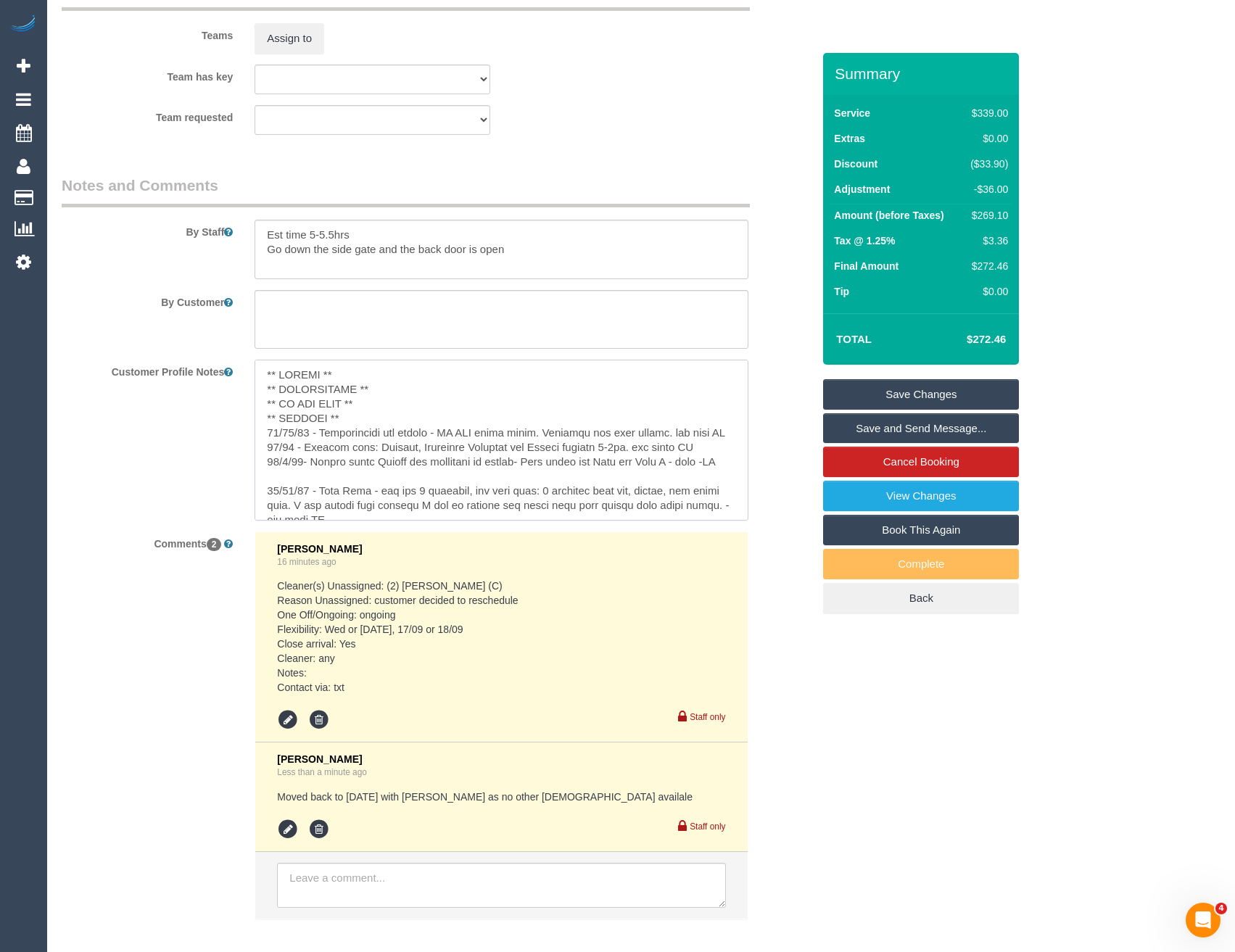
click at [350, 371] on textarea at bounding box center [501, 440] width 493 height 160
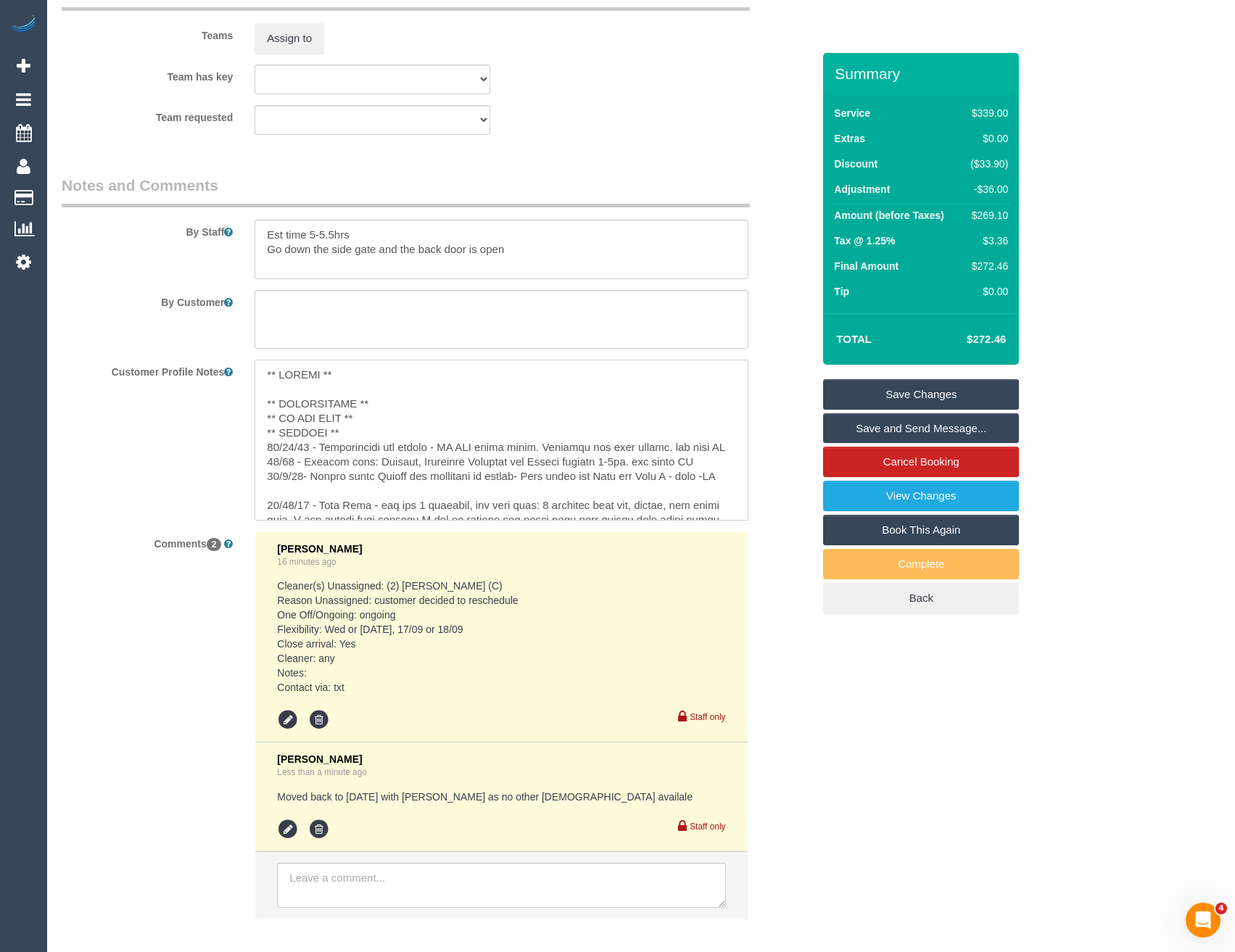
click at [384, 404] on textarea at bounding box center [501, 440] width 493 height 160
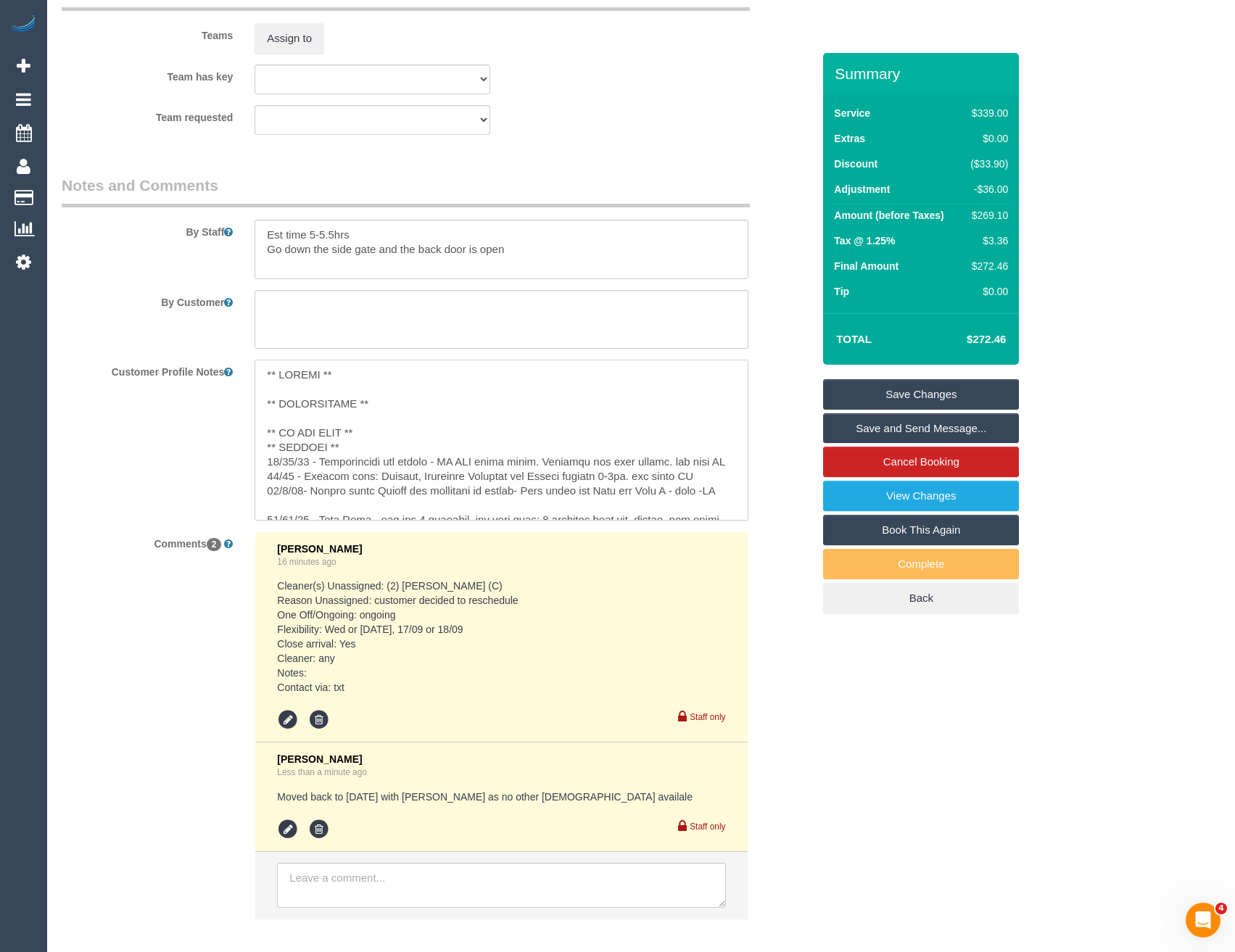
click at [370, 427] on textarea at bounding box center [501, 440] width 493 height 160
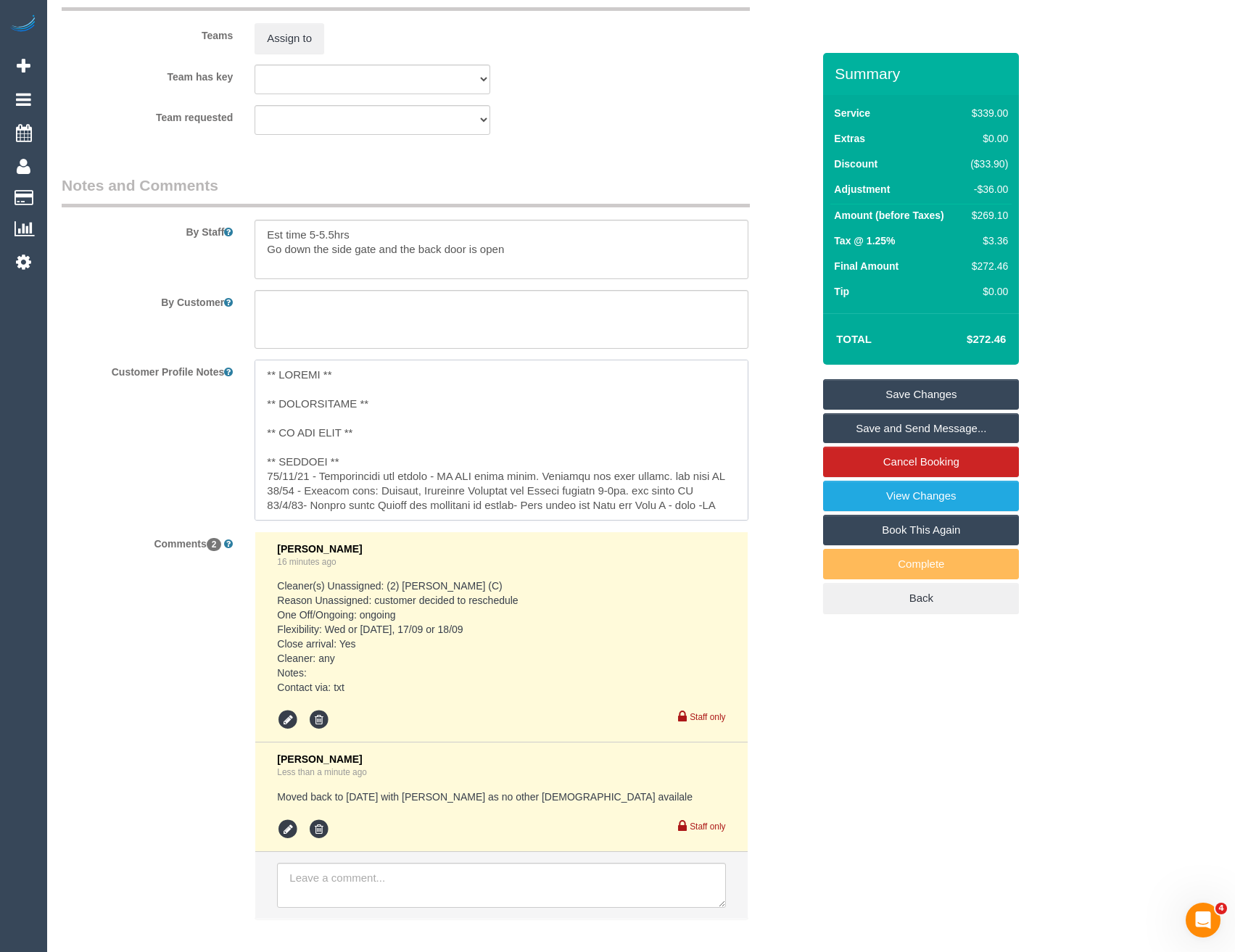
click at [373, 446] on textarea at bounding box center [501, 440] width 493 height 160
click at [350, 456] on textarea at bounding box center [501, 440] width 493 height 160
type textarea "** ACCESS ** ** PREFERENCES ** ** DO NOT SEND ** ** GENERAL ** 12/9/25 - Custom…"
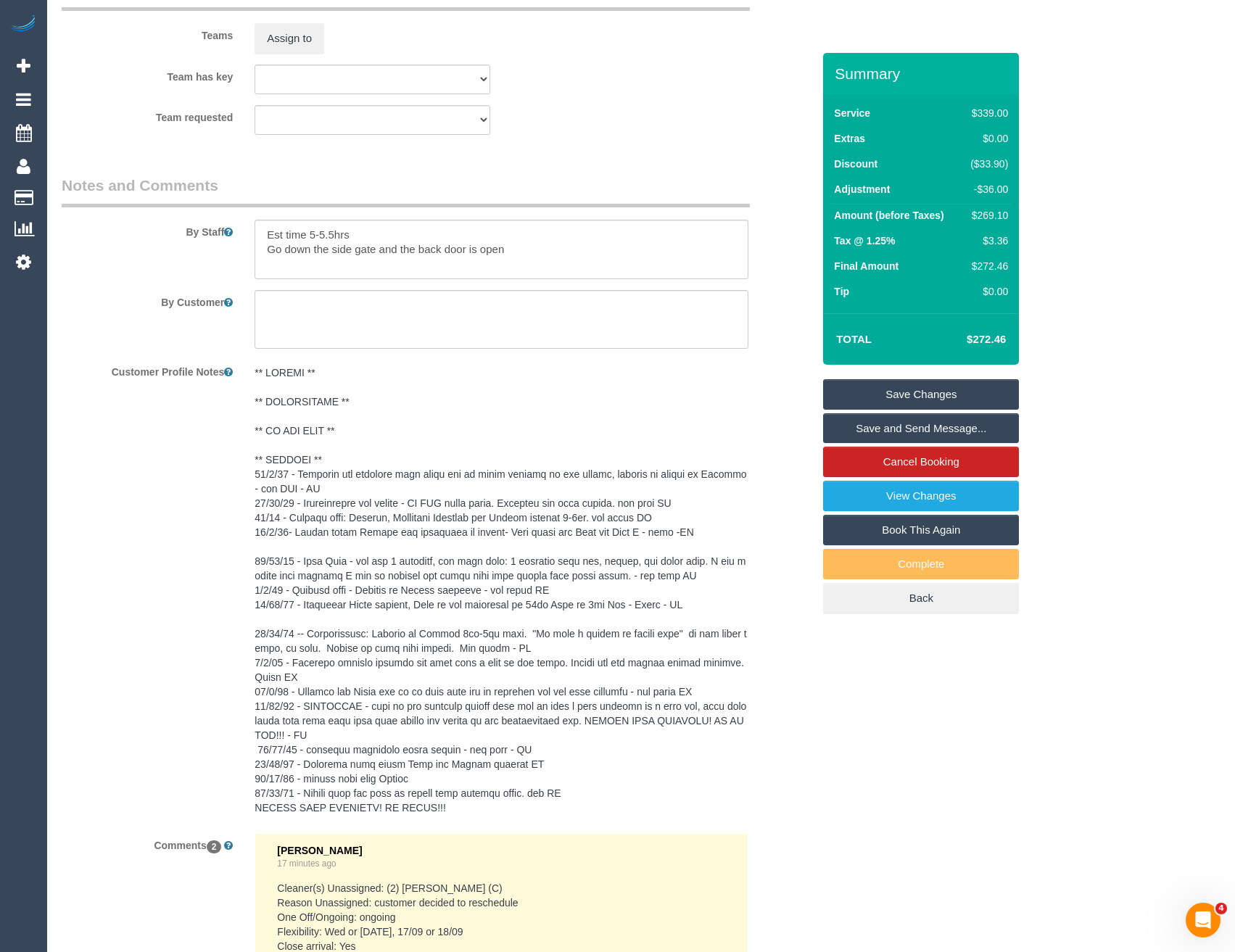
click at [187, 395] on div "Customer Profile Notes" at bounding box center [437, 591] width 772 height 463
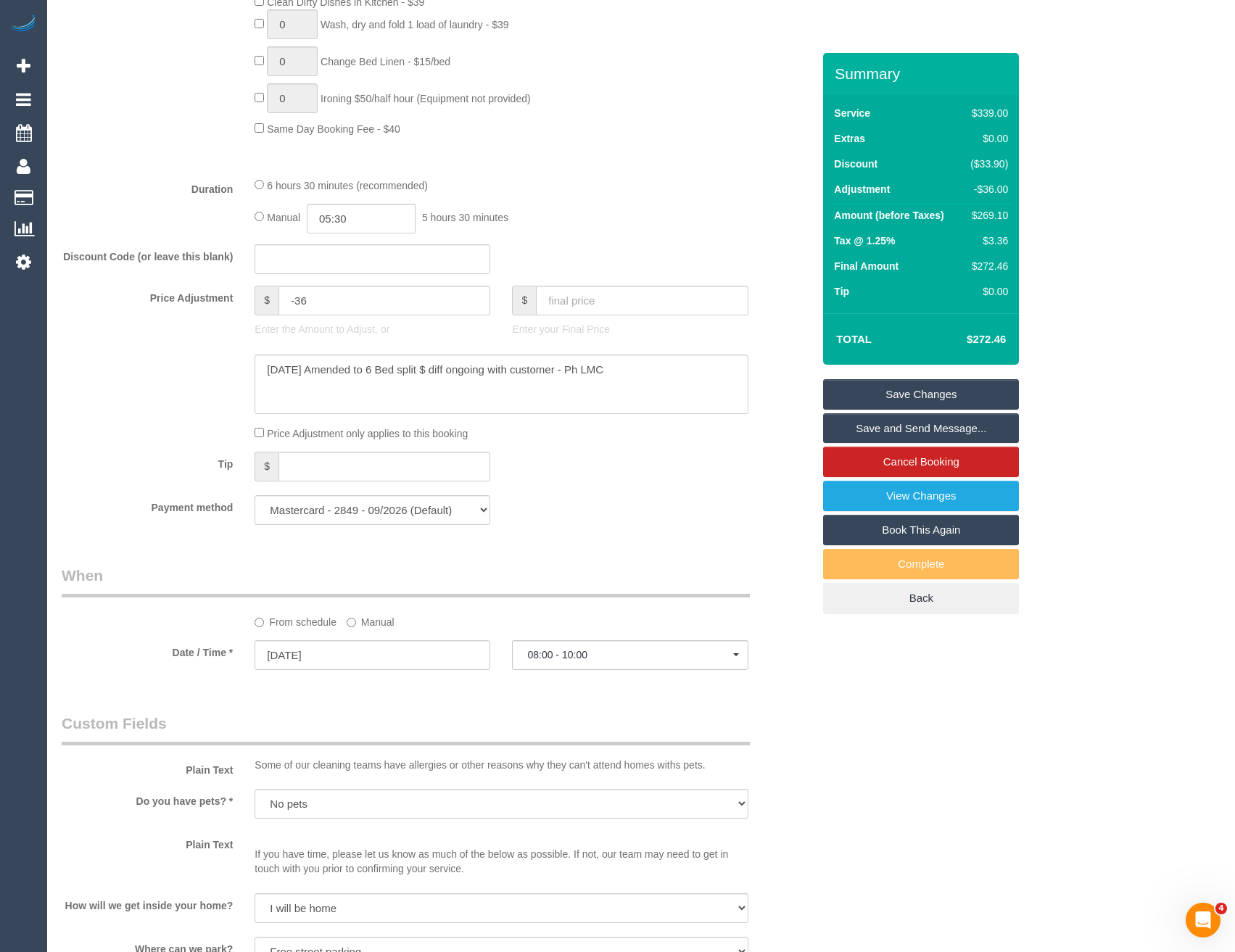
scroll to position [1225, 0]
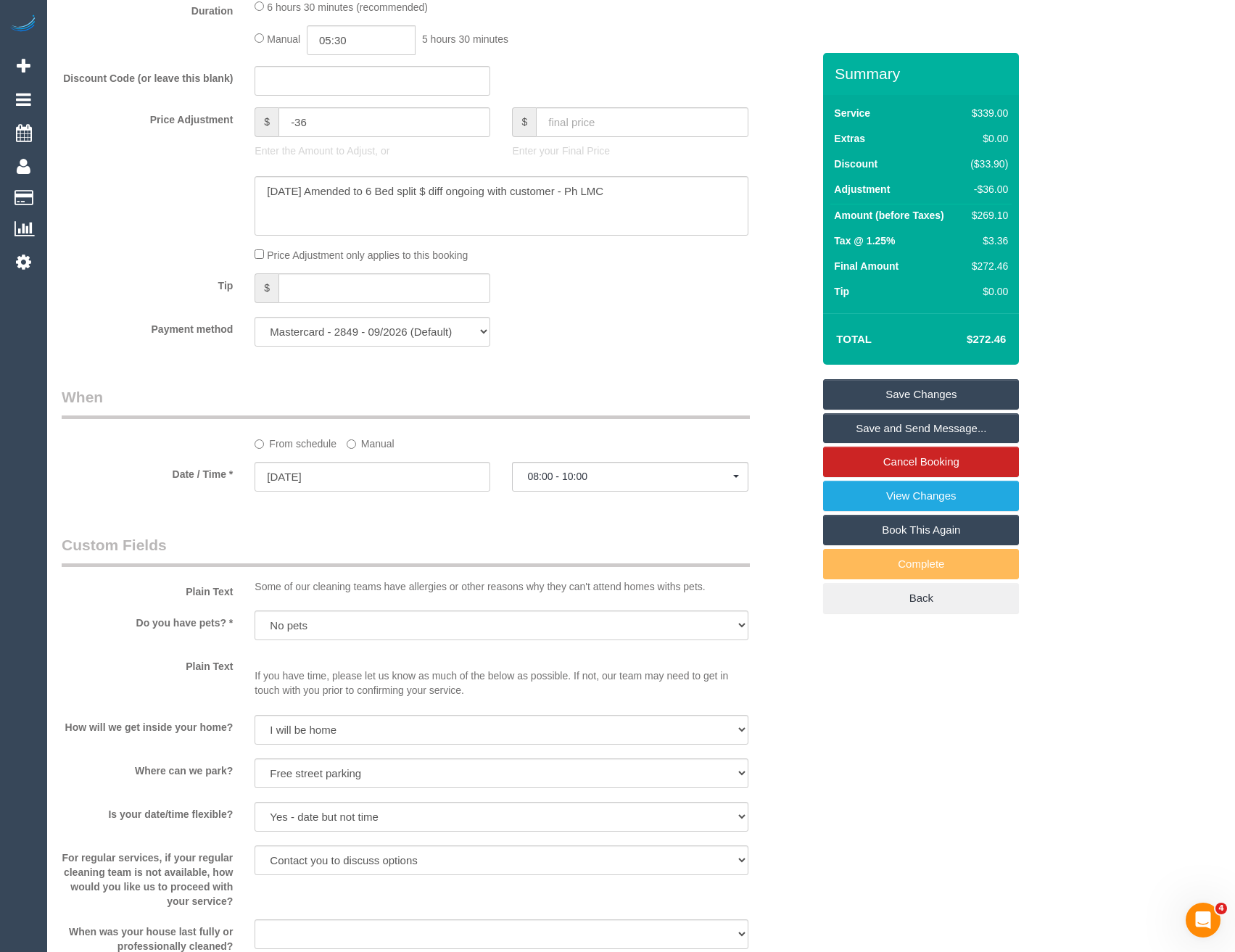
click at [358, 443] on label "Manual" at bounding box center [371, 441] width 48 height 19
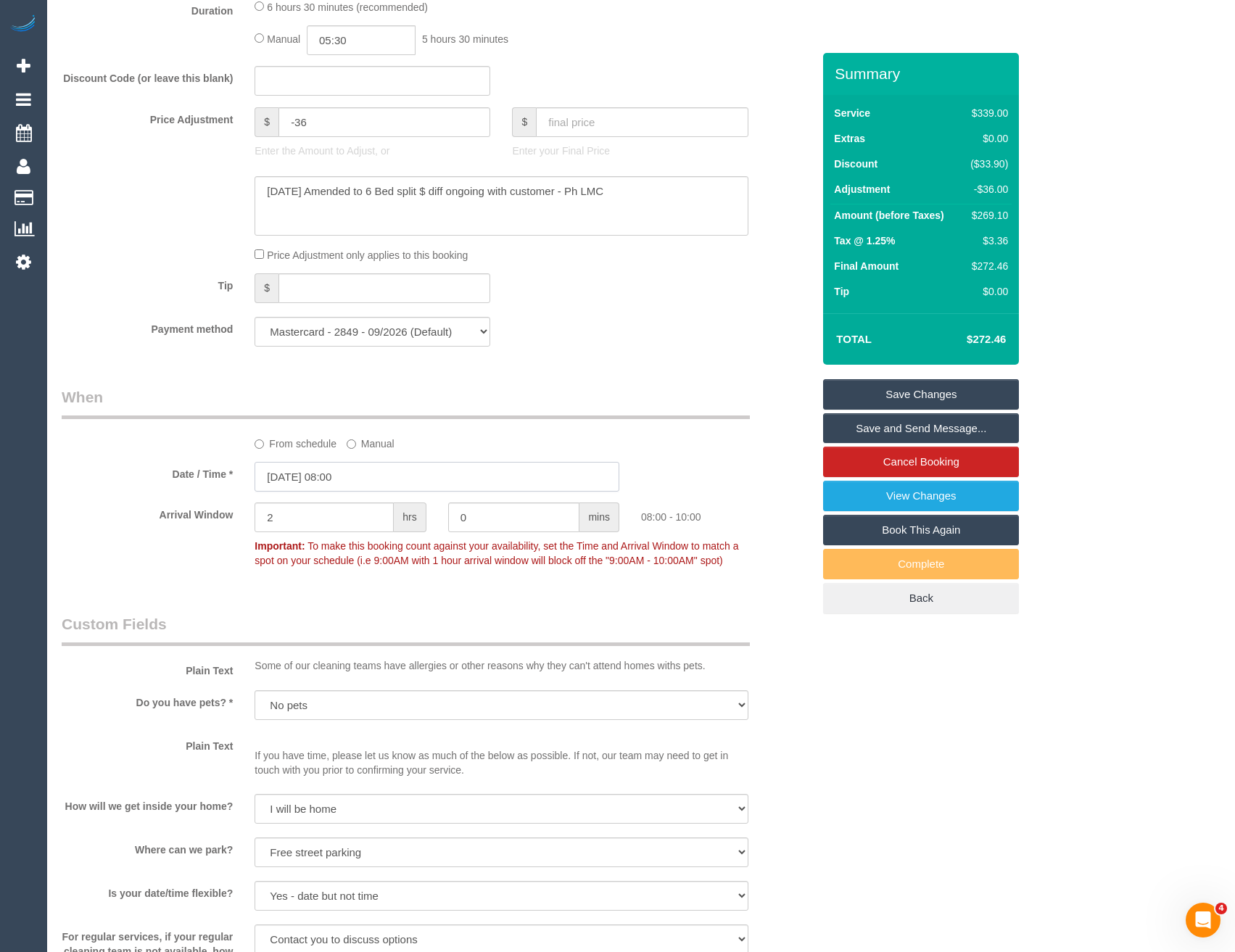
click at [364, 473] on input "17/09/2025 08:00" at bounding box center [436, 476] width 365 height 30
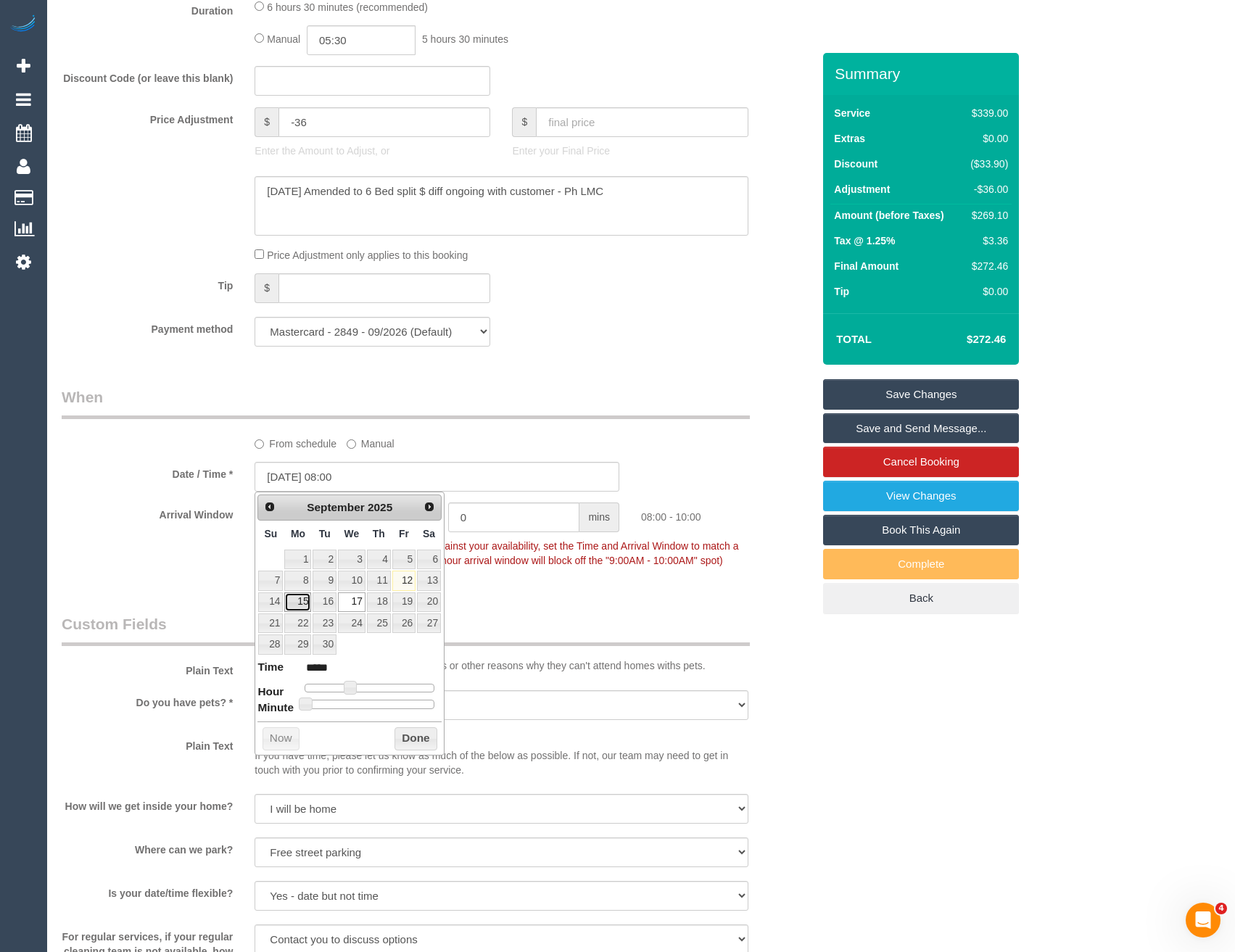
click at [304, 601] on link "15" at bounding box center [298, 602] width 27 height 19
type input "15/09/2025 09:00"
type input "*****"
type input "15/09/2025 10:00"
type input "*****"
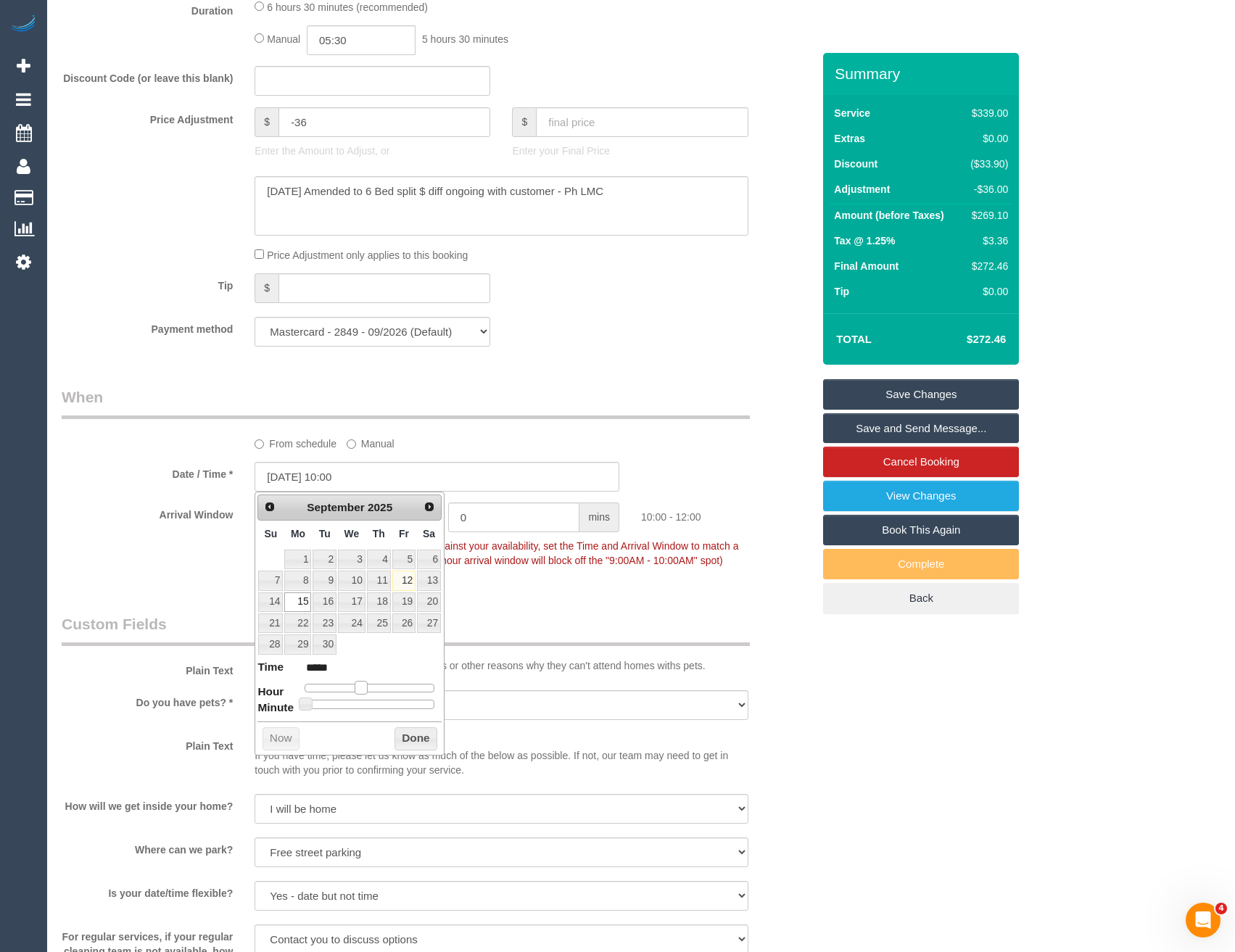
drag, startPoint x: 351, startPoint y: 686, endPoint x: 362, endPoint y: 686, distance: 11.0
click at [362, 686] on span at bounding box center [361, 687] width 13 height 13
click at [416, 735] on button "Done" at bounding box center [416, 738] width 42 height 23
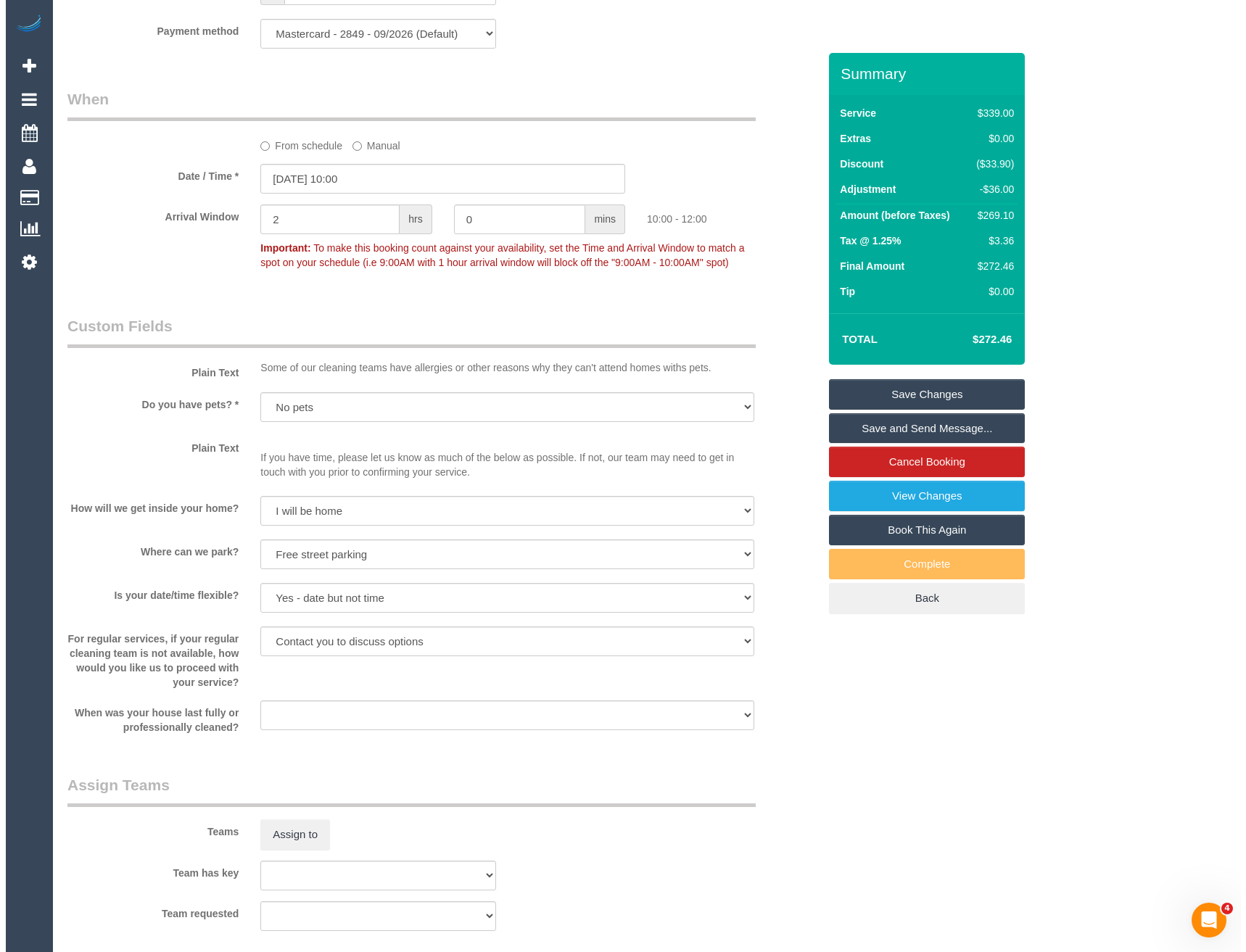
scroll to position [1813, 0]
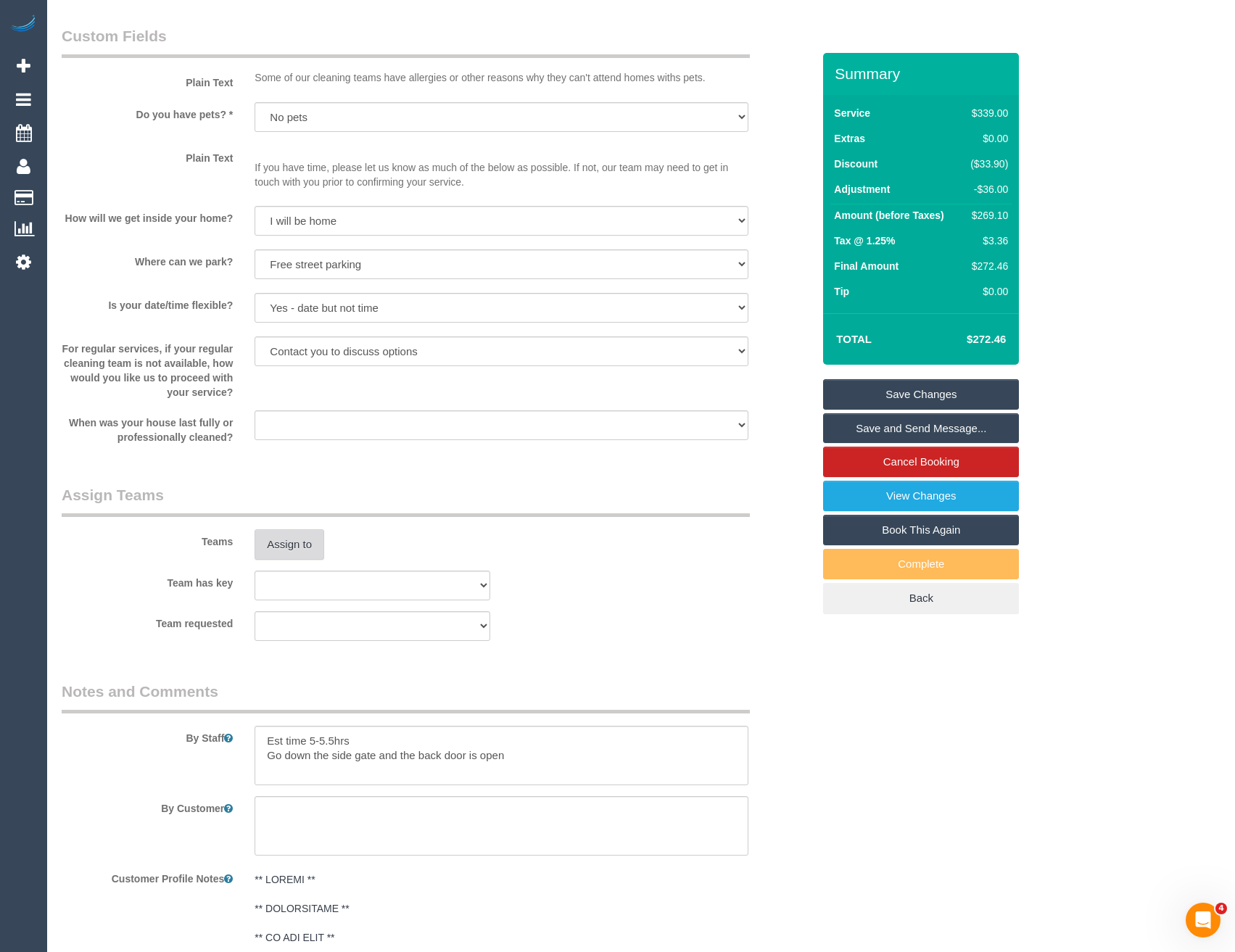
click at [296, 531] on button "Assign to" at bounding box center [289, 545] width 69 height 31
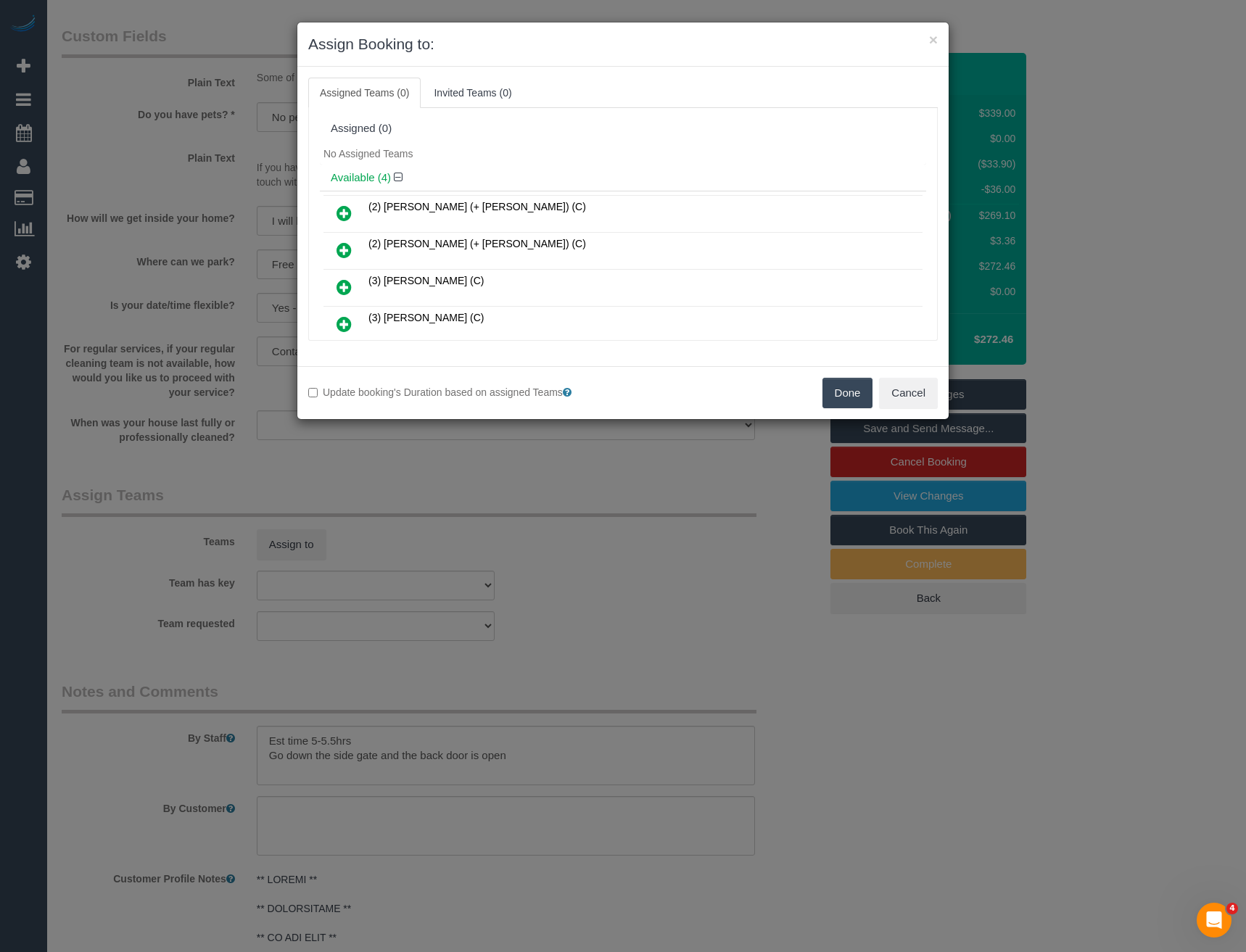
scroll to position [3228, 0]
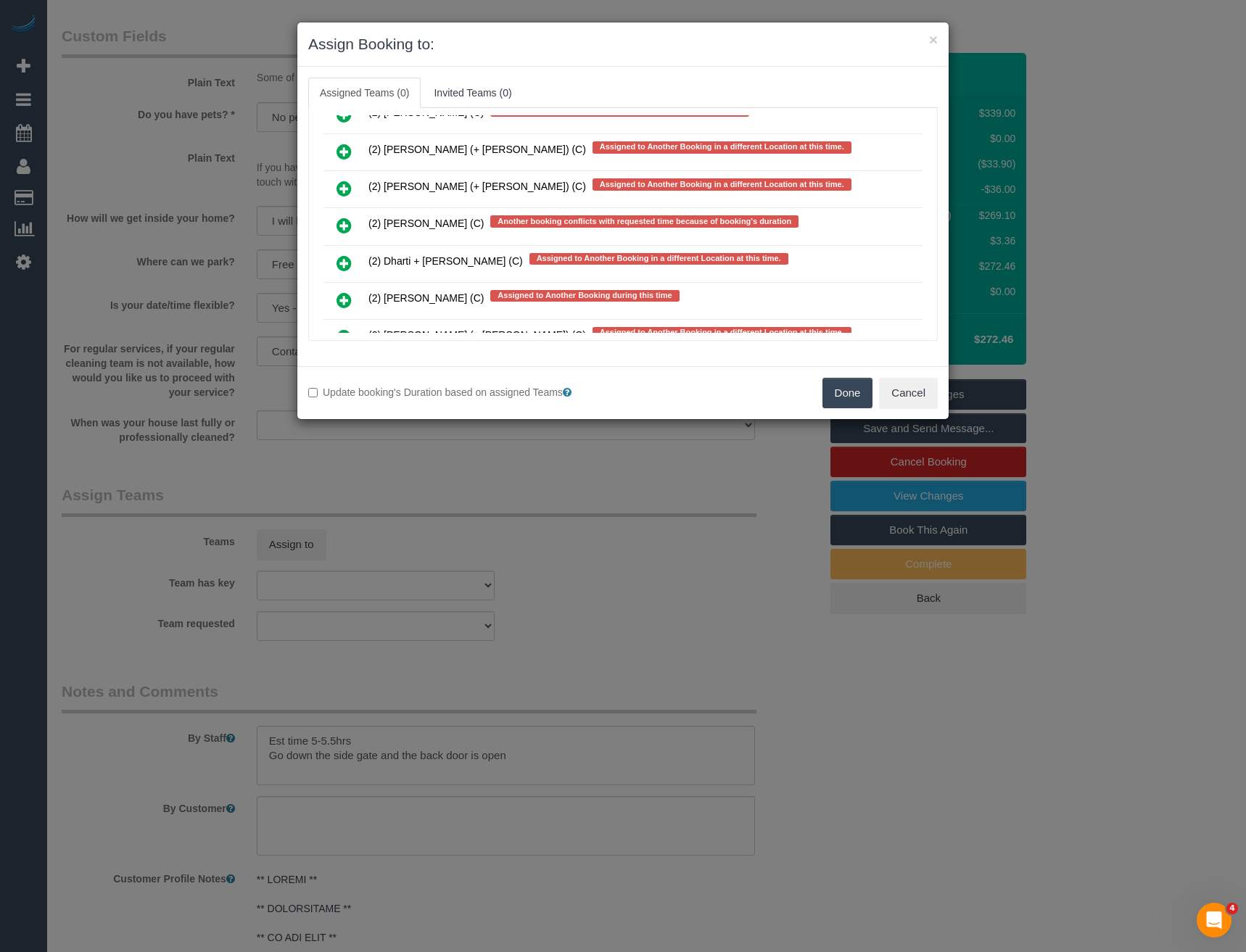
click at [343, 225] on icon at bounding box center [344, 225] width 15 height 18
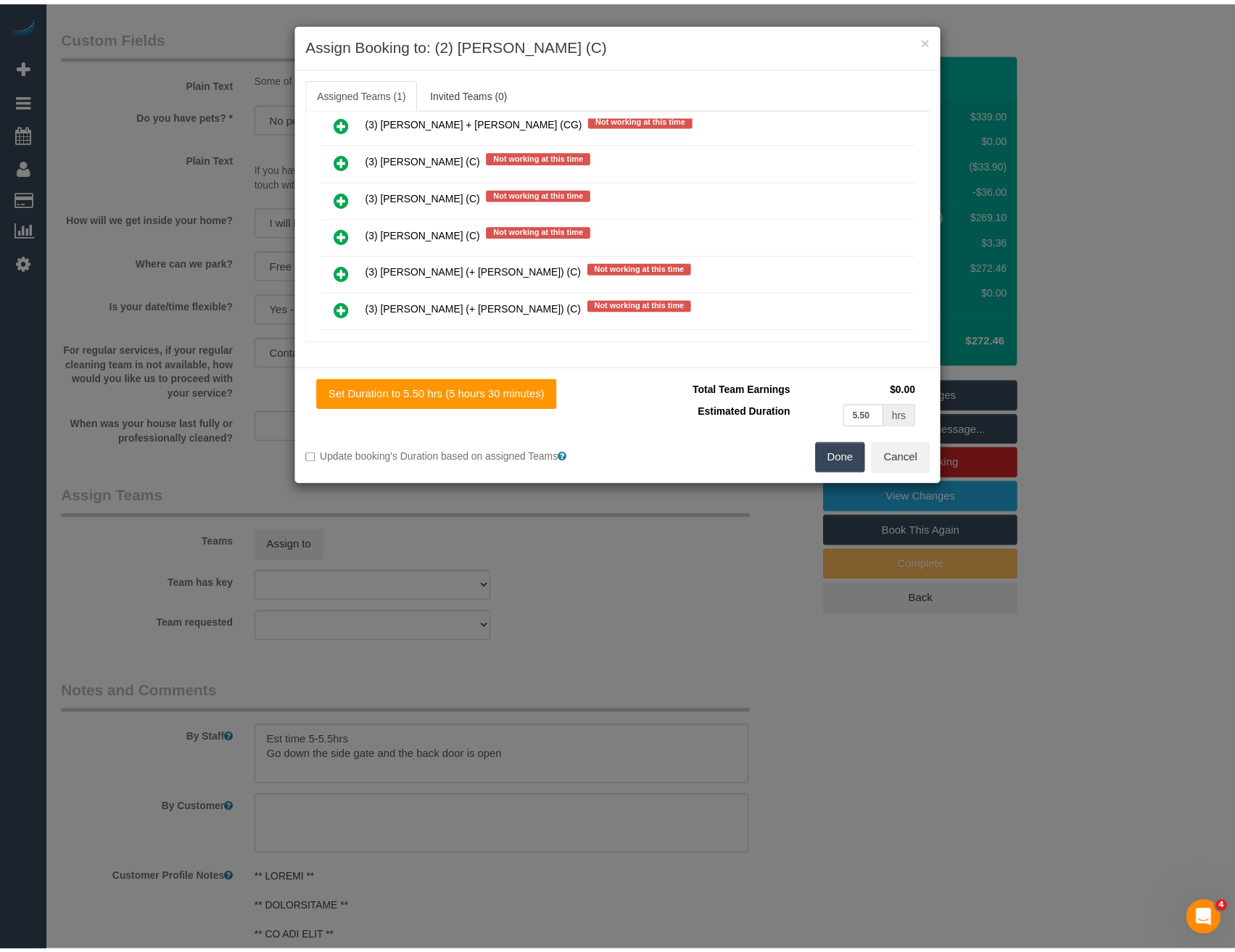
scroll to position [0, 0]
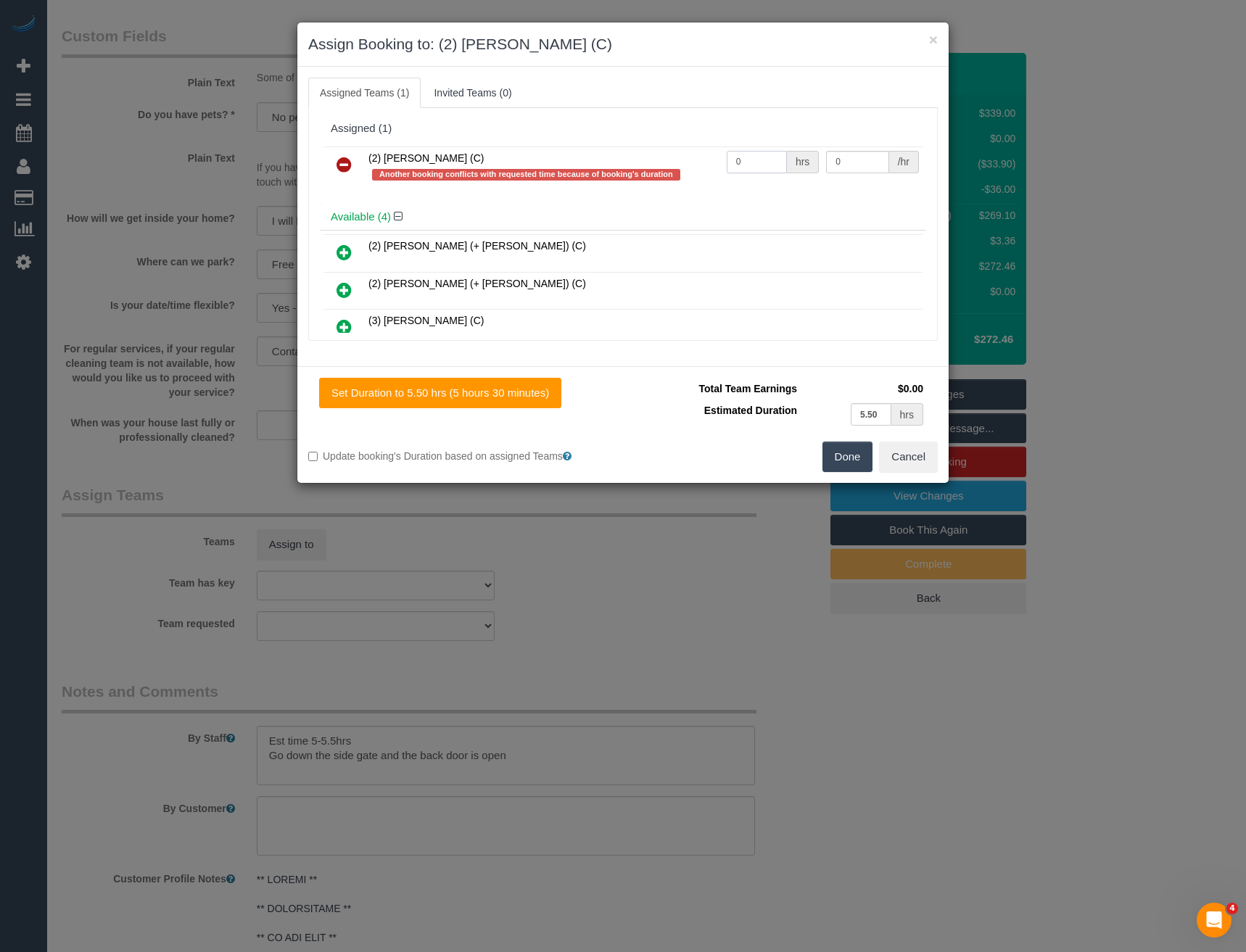
drag, startPoint x: 756, startPoint y: 151, endPoint x: 677, endPoint y: 183, distance: 85.2
click at [685, 179] on tr "(2) Dasni Kalupahana (C) Another booking conflicts with requested time because …" at bounding box center [623, 167] width 599 height 42
type input "1"
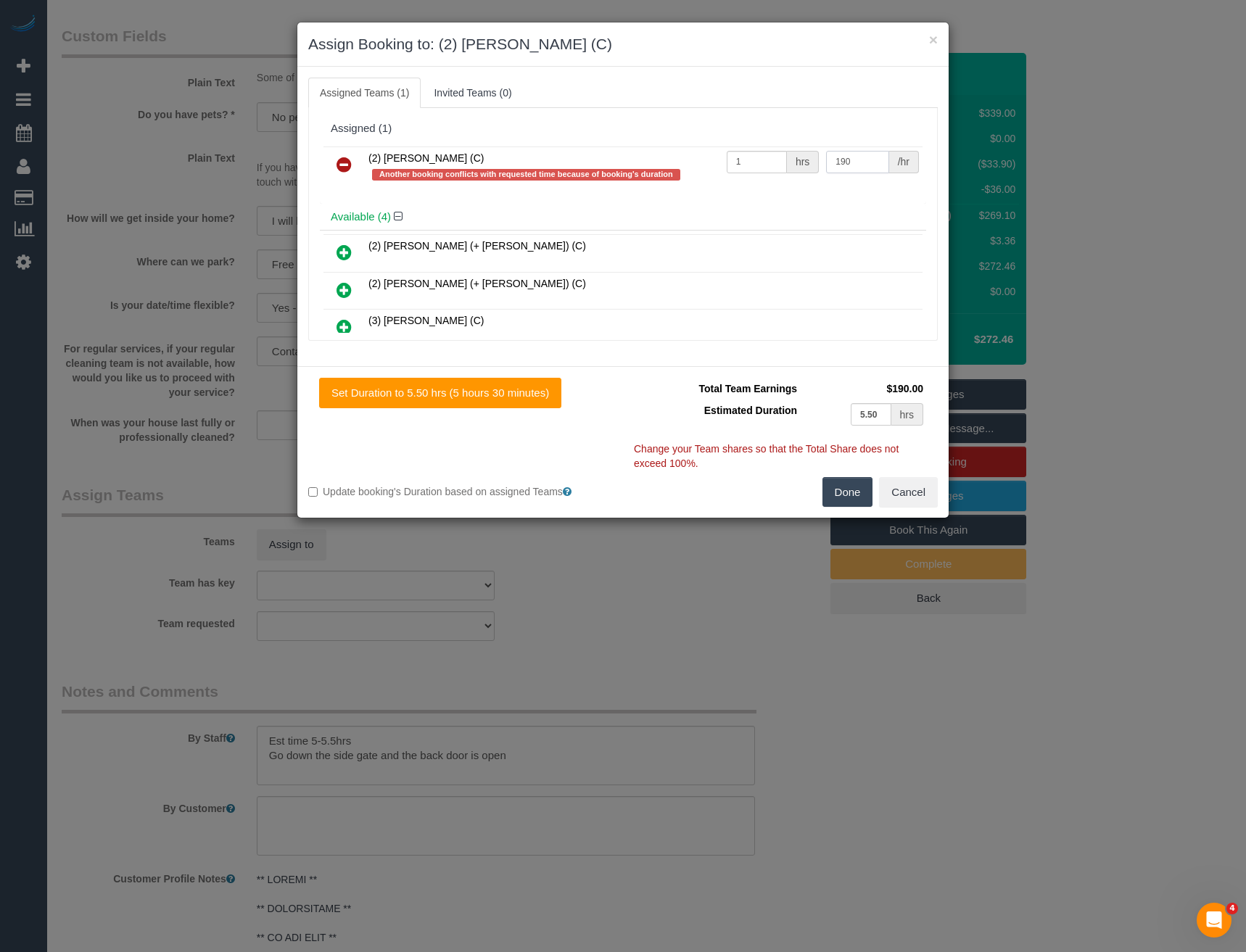
type input "190"
click at [837, 486] on button "Done" at bounding box center [848, 493] width 51 height 31
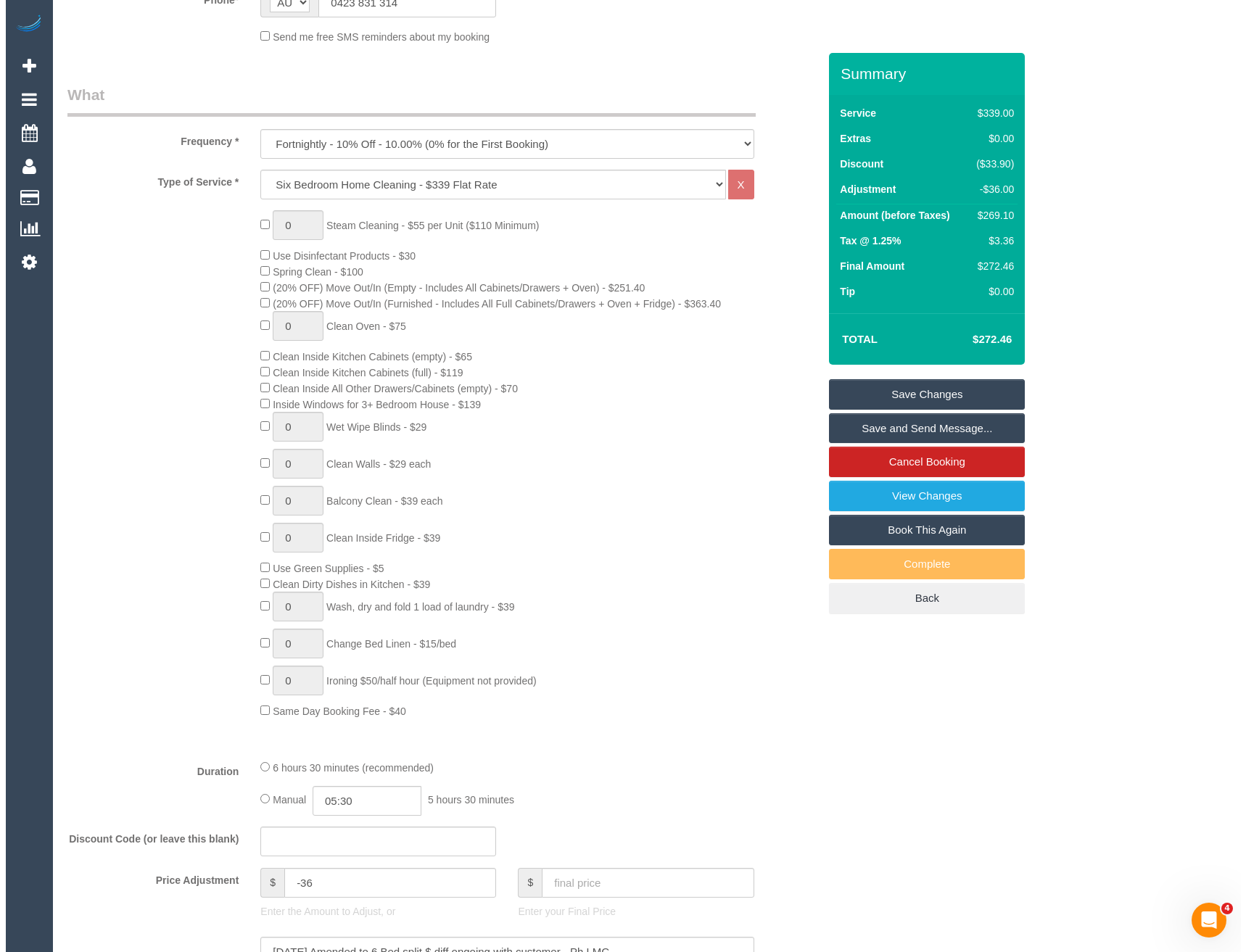
scroll to position [290, 0]
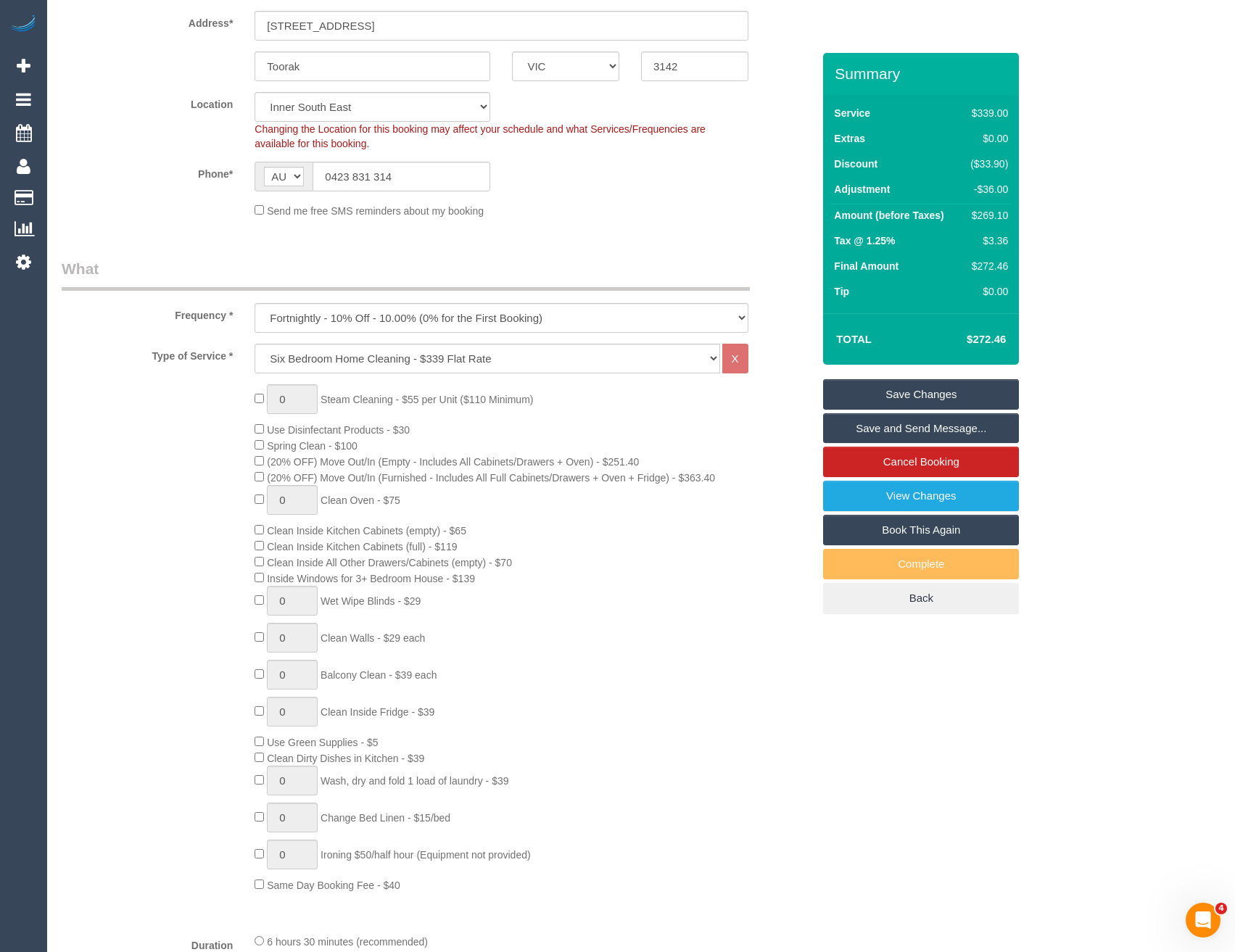
drag, startPoint x: 876, startPoint y: 434, endPoint x: 856, endPoint y: 436, distance: 20.1
click at [874, 434] on link "Save and Send Message..." at bounding box center [921, 429] width 196 height 31
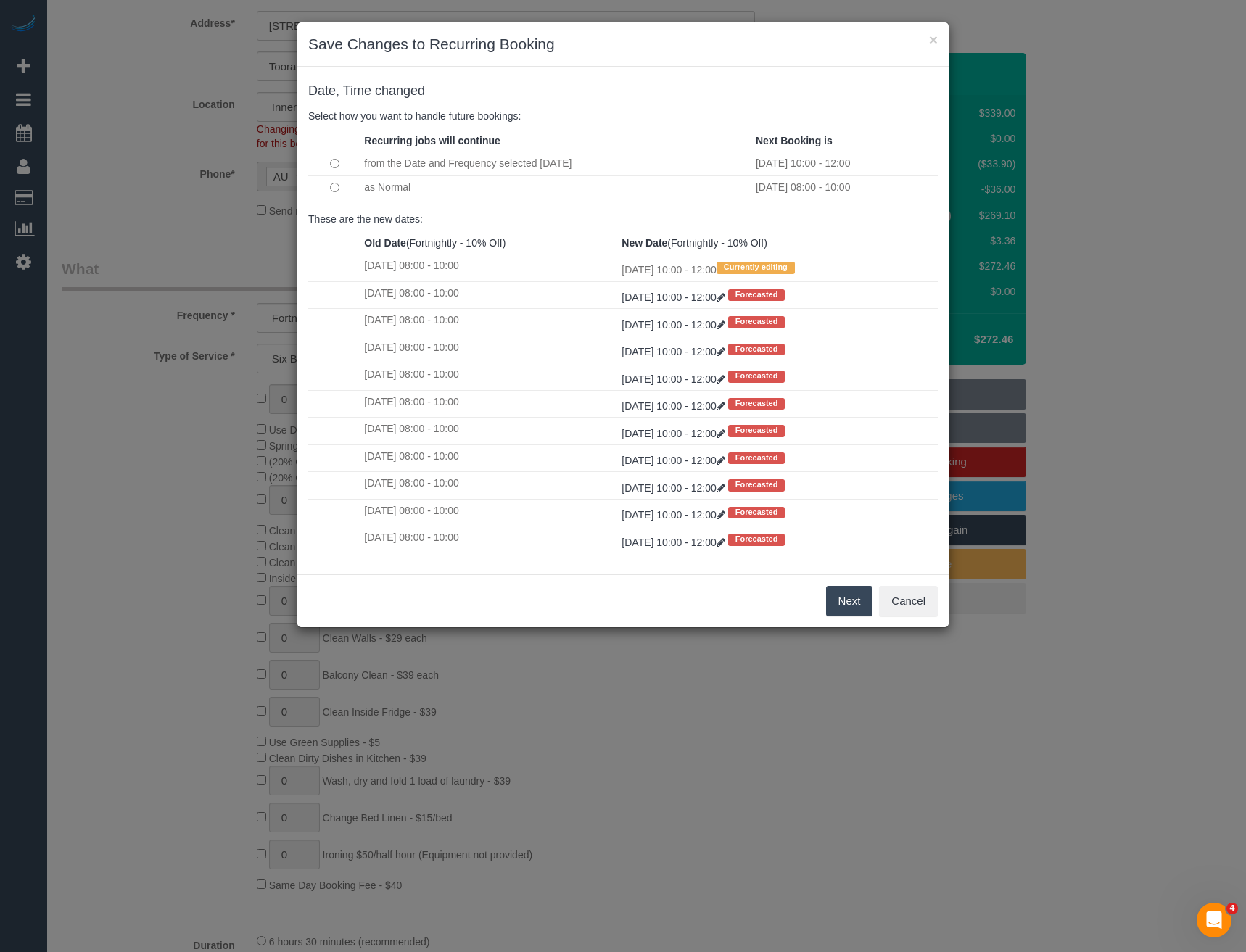
click at [863, 605] on button "Next" at bounding box center [849, 601] width 47 height 31
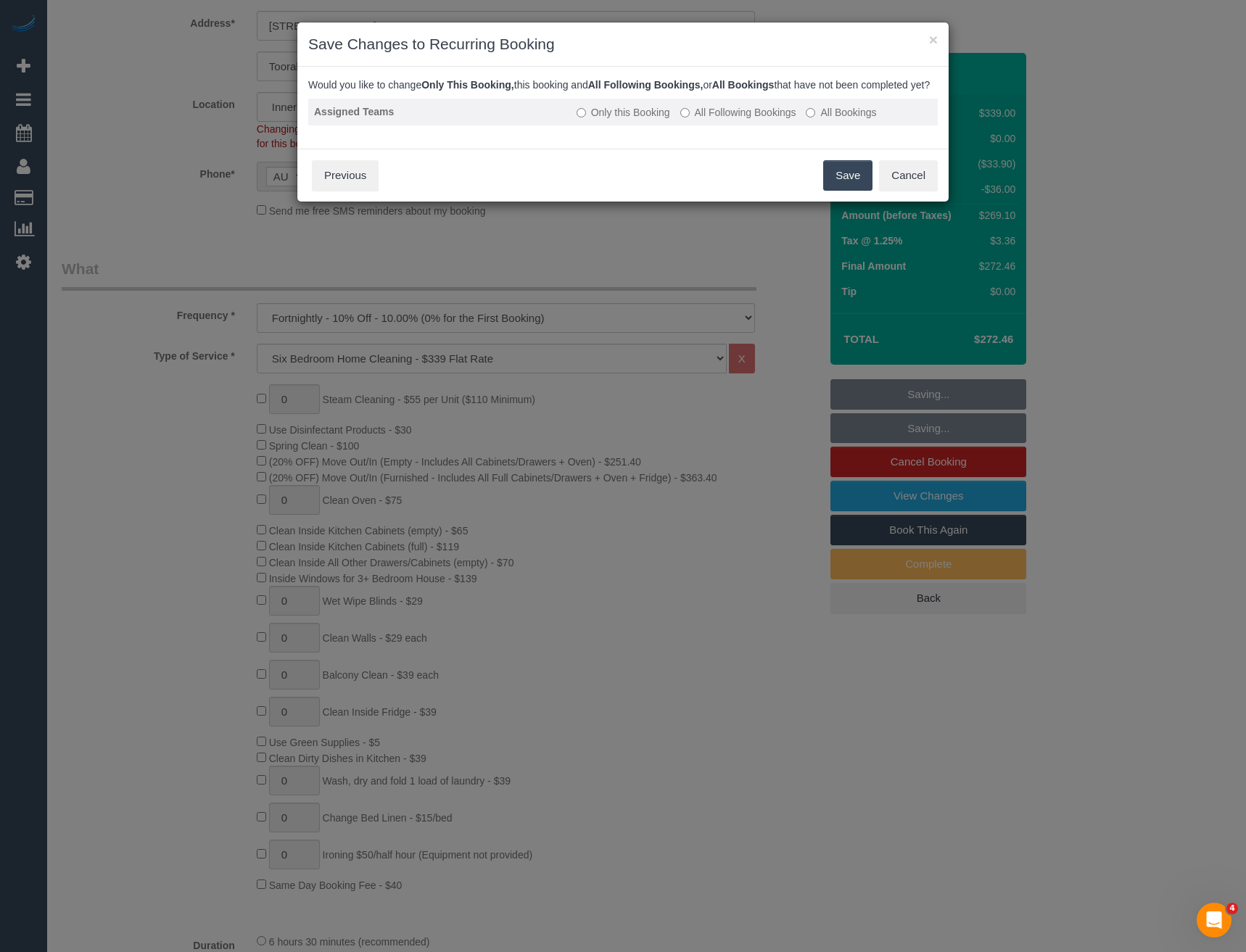
drag, startPoint x: 717, startPoint y: 124, endPoint x: 729, endPoint y: 136, distance: 17.0
click at [716, 119] on label "All Following Bookings" at bounding box center [738, 112] width 116 height 15
click at [845, 190] on button "Save" at bounding box center [848, 176] width 49 height 31
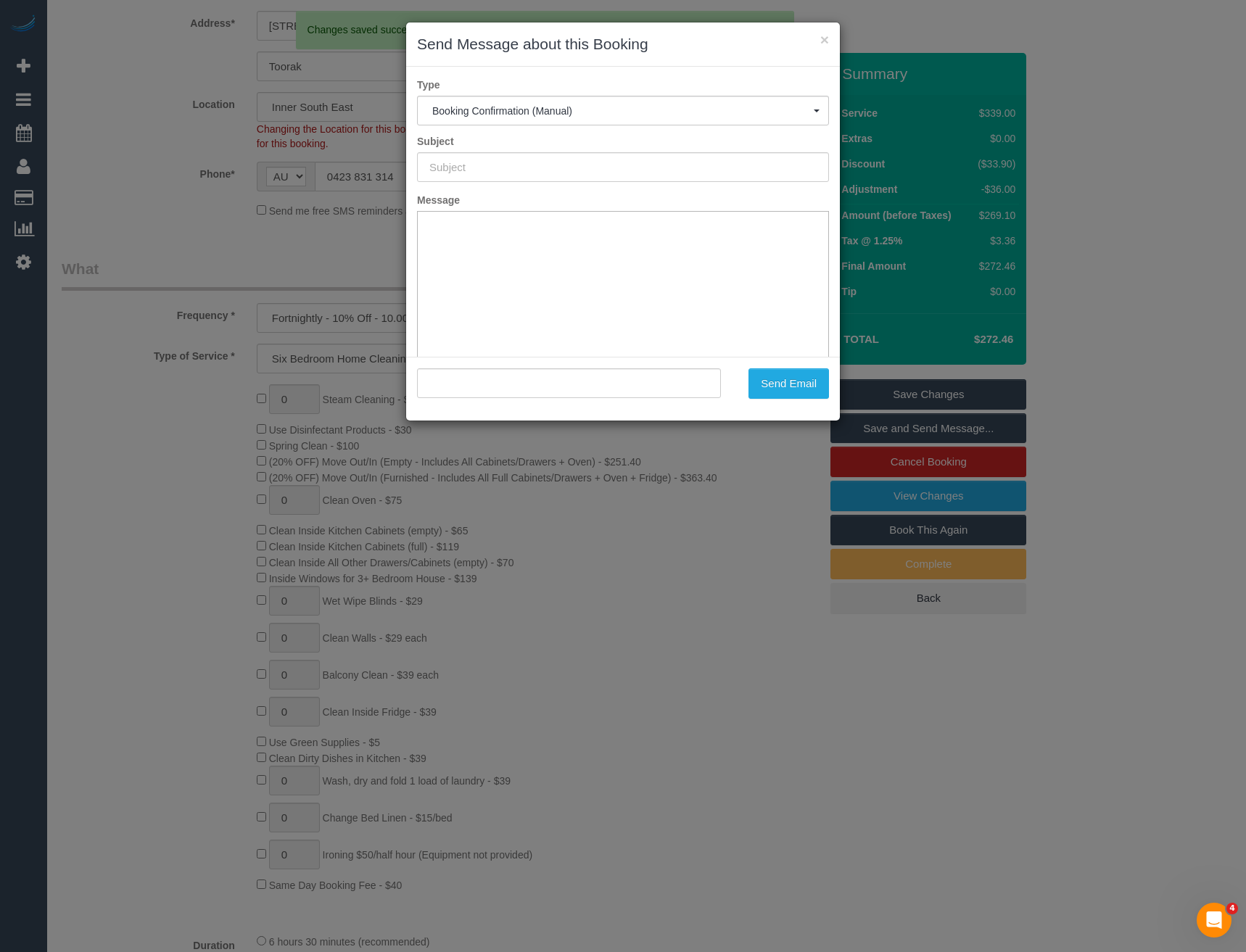
type input "Booking Confirmed"
type input ""Alex Benski" <abenski86@gmail.com>"
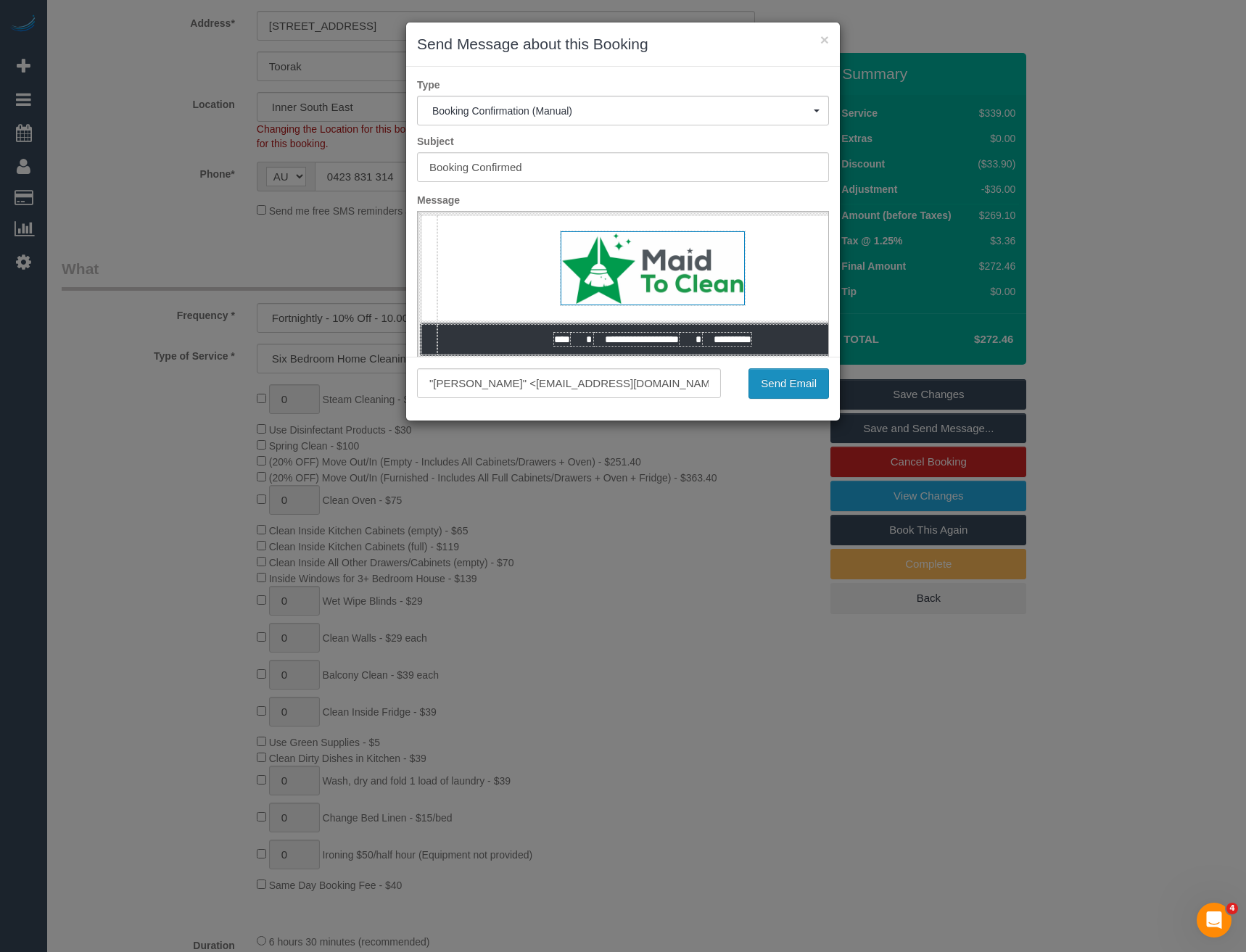
click at [788, 392] on button "Send Email" at bounding box center [789, 384] width 80 height 31
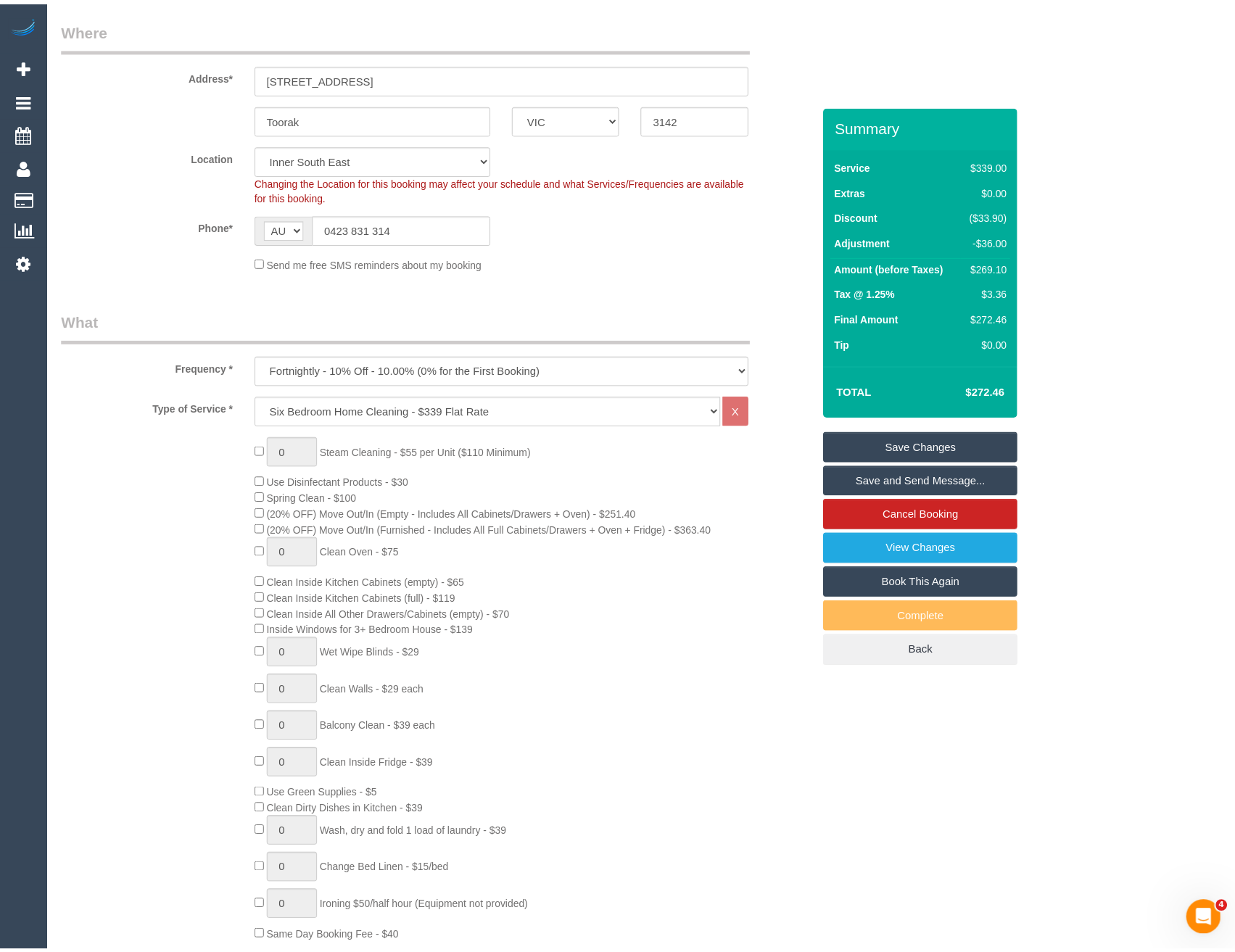
scroll to position [342, 0]
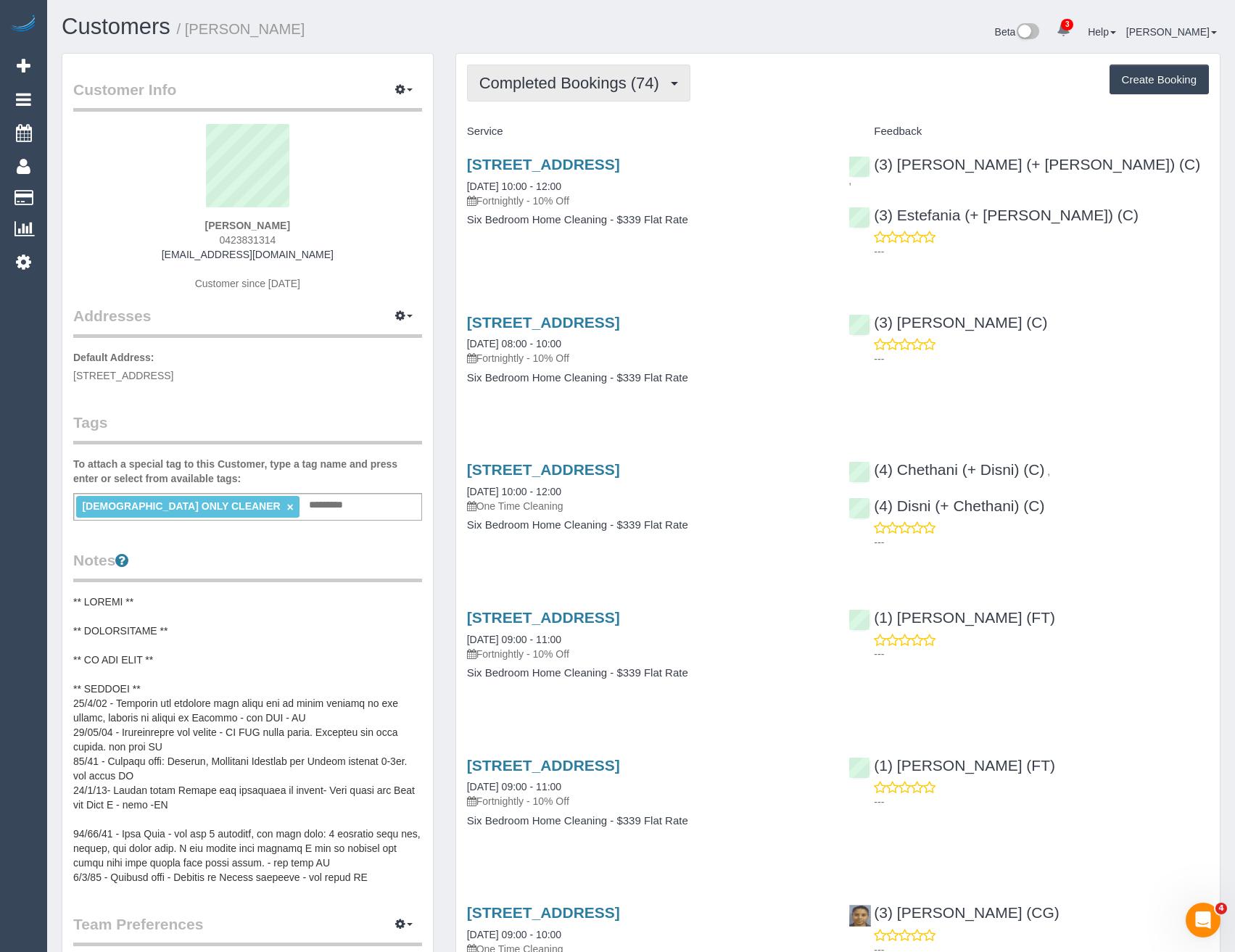
click at [574, 86] on span "Completed Bookings (74)" at bounding box center [573, 83] width 187 height 19
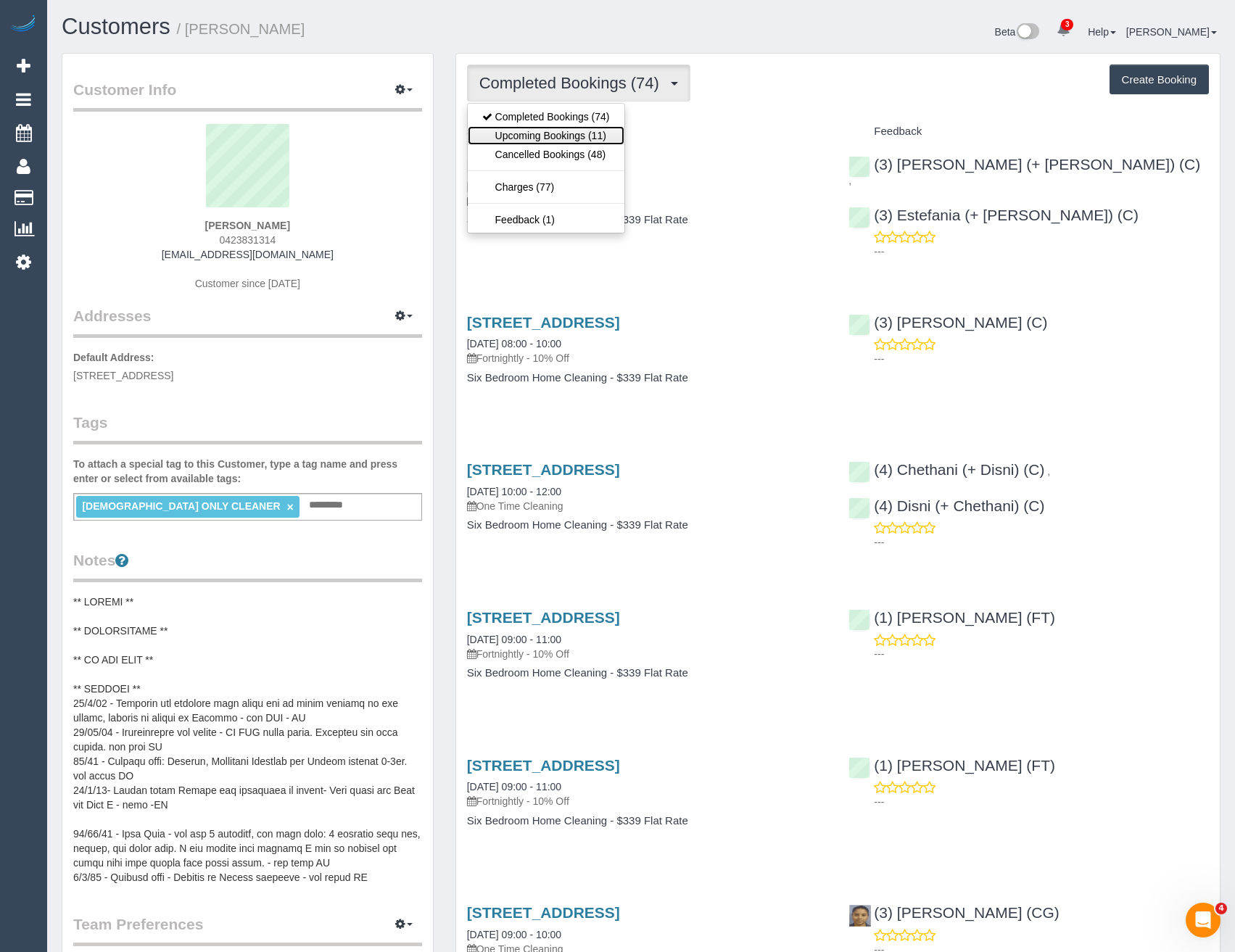
click at [568, 126] on link "Upcoming Bookings (11)" at bounding box center [546, 136] width 156 height 19
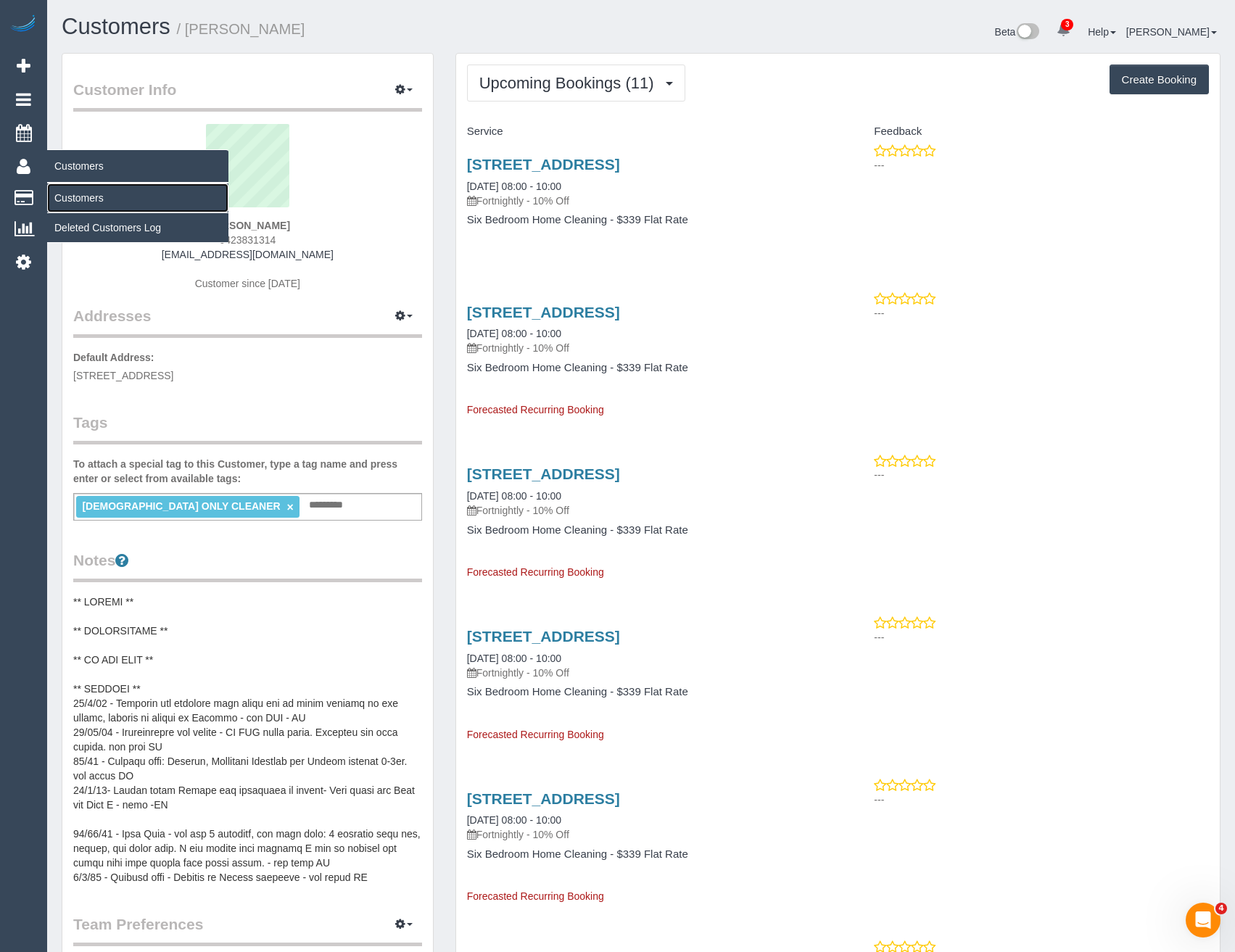
click at [59, 192] on link "Customers" at bounding box center [137, 198] width 181 height 29
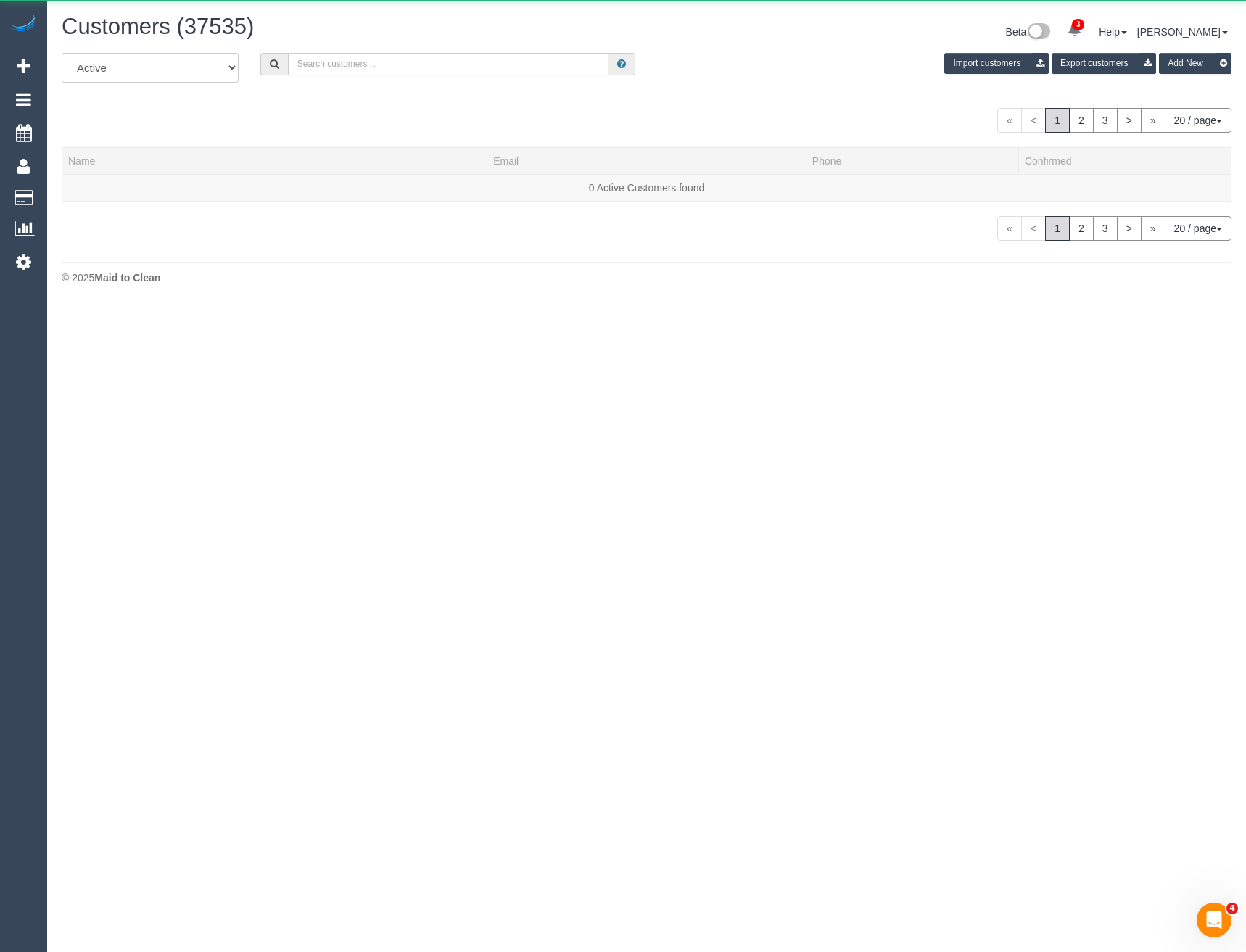
click at [308, 67] on input "text" at bounding box center [448, 64] width 322 height 22
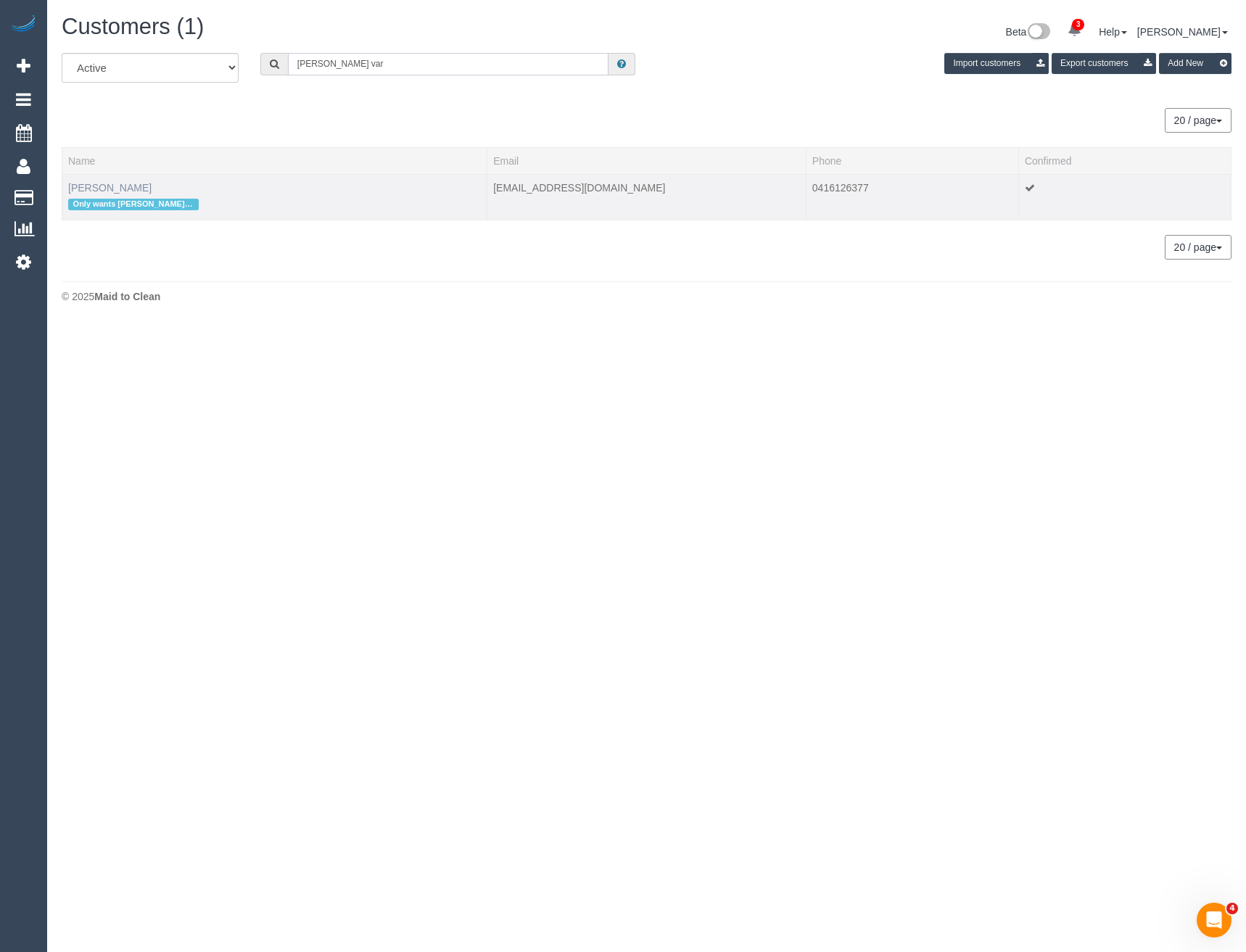
type input "[PERSON_NAME] var"
click at [116, 188] on link "[PERSON_NAME]" at bounding box center [109, 187] width 83 height 12
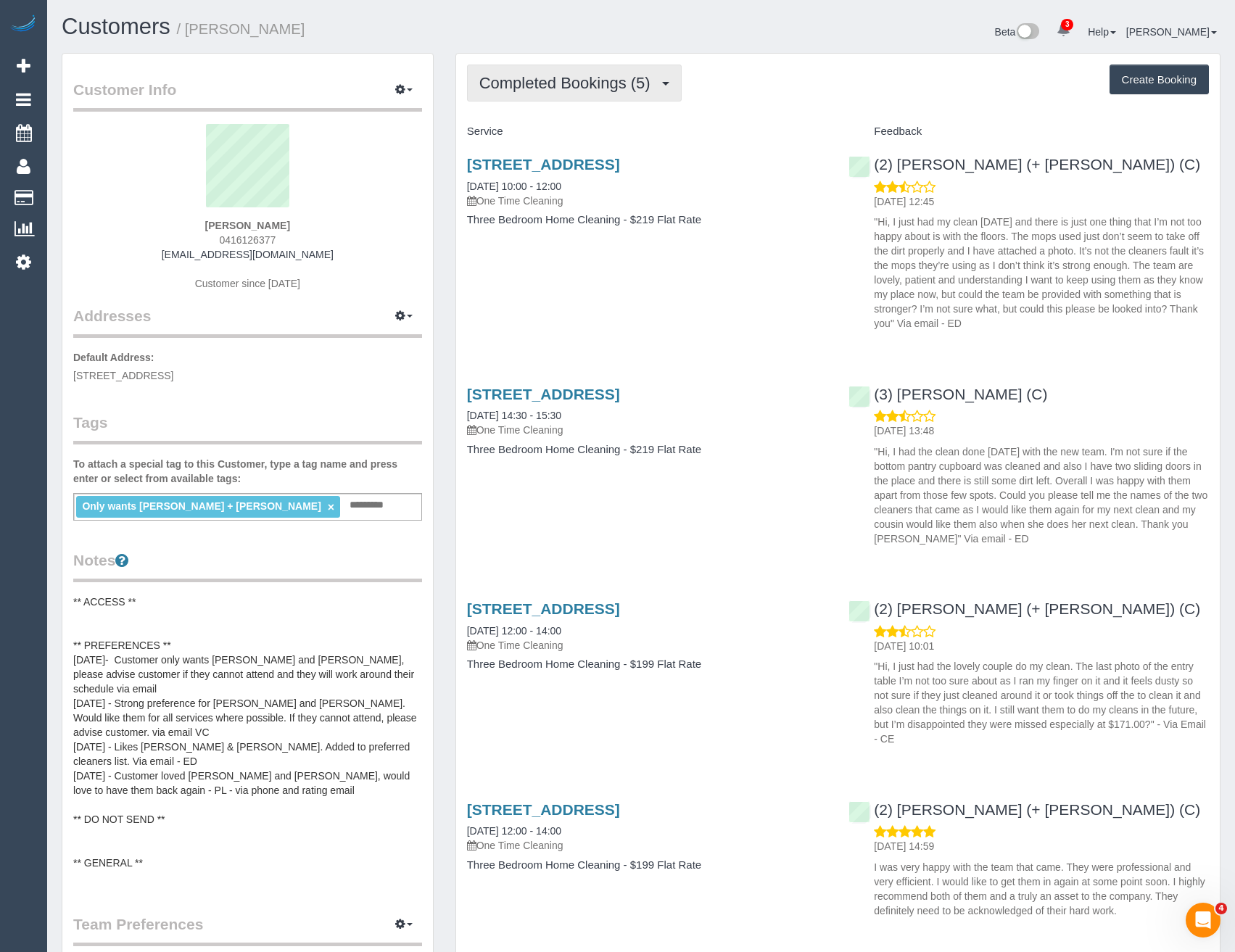
click at [628, 83] on span "Completed Bookings (5)" at bounding box center [568, 83] width 178 height 19
click at [603, 301] on div "[STREET_ADDRESS] [DATE] 10:00 - 12:00 One Time Cleaning Three Bedroom Home Clea…" at bounding box center [838, 240] width 764 height 193
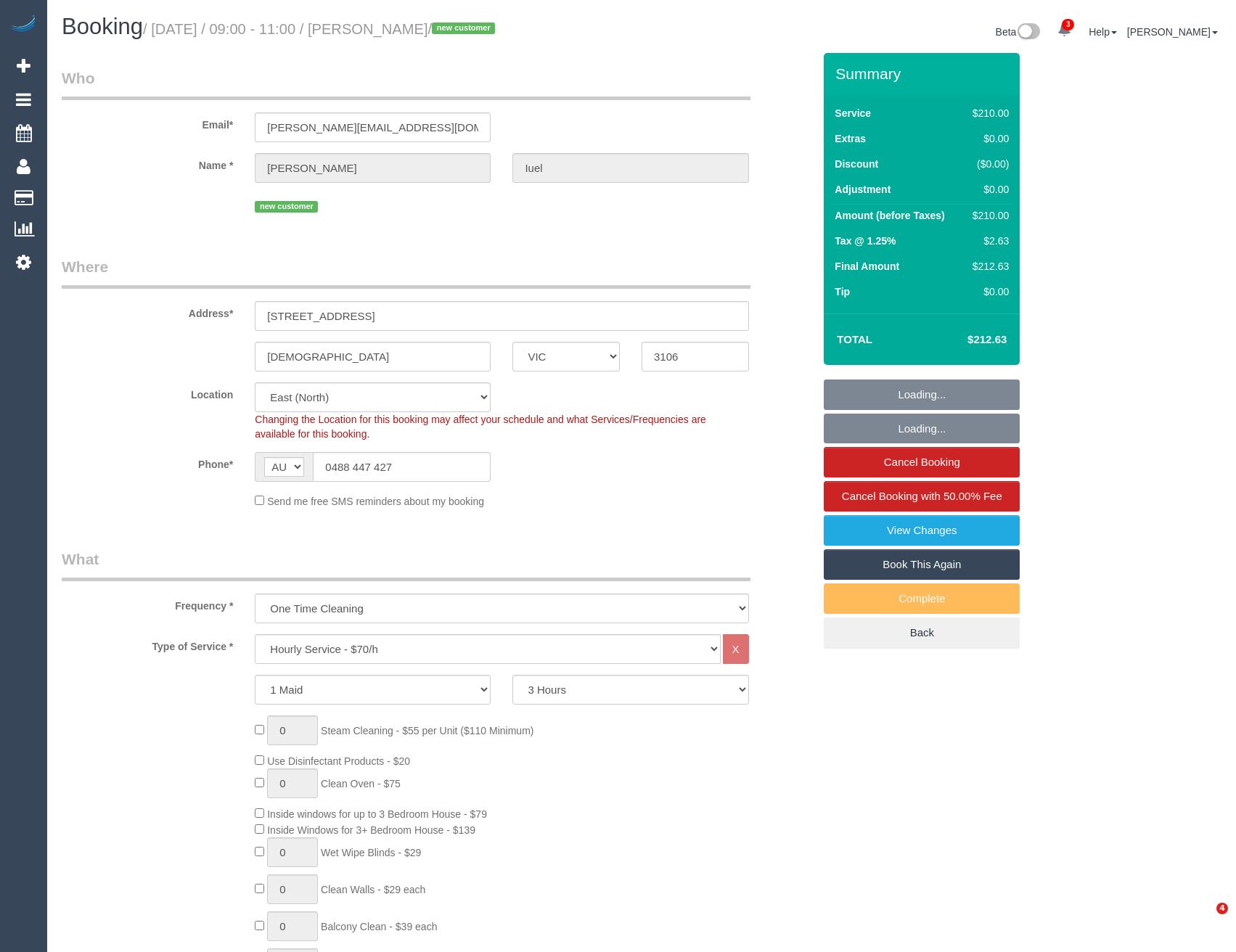
select select "VIC"
select select "180"
select select "number:30"
select select "number:14"
select select "number:19"
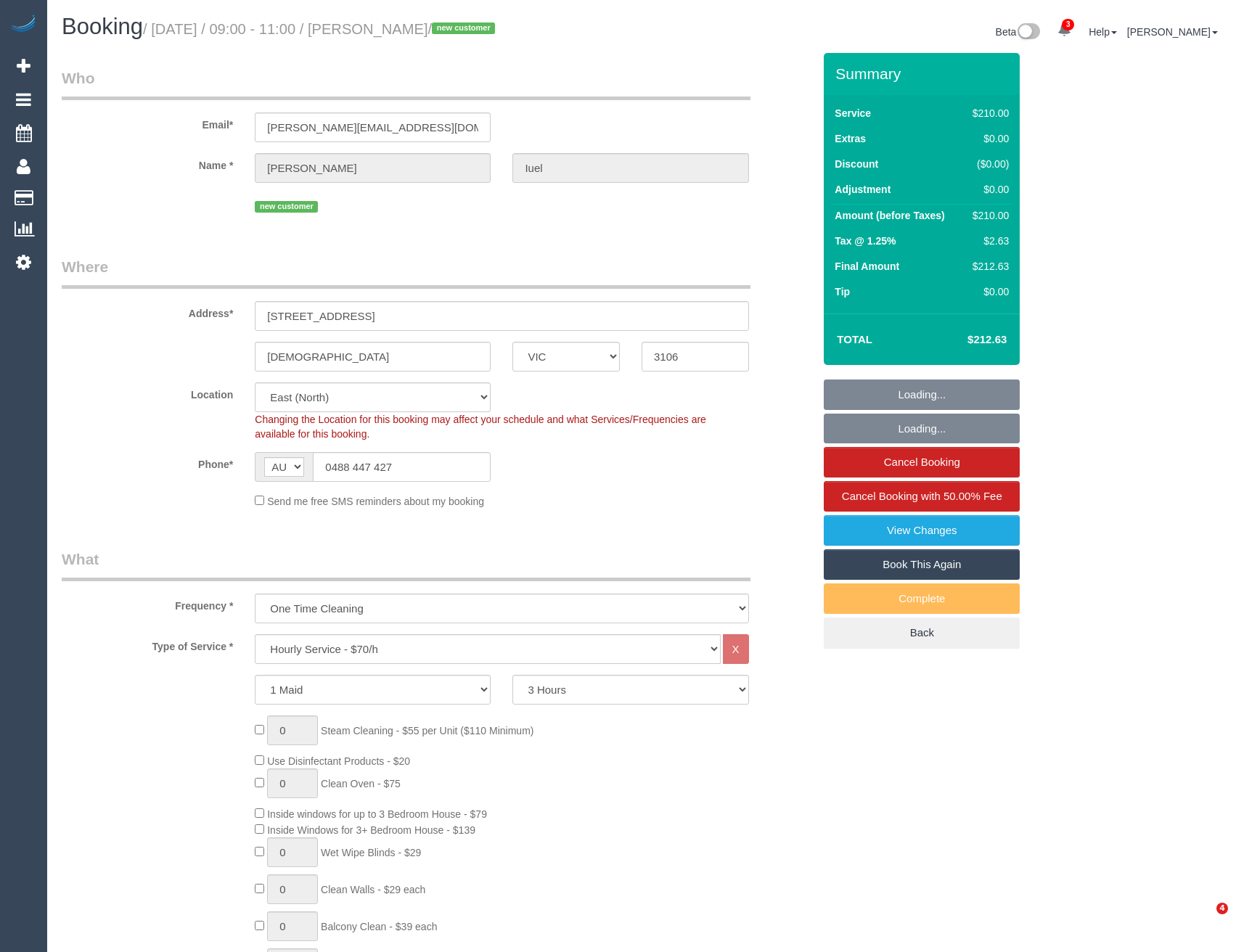
select select "number:25"
select select "number:35"
select select "number:26"
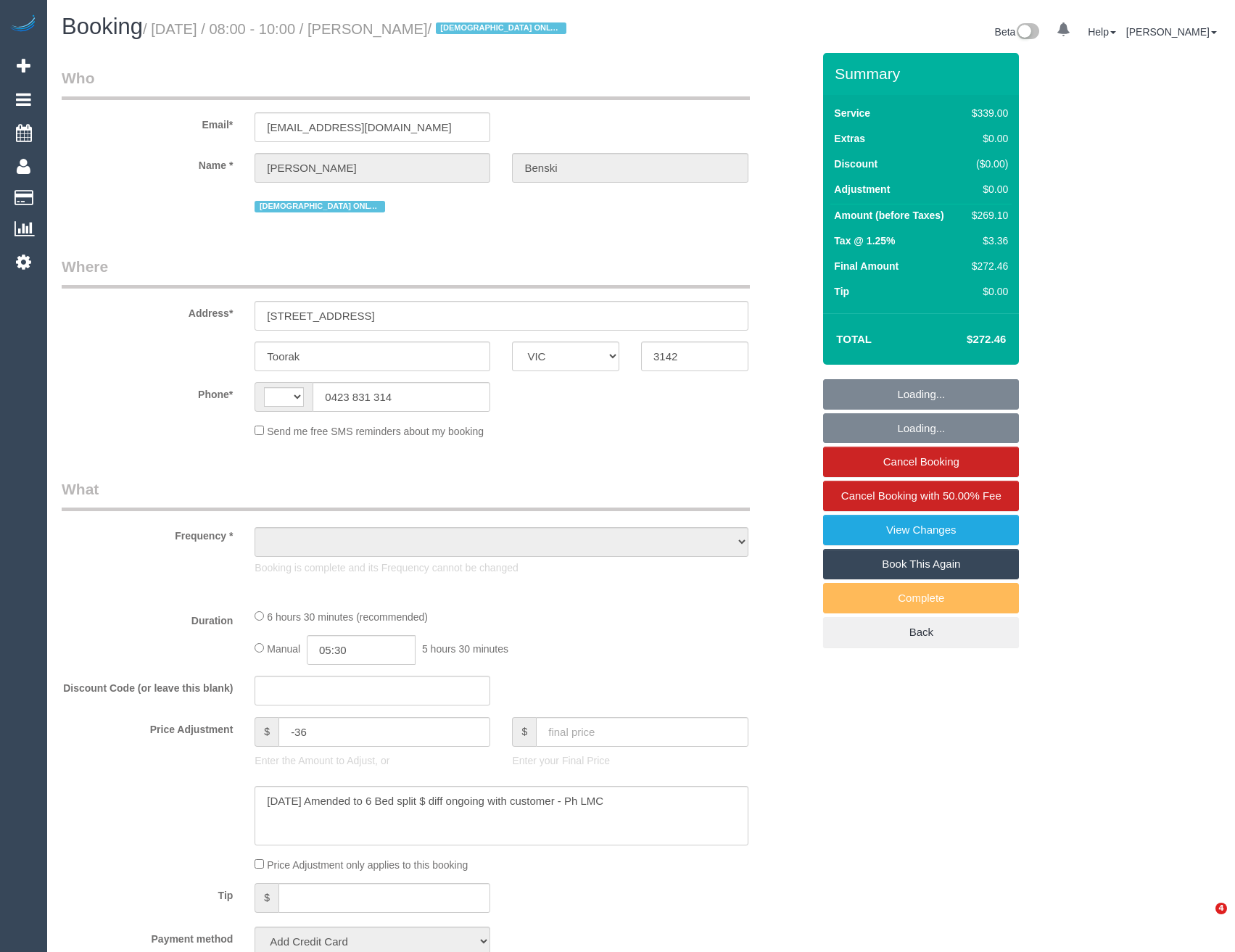
select select "VIC"
select select "string:AU"
select select "object:615"
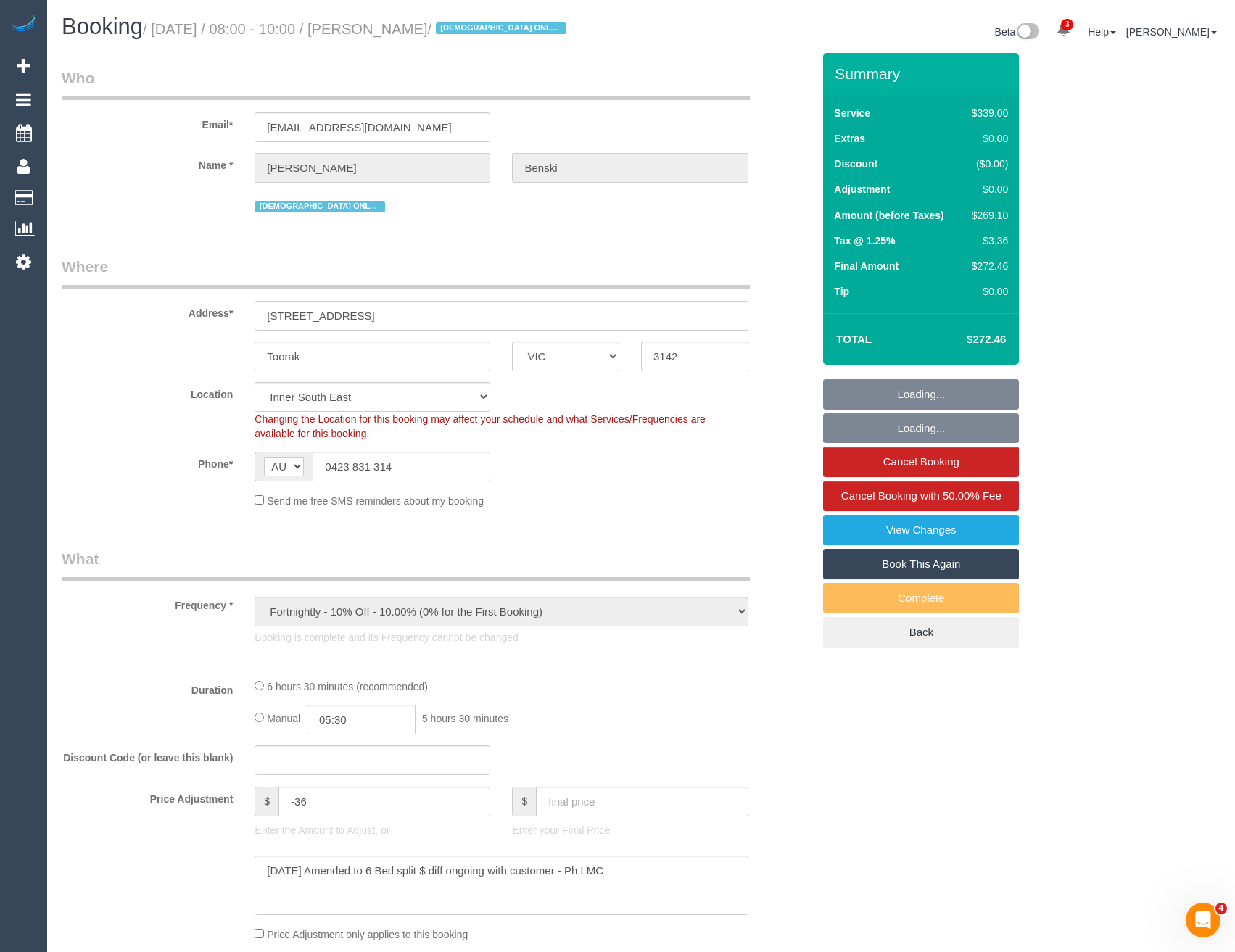
select select "string:stripe-pm_1Nanxg2GScqysDRVTXuBTE9w"
select select "number:28"
select select "number:14"
select select "number:19"
select select "number:23"
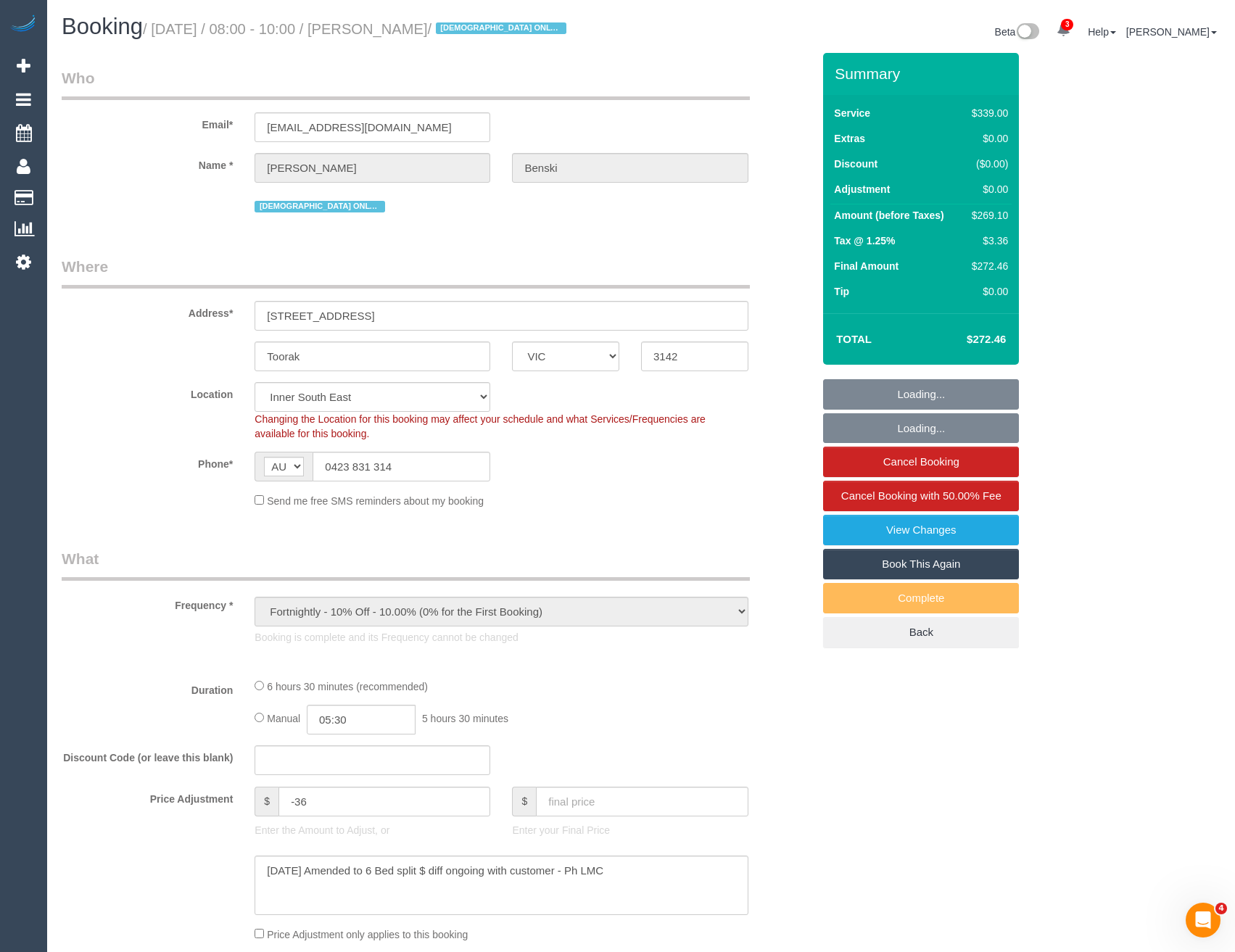
select select "number:35"
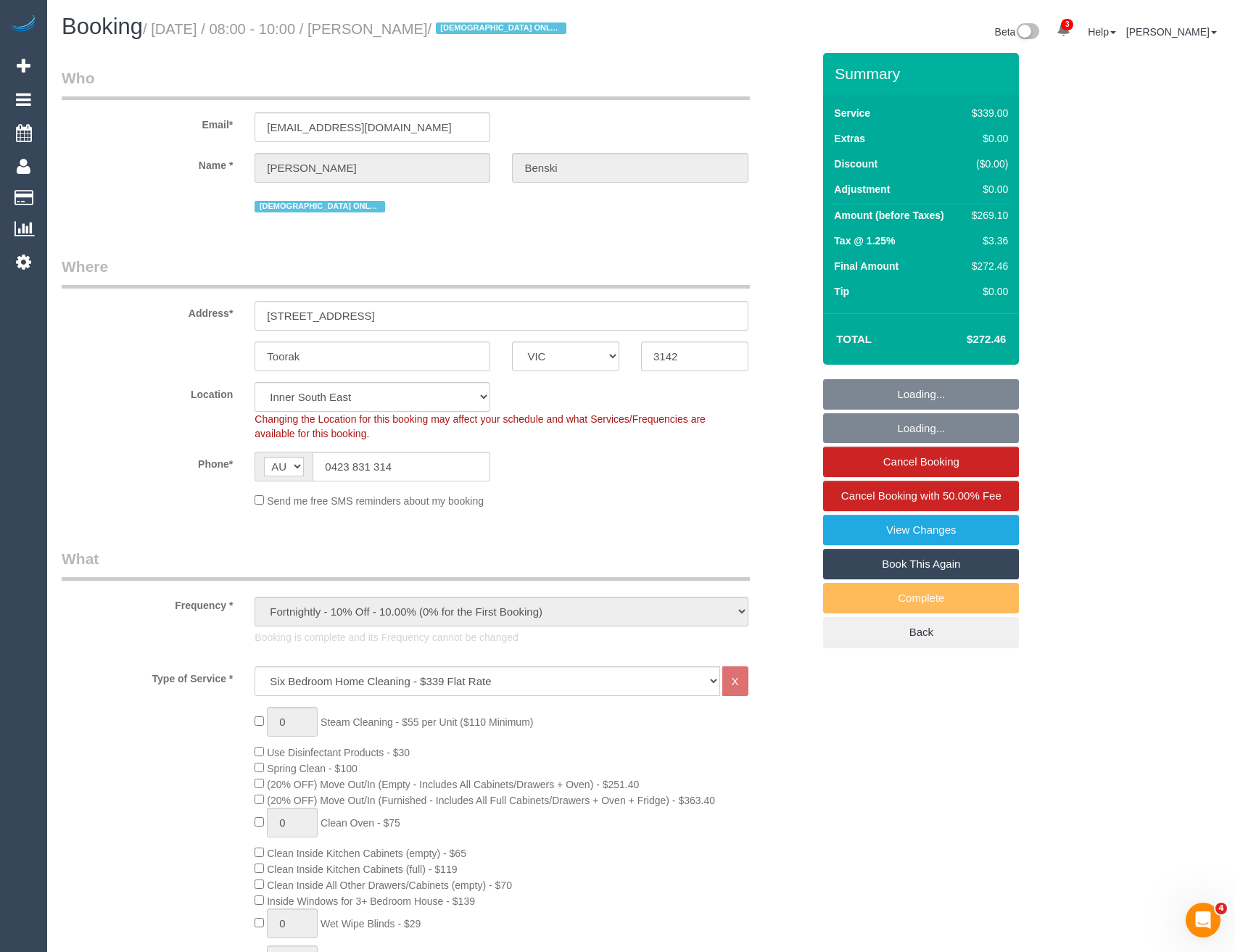
select select "object:880"
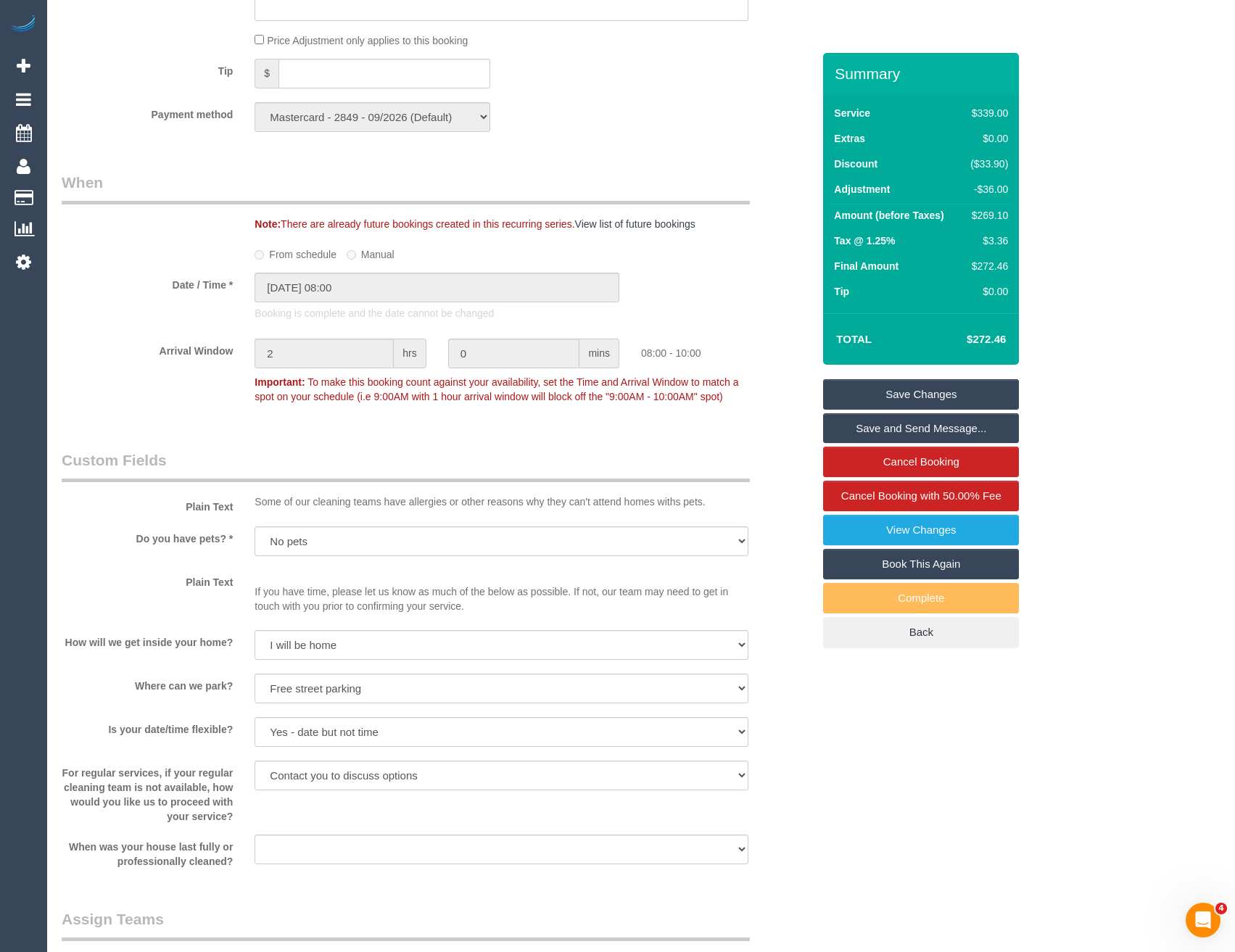
scroll to position [1450, 0]
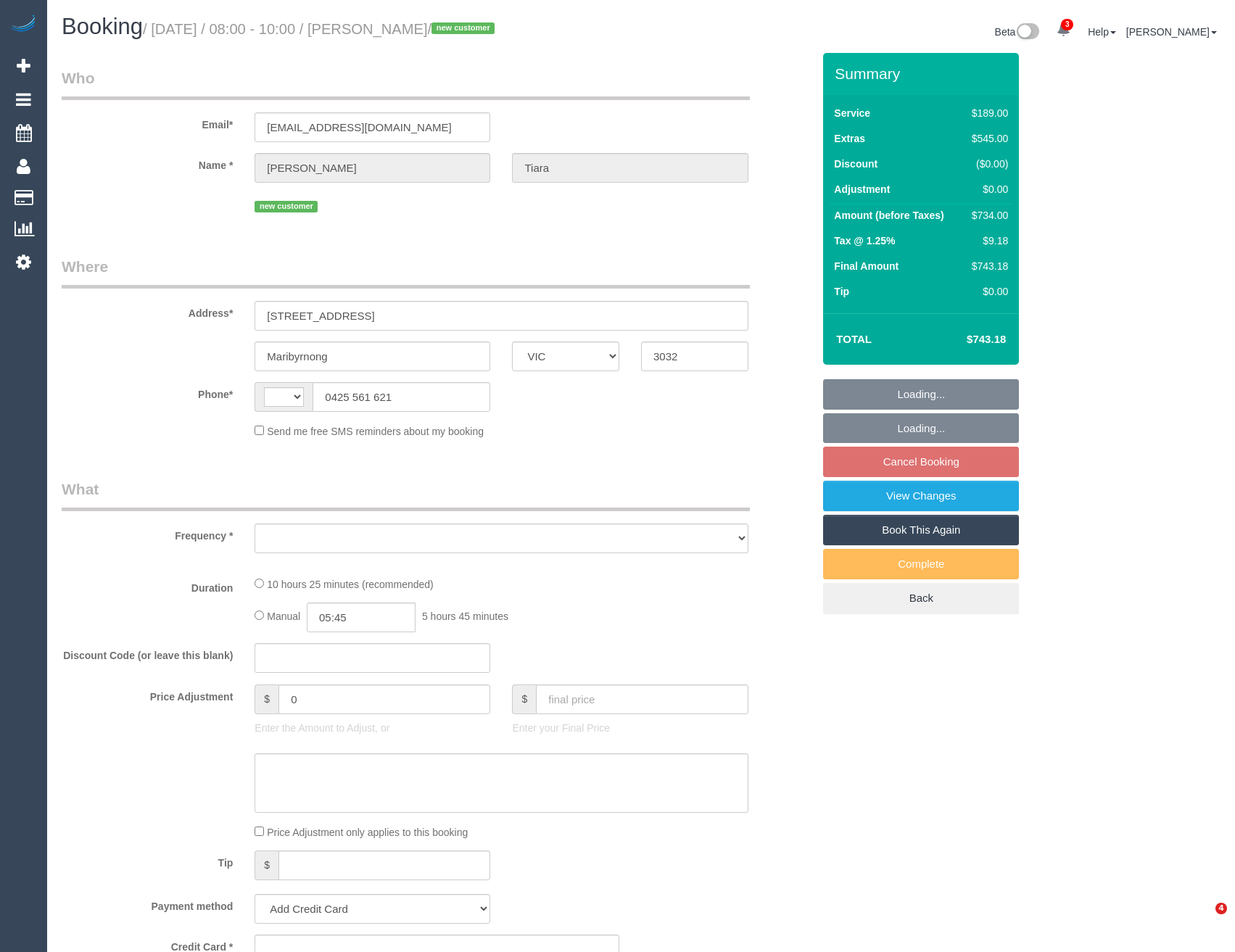
select select "VIC"
select select "string:AU"
select select "object:618"
select select "string:stripe-pm_1S5zmc2GScqysDRVyz7m8t0B"
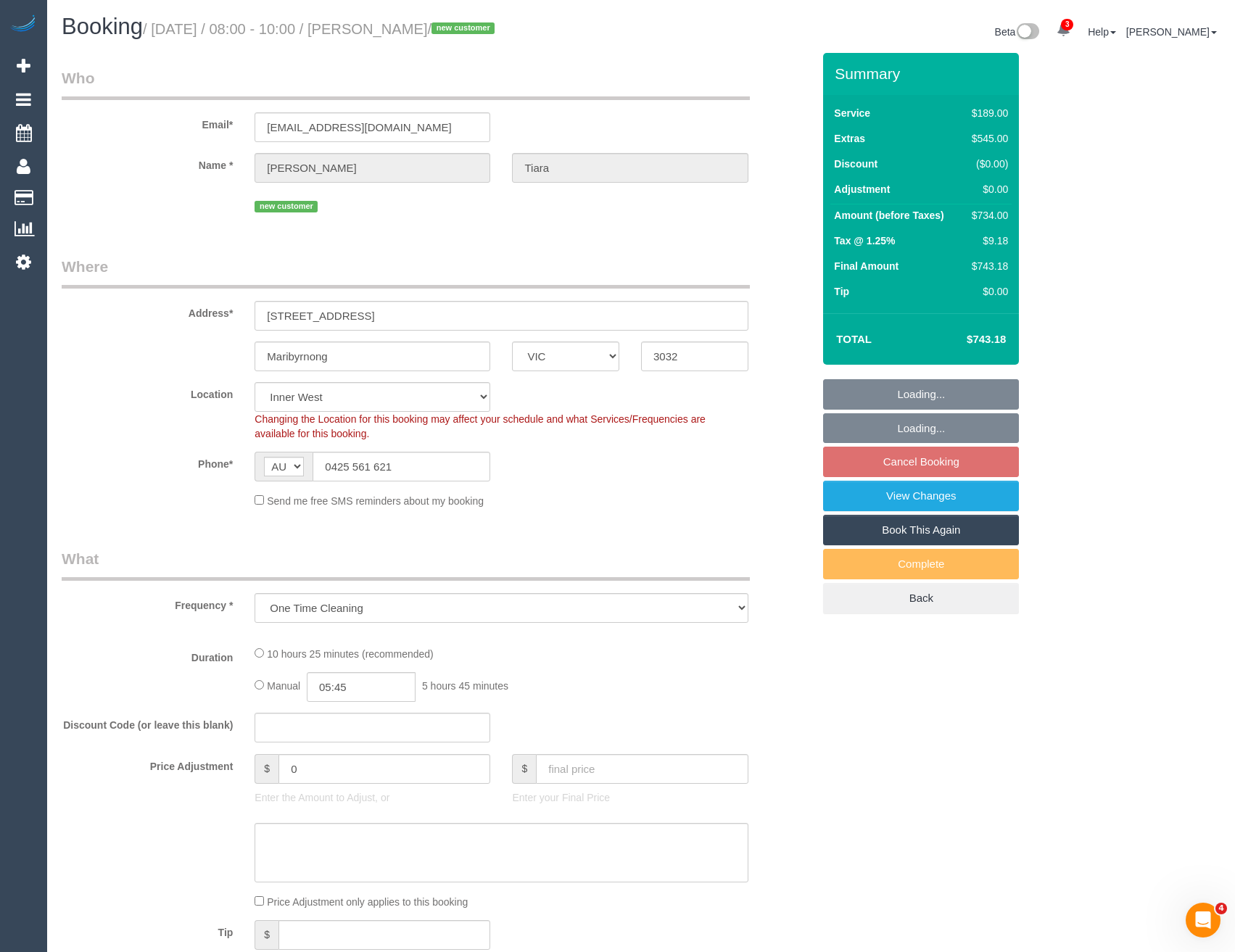
select select "number:28"
select select "number:14"
select select "number:19"
select select "number:24"
select select "number:26"
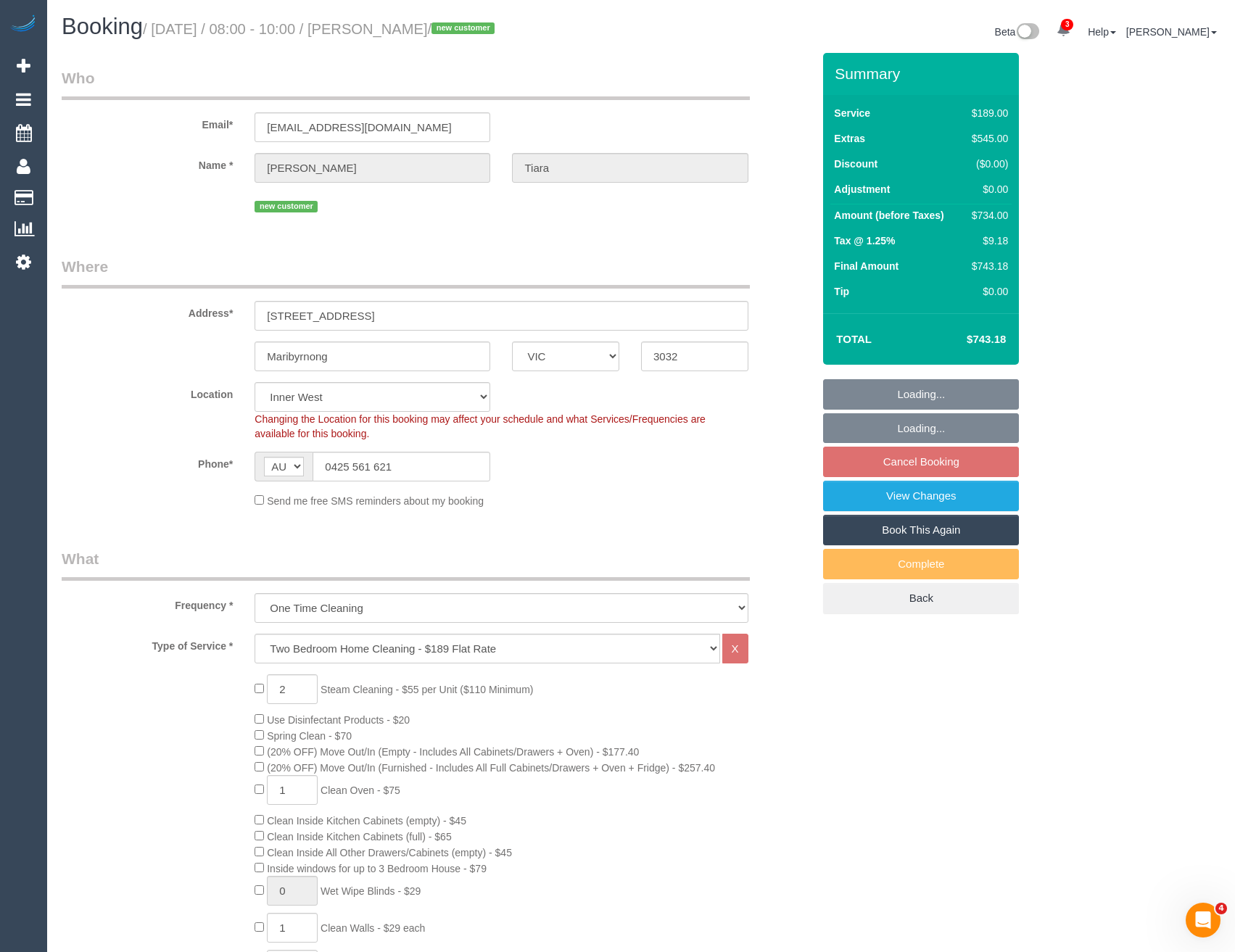
select select "object:867"
select select "spot2"
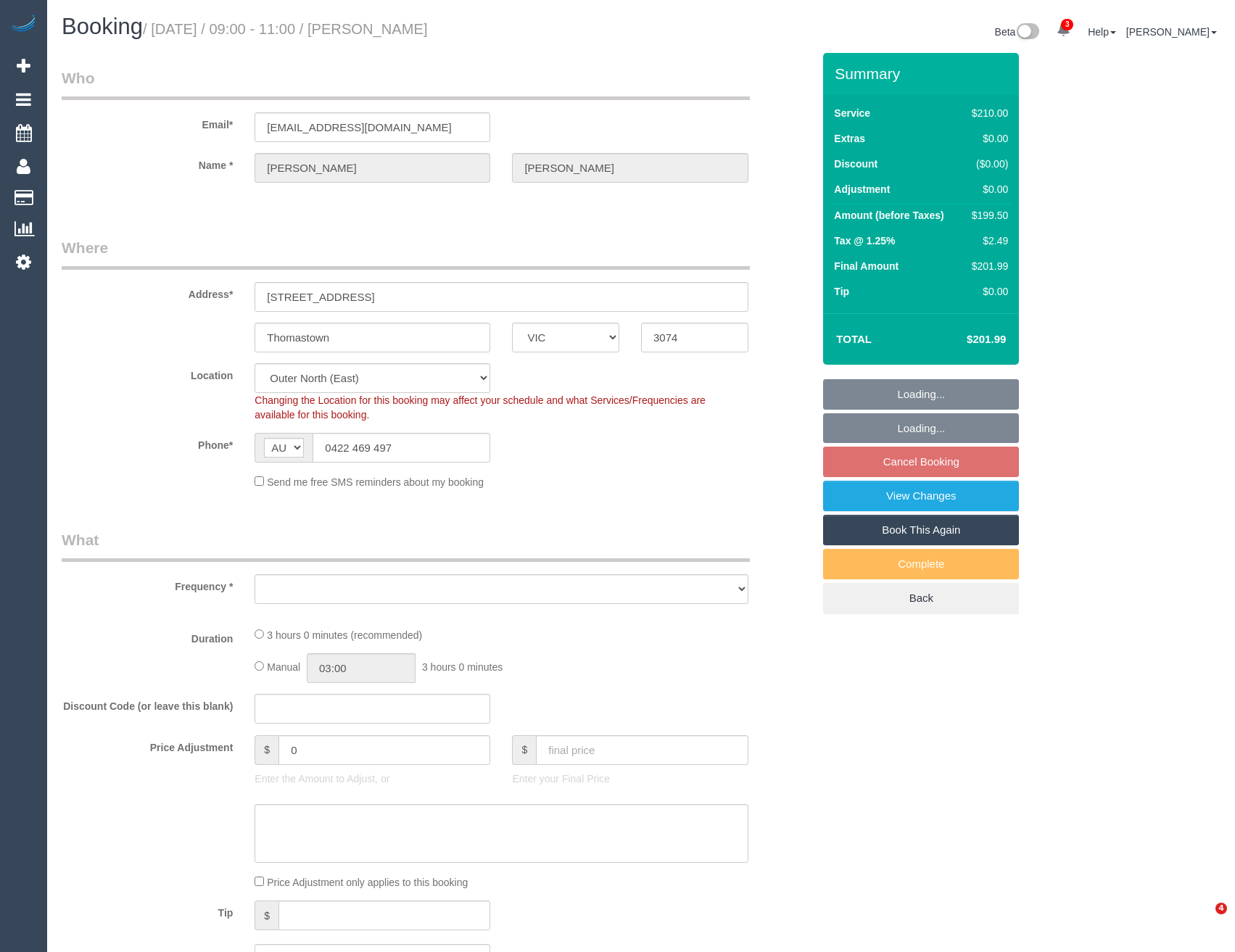
select select "VIC"
select select "object:861"
select select "180"
select select "number:29"
select select "number:14"
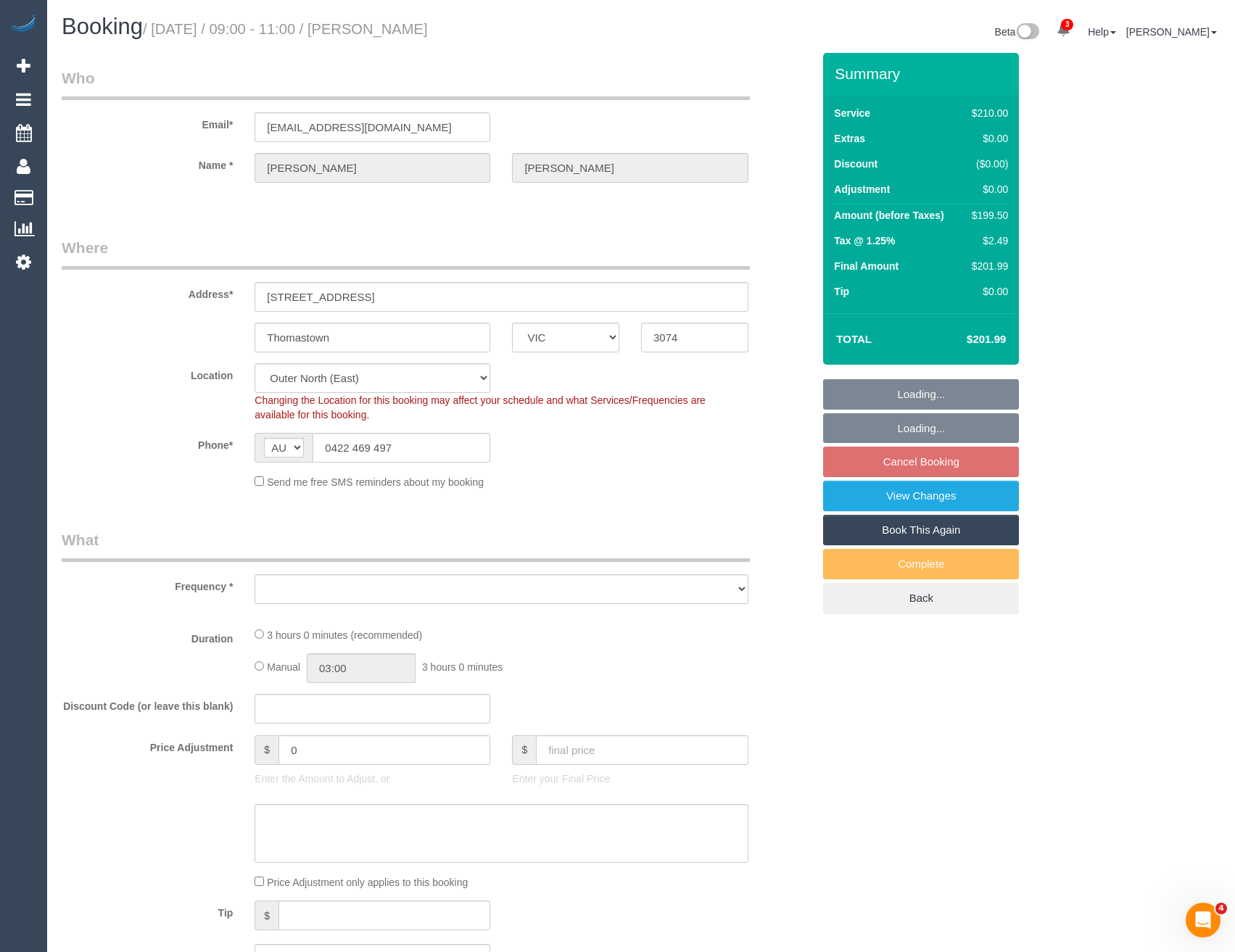
select select "number:19"
select select "number:24"
select select "number:34"
select select "number:26"
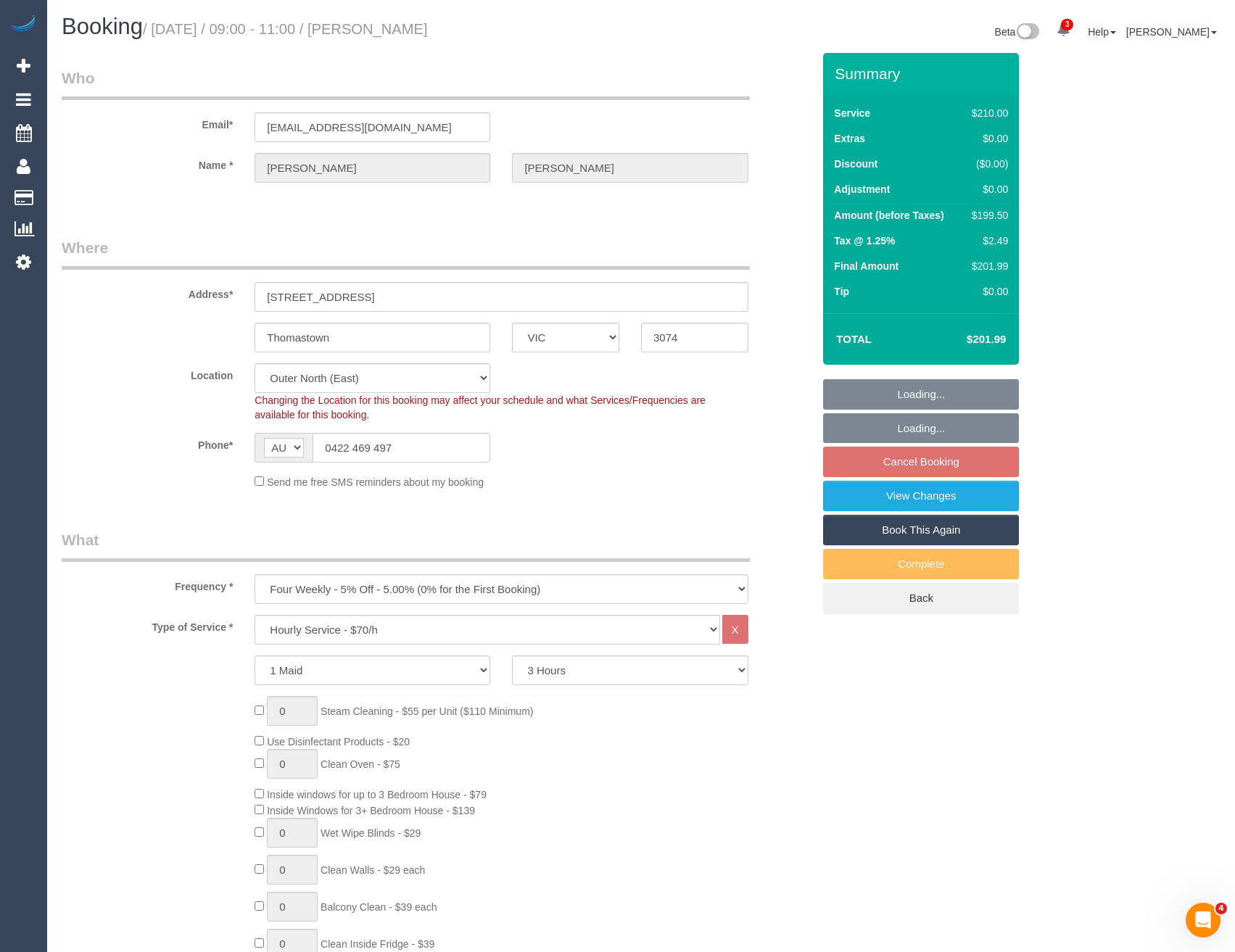
select select "object:866"
select select "string:stripe-pm_1OYf7q2GScqysDRVMrew3tAa"
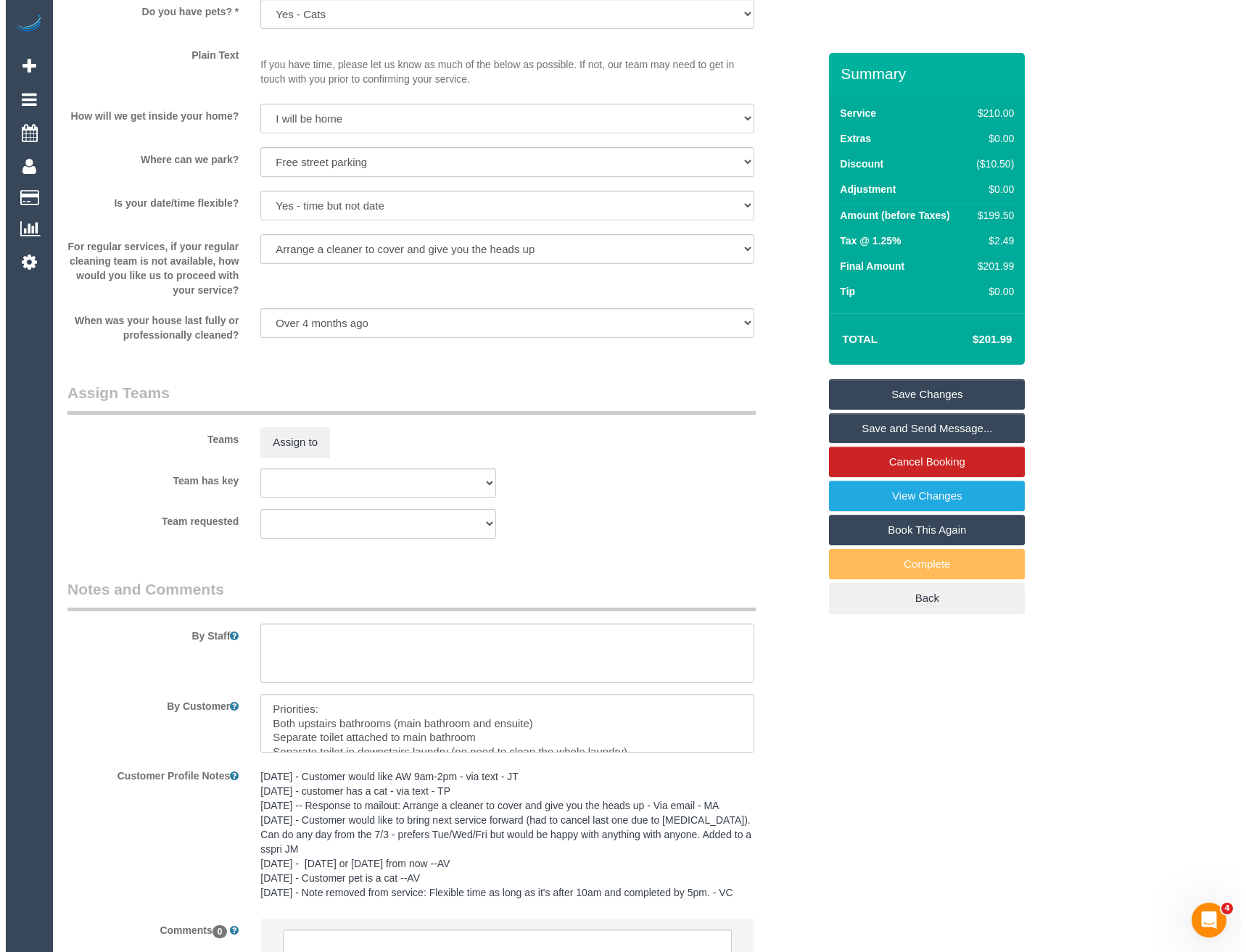
scroll to position [1885, 0]
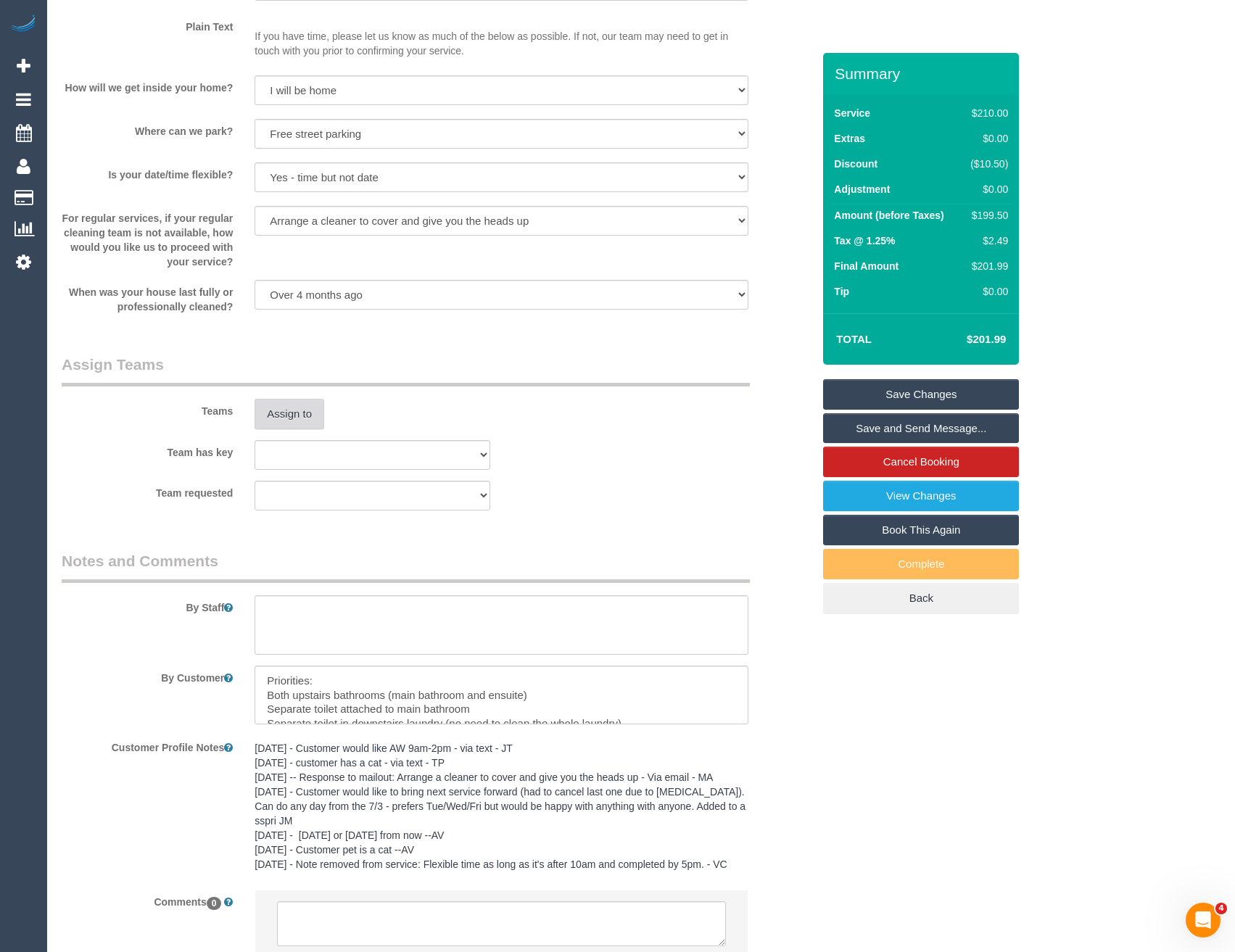
click at [299, 415] on button "Assign to" at bounding box center [289, 414] width 69 height 31
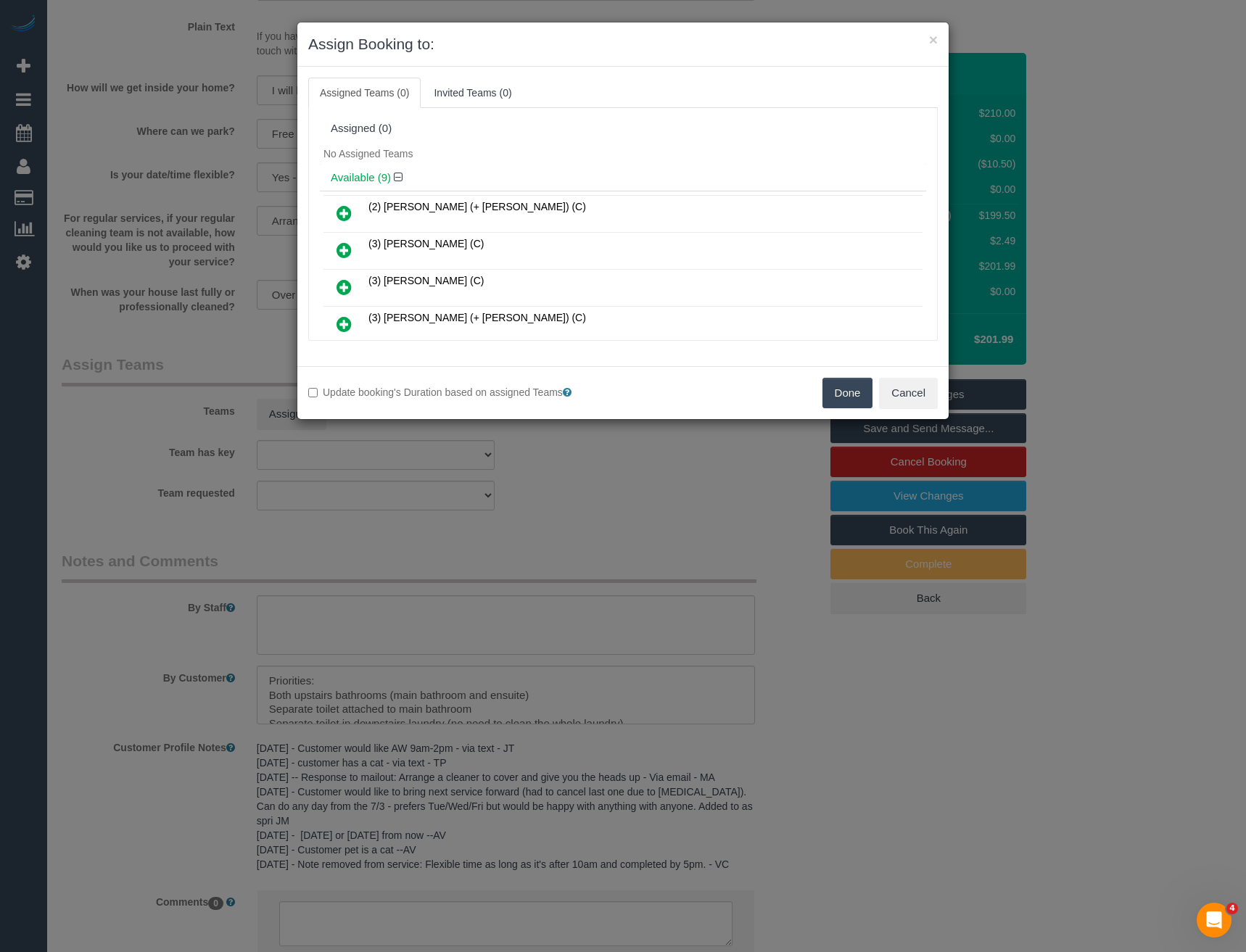
click at [336, 324] on link at bounding box center [344, 325] width 34 height 29
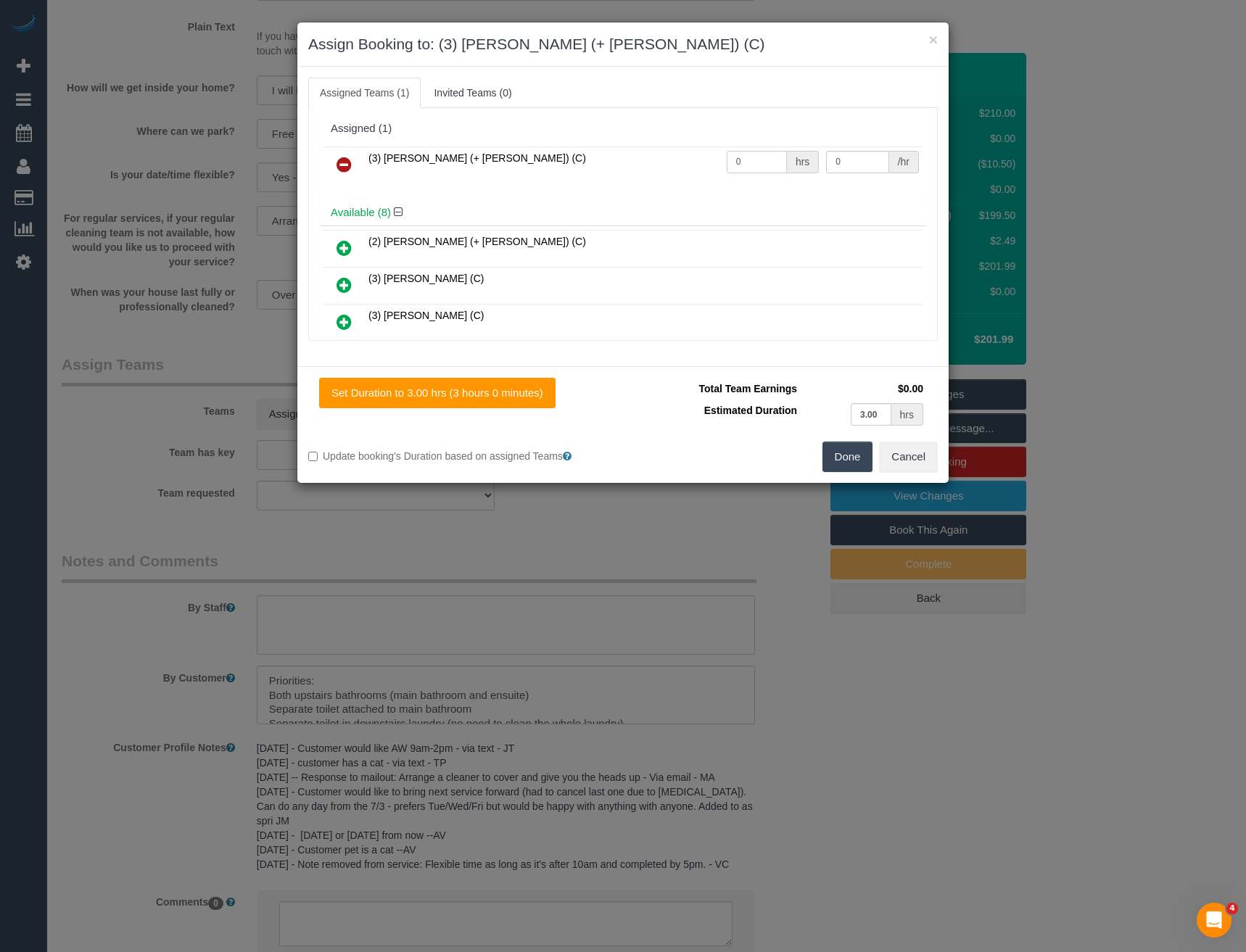
drag, startPoint x: 762, startPoint y: 153, endPoint x: 652, endPoint y: 151, distance: 110.0
click at [676, 163] on tr "(3) Kaveen (+ Sangeeth) (C) 0 hrs 0 /hr" at bounding box center [623, 165] width 599 height 37
type input "3"
type input "35"
click at [837, 458] on button "Done" at bounding box center [848, 457] width 51 height 31
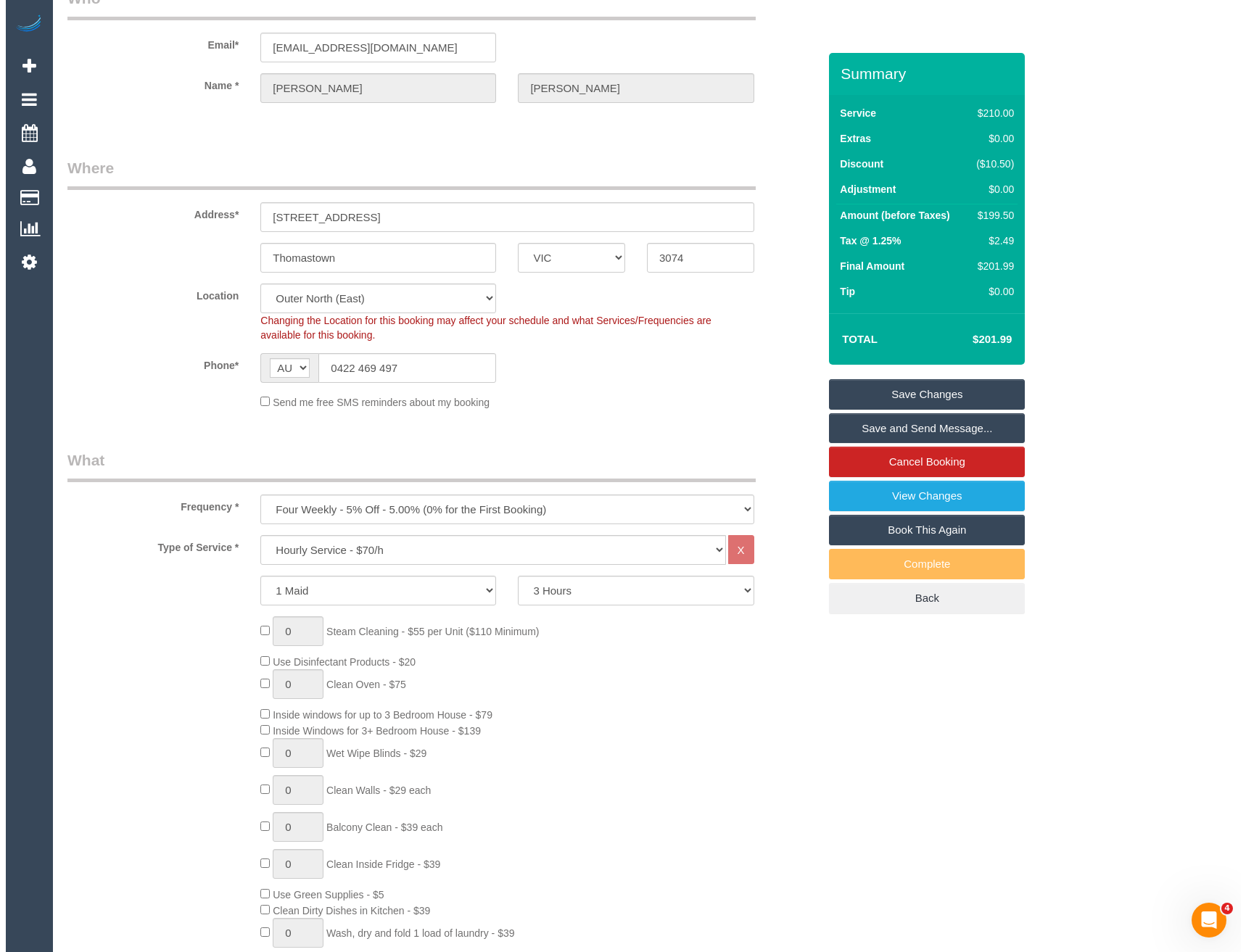
scroll to position [0, 0]
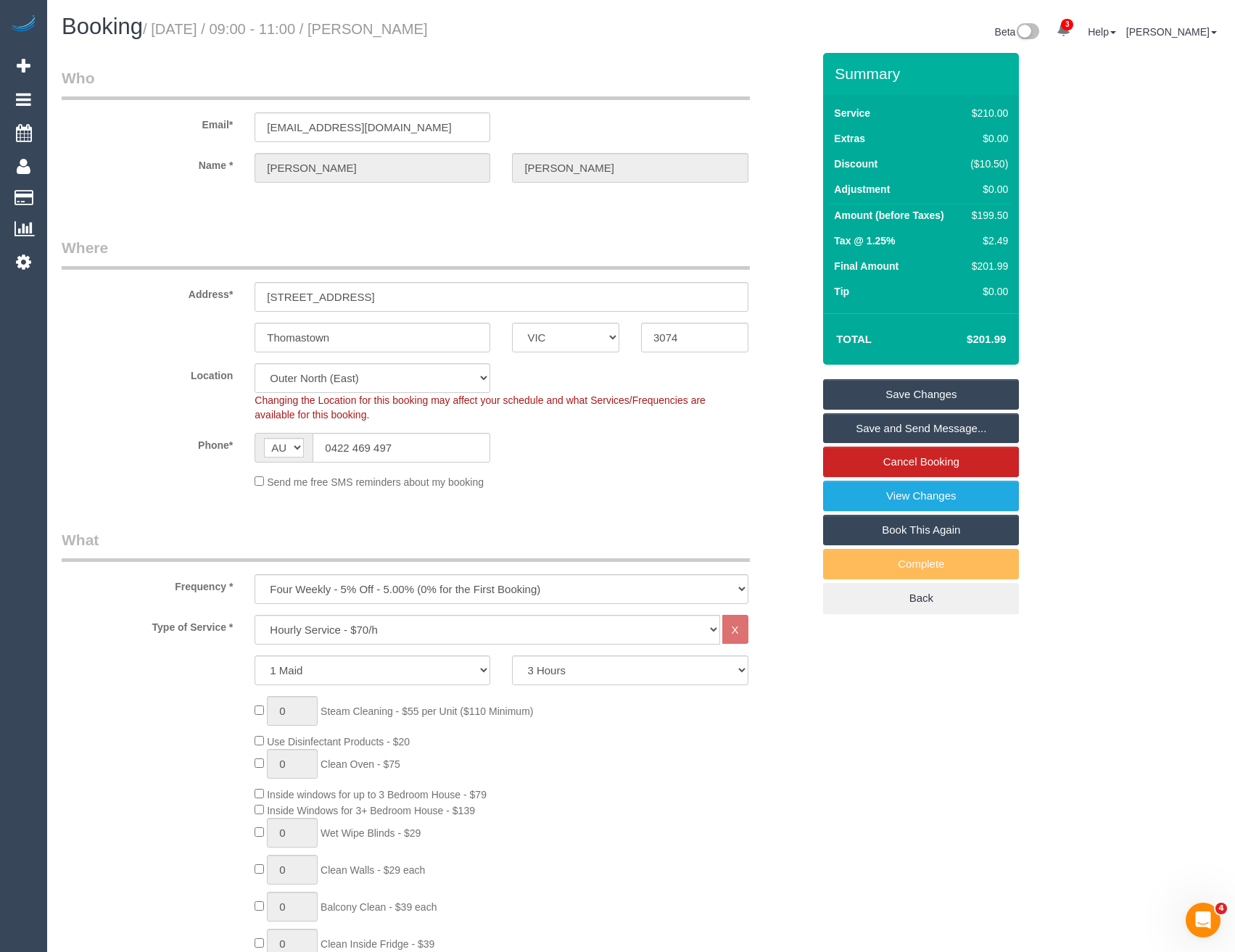
click at [873, 426] on link "Save and Send Message..." at bounding box center [921, 429] width 196 height 31
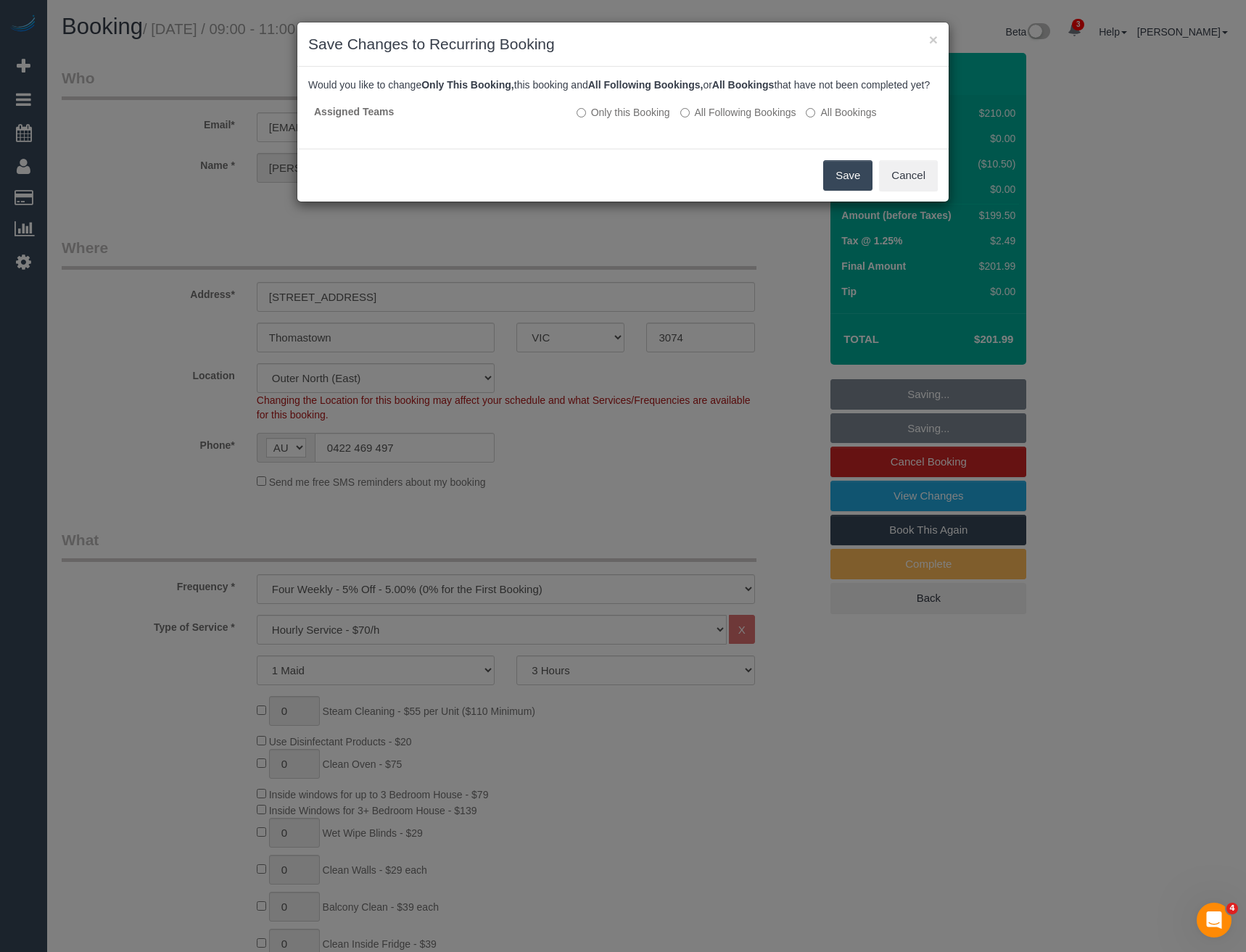
drag, startPoint x: 847, startPoint y: 193, endPoint x: 837, endPoint y: 188, distance: 11.2
click at [846, 190] on button "Save" at bounding box center [848, 176] width 49 height 31
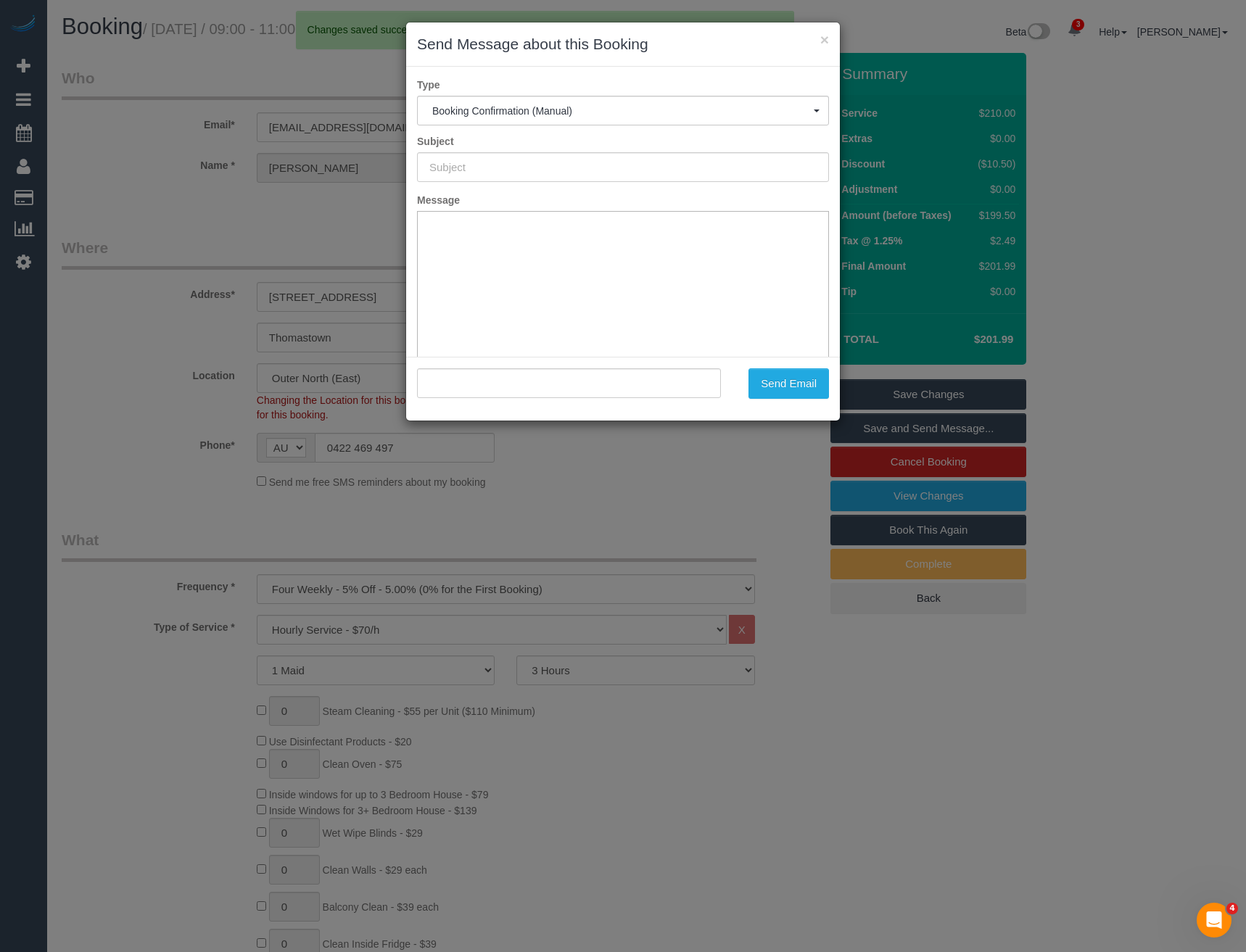
type input "Booking Confirmed"
type input ""Esther Cramer" <clarkside.cramers@gmail.com>"
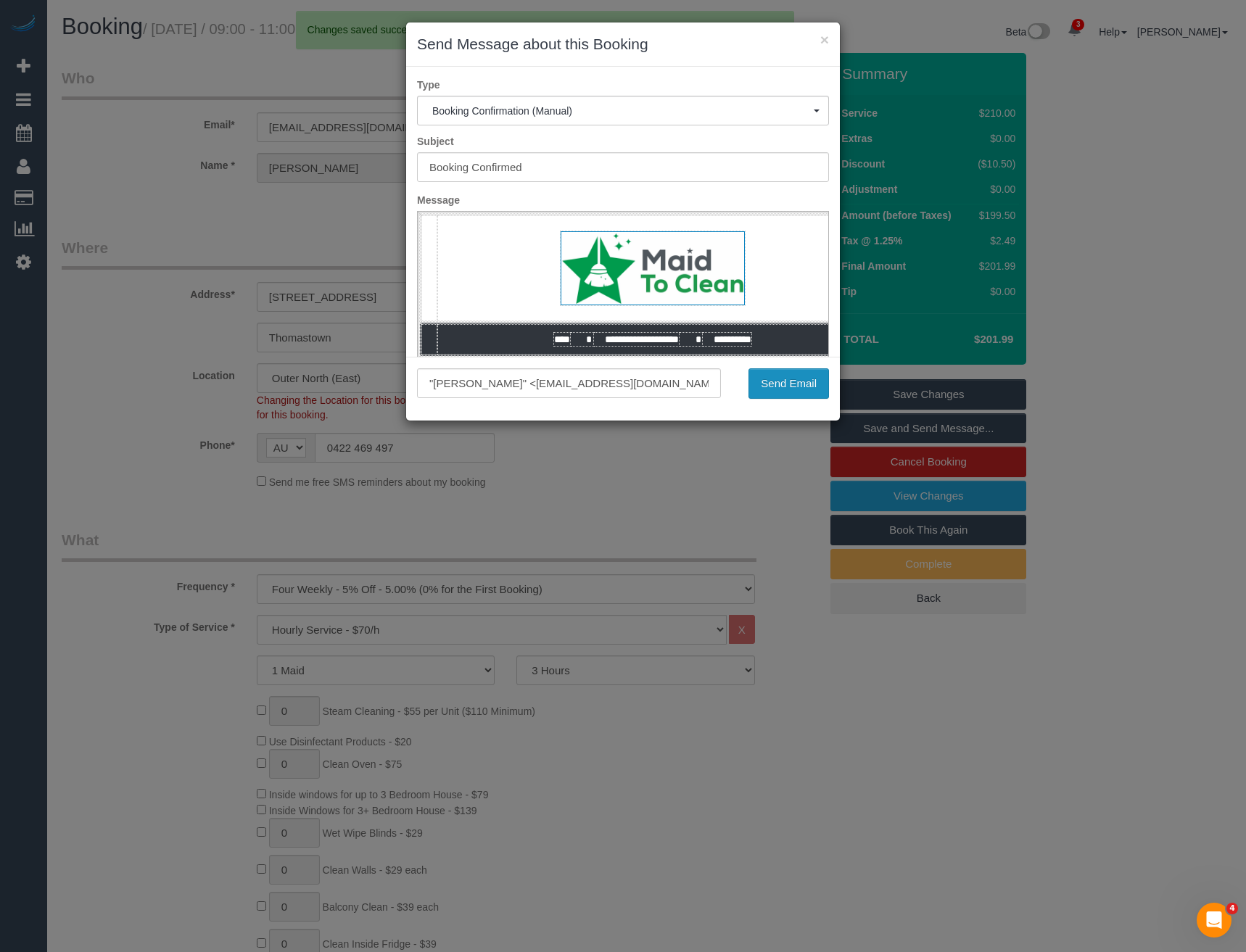
click at [789, 393] on button "Send Email" at bounding box center [789, 384] width 80 height 31
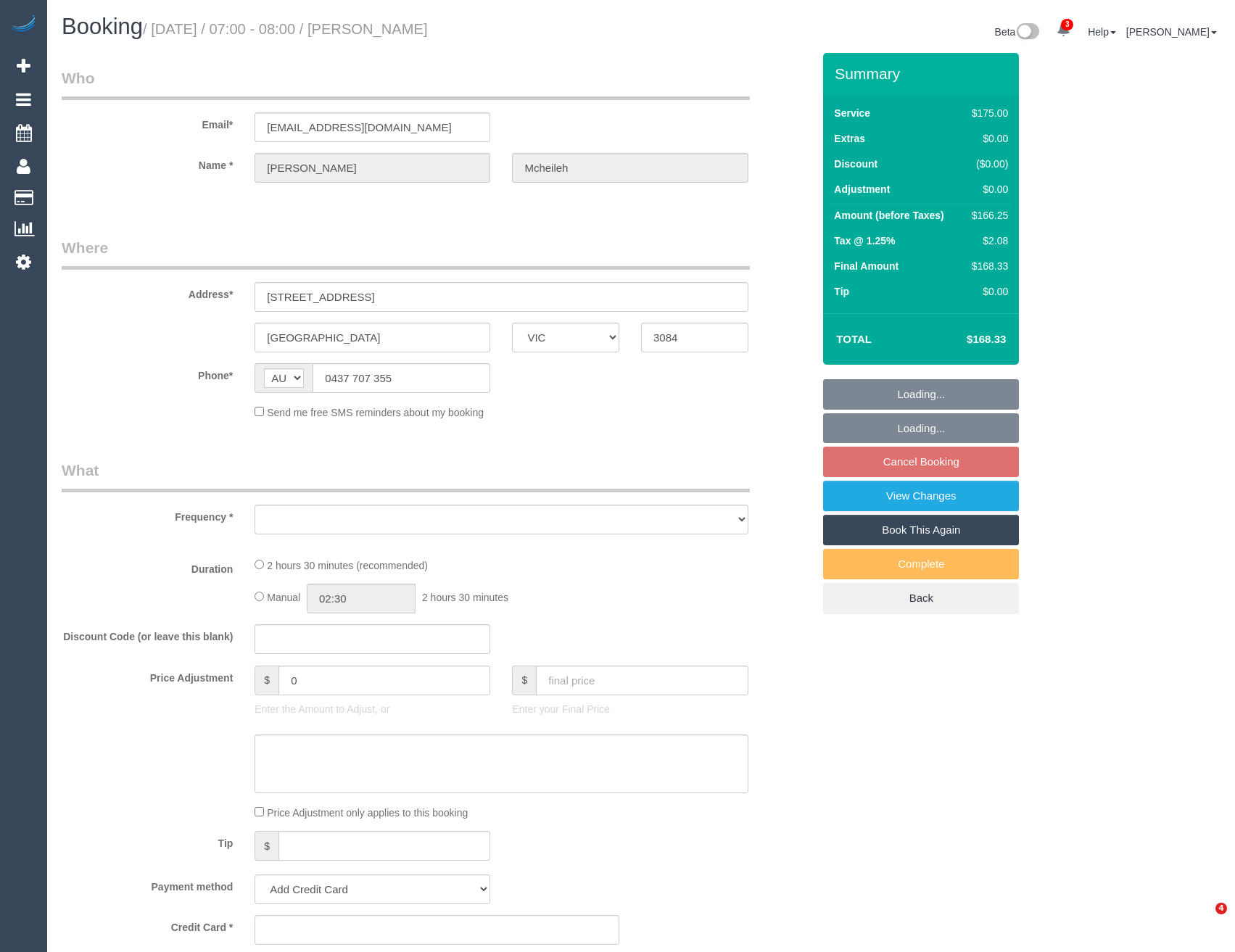
select select "VIC"
select select "string:stripe-pm_1RwOvx2GScqysDRVeUefEy69"
select select "150"
select select "number:29"
select select "number:14"
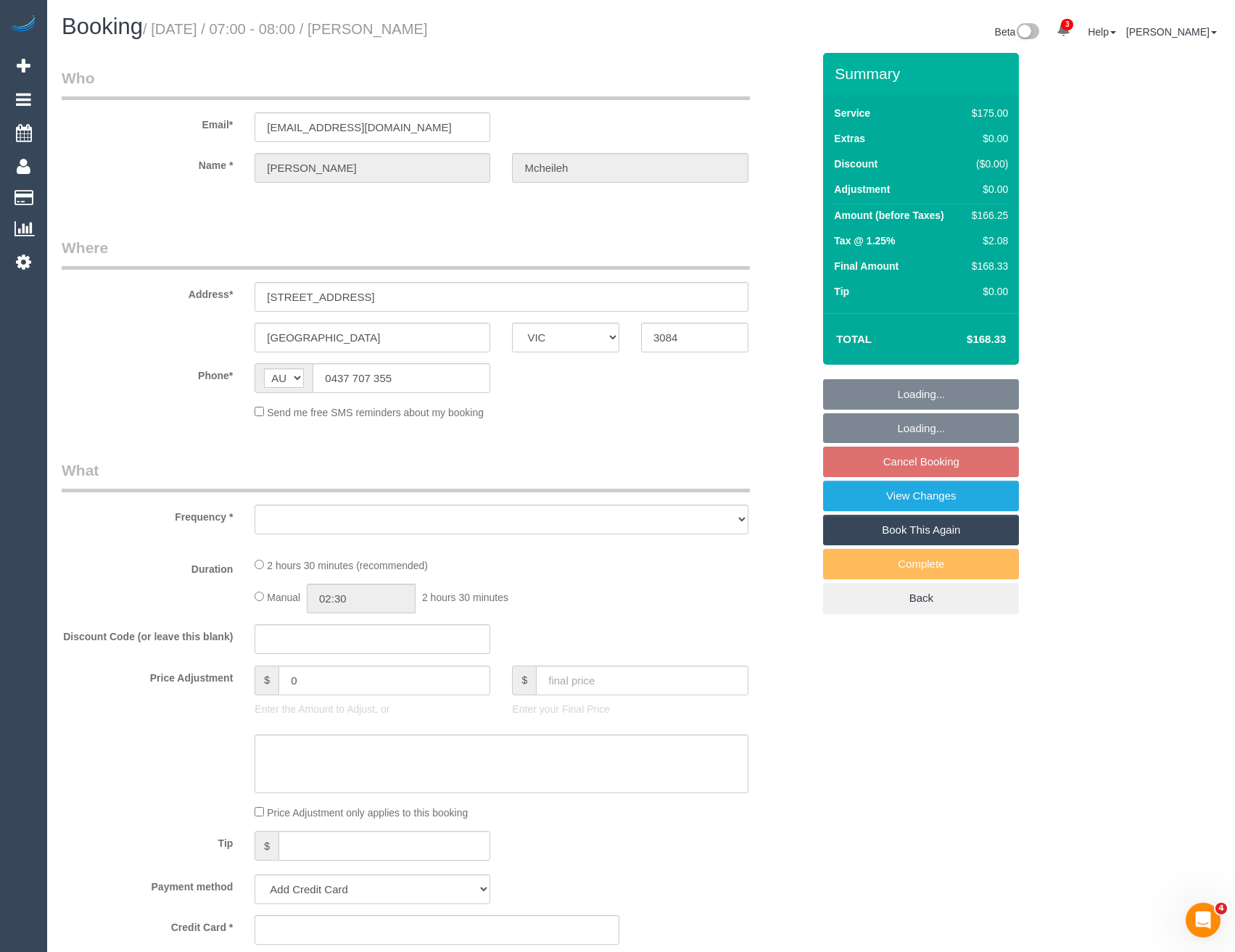
select select "number:19"
select select "number:25"
select select "number:35"
select select "number:12"
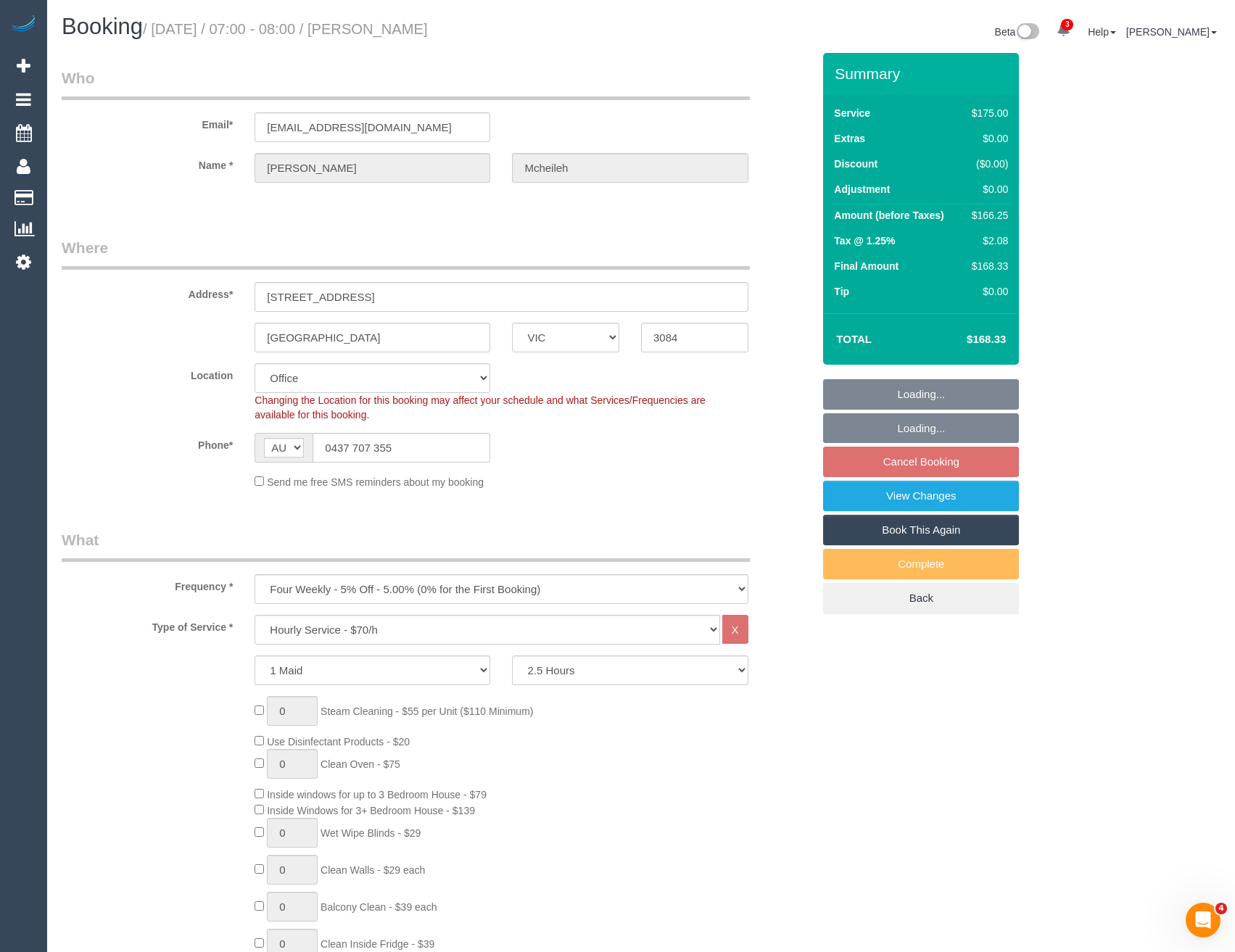
select select "object:2231"
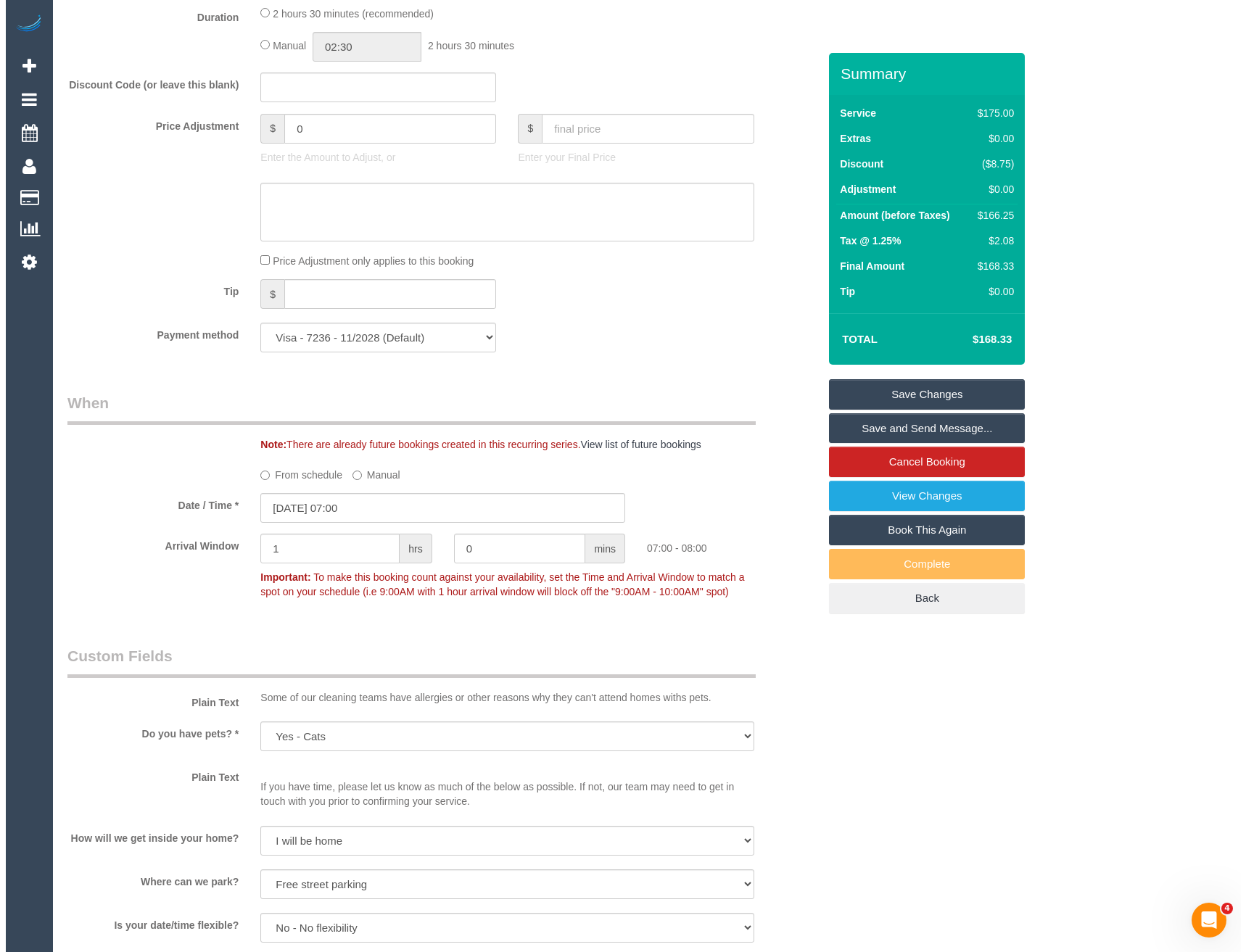
scroll to position [1522, 0]
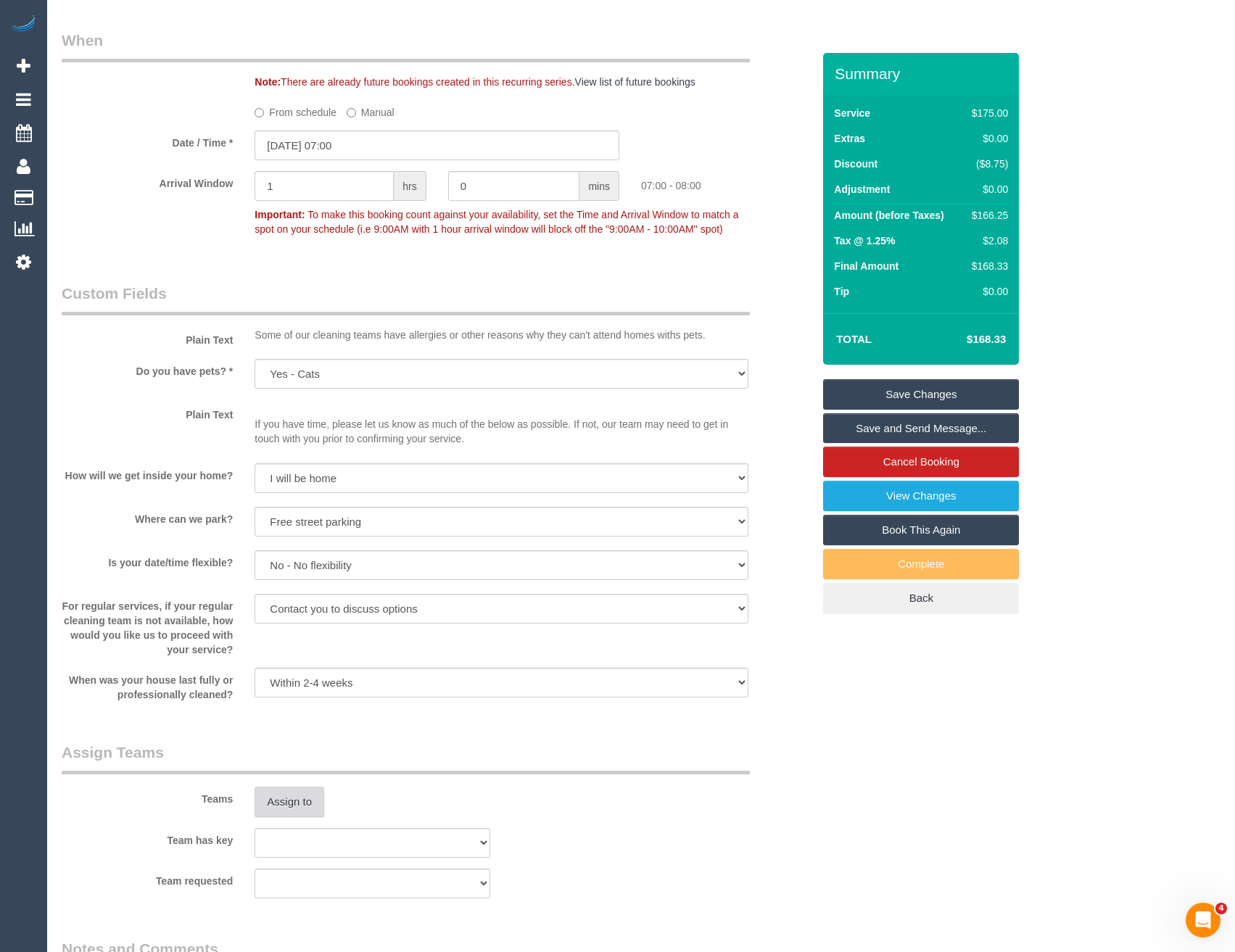
click at [294, 807] on button "Assign to" at bounding box center [289, 802] width 69 height 31
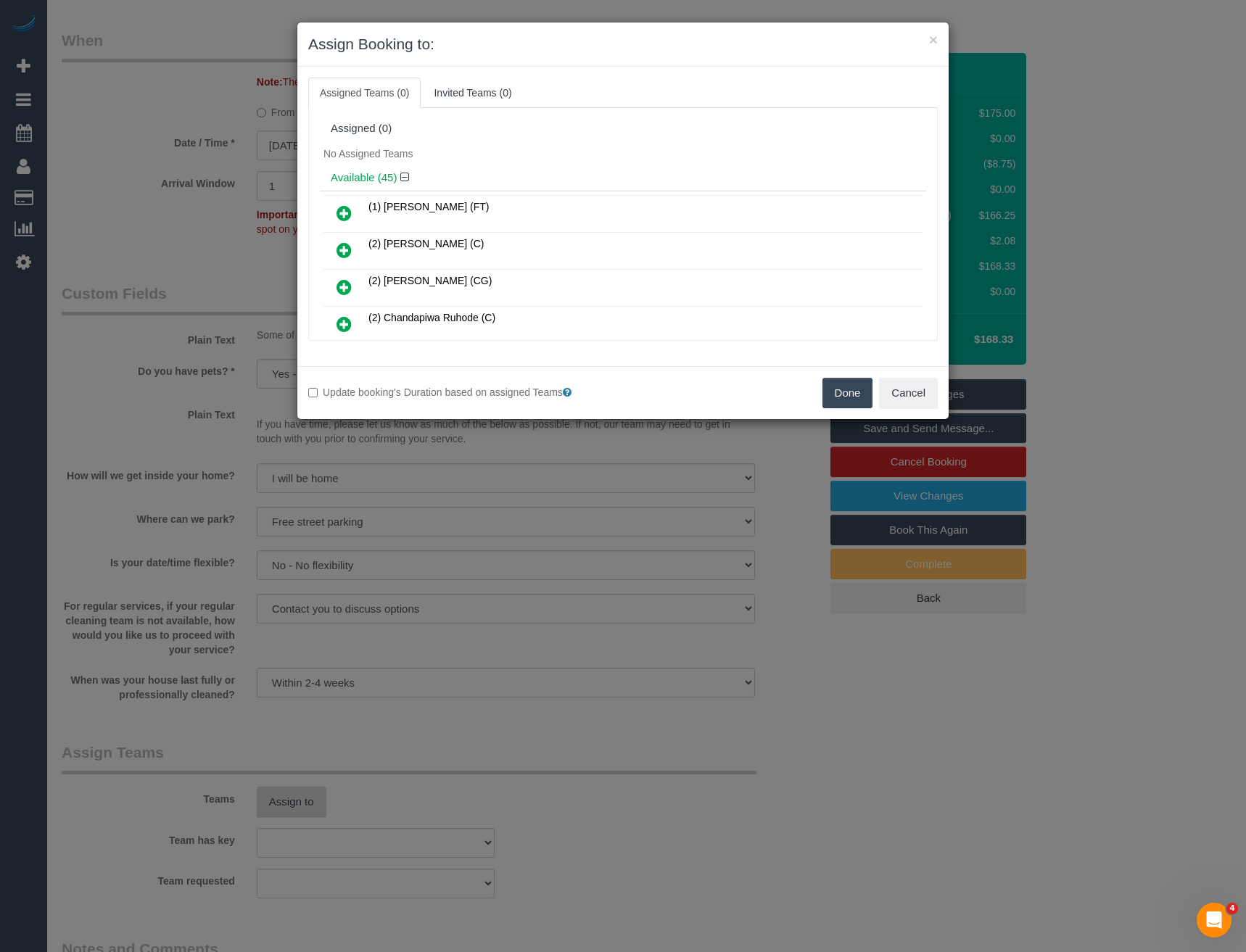
scroll to position [688, 0]
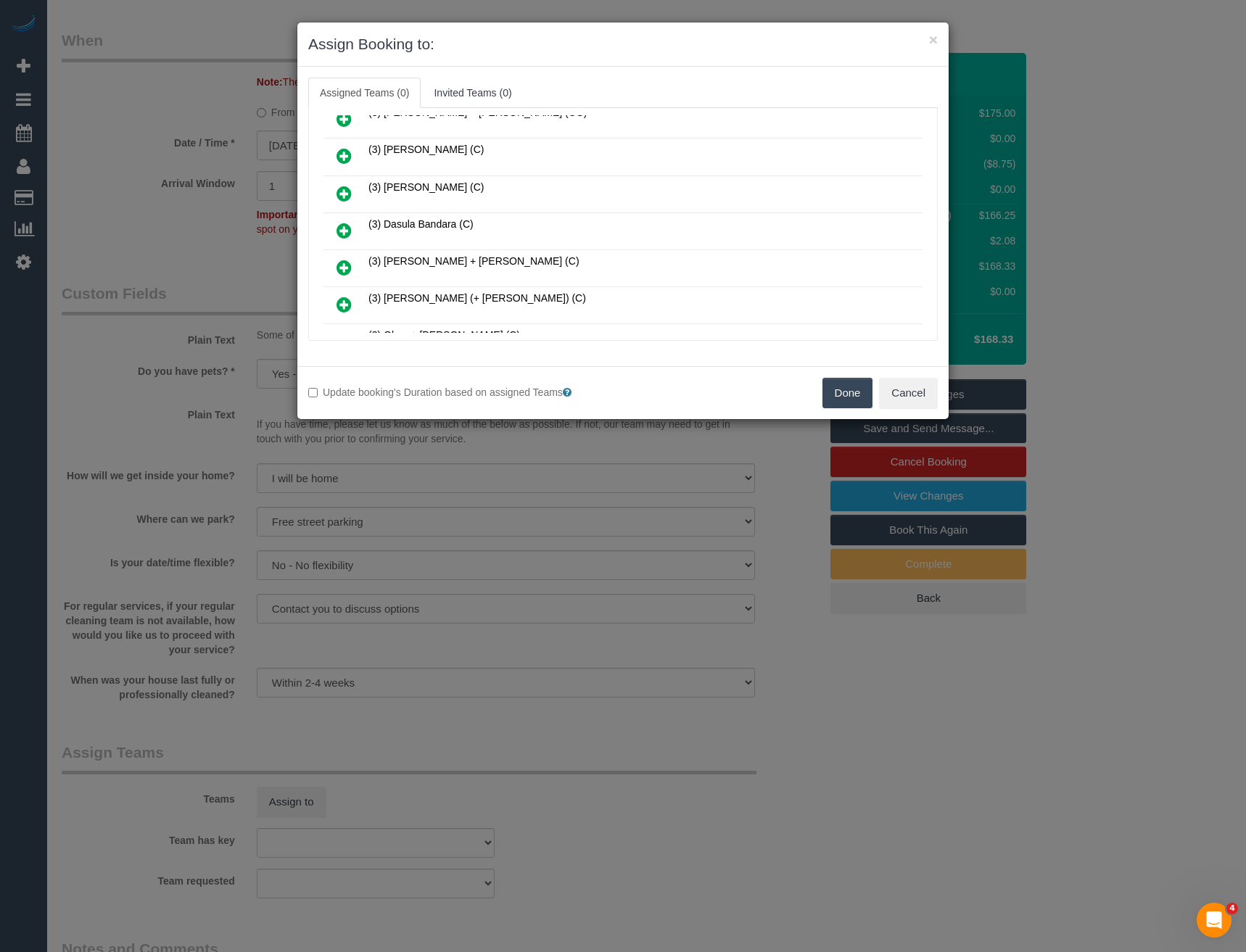
click at [349, 231] on icon at bounding box center [344, 230] width 15 height 18
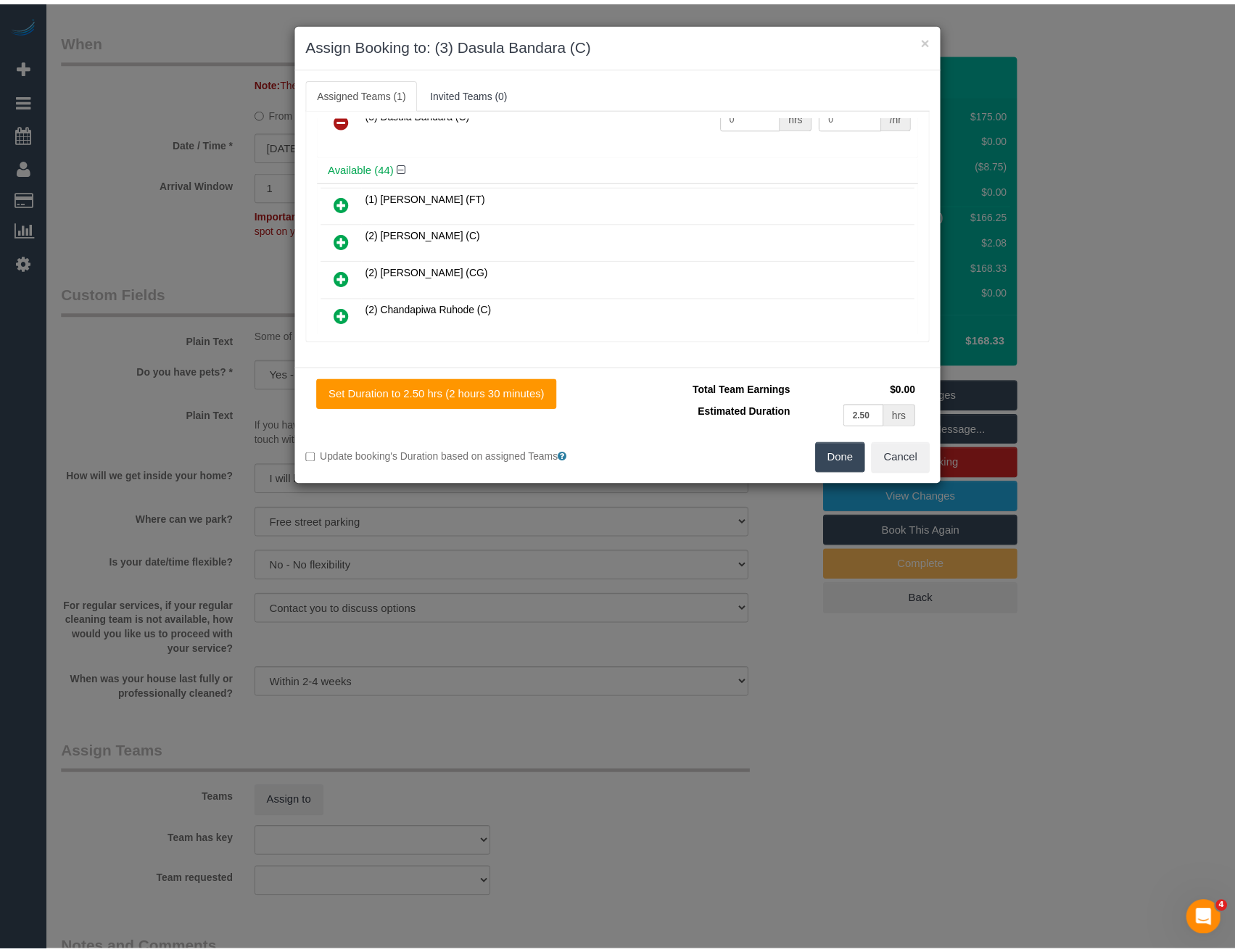
scroll to position [0, 0]
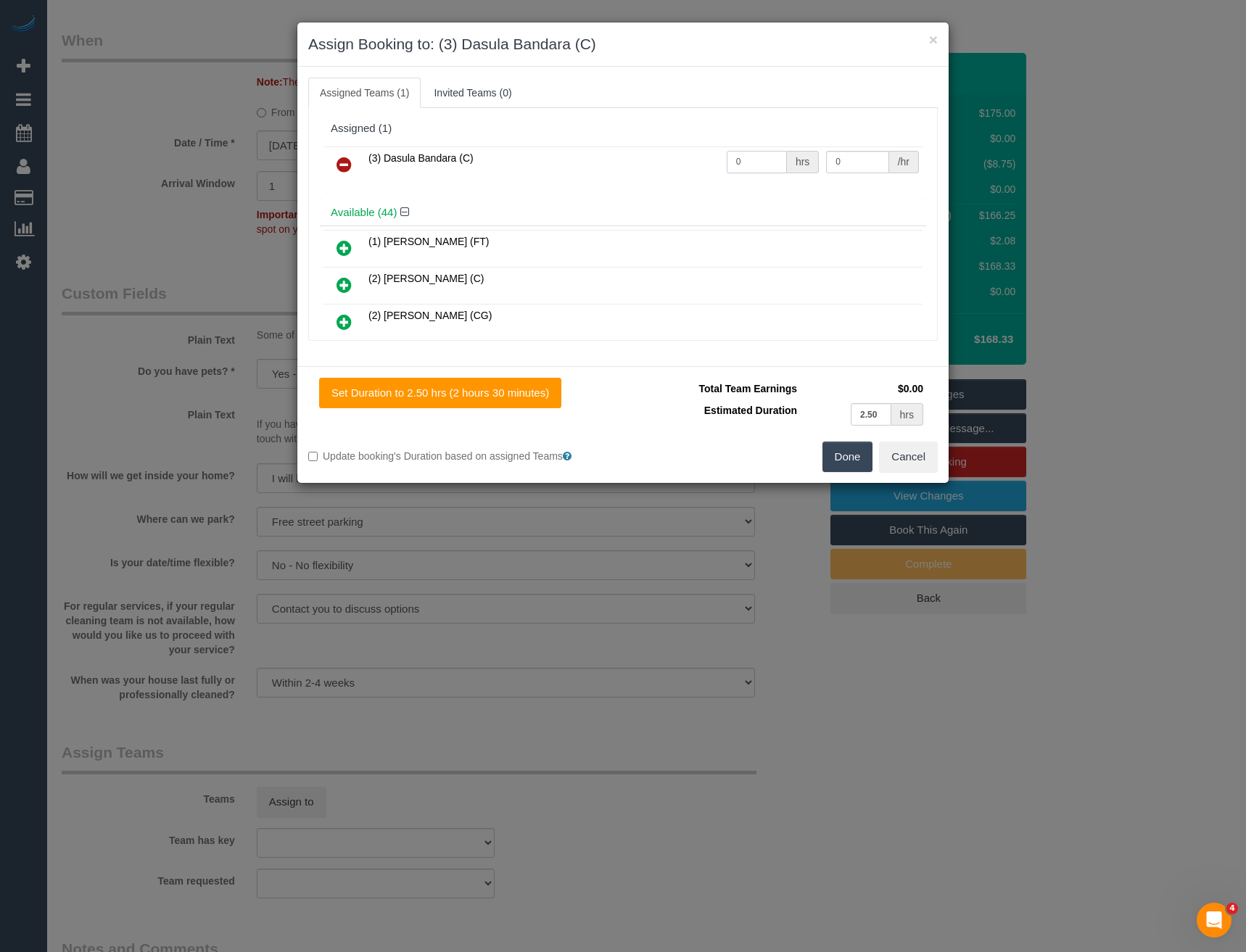
click at [682, 170] on tr "(3) Dasula Bandara (C) 0 hrs 0 /hr" at bounding box center [623, 165] width 599 height 37
type input "2.5"
type input "35"
click at [845, 459] on button "Done" at bounding box center [848, 457] width 51 height 31
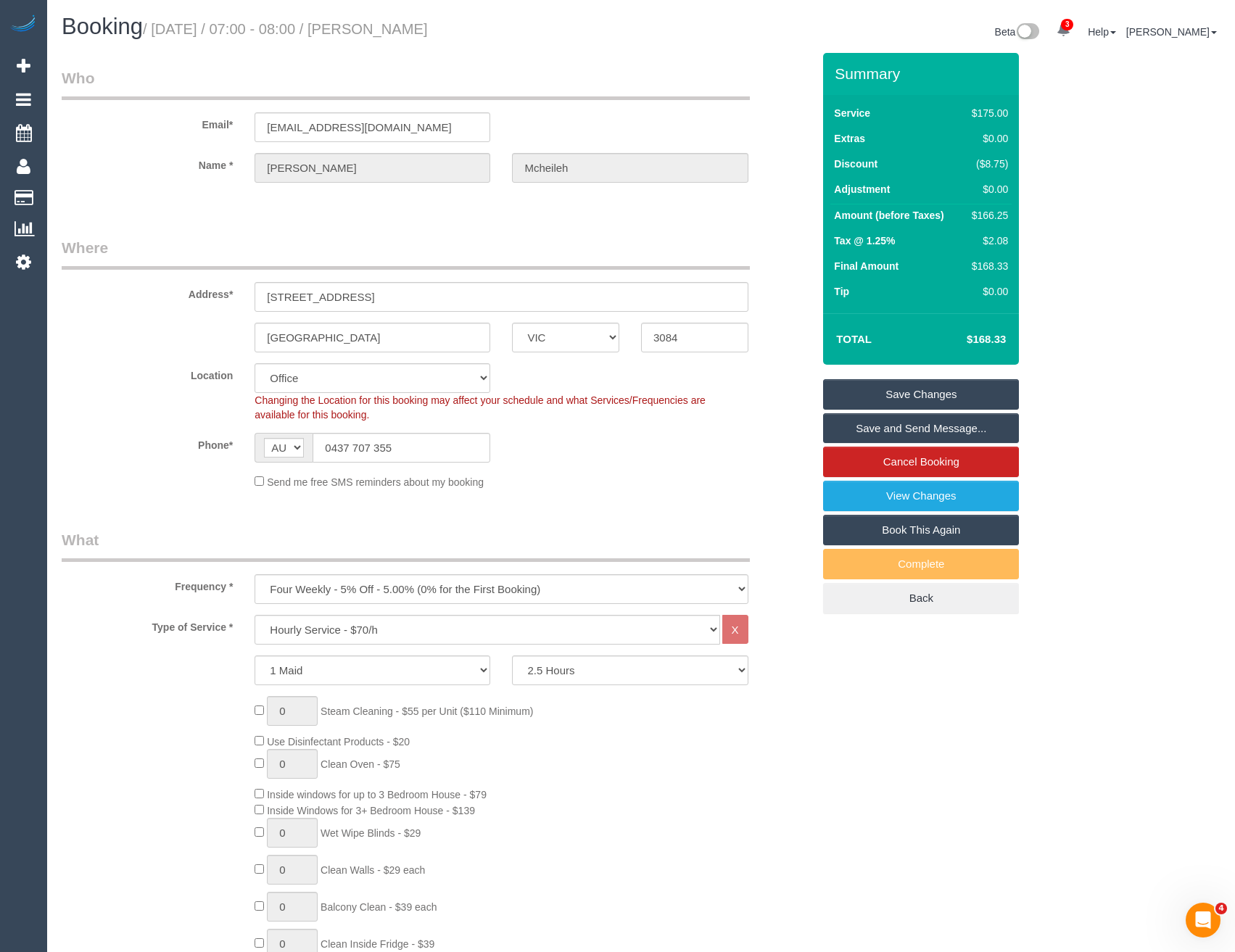
click at [851, 432] on link "Save and Send Message..." at bounding box center [921, 429] width 196 height 31
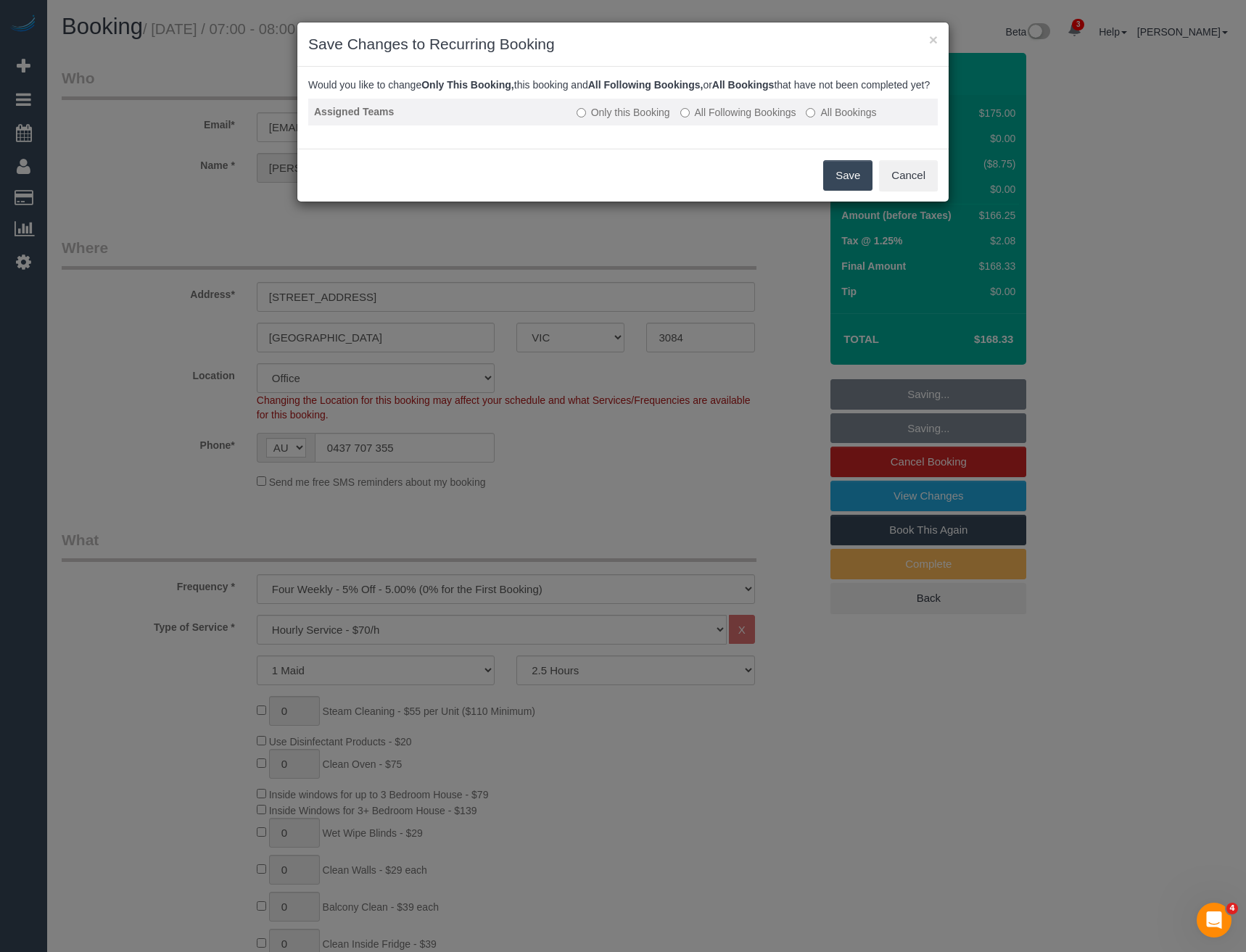
click at [752, 119] on label "All Following Bookings" at bounding box center [738, 112] width 116 height 15
click at [834, 187] on button "Save" at bounding box center [848, 176] width 49 height 31
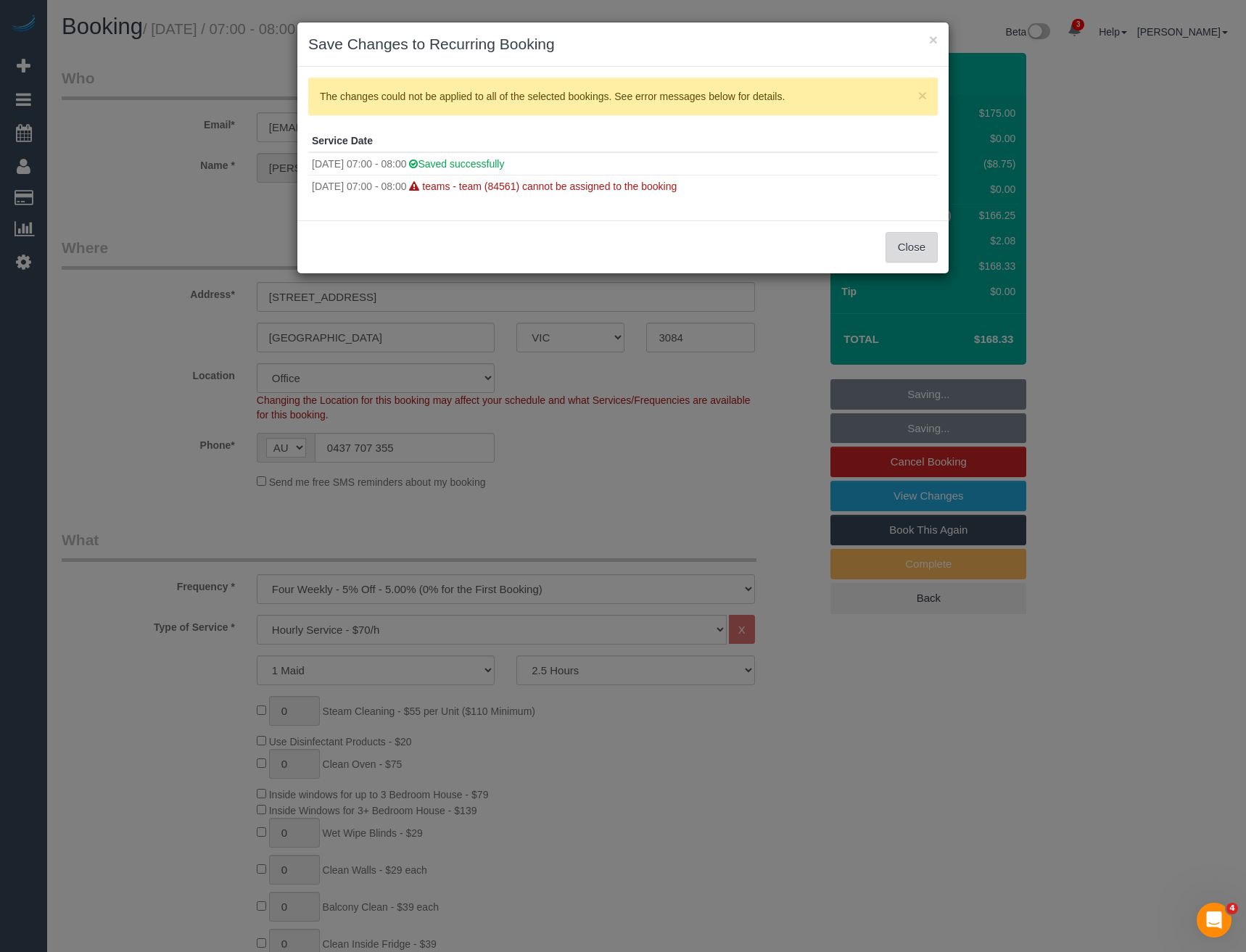
click at [901, 242] on button "Close" at bounding box center [912, 247] width 52 height 31
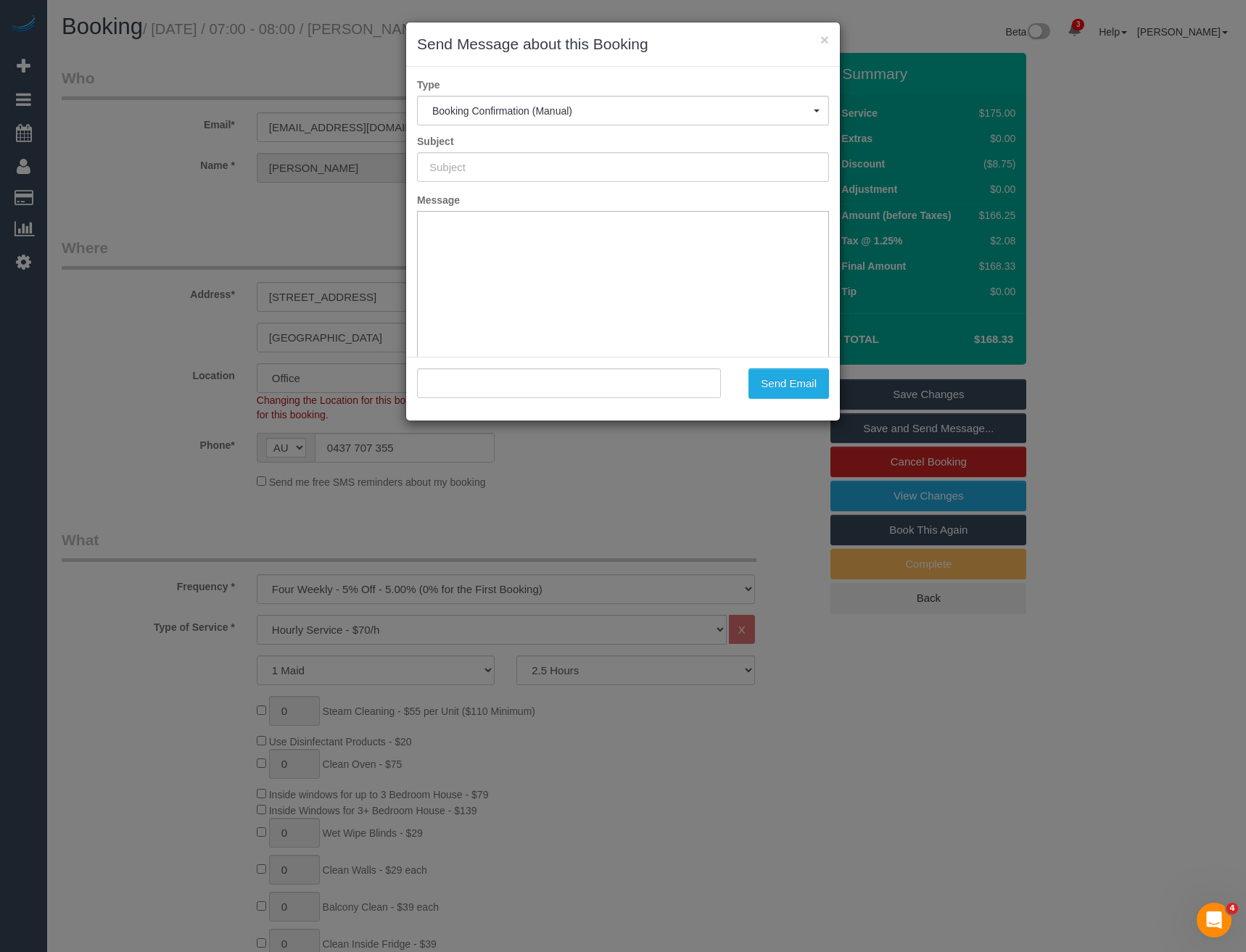
type input "Booking Confirmed"
type input ""Cristian Mcheileh" <cmcheileh@gmail.com>"
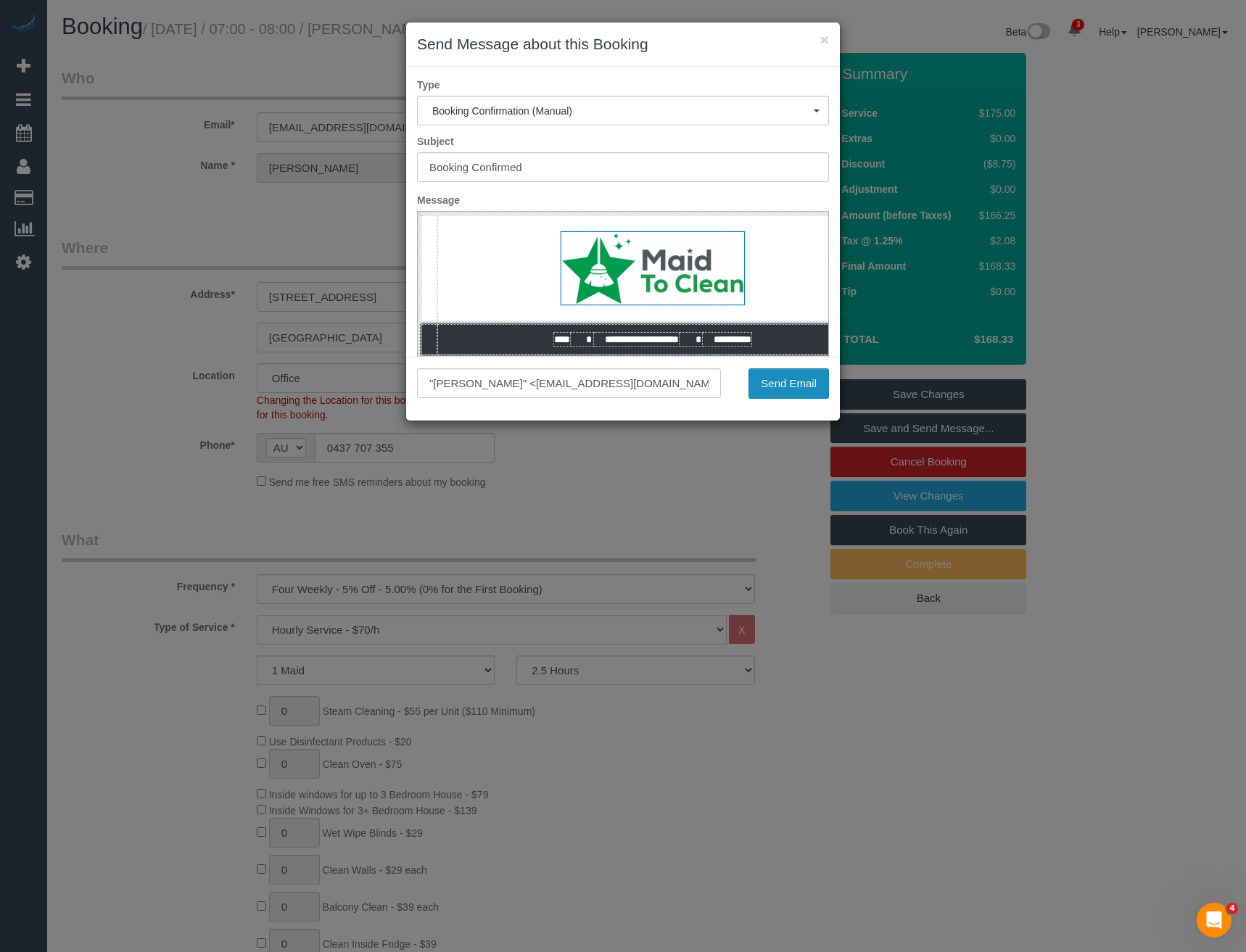
click at [780, 385] on button "Send Email" at bounding box center [789, 384] width 80 height 31
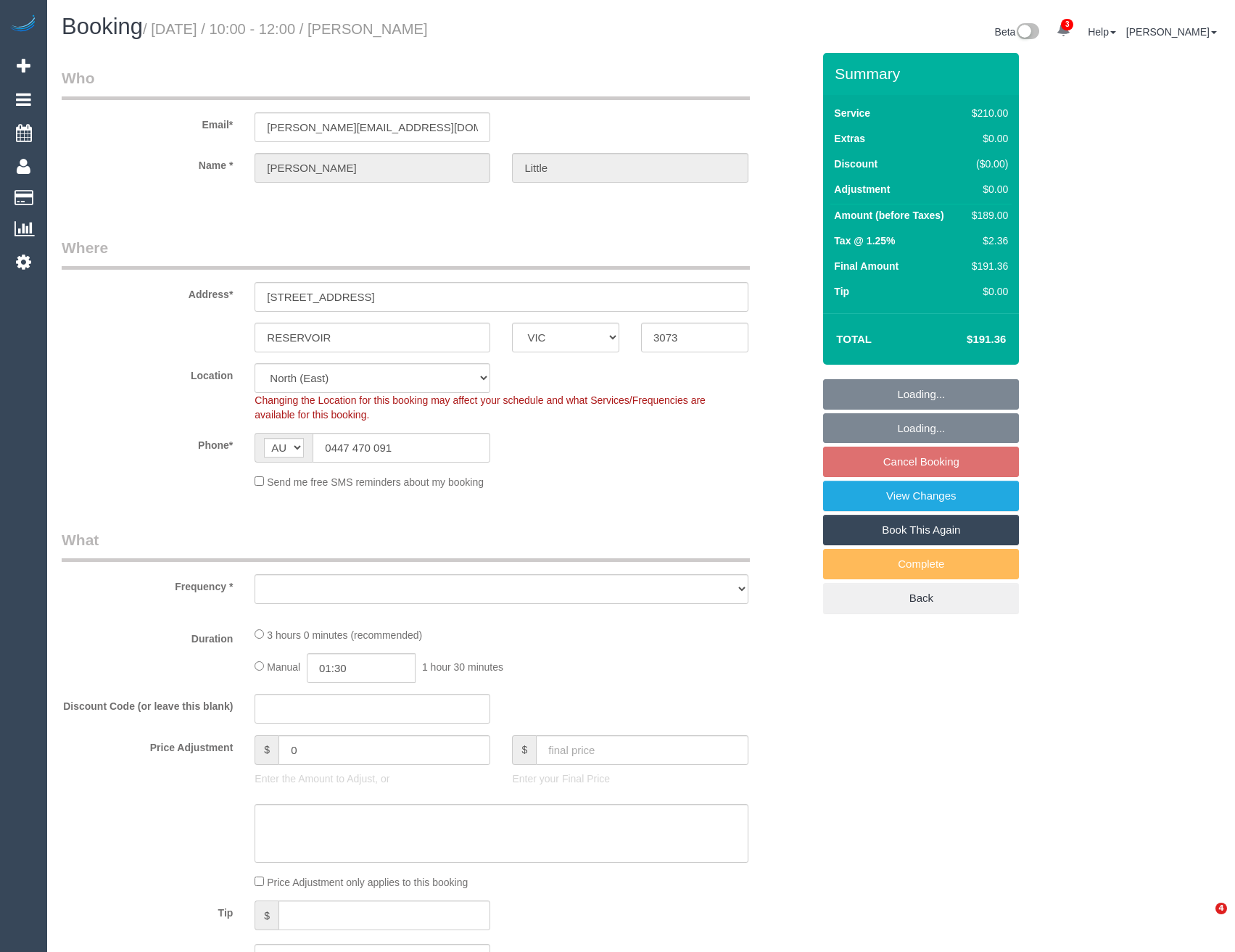
select select "VIC"
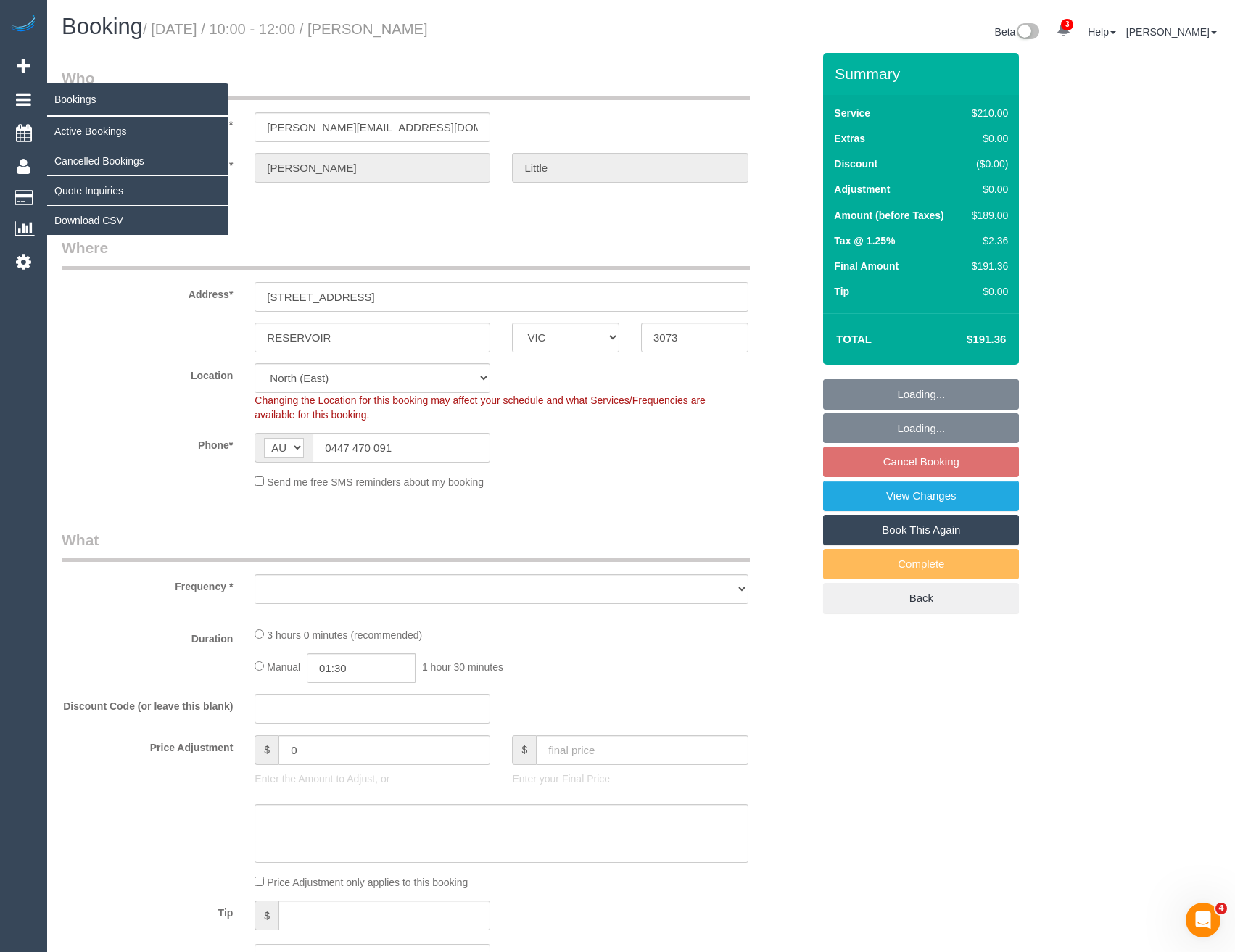
select select "object:887"
select select "string:stripe-pm_1RPLu02GScqysDRVMhku15Po"
select select "180"
select select "number:27"
select select "number:14"
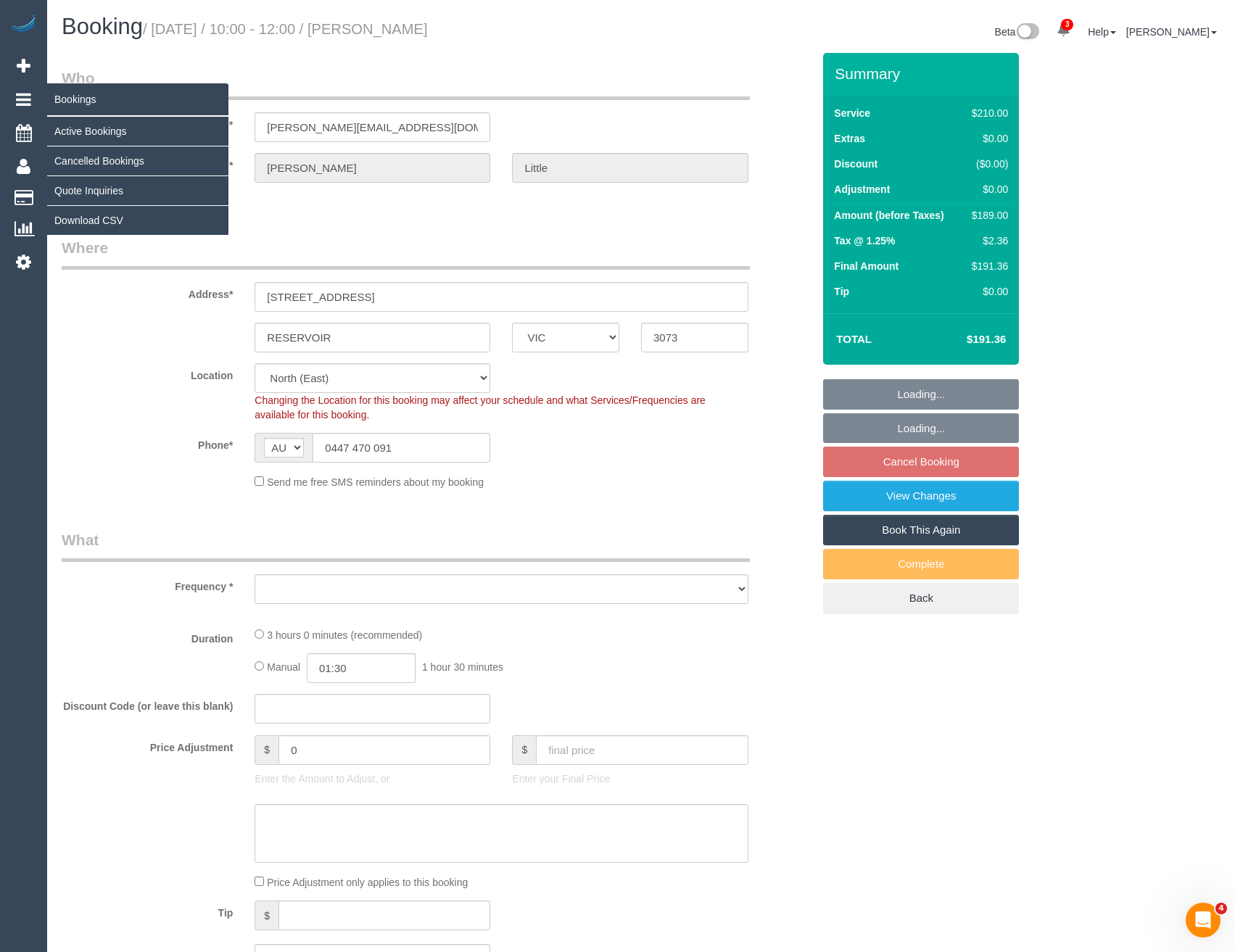
select select "number:19"
select select "number:36"
select select "number:34"
select select "number:26"
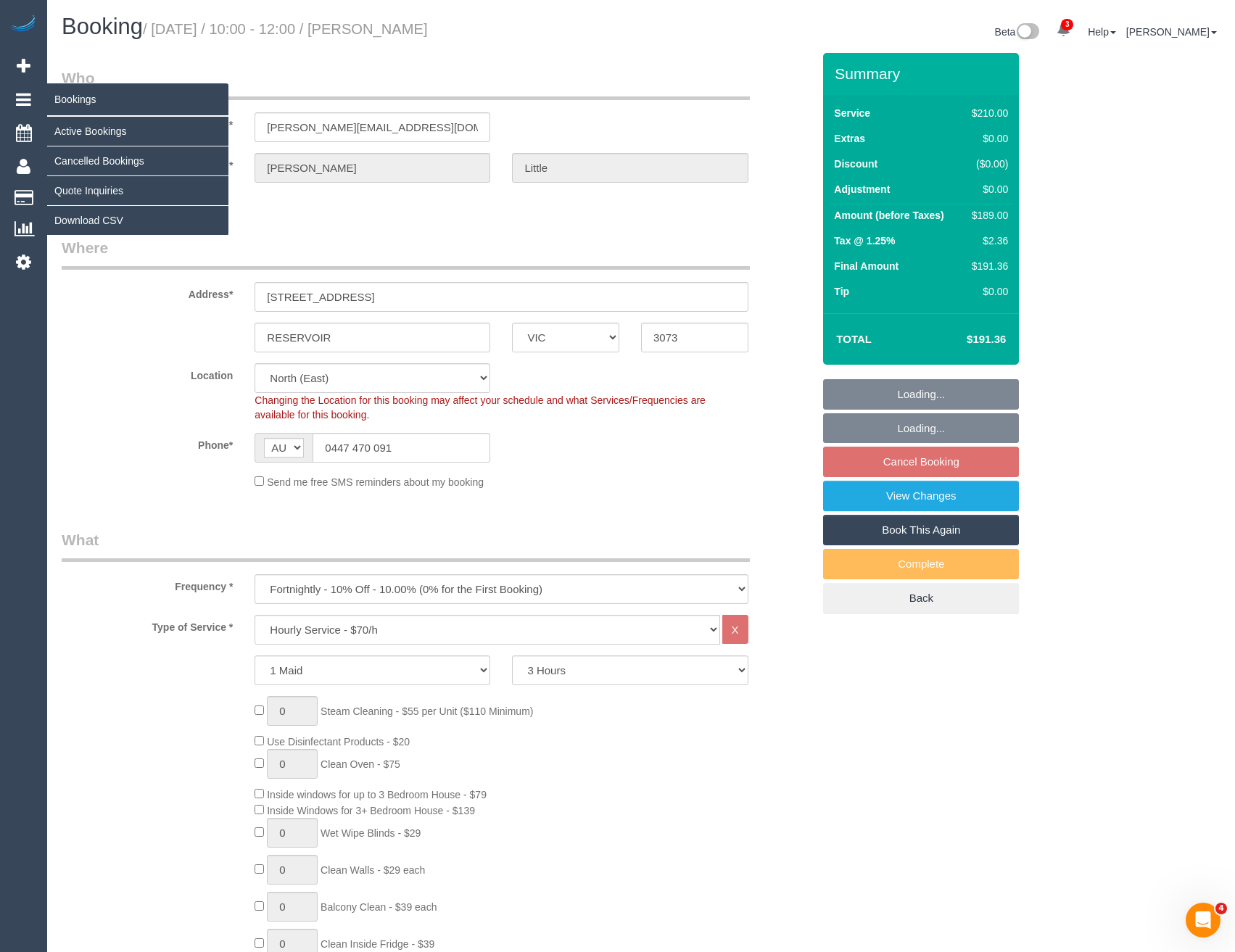
select select "spot3"
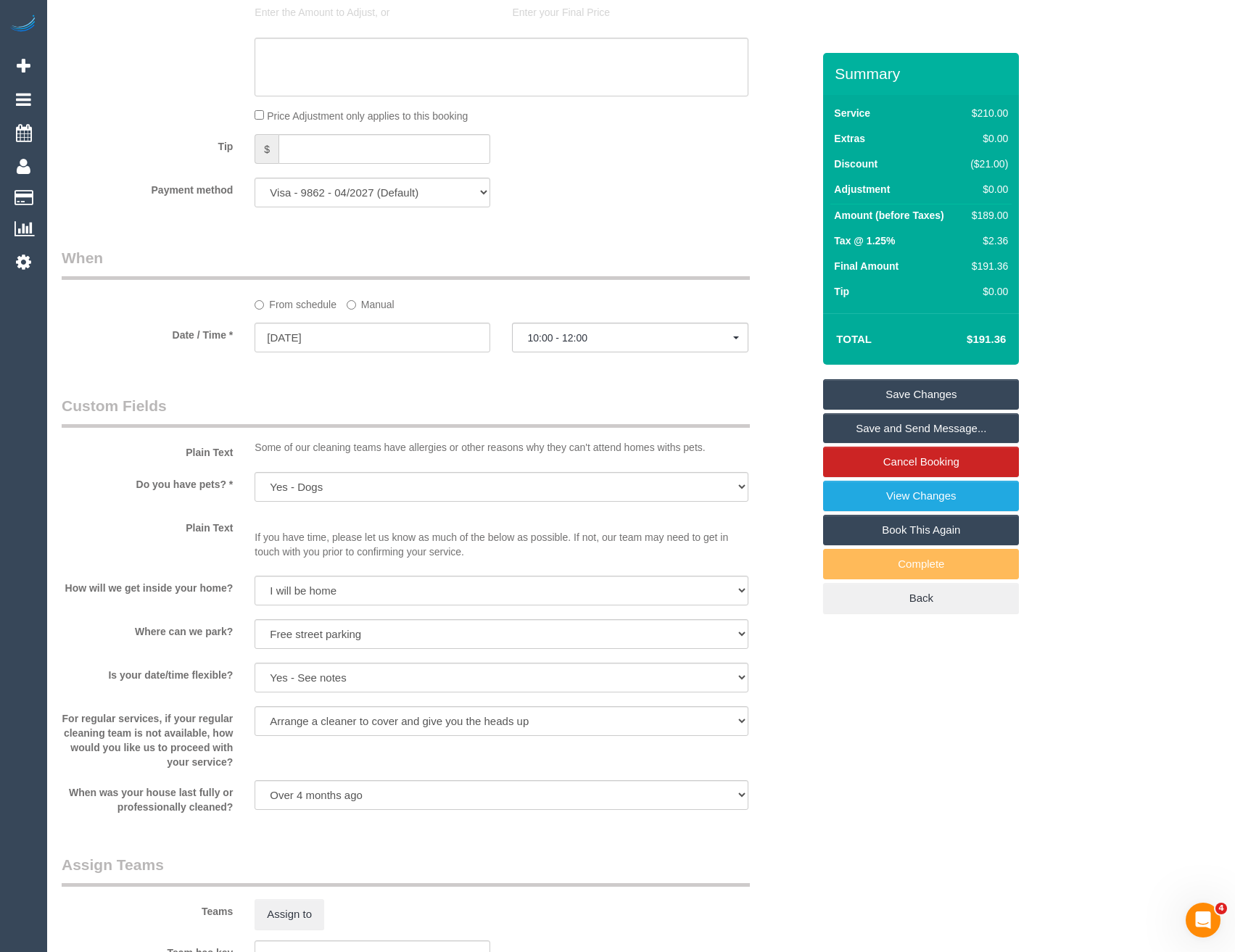
scroll to position [943, 0]
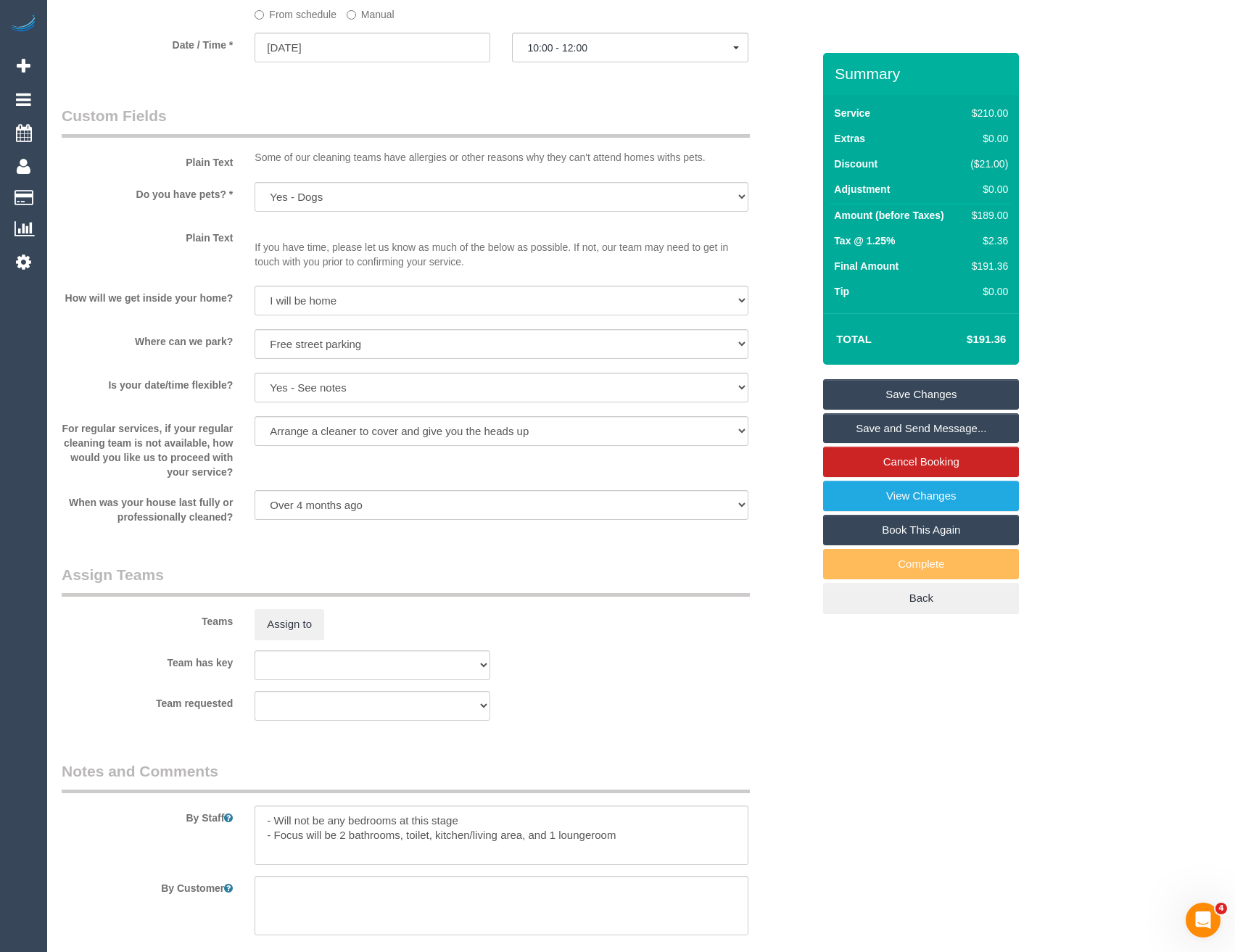
select select "spot24"
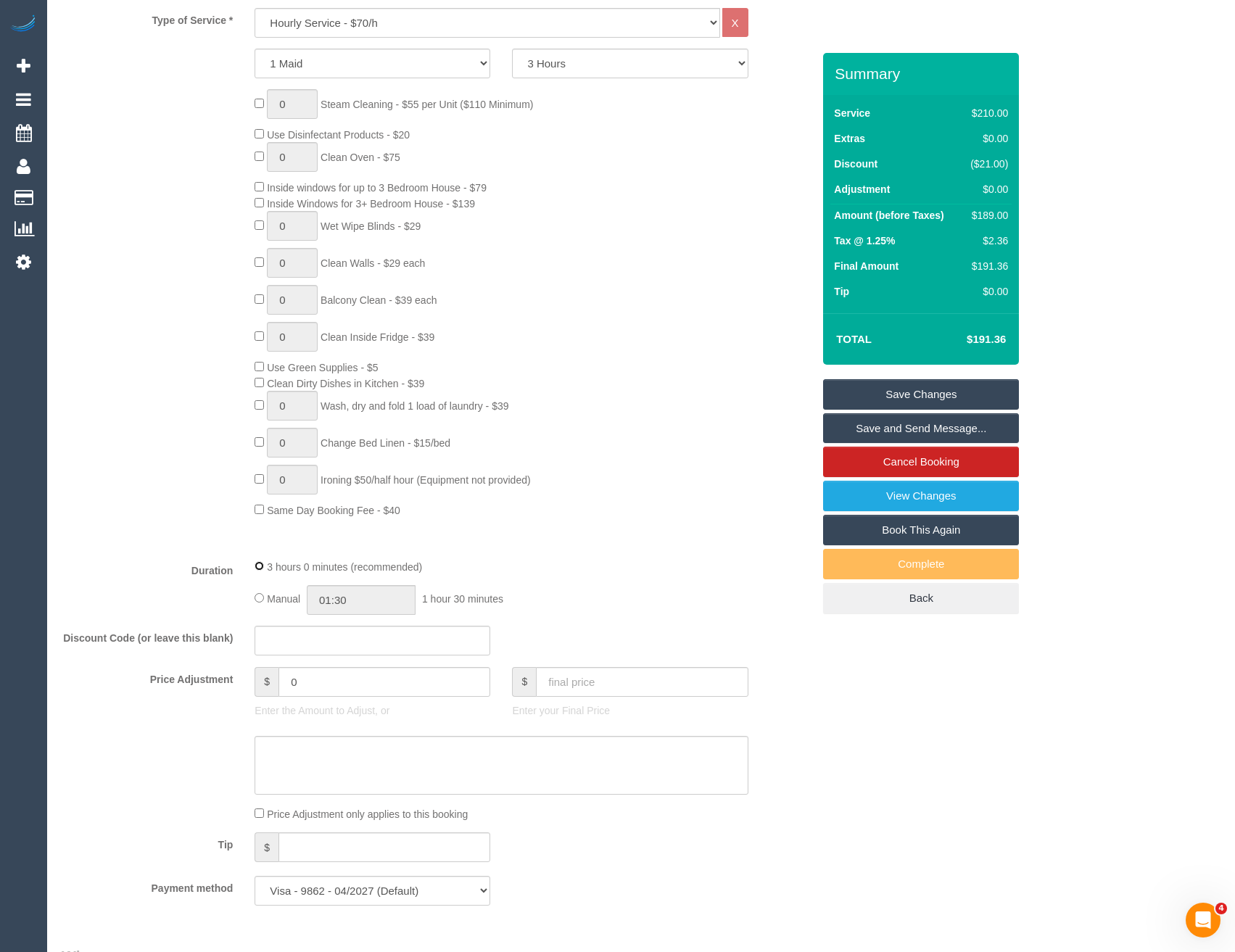
scroll to position [798, 0]
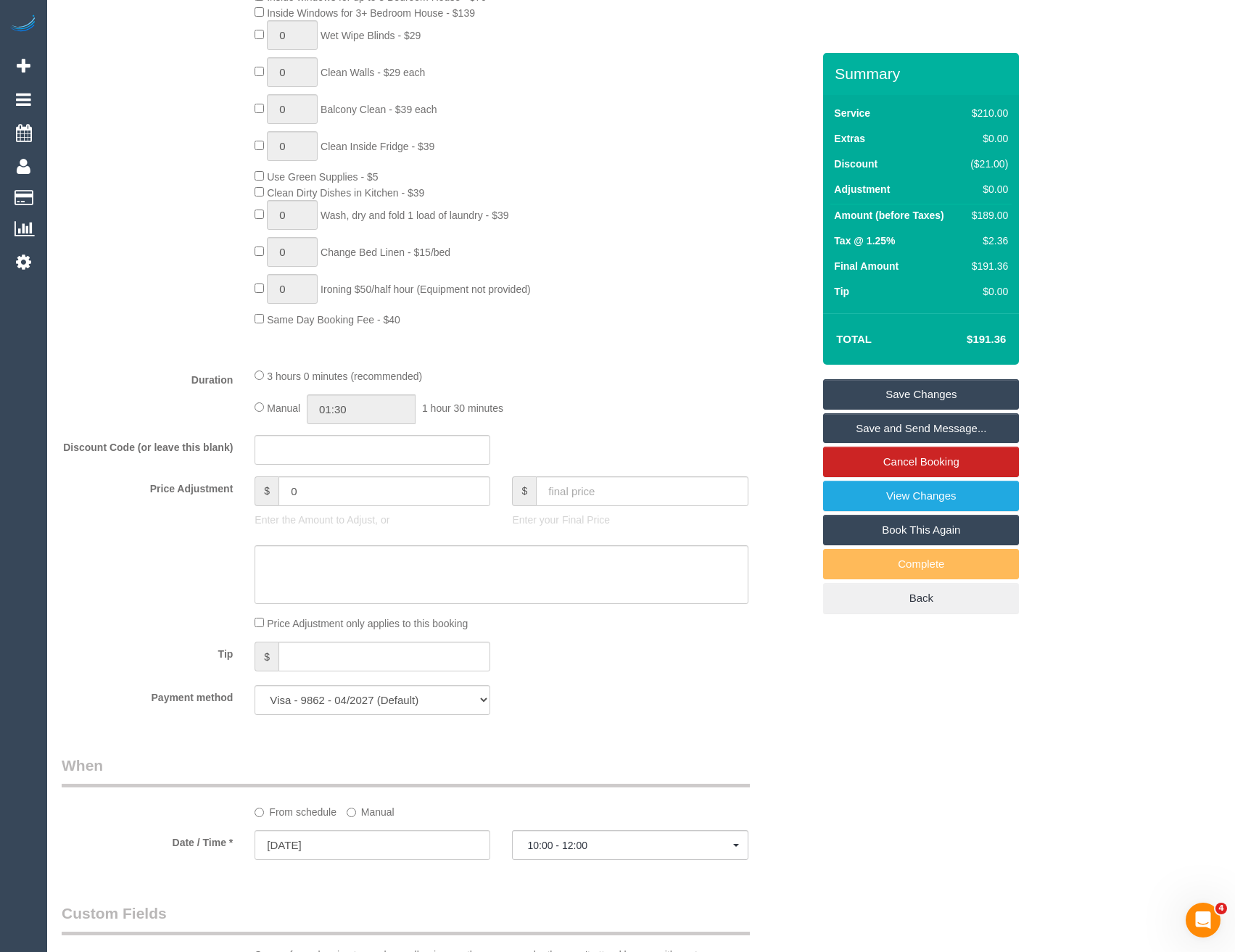
click at [264, 403] on div "Manual 01:30 1 hour 30 minutes" at bounding box center [501, 409] width 493 height 30
click at [527, 402] on div "Manual 01:30 1 hour 30 minutes" at bounding box center [501, 409] width 493 height 30
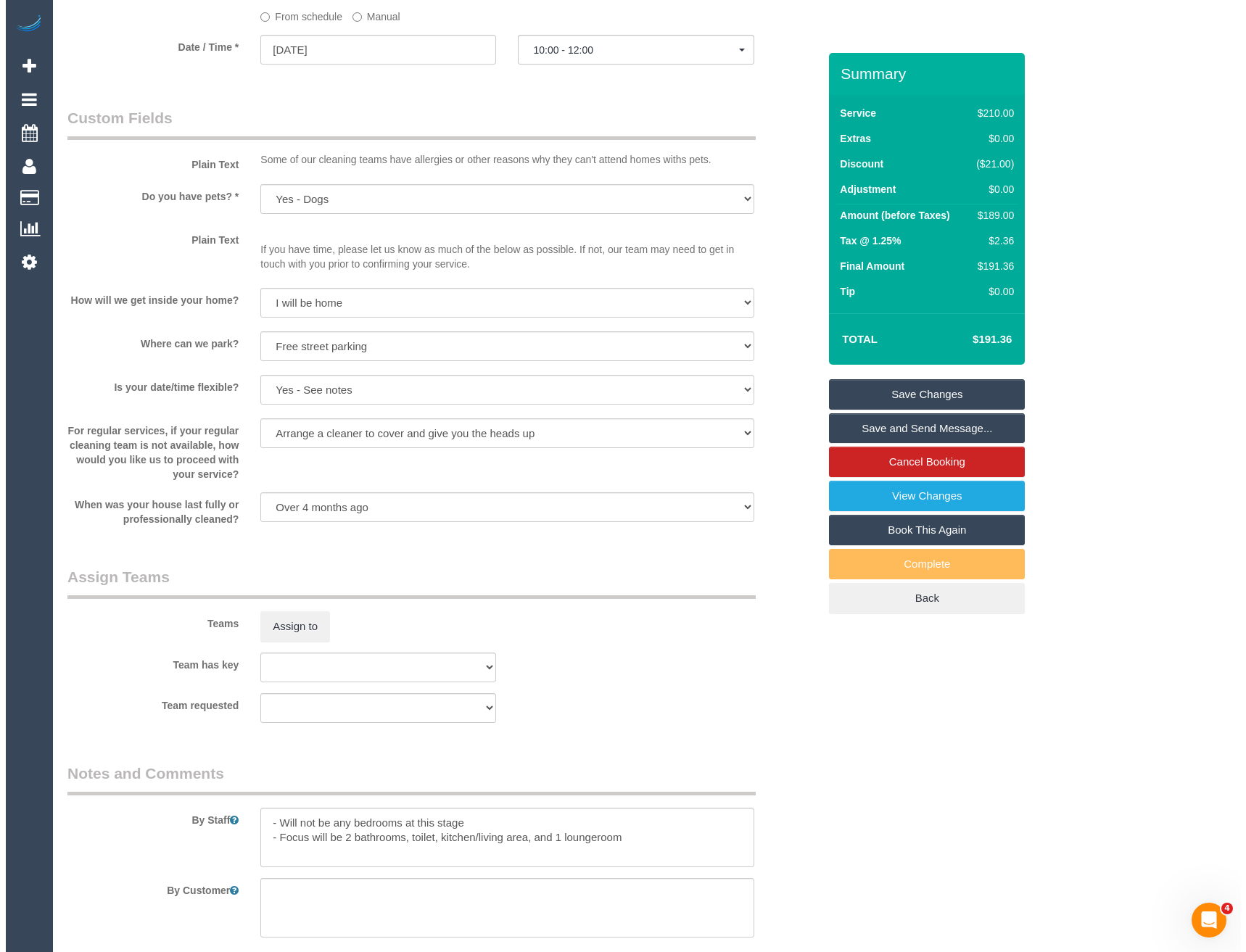
scroll to position [1741, 0]
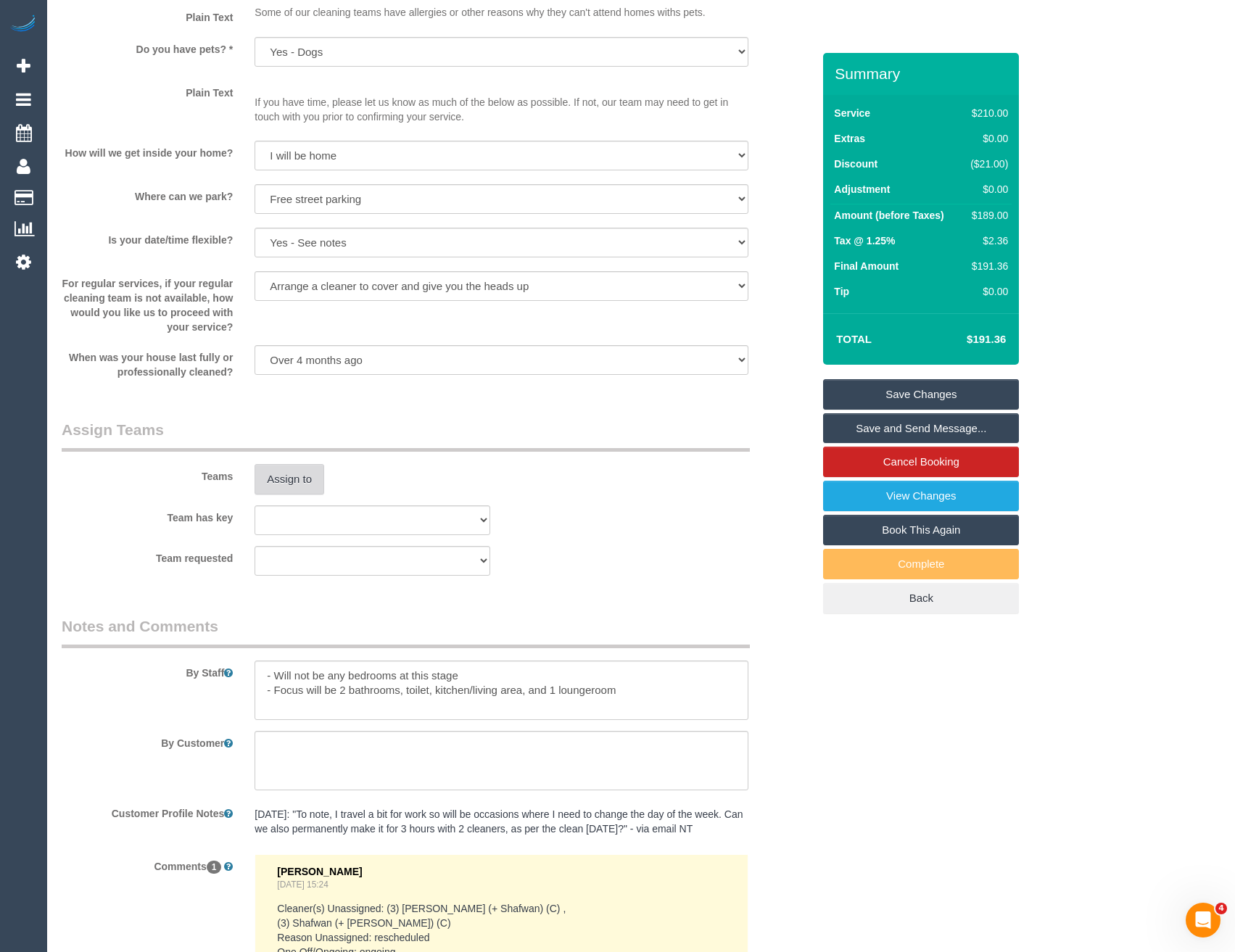
click at [287, 466] on button "Assign to" at bounding box center [289, 479] width 69 height 31
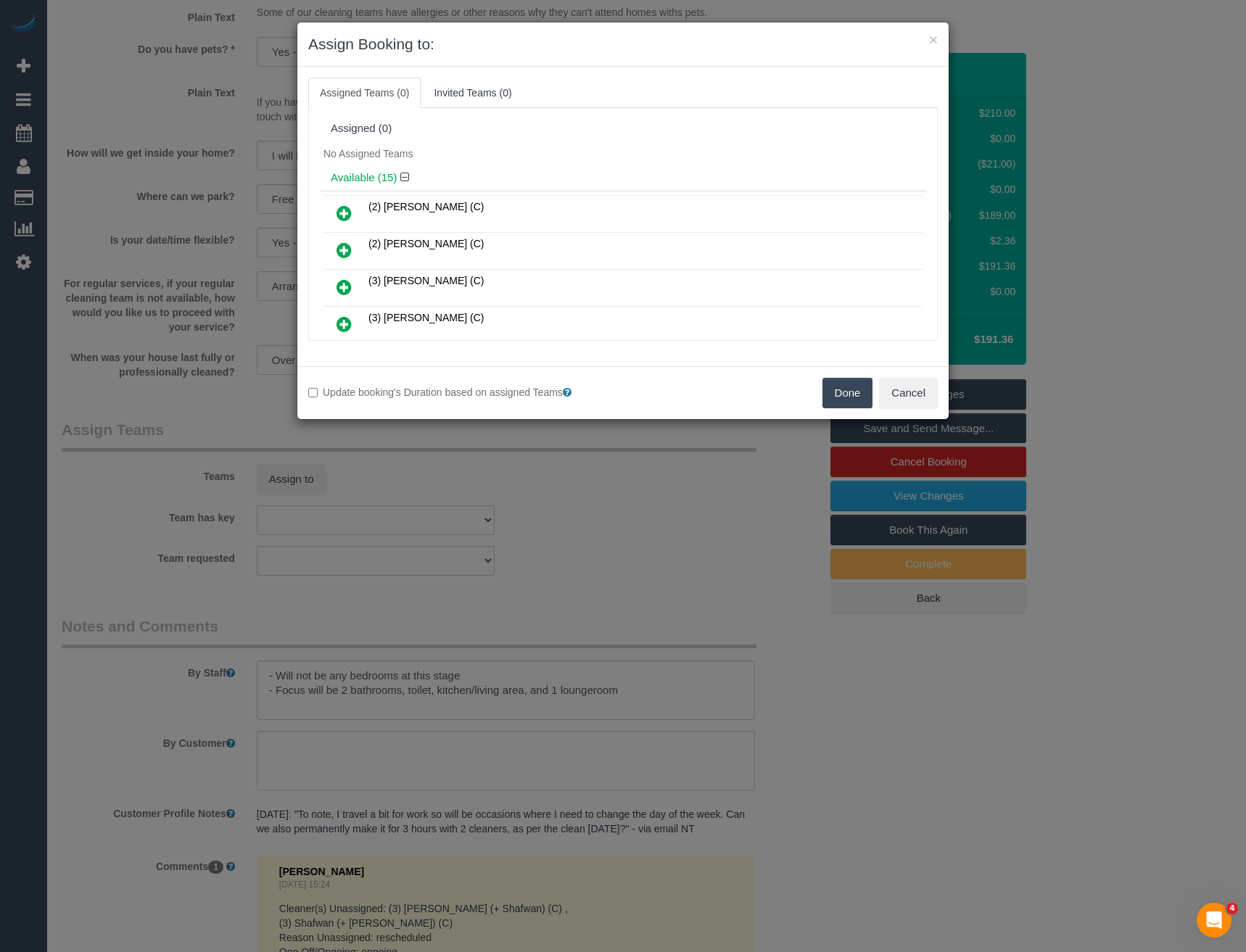
scroll to position [131, 0]
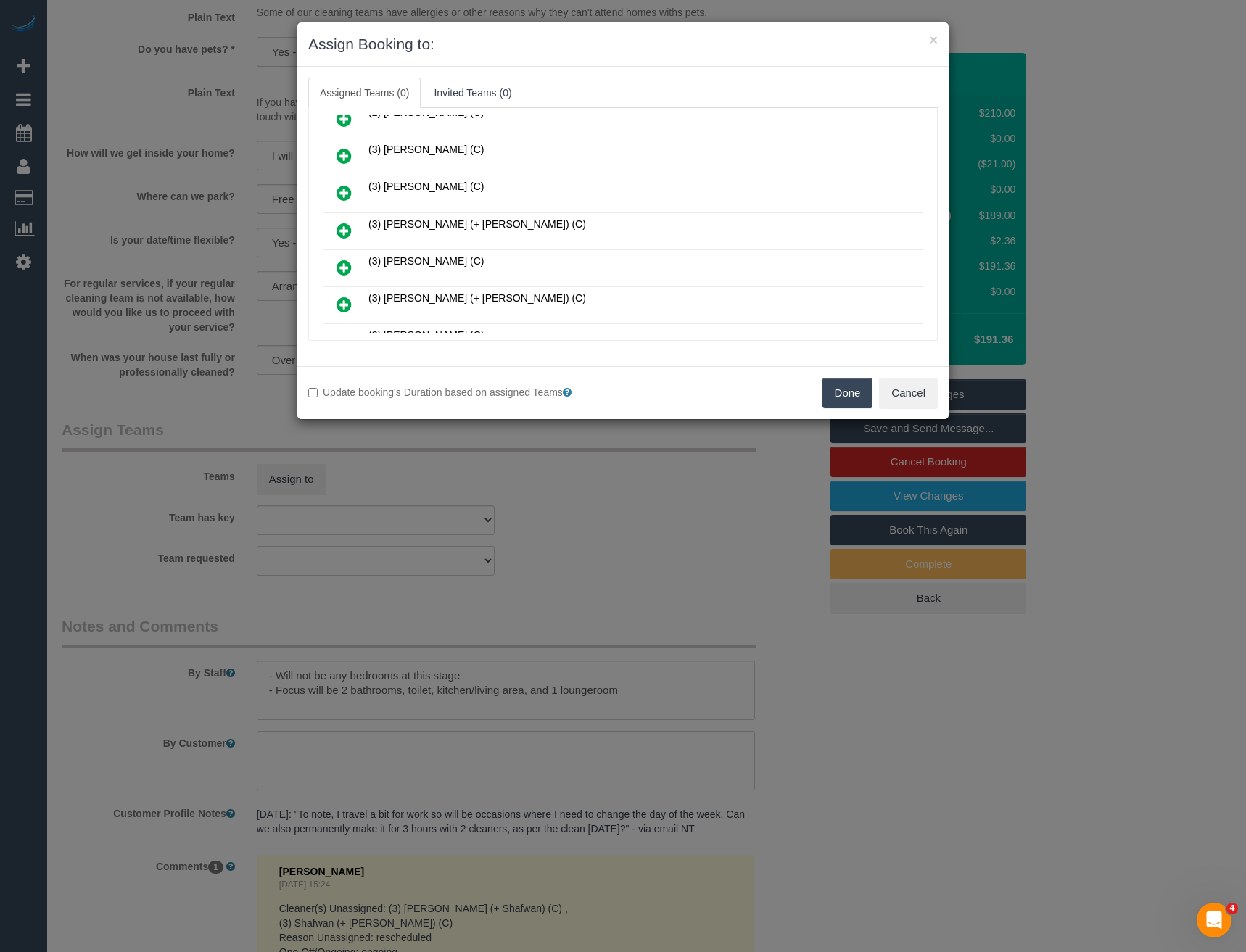
click at [345, 227] on icon at bounding box center [344, 230] width 15 height 18
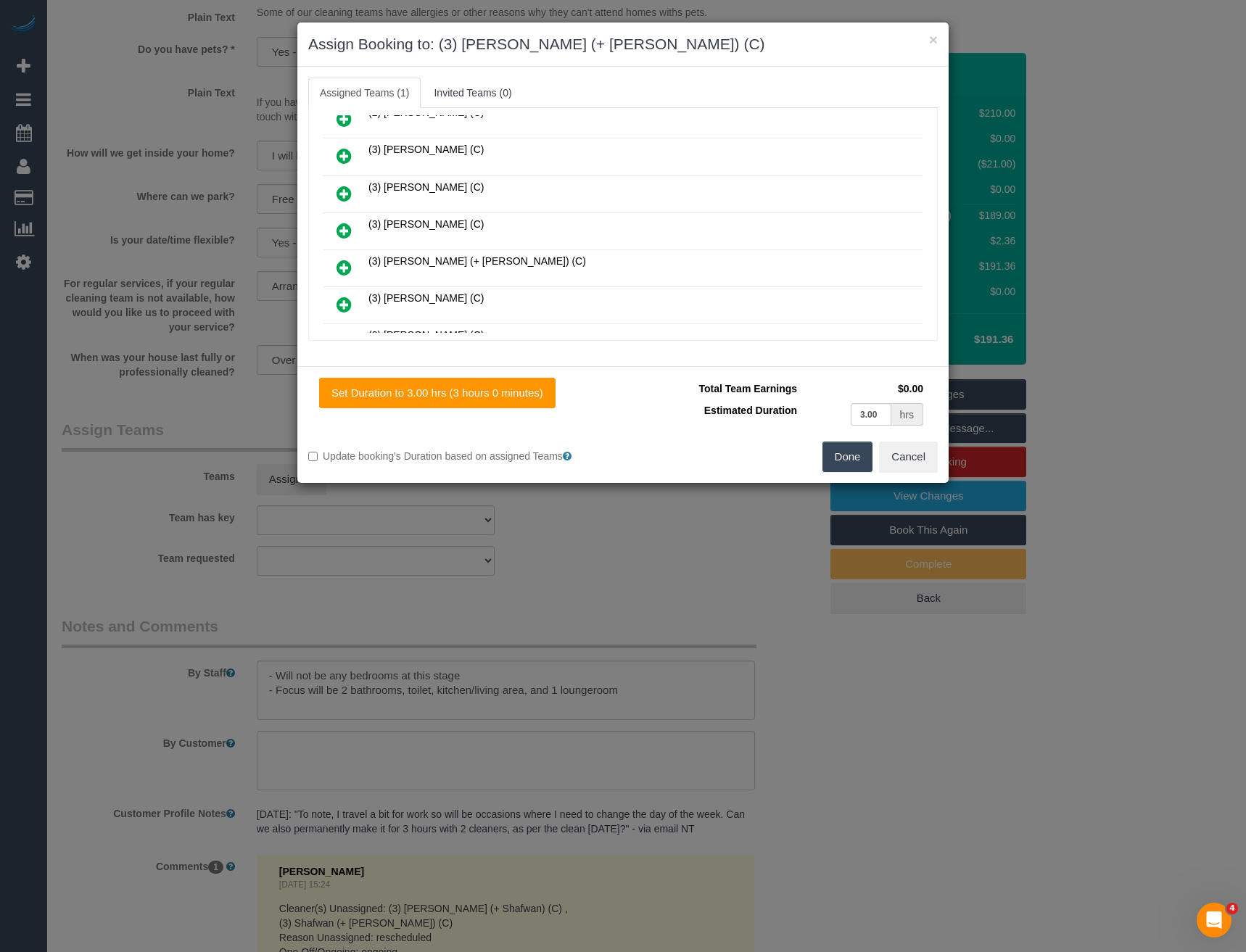
click at [342, 270] on icon at bounding box center [344, 267] width 15 height 18
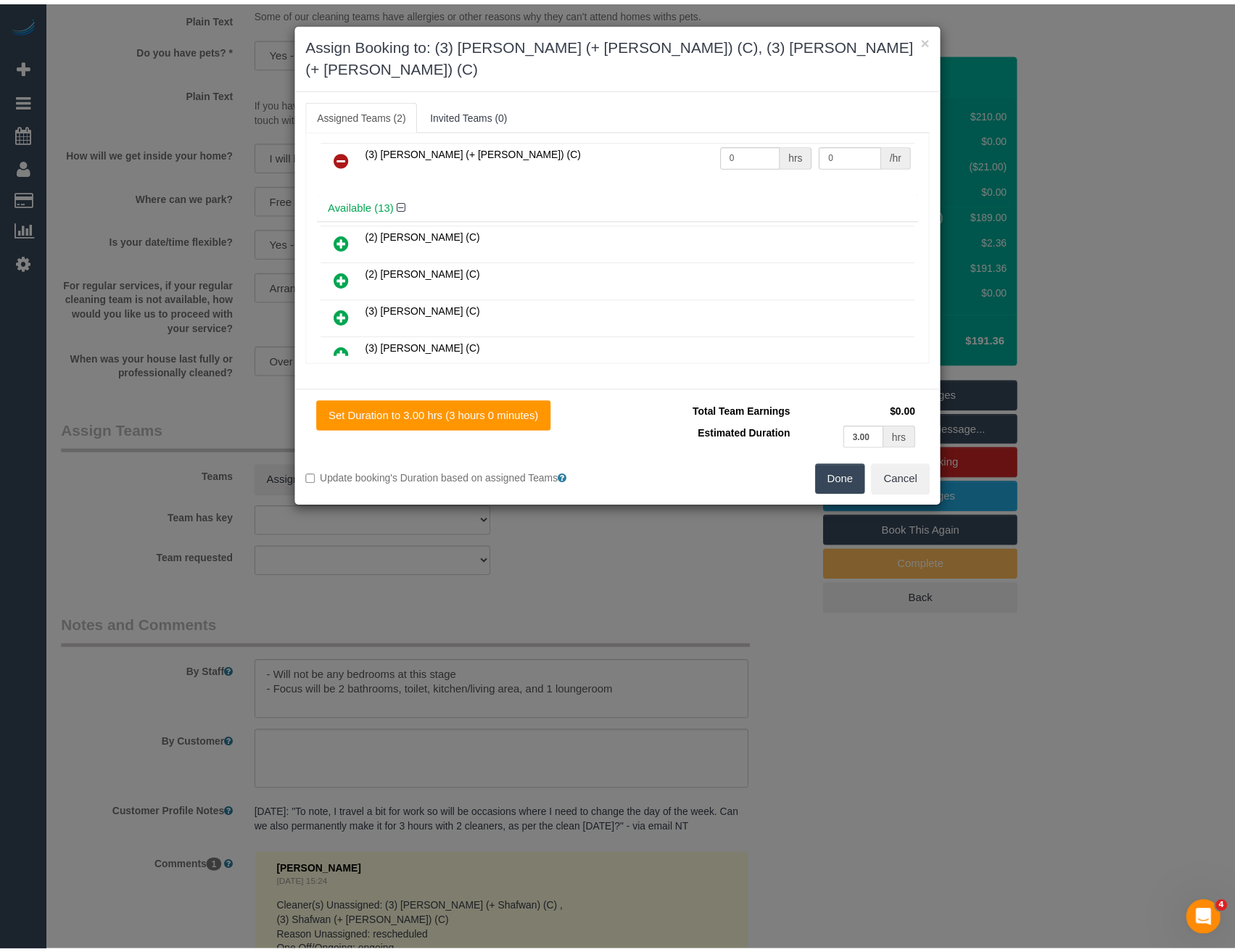
scroll to position [0, 0]
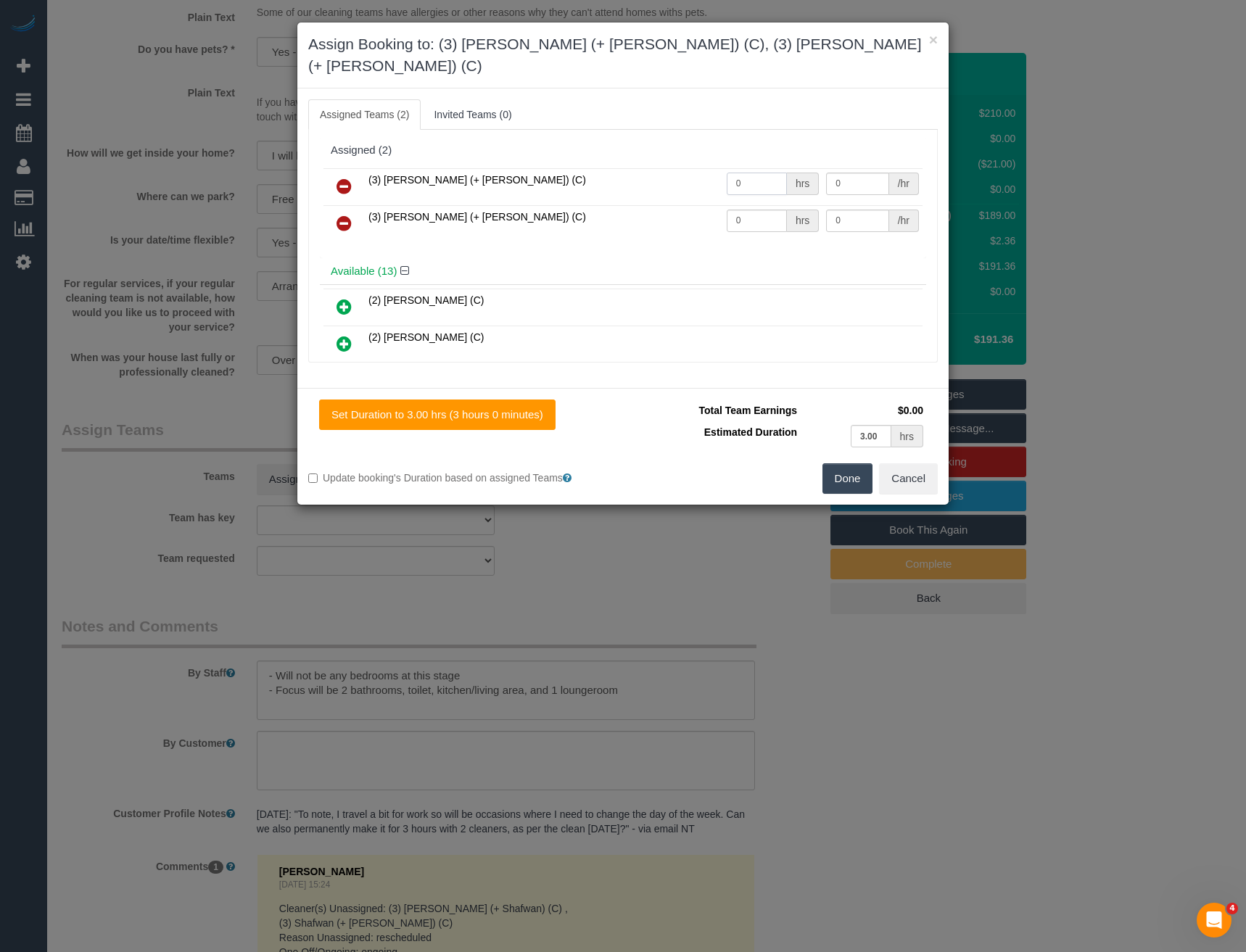
drag, startPoint x: 742, startPoint y: 154, endPoint x: 590, endPoint y: 177, distance: 153.7
click at [681, 168] on tr "(3) Aneta (+ Daniel) (C) 0 hrs 0 /hr" at bounding box center [623, 187] width 599 height 37
type input "1.5"
type input "35"
drag, startPoint x: 738, startPoint y: 201, endPoint x: 676, endPoint y: 202, distance: 62.0
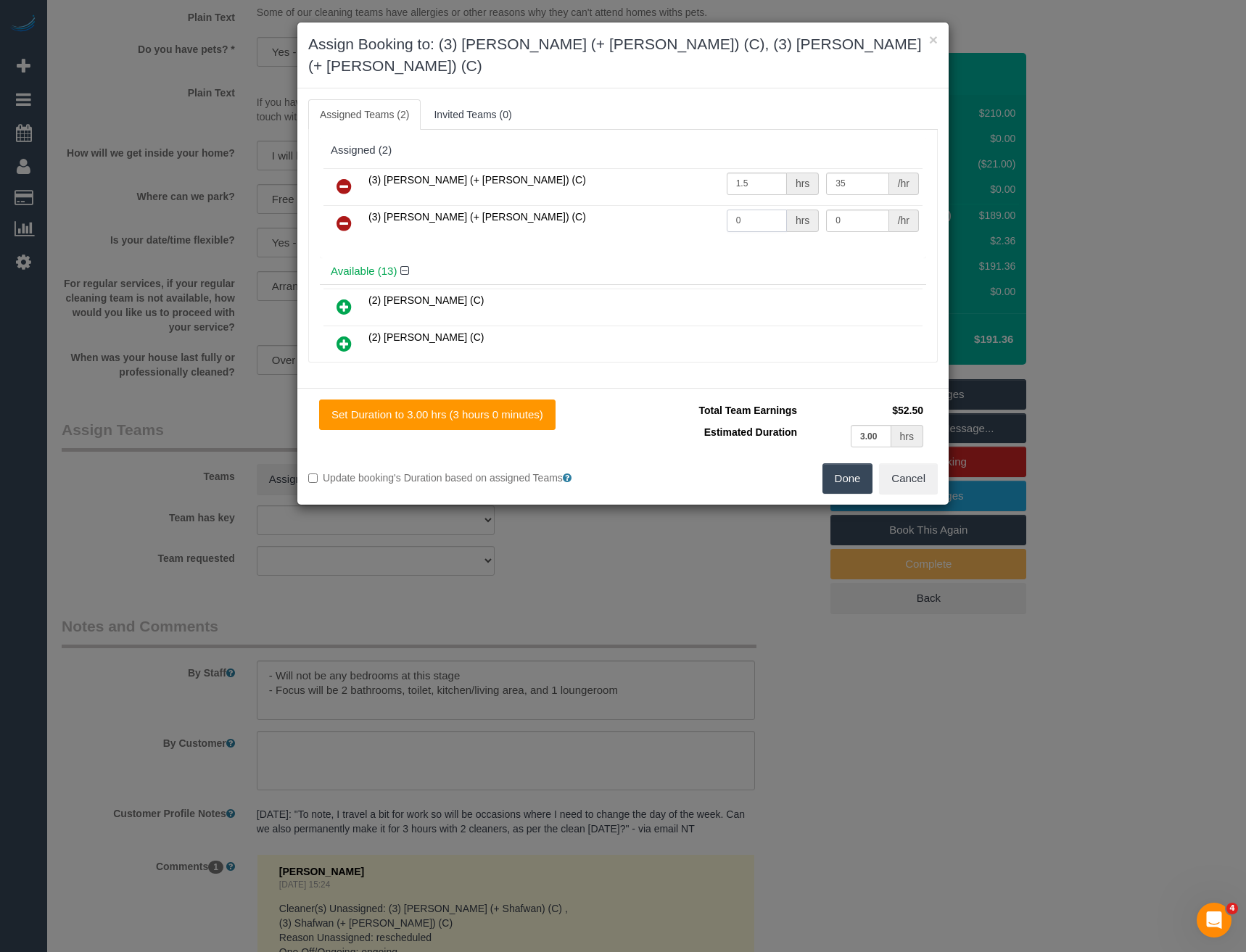
click at [684, 205] on tr "(3) Daniel (+ Aneta) (C) 0 hrs 0 /hr" at bounding box center [623, 224] width 599 height 37
type input "1.5"
type input "35"
click at [852, 463] on button "Done" at bounding box center [848, 479] width 51 height 31
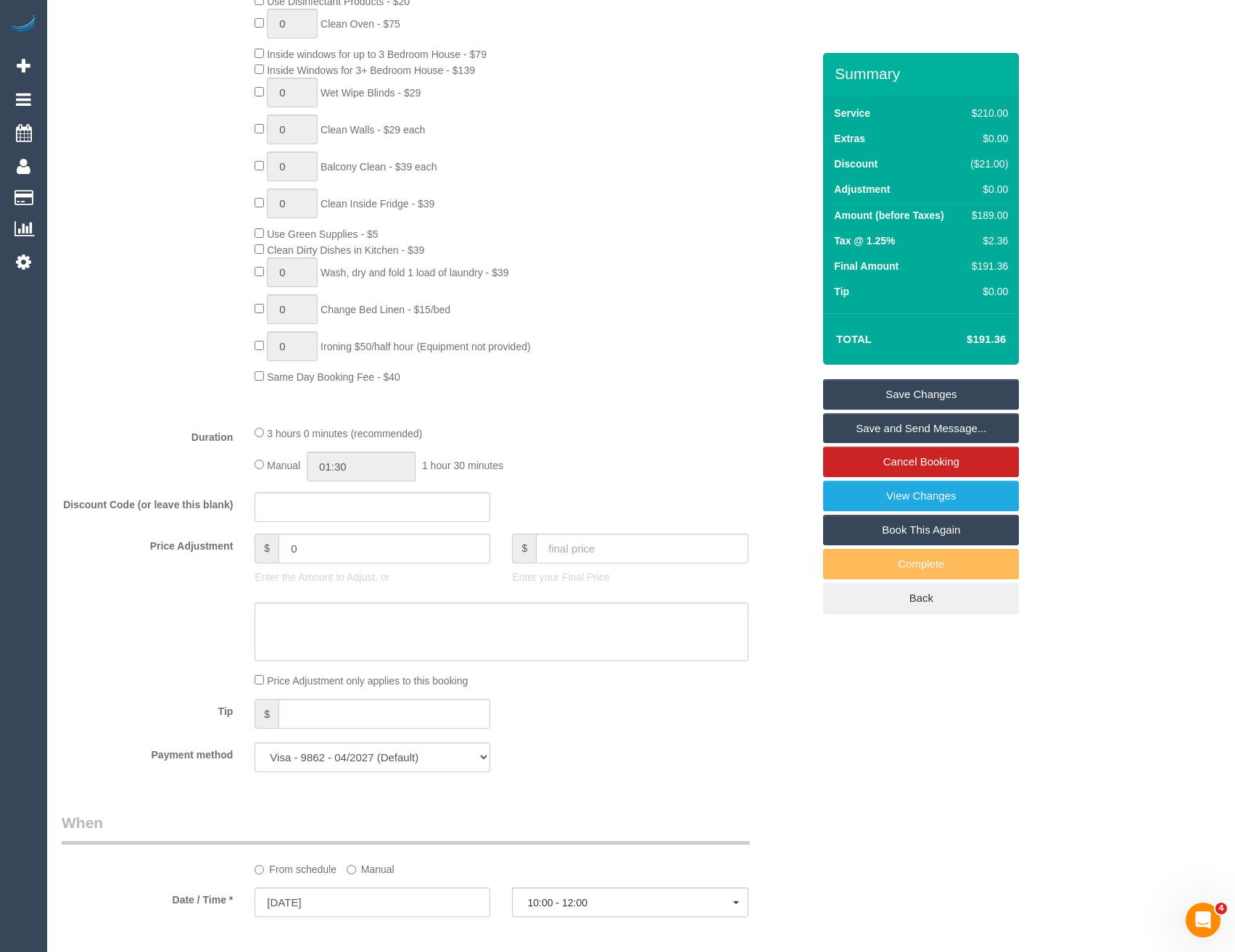
scroll to position [605, 0]
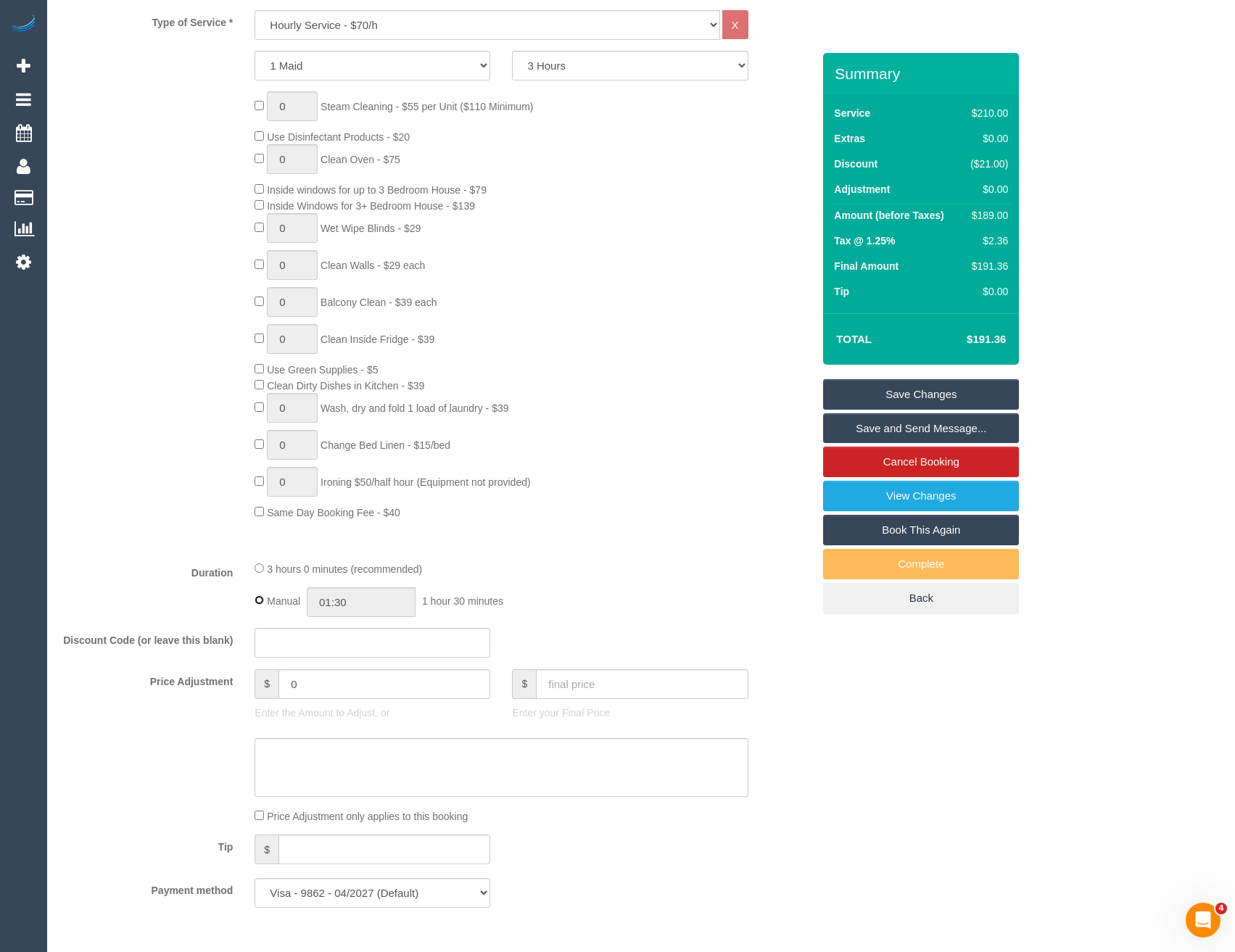
type input "03:00"
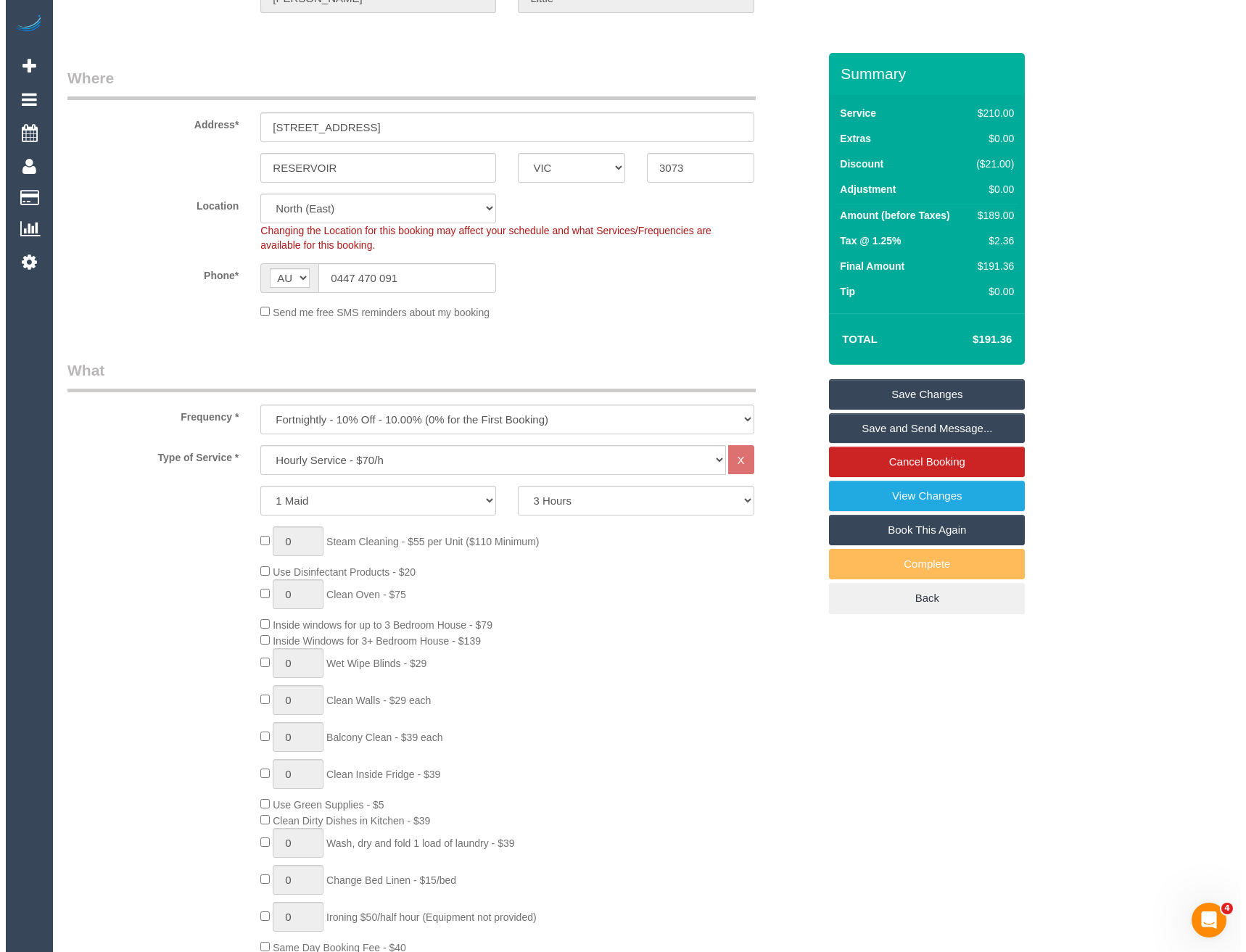
scroll to position [0, 0]
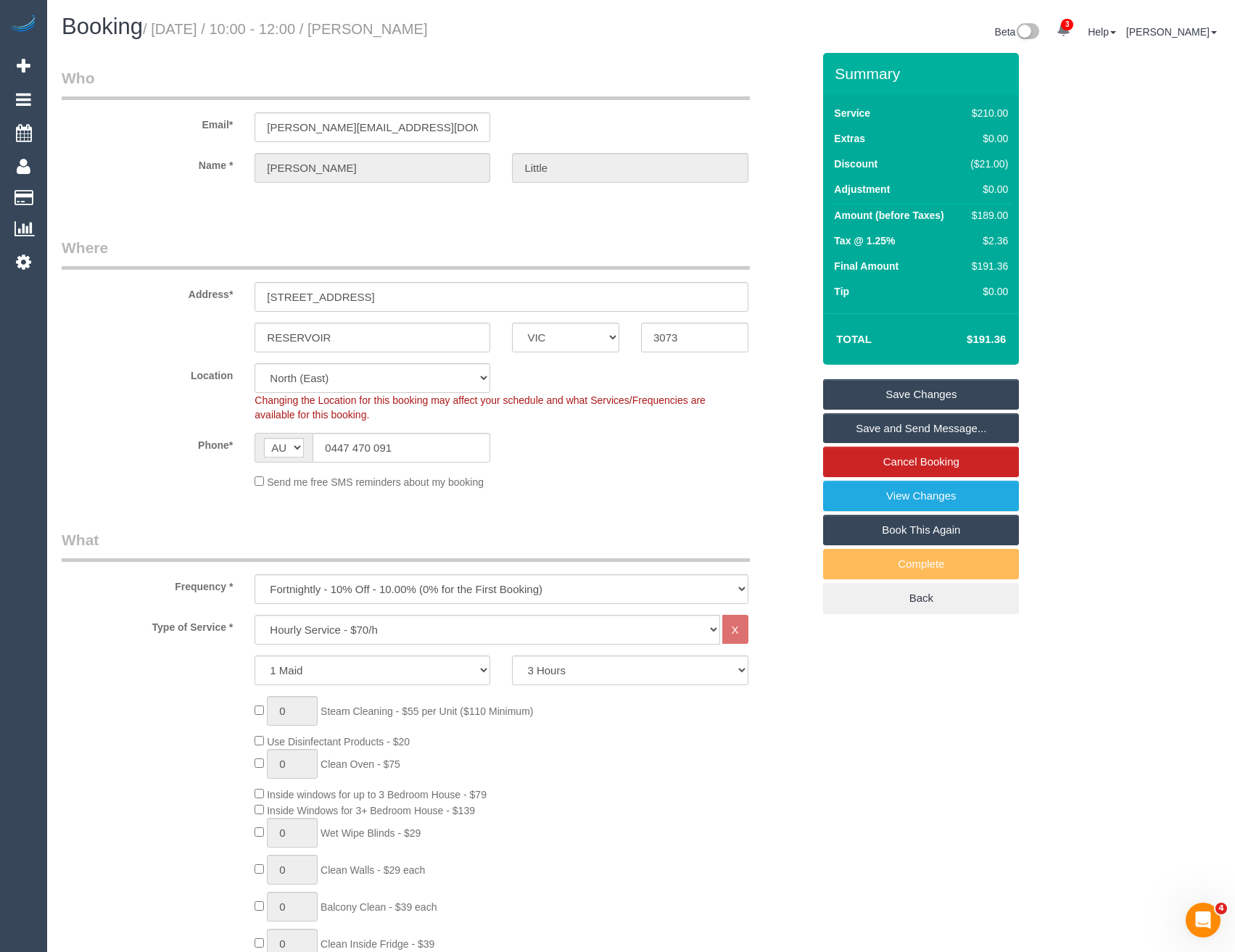
click at [881, 423] on link "Save and Send Message..." at bounding box center [921, 429] width 196 height 31
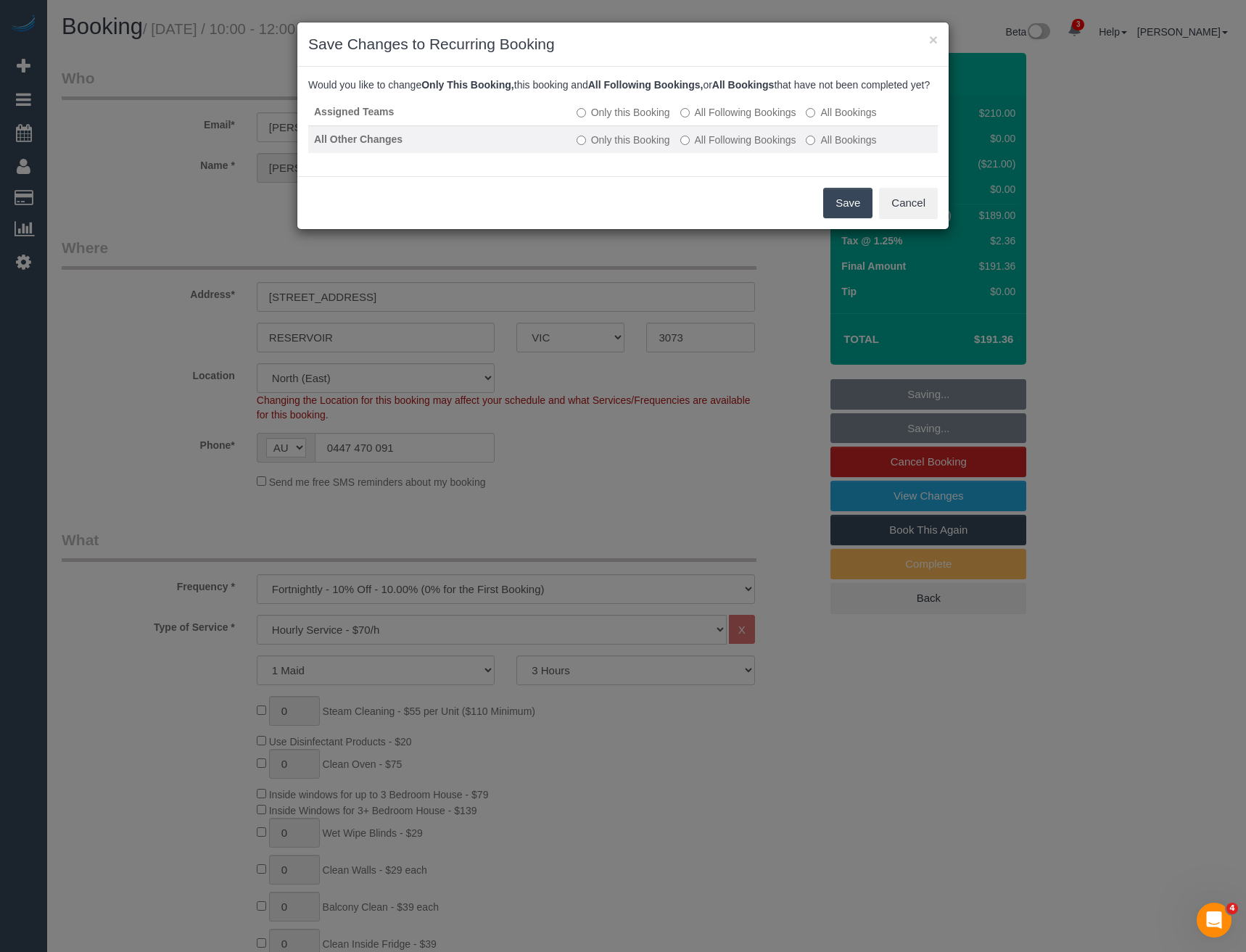
drag, startPoint x: 736, startPoint y: 128, endPoint x: 735, endPoint y: 141, distance: 13.0
click at [736, 119] on label "All Following Bookings" at bounding box center [738, 112] width 116 height 15
click at [732, 147] on label "All Following Bookings" at bounding box center [738, 140] width 116 height 15
click at [846, 211] on button "Save" at bounding box center [848, 204] width 49 height 31
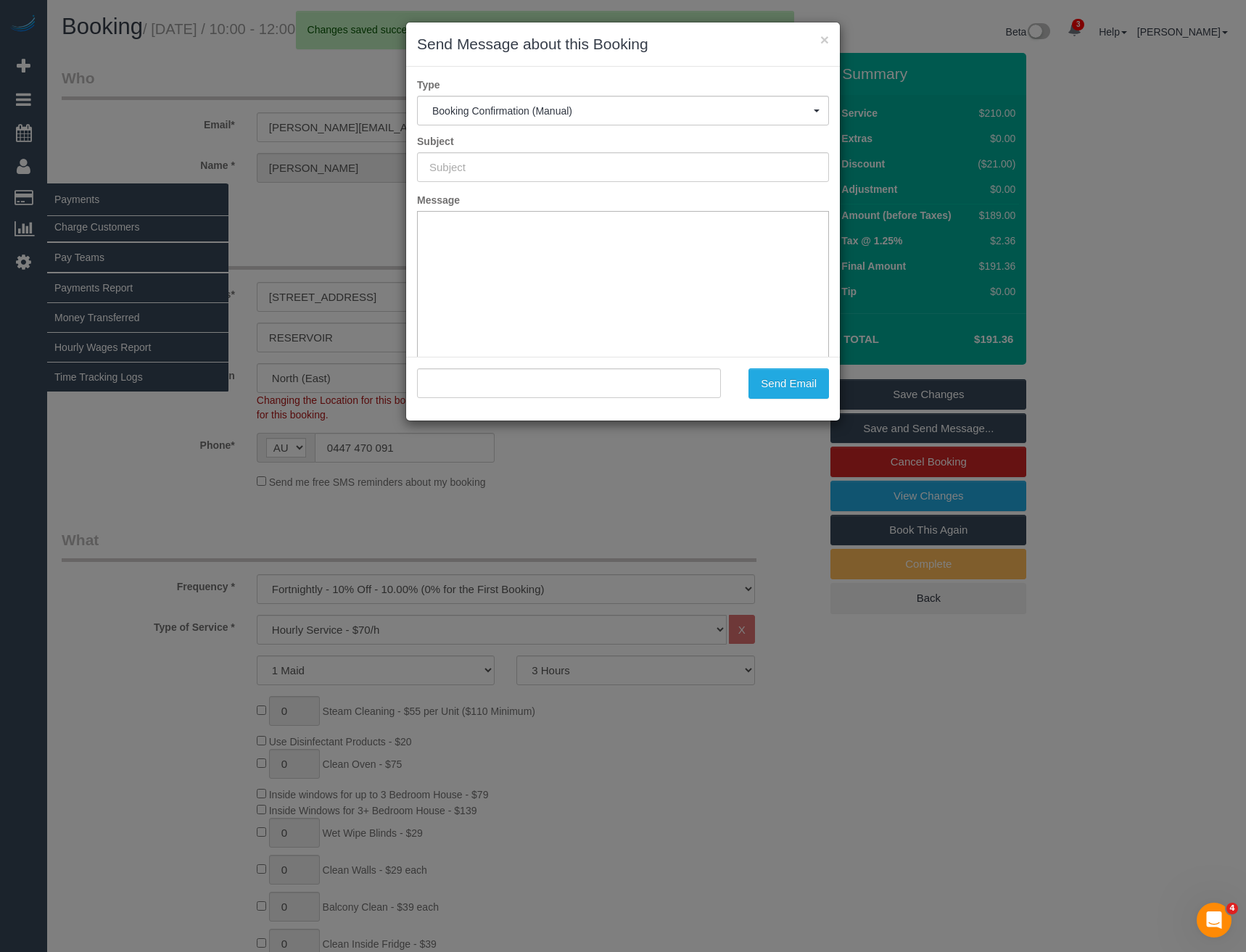
type input "Booking Confirmed"
type input ""Chris Little" <chris.little@coface.com>"
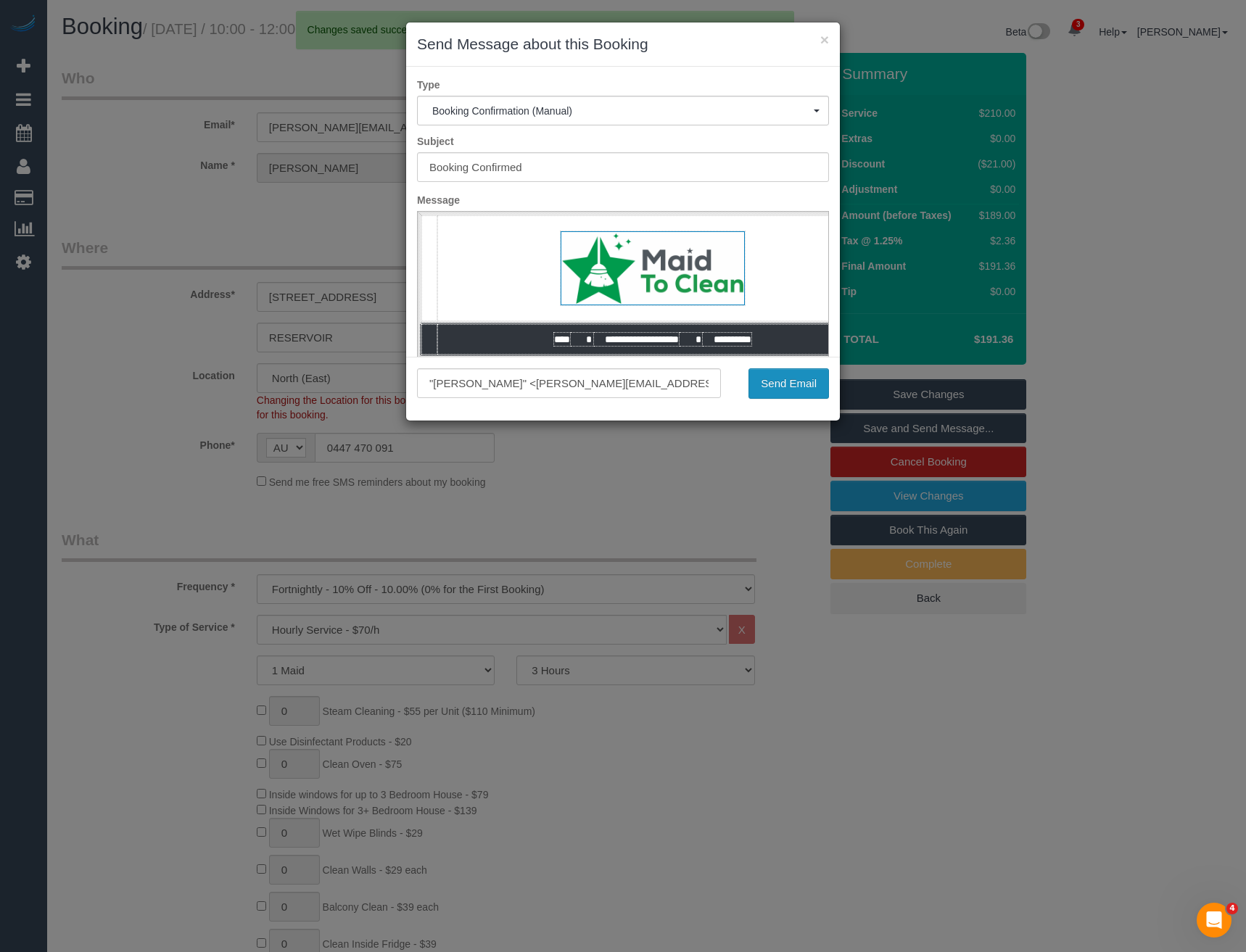
click at [788, 385] on button "Send Email" at bounding box center [789, 384] width 80 height 31
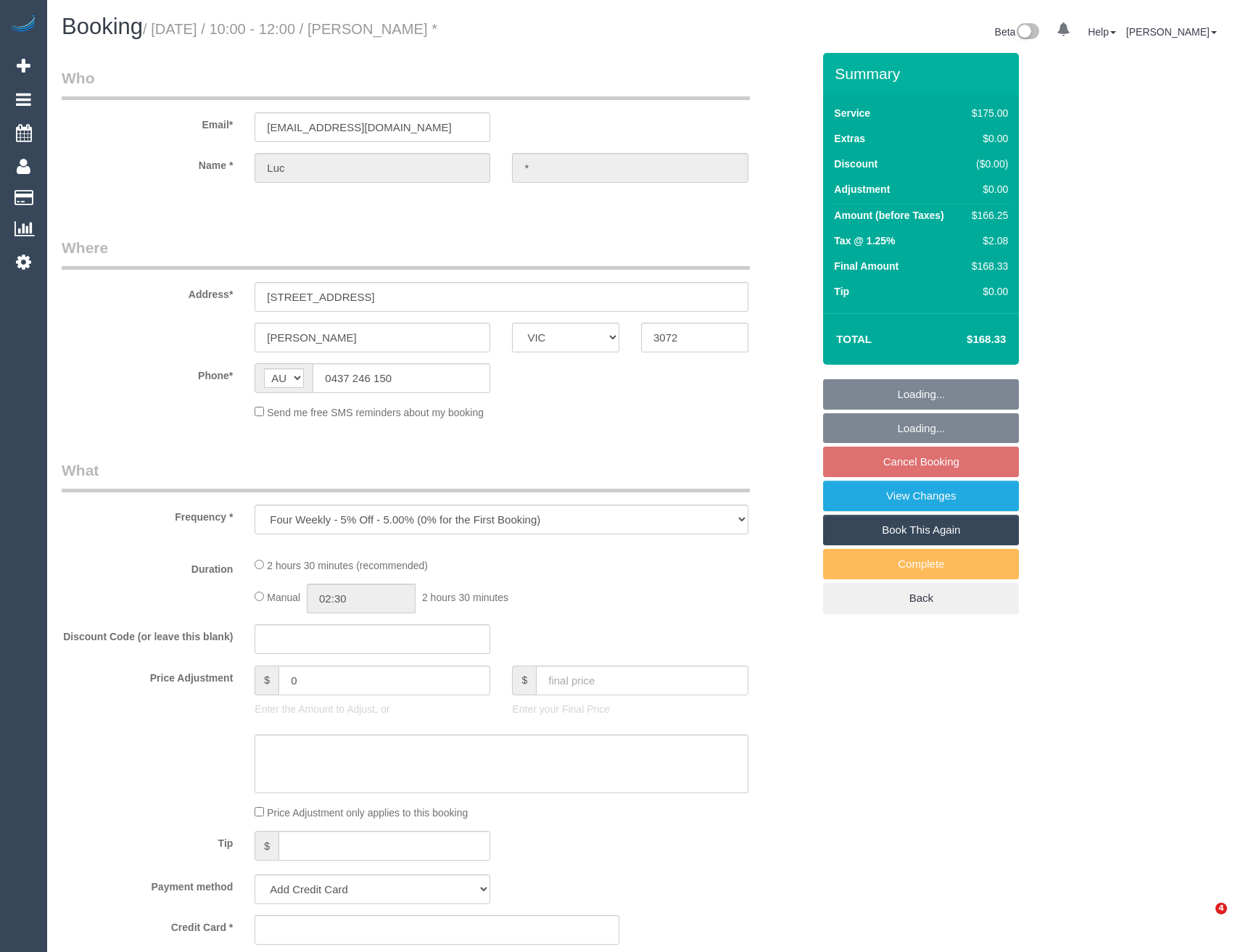
select select "VIC"
select select "string:stripe-pm_1OtSel2GScqysDRVJOMzeboB"
select select "150"
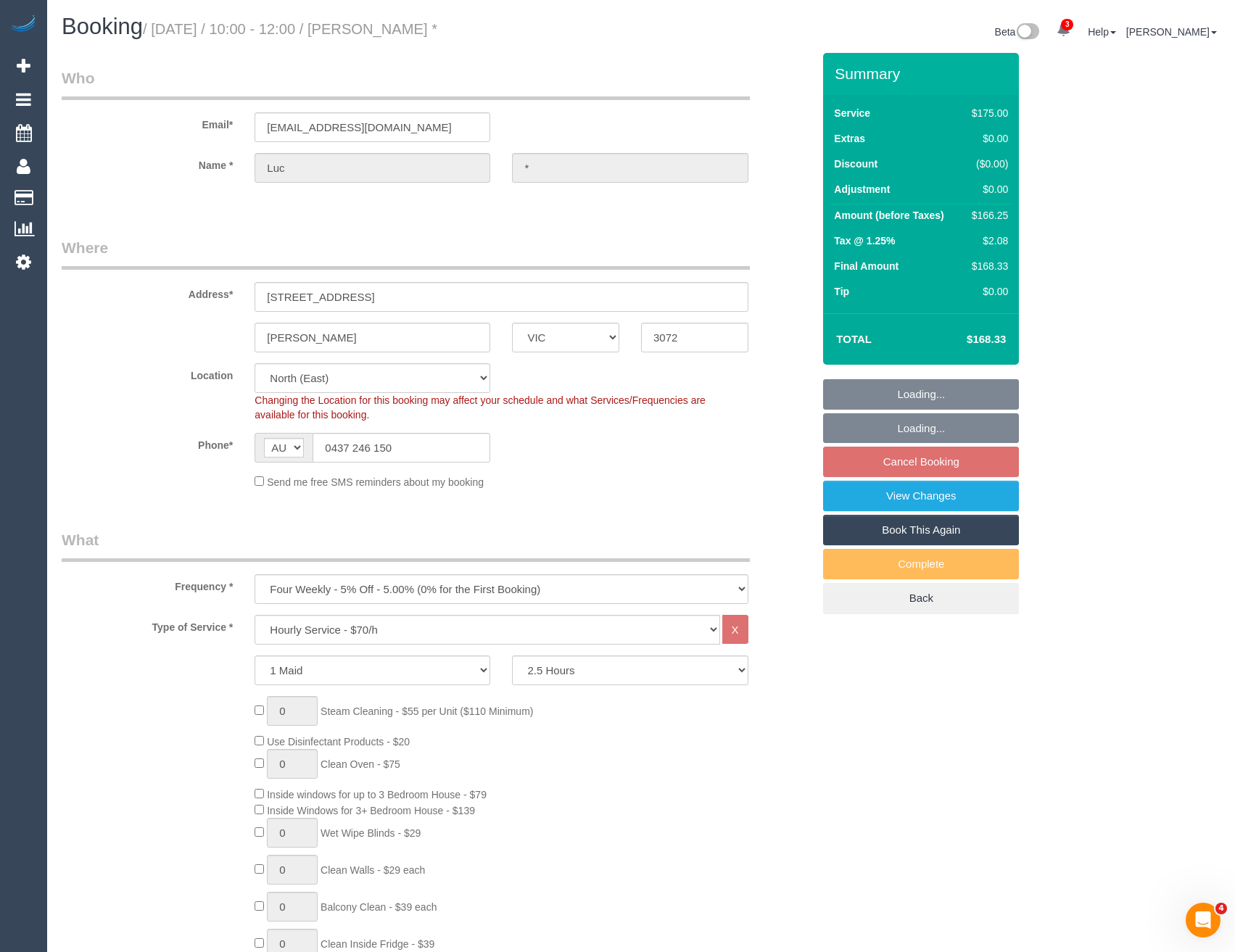
select select "object:866"
select select "number:29"
select select "number:14"
select select "number:19"
select select "number:24"
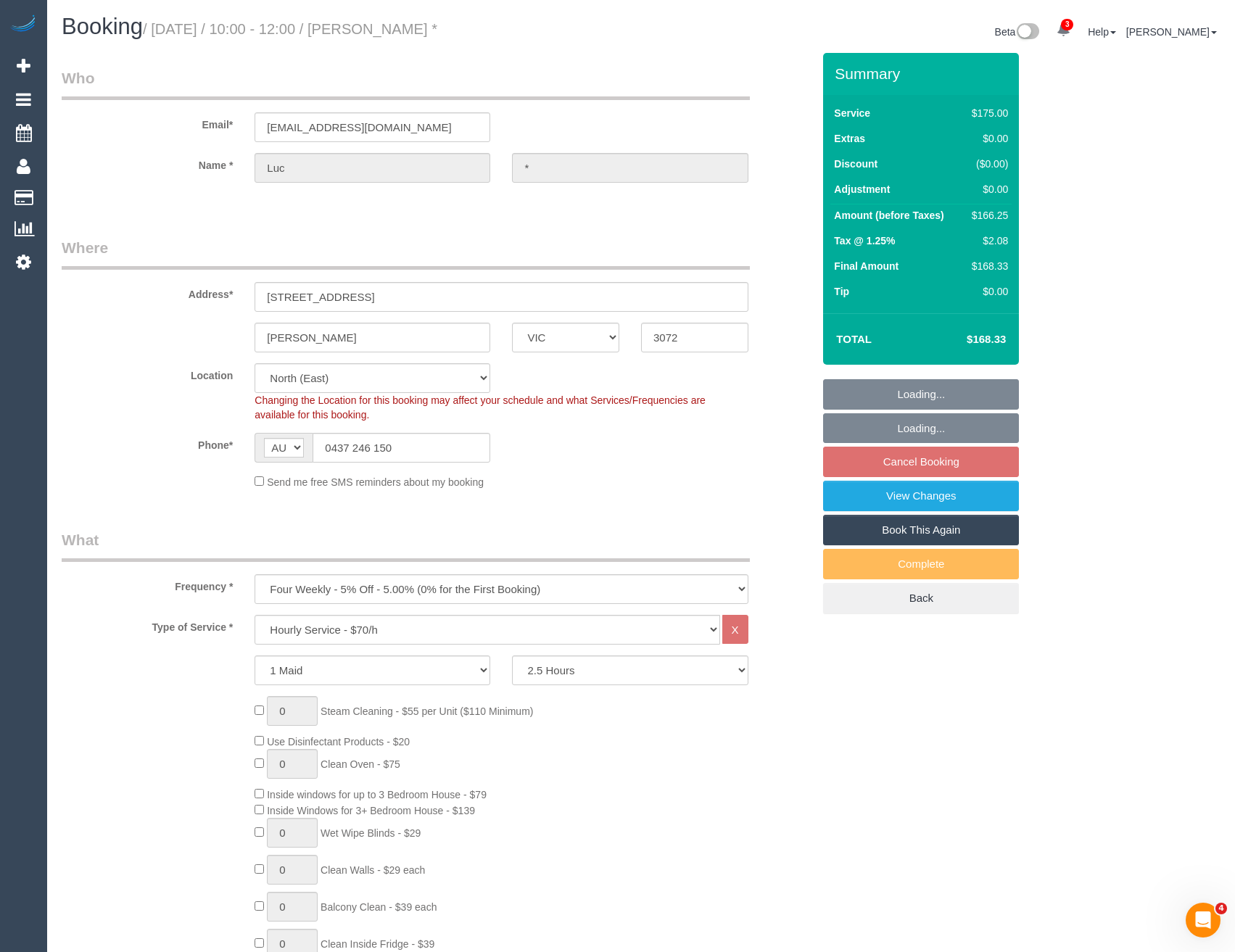
select select "number:33"
select select "number:26"
select select "spot3"
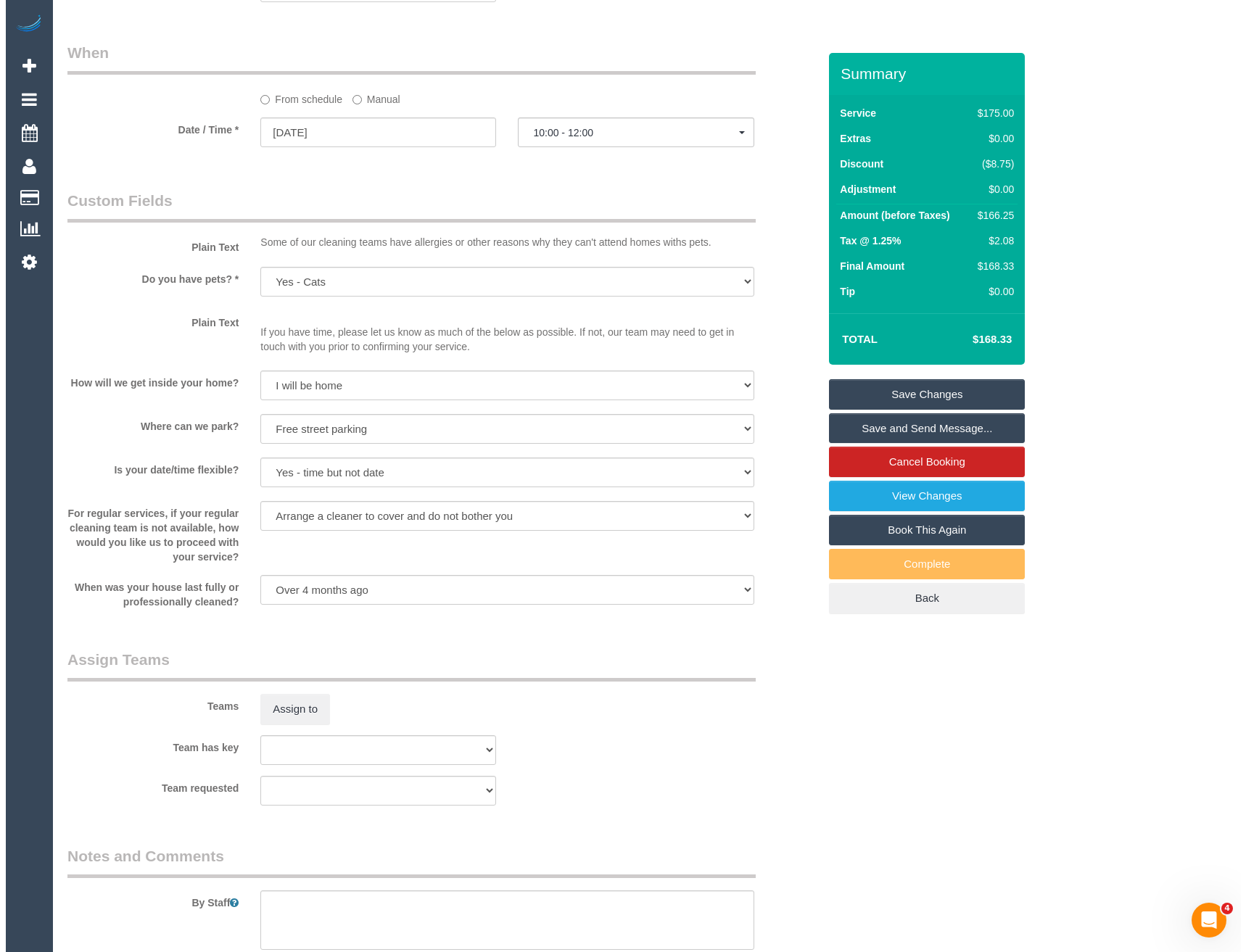
scroll to position [1667, 0]
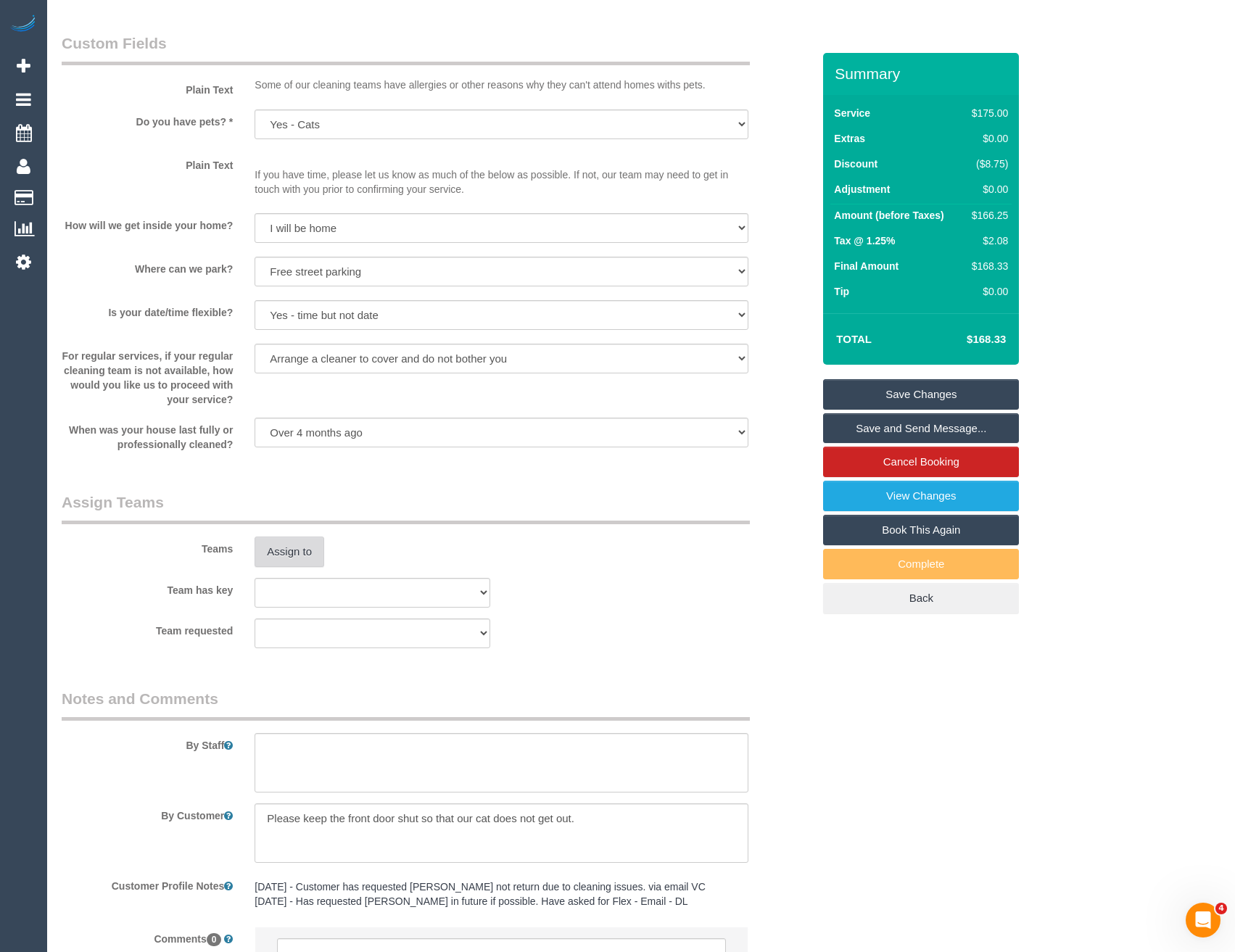
click at [299, 550] on button "Assign to" at bounding box center [289, 552] width 69 height 31
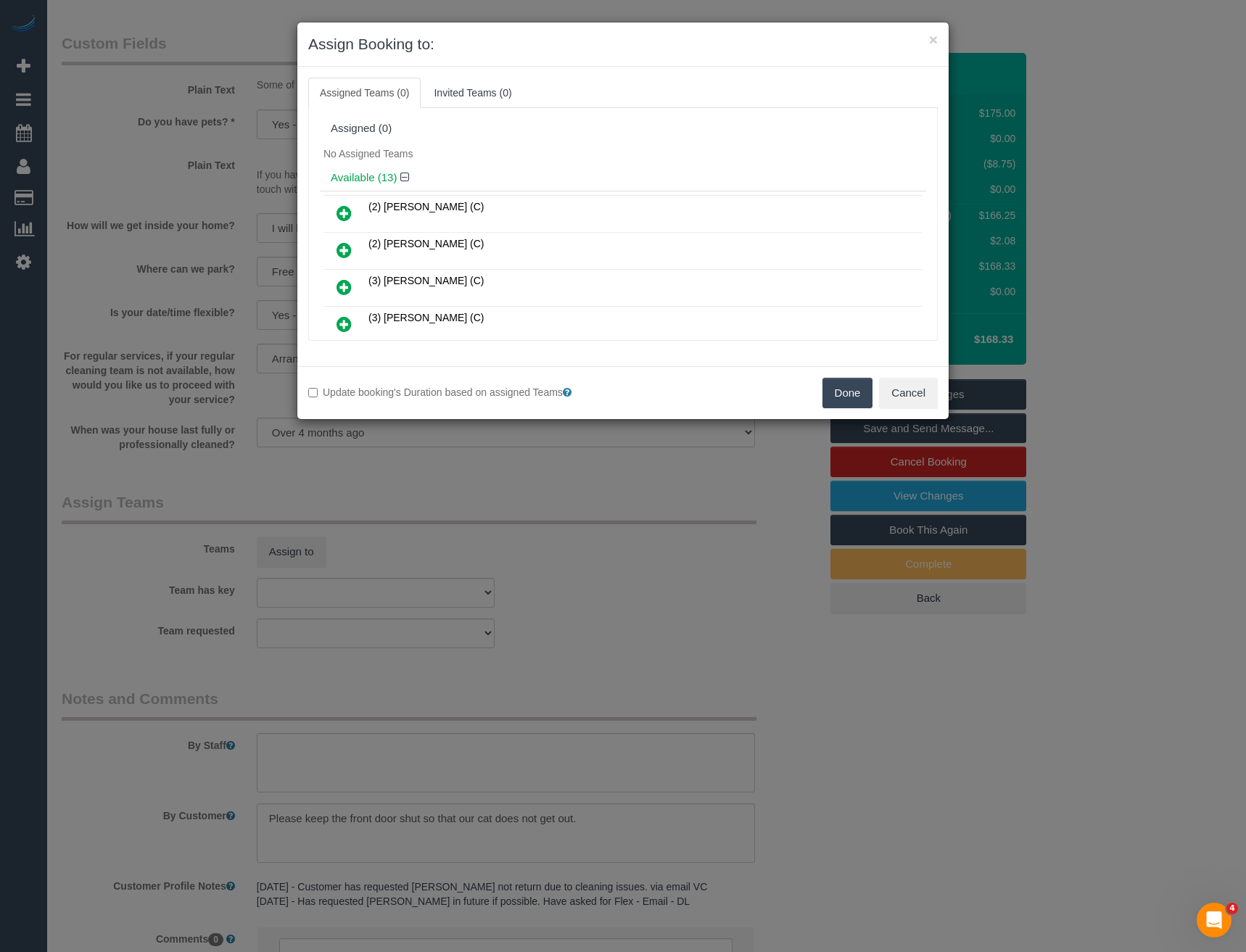
scroll to position [205, 0]
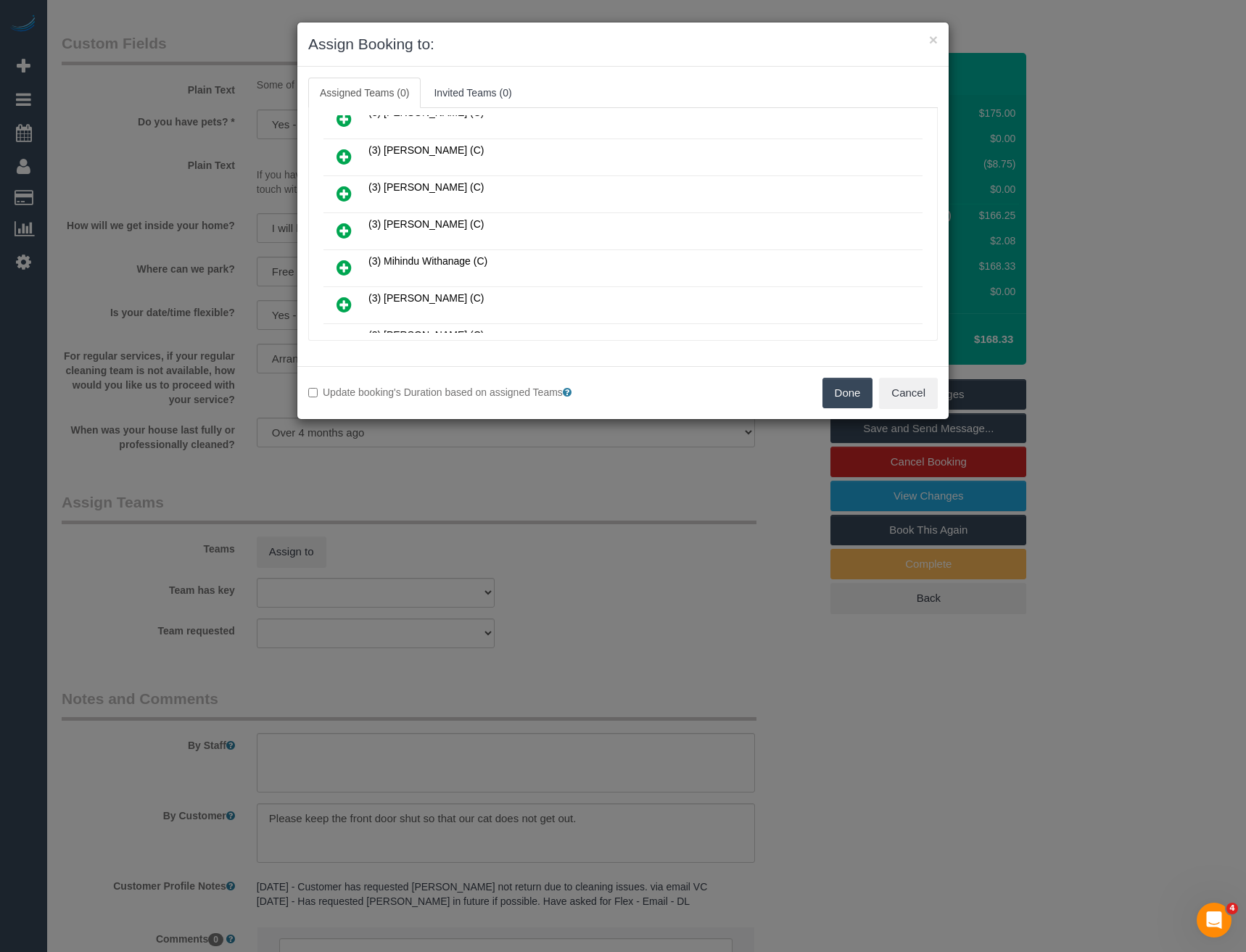
click at [350, 227] on icon at bounding box center [344, 230] width 15 height 18
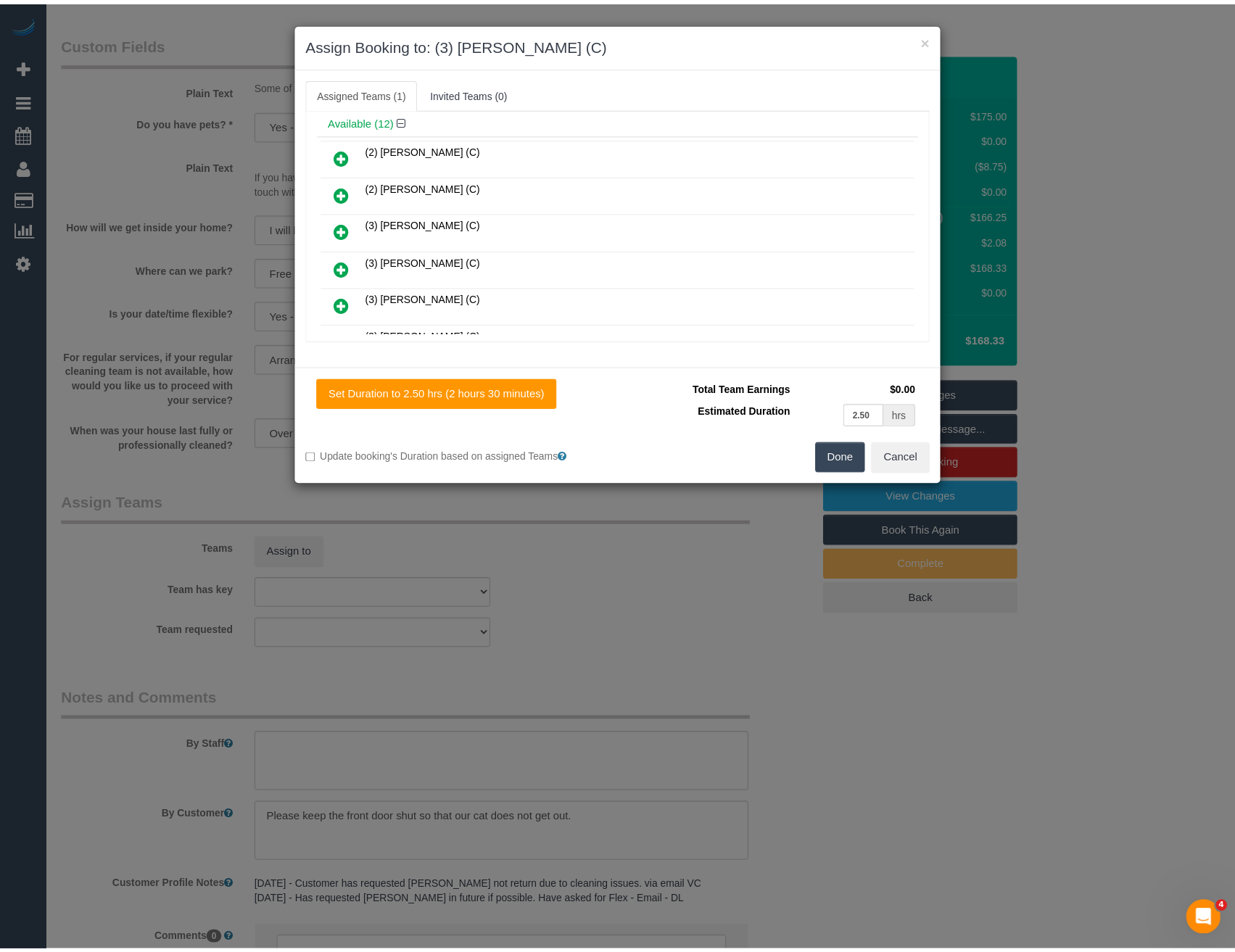
scroll to position [0, 0]
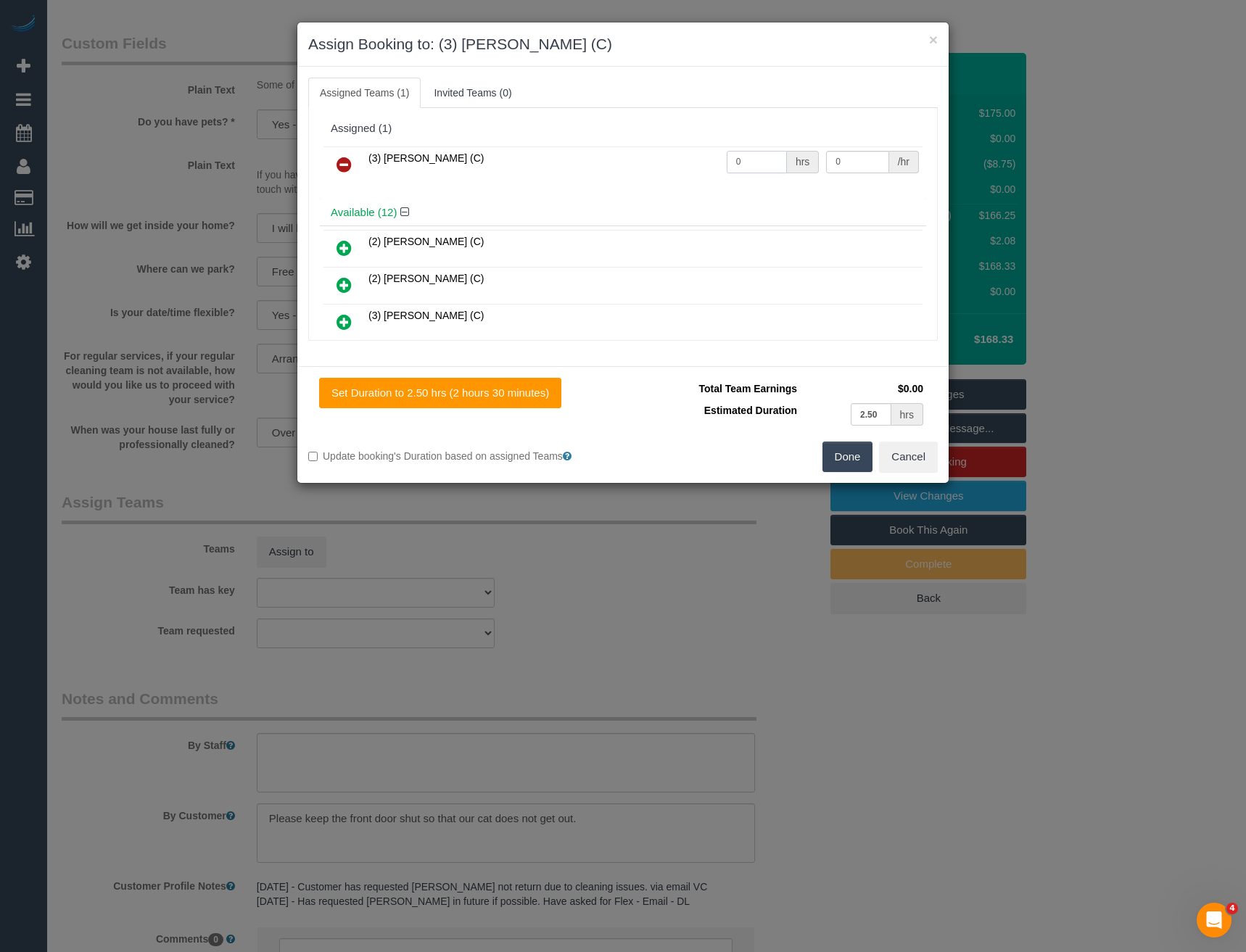
drag, startPoint x: 753, startPoint y: 160, endPoint x: 547, endPoint y: 175, distance: 206.5
click at [601, 190] on div "(3) [PERSON_NAME] (C) 0 hrs 0 /hr" at bounding box center [623, 170] width 606 height 56
type input "2.5"
type input "35"
click at [837, 457] on button "Done" at bounding box center [848, 457] width 51 height 31
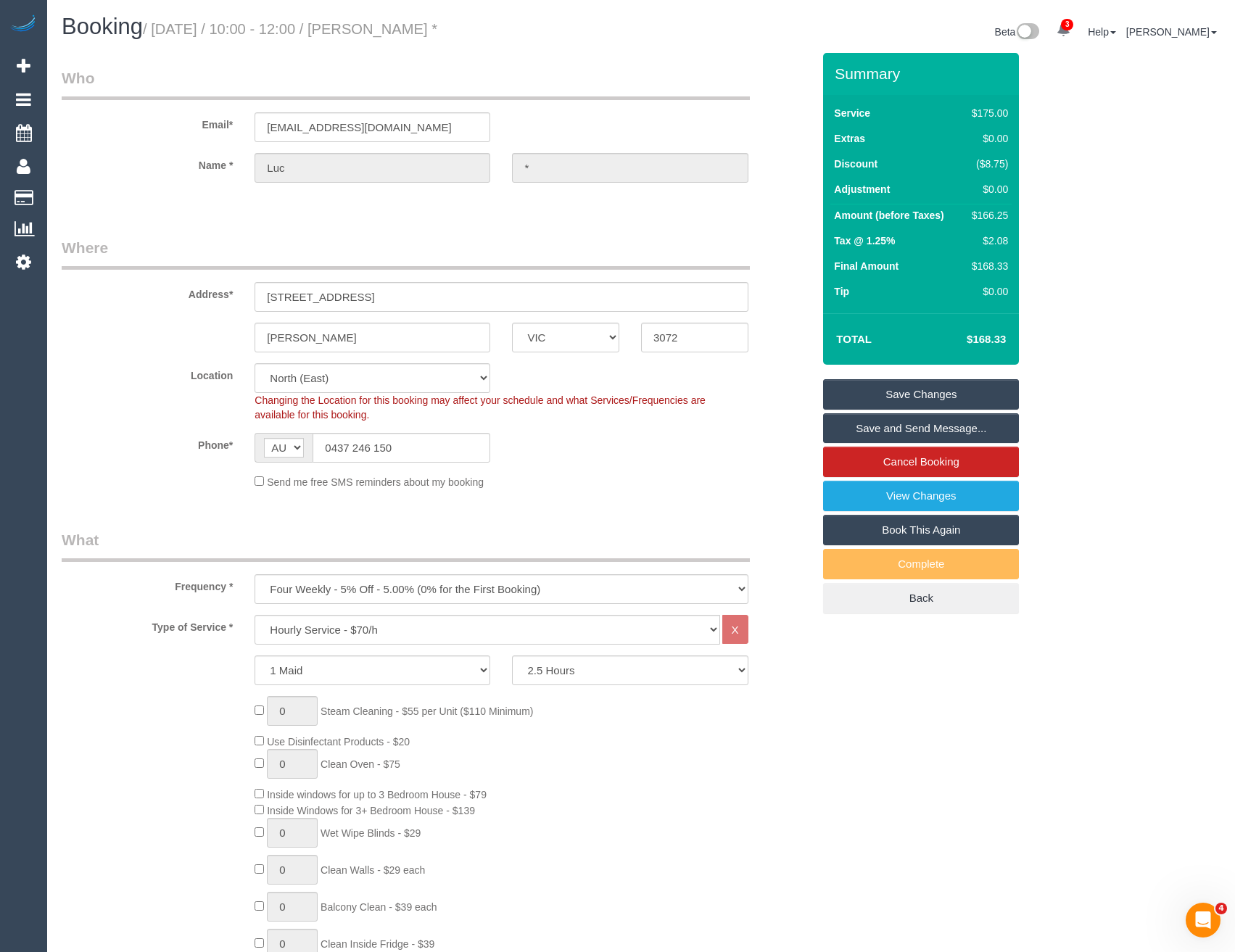
click at [869, 430] on link "Save and Send Message..." at bounding box center [921, 429] width 196 height 31
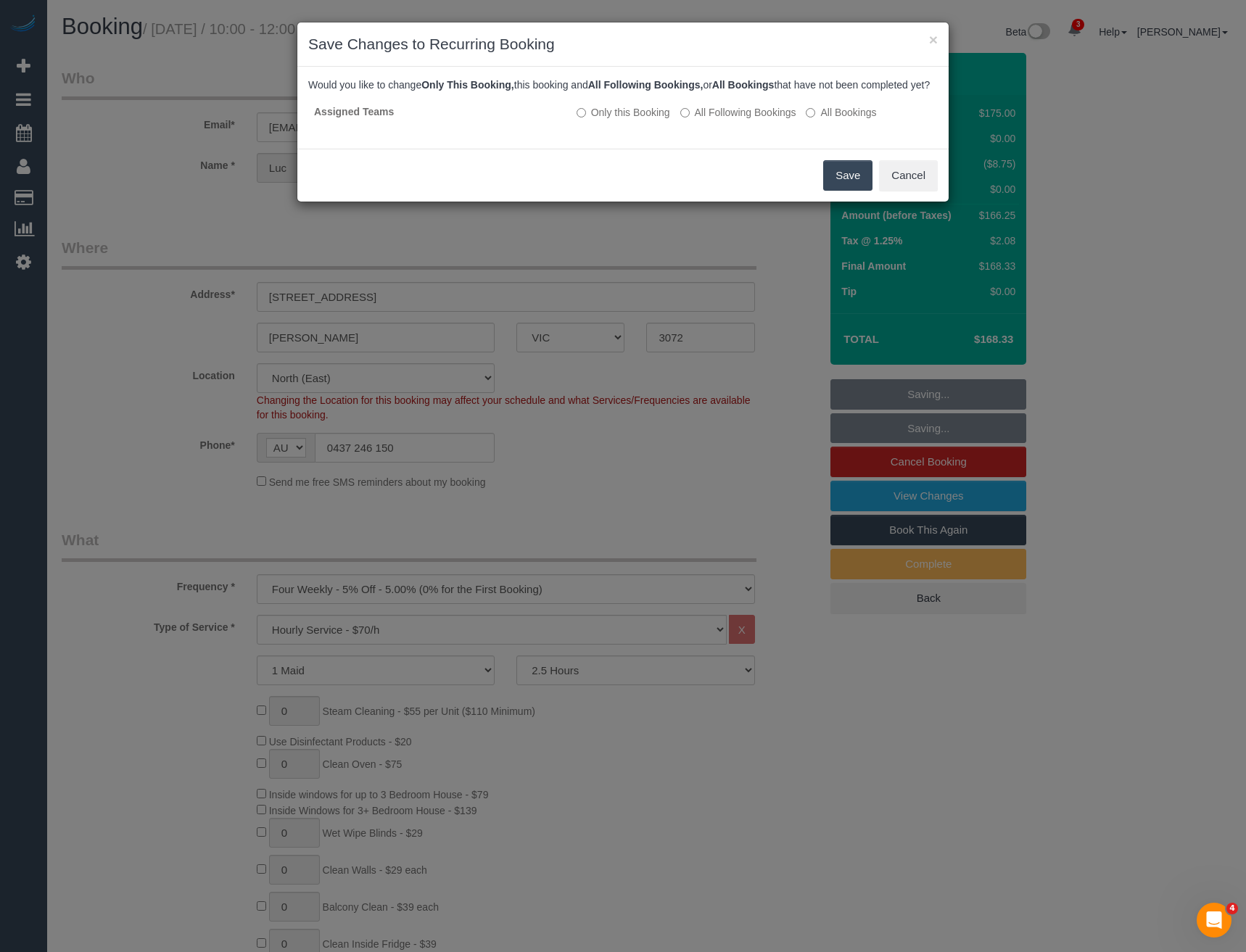
click at [834, 182] on button "Save" at bounding box center [848, 176] width 49 height 31
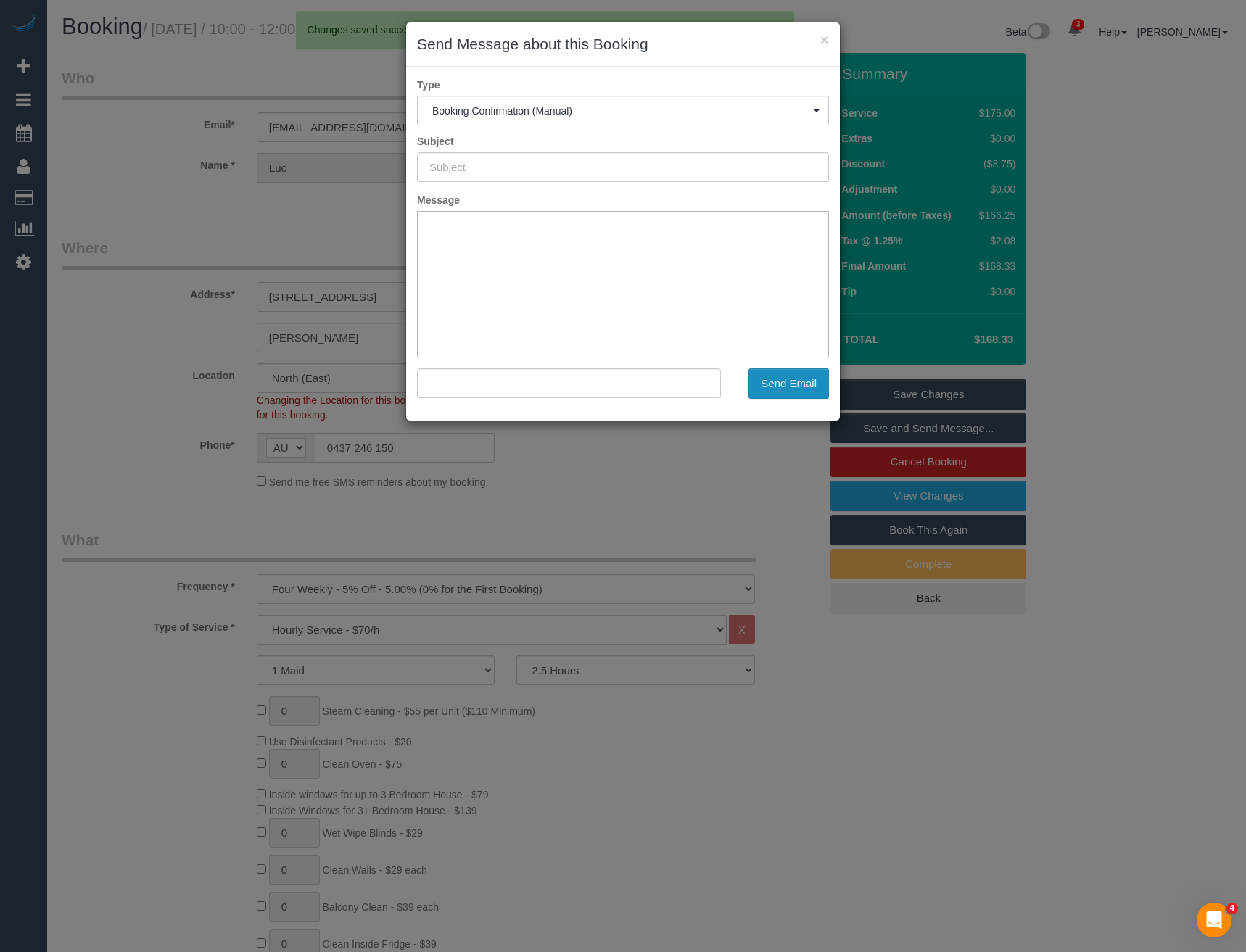
type input "Booking Confirmed"
type input ""Luc *" <lborrowm@hotmail.com>"
click at [775, 386] on button "Send Email" at bounding box center [789, 384] width 80 height 31
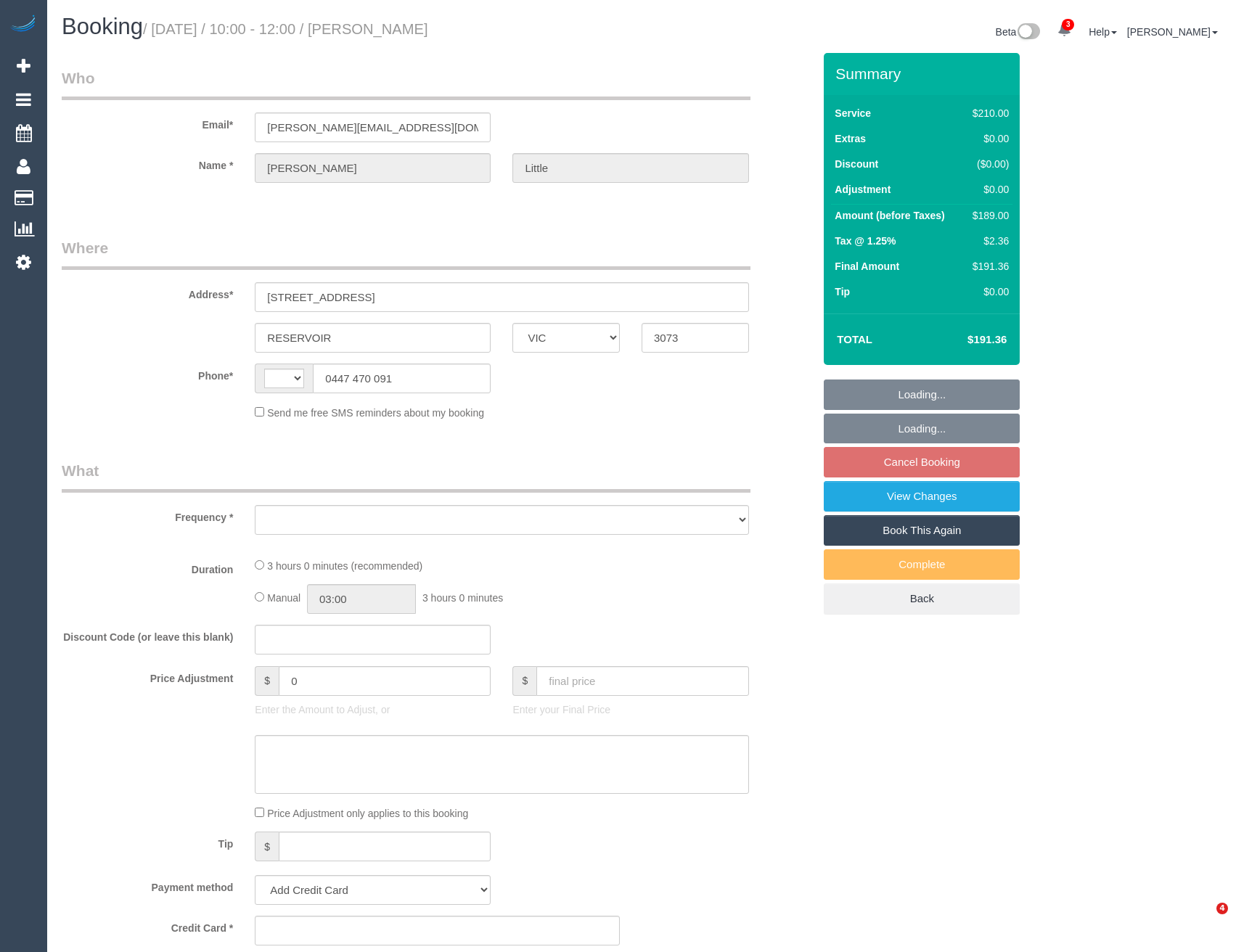
select select "VIC"
select select "string:AU"
select select "object:744"
select select "180"
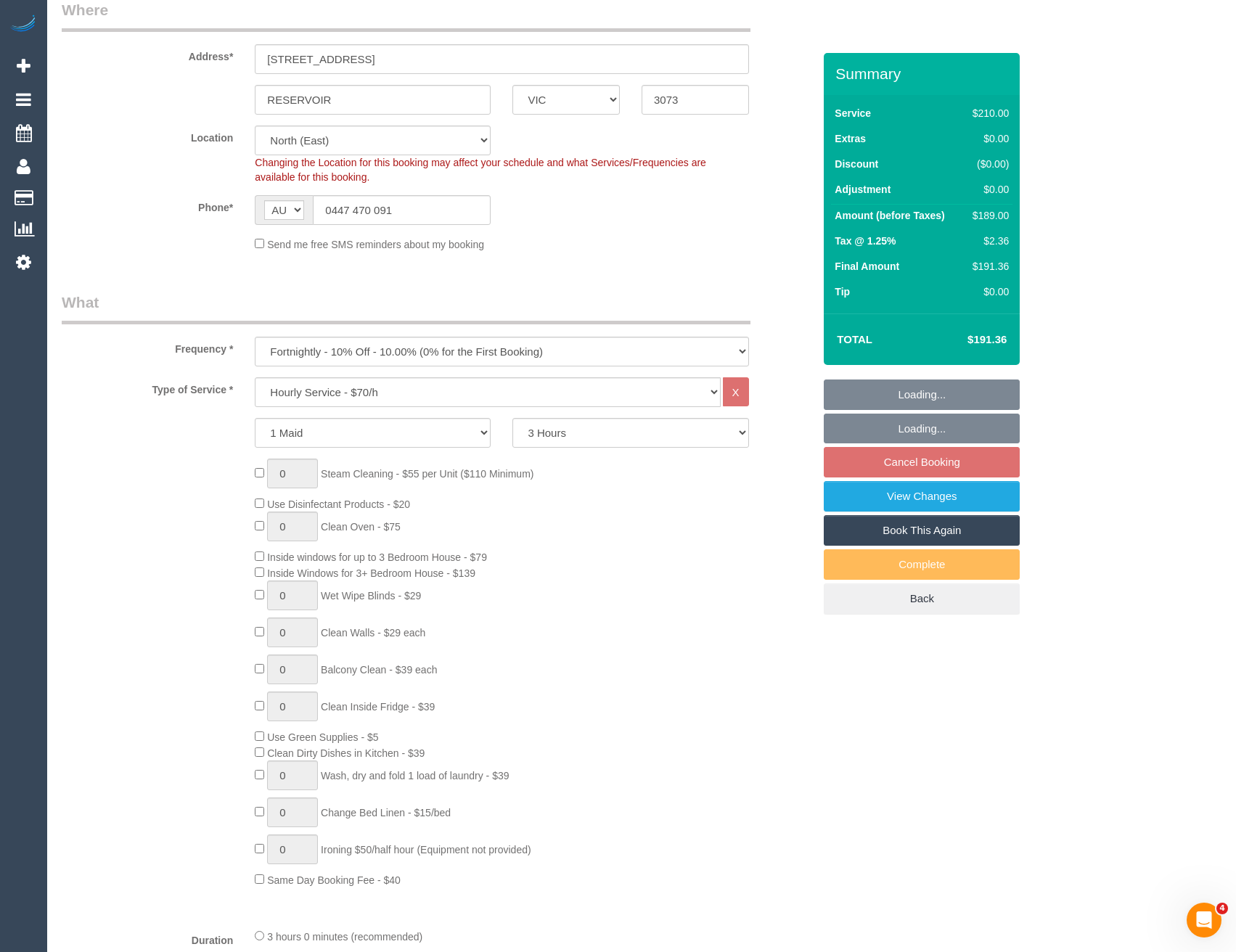
select select "string:stripe-pm_1RPLu02GScqysDRVMhku15Po"
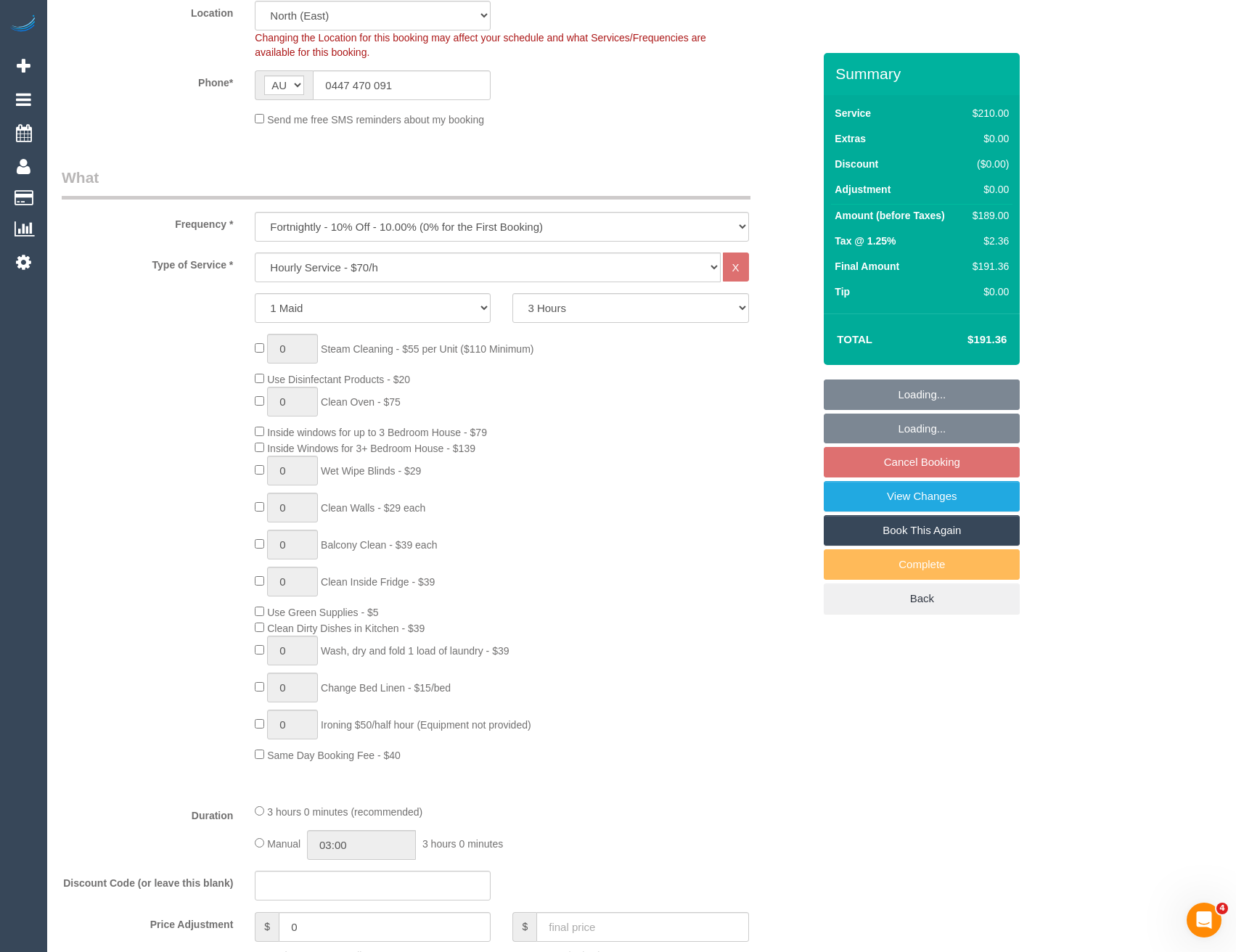
select select "object:897"
select select "number:27"
select select "number:14"
select select "number:19"
select select "number:36"
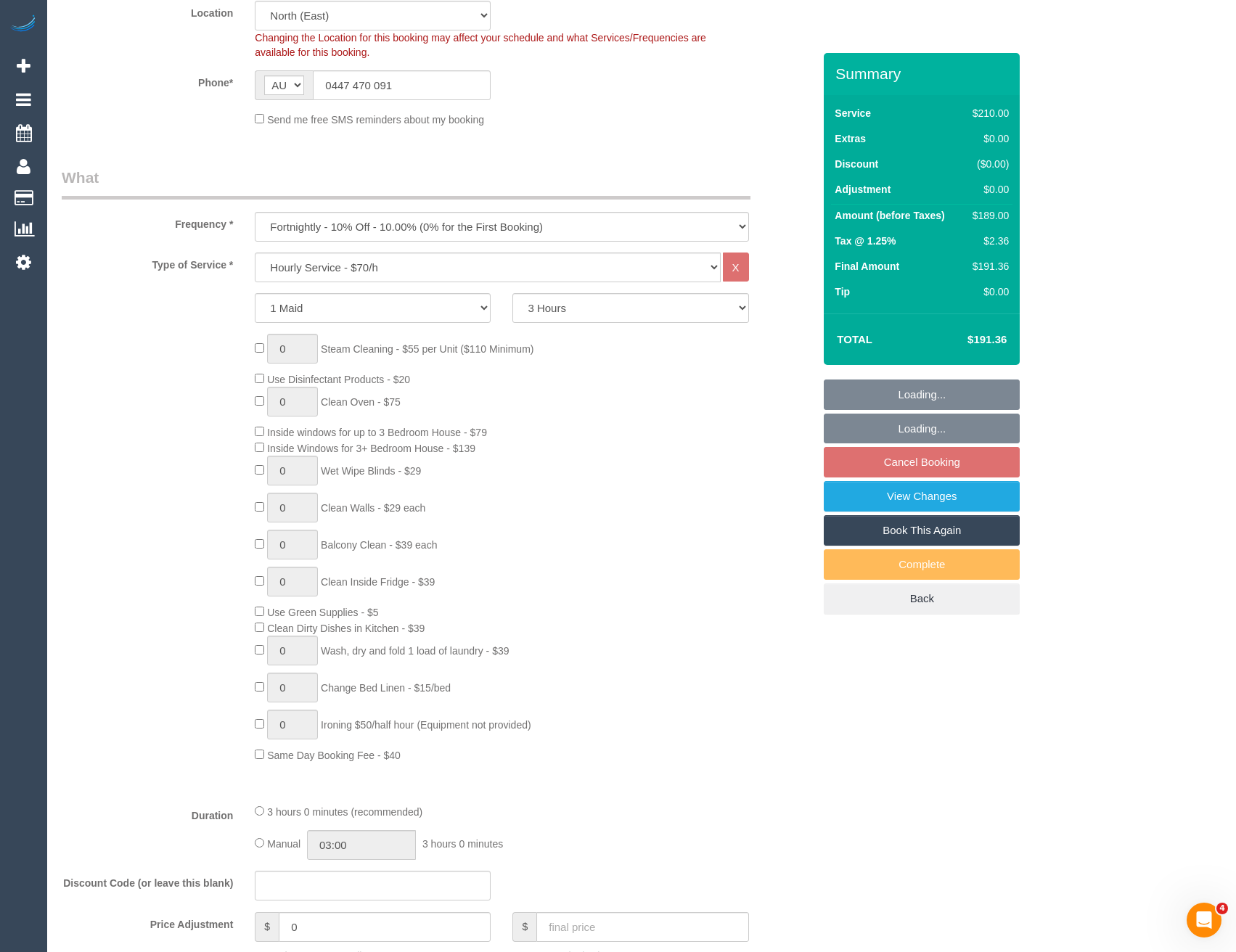
select select "number:34"
select select "number:26"
select select "spot3"
click at [363, 844] on input "03:00" at bounding box center [361, 845] width 109 height 30
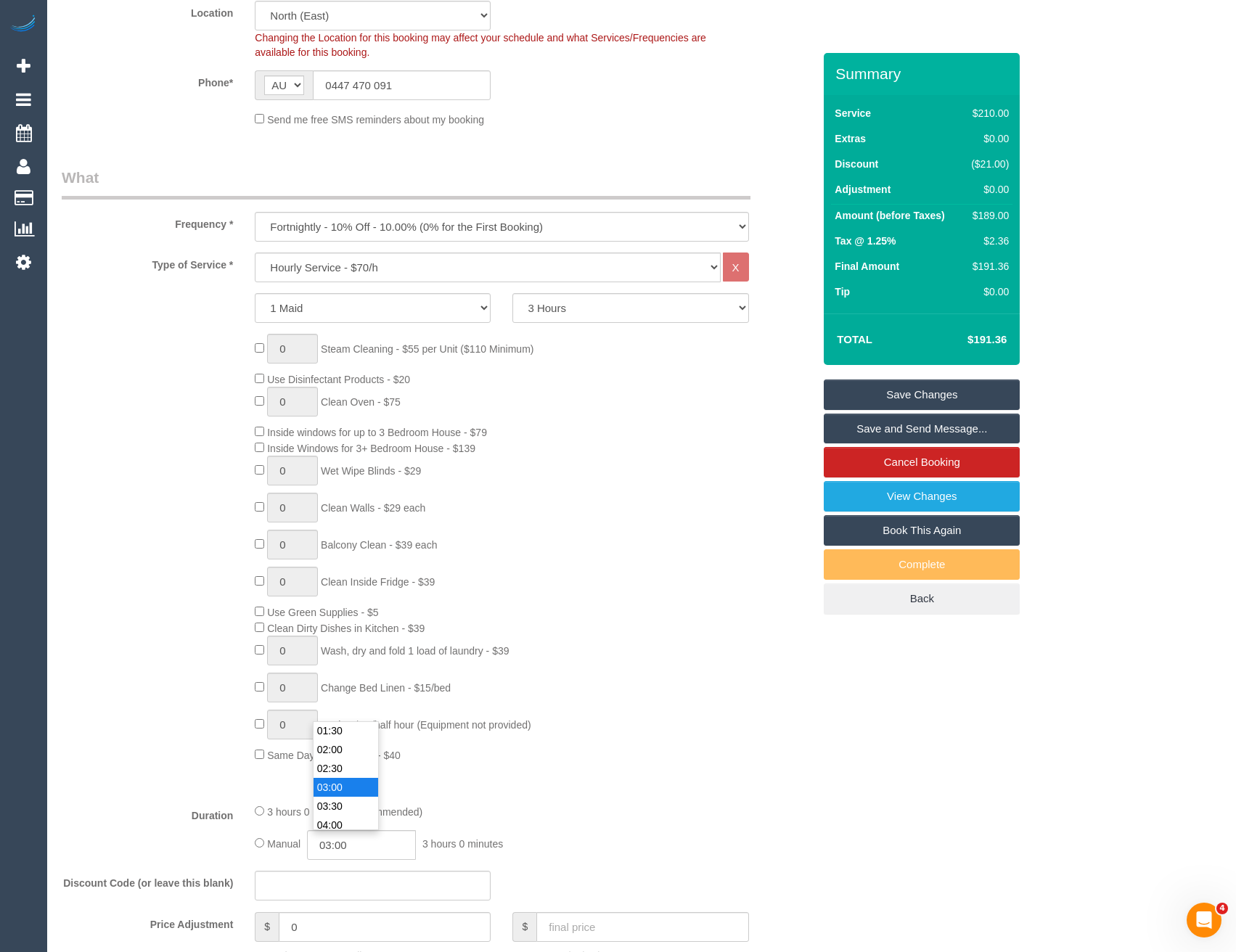
scroll to position [36, 0]
type input "01:30"
click at [360, 742] on li "01:30" at bounding box center [346, 751] width 65 height 19
click at [602, 738] on div "0 Steam Cleaning - $55 per Unit ($110 Minimum) Use Disinfectant Products - $20 …" at bounding box center [534, 549] width 580 height 429
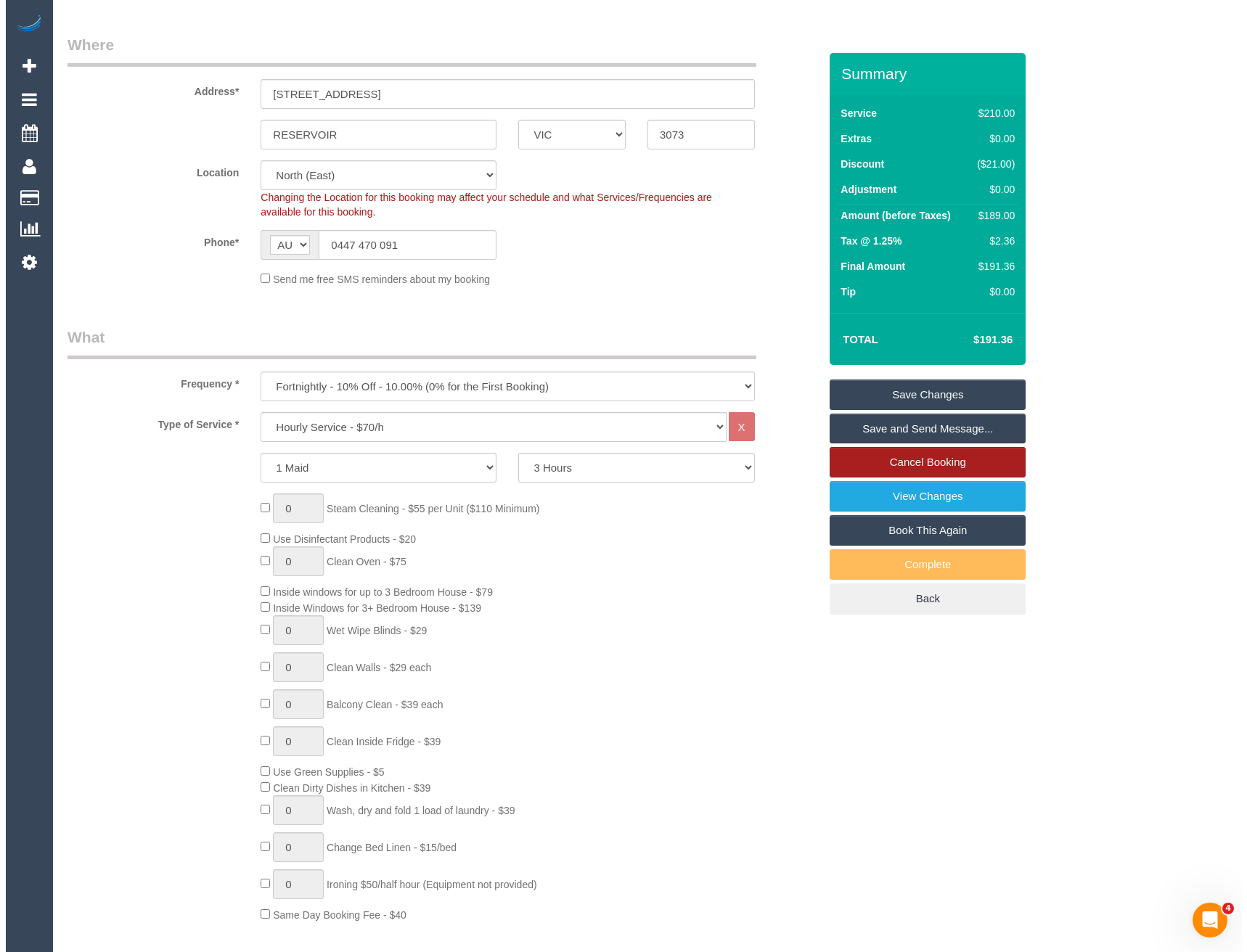
scroll to position [0, 0]
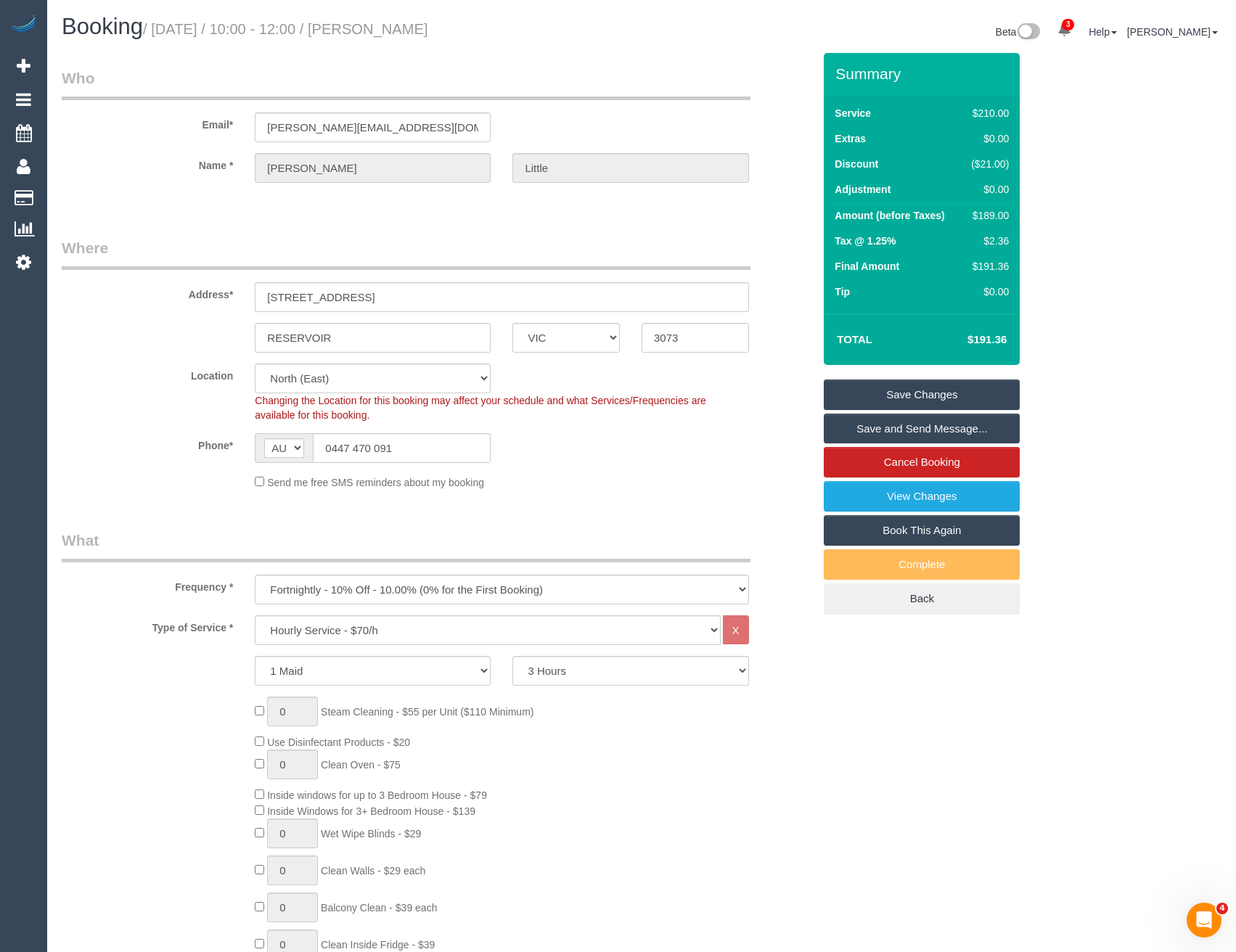
click at [941, 396] on link "Save Changes" at bounding box center [922, 395] width 196 height 31
select select "spot24"
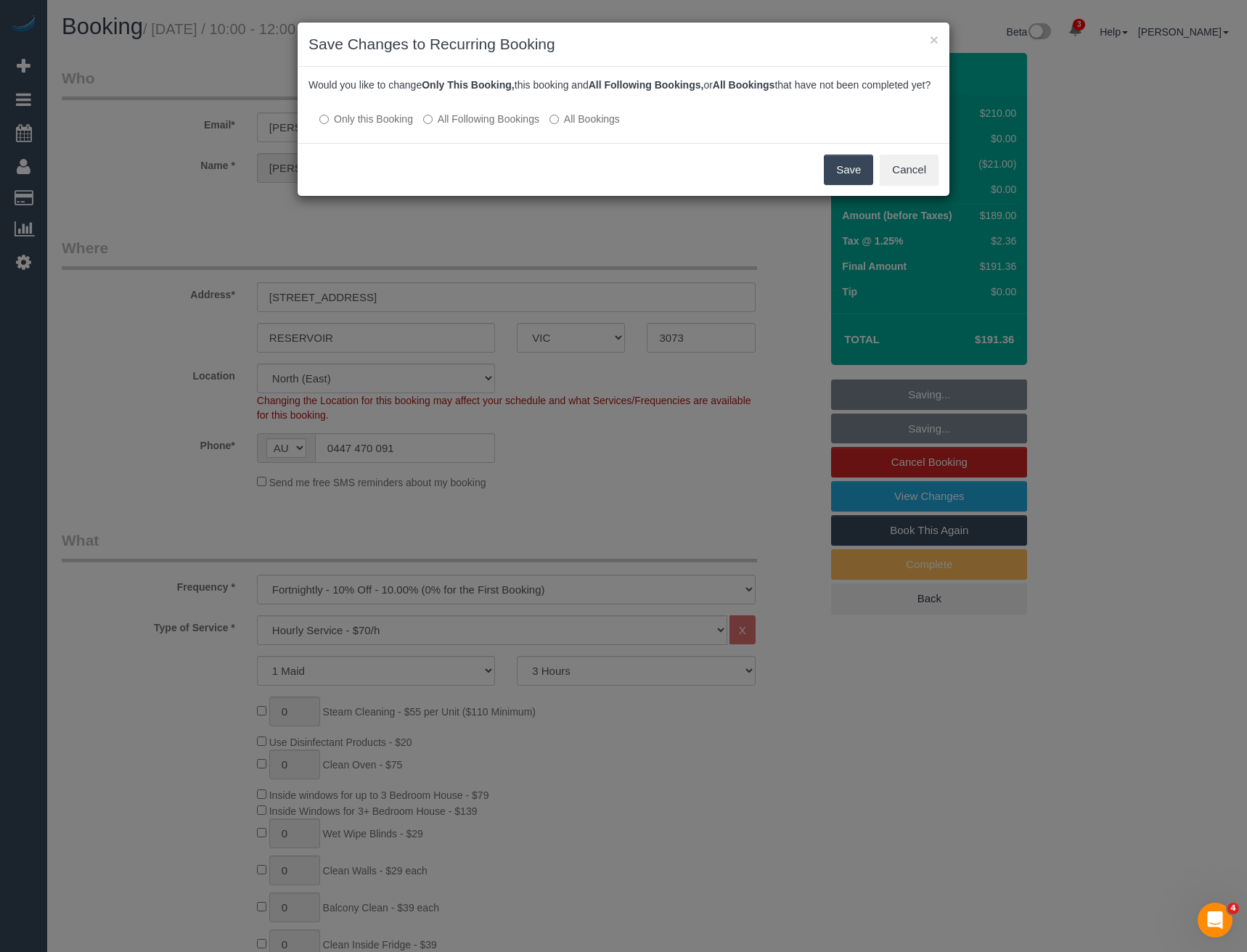
click at [468, 127] on label "All Following Bookings" at bounding box center [481, 119] width 117 height 15
click at [861, 180] on button "Save" at bounding box center [849, 170] width 49 height 31
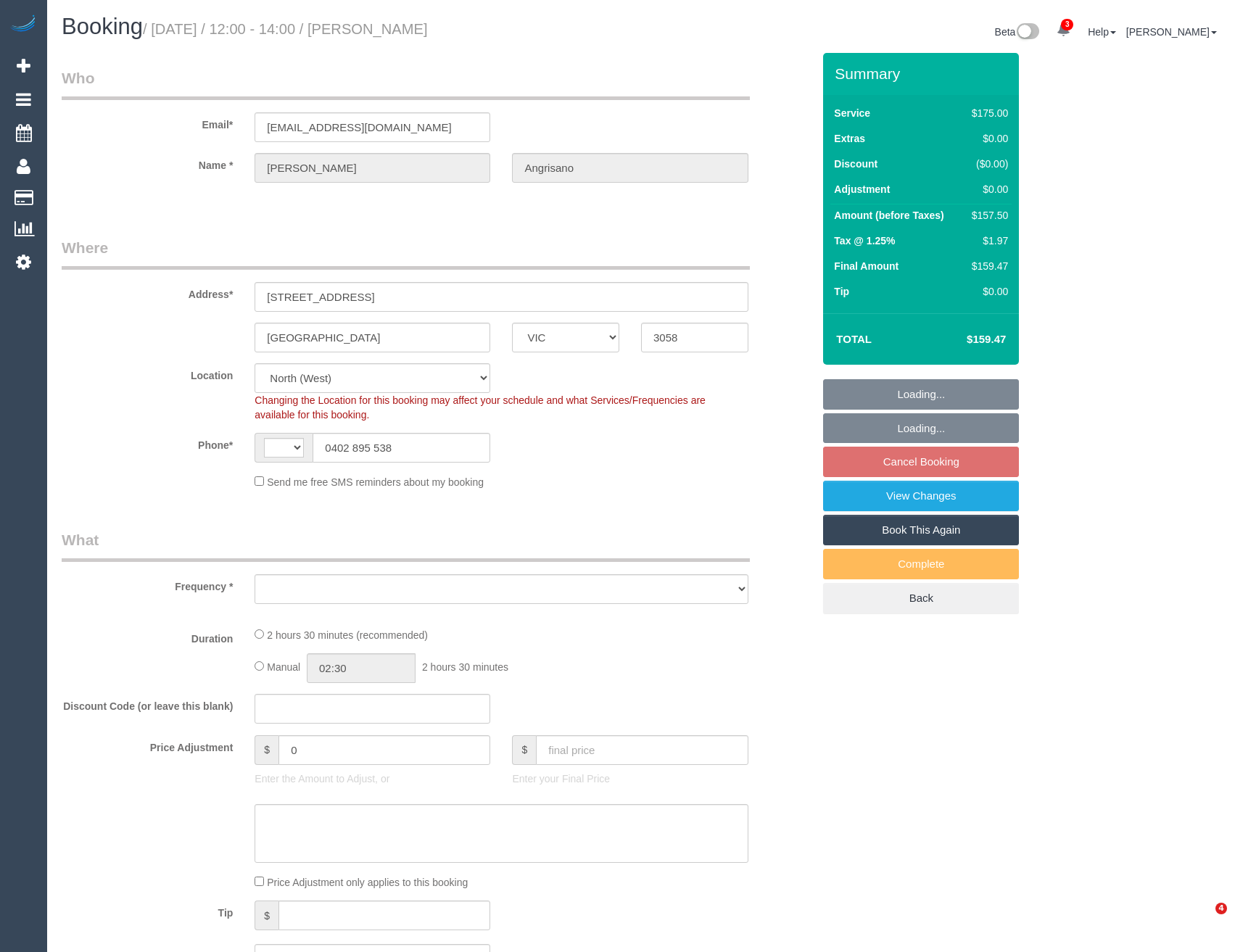
select select "VIC"
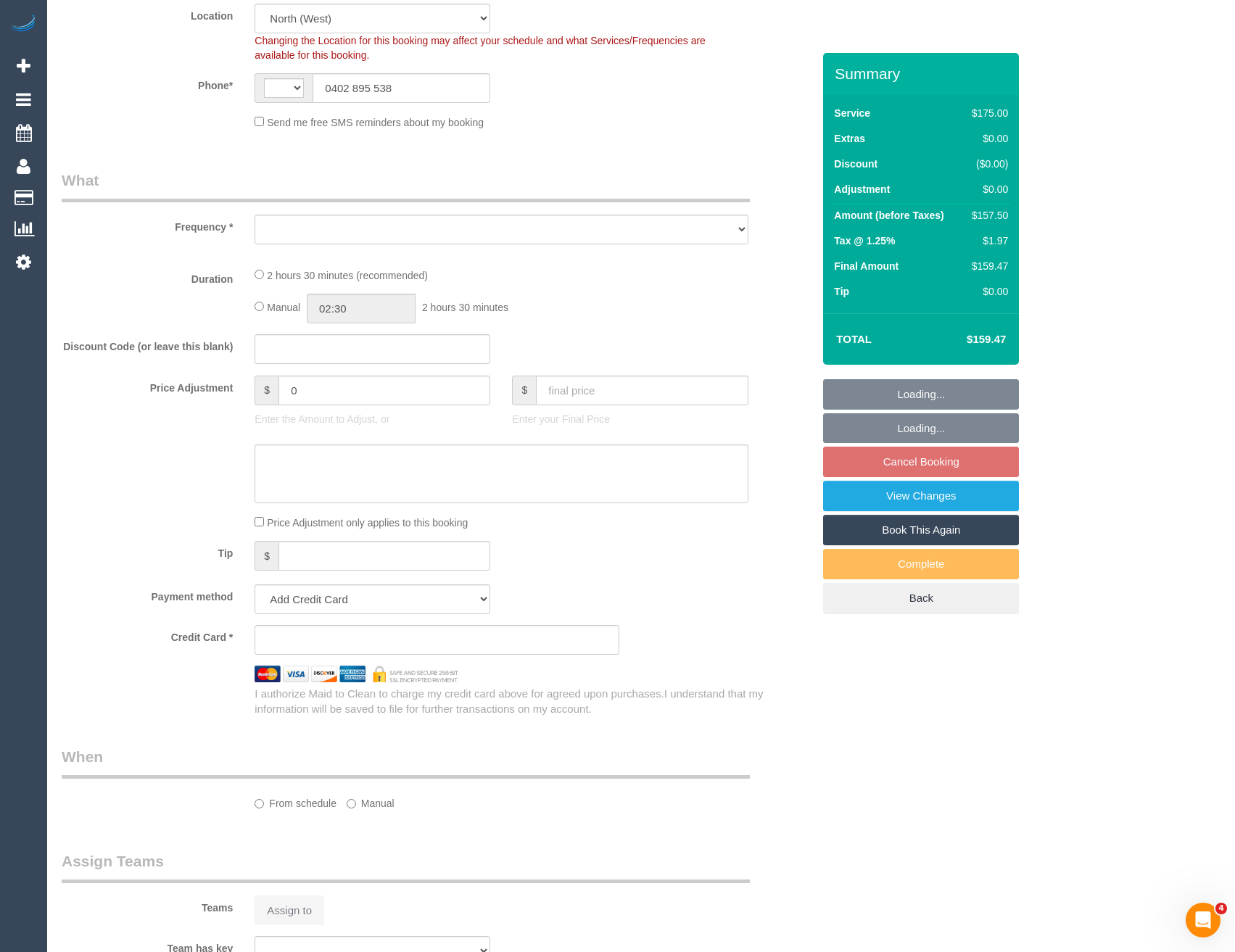
select select "string:AU"
select select "string:stripe-pm_1NQkE02GScqysDRVnOQiwPaC"
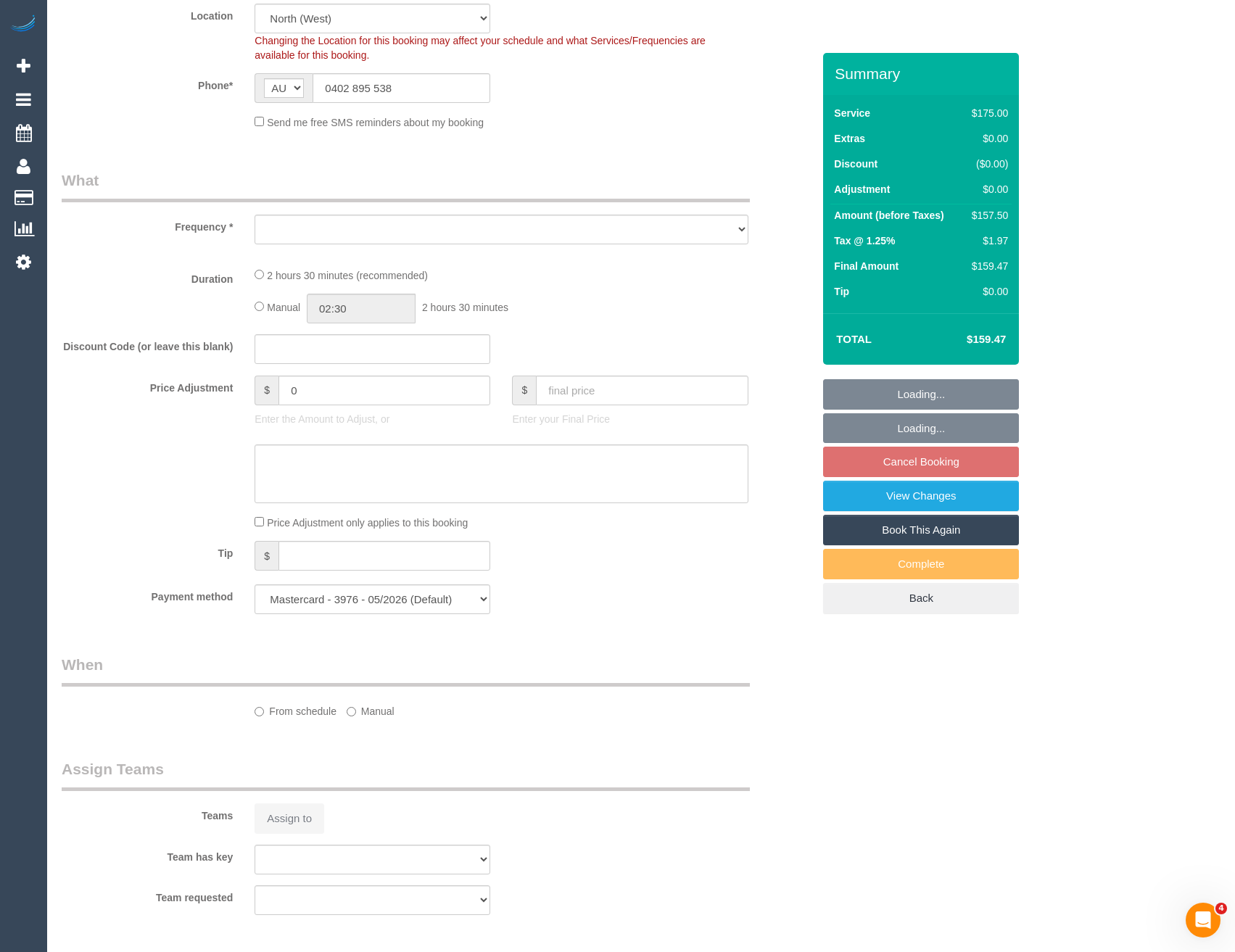
scroll to position [507, 0]
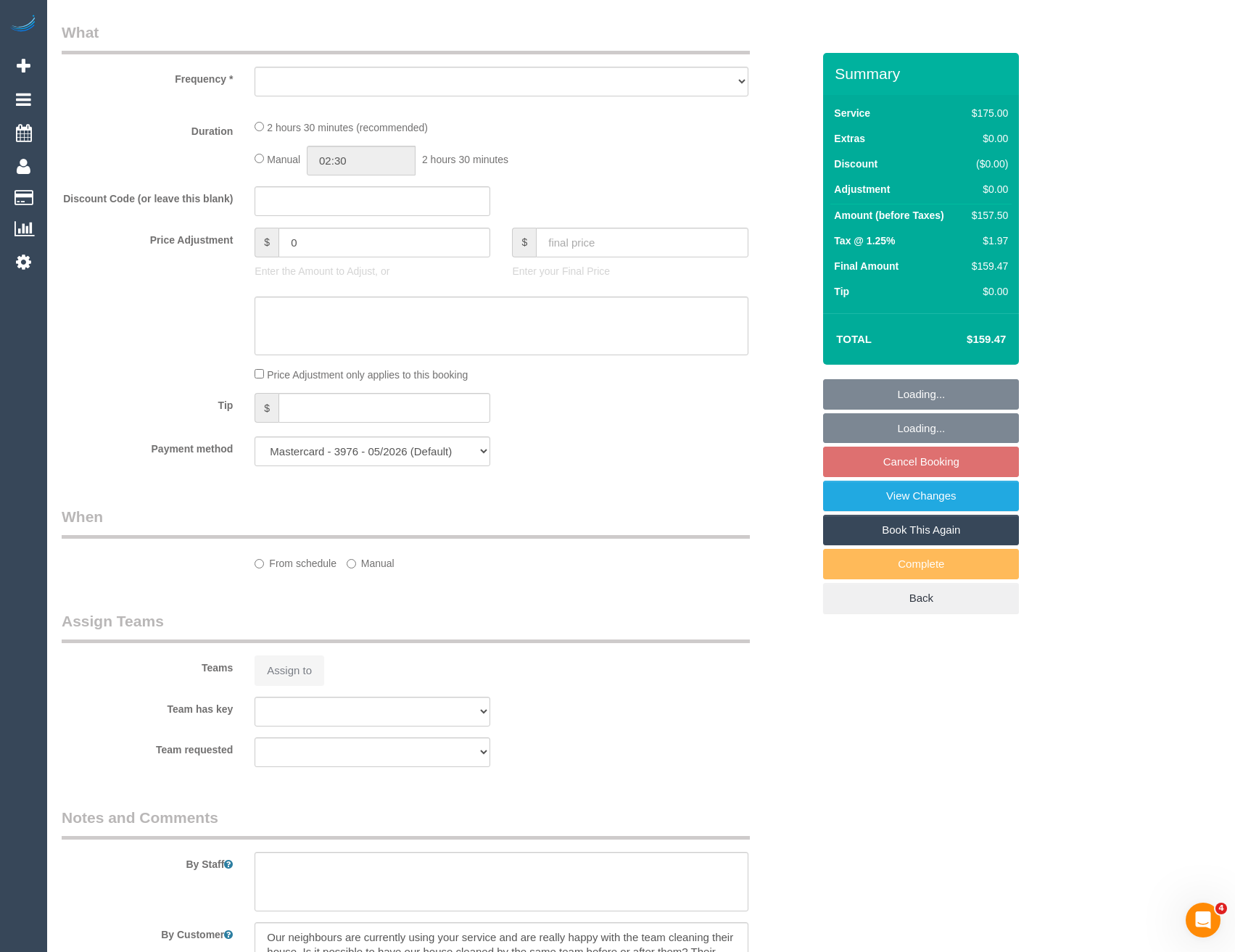
select select "object:597"
select select "spot4"
select select "number:29"
select select "number:14"
select select "number:19"
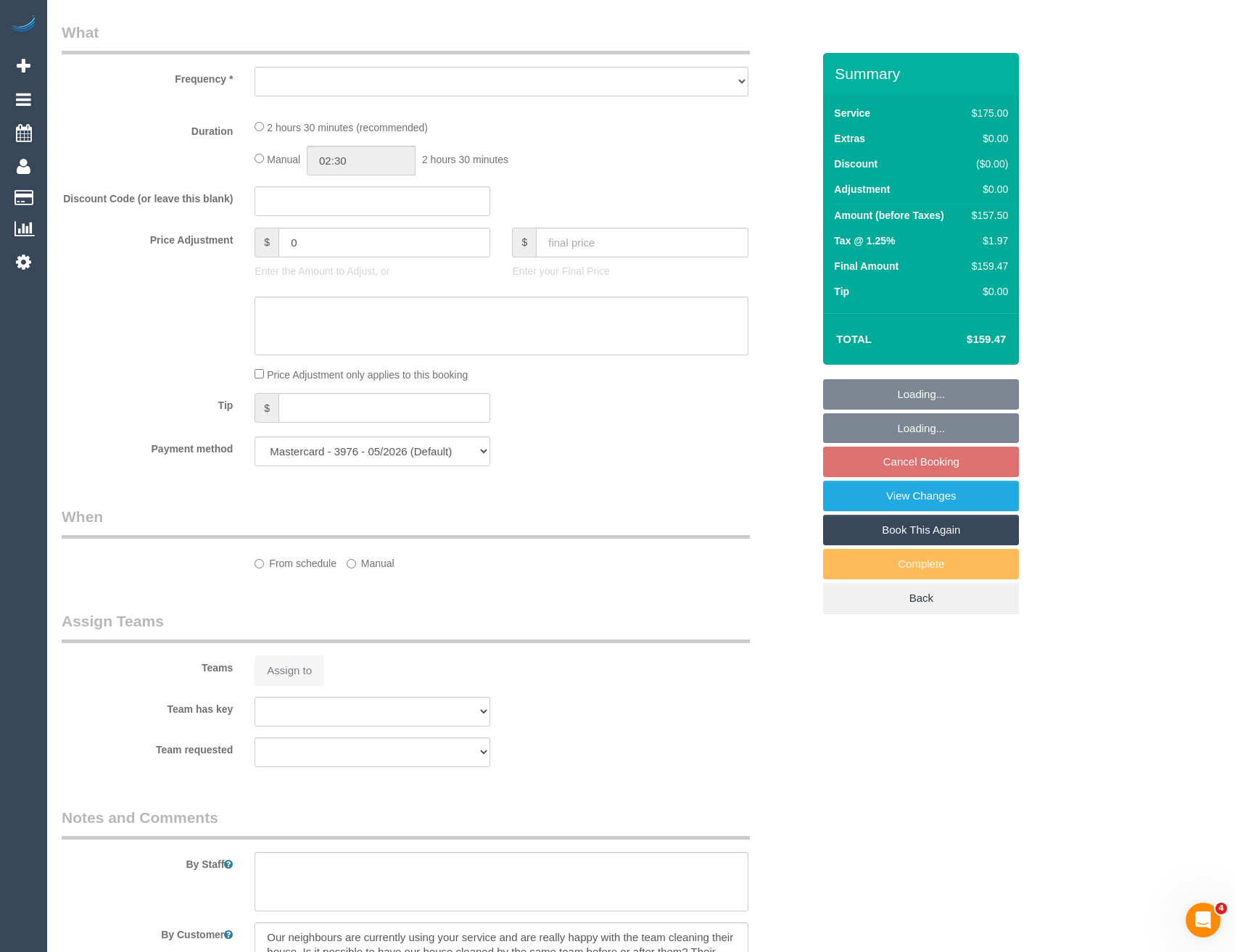
select select "number:22"
select select "number:34"
select select "number:12"
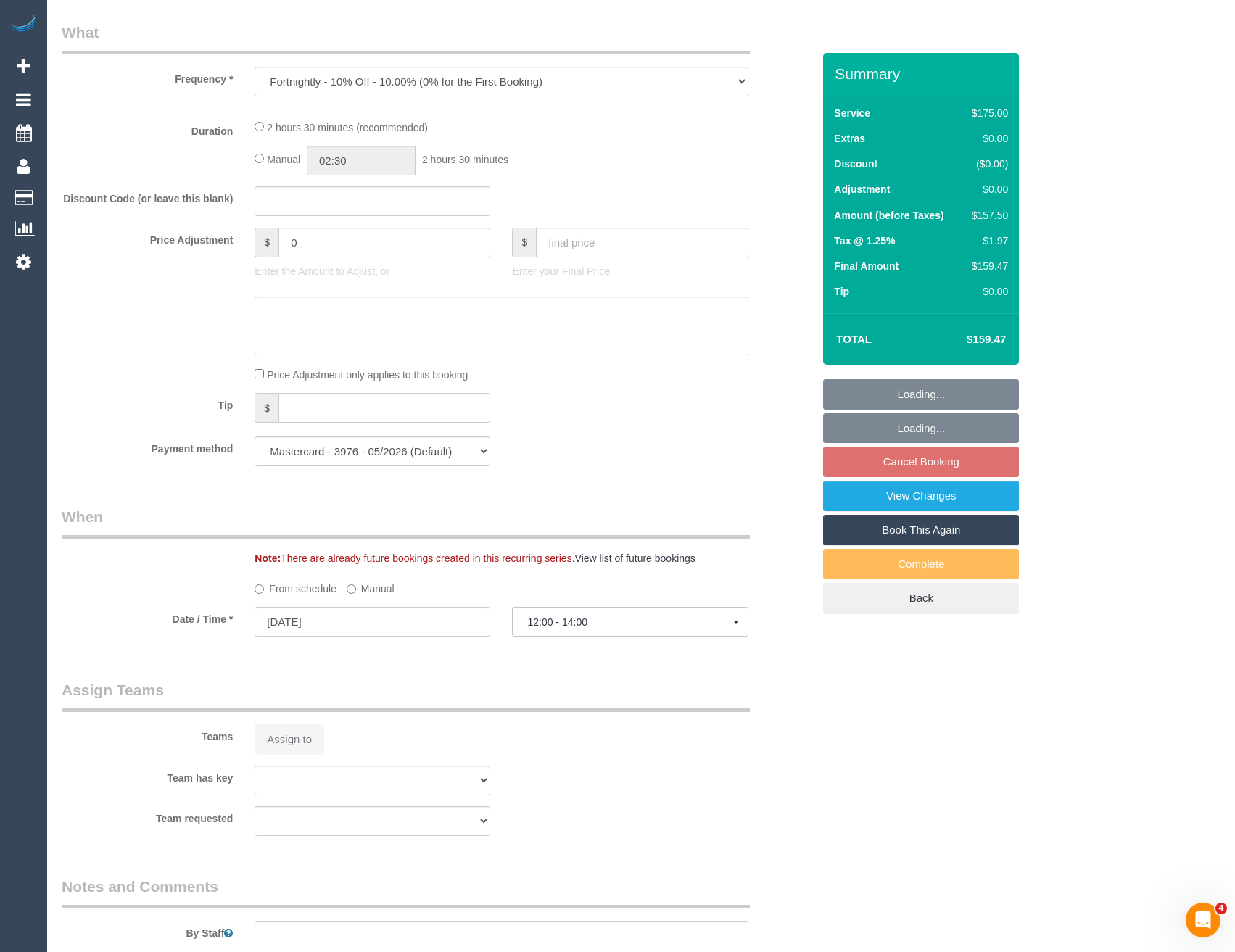
select select "object:916"
select select "150"
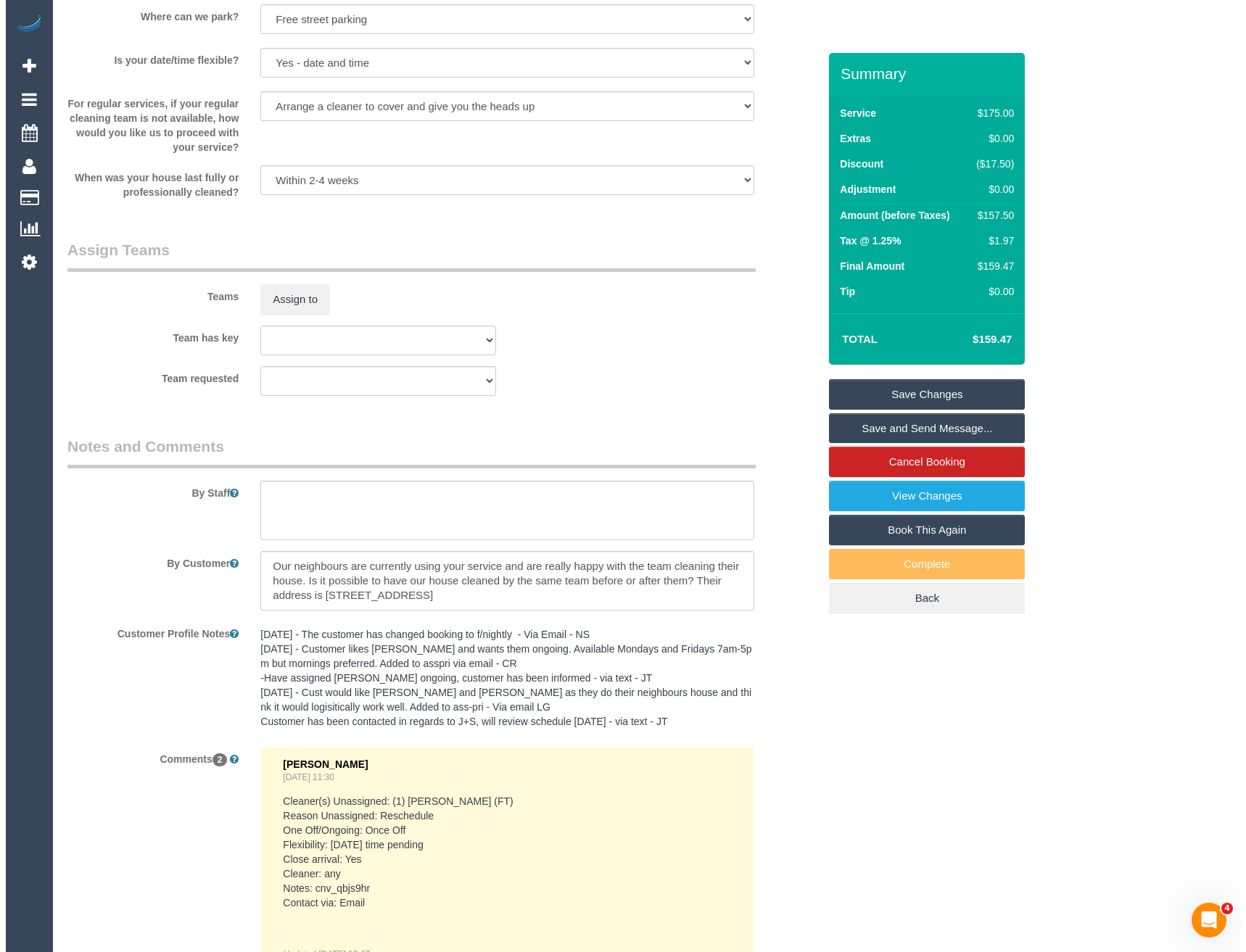
scroll to position [2030, 0]
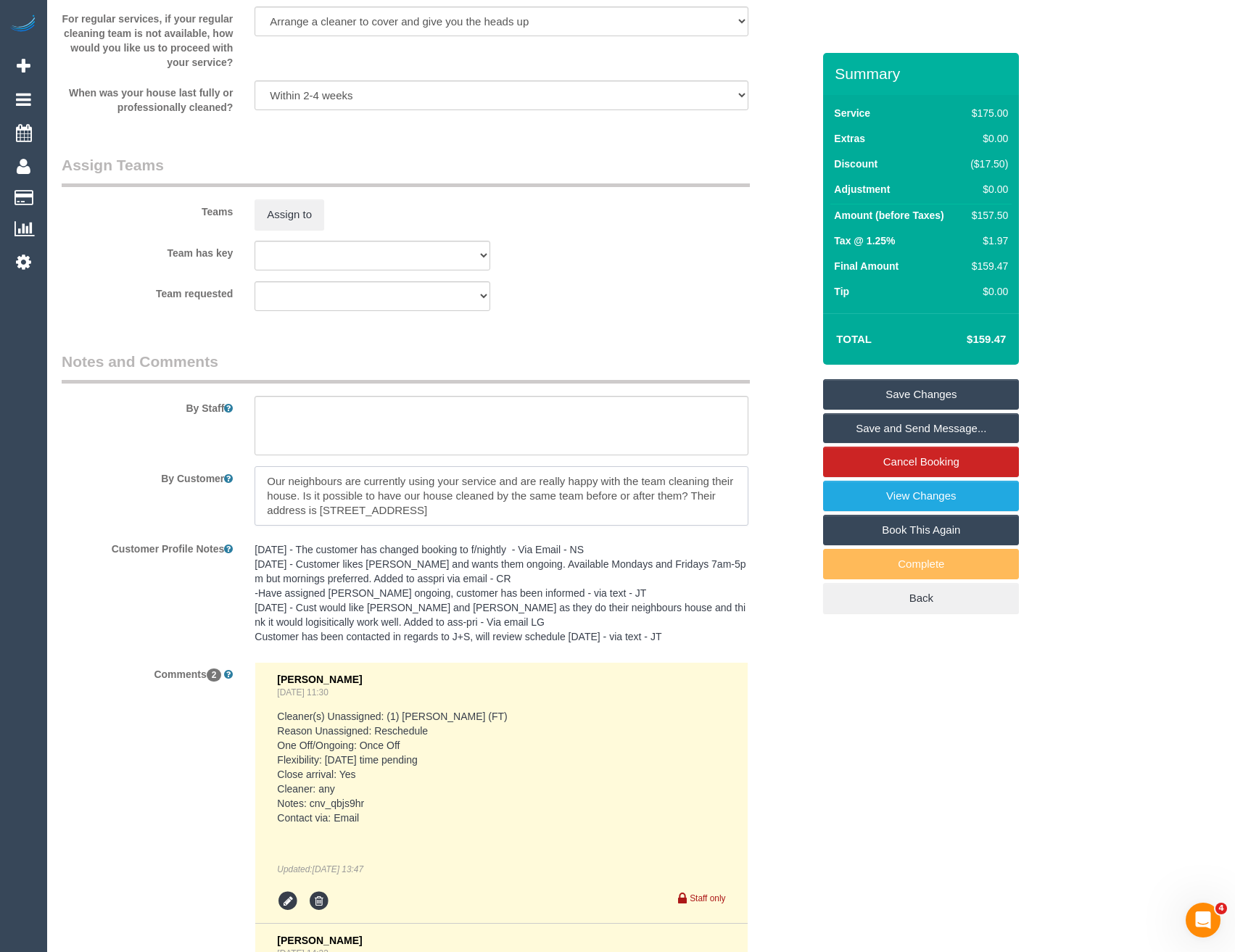
drag, startPoint x: 470, startPoint y: 516, endPoint x: 254, endPoint y: 479, distance: 219.1
click at [254, 479] on div at bounding box center [501, 496] width 515 height 59
click at [937, 486] on link "View Changes" at bounding box center [921, 496] width 196 height 31
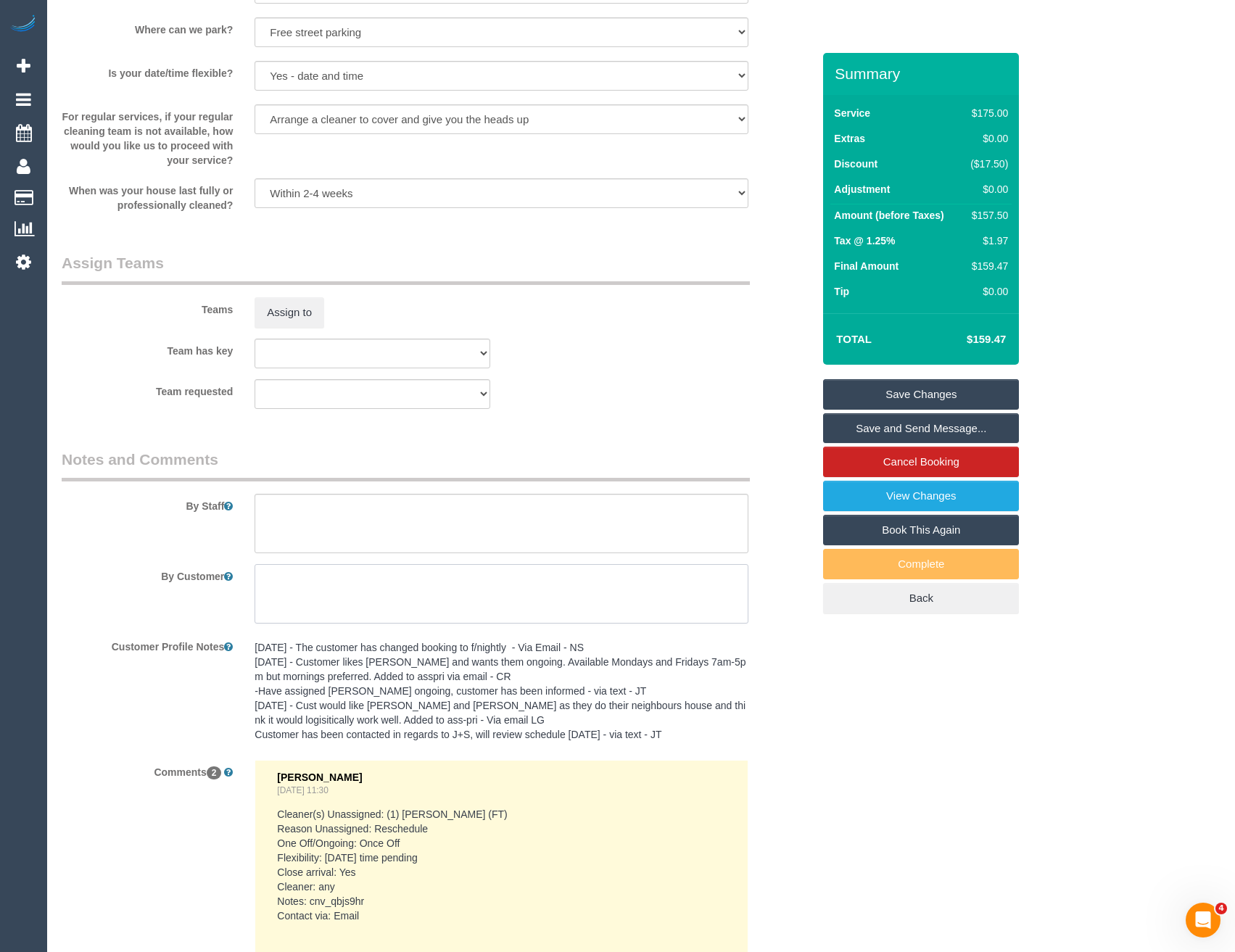
scroll to position [1922, 0]
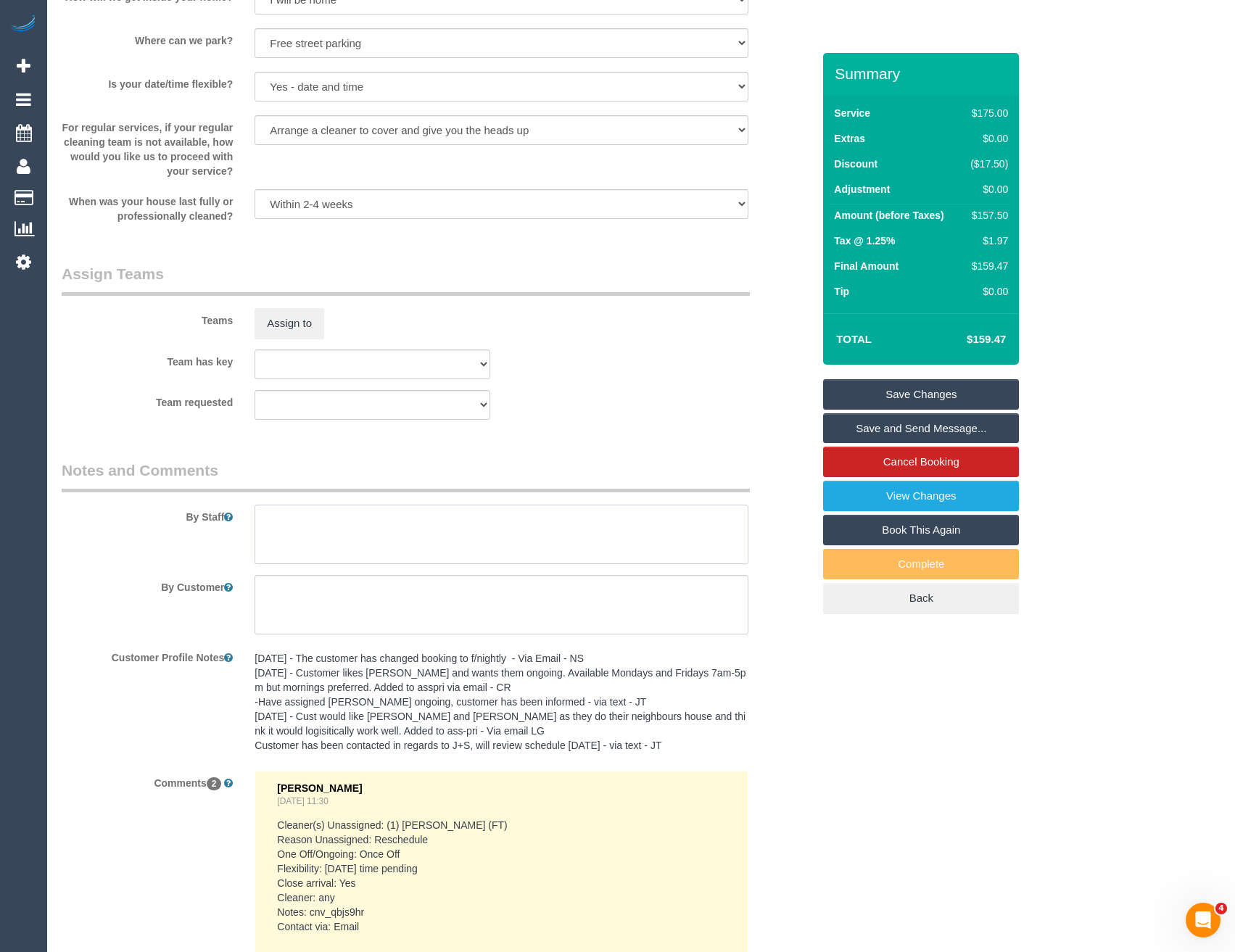
click at [293, 521] on textarea at bounding box center [501, 534] width 493 height 59
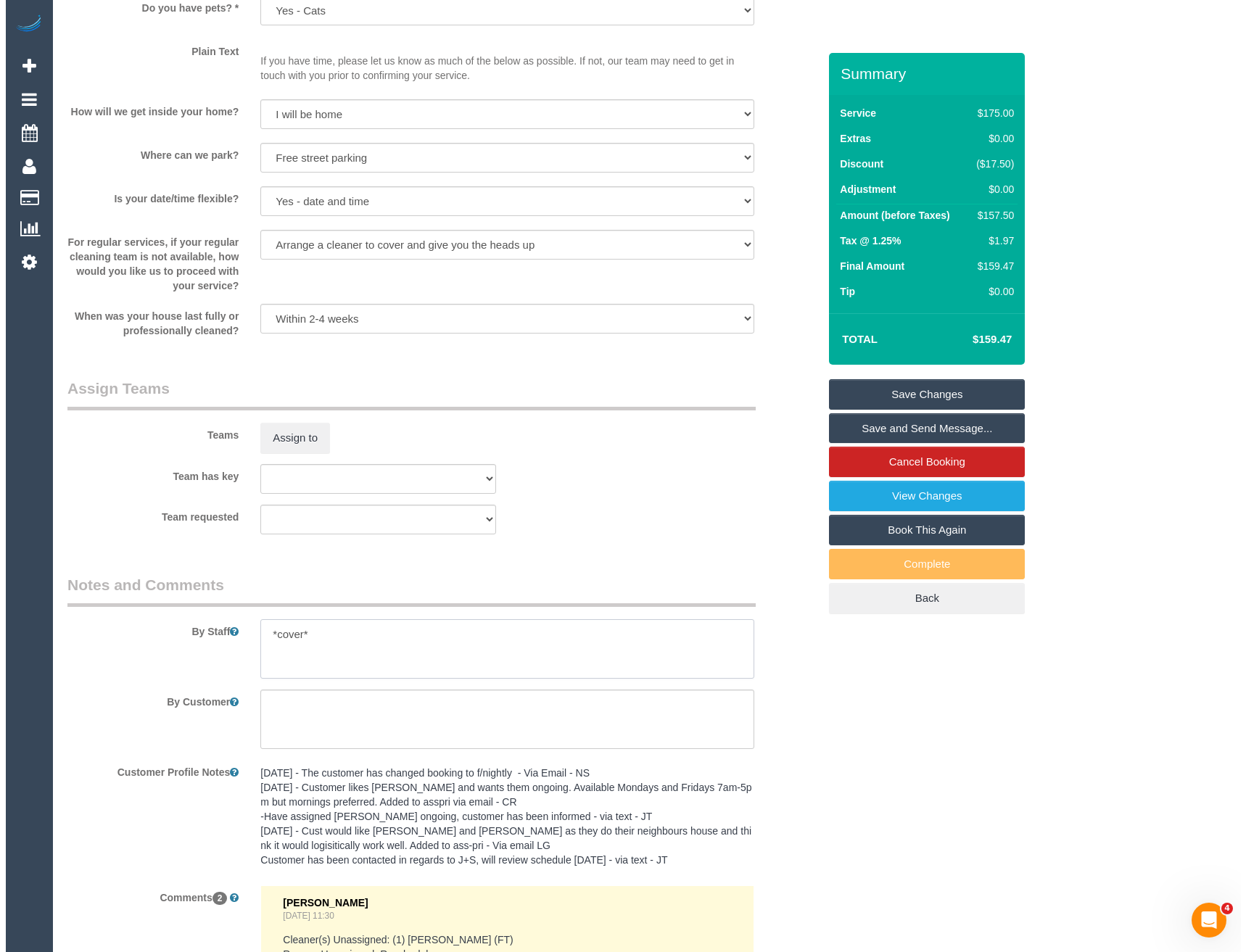
scroll to position [1777, 0]
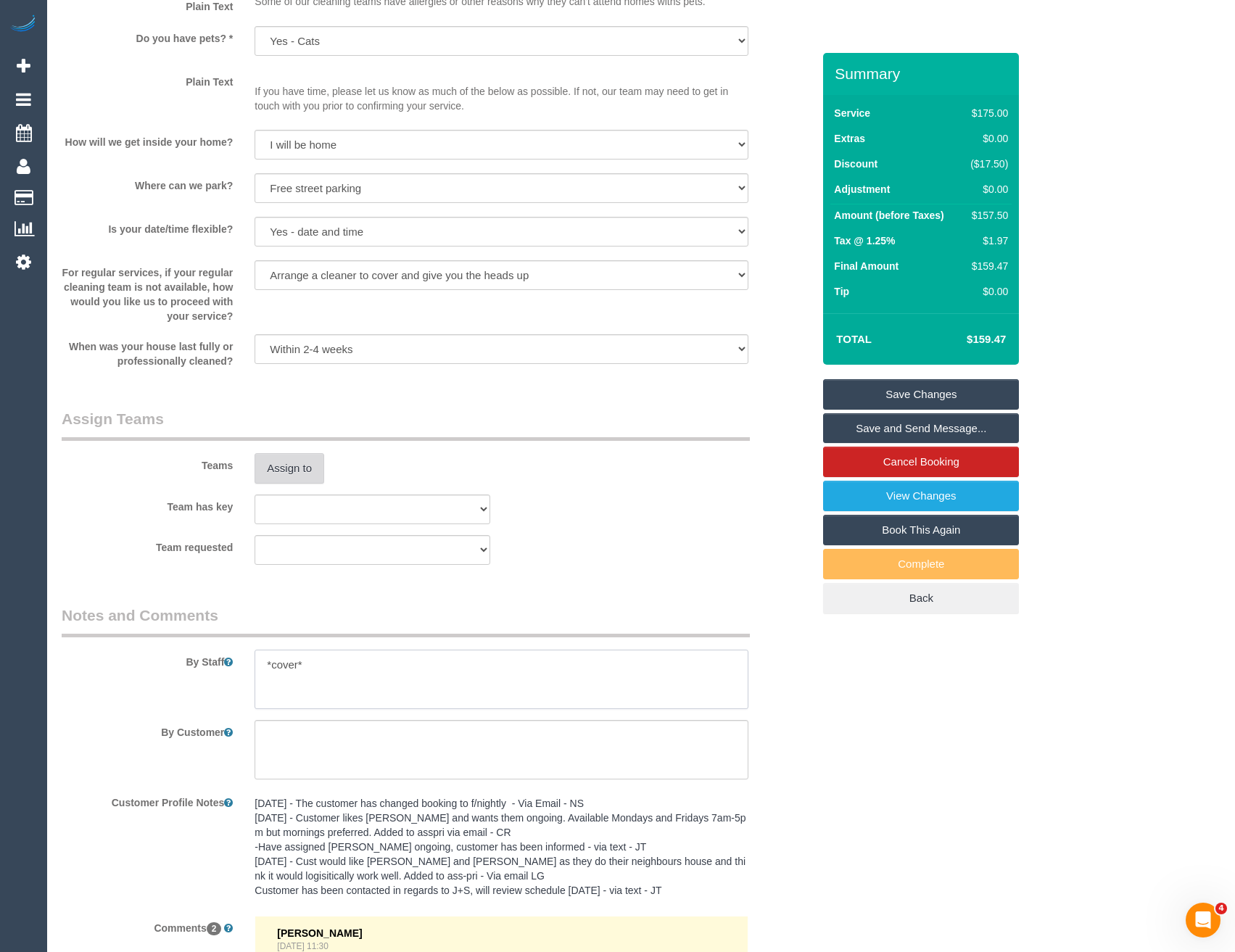
type textarea "*cover*"
click at [299, 470] on button "Assign to" at bounding box center [289, 469] width 69 height 31
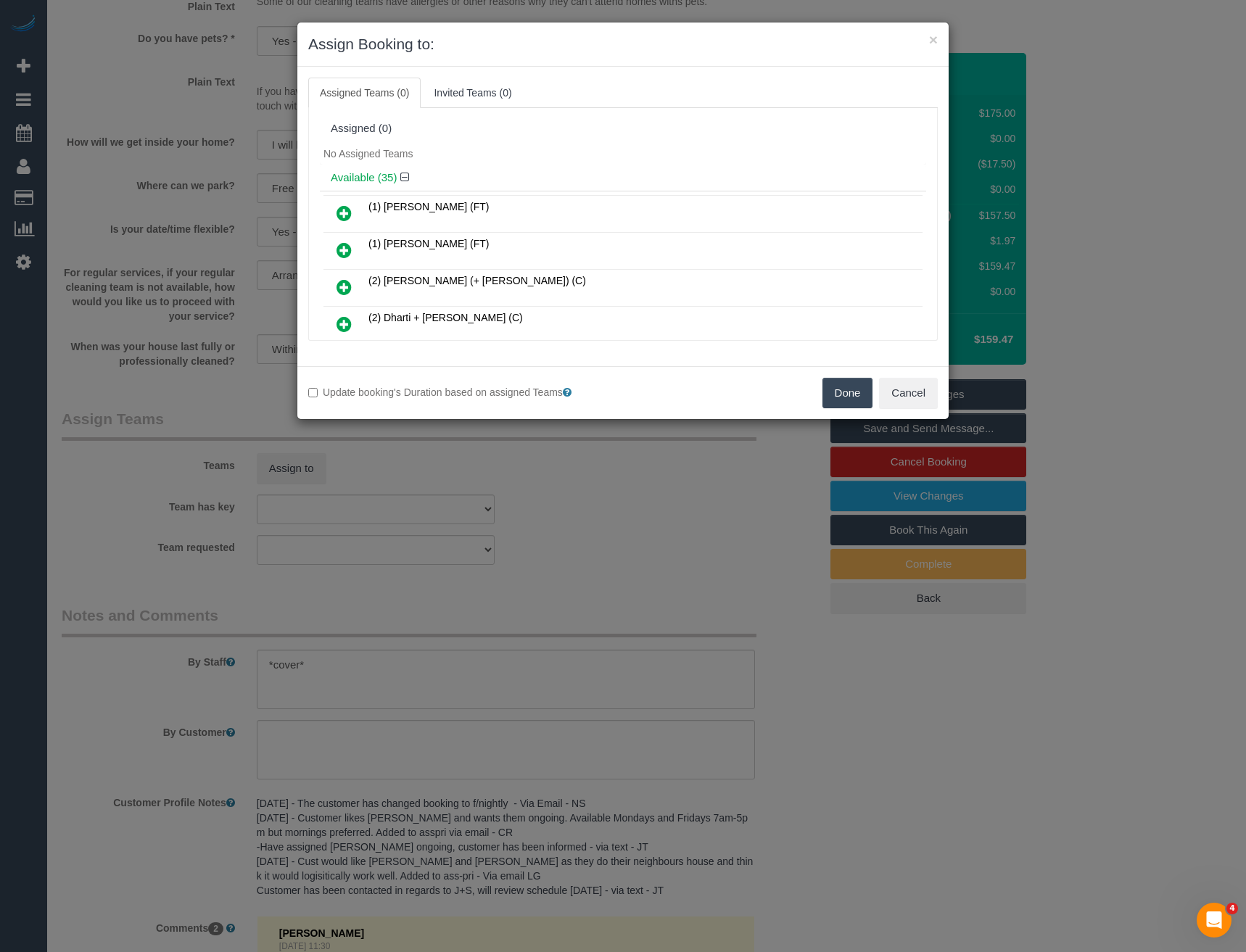
scroll to position [5305, 0]
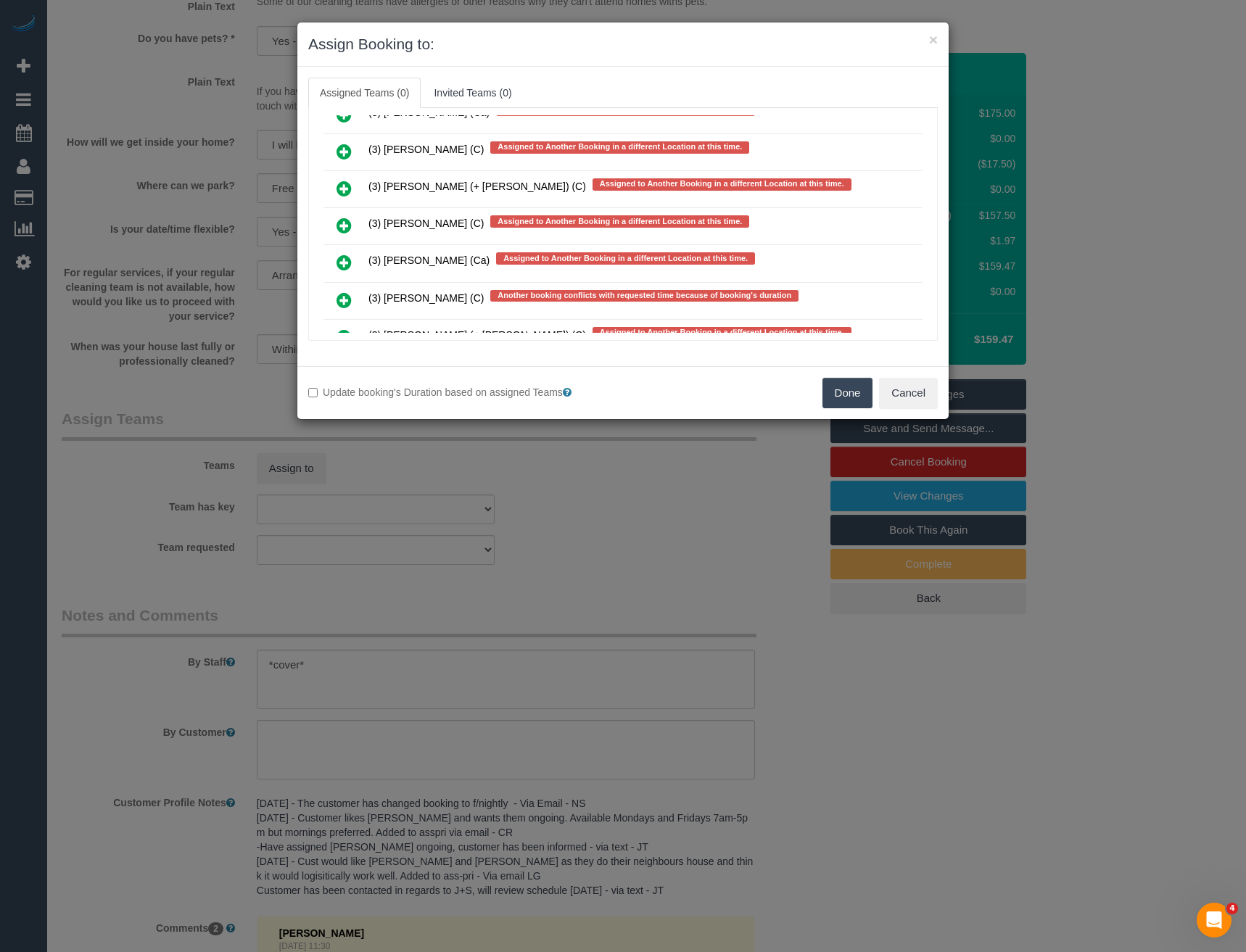
click at [338, 224] on icon at bounding box center [344, 225] width 15 height 18
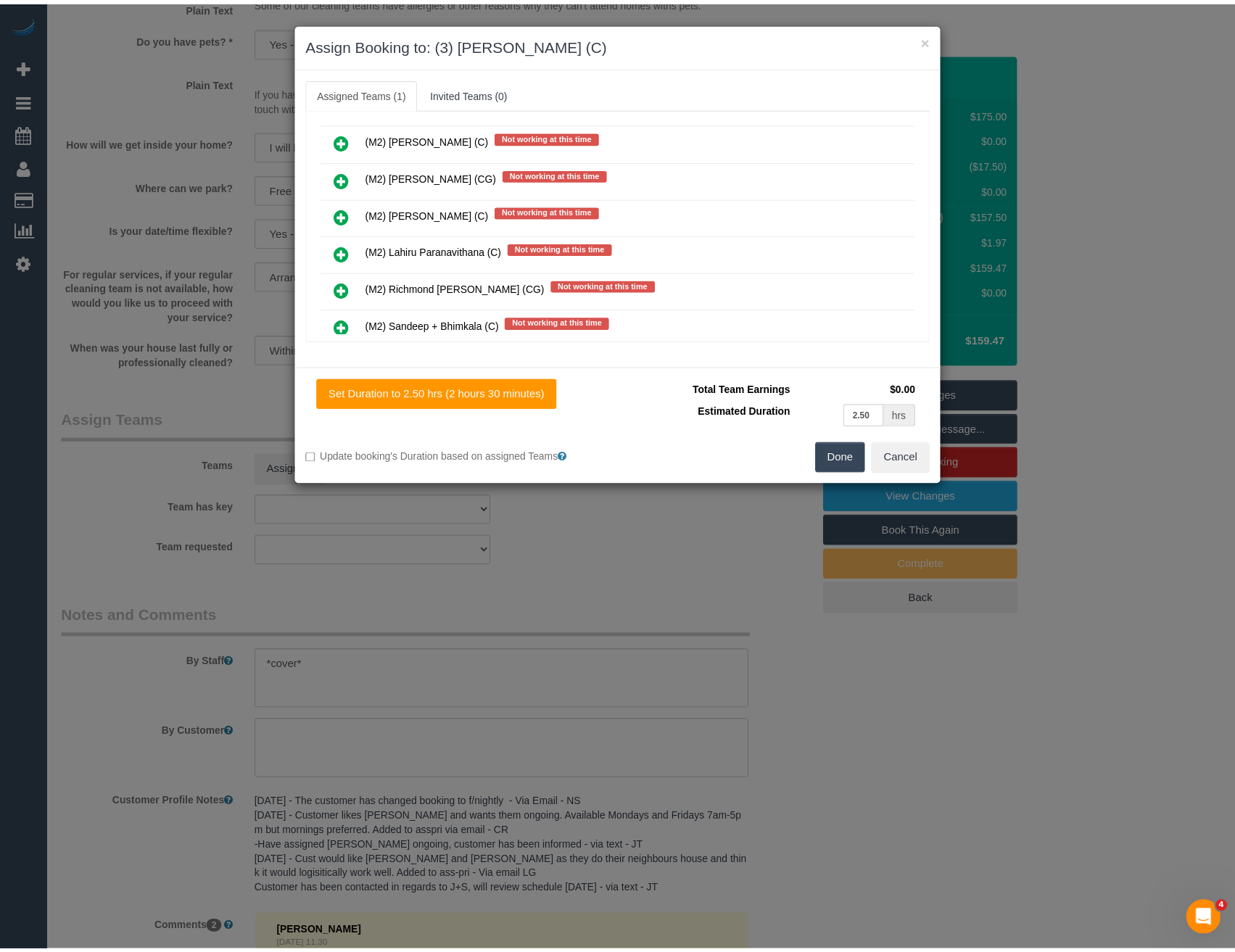
scroll to position [0, 0]
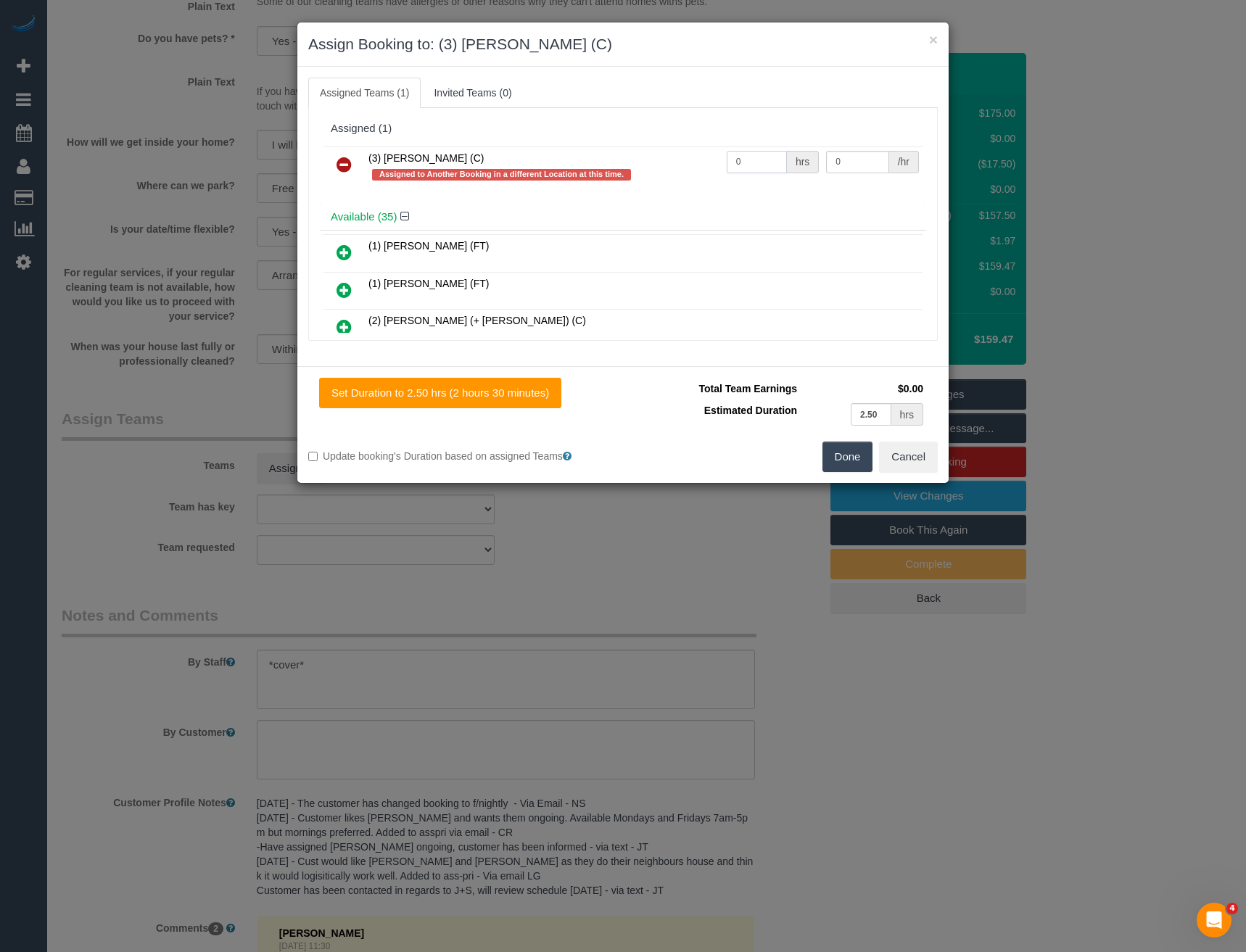
drag, startPoint x: 756, startPoint y: 164, endPoint x: 624, endPoint y: 160, distance: 132.1
click at [625, 160] on tr "(3) Luke HJ (C) Assigned to Another Booking in a different Location at this tim…" at bounding box center [623, 167] width 599 height 42
type input "2.5"
type input "35"
click at [856, 452] on button "Done" at bounding box center [848, 457] width 51 height 31
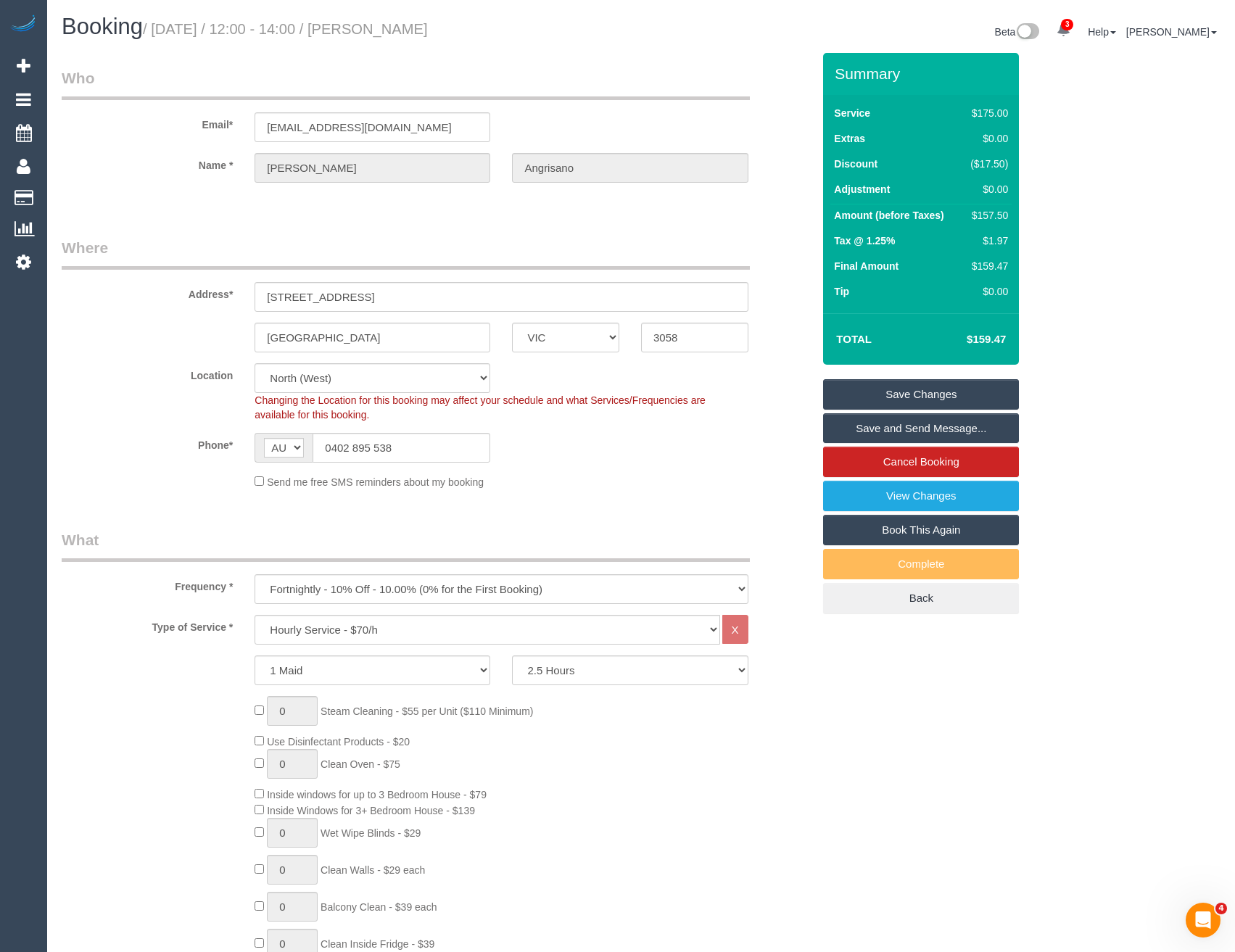
click at [878, 429] on link "Save and Send Message..." at bounding box center [921, 429] width 196 height 31
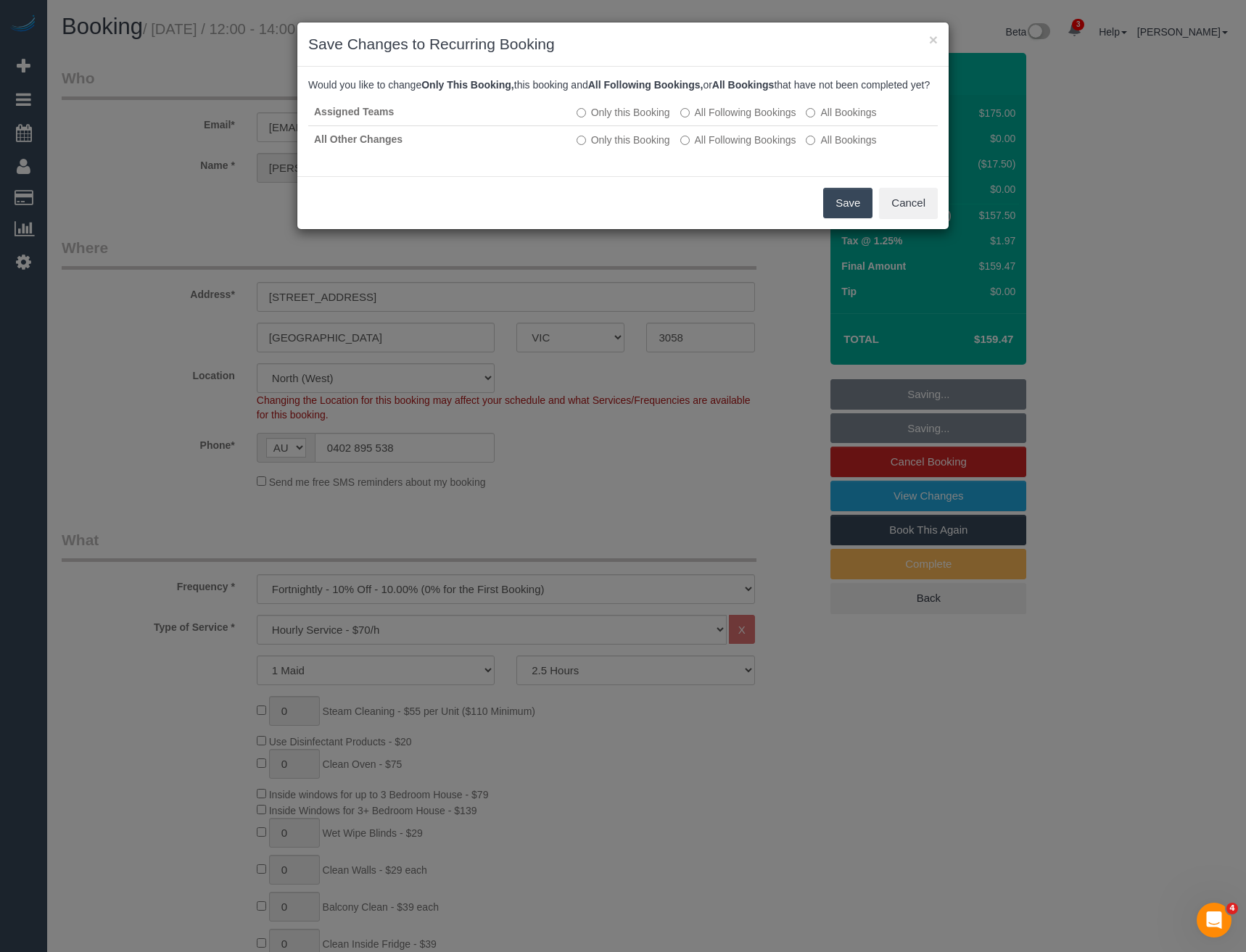
drag, startPoint x: 850, startPoint y: 220, endPoint x: 551, endPoint y: 67, distance: 335.9
click at [850, 218] on button "Save" at bounding box center [848, 204] width 49 height 31
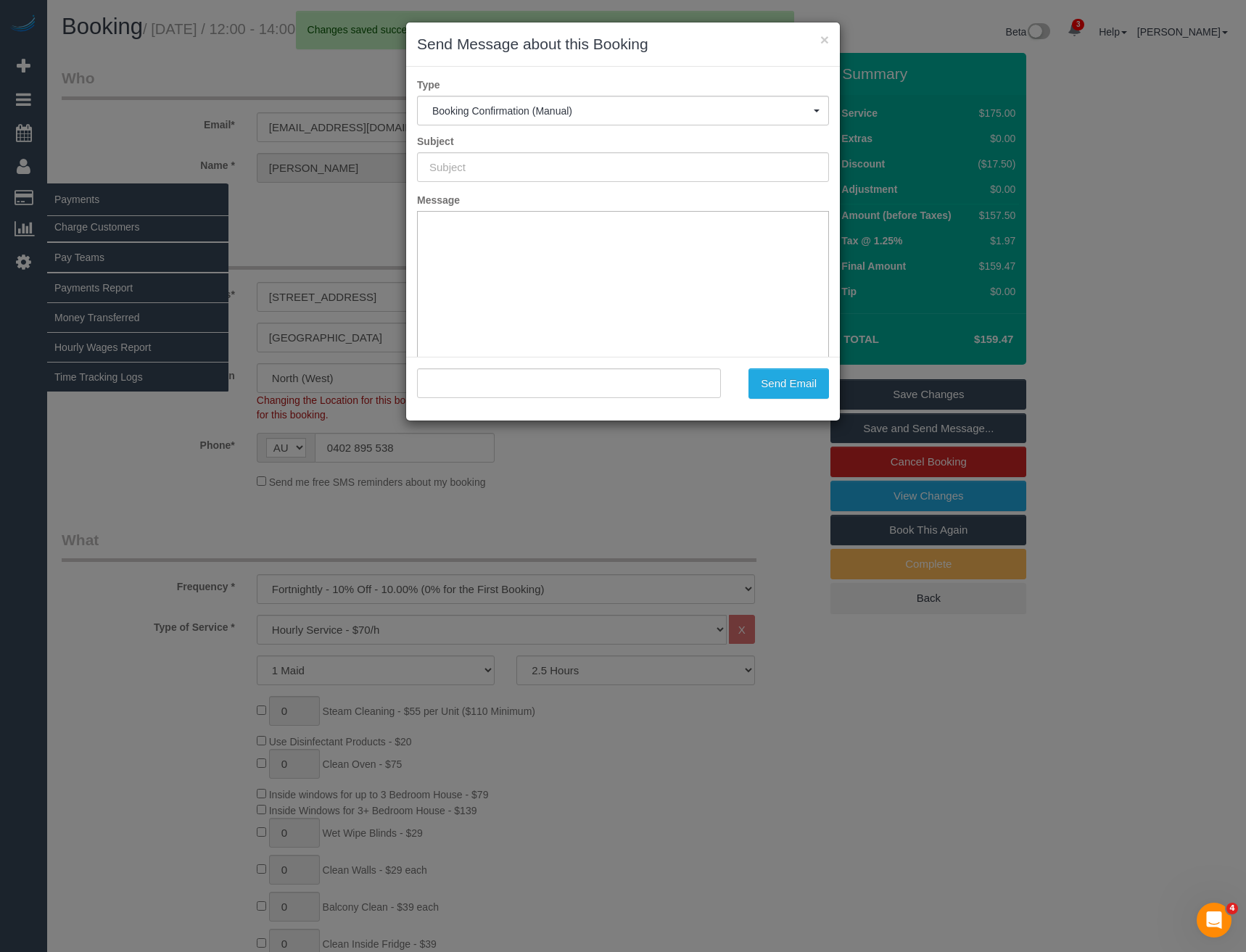
type input "Booking Confirmed"
type input ""Fiona Angrisano" <fi.angrisano@gmail.com>"
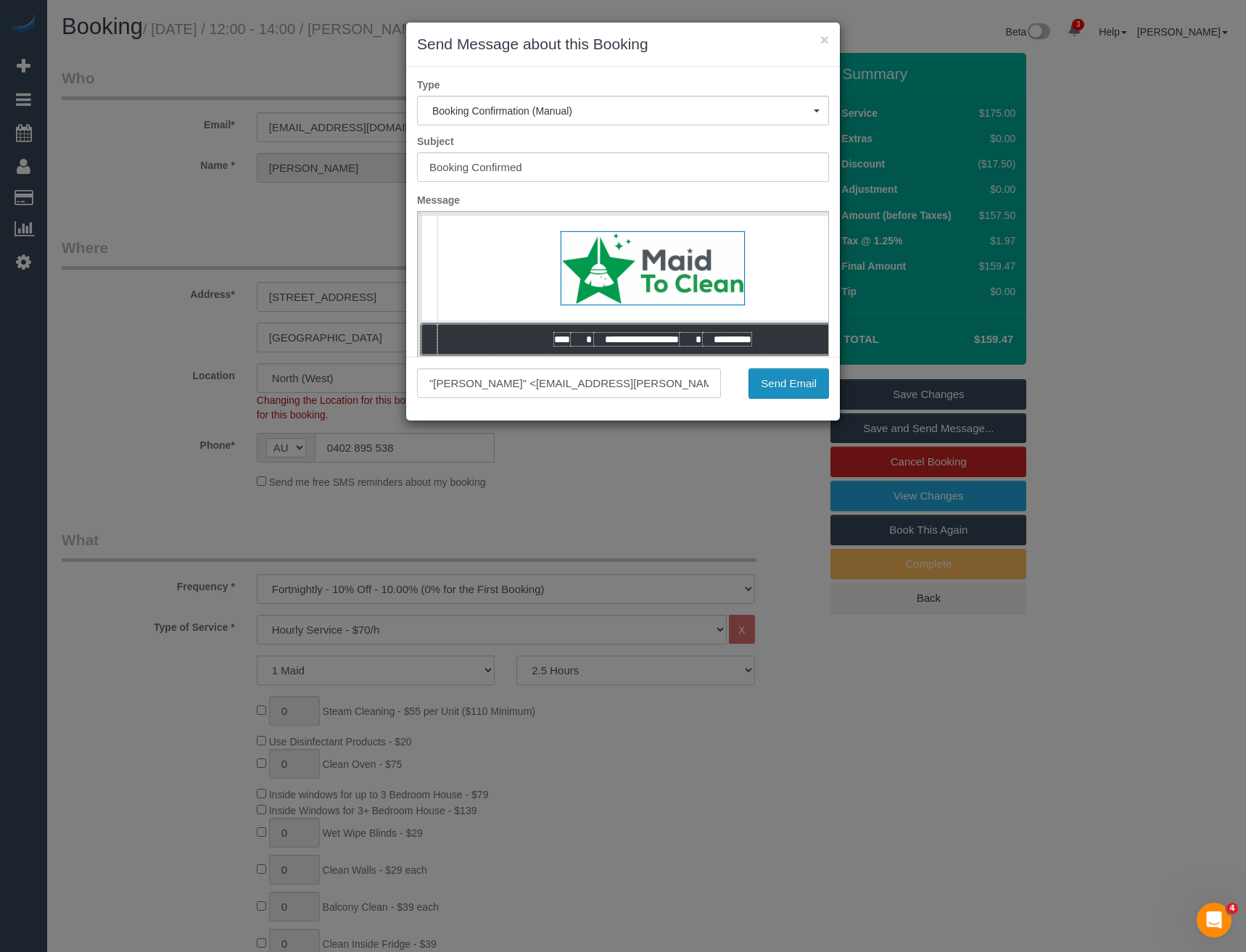
click at [782, 392] on button "Send Email" at bounding box center [789, 384] width 80 height 31
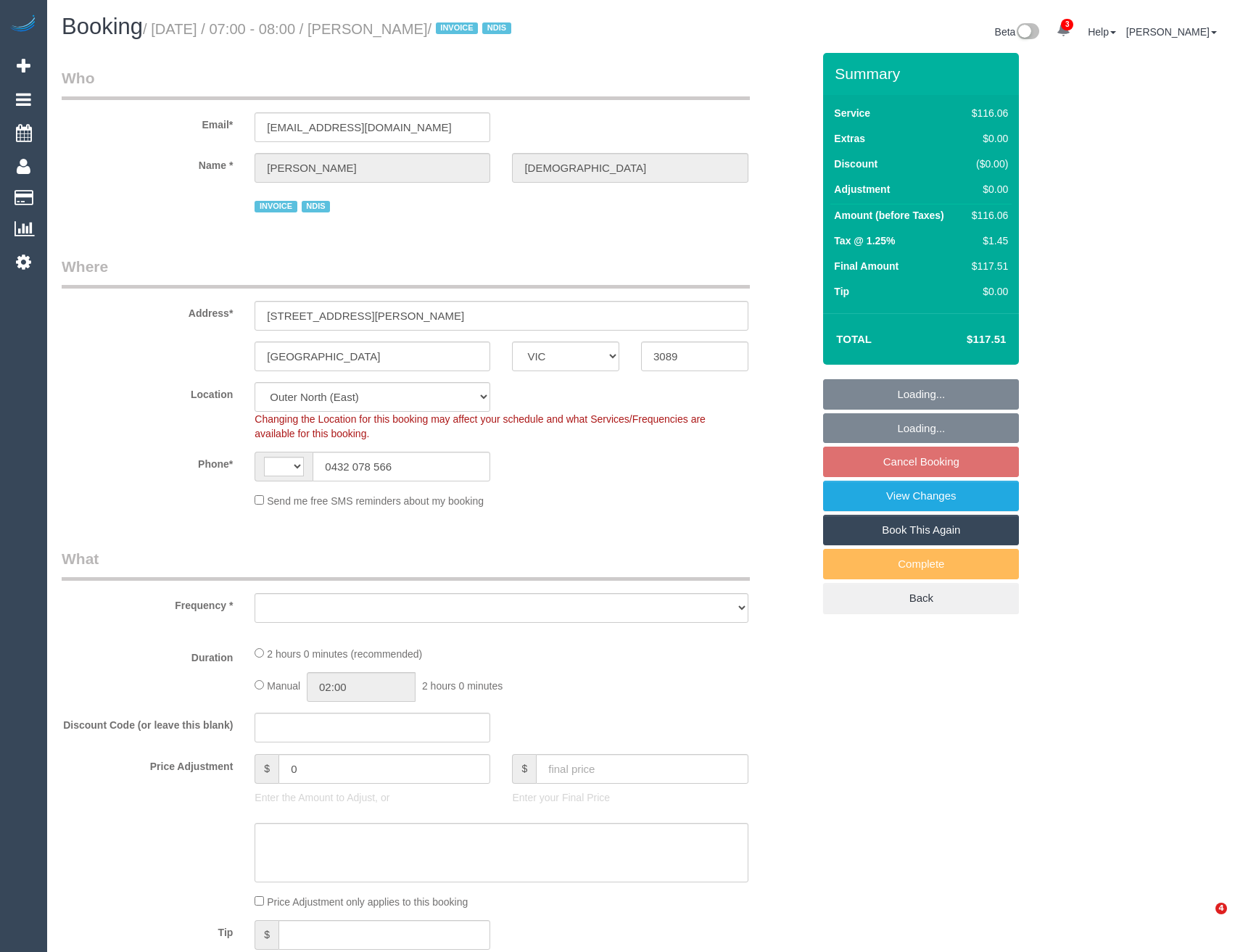
select select "VIC"
select select "string:AU"
select select "object:694"
select select "number:29"
select select "number:14"
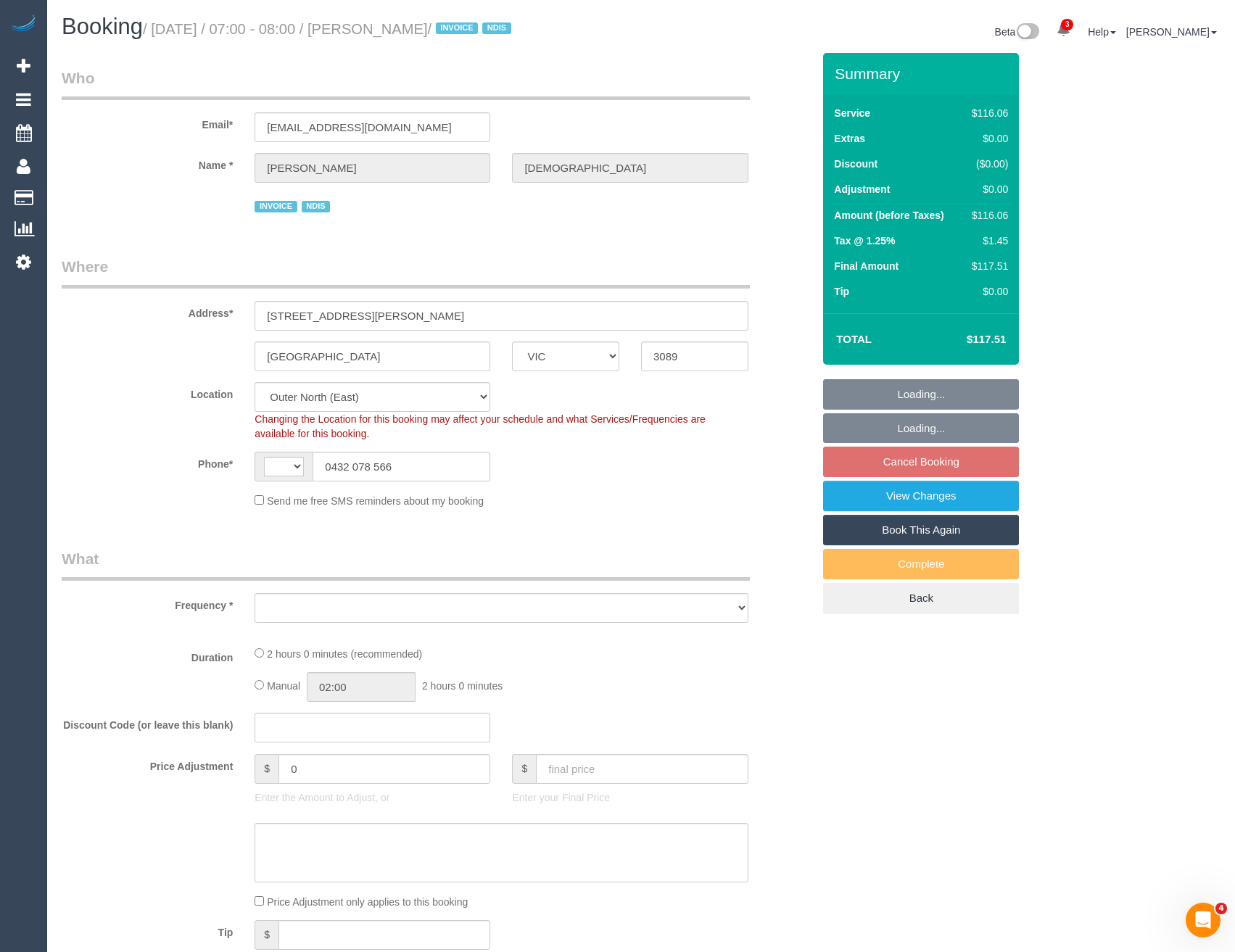
select select "number:18"
select select "number:36"
select select "number:13"
select select "spot1"
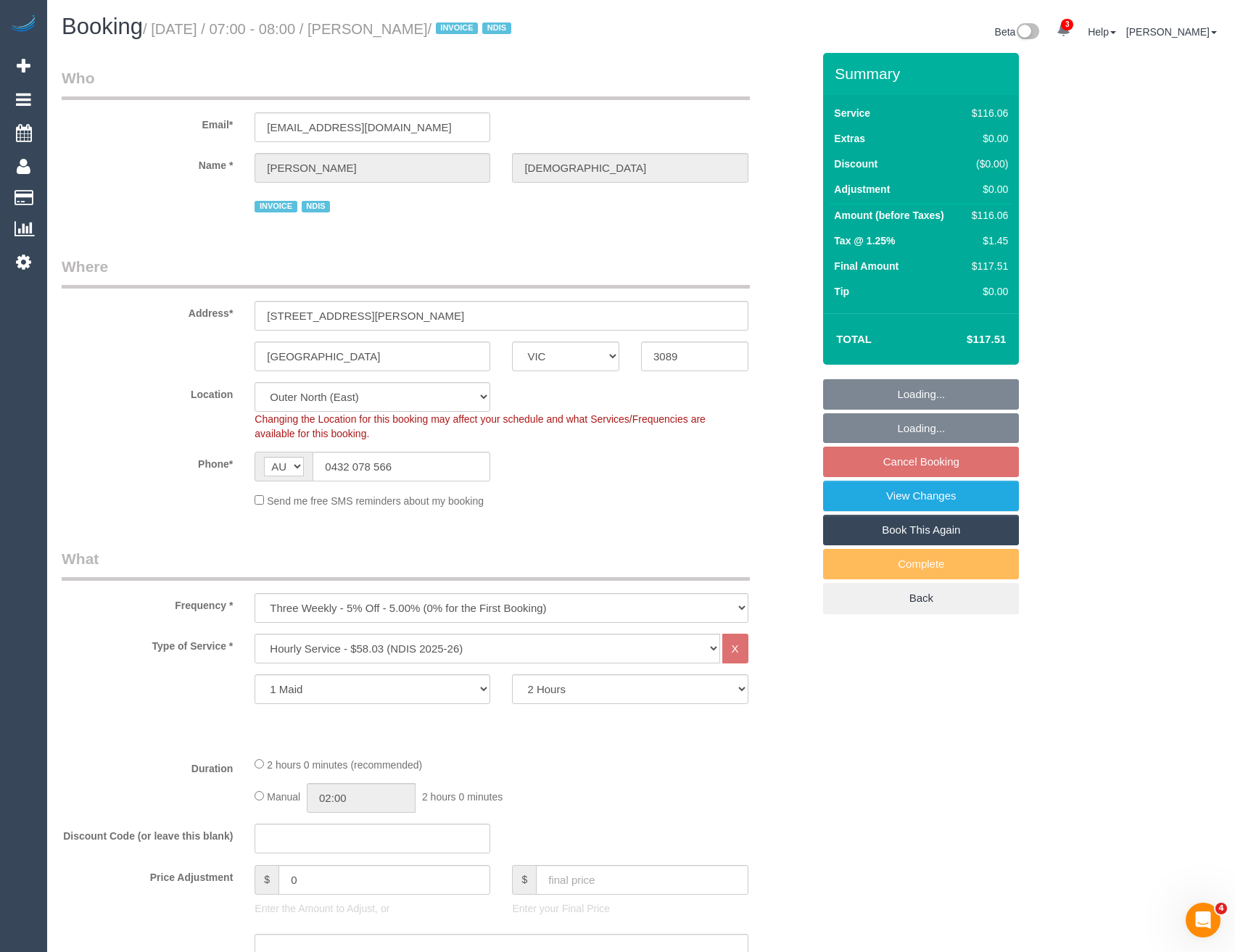
select select "object:1169"
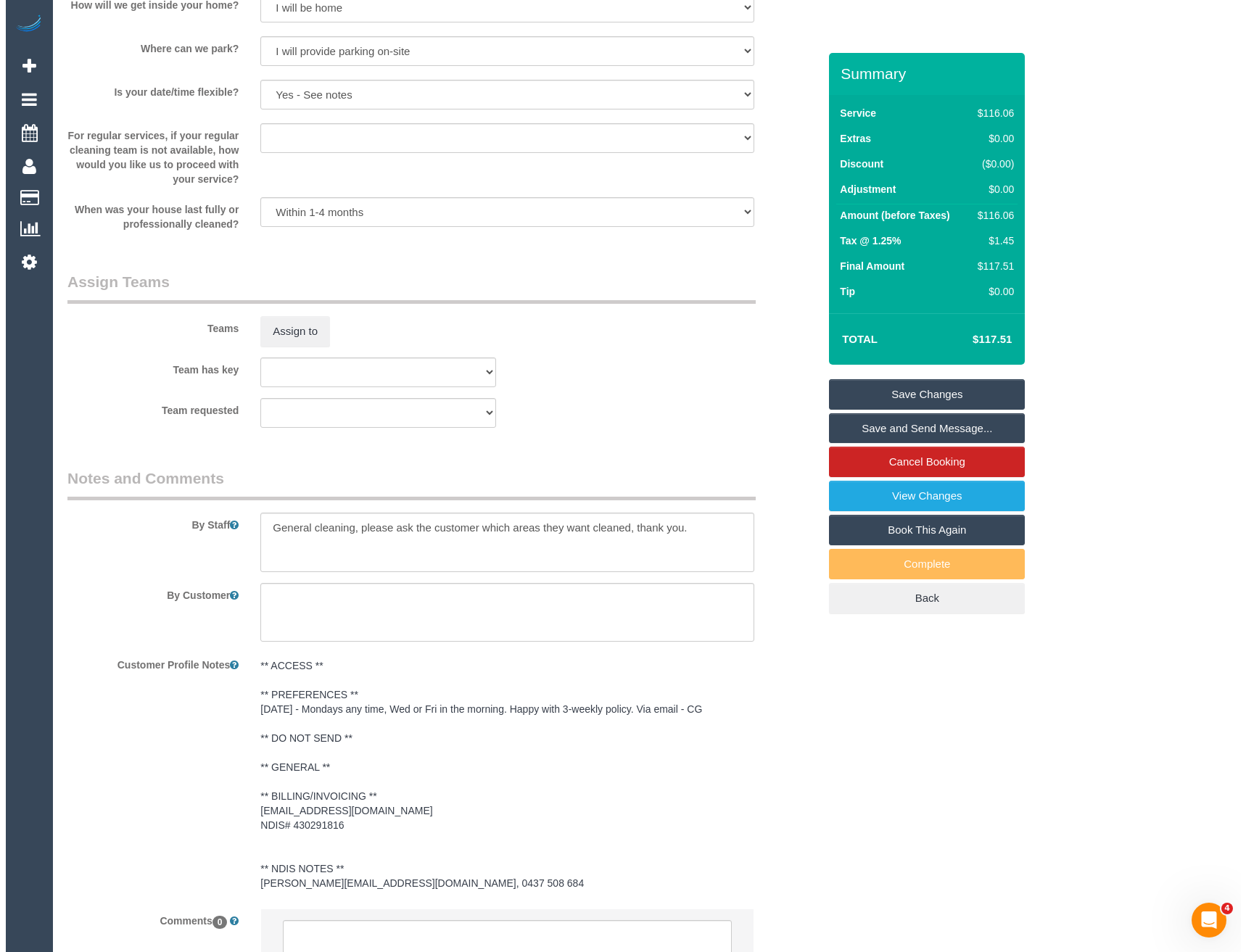
scroll to position [1392, 0]
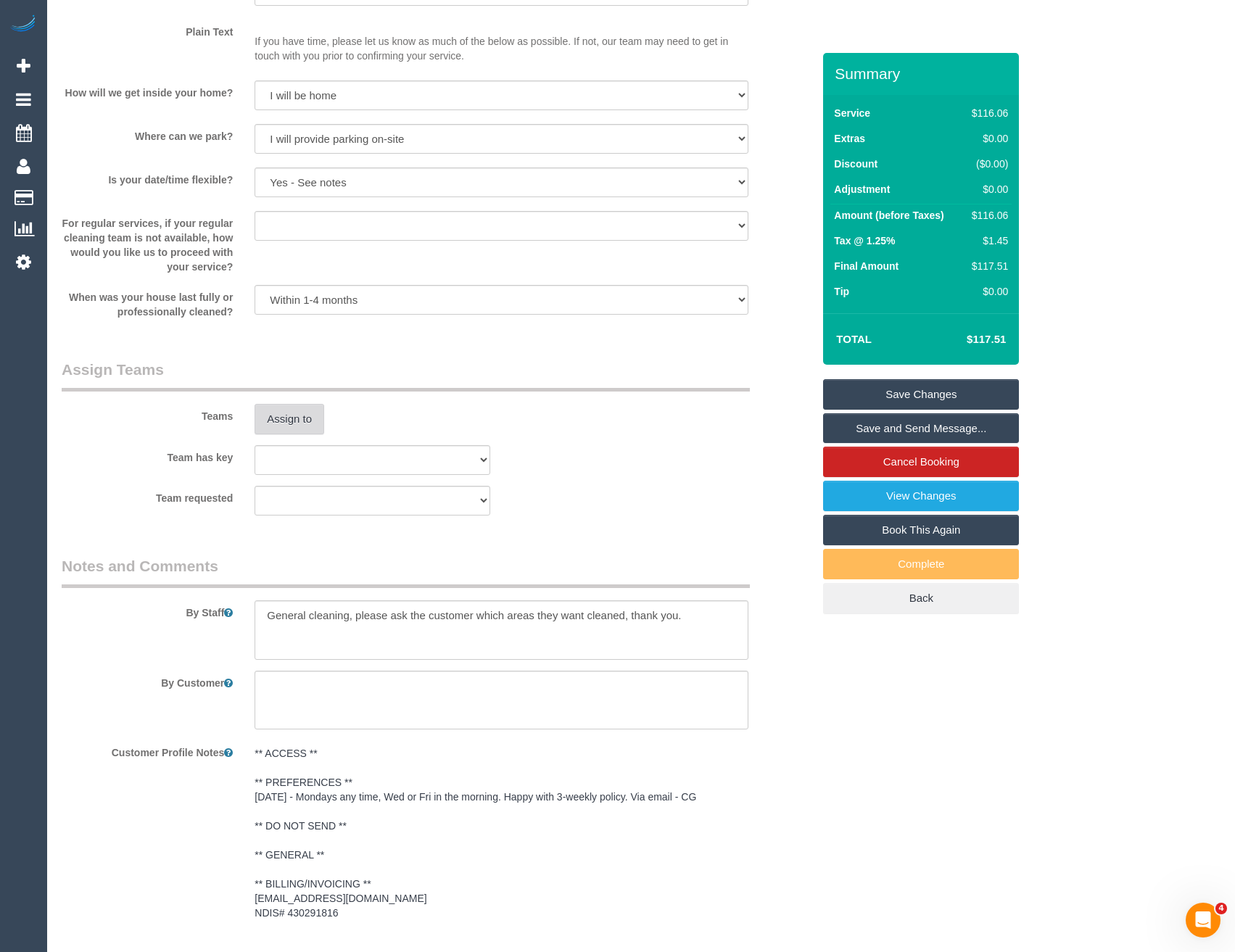
click at [289, 409] on button "Assign to" at bounding box center [289, 419] width 69 height 31
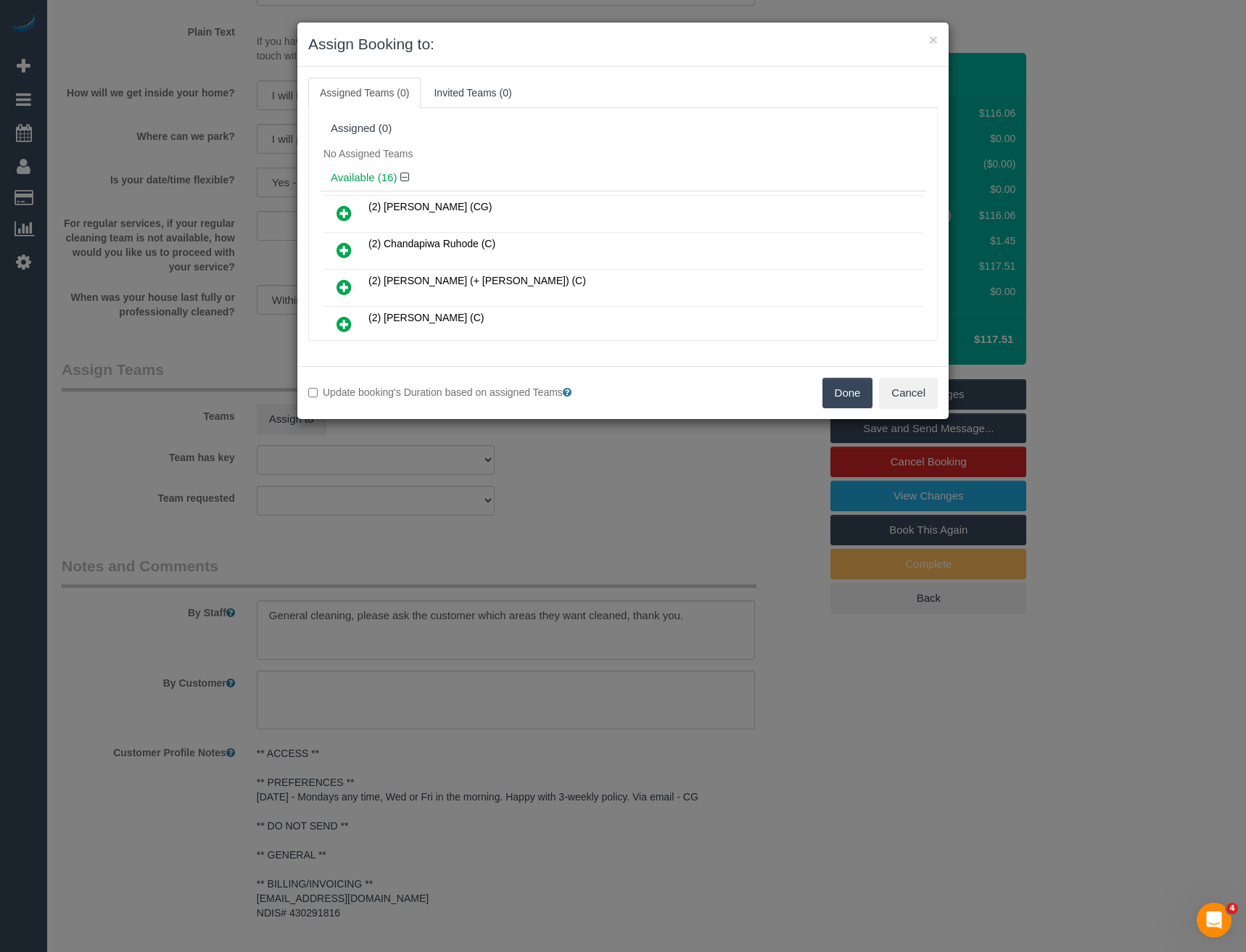
scroll to position [391, 0]
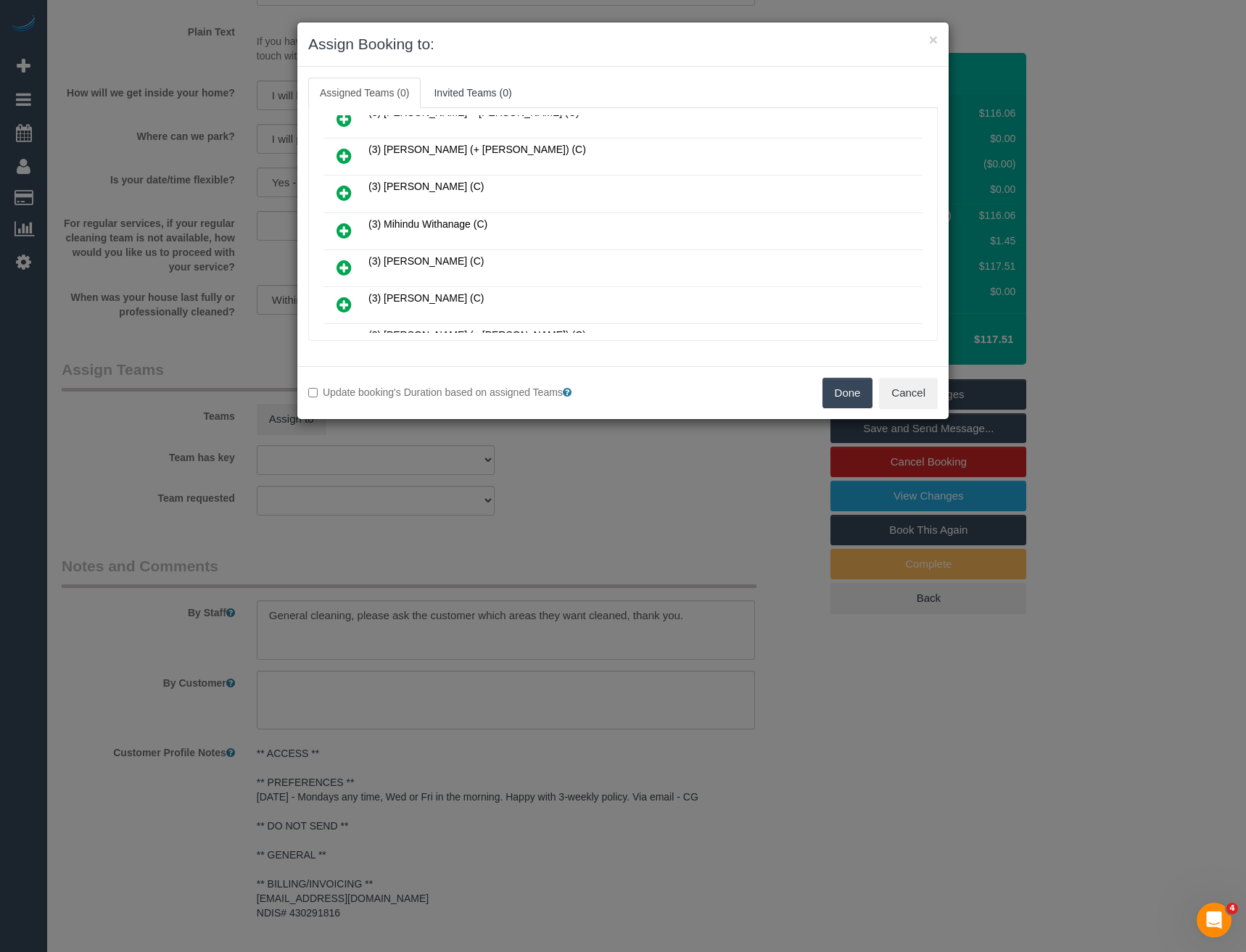
click at [347, 227] on icon at bounding box center [344, 230] width 15 height 18
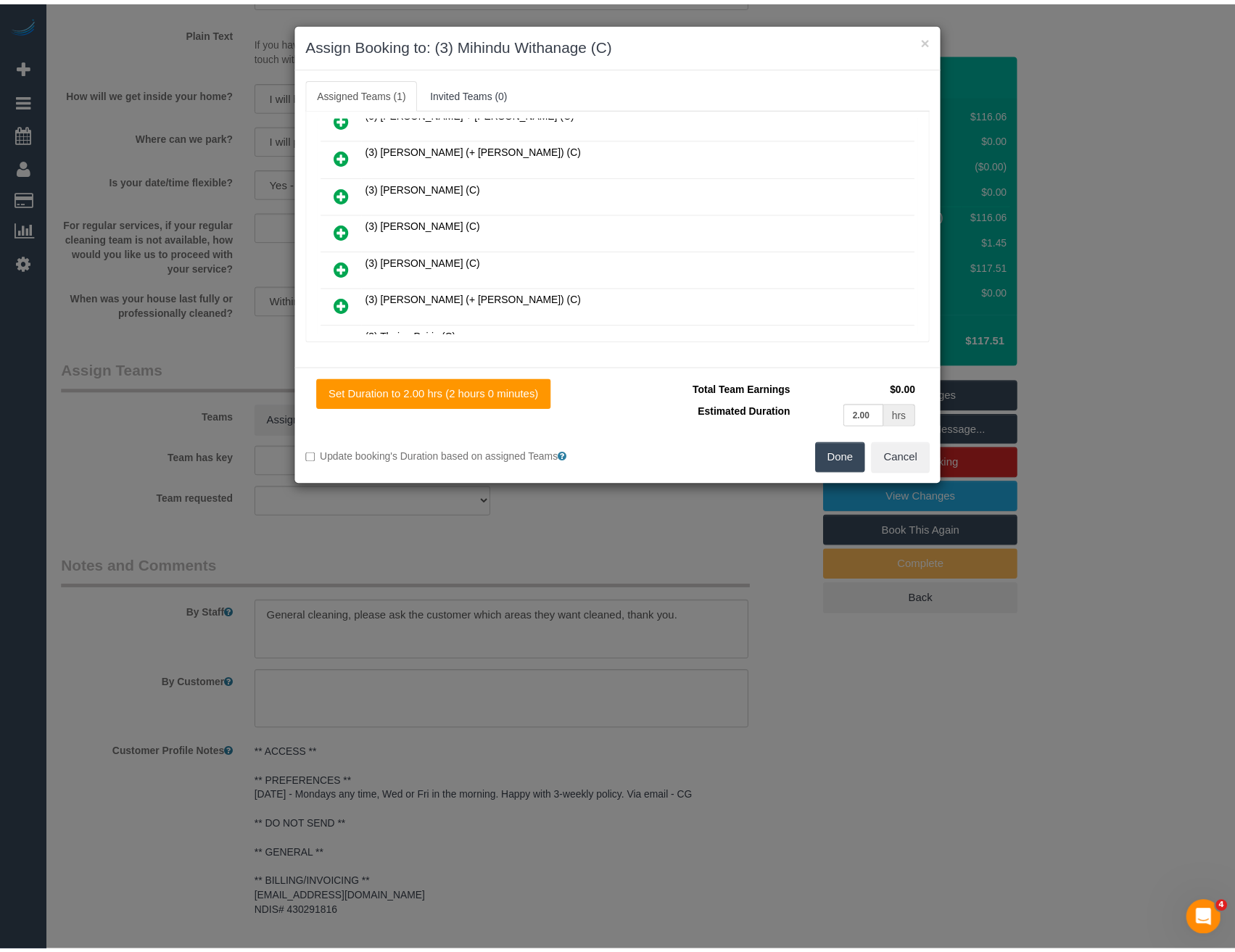
scroll to position [0, 0]
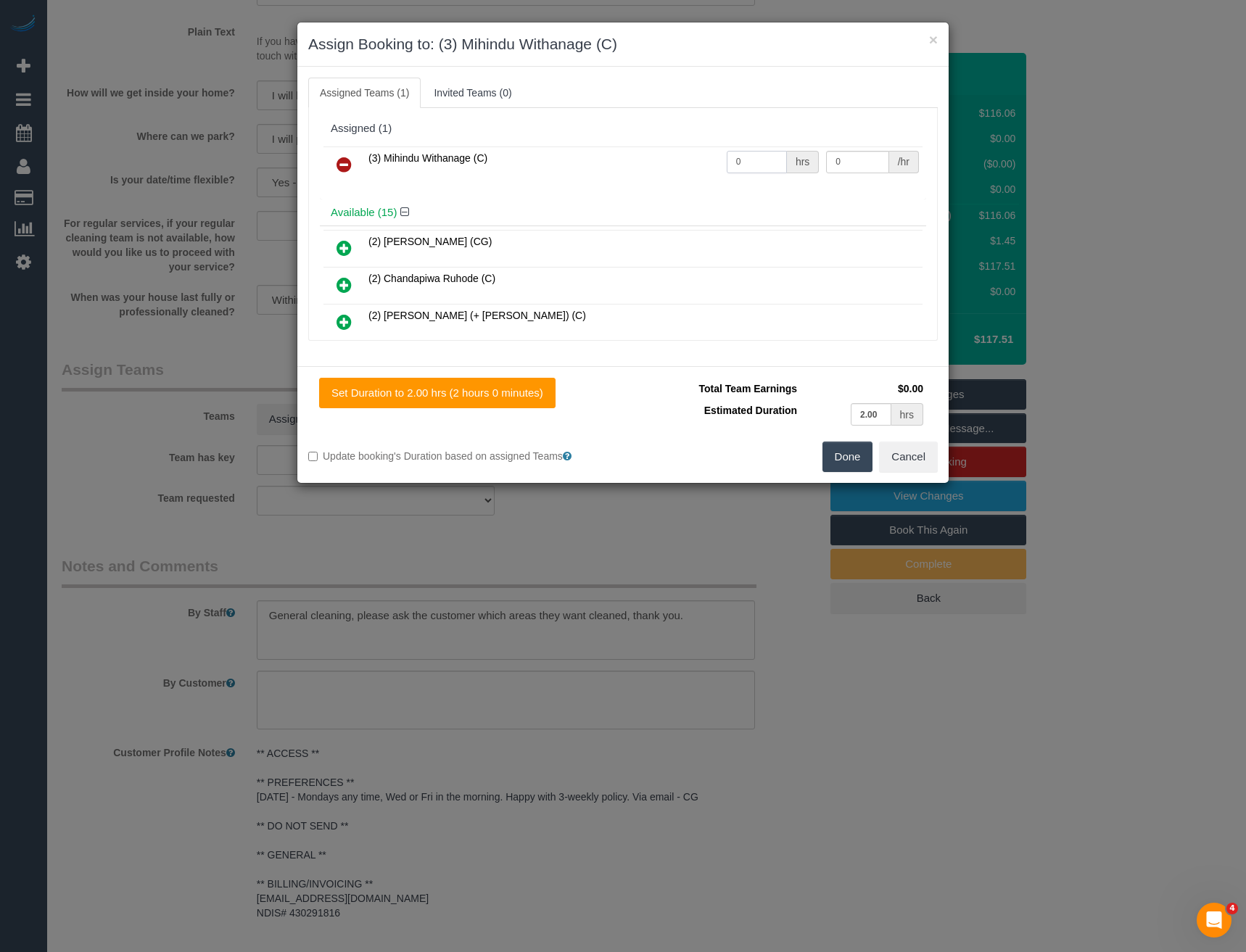
drag, startPoint x: 765, startPoint y: 163, endPoint x: 638, endPoint y: 165, distance: 127.0
click at [638, 165] on tr "(3) Mihindu Withanage (C) 0 hrs 0 /hr" at bounding box center [623, 165] width 599 height 37
type input "2"
type input "35"
click at [844, 460] on button "Done" at bounding box center [848, 457] width 51 height 31
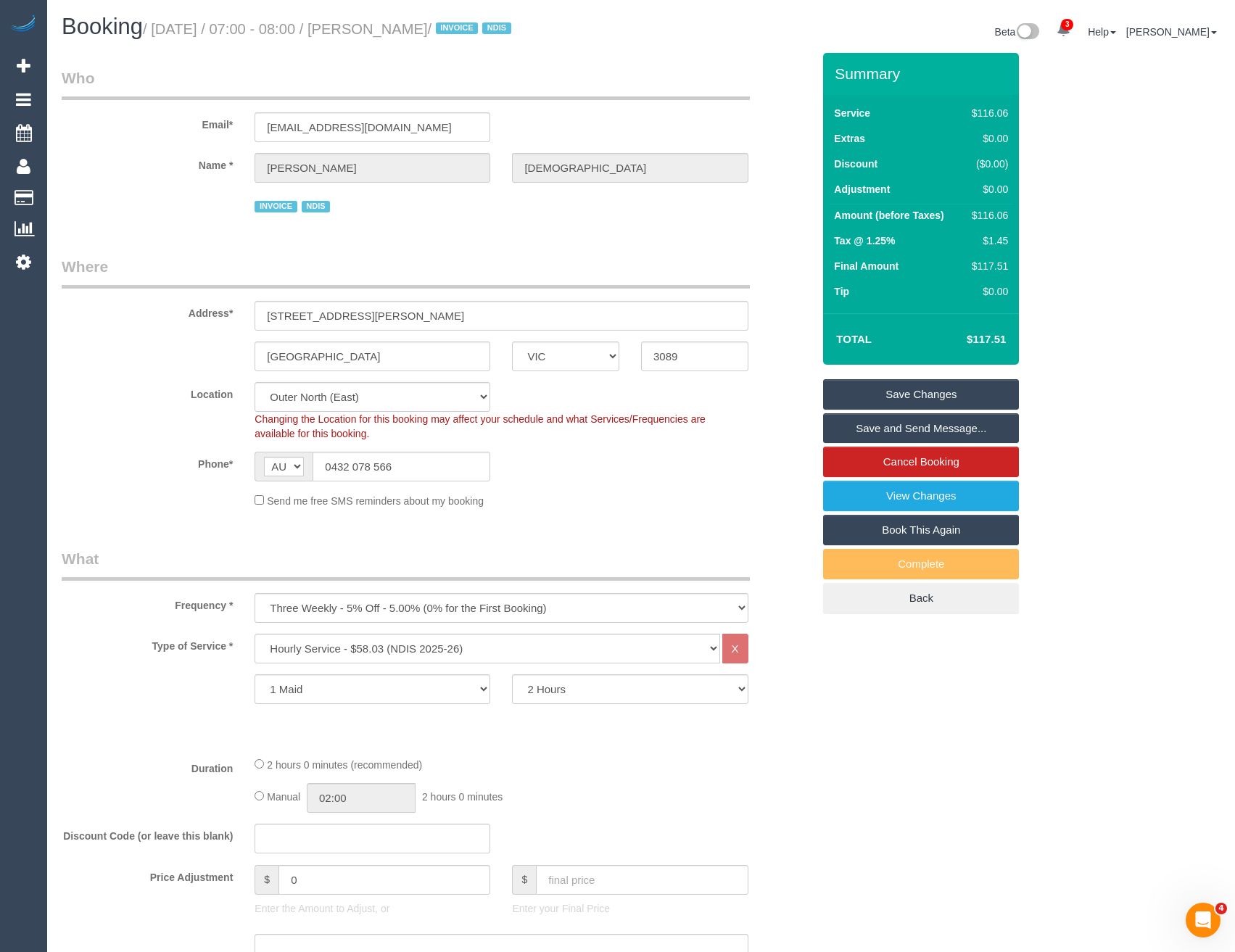
click at [886, 433] on link "Save and Send Message..." at bounding box center [921, 429] width 196 height 31
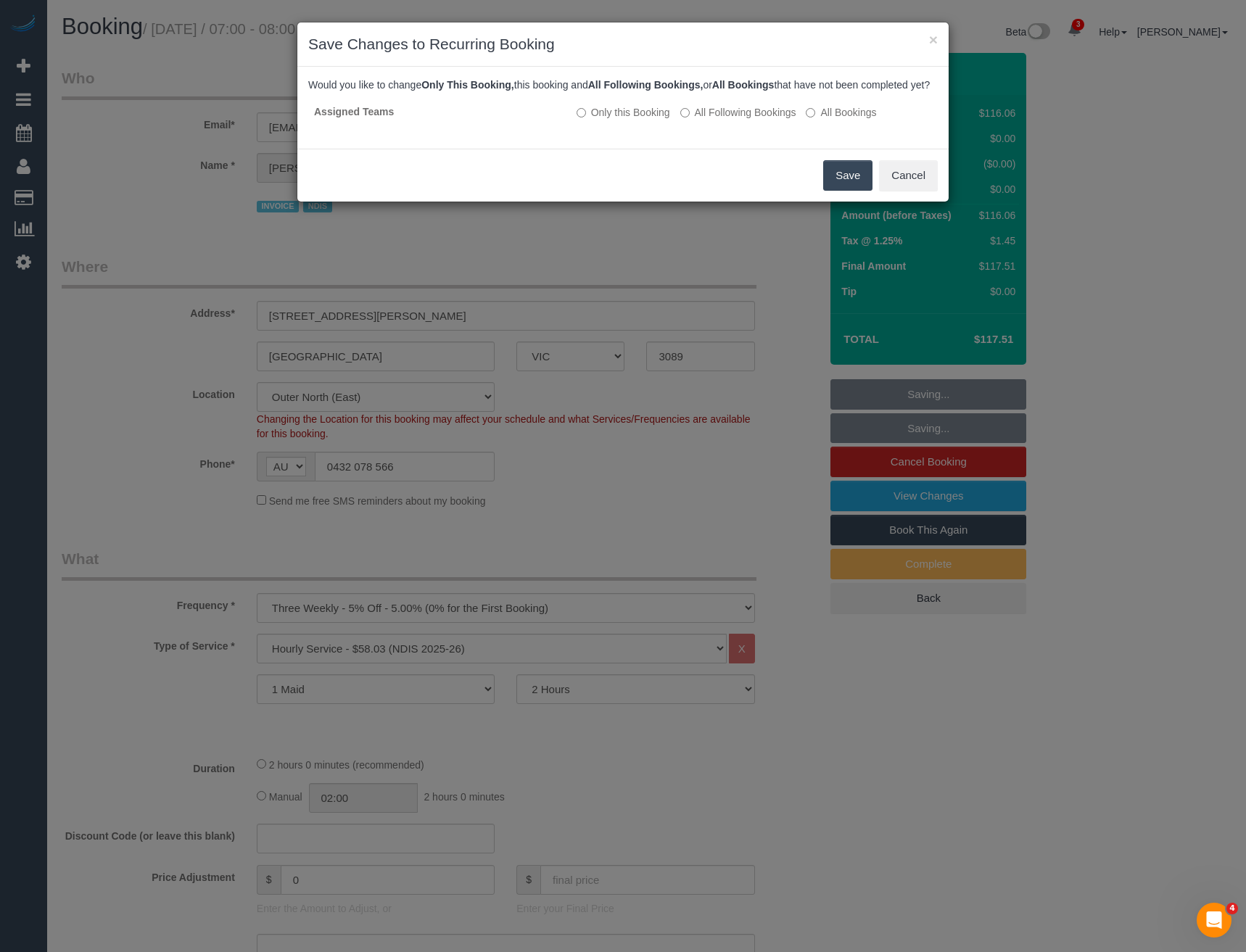
click at [846, 190] on button "Save" at bounding box center [848, 176] width 49 height 31
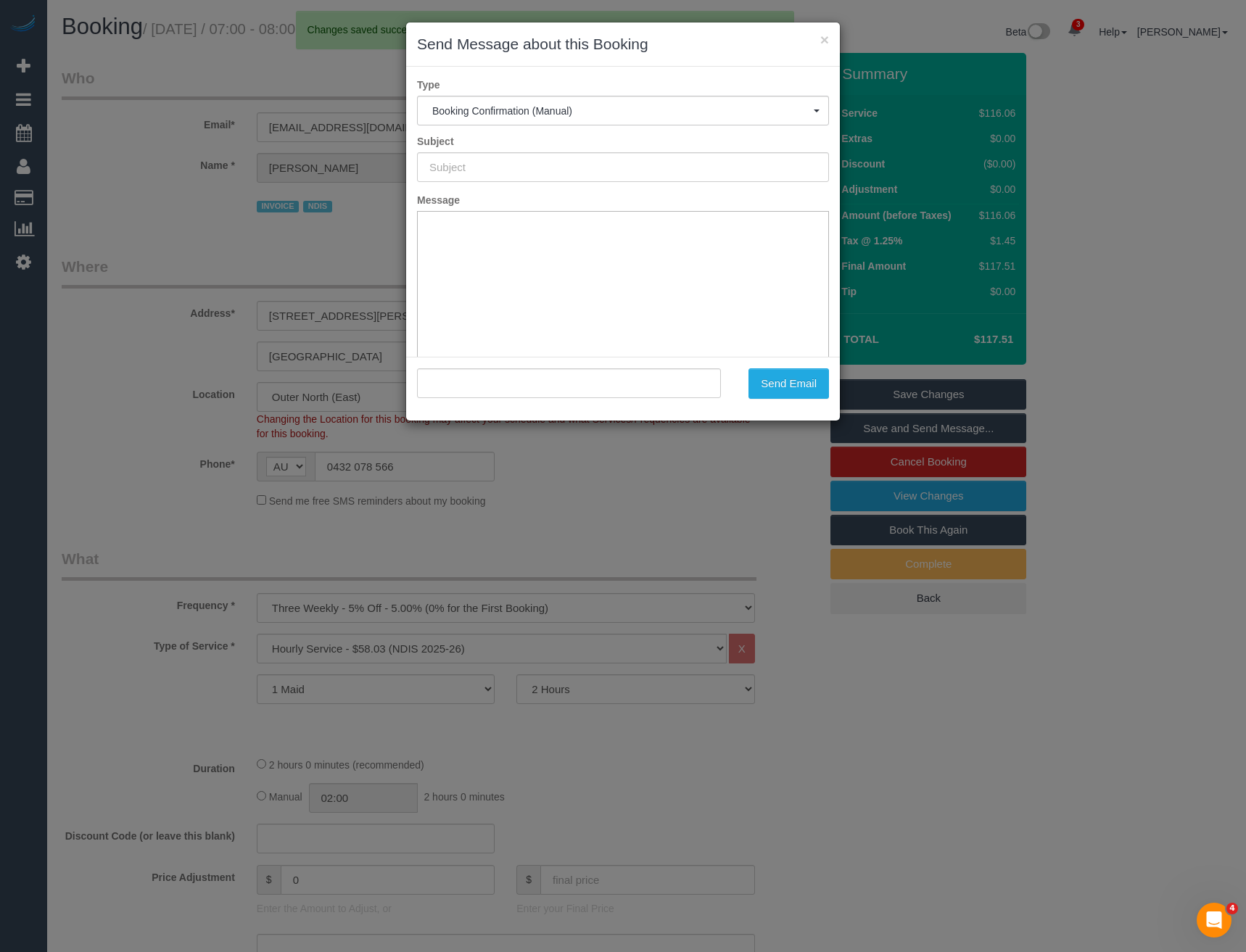
type input "Booking Confirmed"
type input ""Michael Gott" <michaelgott83@gmail.com>"
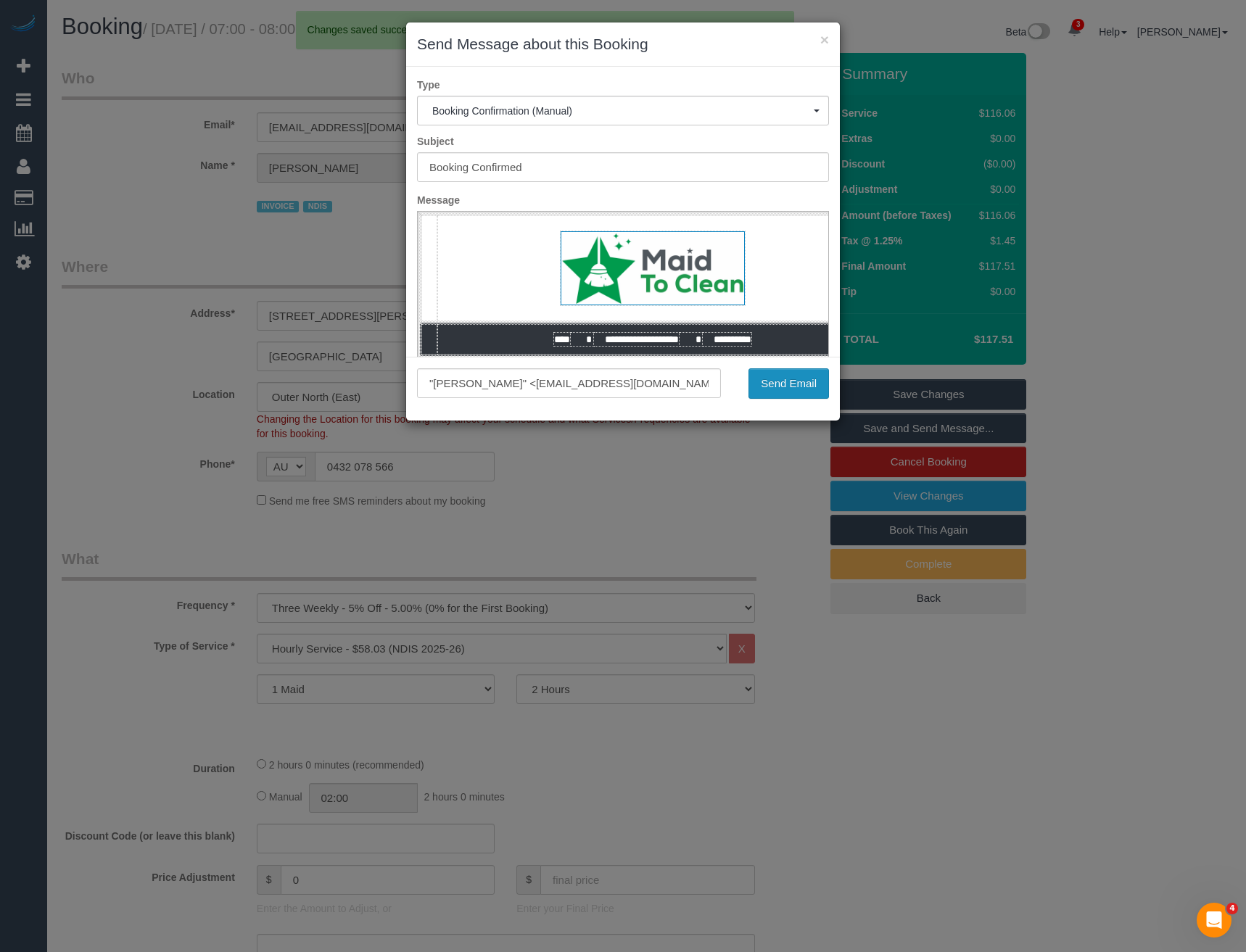
click at [776, 375] on button "Send Email" at bounding box center [789, 384] width 80 height 31
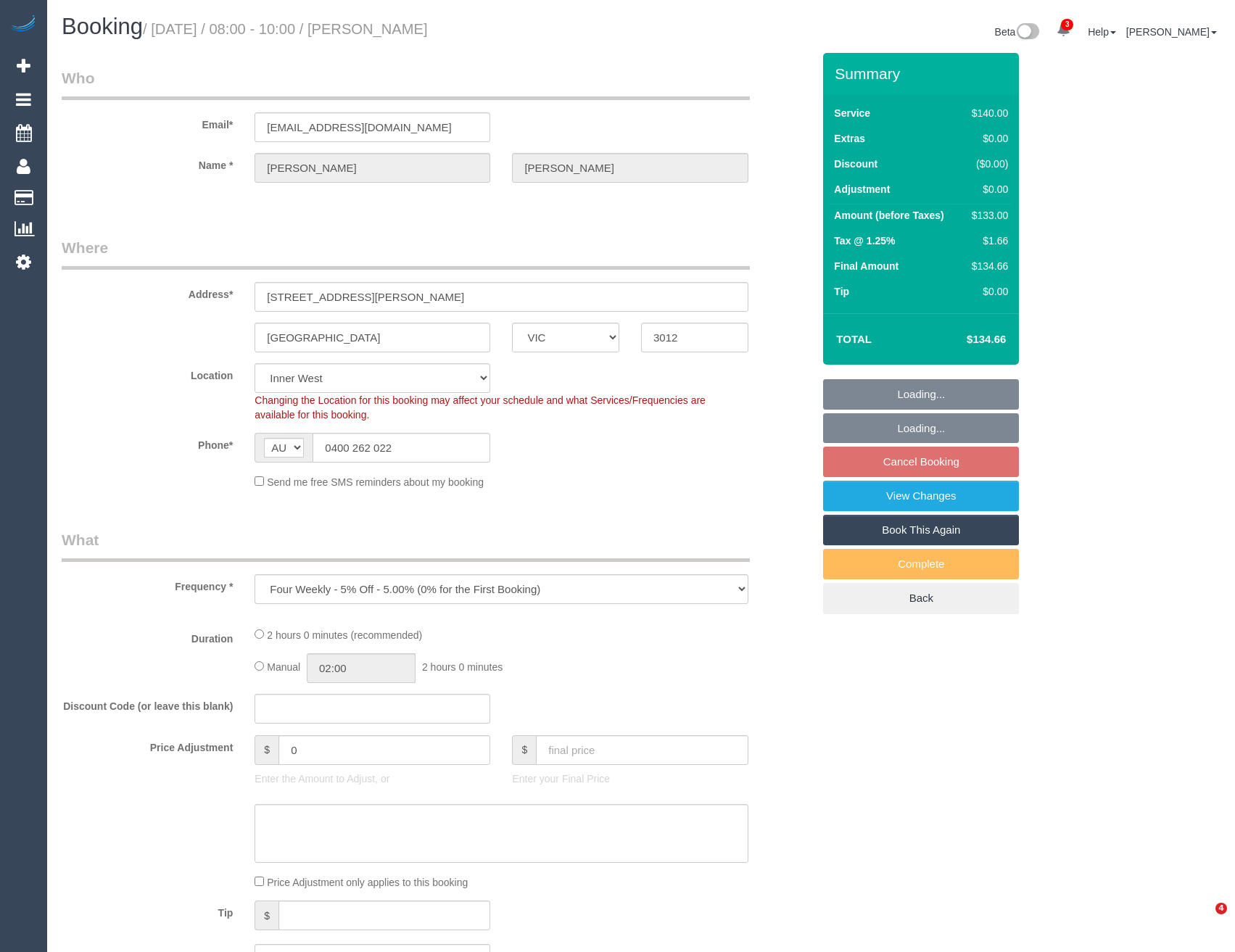
select select "VIC"
select select "object:702"
select select "number:29"
select select "number:14"
select select "number:18"
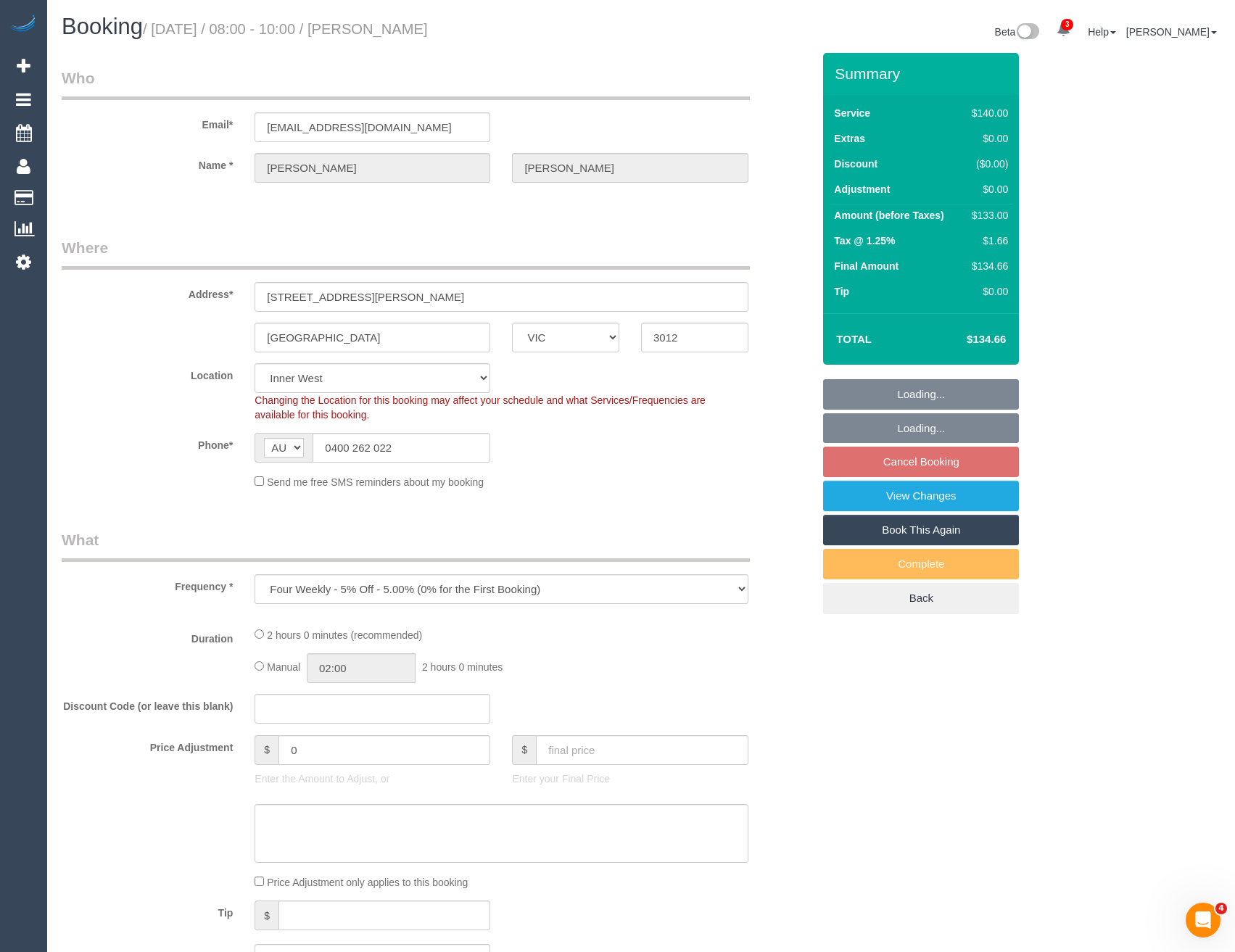
select select "number:34"
select select "number:13"
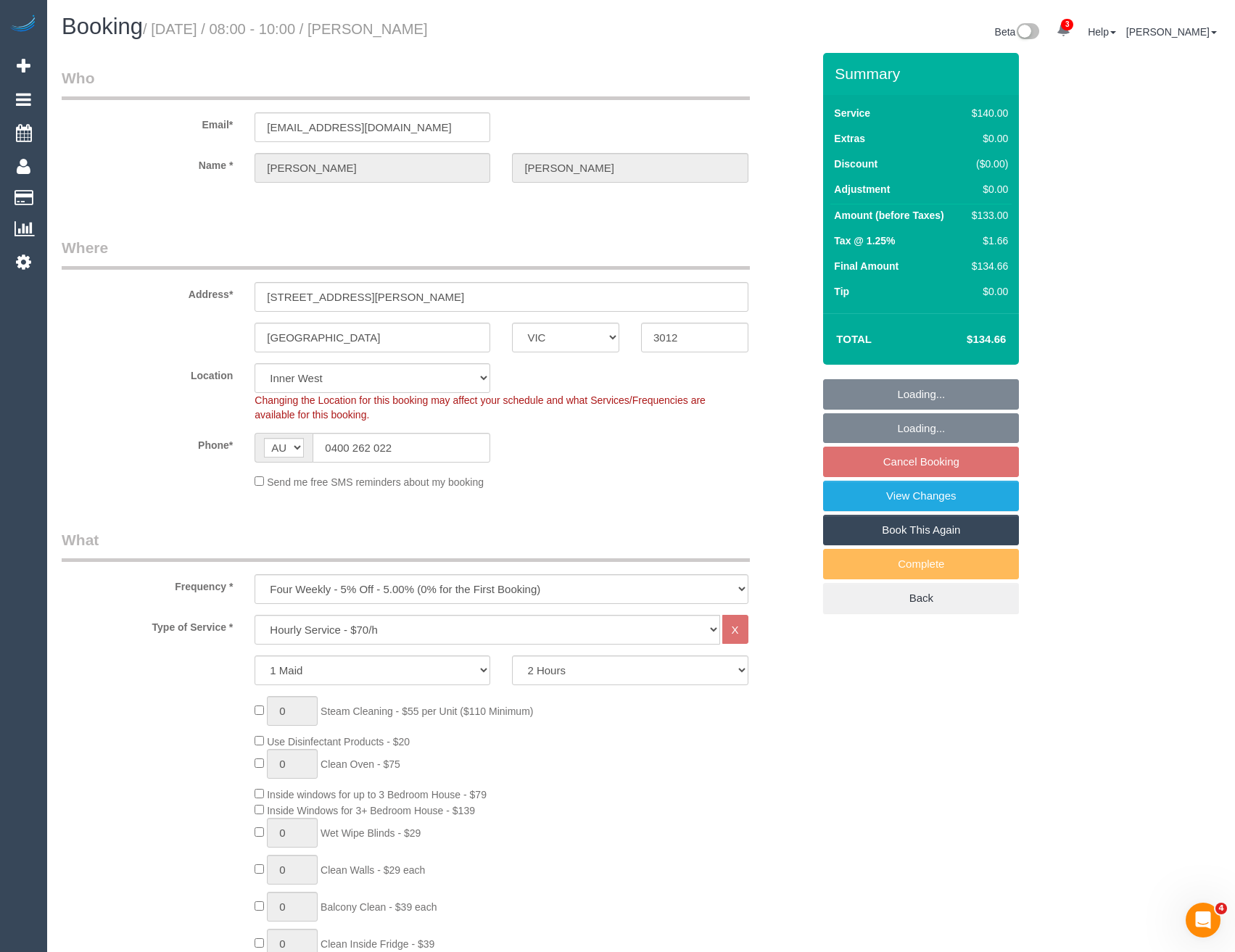
select select "spot2"
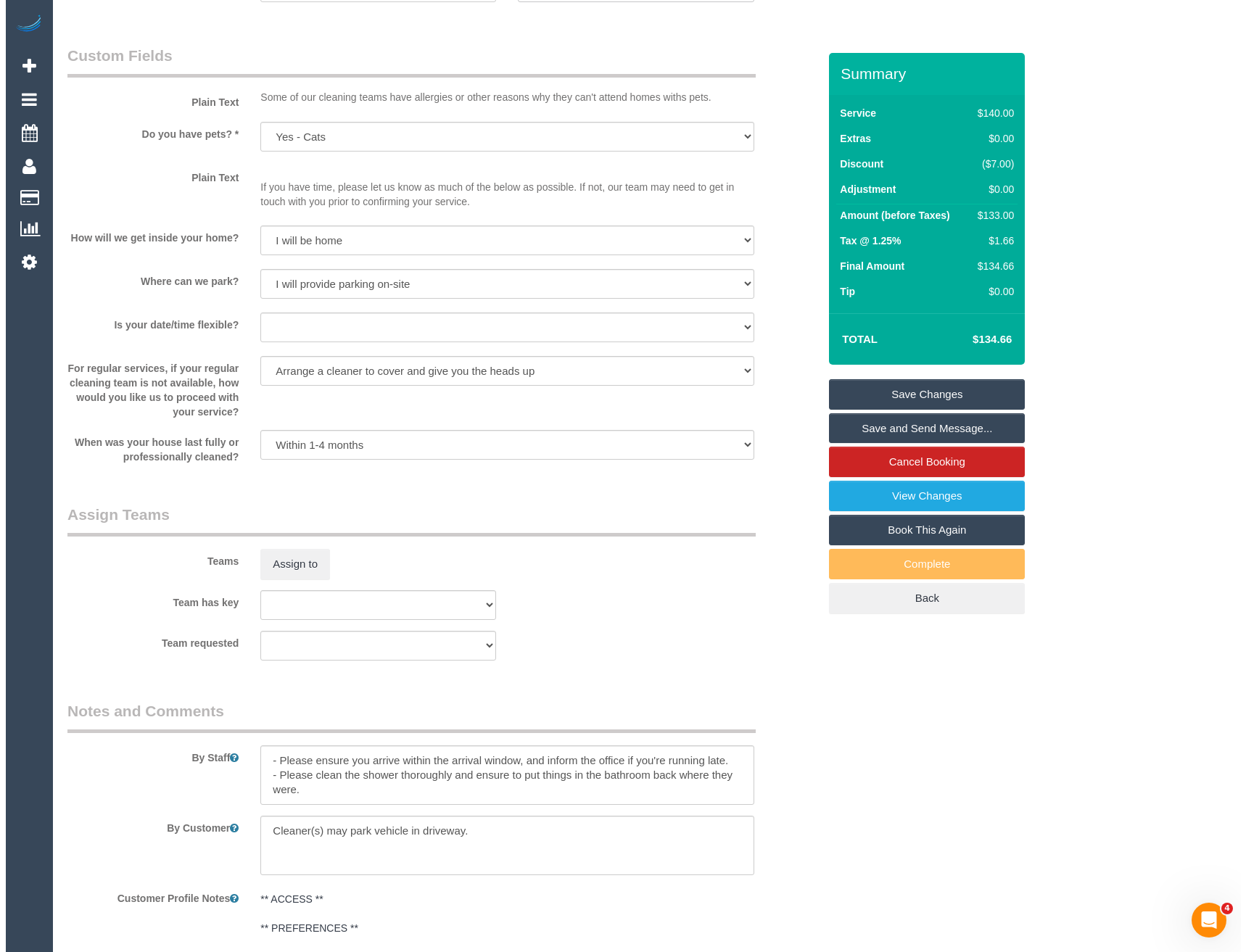
scroll to position [1667, 0]
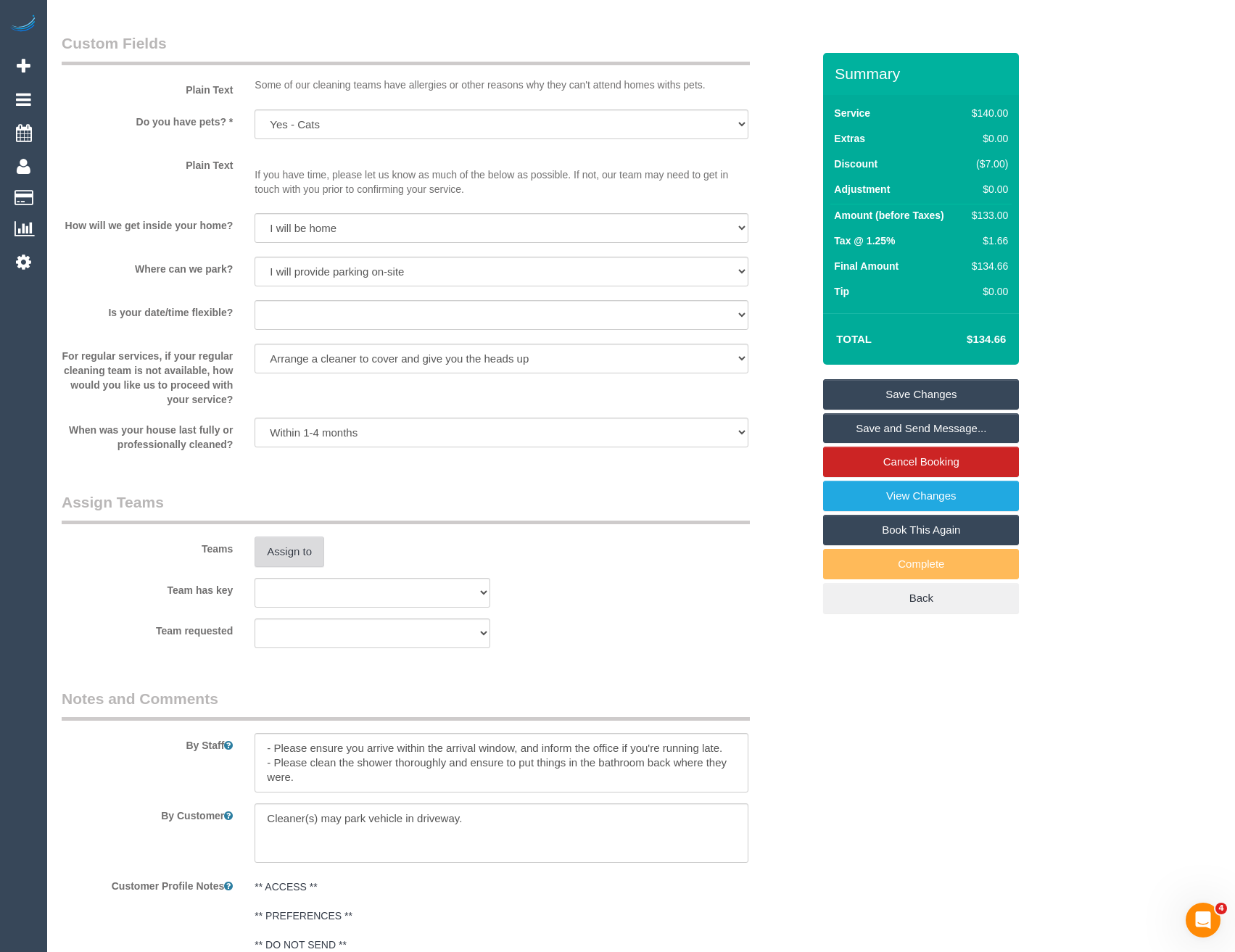
click at [297, 551] on button "Assign to" at bounding box center [289, 552] width 69 height 31
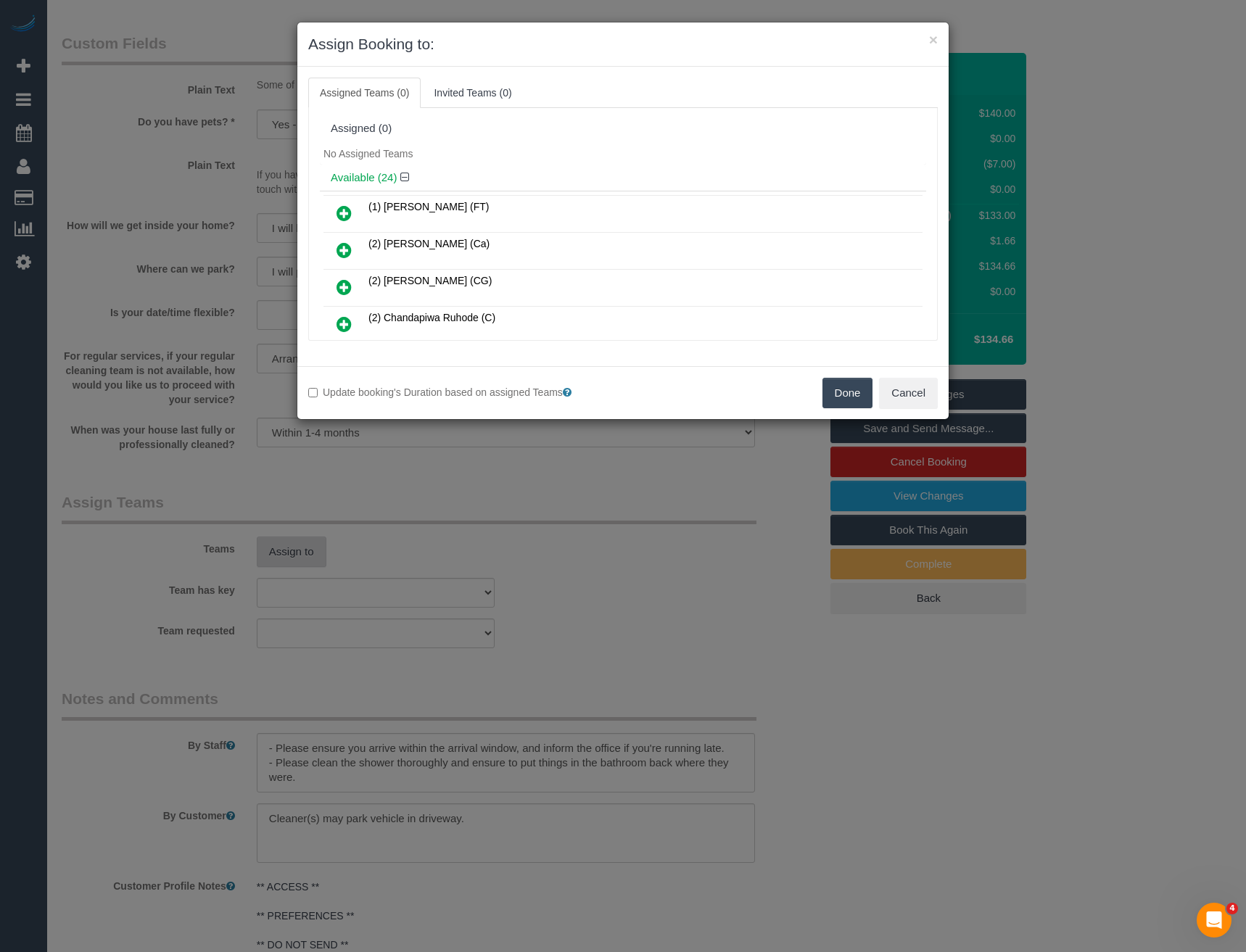
scroll to position [762, 0]
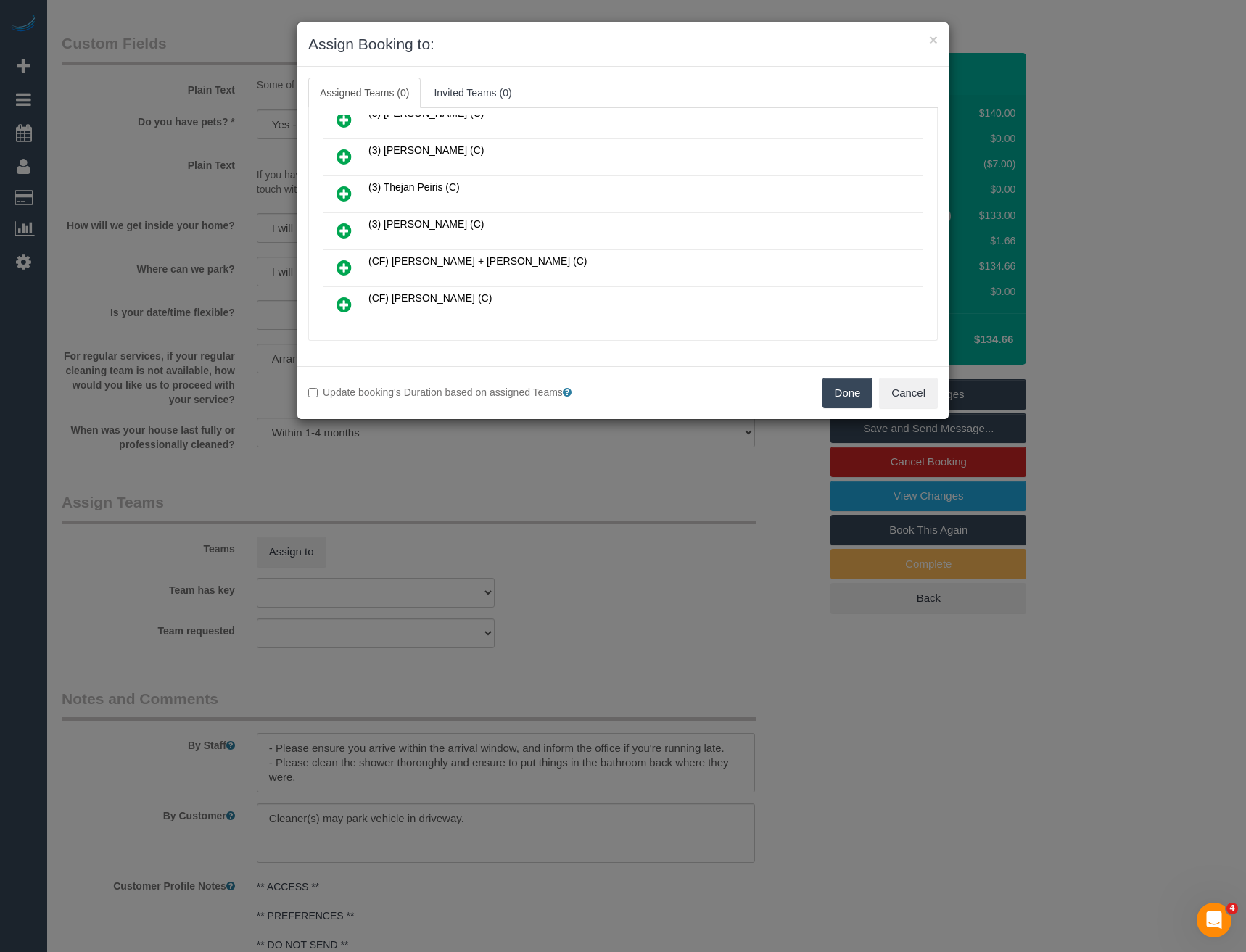
click at [345, 228] on icon at bounding box center [344, 230] width 15 height 18
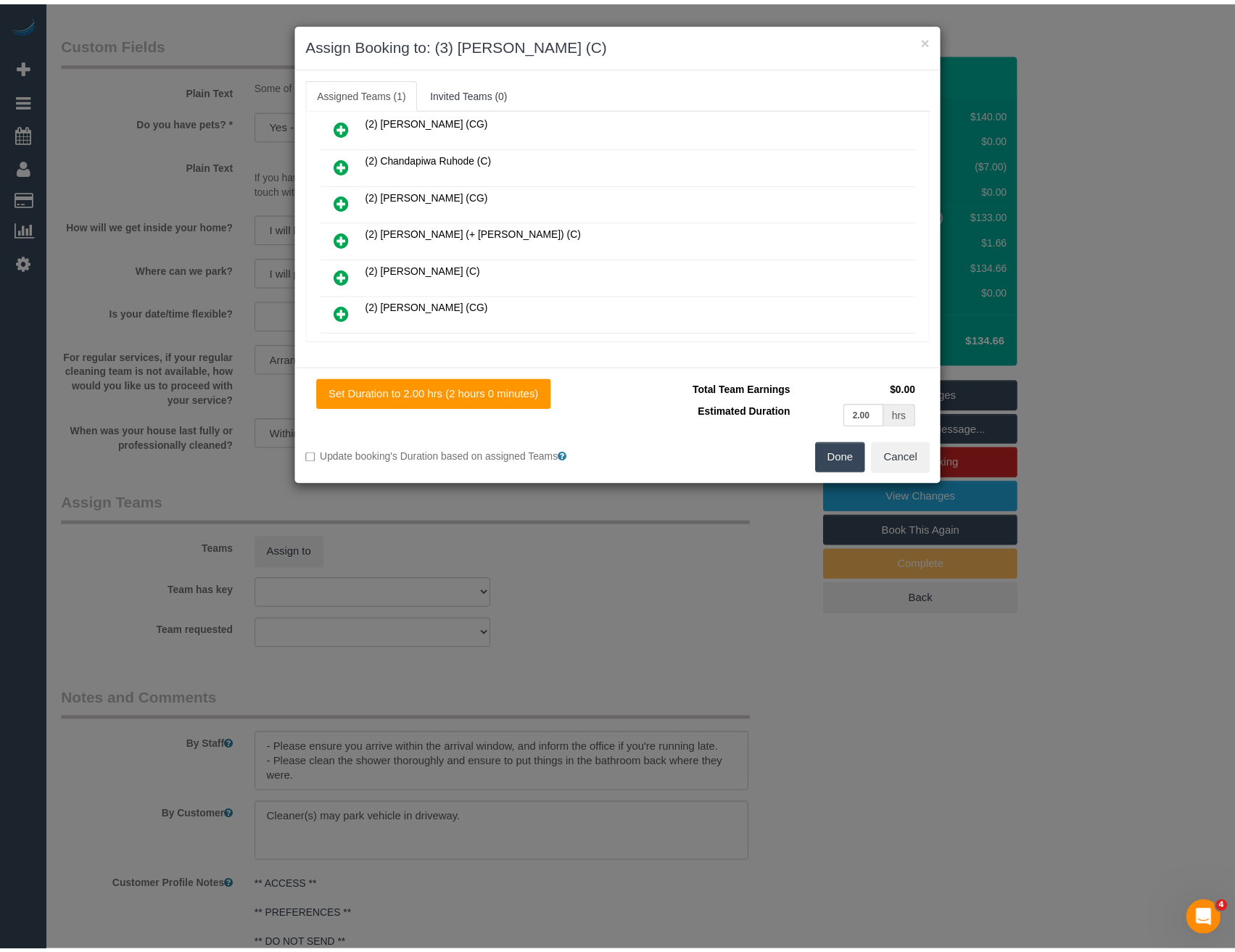
scroll to position [0, 0]
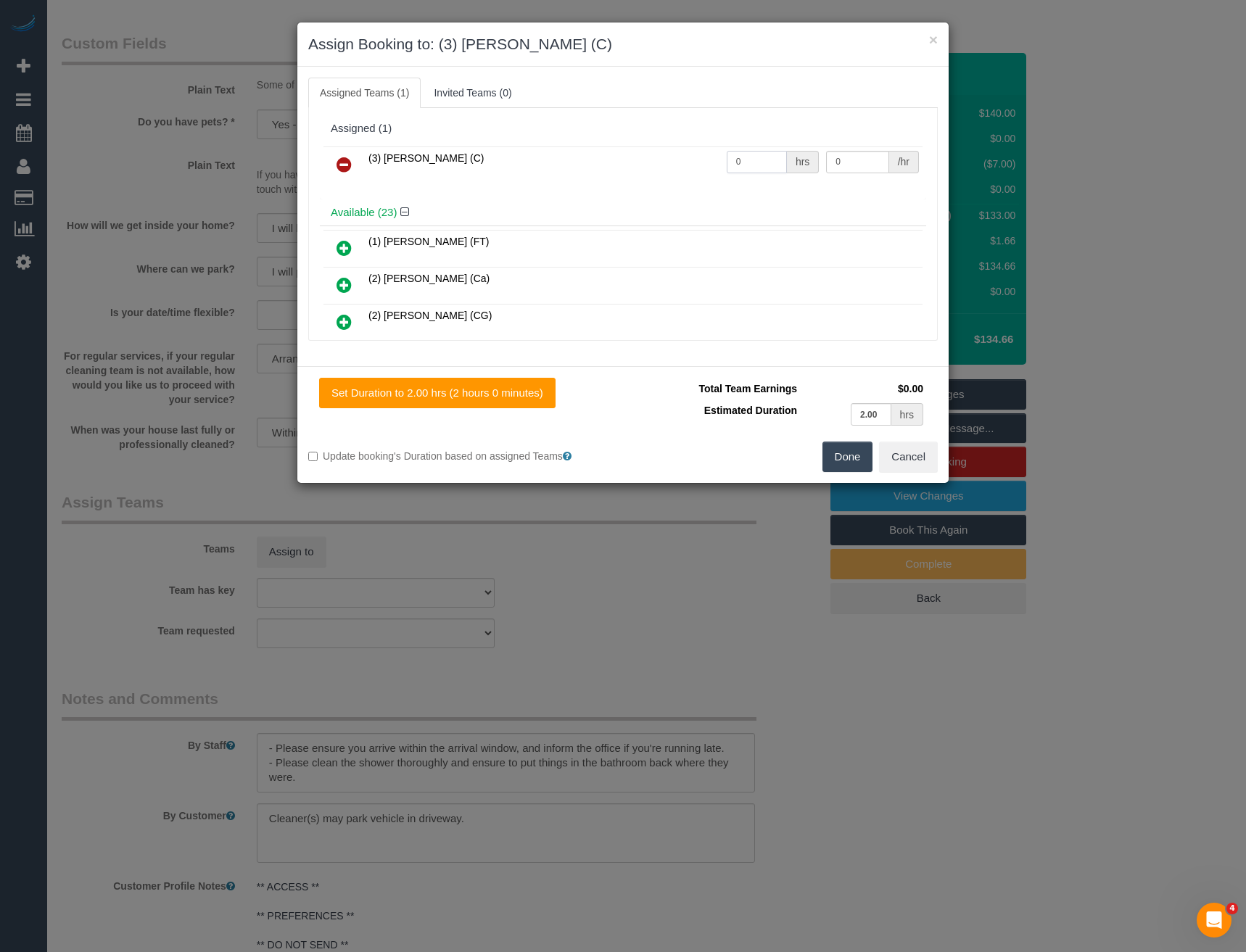
drag, startPoint x: 753, startPoint y: 160, endPoint x: 657, endPoint y: 171, distance: 96.6
click at [659, 173] on tr "(3) [PERSON_NAME] (C) 0 hrs 0 /hr" at bounding box center [623, 165] width 599 height 37
type input "2"
type input "35"
click at [847, 456] on button "Done" at bounding box center [848, 457] width 51 height 31
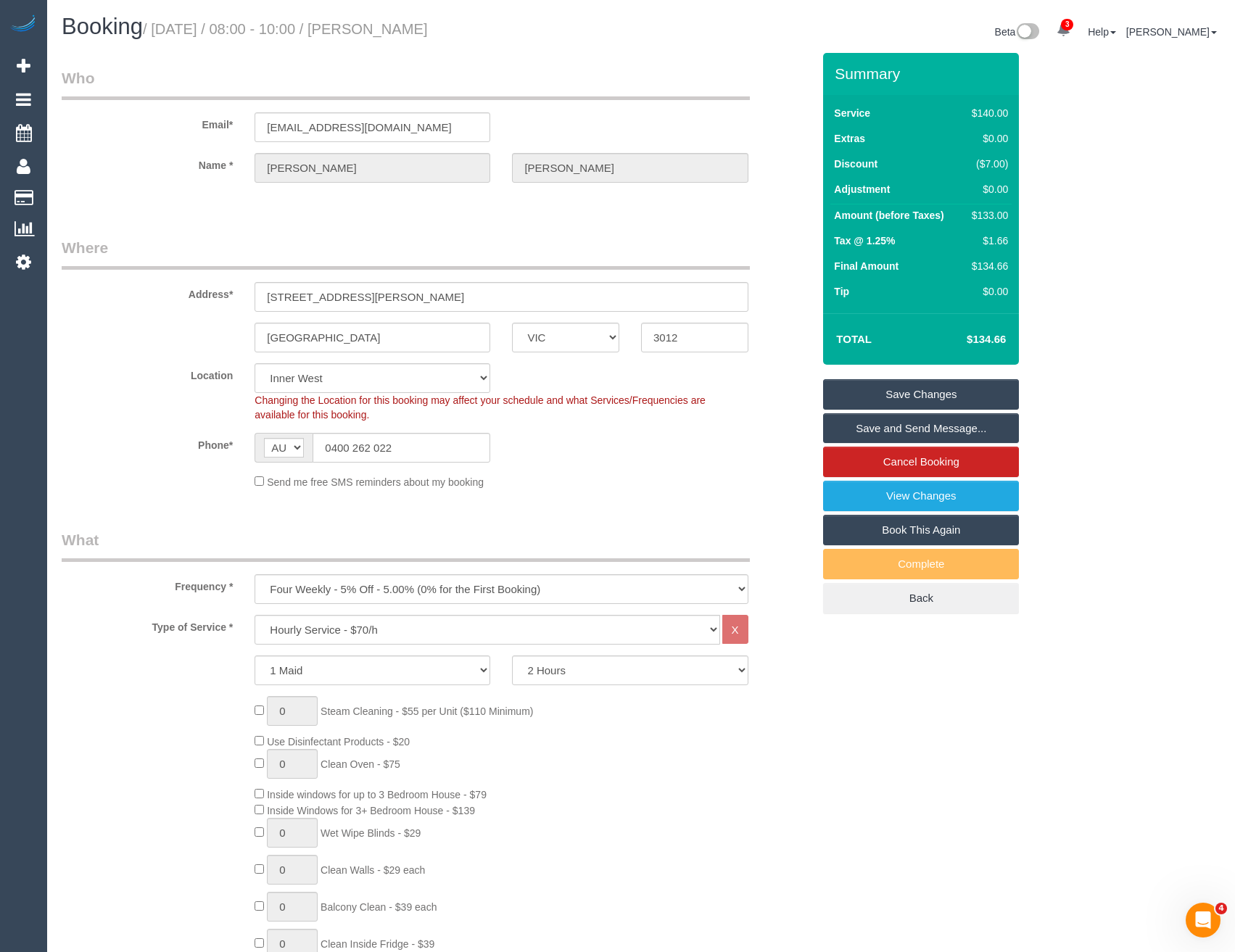
click at [856, 432] on link "Save and Send Message..." at bounding box center [921, 429] width 196 height 31
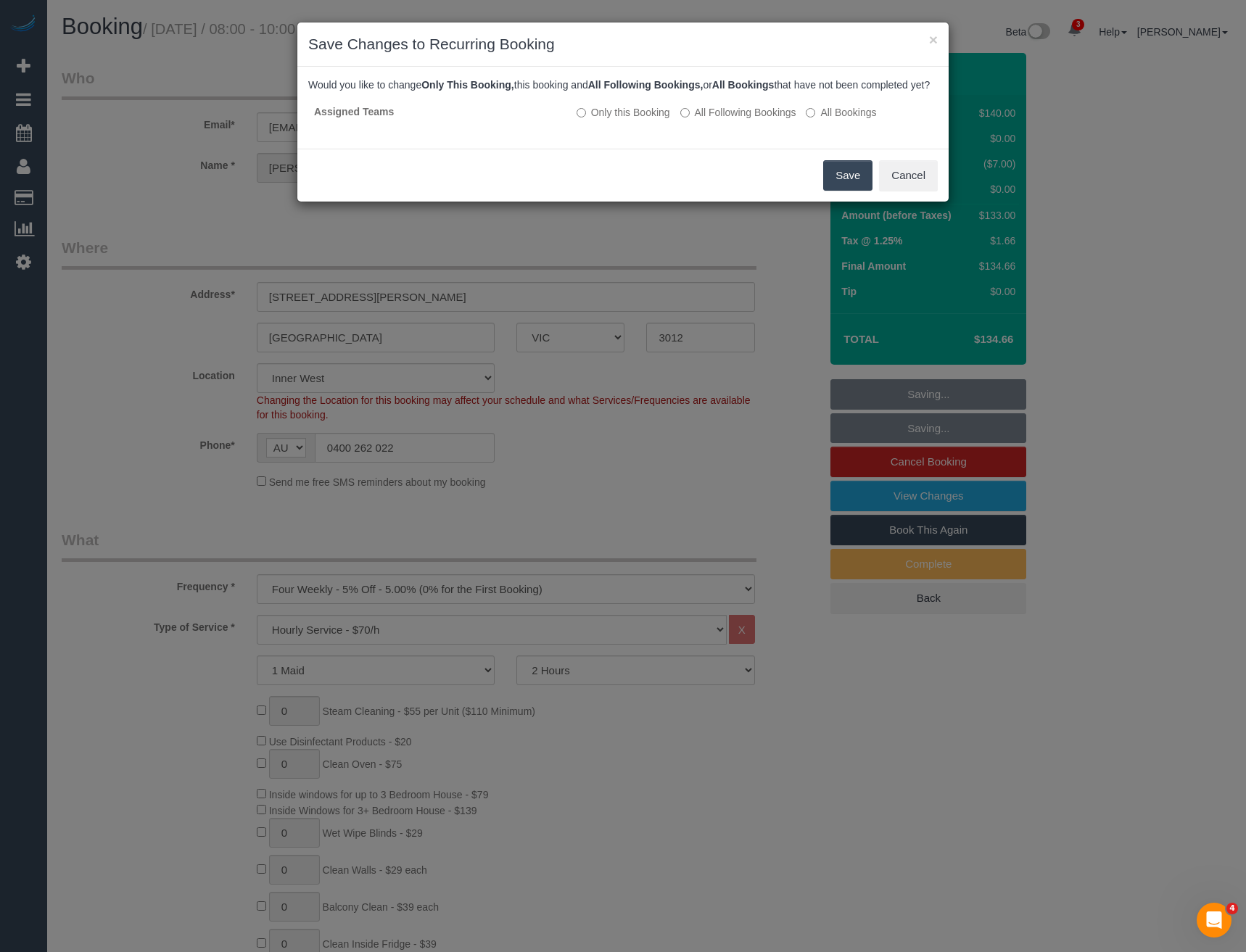
drag, startPoint x: 832, startPoint y: 184, endPoint x: 823, endPoint y: 175, distance: 12.7
click at [832, 184] on button "Save" at bounding box center [848, 176] width 49 height 31
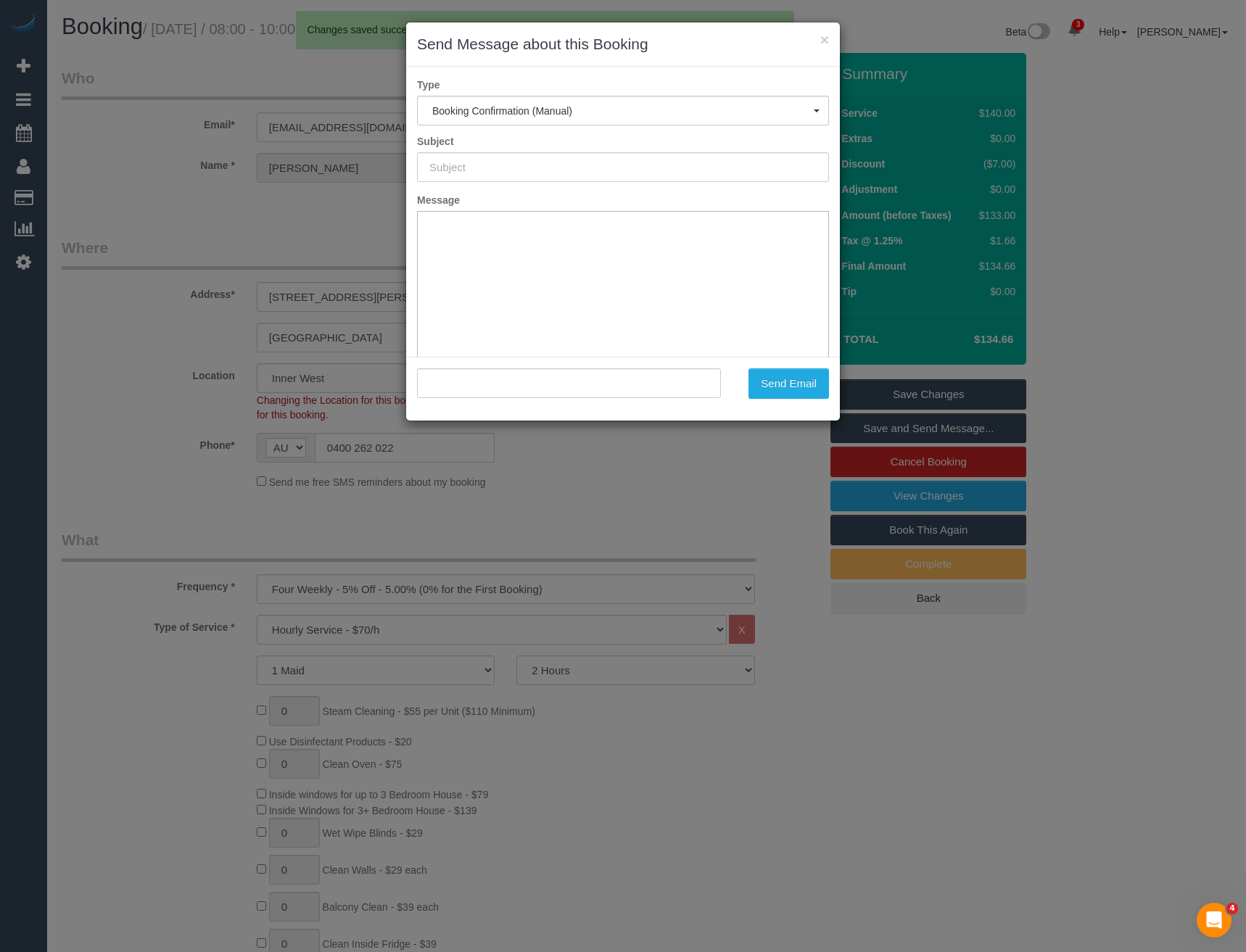
type input "Booking Confirmed"
type input ""Paul Lucas" <melbournemotorcyclecourier@gmail.com>"
click at [788, 392] on button "Send Email" at bounding box center [789, 384] width 80 height 31
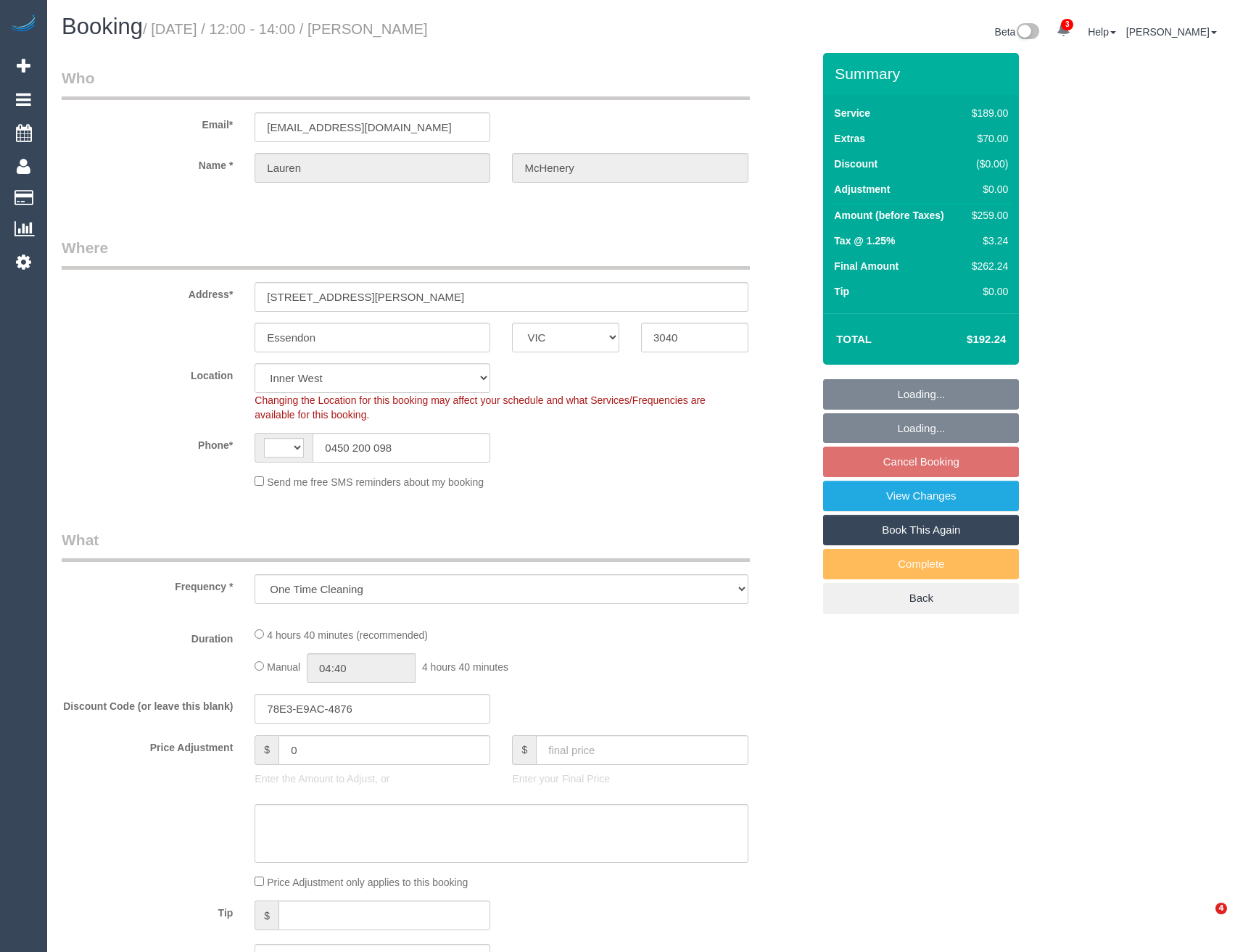
select select "VIC"
select select "object:798"
select select "string:AU"
select select "string:stripe-pm_1RJQWj2GScqysDRVawvLAQdr"
select select "number:28"
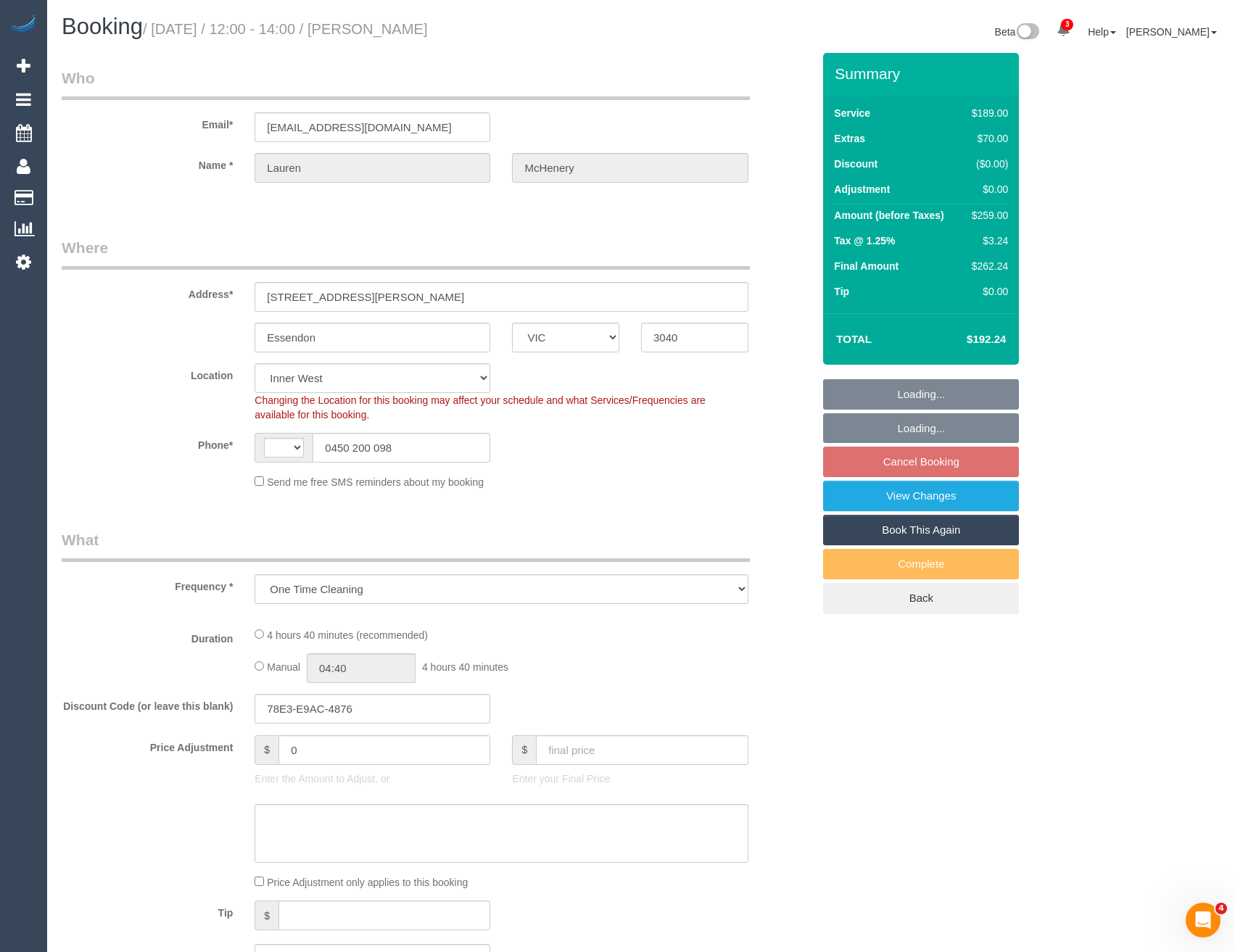
select select "number:15"
select select "number:18"
select select "number:25"
select select "number:12"
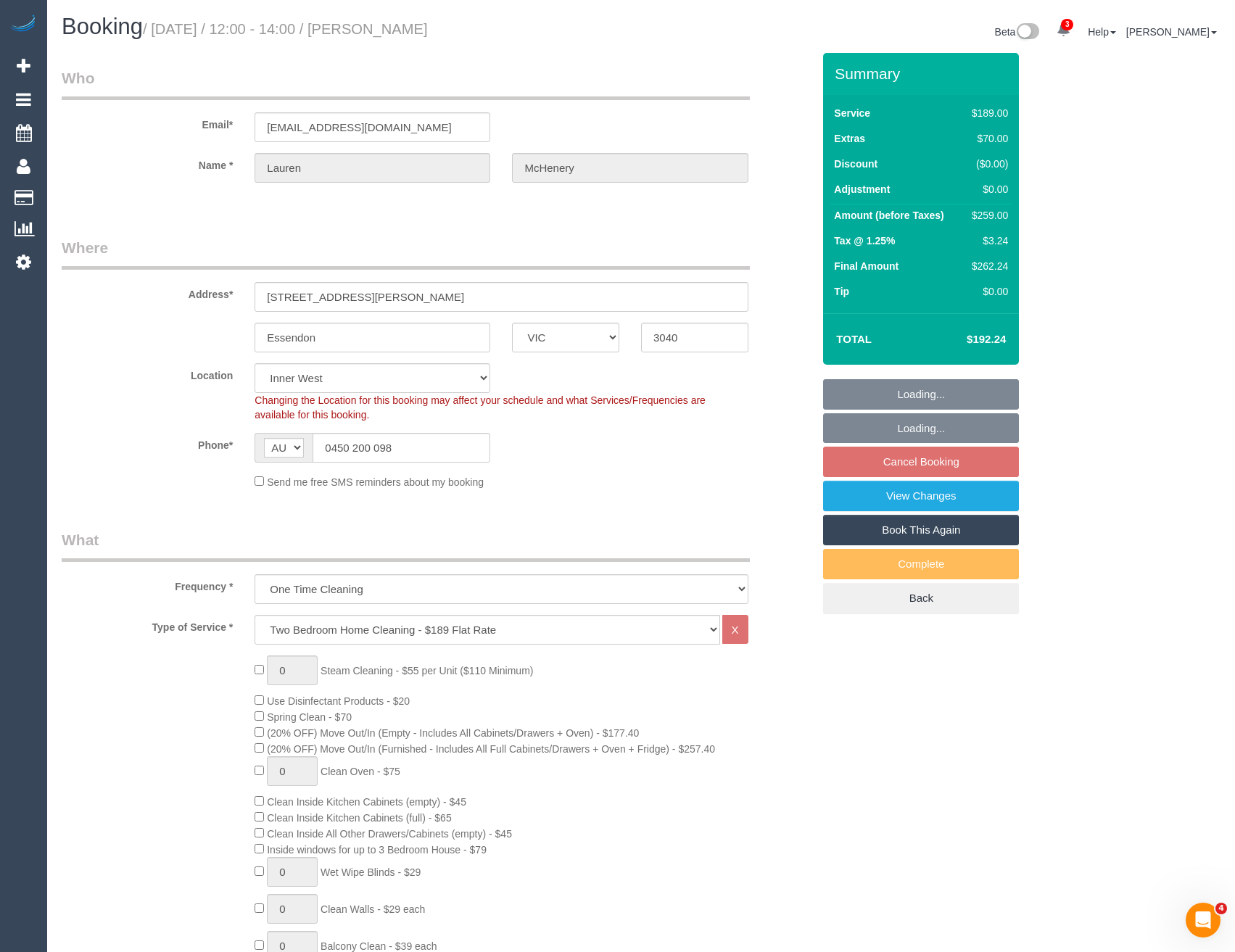
select select "spot4"
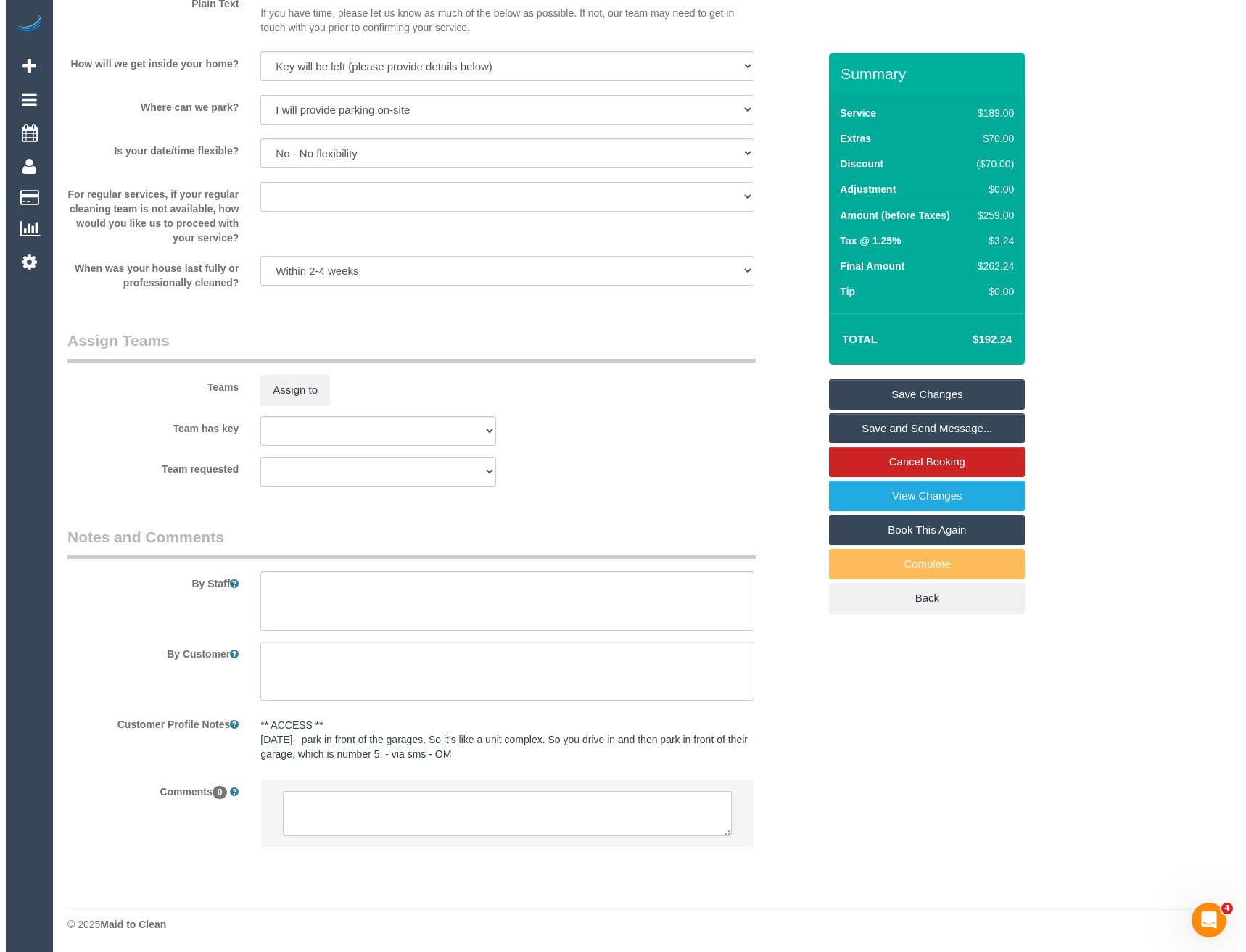
scroll to position [1869, 0]
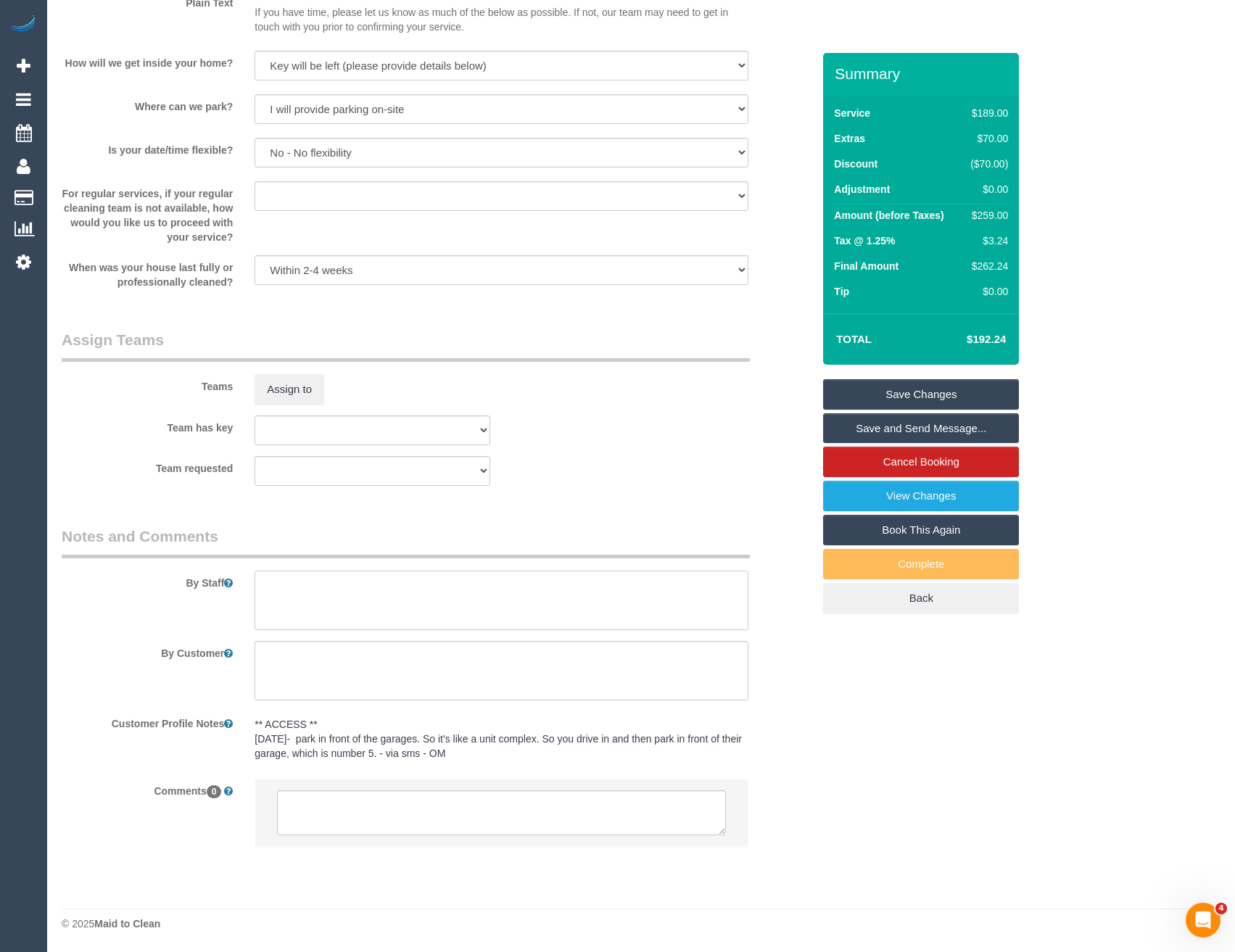
click at [327, 616] on textarea at bounding box center [501, 600] width 493 height 59
type textarea "Est 4 - 5 hours"
click at [287, 397] on button "Assign to" at bounding box center [289, 389] width 69 height 31
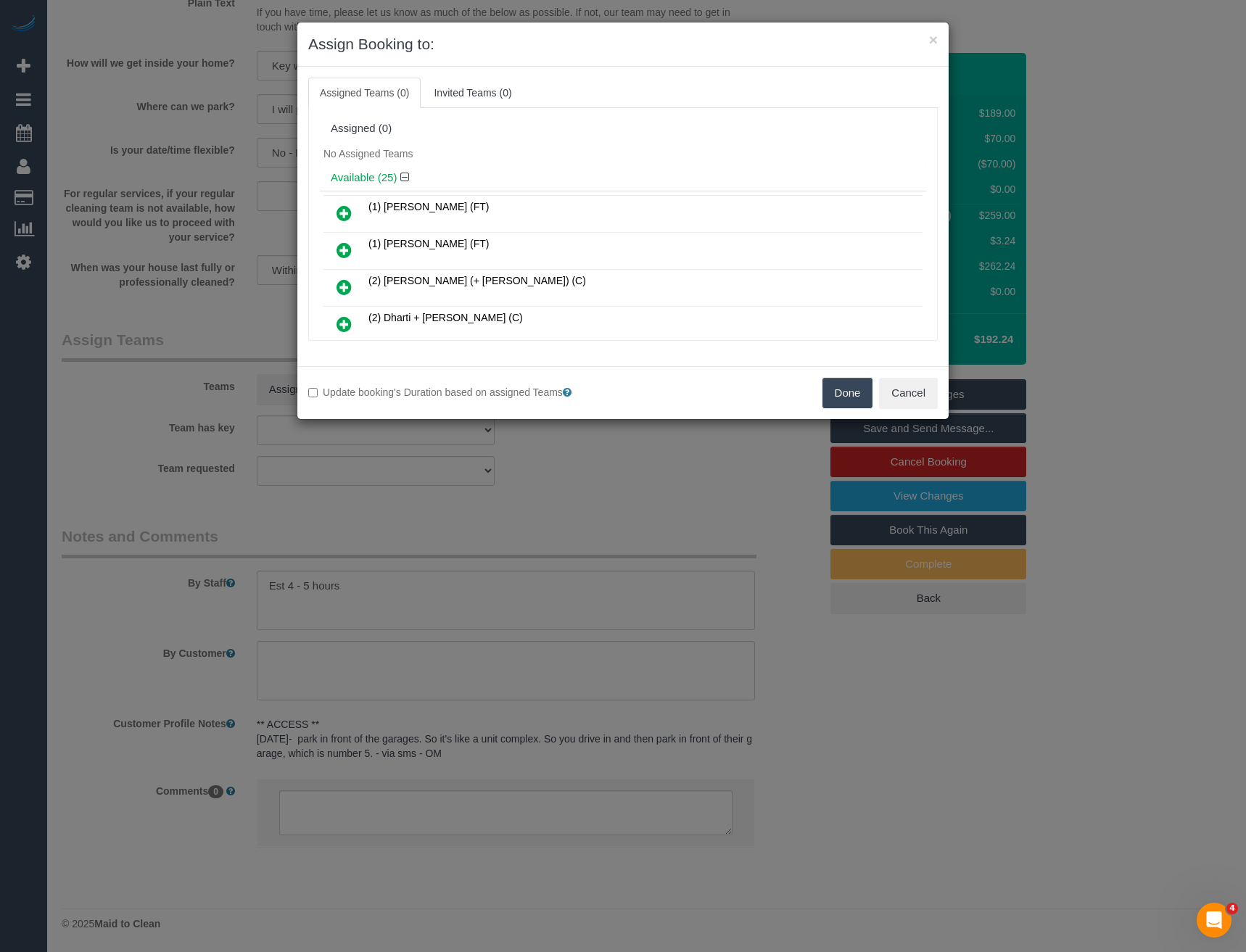
scroll to position [2611, 0]
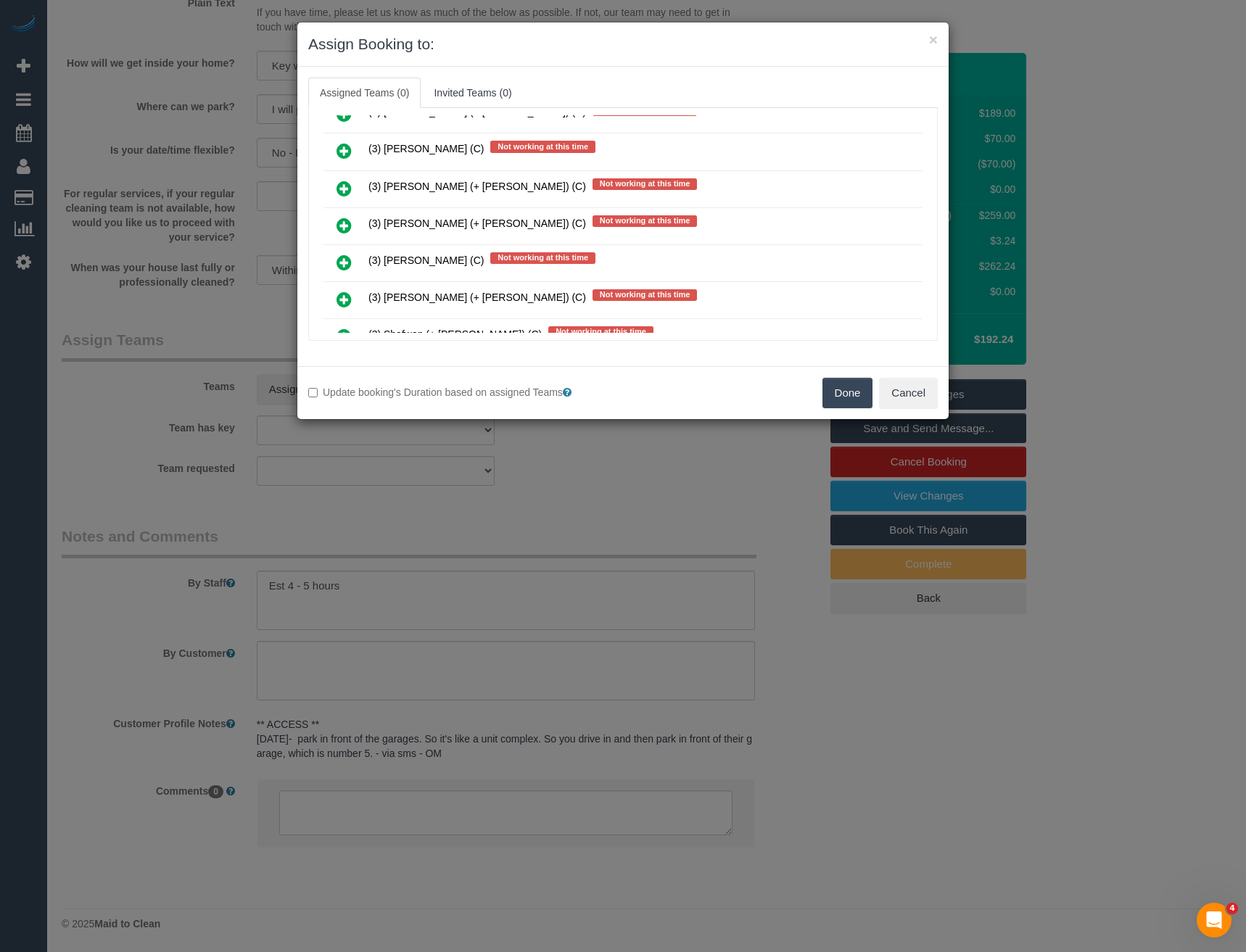
click at [346, 228] on icon at bounding box center [344, 225] width 15 height 18
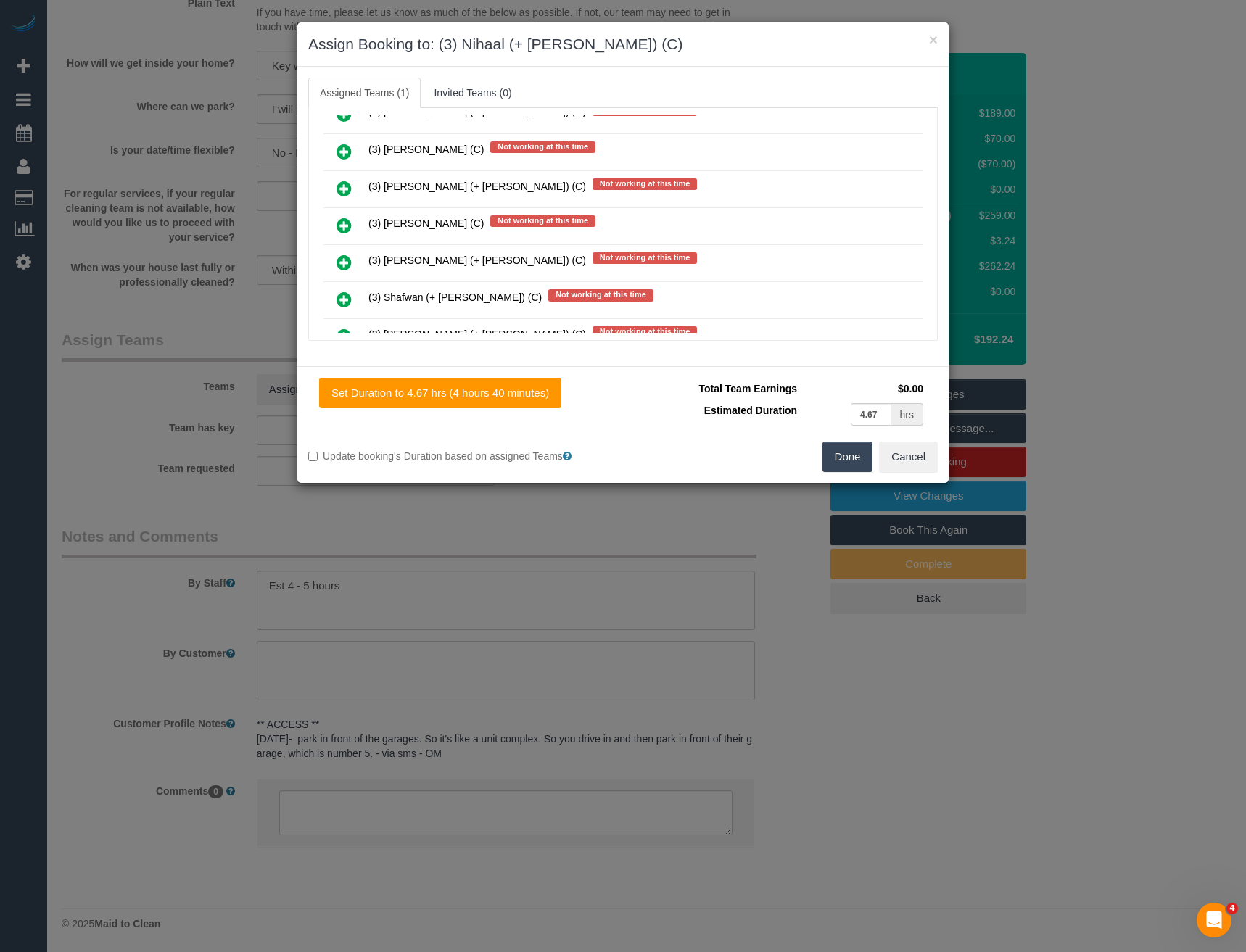
scroll to position [2831, 0]
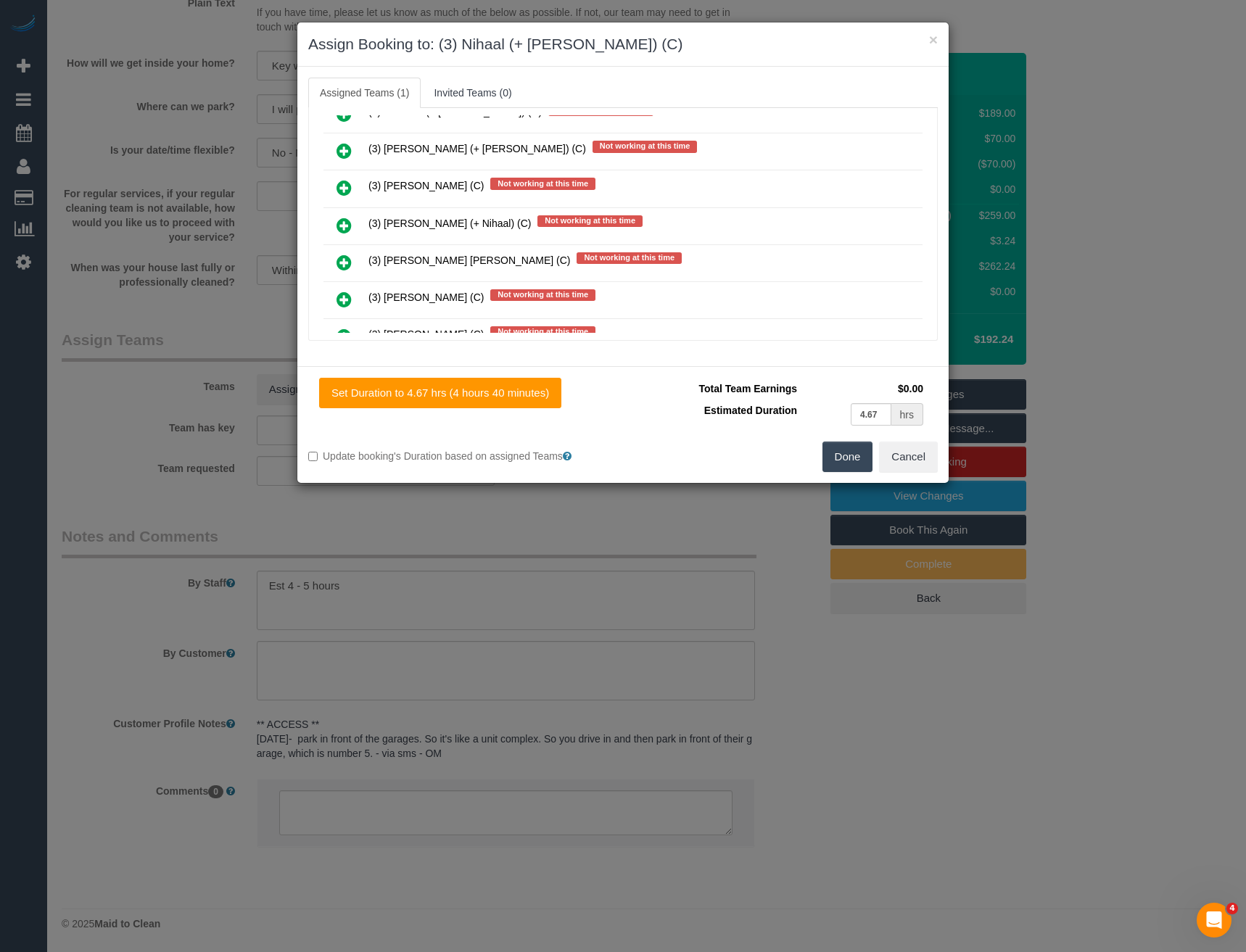
click at [345, 228] on icon at bounding box center [344, 225] width 15 height 18
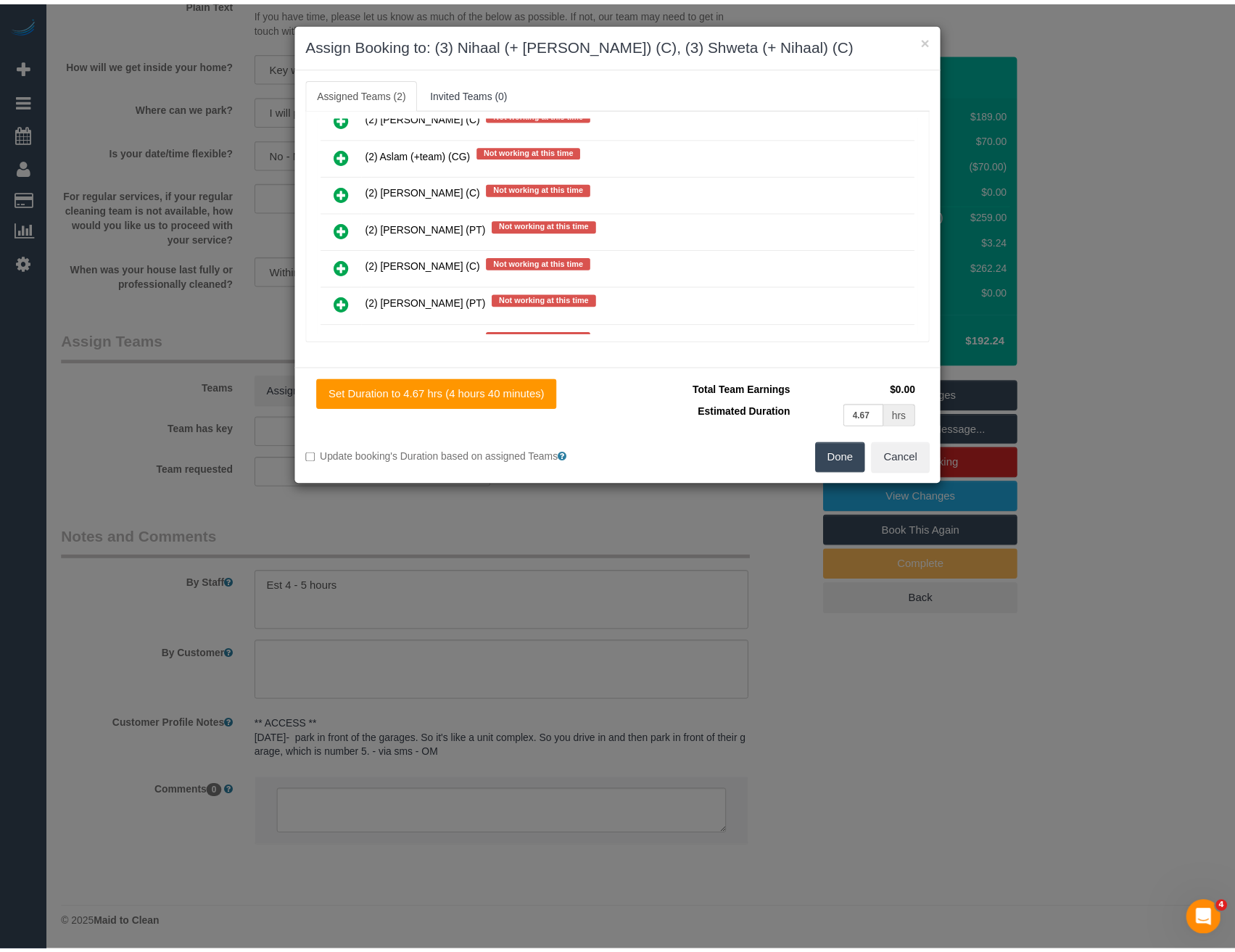
scroll to position [0, 0]
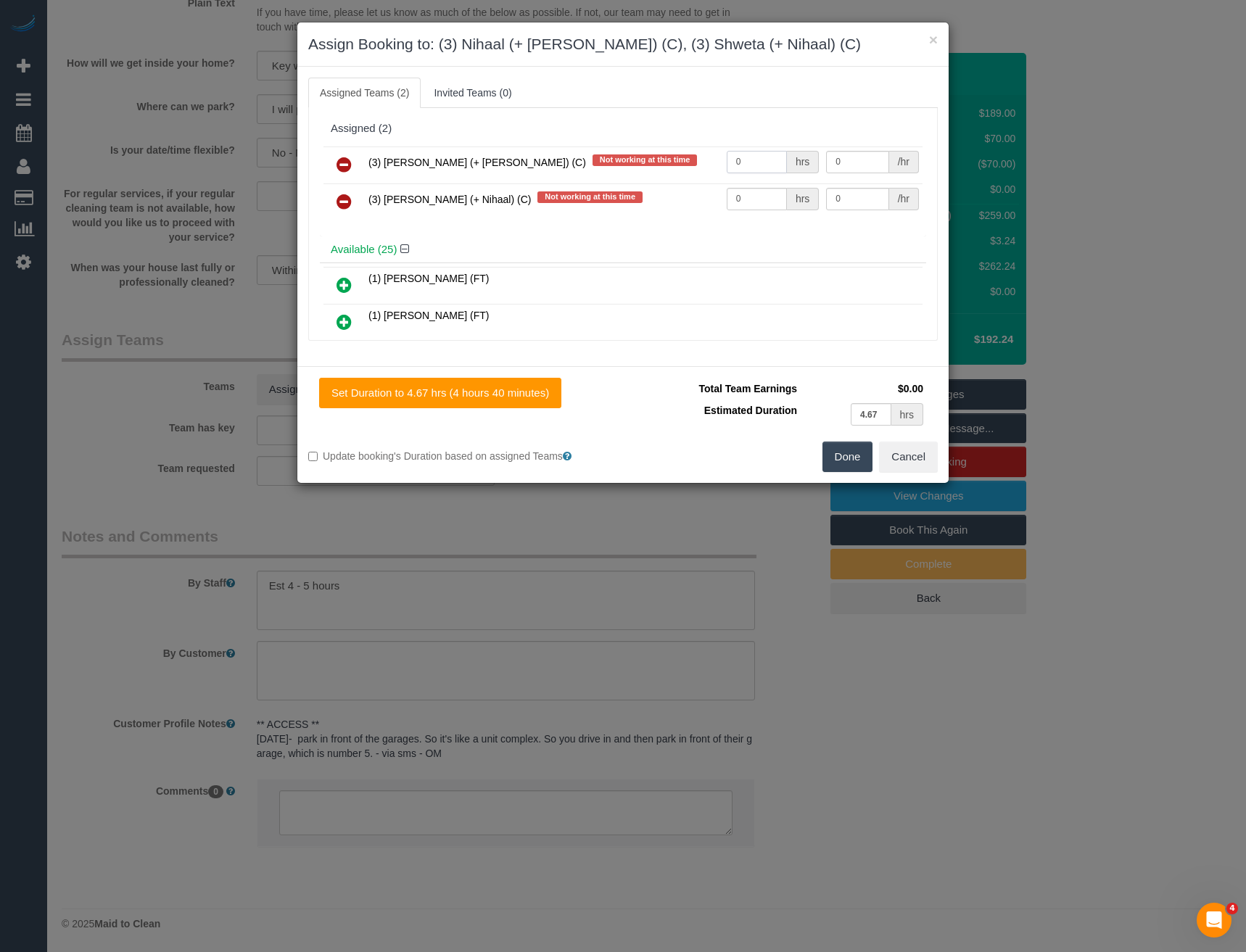
drag, startPoint x: 749, startPoint y: 165, endPoint x: 642, endPoint y: 173, distance: 107.3
click at [649, 175] on tr "(3) Nihaal (+ Shweta) (C) Not working at this time 0 hrs 0 /hr" at bounding box center [623, 165] width 599 height 37
type input "1"
type input "82.5"
drag, startPoint x: 719, startPoint y: 207, endPoint x: 615, endPoint y: 226, distance: 105.7
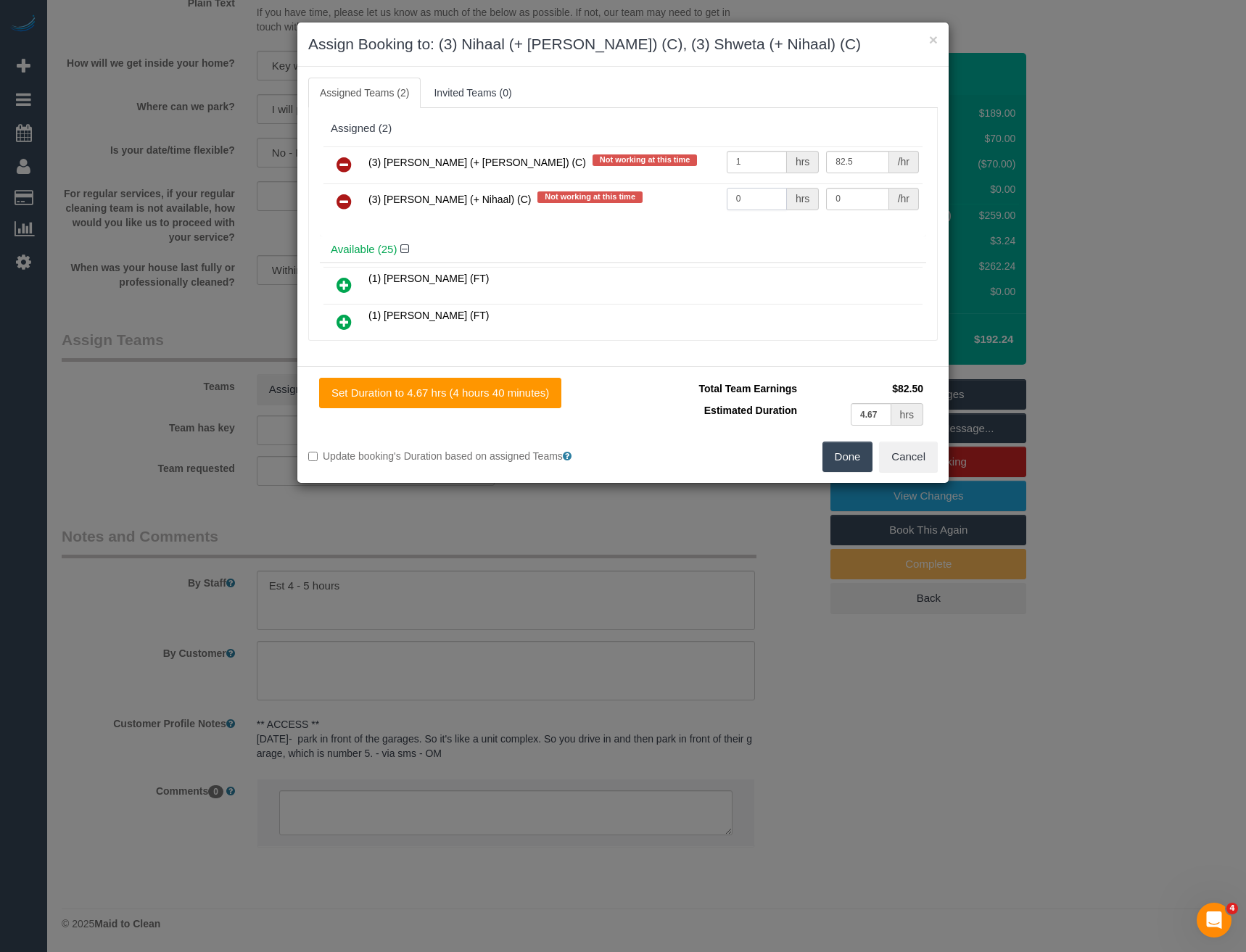
click at [634, 225] on div "(3) Nihaal (+ Shweta) (C) Not working at this time 1 hrs 82.5 /hr (3) Shweta (+…" at bounding box center [623, 189] width 606 height 93
type input "1"
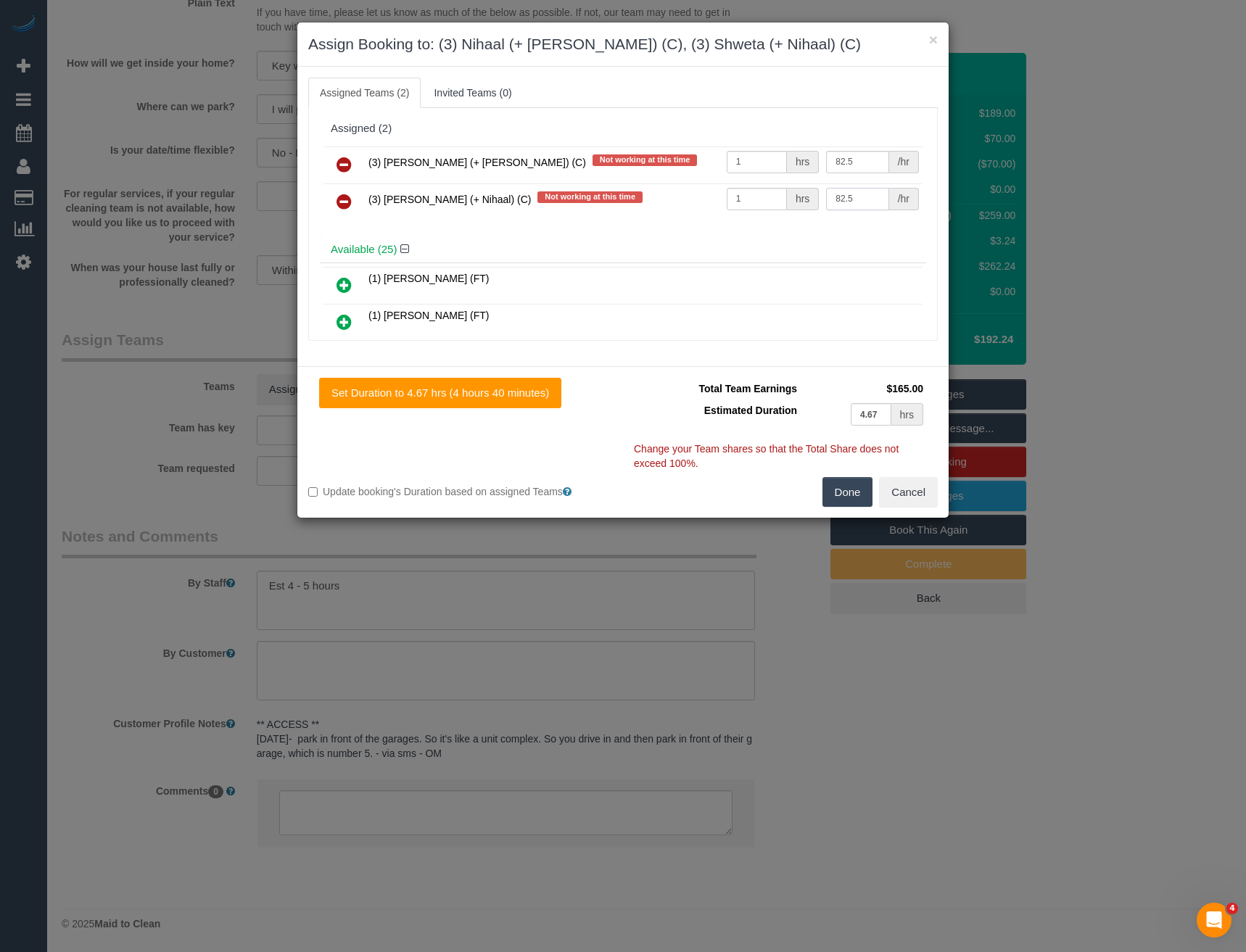
type input "82.5"
click at [830, 489] on button "Done" at bounding box center [848, 493] width 51 height 31
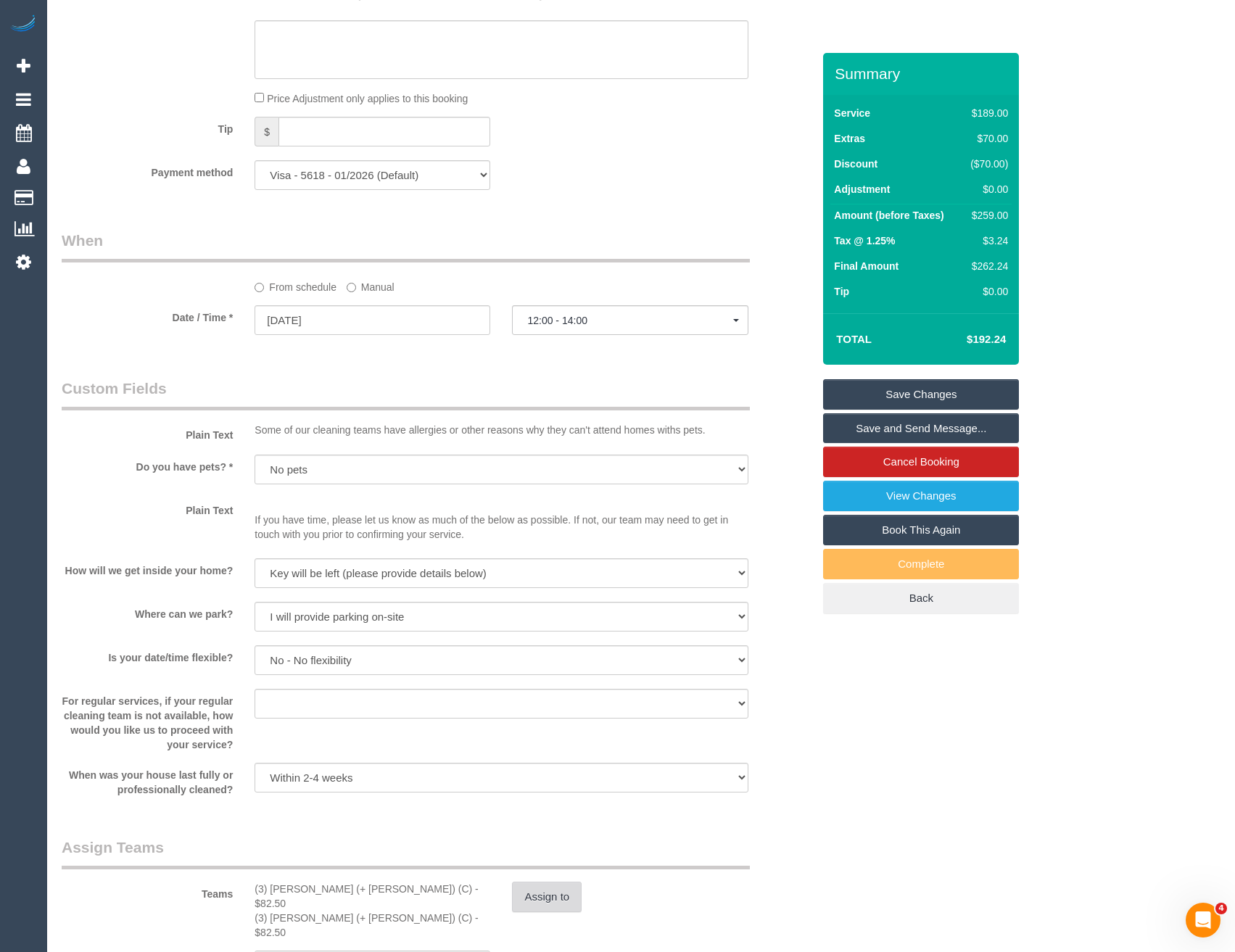
scroll to position [854, 0]
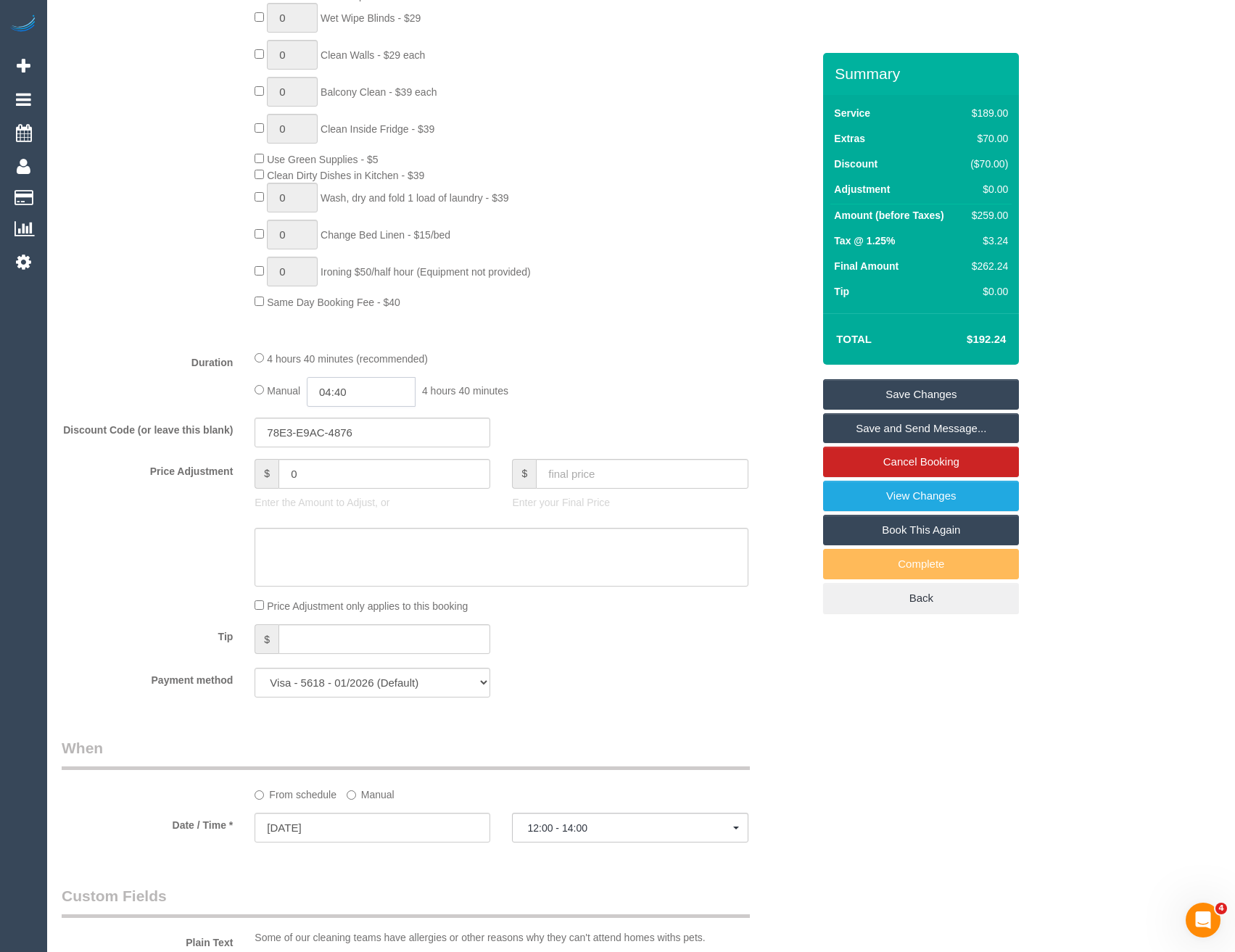
click at [377, 389] on input "04:40" at bounding box center [361, 392] width 109 height 30
type input "02:30"
click at [353, 509] on li "02:30" at bounding box center [345, 511] width 65 height 19
click at [570, 400] on div "Manual 02:30 2 hours 30 minutes" at bounding box center [501, 392] width 493 height 30
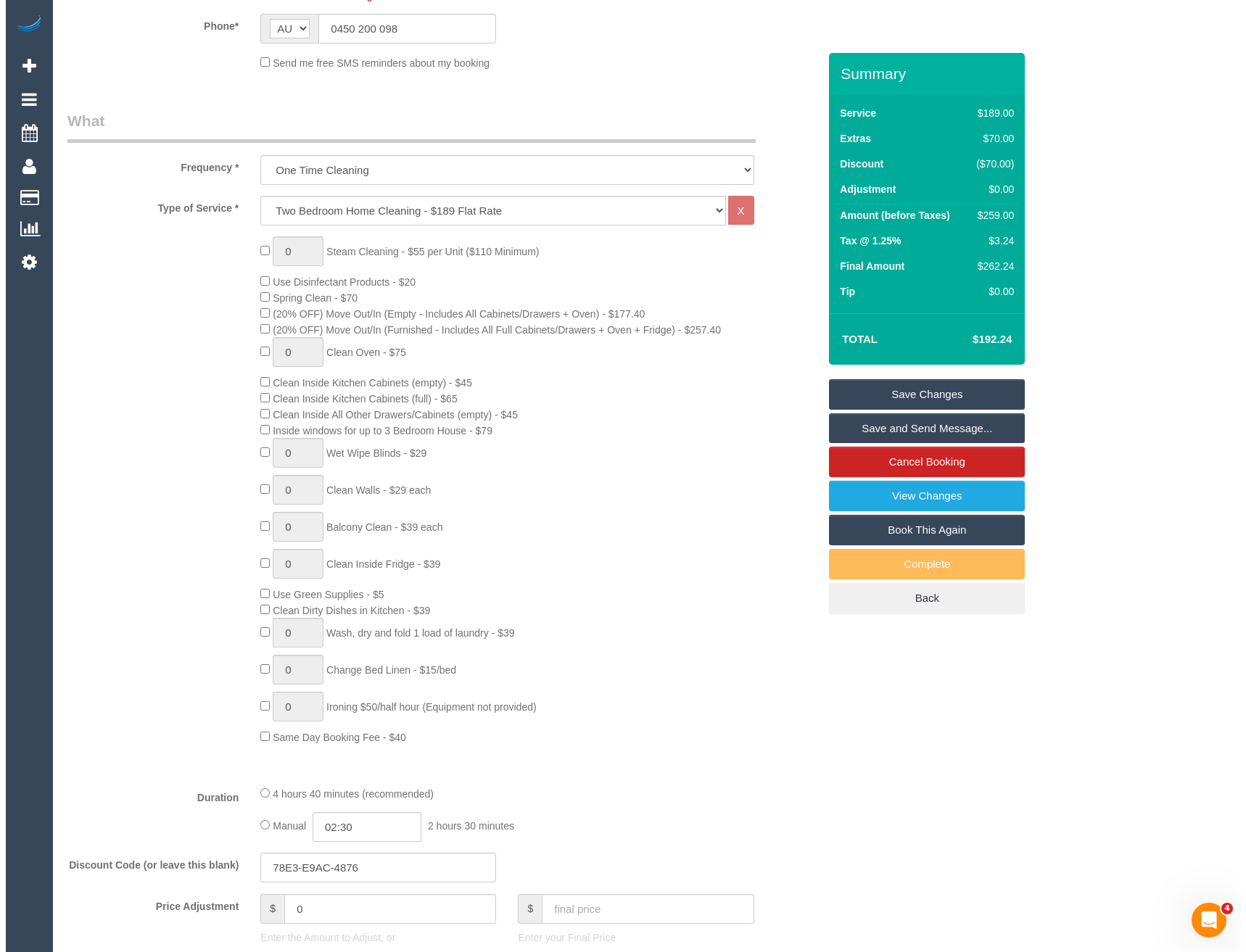
scroll to position [0, 0]
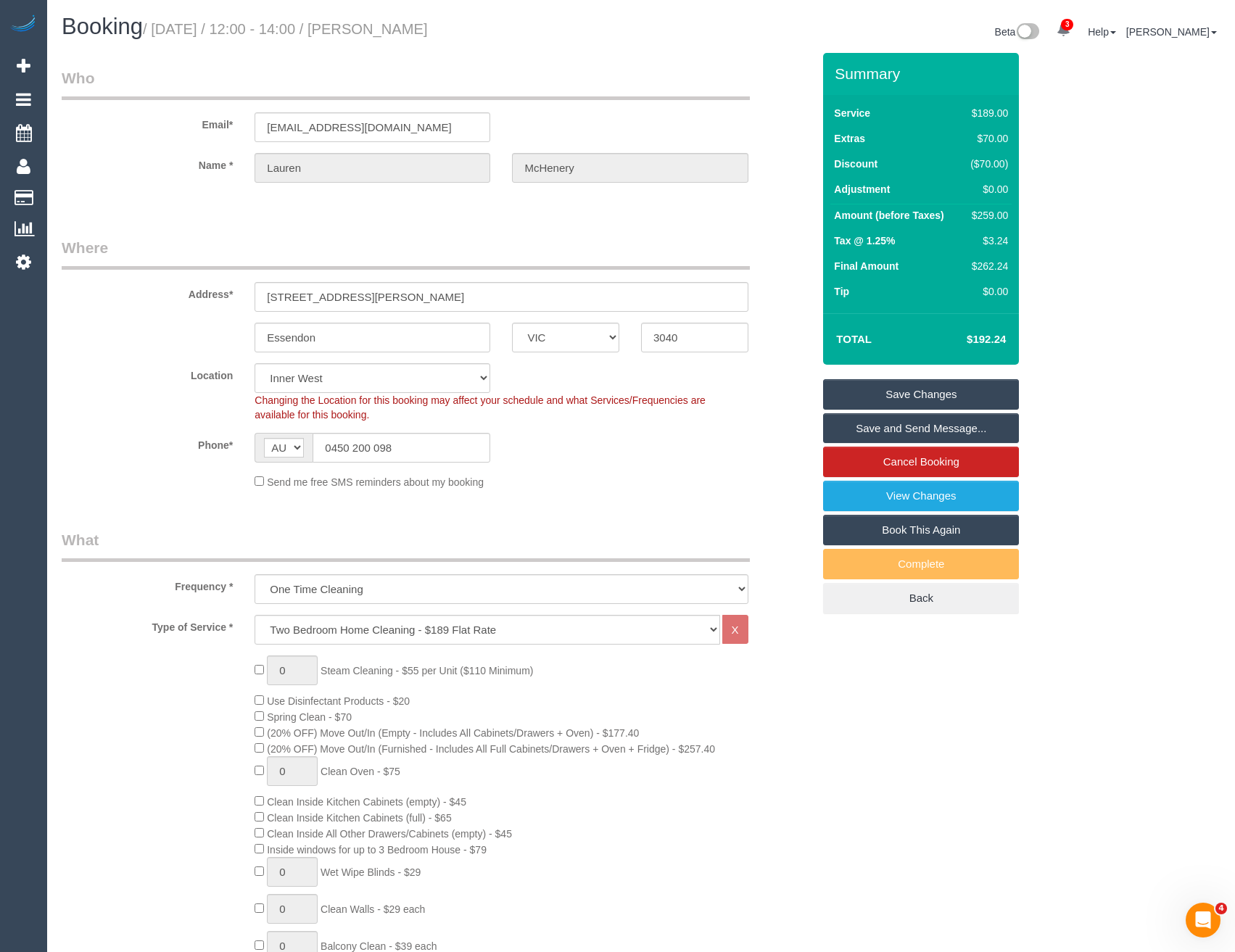
click at [862, 428] on link "Save and Send Message..." at bounding box center [921, 429] width 196 height 31
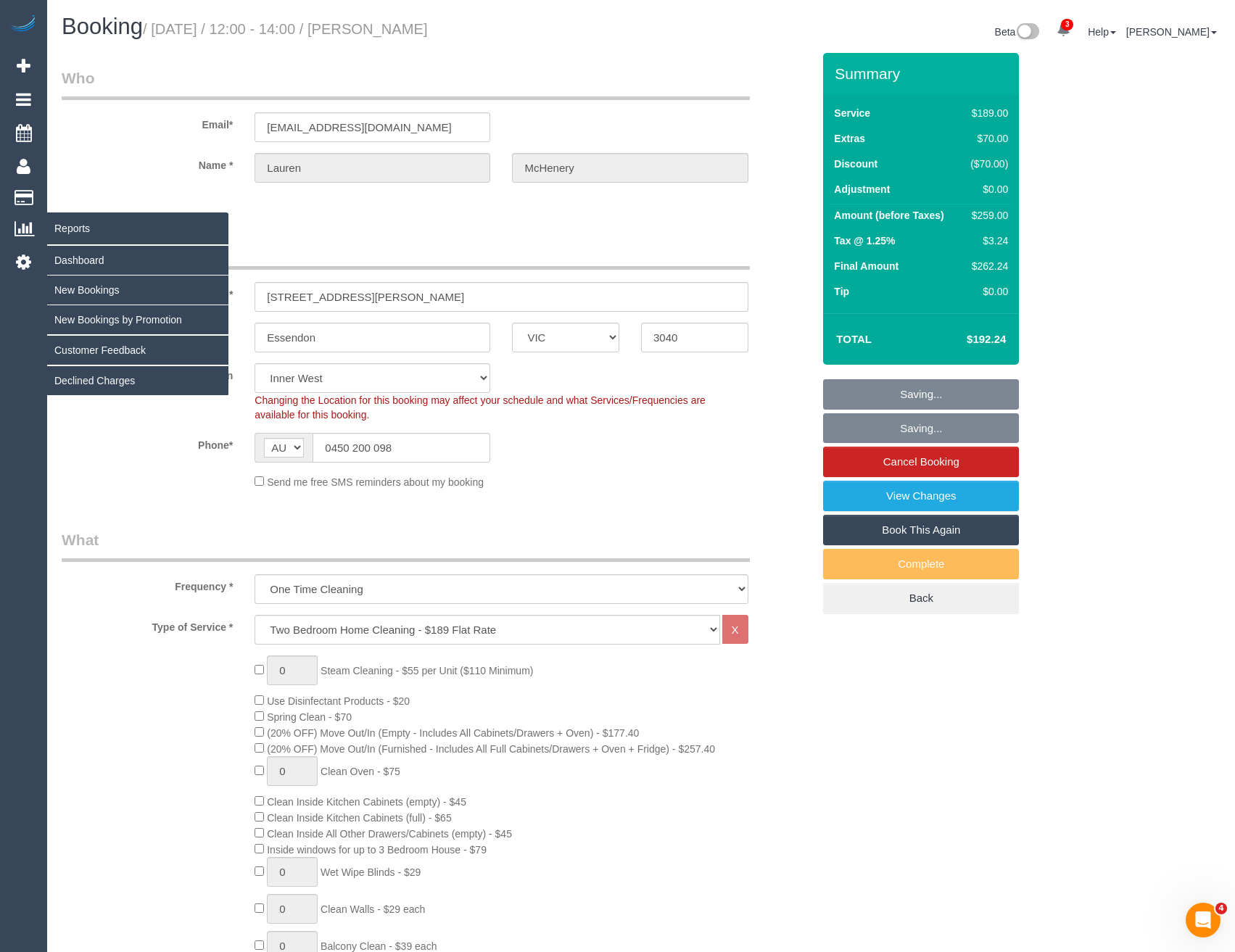
select select "spot25"
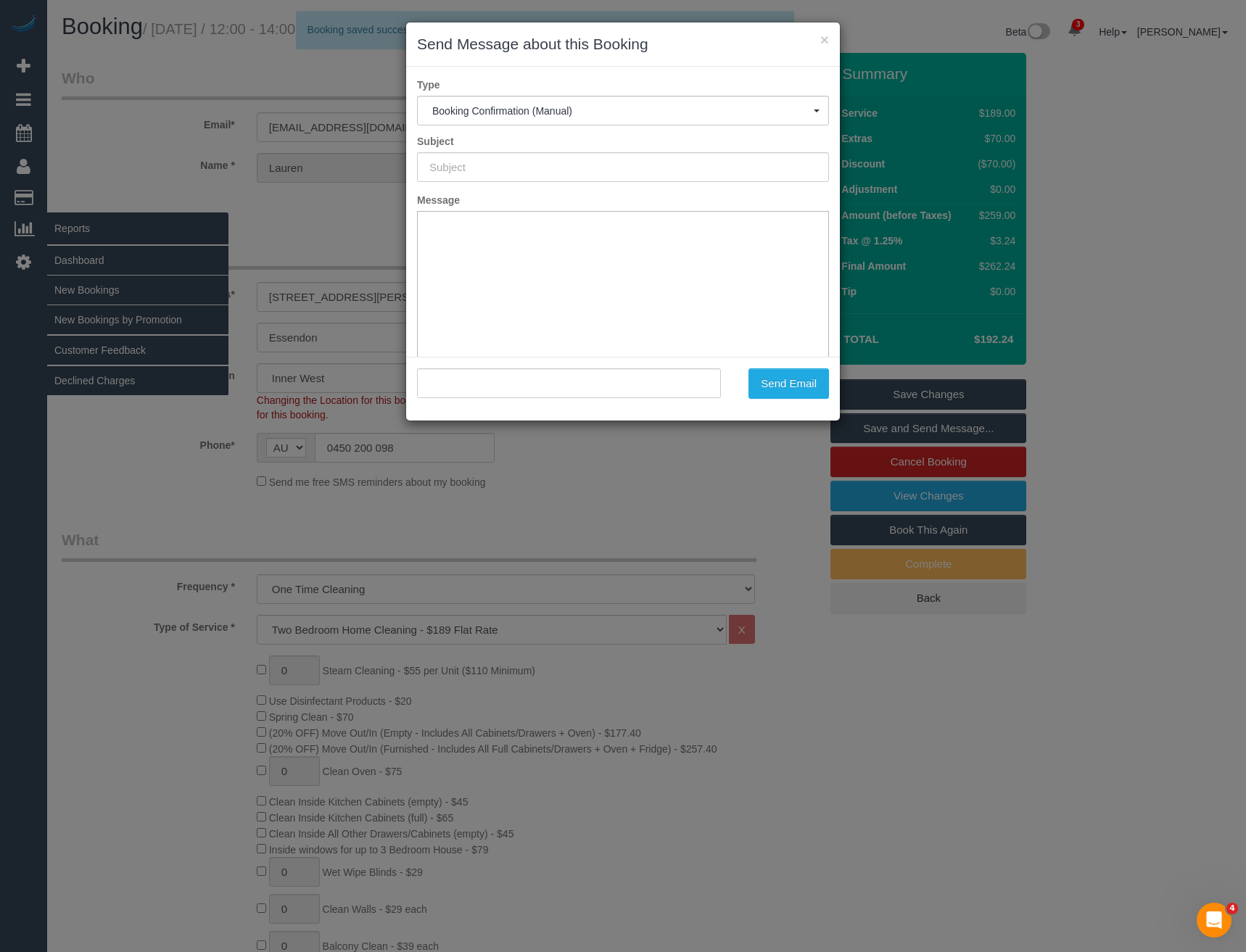
type input "Booking Confirmed"
type input ""Lauren McHenery" <lauren.mchenery23@gmail.com>"
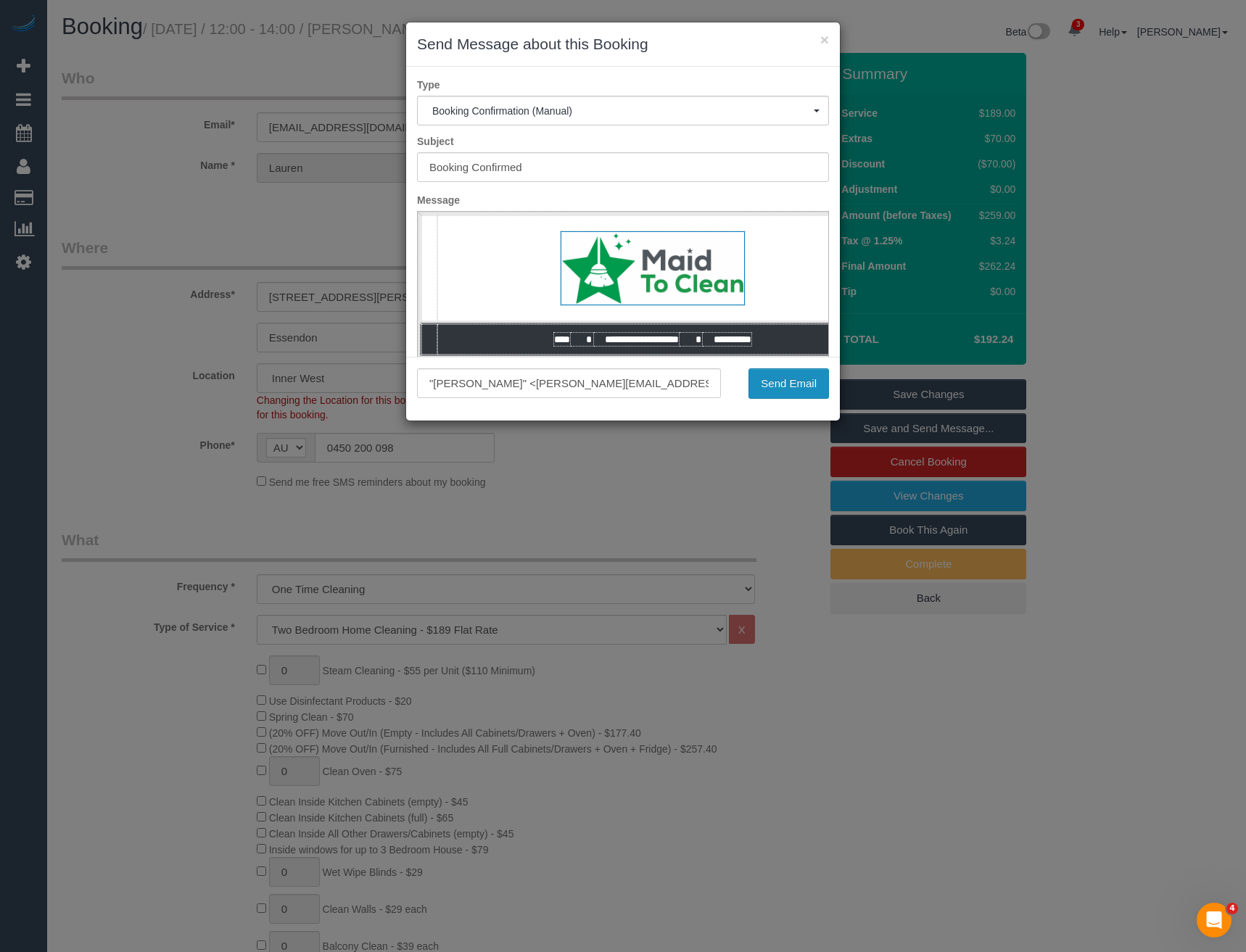
click at [788, 384] on button "Send Email" at bounding box center [789, 384] width 80 height 31
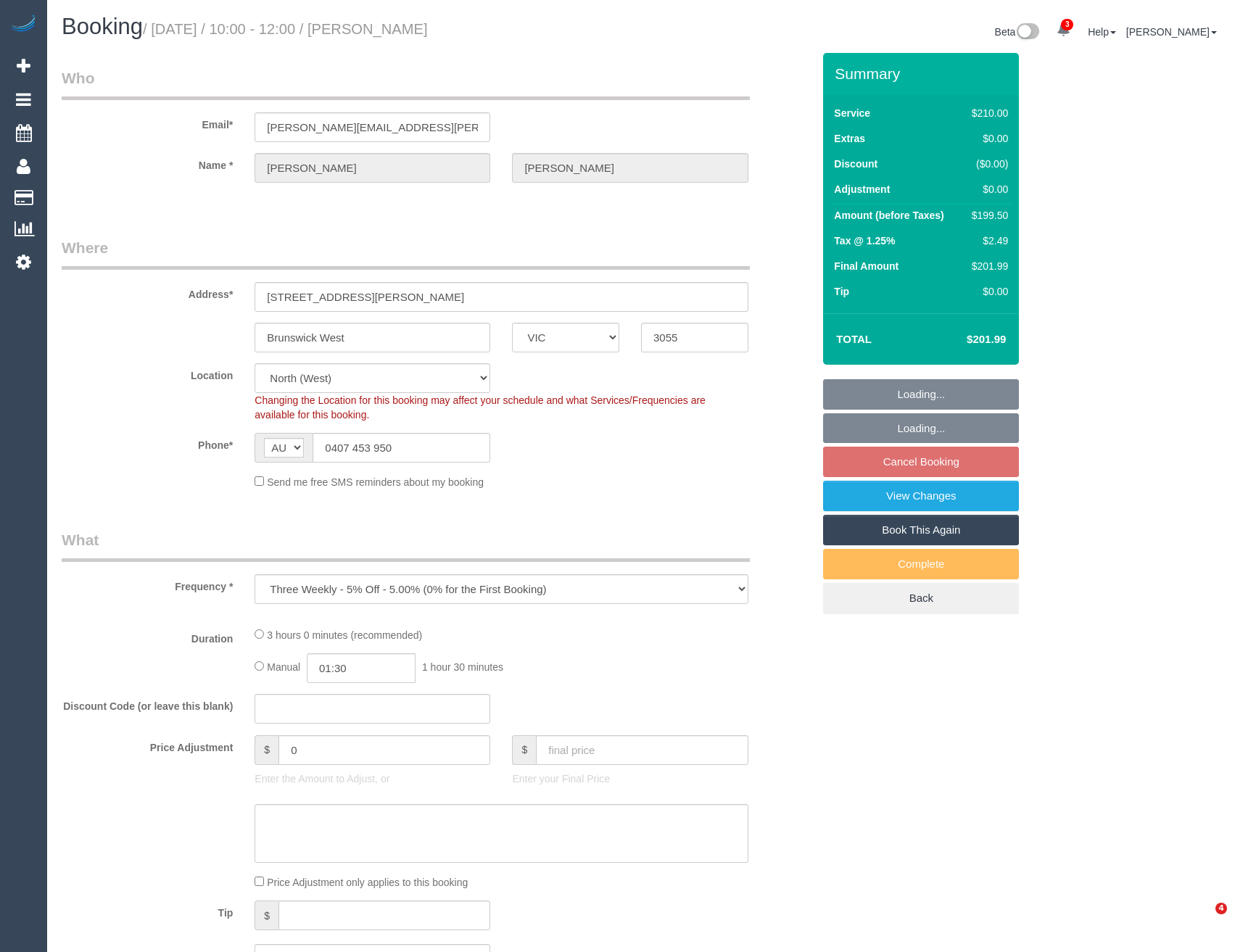
select select "VIC"
select select "object:866"
select select "180"
select select "number:27"
select select "number:15"
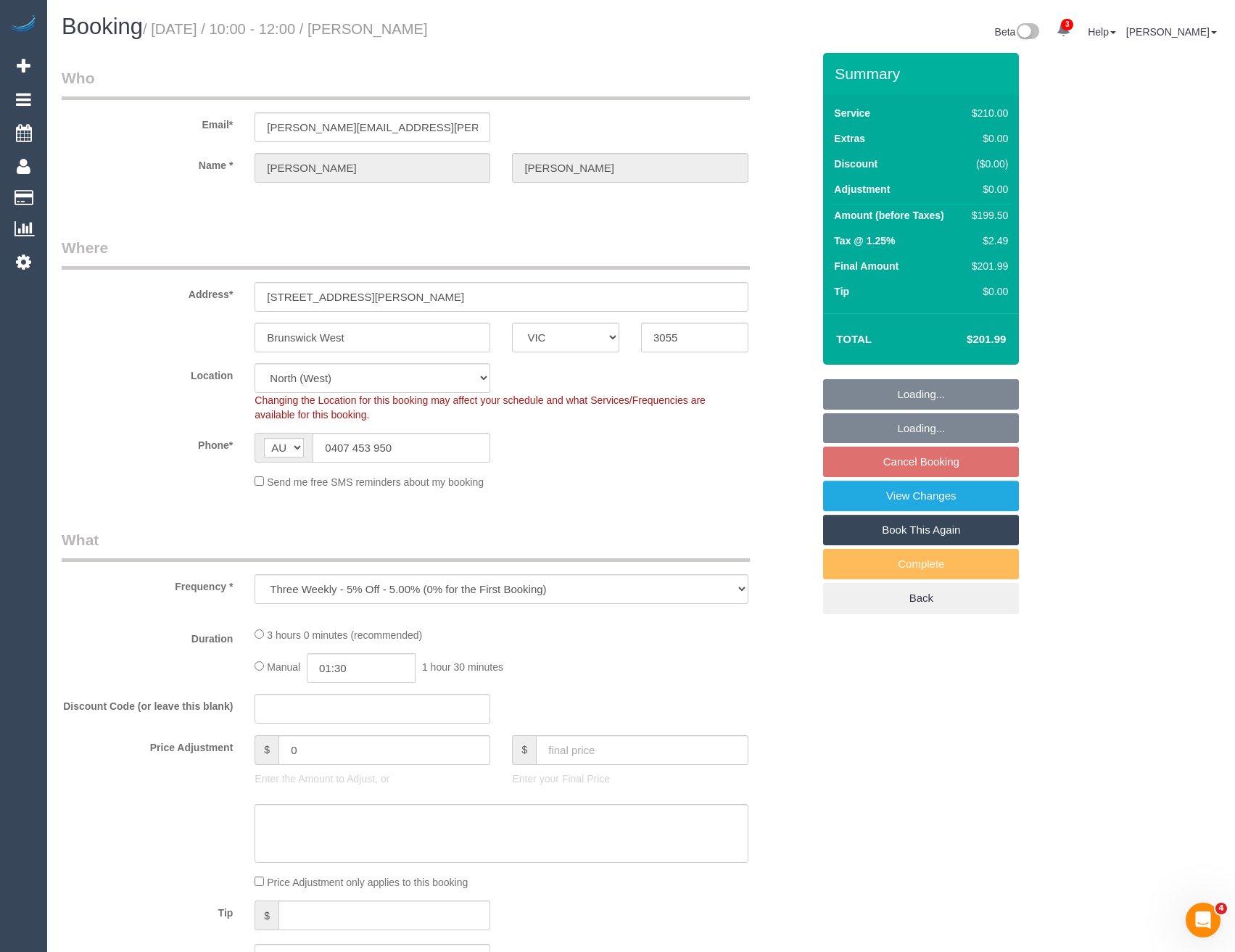
select select "number:19"
select select "number:24"
select select "number:33"
select select "number:11"
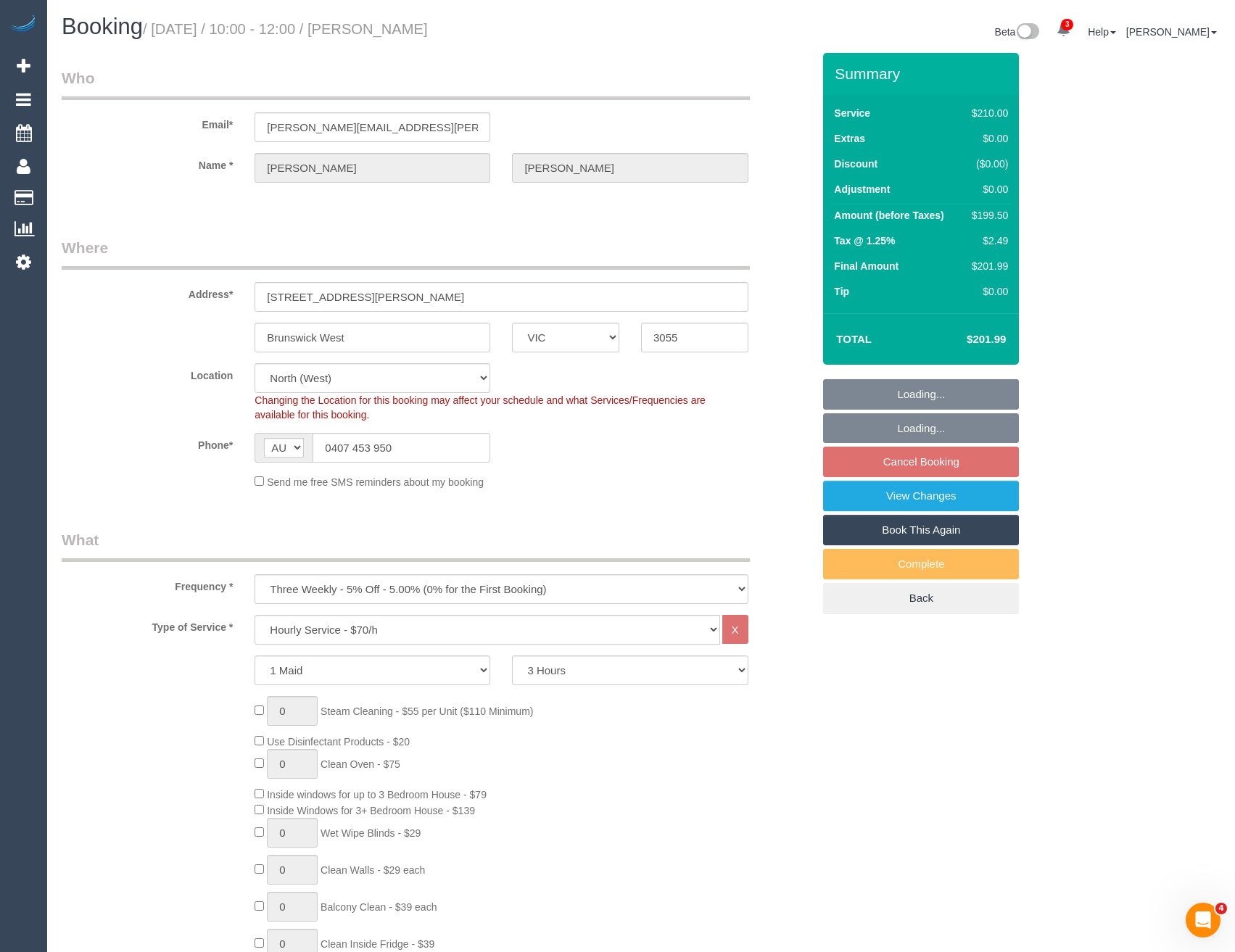
select select "spot3"
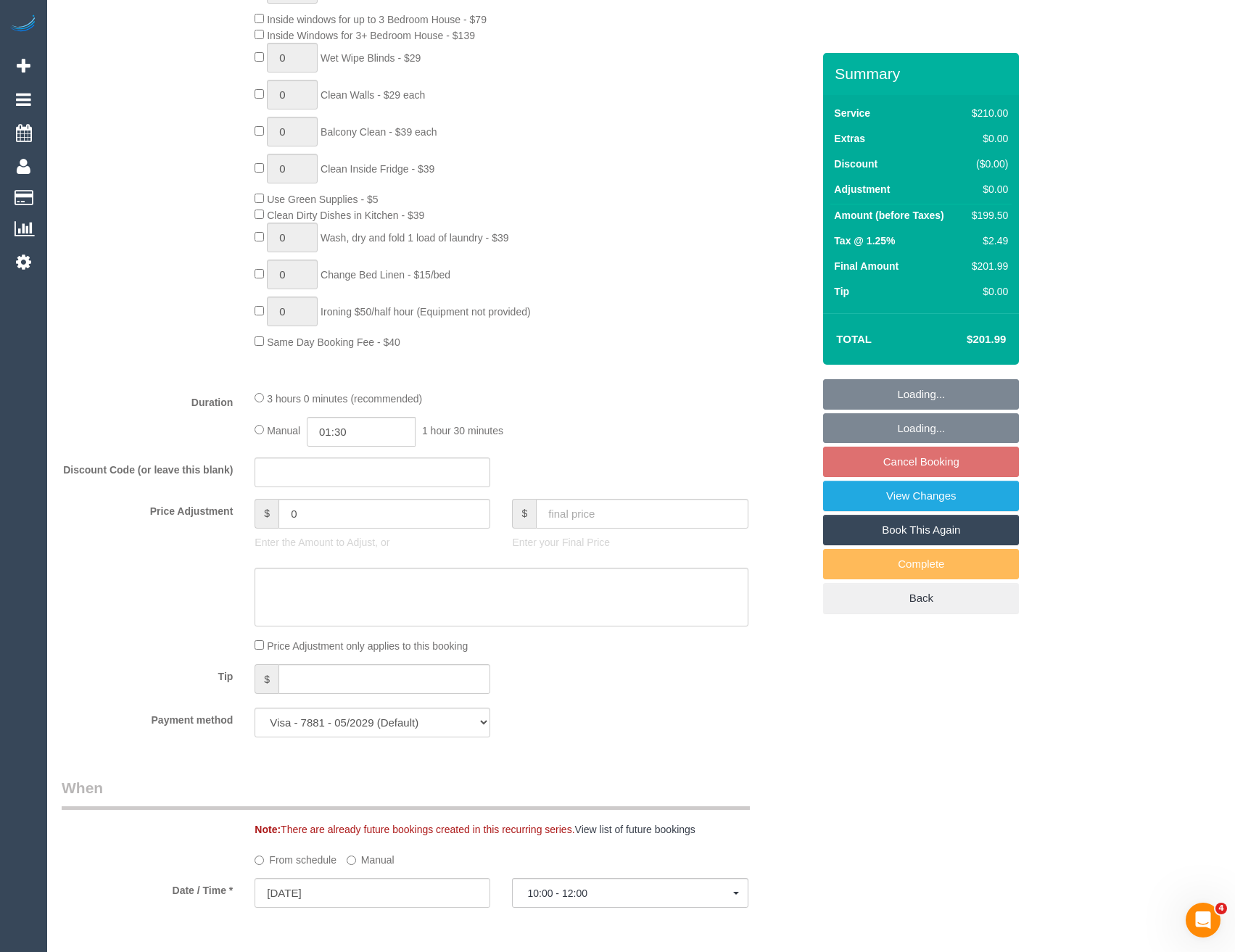
scroll to position [870, 0]
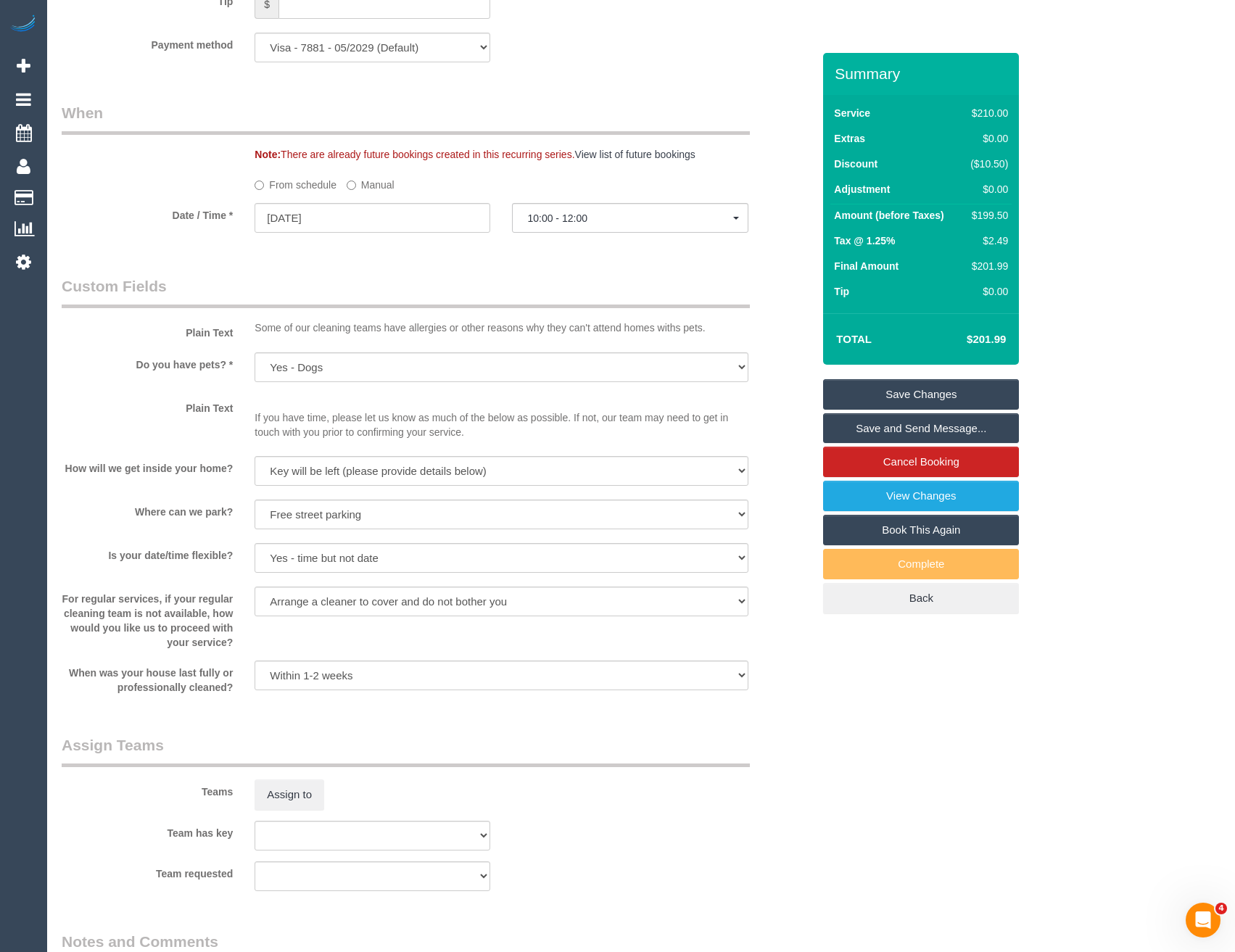
select select "spot24"
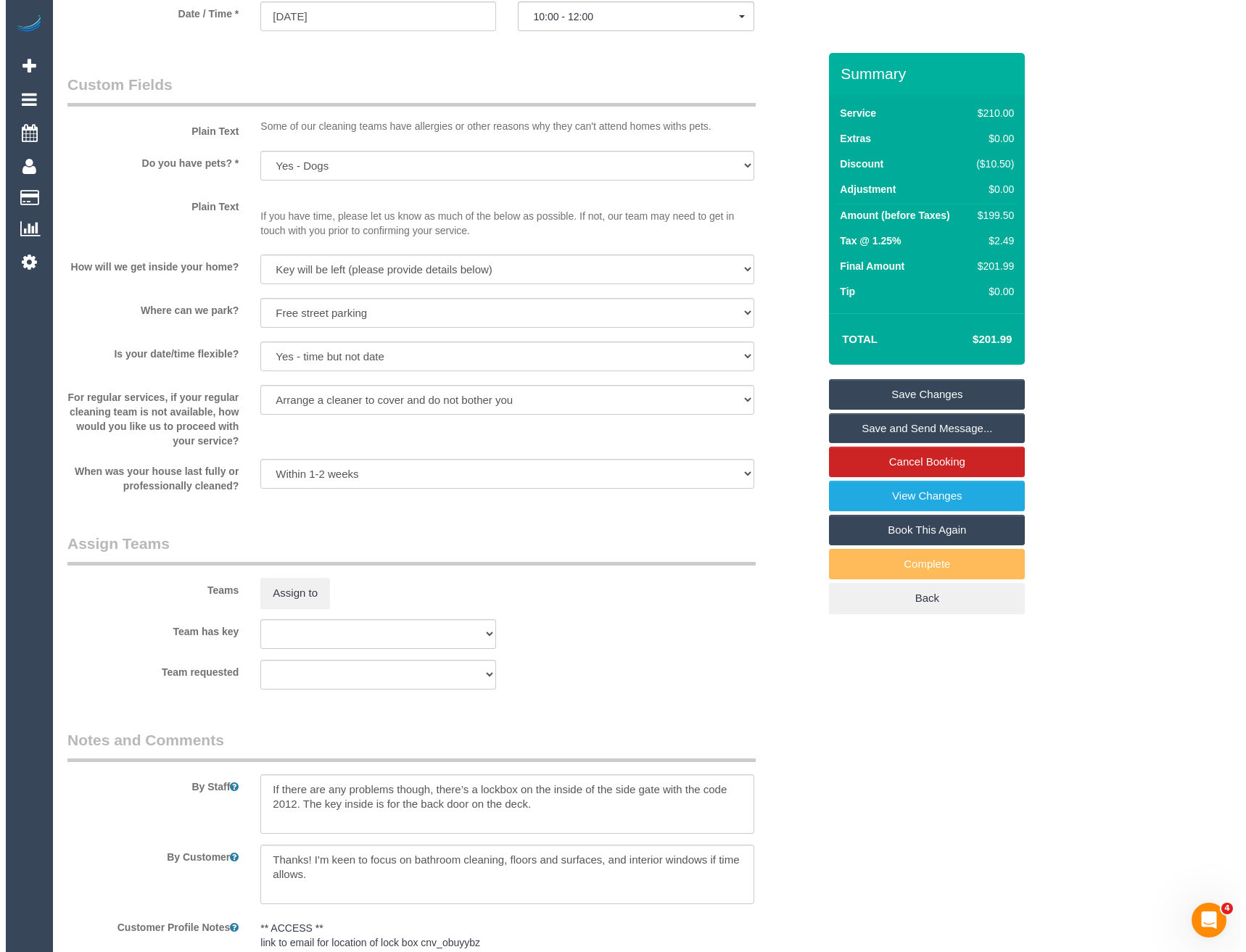
scroll to position [1885, 0]
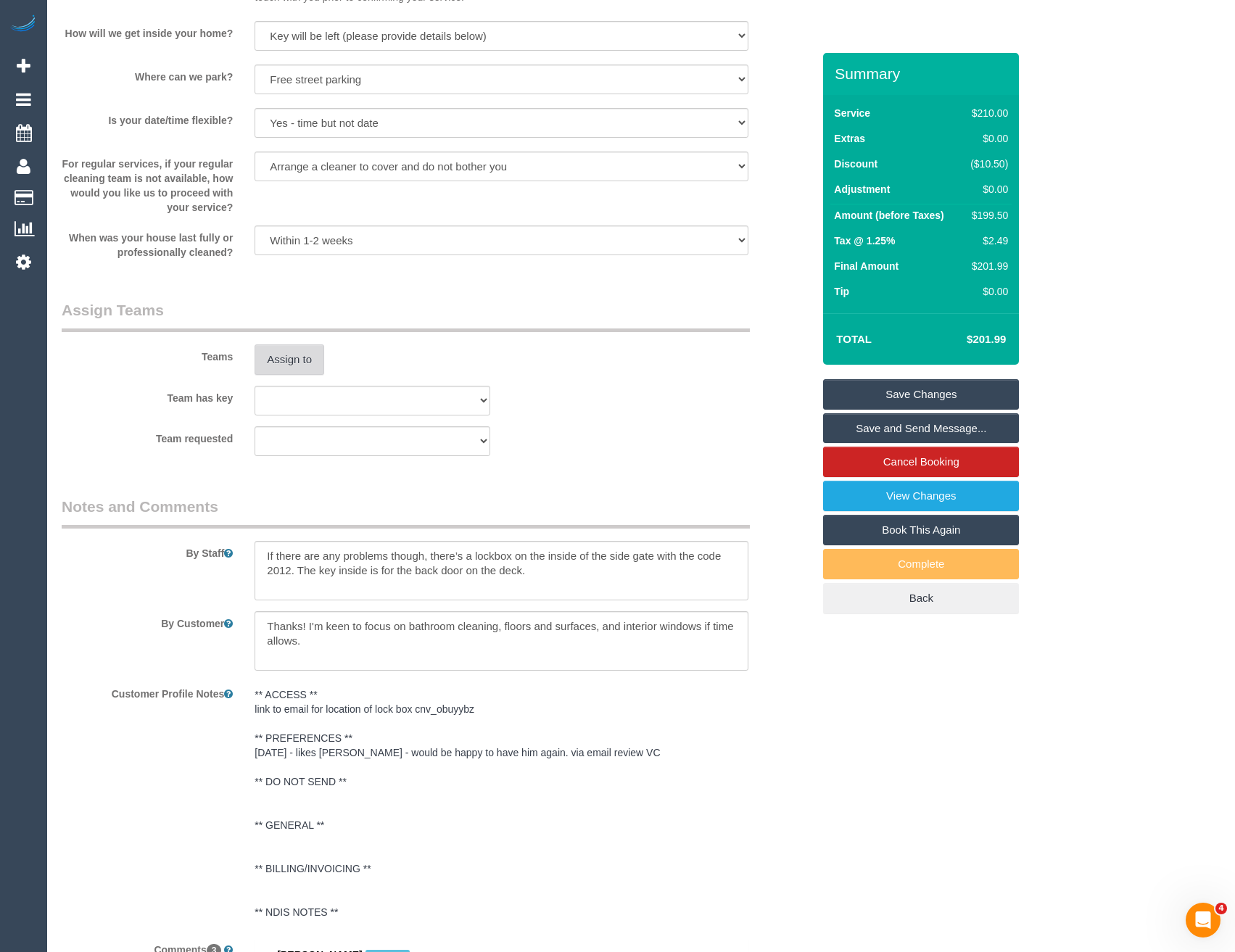
click at [275, 362] on button "Assign to" at bounding box center [289, 360] width 69 height 31
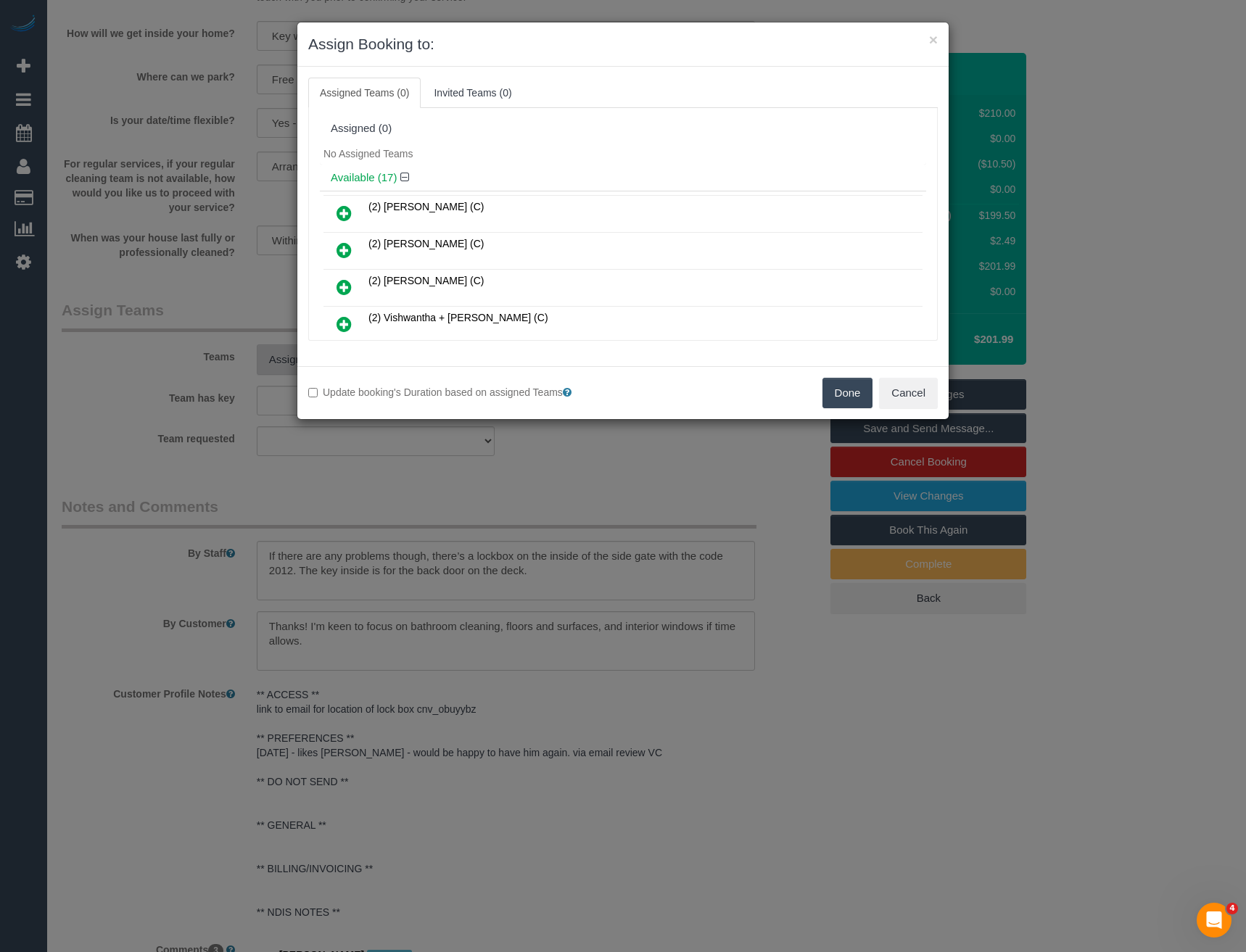
scroll to position [428, 0]
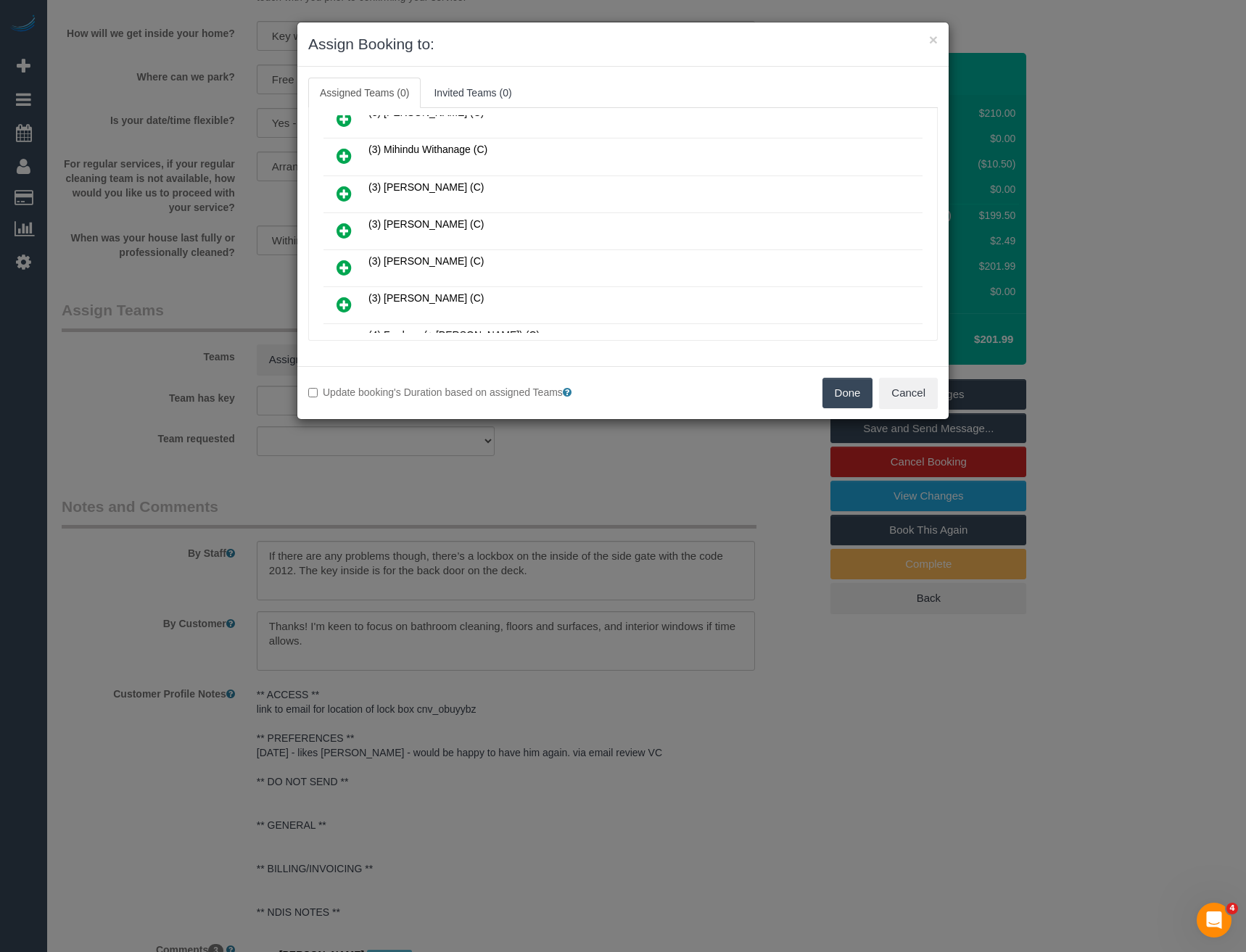
click at [345, 227] on icon at bounding box center [344, 230] width 15 height 18
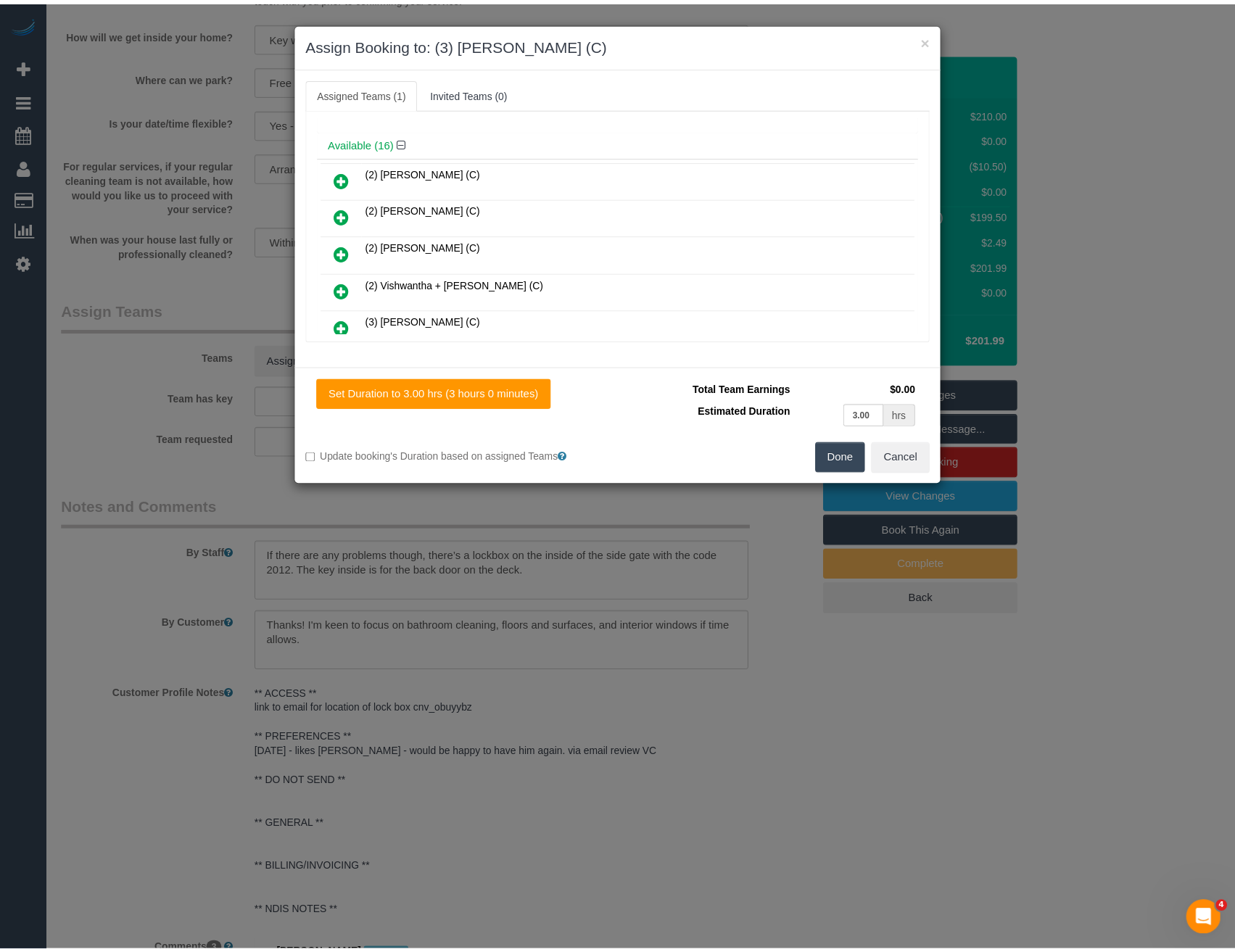
scroll to position [0, 0]
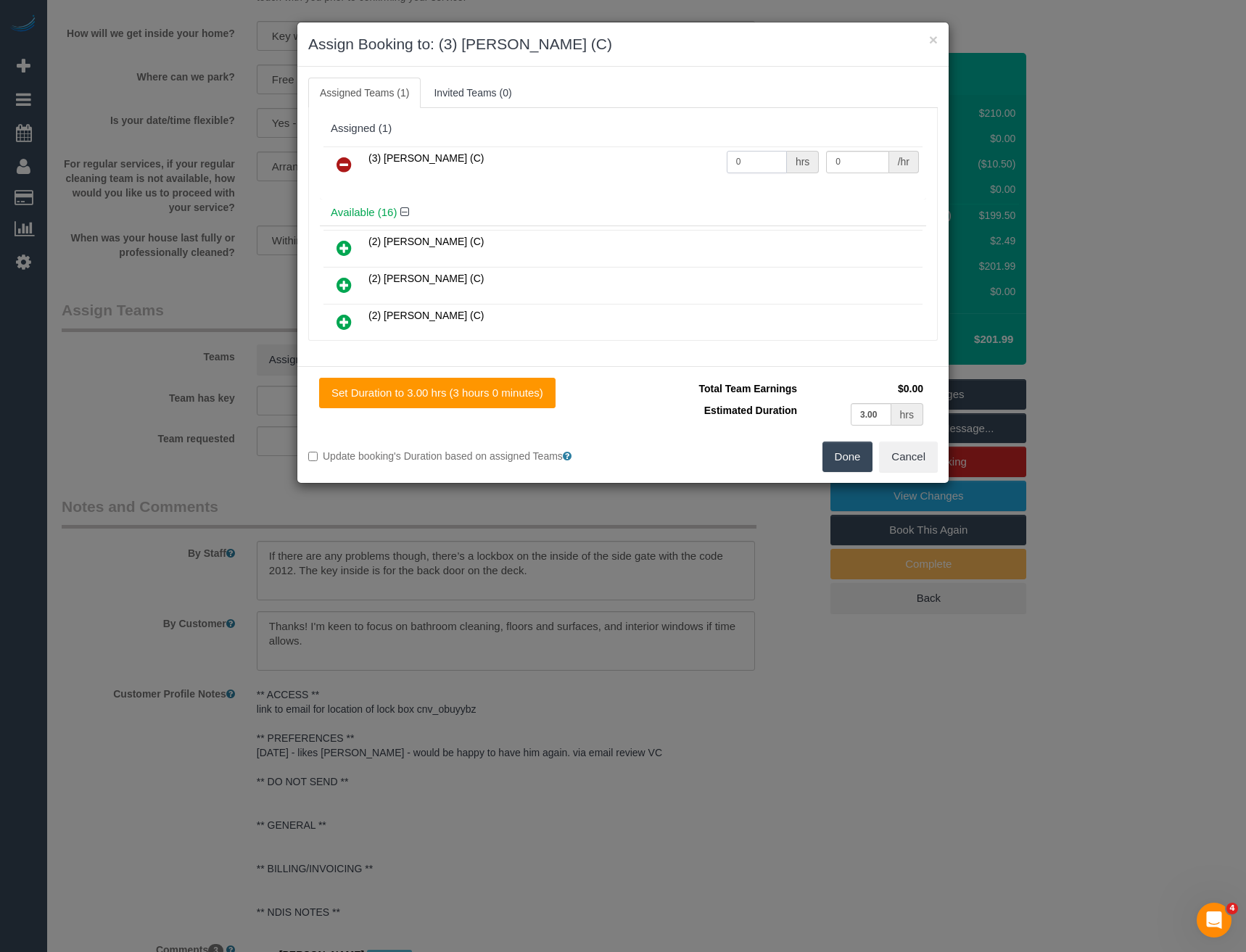
drag, startPoint x: 733, startPoint y: 167, endPoint x: 681, endPoint y: 180, distance: 53.6
click at [681, 180] on tr "(3) [PERSON_NAME] (C) 0 hrs 0 /hr" at bounding box center [623, 165] width 599 height 37
type input "3"
type input "35"
click at [844, 449] on button "Done" at bounding box center [848, 457] width 51 height 31
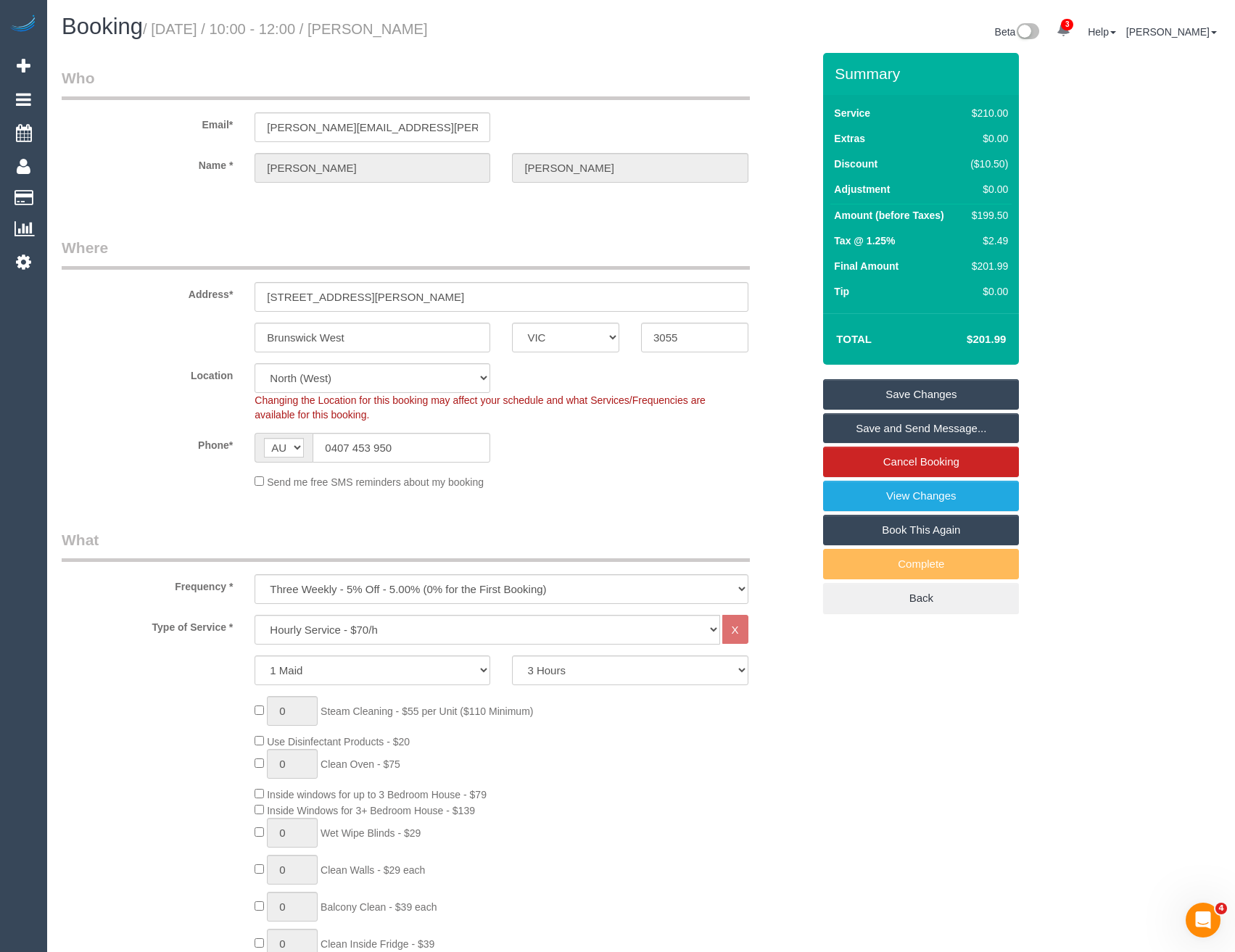
click at [877, 424] on link "Save and Send Message..." at bounding box center [921, 429] width 196 height 31
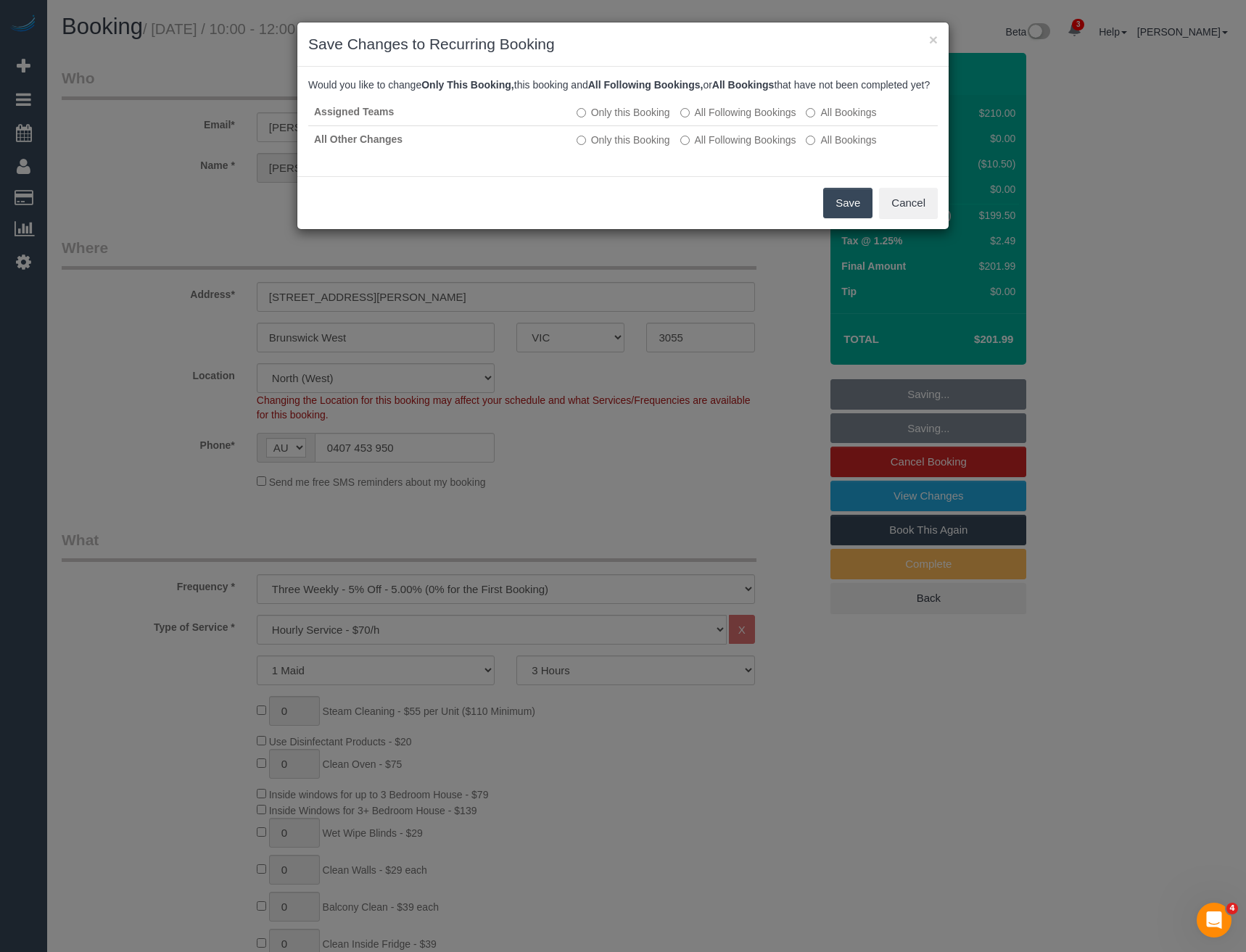
click at [833, 214] on button "Save" at bounding box center [848, 204] width 49 height 31
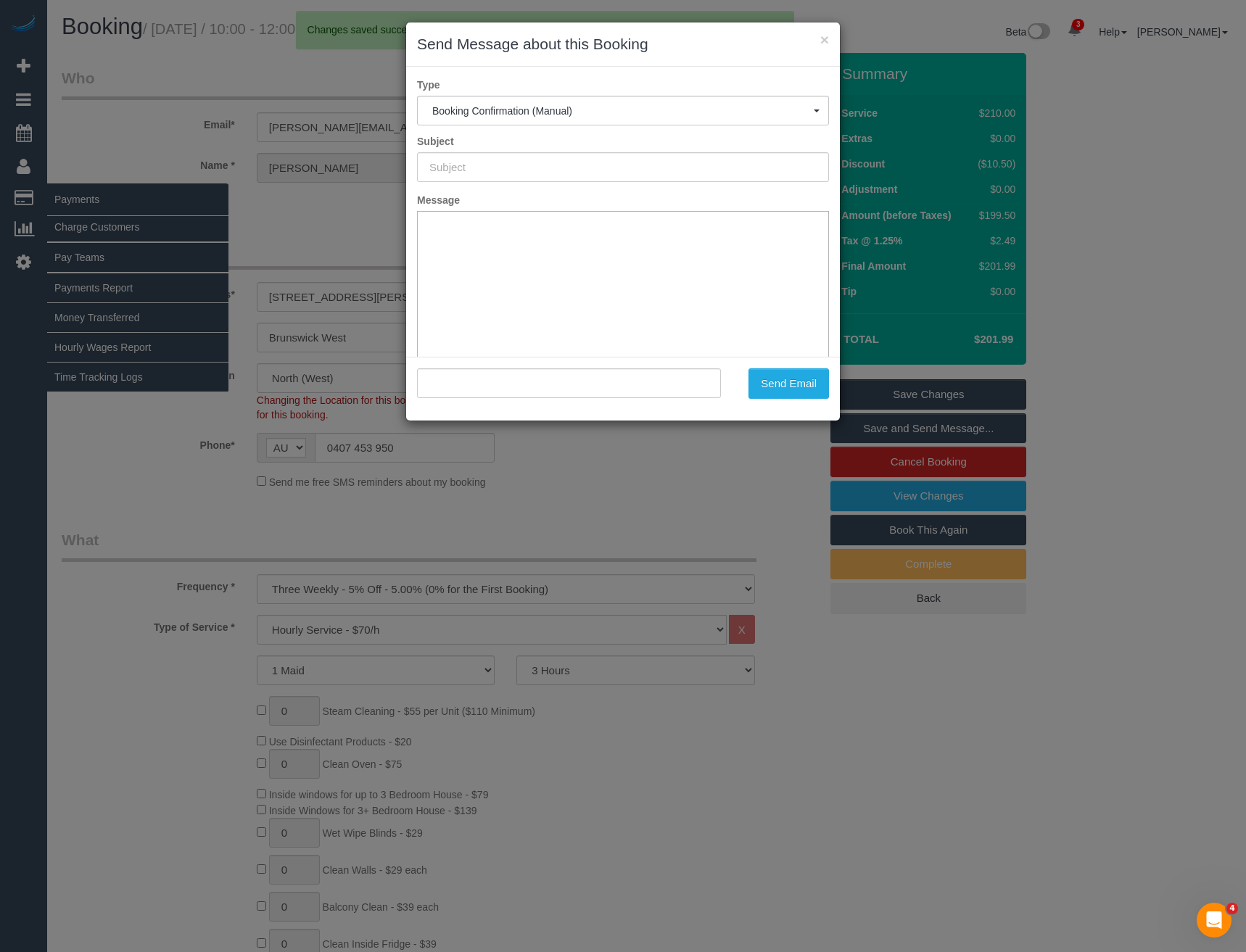
type input "Booking Confirmed"
type input ""[PERSON_NAME]" <[PERSON_NAME][EMAIL_ADDRESS][PERSON_NAME][DOMAIN_NAME]>"
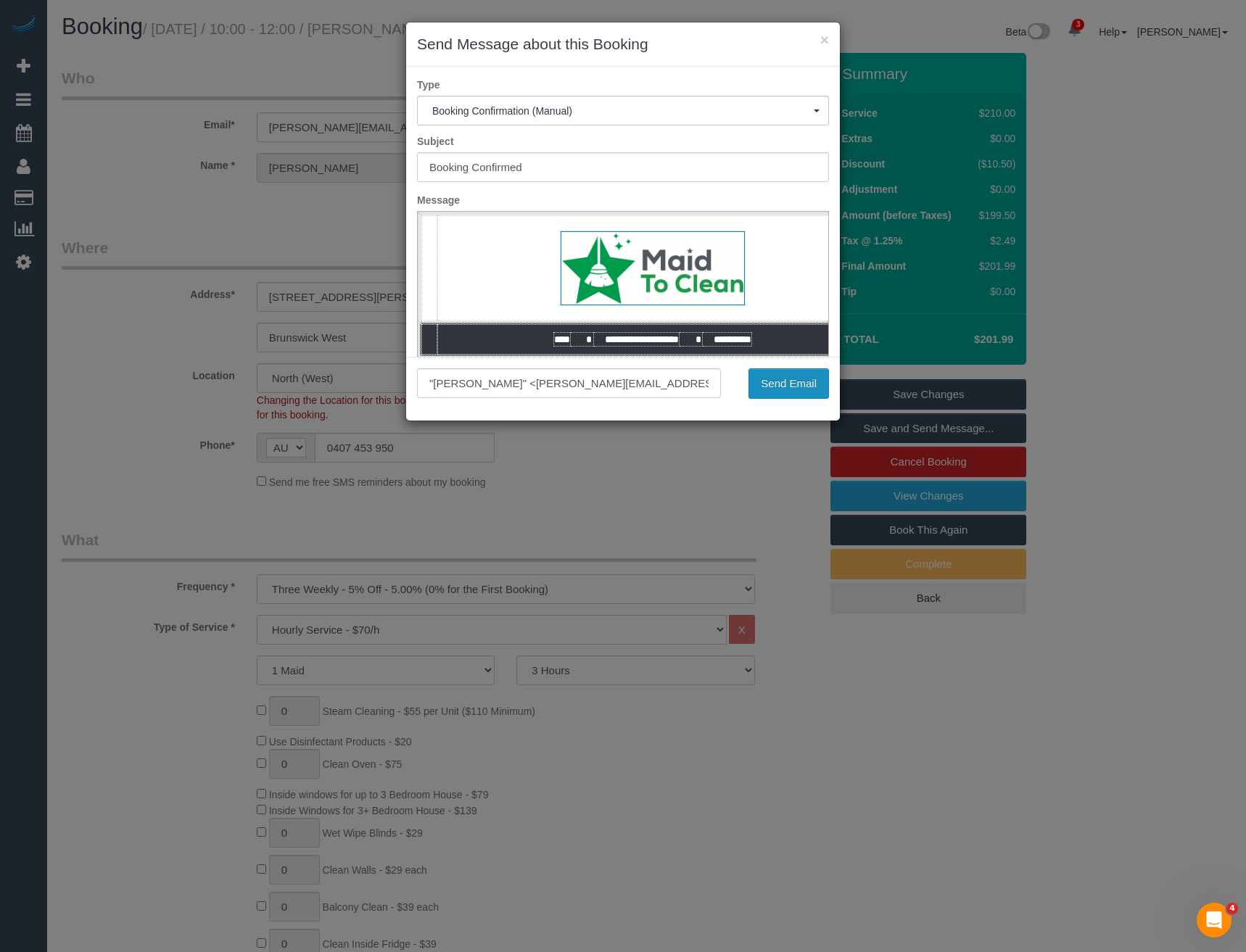
click at [793, 388] on button "Send Email" at bounding box center [789, 384] width 80 height 31
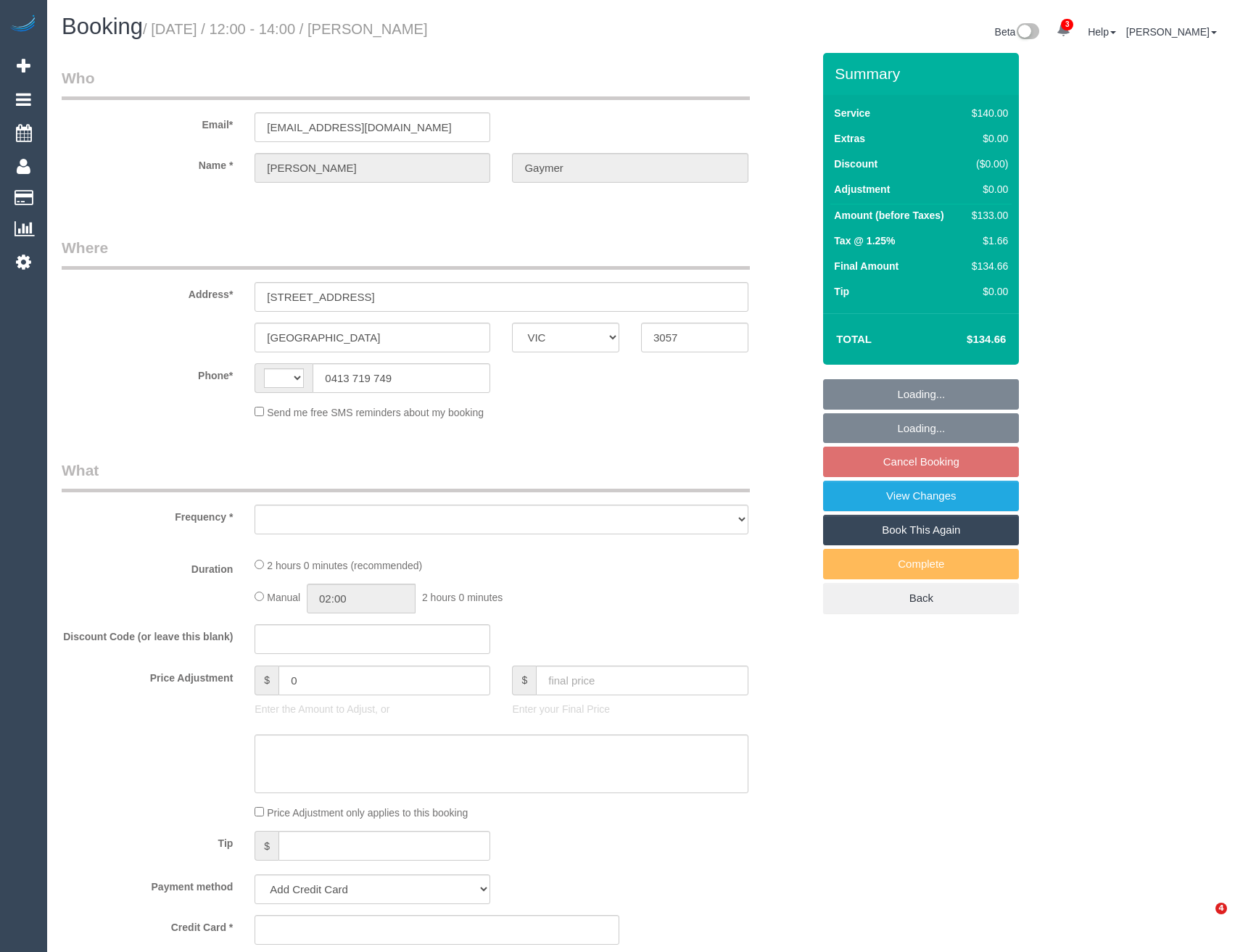
select select "VIC"
select select "string:stripe-pm_1MQQEO2GScqysDRVNc2EcqT1"
select select "number:28"
select select "number:14"
select select "number:19"
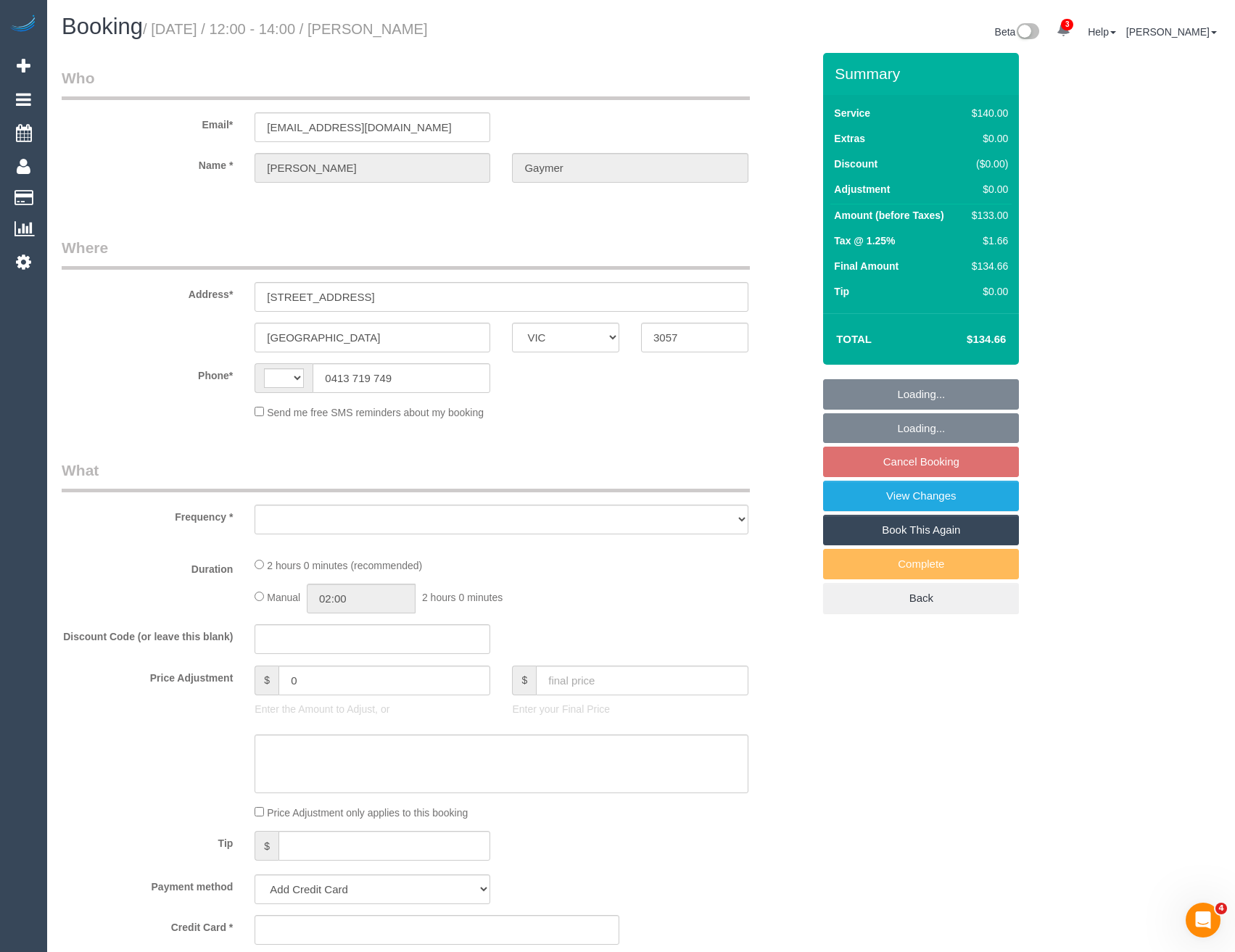
select select "number:22"
select select "number:34"
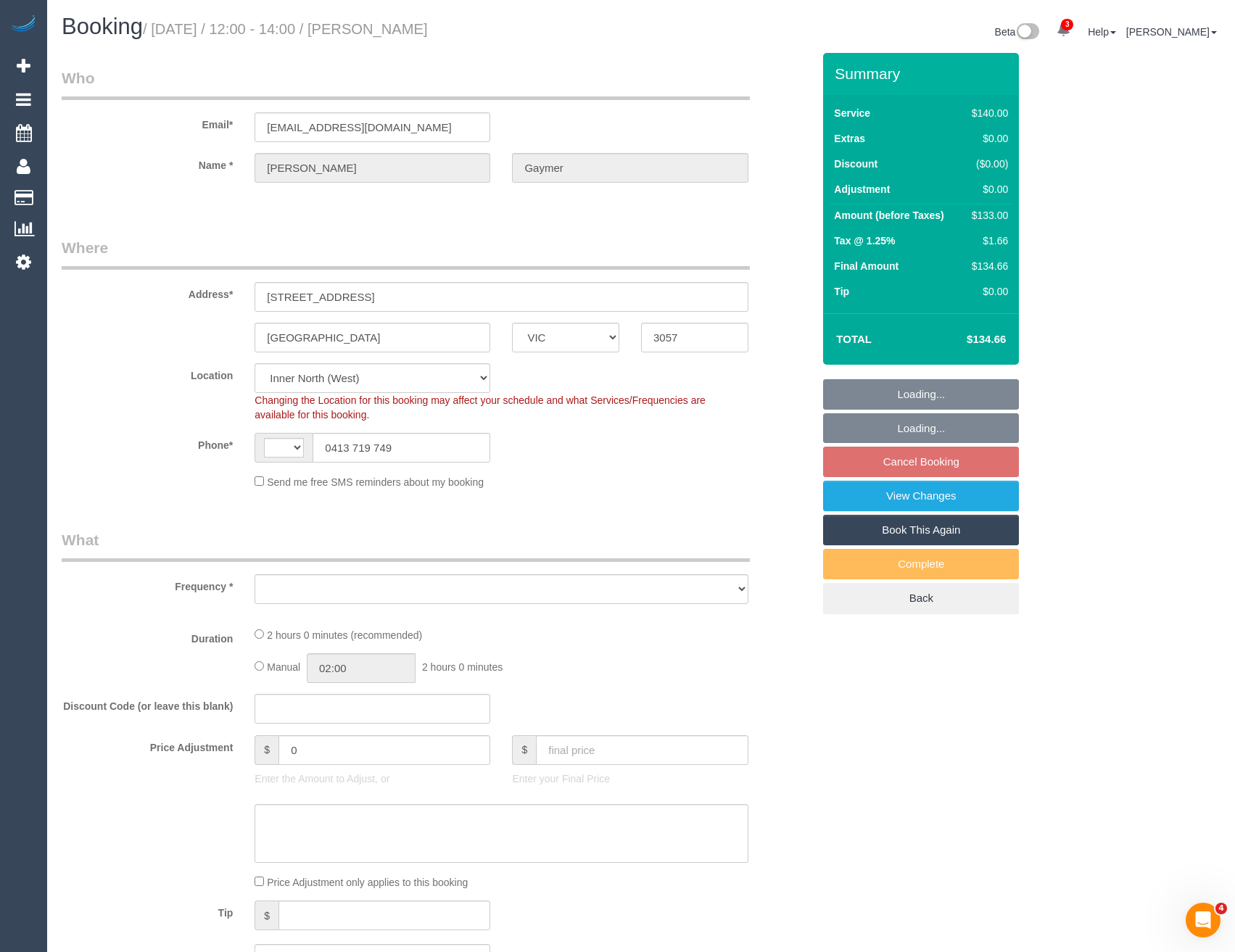
scroll to position [362, 0]
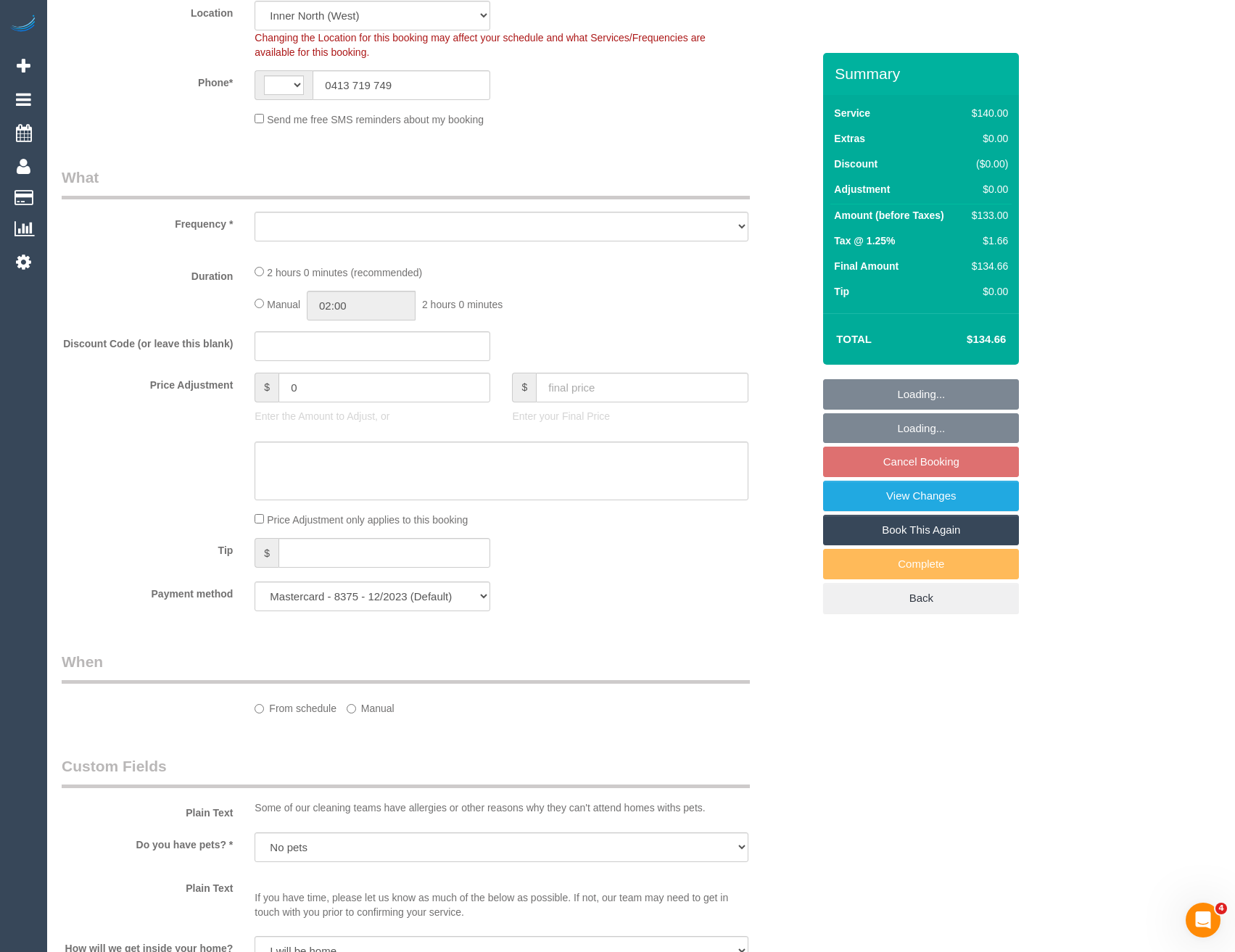
select select "string:AU"
select select "object:702"
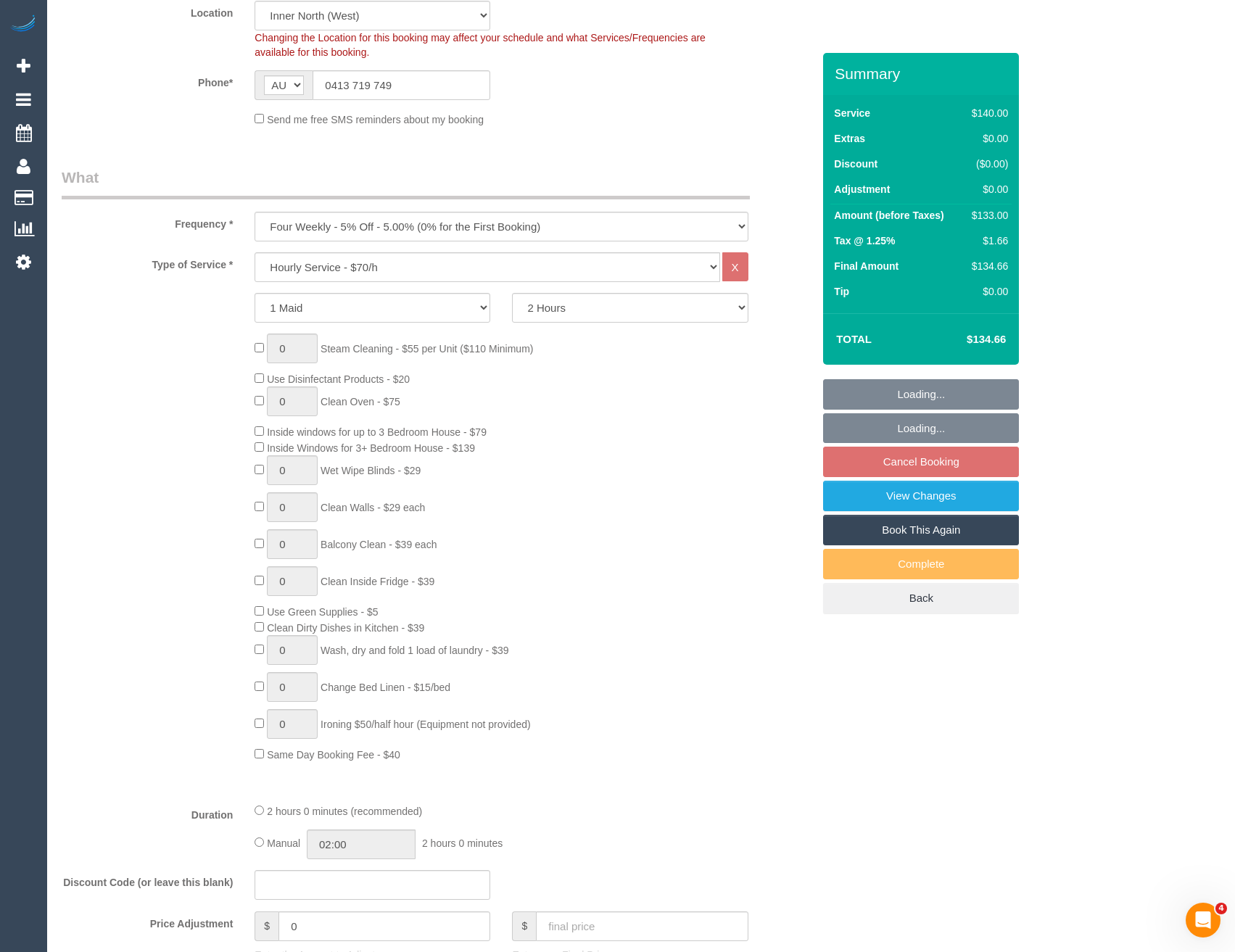
select select "spot6"
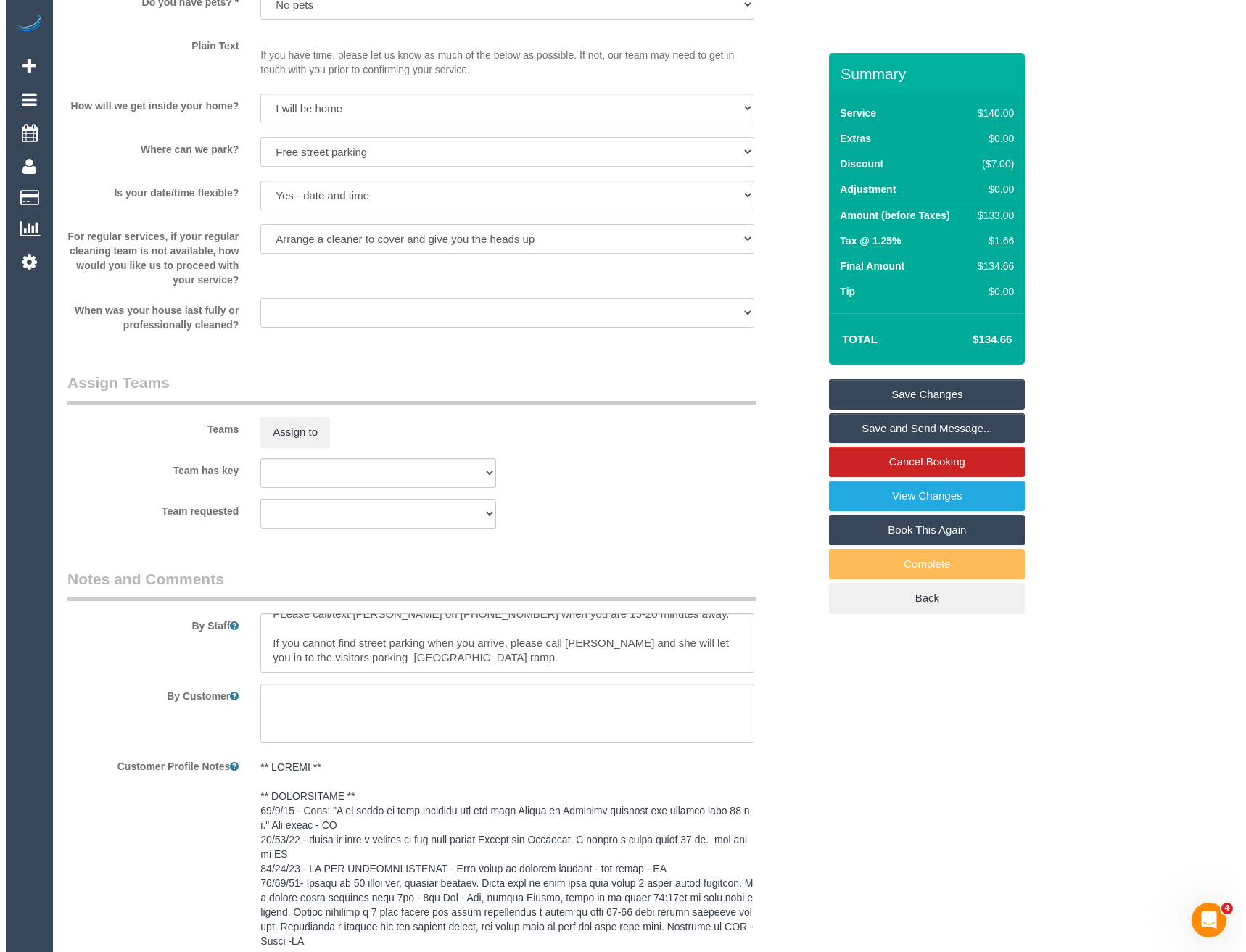
scroll to position [1743, 0]
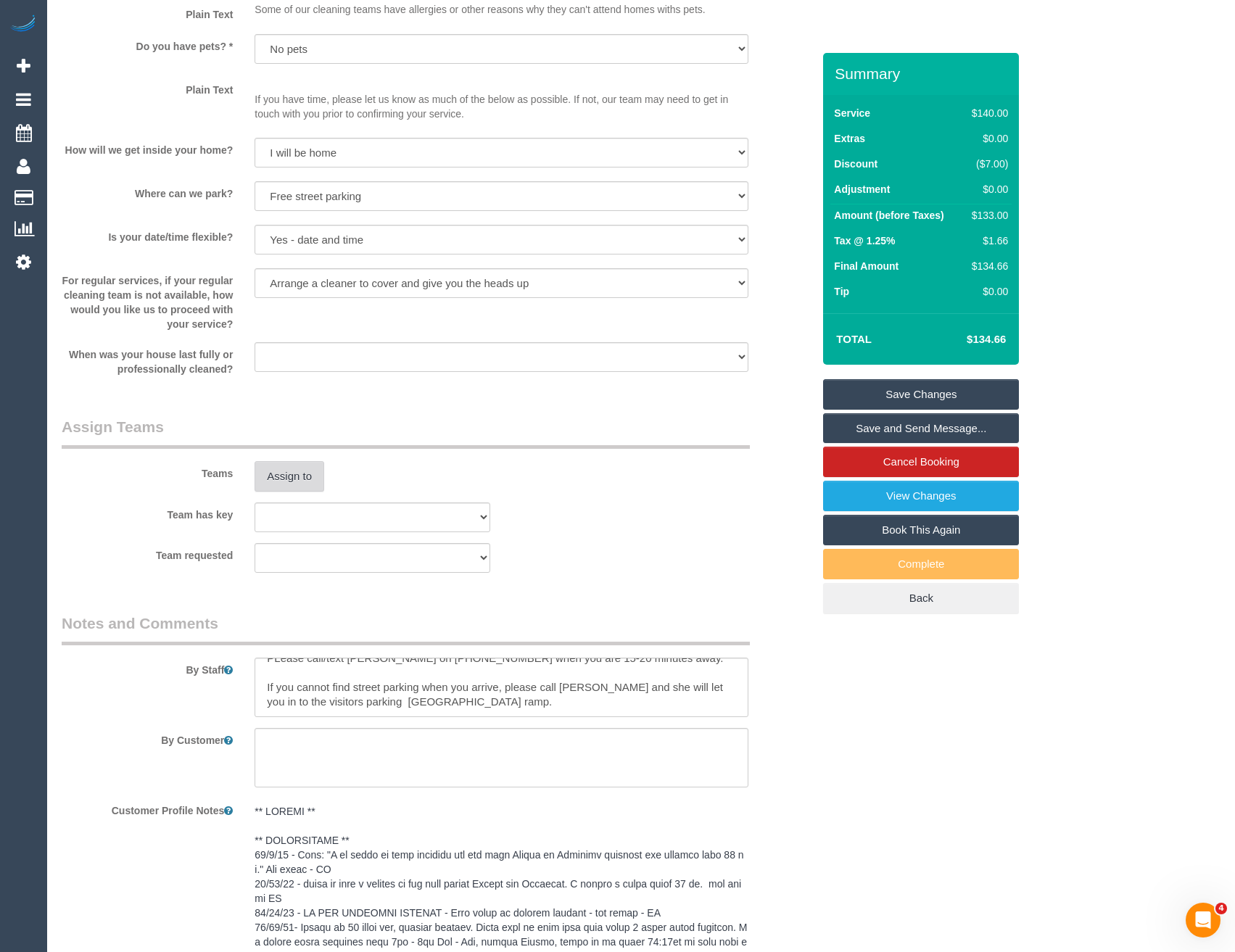
click at [299, 481] on button "Assign to" at bounding box center [289, 476] width 69 height 31
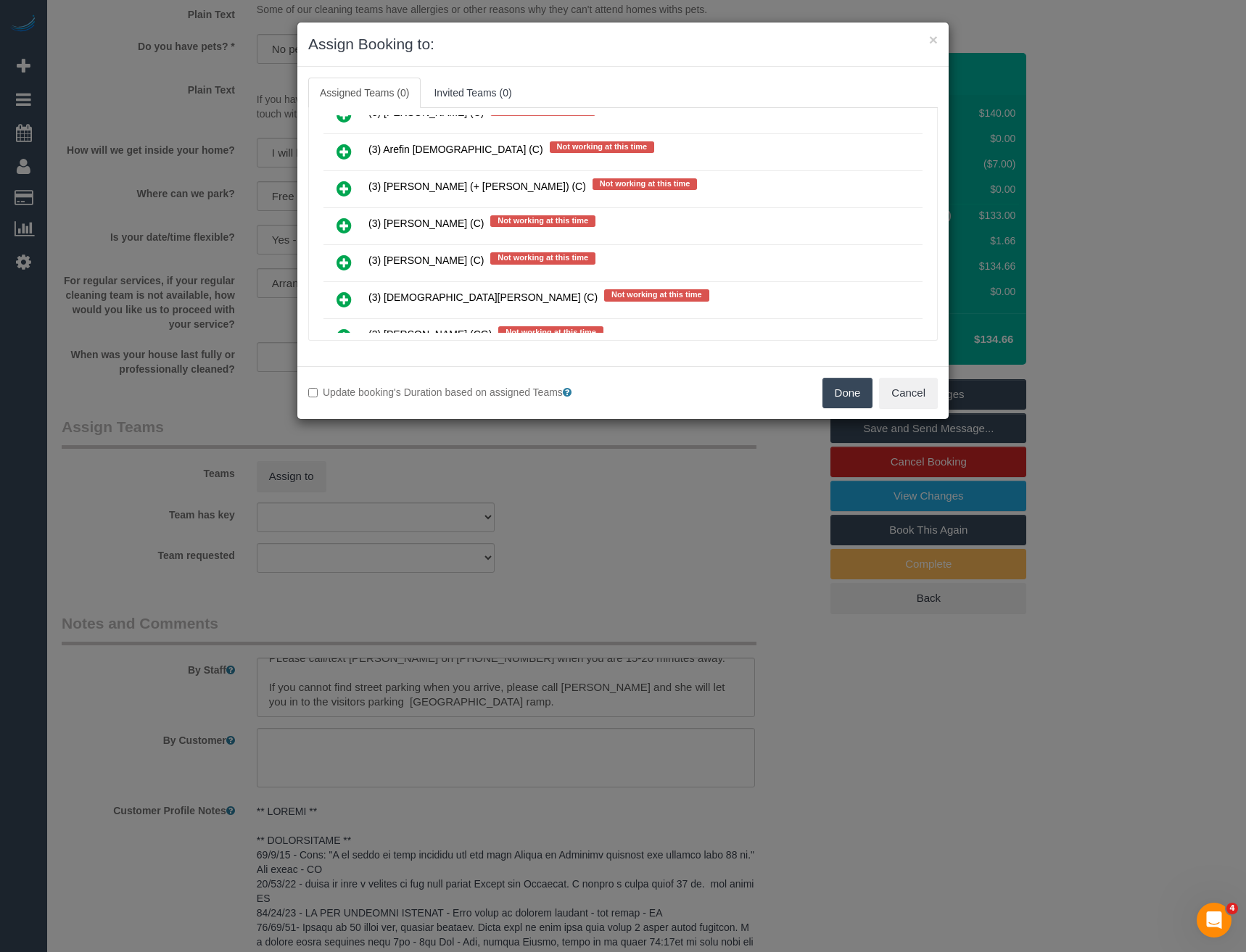
scroll to position [6492, 0]
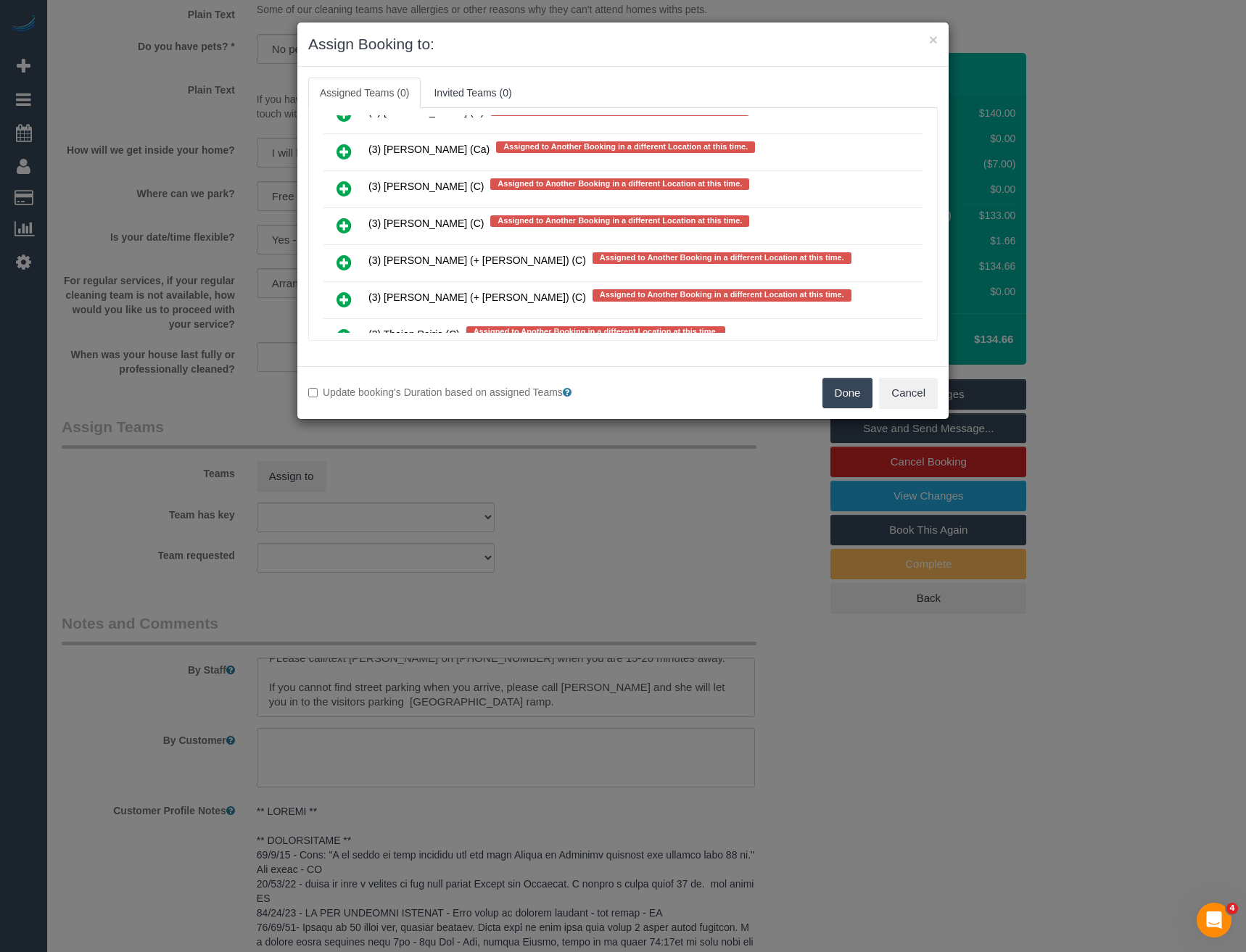
click at [338, 226] on icon at bounding box center [344, 225] width 15 height 18
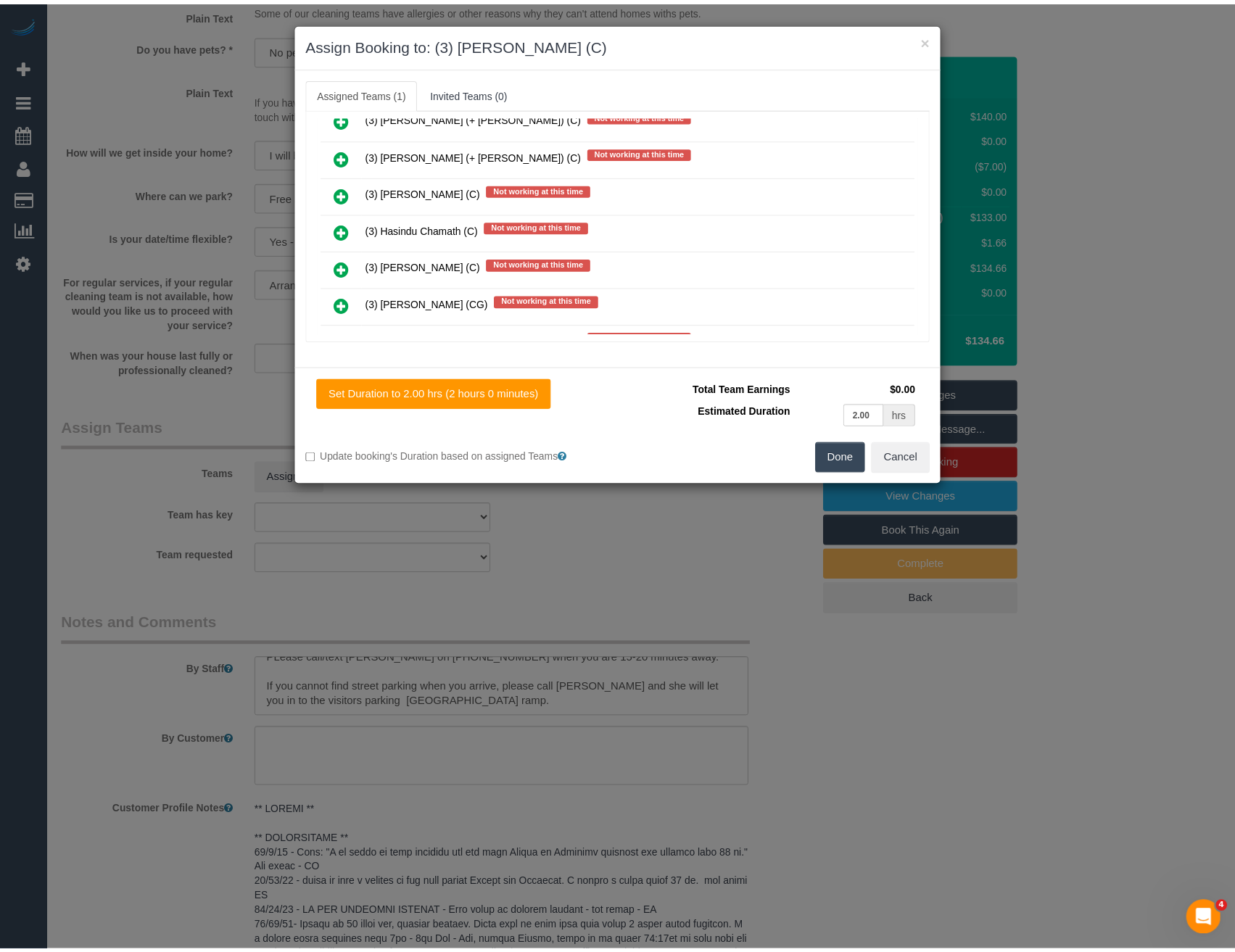
scroll to position [0, 0]
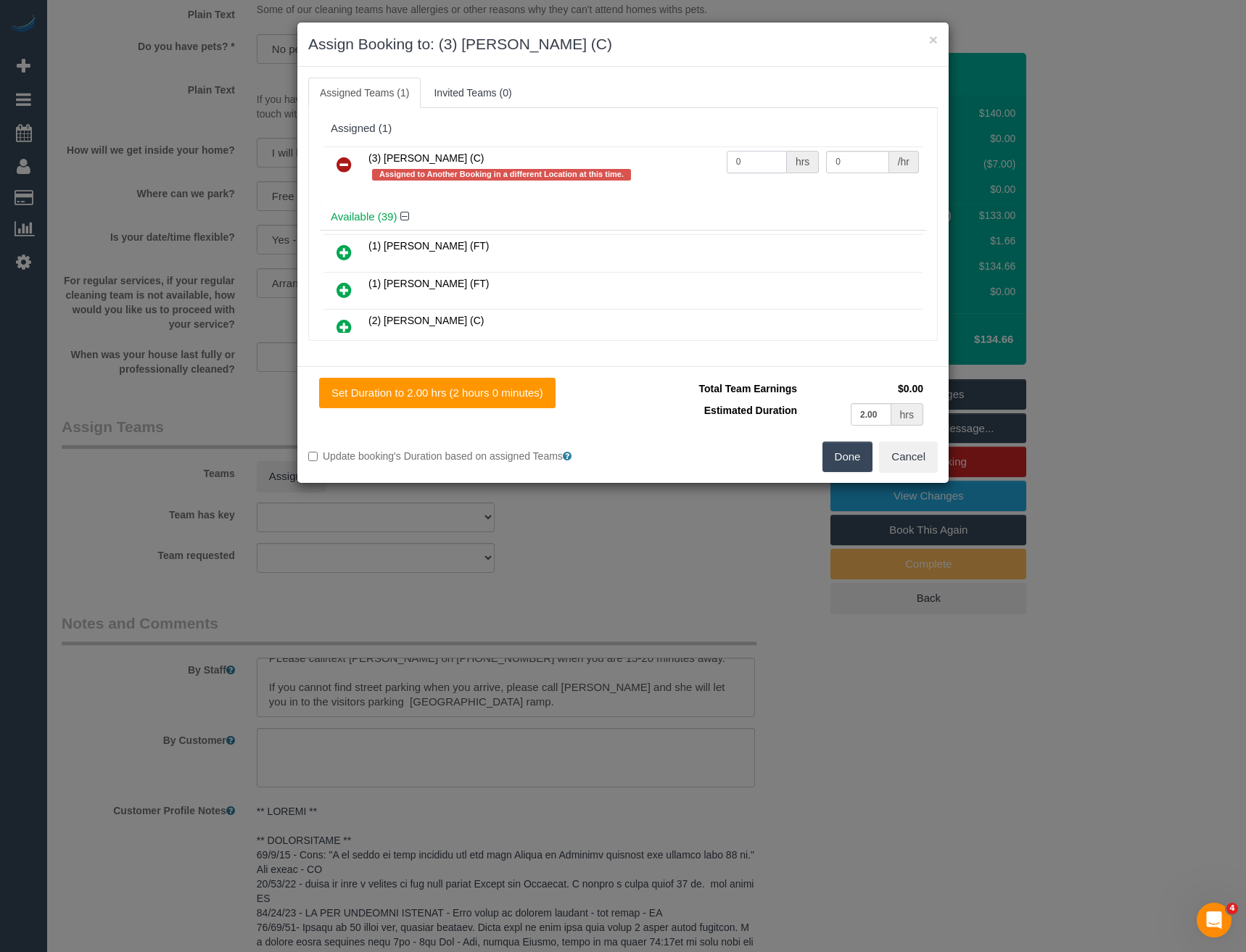
drag, startPoint x: 754, startPoint y: 164, endPoint x: 689, endPoint y: 167, distance: 65.1
click at [689, 167] on tr "(3) Raj Suram (C) Assigned to Another Booking in a different Location at this t…" at bounding box center [623, 167] width 599 height 42
type input "2"
type input "35"
click at [837, 453] on button "Done" at bounding box center [848, 457] width 51 height 31
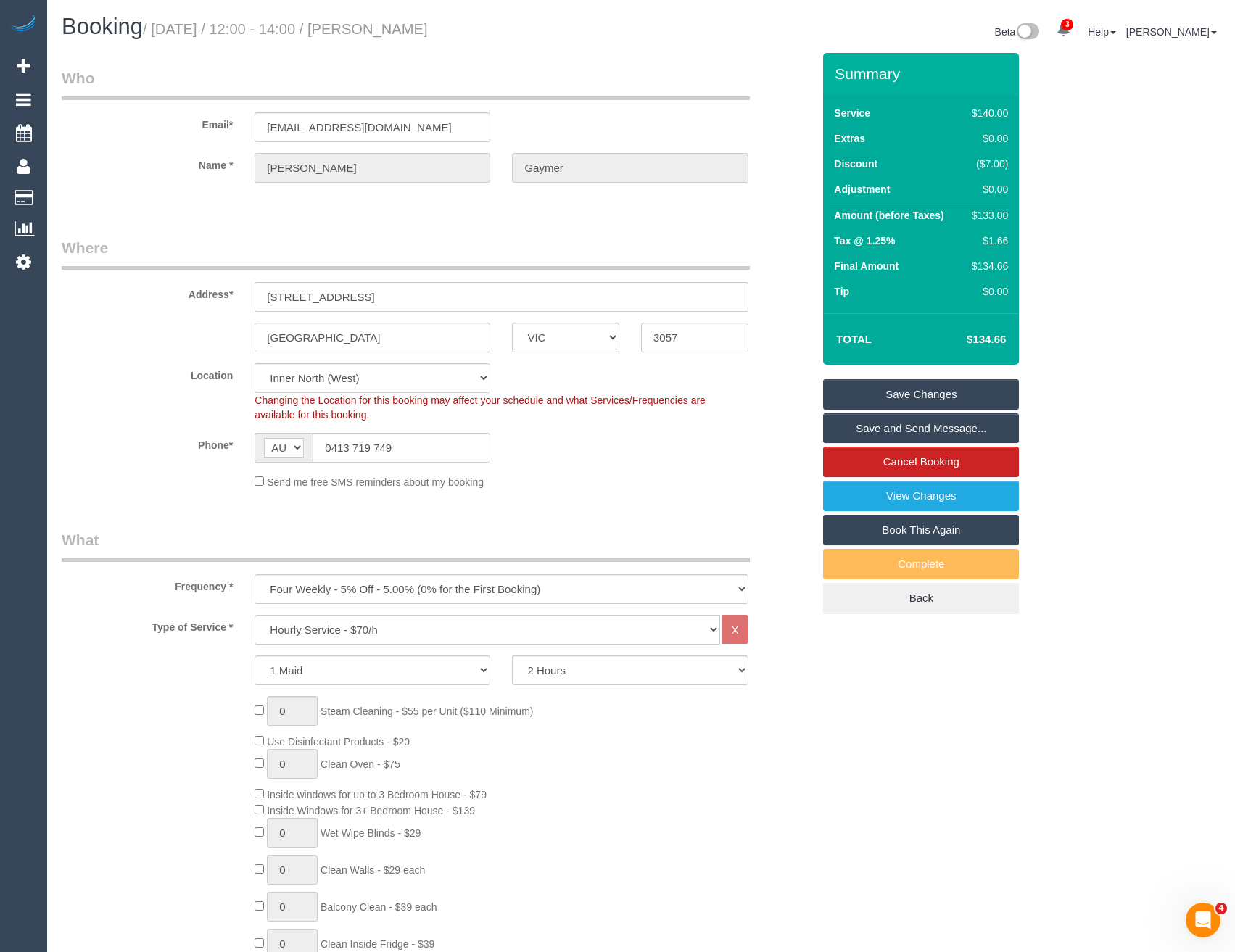
click at [871, 426] on link "Save and Send Message..." at bounding box center [921, 429] width 196 height 31
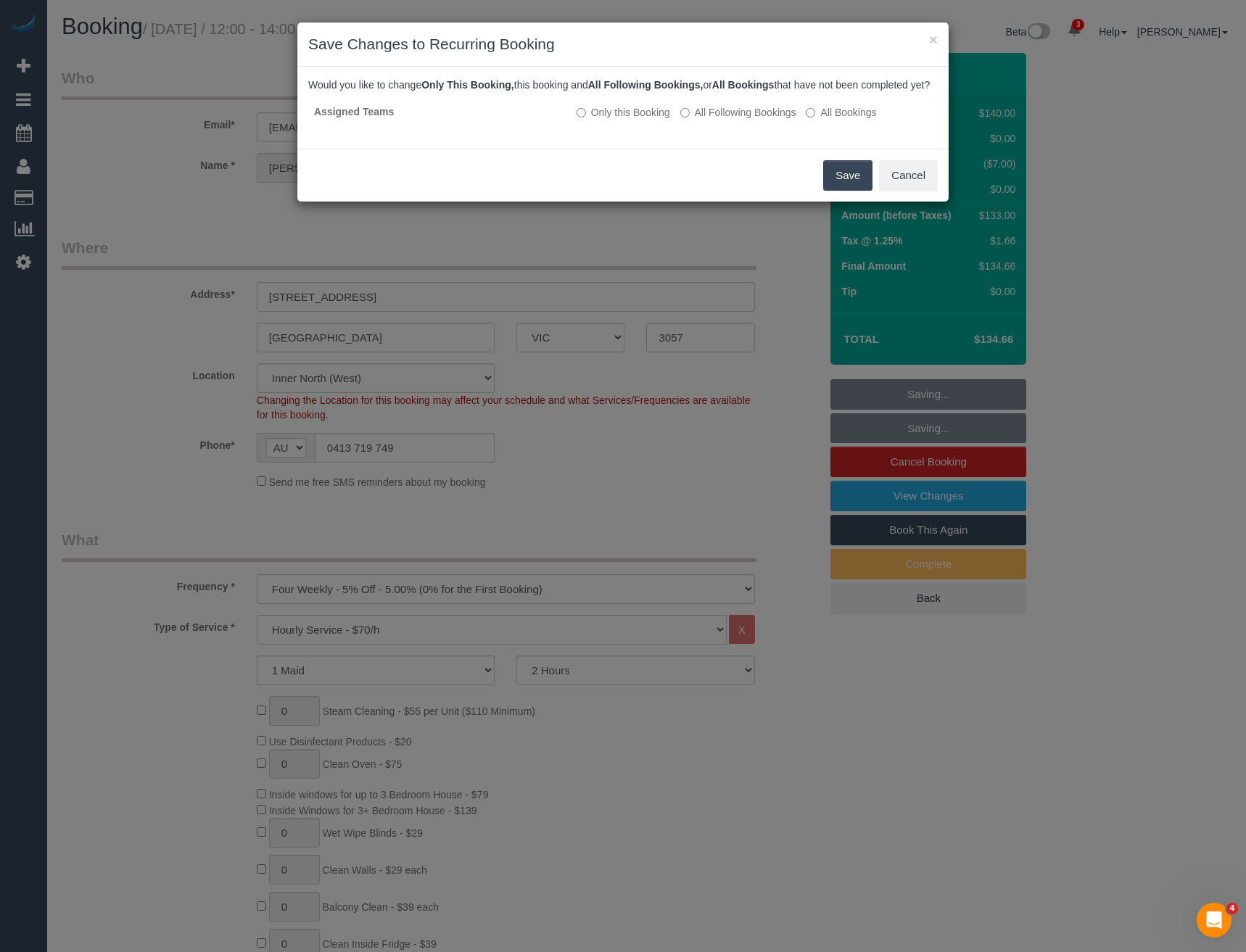
click at [842, 184] on button "Save" at bounding box center [848, 176] width 49 height 31
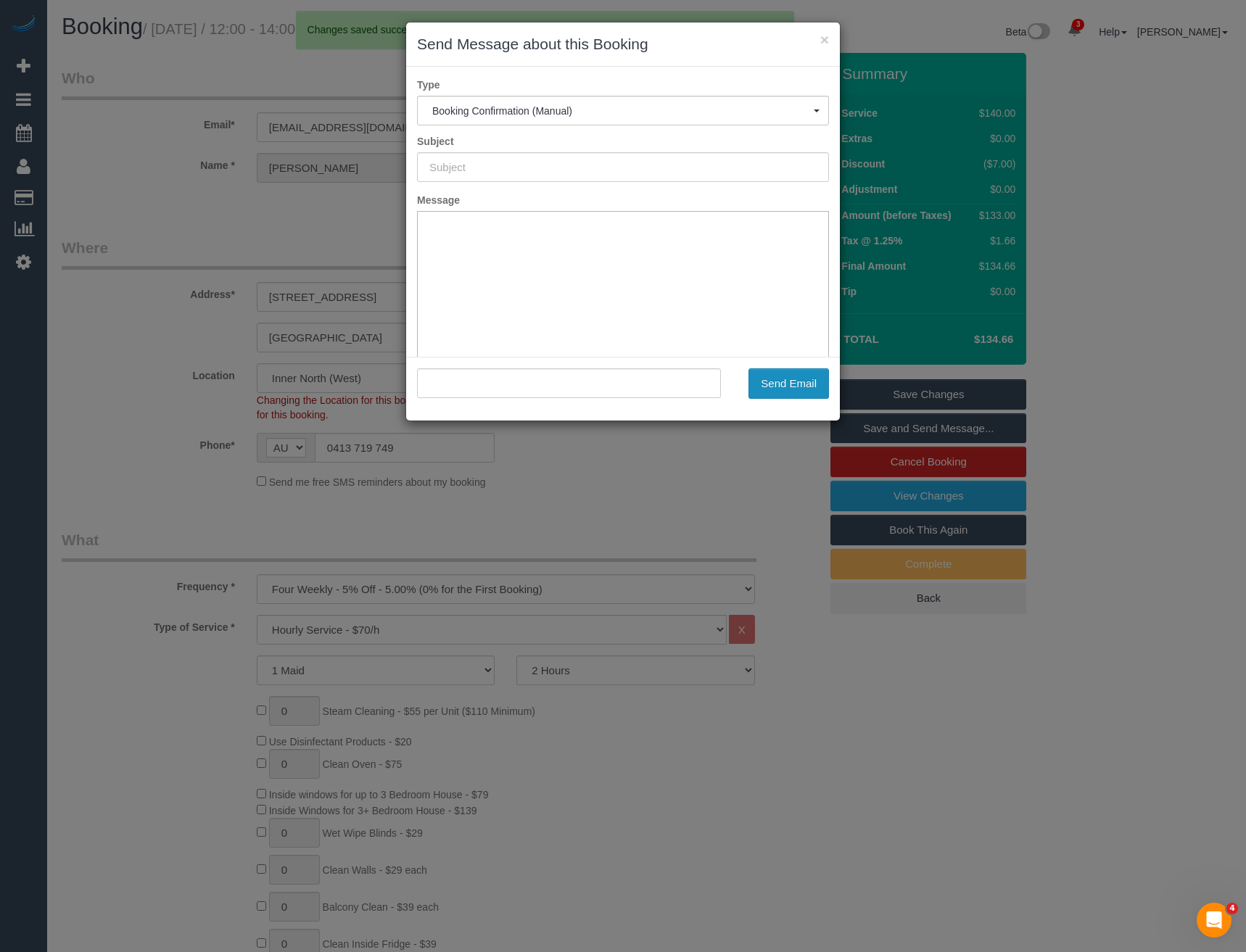
type input "Booking Confirmed"
type input ""Angela Gaymer" <amgaymer@gmail.com>"
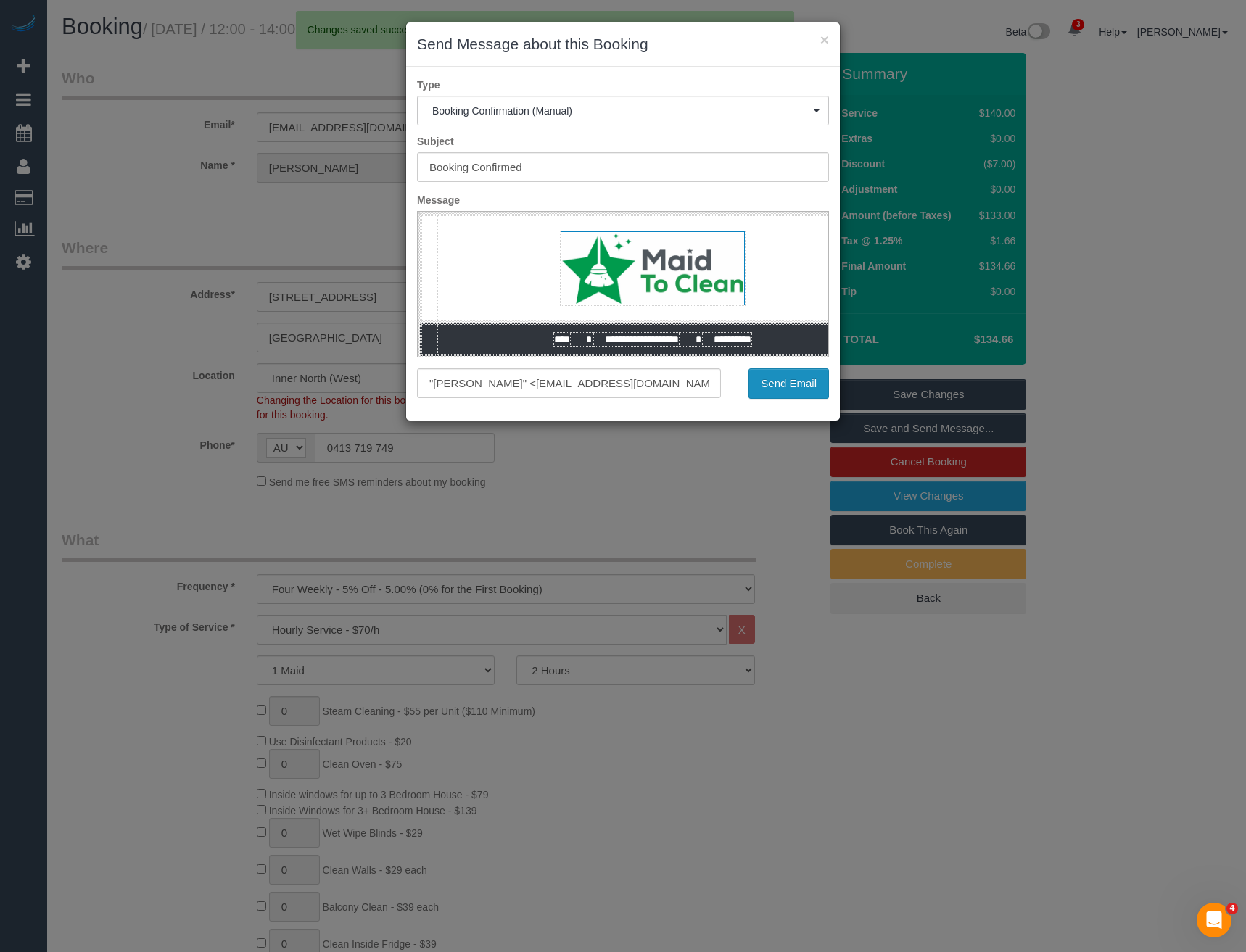
click at [813, 385] on button "Send Email" at bounding box center [789, 384] width 80 height 31
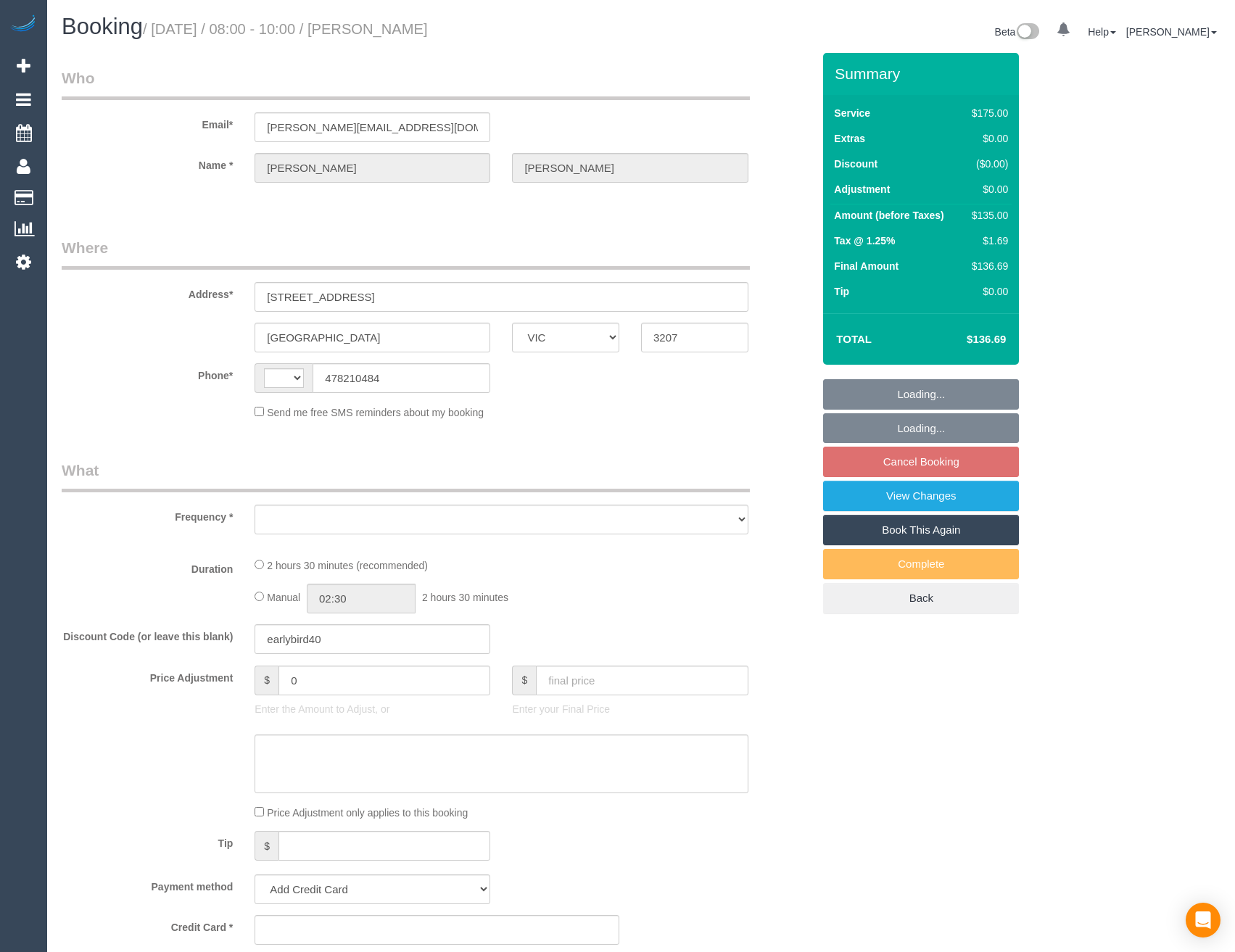
select select "VIC"
select select "string:AU"
select select "string:stripe-pm_1R7Rop2GScqysDRVKD2VvhlZ"
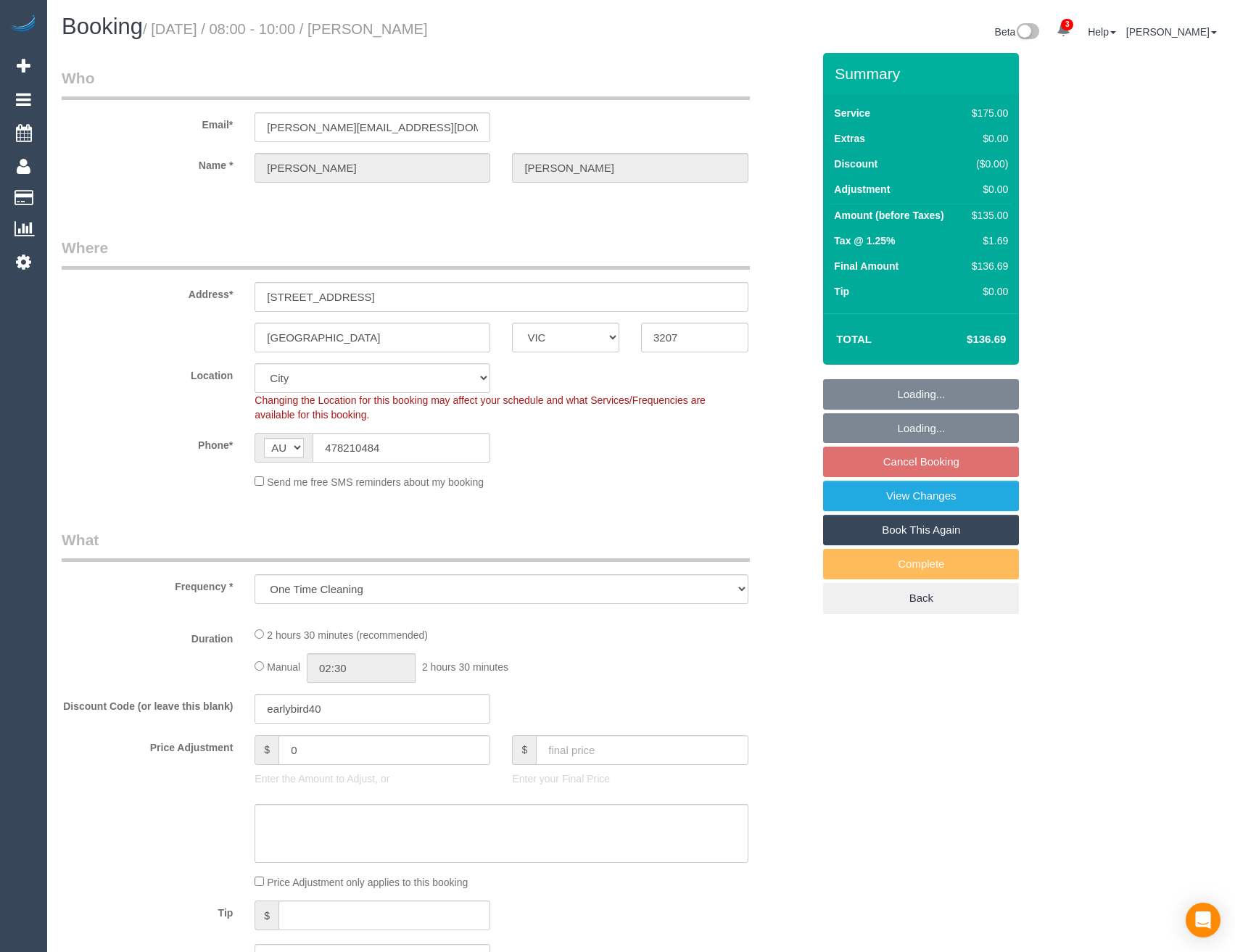
select select "object:972"
select select "150"
select select "spot2"
select select "number:28"
select select "number:14"
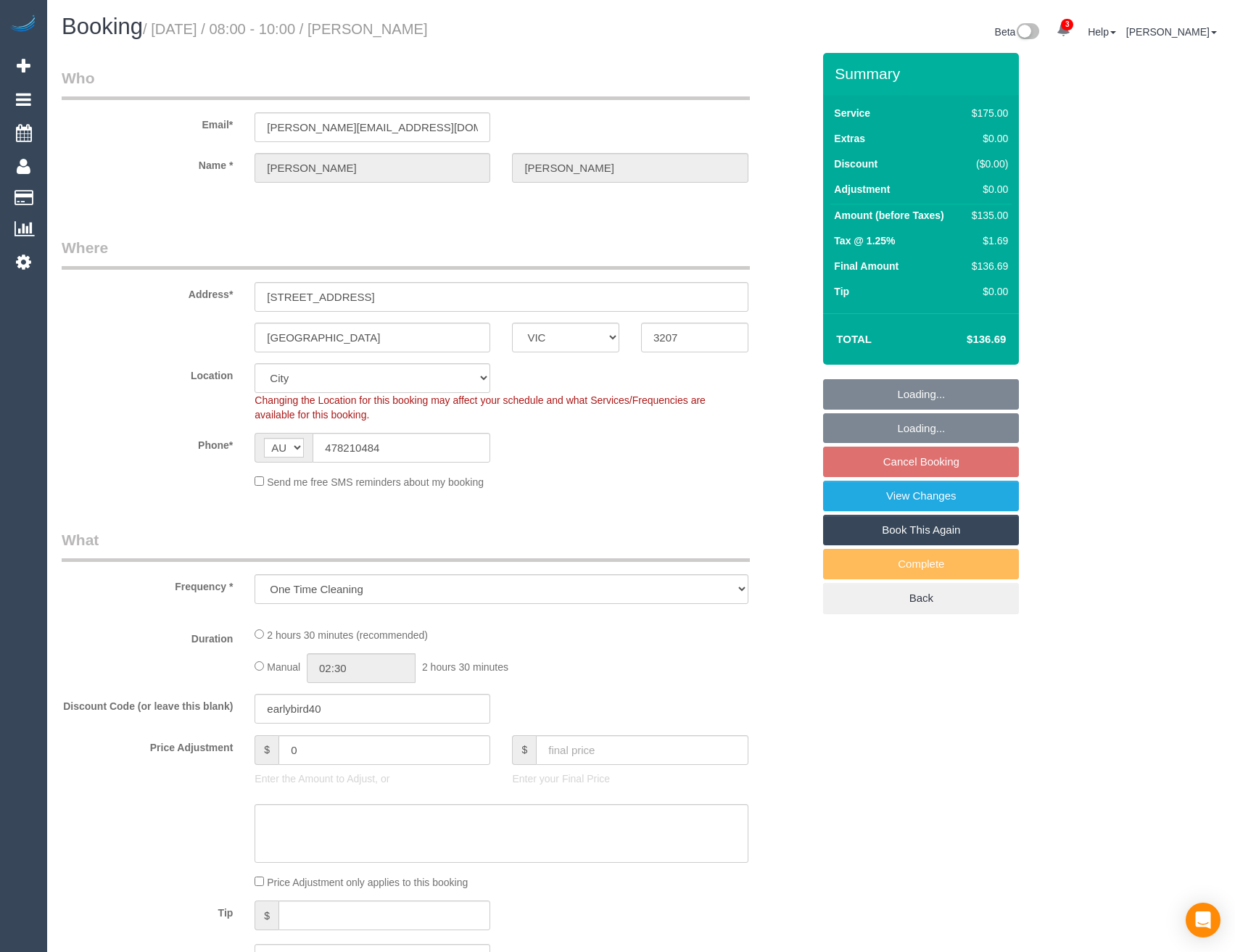
select select "number:19"
select select "number:24"
select select "number:33"
select select "number:13"
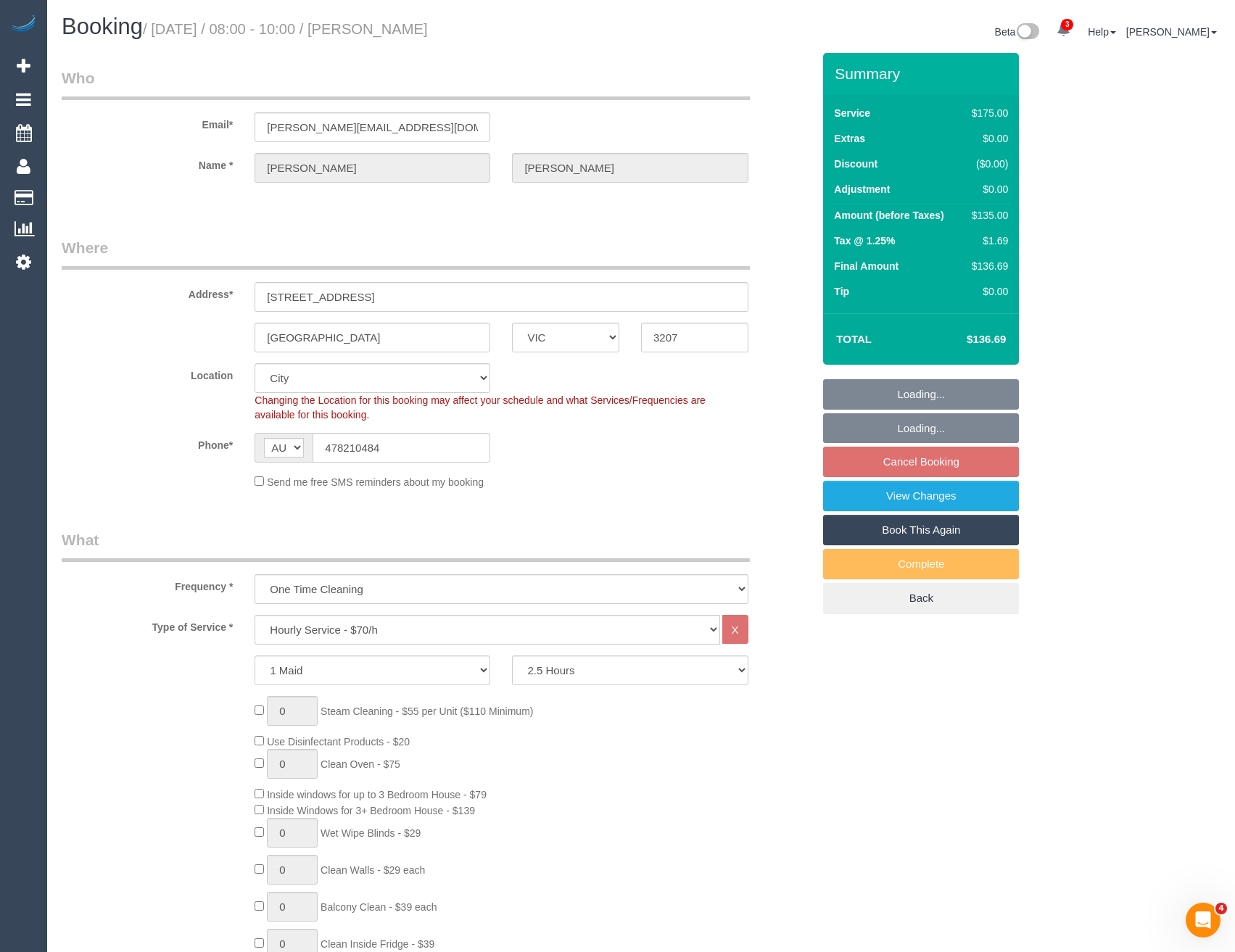
select select "object:1292"
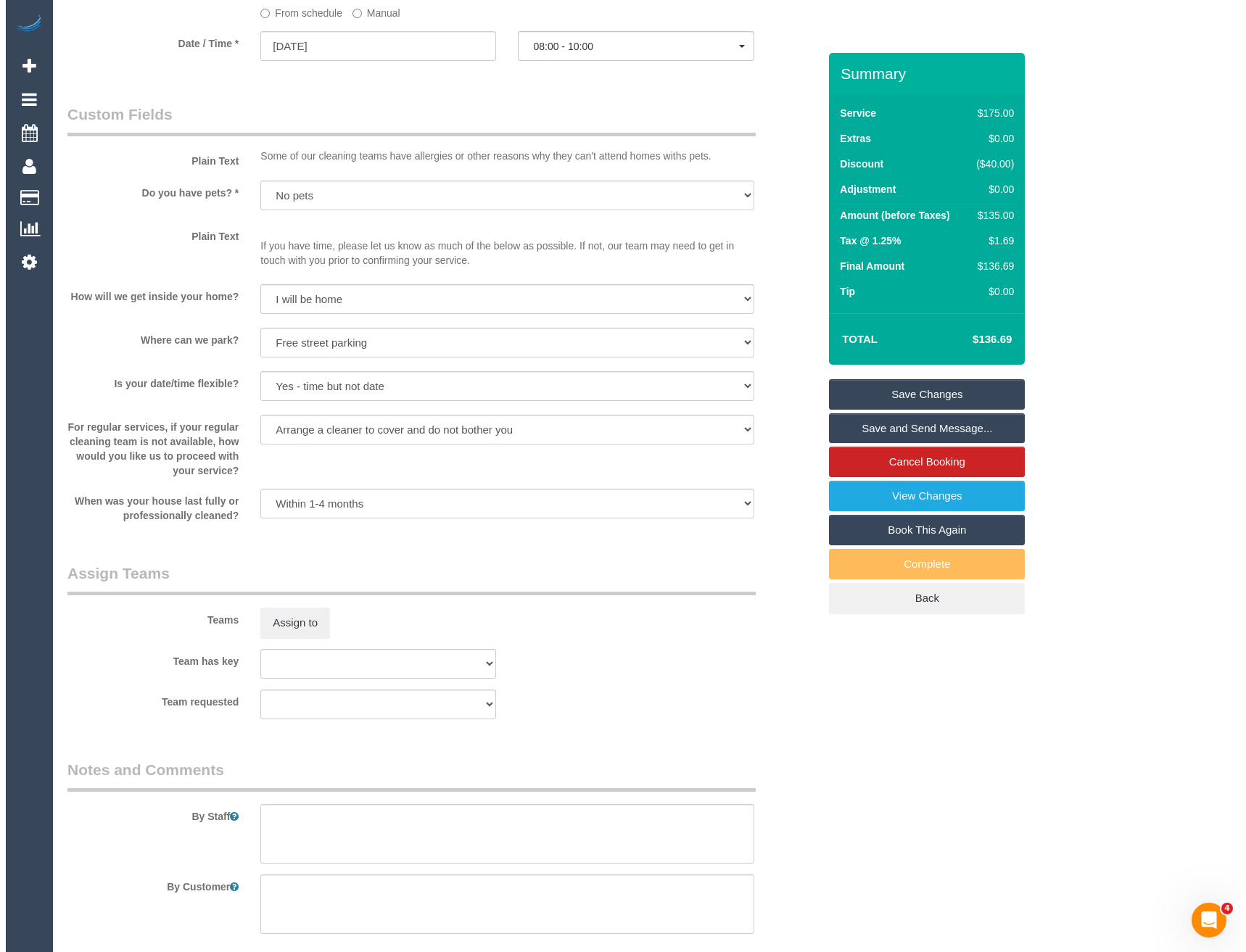
scroll to position [1794, 0]
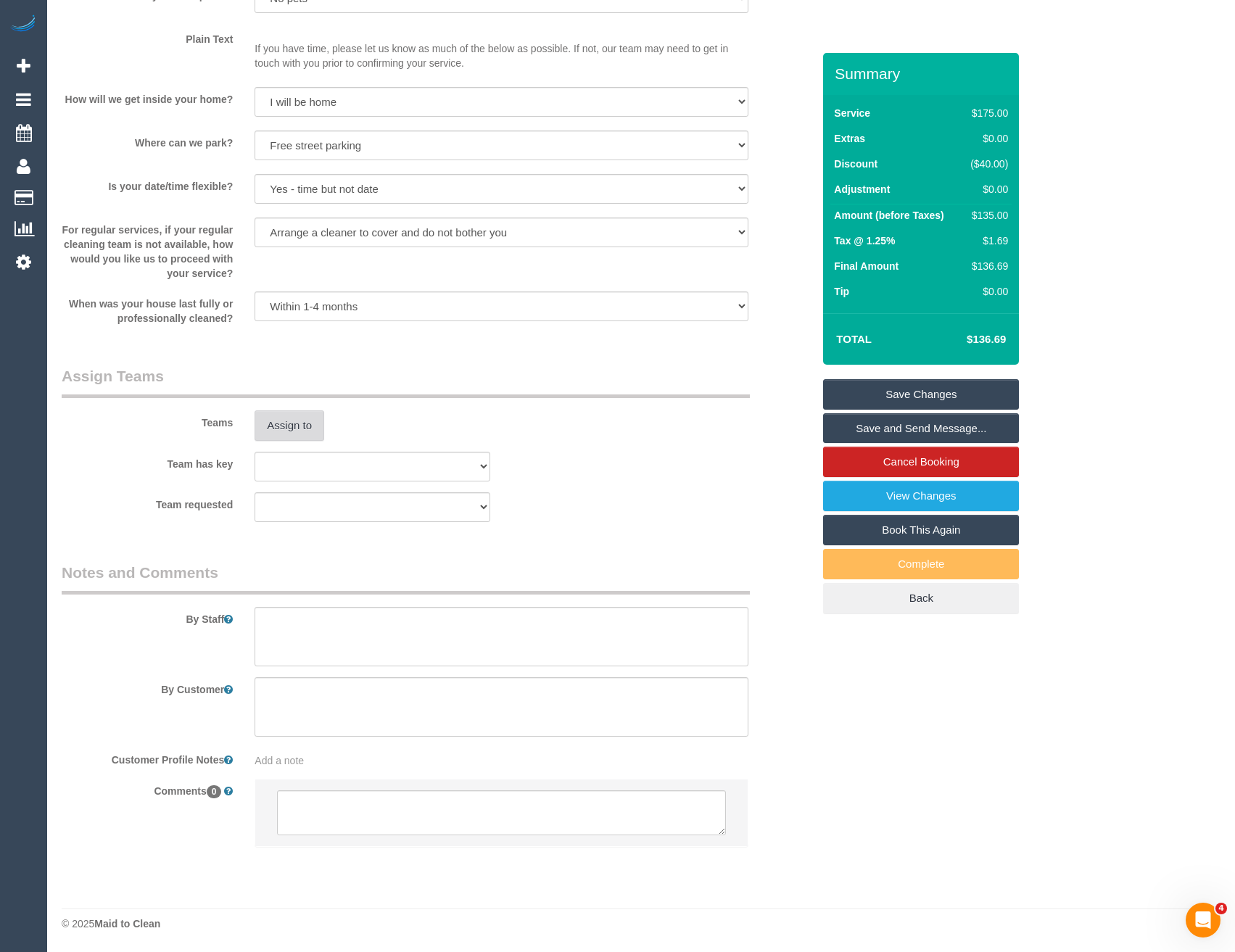
click at [285, 430] on button "Assign to" at bounding box center [289, 426] width 69 height 31
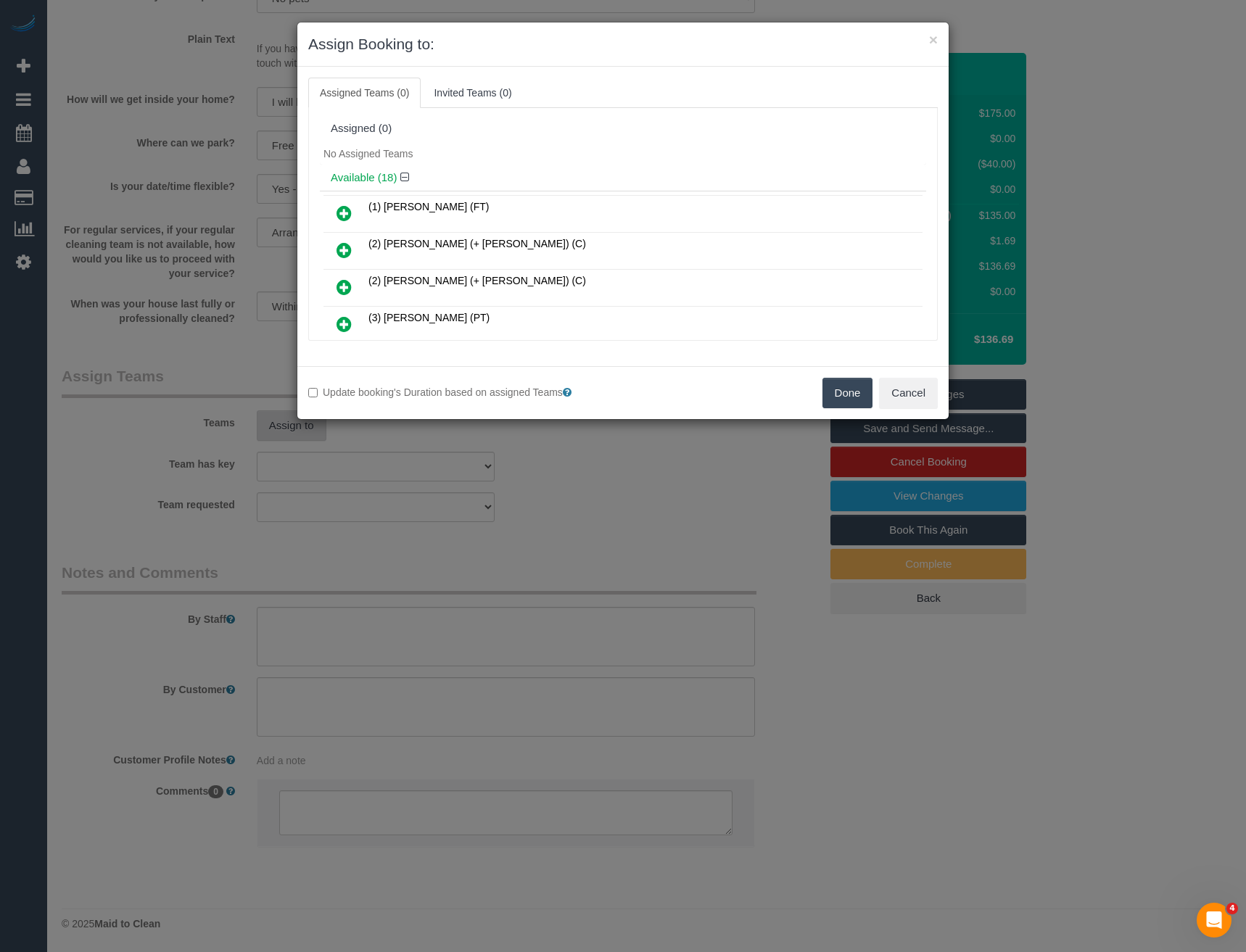
scroll to position [2821, 0]
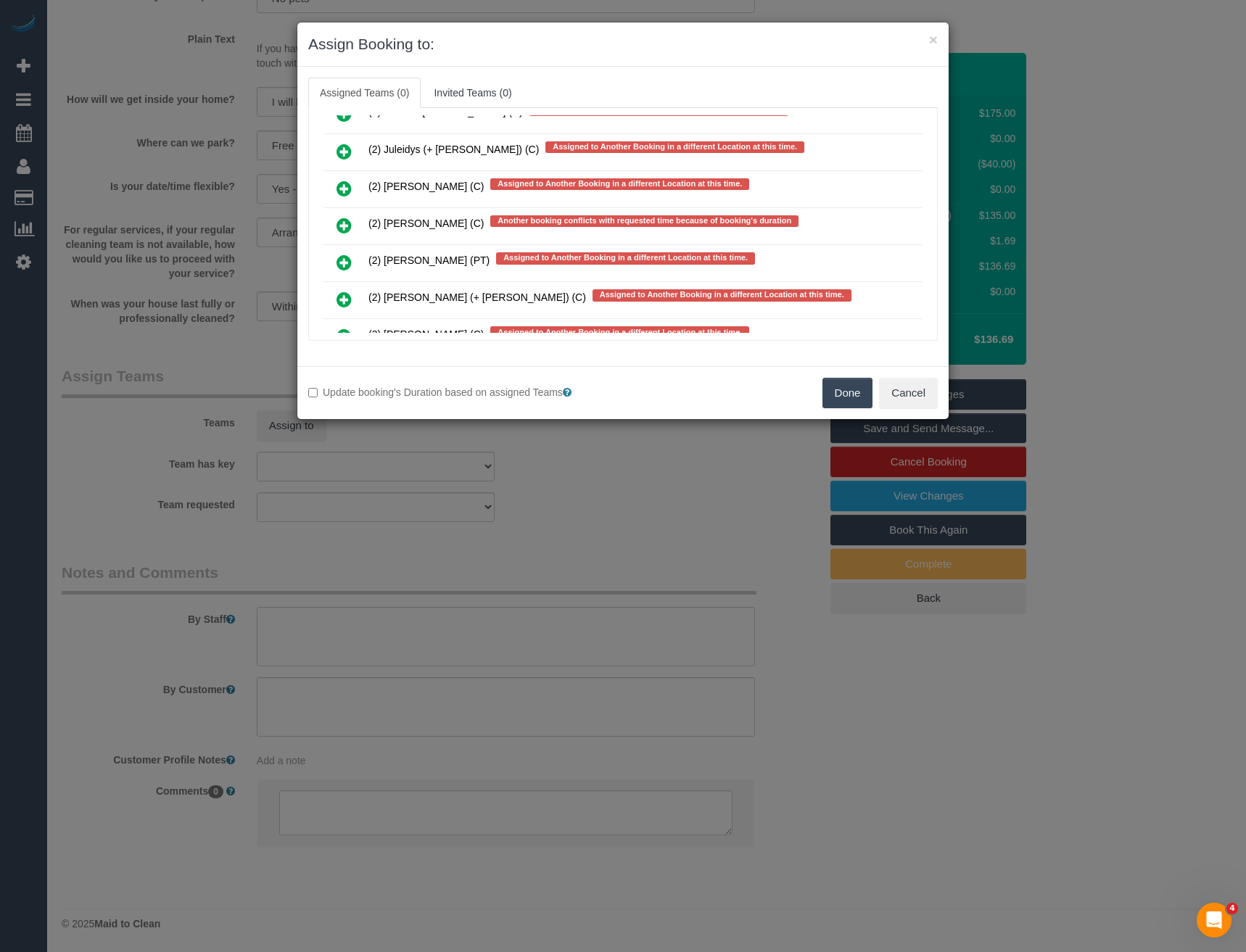
click at [338, 224] on icon at bounding box center [344, 225] width 15 height 18
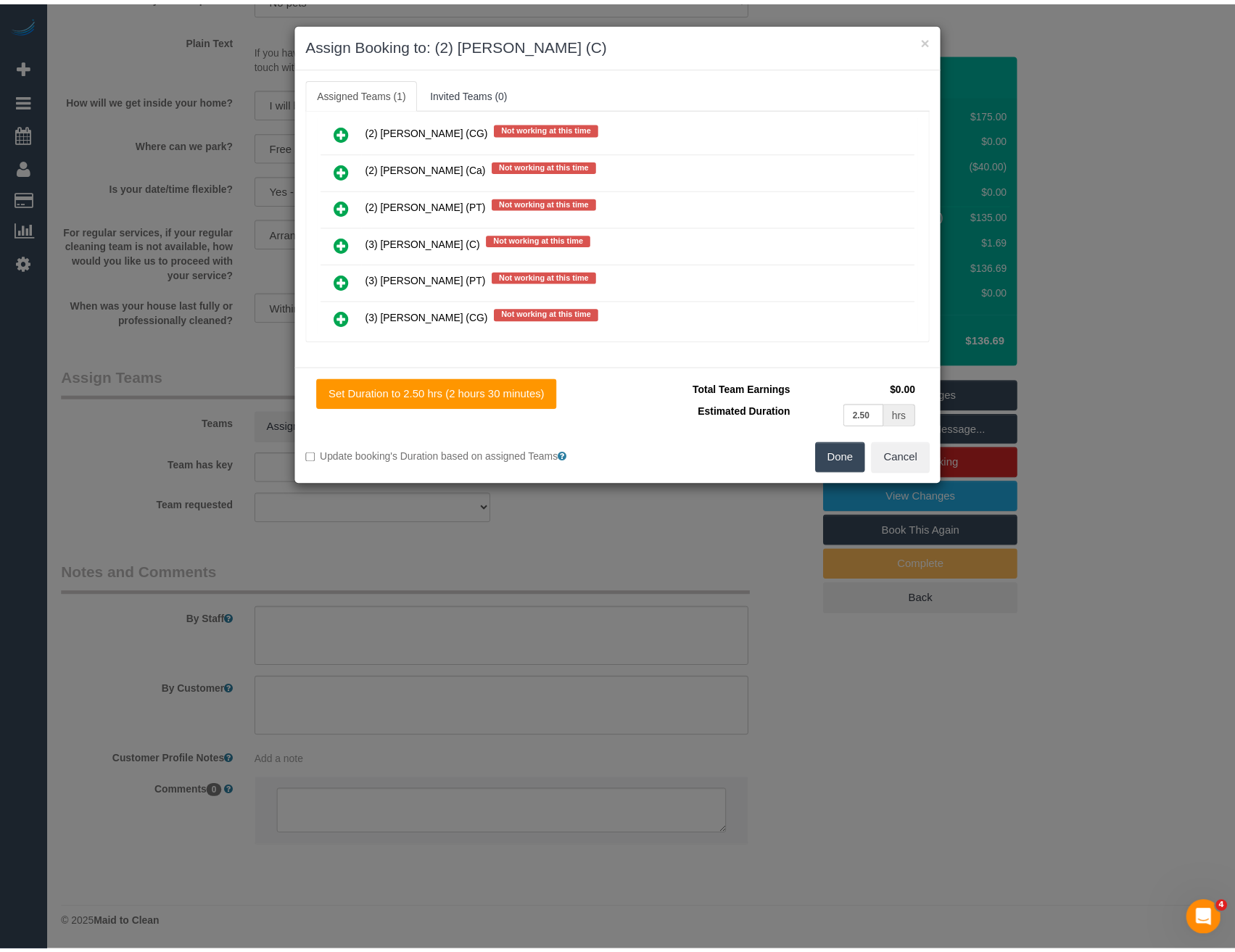
scroll to position [0, 0]
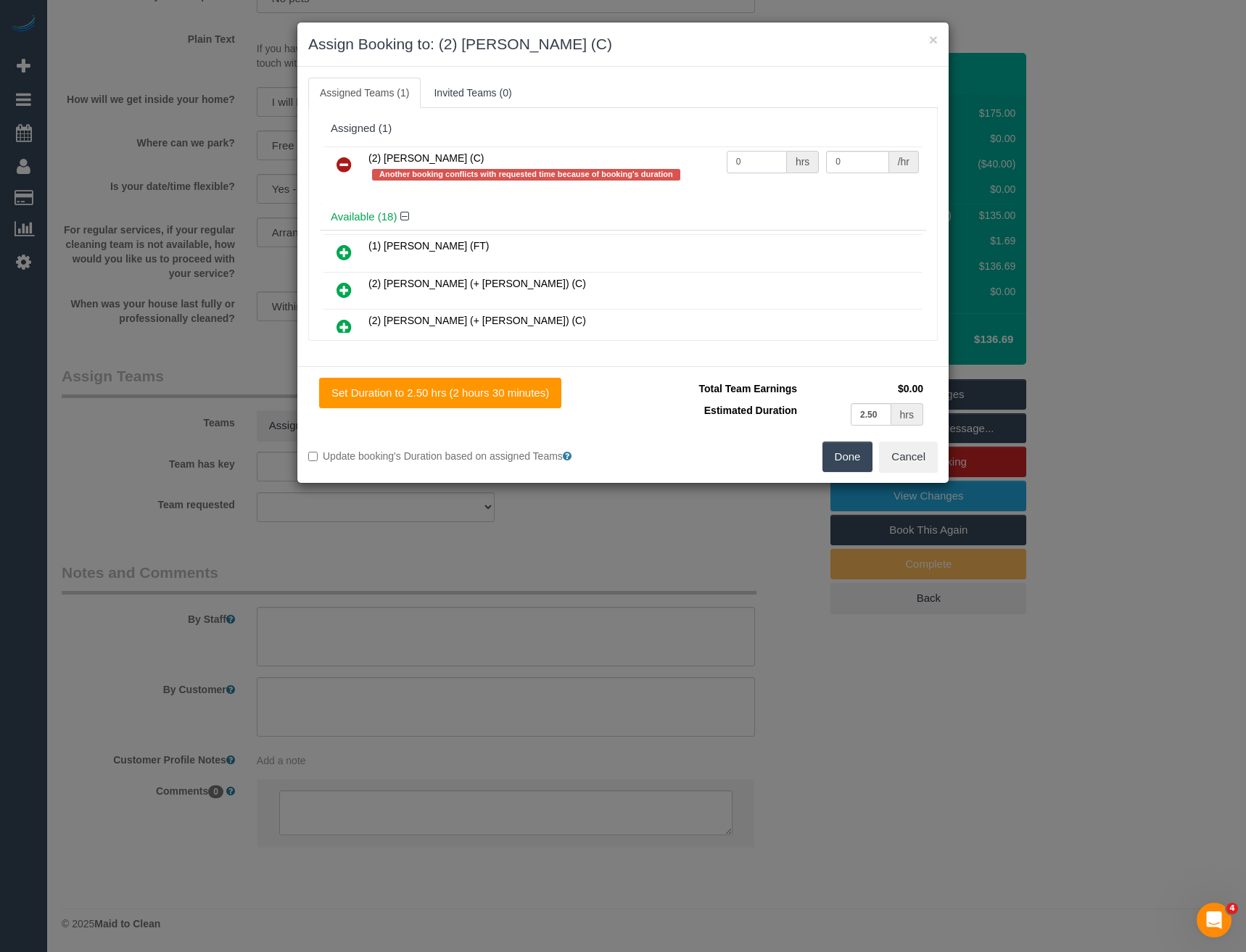
drag, startPoint x: 750, startPoint y: 165, endPoint x: 649, endPoint y: 165, distance: 101.0
click at [657, 166] on tr "(2) [PERSON_NAME] (C) Another booking conflicts with requested time because of …" at bounding box center [623, 167] width 599 height 42
type input "2.5"
type input "37.5"
click at [847, 457] on button "Done" at bounding box center [848, 457] width 51 height 31
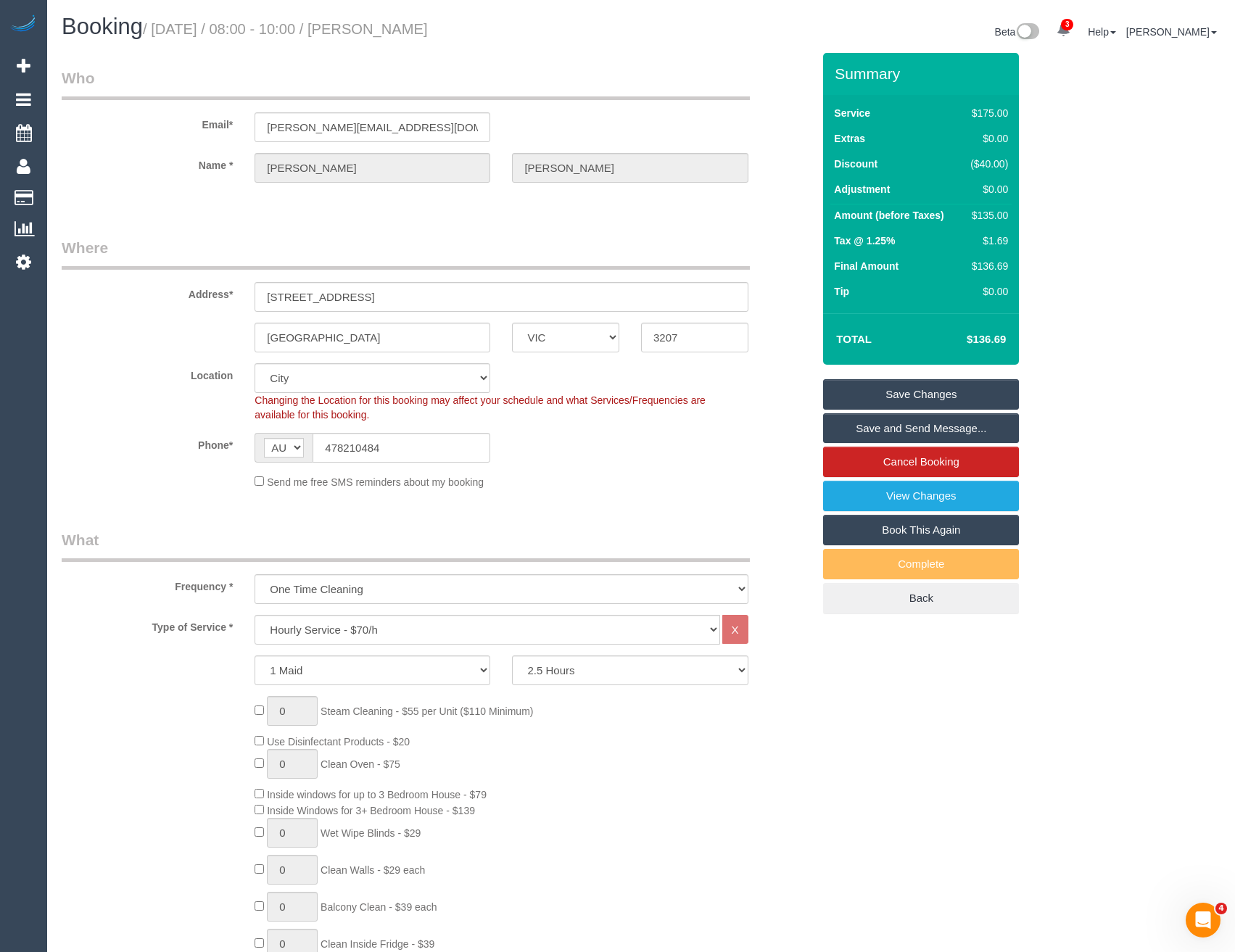
click at [872, 423] on link "Save and Send Message..." at bounding box center [921, 429] width 196 height 31
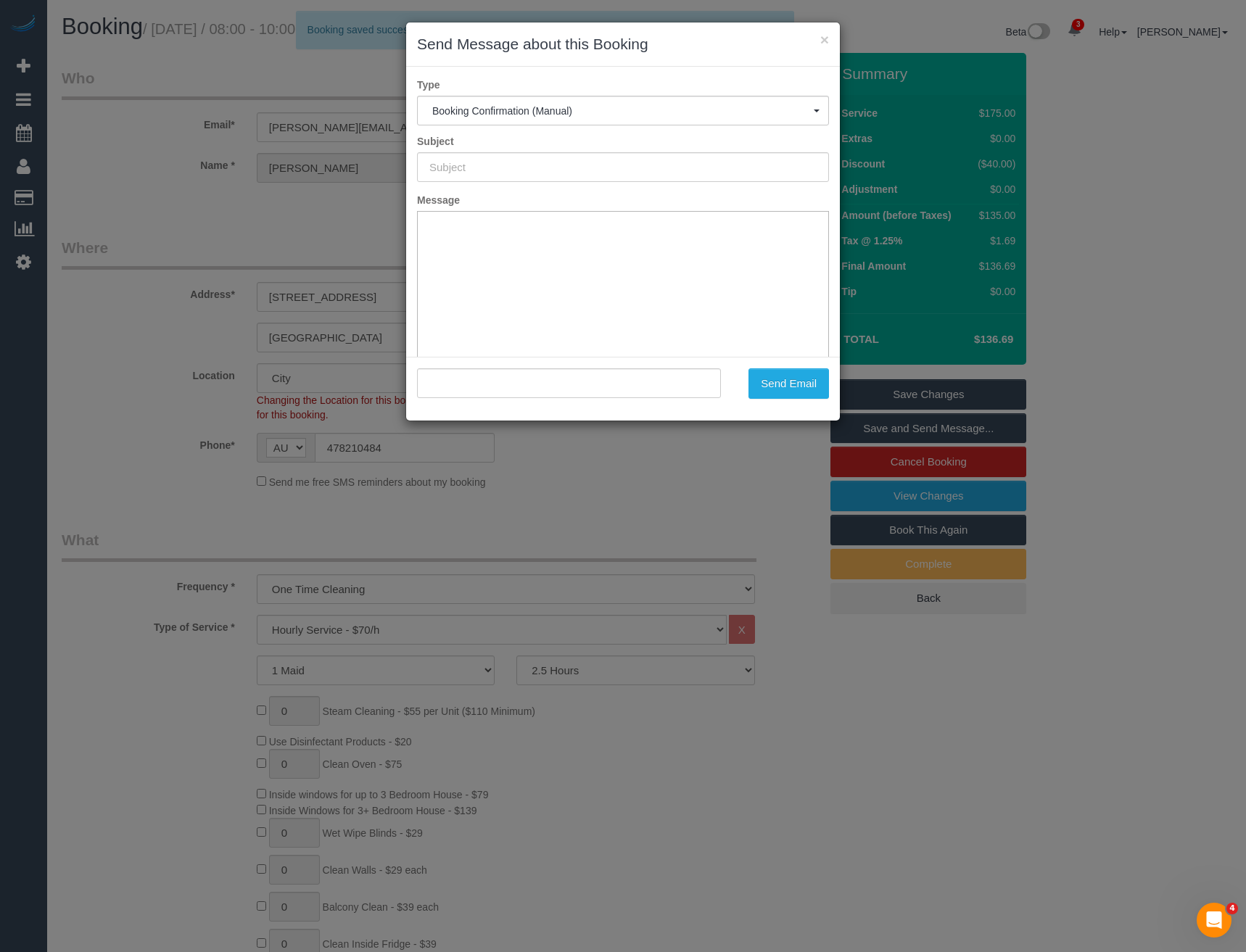
type input "Booking Confirmed"
type input ""aaron naughton" <aaron.naughton33@gmail.com>"
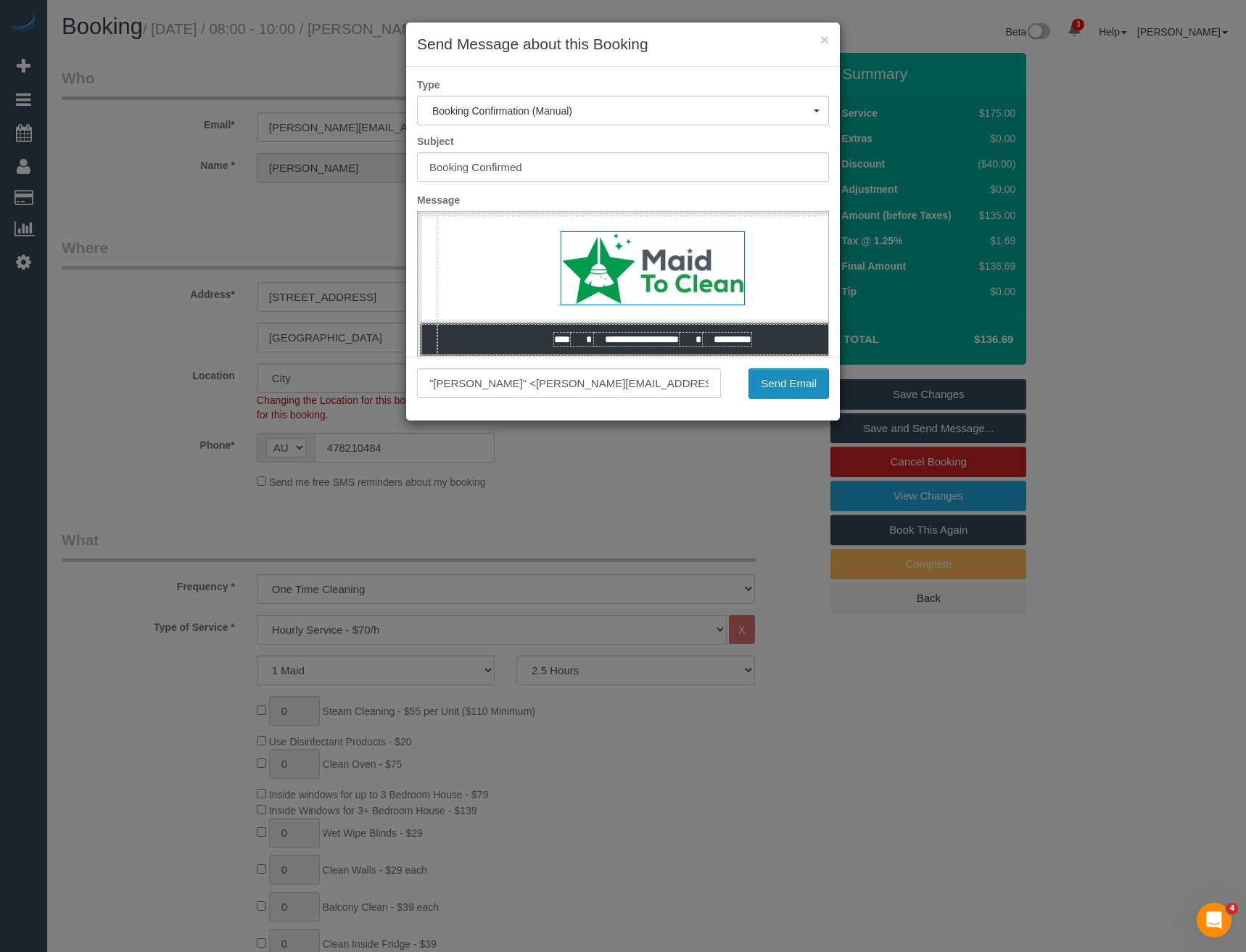
click at [810, 384] on button "Send Email" at bounding box center [789, 384] width 80 height 31
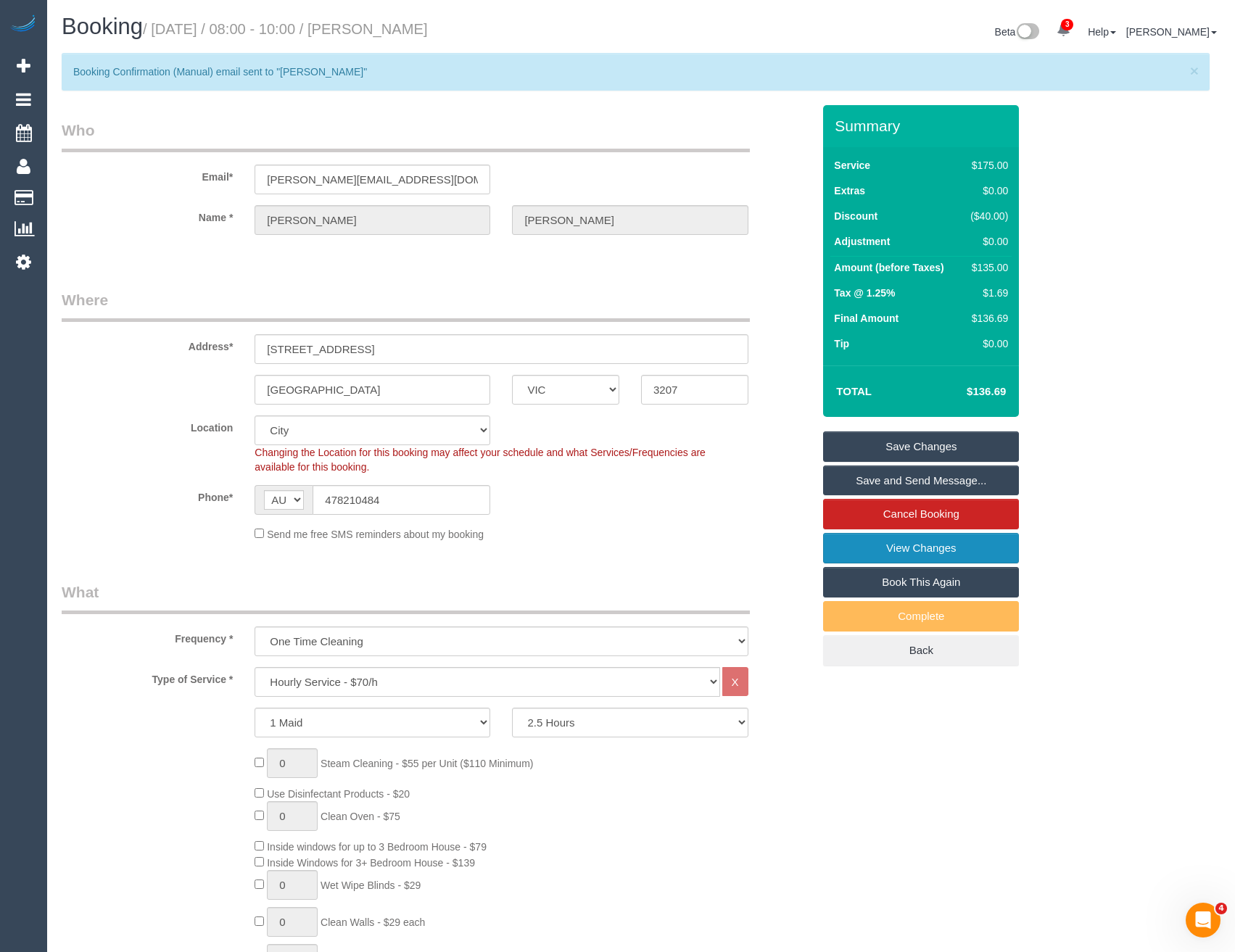
click at [890, 553] on link "View Changes" at bounding box center [921, 548] width 196 height 31
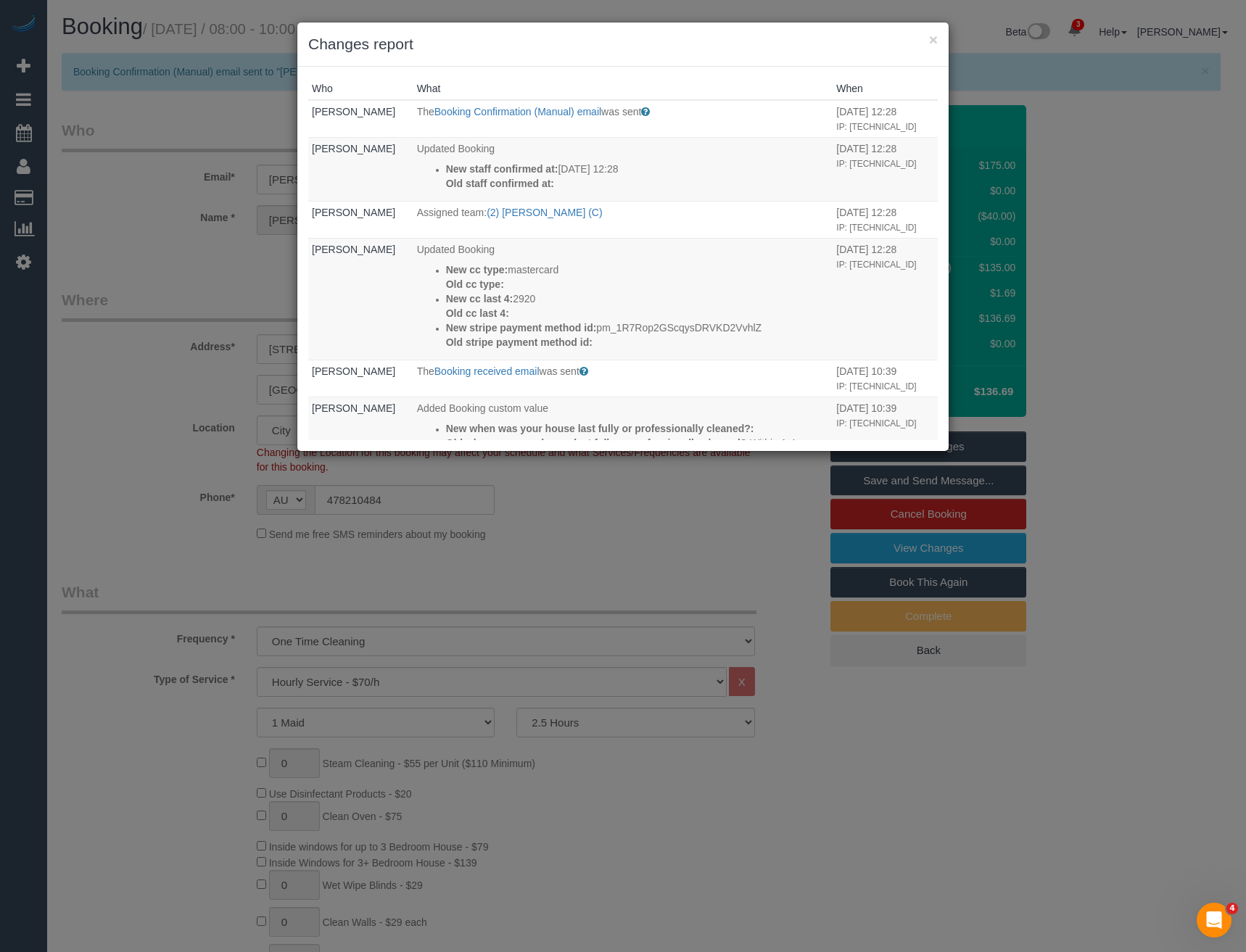
click at [654, 558] on div "× Changes report Who What When Bronie Bryant The Booking Confirmation (Manual) …" at bounding box center [623, 476] width 1246 height 952
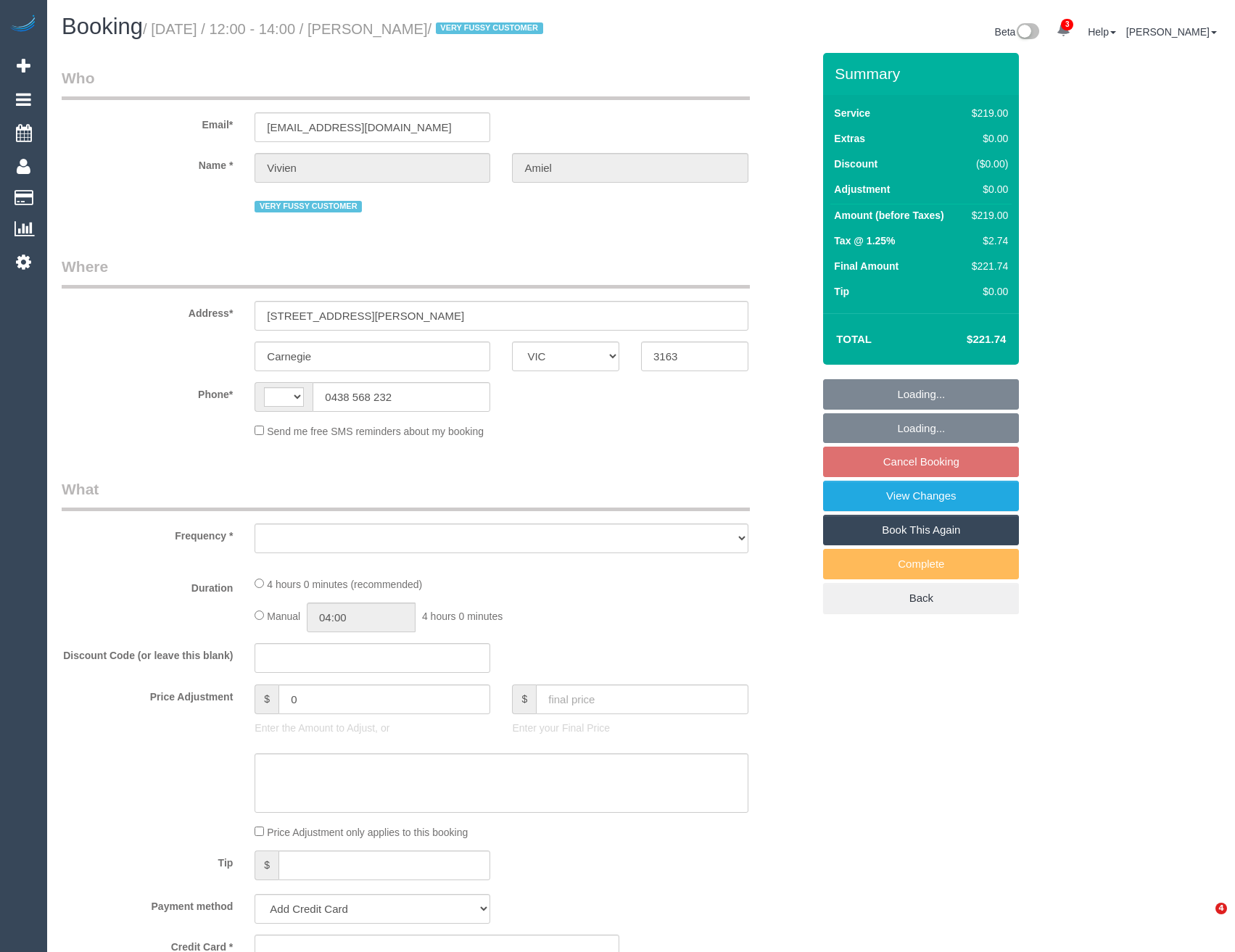
select select "VIC"
select select "string:AU"
select select "object:597"
select select "string:stripe-pm_1NUjEv2GScqysDRVlLc2vOVA"
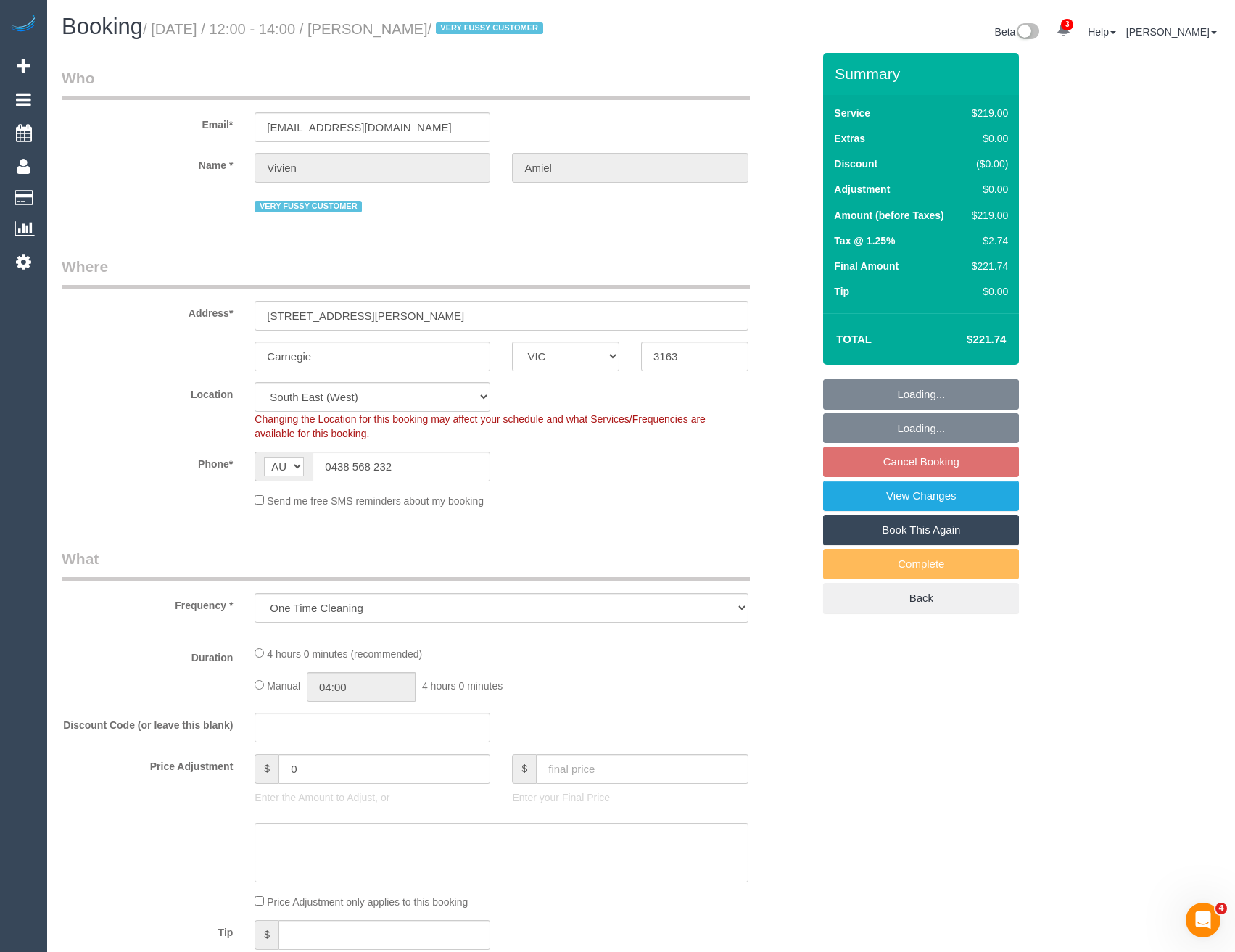
select select "object:700"
select select "number:27"
select select "number:14"
select select "number:19"
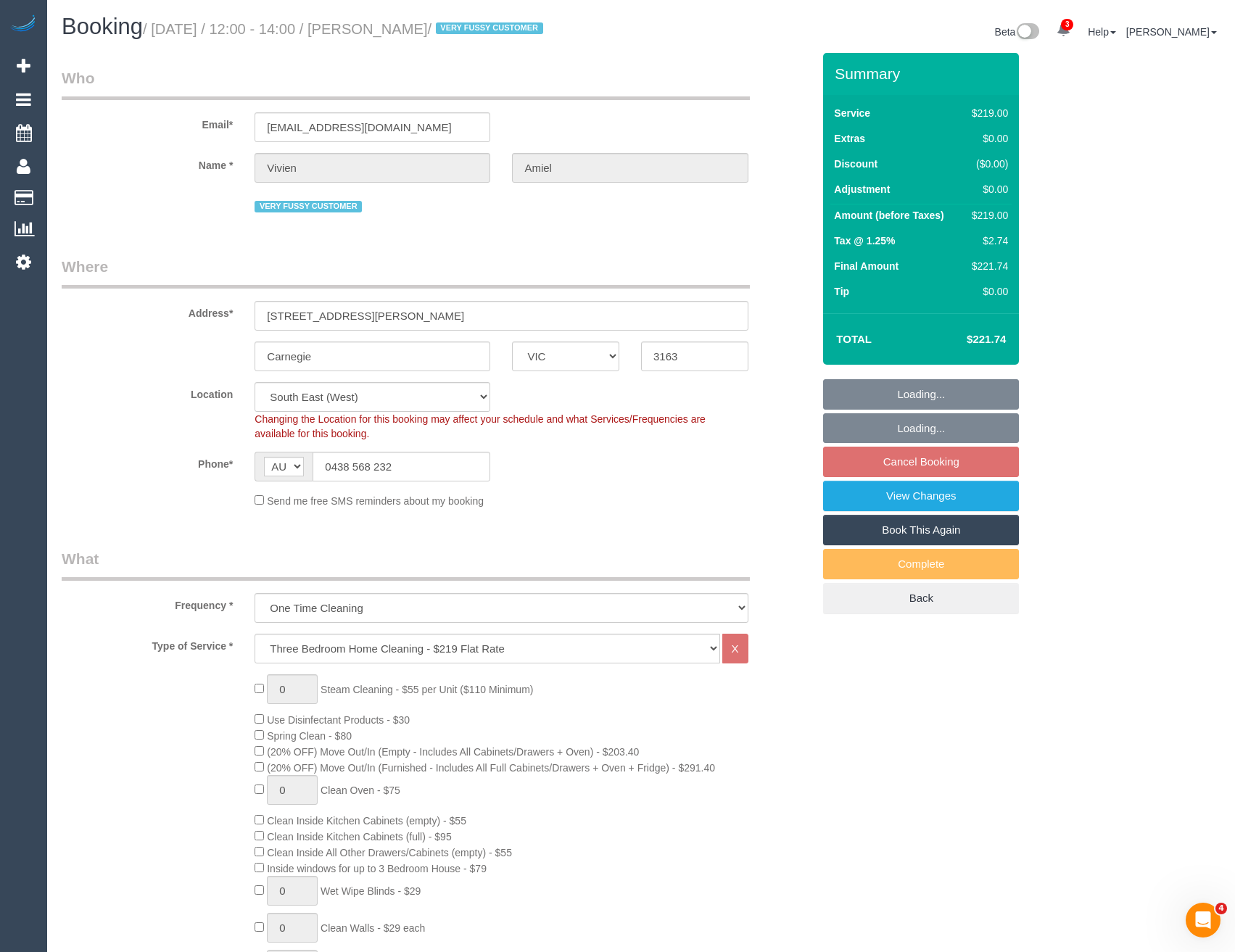
select select "spot4"
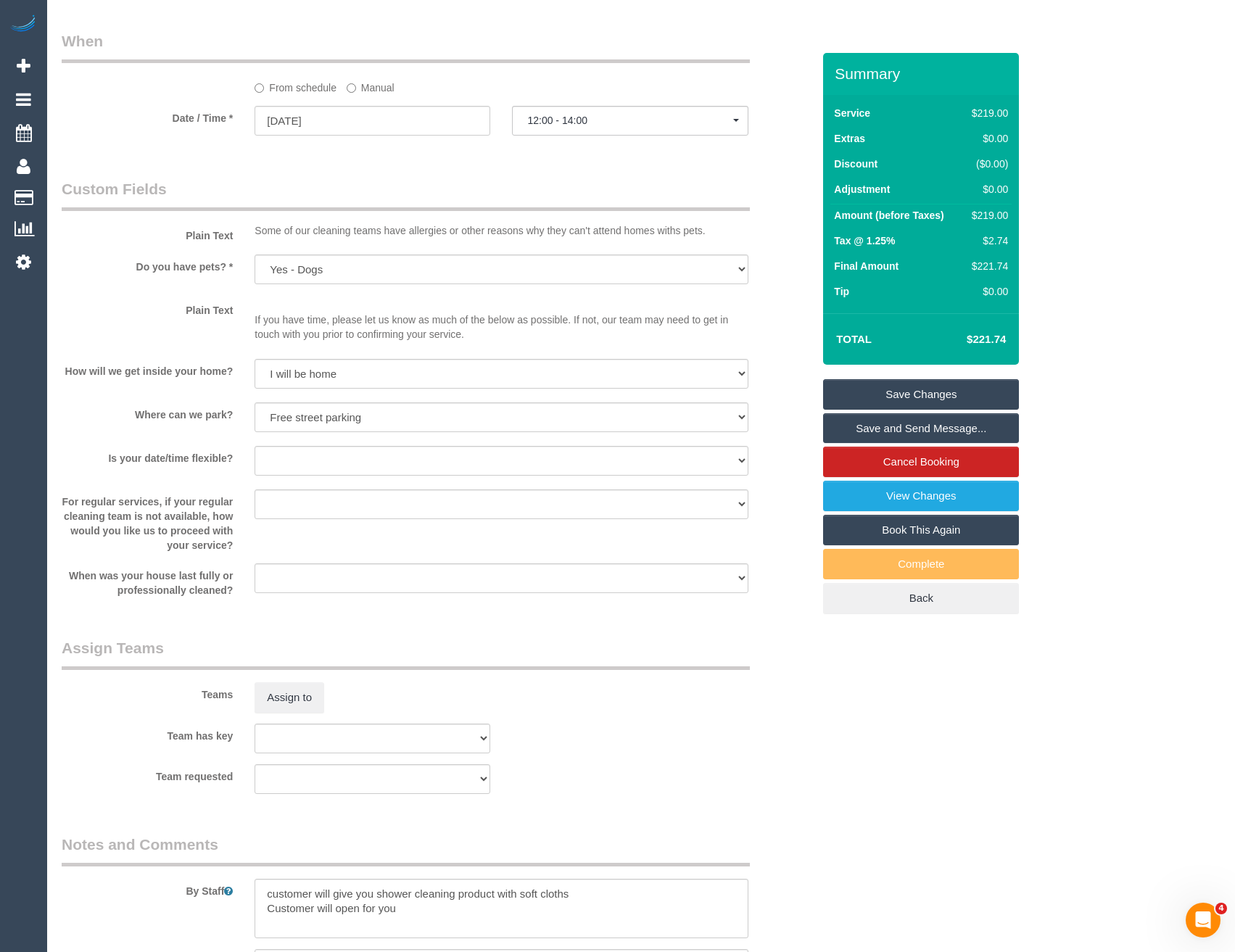
scroll to position [1741, 0]
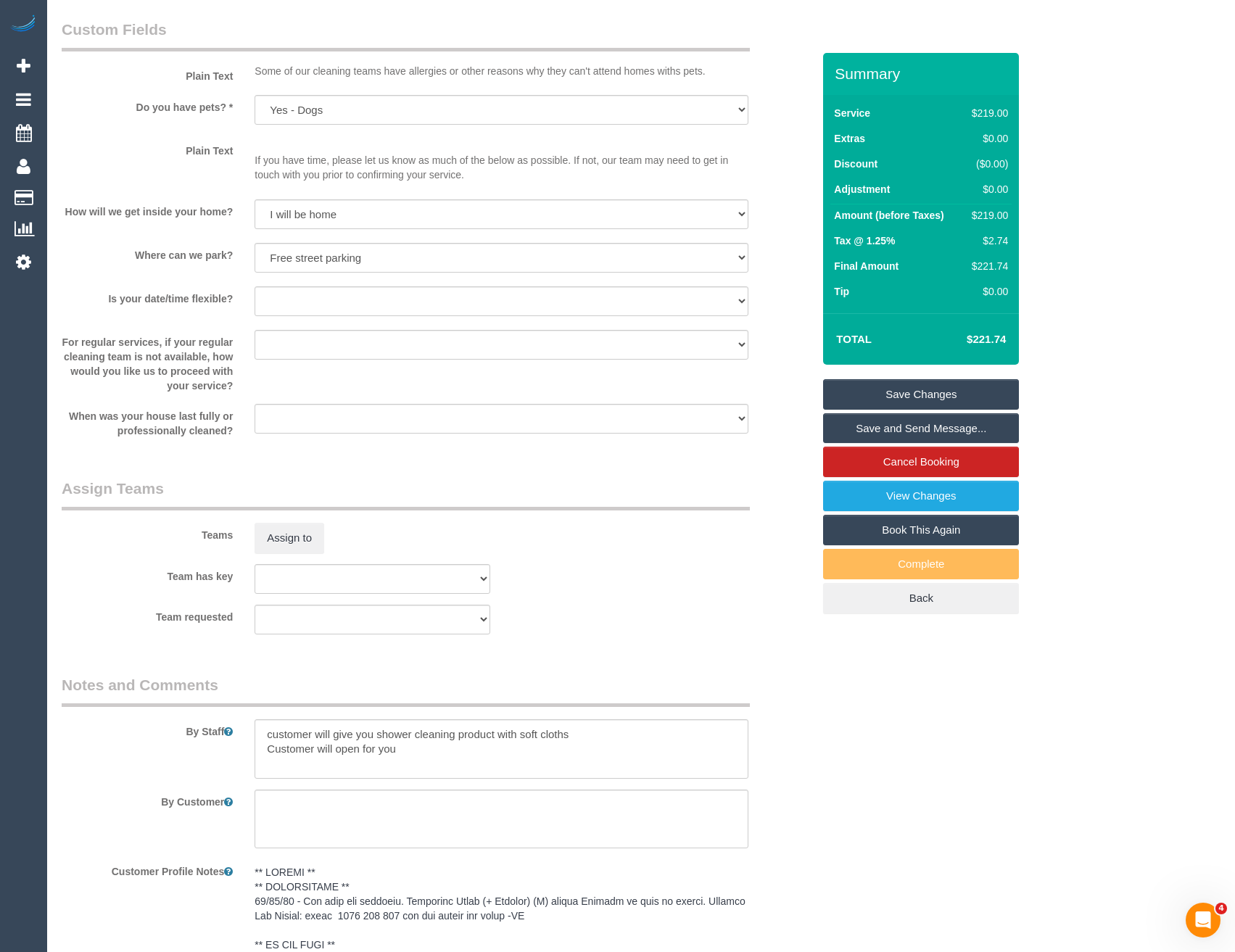
drag, startPoint x: 254, startPoint y: 736, endPoint x: 268, endPoint y: 732, distance: 14.6
click at [254, 735] on div at bounding box center [501, 748] width 515 height 59
click at [268, 732] on textarea at bounding box center [501, 748] width 493 height 59
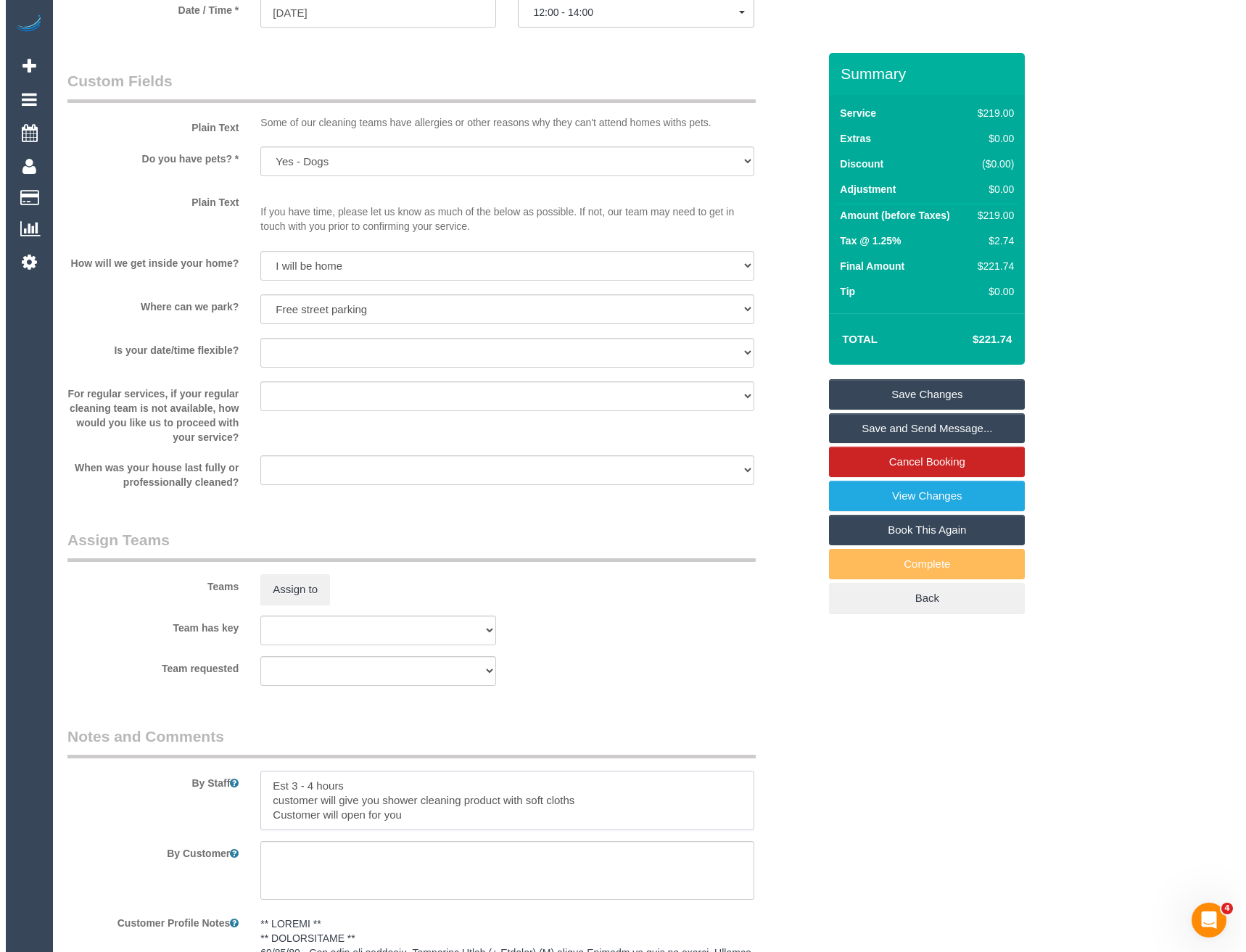
scroll to position [1667, 0]
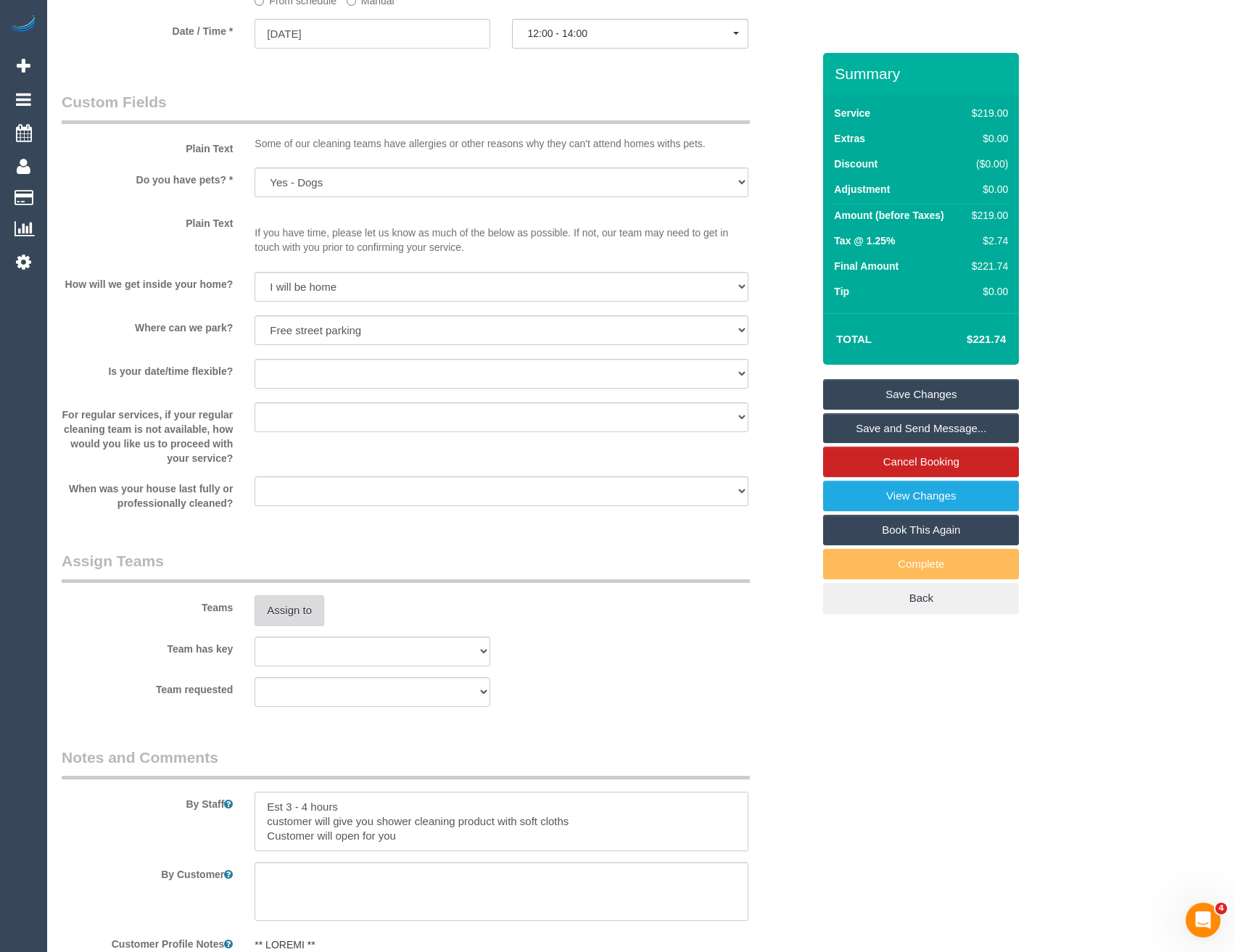
type textarea "Est 3 - 4 hours customer will give you shower cleaning product with soft cloths…"
click at [295, 611] on button "Assign to" at bounding box center [289, 611] width 69 height 31
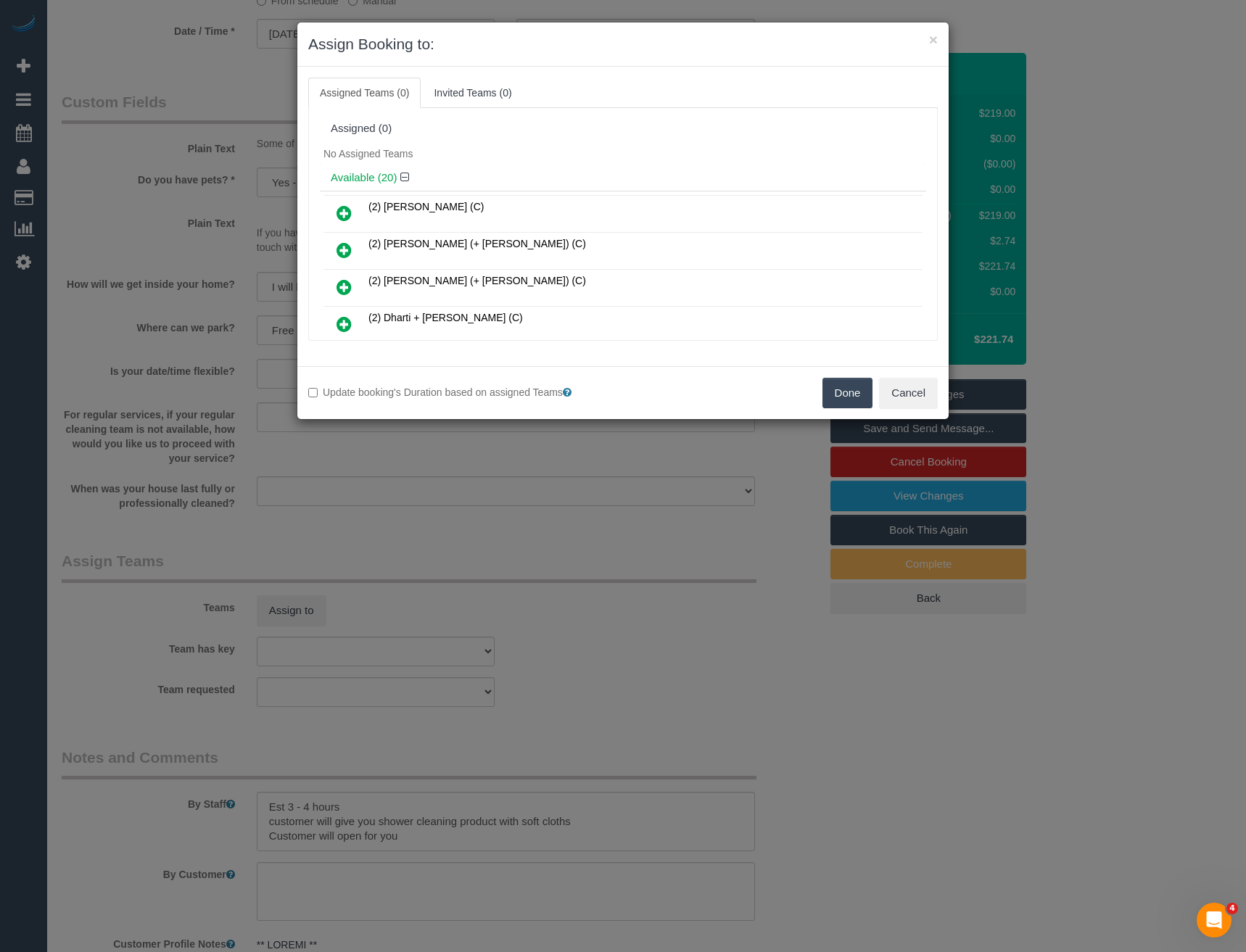
click at [346, 253] on icon at bounding box center [344, 250] width 15 height 18
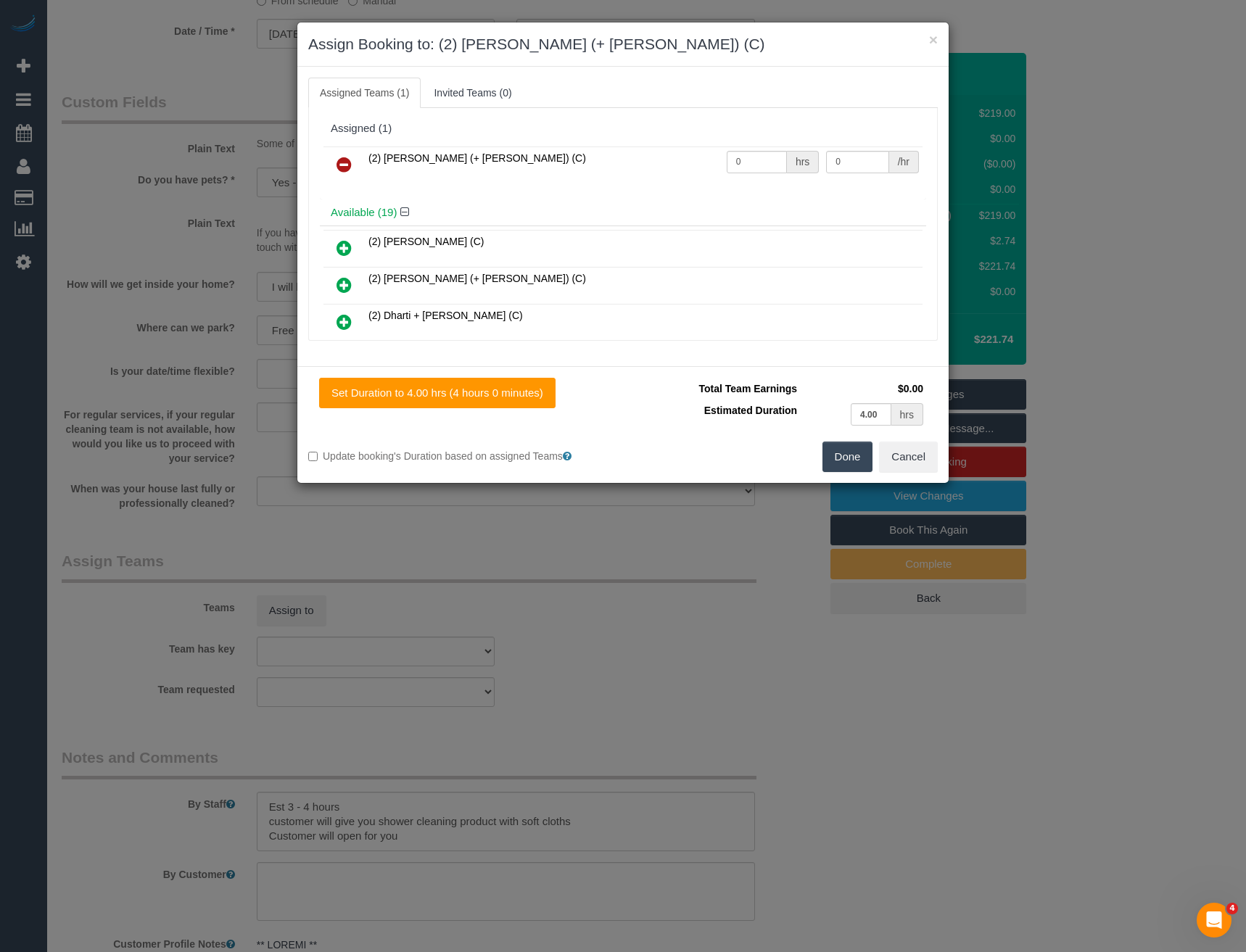
scroll to position [203, 0]
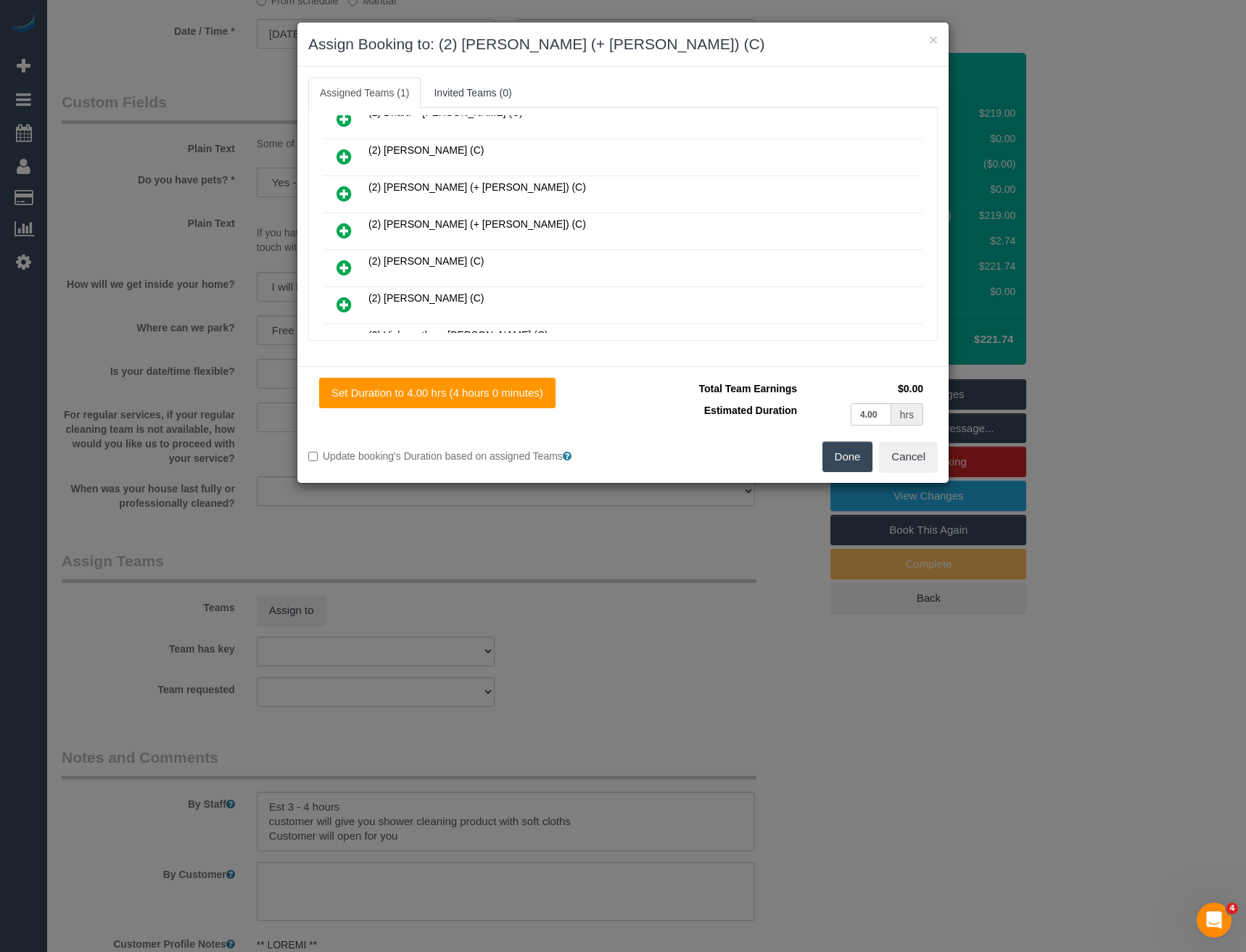
click at [344, 230] on icon at bounding box center [344, 230] width 15 height 18
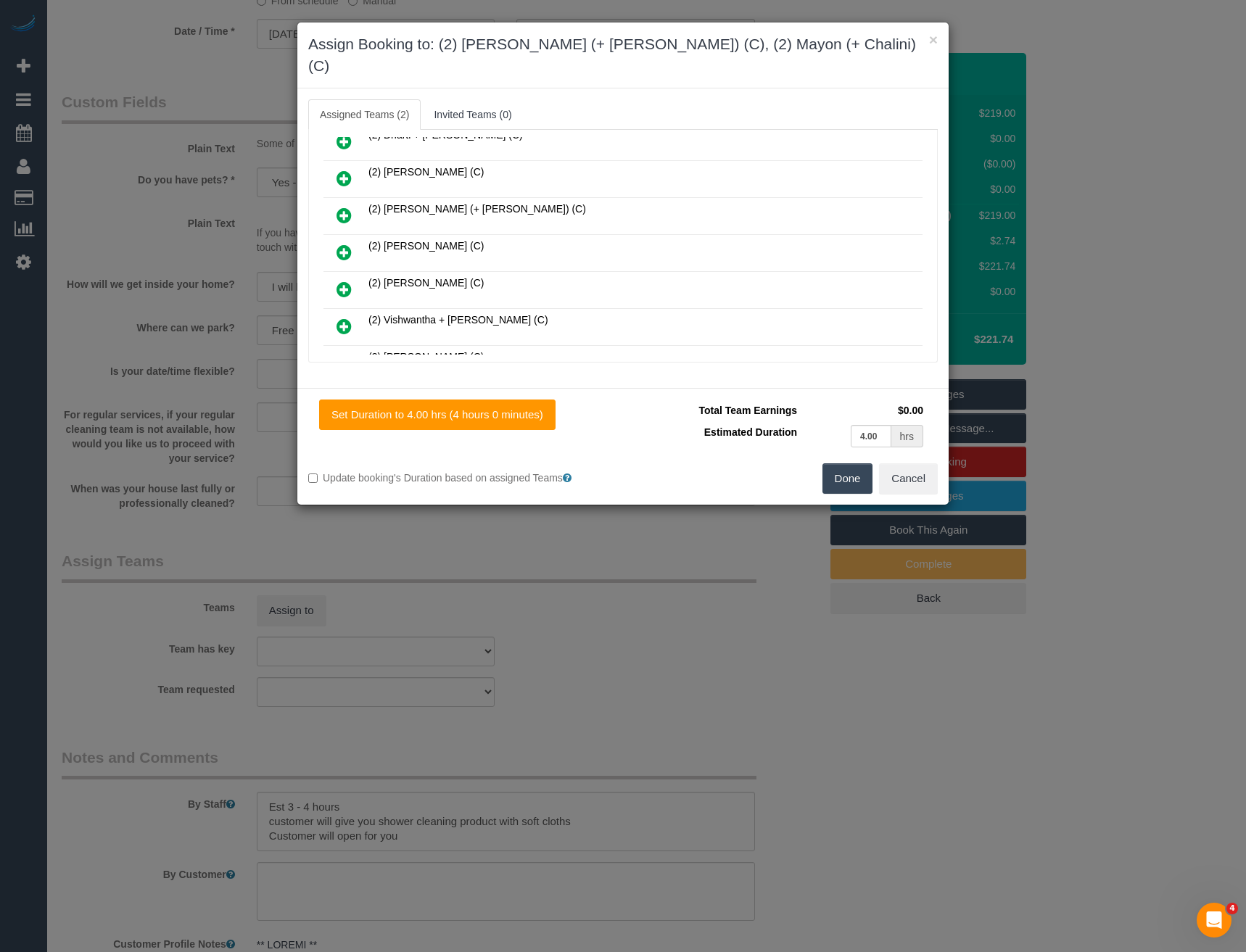
scroll to position [0, 0]
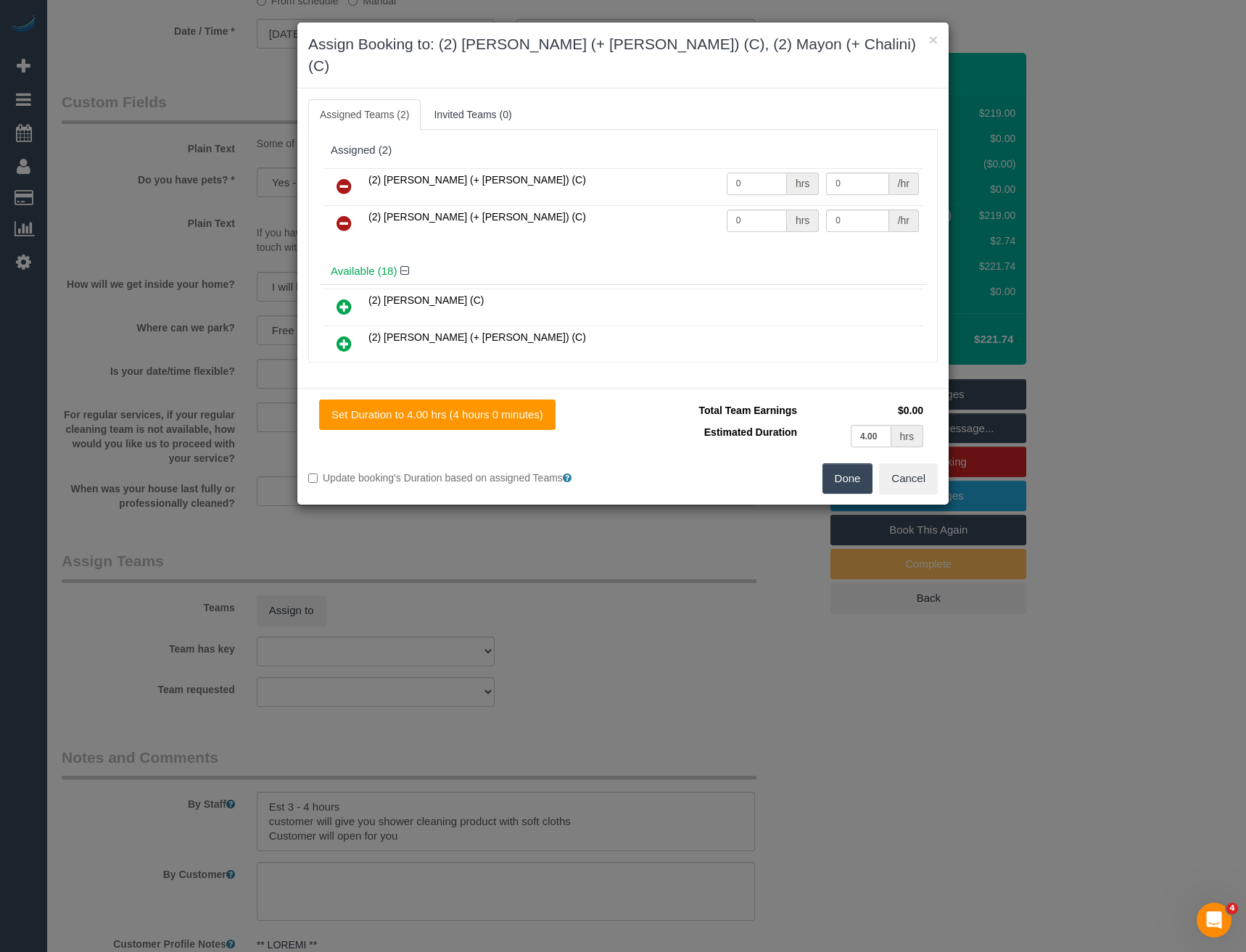
drag, startPoint x: 747, startPoint y: 163, endPoint x: 665, endPoint y: 183, distance: 84.4
click at [666, 183] on tr "(2) Chalini (+ Mayon) (C) 0 hrs 0 /hr" at bounding box center [623, 187] width 599 height 37
type input "1"
type input "70"
drag, startPoint x: 713, startPoint y: 202, endPoint x: 674, endPoint y: 200, distance: 39.1
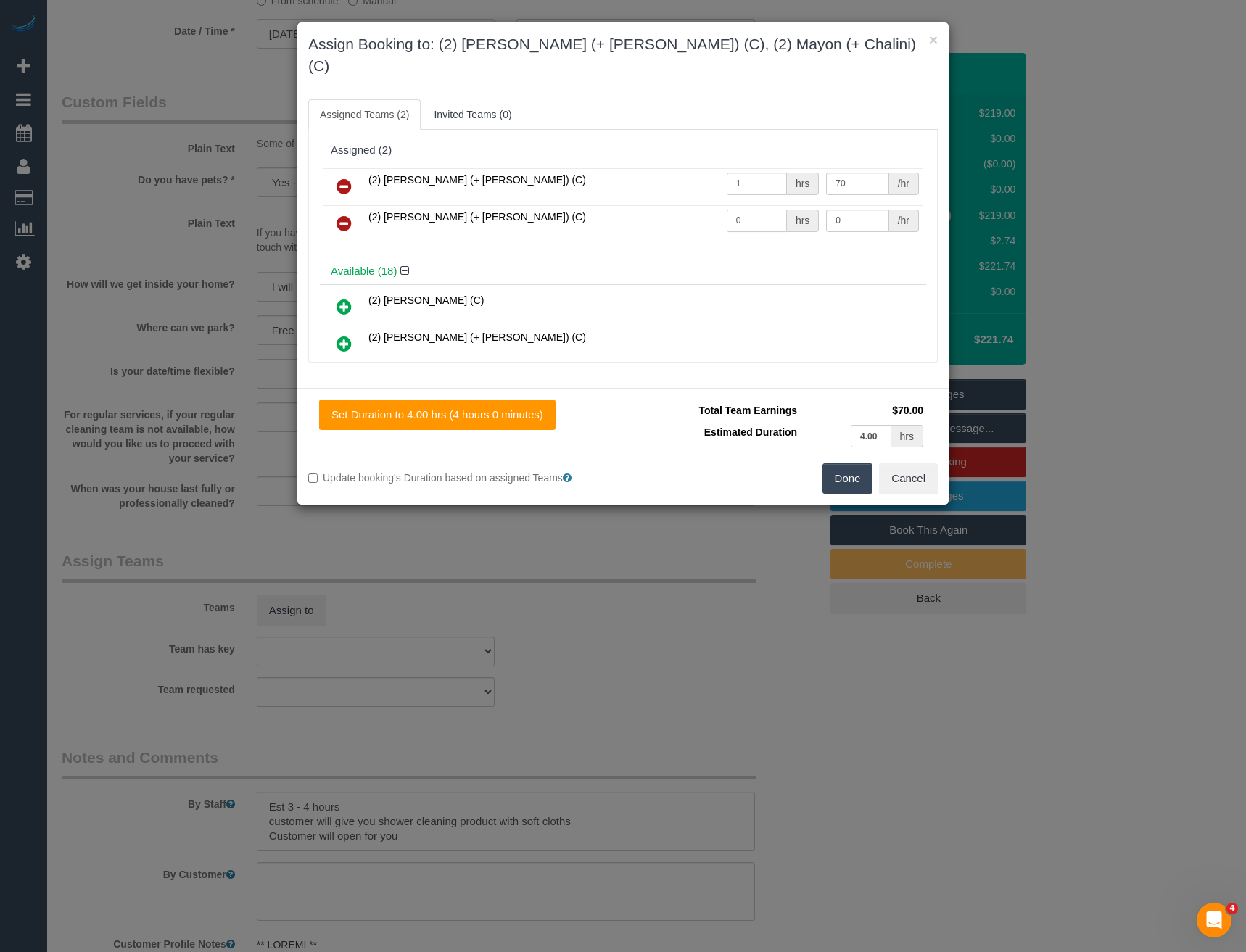
click at [675, 205] on tr "(2) Mayon (+ Chalini) (C) 0 hrs 0 /hr" at bounding box center [623, 224] width 599 height 37
type input "1"
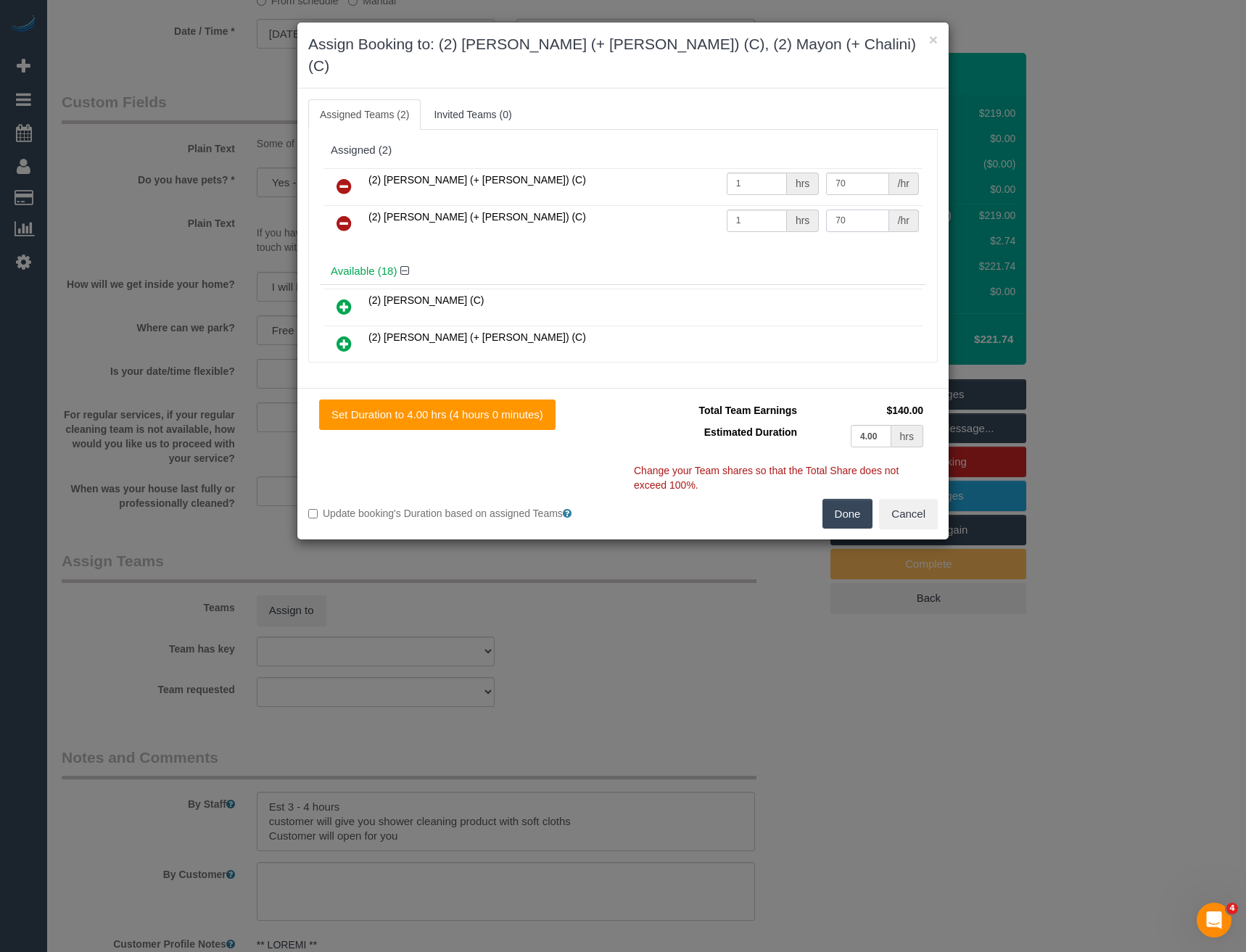
type input "70"
drag, startPoint x: 854, startPoint y: 496, endPoint x: 732, endPoint y: 505, distance: 122.3
click at [850, 499] on button "Done" at bounding box center [848, 514] width 51 height 31
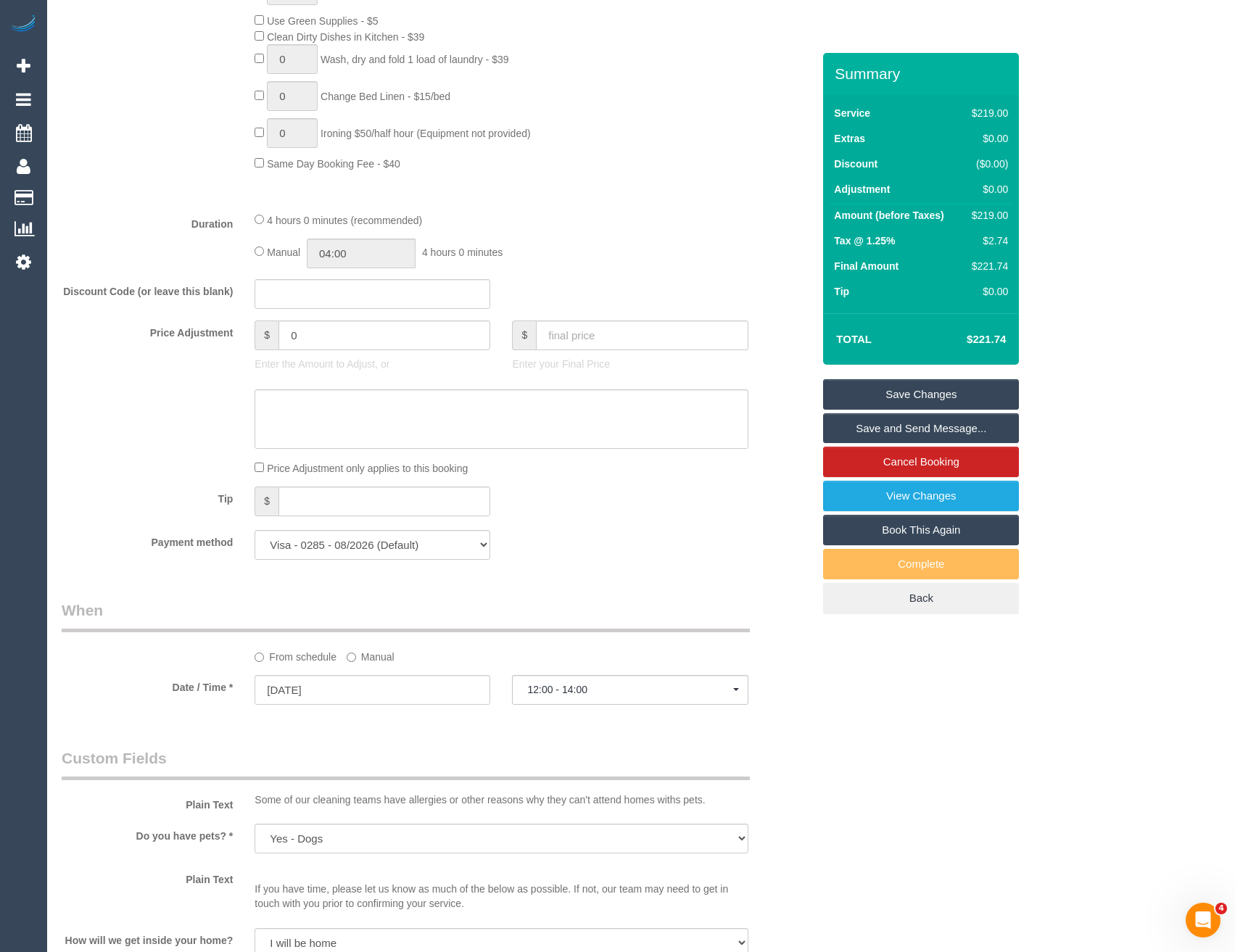
scroll to position [943, 0]
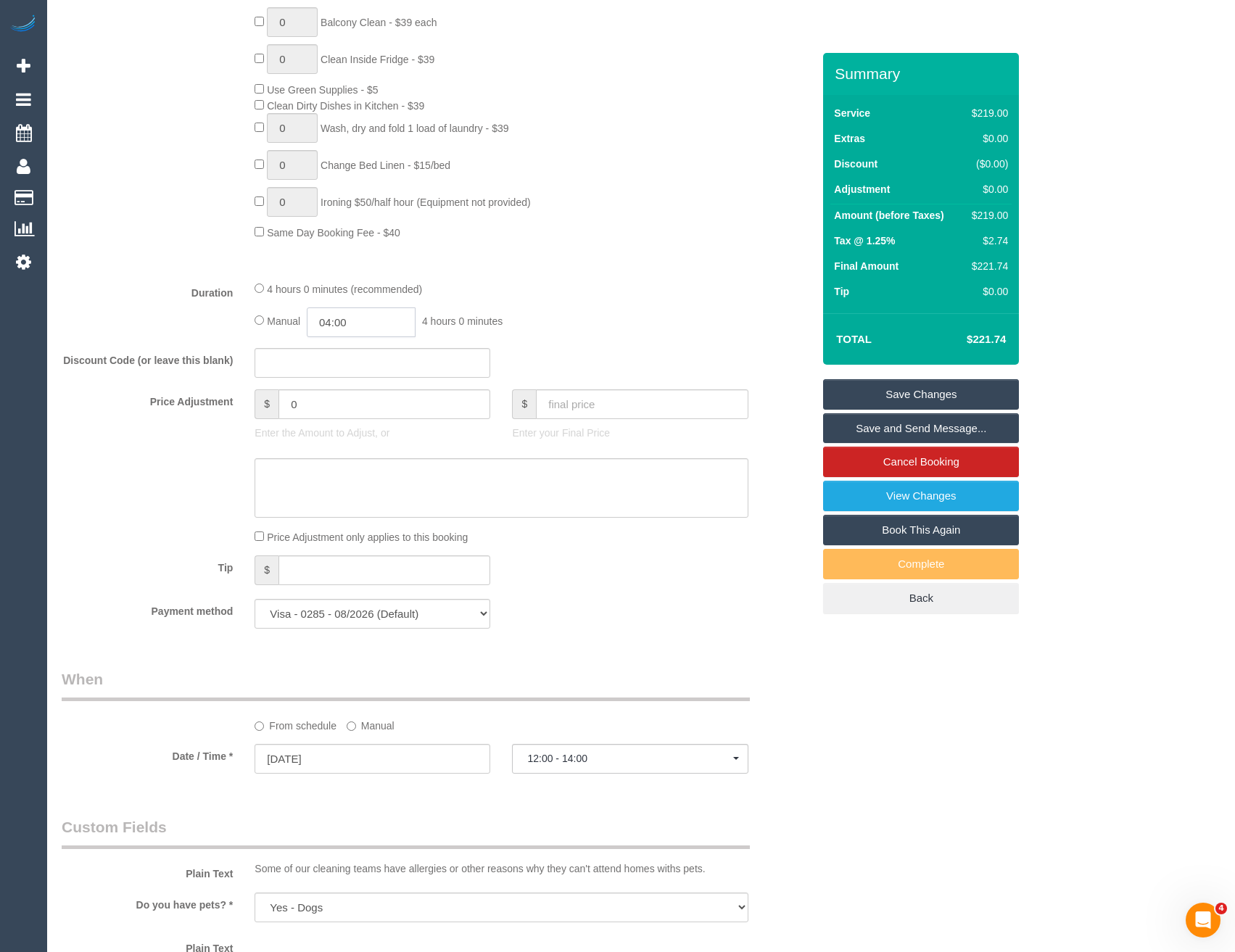
click at [383, 322] on input "04:00" at bounding box center [361, 322] width 109 height 30
type input "03:00"
click at [340, 385] on li "03:00" at bounding box center [345, 386] width 65 height 19
click at [355, 328] on input "03:00" at bounding box center [361, 322] width 109 height 30
select select "spot25"
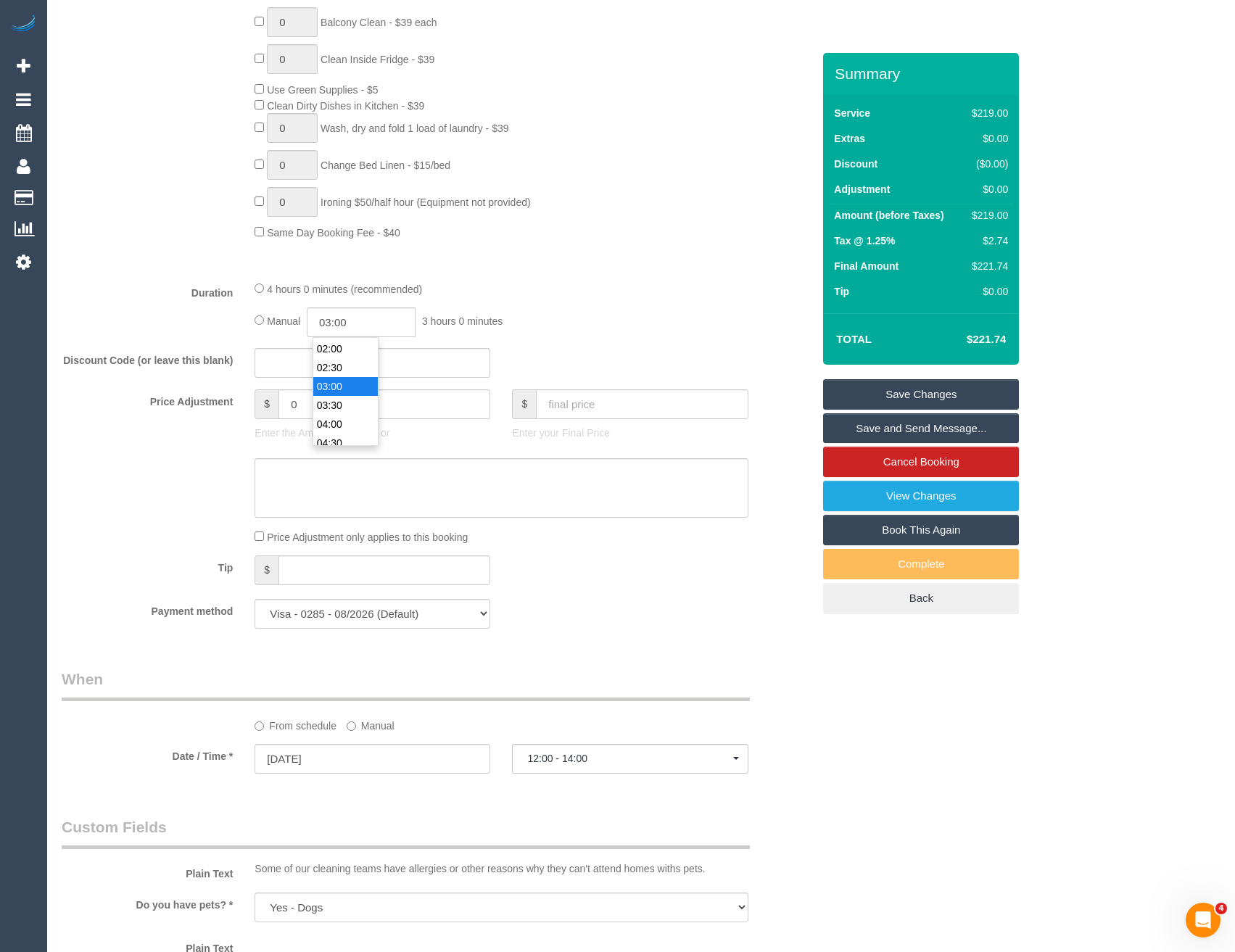
scroll to position [36, 0]
type input "02:00"
click at [336, 394] on li "02:00" at bounding box center [345, 386] width 65 height 19
click at [524, 324] on div "Manual 02:00 2 hours 0 minutes" at bounding box center [501, 322] width 493 height 30
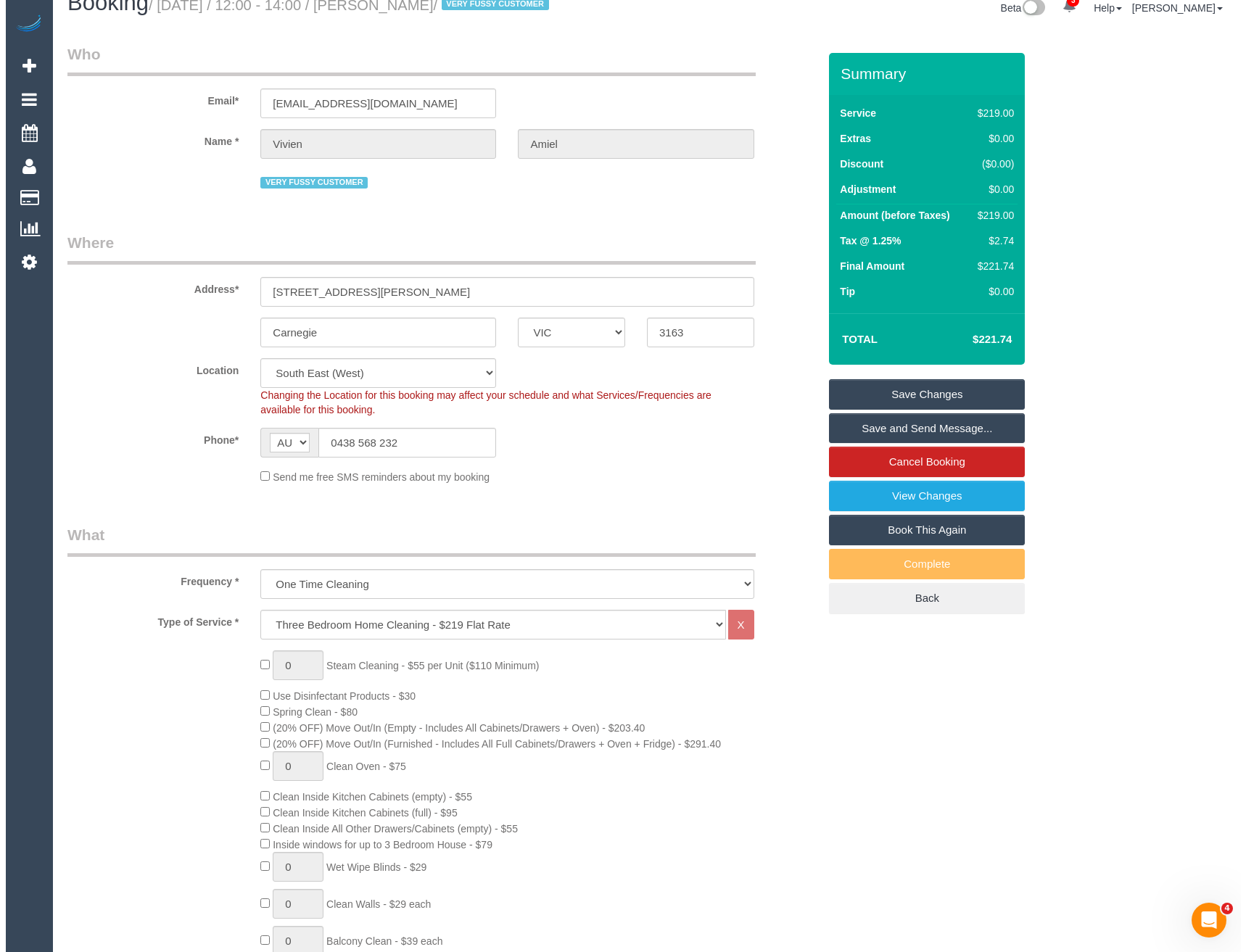
scroll to position [0, 0]
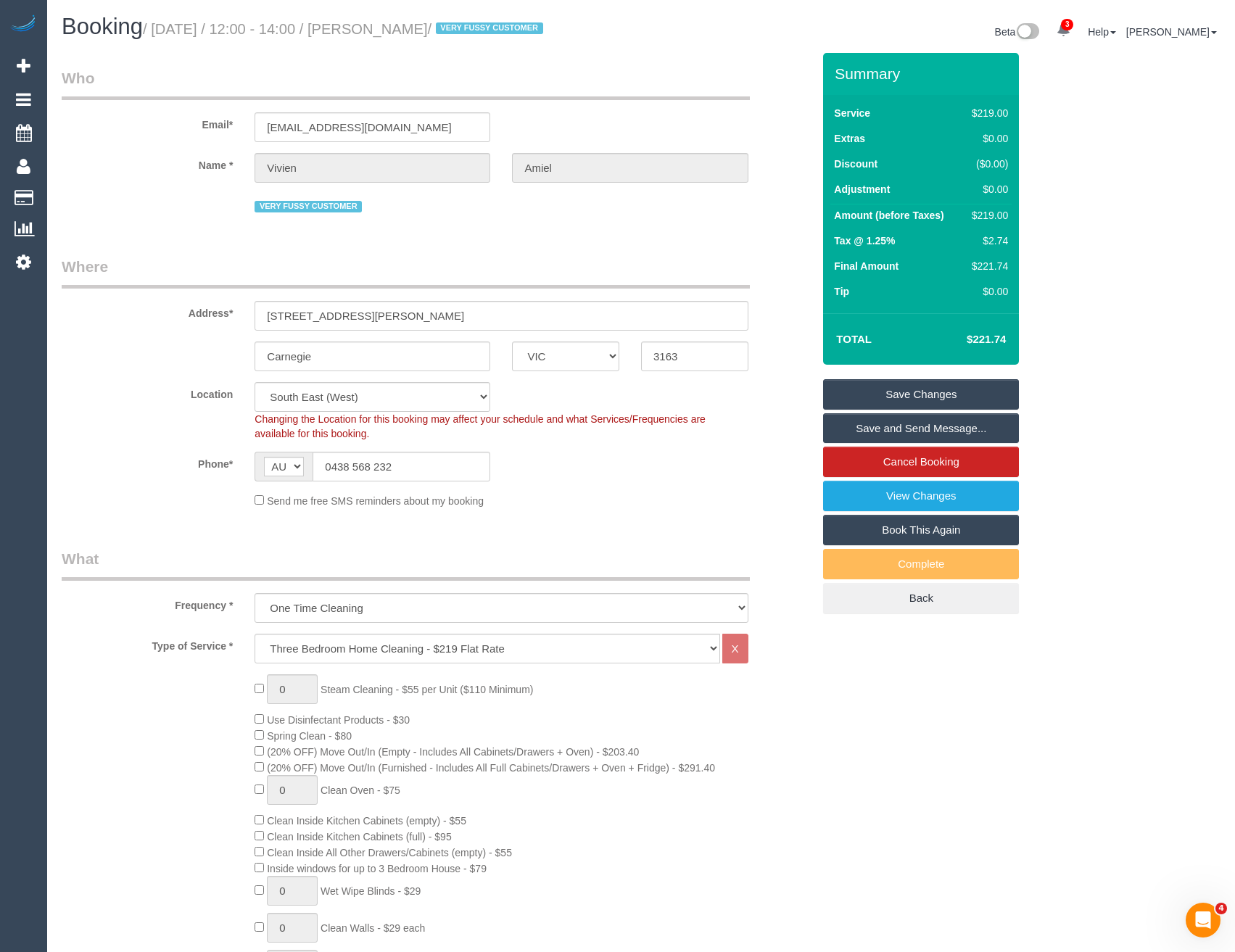
select select "spot46"
click at [863, 425] on link "Save and Send Message..." at bounding box center [921, 429] width 196 height 31
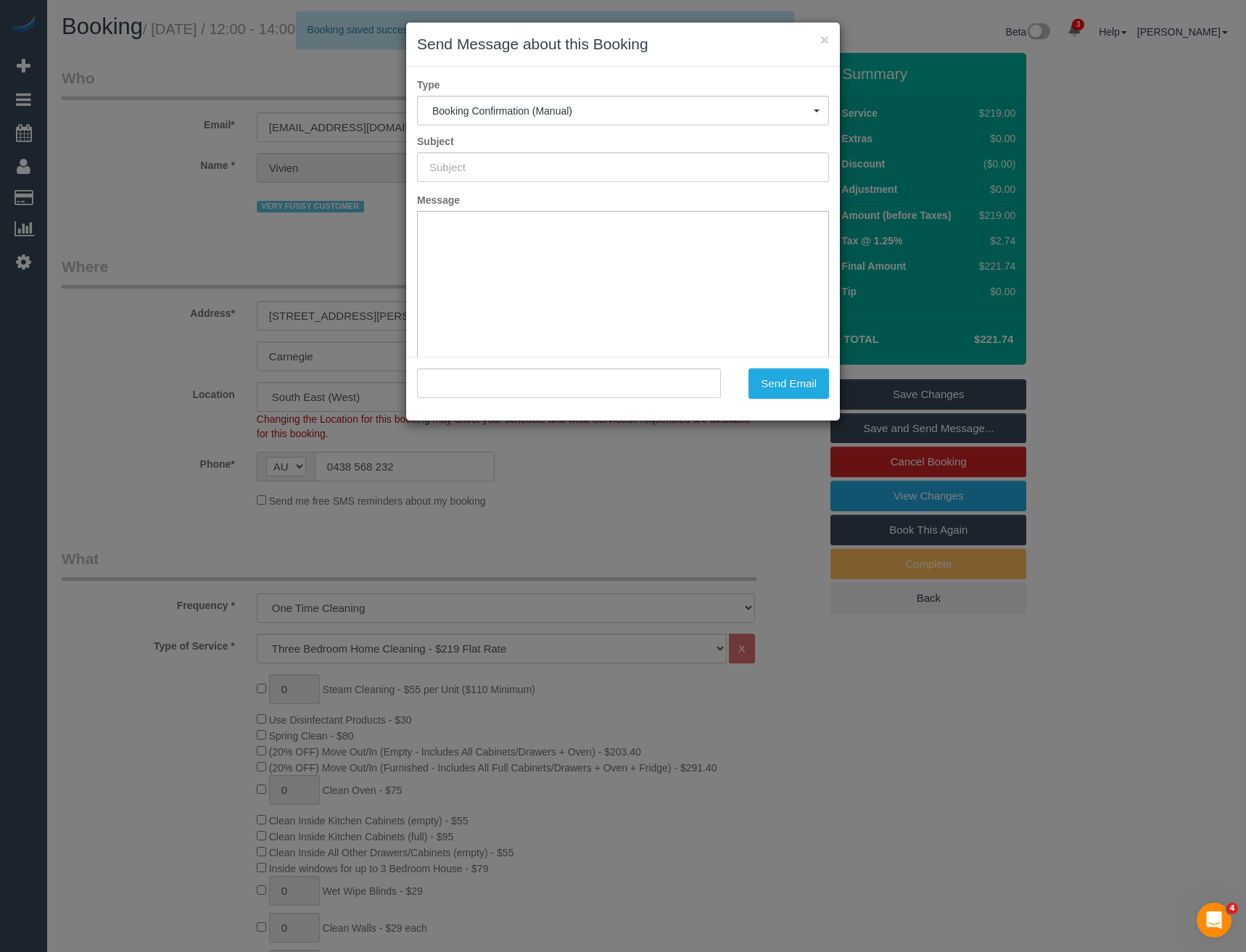
type input "Booking Confirmed"
type input ""Vivien Amiel" <vamiel@bigpond.net.au>"
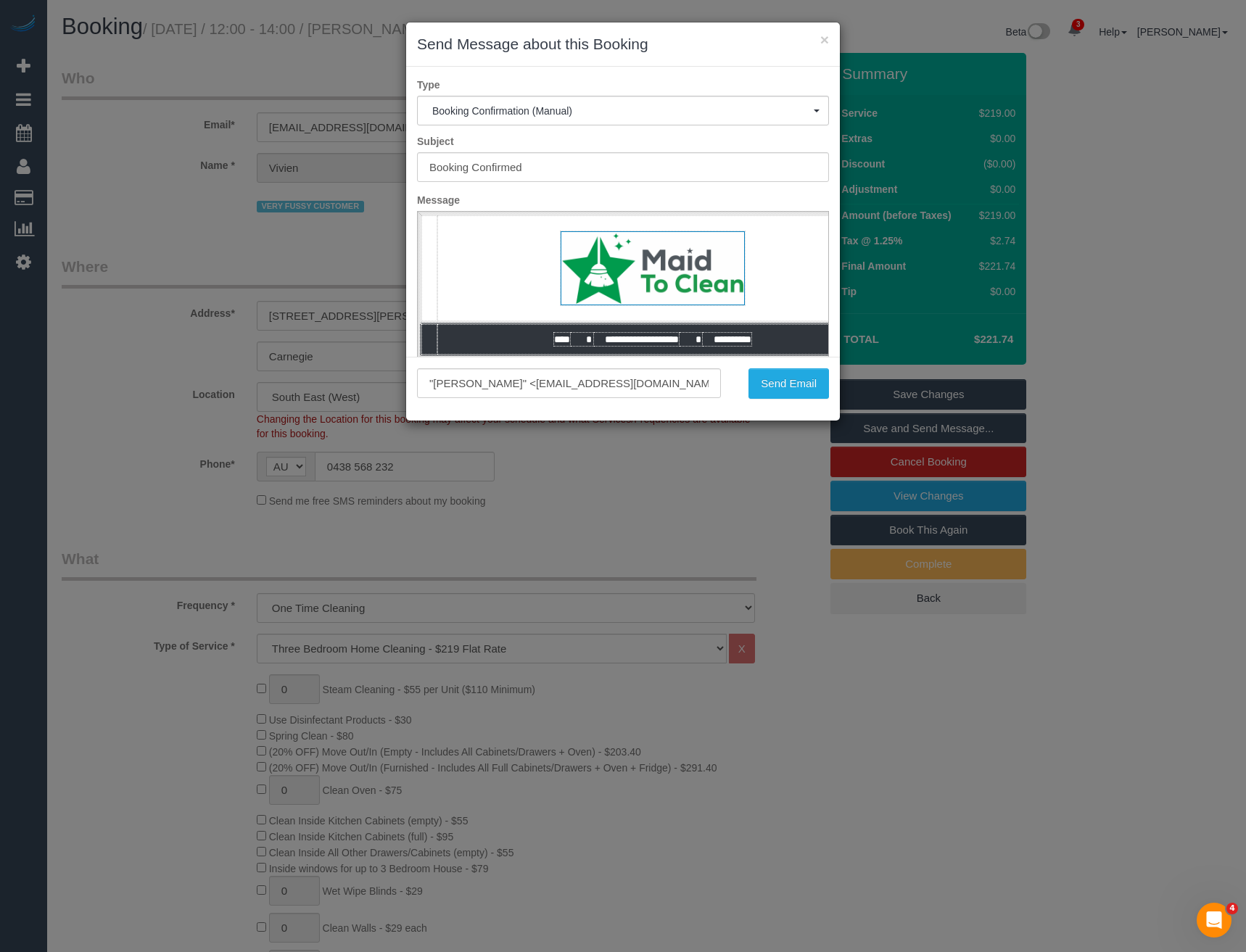
drag, startPoint x: 806, startPoint y: 366, endPoint x: 800, endPoint y: 381, distance: 16.2
click at [806, 366] on div ""Vivien Amiel" <vamiel@bigpond.net.au> Send Email" at bounding box center [623, 389] width 434 height 64
click at [800, 382] on button "Send Email" at bounding box center [789, 384] width 80 height 31
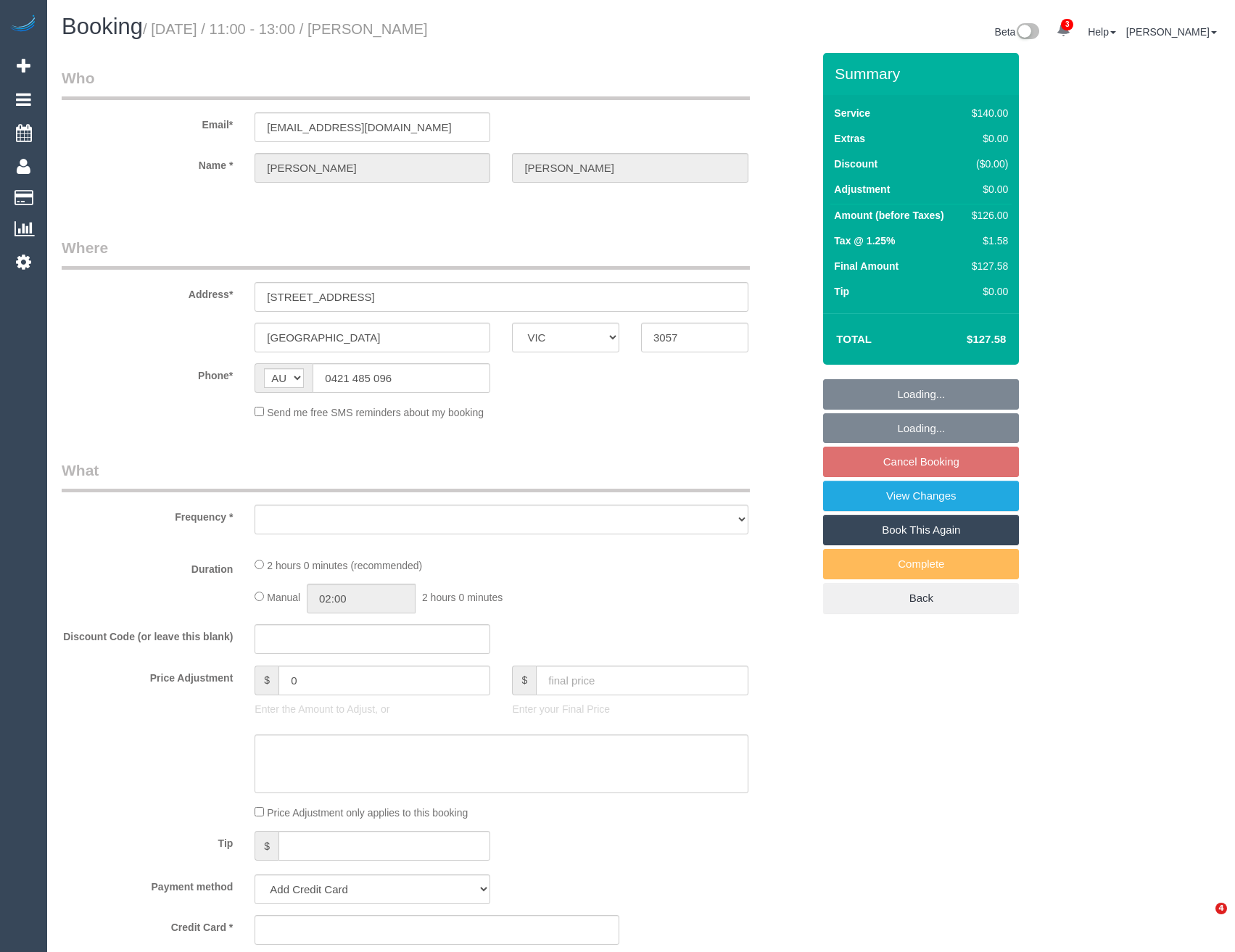
select select "VIC"
select select "object:570"
select select "string:stripe-pm_1OTubr2GScqysDRVKC1AYRYw"
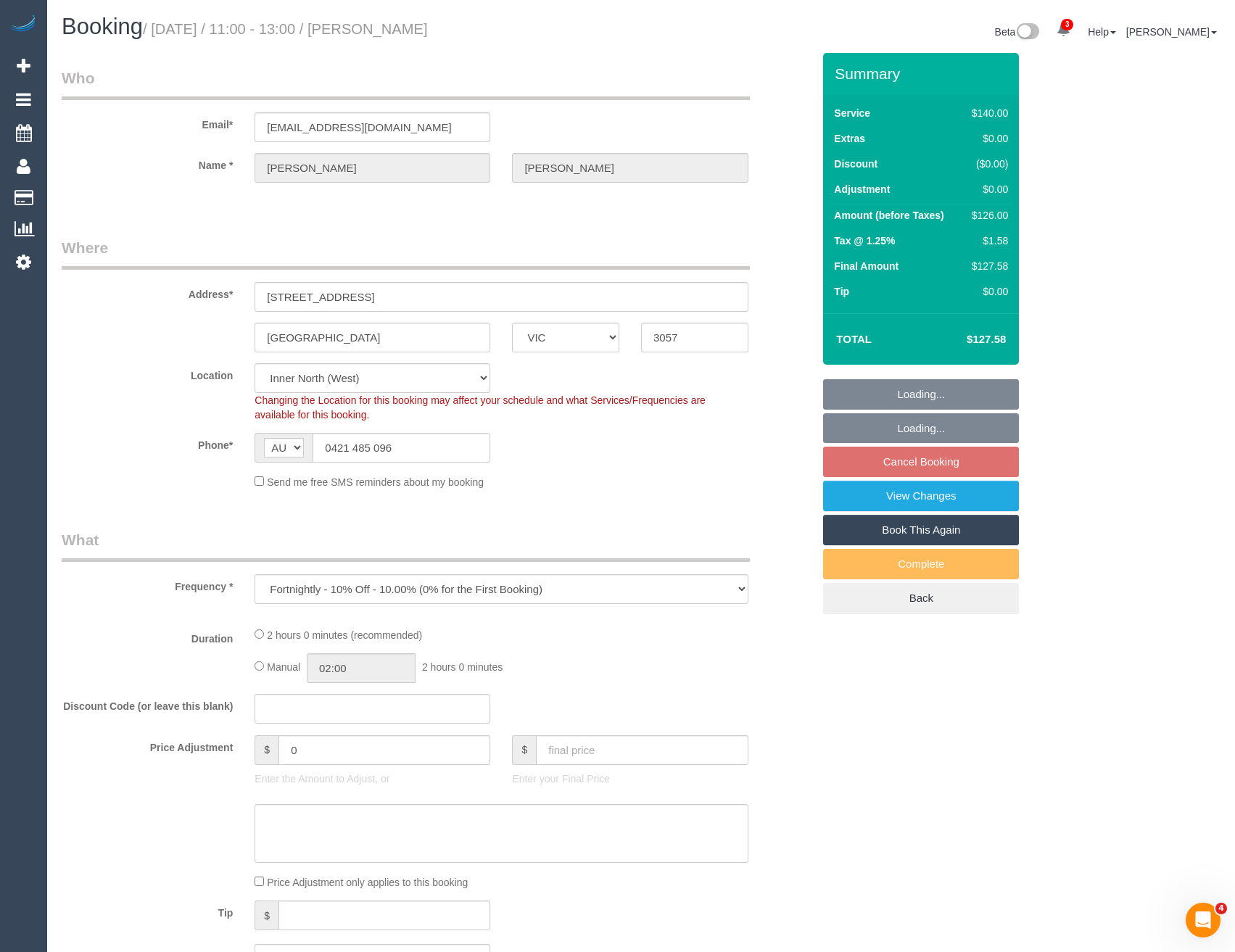
select select "number:29"
select select "number:14"
select select "number:21"
select select "number:22"
select select "number:34"
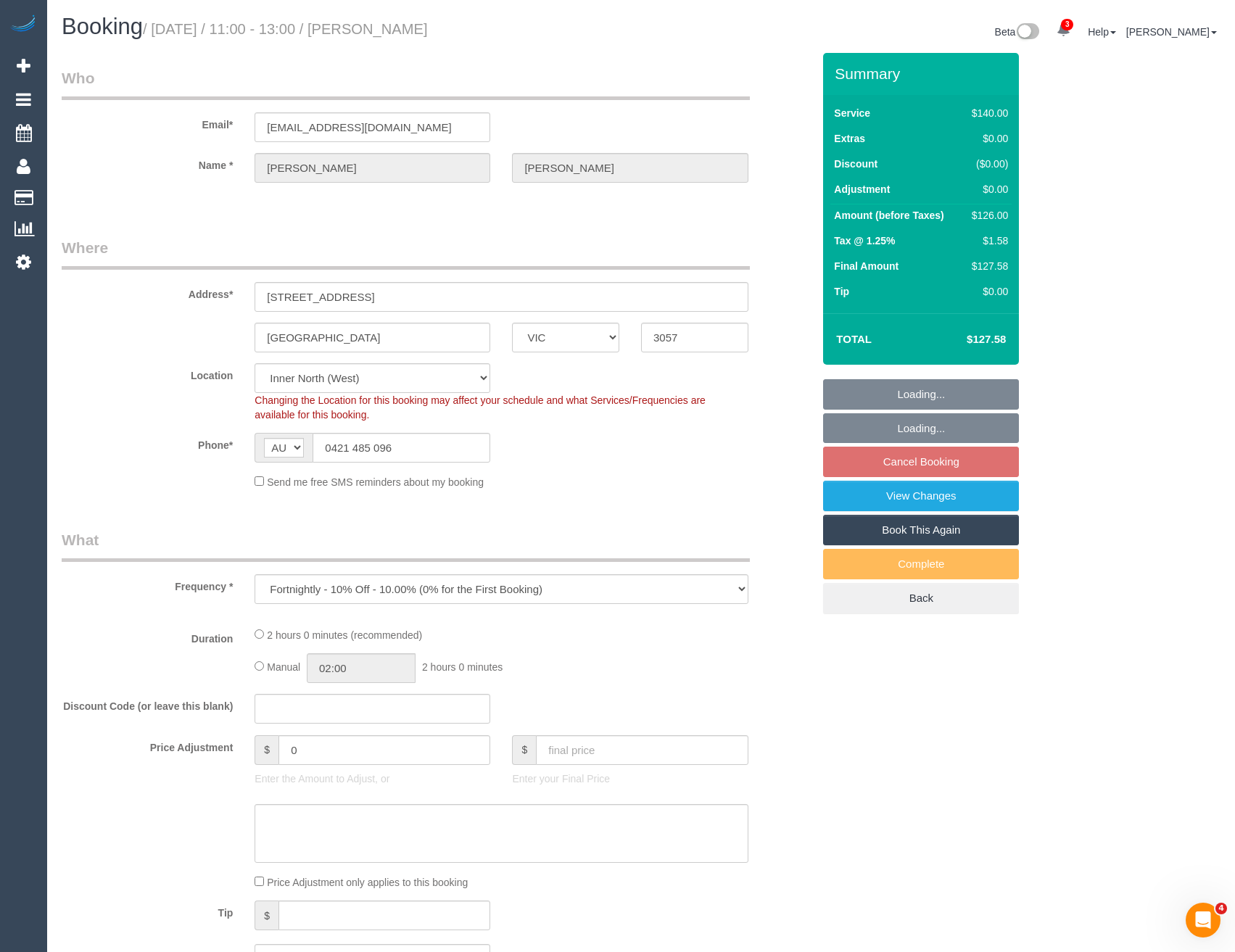
select select "number:26"
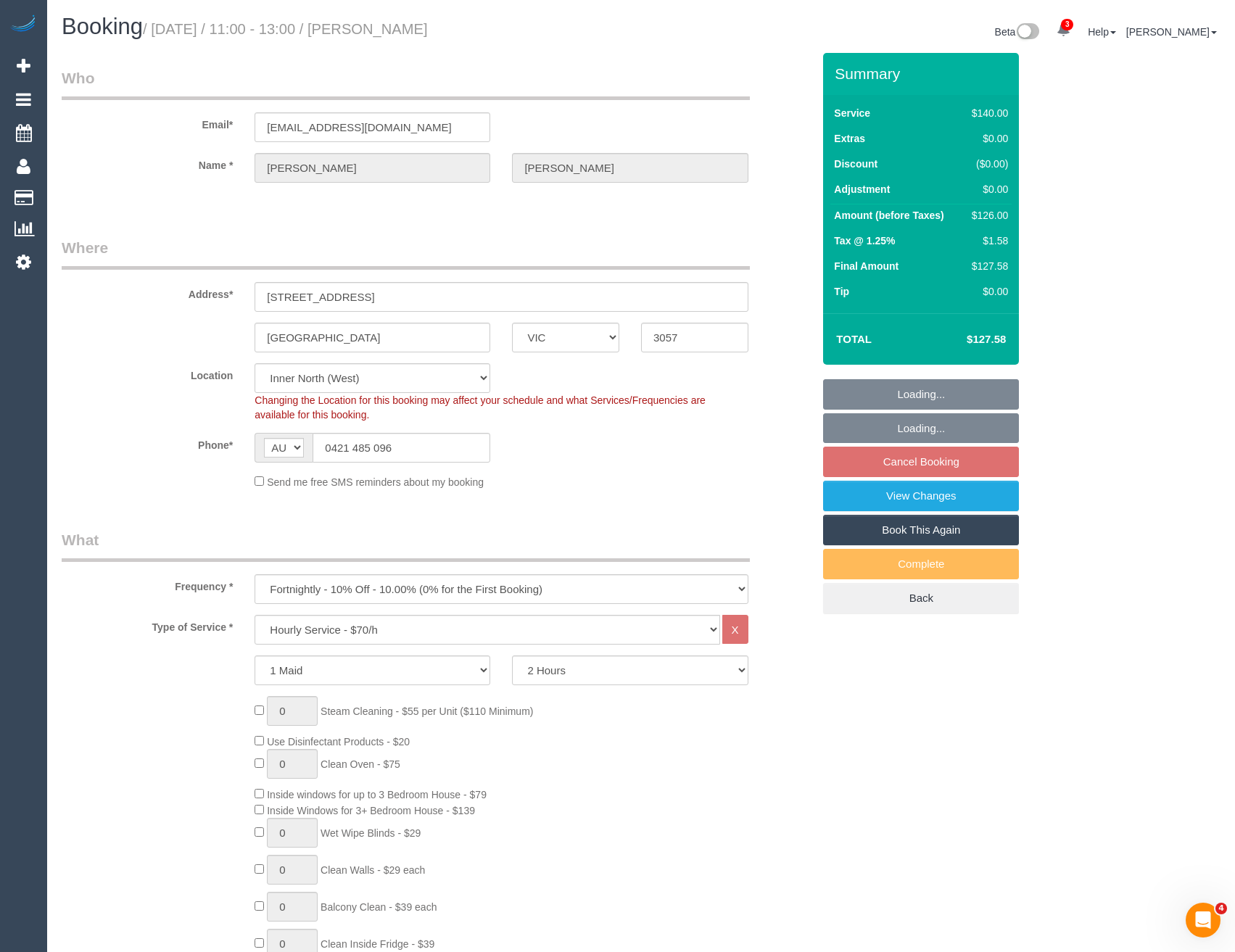
select select "object:891"
select select "spot5"
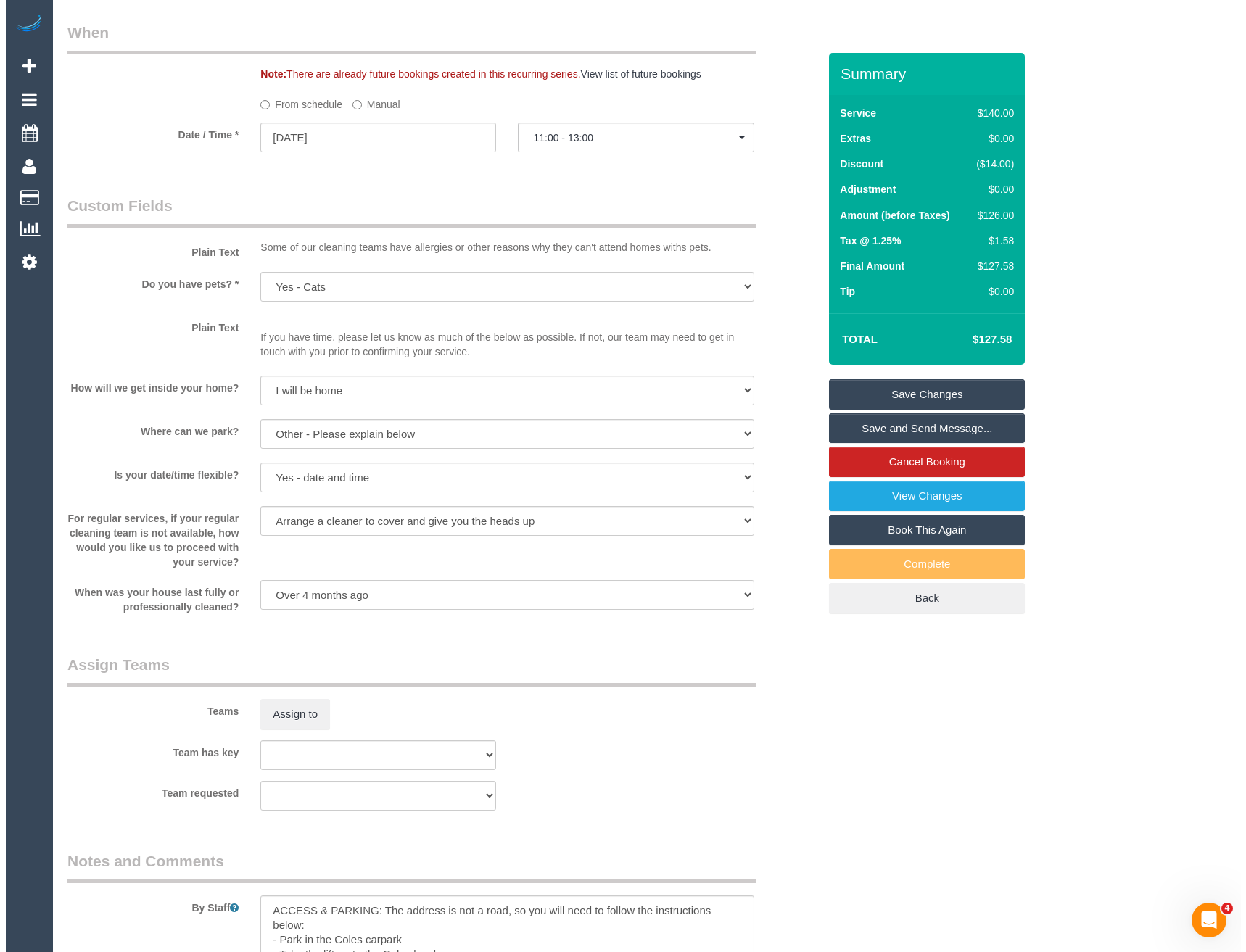
scroll to position [1741, 0]
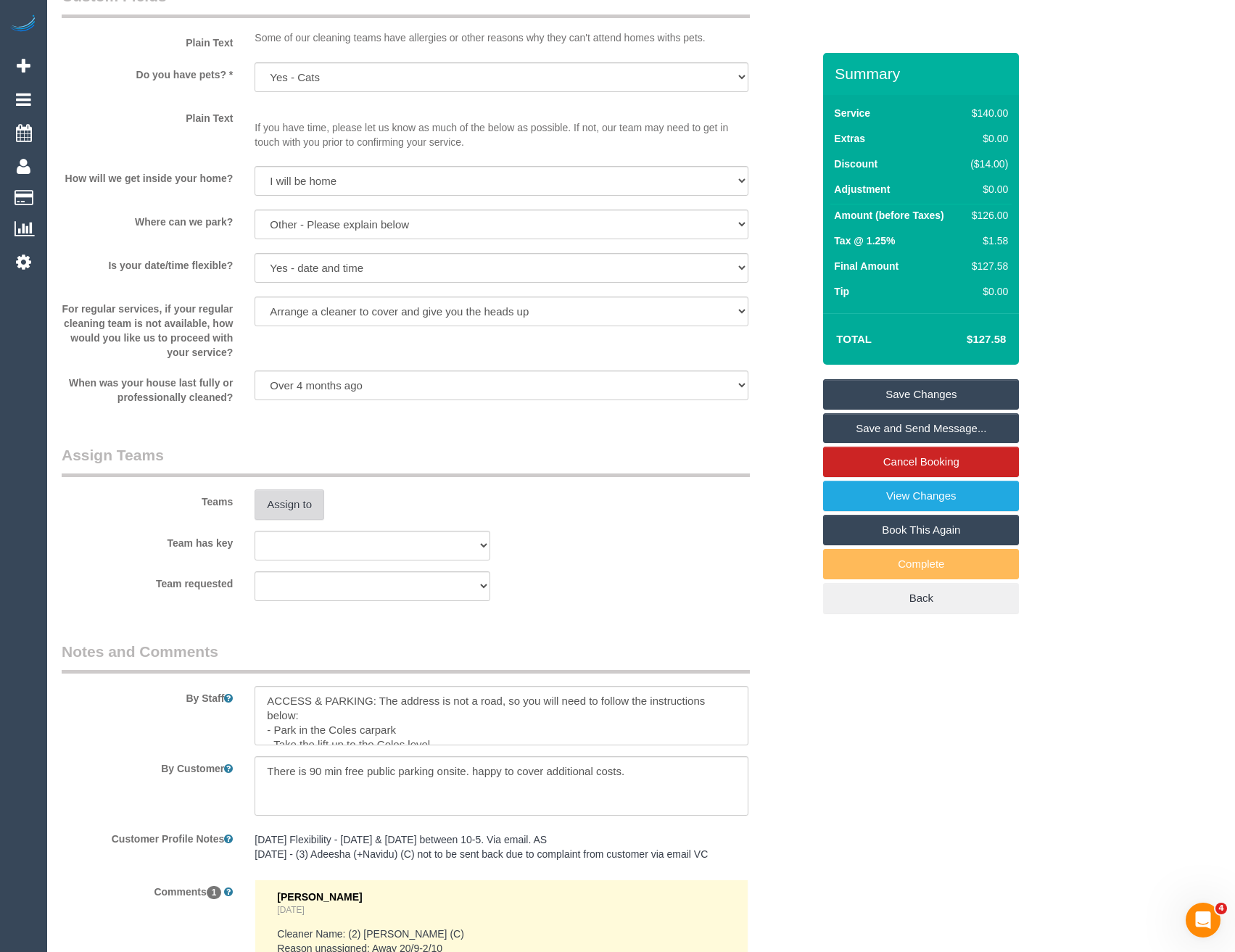
click at [295, 498] on button "Assign to" at bounding box center [289, 505] width 69 height 31
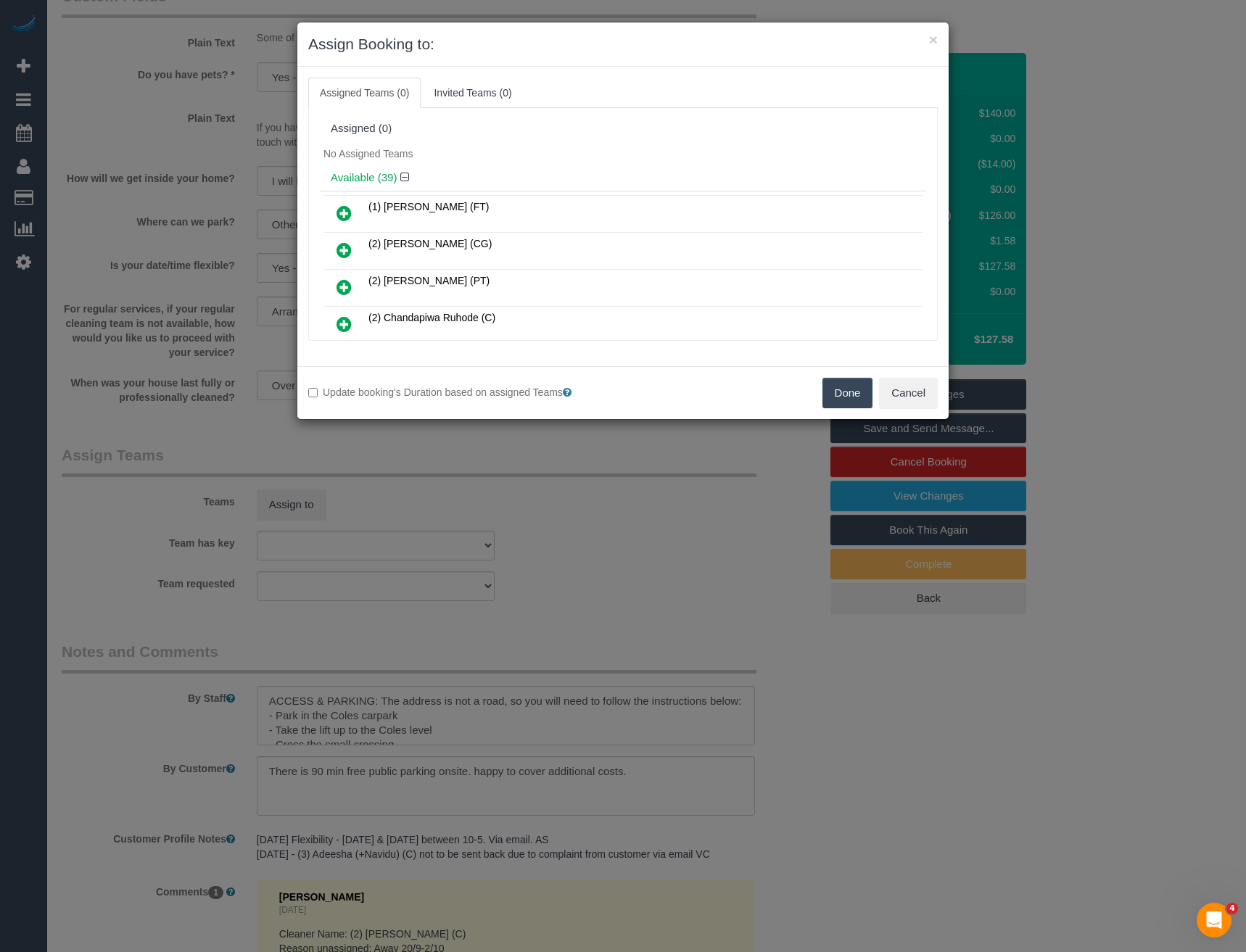
scroll to position [614, 0]
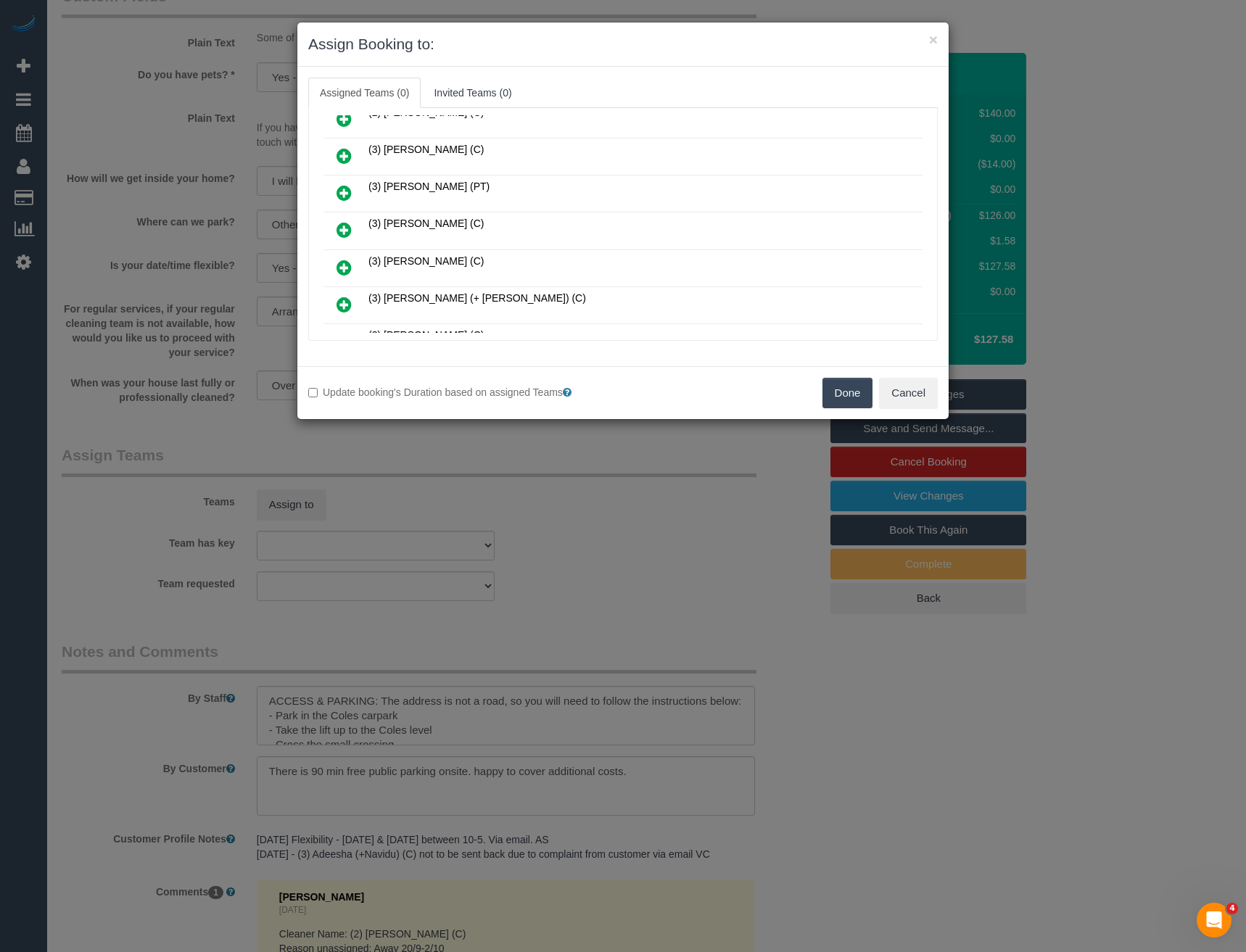
click at [342, 237] on icon at bounding box center [344, 230] width 15 height 18
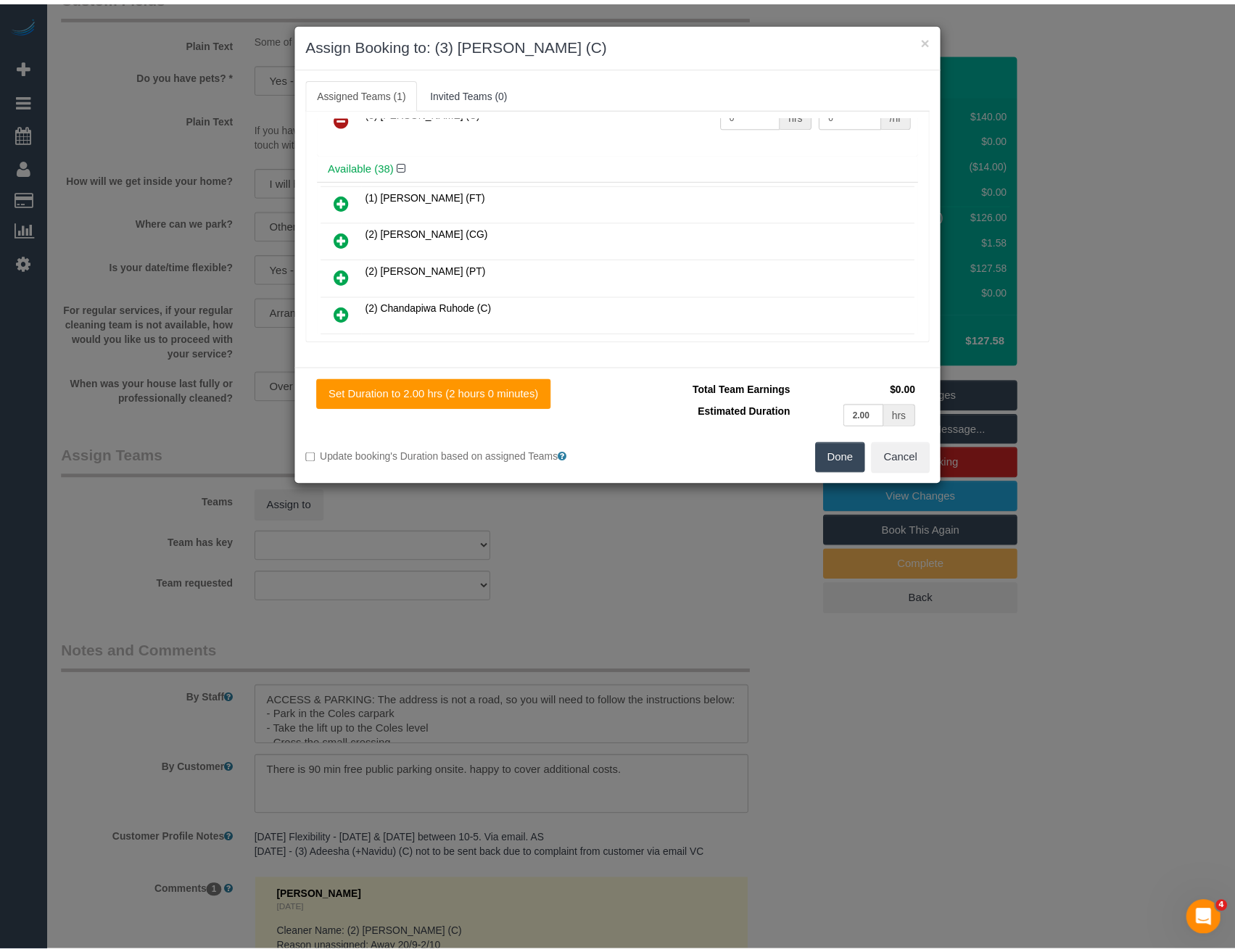
scroll to position [0, 0]
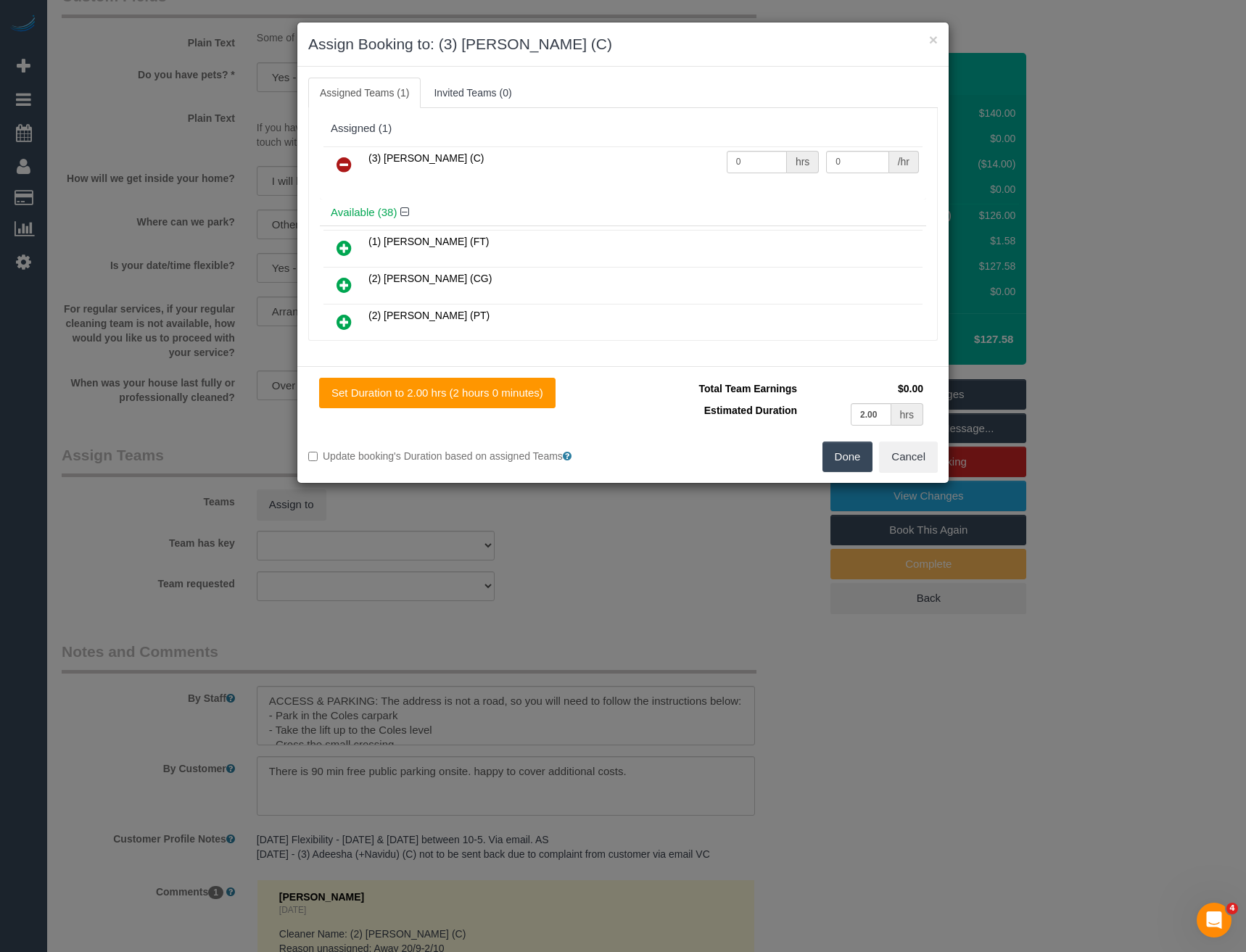
drag, startPoint x: 752, startPoint y: 153, endPoint x: 716, endPoint y: 167, distance: 38.6
click at [723, 167] on td "0 hrs" at bounding box center [773, 165] width 100 height 37
drag, startPoint x: 756, startPoint y: 163, endPoint x: 701, endPoint y: 181, distance: 57.9
click at [702, 180] on tr "(3) [PERSON_NAME] (C) 0 hrs 0 /hr" at bounding box center [623, 165] width 599 height 37
type input "2"
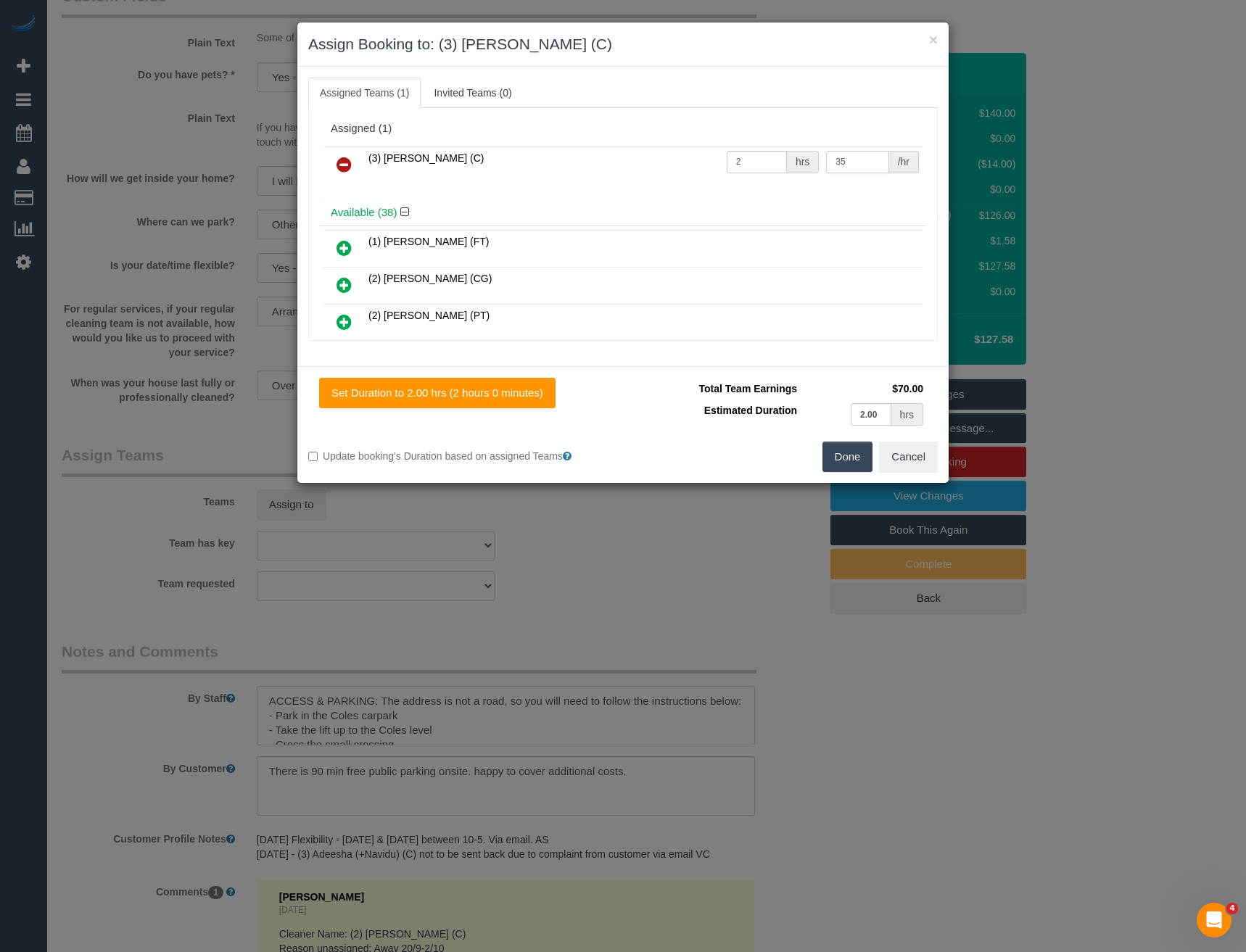
type input "35"
click at [854, 443] on button "Done" at bounding box center [848, 457] width 51 height 31
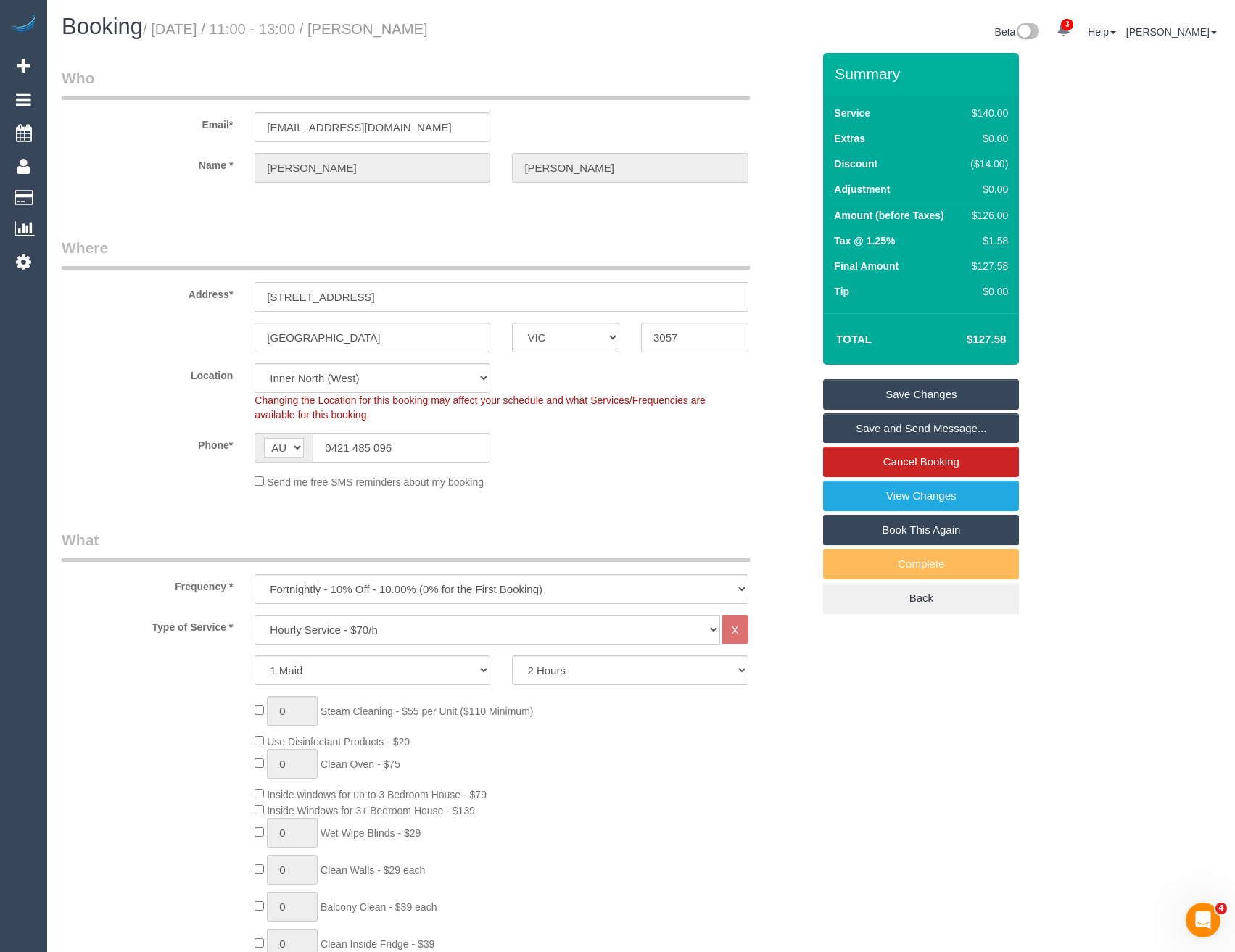
click at [888, 433] on link "Save and Send Message..." at bounding box center [921, 429] width 196 height 31
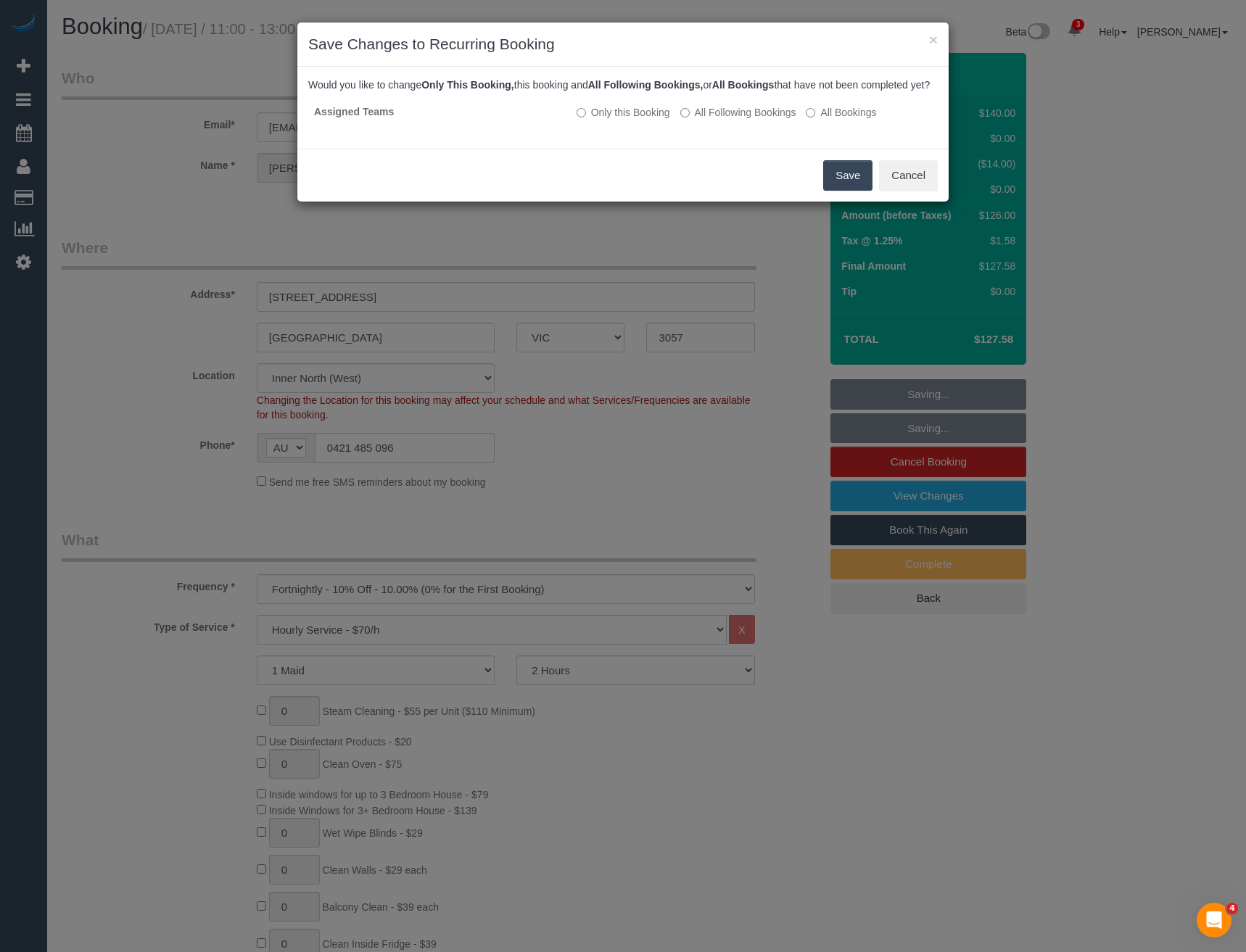
click at [851, 190] on button "Save" at bounding box center [848, 176] width 49 height 31
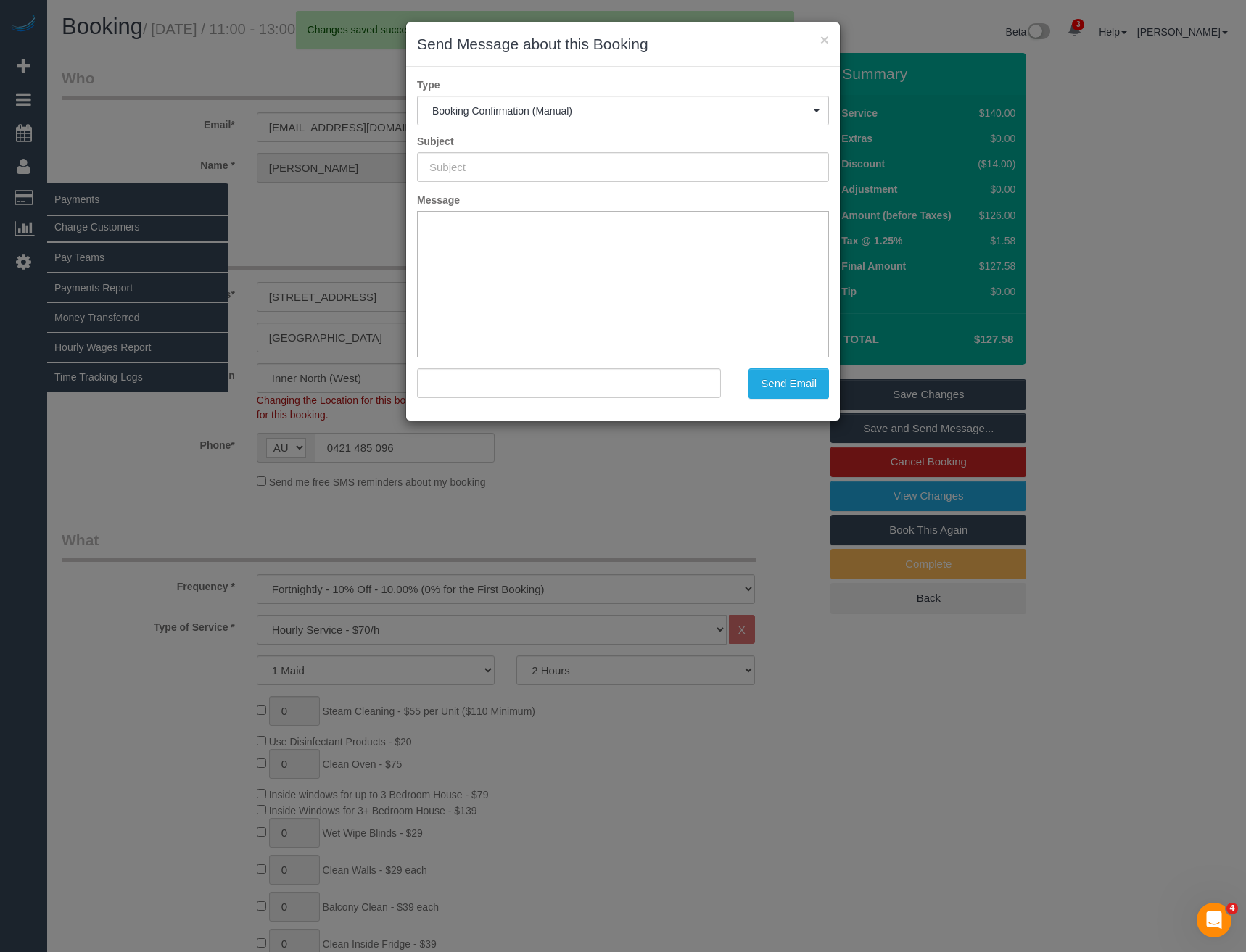
type input "Booking Confirmed"
type input ""Juliana Simon" <j78simon@gmail.com>"
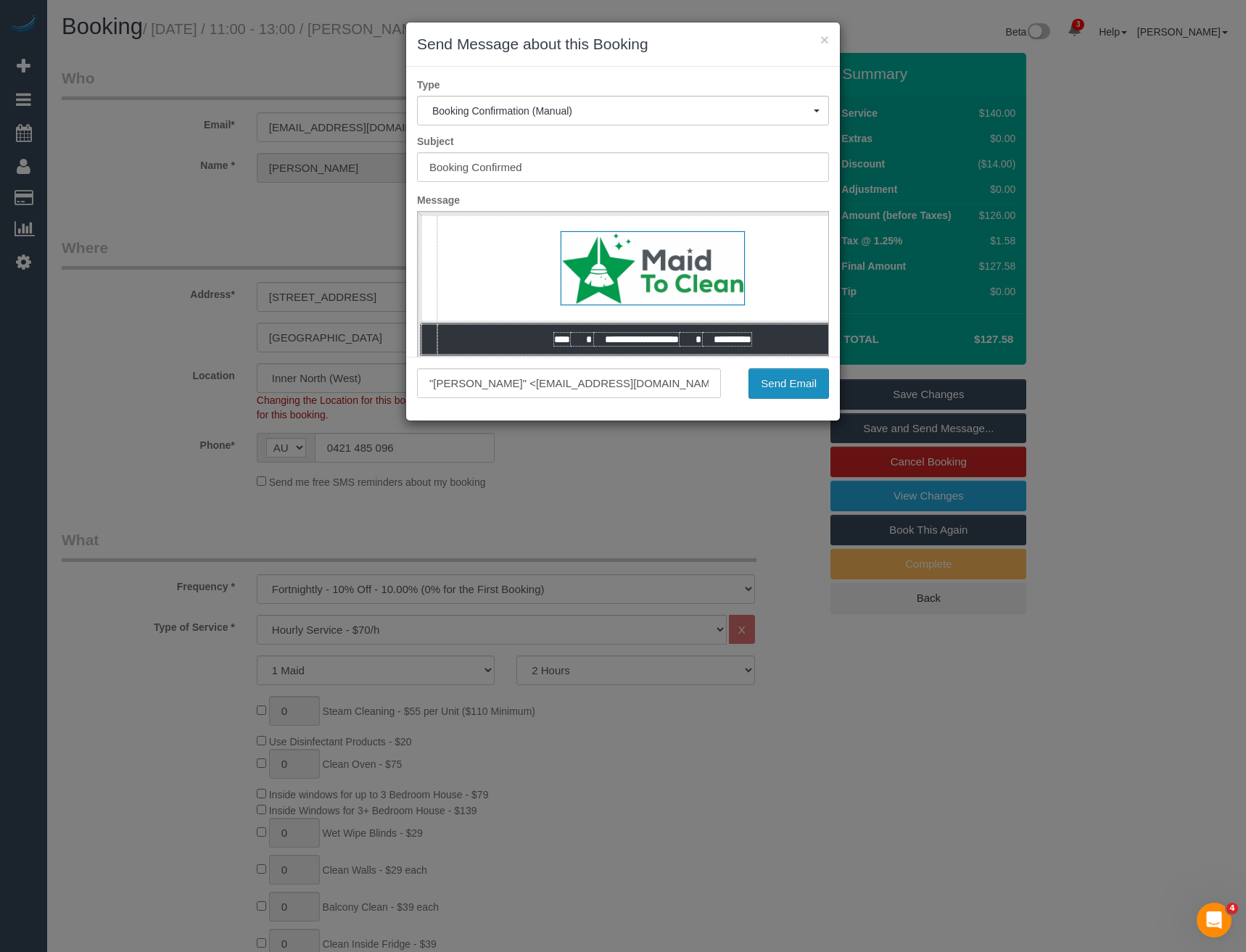
click at [781, 386] on button "Send Email" at bounding box center [789, 384] width 80 height 31
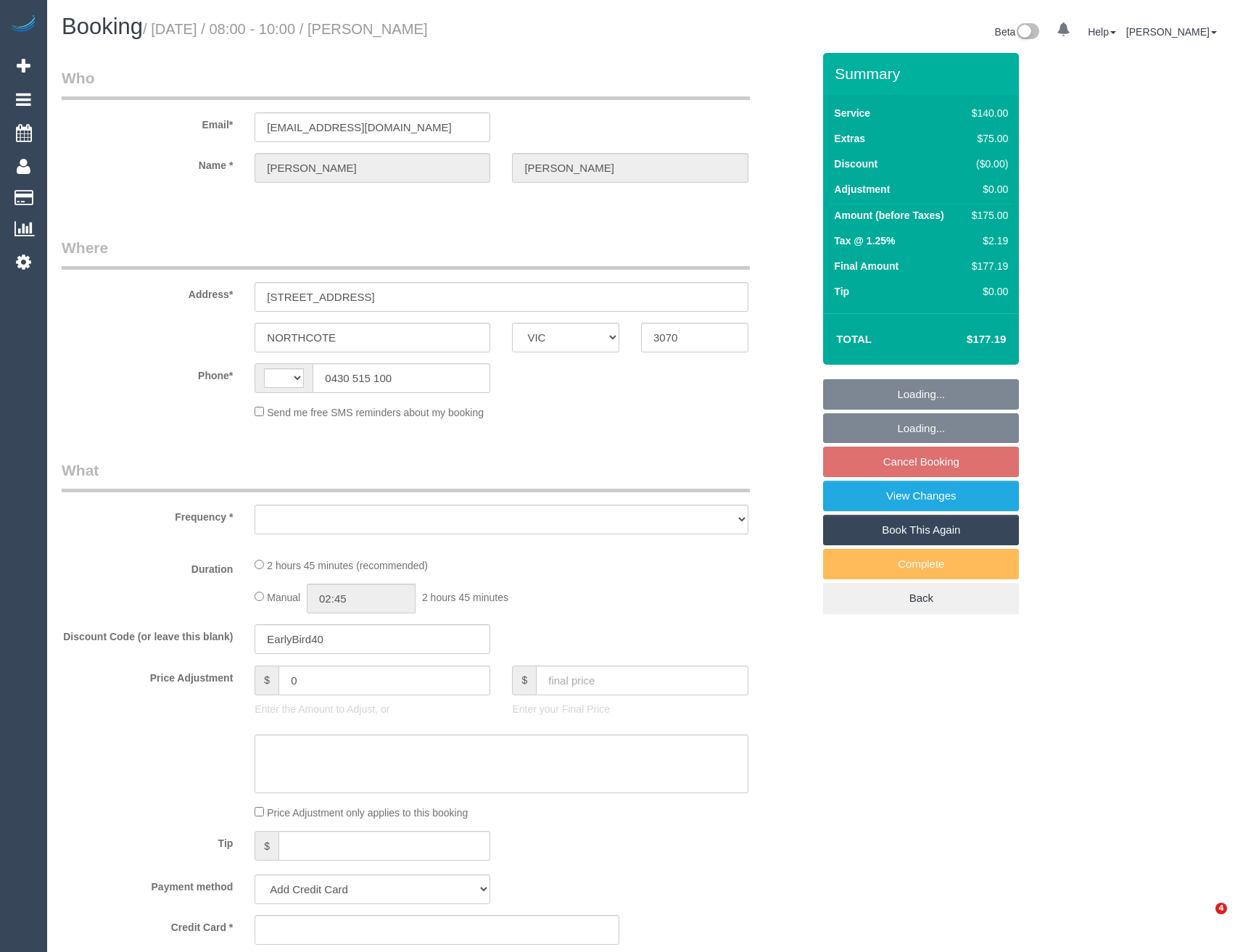
select select "VIC"
select select "string:AU"
select select "object:549"
select select "string:stripe-pm_1S4Vko2GScqysDRVqP3tJVC5"
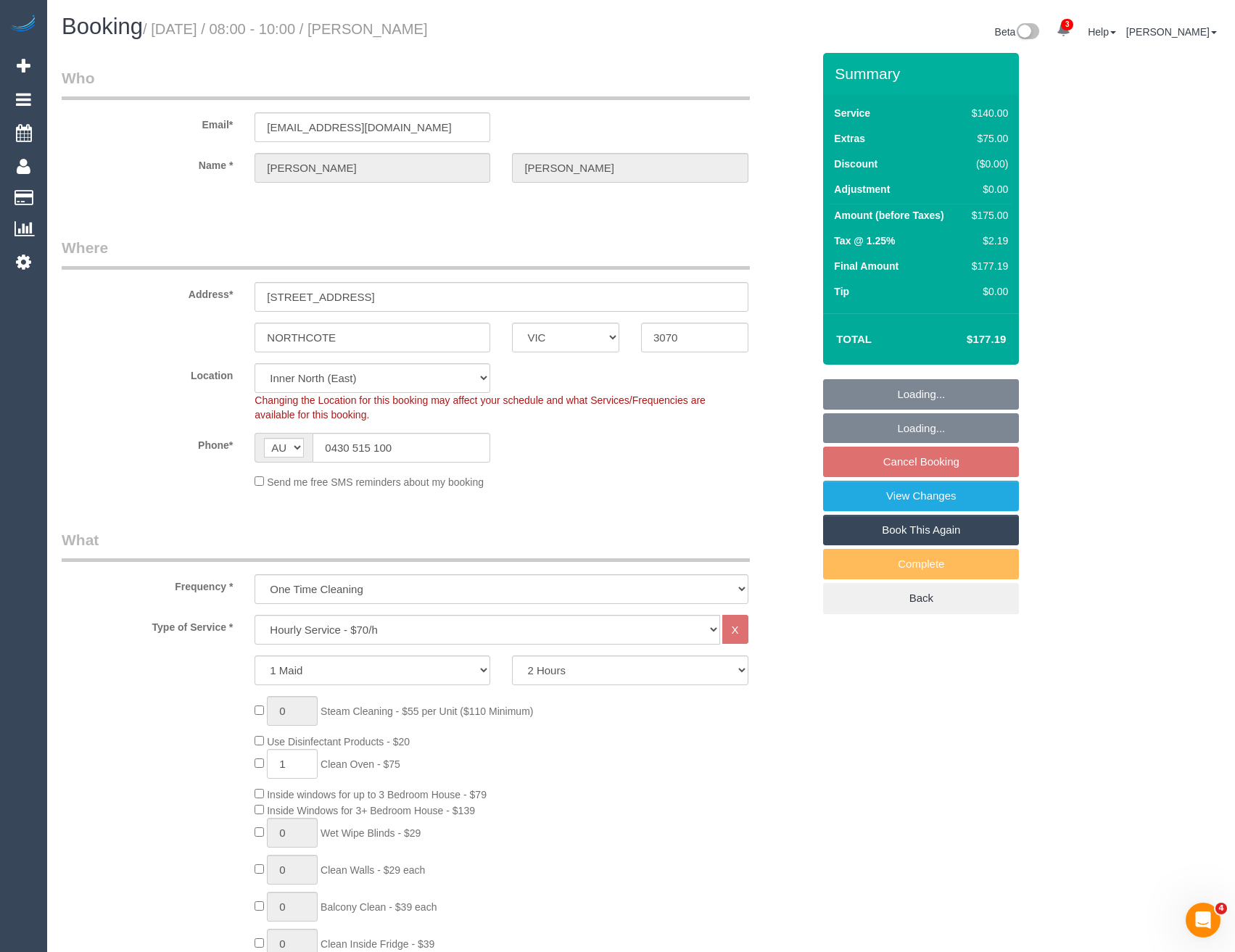
select select "object:720"
select select "number:27"
select select "number:15"
select select "number:19"
select select "number:24"
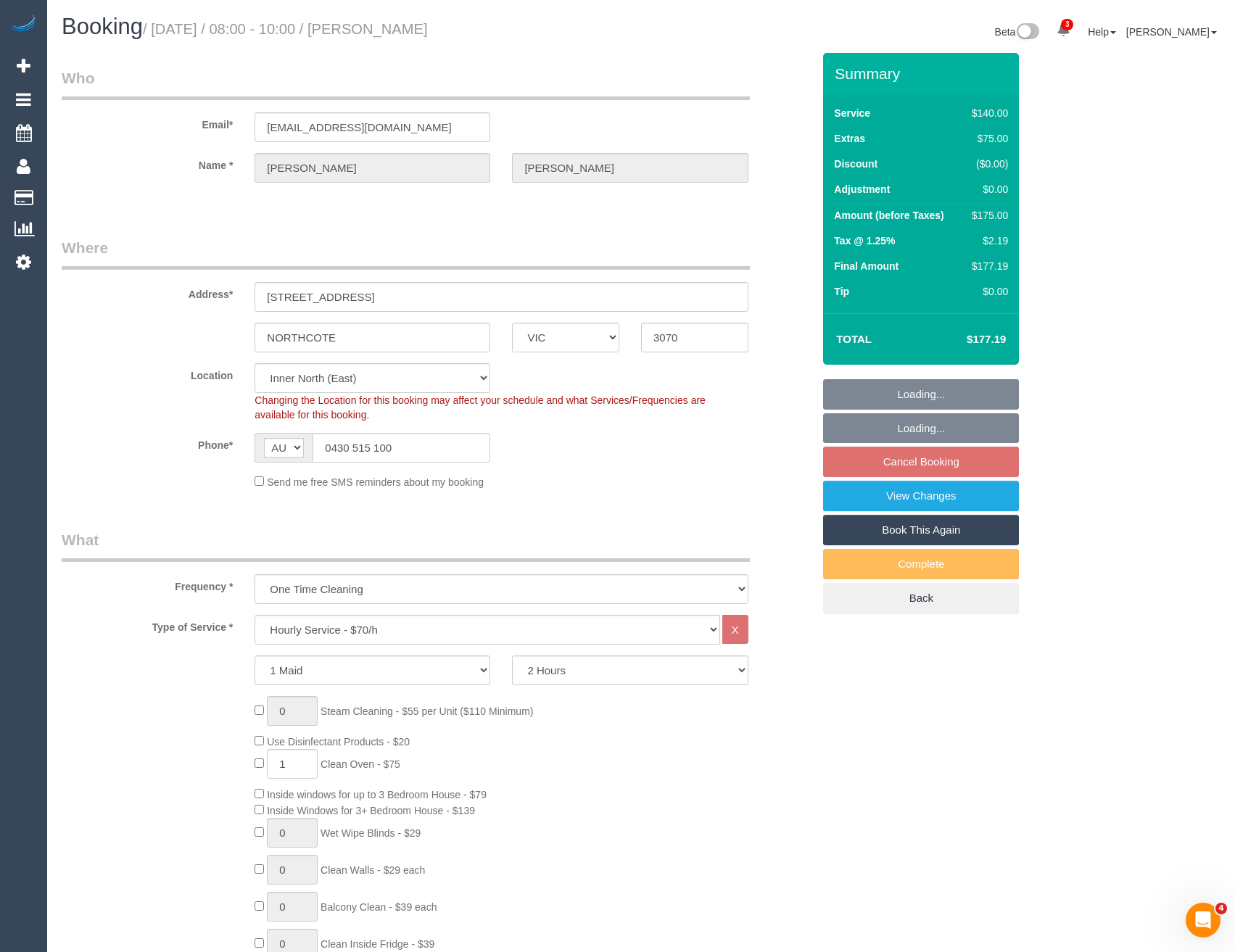
select select "number:13"
select select "spot2"
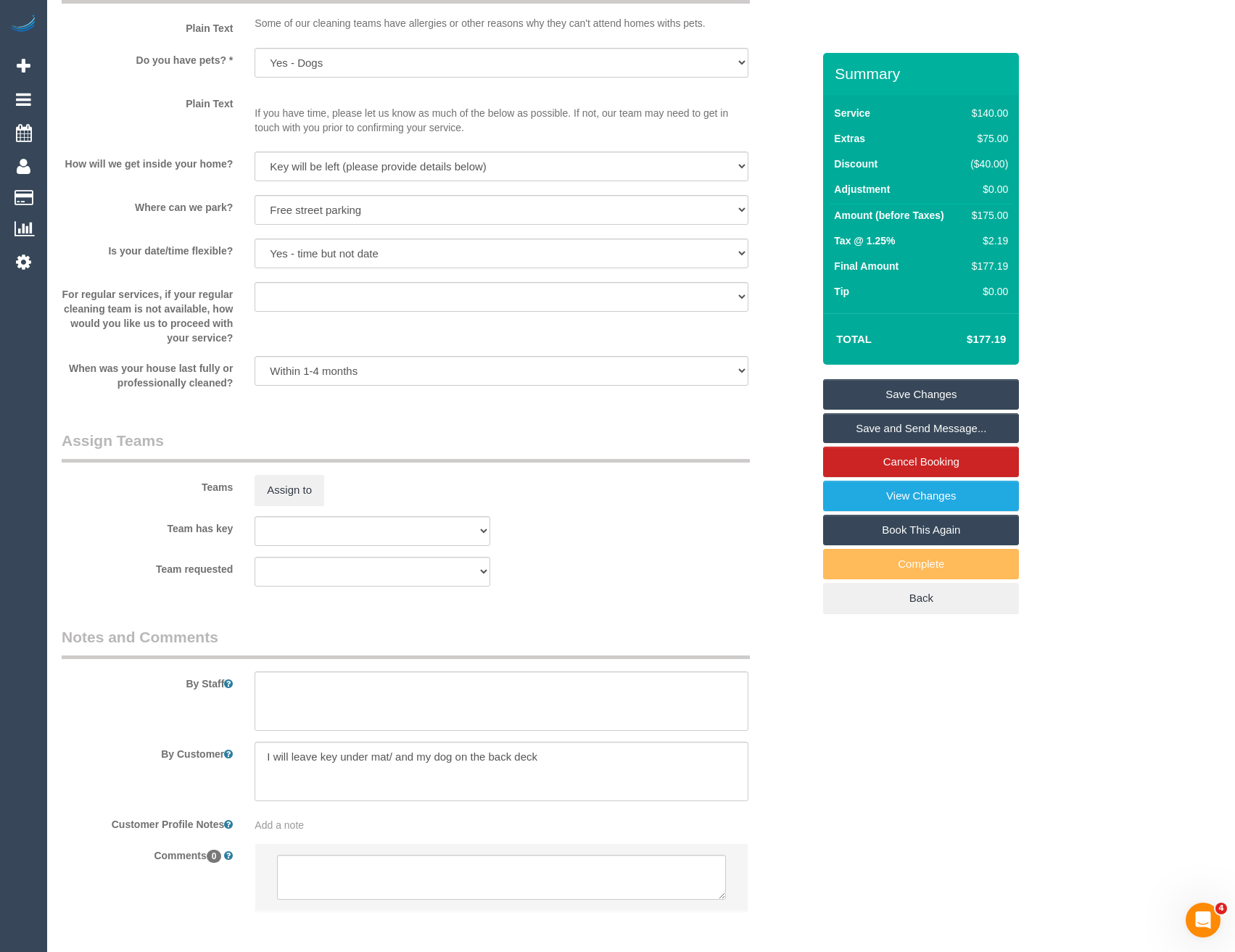
scroll to position [1794, 0]
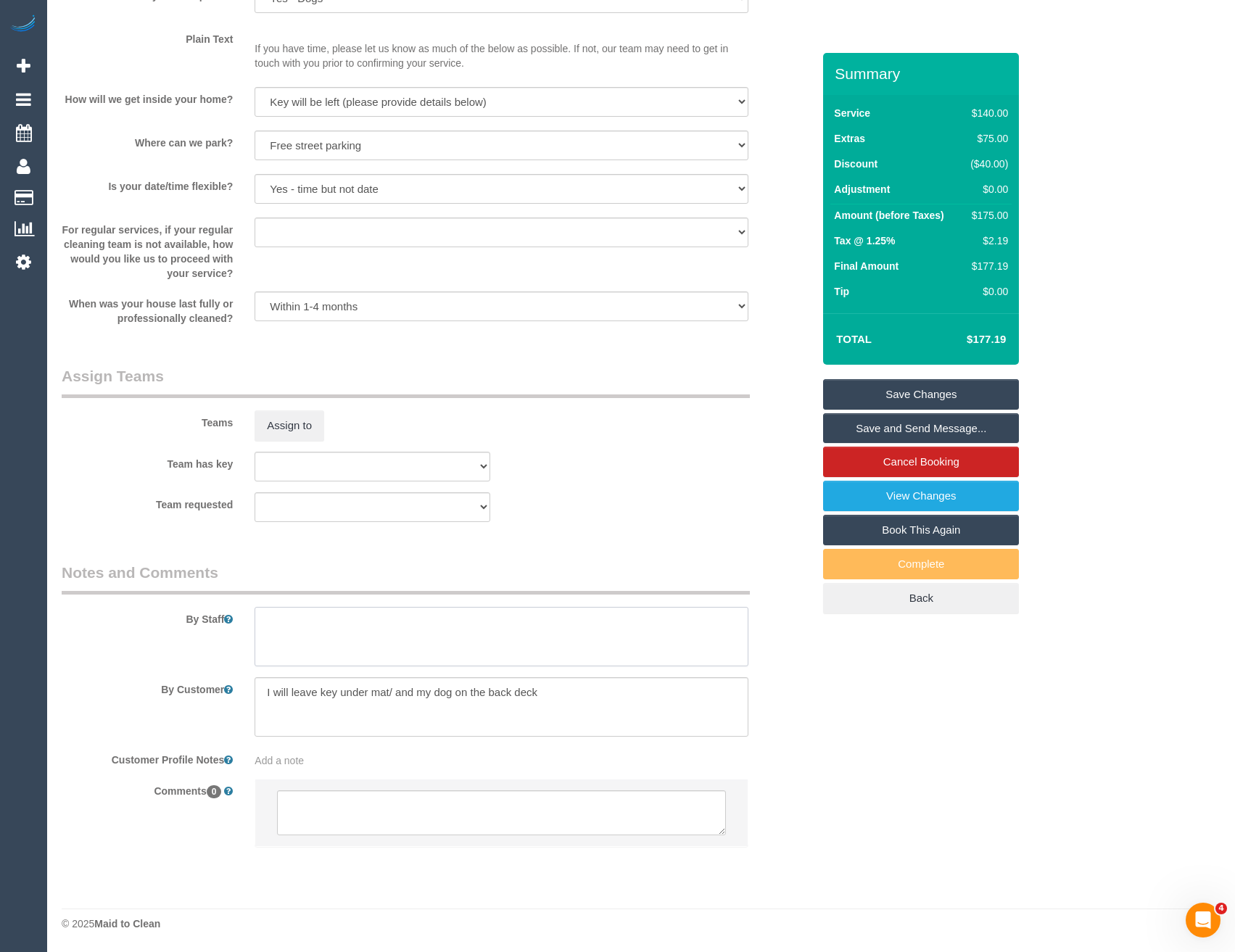
click at [326, 637] on textarea at bounding box center [501, 636] width 493 height 59
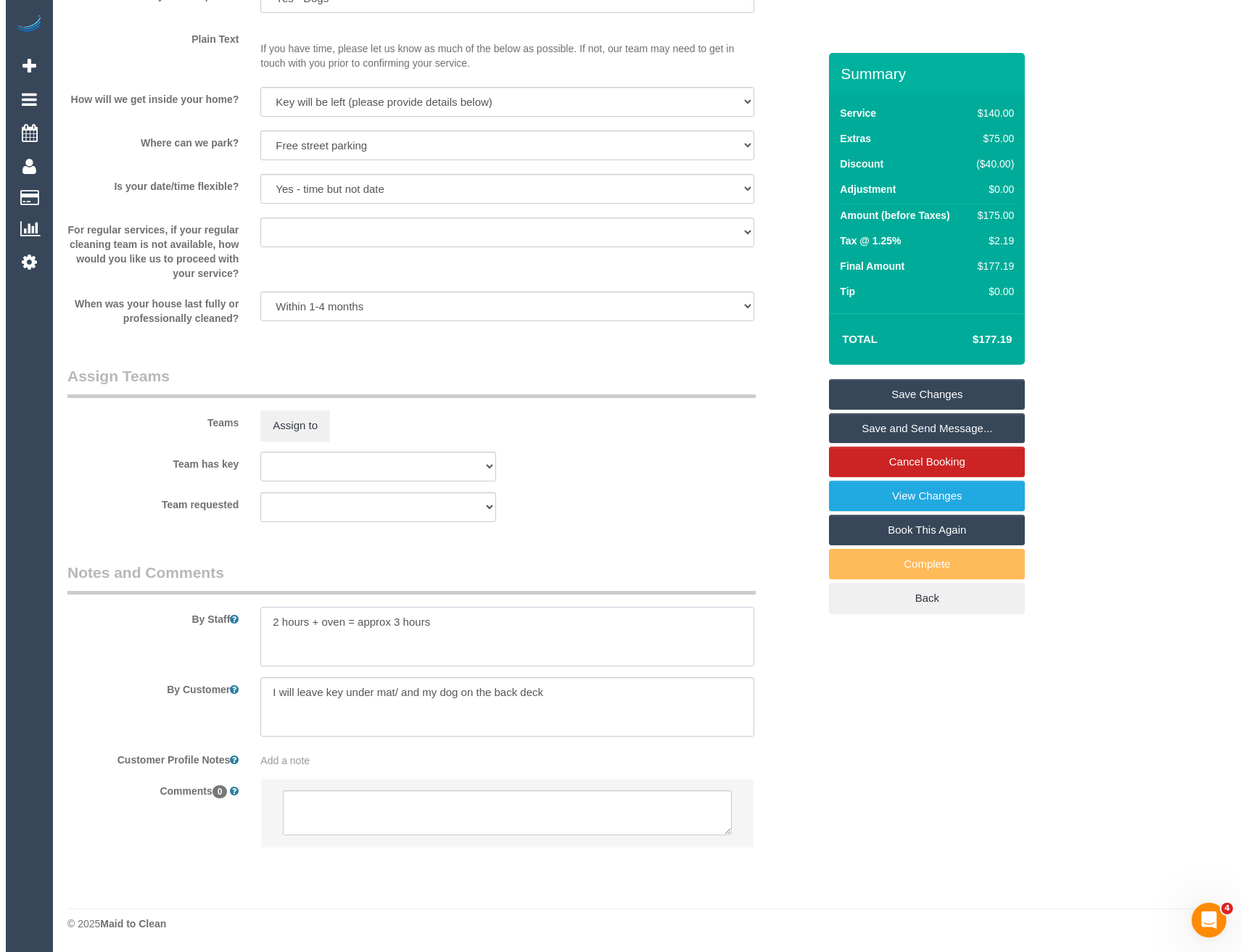
scroll to position [1576, 0]
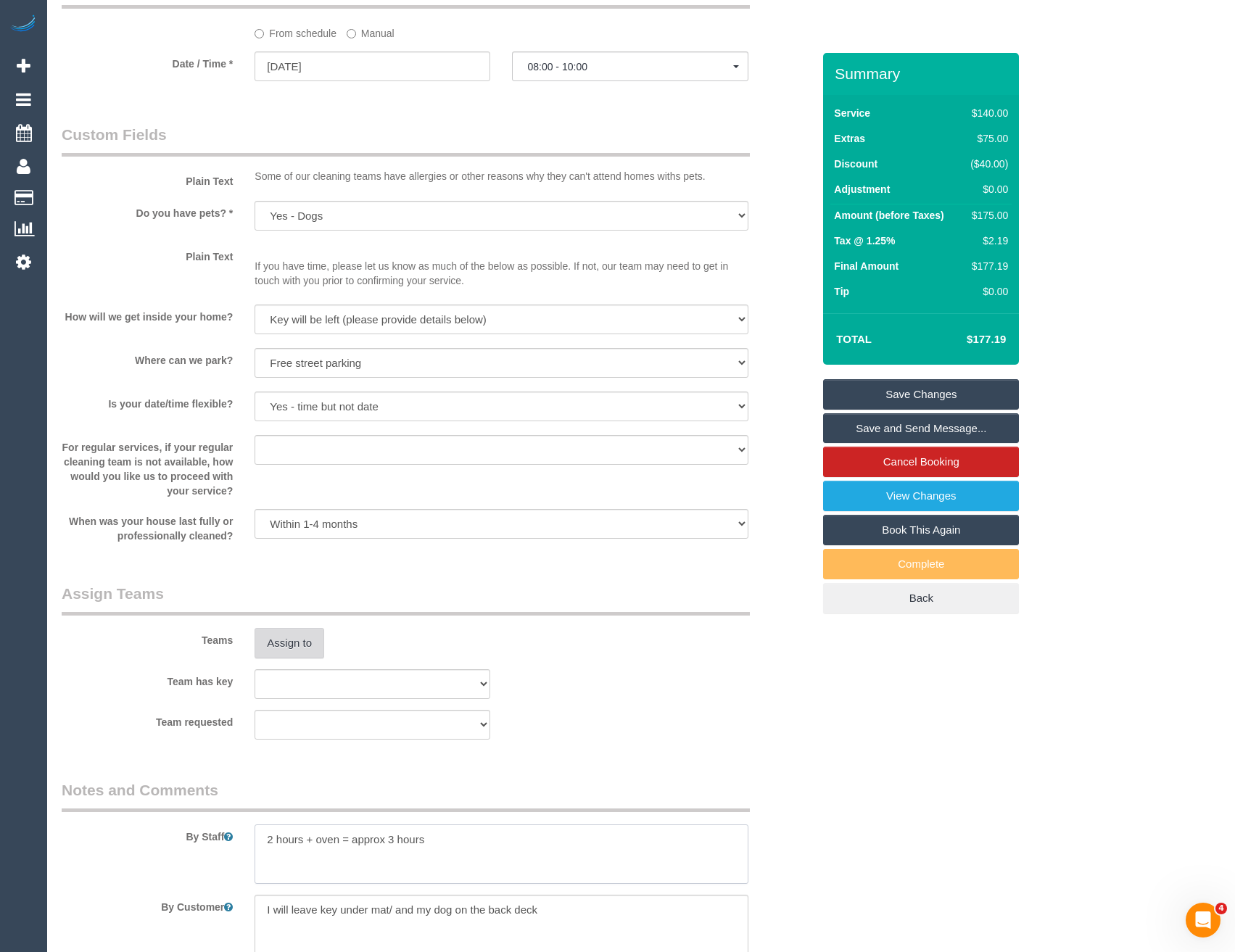
type textarea "2 hours + oven = approx 3 hours"
click at [301, 636] on button "Assign to" at bounding box center [289, 644] width 69 height 31
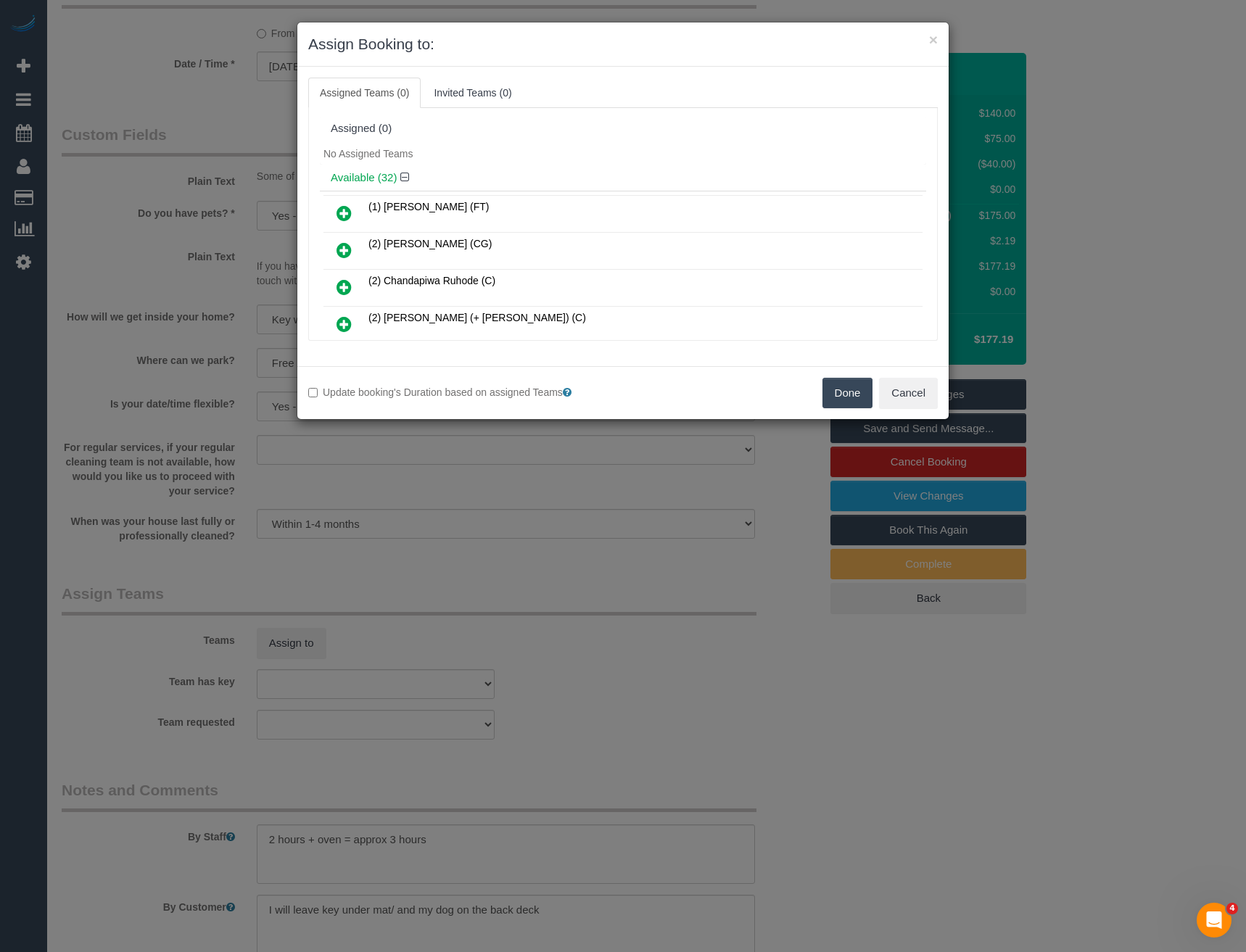
scroll to position [280, 0]
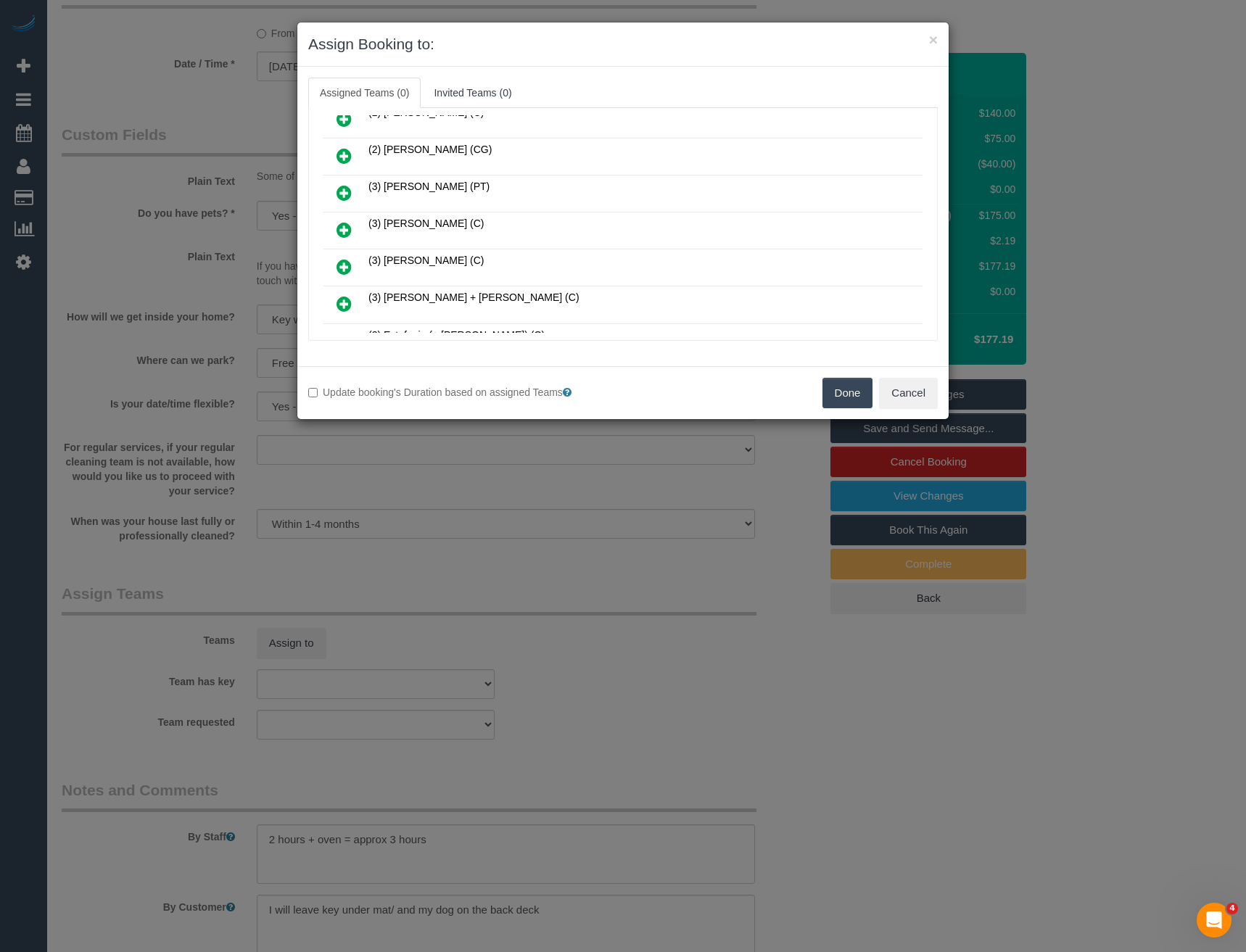
drag, startPoint x: 349, startPoint y: 226, endPoint x: 369, endPoint y: 226, distance: 20.0
click at [348, 226] on icon at bounding box center [344, 230] width 15 height 18
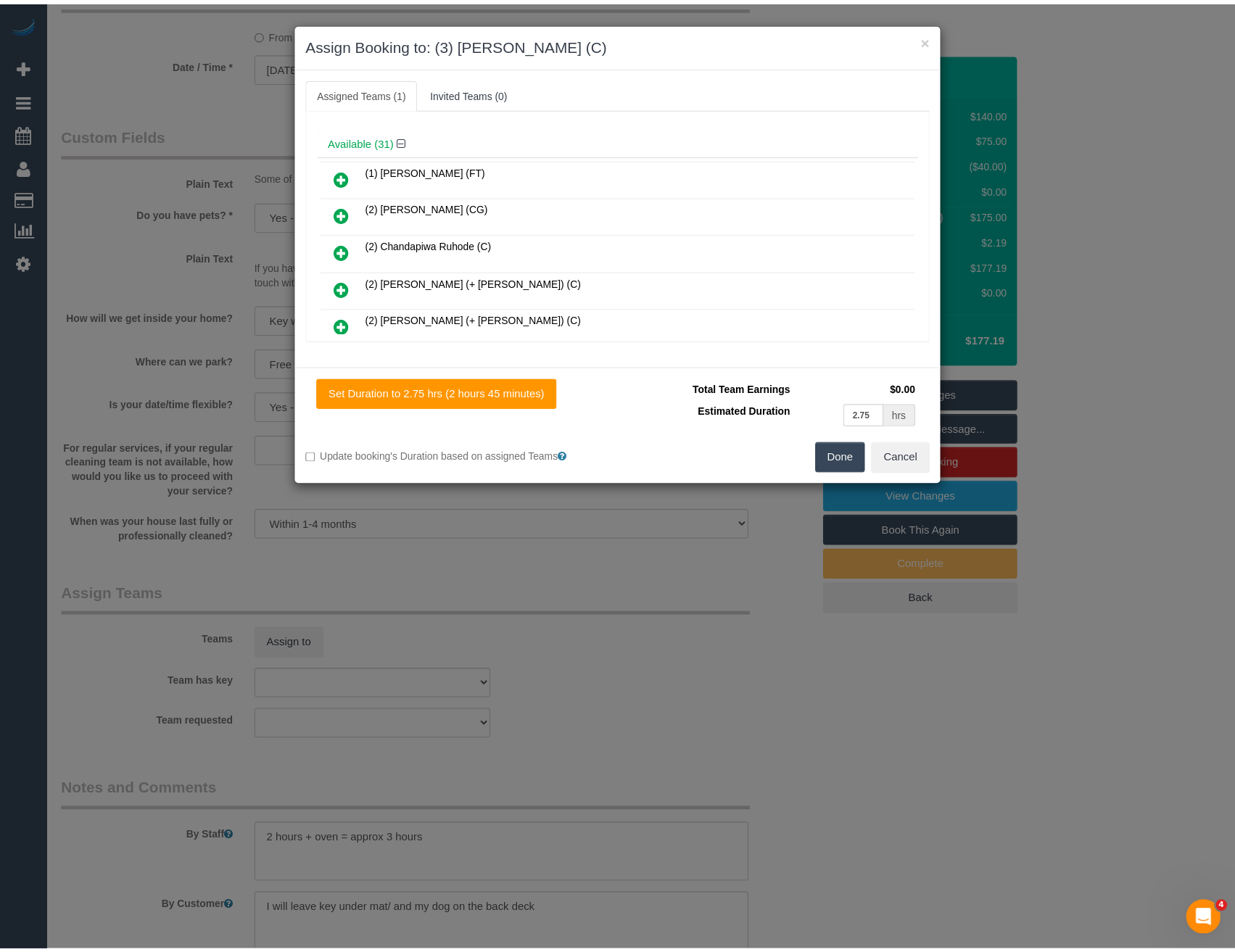
scroll to position [0, 0]
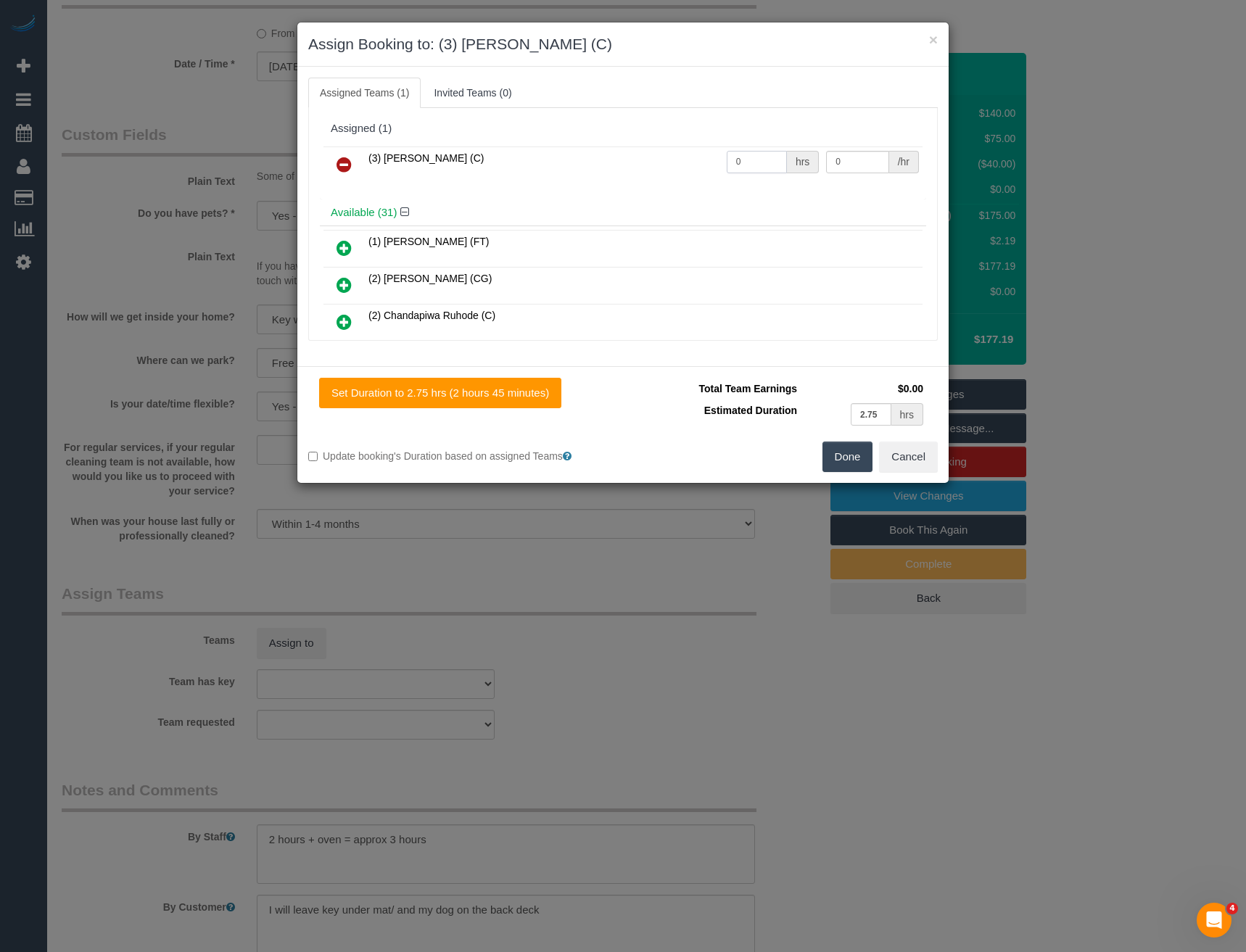
drag, startPoint x: 742, startPoint y: 160, endPoint x: 680, endPoint y: 167, distance: 62.4
click at [682, 168] on tr "(3) Andrea Di Bella (C) 0 hrs 0 /hr" at bounding box center [623, 165] width 599 height 37
type input "3"
type input "35"
click at [850, 458] on button "Done" at bounding box center [848, 457] width 51 height 31
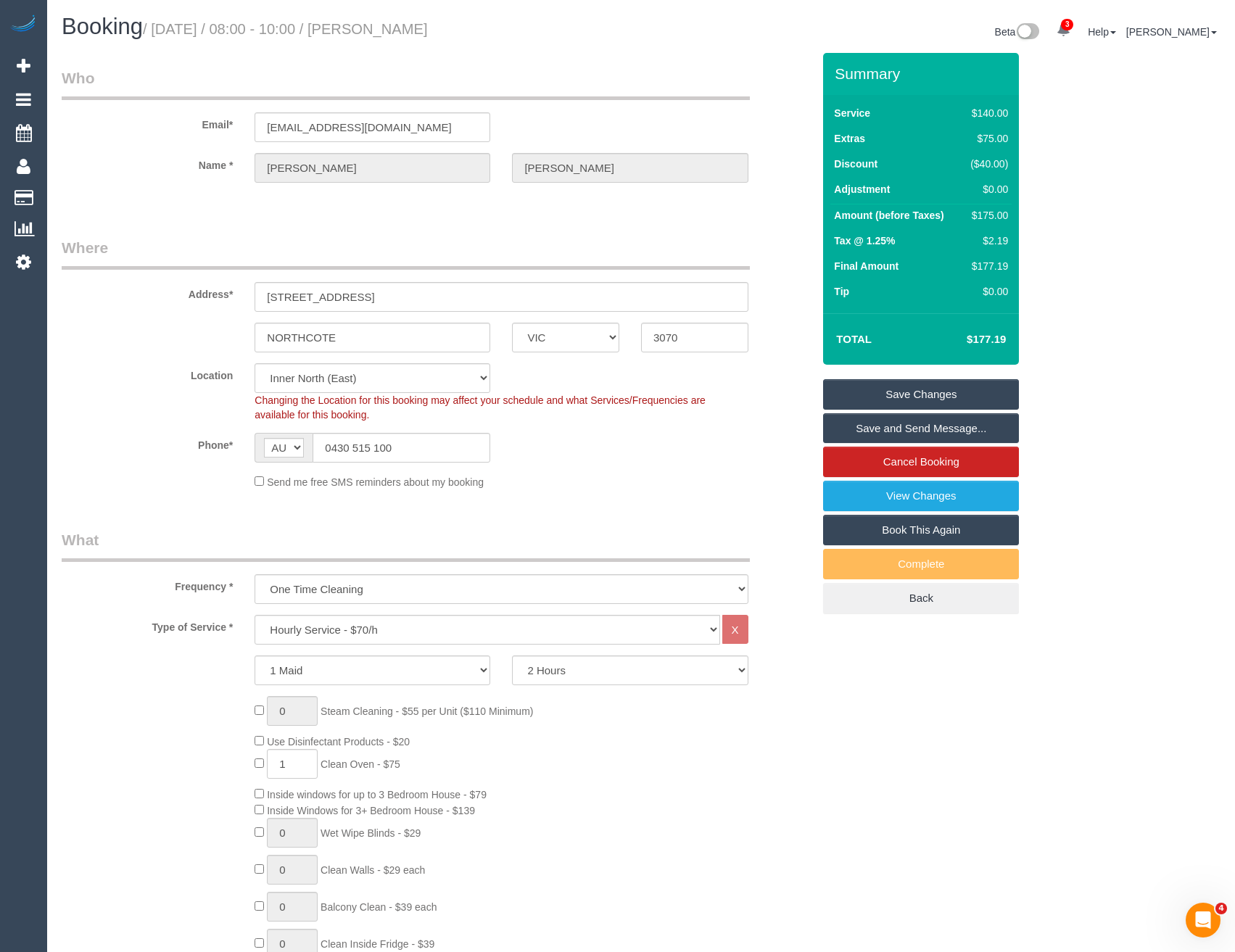
click at [882, 431] on link "Save and Send Message..." at bounding box center [921, 429] width 196 height 31
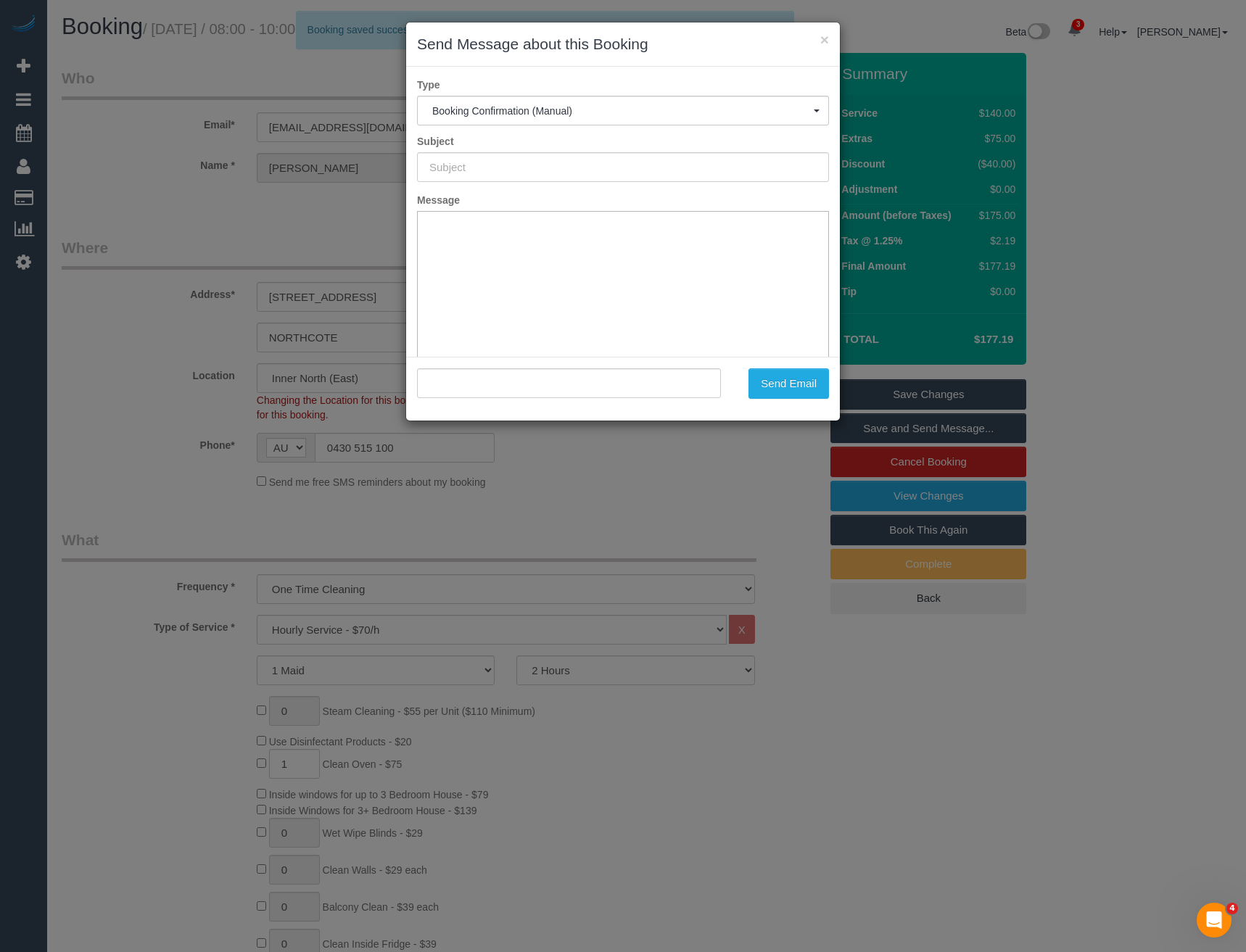
type input "Booking Confirmed"
type input ""Zoe Mclaughlin" <zoemclaughlin94@outlook.com>"
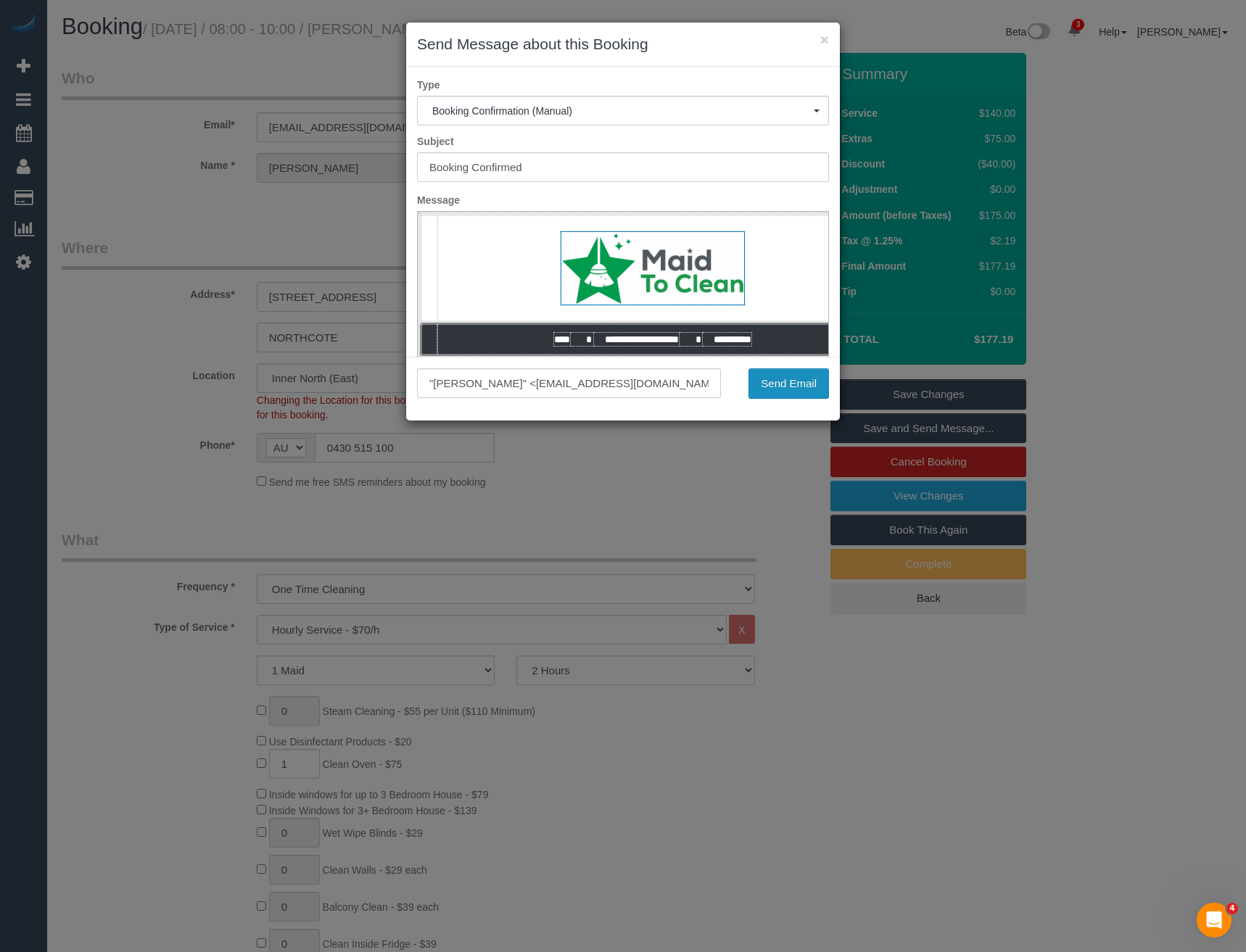
drag, startPoint x: 756, startPoint y: 379, endPoint x: 755, endPoint y: 371, distance: 8.1
click at [756, 379] on button "Send Email" at bounding box center [789, 384] width 80 height 31
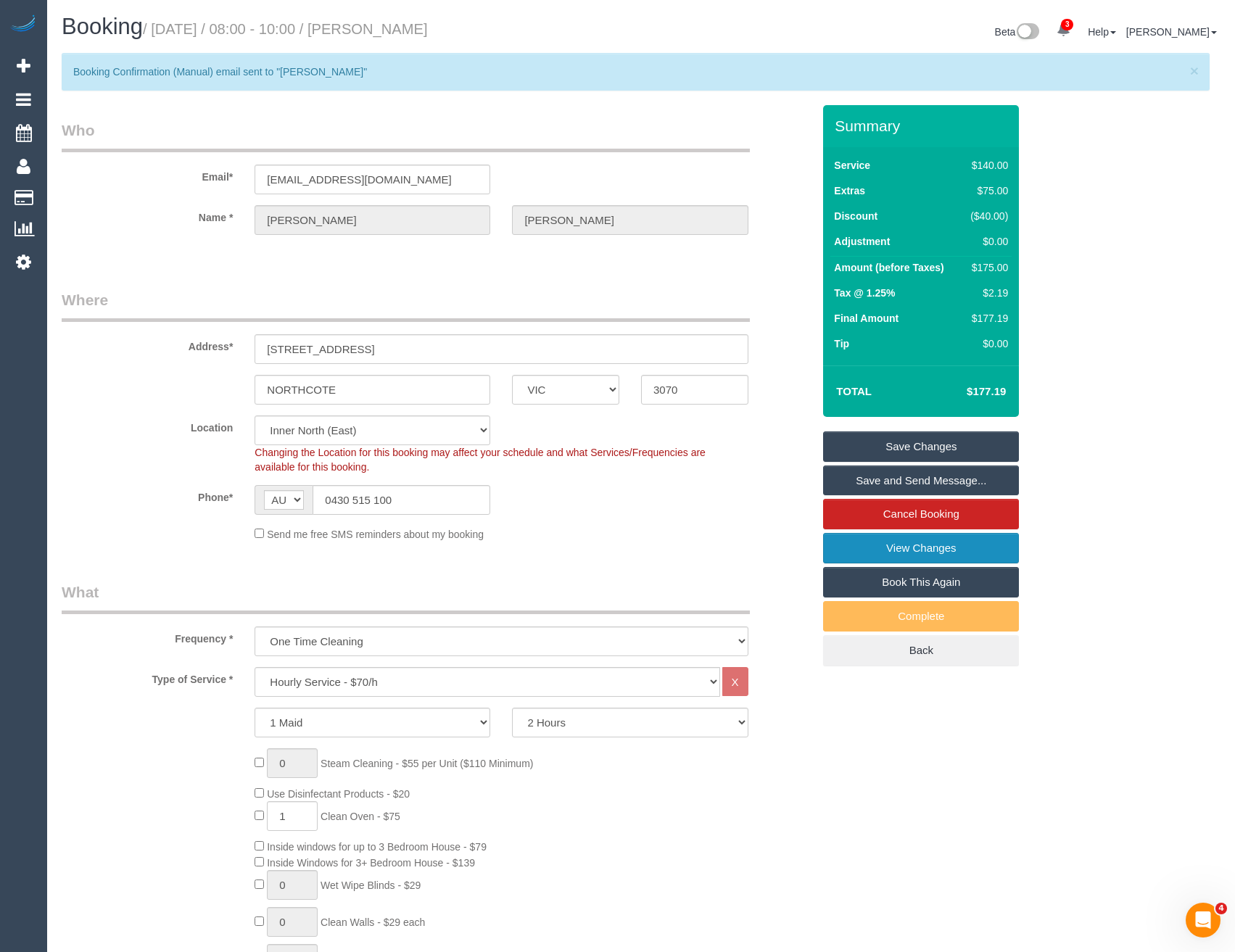
click at [880, 540] on link "View Changes" at bounding box center [921, 548] width 196 height 31
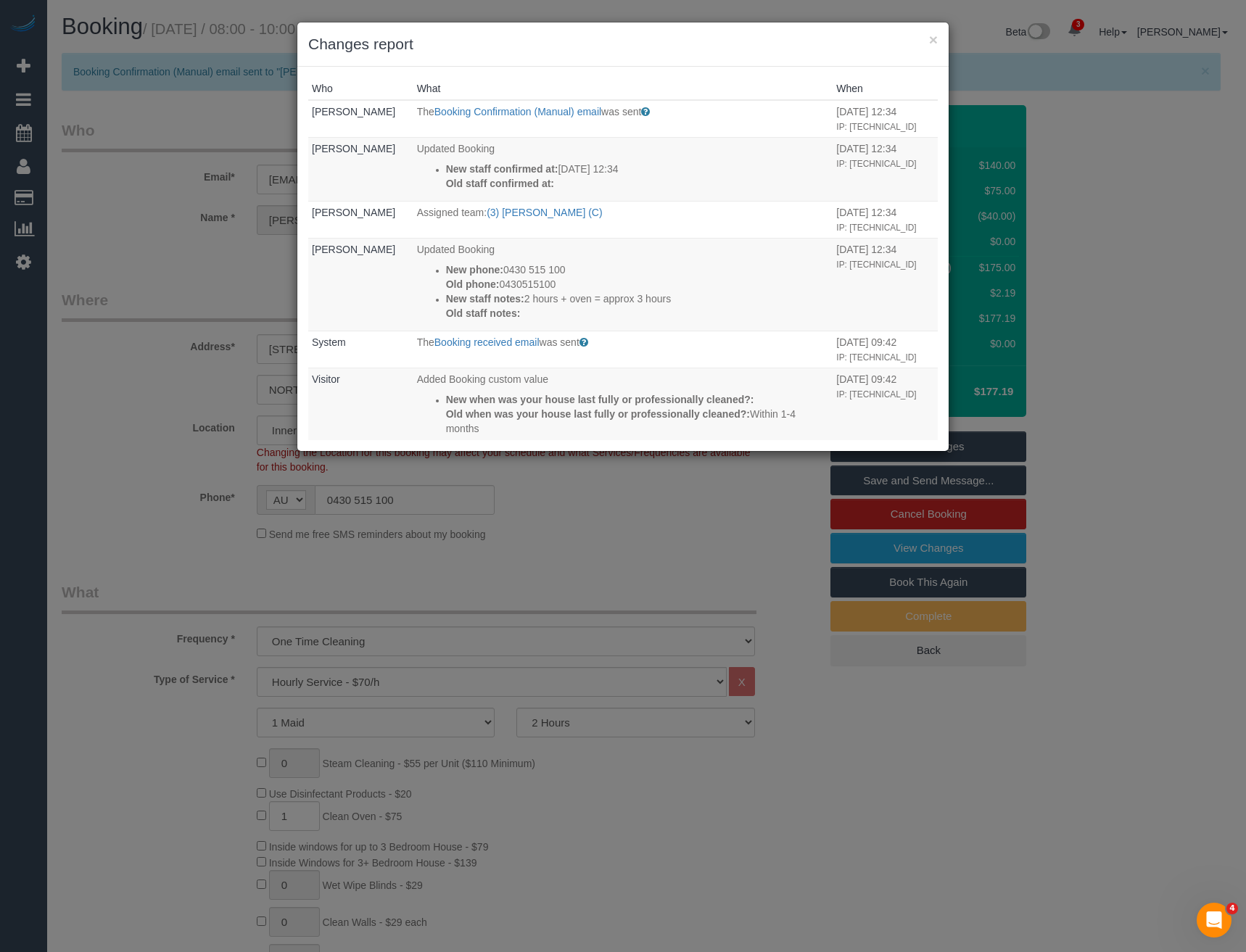
click at [577, 556] on div "× Changes report Who What When Bronie Bryant The Booking Confirmation (Manual) …" at bounding box center [623, 476] width 1246 height 952
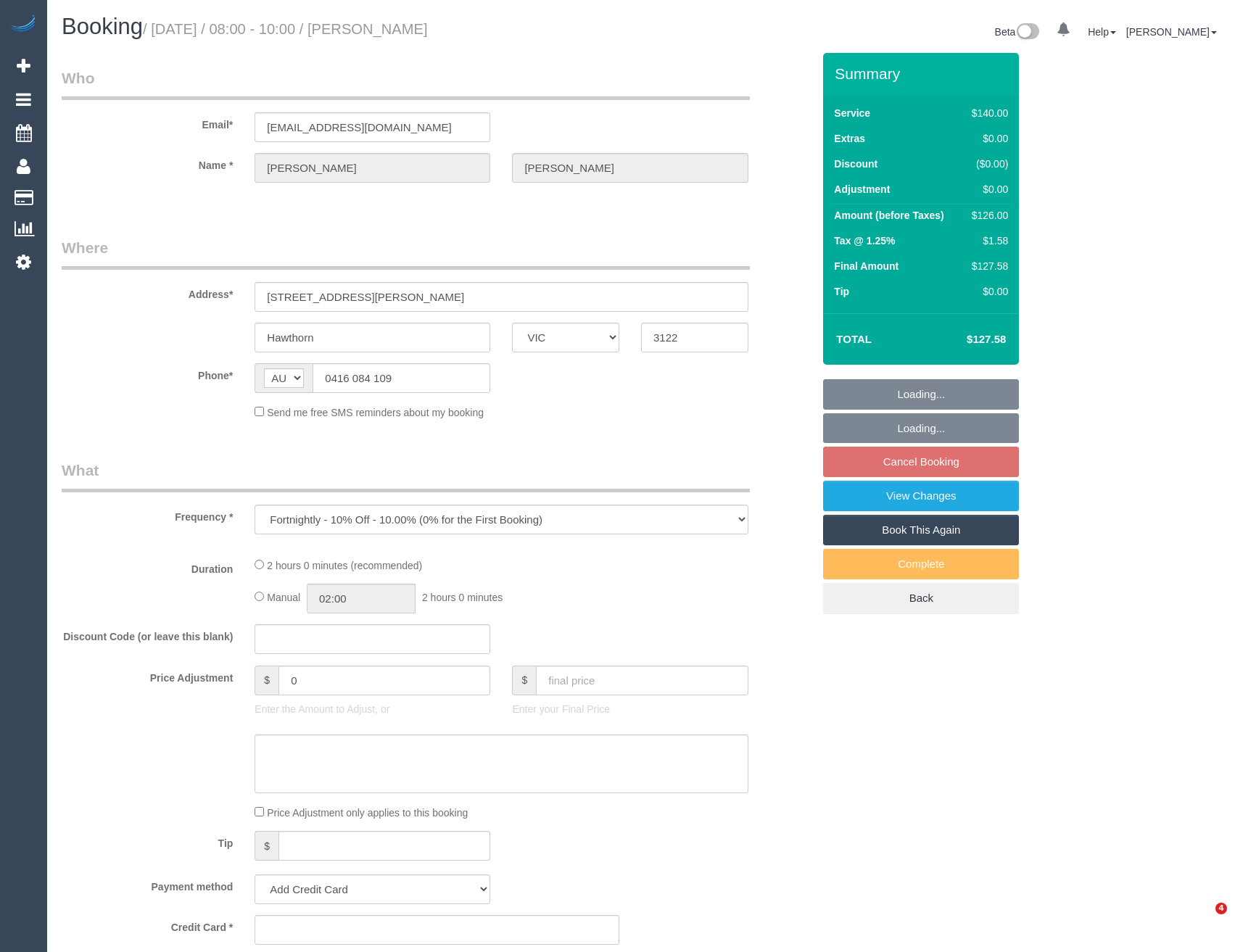
select select "VIC"
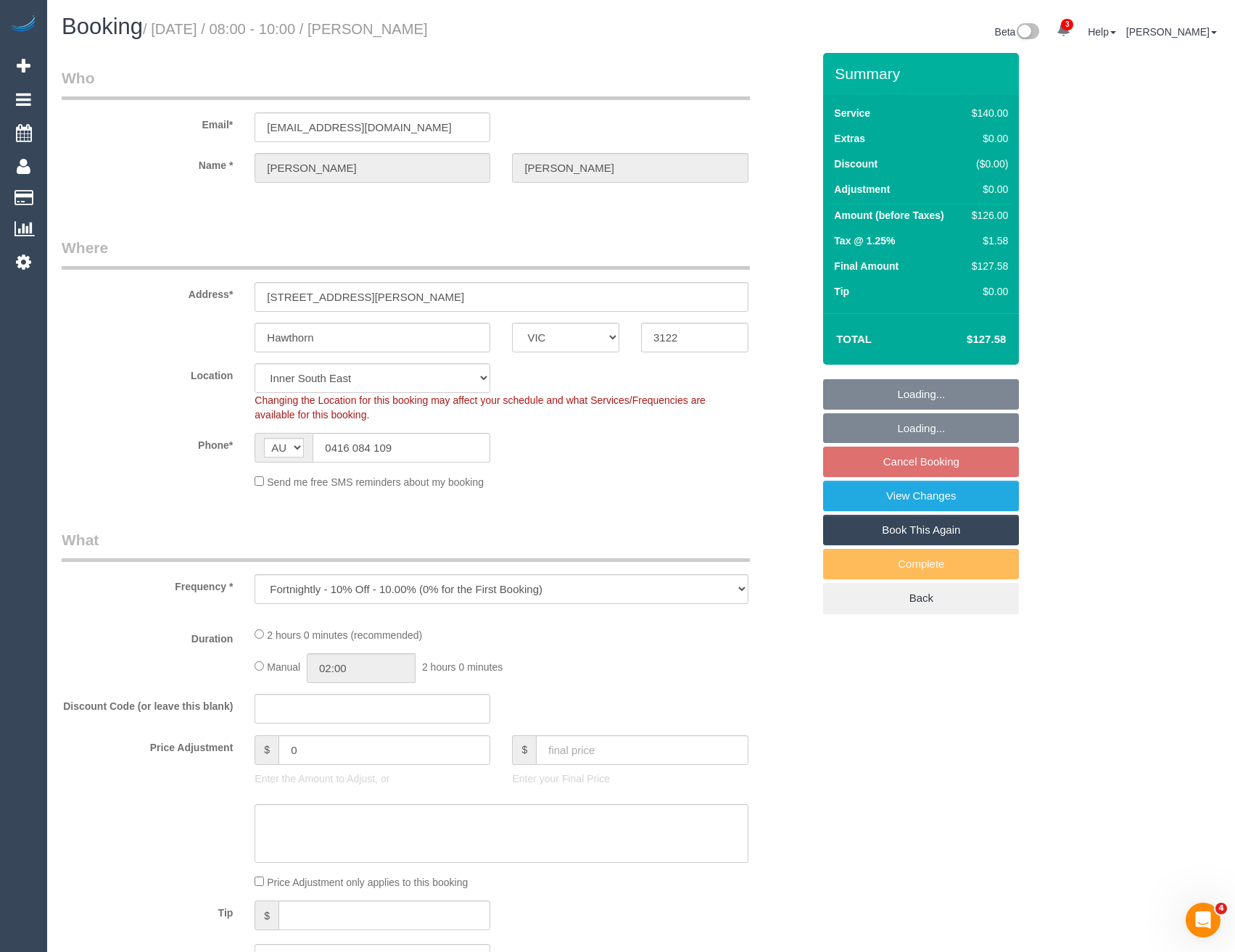
select select "string:stripe-pm_1QagCa2GScqysDRVs7YqdDm1"
select select "object:577"
select select "number:28"
select select "number:14"
select select "number:19"
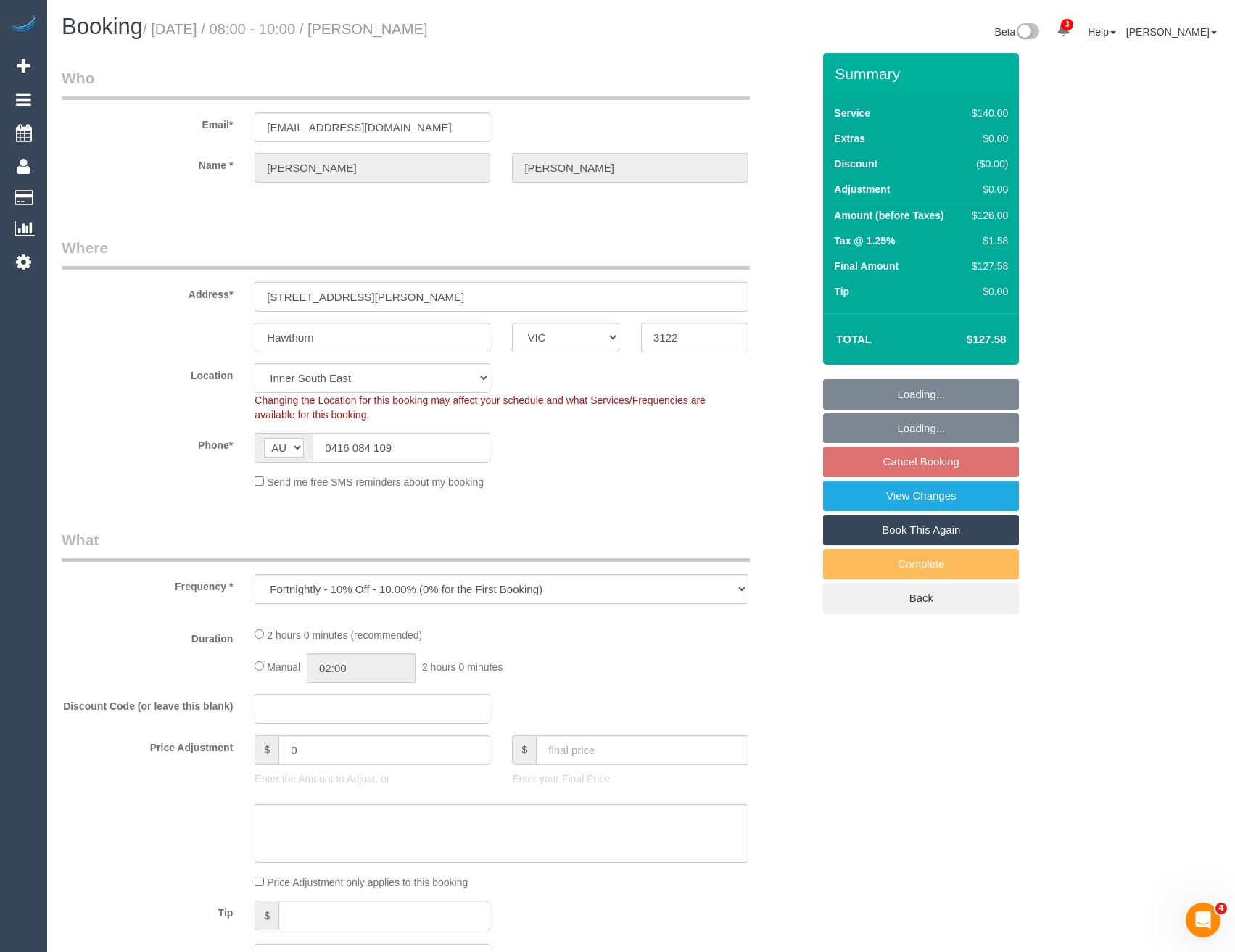
select select "number:22"
select select "number:33"
select select "number:26"
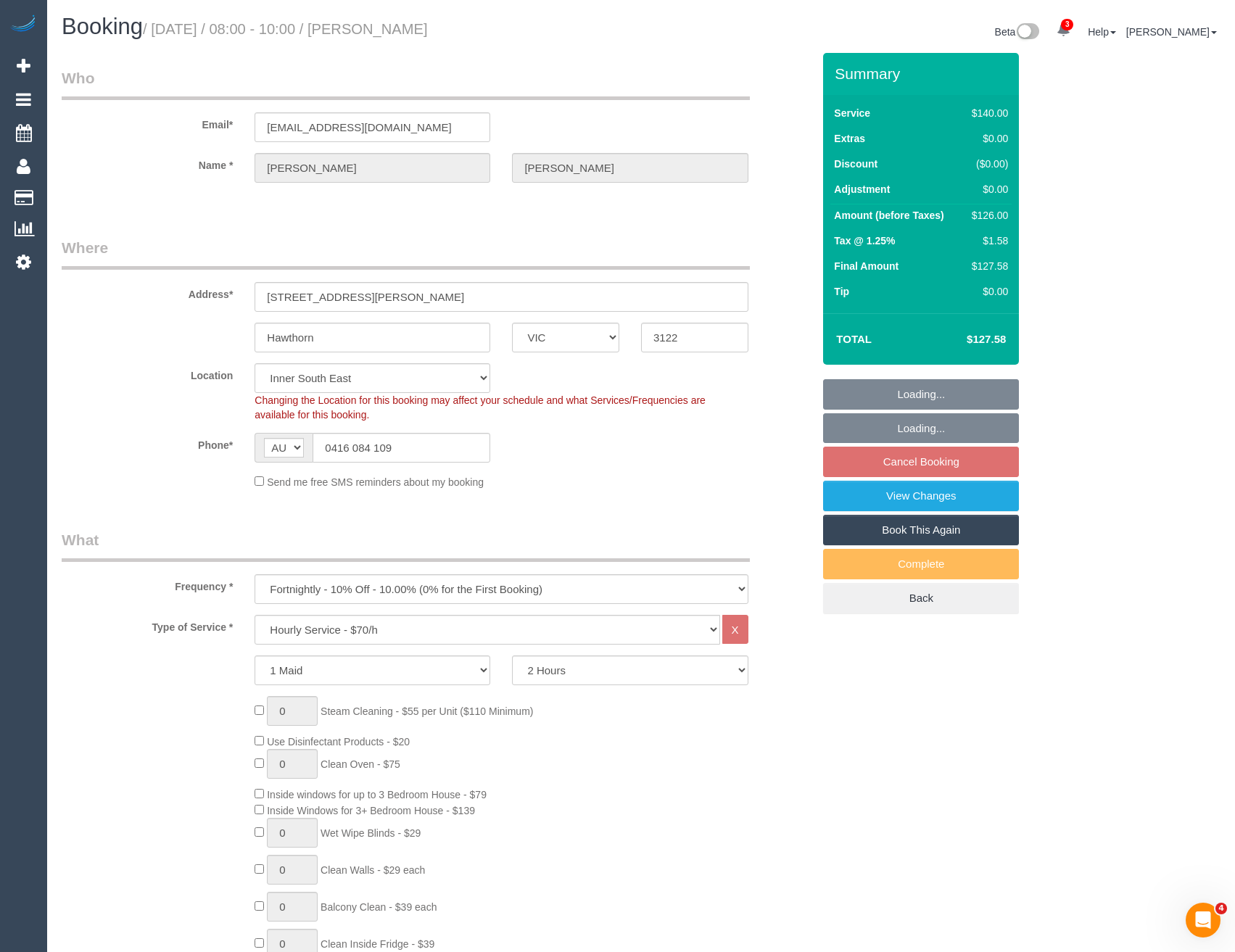
select select "spot2"
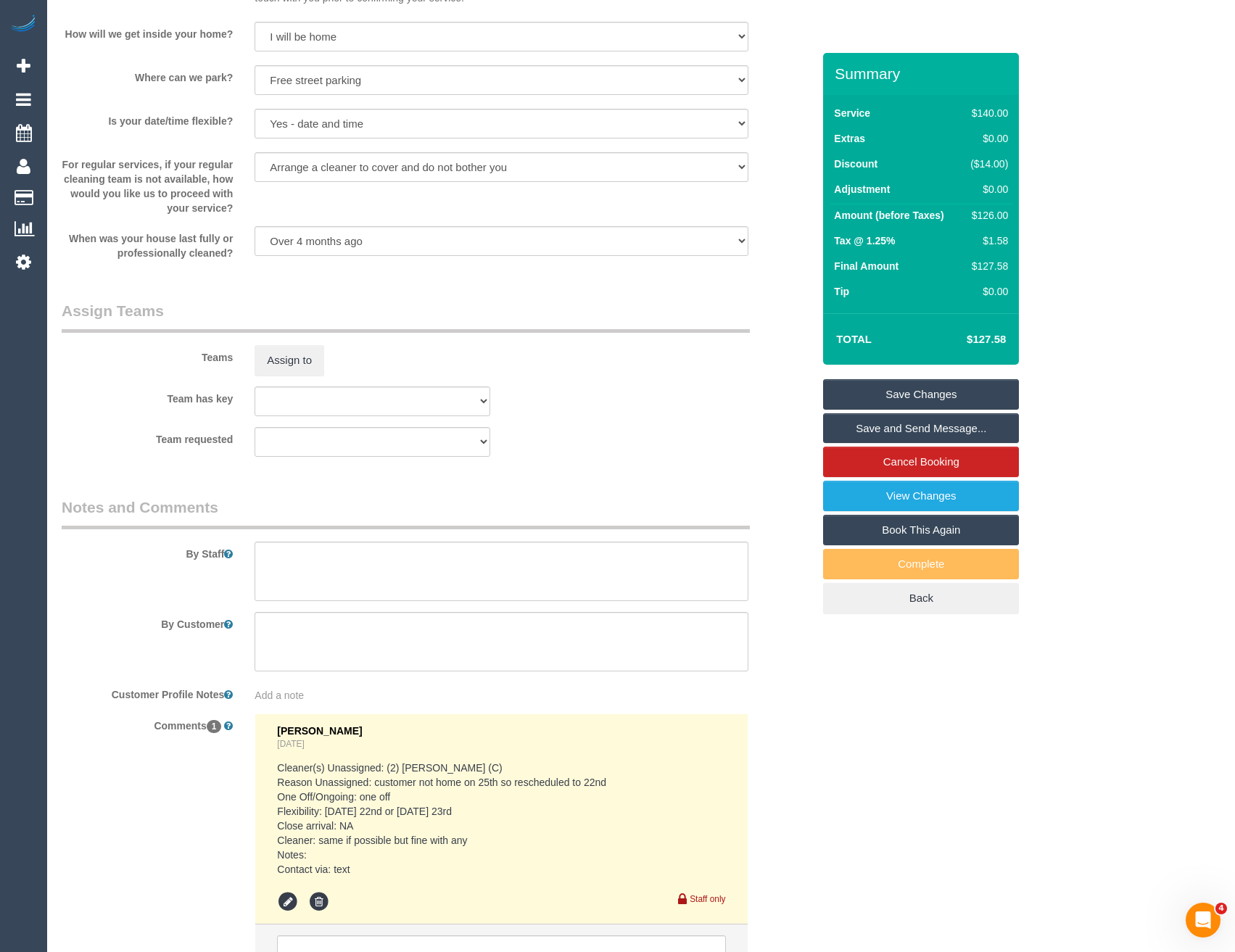
scroll to position [1885, 0]
click at [295, 563] on textarea at bounding box center [501, 570] width 493 height 59
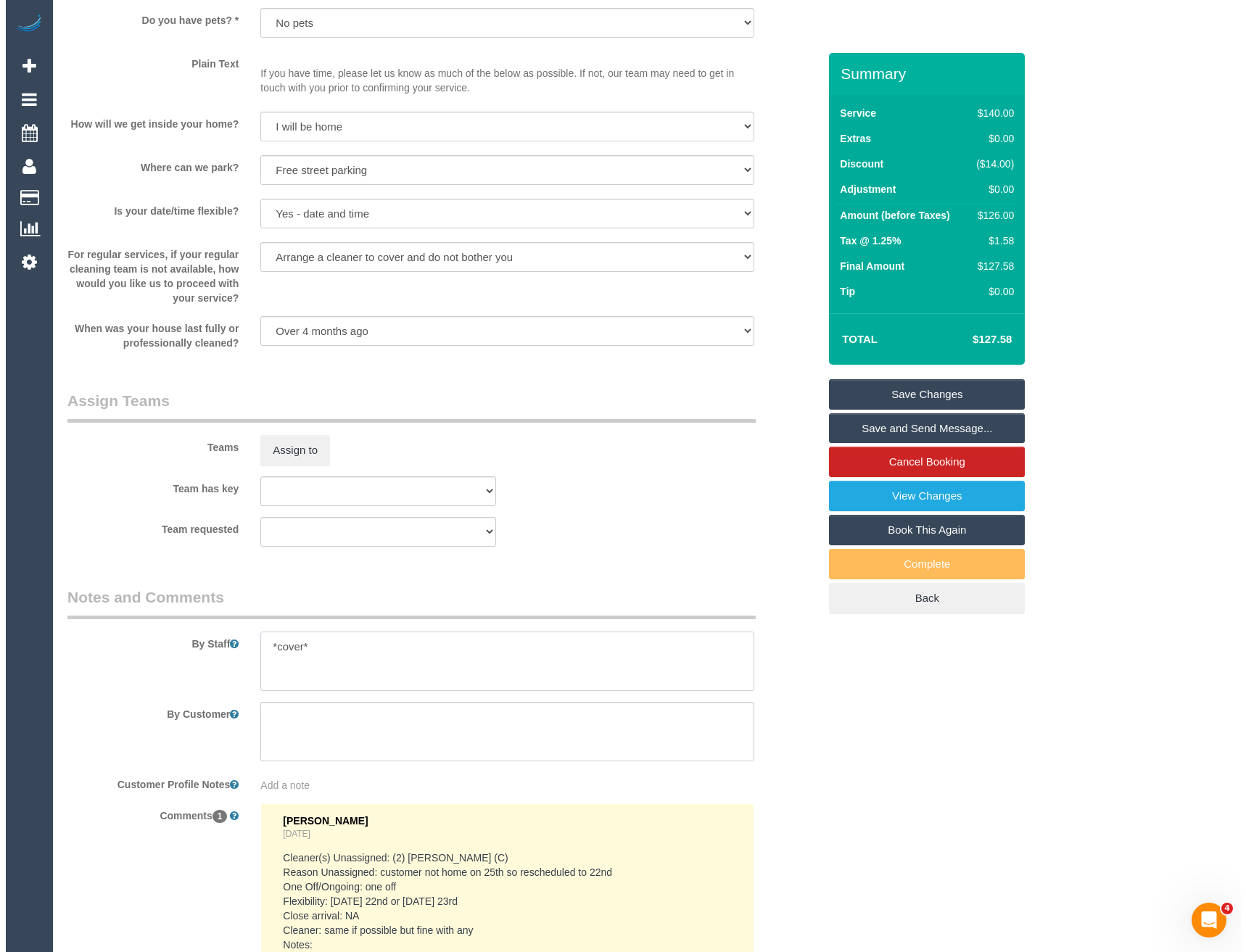
scroll to position [1741, 0]
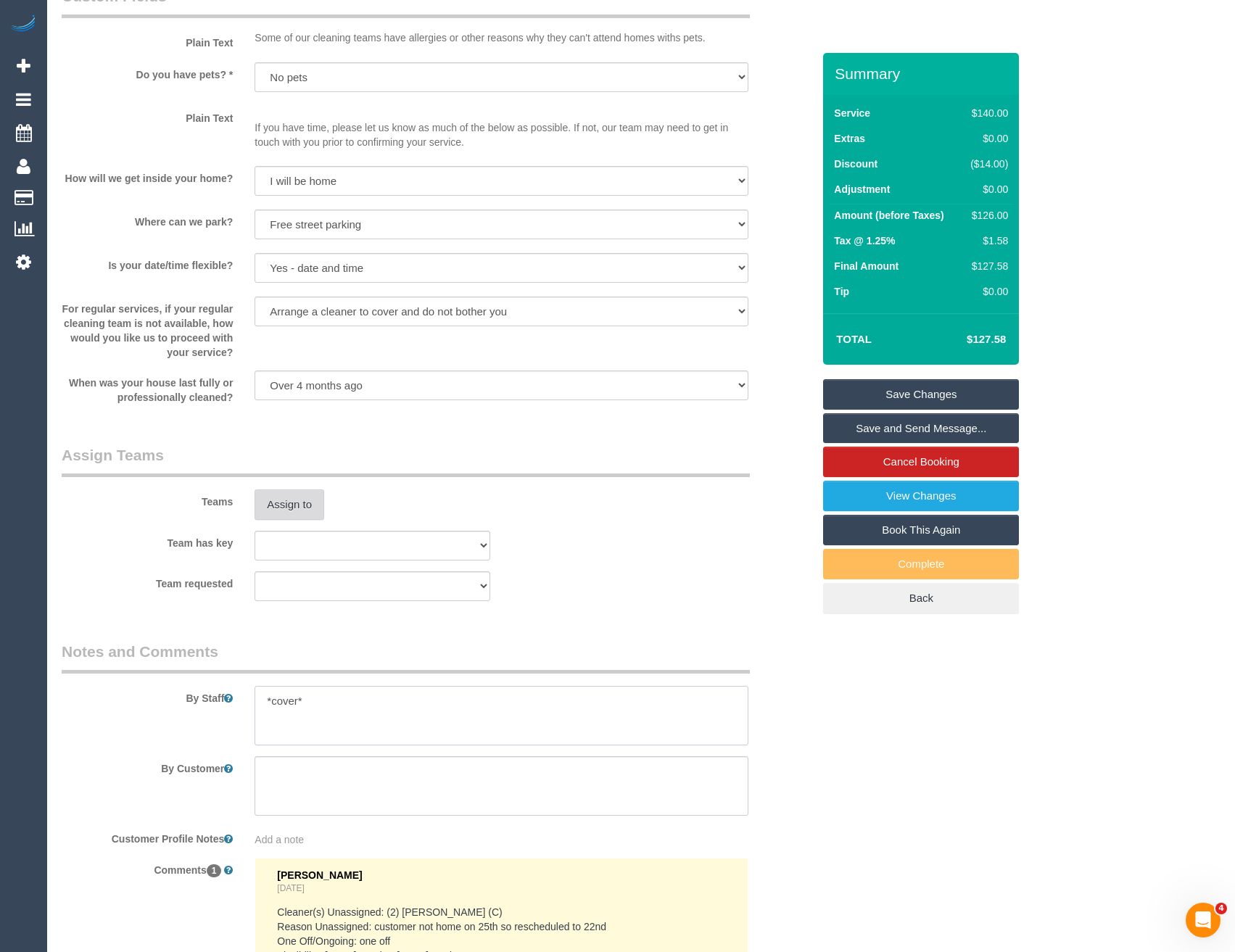
type textarea "*cover*"
click at [278, 505] on button "Assign to" at bounding box center [289, 505] width 69 height 31
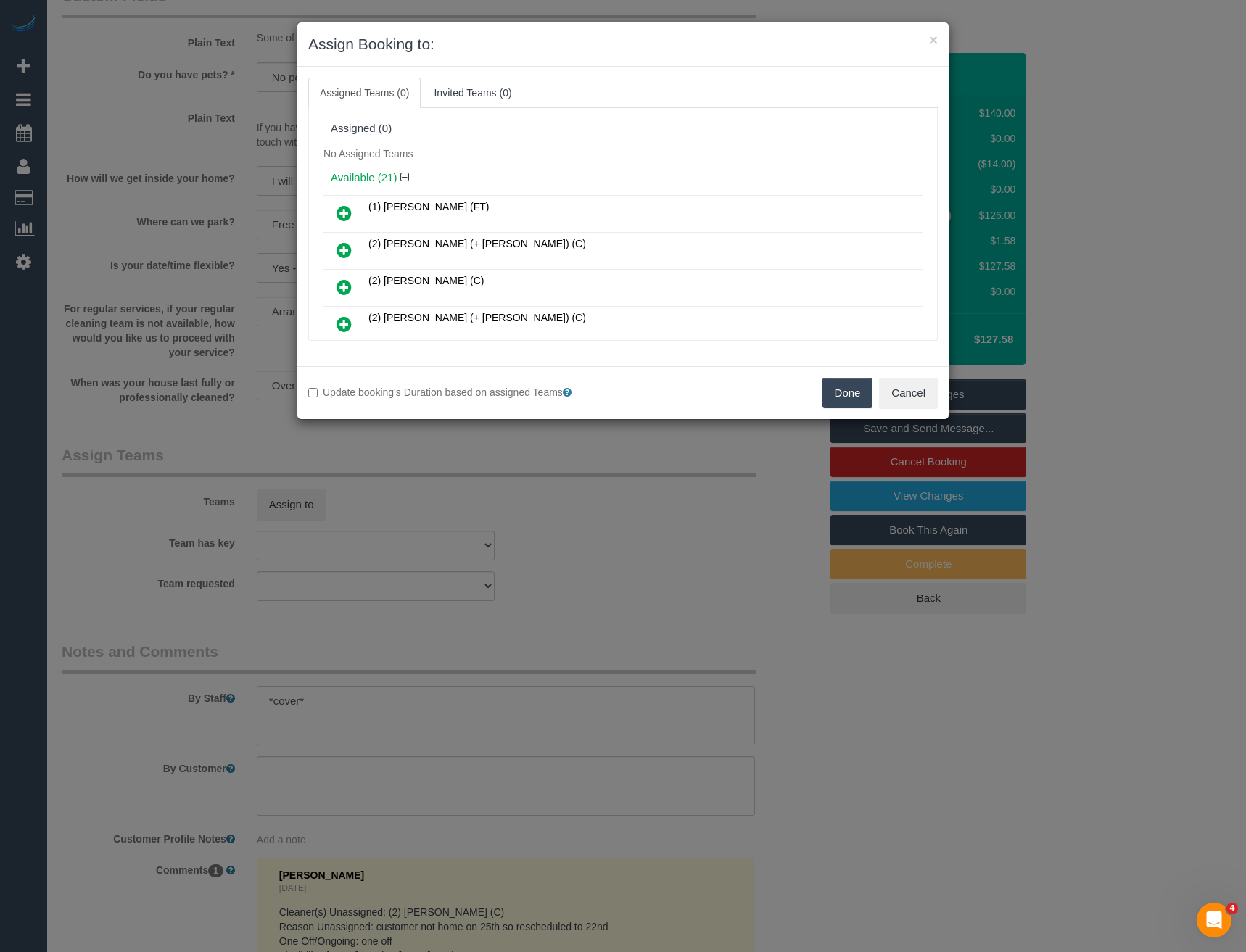
scroll to position [540, 0]
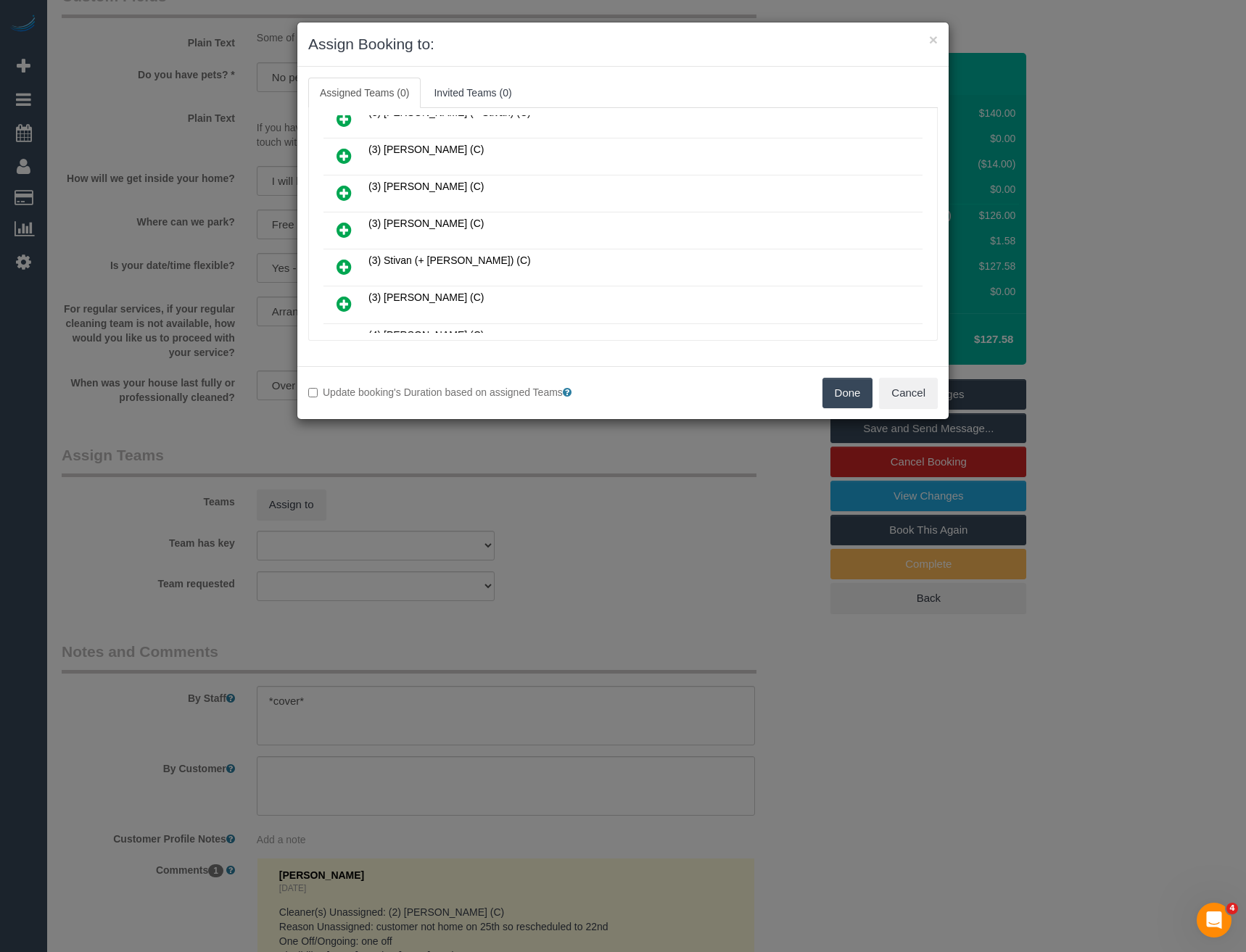
click at [344, 226] on icon at bounding box center [344, 230] width 15 height 18
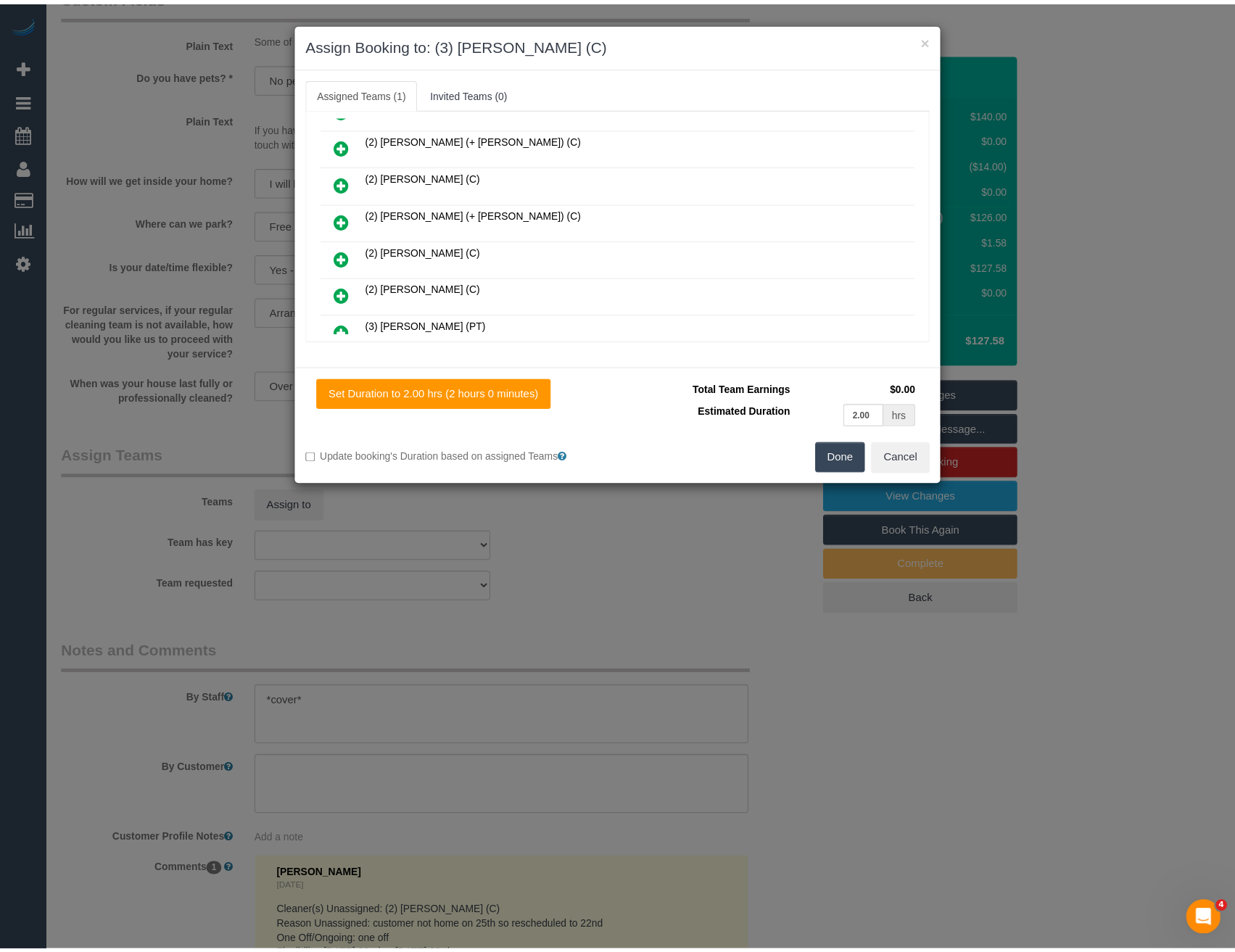
scroll to position [0, 0]
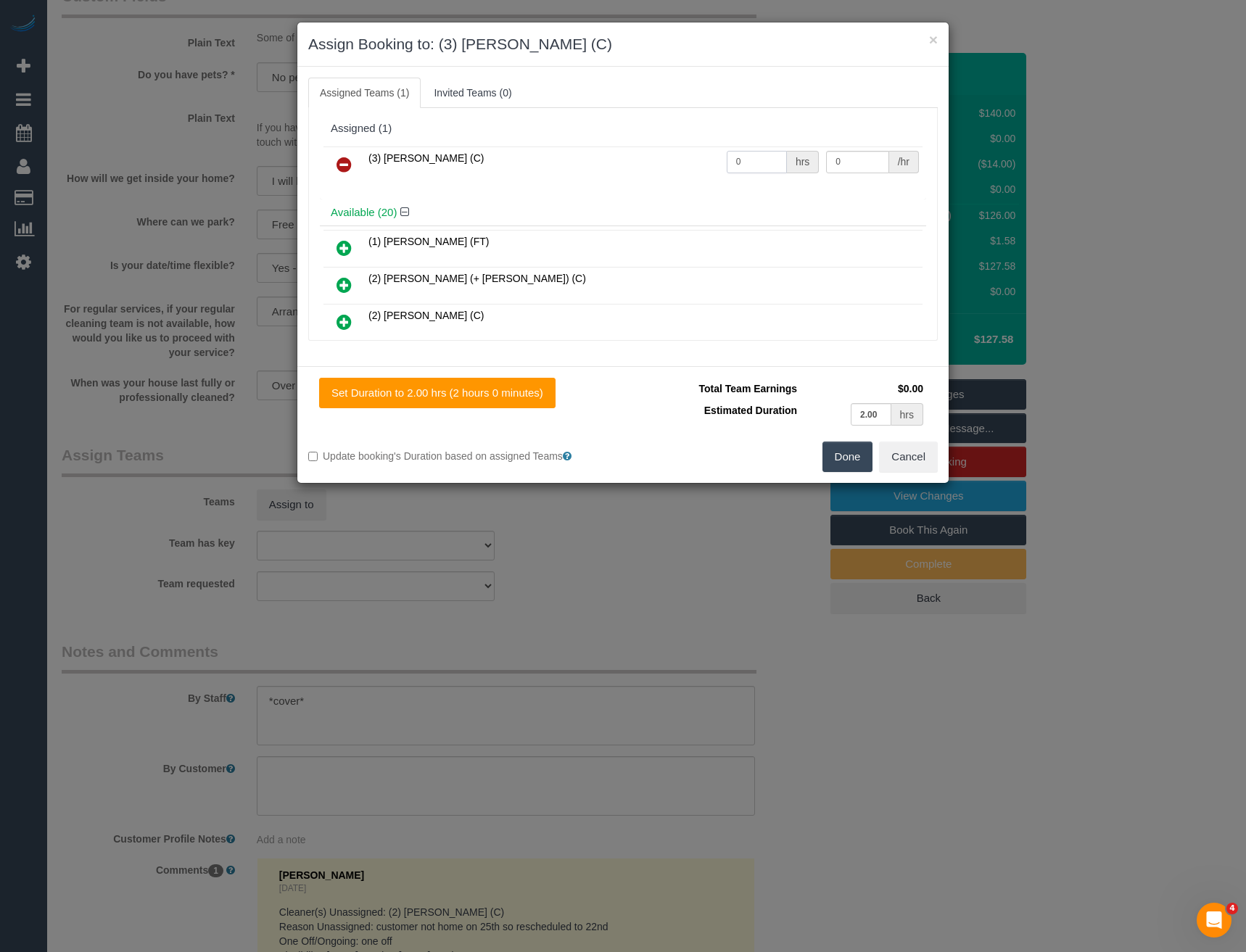
drag, startPoint x: 749, startPoint y: 165, endPoint x: 671, endPoint y: 144, distance: 80.8
click at [690, 165] on tr "(3) [PERSON_NAME] (C) 0 hrs 0 /hr" at bounding box center [623, 165] width 599 height 37
type input "2"
type input "35"
click at [850, 461] on button "Done" at bounding box center [848, 457] width 51 height 31
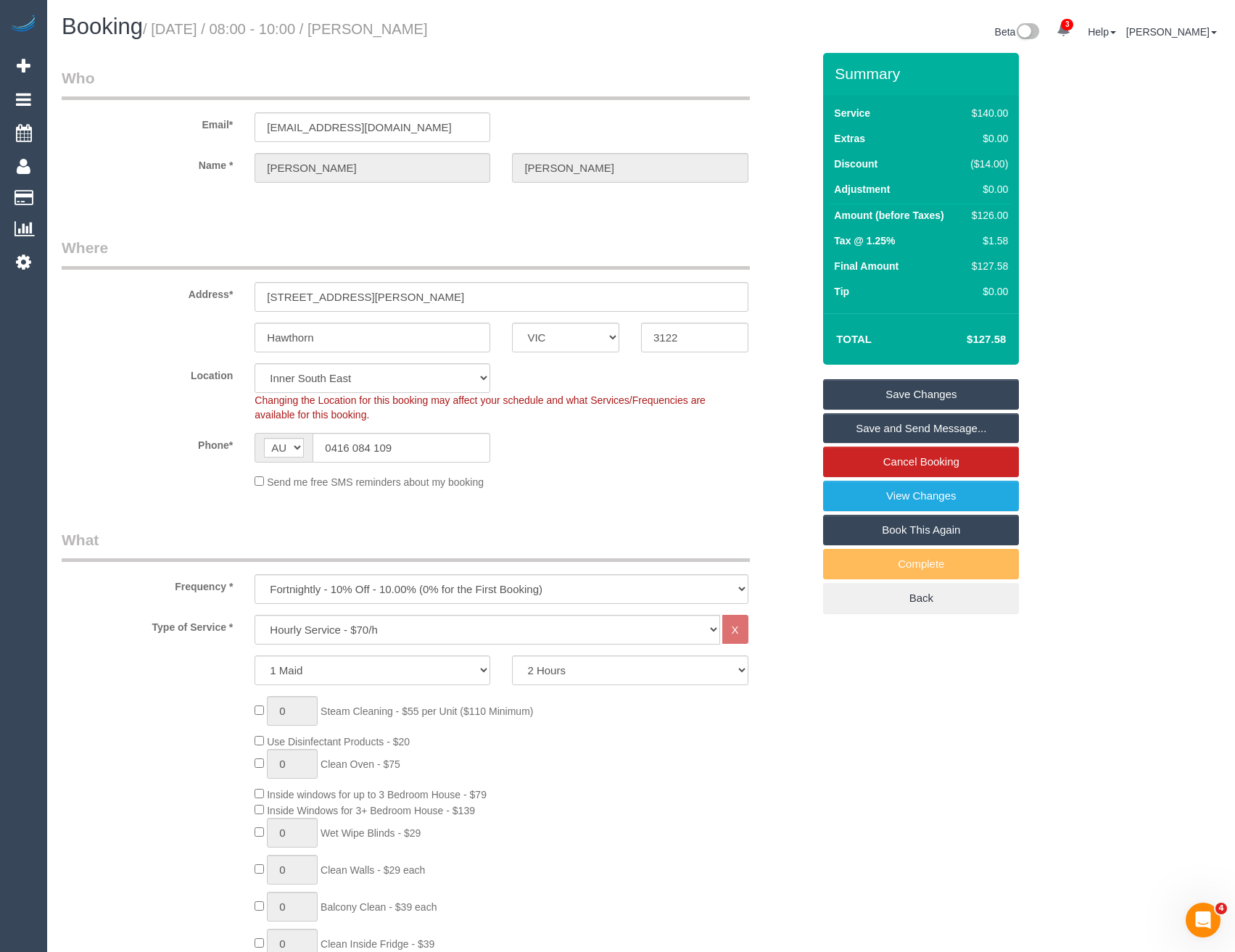
click at [878, 431] on link "Save and Send Message..." at bounding box center [921, 429] width 196 height 31
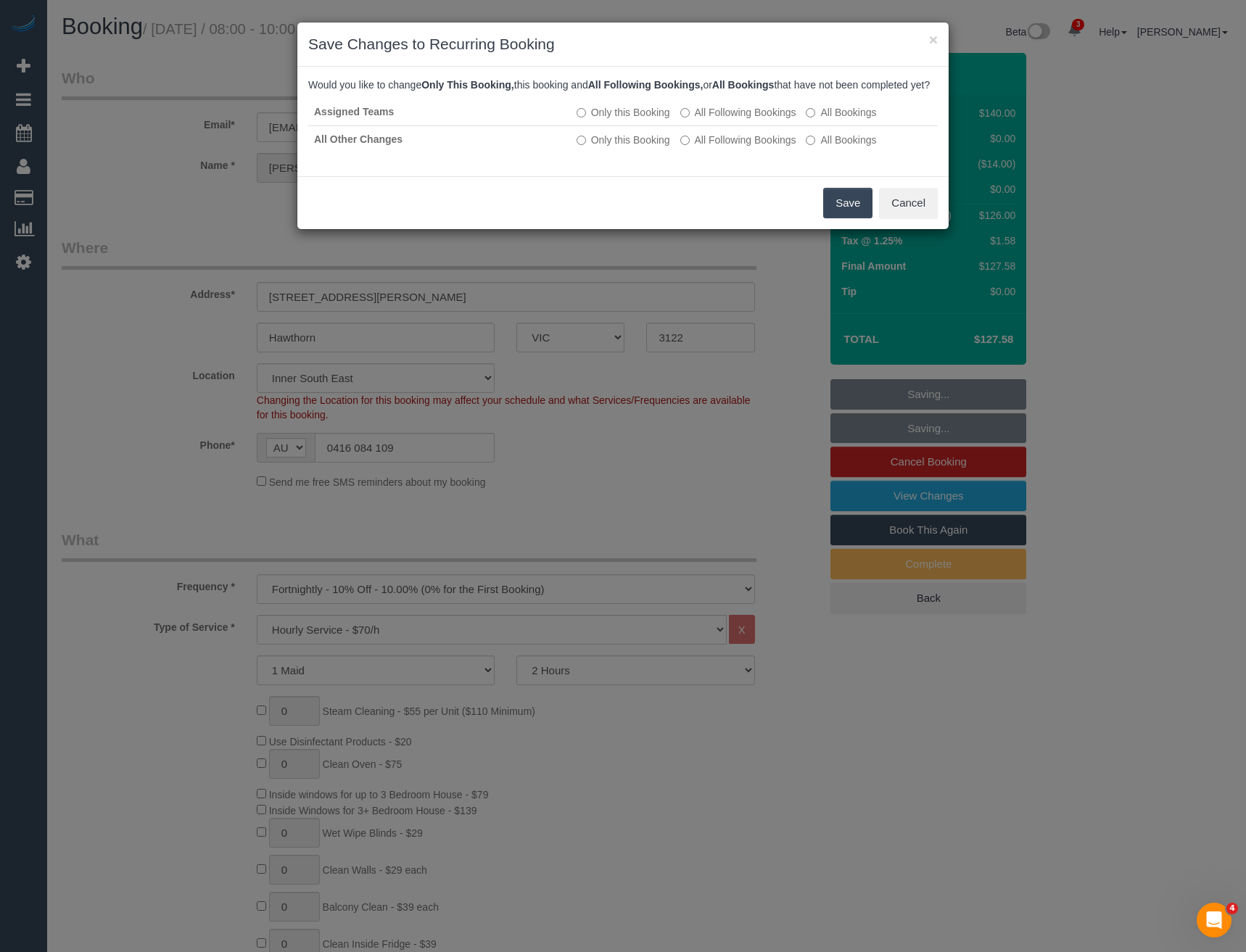
click at [835, 218] on button "Save" at bounding box center [848, 204] width 49 height 31
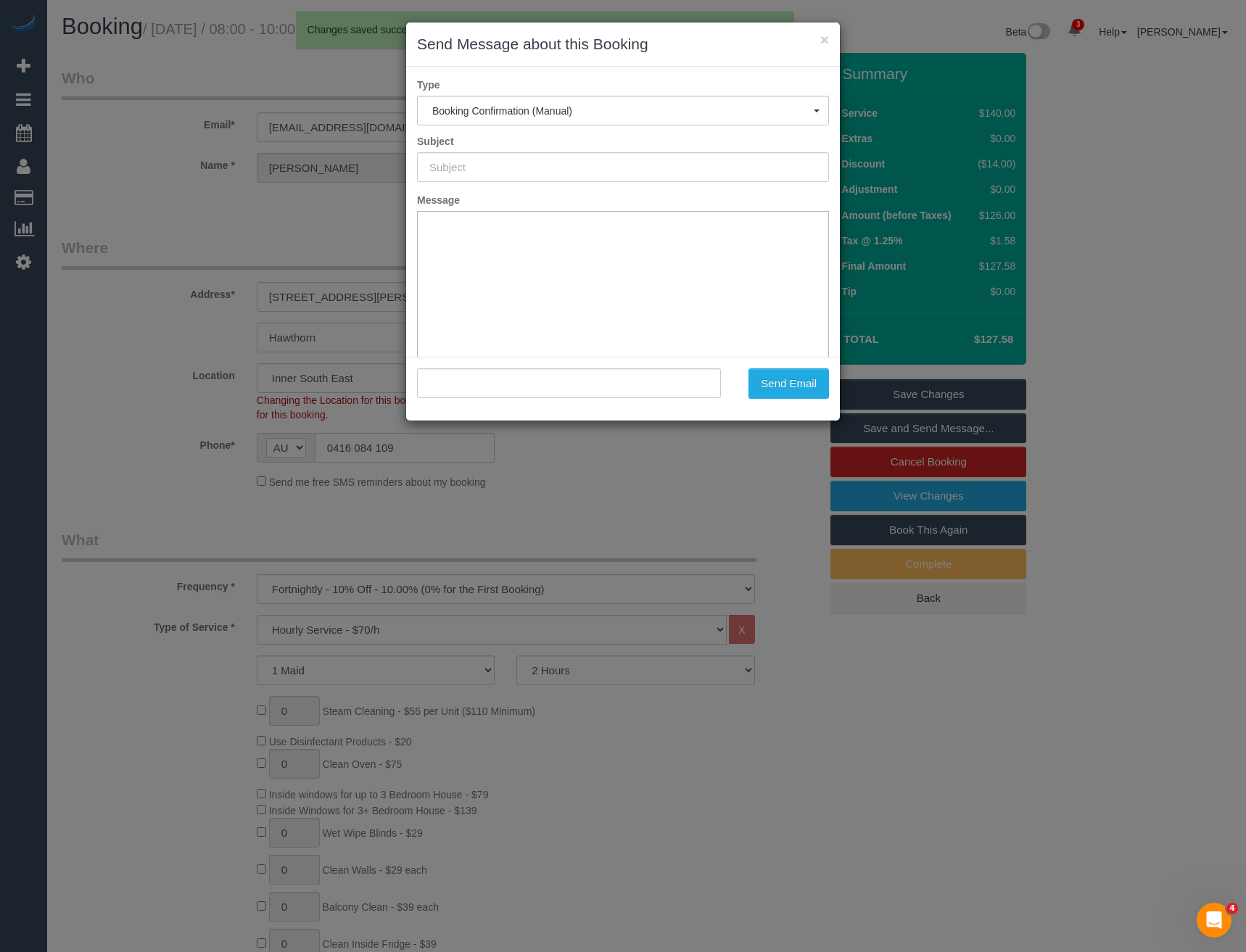
type input "Booking Confirmed"
type input ""[PERSON_NAME]" <[EMAIL_ADDRESS][DOMAIN_NAME]>"
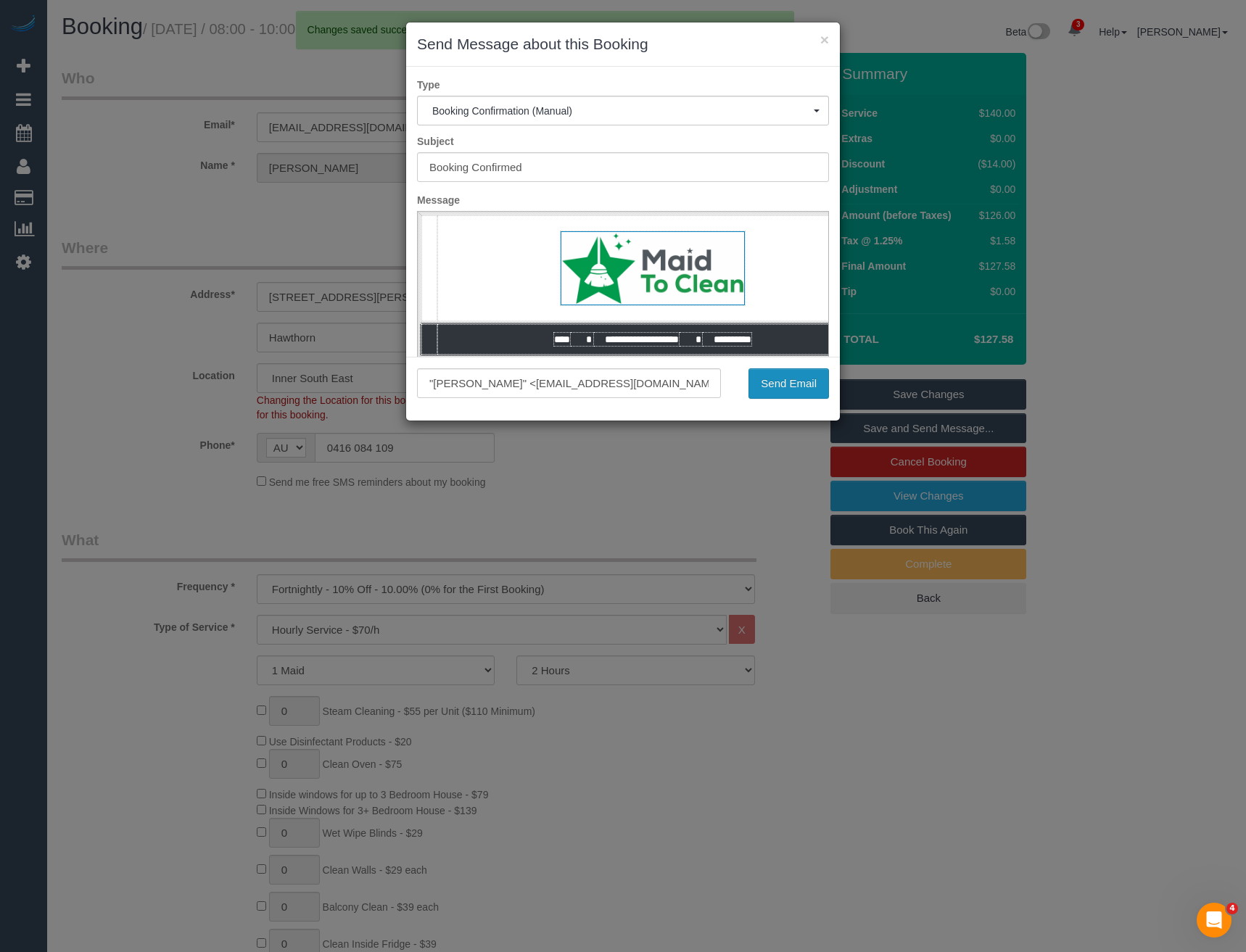
click at [787, 385] on button "Send Email" at bounding box center [789, 384] width 80 height 31
